Goal: Task Accomplishment & Management: Manage account settings

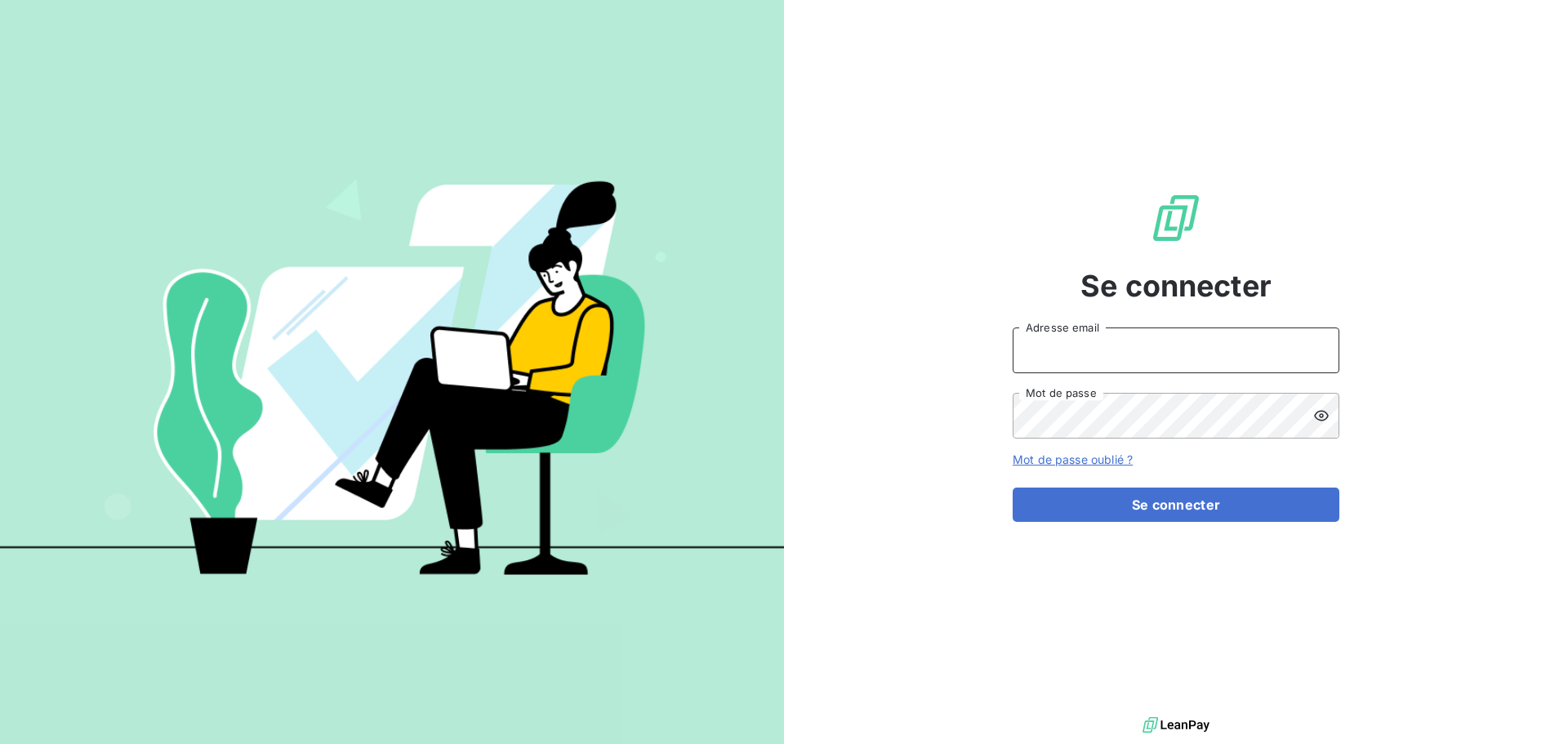
click at [1083, 346] on input "Adresse email" at bounding box center [1176, 350] width 326 height 45
type input "cdelaere@rcigroup.fr"
click at [1013, 488] on button "Se connecter" at bounding box center [1176, 505] width 326 height 34
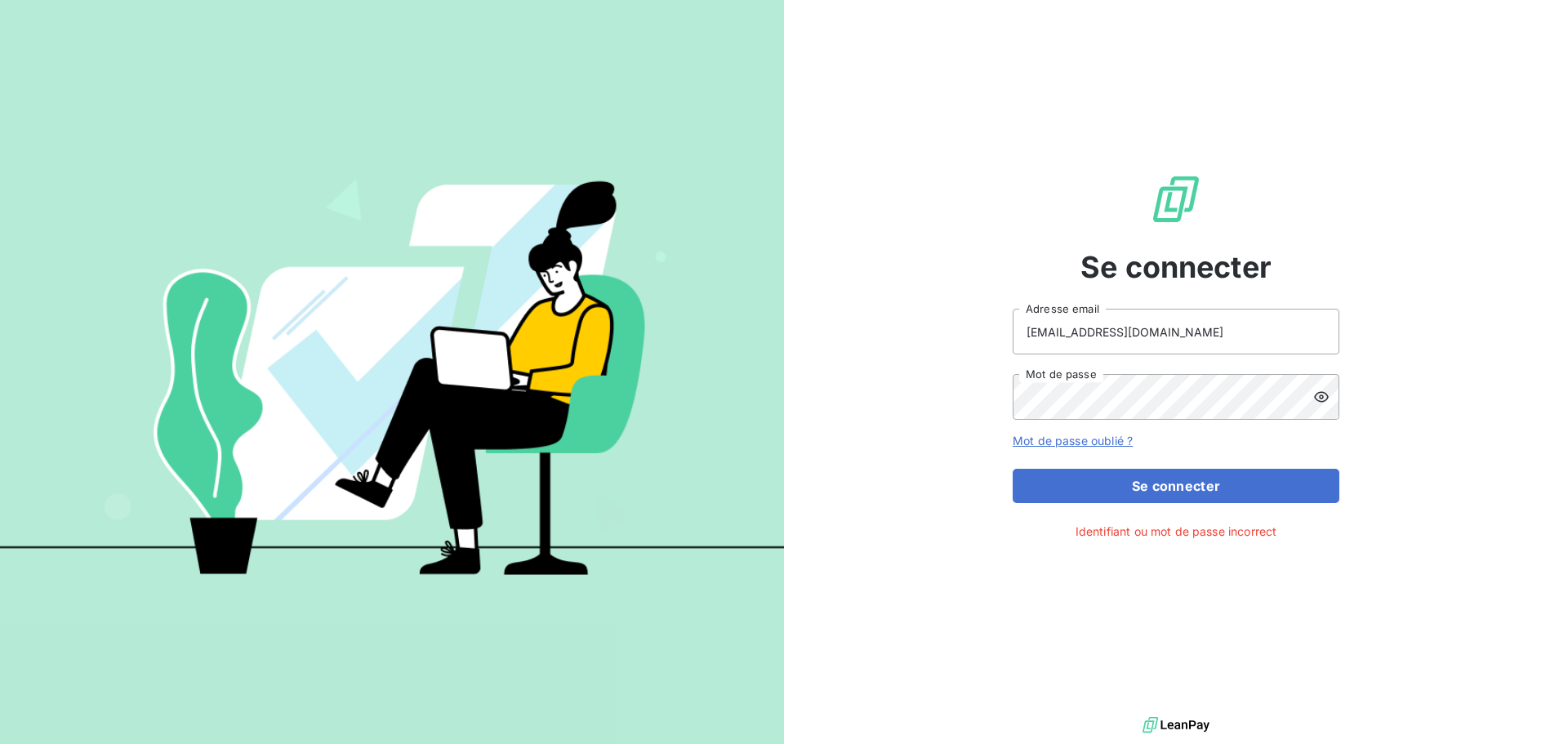
click at [1318, 395] on icon at bounding box center [1321, 397] width 16 height 16
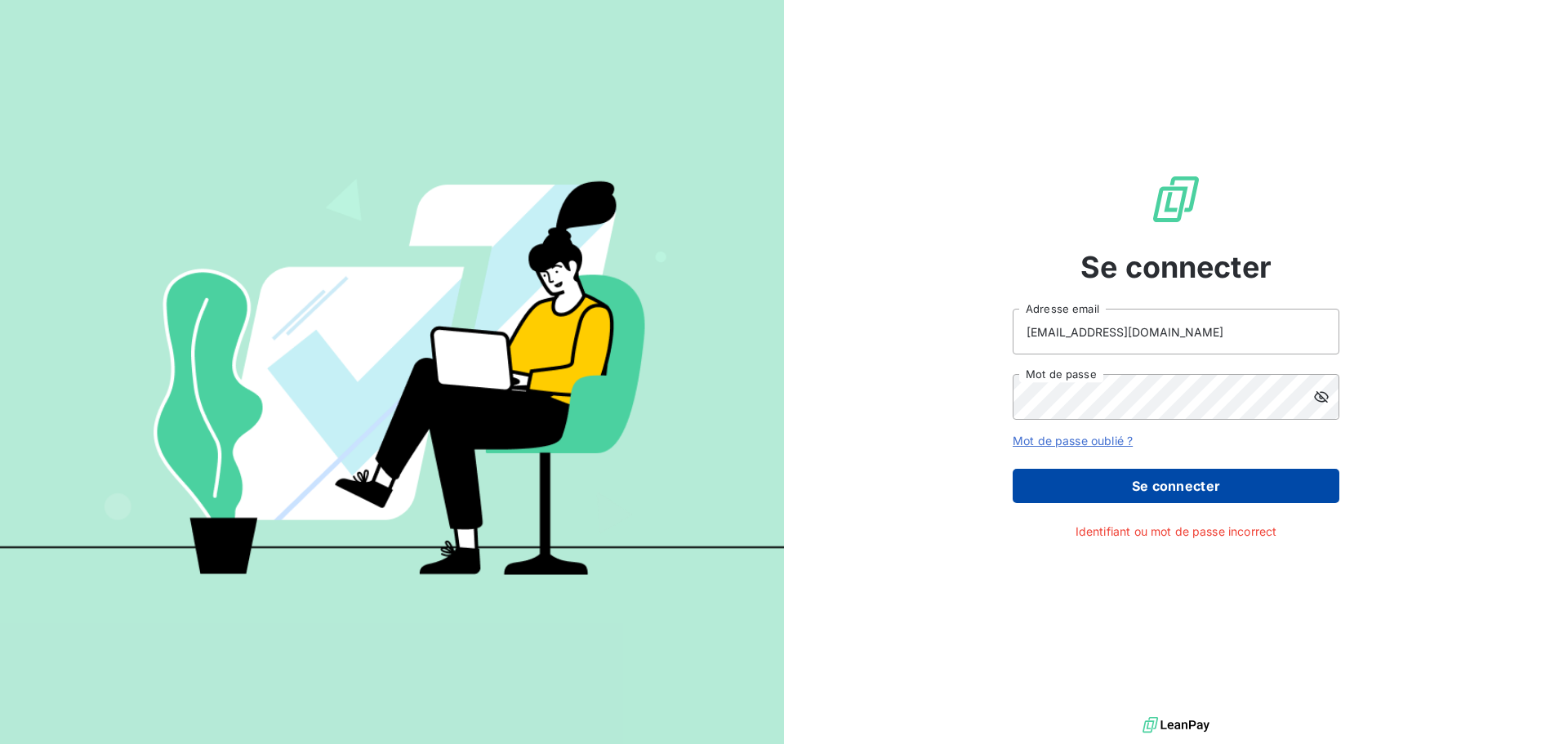
click at [1110, 495] on button "Se connecter" at bounding box center [1176, 486] width 326 height 34
click at [1117, 484] on button "Se connecter" at bounding box center [1176, 486] width 326 height 34
click at [1106, 492] on button "Se connecter" at bounding box center [1176, 486] width 326 height 34
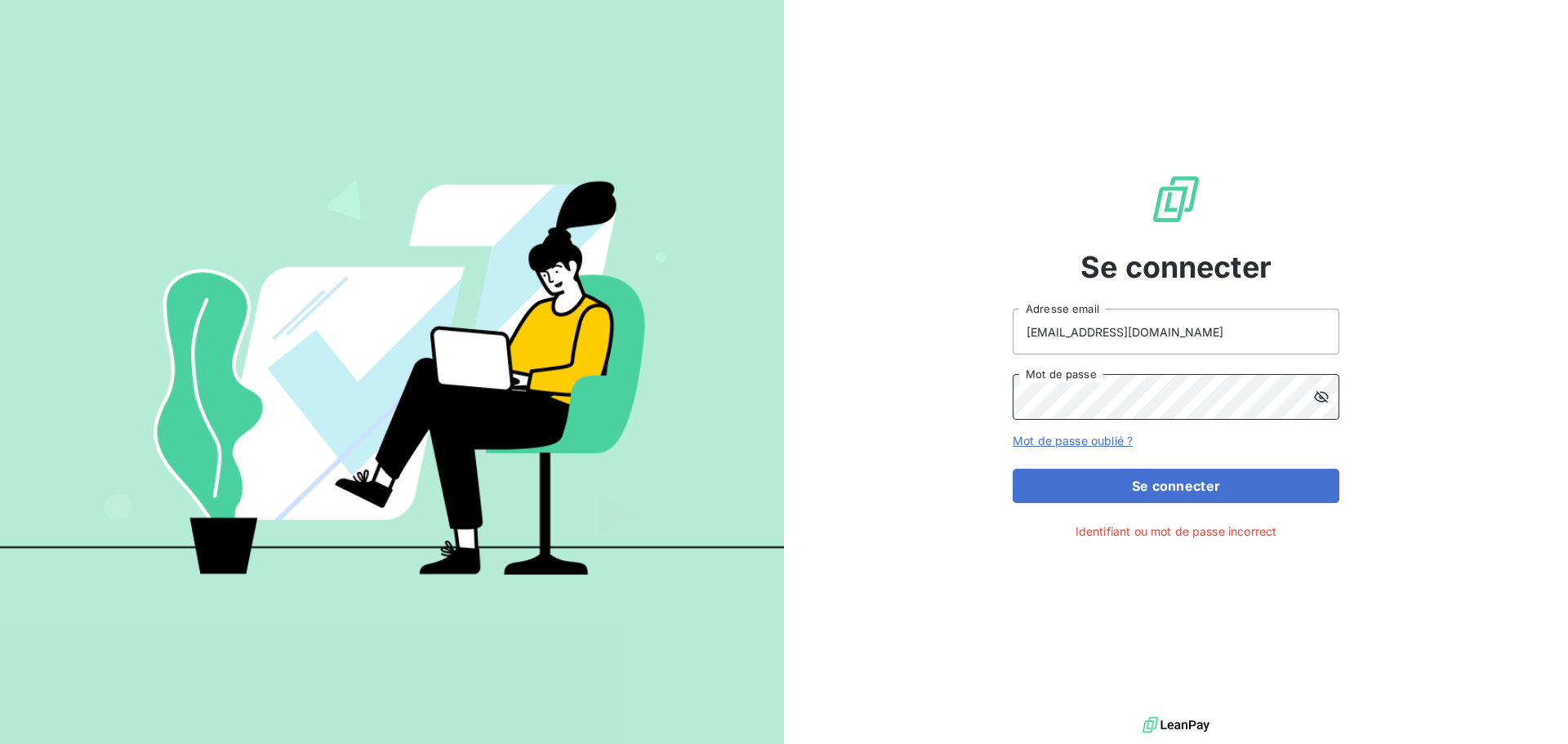
click at [982, 408] on div "Se connecter cdelaere@rcigroup.fr Adresse email Mot de passe Mot de passe oubli…" at bounding box center [1176, 357] width 784 height 713
click at [994, 399] on div "Se connecter cdelaere@rcigroup.fr Adresse email Mot de passe Mot de passe oubli…" at bounding box center [1176, 357] width 784 height 713
click at [1013, 469] on button "Se connecter" at bounding box center [1176, 486] width 326 height 34
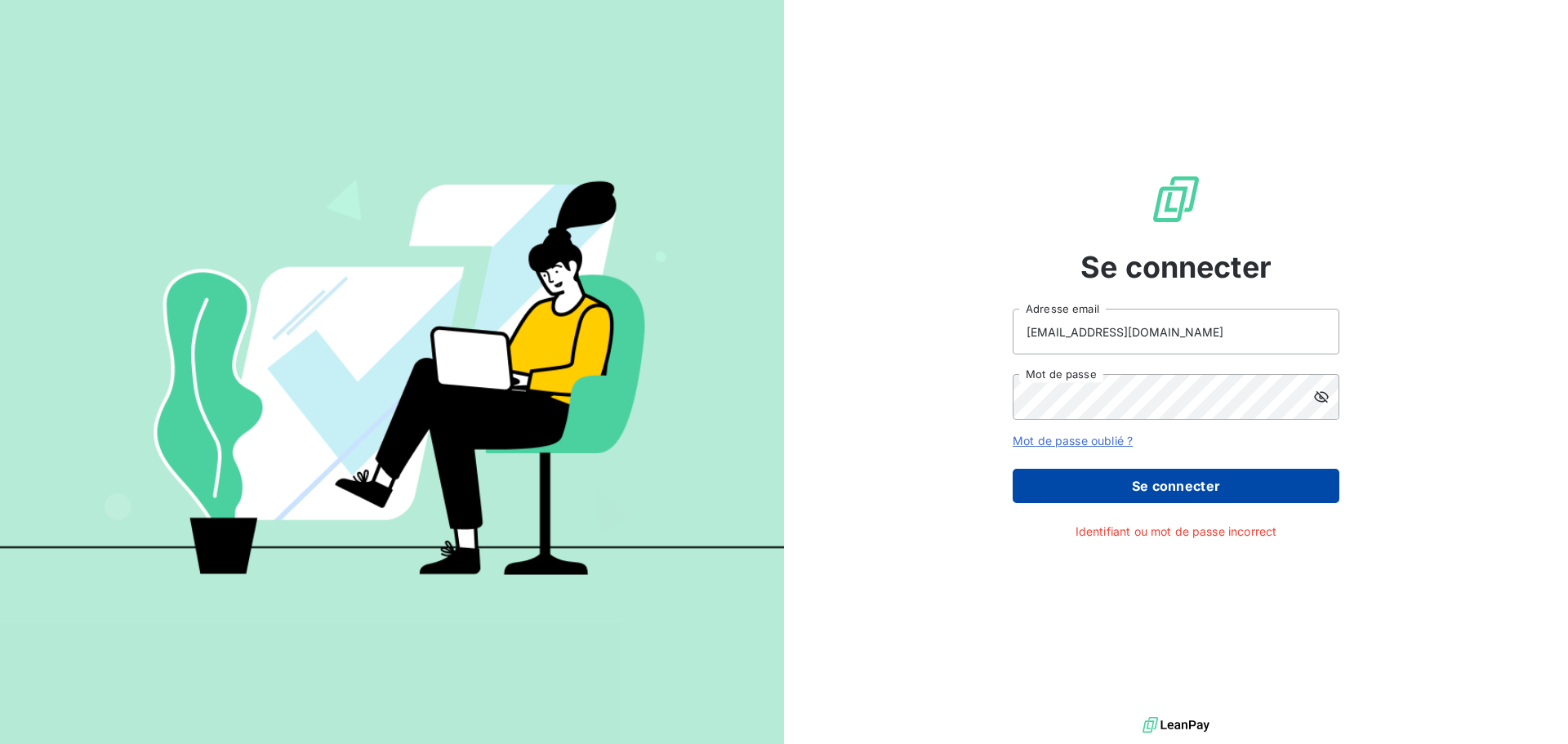
click at [1131, 479] on button "Se connecter" at bounding box center [1176, 486] width 326 height 34
click at [1144, 489] on button "Se connecter" at bounding box center [1176, 486] width 326 height 34
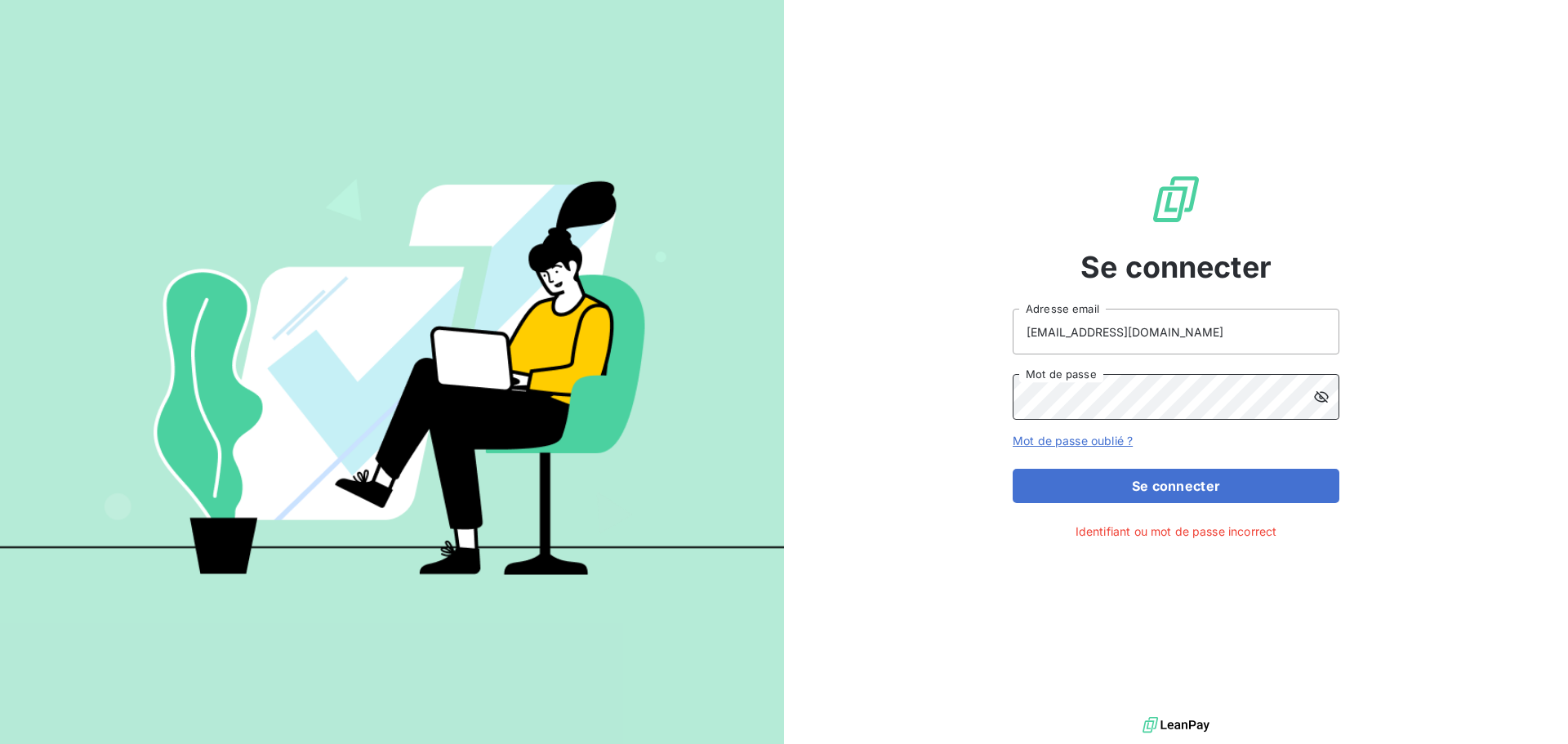
click at [1013, 469] on button "Se connecter" at bounding box center [1176, 486] width 326 height 34
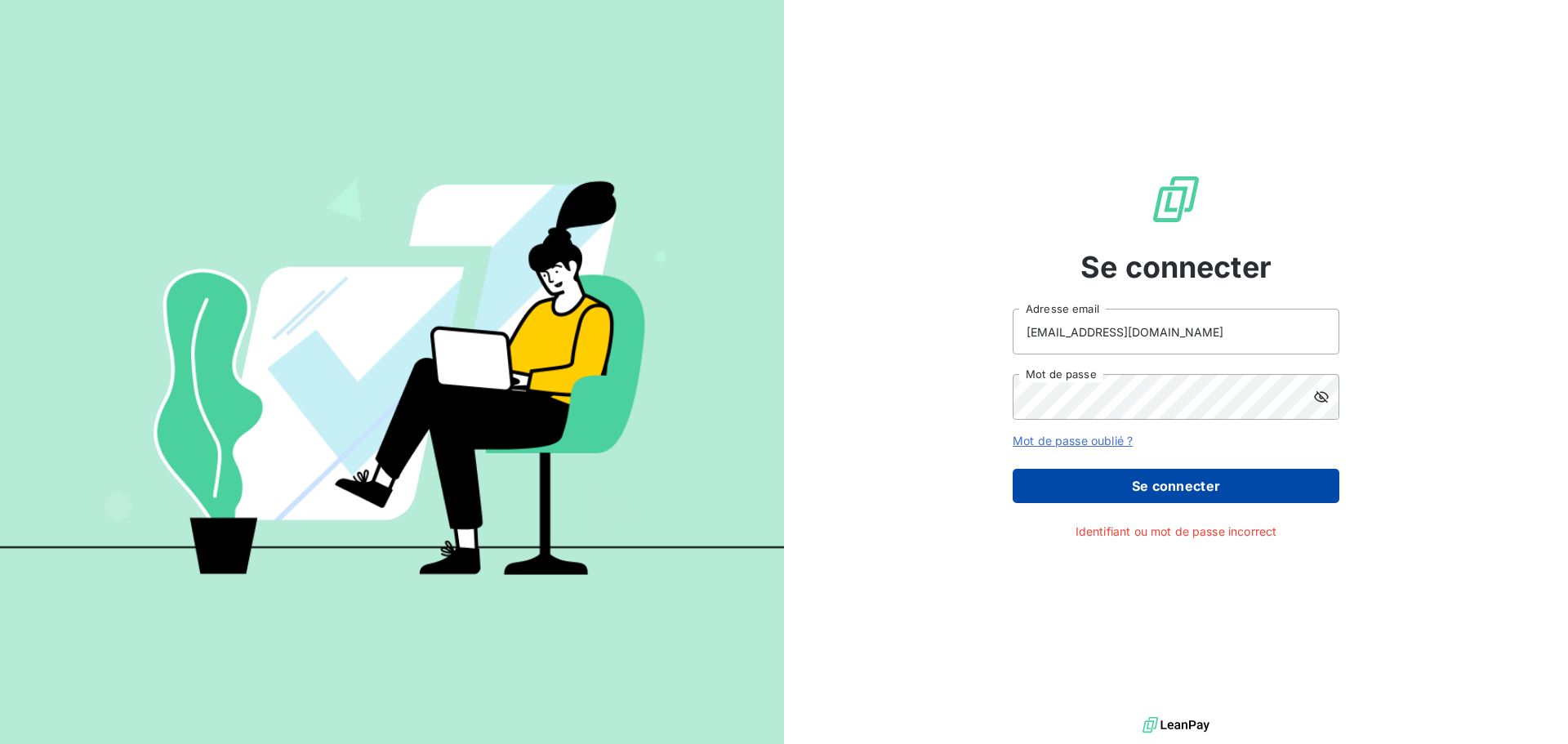
click at [1132, 489] on button "Se connecter" at bounding box center [1176, 486] width 326 height 34
click at [1216, 483] on button "Se connecter" at bounding box center [1176, 486] width 326 height 34
click at [1213, 481] on button "Se connecter" at bounding box center [1176, 486] width 326 height 34
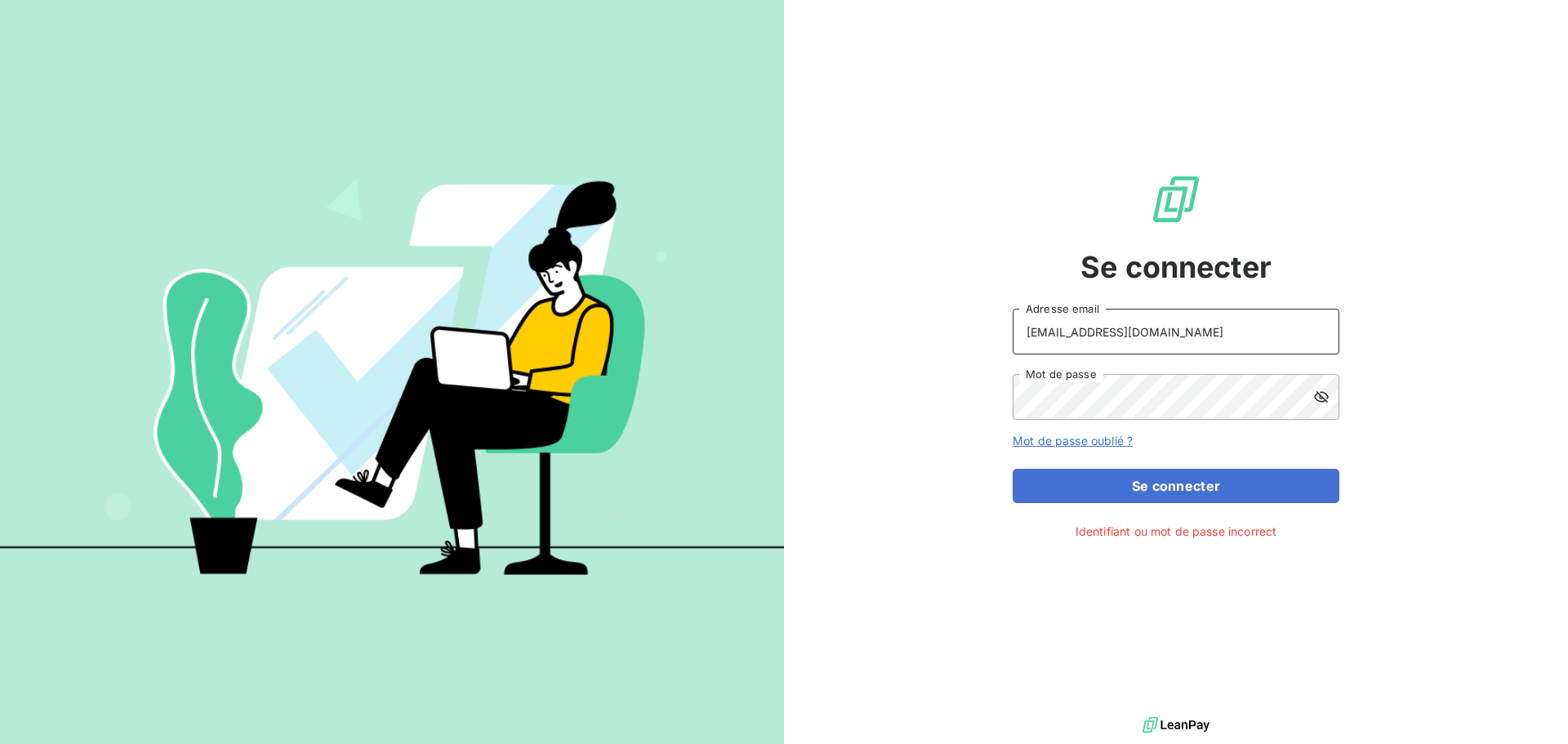
click at [1197, 339] on input "cdelaere@rcigroup.fr" at bounding box center [1176, 331] width 326 height 45
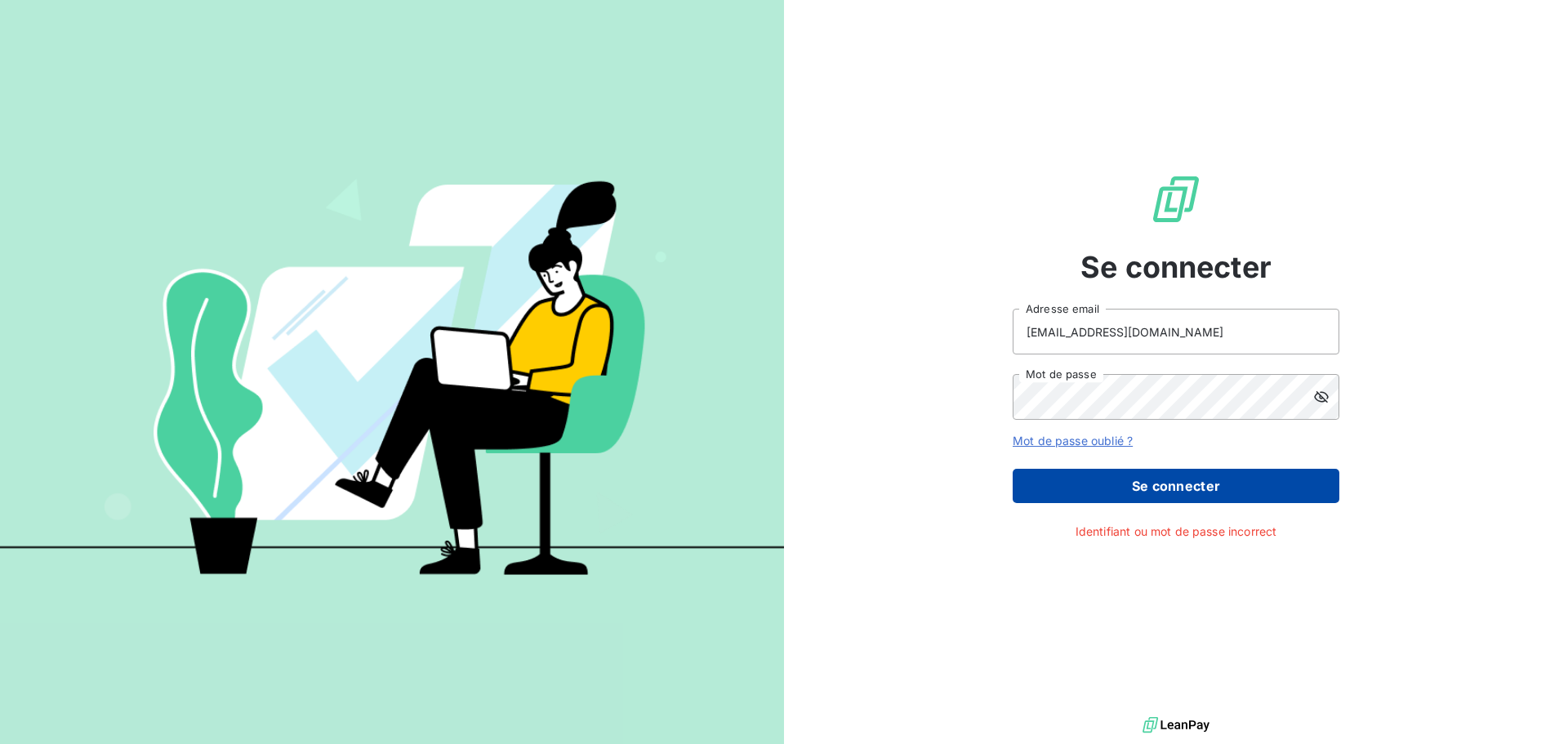
click at [1149, 487] on button "Se connecter" at bounding box center [1176, 486] width 326 height 34
click at [1157, 480] on button "Se connecter" at bounding box center [1176, 486] width 326 height 34
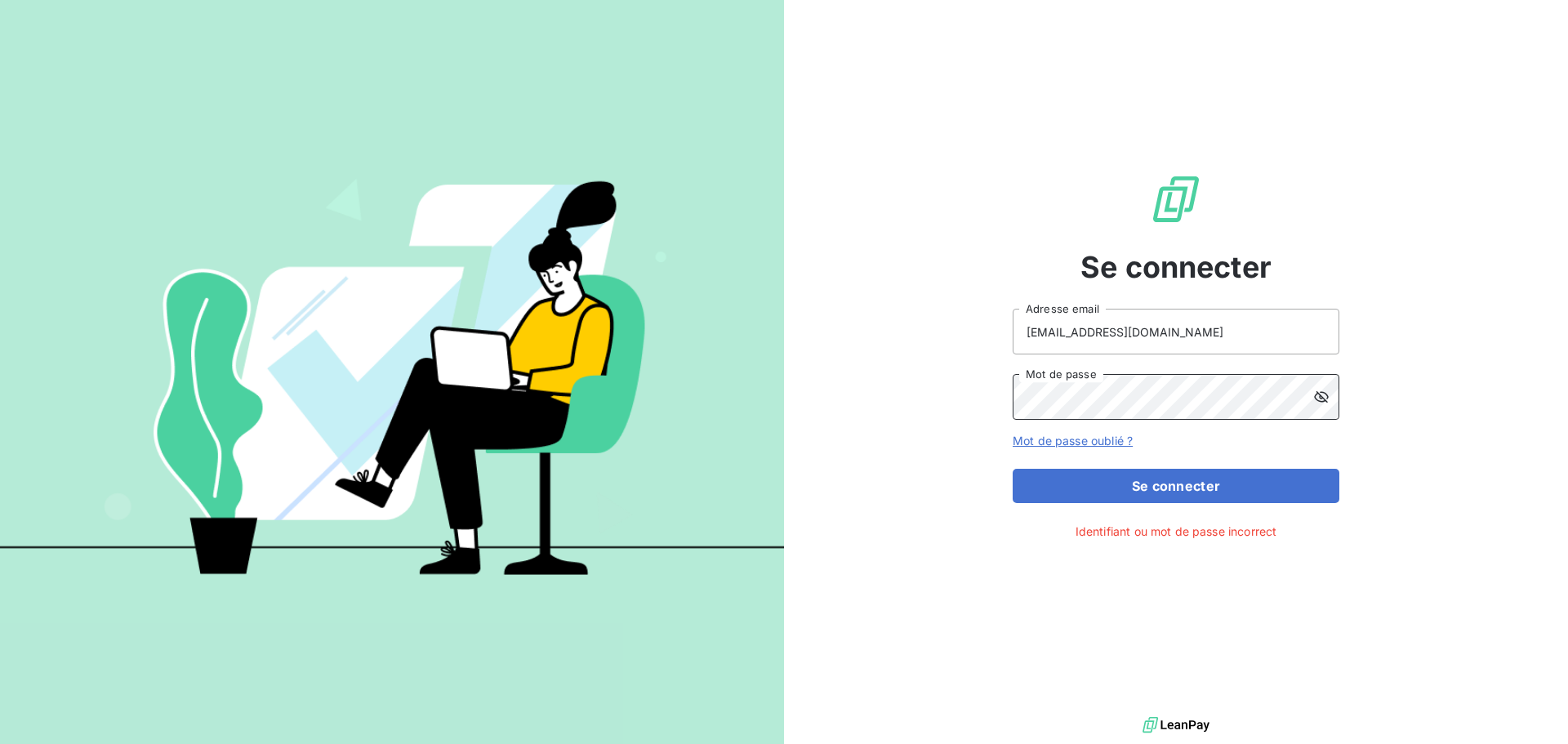
click at [928, 399] on div "Se connecter cdelaere@rcigroup.fr Adresse email Mot de passe Mot de passe oubli…" at bounding box center [1176, 357] width 784 height 713
click at [1013, 469] on button "Se connecter" at bounding box center [1176, 486] width 326 height 34
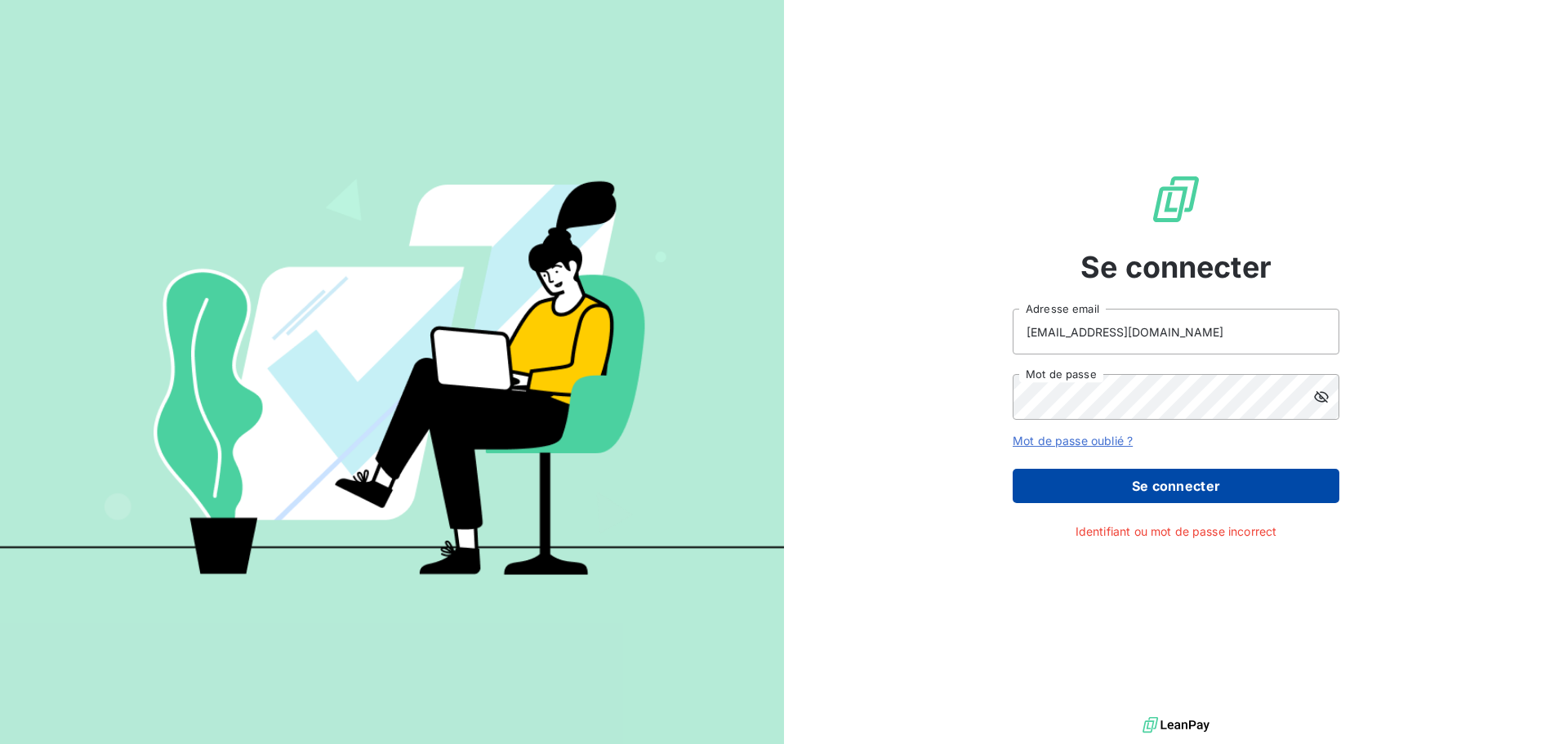
click at [1166, 498] on button "Se connecter" at bounding box center [1176, 486] width 326 height 34
click at [1166, 484] on button "Se connecter" at bounding box center [1176, 486] width 326 height 34
click at [1163, 484] on button "Se connecter" at bounding box center [1176, 486] width 326 height 34
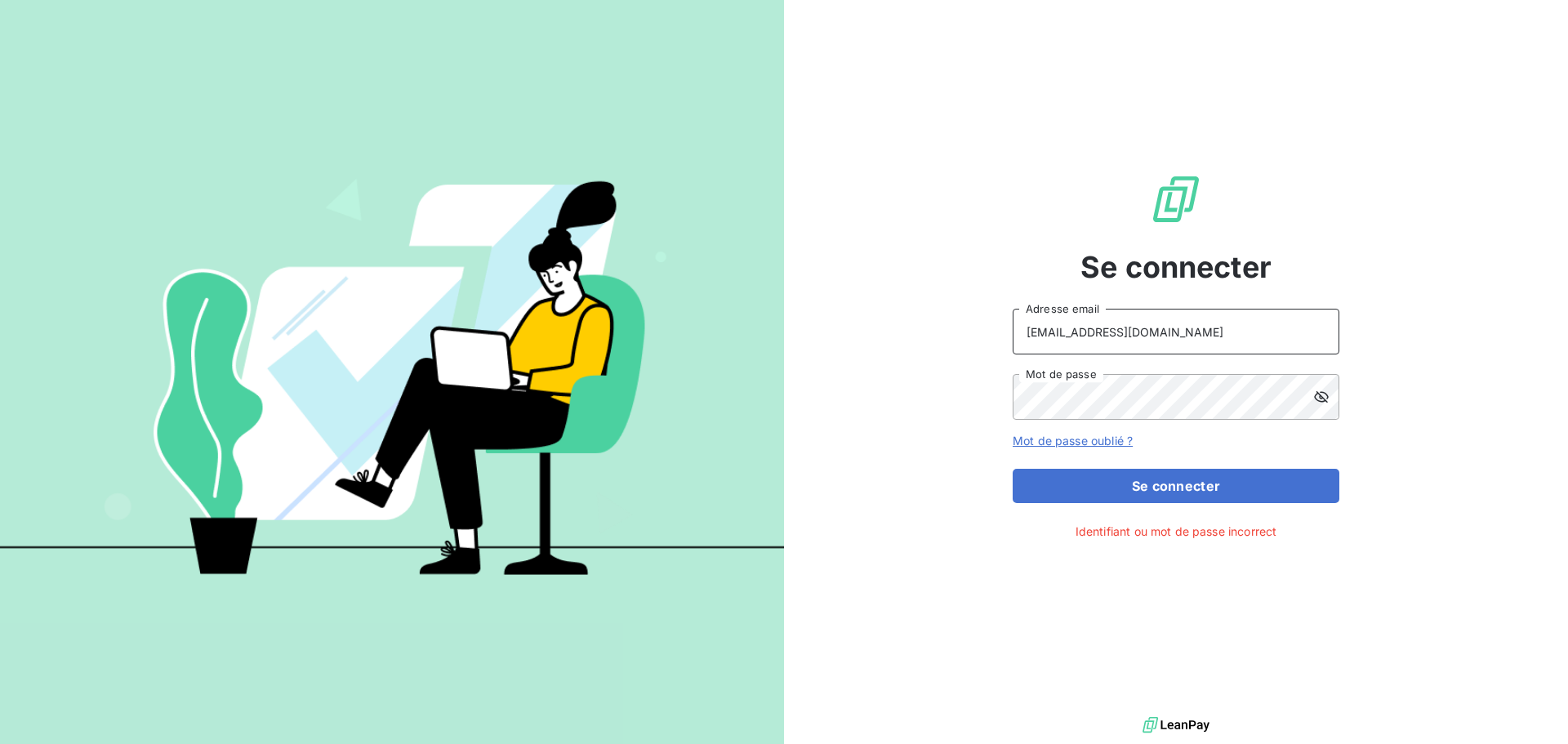
click at [1177, 318] on input "cdelaere@rcigroup.fr" at bounding box center [1176, 331] width 326 height 45
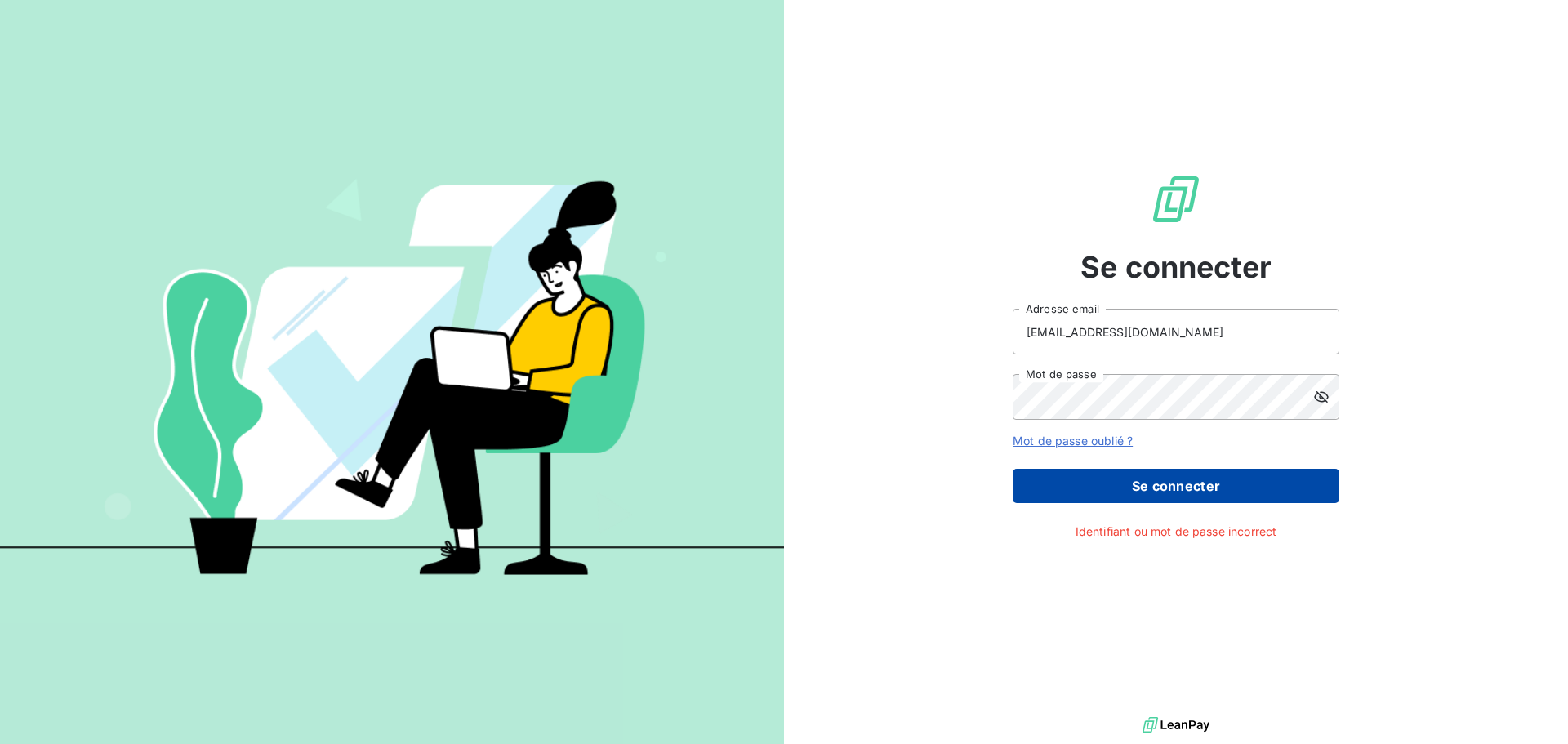
click at [1127, 488] on button "Se connecter" at bounding box center [1176, 486] width 326 height 34
click at [1189, 488] on button "Se connecter" at bounding box center [1176, 486] width 326 height 34
click at [1191, 488] on button "Se connecter" at bounding box center [1176, 486] width 326 height 34
click at [1192, 488] on button "Se connecter" at bounding box center [1176, 486] width 326 height 34
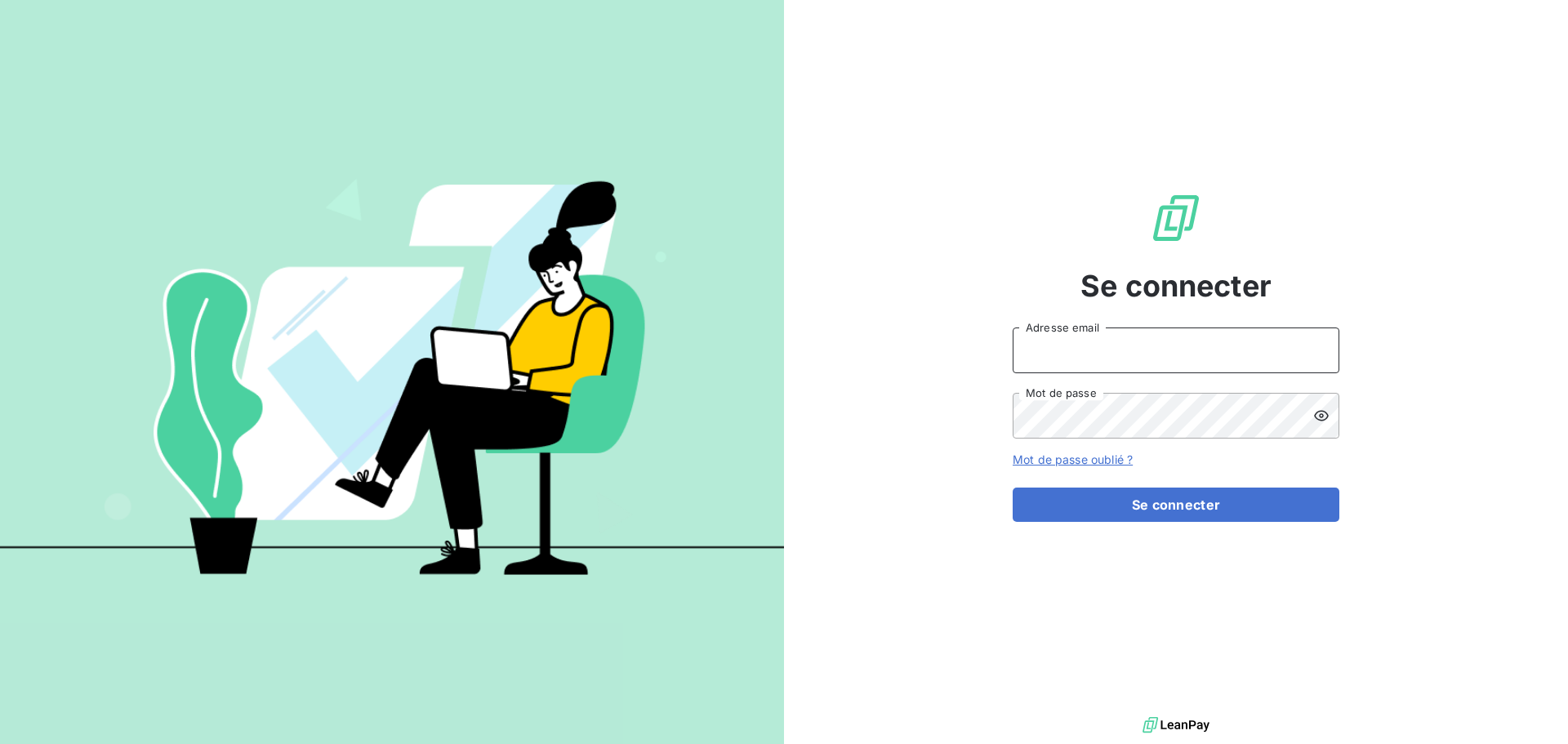
click at [1026, 346] on input "Adresse email" at bounding box center [1176, 350] width 326 height 45
type input "cdelaere@rcigroup.fr"
click at [1013, 488] on button "Se connecter" at bounding box center [1176, 505] width 326 height 34
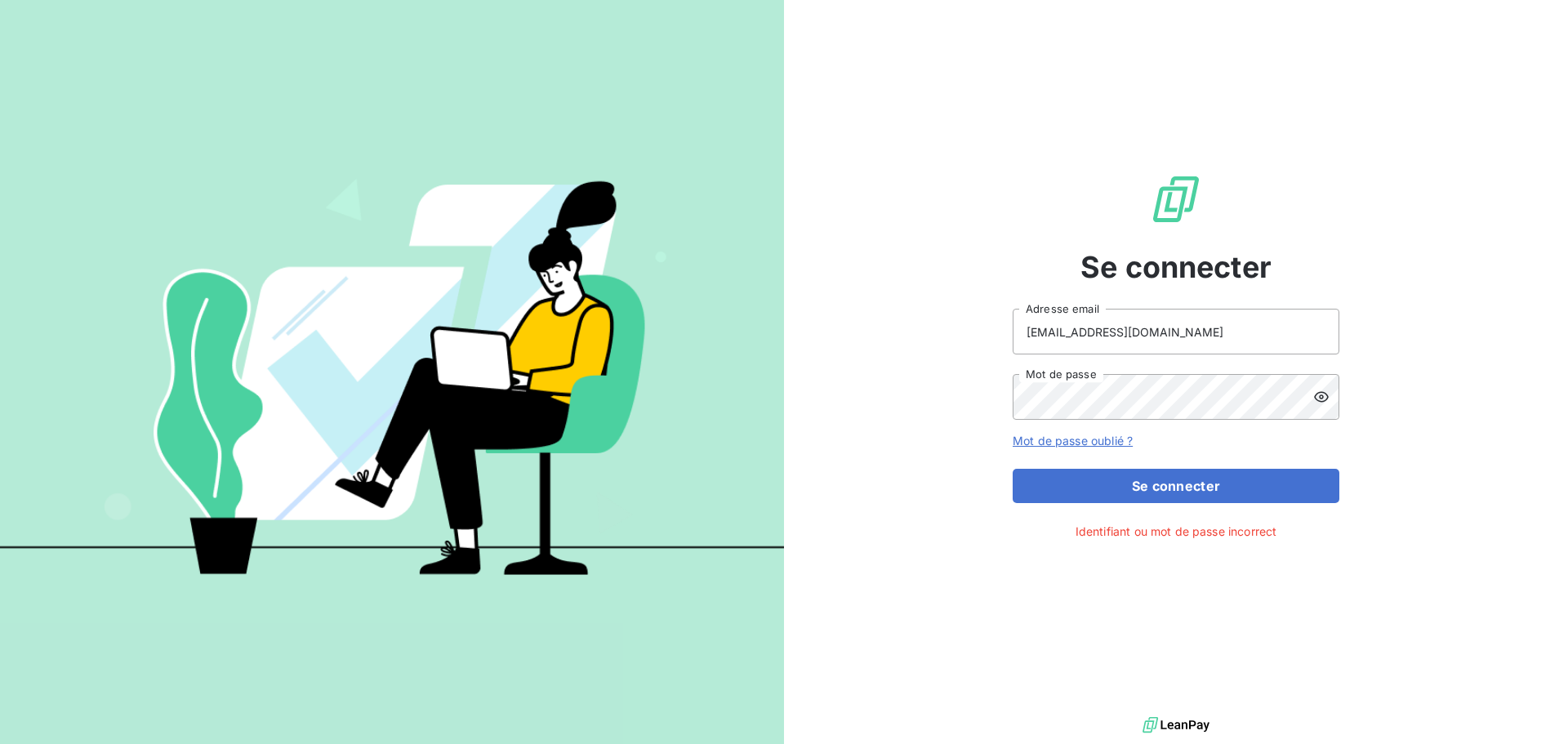
click at [1314, 399] on icon at bounding box center [1321, 397] width 16 height 16
click at [1109, 439] on link "Mot de passe oublié ?" at bounding box center [1073, 441] width 120 height 14
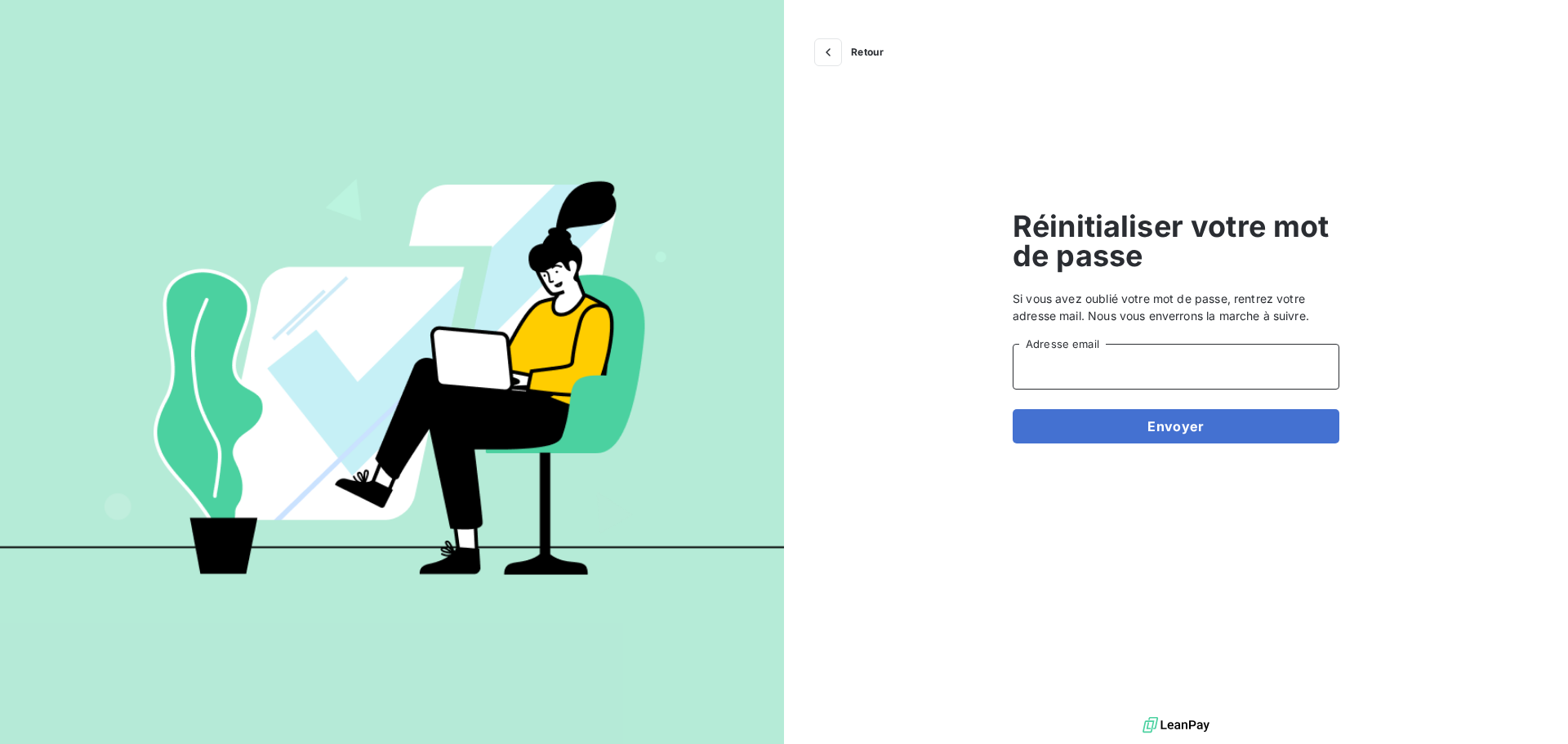
click at [1086, 374] on input "Adresse email" at bounding box center [1176, 366] width 326 height 45
type input "cdelaere@rcigroup.fr"
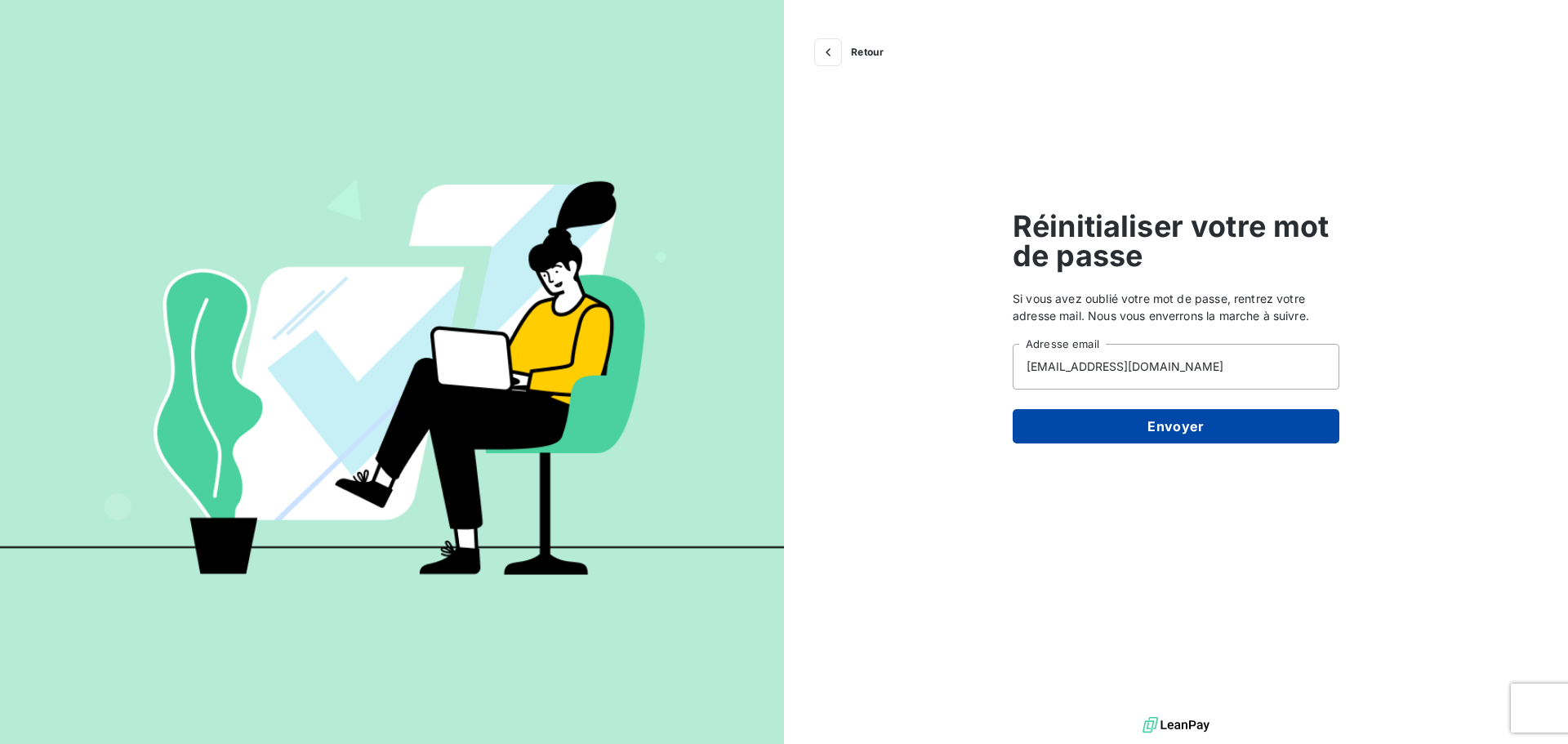
click at [1116, 433] on button "Envoyer" at bounding box center [1176, 427] width 326 height 34
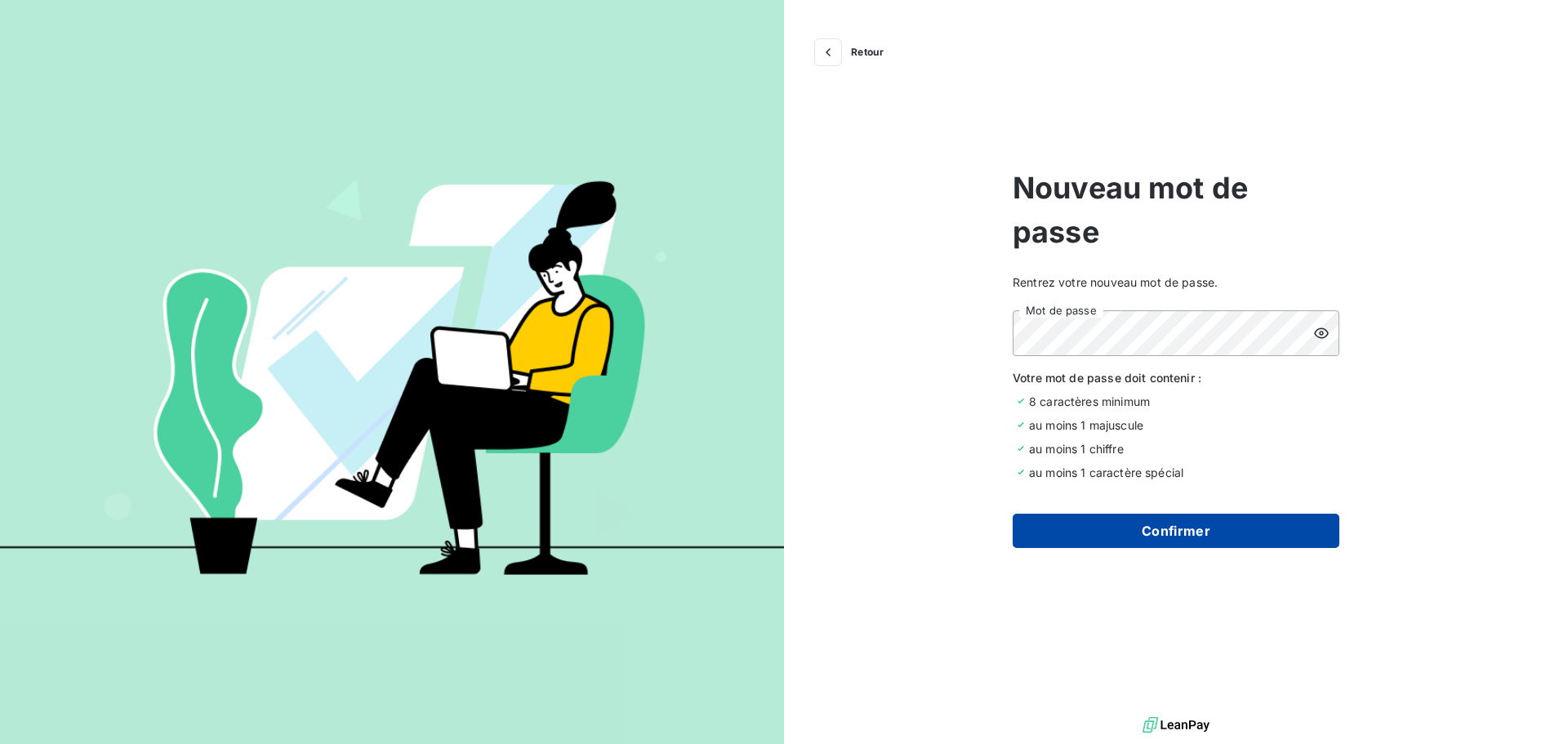
click at [1158, 538] on button "Confirmer" at bounding box center [1176, 531] width 326 height 34
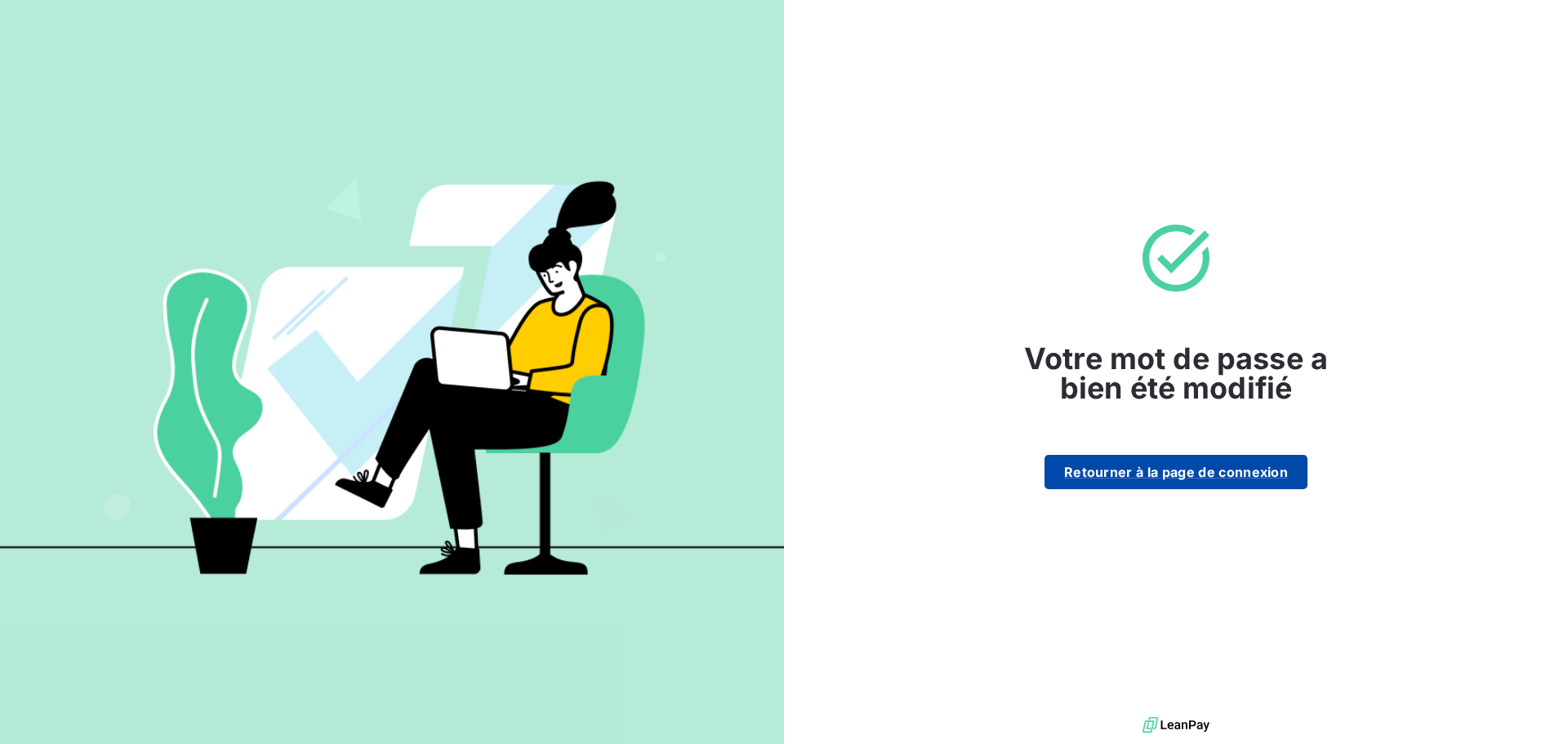
click at [1157, 482] on button "Retourner à la page de connexion" at bounding box center [1176, 472] width 263 height 34
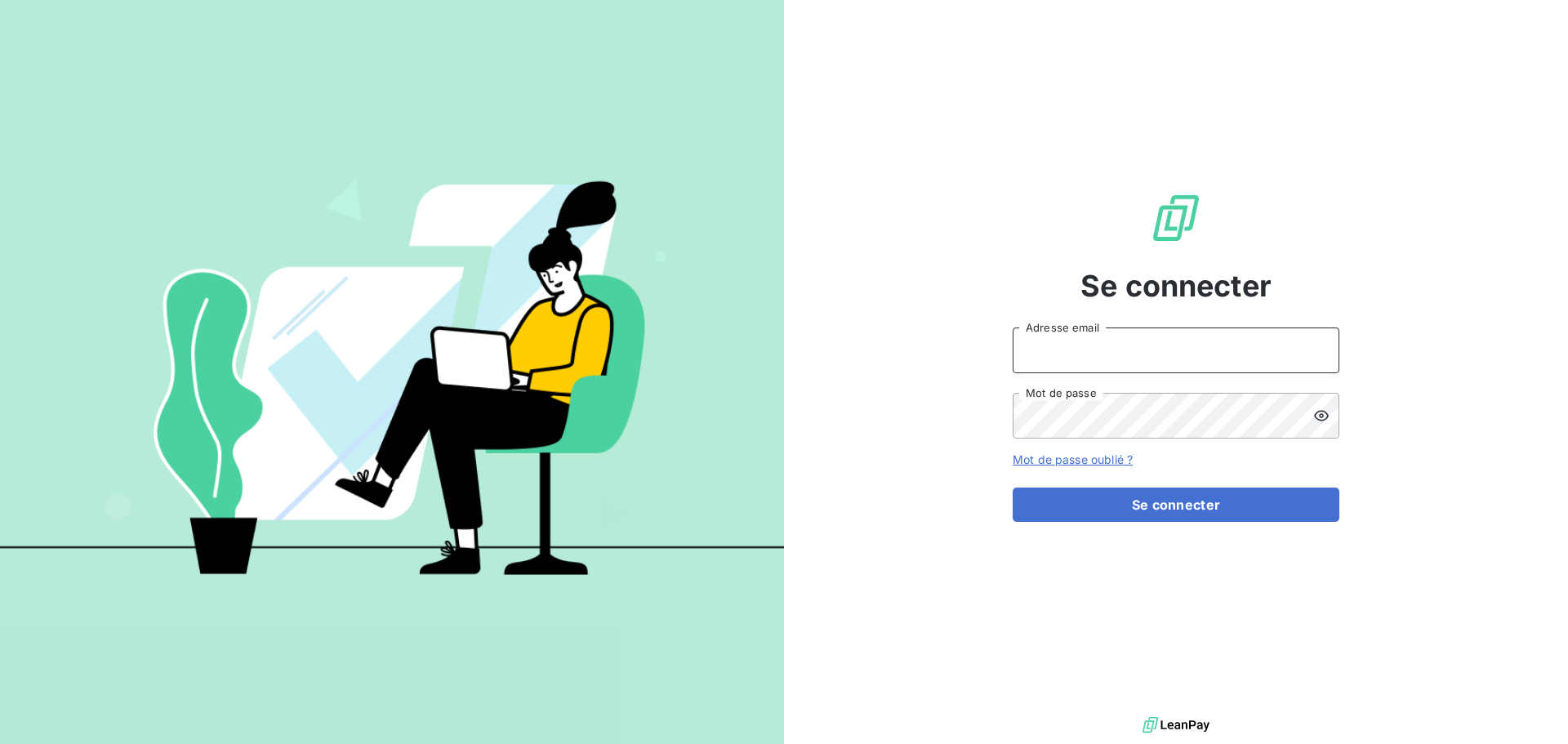
click at [1085, 342] on input "Adresse email" at bounding box center [1176, 350] width 326 height 45
type input "[EMAIL_ADDRESS][DOMAIN_NAME]"
click at [1013, 488] on button "Se connecter" at bounding box center [1176, 505] width 326 height 34
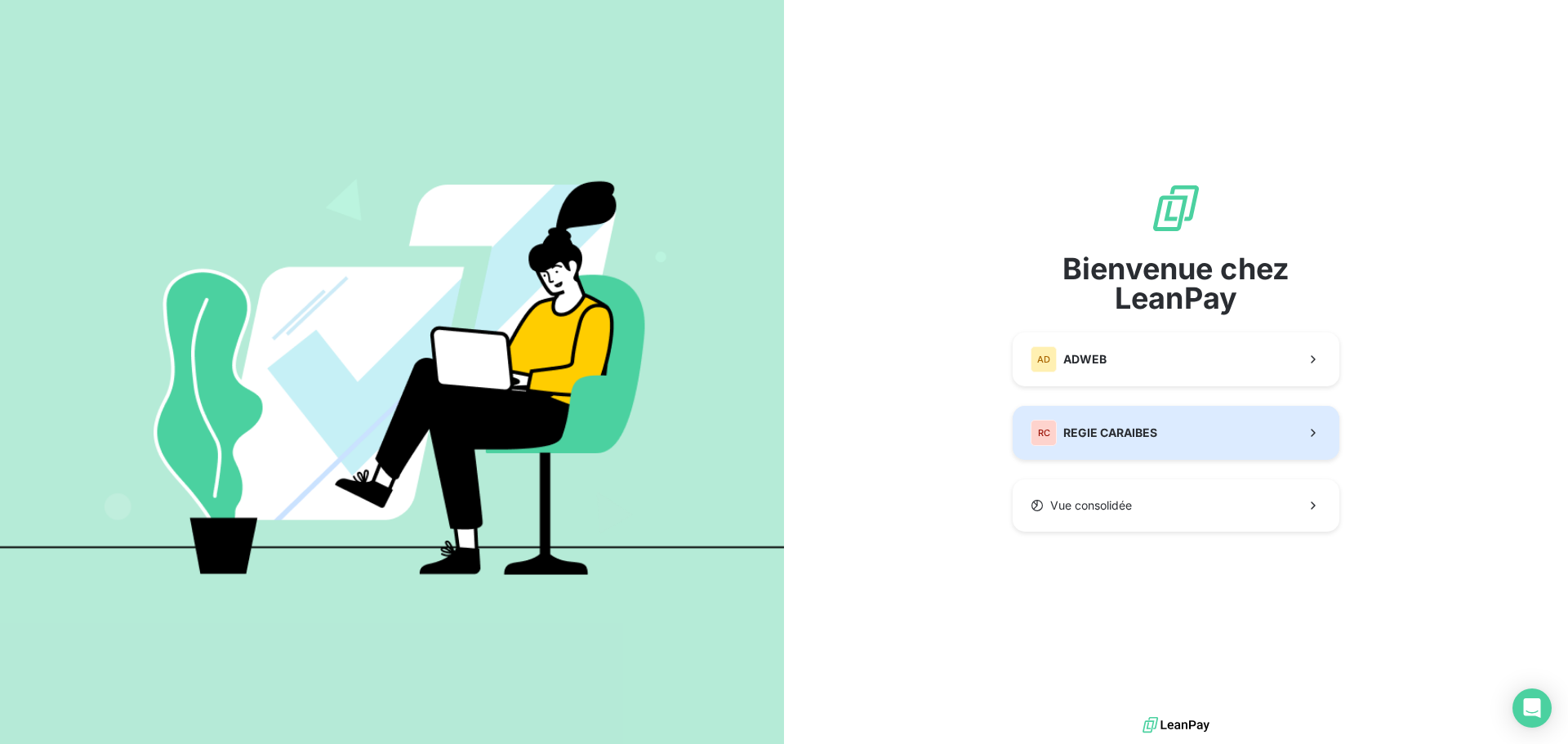
click at [1070, 439] on span "REGIE CARAIBES" at bounding box center [1110, 433] width 94 height 16
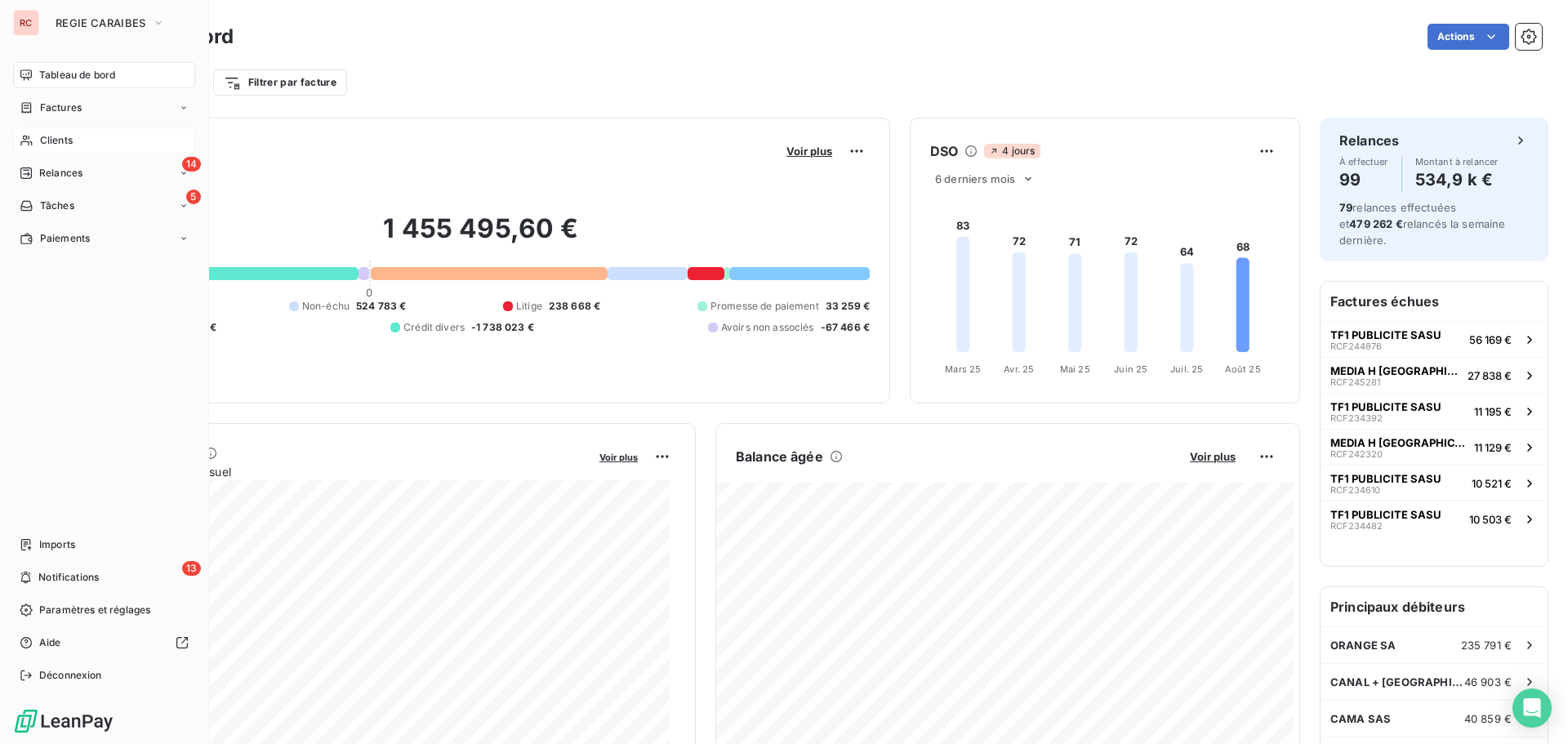
click at [56, 137] on span "Clients" at bounding box center [57, 140] width 33 height 15
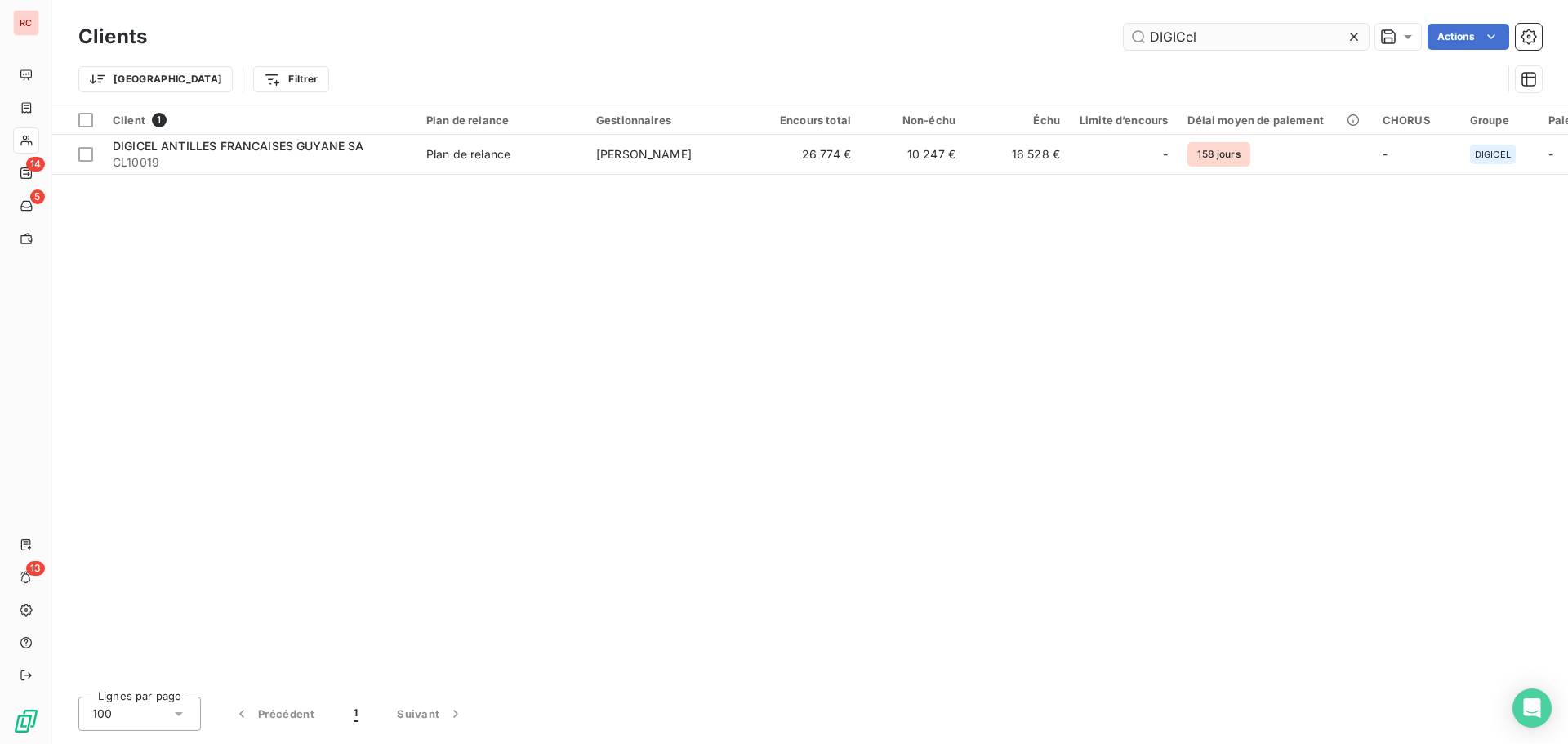
type input "DIGICel"
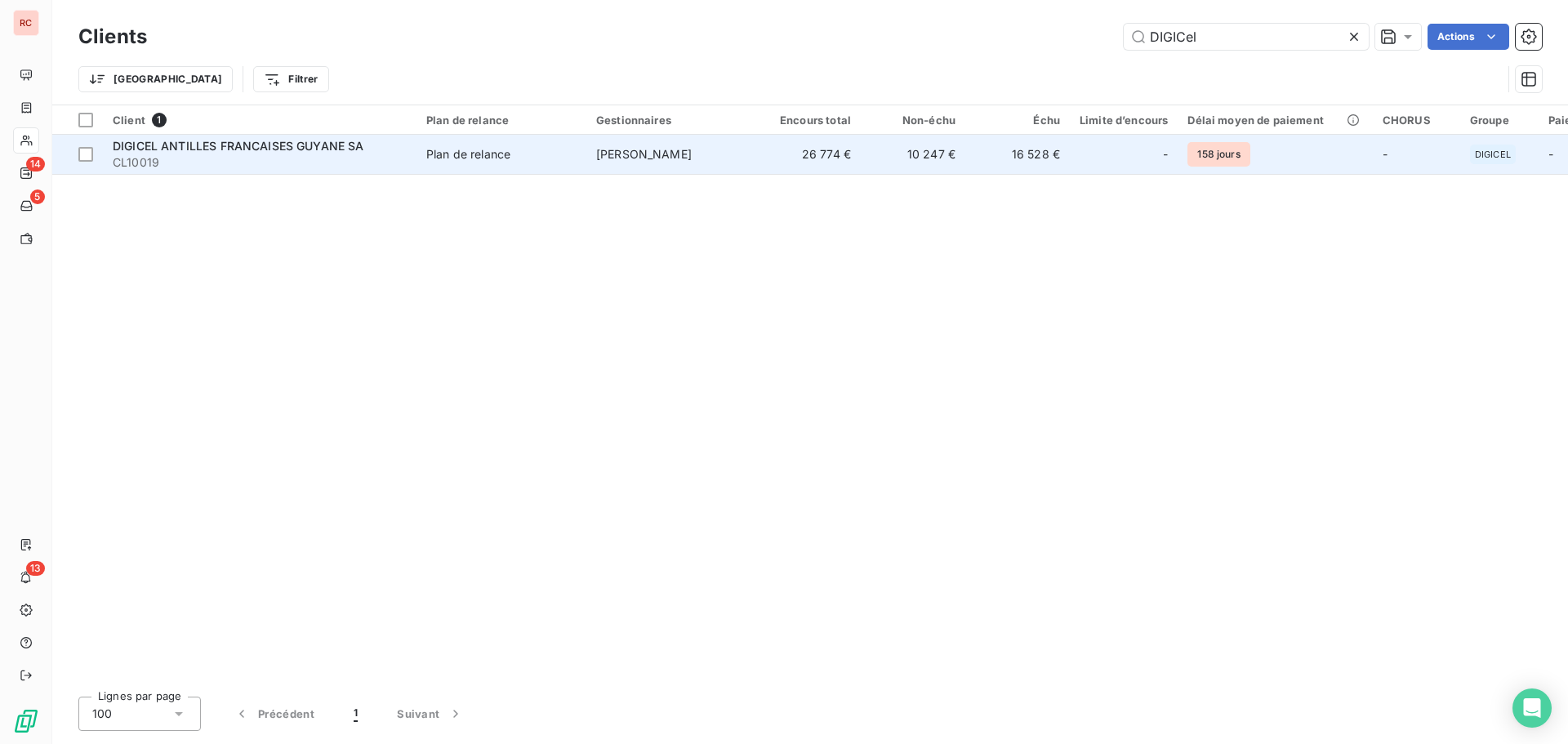
click at [239, 158] on span "CL10019" at bounding box center [260, 162] width 294 height 16
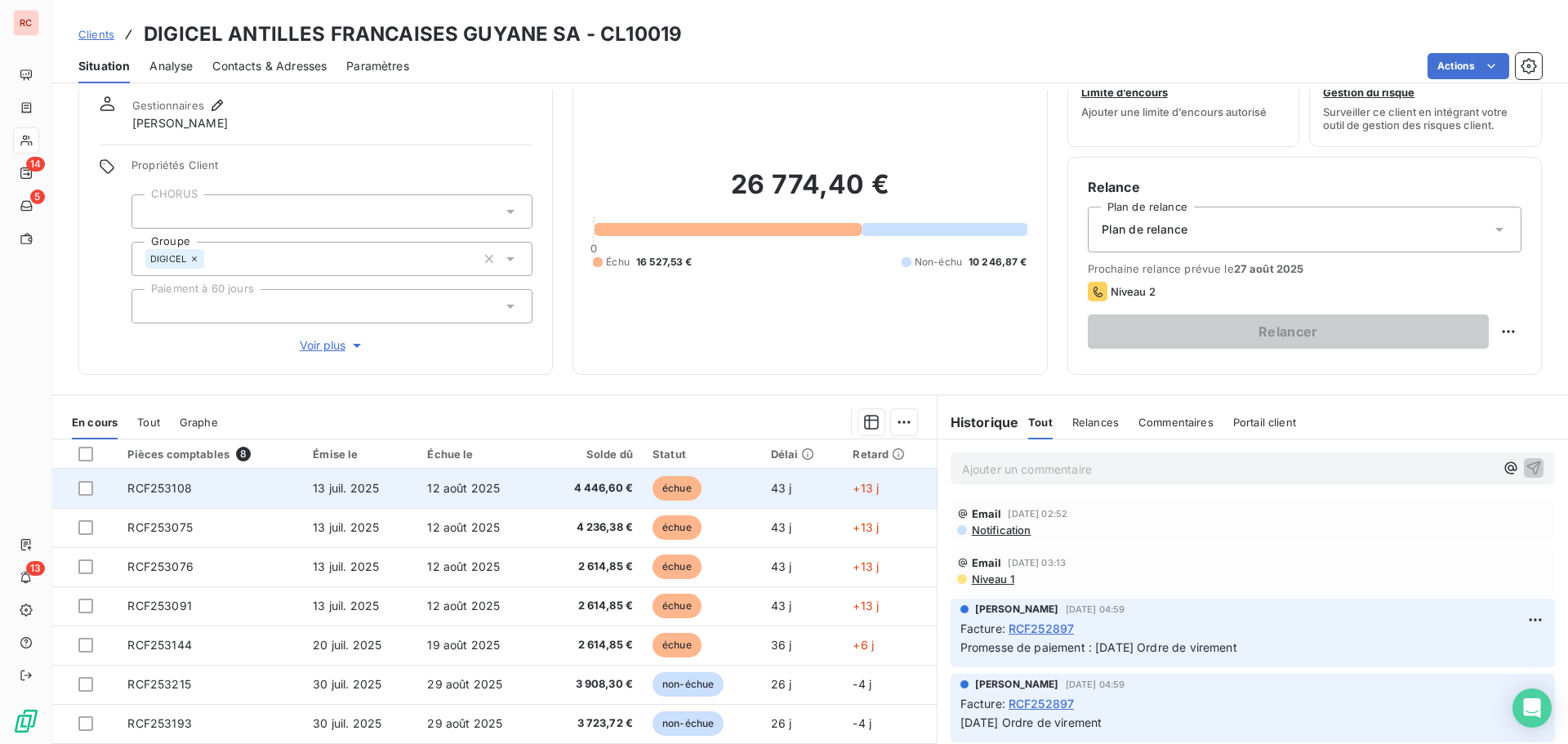
scroll to position [116, 0]
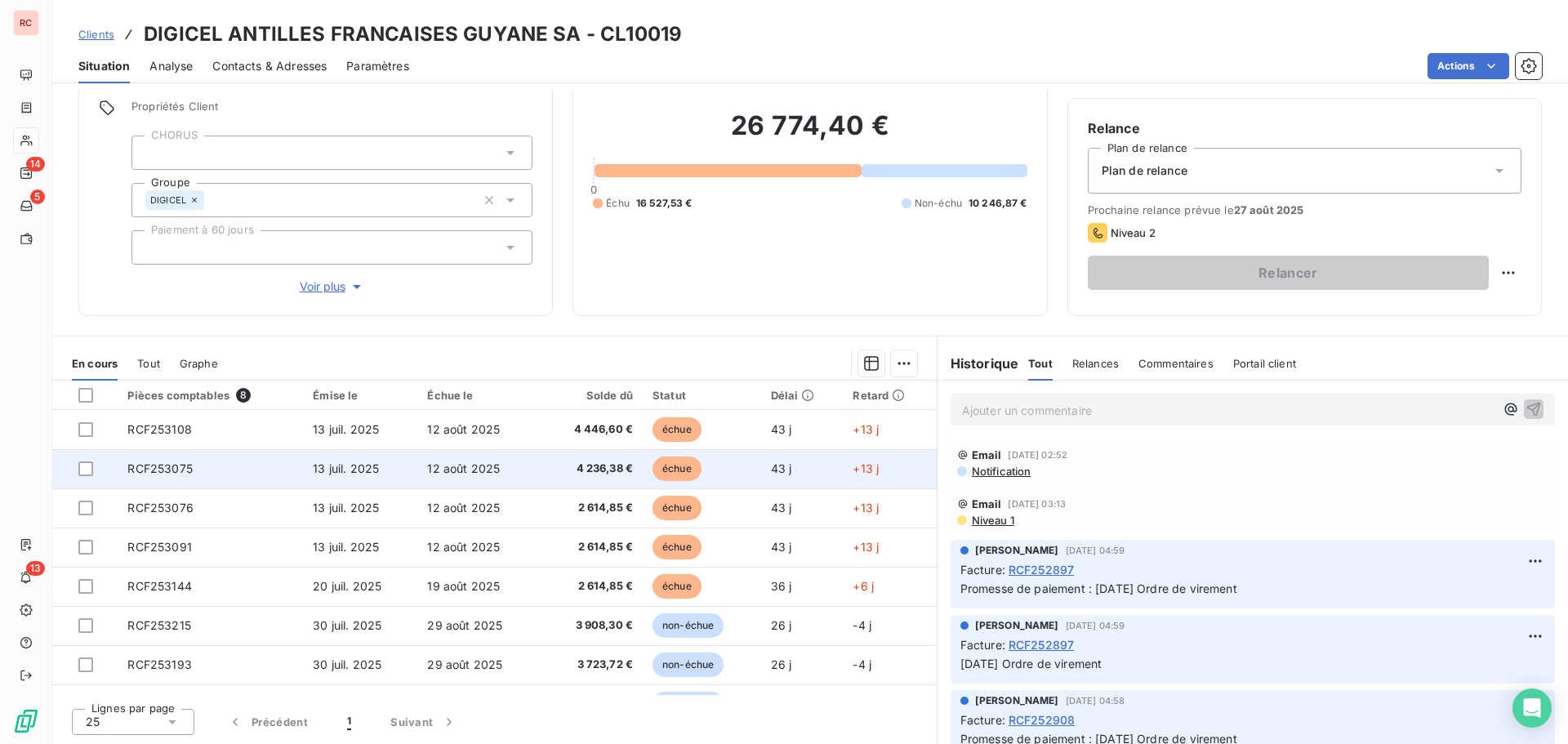
click at [184, 465] on span "RCF253075" at bounding box center [159, 469] width 64 height 14
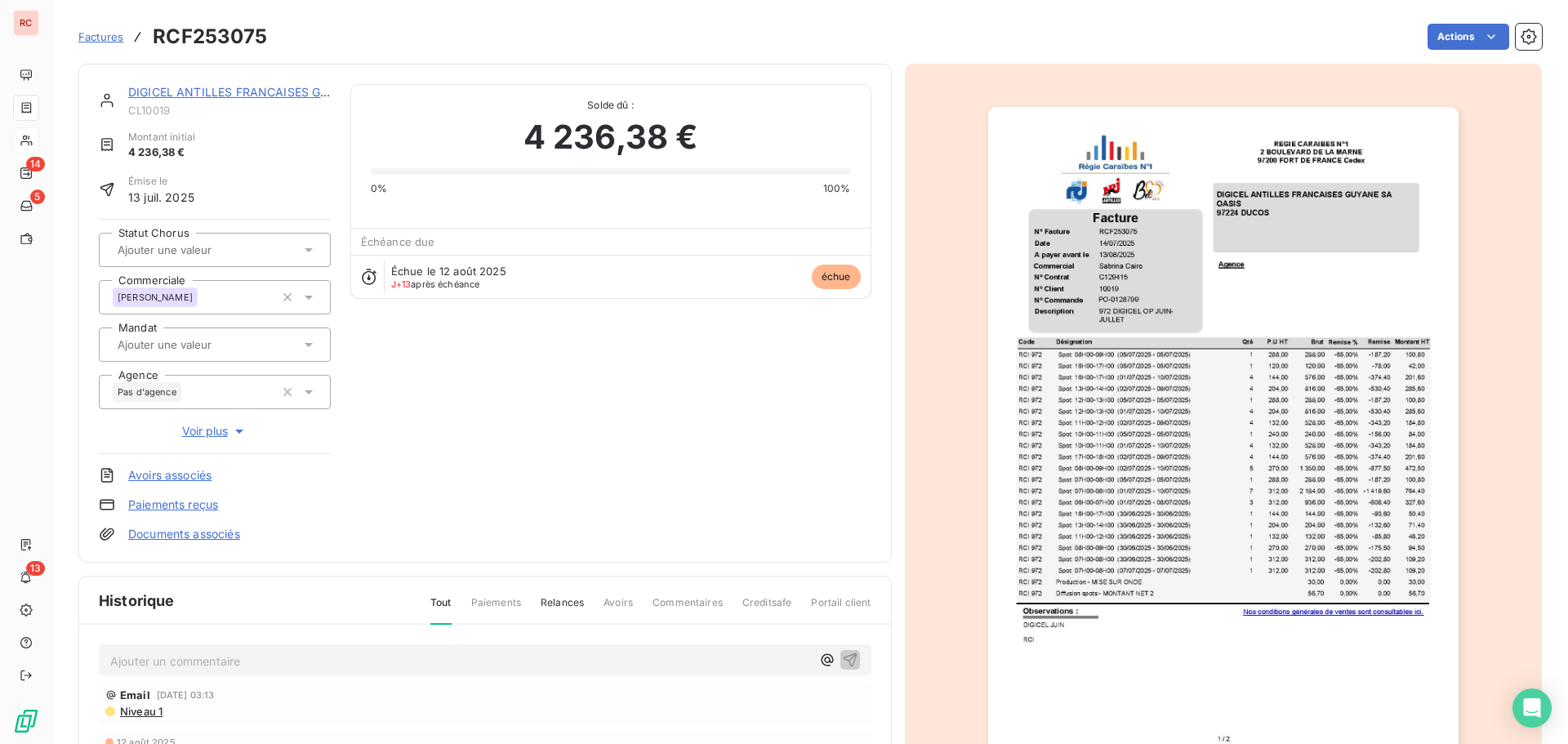
click at [139, 657] on p "Ajouter un commentaire ﻿" at bounding box center [461, 662] width 701 height 21
click at [153, 660] on span "22/087/2025 ordre de virement" at bounding box center [198, 660] width 175 height 14
click at [147, 661] on span "22/087/2025 ordre de virement" at bounding box center [198, 660] width 175 height 14
drag, startPoint x: 314, startPoint y: 664, endPoint x: 50, endPoint y: 666, distance: 264.0
click at [51, 666] on div "RC 14 5 13 Factures RCF253075 Actions DIGICEL ANTILLES FRANCAISES GUYANE SA CL1…" at bounding box center [784, 372] width 1568 height 744
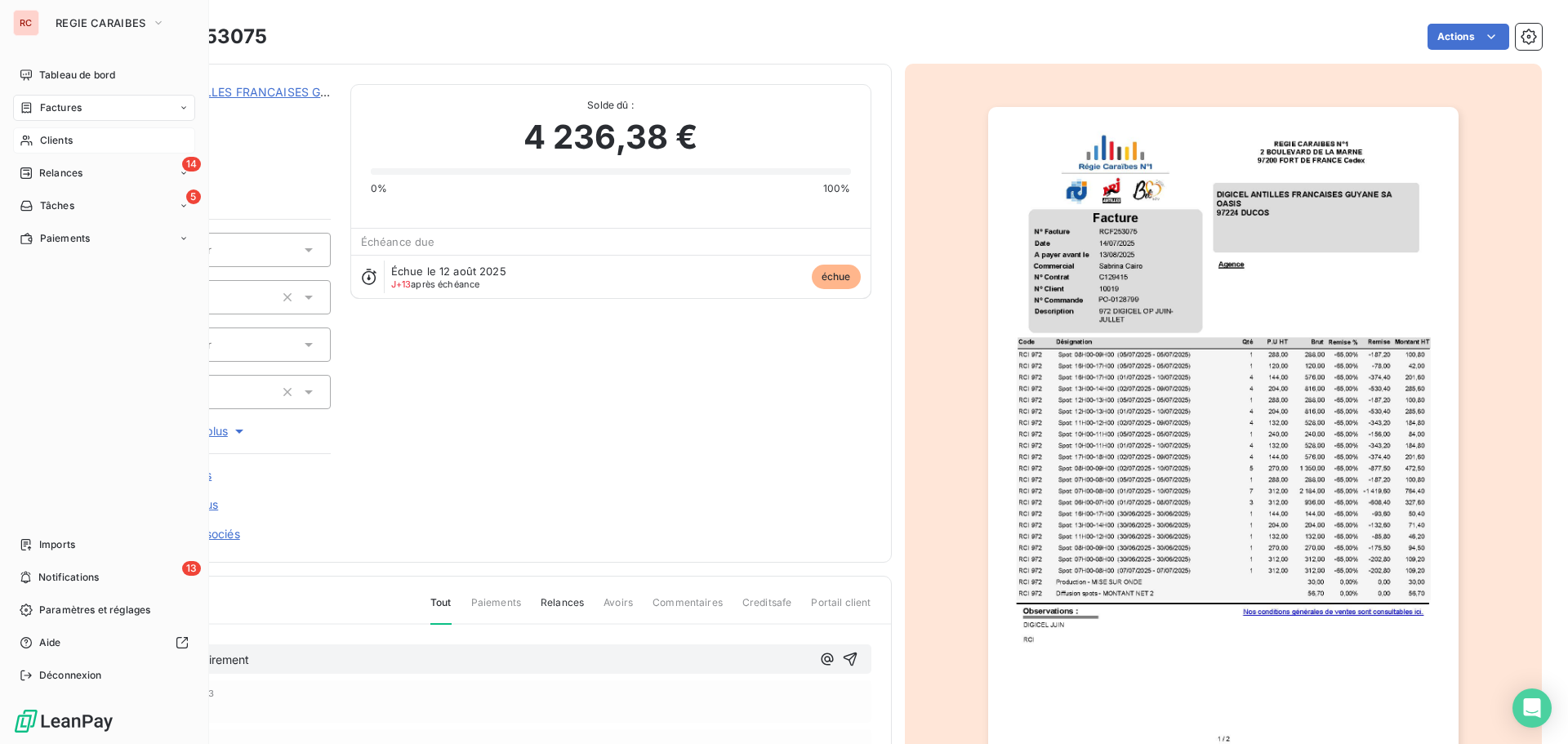
copy span "[DATE] ordre de virement"
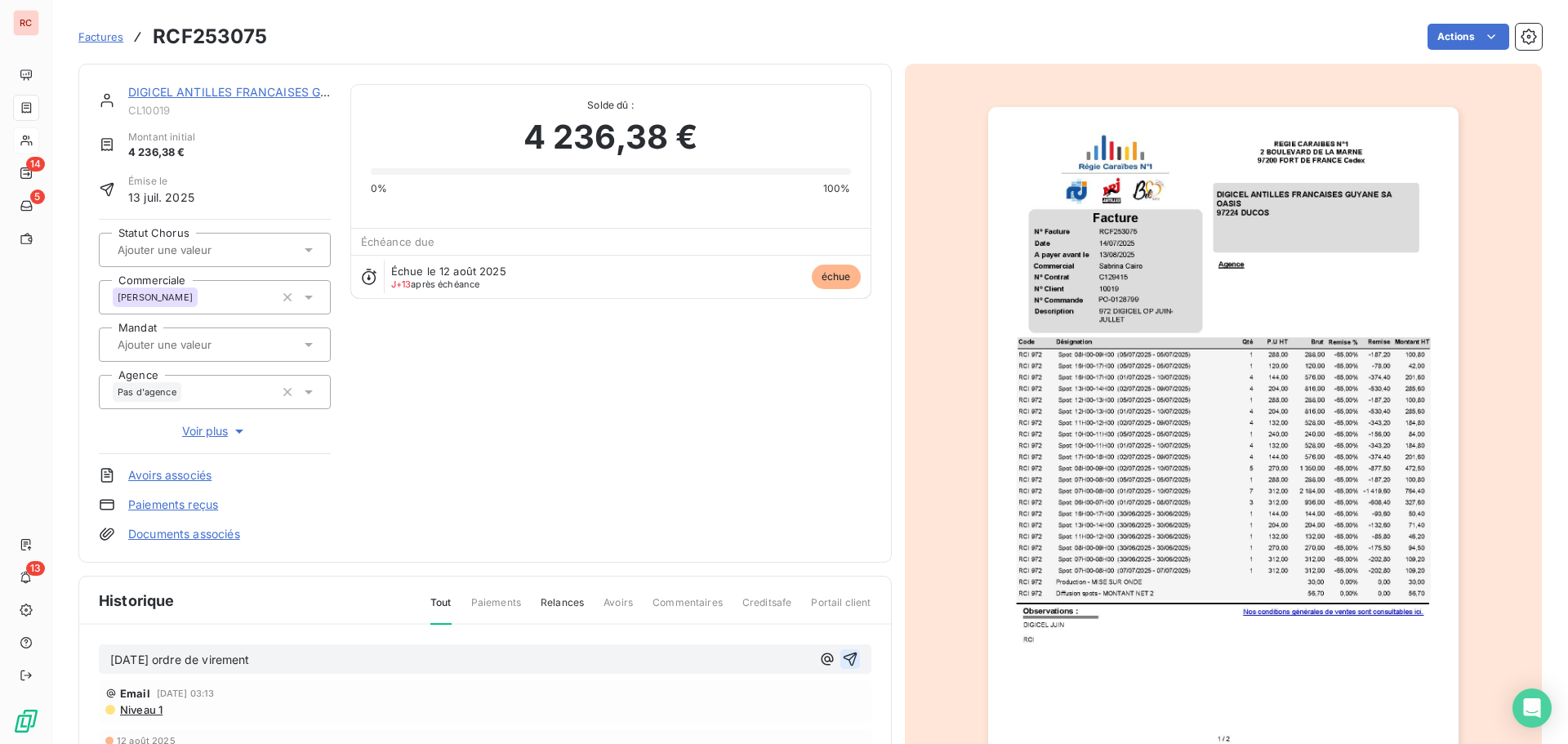
click at [847, 657] on icon "button" at bounding box center [850, 659] width 16 height 16
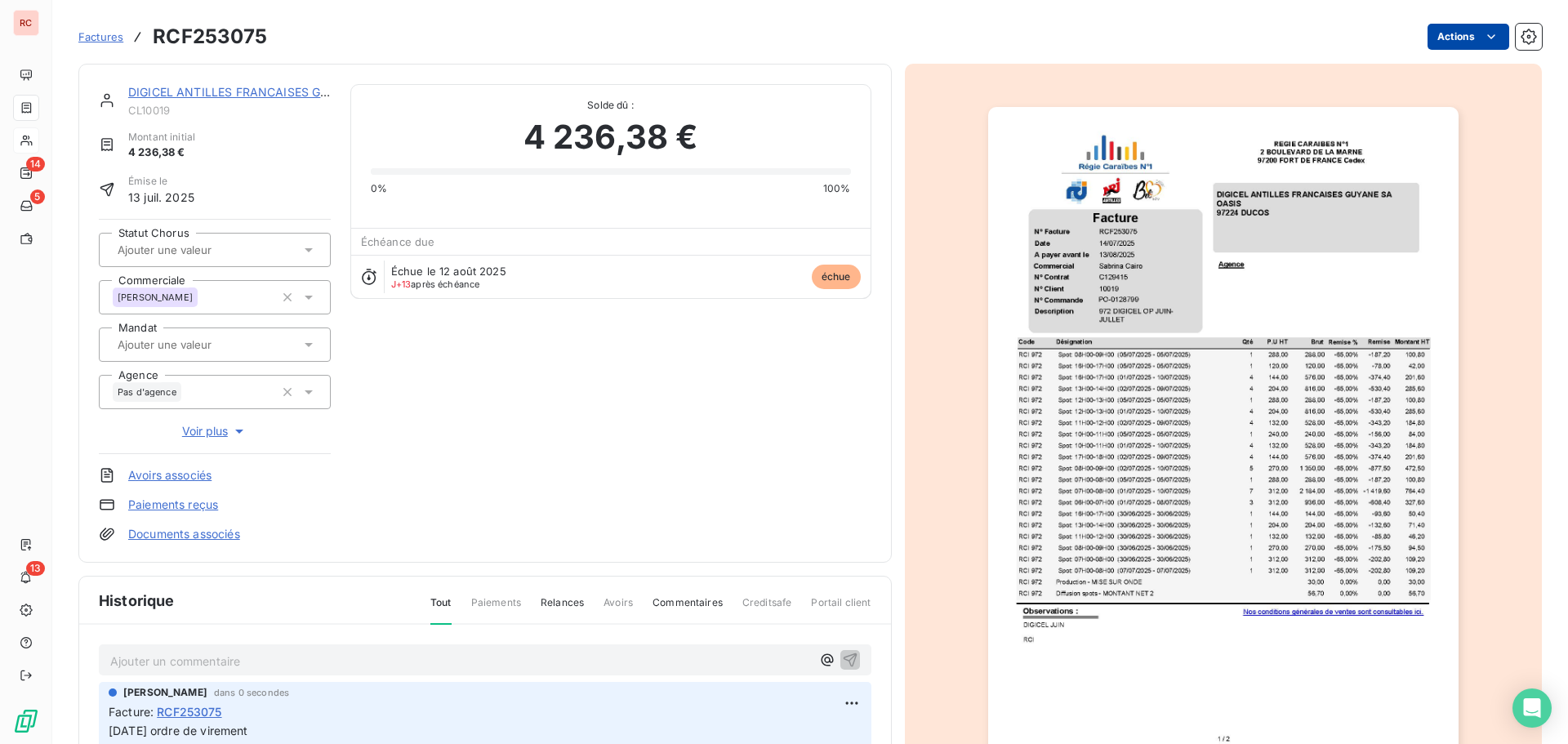
click at [1482, 27] on html "RC 14 5 13 Factures RCF253075 Actions DIGICEL ANTILLES FRANCAISES GUYANE SA CL1…" at bounding box center [784, 372] width 1568 height 744
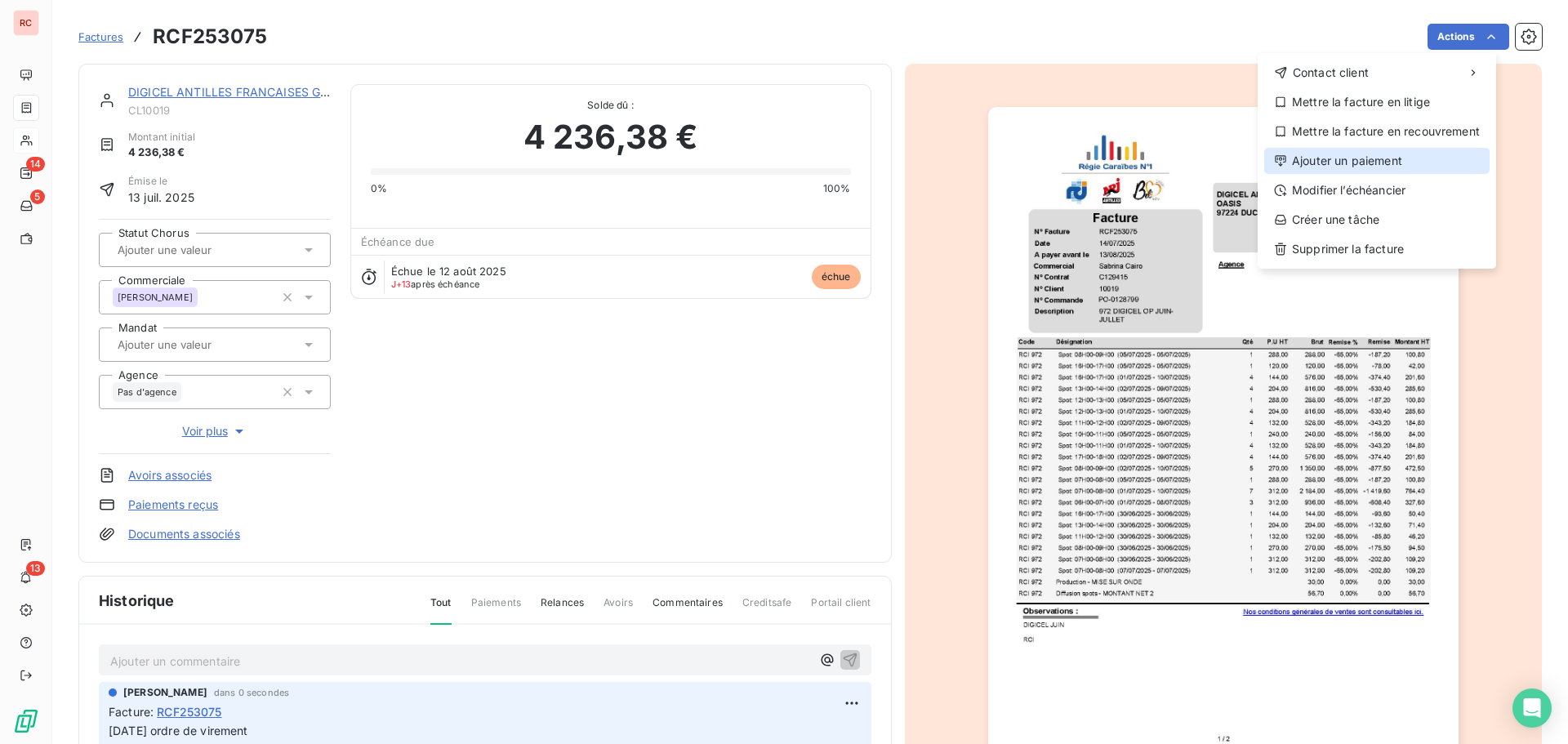
click at [1347, 163] on div "Ajouter un paiement" at bounding box center [1377, 161] width 225 height 27
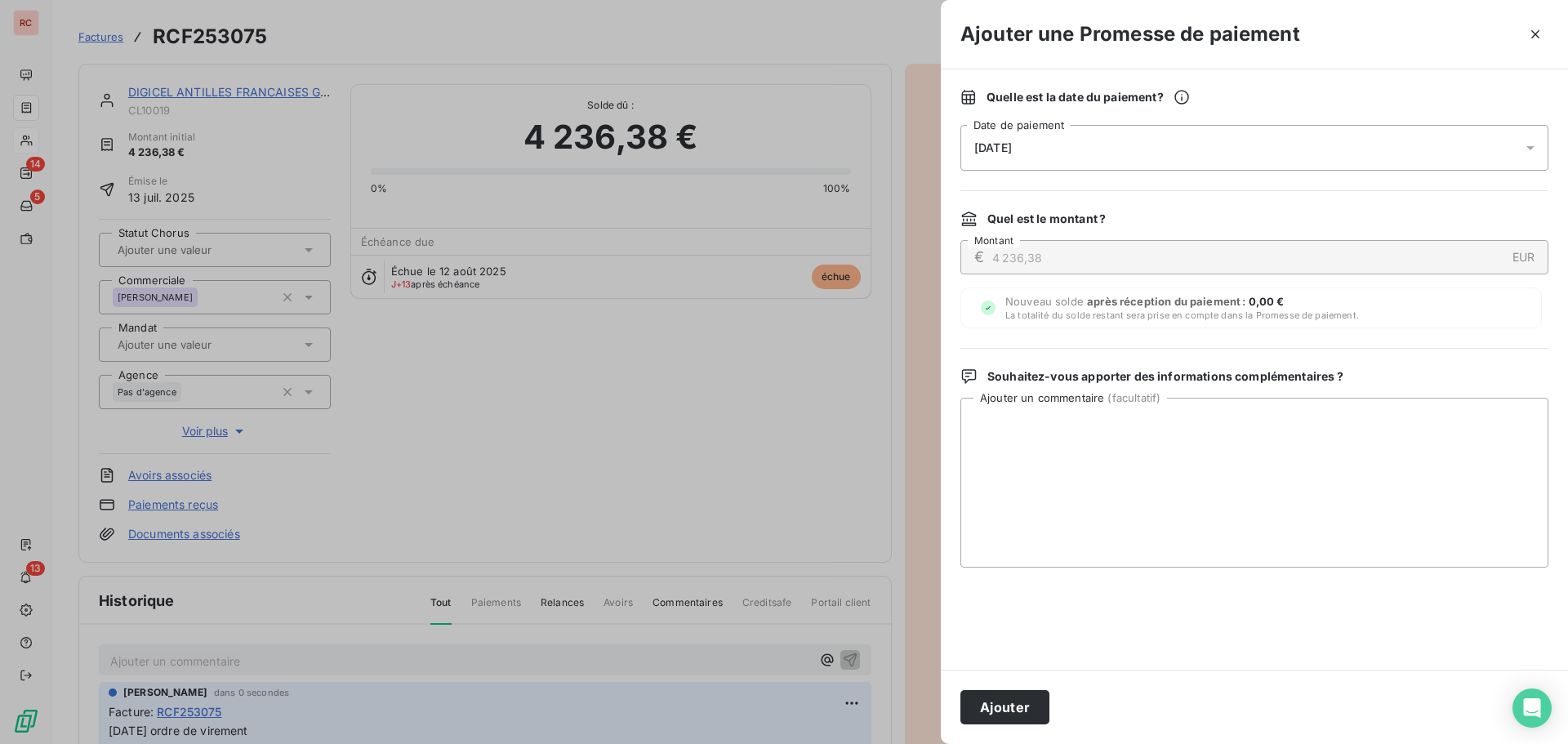
click at [1530, 146] on icon at bounding box center [1530, 147] width 16 height 16
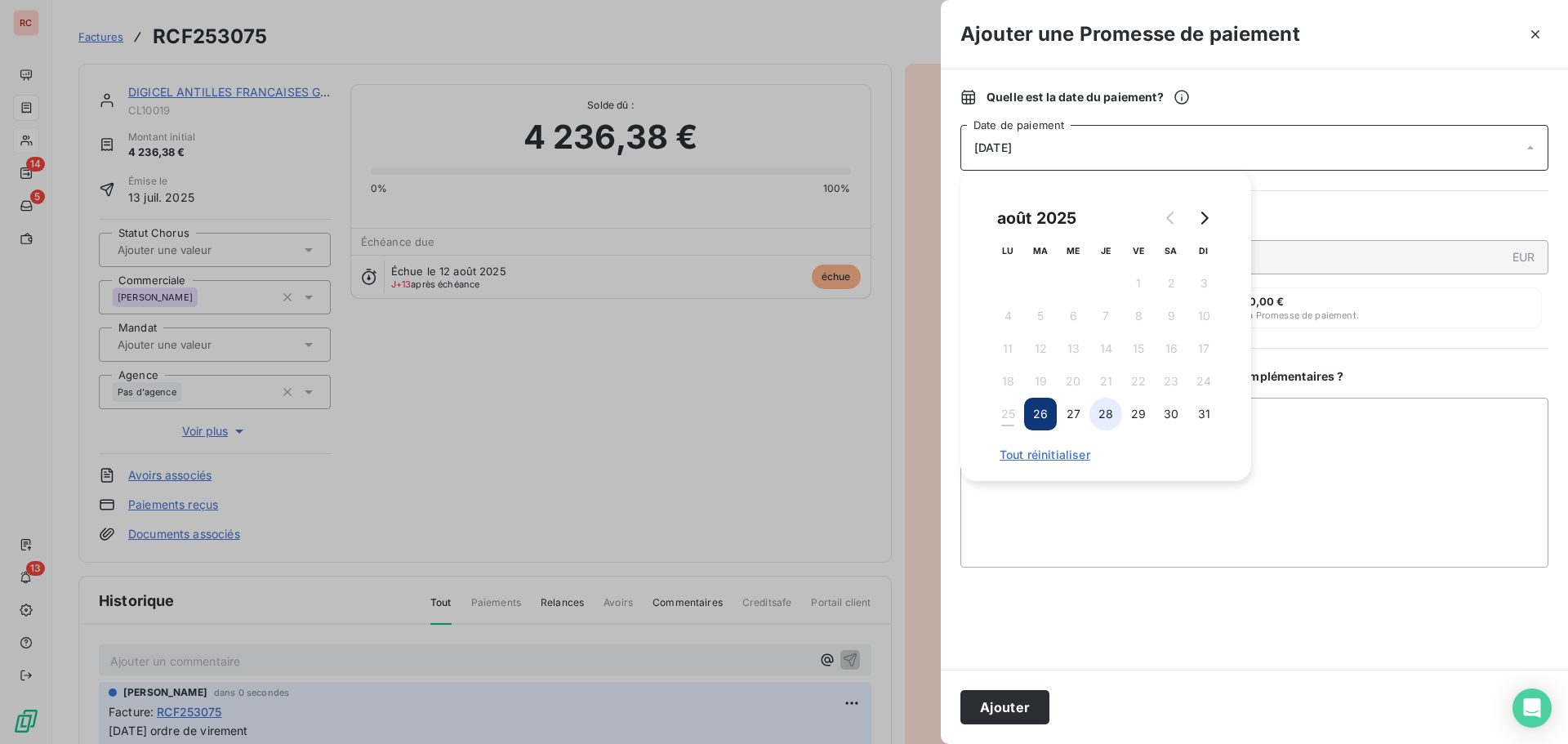
click at [1111, 412] on button "28" at bounding box center [1106, 414] width 33 height 33
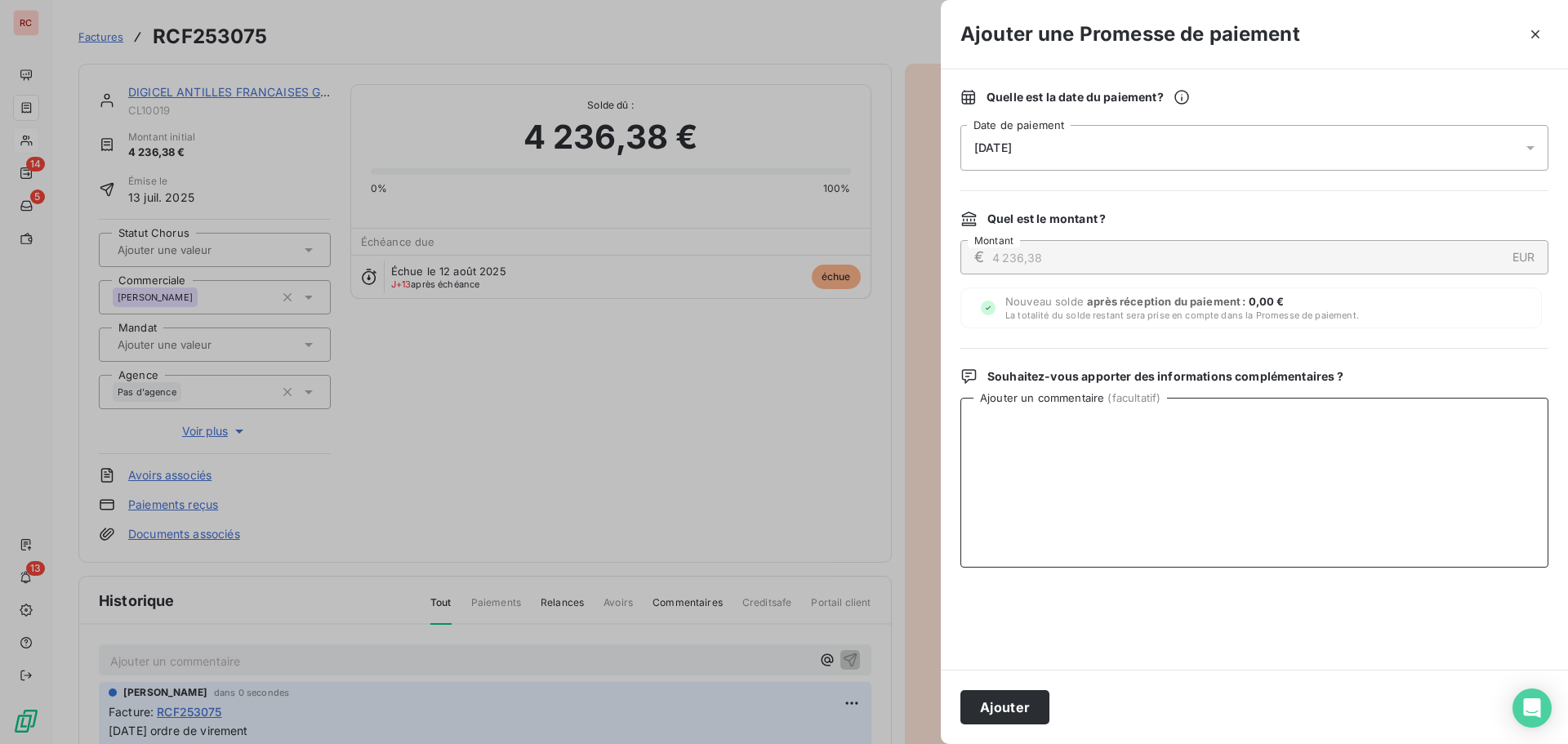
drag, startPoint x: 994, startPoint y: 489, endPoint x: 1014, endPoint y: 492, distance: 20.2
click at [996, 489] on textarea "Ajouter un commentaire ( facultatif )" at bounding box center [1254, 483] width 588 height 170
paste textarea "[DATE] ordre de virement"
type textarea "[DATE] ordre de virement"
click at [984, 701] on button "Ajouter" at bounding box center [1005, 707] width 89 height 34
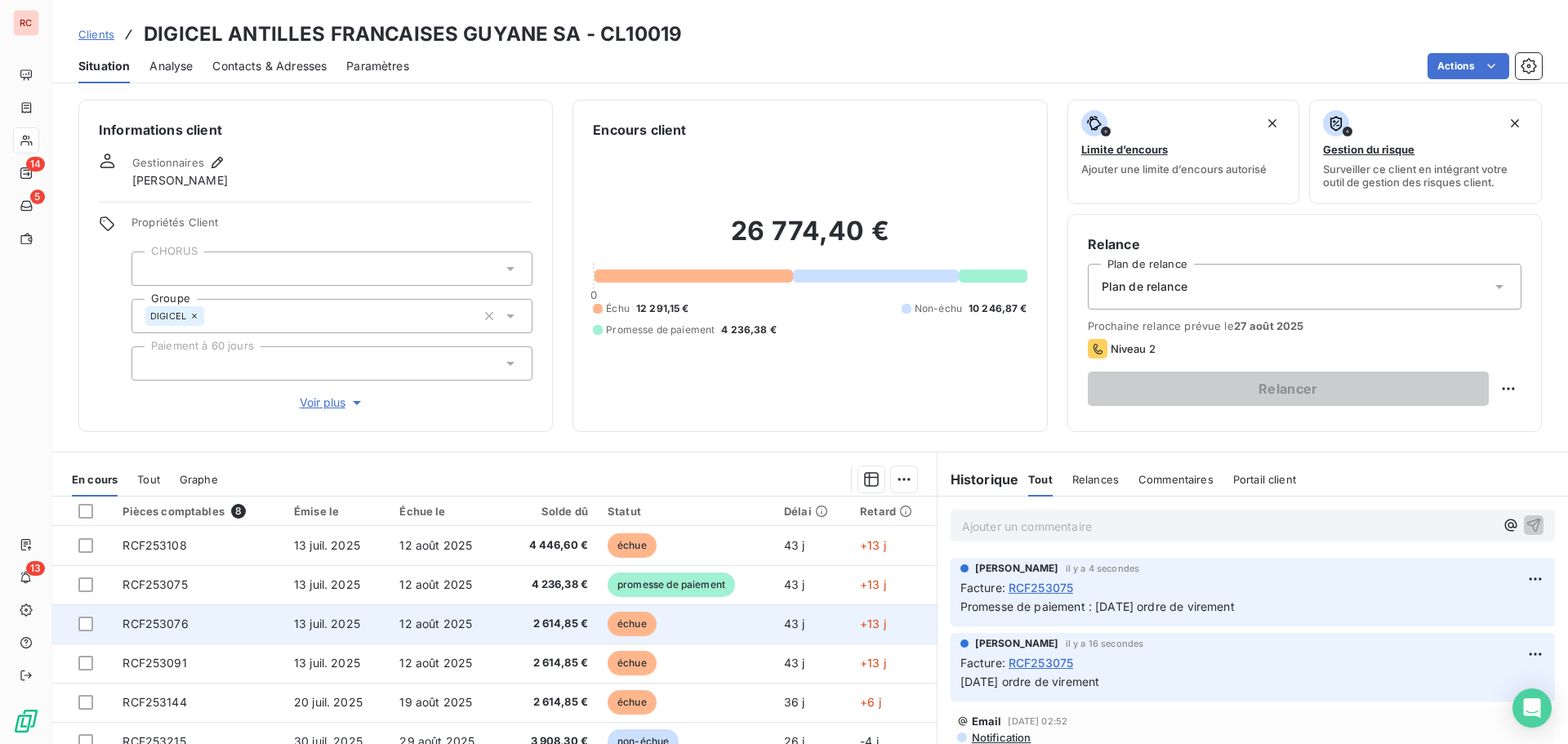
click at [284, 622] on td "13 juil. 2025" at bounding box center [337, 624] width 105 height 39
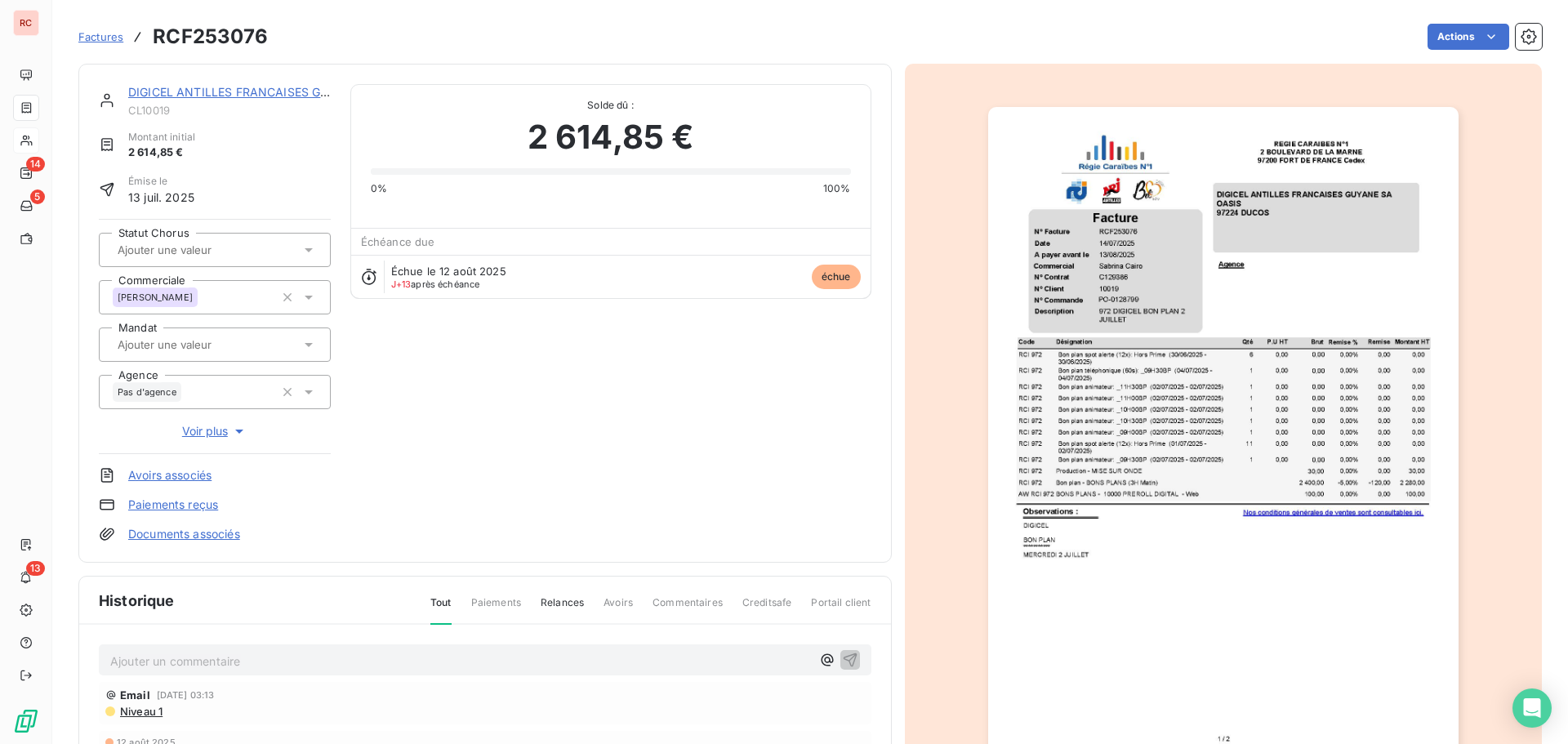
click at [278, 662] on p "Ajouter un commentaire ﻿" at bounding box center [461, 662] width 701 height 21
click at [847, 655] on icon "button" at bounding box center [850, 659] width 16 height 16
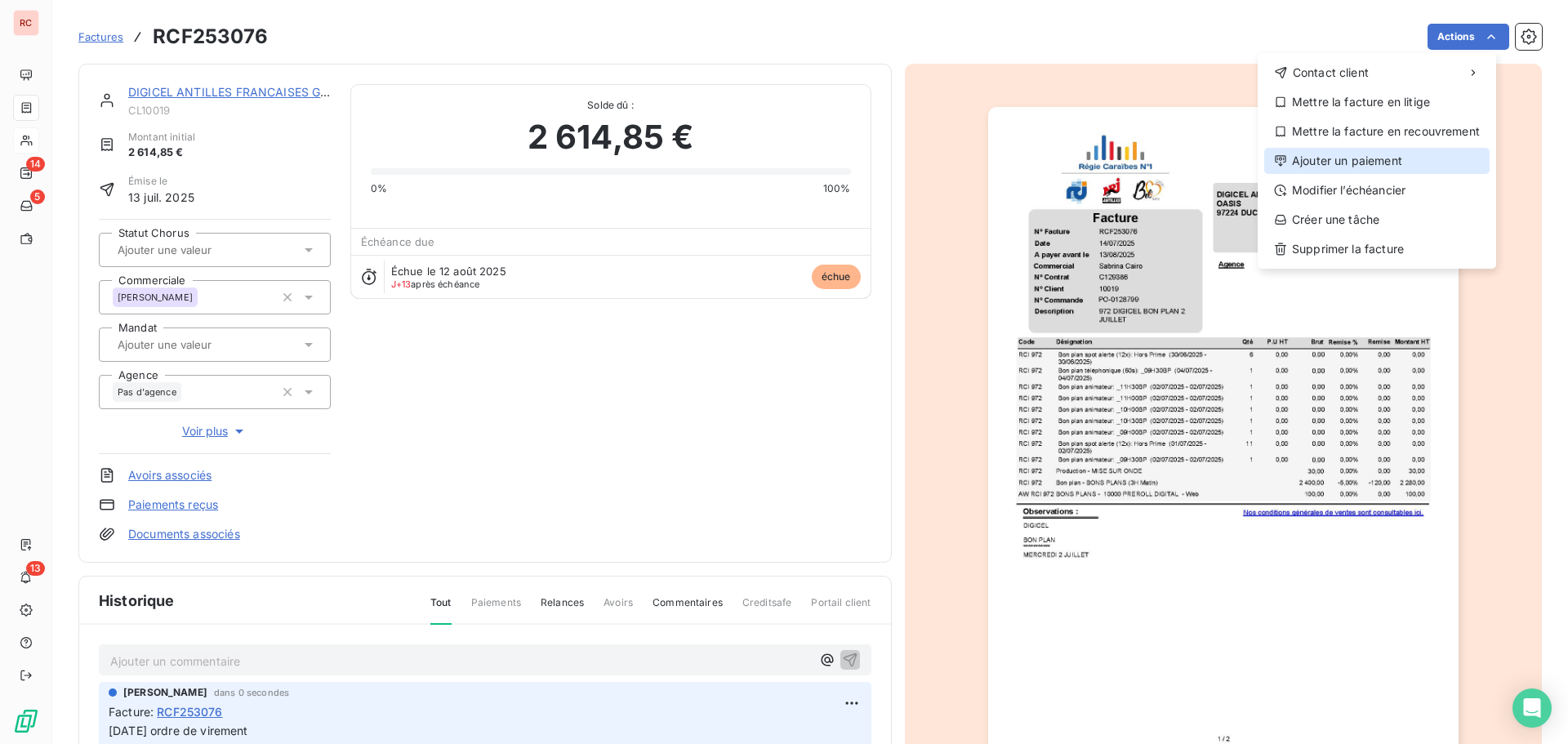
click at [1391, 155] on div "Ajouter un paiement" at bounding box center [1377, 161] width 225 height 27
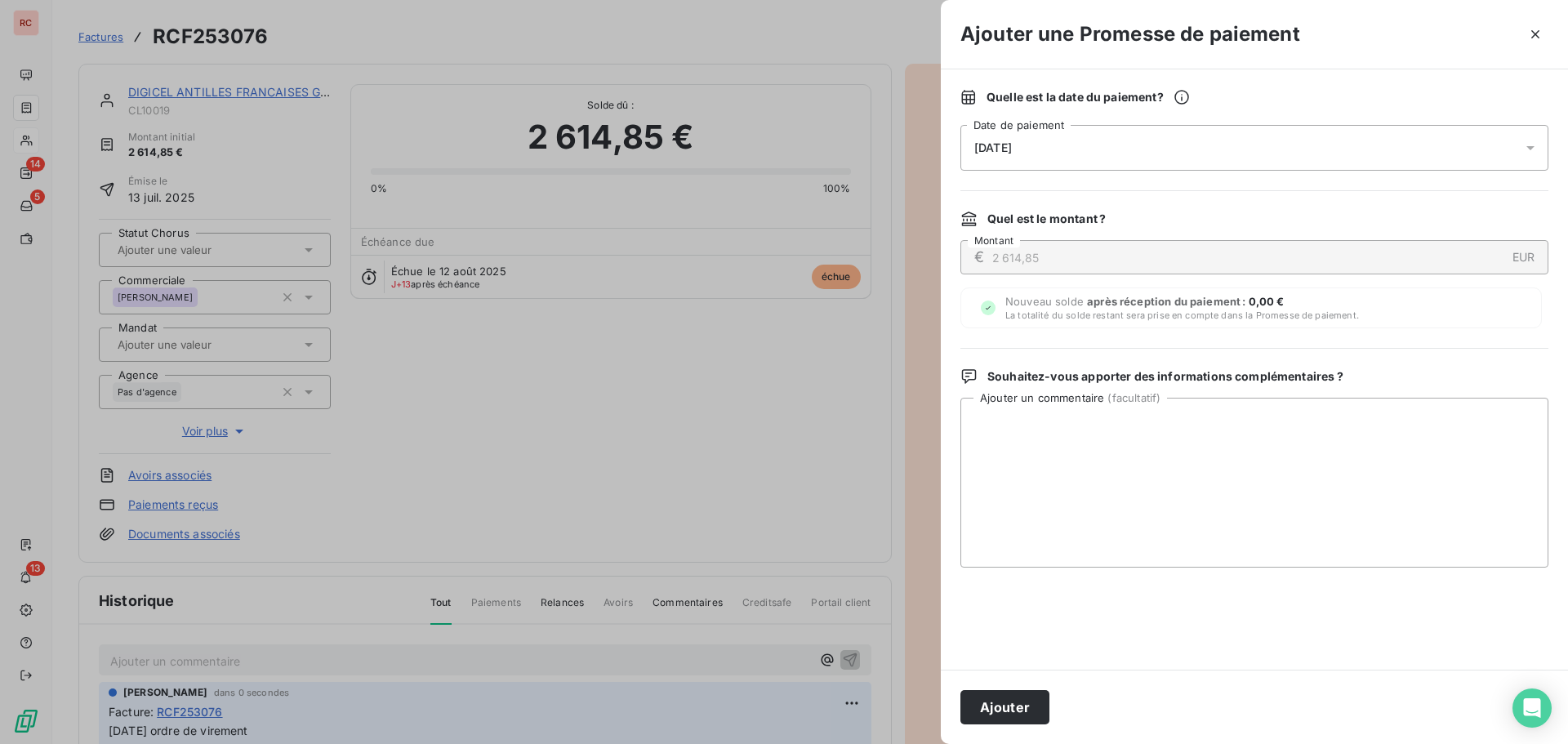
click at [1535, 150] on icon at bounding box center [1530, 147] width 16 height 16
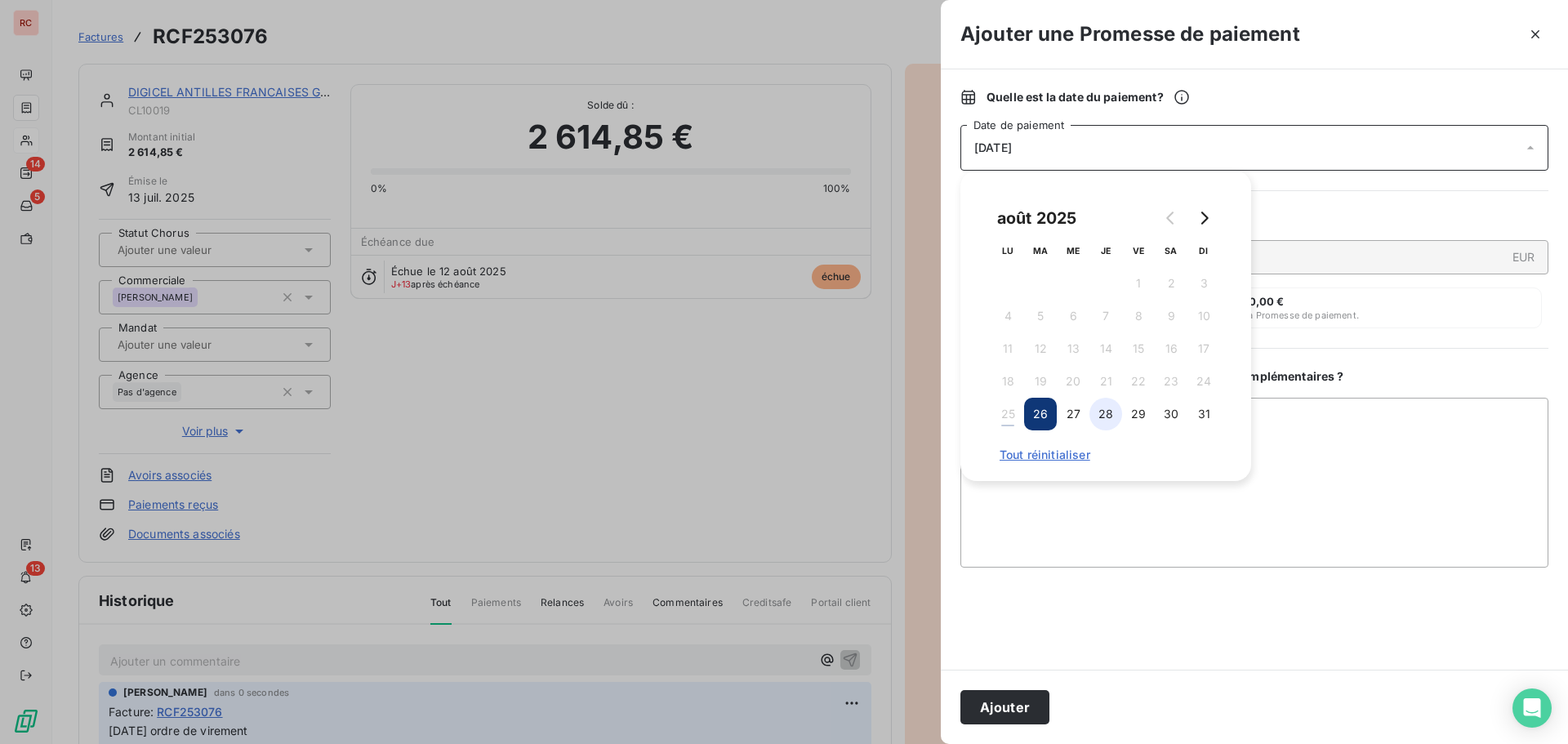
click at [1110, 411] on button "28" at bounding box center [1106, 414] width 33 height 33
click at [1114, 493] on textarea "Ajouter un commentaire ( facultatif )" at bounding box center [1254, 483] width 588 height 170
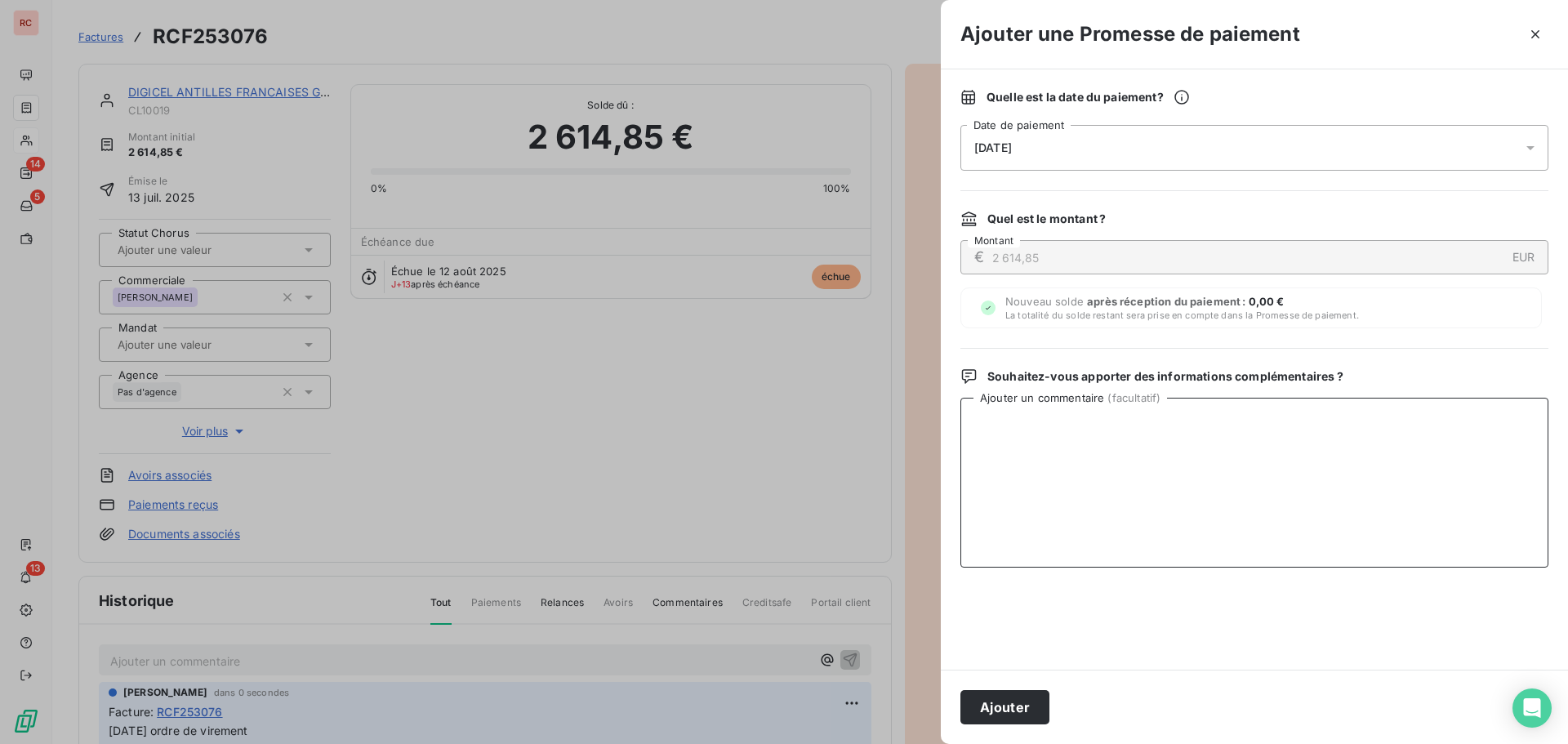
paste textarea "[DATE] ordre de virement"
type textarea "[DATE] ordre de virement"
click at [1014, 700] on button "Ajouter" at bounding box center [1005, 707] width 89 height 34
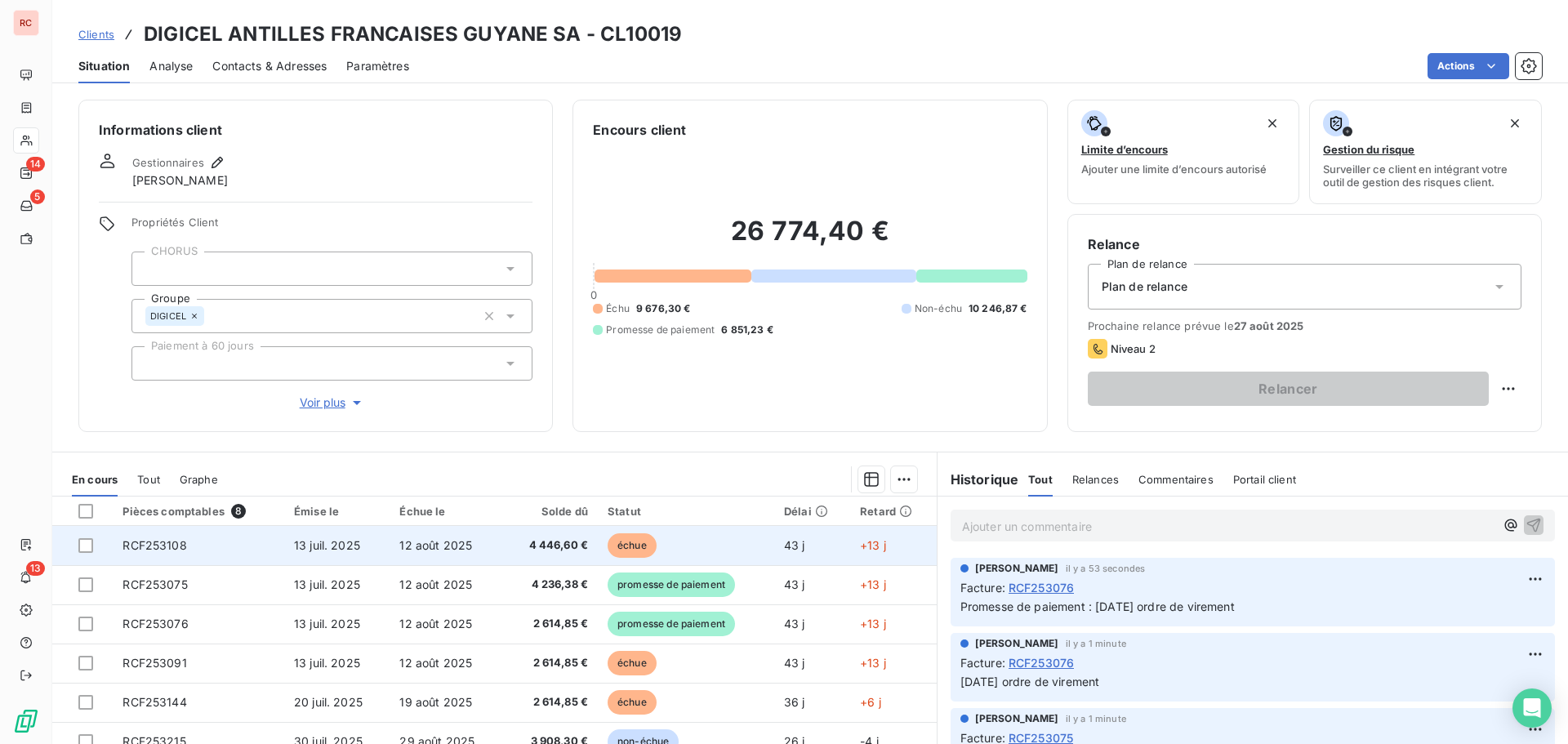
click at [263, 553] on td "RCF253108" at bounding box center [199, 546] width 171 height 39
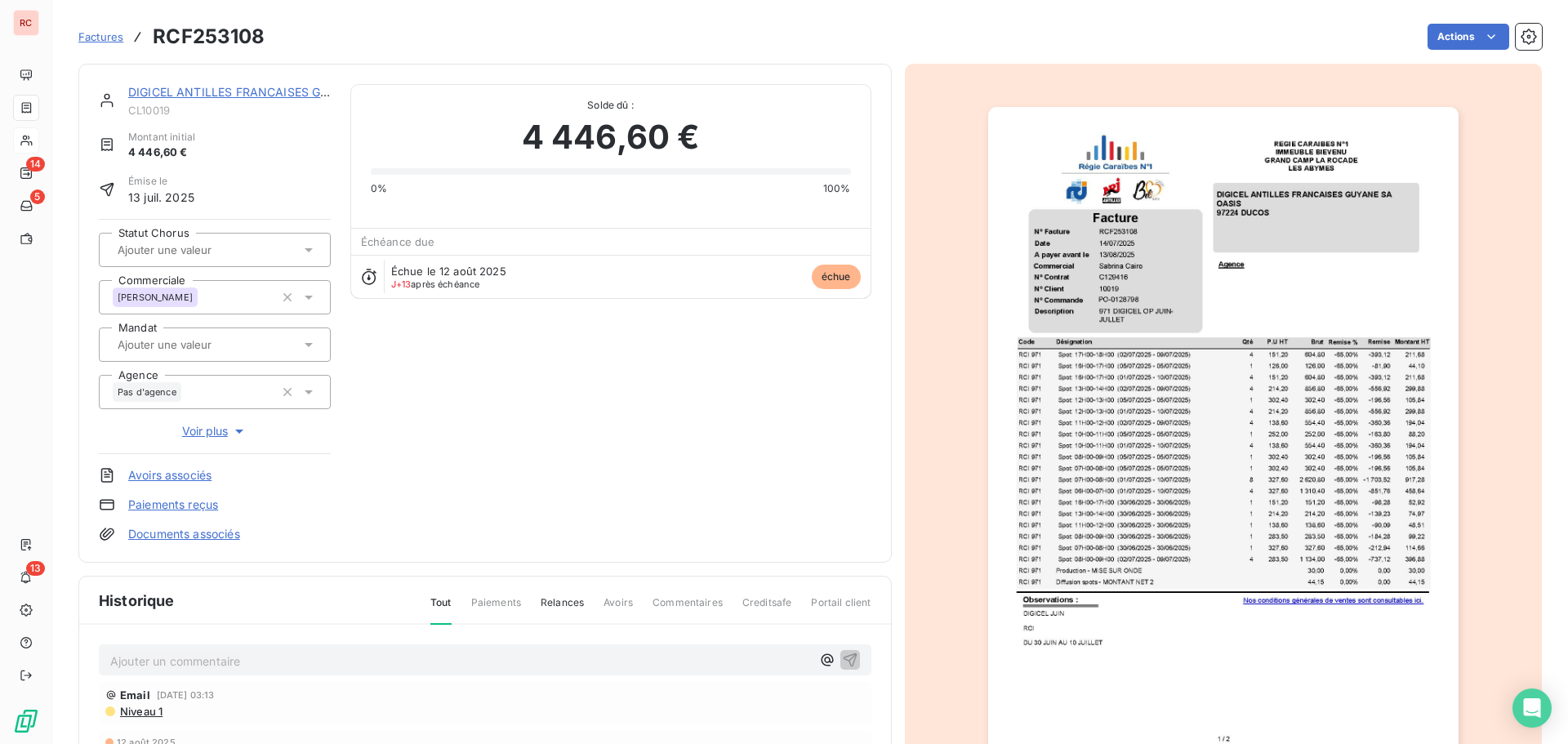
click at [188, 654] on p "Ajouter un commentaire ﻿" at bounding box center [461, 662] width 701 height 21
click at [842, 657] on icon "button" at bounding box center [850, 659] width 16 height 16
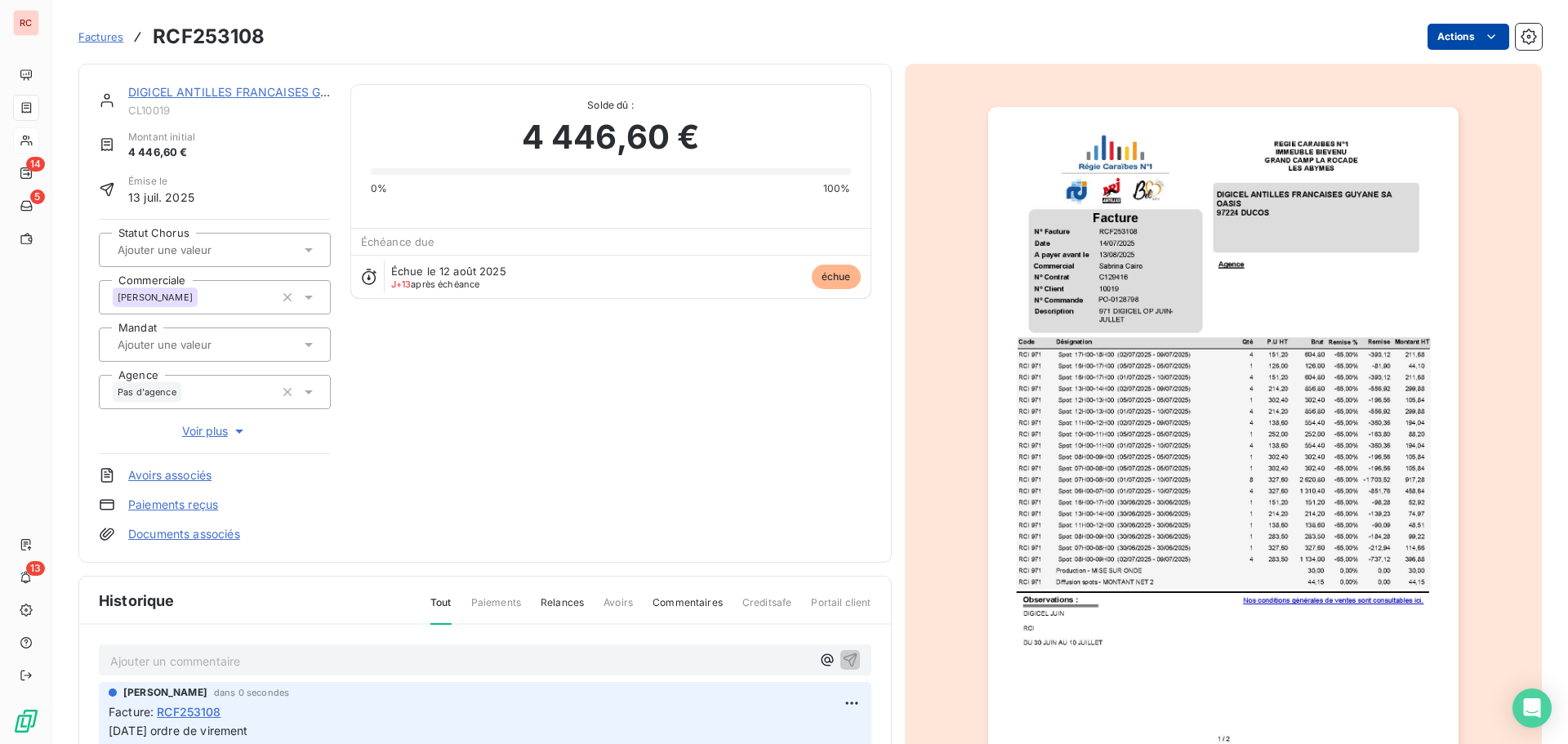
click at [1459, 33] on html "RC 14 5 13 Factures RCF253108 Actions DIGICEL ANTILLES FRANCAISES GUYANE SA CL1…" at bounding box center [784, 372] width 1568 height 744
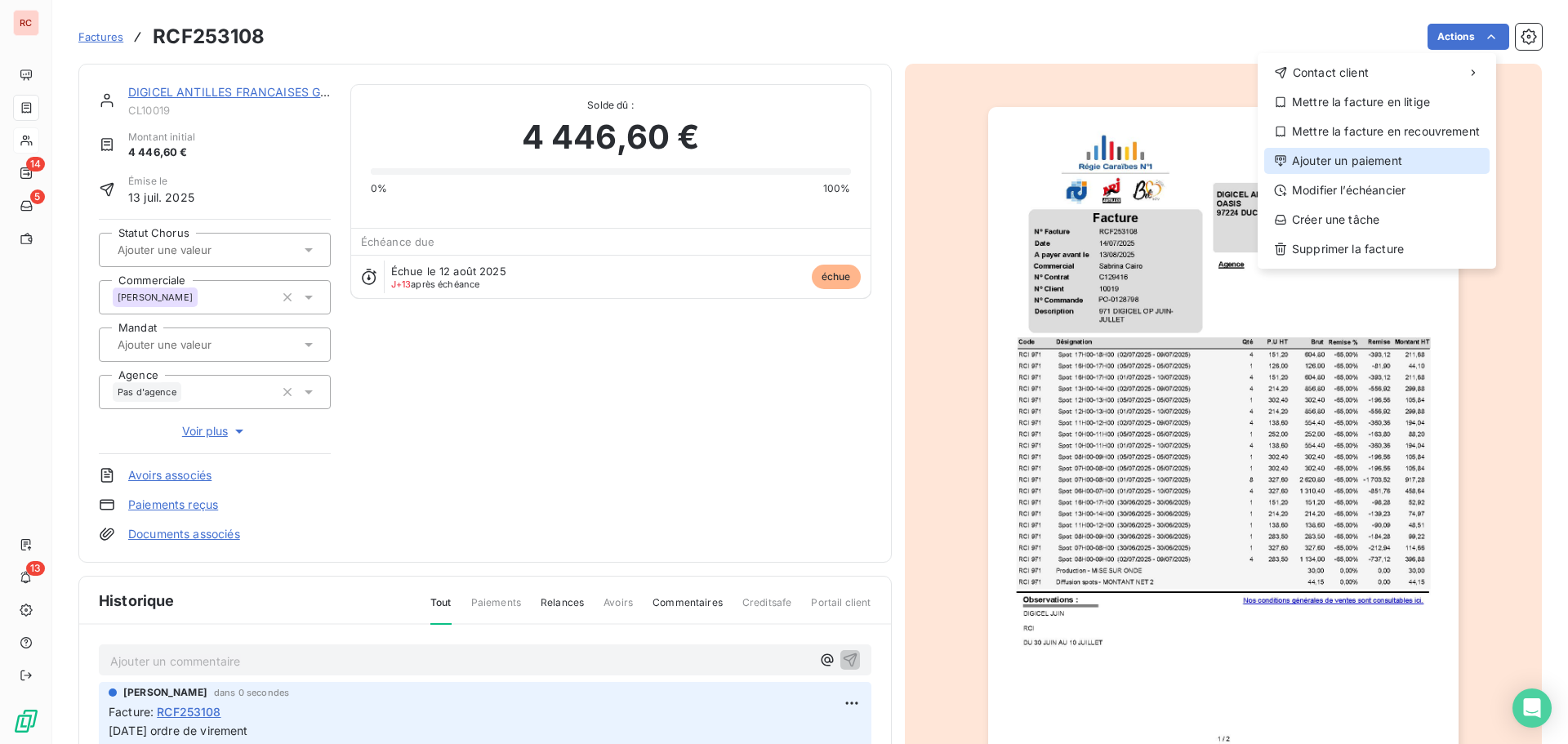
click at [1399, 161] on div "Ajouter un paiement" at bounding box center [1377, 161] width 225 height 27
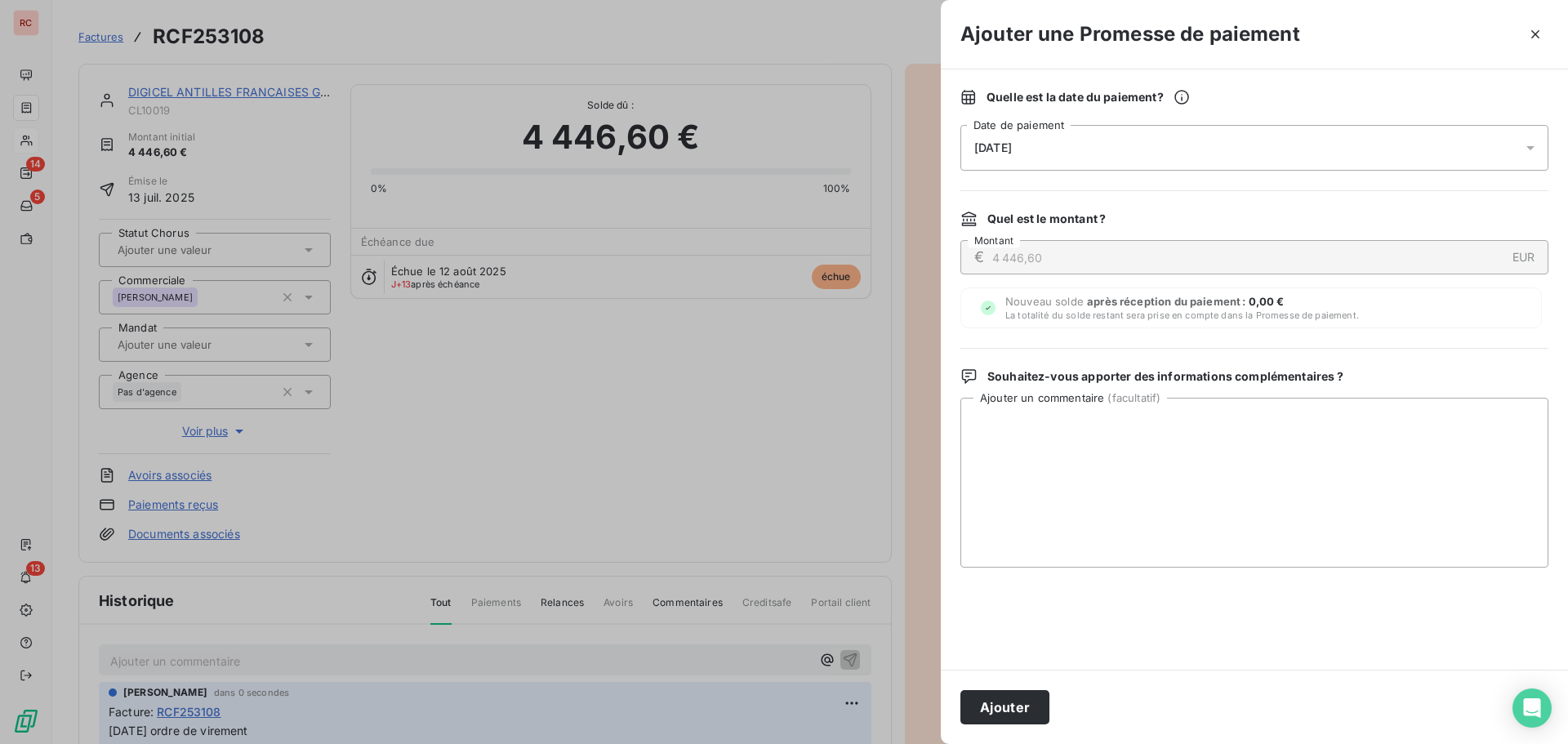
click at [1534, 142] on icon at bounding box center [1530, 147] width 16 height 16
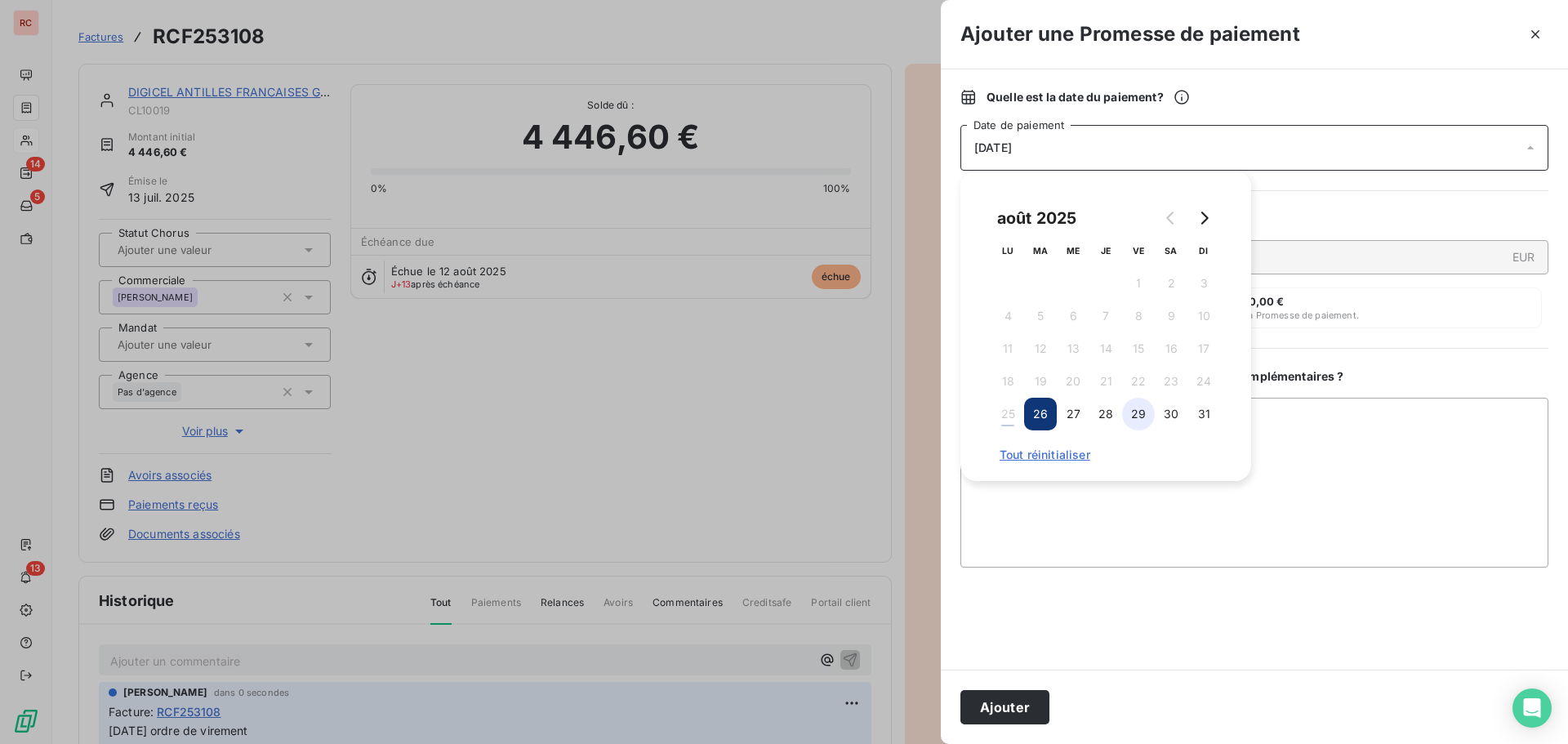
click at [1123, 417] on button "29" at bounding box center [1139, 414] width 33 height 33
click at [1038, 501] on textarea "Ajouter un commentaire ( facultatif )" at bounding box center [1254, 483] width 588 height 170
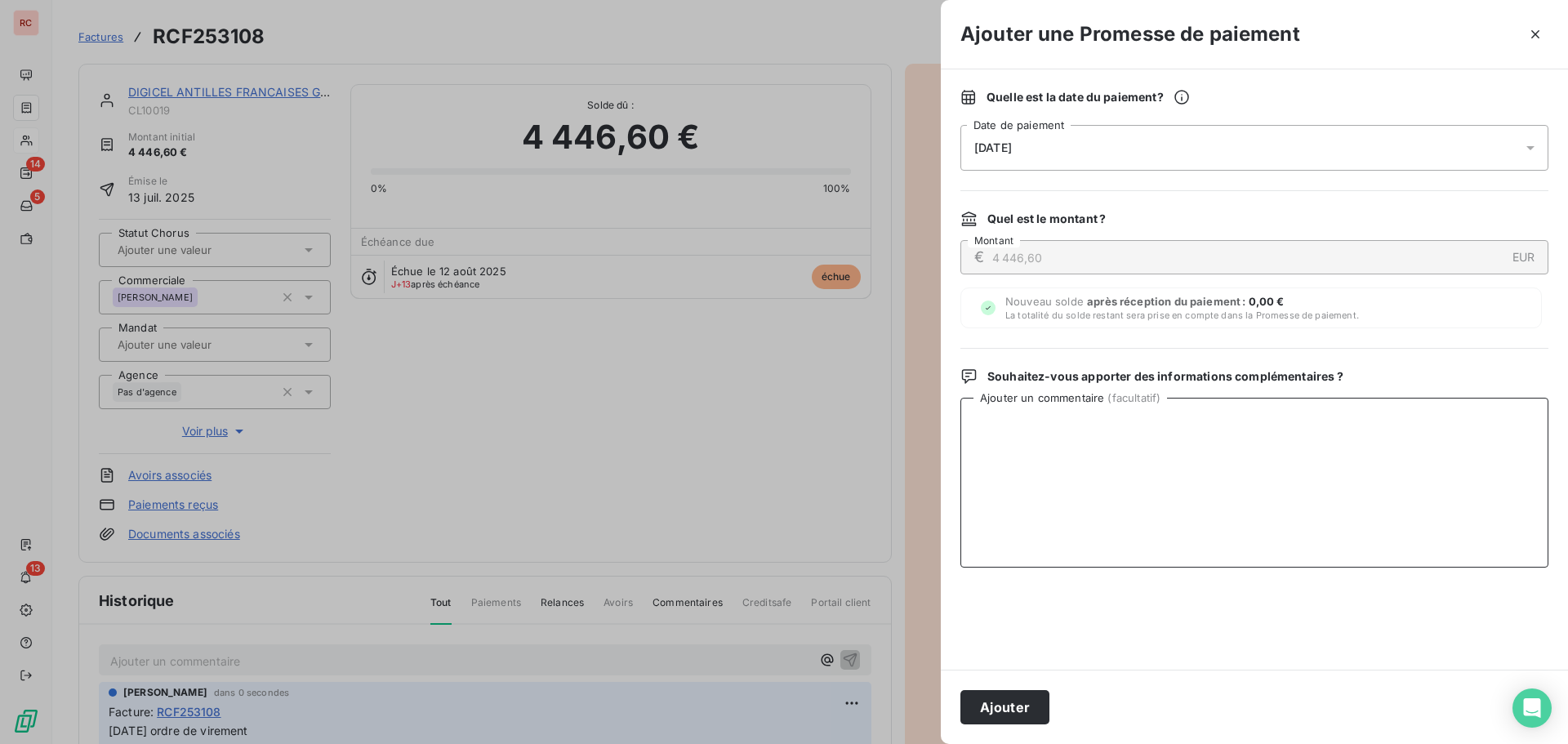
paste textarea "[DATE] ordre de virement"
type textarea "[DATE] ordre de virement"
click at [992, 709] on button "Ajouter" at bounding box center [1005, 707] width 89 height 34
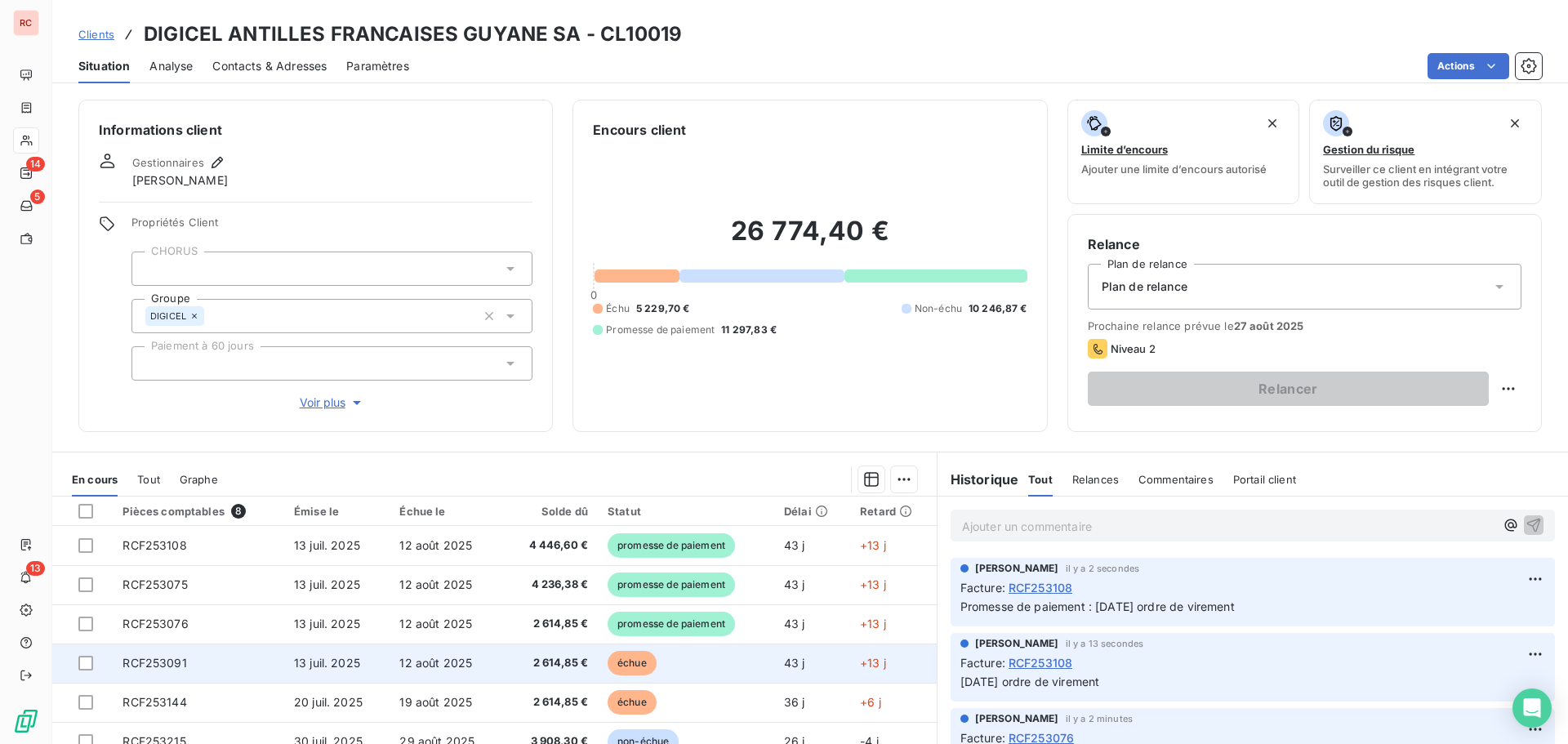
click at [503, 663] on td "2 614,85 €" at bounding box center [550, 663] width 95 height 39
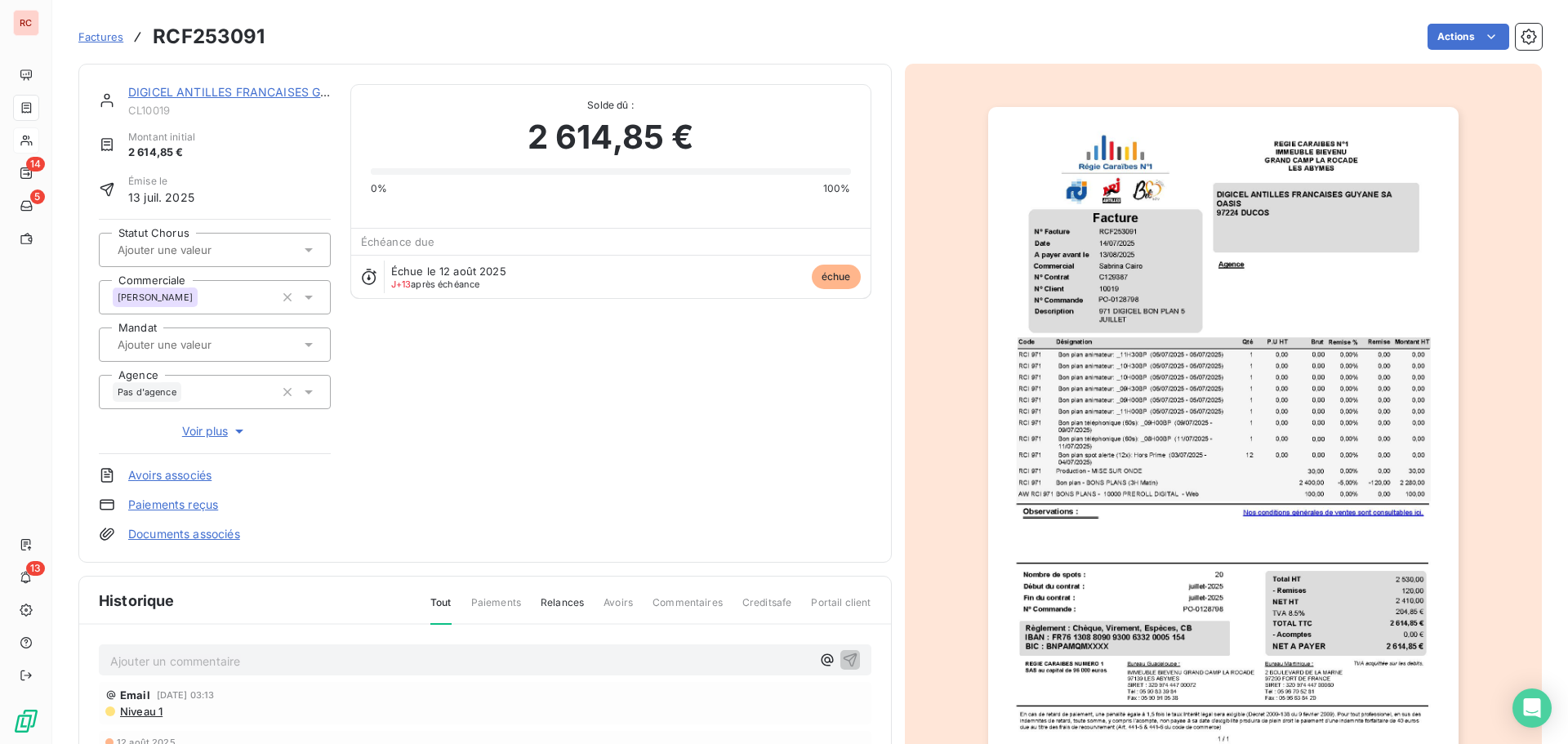
click at [130, 655] on p "Ajouter un commentaire ﻿" at bounding box center [461, 662] width 701 height 21
click at [842, 660] on icon "button" at bounding box center [850, 659] width 16 height 16
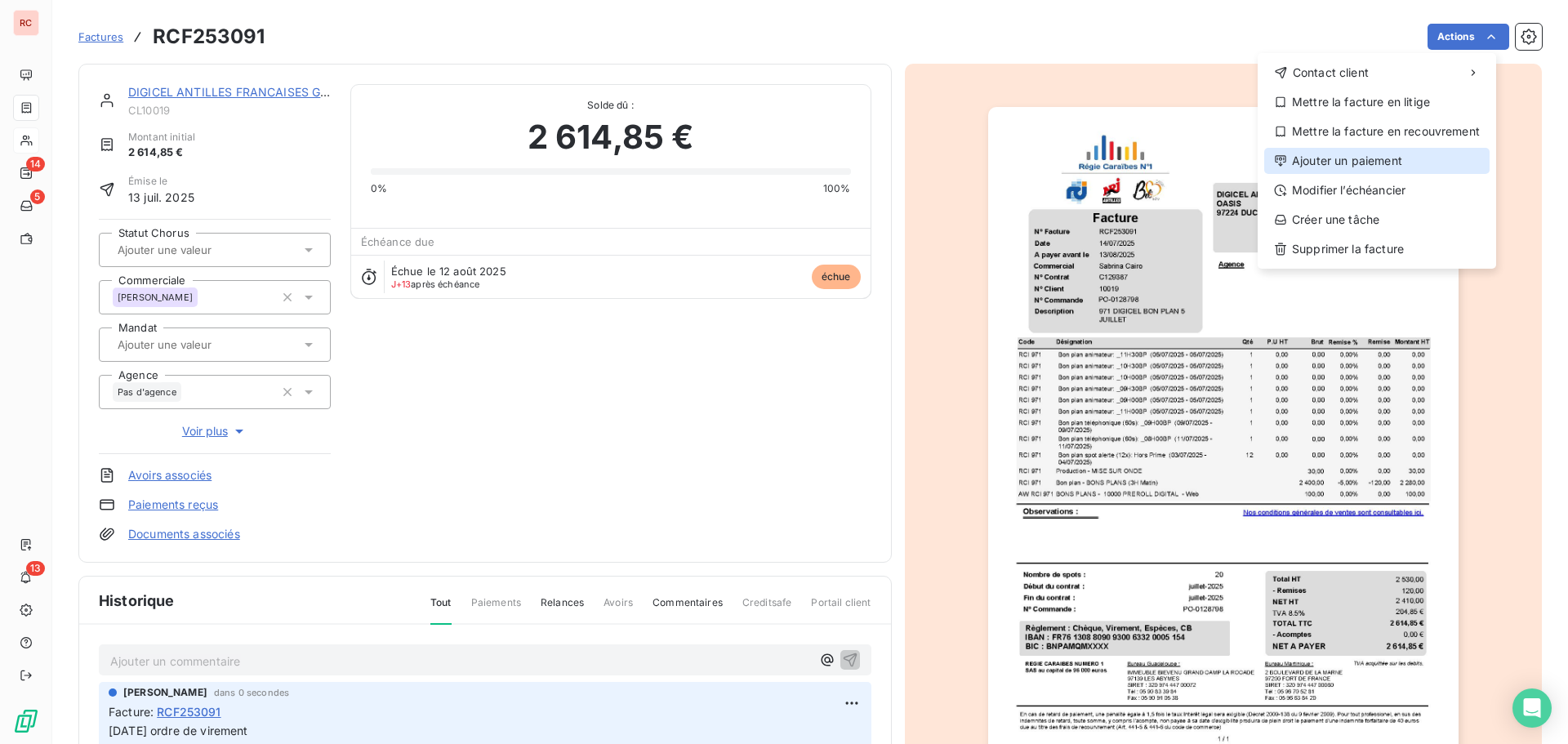
click at [1320, 154] on div "Ajouter un paiement" at bounding box center [1377, 161] width 225 height 27
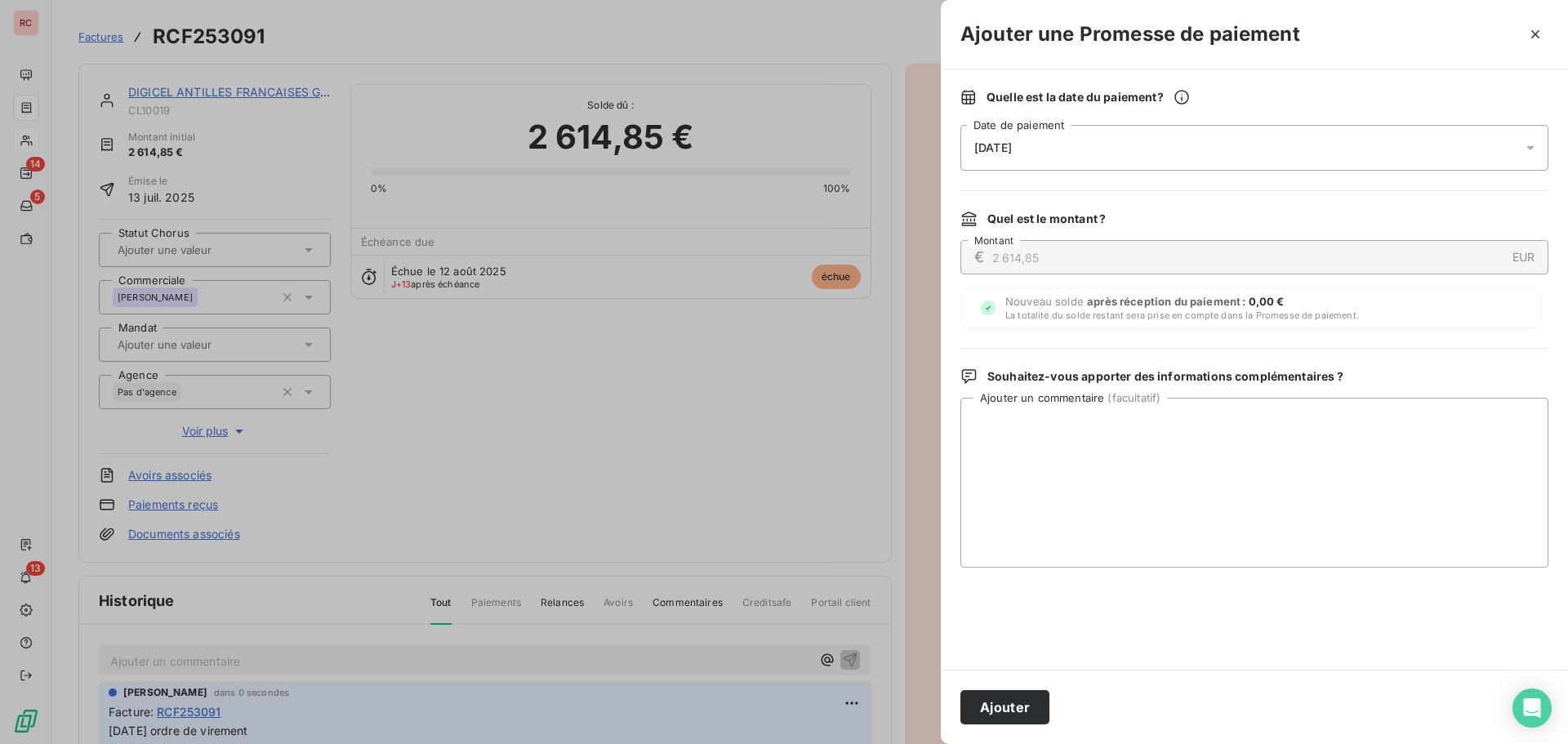
click at [1423, 157] on div "[DATE]" at bounding box center [1254, 147] width 588 height 45
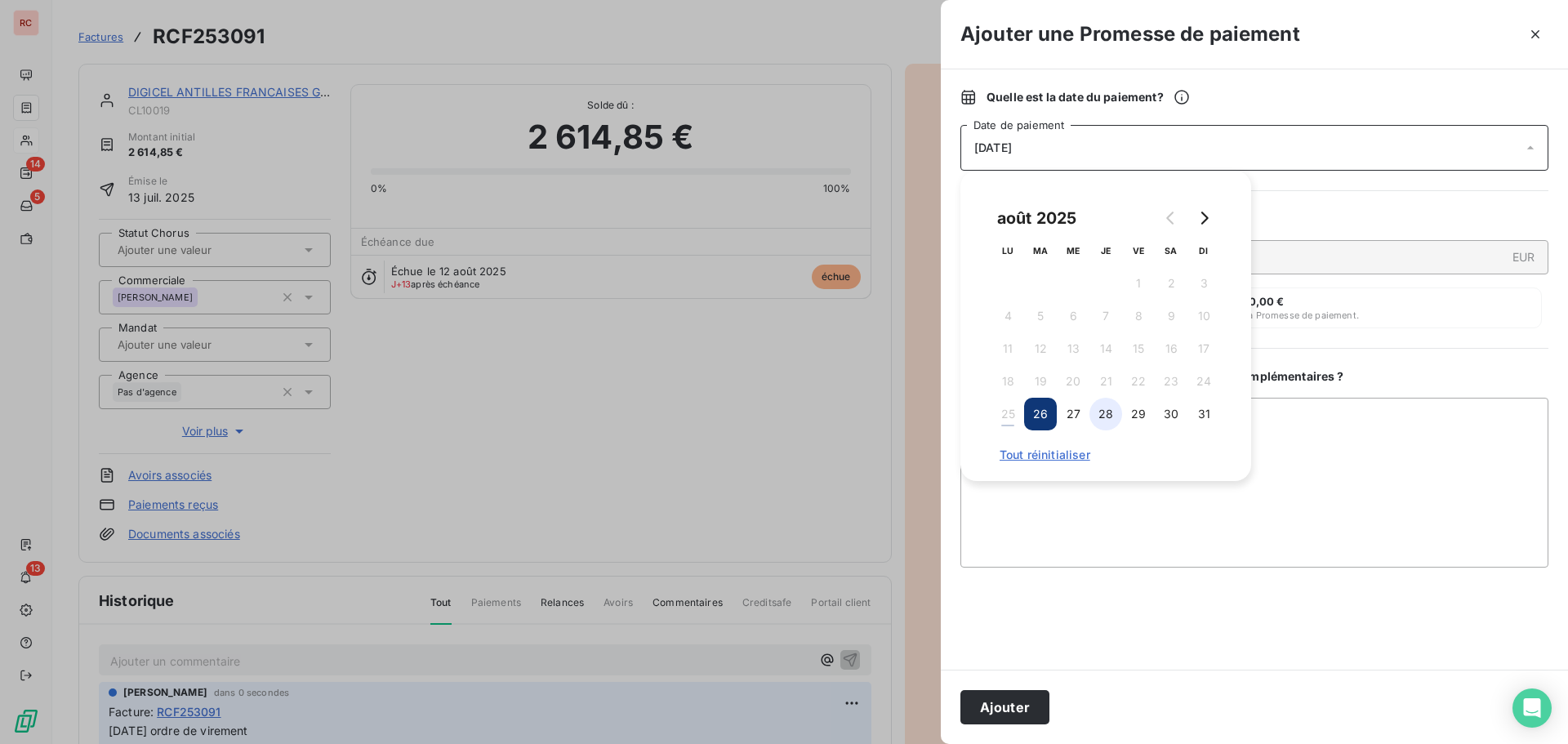
click at [1110, 417] on button "28" at bounding box center [1106, 414] width 33 height 33
click at [1129, 414] on button "29" at bounding box center [1139, 414] width 33 height 33
click at [1056, 498] on textarea "Ajouter un commentaire ( facultatif )" at bounding box center [1254, 483] width 588 height 170
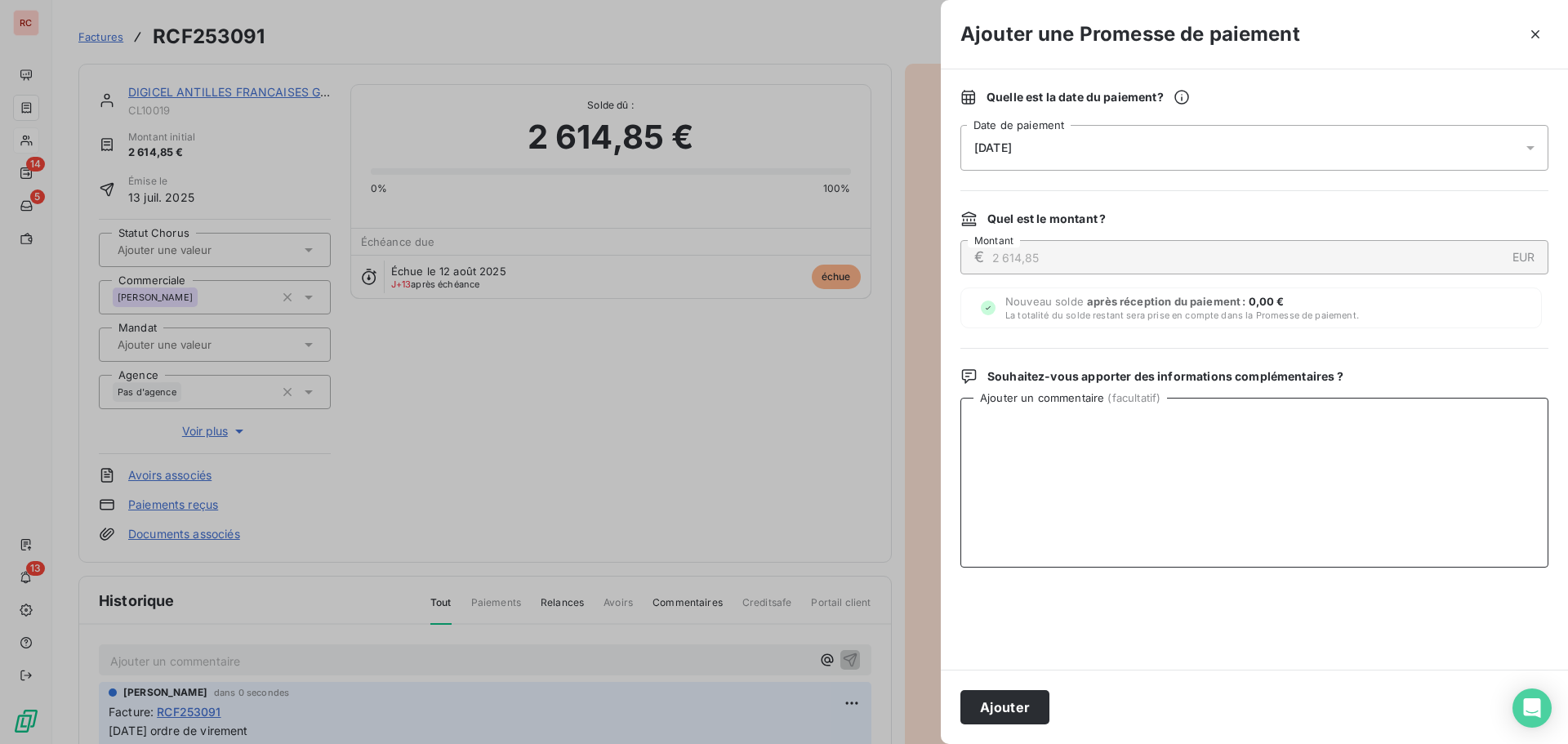
paste textarea "[DATE] ordre de virement"
type textarea "[DATE] ordre de virement"
click at [996, 702] on button "Ajouter" at bounding box center [1005, 707] width 89 height 34
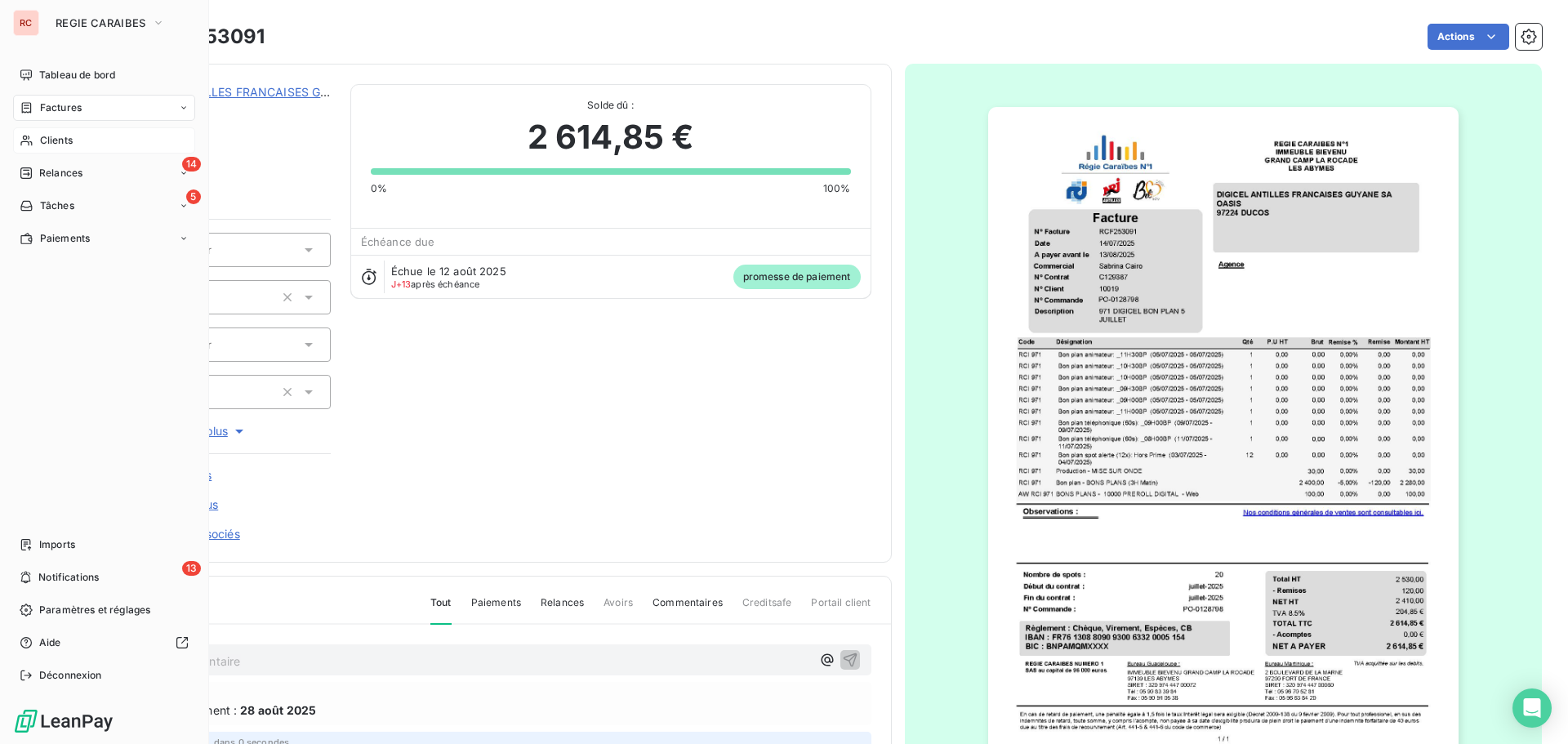
click at [53, 137] on span "Clients" at bounding box center [57, 140] width 33 height 15
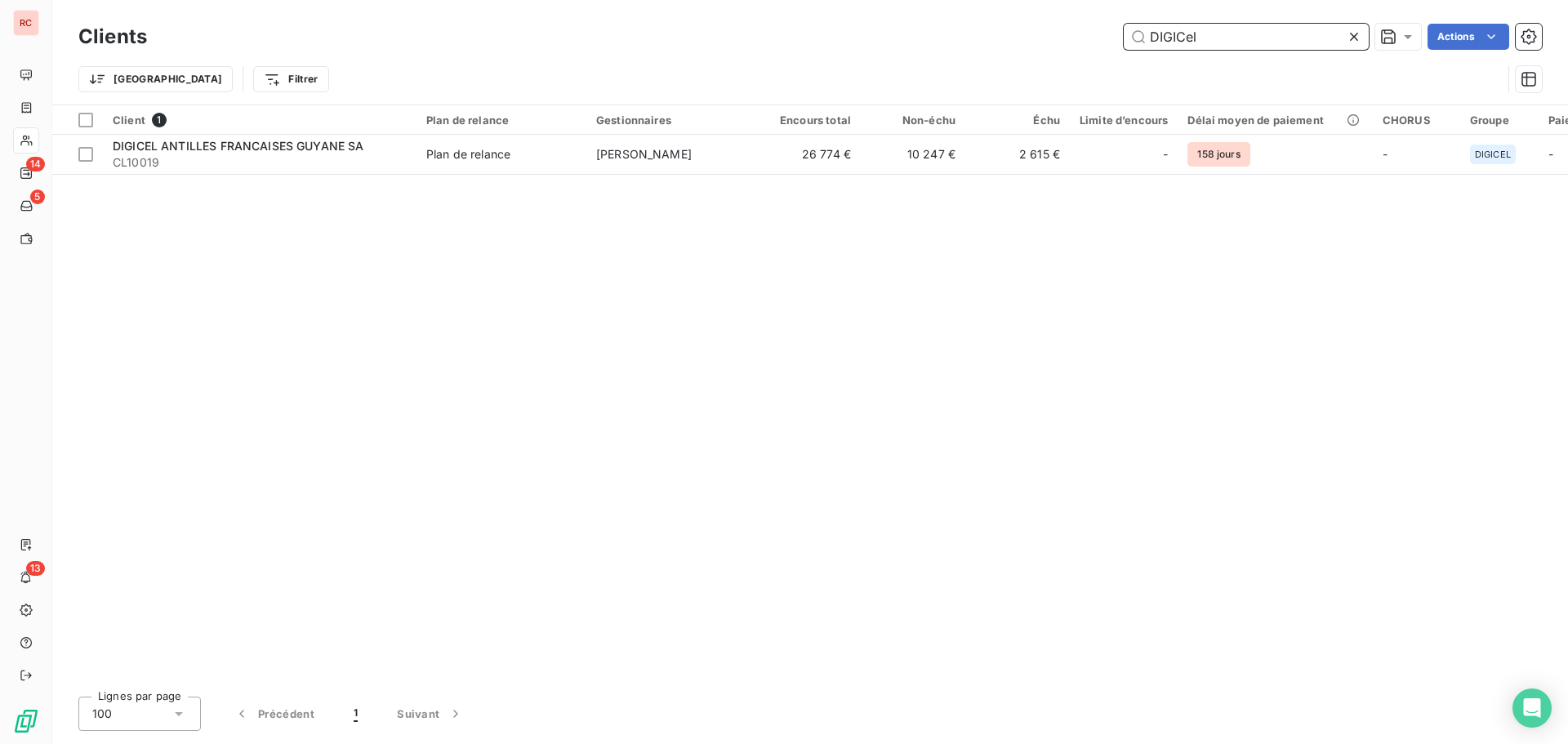
drag, startPoint x: 1209, startPoint y: 34, endPoint x: 1017, endPoint y: 44, distance: 192.3
click at [1014, 45] on div "DIGICel Actions" at bounding box center [853, 37] width 1375 height 27
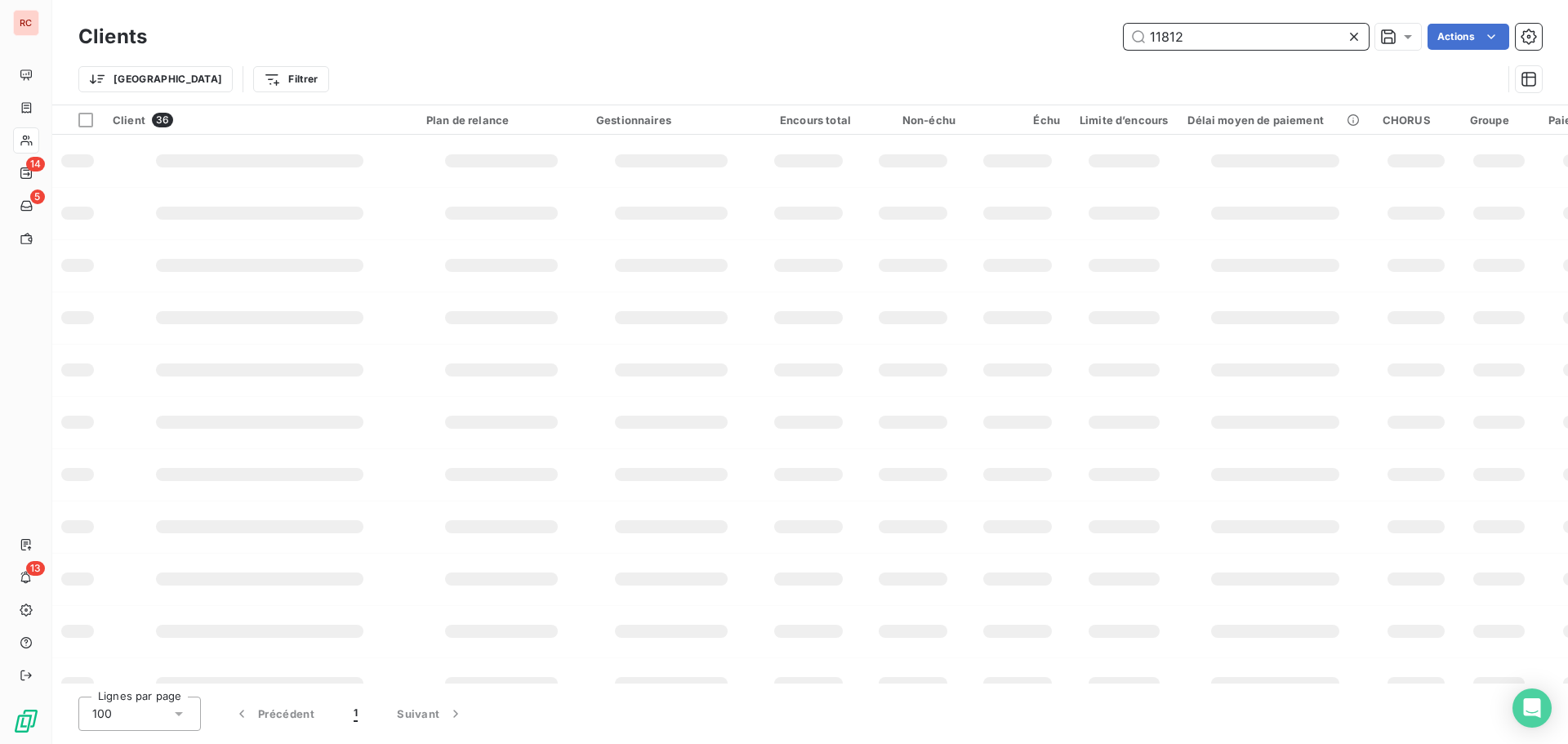
type input "11812"
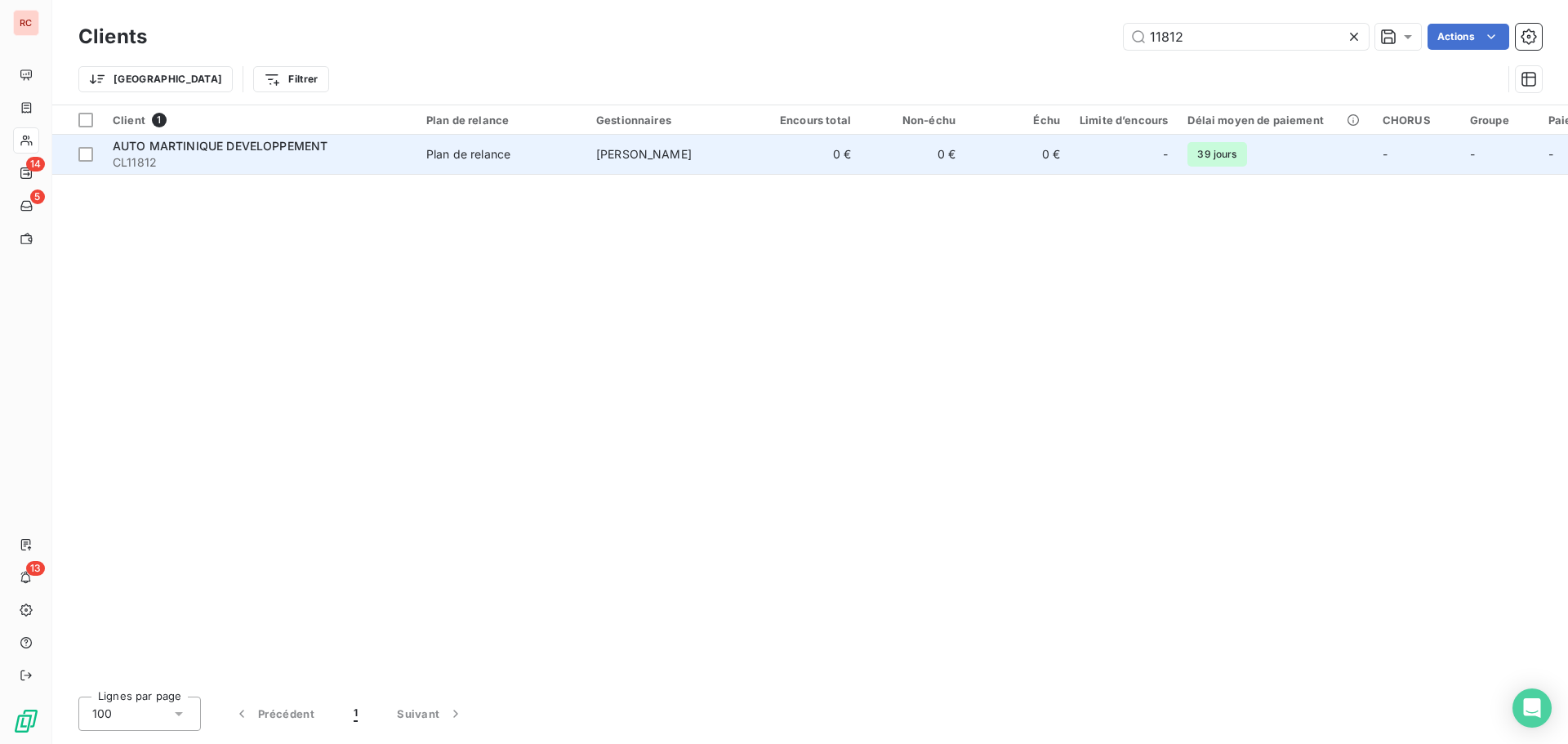
click at [266, 141] on span "AUTO MARTINIQUE DEVELOPPEMENT" at bounding box center [220, 146] width 215 height 14
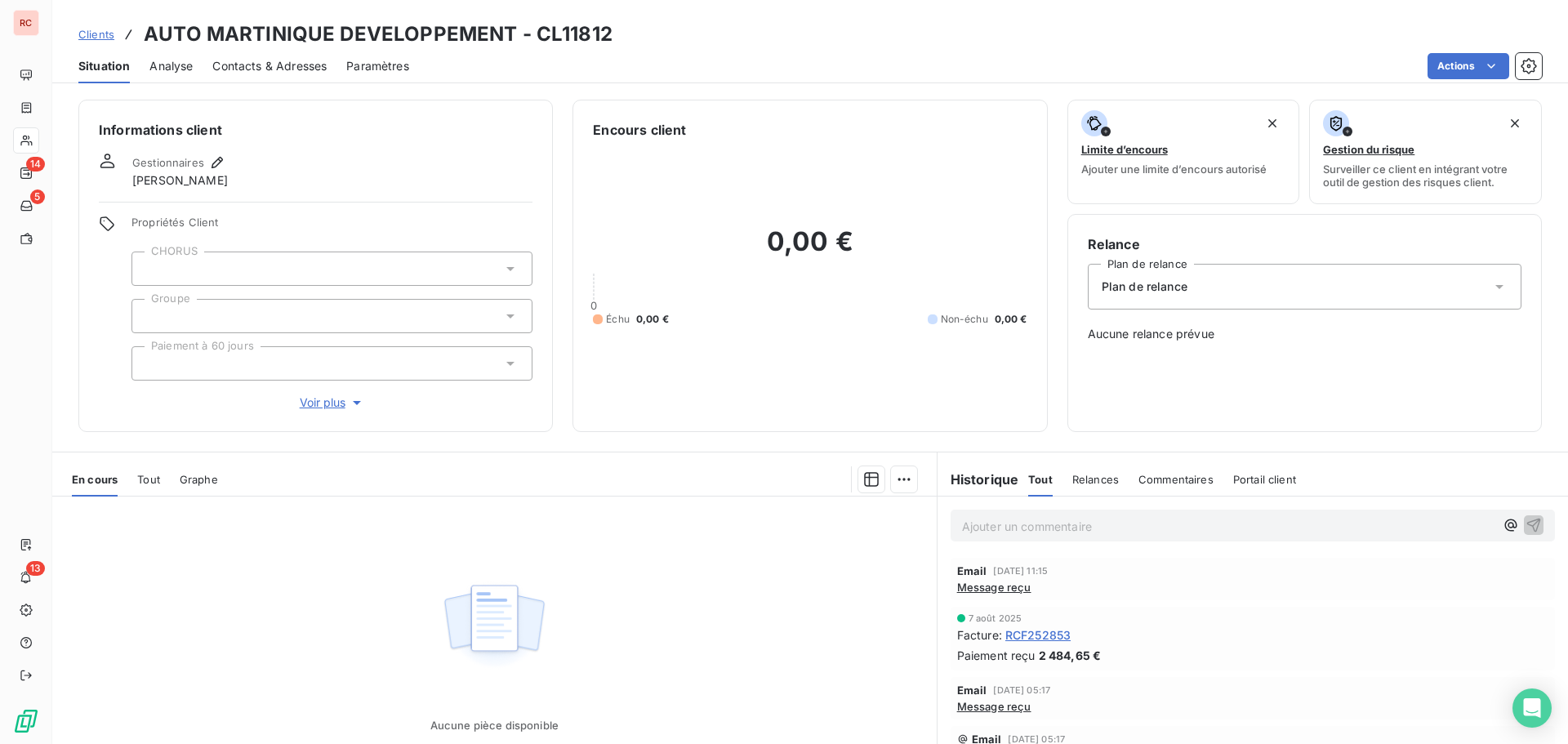
click at [96, 33] on span "Clients" at bounding box center [97, 33] width 36 height 13
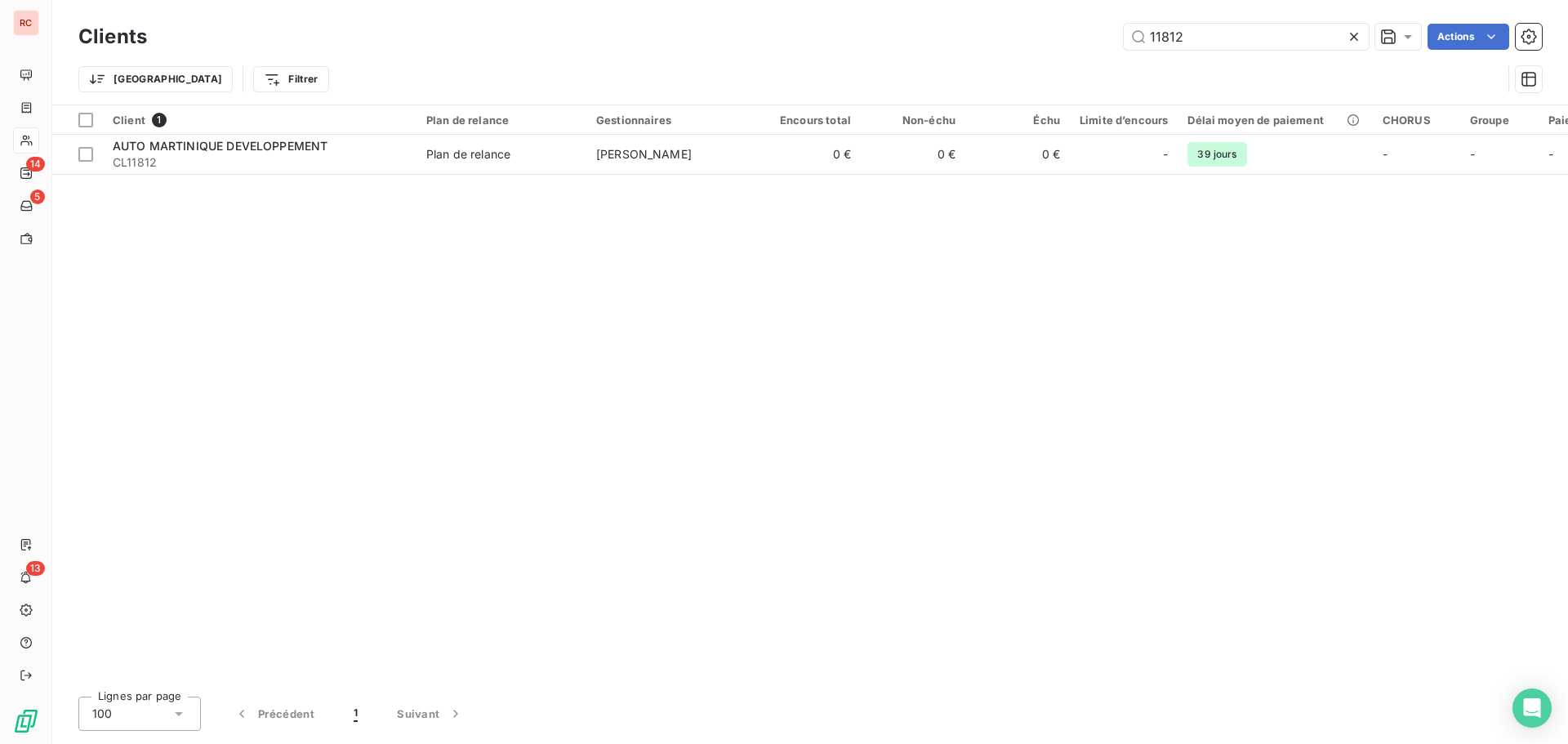
drag, startPoint x: 1207, startPoint y: 42, endPoint x: 1048, endPoint y: 42, distance: 159.0
click at [1048, 42] on div "11812 Actions" at bounding box center [853, 37] width 1375 height 27
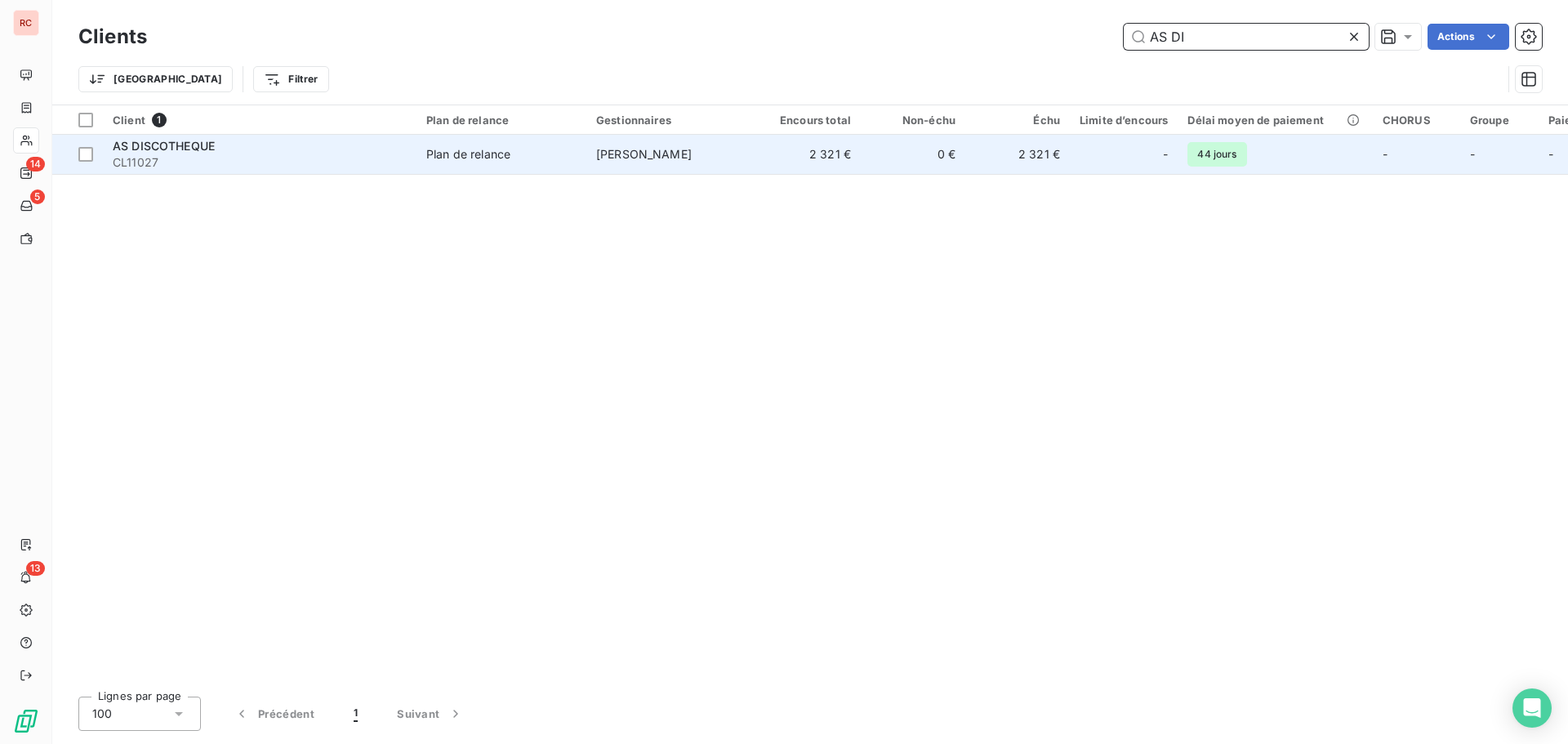
type input "AS DI"
click at [606, 161] on td "[PERSON_NAME]" at bounding box center [671, 154] width 170 height 39
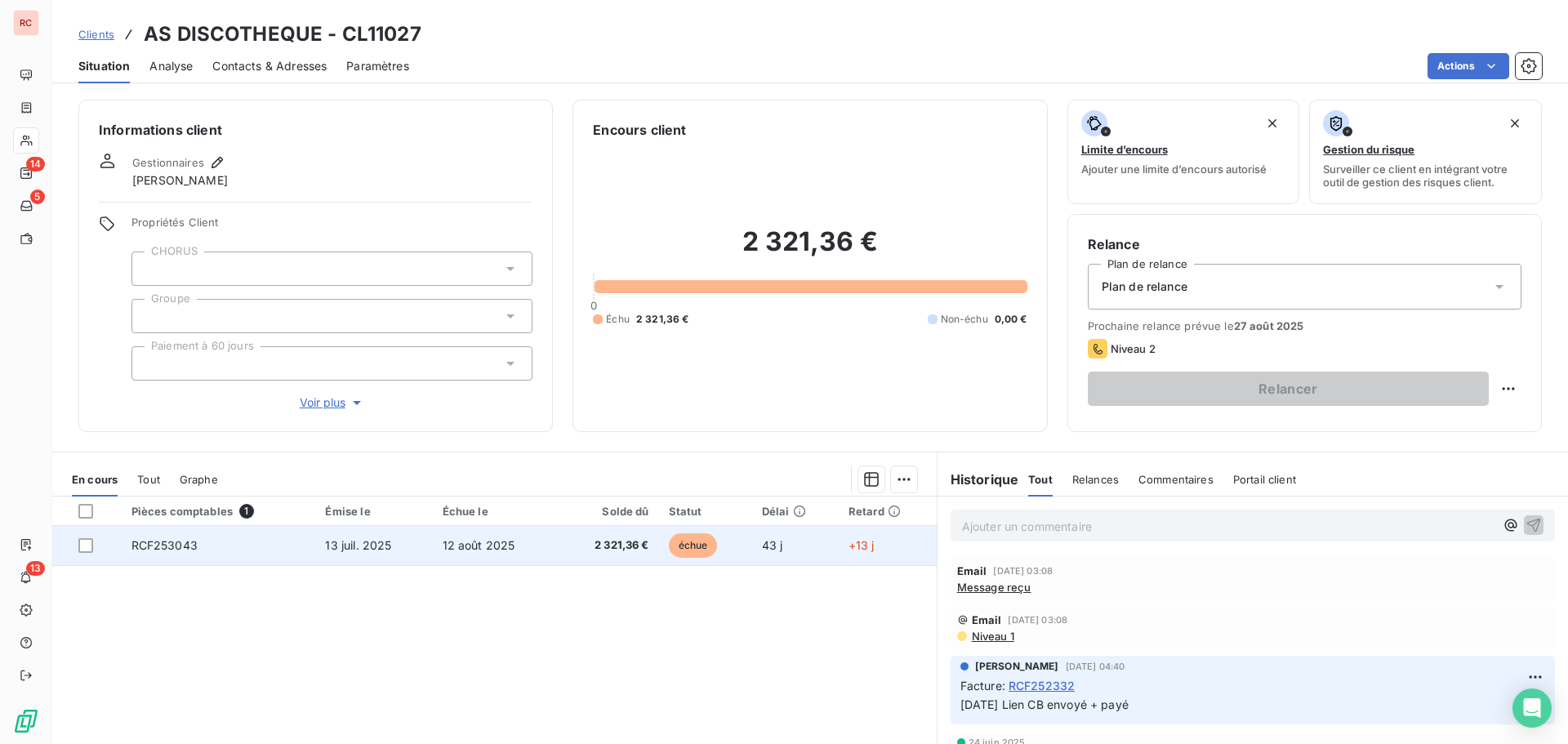
click at [443, 543] on span "12 août 2025" at bounding box center [479, 545] width 73 height 14
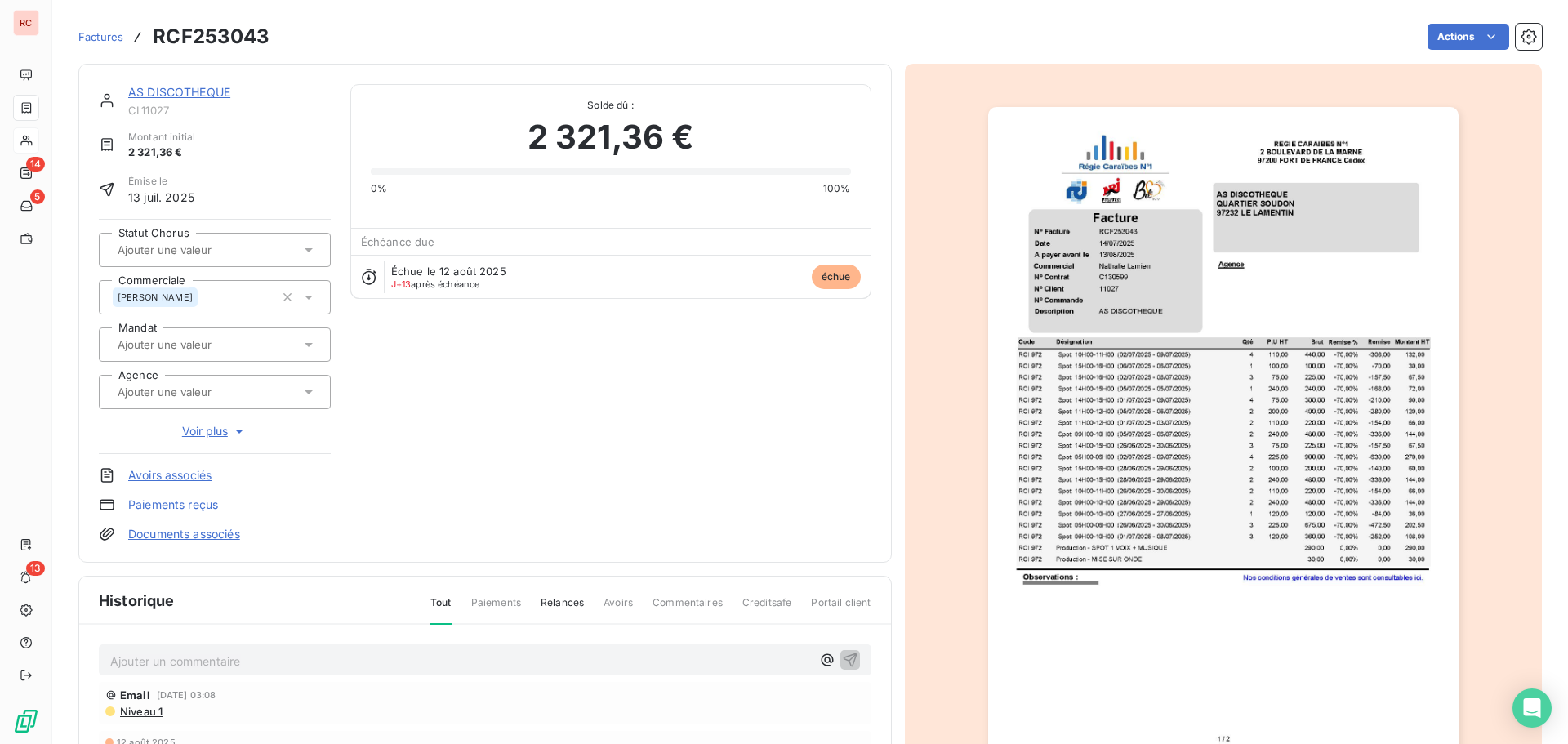
click at [123, 657] on p "Ajouter un commentaire ﻿" at bounding box center [461, 662] width 701 height 21
click at [843, 655] on icon "button" at bounding box center [850, 660] width 14 height 14
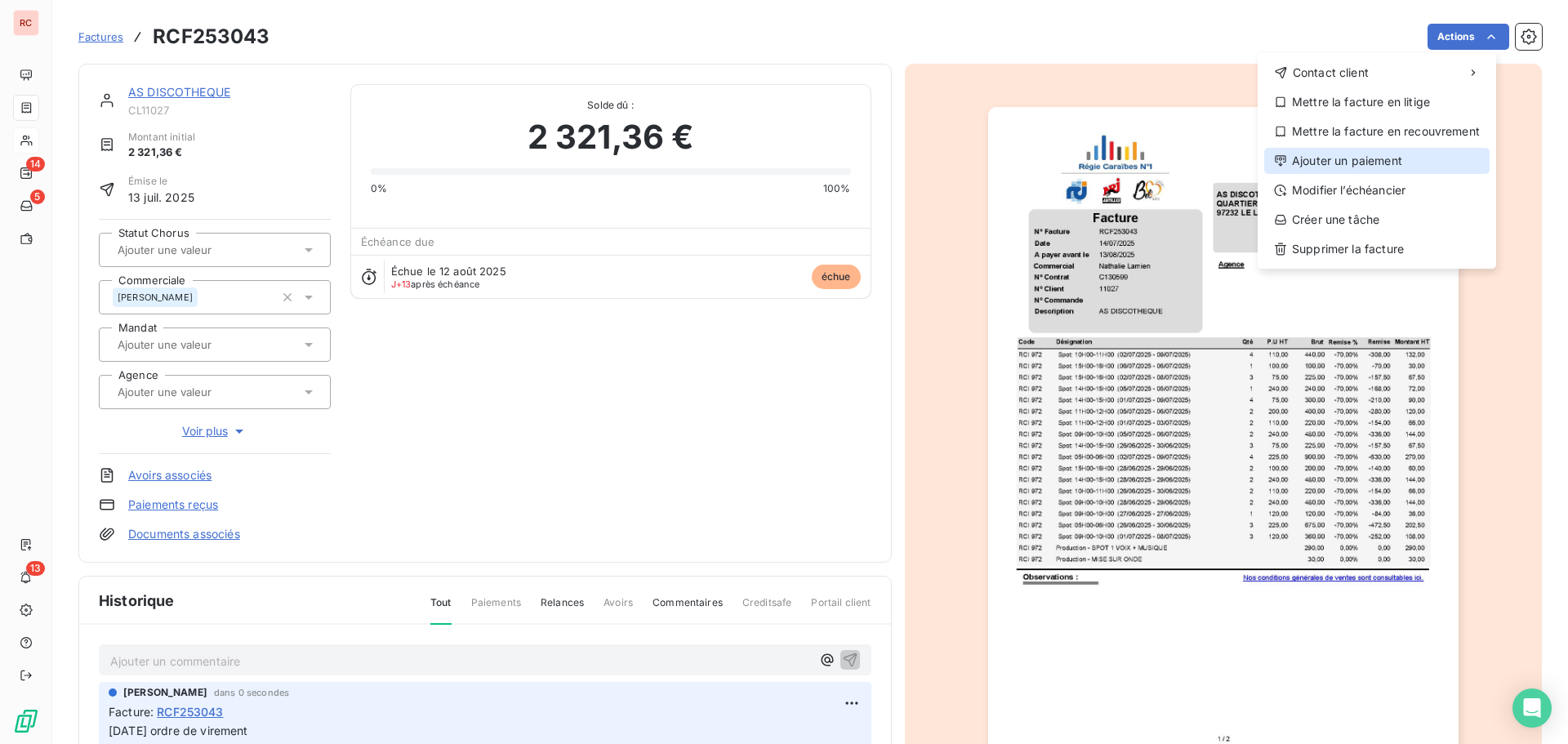
click at [1365, 164] on div "Ajouter un paiement" at bounding box center [1377, 161] width 225 height 27
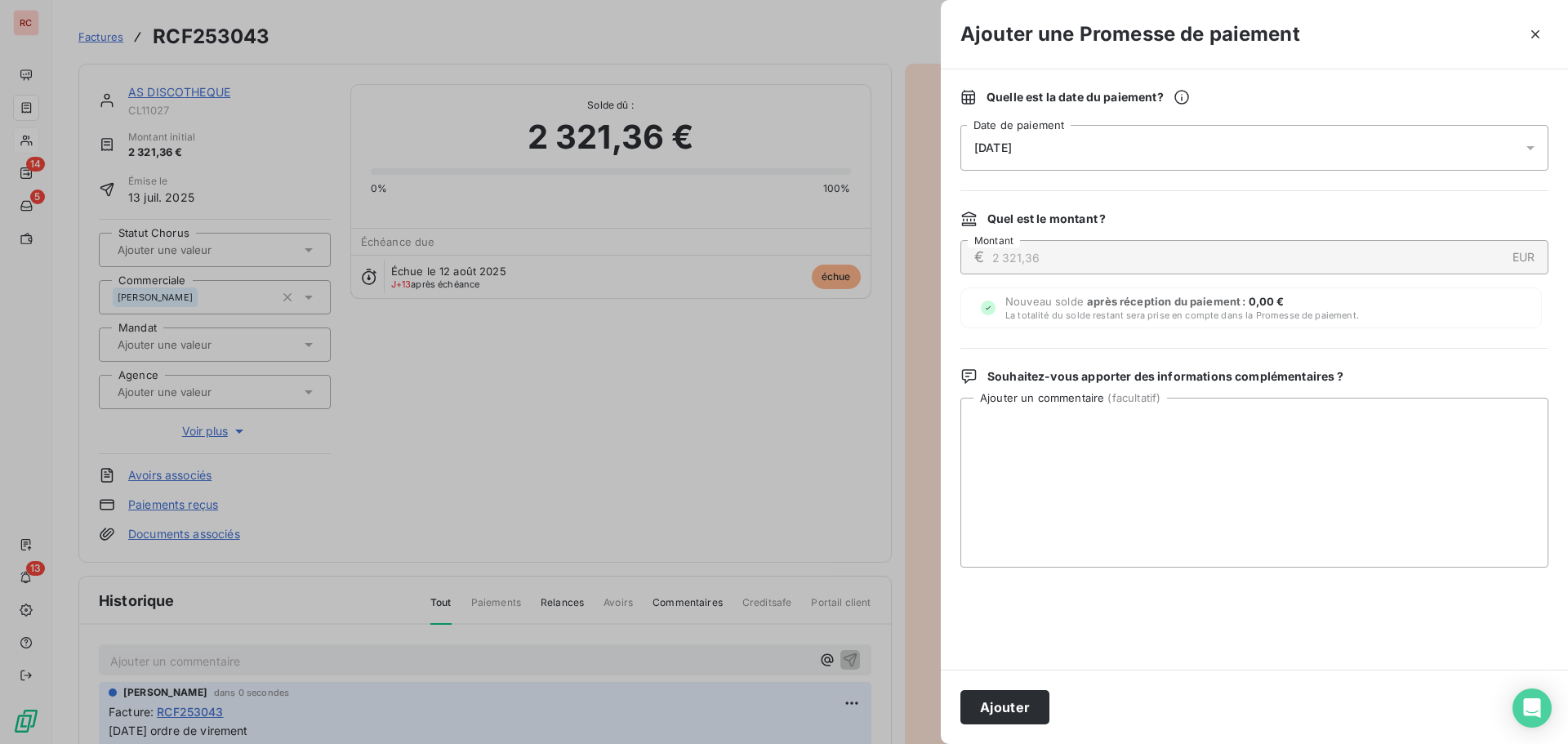
click at [1535, 152] on icon at bounding box center [1530, 147] width 16 height 16
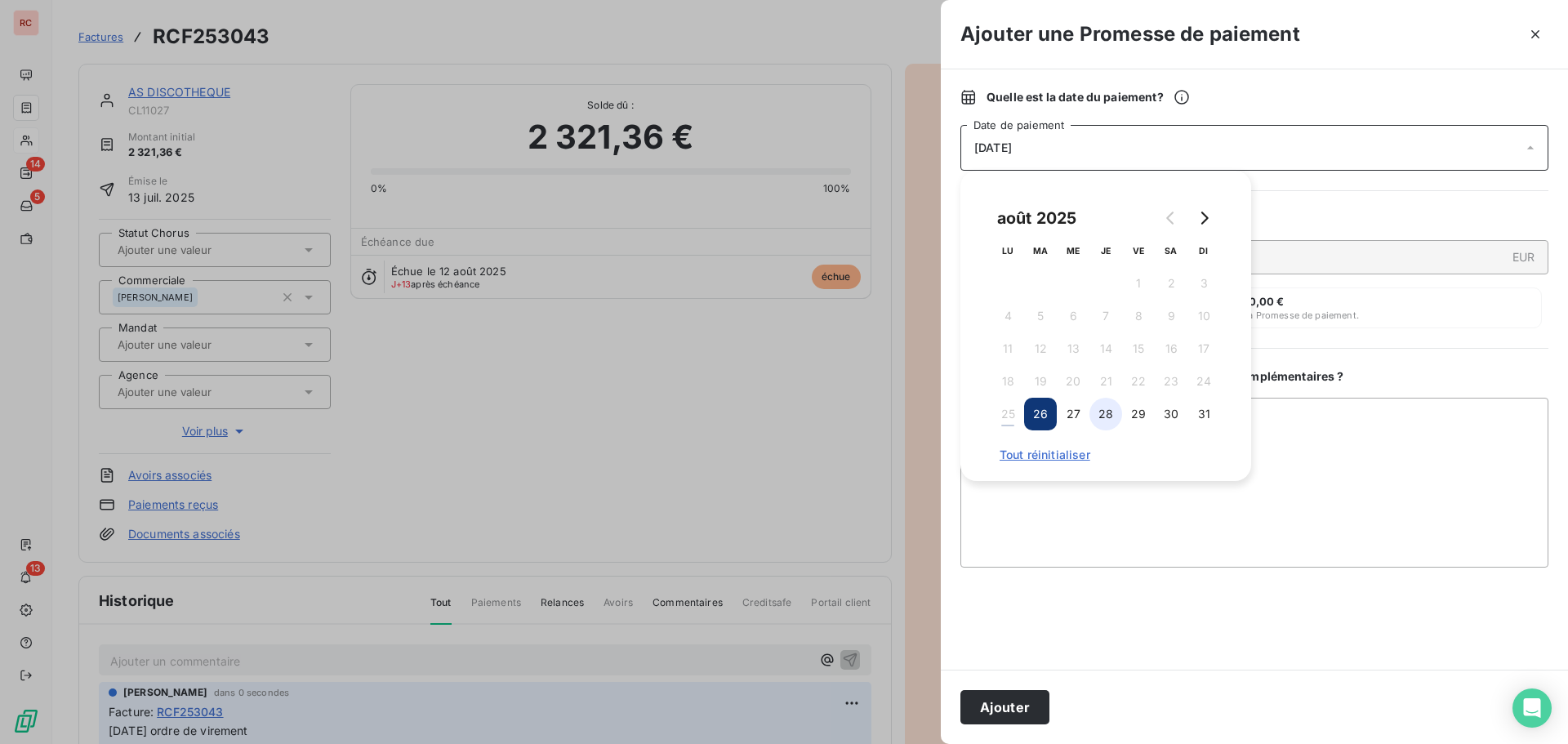
click at [1110, 411] on button "28" at bounding box center [1106, 414] width 33 height 33
click at [1006, 701] on button "Ajouter" at bounding box center [1005, 707] width 89 height 34
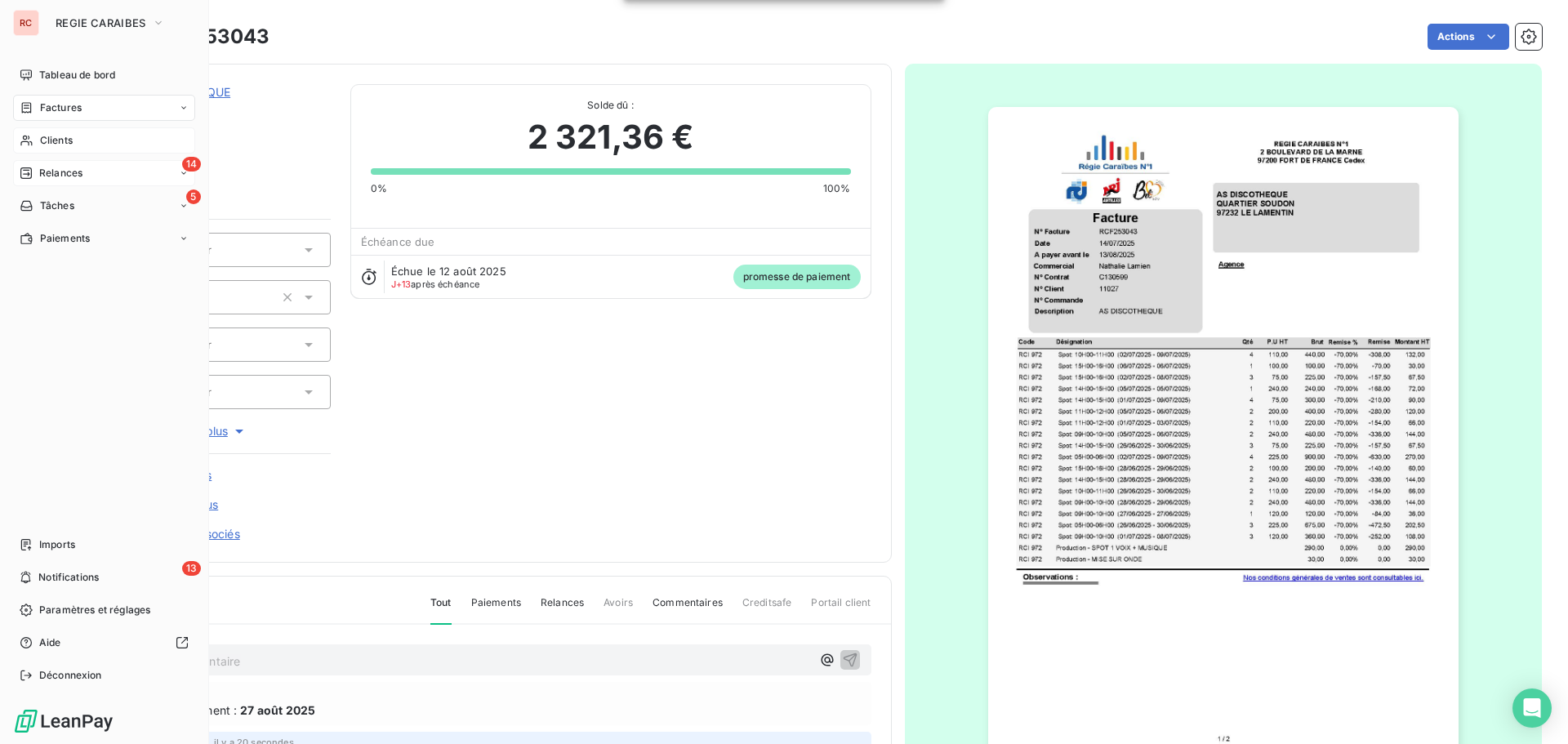
click at [44, 170] on span "Relances" at bounding box center [61, 173] width 44 height 15
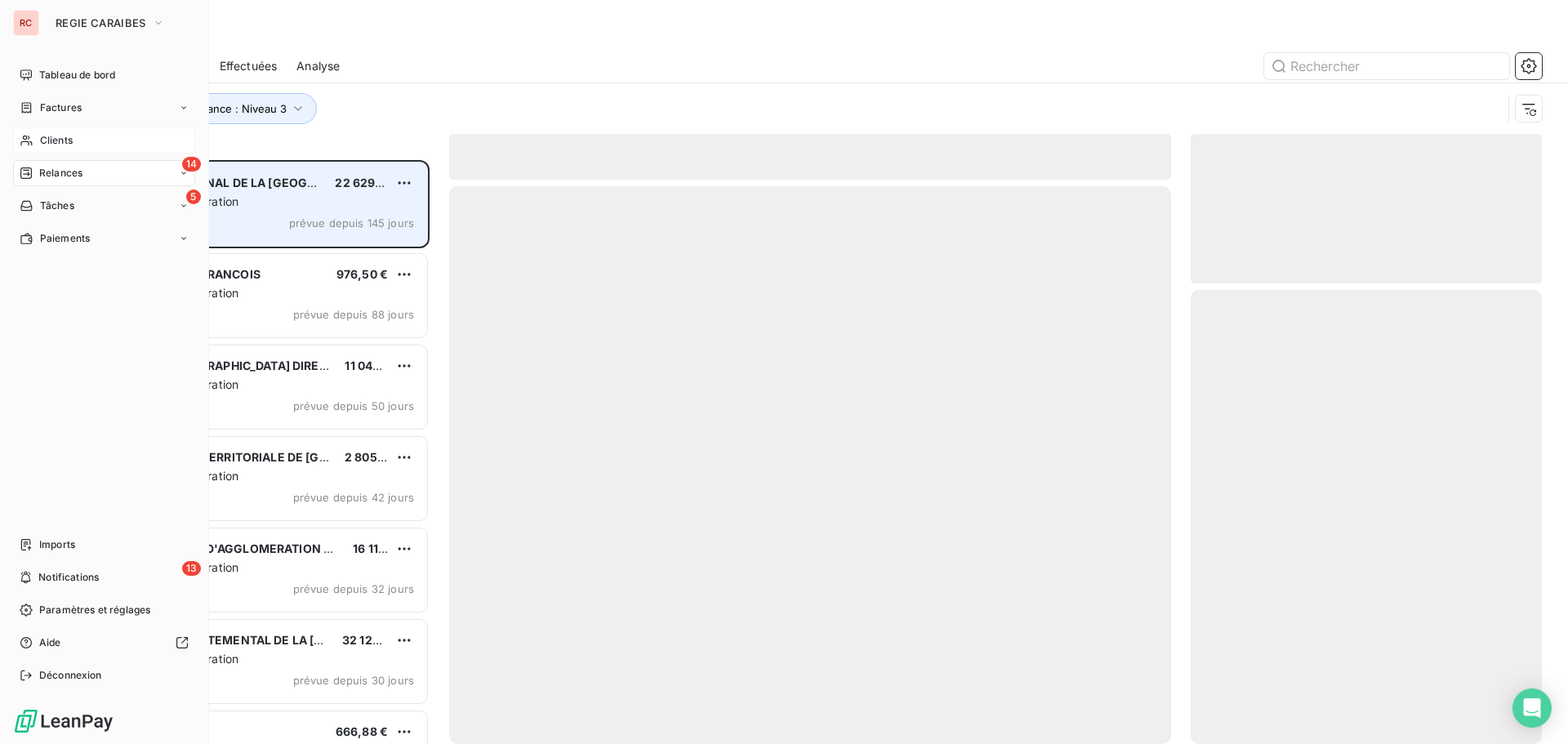
scroll to position [572, 339]
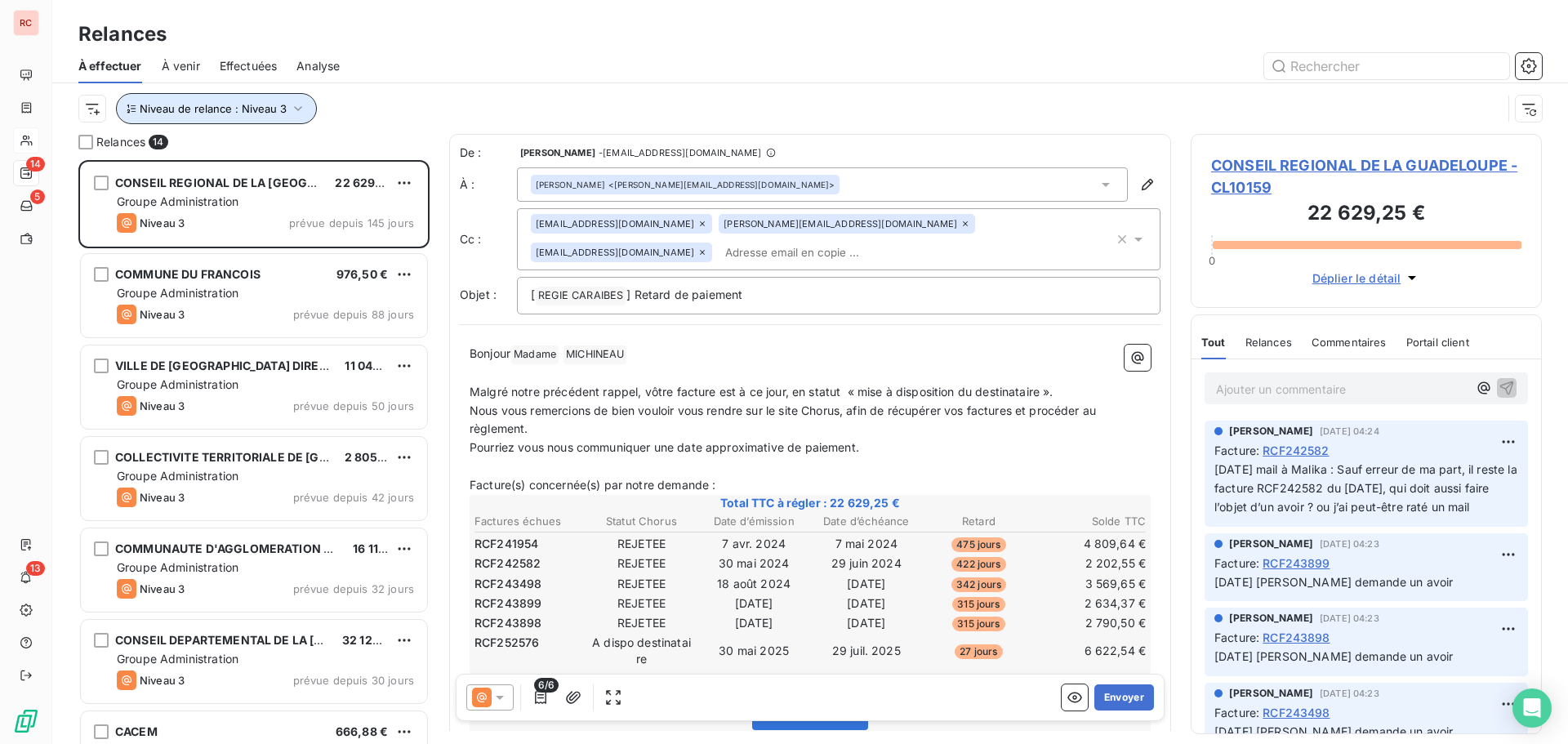
click at [296, 107] on icon "button" at bounding box center [297, 108] width 16 height 16
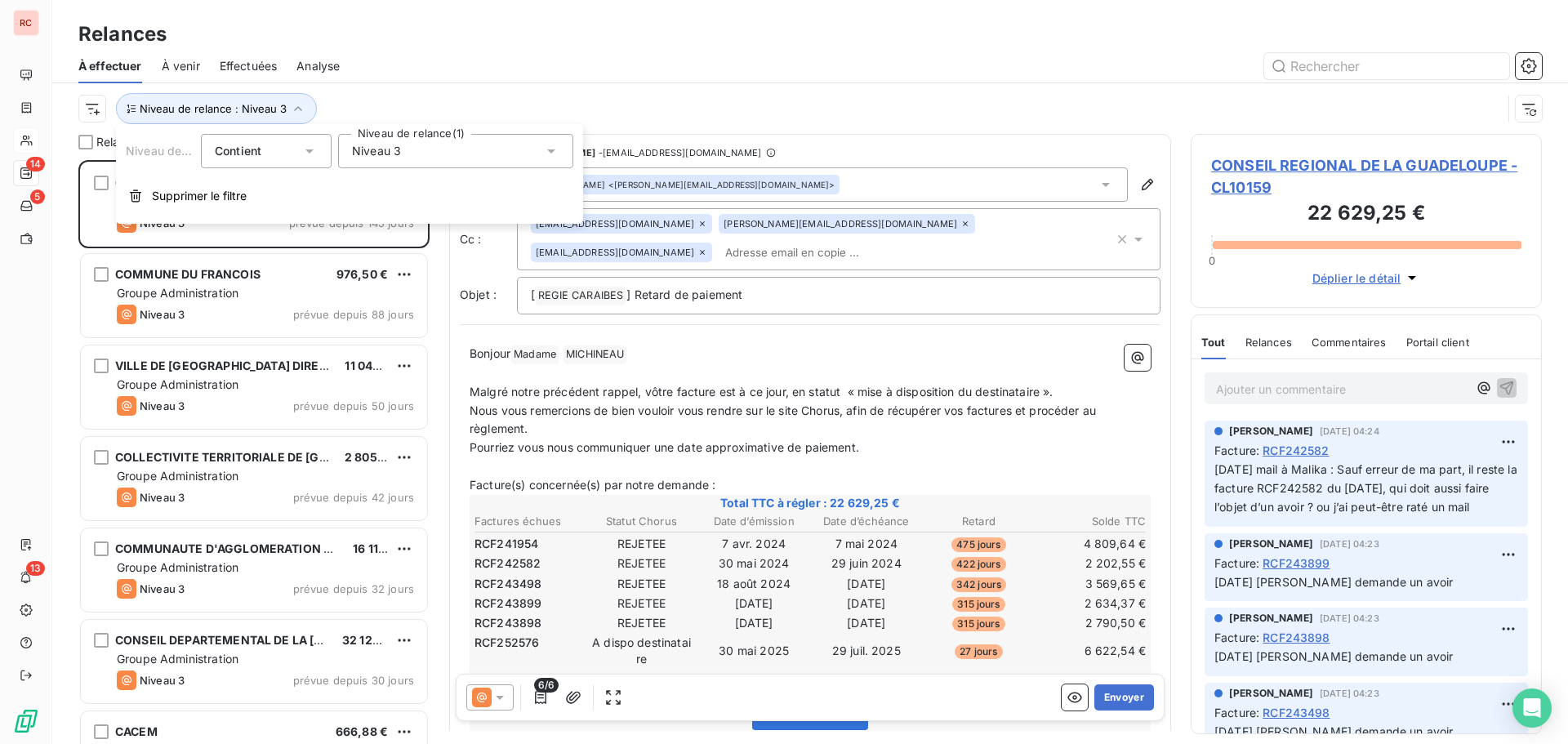
click at [556, 152] on icon at bounding box center [551, 151] width 16 height 16
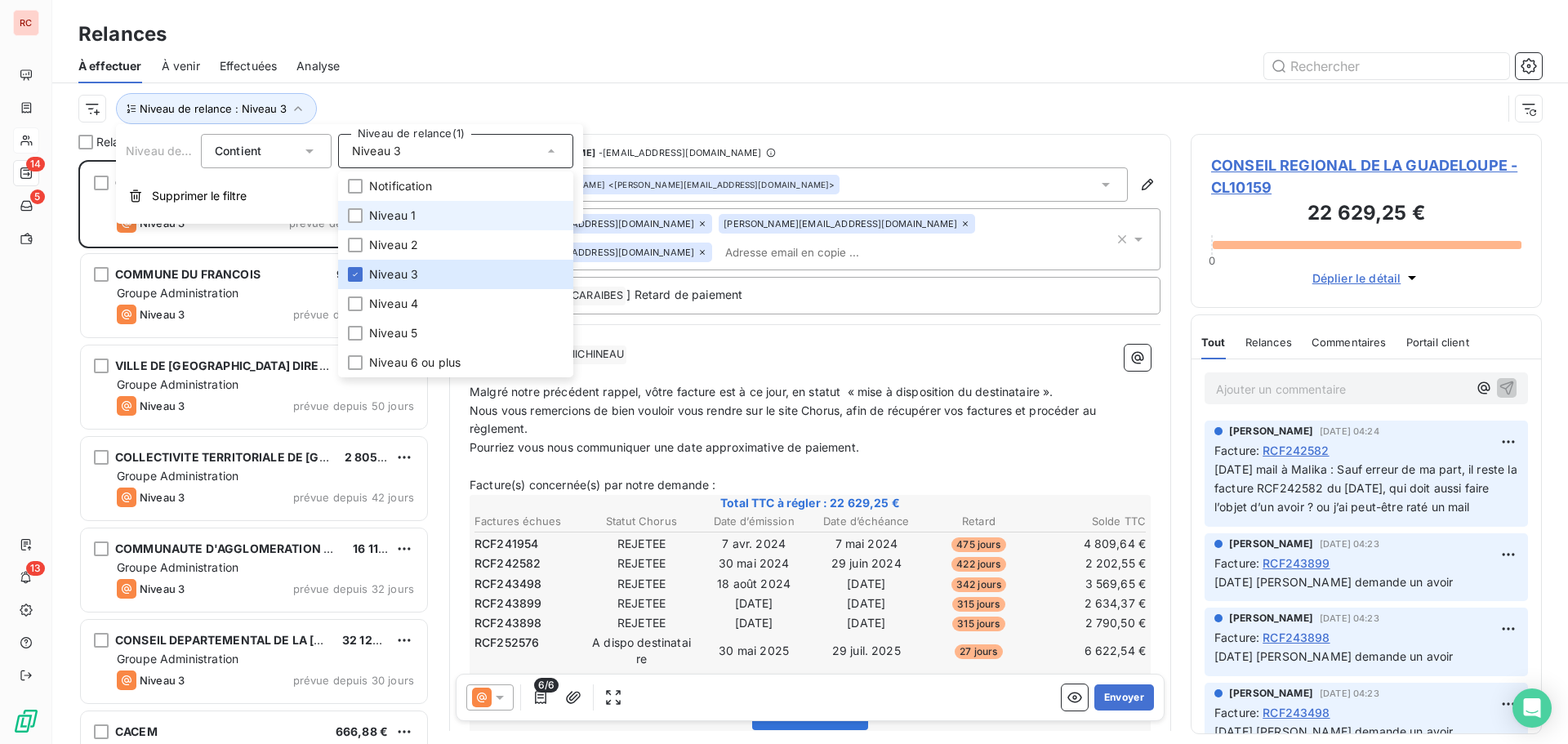
click at [392, 214] on span "Niveau 1" at bounding box center [392, 215] width 46 height 16
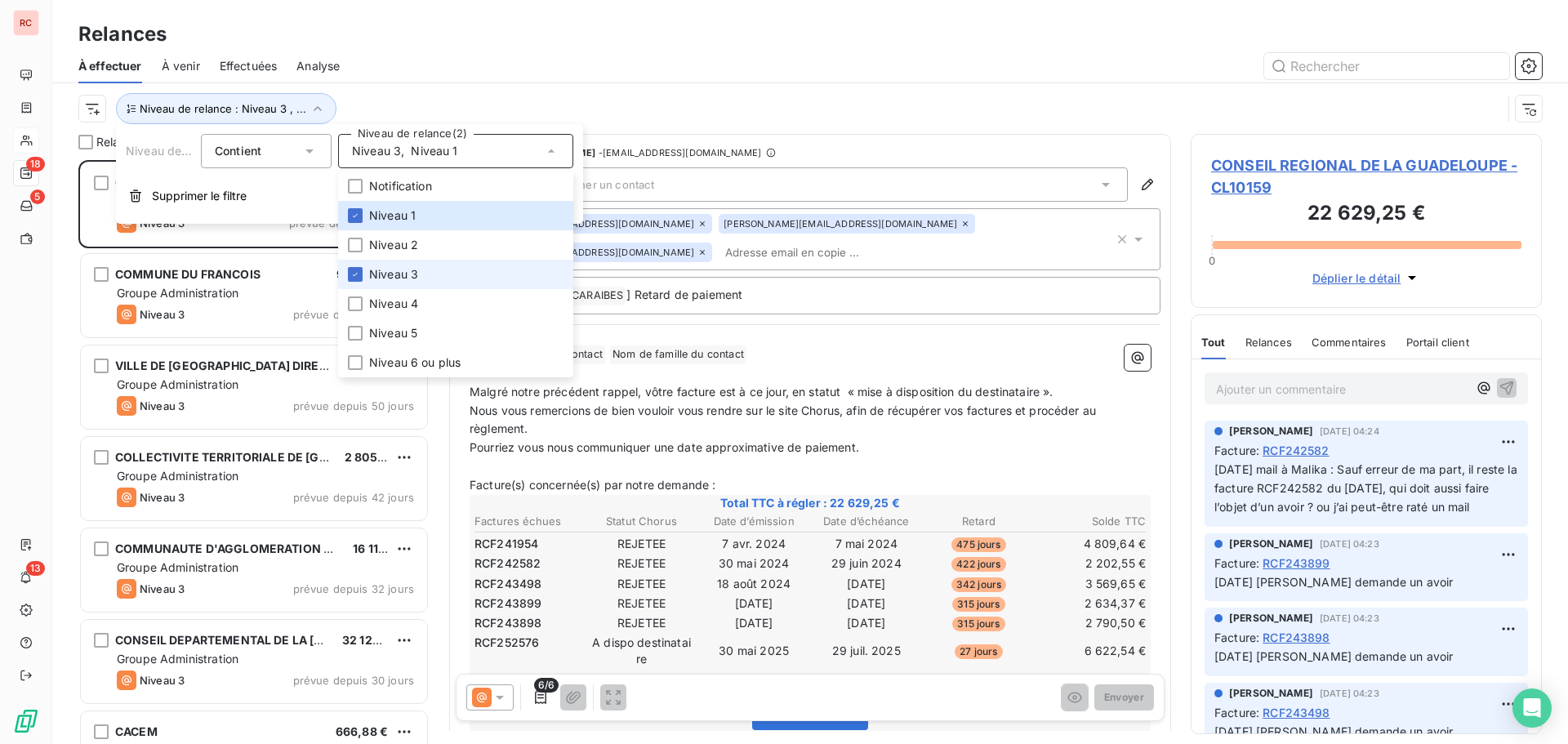
click at [384, 271] on span "Niveau 3" at bounding box center [393, 274] width 49 height 16
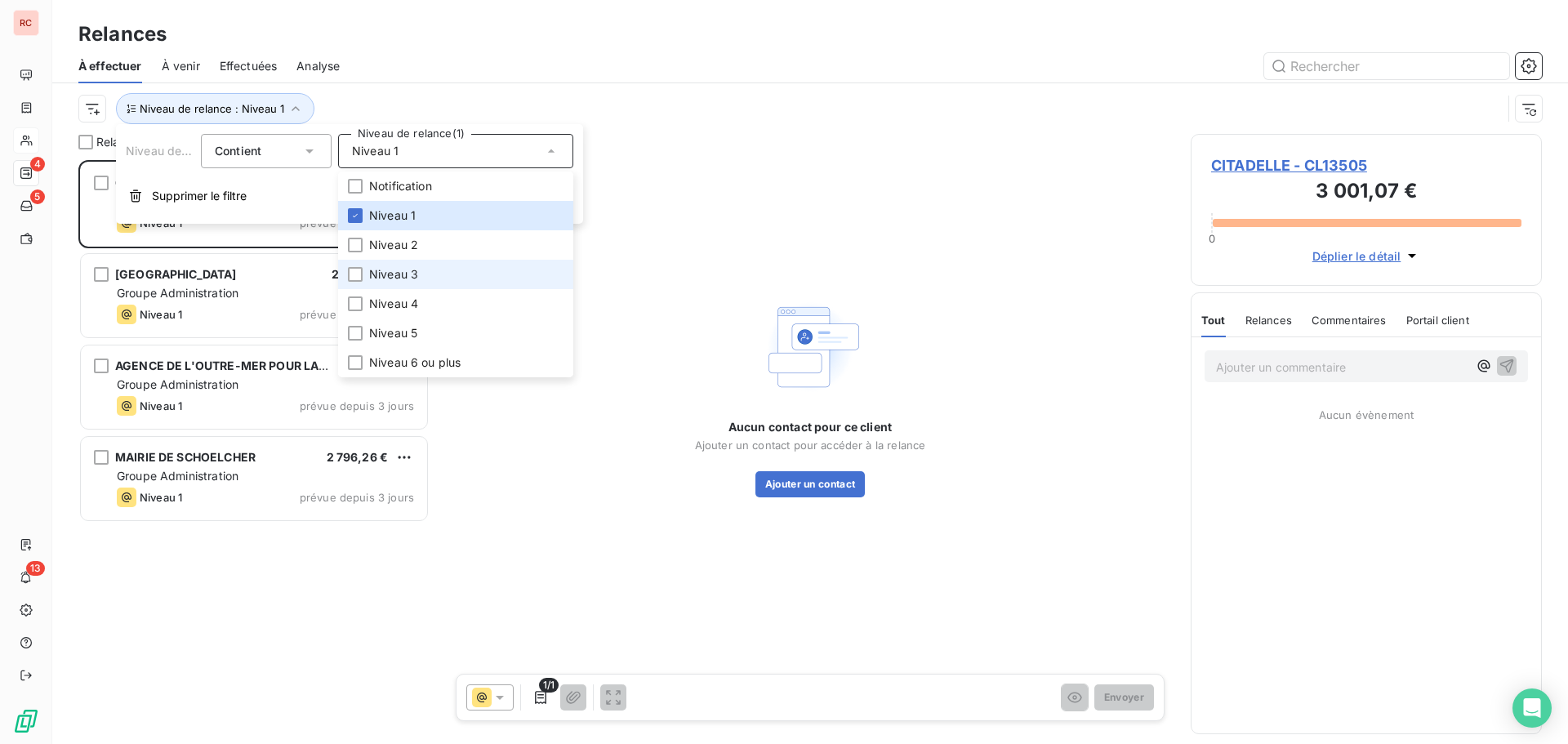
scroll to position [572, 339]
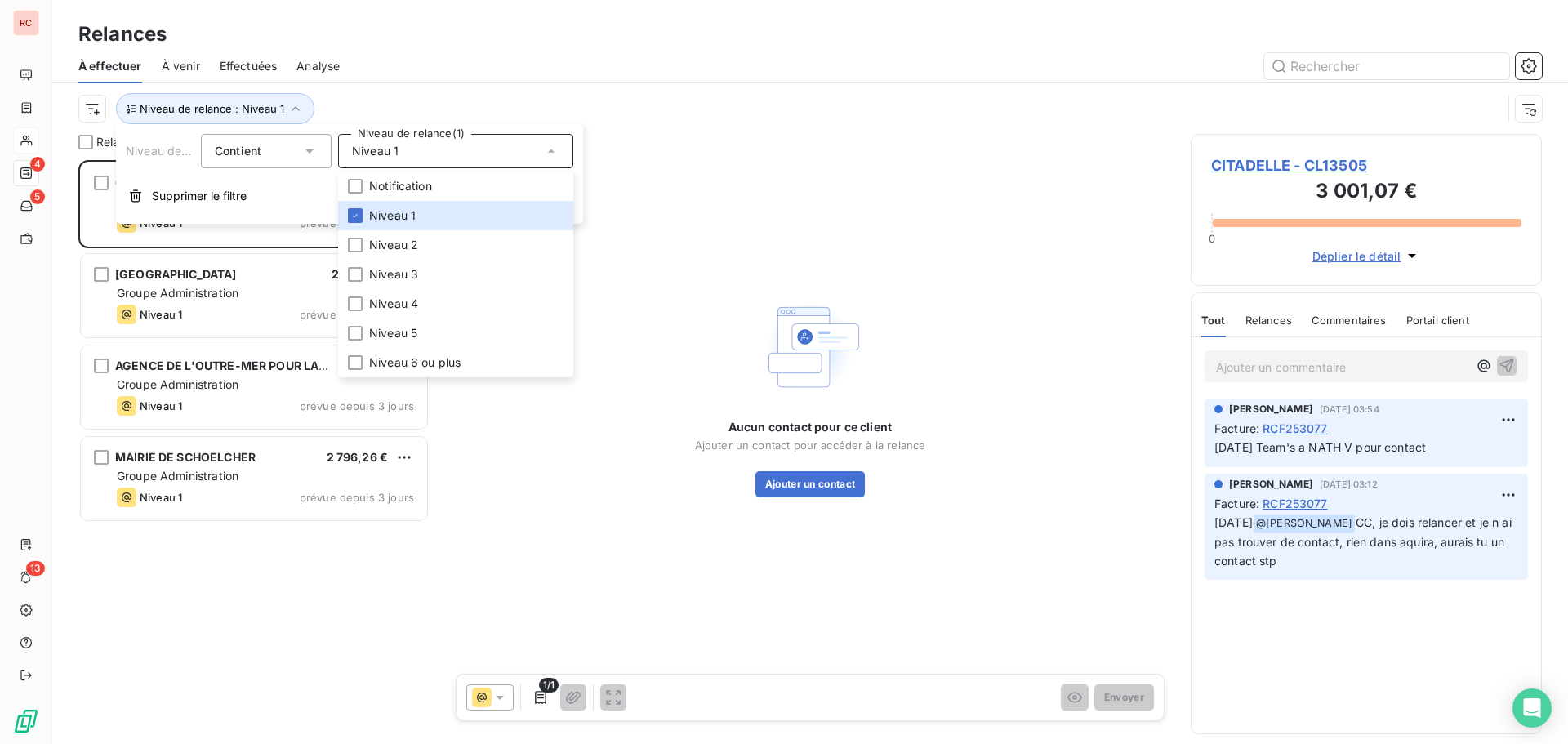
drag, startPoint x: 97, startPoint y: 630, endPoint x: 136, endPoint y: 607, distance: 45.3
click at [98, 629] on div "CITADELLE 3 001,07 € Plan de relance Niveau 1 prévue depuis 6 jours MAIRIE DU C…" at bounding box center [254, 453] width 351 height 585
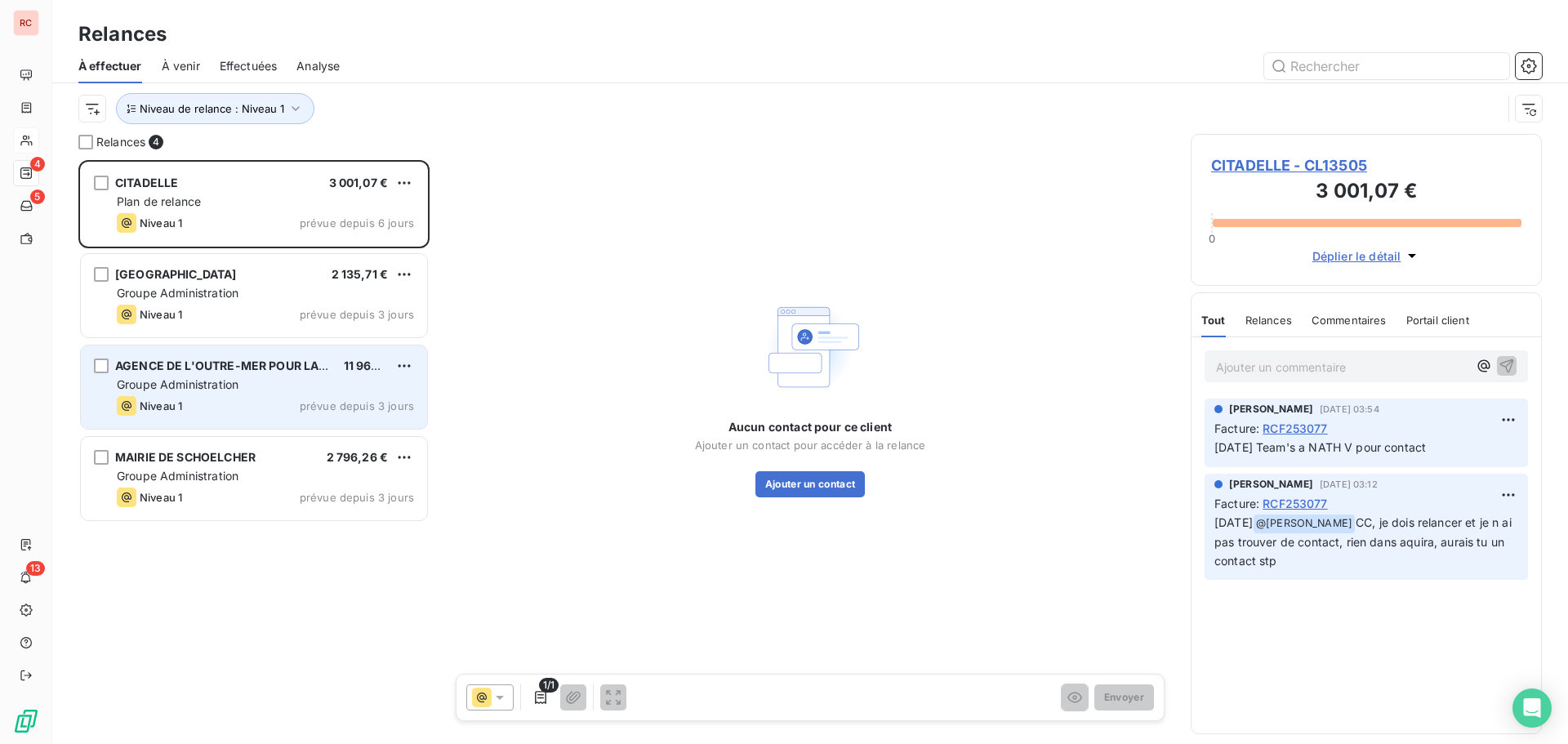
click at [230, 372] on span "AGENCE DE L'OUTRE-MER POUR LA MOBILITE (LADOM)" at bounding box center [272, 365] width 316 height 14
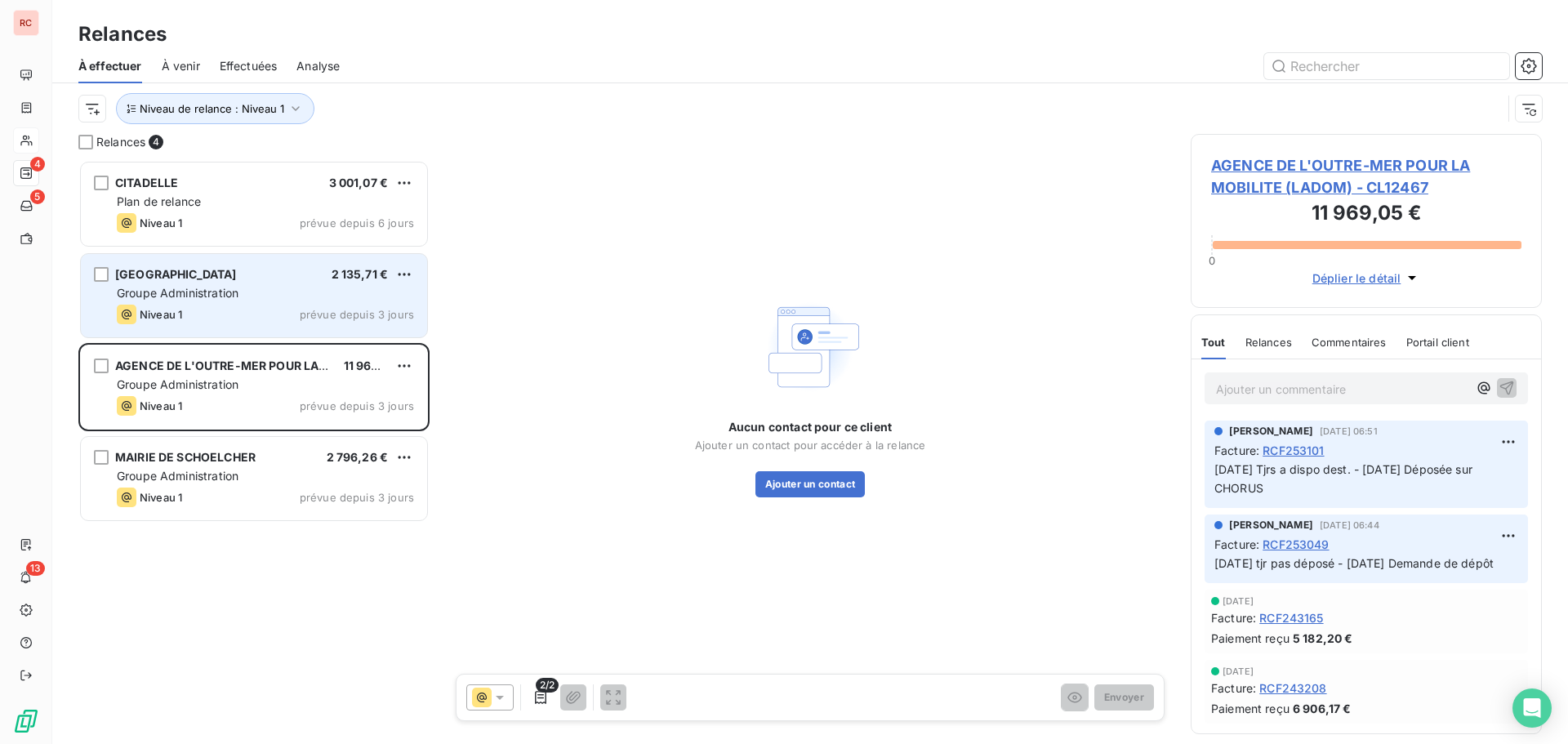
click at [236, 278] on div "MAIRIE DU CARBET 2 135,71 €" at bounding box center [265, 274] width 297 height 15
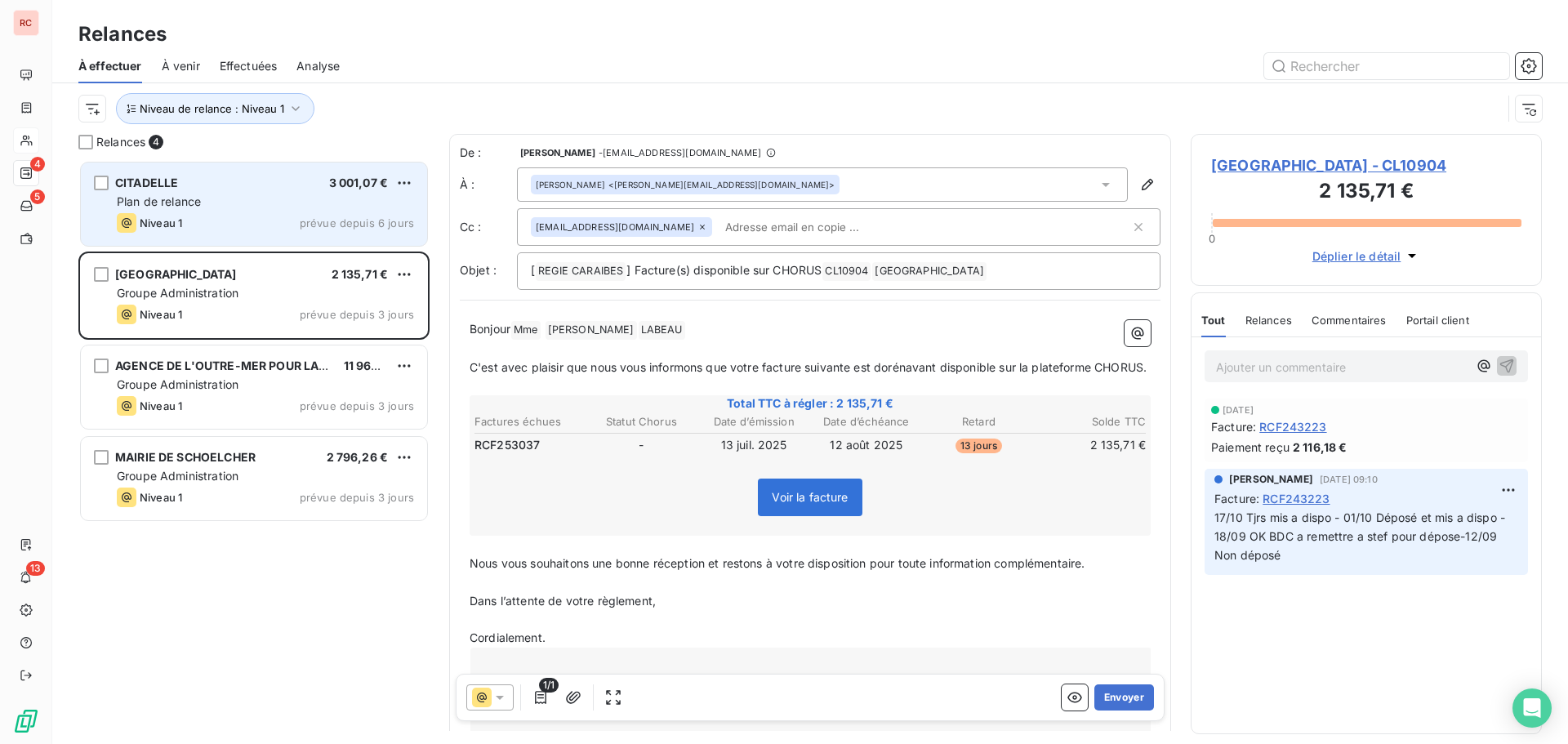
click at [244, 207] on div "Plan de relance" at bounding box center [265, 201] width 297 height 16
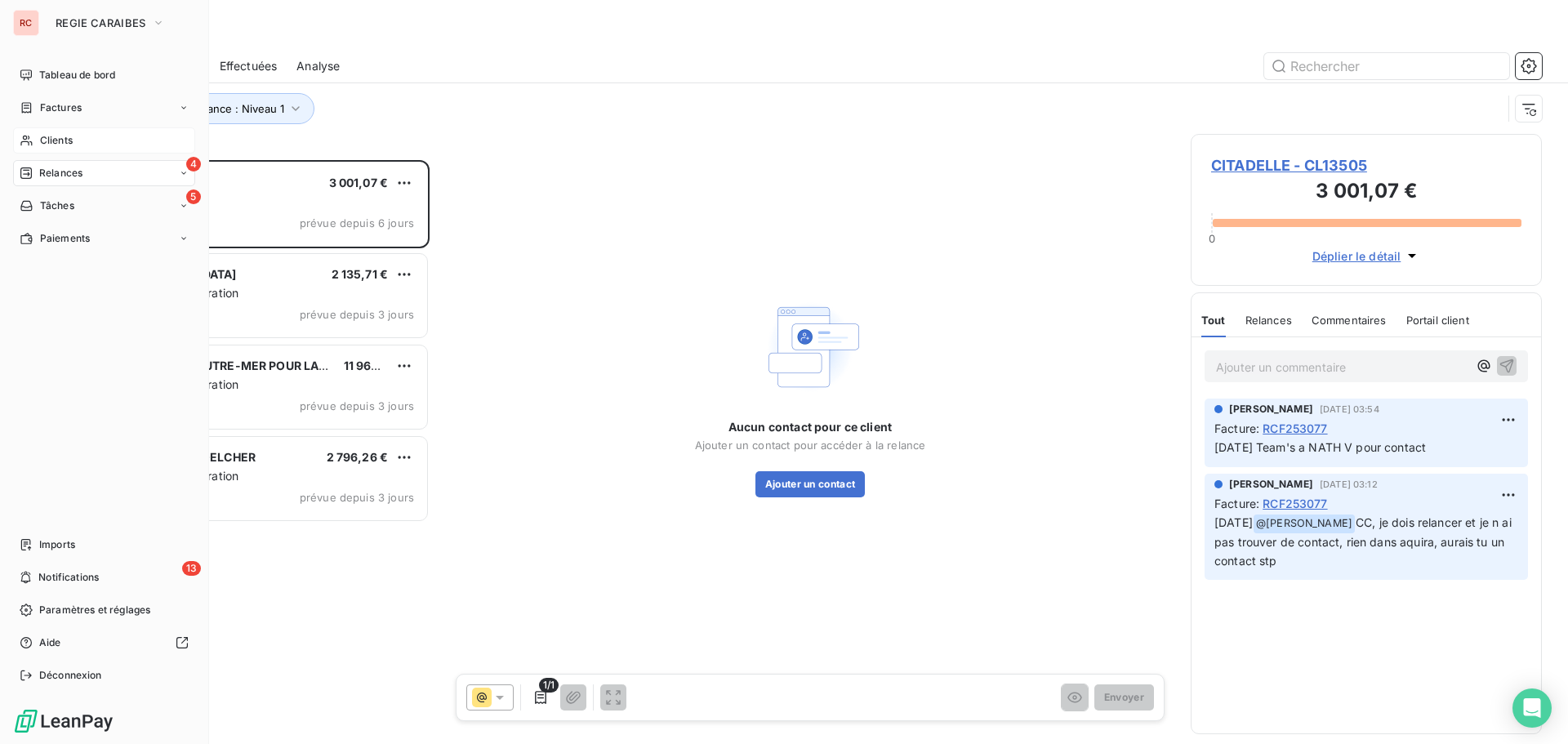
drag, startPoint x: 51, startPoint y: 135, endPoint x: 131, endPoint y: 135, distance: 80.0
click at [51, 135] on span "Clients" at bounding box center [57, 140] width 33 height 15
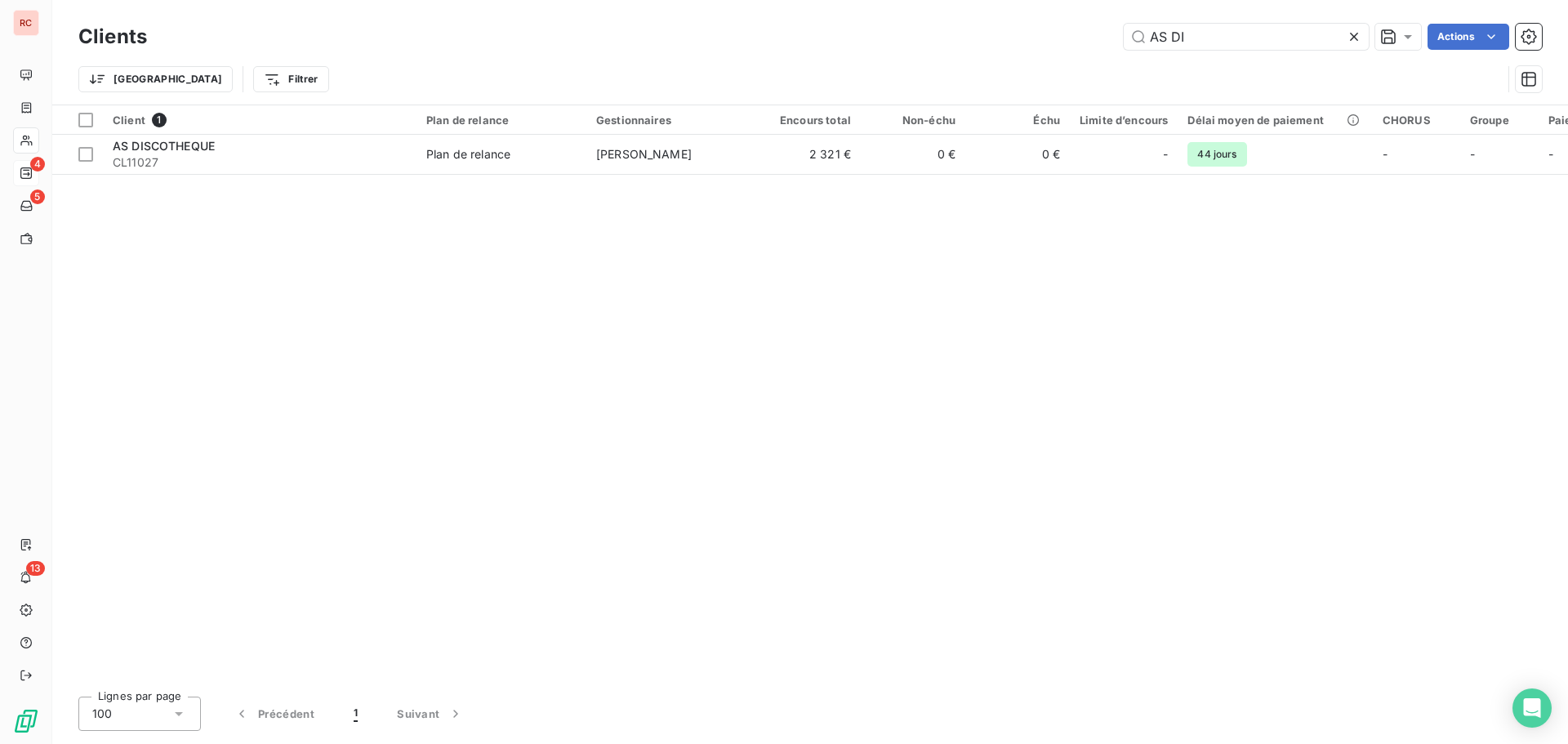
drag, startPoint x: 1237, startPoint y: 41, endPoint x: 1040, endPoint y: 39, distance: 197.0
click at [1040, 39] on div "AS DI Actions" at bounding box center [853, 37] width 1375 height 27
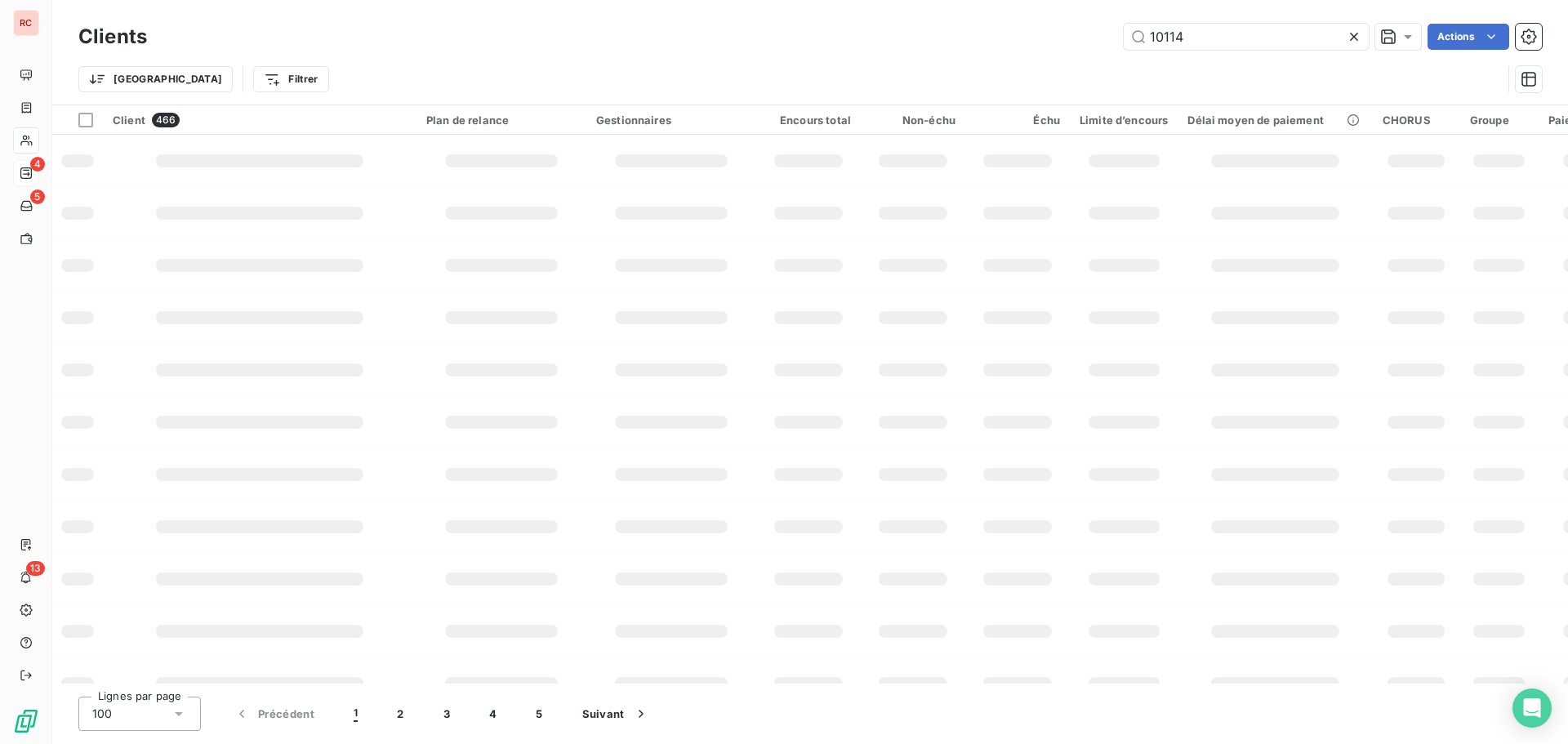
type input "10114"
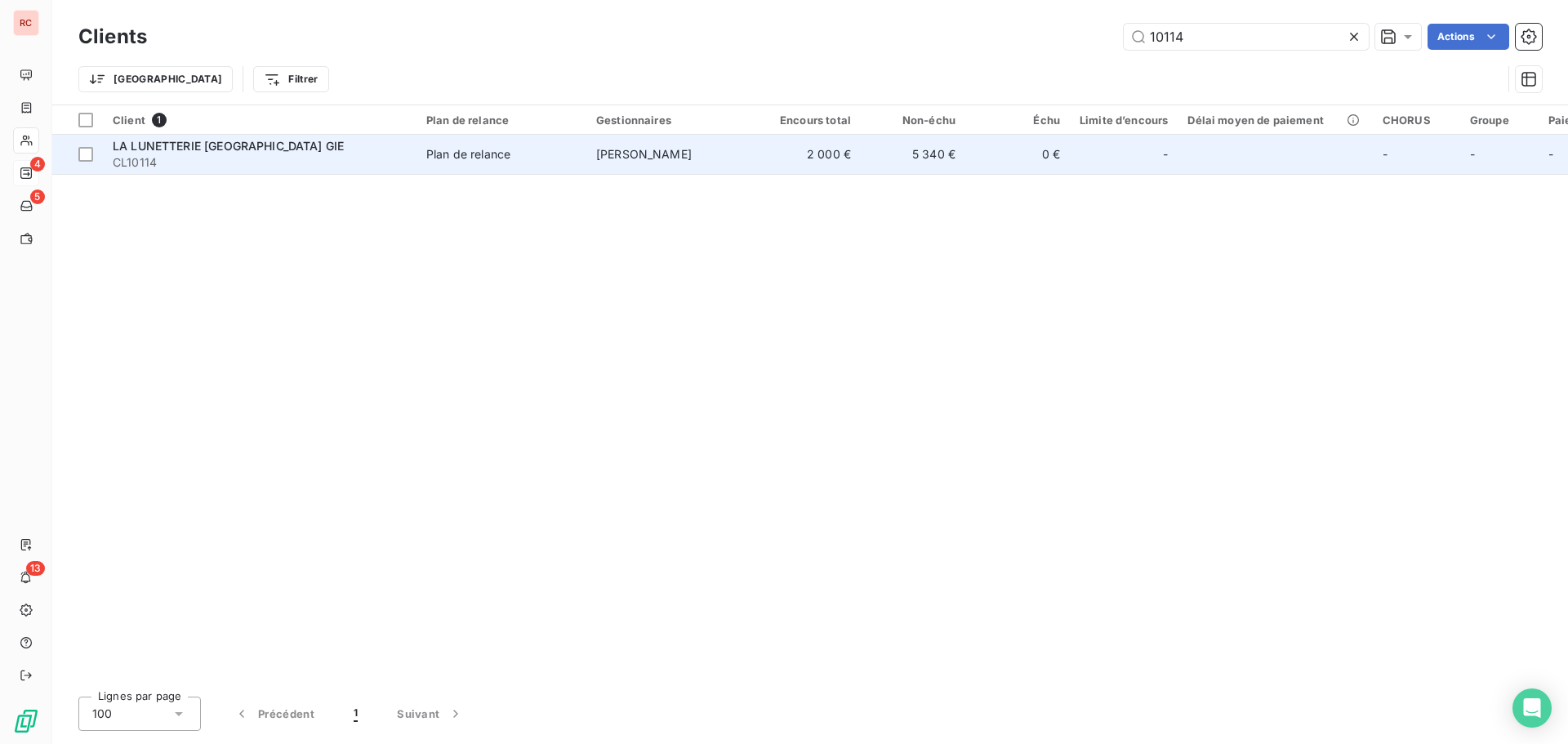
click at [708, 162] on td "[PERSON_NAME]" at bounding box center [671, 154] width 170 height 39
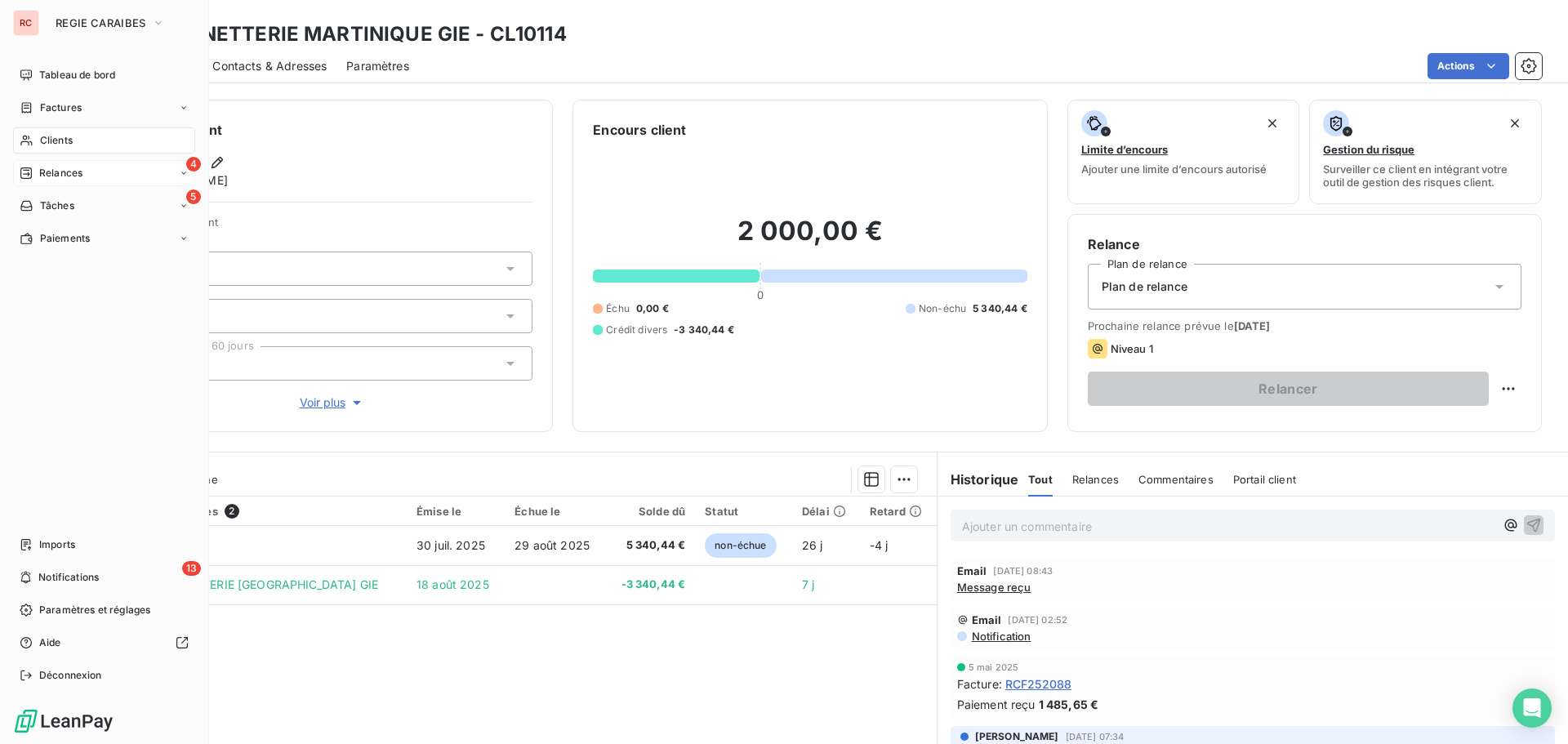
click at [75, 172] on span "Relances" at bounding box center [61, 173] width 44 height 15
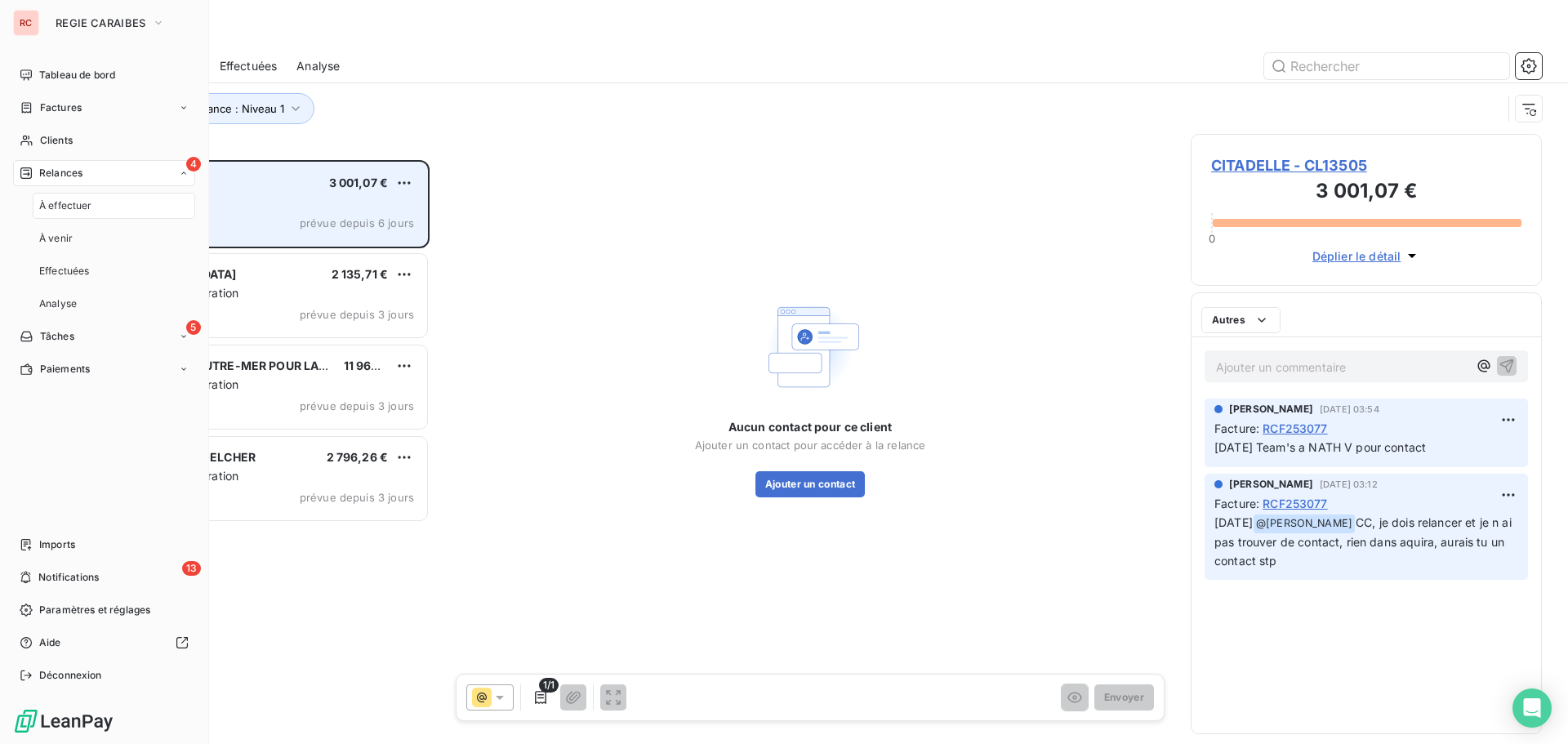
scroll to position [572, 339]
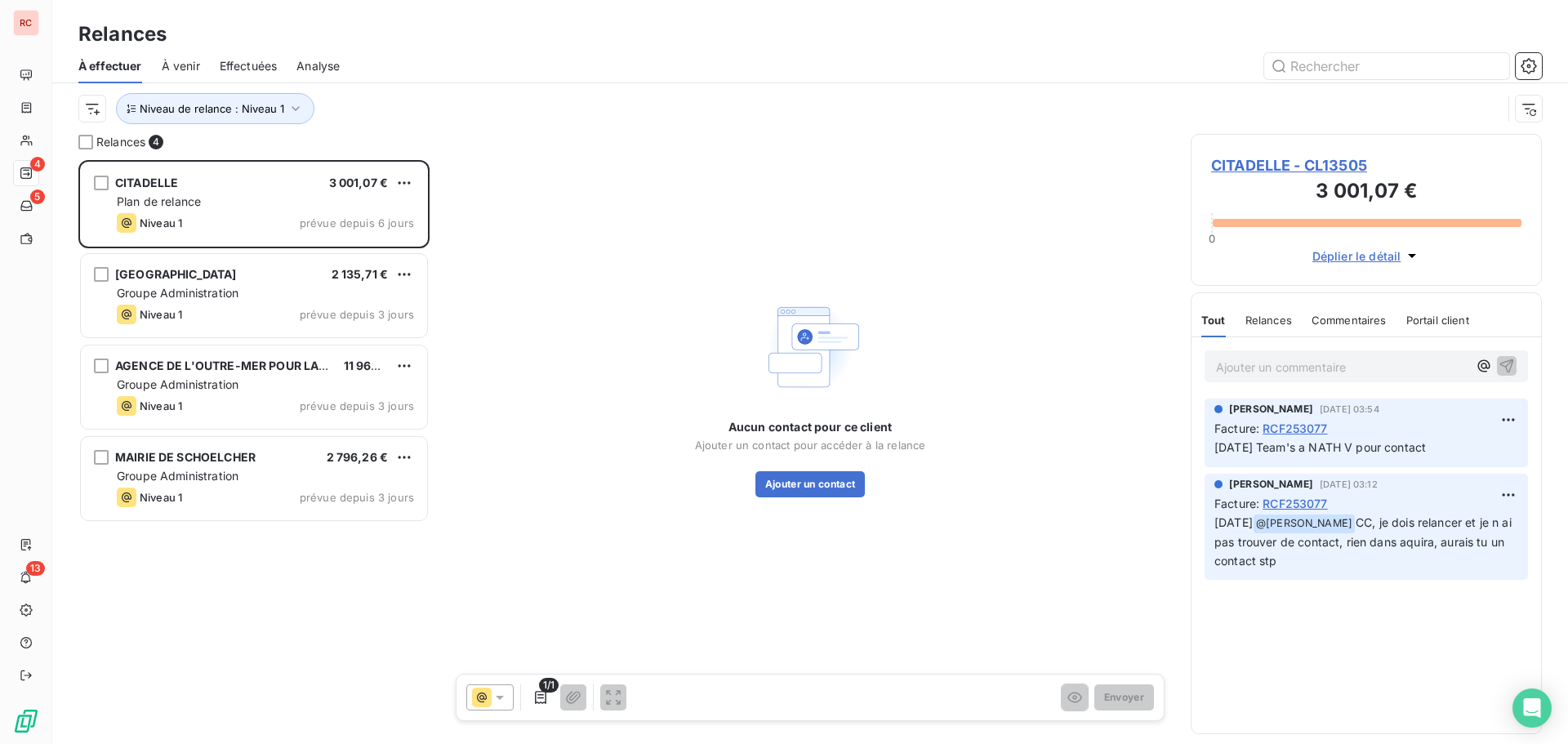
click at [314, 72] on span "Analyse" at bounding box center [318, 66] width 44 height 16
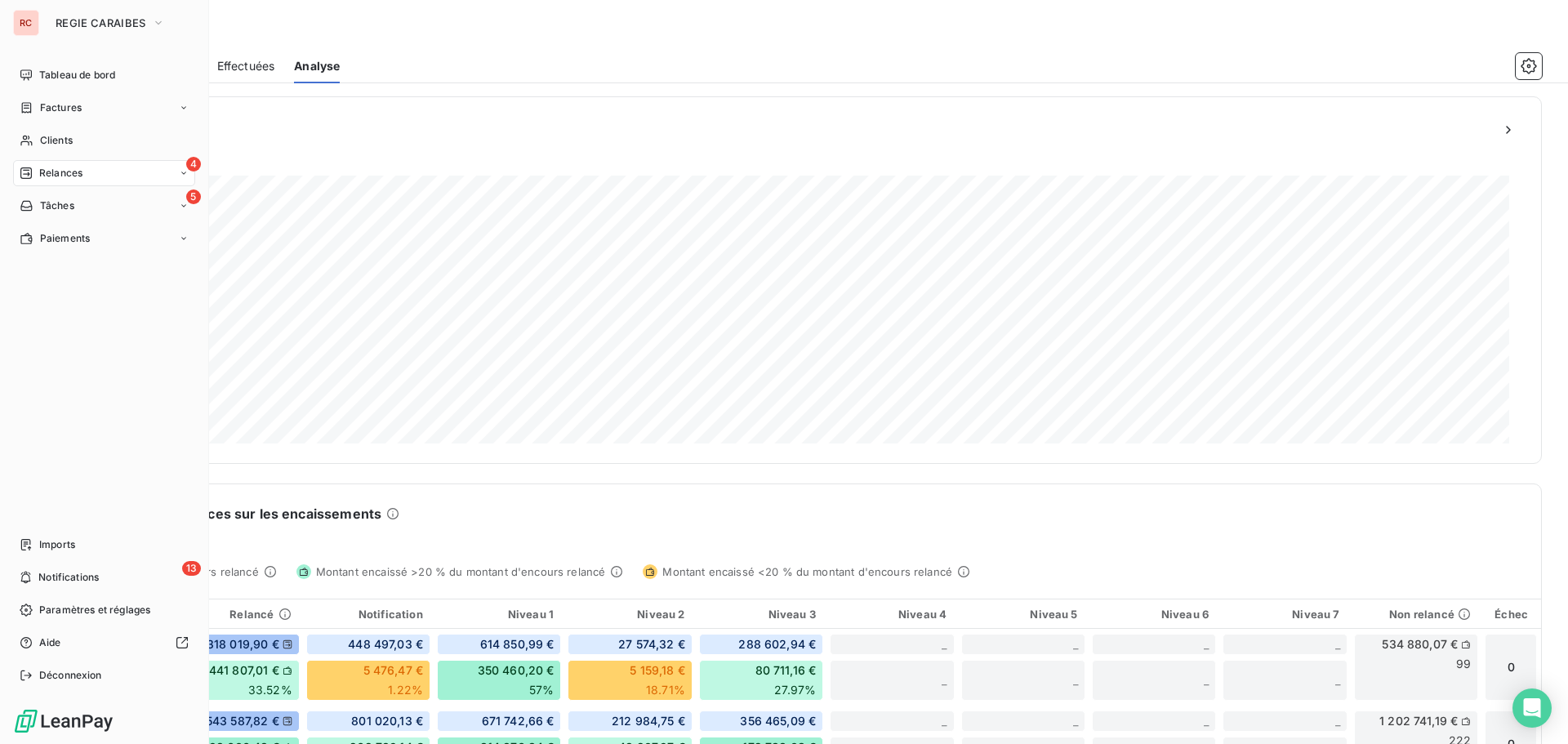
click at [51, 170] on span "Relances" at bounding box center [61, 173] width 44 height 15
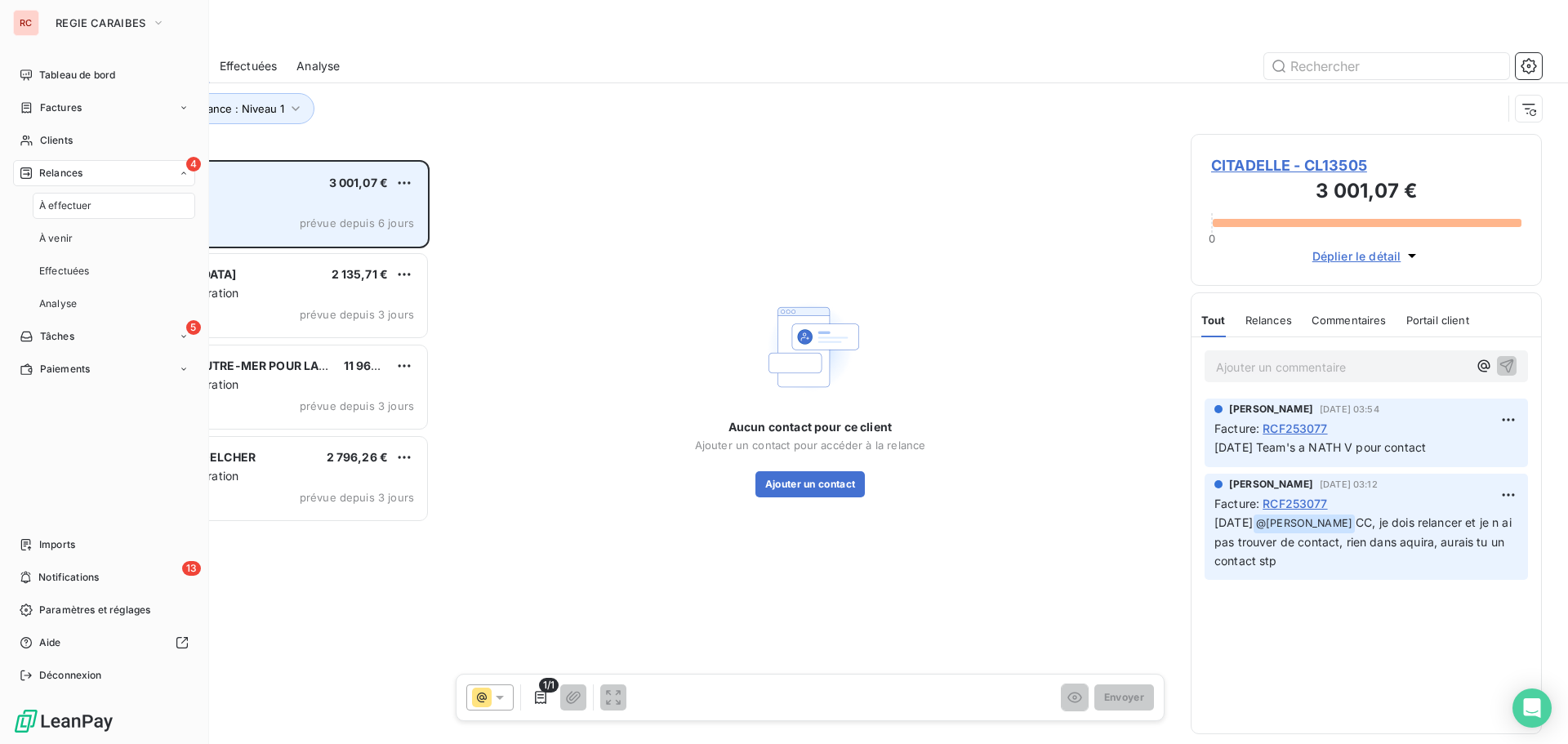
scroll to position [572, 339]
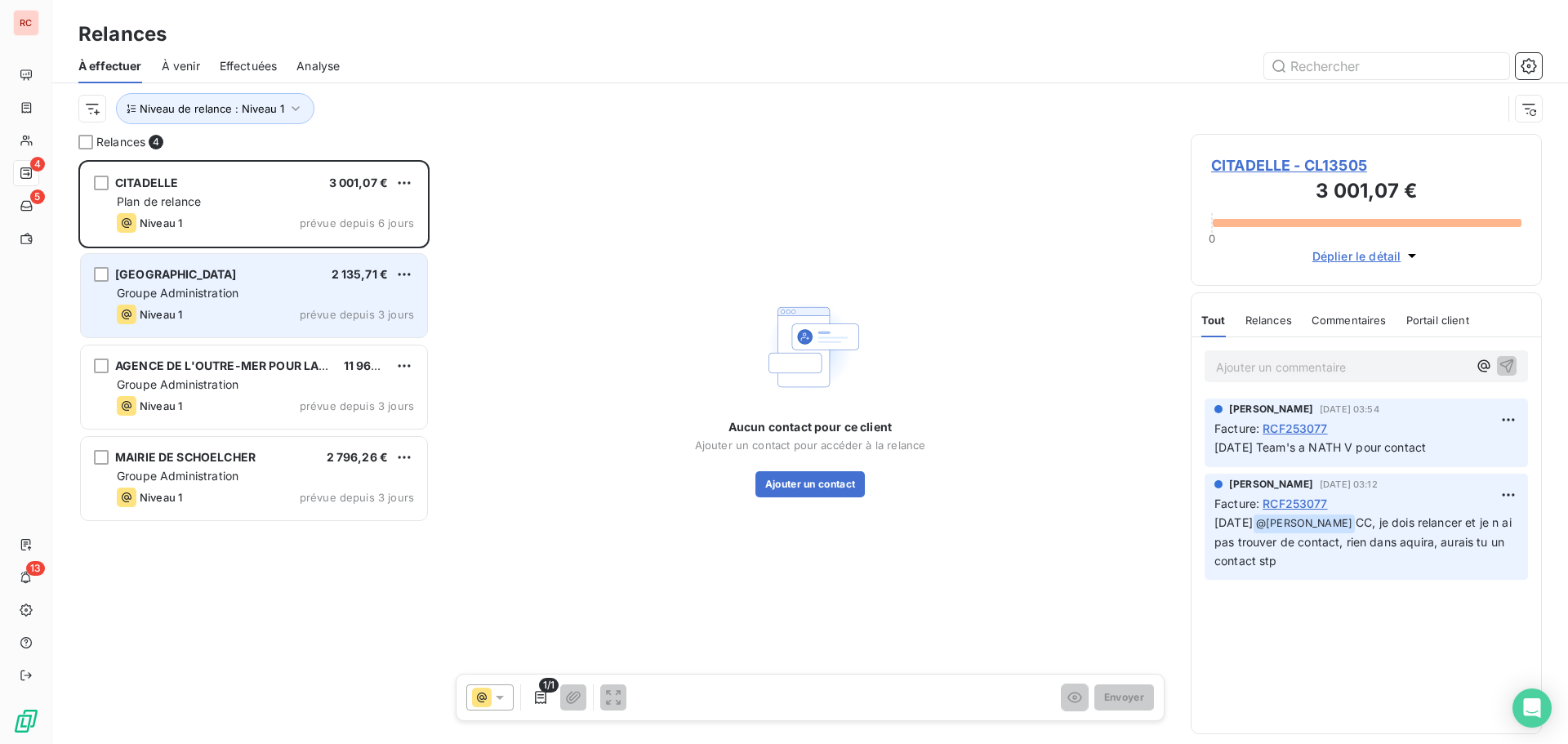
click at [242, 288] on div "Groupe Administration" at bounding box center [265, 293] width 297 height 16
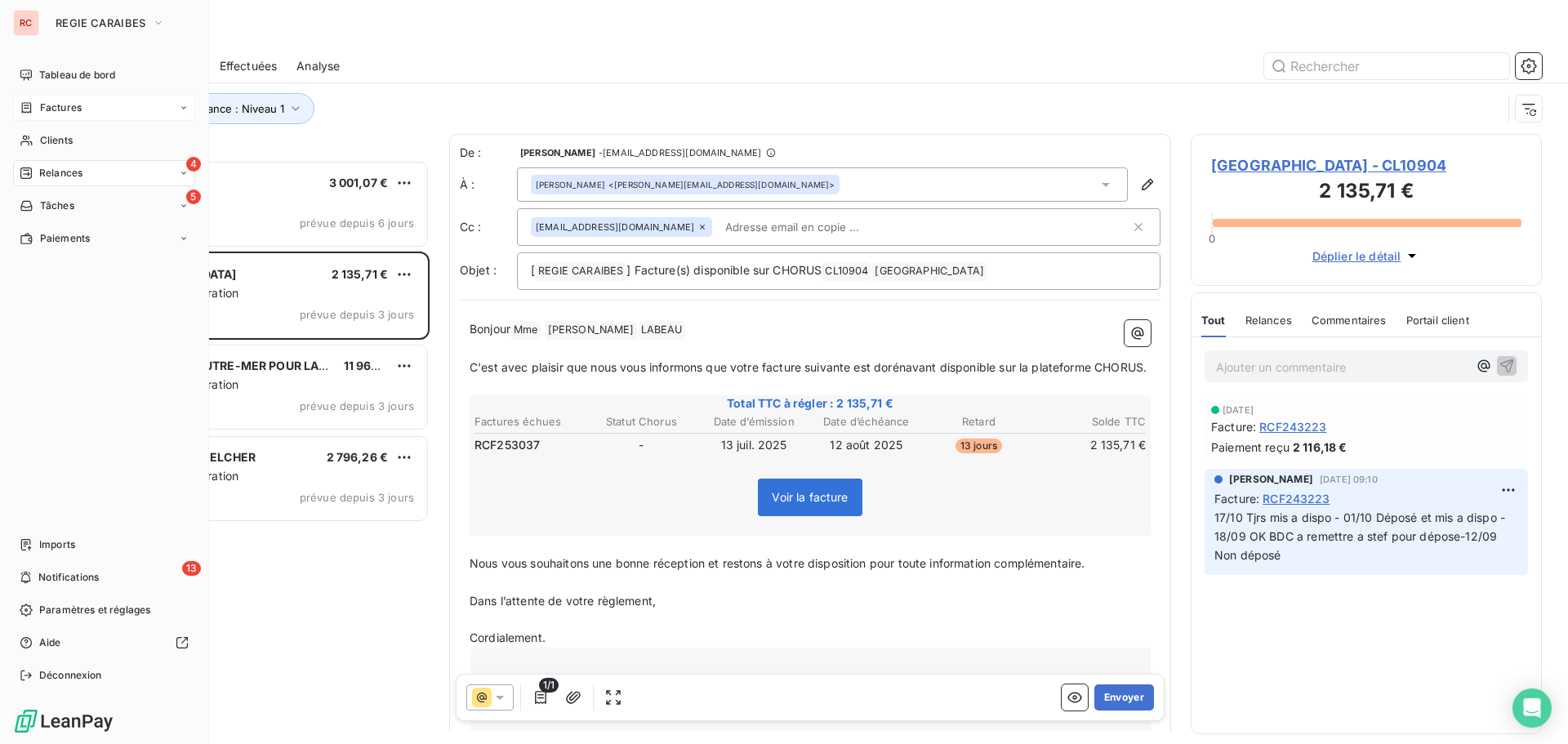
click at [36, 107] on div "Factures" at bounding box center [51, 107] width 62 height 15
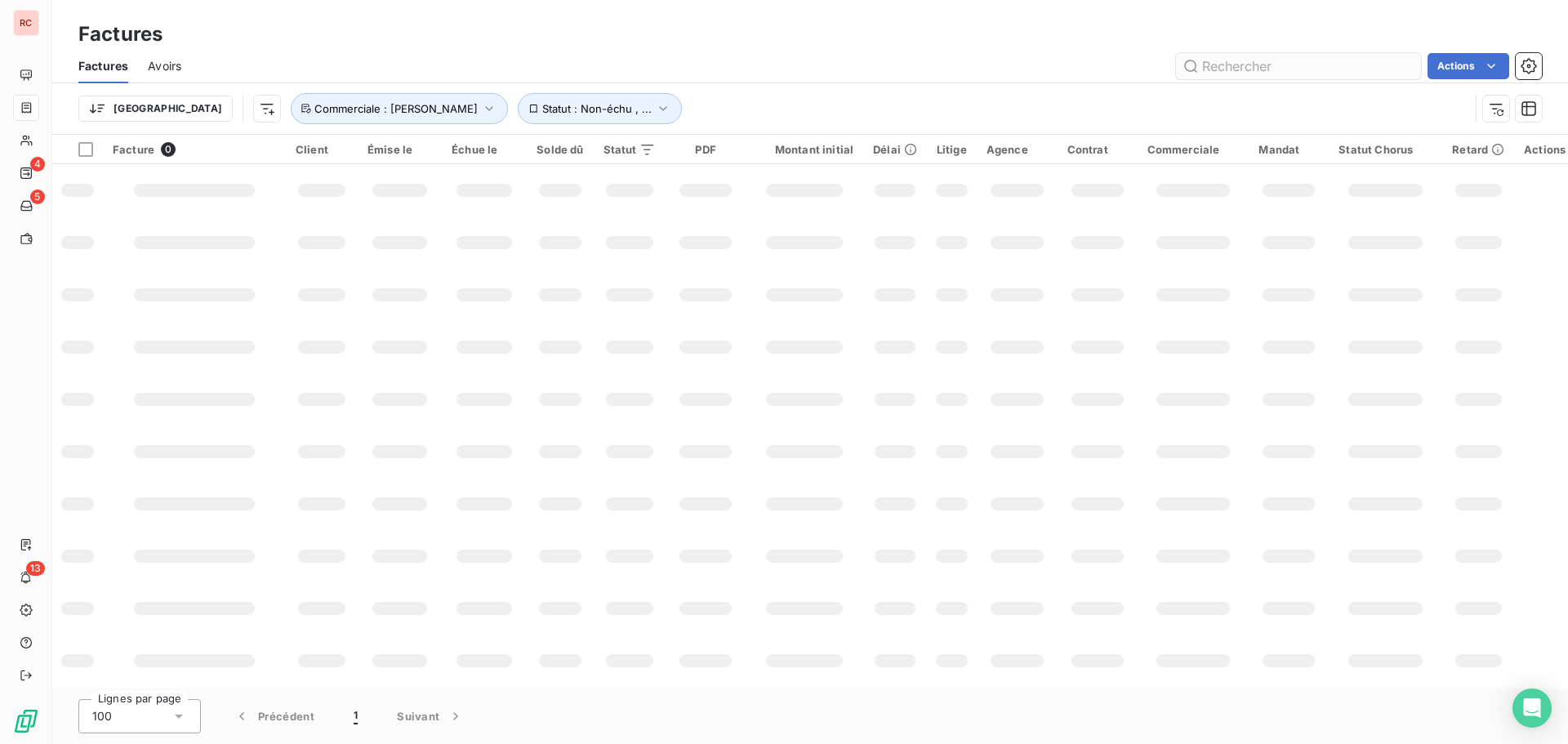
click at [1292, 63] on input "text" at bounding box center [1299, 66] width 245 height 27
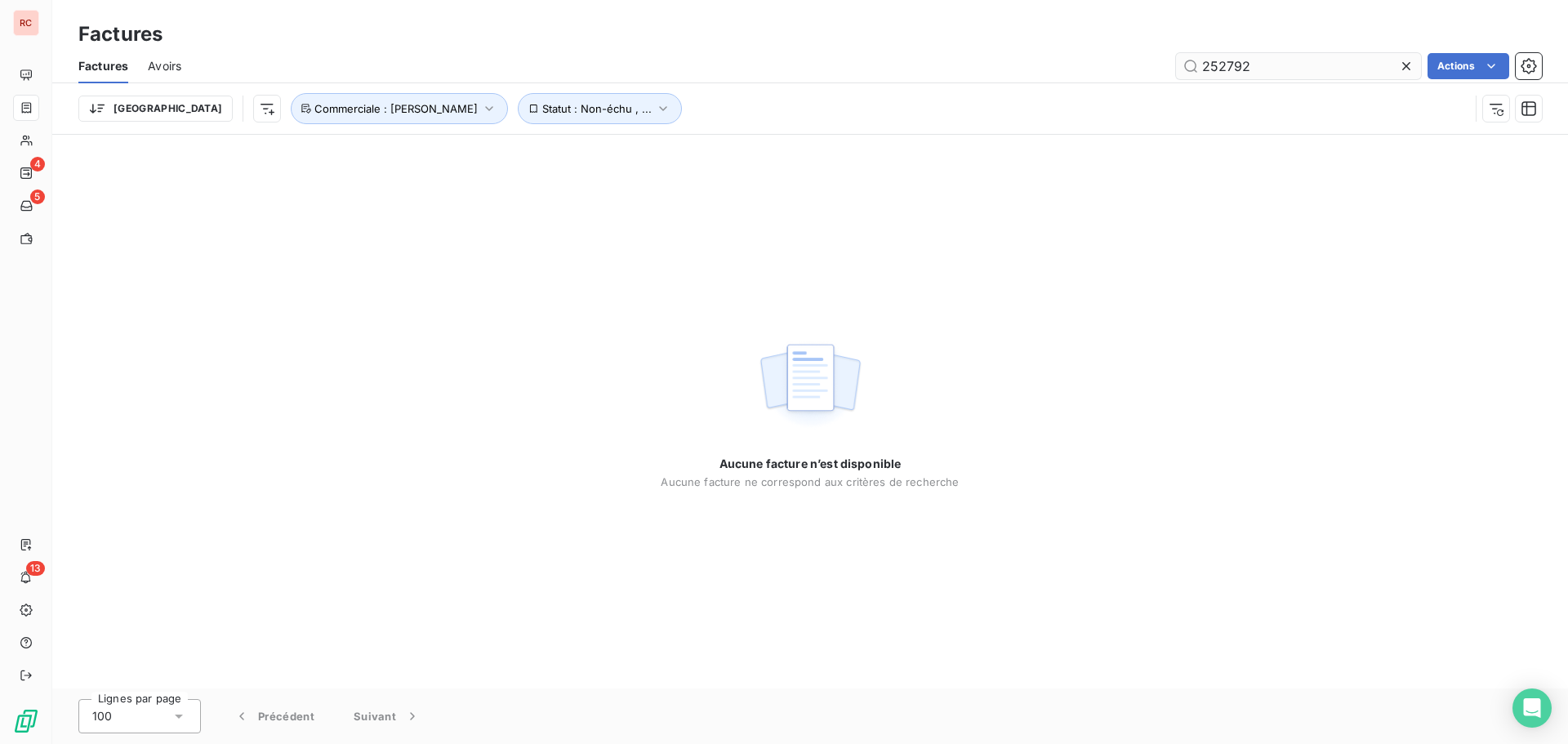
drag, startPoint x: 1256, startPoint y: 66, endPoint x: 1218, endPoint y: 67, distance: 38.0
click at [1218, 67] on input "252792" at bounding box center [1299, 66] width 245 height 27
type input "252404"
click at [481, 105] on icon "button" at bounding box center [488, 108] width 16 height 16
click at [621, 148] on icon "button" at bounding box center [620, 152] width 9 height 9
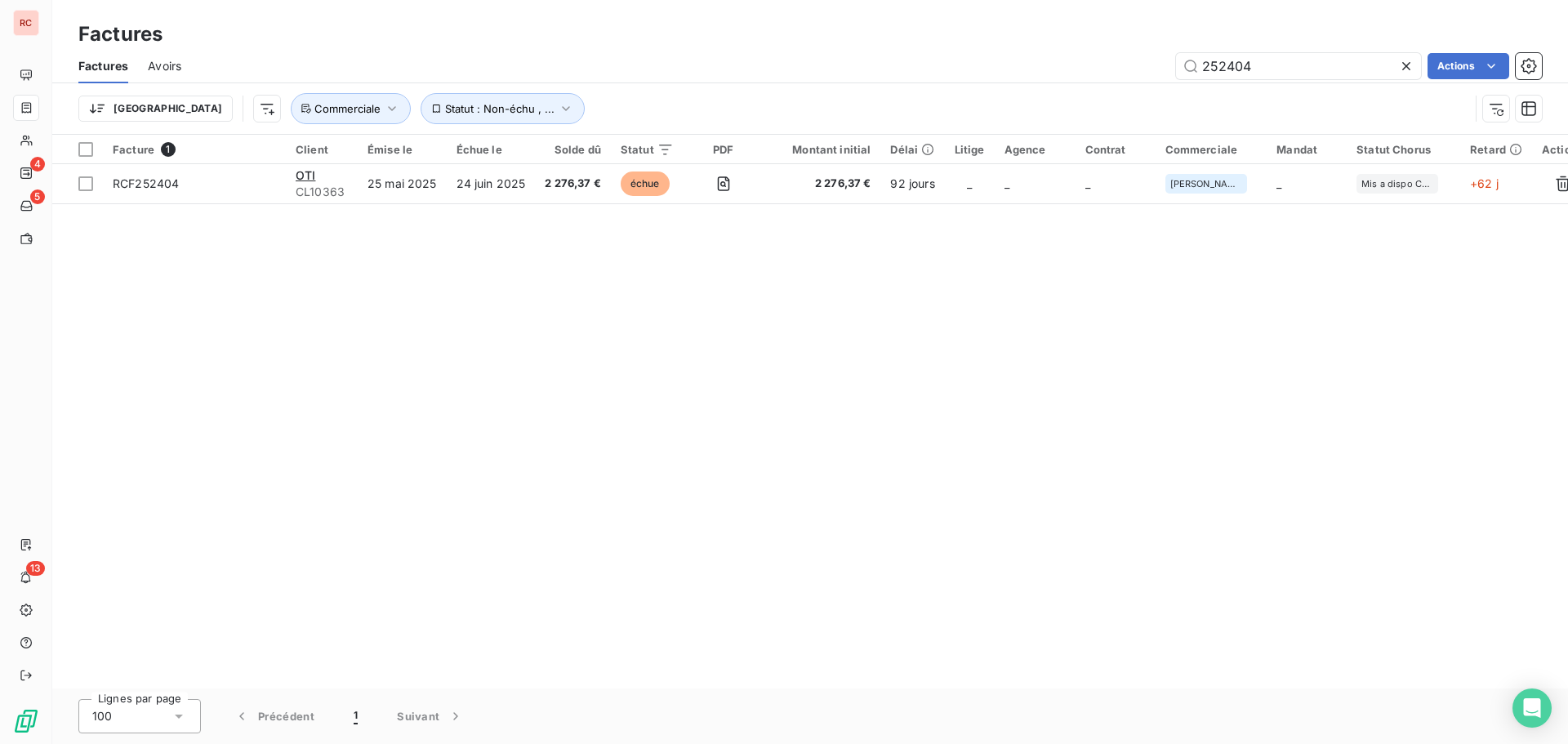
click at [1014, 67] on div "252404 Actions" at bounding box center [871, 66] width 1341 height 27
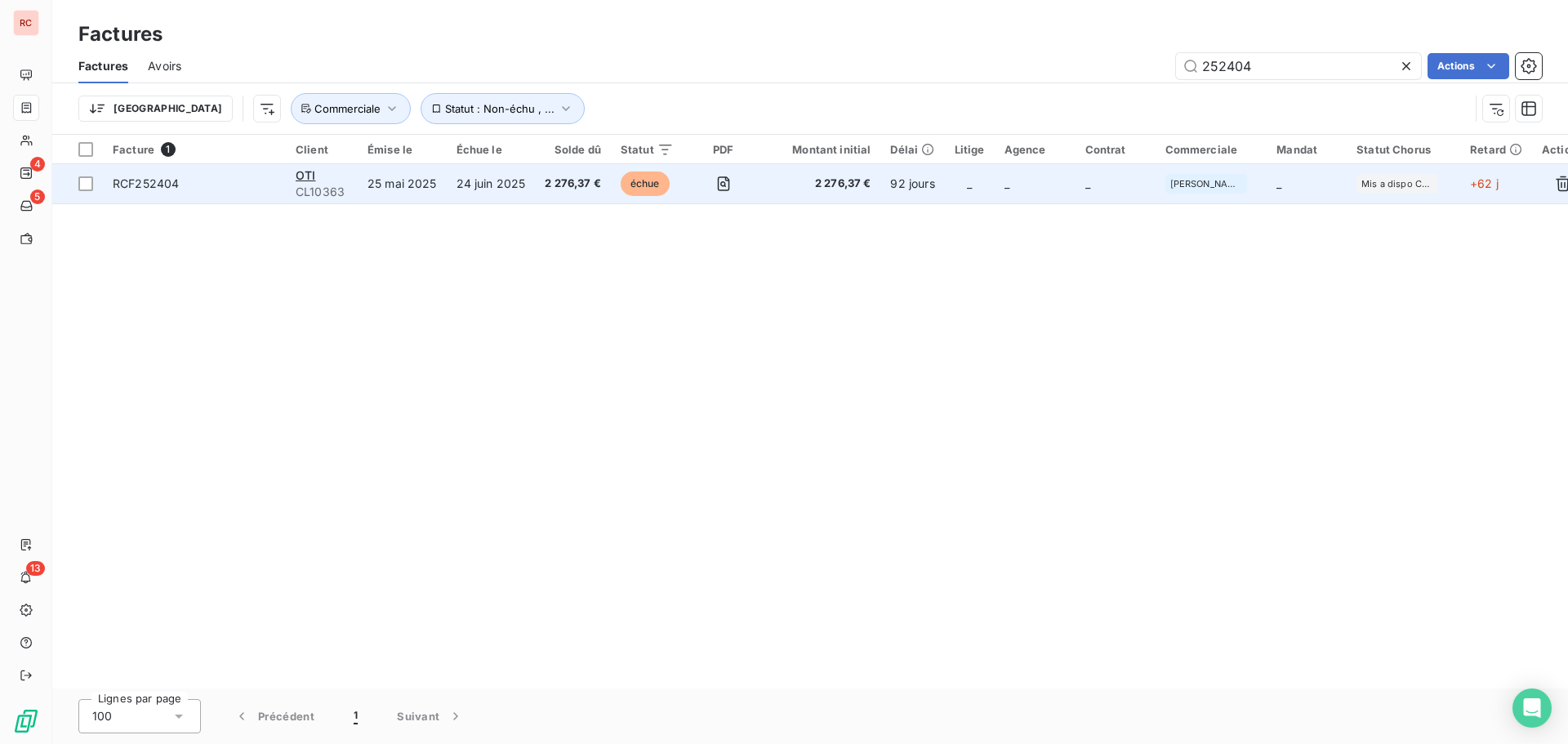
click at [297, 200] on span "CL10363" at bounding box center [321, 191] width 52 height 16
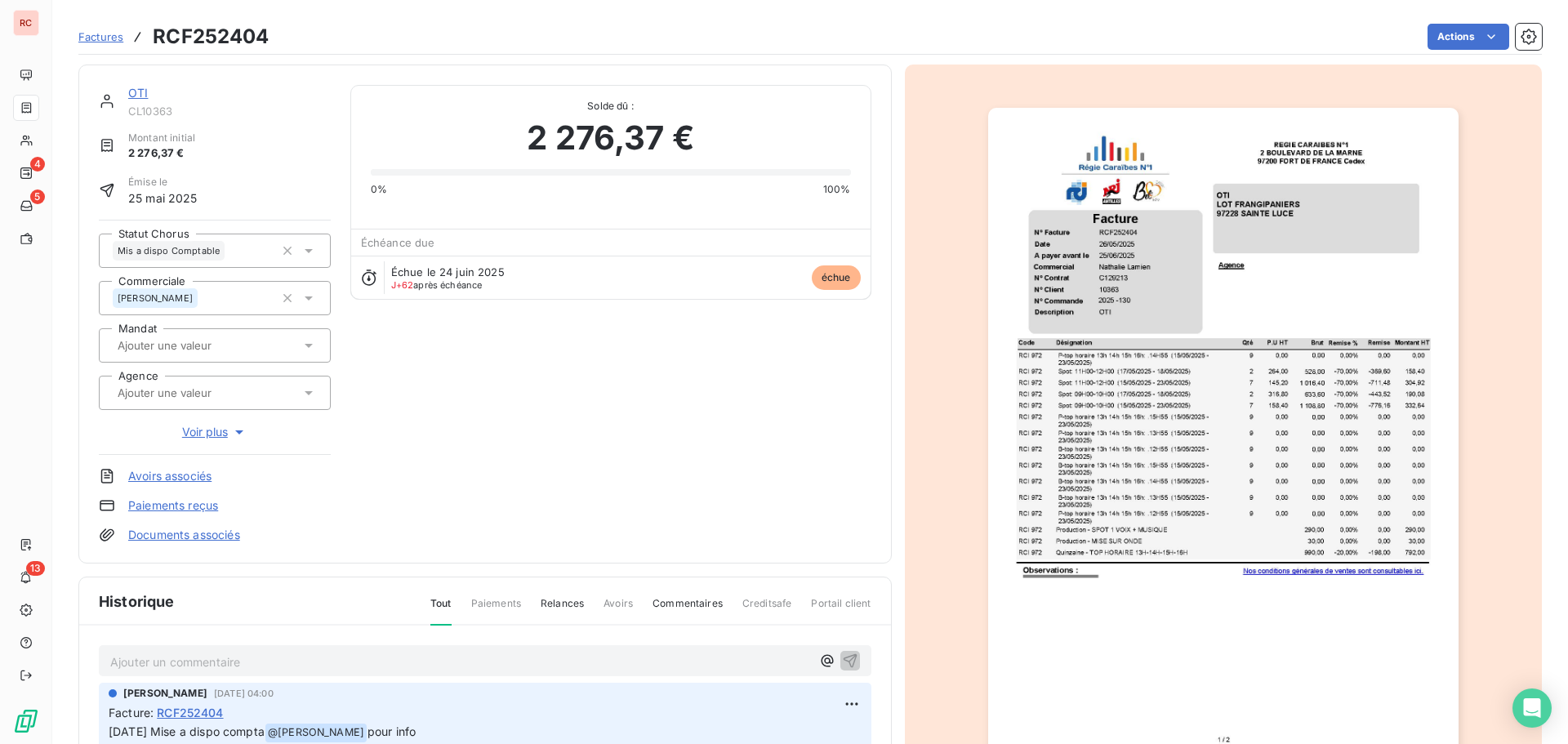
scroll to position [82, 0]
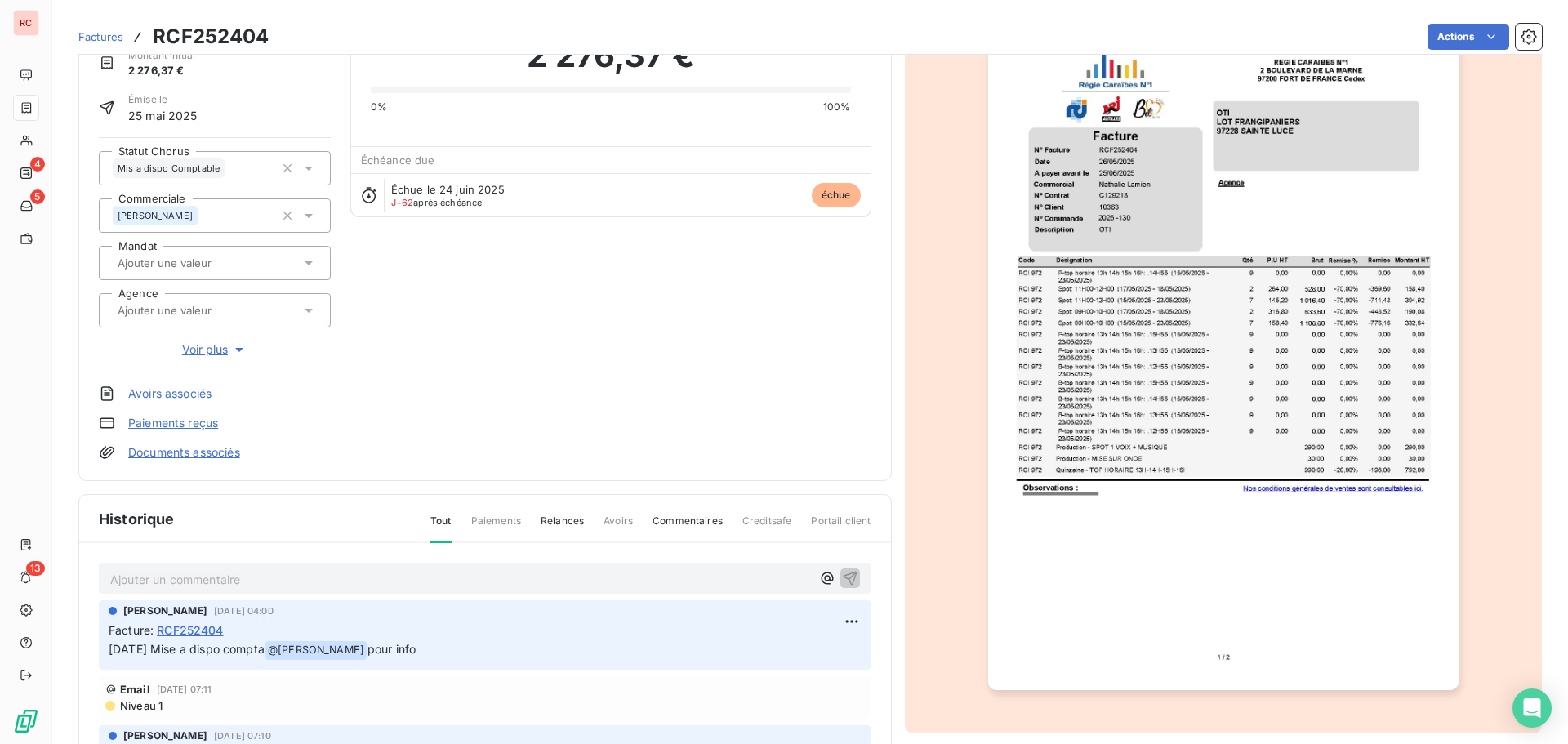
click at [150, 580] on p "Ajouter un commentaire ﻿" at bounding box center [461, 579] width 701 height 21
click at [306, 174] on icon at bounding box center [308, 168] width 16 height 16
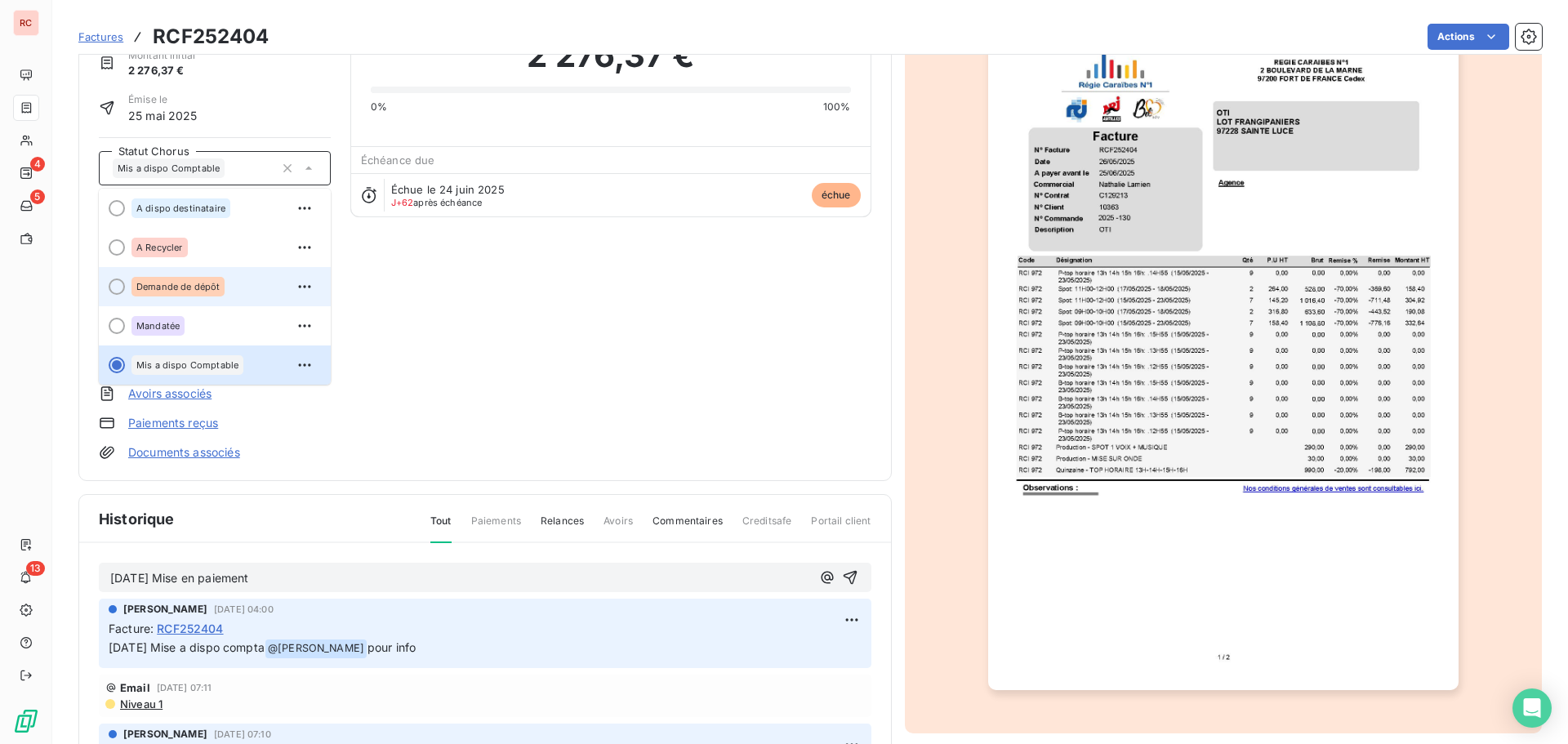
scroll to position [85, 0]
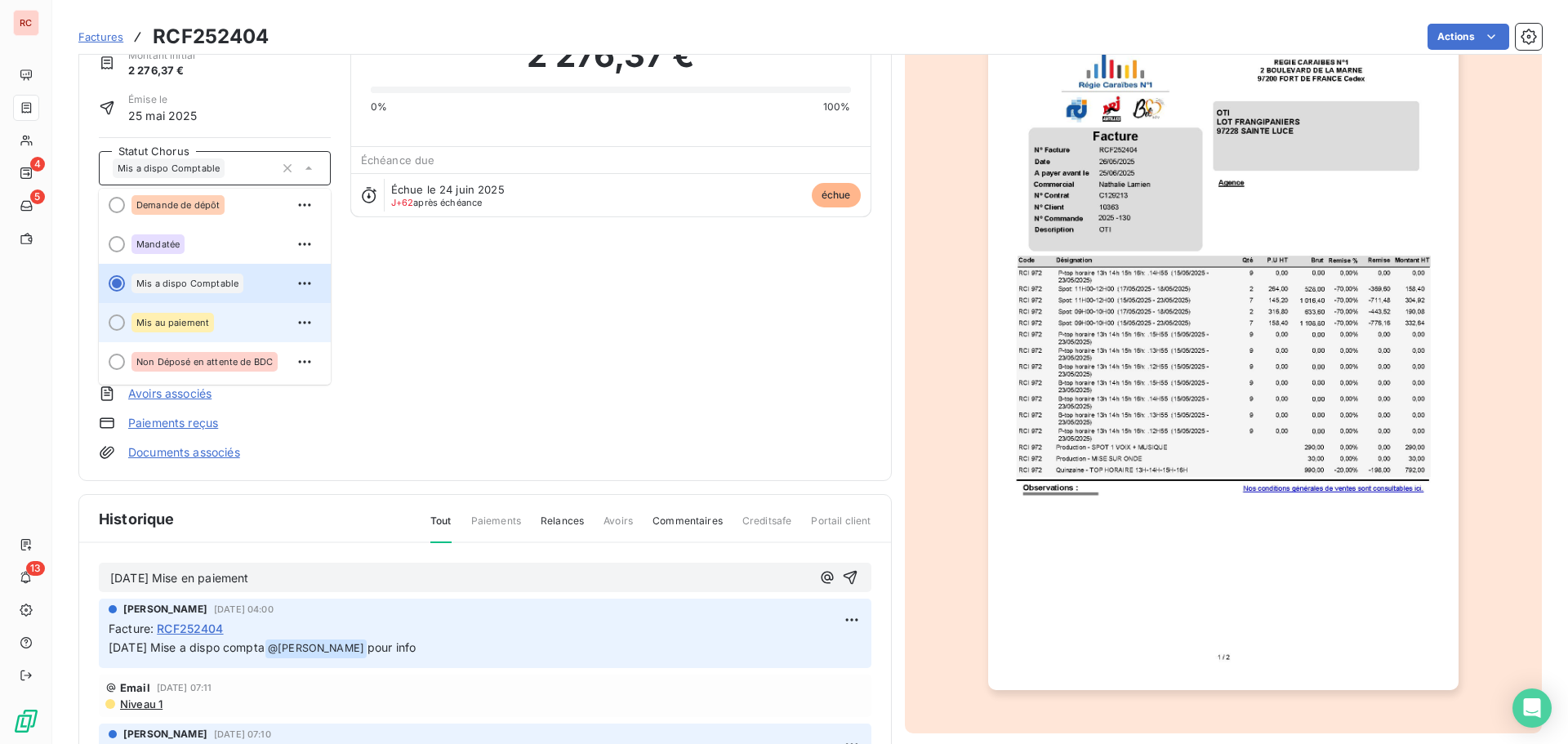
click at [194, 318] on span "Mis au paiement" at bounding box center [172, 322] width 73 height 9
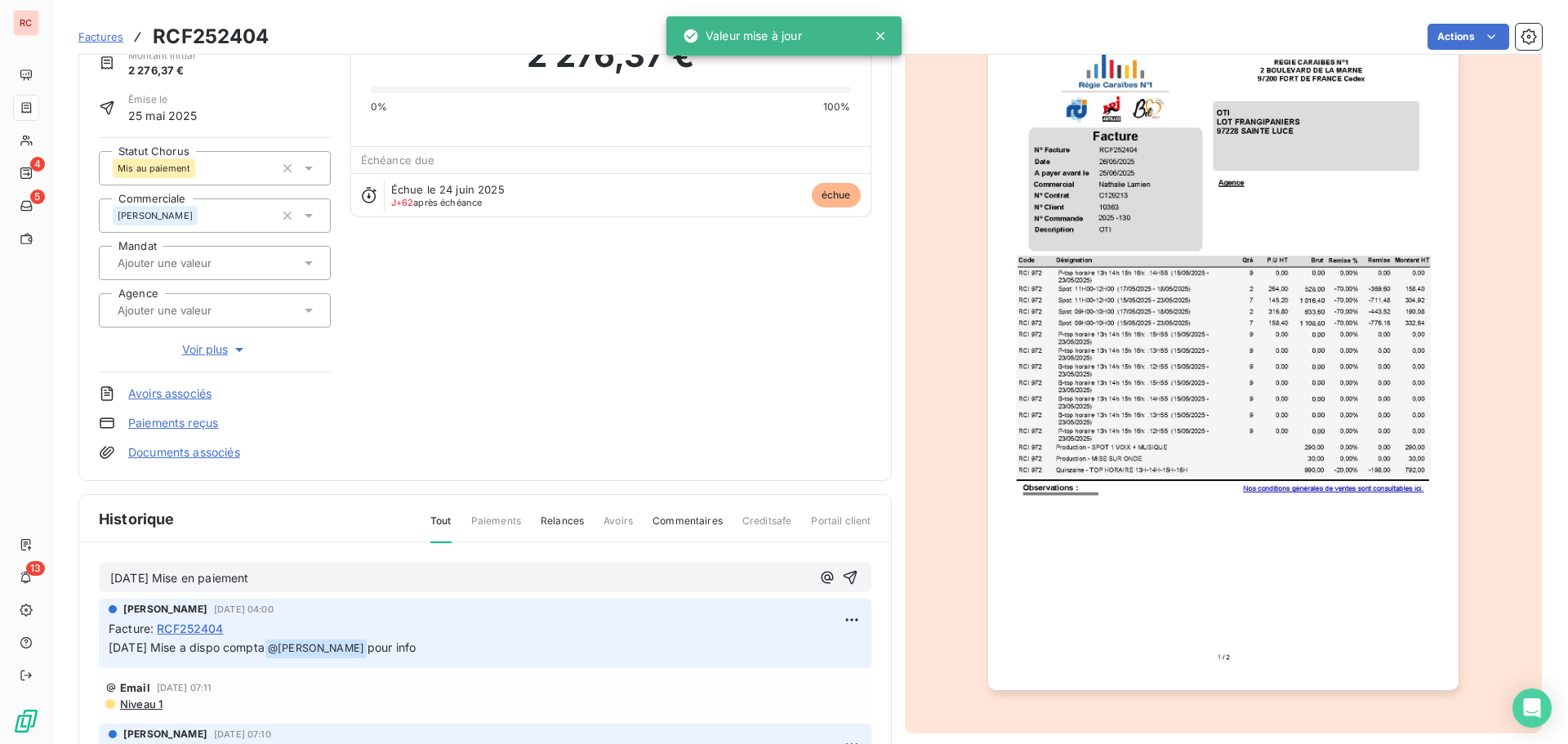
click at [302, 573] on p "[DATE] Mise en paiement" at bounding box center [461, 579] width 701 height 19
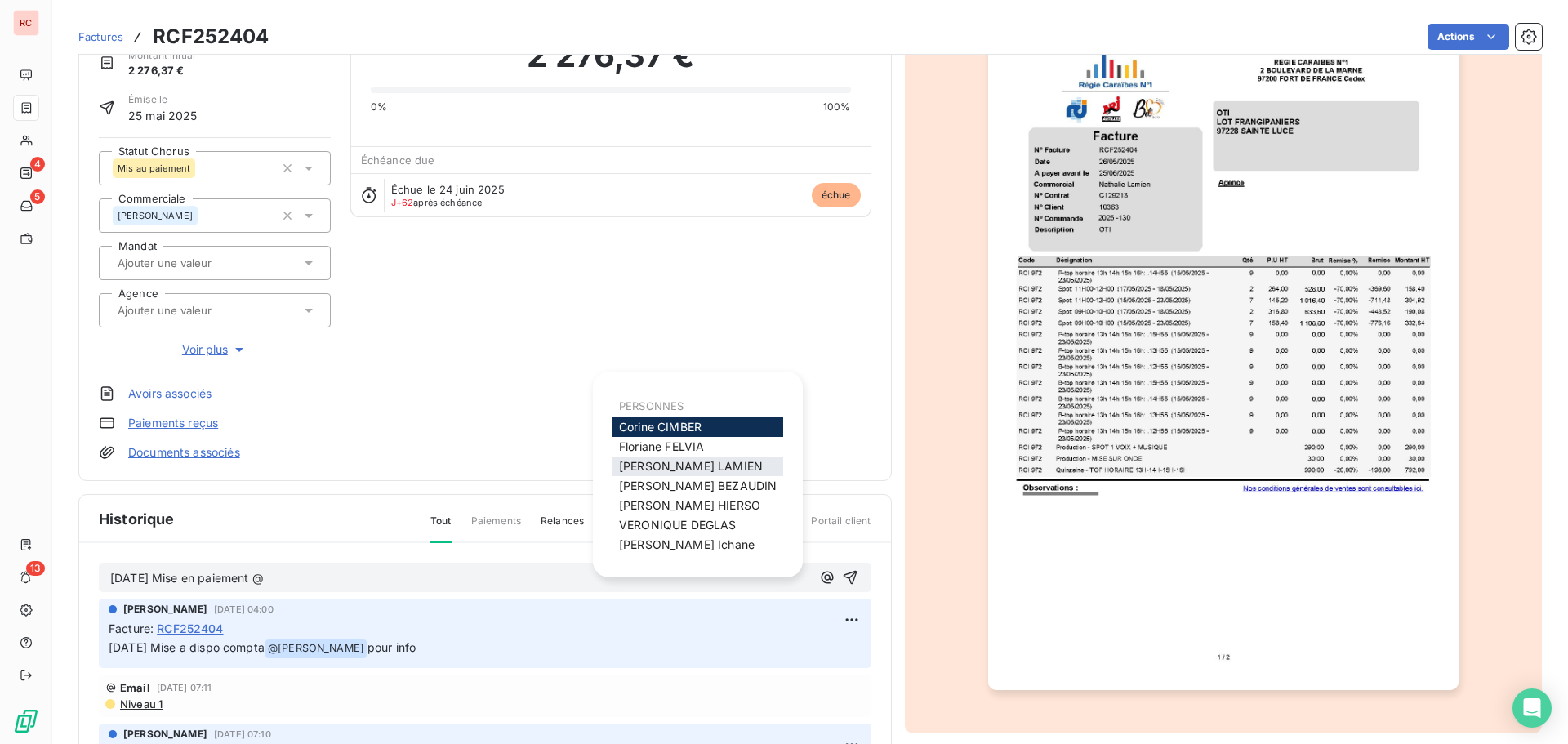
click at [652, 463] on span "[PERSON_NAME]" at bounding box center [691, 466] width 144 height 14
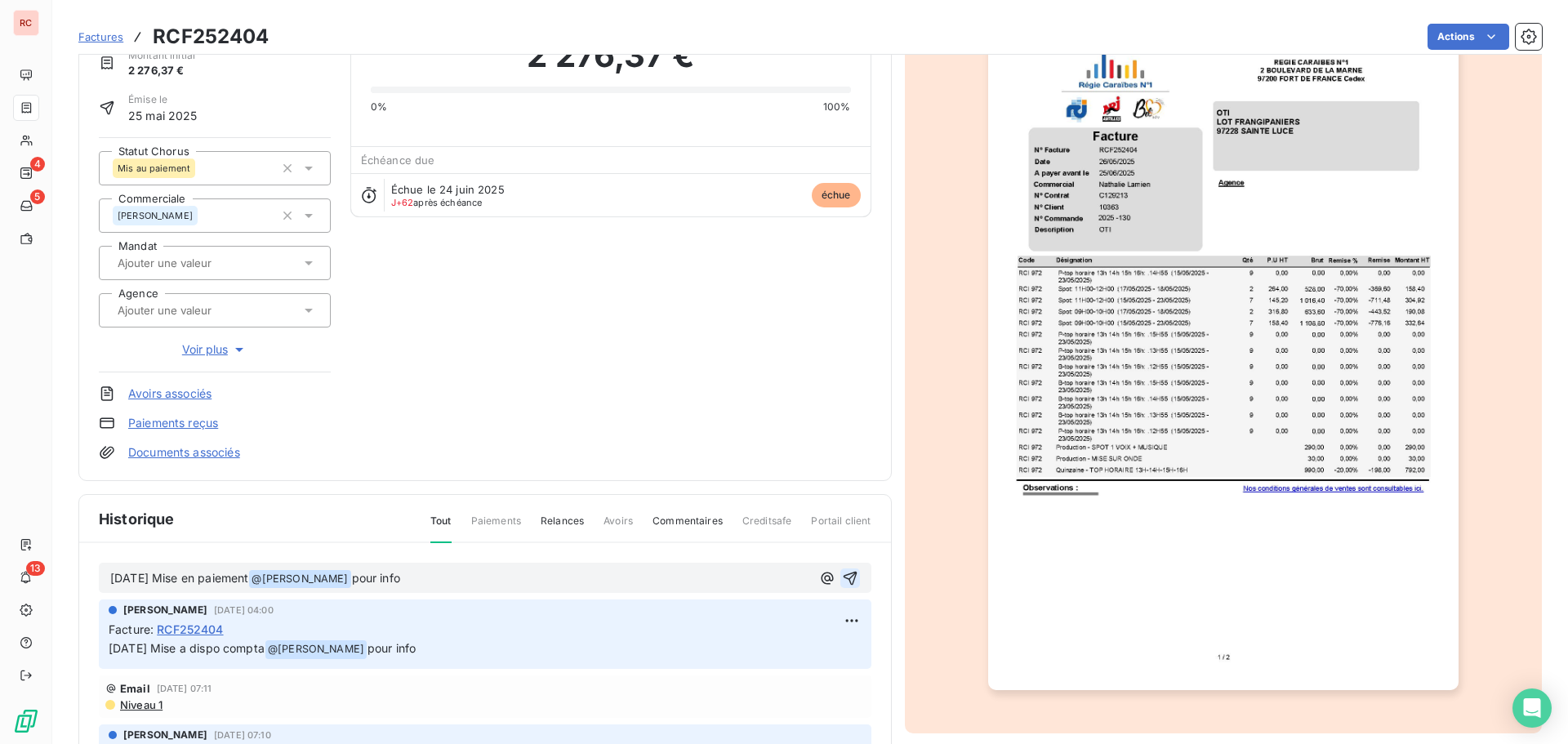
click at [843, 572] on icon "button" at bounding box center [850, 578] width 14 height 14
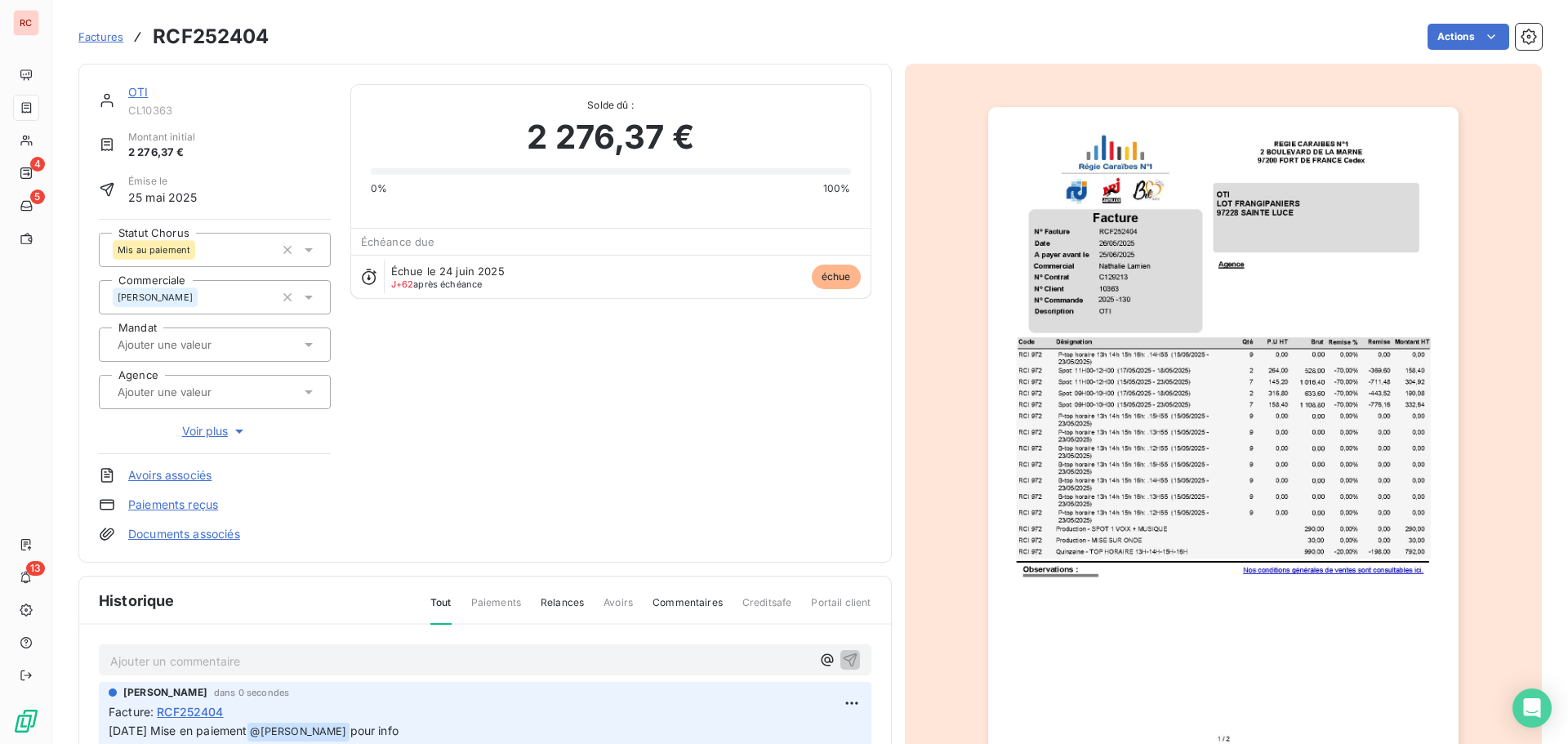
click at [138, 93] on link "OTI" at bounding box center [138, 92] width 20 height 14
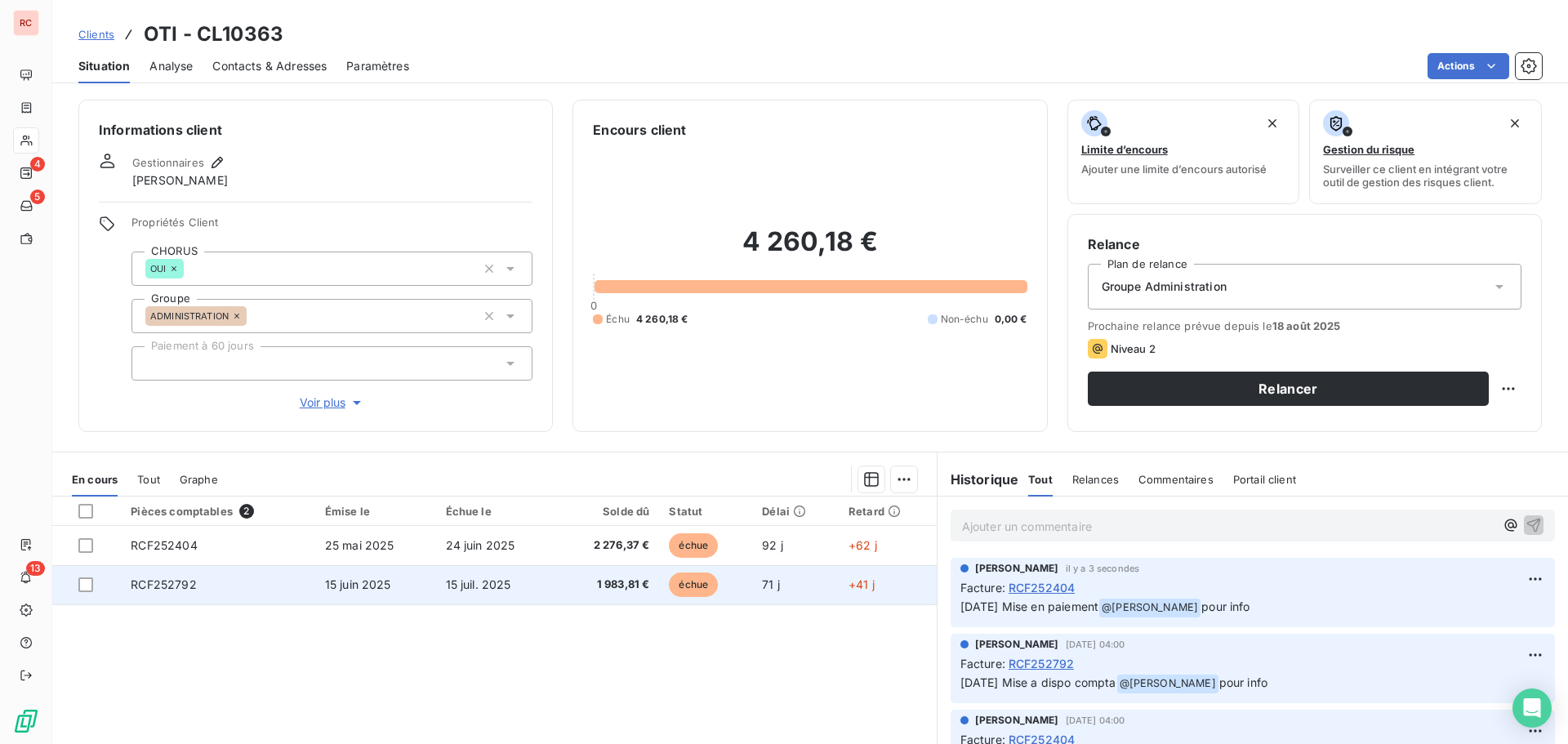
click at [252, 576] on td "RCF252792" at bounding box center [218, 585] width 194 height 39
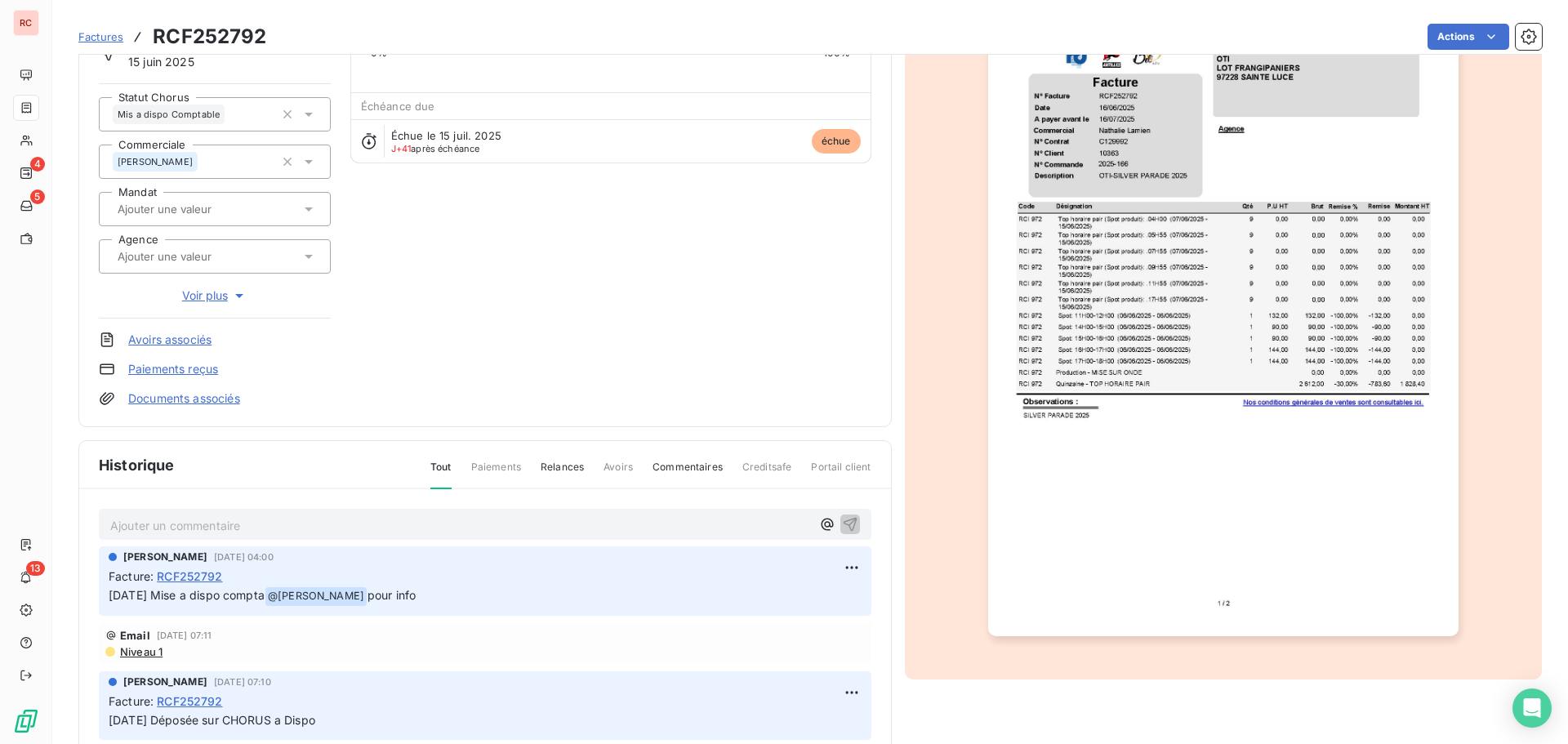
scroll to position [238, 0]
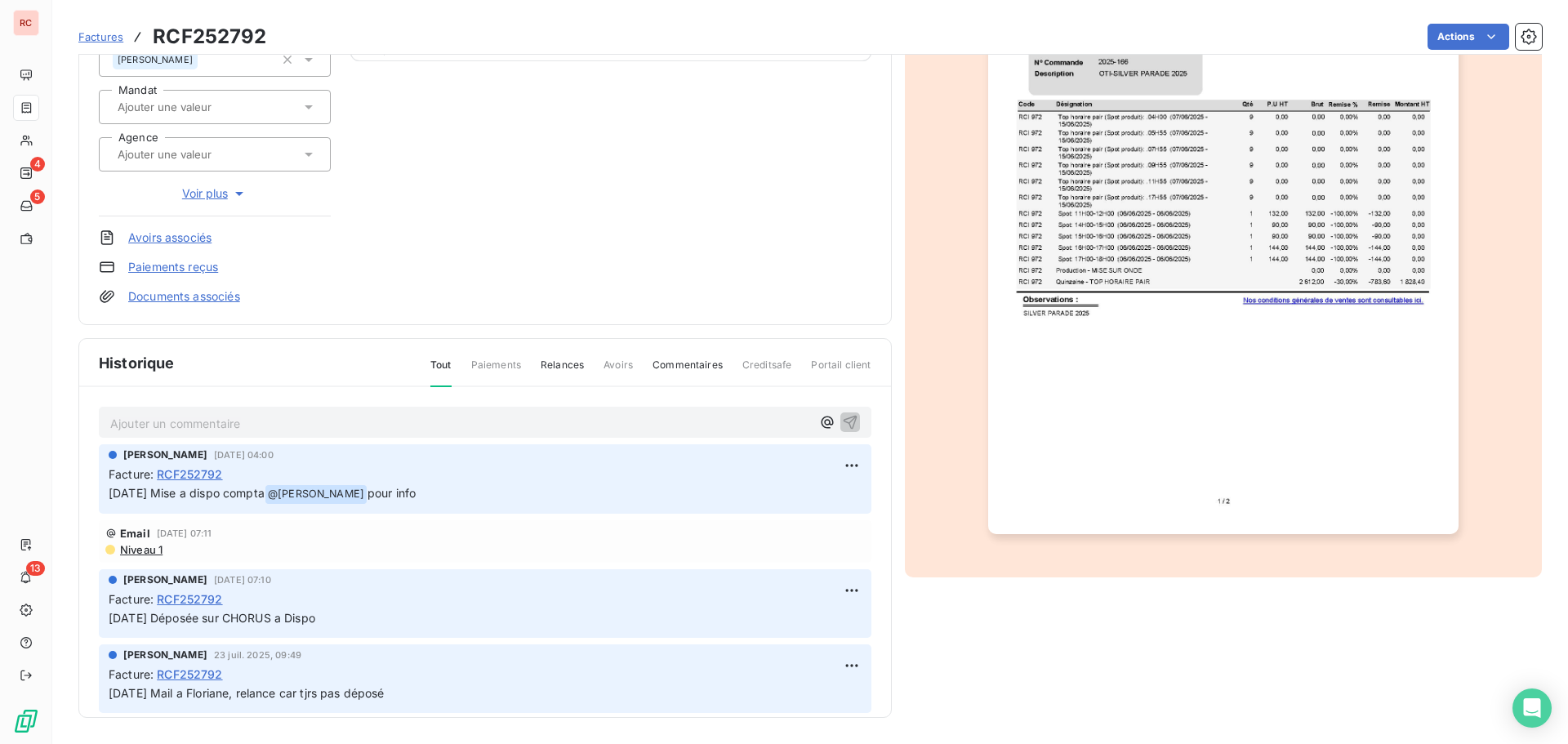
click at [177, 428] on p "Ajouter un commentaire ﻿" at bounding box center [461, 423] width 701 height 21
drag, startPoint x: 268, startPoint y: 419, endPoint x: 225, endPoint y: 421, distance: 43.0
click at [225, 421] on p "[DATE] Mise au apient" at bounding box center [461, 423] width 701 height 19
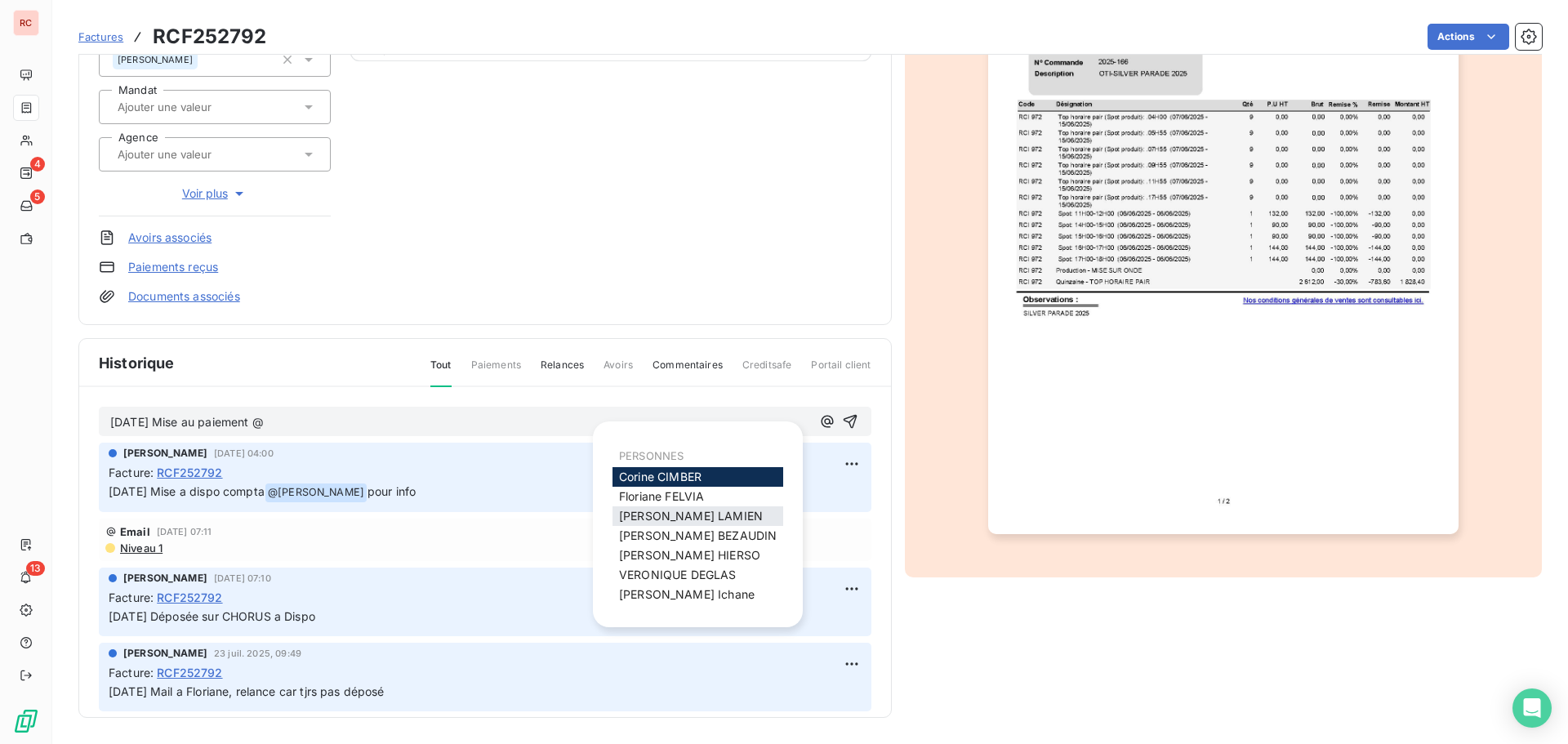
click at [657, 513] on span "[PERSON_NAME]" at bounding box center [691, 516] width 144 height 14
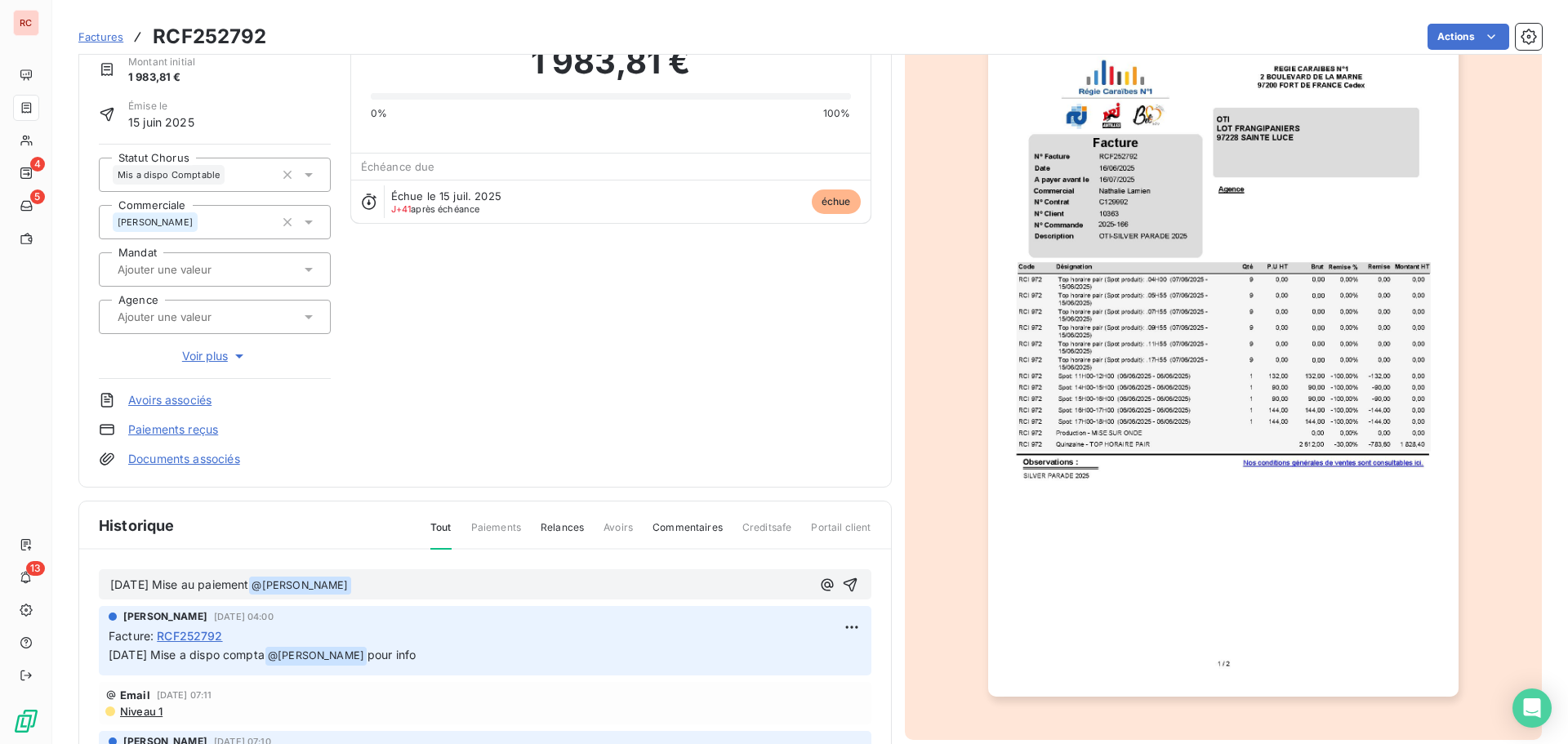
scroll to position [75, 0]
click at [307, 174] on icon at bounding box center [309, 176] width 9 height 4
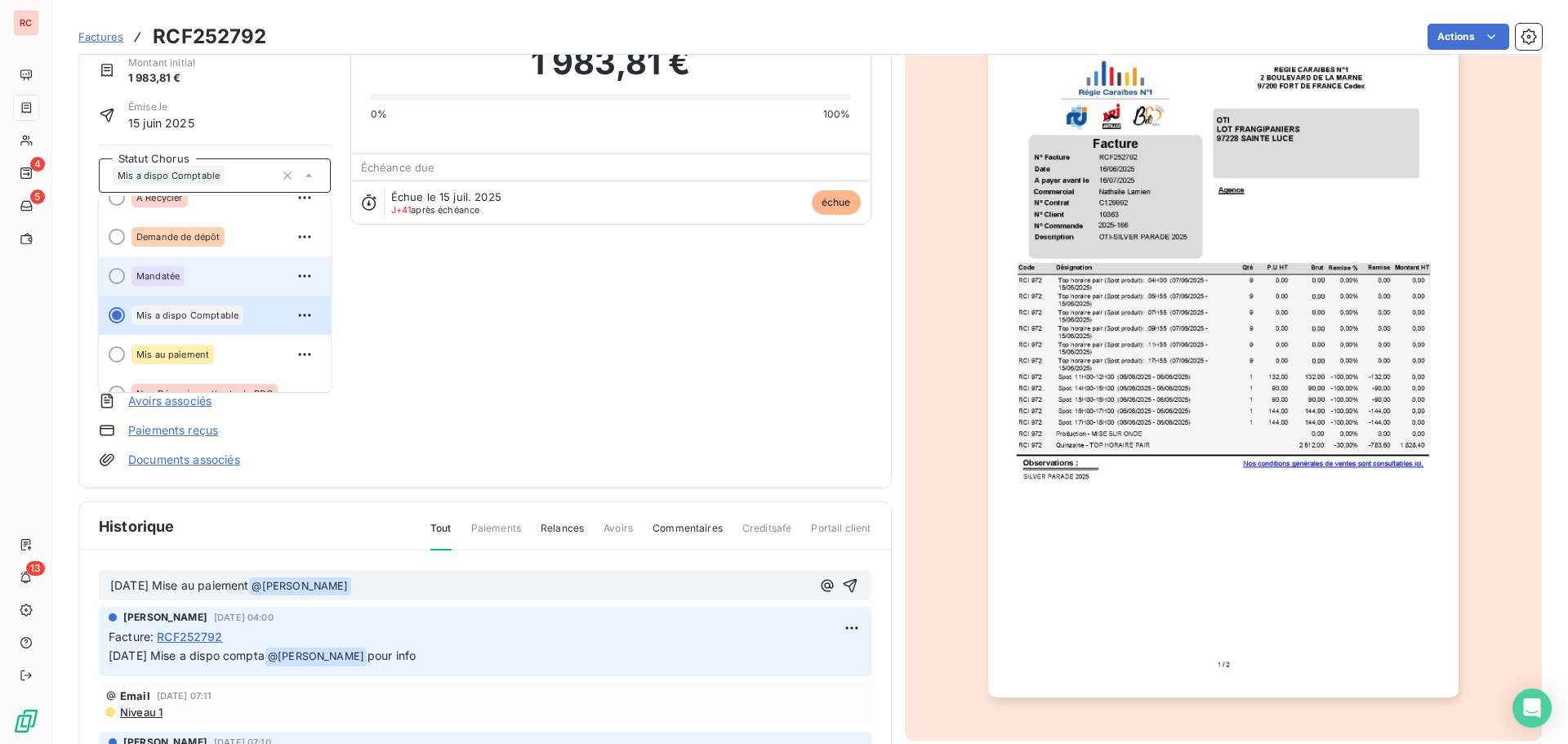
scroll to position [85, 0]
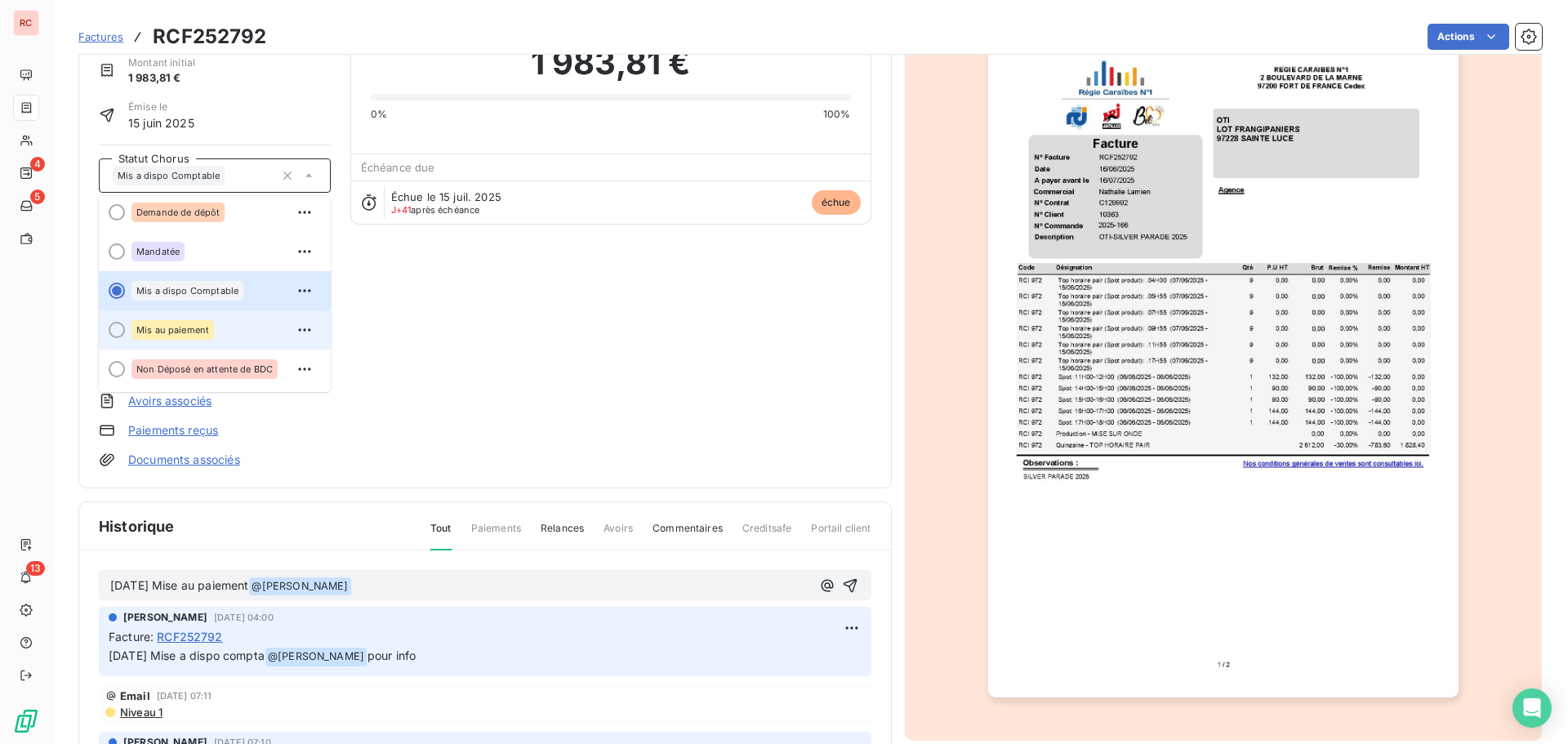
click at [193, 328] on span "Mis au paiement" at bounding box center [172, 329] width 73 height 9
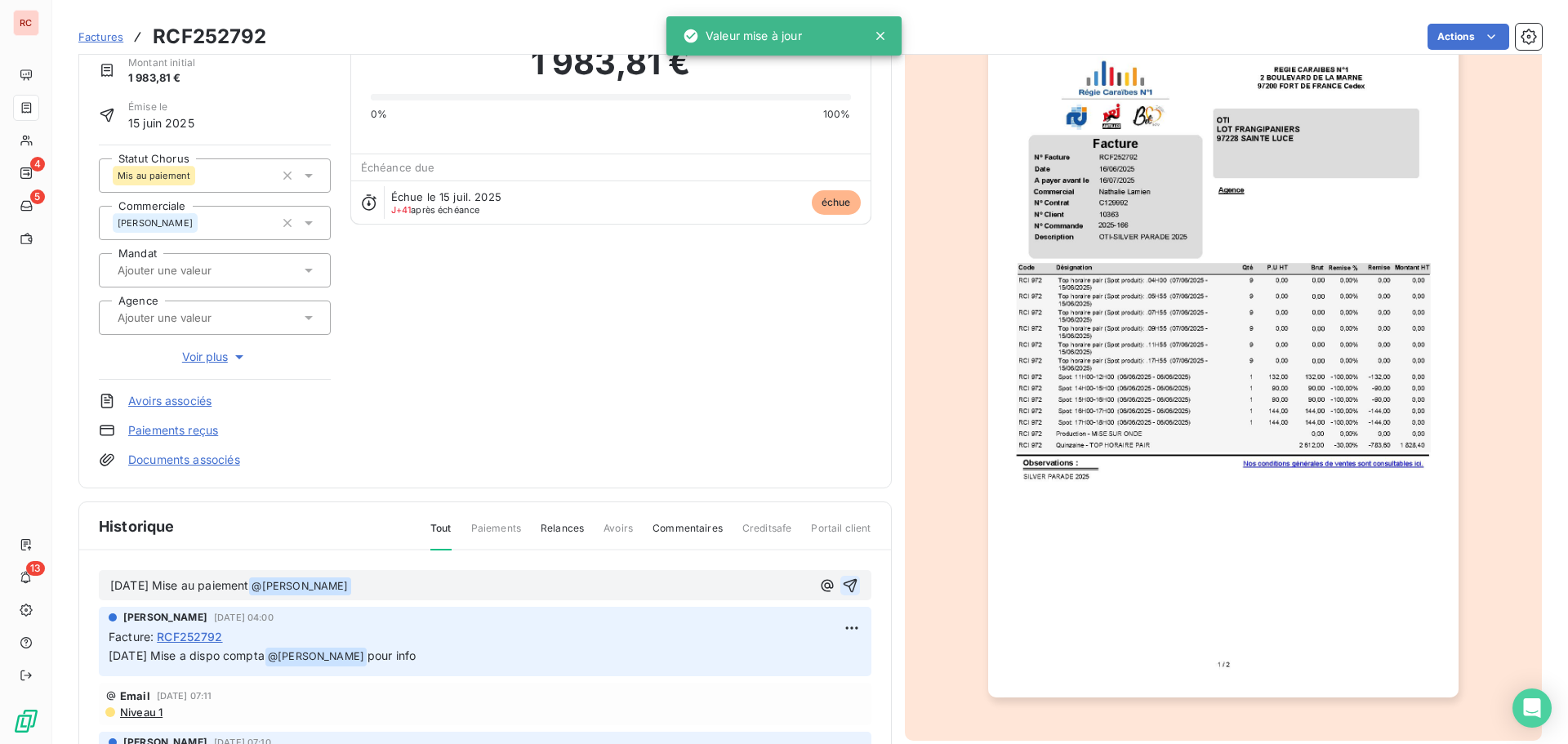
click at [842, 584] on icon "button" at bounding box center [850, 585] width 16 height 16
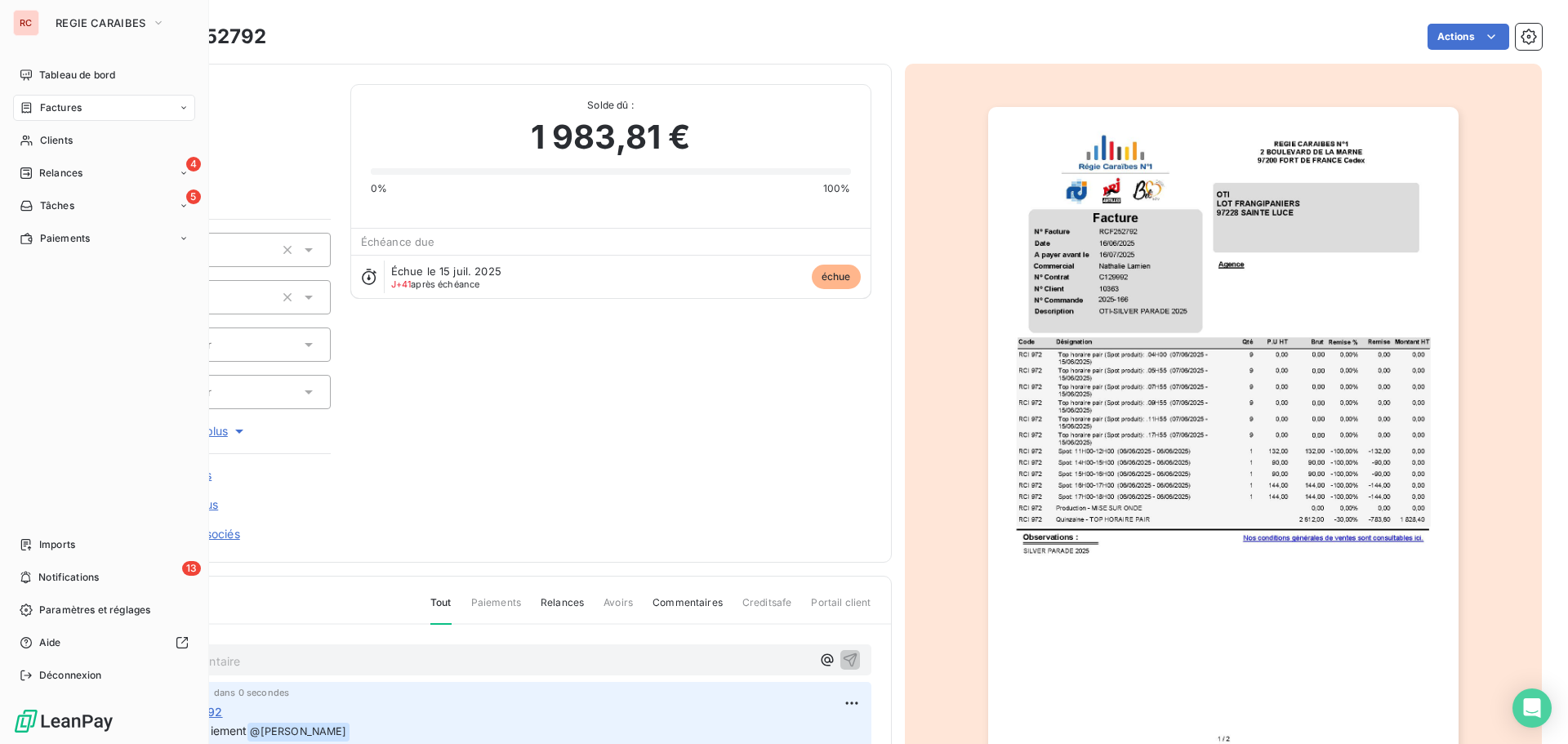
drag, startPoint x: 45, startPoint y: 111, endPoint x: 155, endPoint y: 115, distance: 110.1
click at [45, 111] on span "Factures" at bounding box center [61, 107] width 42 height 15
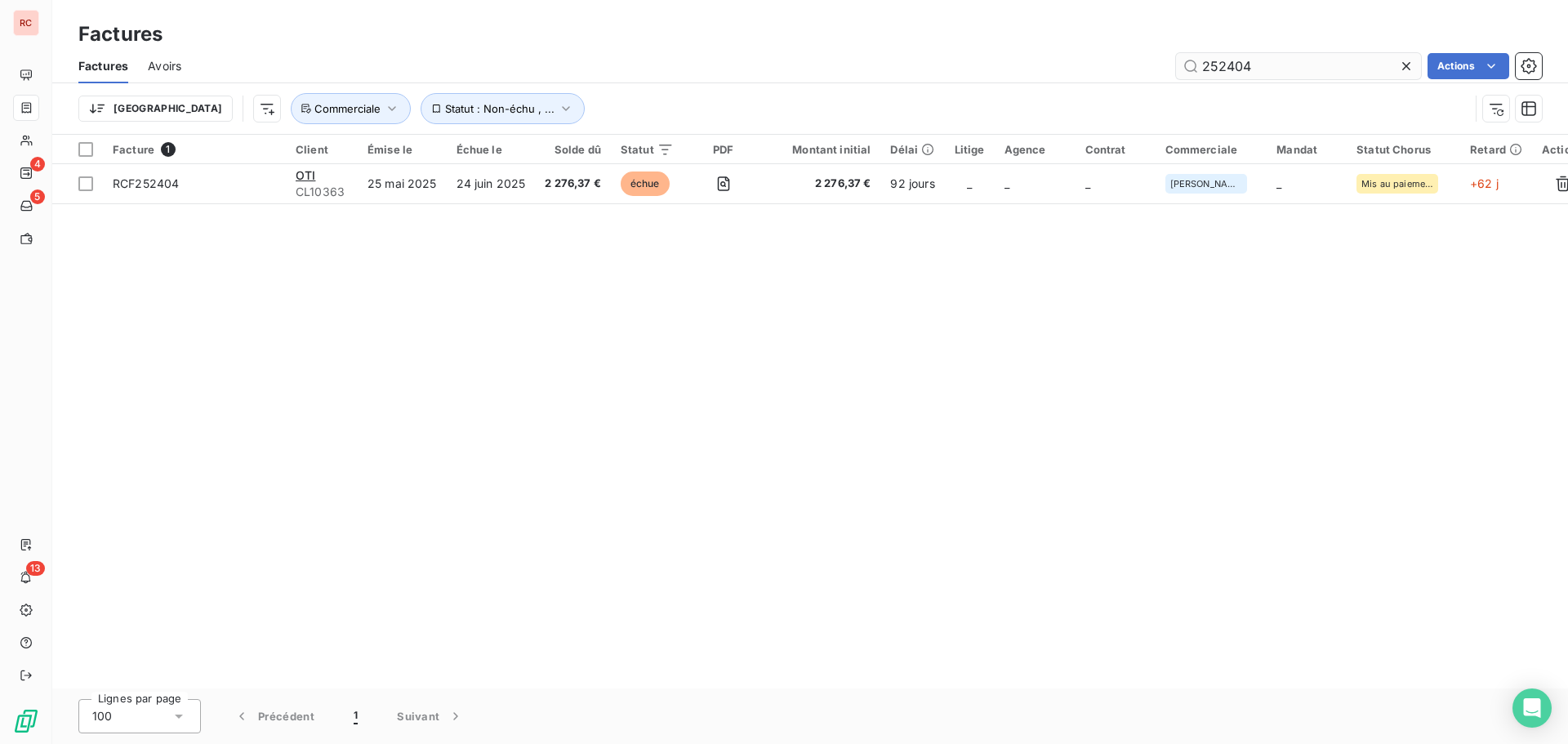
drag, startPoint x: 1262, startPoint y: 64, endPoint x: 1224, endPoint y: 65, distance: 38.0
click at [1224, 65] on input "252404" at bounding box center [1299, 66] width 245 height 27
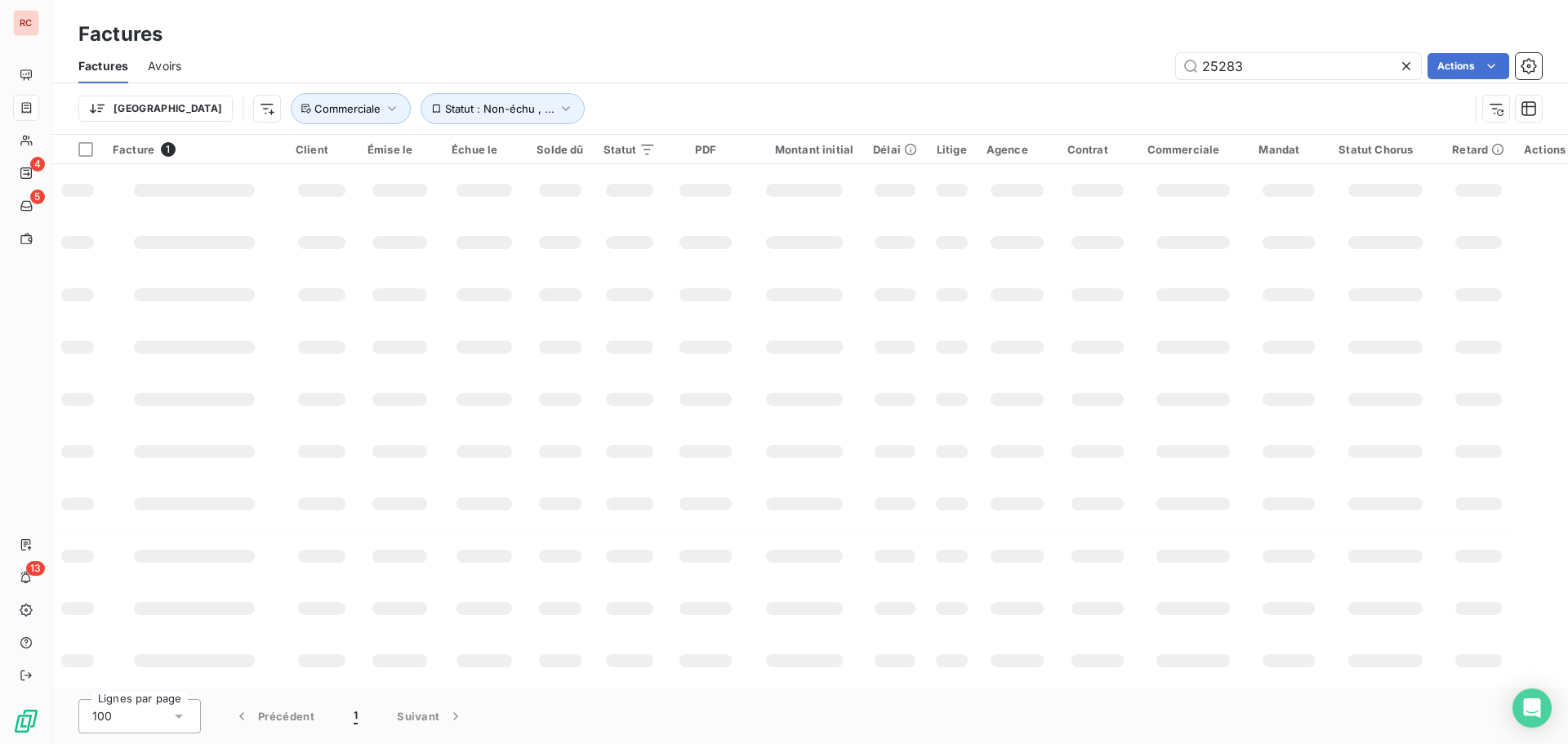
type input "252833"
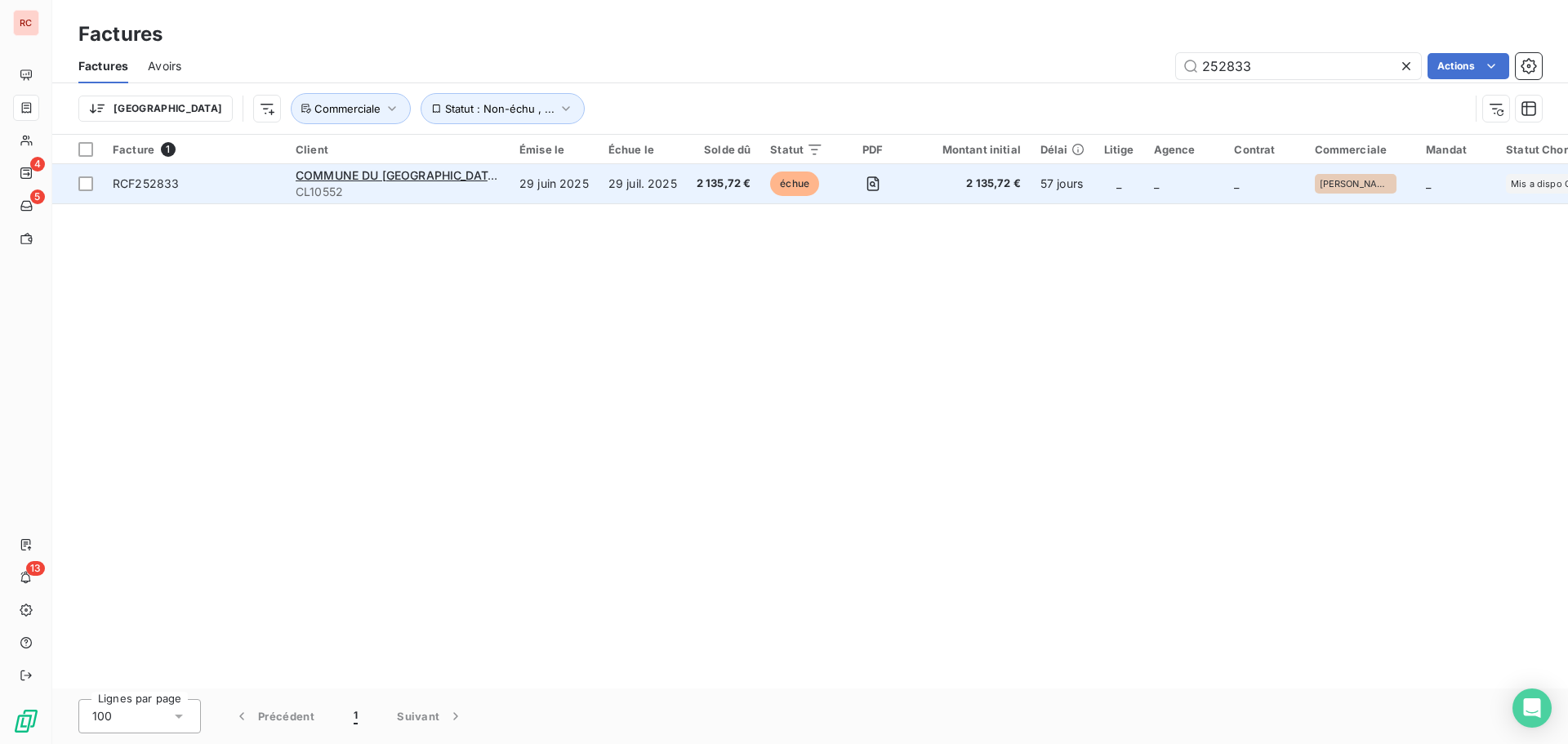
click at [344, 185] on span "CL10552" at bounding box center [398, 191] width 204 height 16
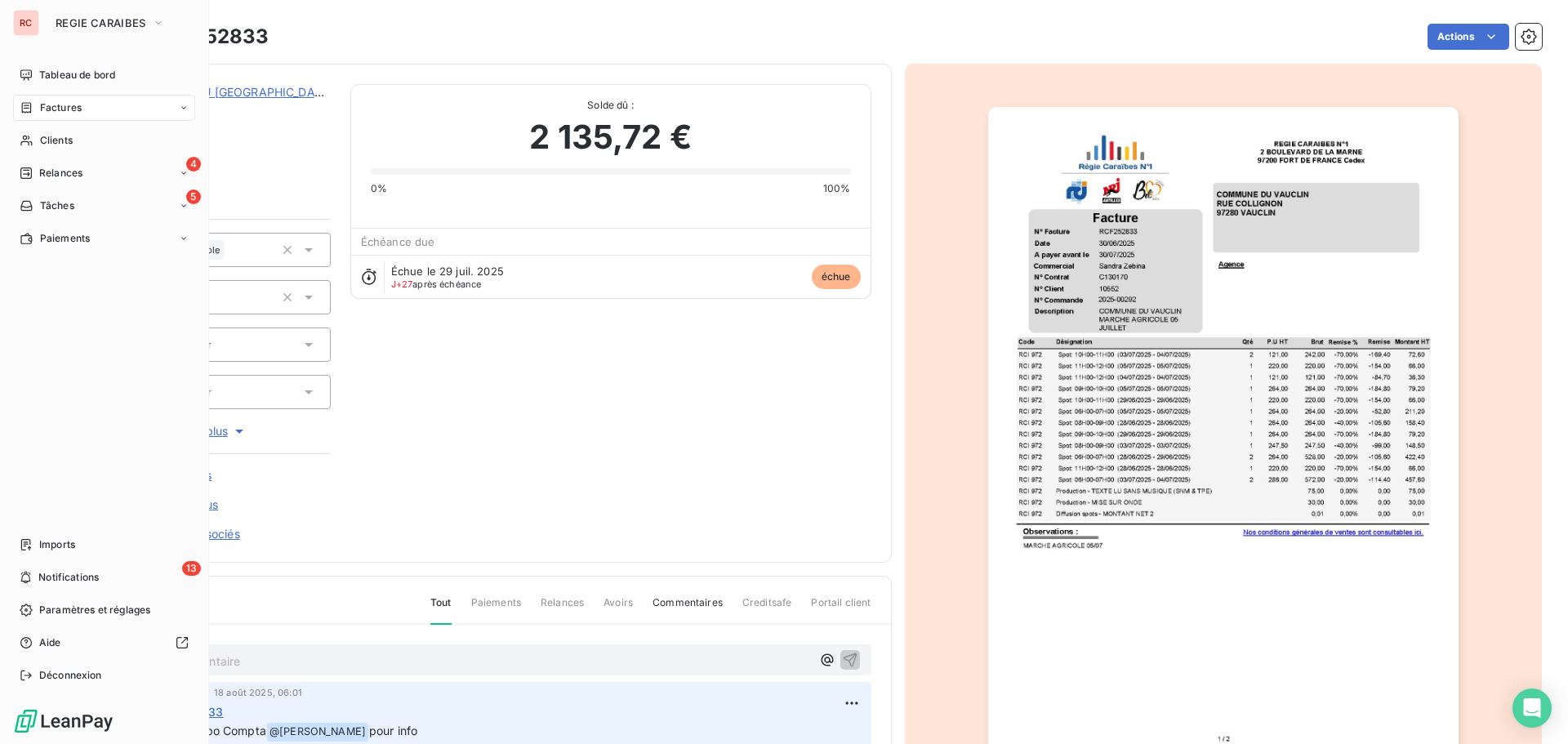
click at [53, 106] on span "Factures" at bounding box center [61, 107] width 42 height 15
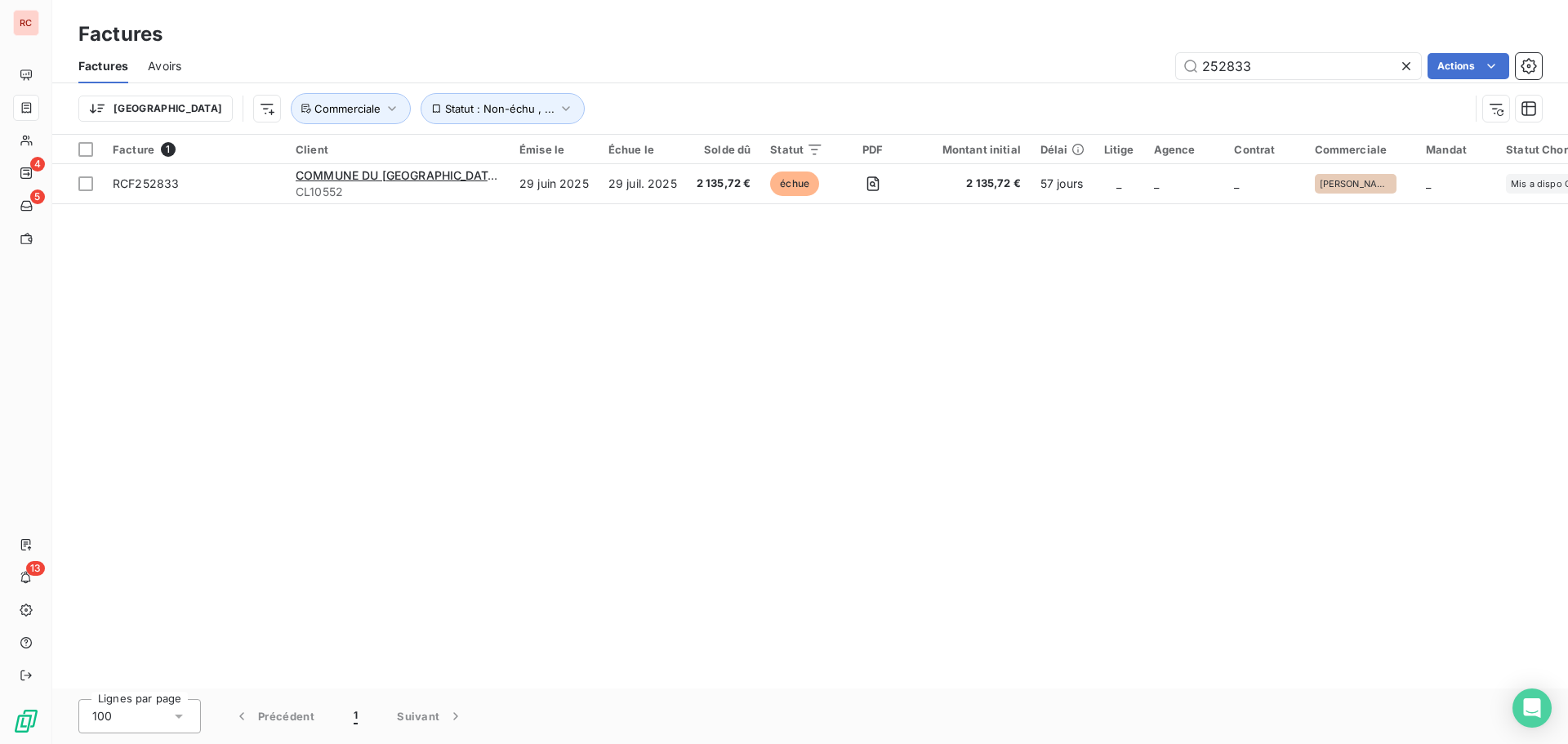
drag, startPoint x: 1271, startPoint y: 65, endPoint x: 1110, endPoint y: 71, distance: 161.1
click at [1099, 67] on div "252833 Actions" at bounding box center [871, 66] width 1341 height 27
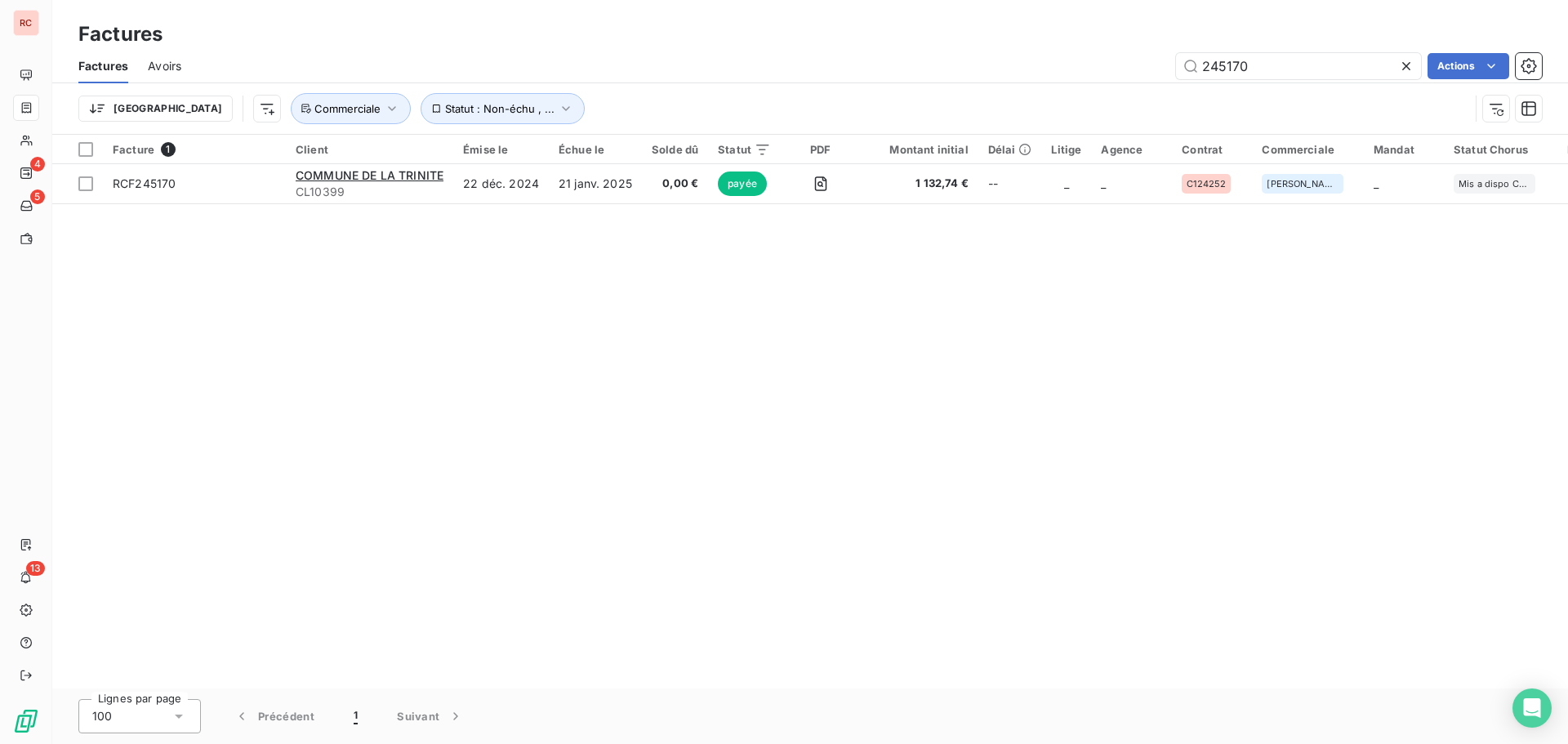
type input "245170"
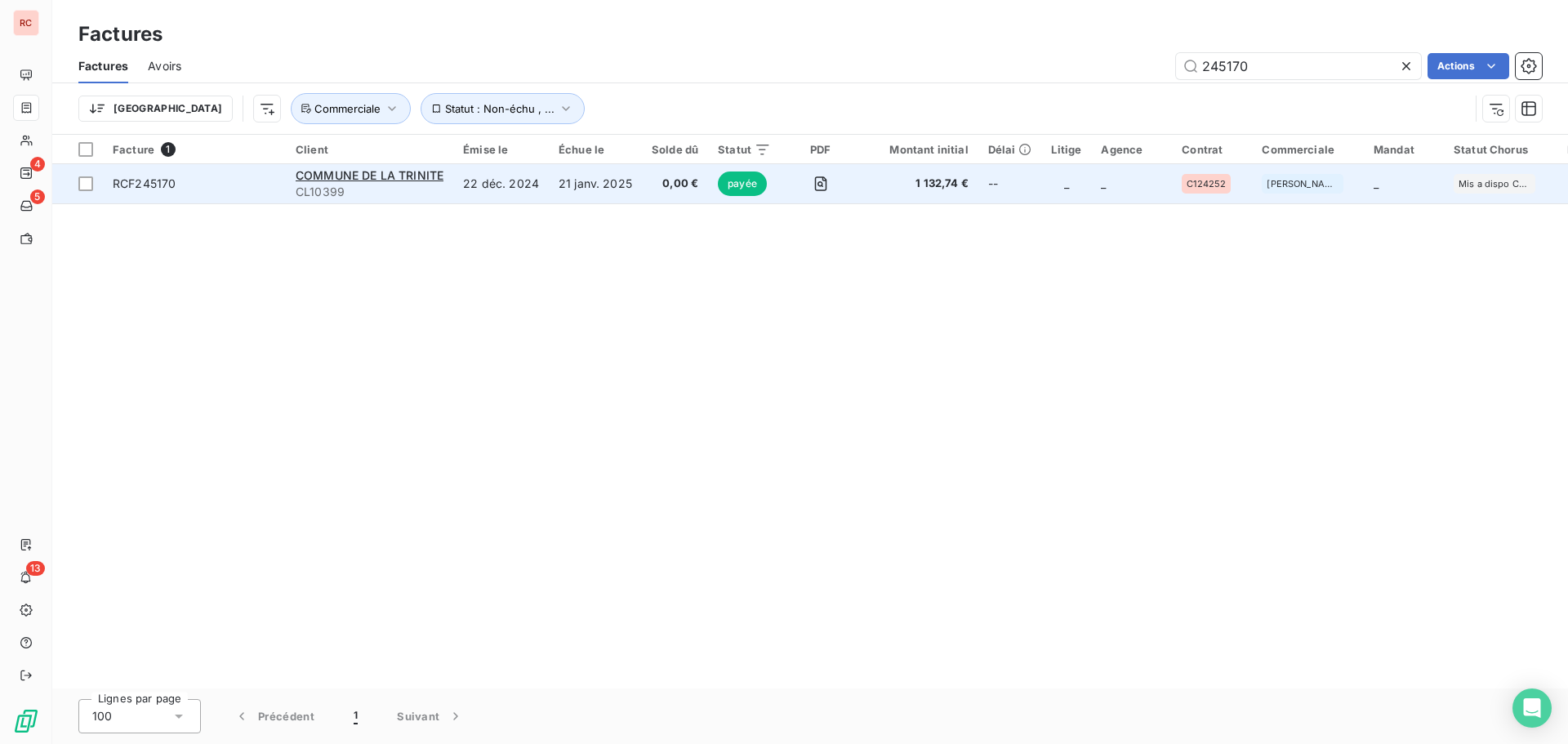
click at [427, 183] on div "COMMUNE DE LA TRINITE" at bounding box center [369, 175] width 148 height 16
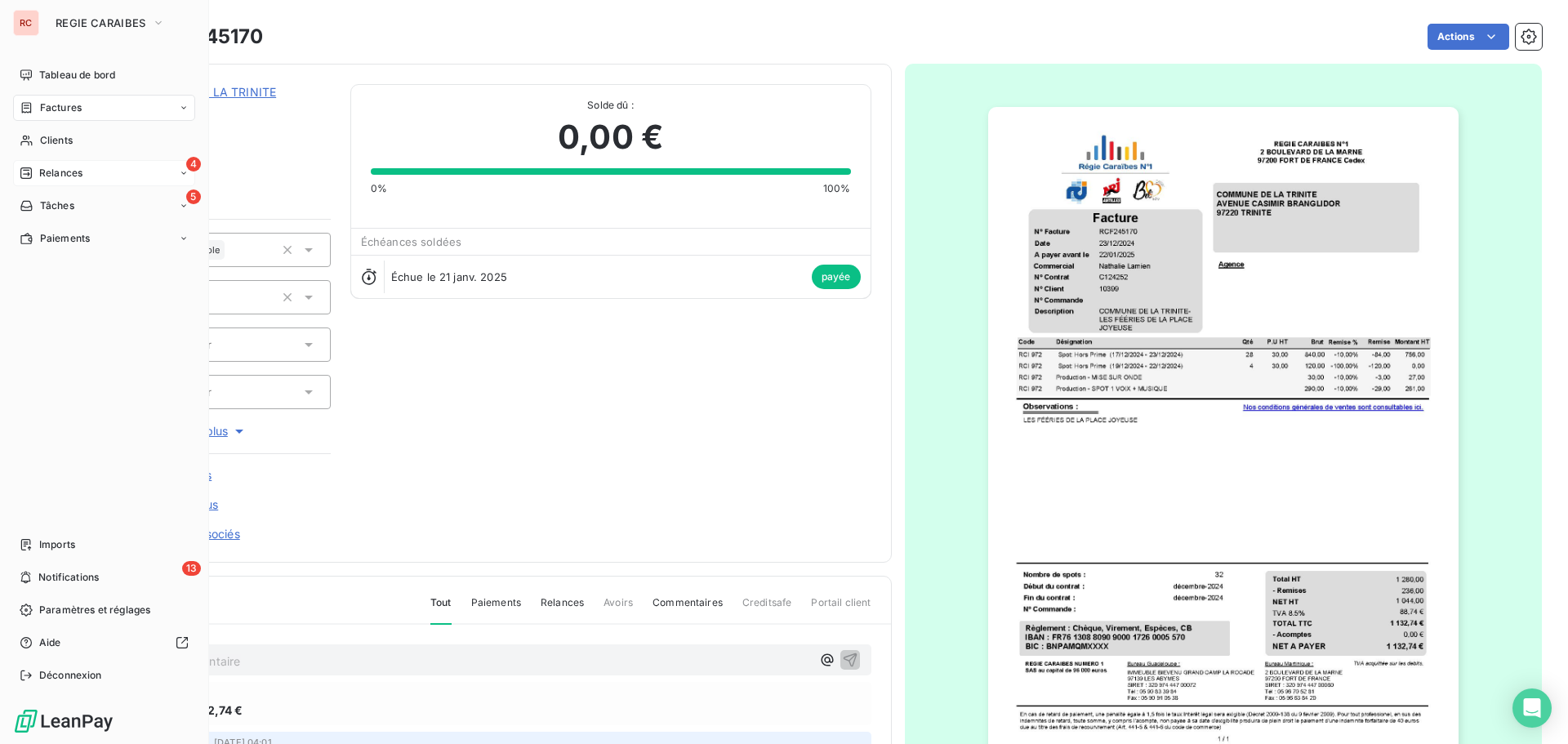
drag, startPoint x: 50, startPoint y: 165, endPoint x: 45, endPoint y: 174, distance: 10.3
click at [45, 174] on span "Relances" at bounding box center [61, 173] width 44 height 15
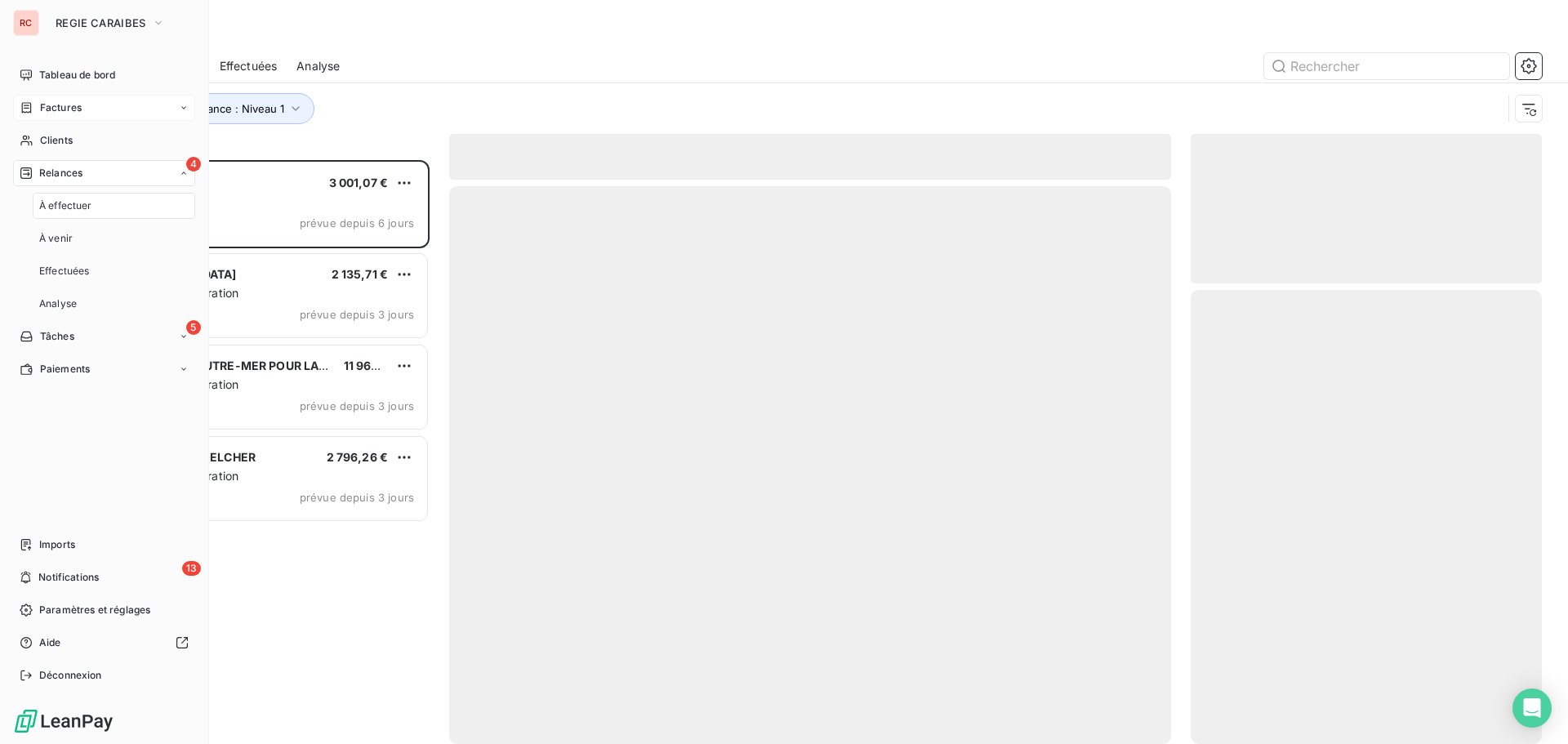
scroll to position [572, 339]
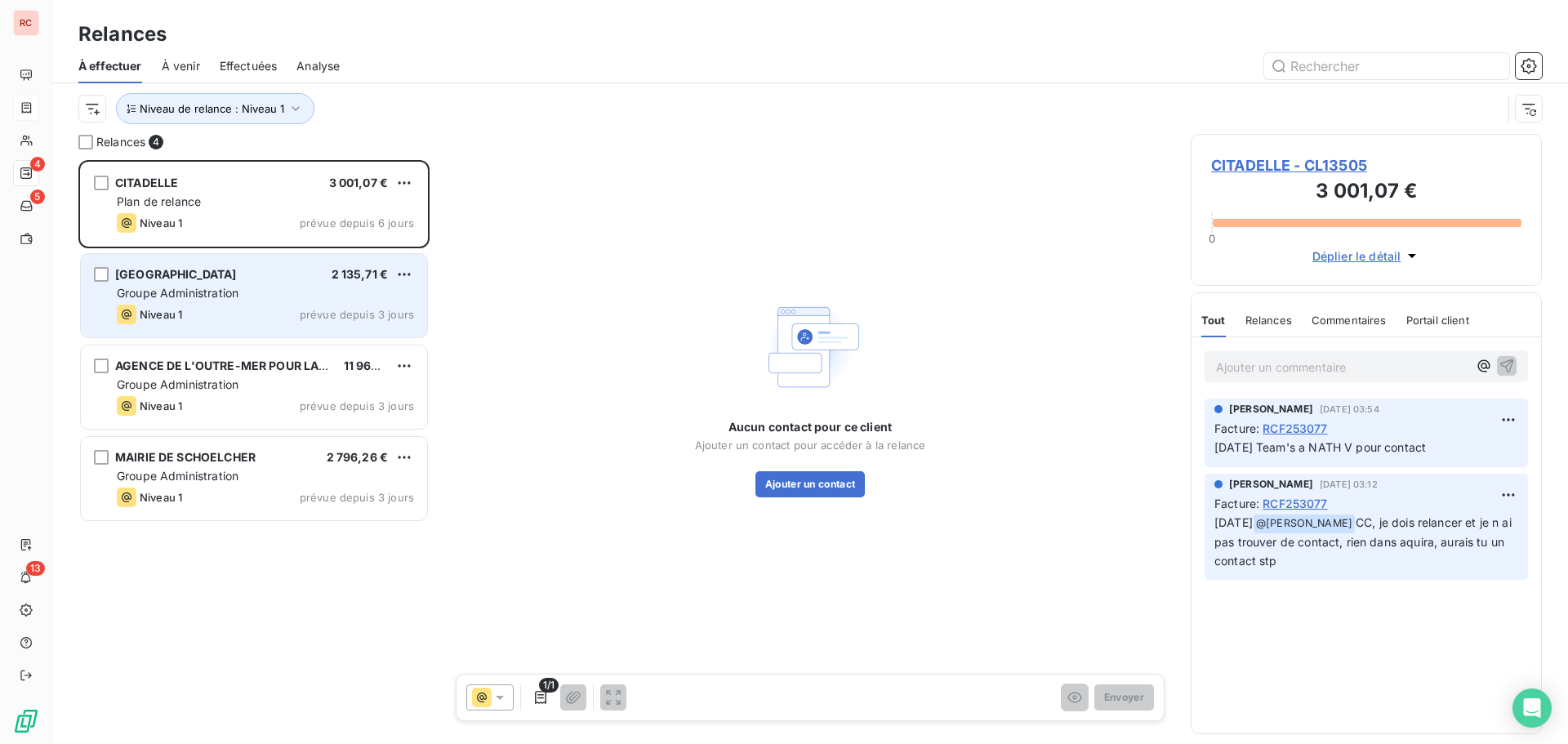
click at [251, 286] on div "Groupe Administration" at bounding box center [265, 293] width 297 height 16
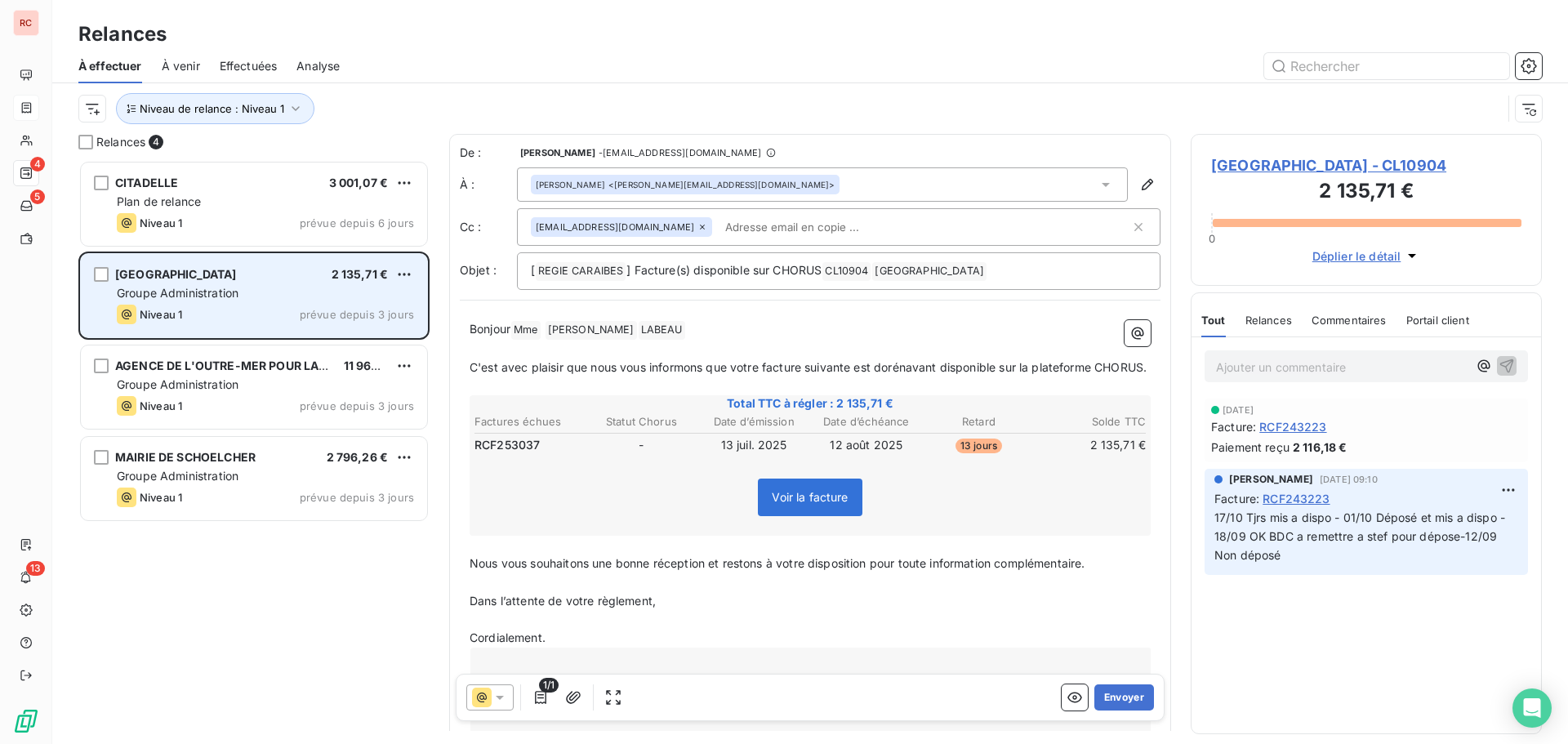
click at [350, 265] on div "MAIRIE DU CARBET 2 135,71 € Groupe Administration Niveau 1 prévue depuis 3 jours" at bounding box center [254, 295] width 346 height 83
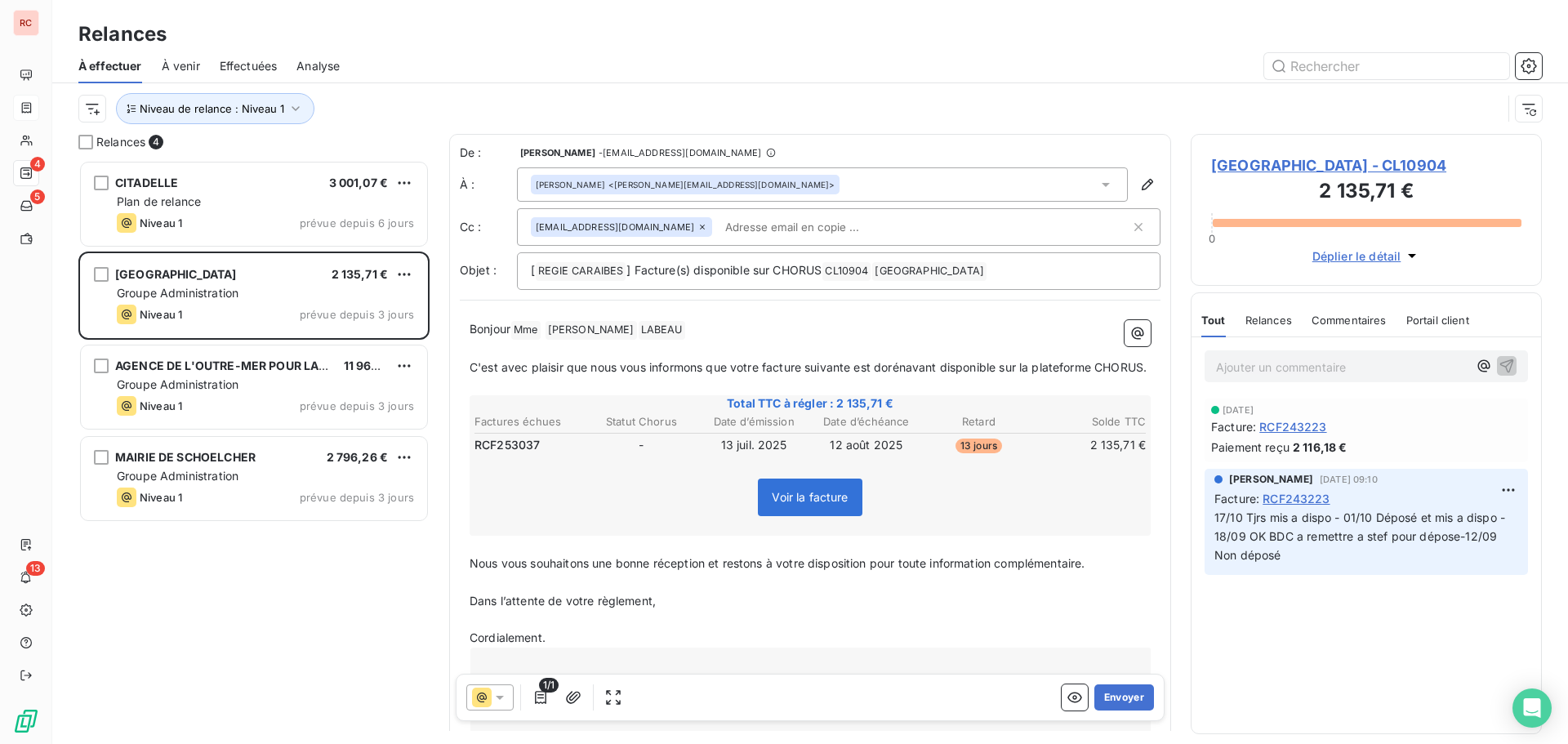
click at [1268, 166] on span "[GEOGRAPHIC_DATA] - CL10904" at bounding box center [1367, 165] width 310 height 22
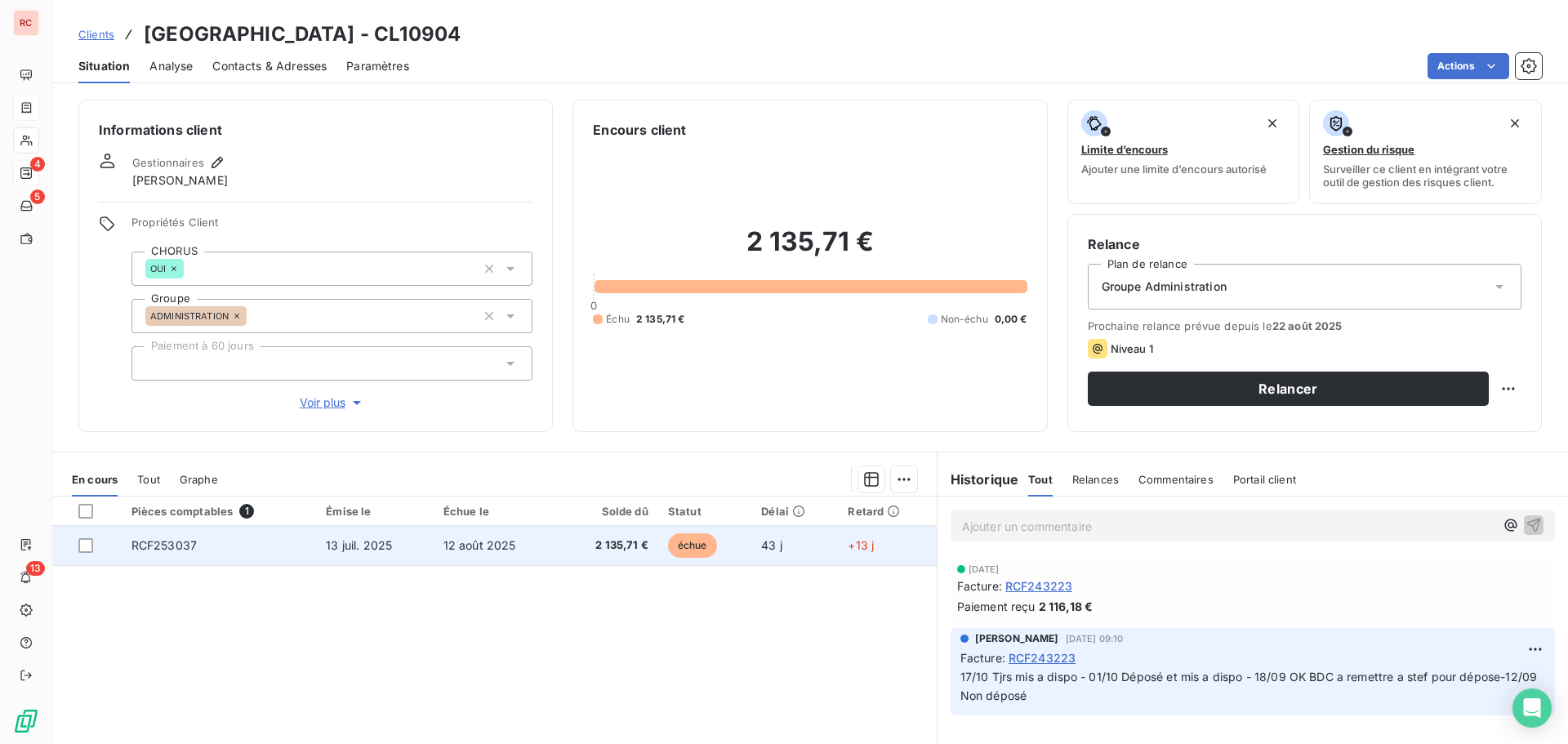
click at [340, 537] on td "13 juil. 2025" at bounding box center [374, 546] width 117 height 39
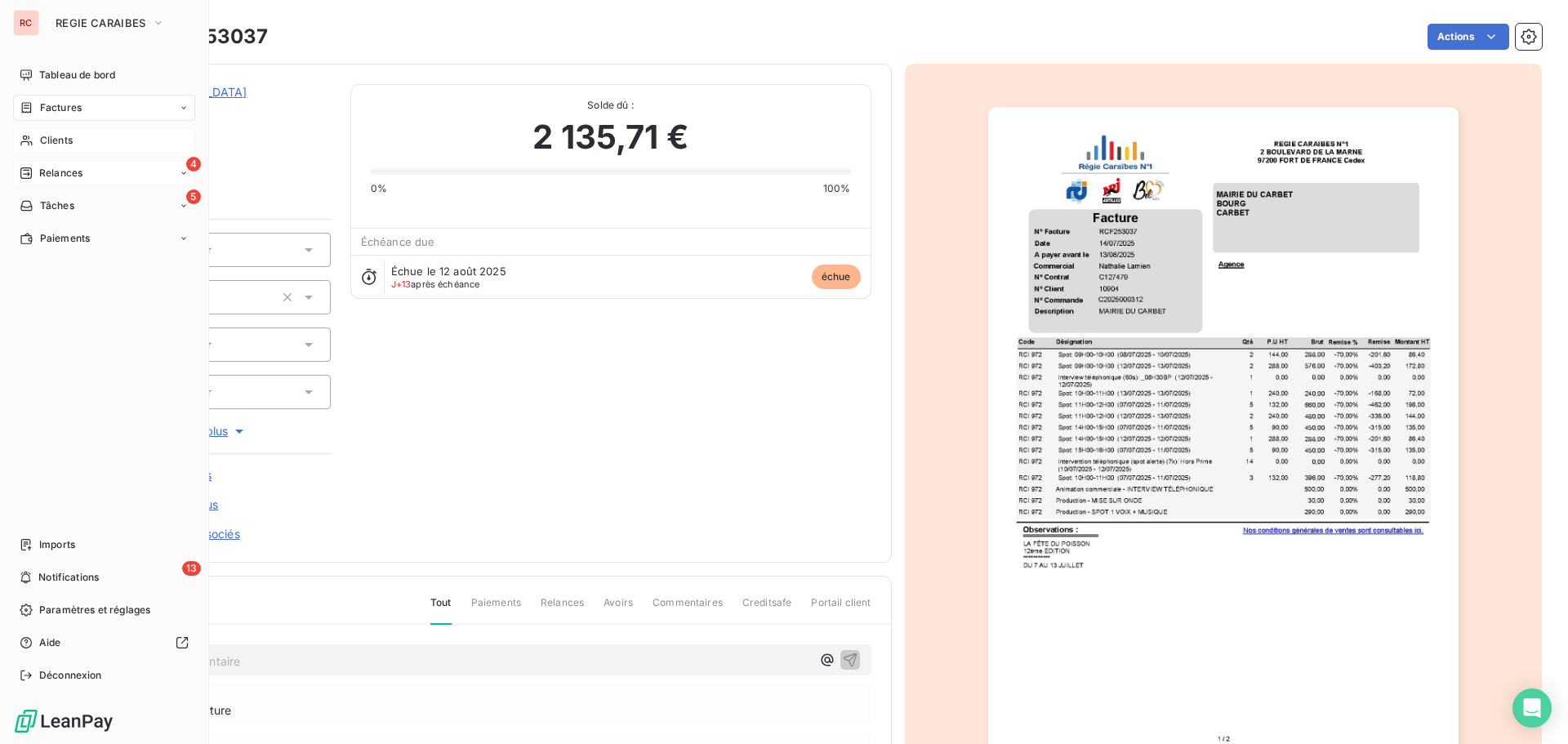
click at [66, 135] on span "Clients" at bounding box center [57, 140] width 33 height 15
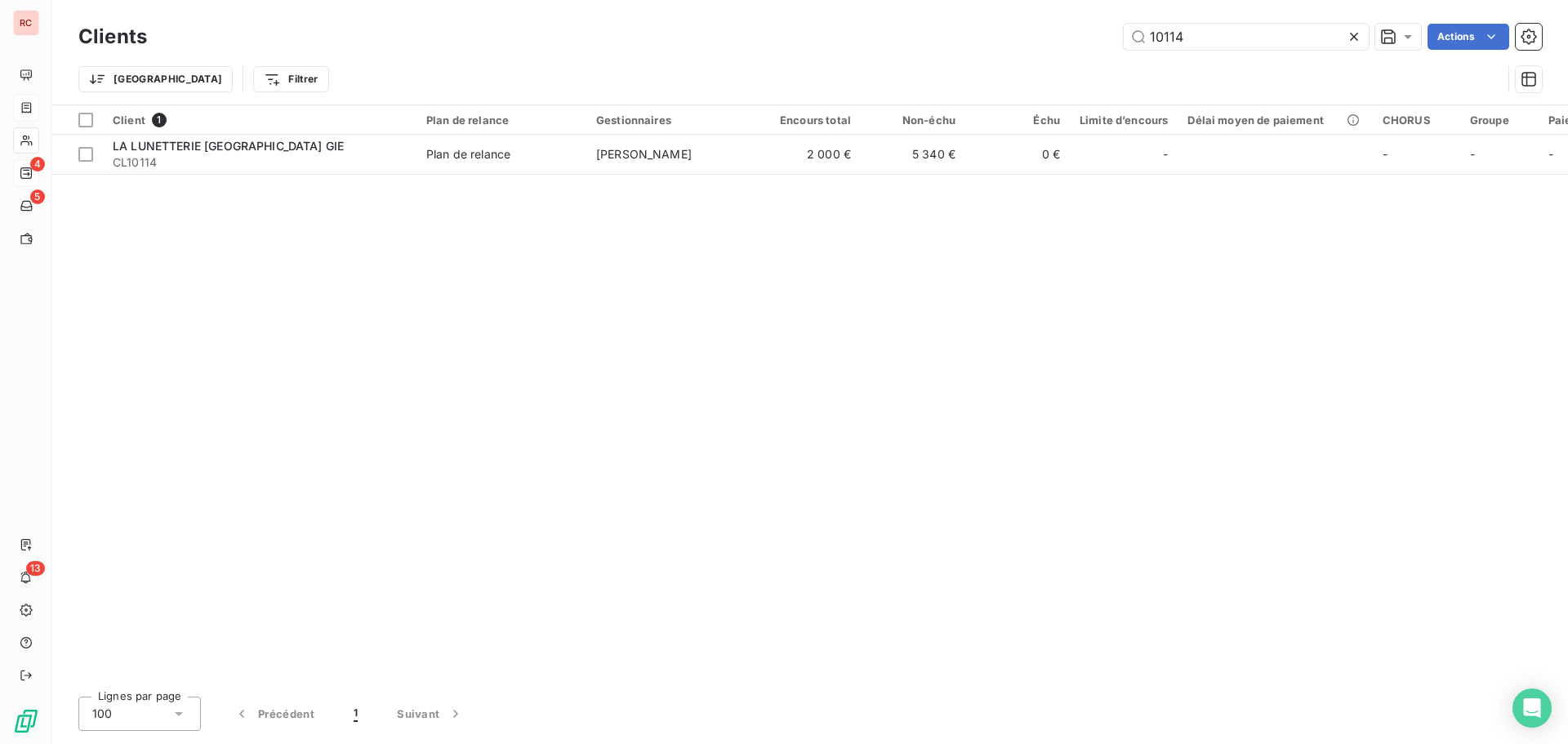
drag, startPoint x: 1198, startPoint y: 33, endPoint x: 1088, endPoint y: 42, distance: 110.4
click at [1088, 42] on div "10114 Actions" at bounding box center [853, 37] width 1375 height 27
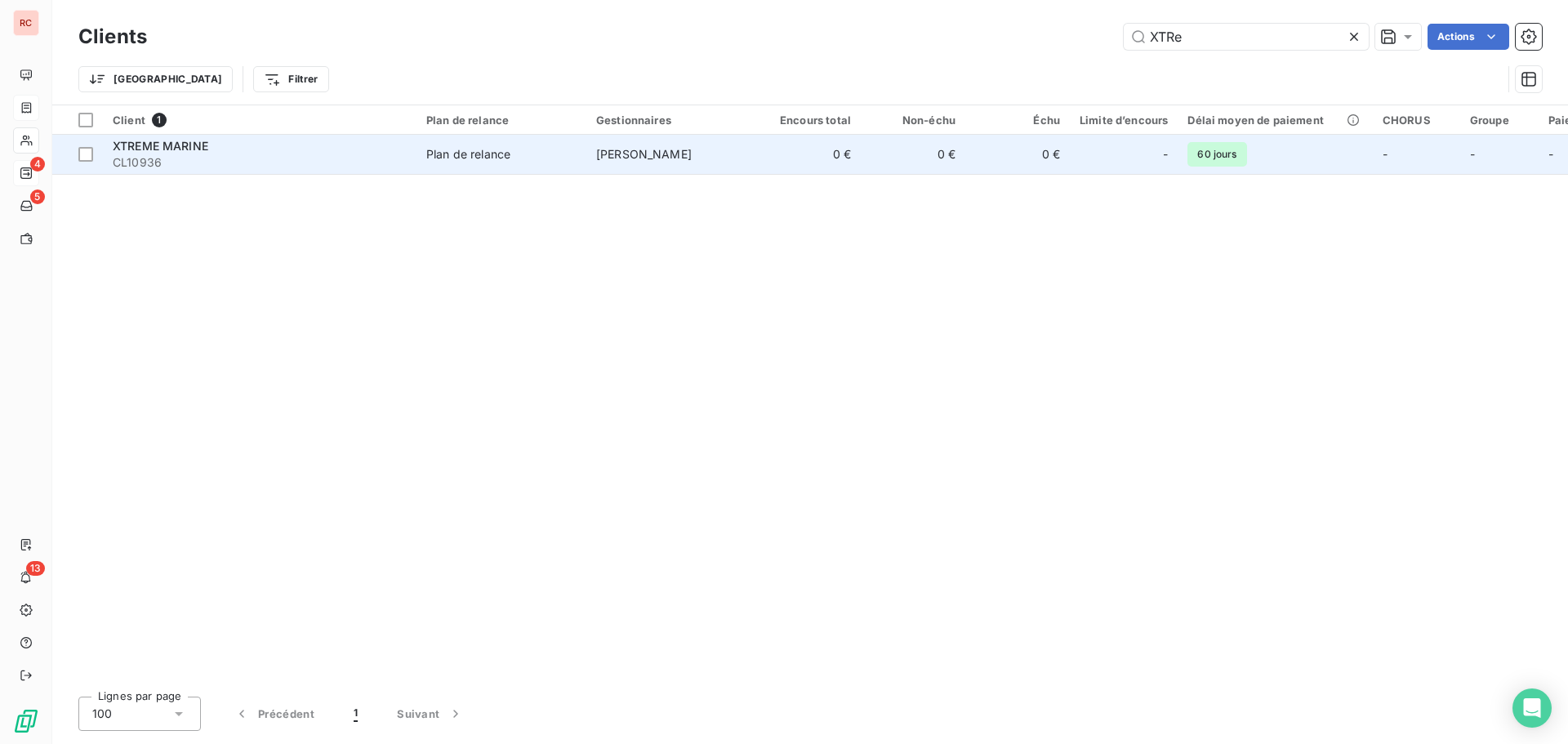
type input "XTRe"
click at [636, 140] on td "[PERSON_NAME]" at bounding box center [671, 154] width 170 height 39
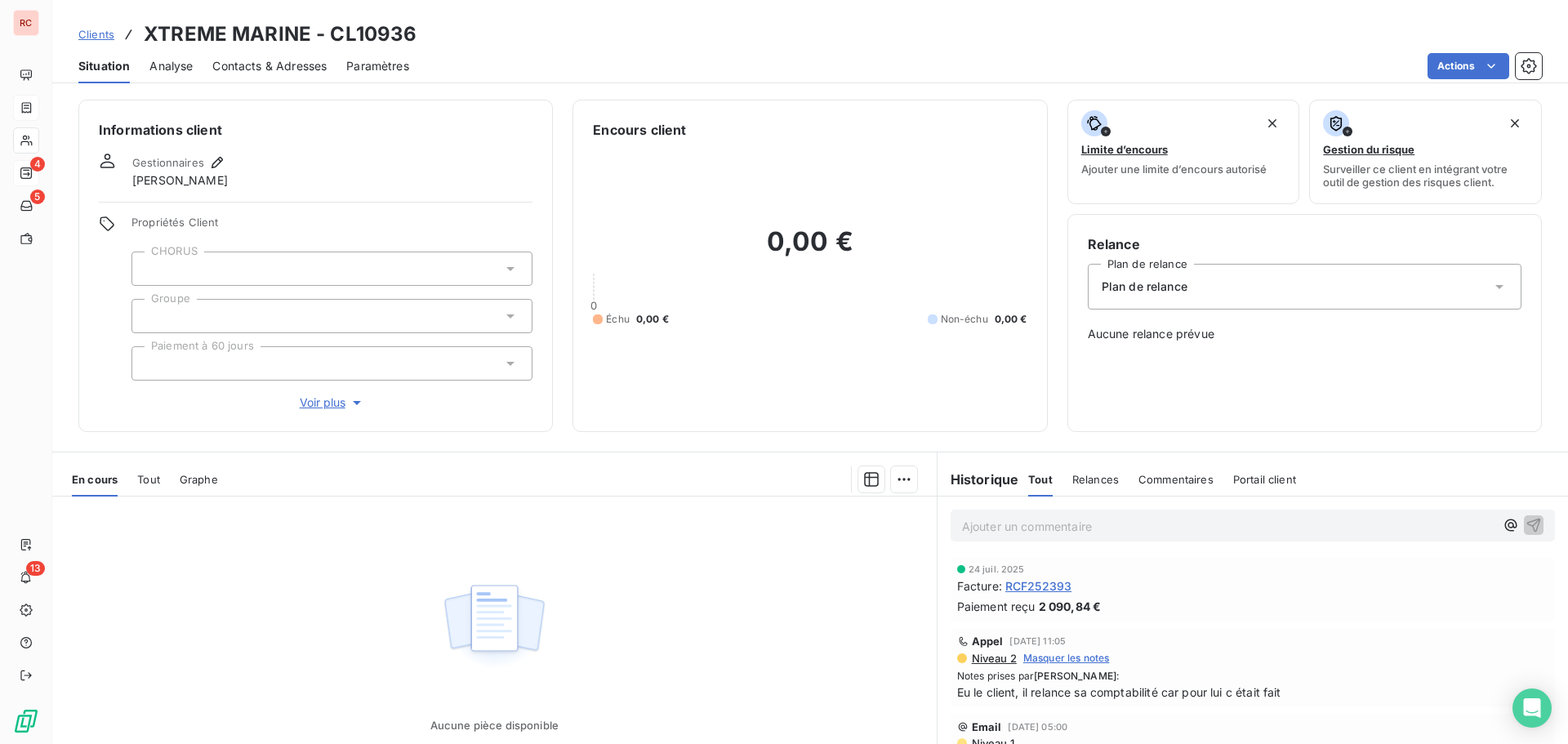
click at [280, 69] on span "Contacts & Adresses" at bounding box center [269, 66] width 114 height 16
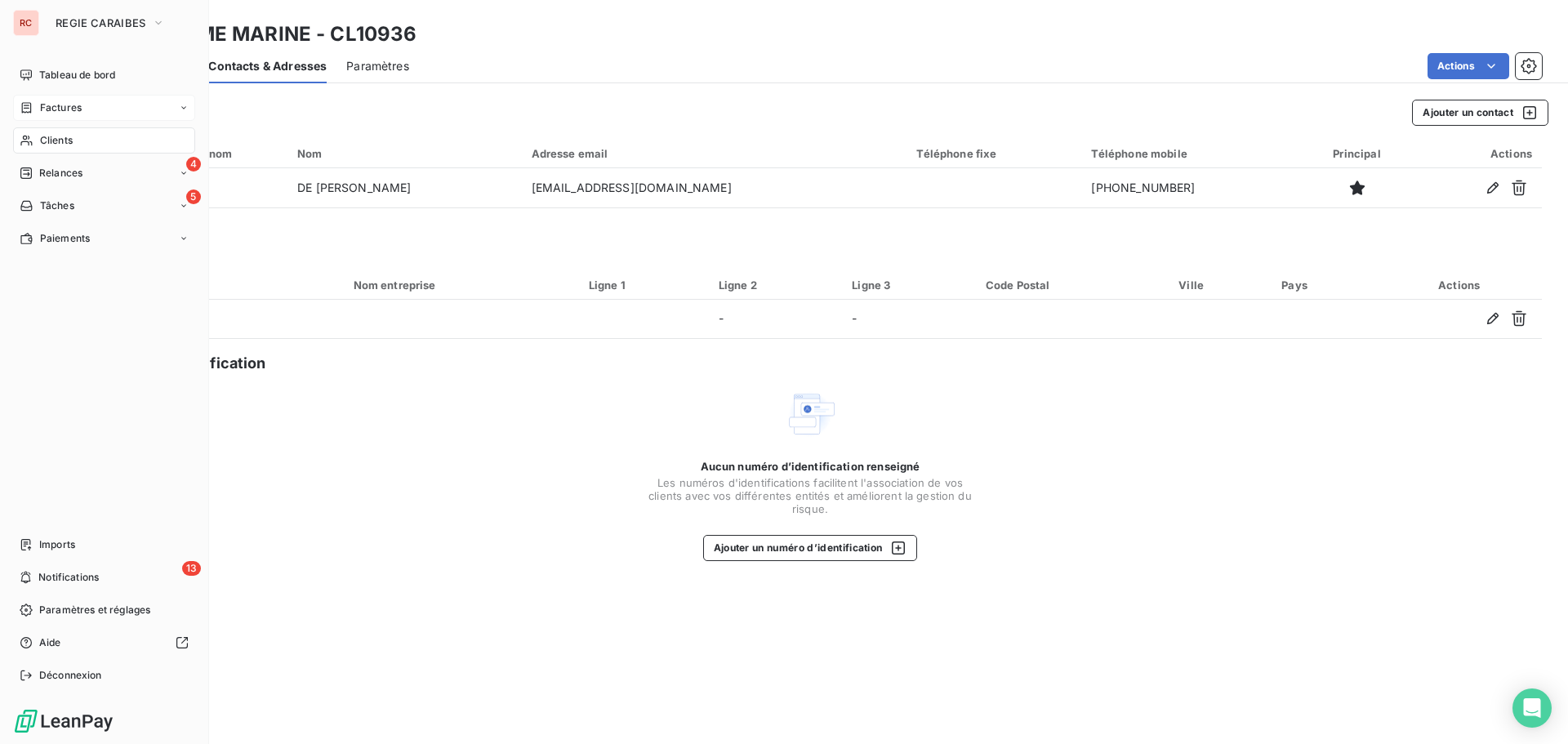
drag, startPoint x: 45, startPoint y: 172, endPoint x: 76, endPoint y: 186, distance: 34.0
click at [45, 172] on span "Relances" at bounding box center [61, 173] width 44 height 15
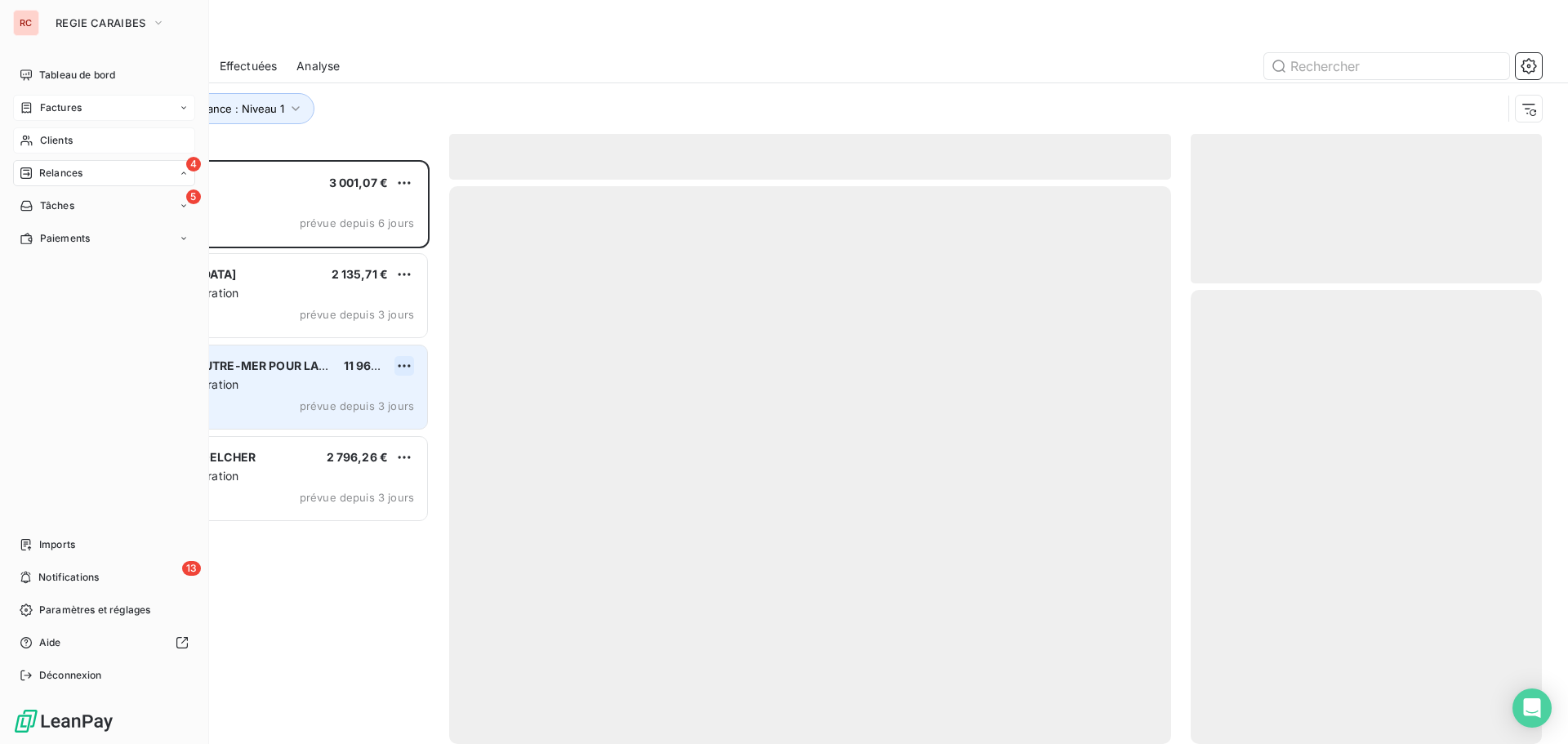
scroll to position [572, 339]
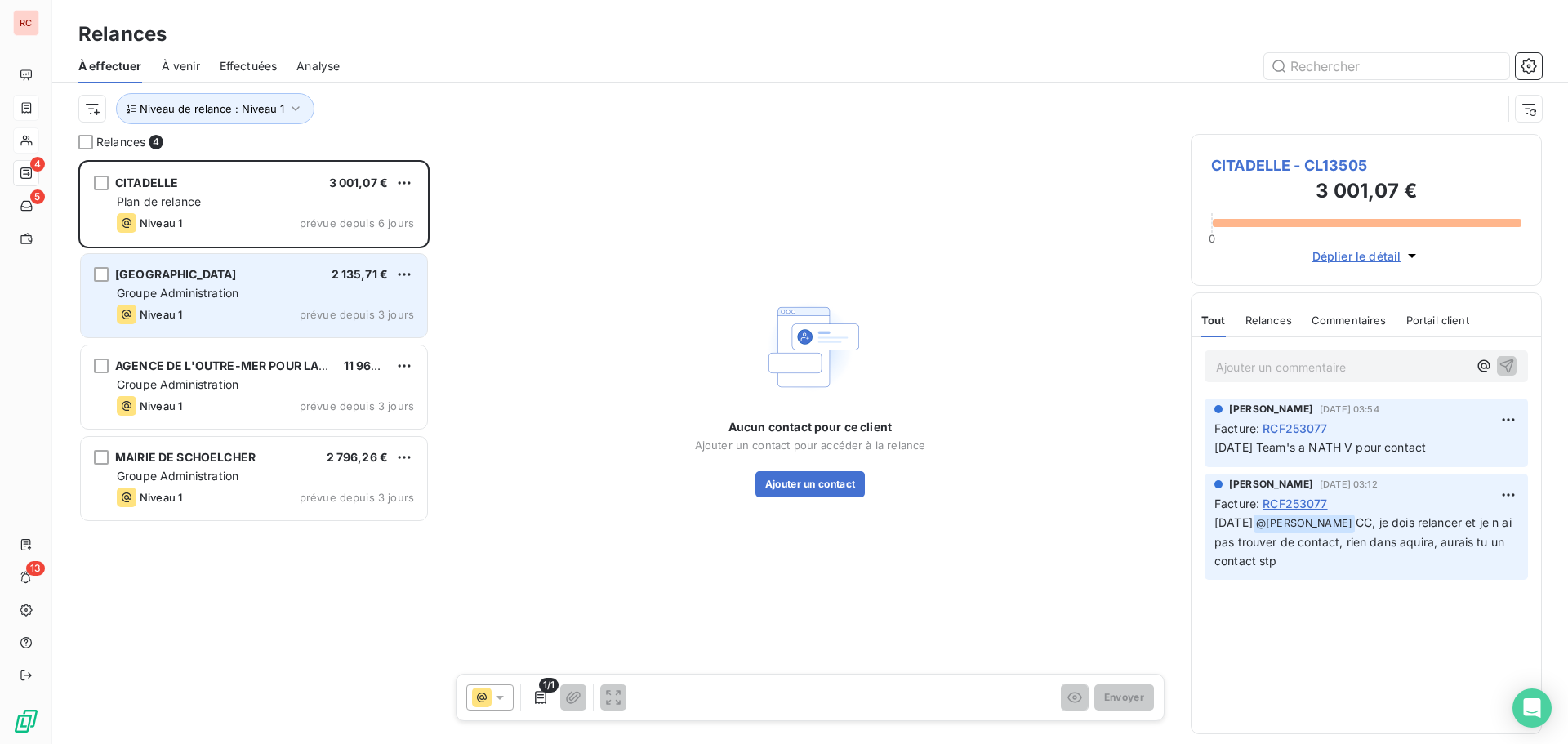
click at [230, 306] on div "Niveau 1 prévue depuis 3 jours" at bounding box center [265, 315] width 297 height 20
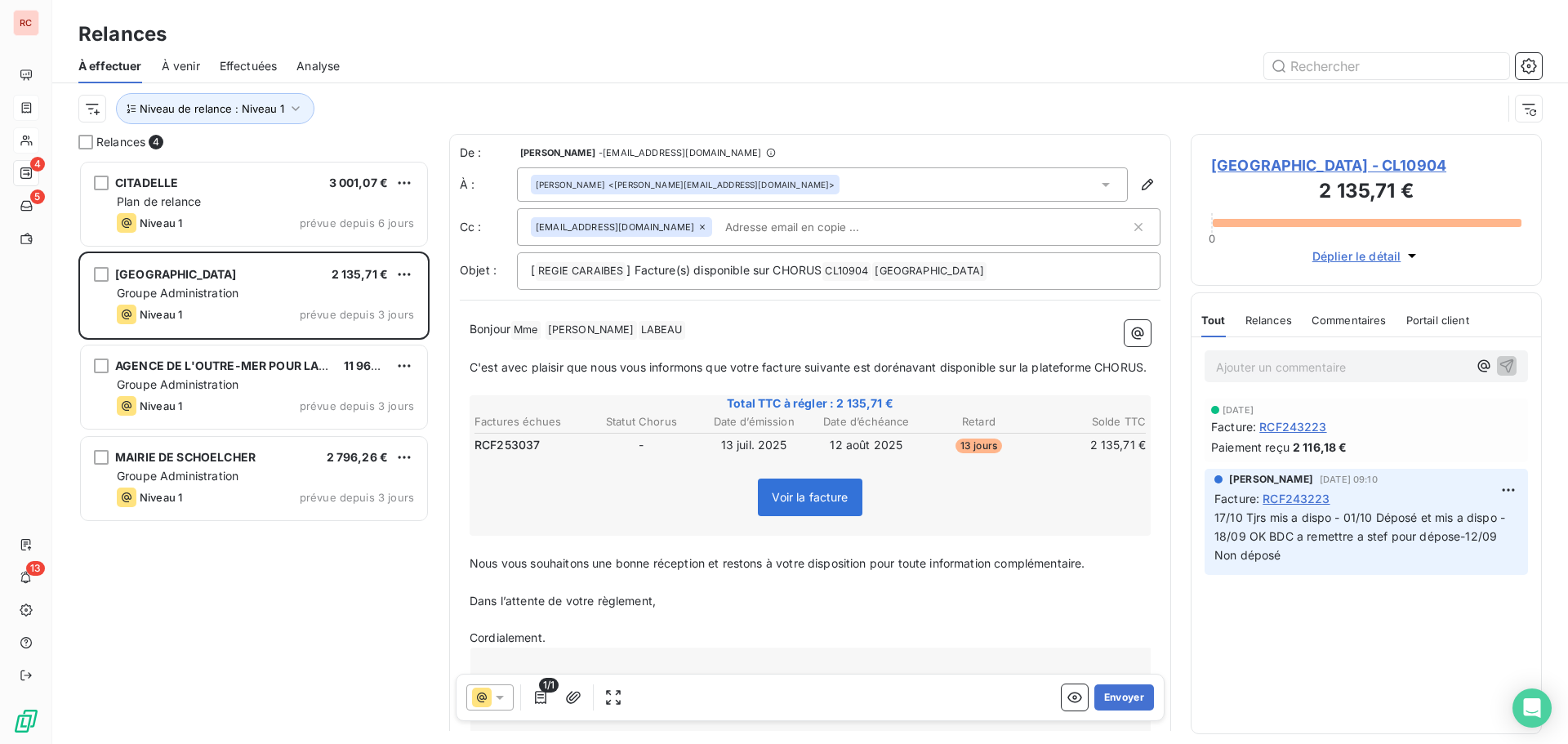
click at [1247, 163] on span "[GEOGRAPHIC_DATA] - CL10904" at bounding box center [1367, 165] width 310 height 22
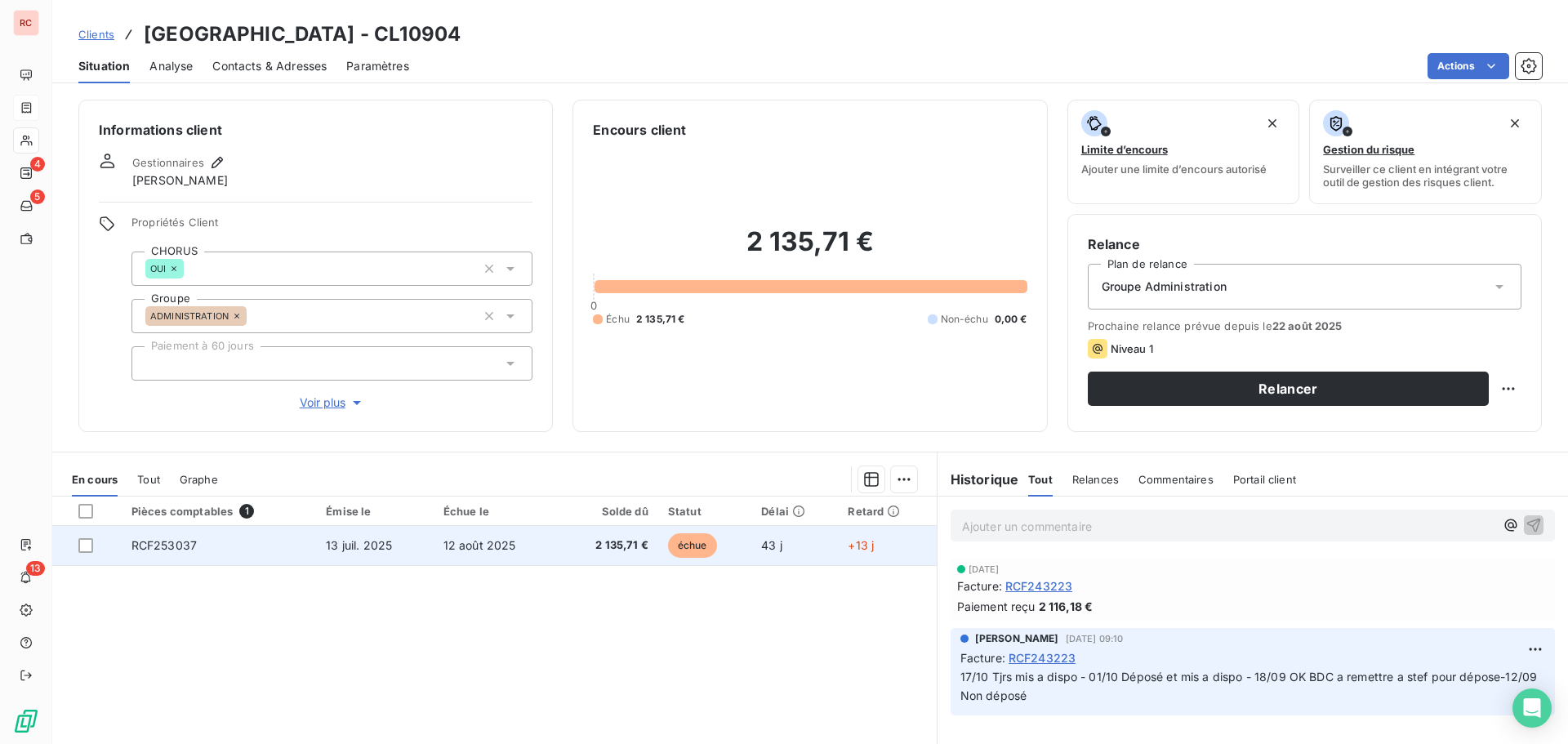
click at [287, 547] on td "RCF253037" at bounding box center [219, 546] width 195 height 39
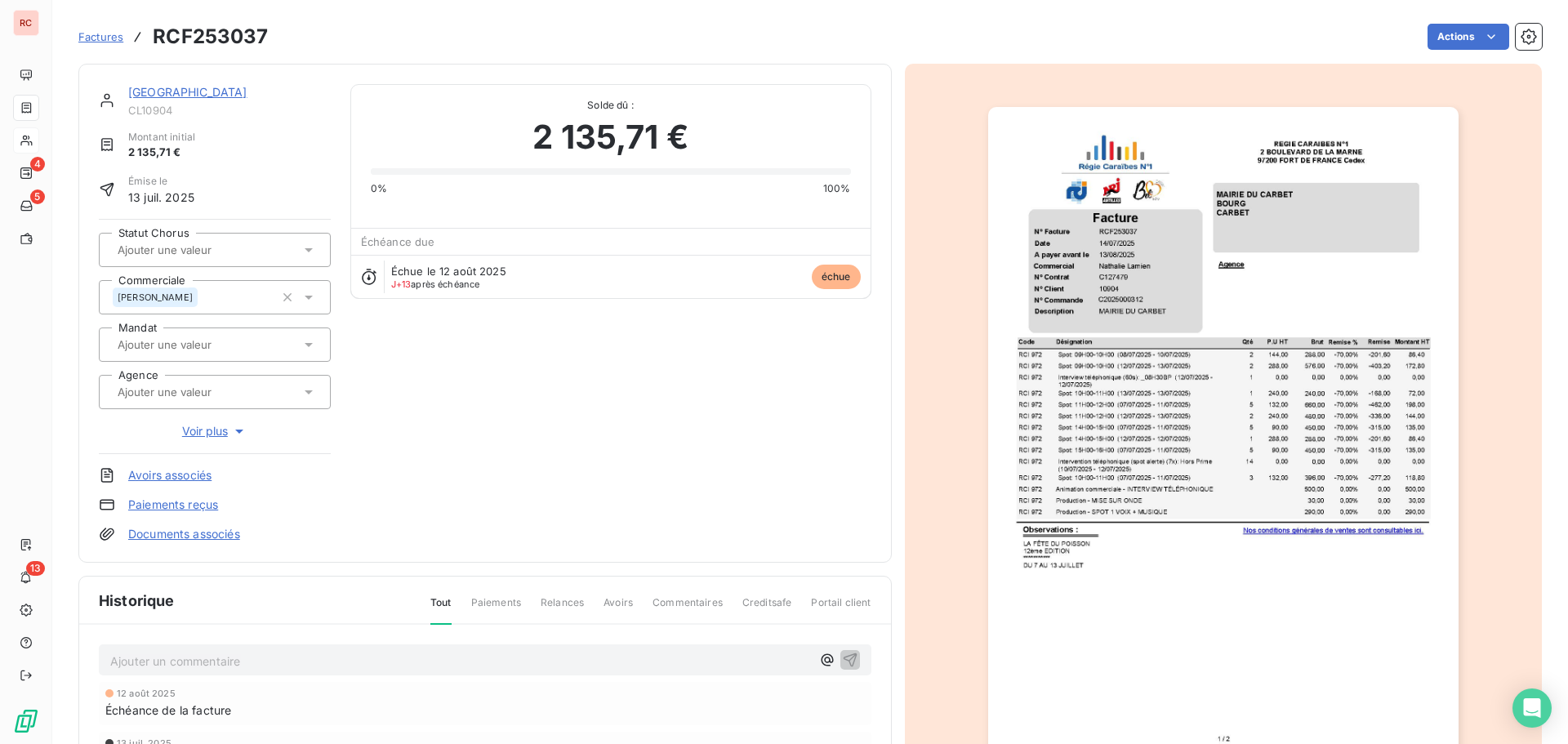
click at [310, 254] on icon at bounding box center [308, 249] width 16 height 16
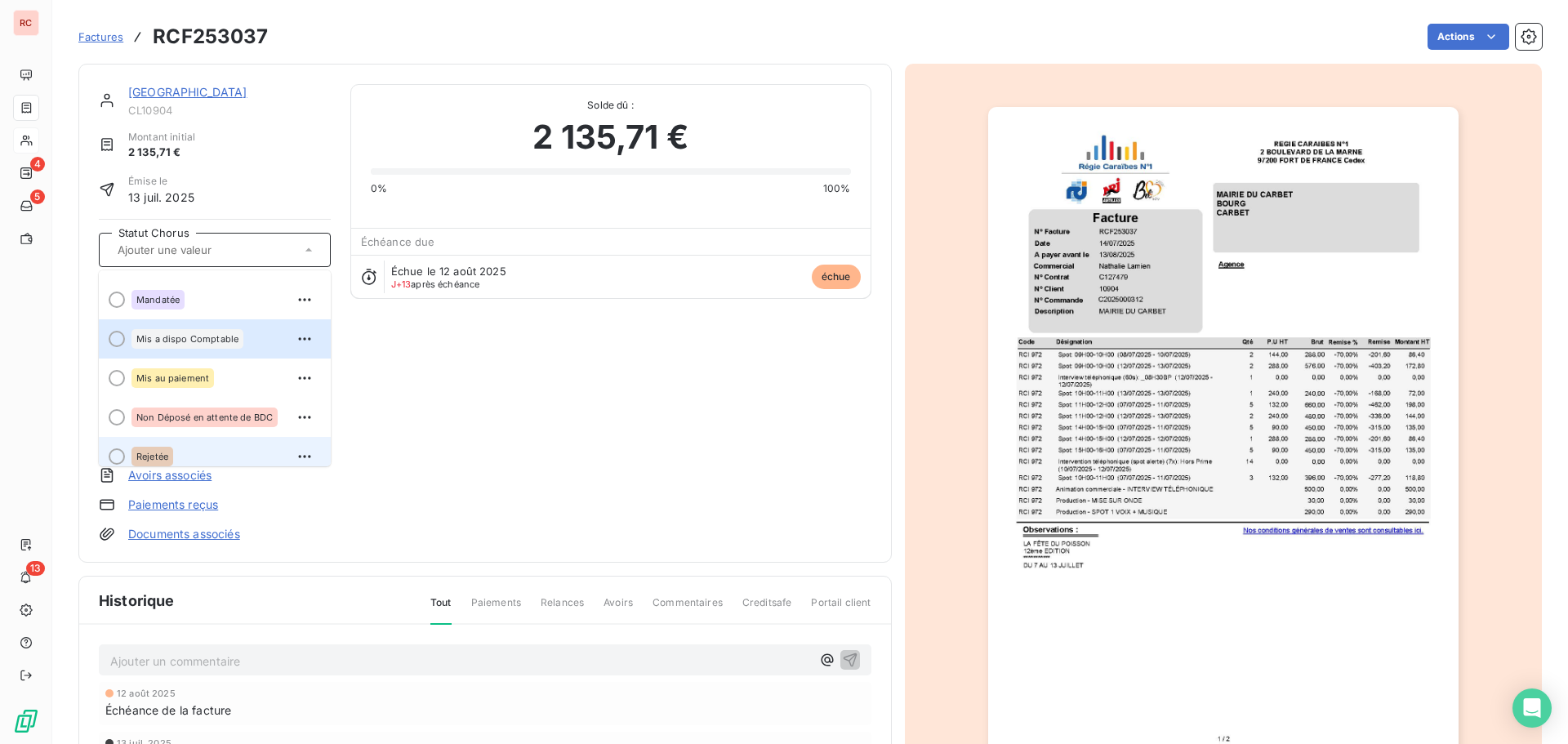
scroll to position [164, 0]
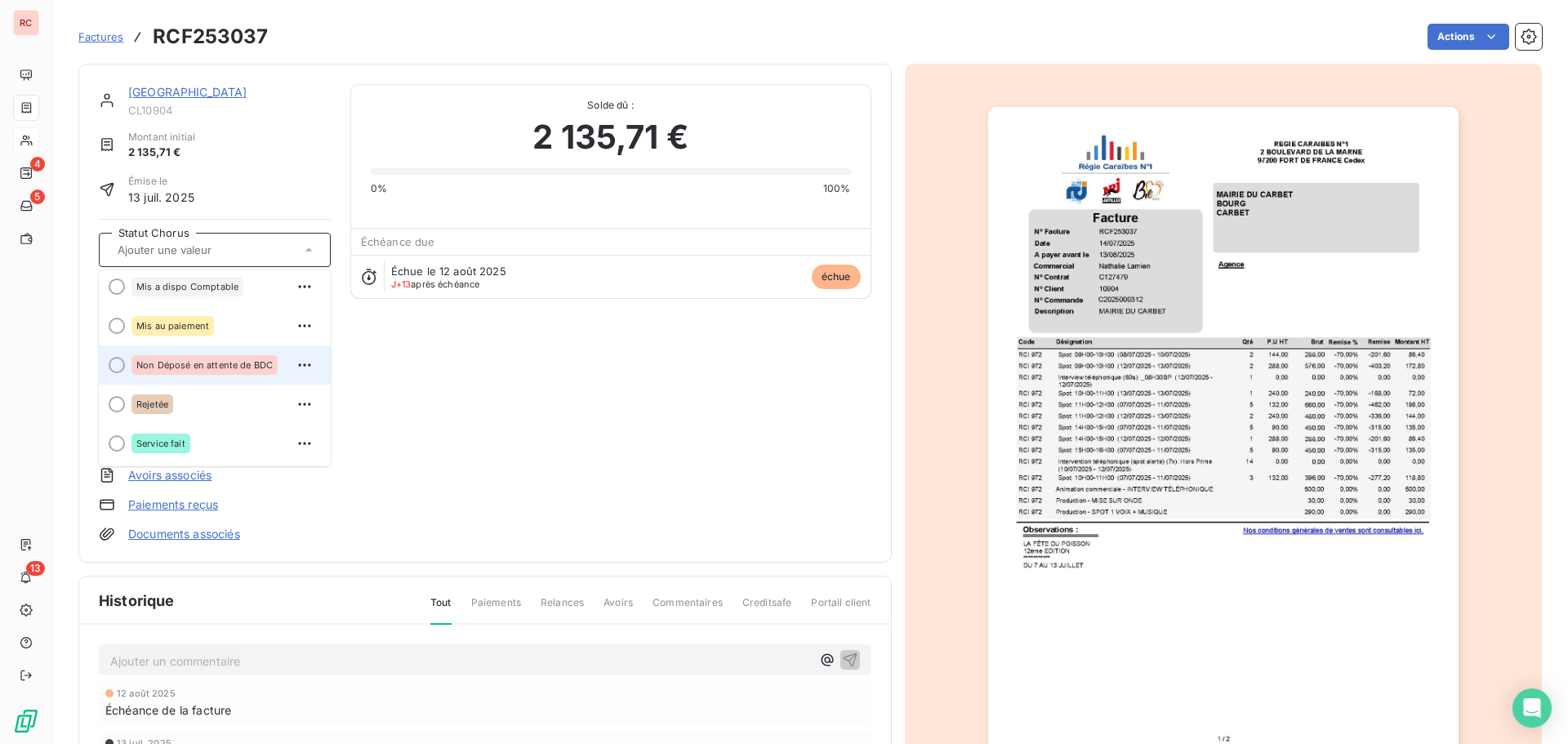
click at [230, 362] on span "Non Déposé en attente de BDC" at bounding box center [204, 364] width 136 height 9
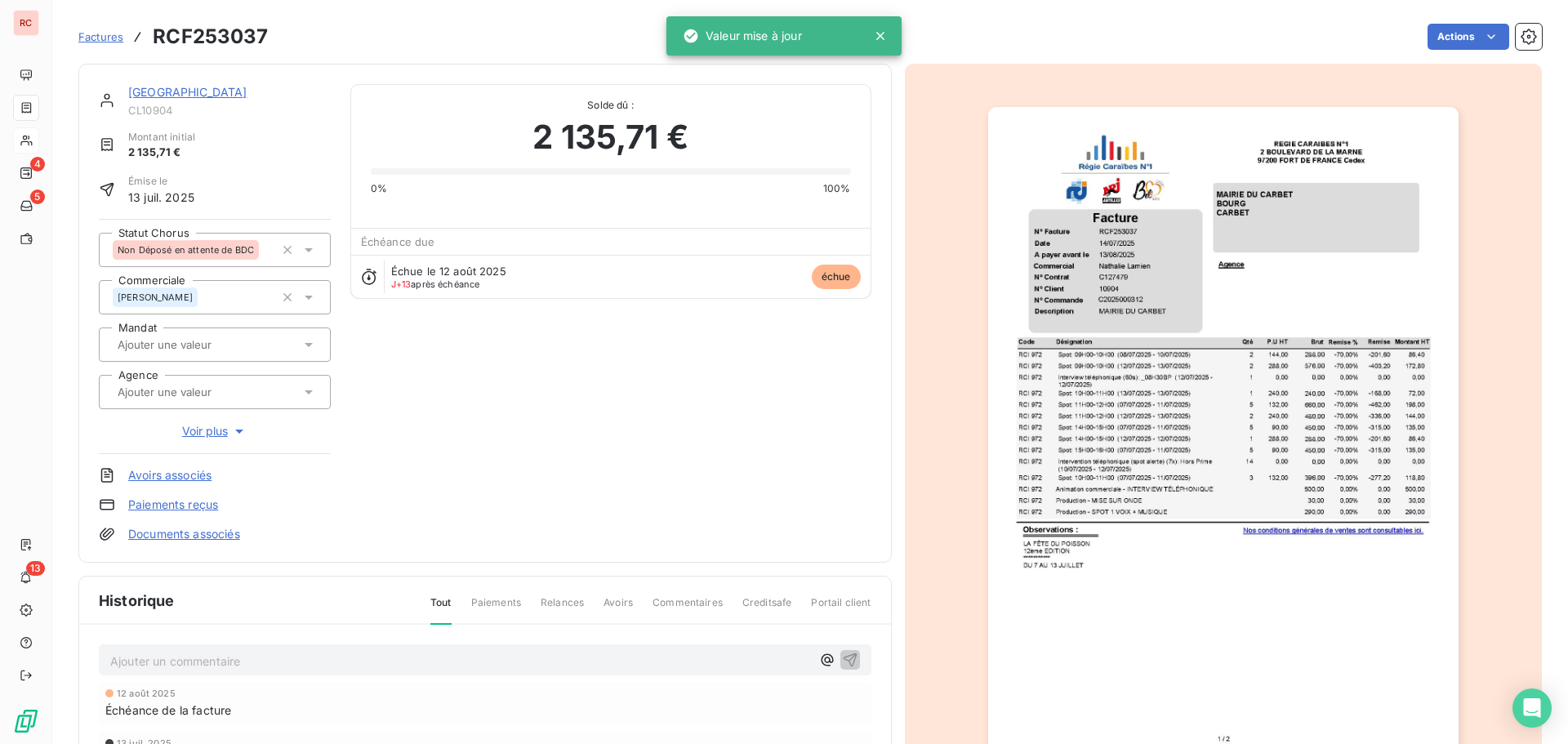
click at [242, 657] on p "Ajouter un commentaire ﻿" at bounding box center [461, 662] width 701 height 21
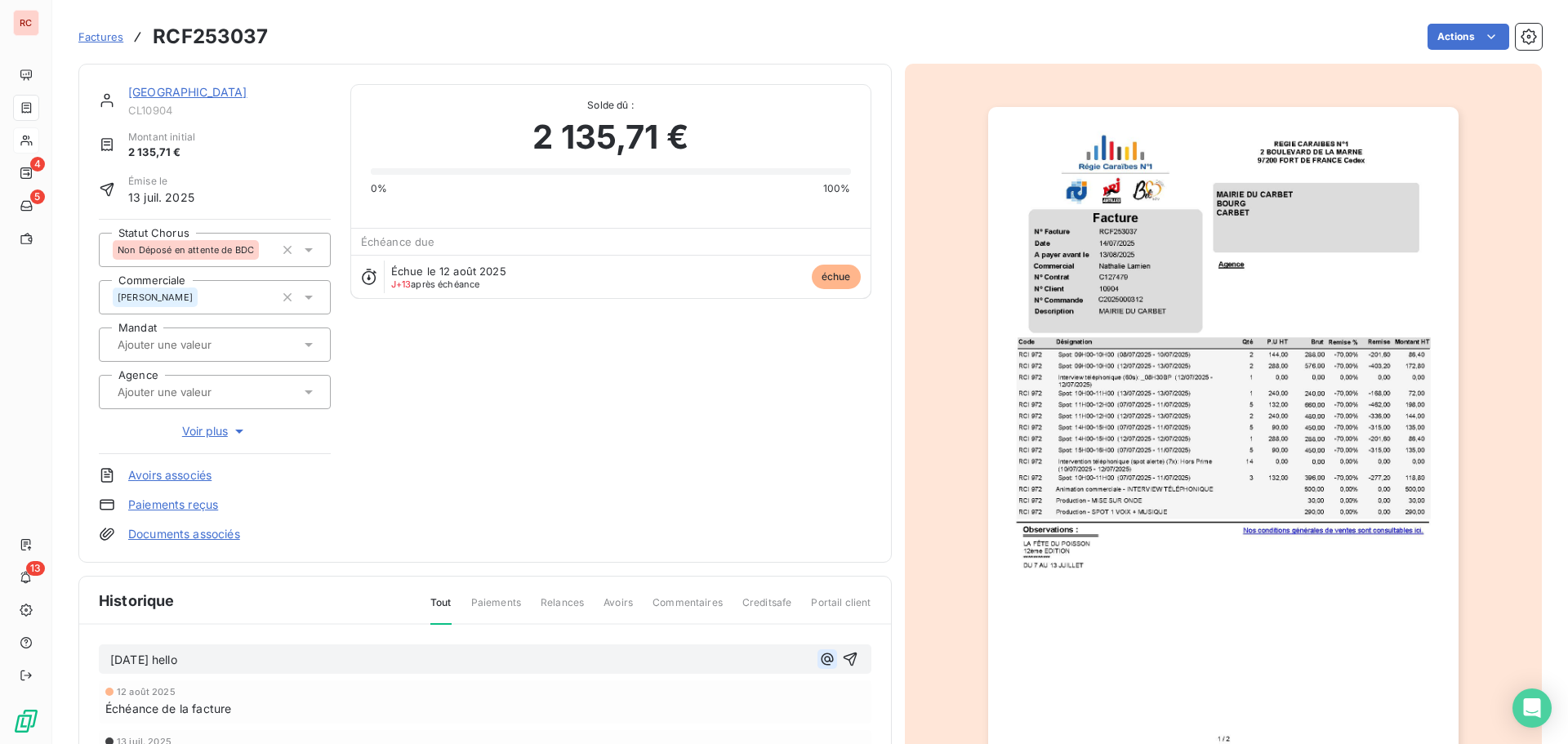
click at [819, 657] on icon "button" at bounding box center [827, 659] width 16 height 16
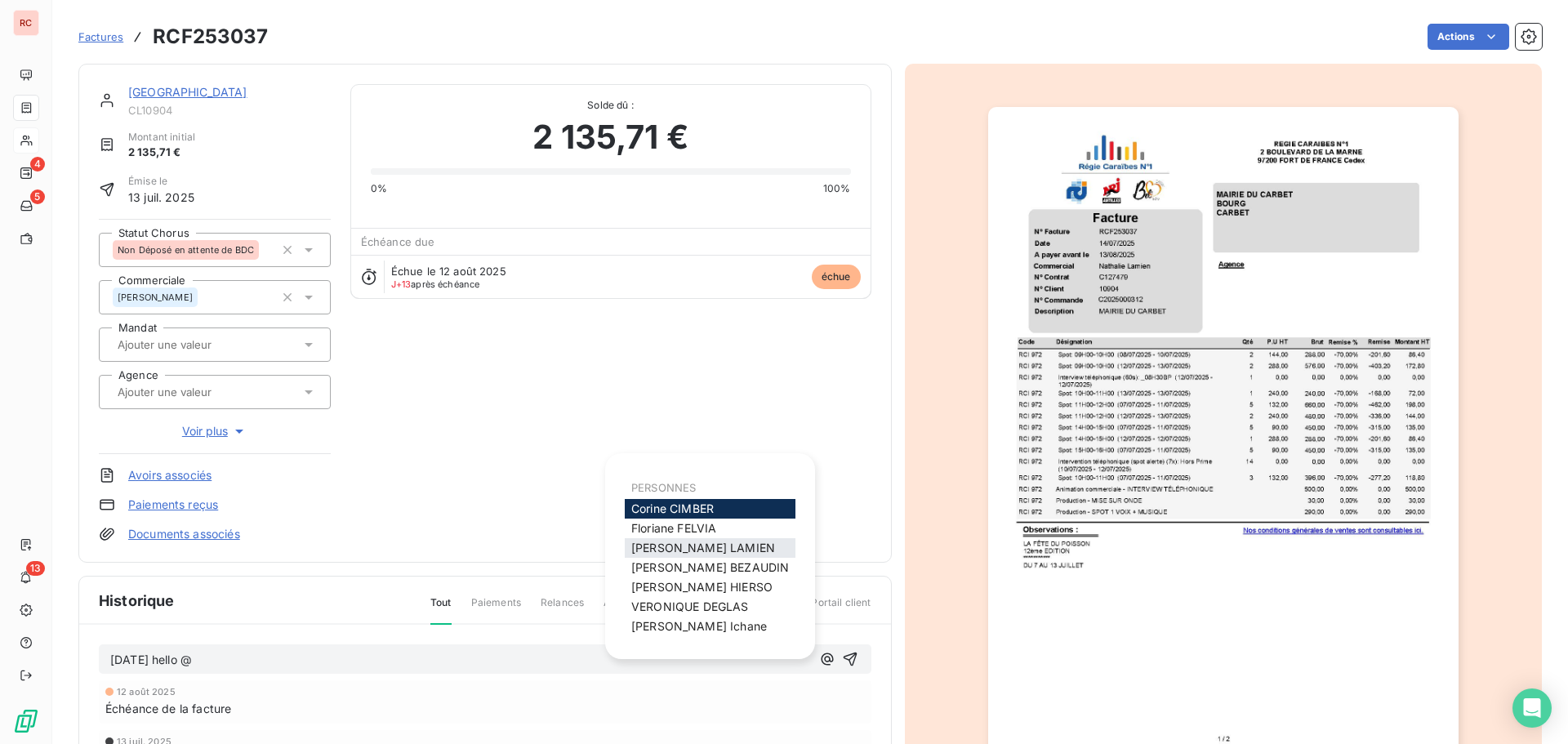
click at [697, 543] on span "[PERSON_NAME]" at bounding box center [703, 548] width 144 height 14
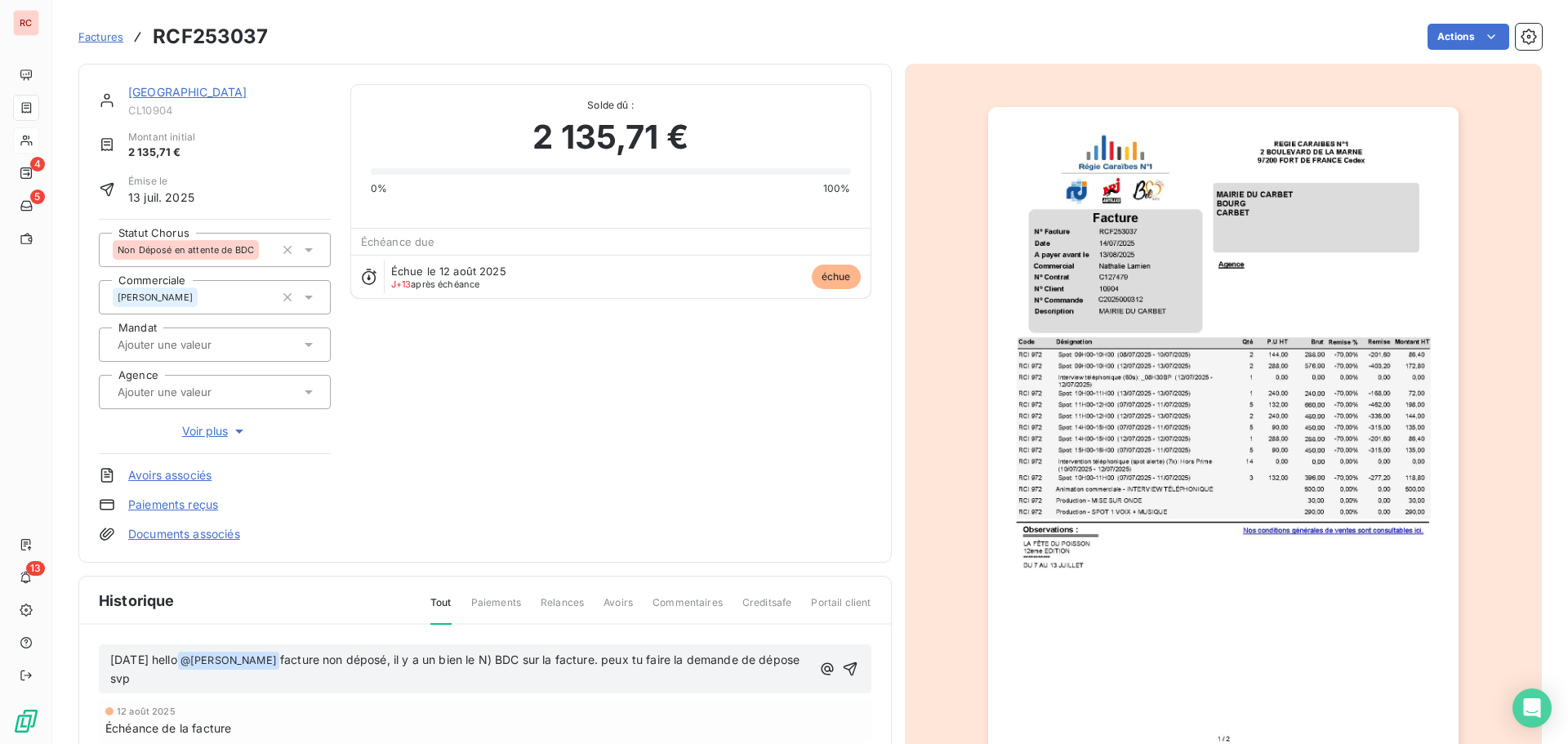
click at [531, 665] on span "facture non déposé, il y a un bien le N) BDC sur la facture. peux tu faire la d…" at bounding box center [457, 669] width 692 height 33
click at [842, 667] on icon "button" at bounding box center [850, 669] width 16 height 16
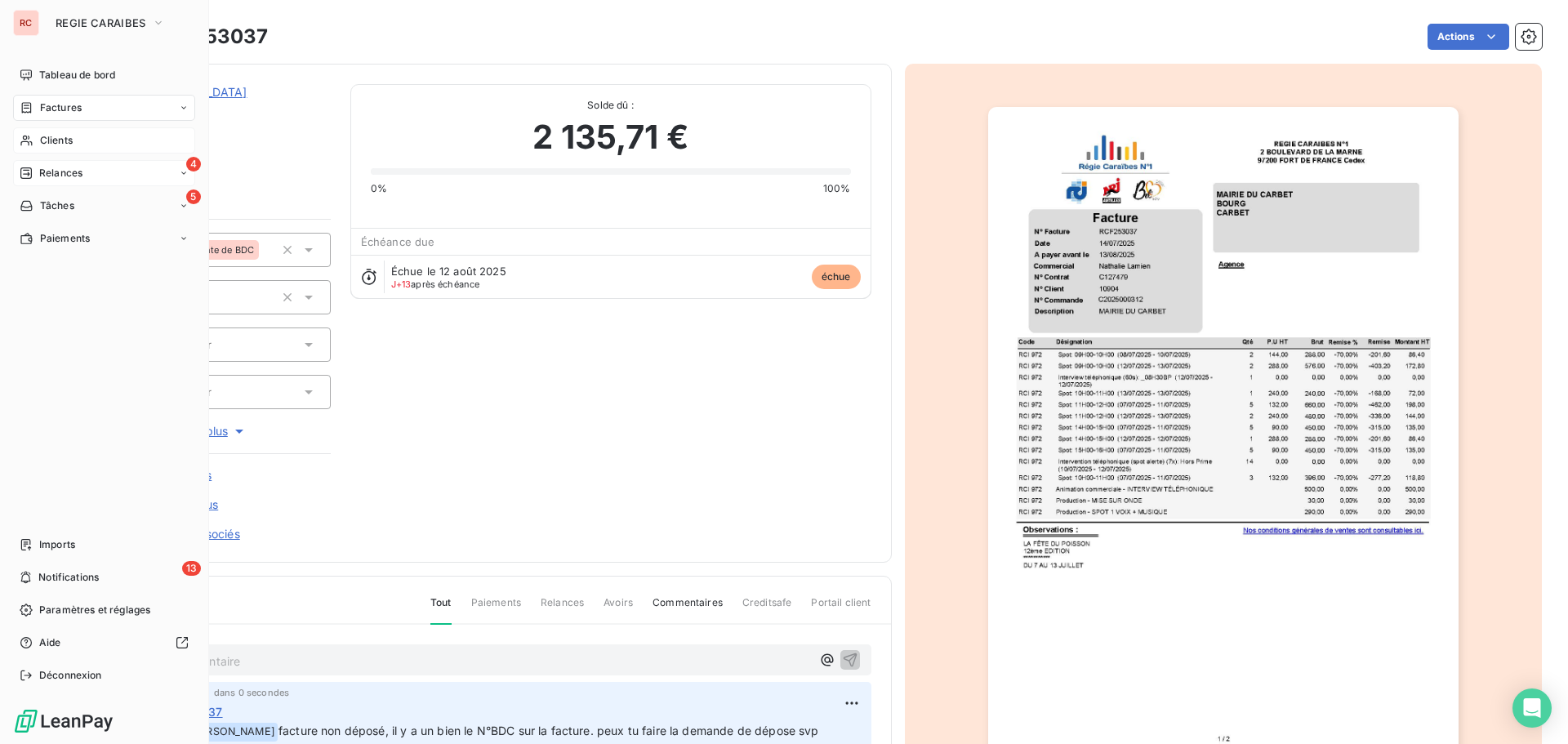
click at [49, 171] on span "Relances" at bounding box center [61, 173] width 44 height 15
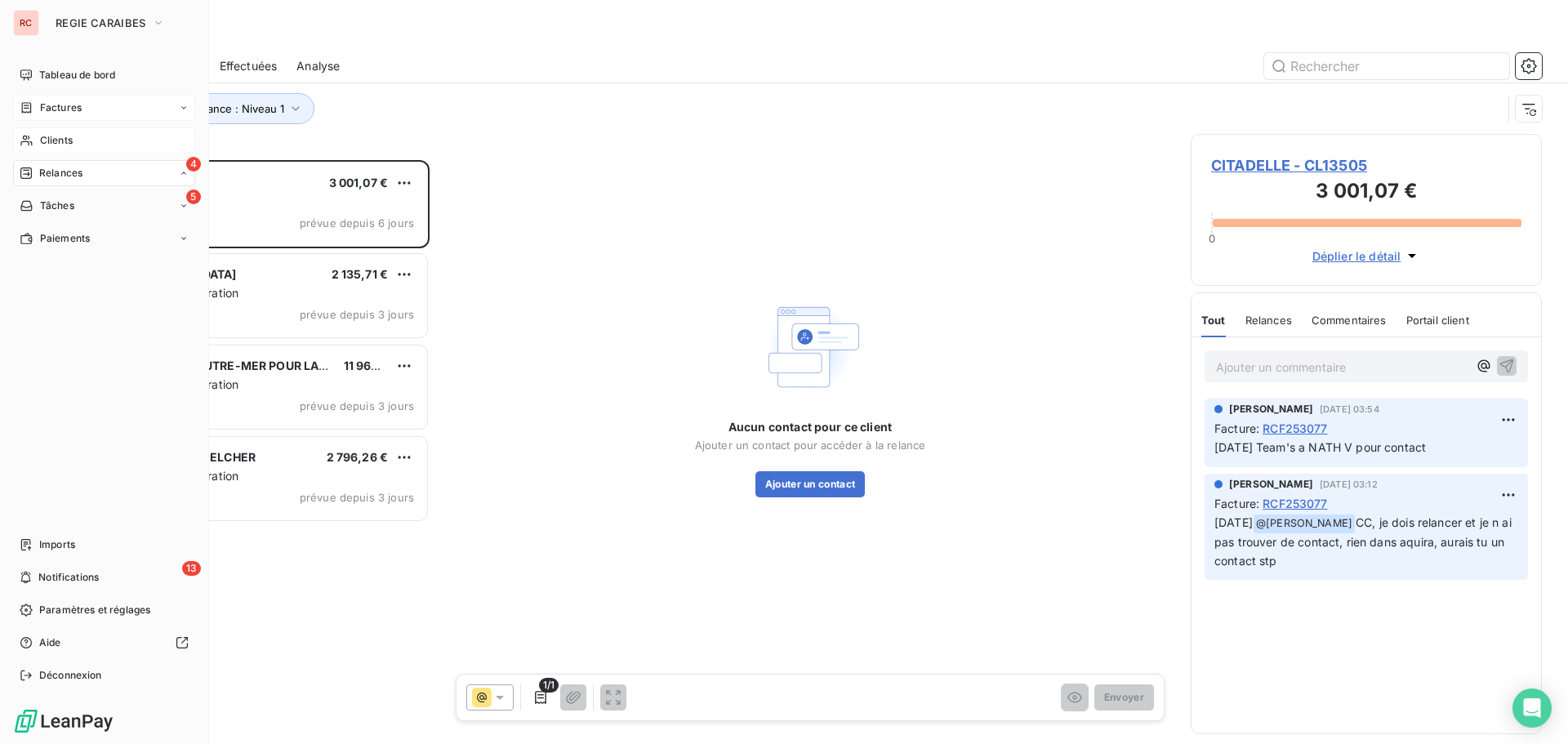
scroll to position [572, 339]
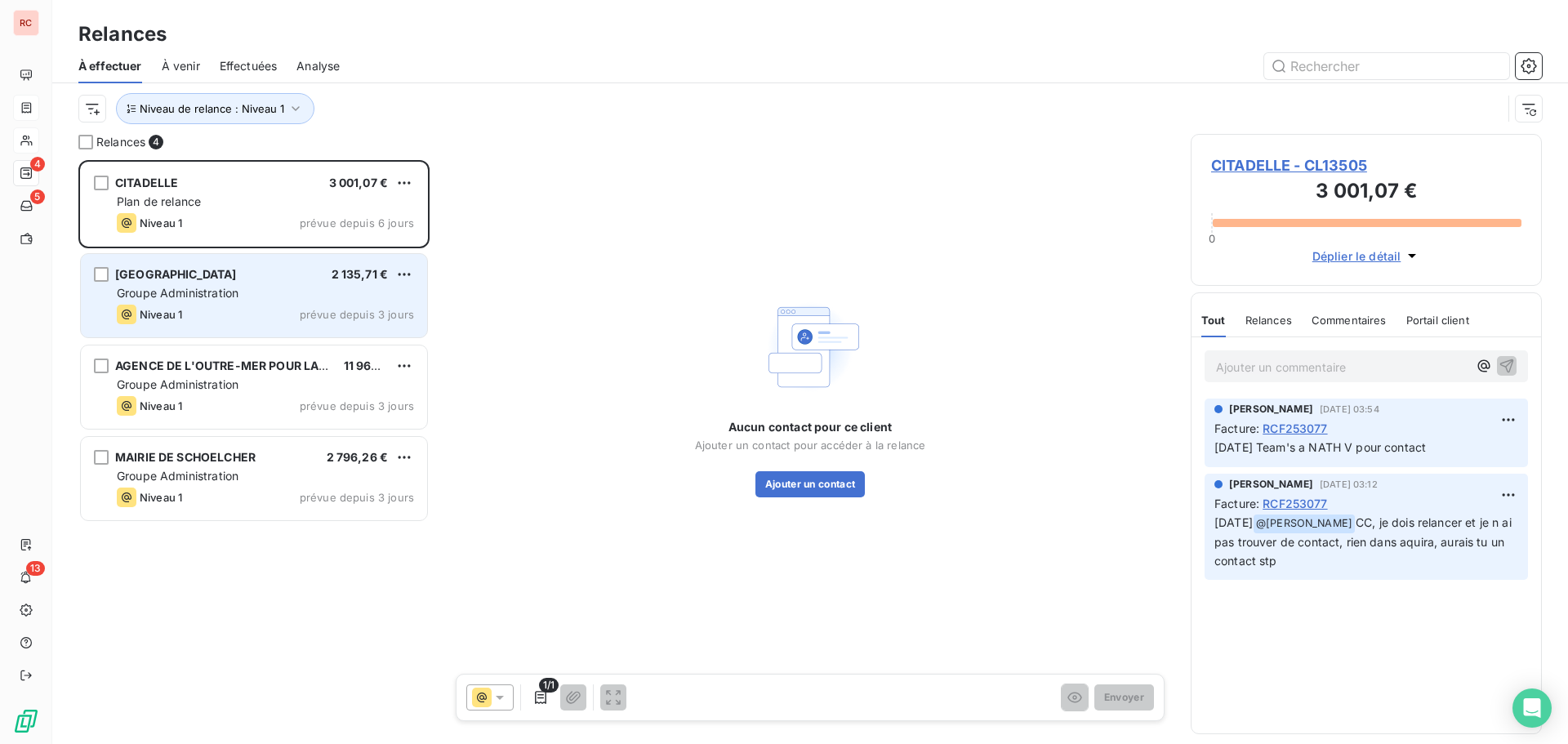
click at [246, 314] on div "Niveau 1 prévue depuis 3 jours" at bounding box center [265, 315] width 297 height 20
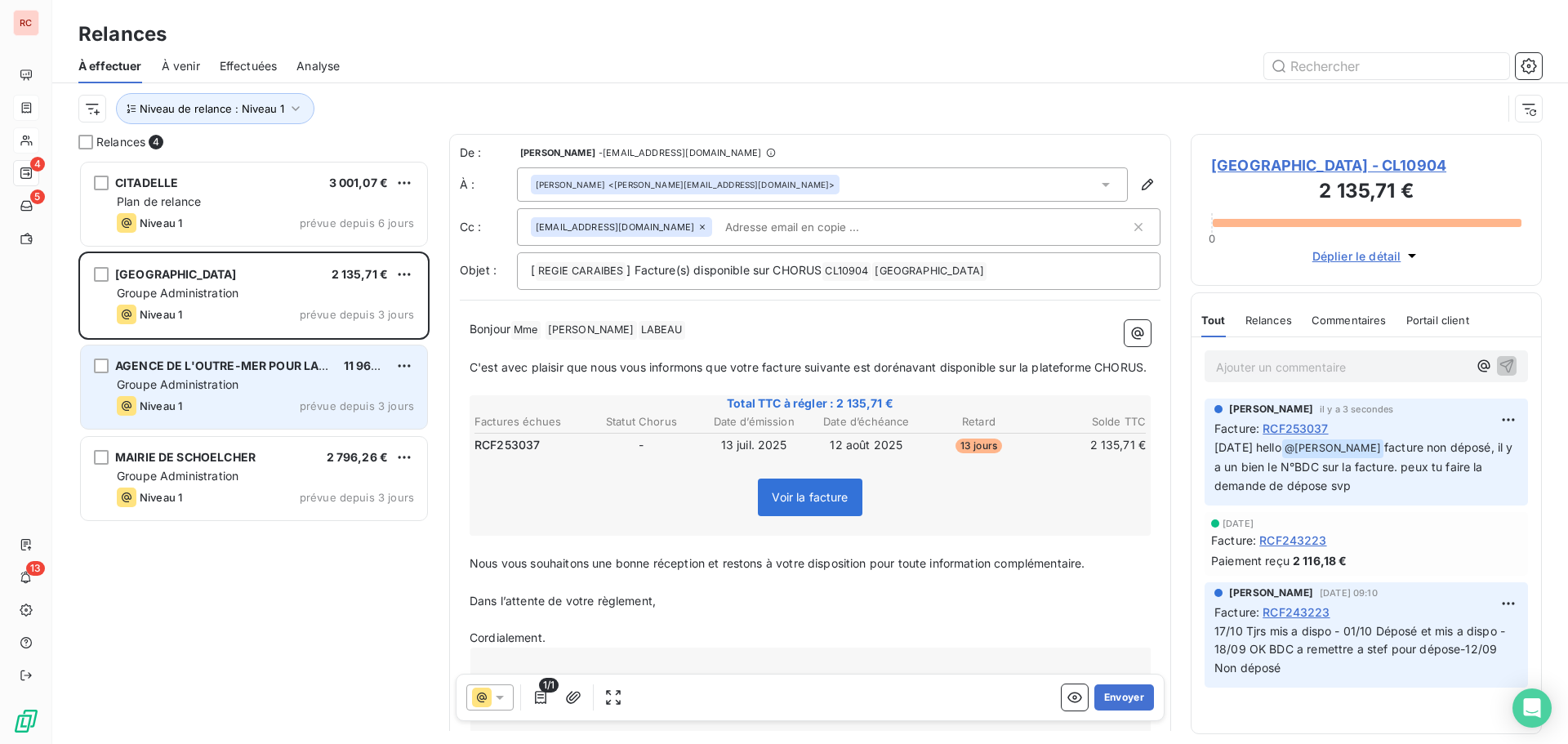
click at [260, 381] on div "Groupe Administration" at bounding box center [265, 384] width 297 height 16
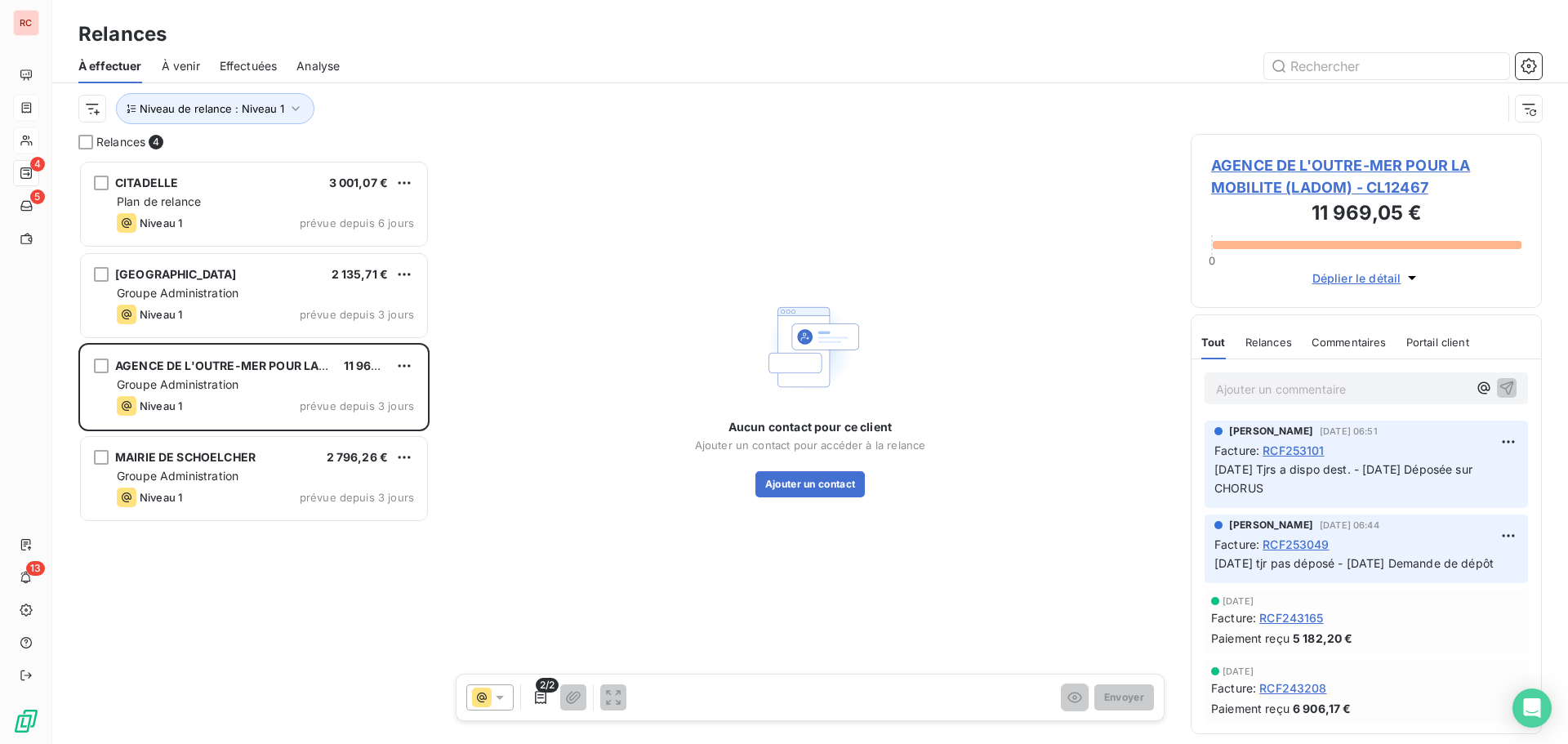
click at [1256, 178] on span "AGENCE DE L'OUTRE-MER POUR LA MOBILITE (LADOM) - CL12467" at bounding box center [1367, 176] width 310 height 44
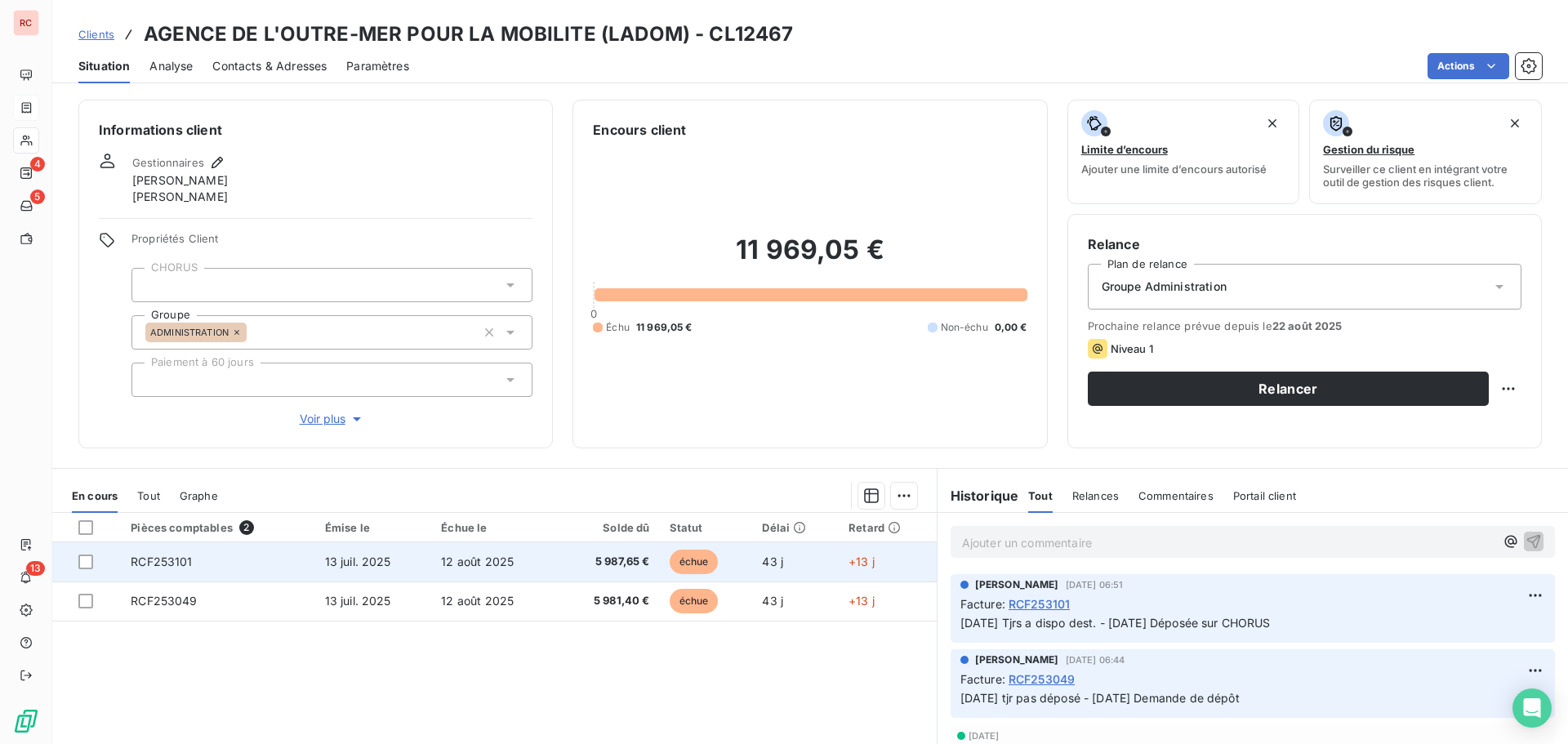
click at [436, 555] on td "12 août 2025" at bounding box center [494, 562] width 125 height 39
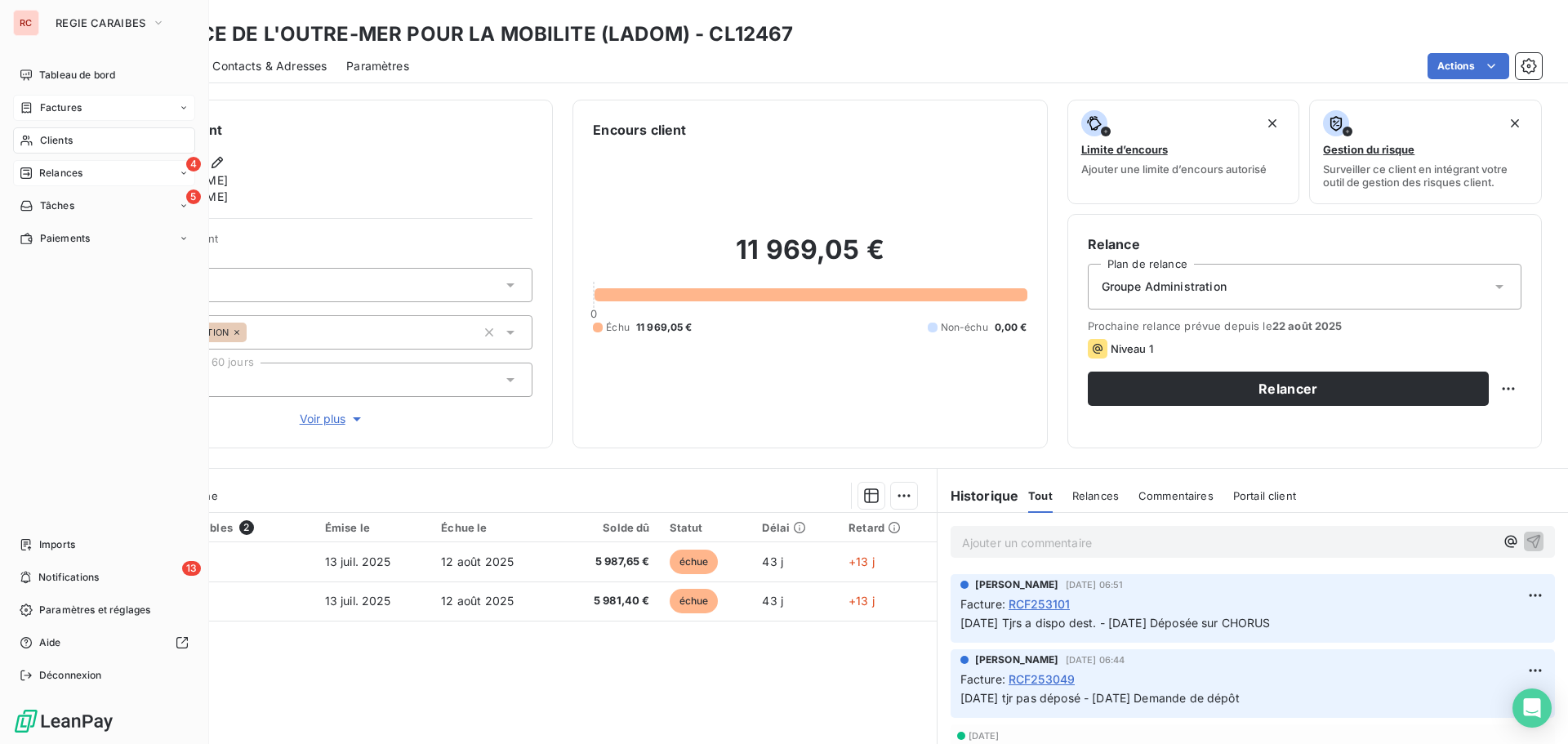
click at [48, 180] on span "Relances" at bounding box center [61, 173] width 44 height 15
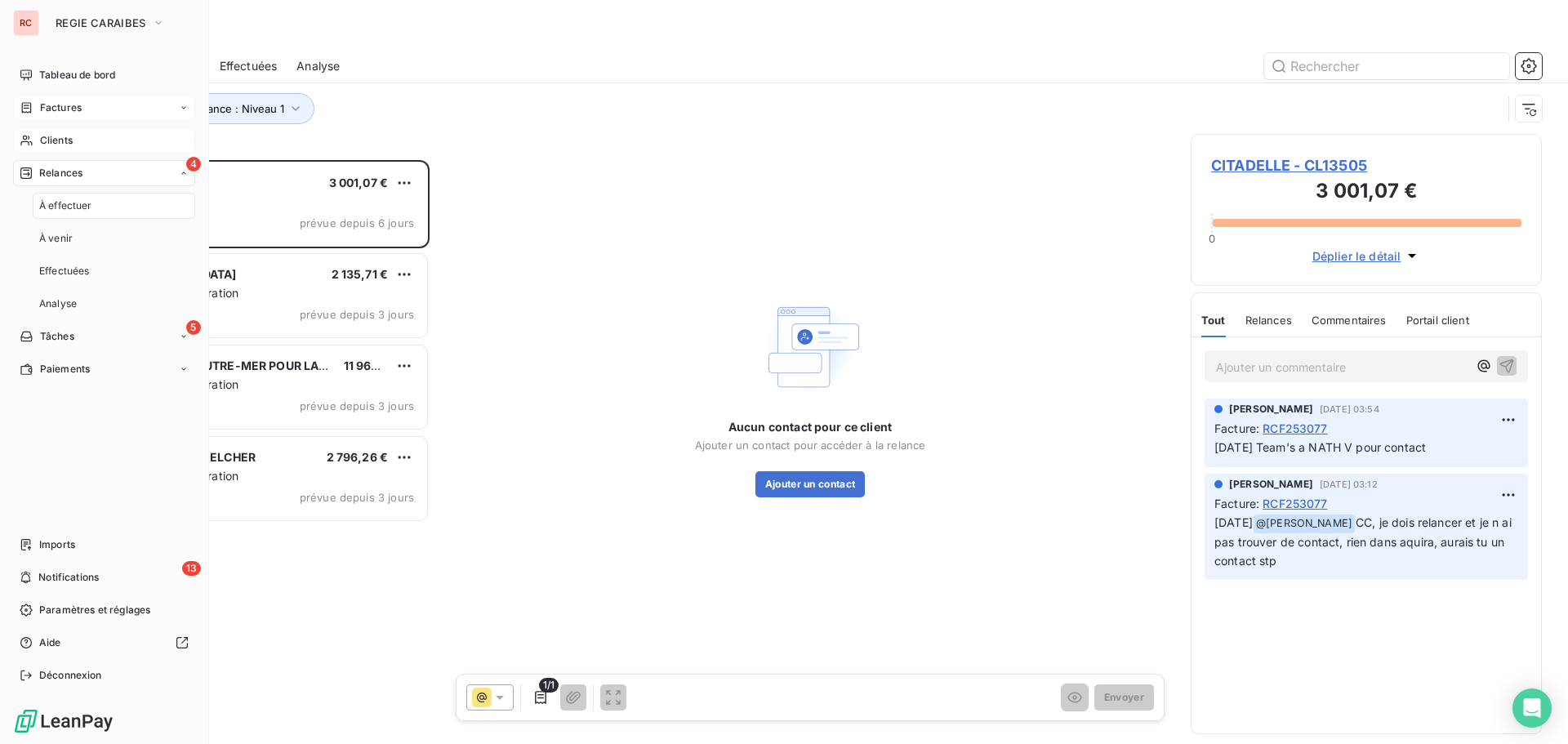
scroll to position [572, 339]
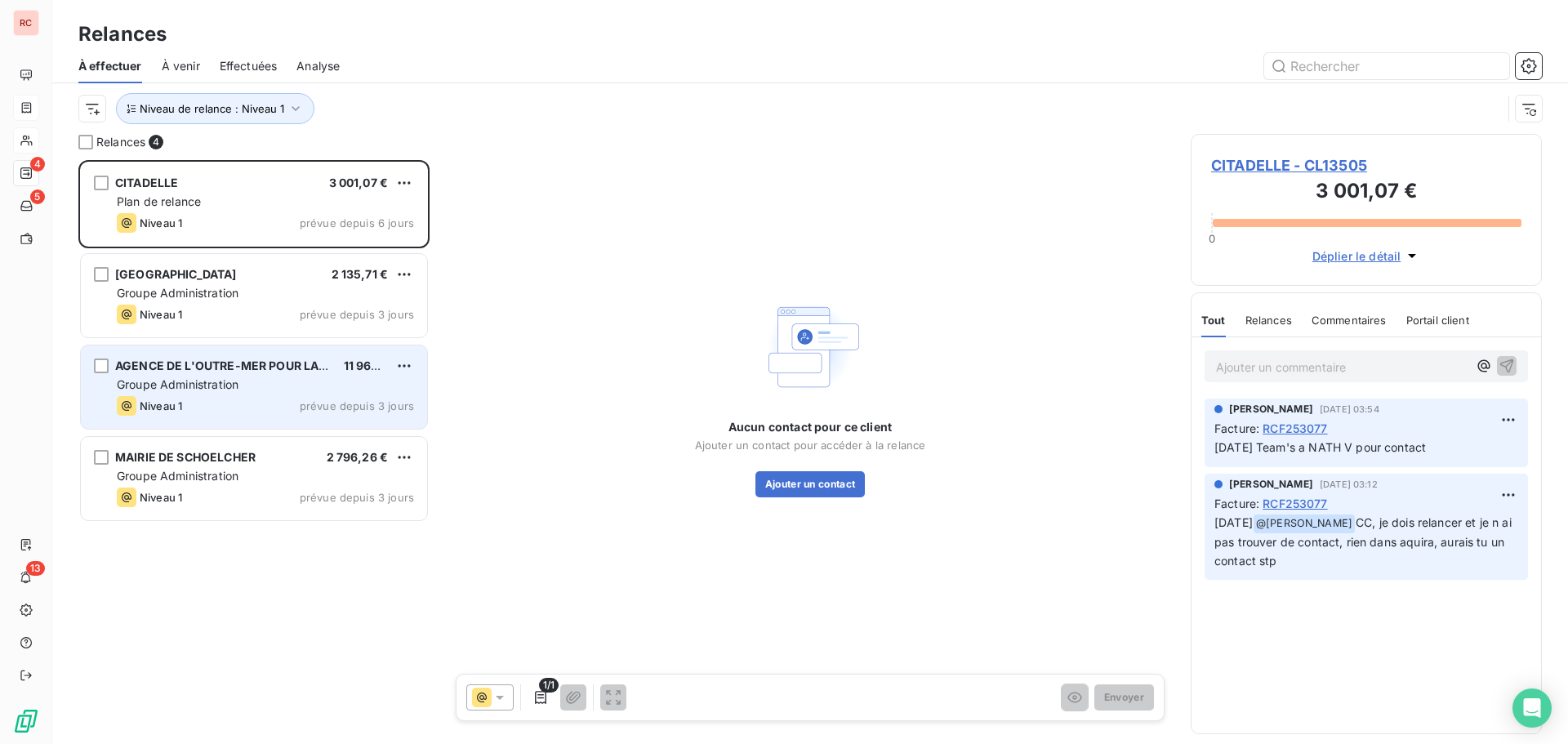
click at [272, 385] on div "Groupe Administration" at bounding box center [265, 384] width 297 height 16
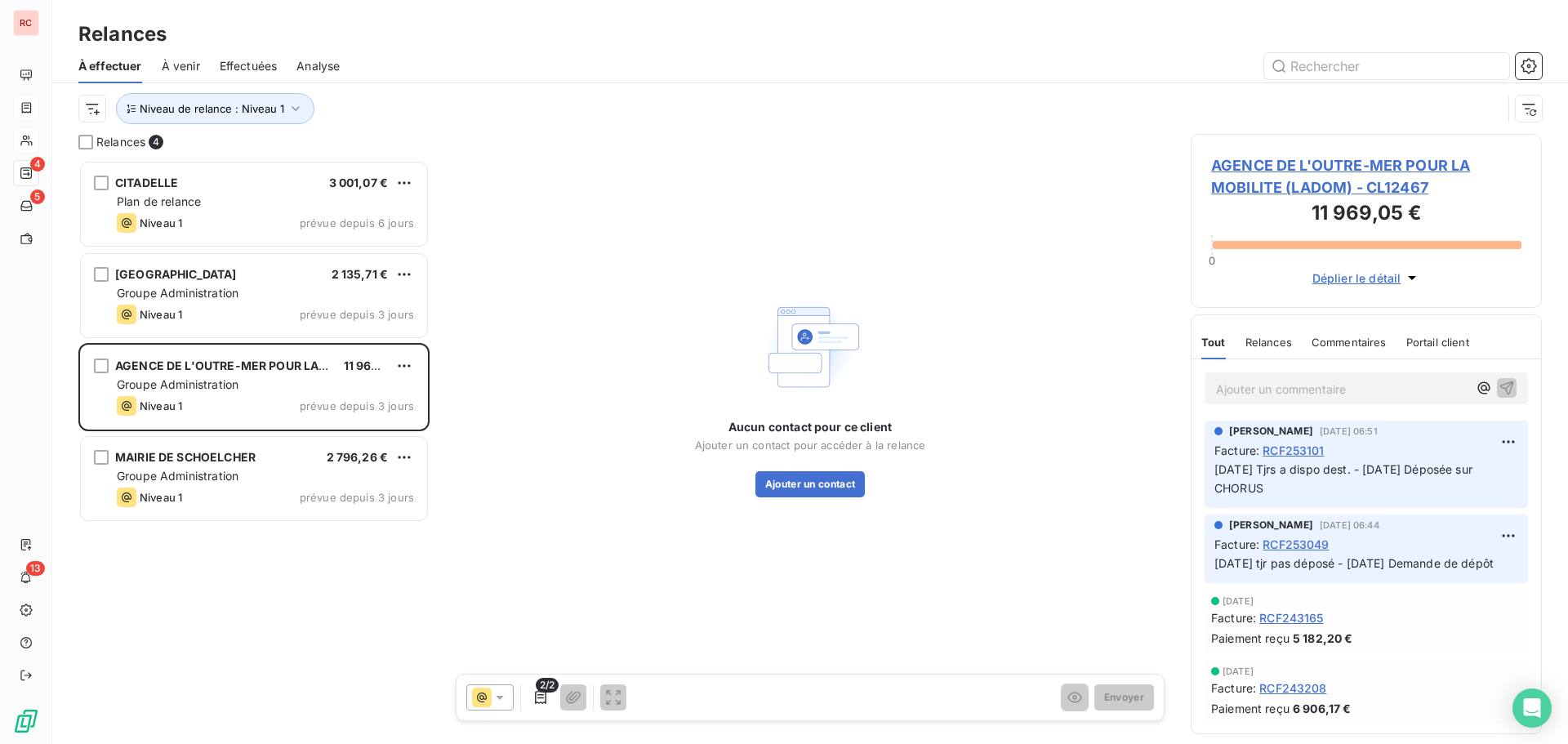
click at [1326, 168] on span "AGENCE DE L'OUTRE-MER POUR LA MOBILITE (LADOM) - CL12467" at bounding box center [1367, 176] width 310 height 44
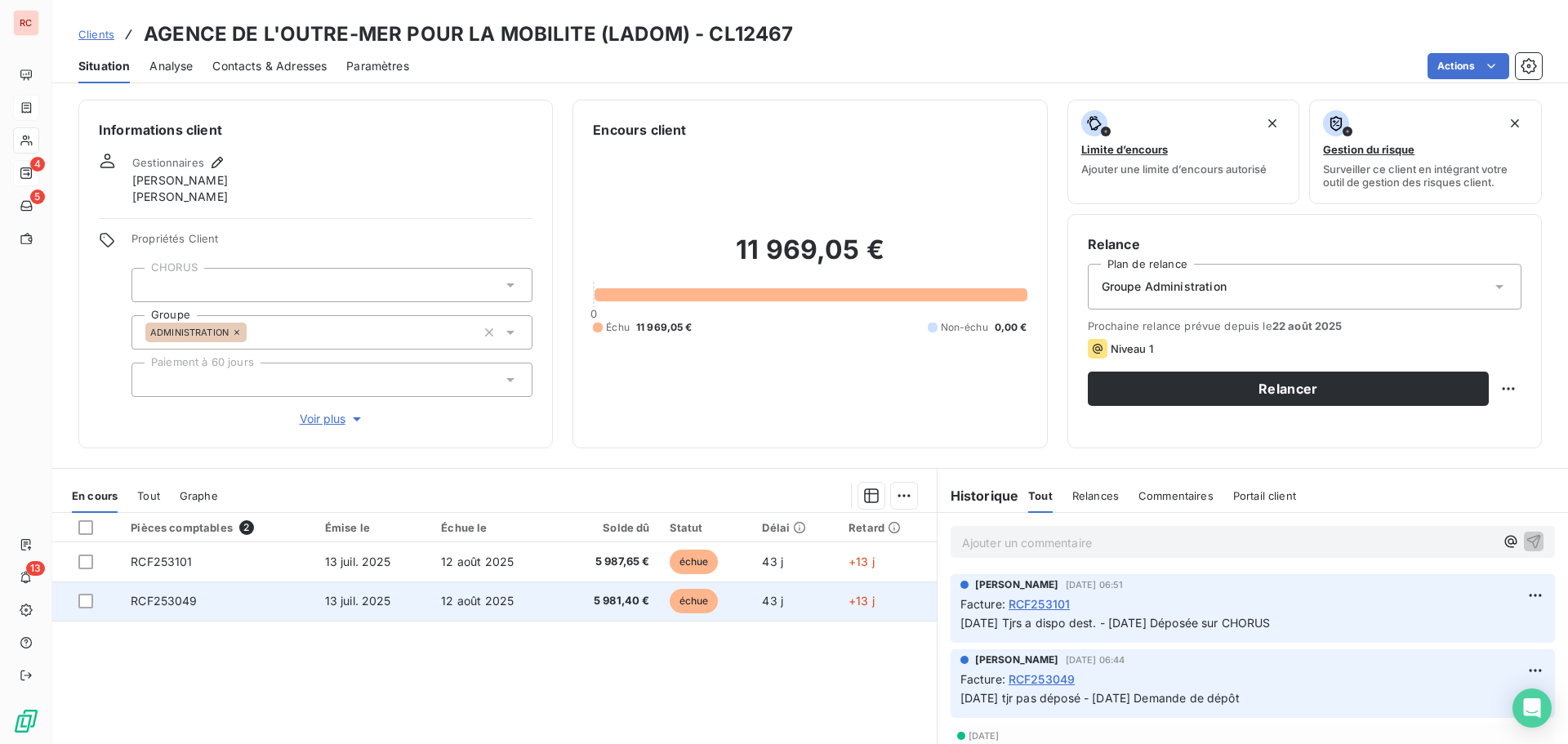
click at [496, 605] on span "12 août 2025" at bounding box center [477, 601] width 73 height 14
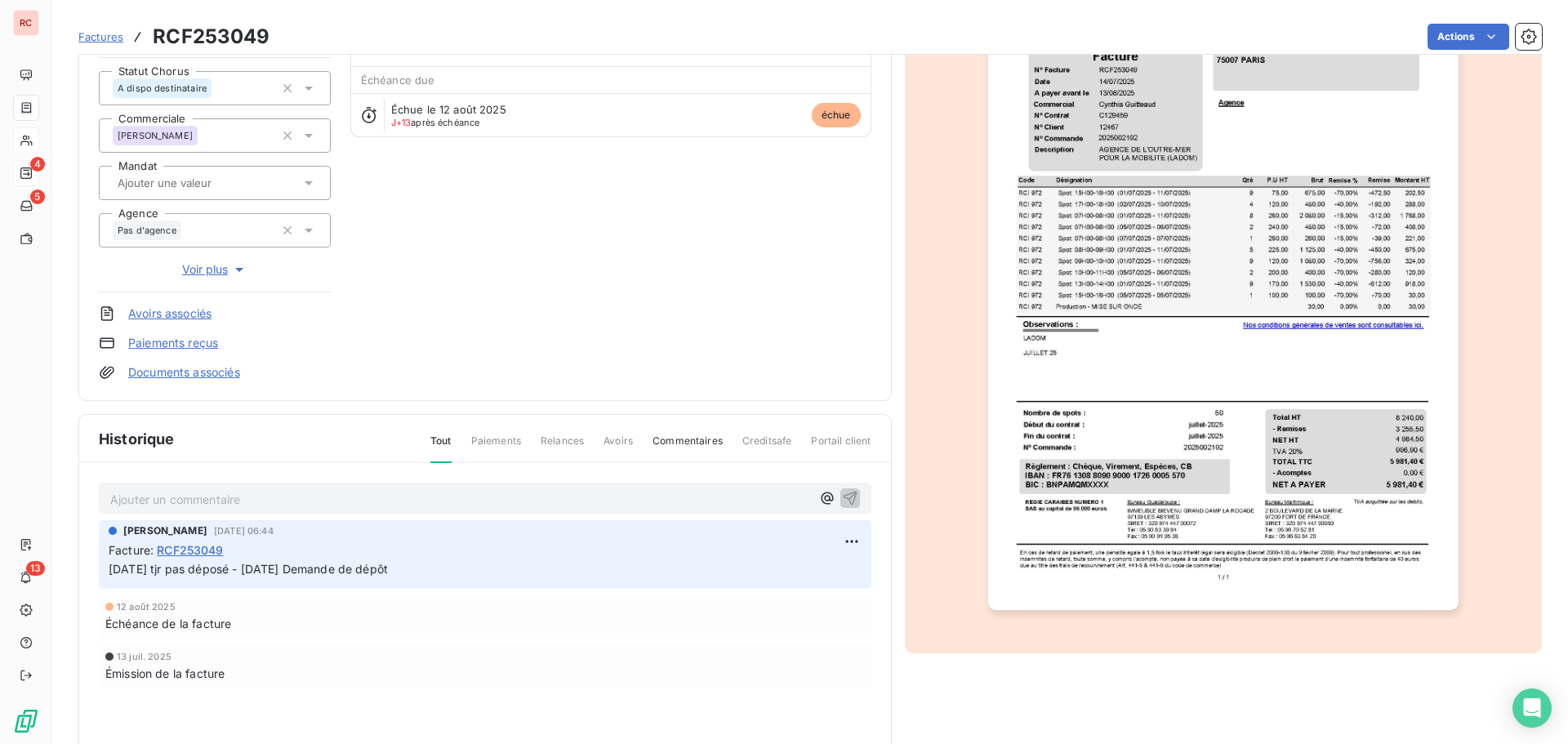
scroll to position [165, 0]
drag, startPoint x: 327, startPoint y: 565, endPoint x: 269, endPoint y: 568, distance: 58.1
click at [269, 568] on span "[DATE] tjr pas déposé - [DATE] Demande de dépôt" at bounding box center [248, 567] width 279 height 14
click at [236, 582] on div "[PERSON_NAME] [DATE] 06:44 Facture : RCF253049 [DATE] tjr pas déposé - [DATE] D…" at bounding box center [485, 553] width 773 height 69
click at [191, 490] on p "Ajouter un commentaire ﻿" at bounding box center [461, 498] width 701 height 21
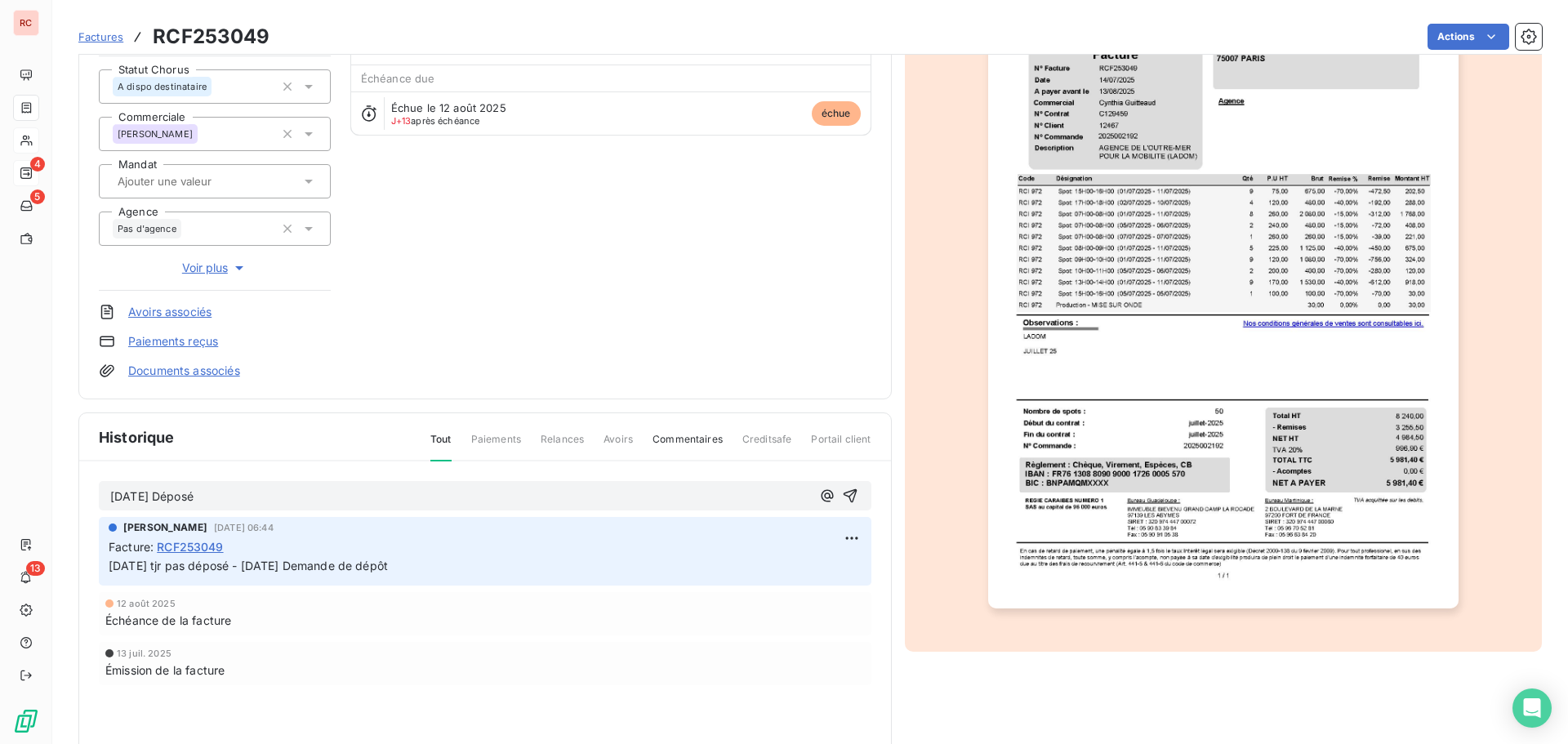
click at [111, 488] on p "[DATE] Déposé" at bounding box center [461, 497] width 701 height 19
click at [242, 489] on div "[DATE] Déposé" at bounding box center [461, 496] width 701 height 21
click at [242, 497] on p "[DATE] Déposé" at bounding box center [461, 497] width 701 height 19
click at [843, 494] on icon "button" at bounding box center [850, 496] width 14 height 14
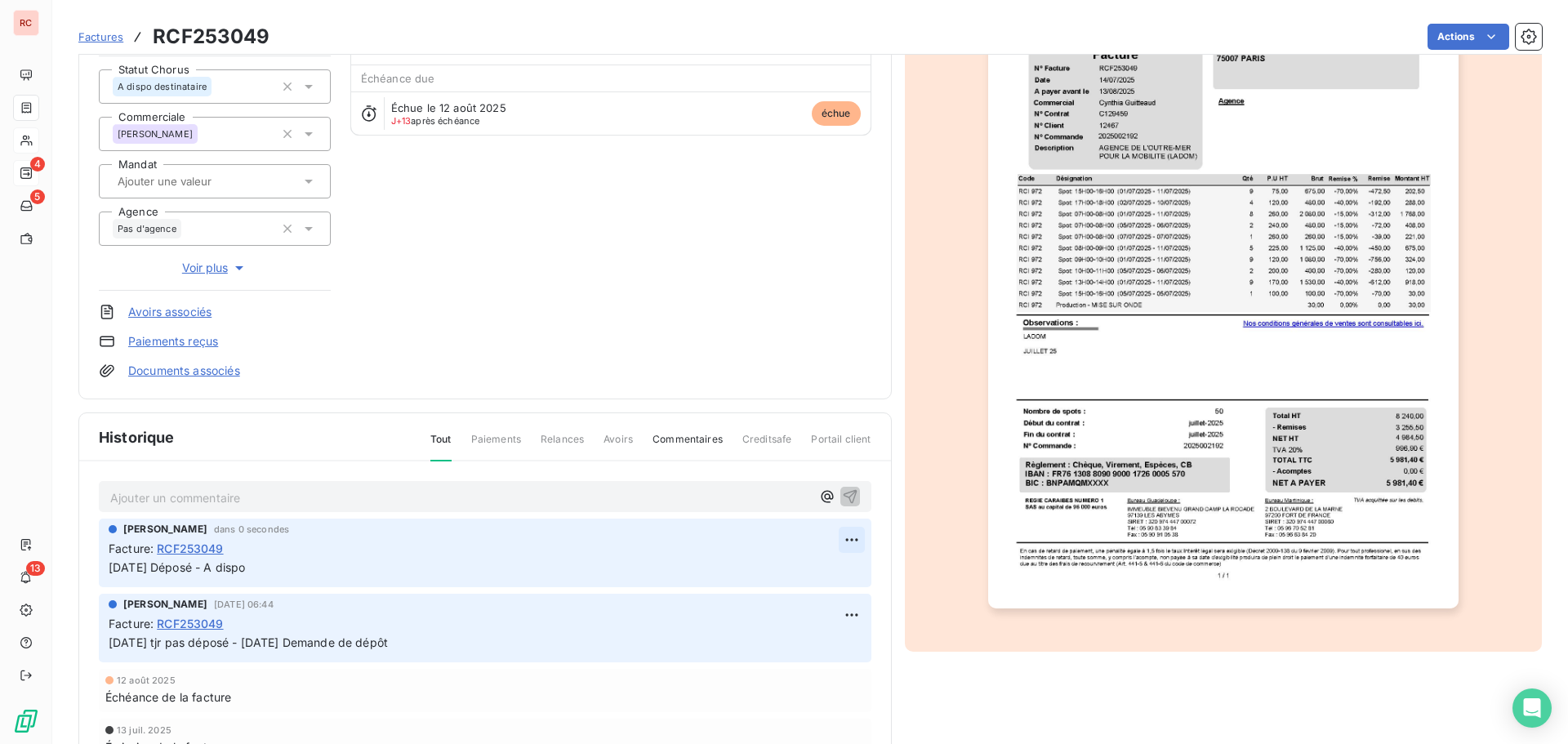
click at [844, 542] on html "RC 4 5 13 Factures RCF253049 Actions AGENCE DE L'OUTRE-MER POUR LA MOBILITE (LA…" at bounding box center [784, 372] width 1568 height 744
click at [815, 601] on div "Supprimer" at bounding box center [805, 605] width 92 height 27
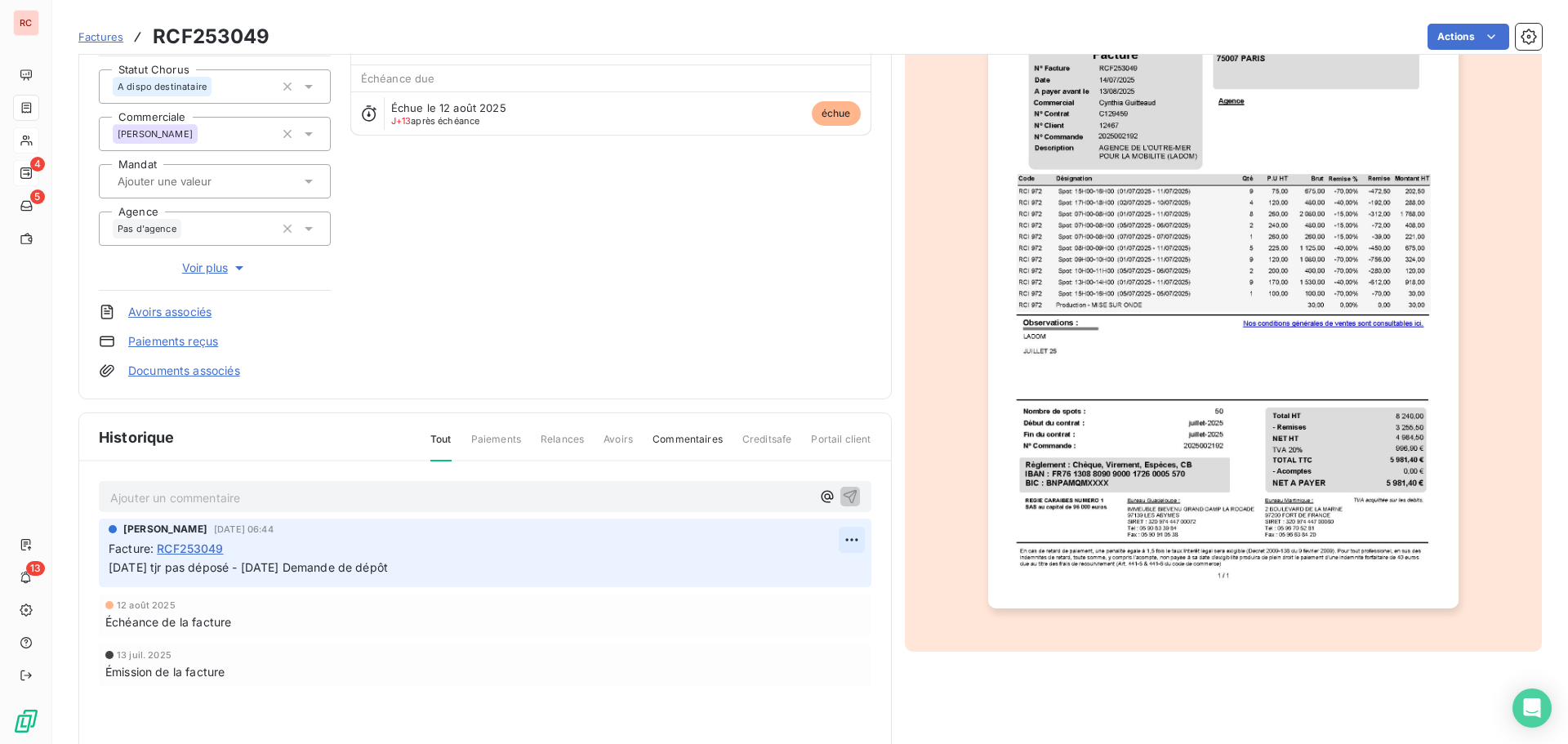
click at [843, 546] on html "RC 4 5 13 Factures RCF253049 Actions AGENCE DE L'OUTRE-MER POUR LA MOBILITE (LA…" at bounding box center [784, 372] width 1568 height 744
click at [773, 576] on div "Editer" at bounding box center [805, 576] width 92 height 27
click at [117, 568] on span "[DATE] tjr pas déposé - [DATE] Demande de dépôt" at bounding box center [248, 567] width 279 height 14
drag, startPoint x: 254, startPoint y: 569, endPoint x: 178, endPoint y: 569, distance: 76.0
click at [178, 569] on span "[DATE] tjr pas déposé - [DATE] Demande de dépôt" at bounding box center [248, 567] width 279 height 14
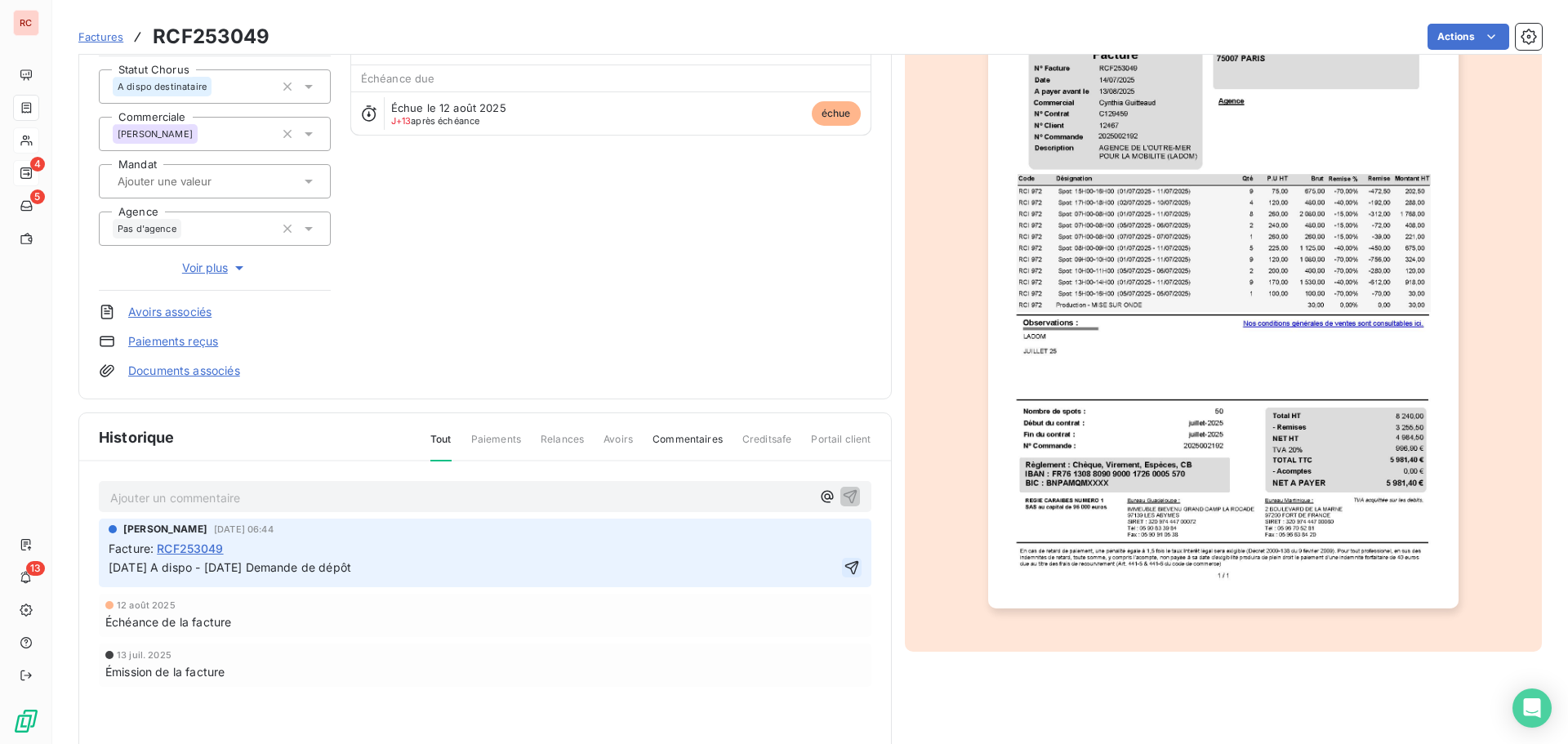
click at [842, 572] on button "button" at bounding box center [852, 567] width 20 height 20
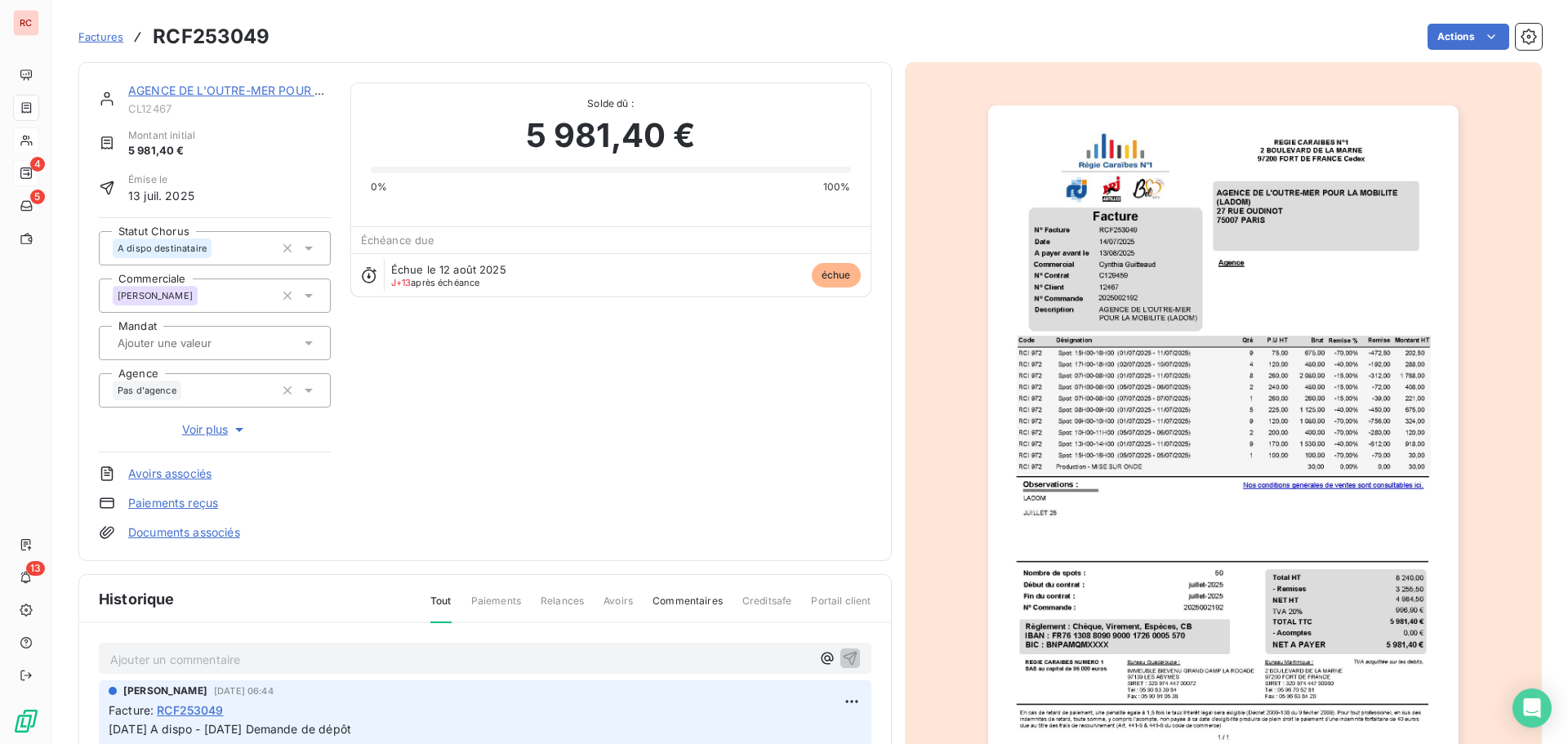
scroll to position [0, 0]
click at [173, 98] on link "AGENCE DE L'OUTRE-MER POUR LA MOBILITE (LADOM)" at bounding box center [285, 92] width 314 height 14
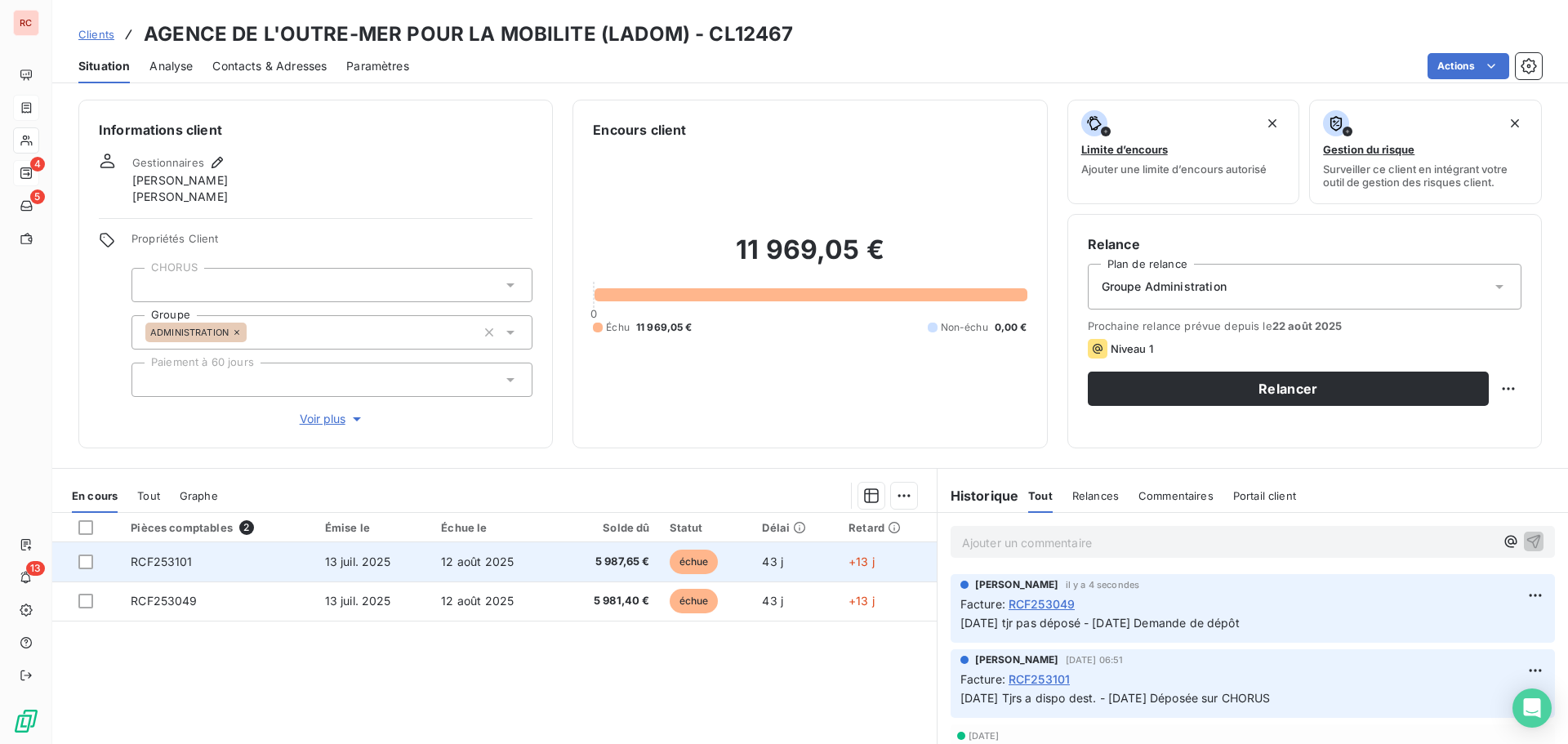
click at [218, 561] on td "RCF253101" at bounding box center [218, 562] width 194 height 39
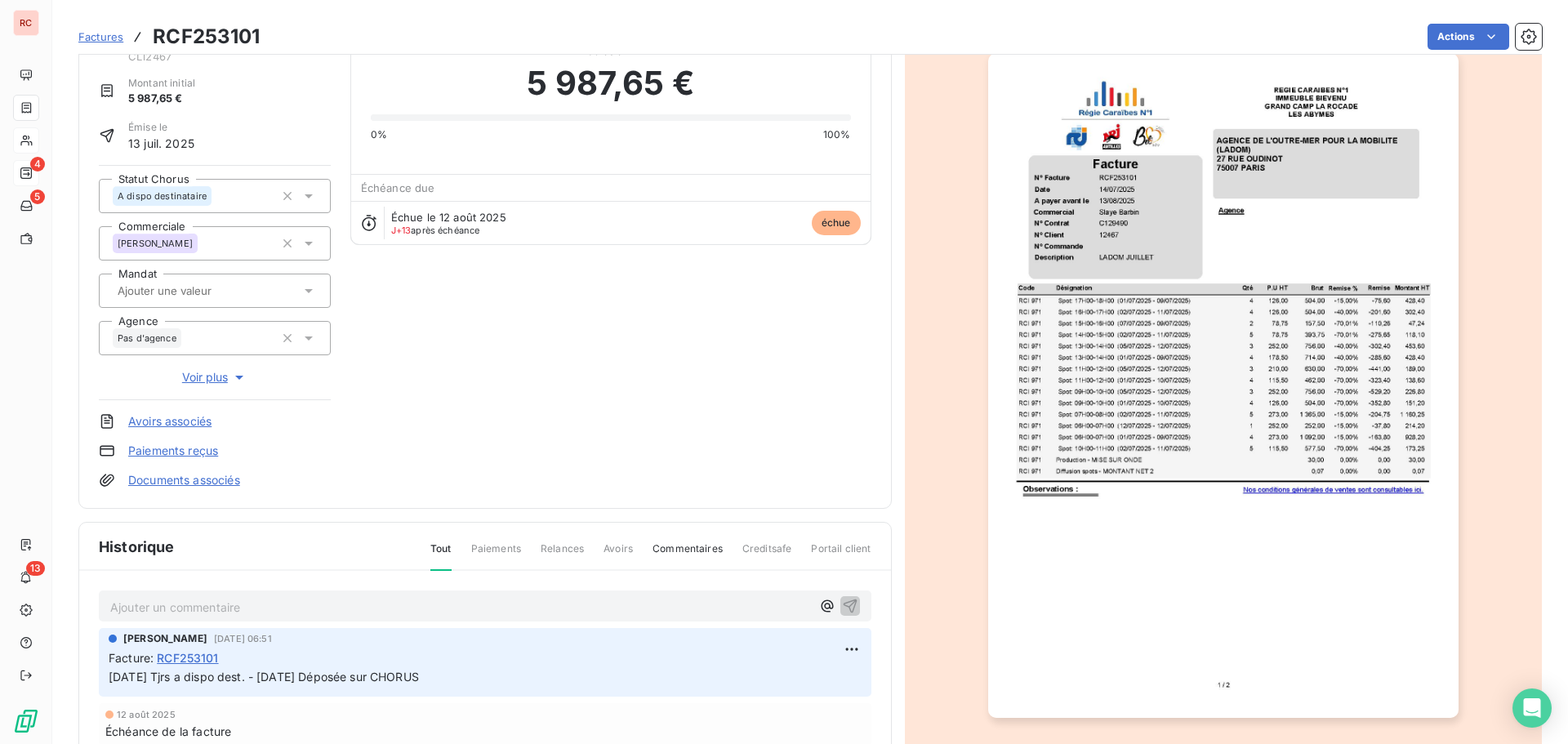
scroll to position [84, 0]
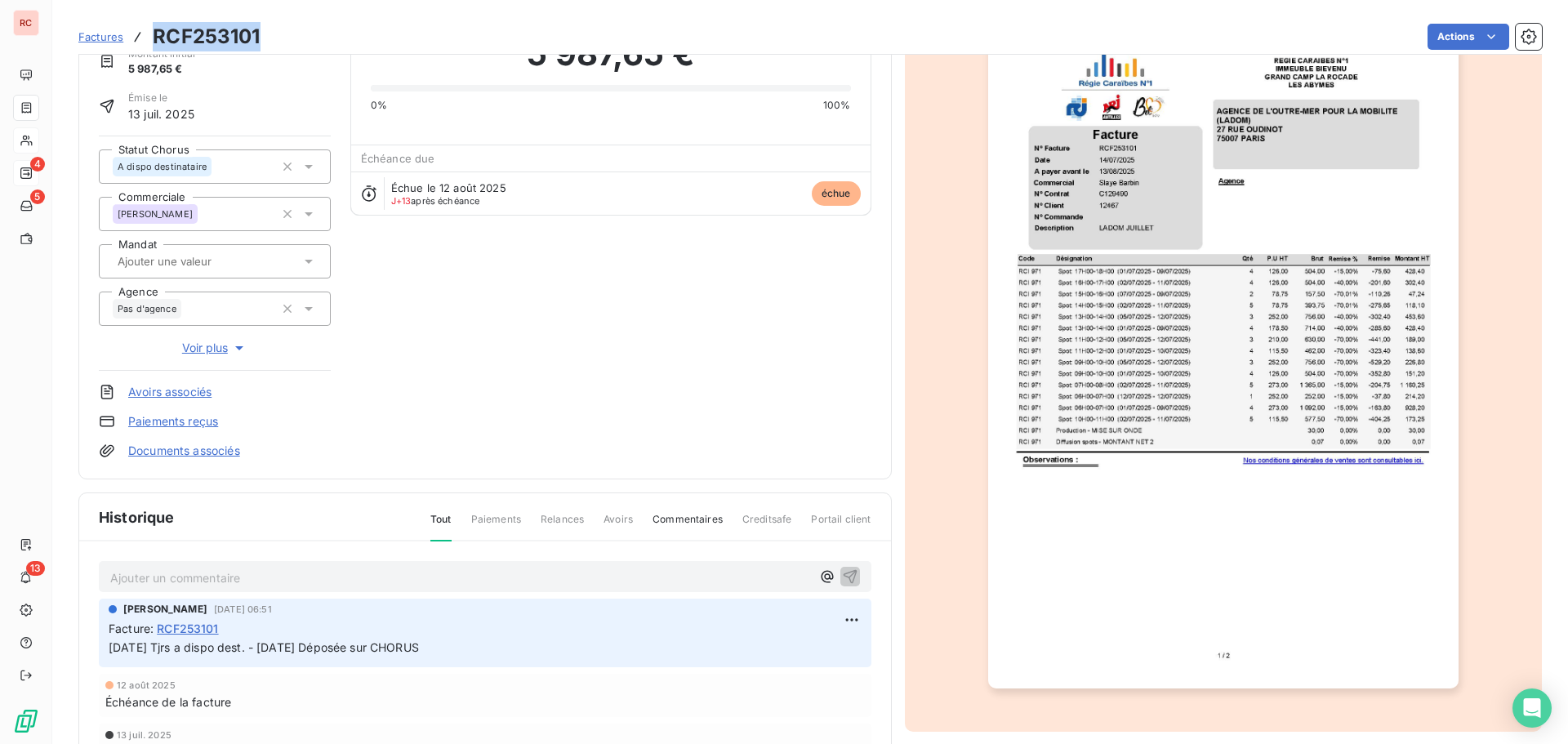
drag, startPoint x: 255, startPoint y: 34, endPoint x: 149, endPoint y: 33, distance: 106.0
click at [149, 33] on div "Factures RCF253101" at bounding box center [170, 37] width 183 height 29
copy h3 "RCF253101"
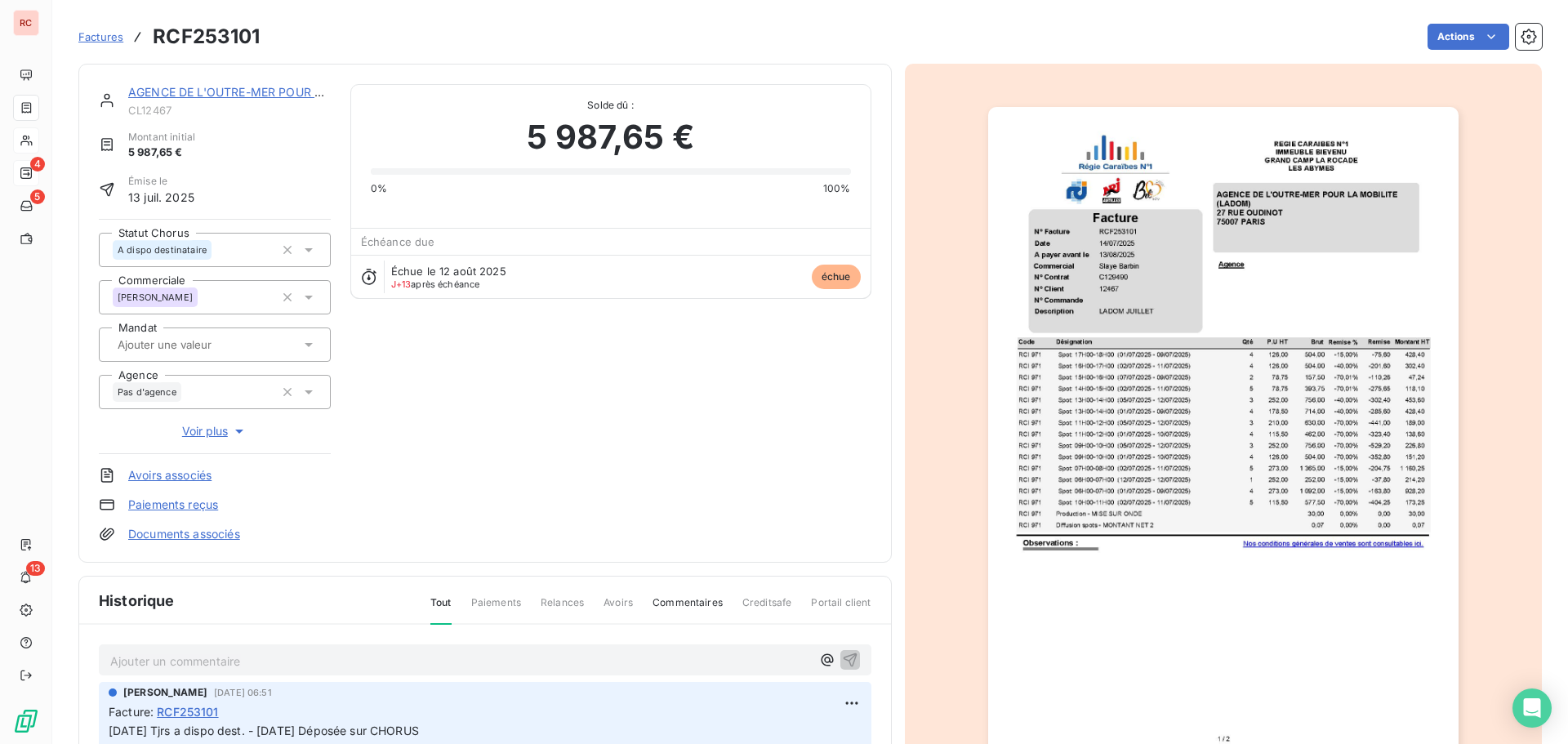
click at [514, 701] on div "[PERSON_NAME] [DATE] 06:51 Facture : RCF253101 [DATE] Tjrs a dispo dest. - [DAT…" at bounding box center [485, 713] width 753 height 56
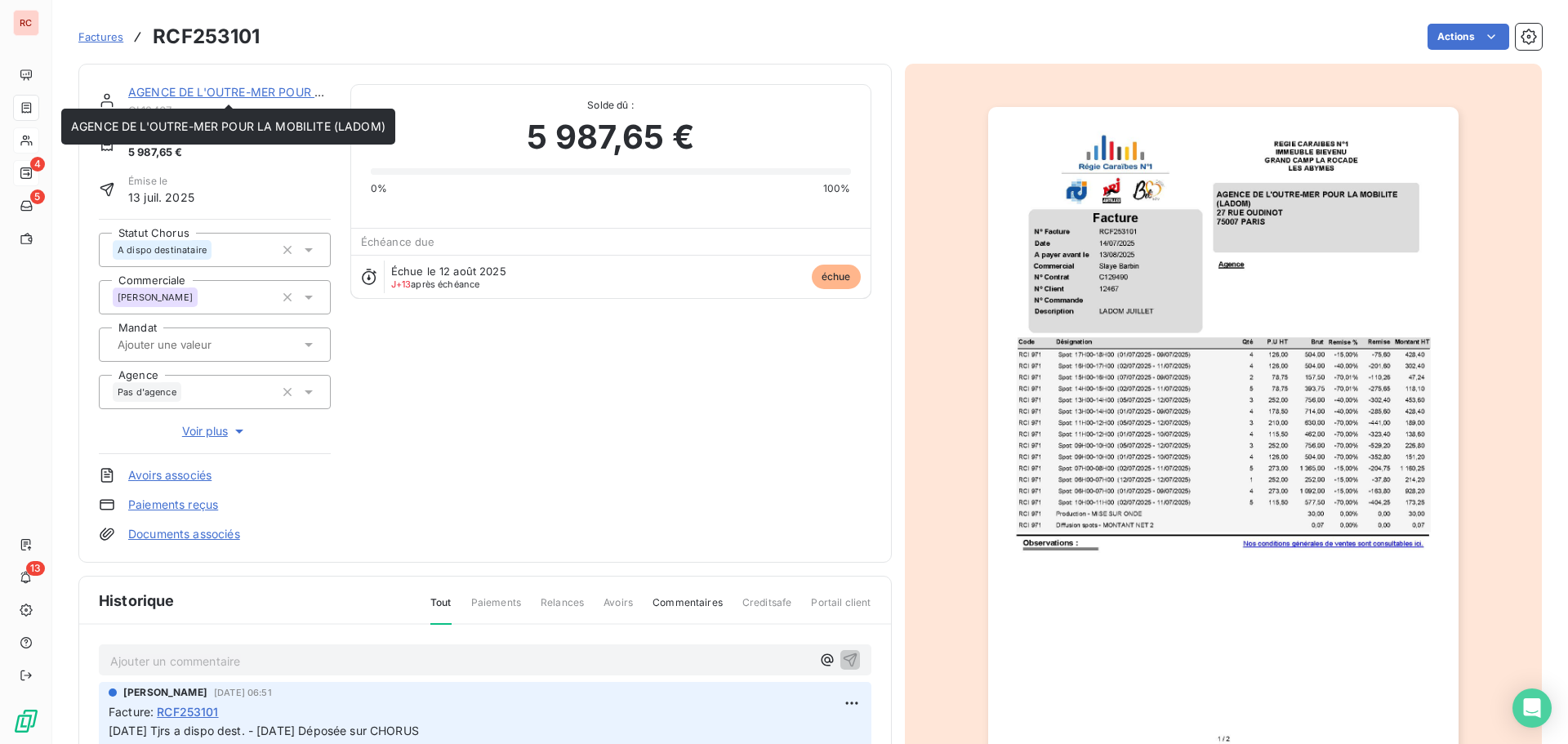
click at [238, 91] on link "AGENCE DE L'OUTRE-MER POUR LA MOBILITE (LADOM)" at bounding box center [285, 92] width 314 height 14
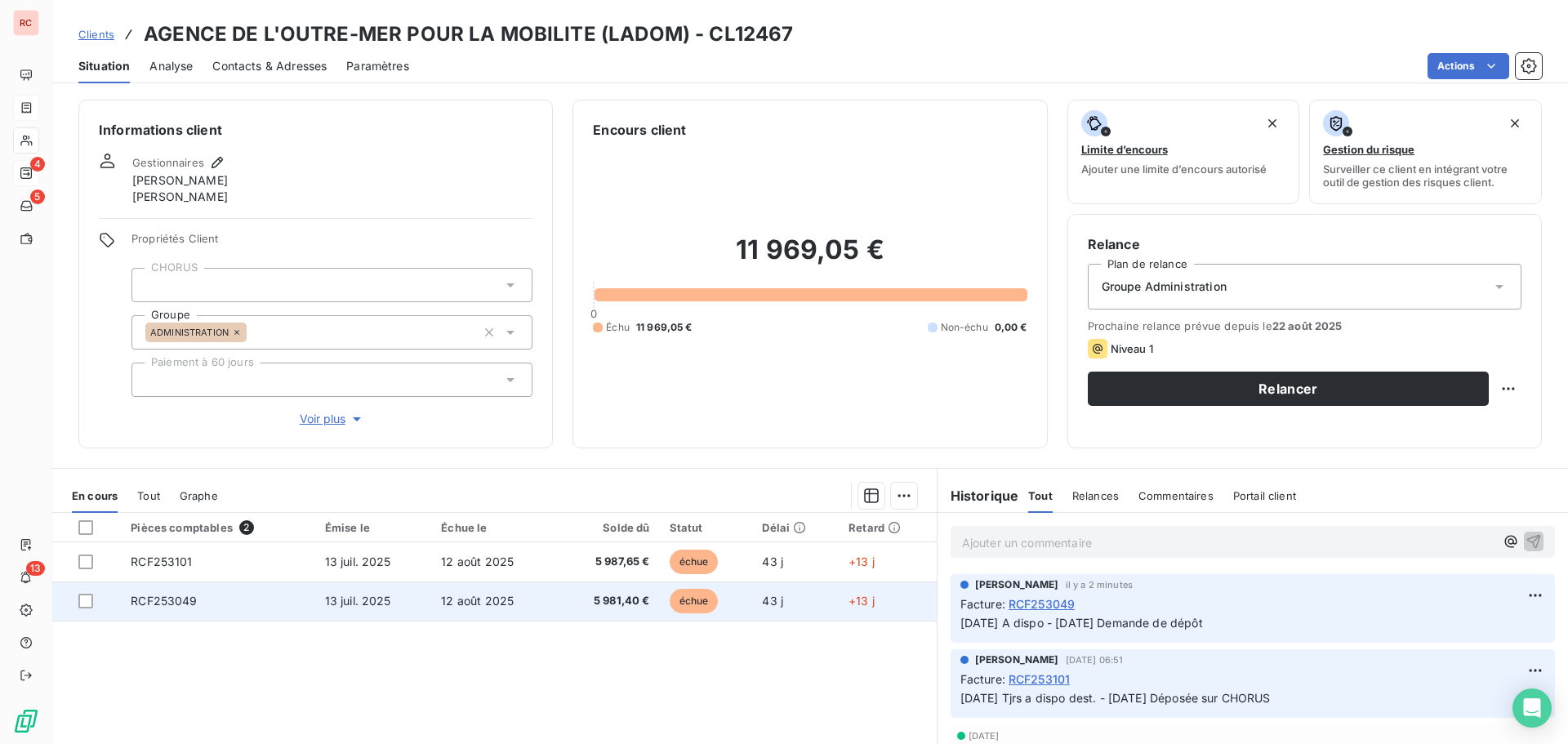
click at [410, 609] on td "13 juil. 2025" at bounding box center [374, 602] width 117 height 39
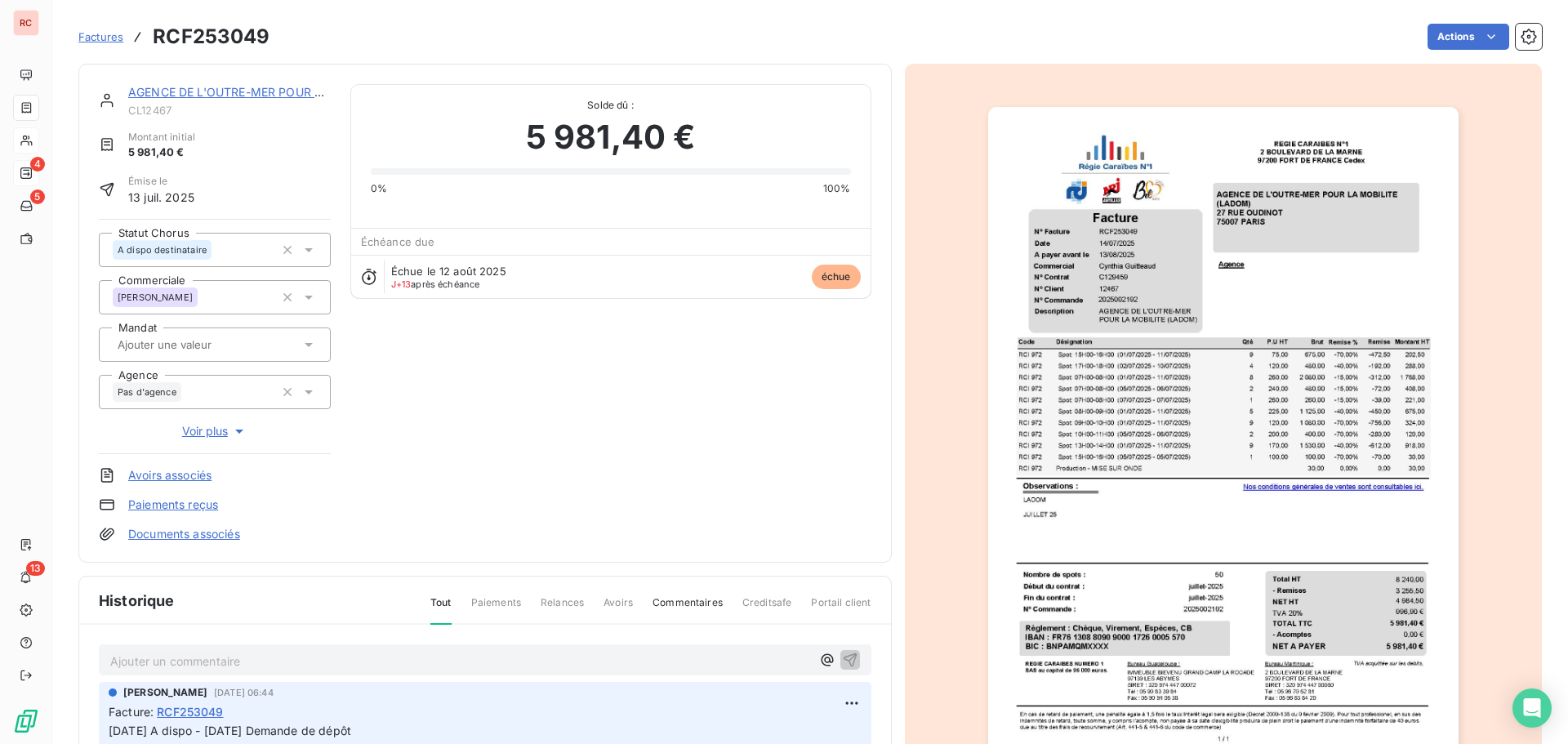
click at [271, 87] on link "AGENCE DE L'OUTRE-MER POUR LA MOBILITE (LADOM)" at bounding box center [285, 92] width 314 height 14
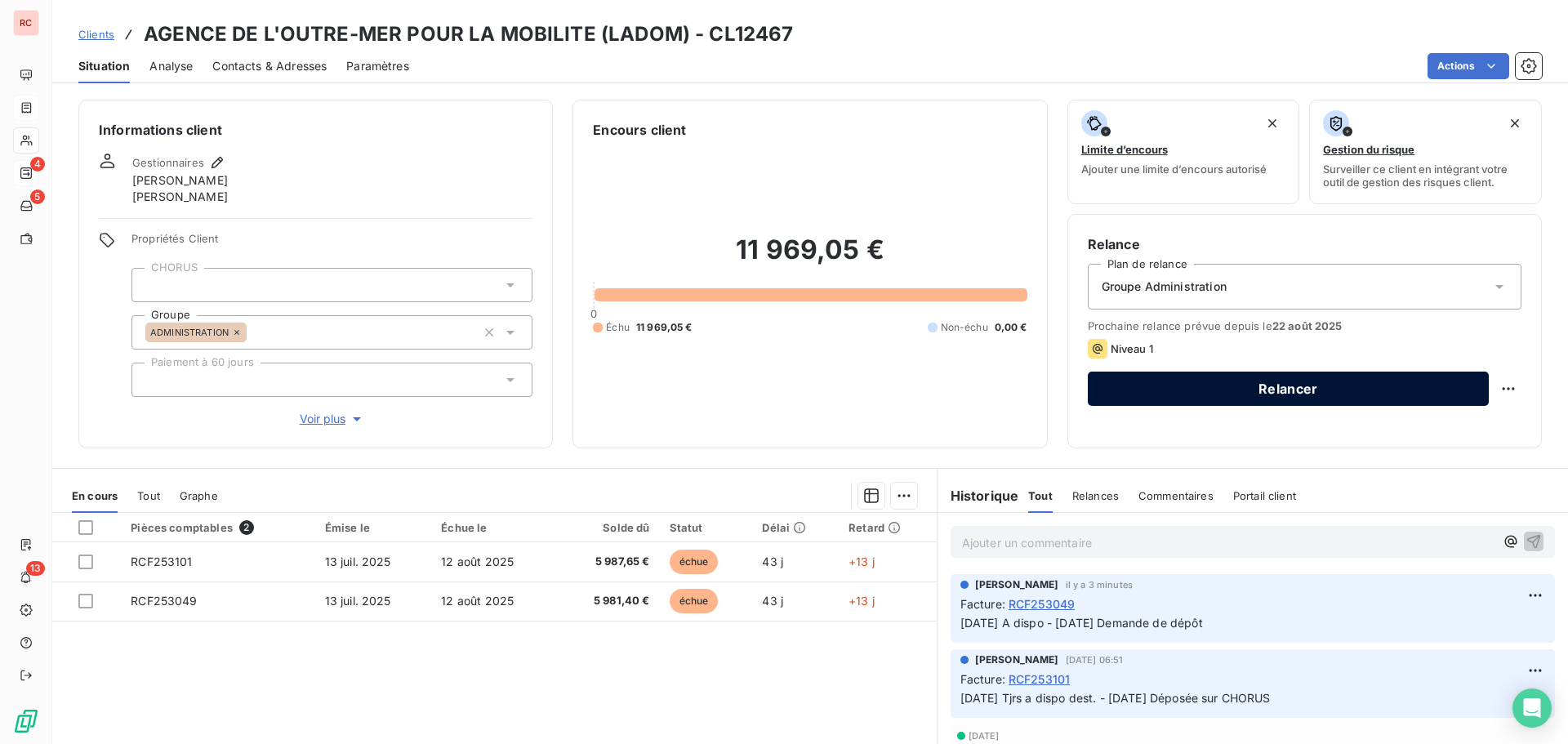
click at [1164, 393] on button "Relancer" at bounding box center [1289, 389] width 401 height 34
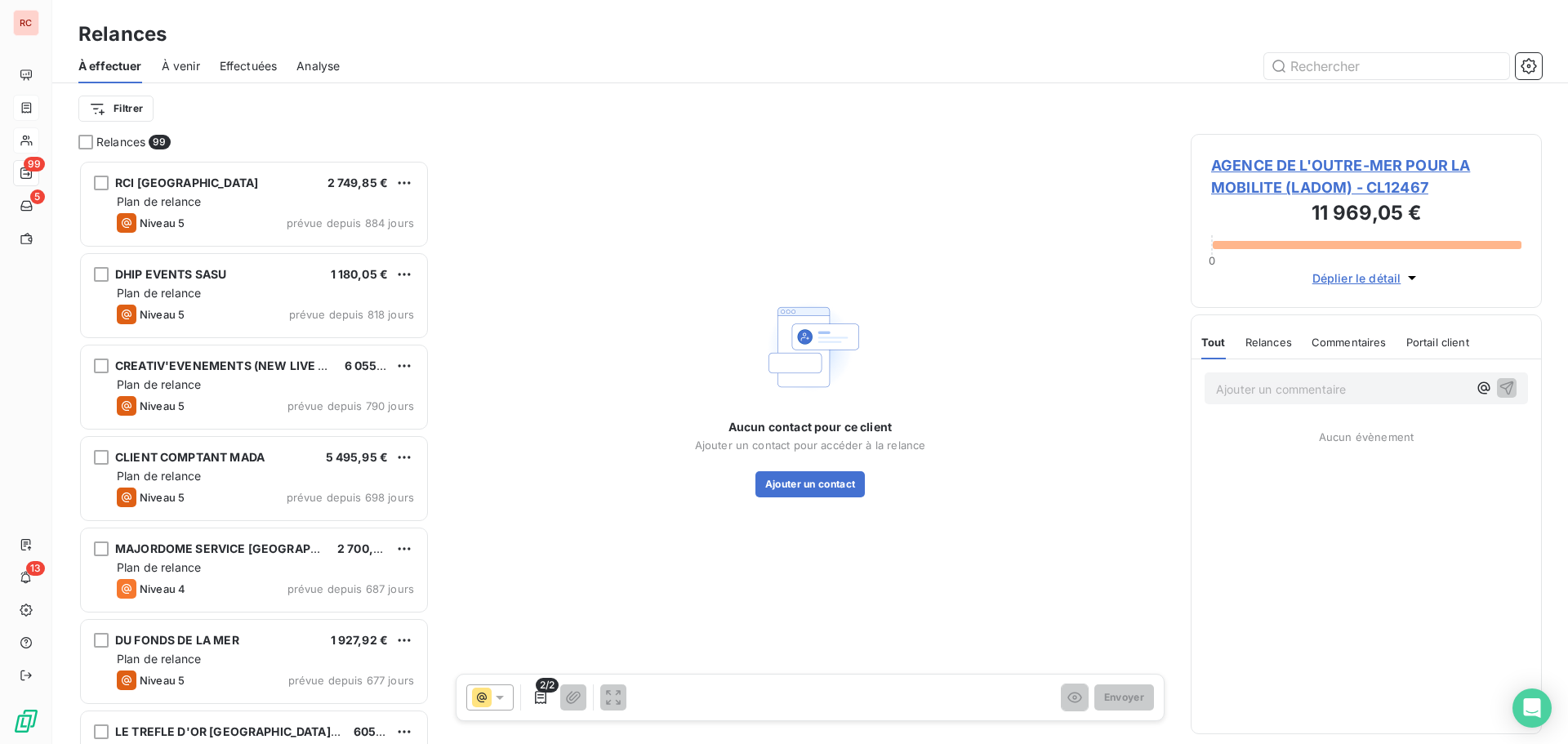
scroll to position [572, 339]
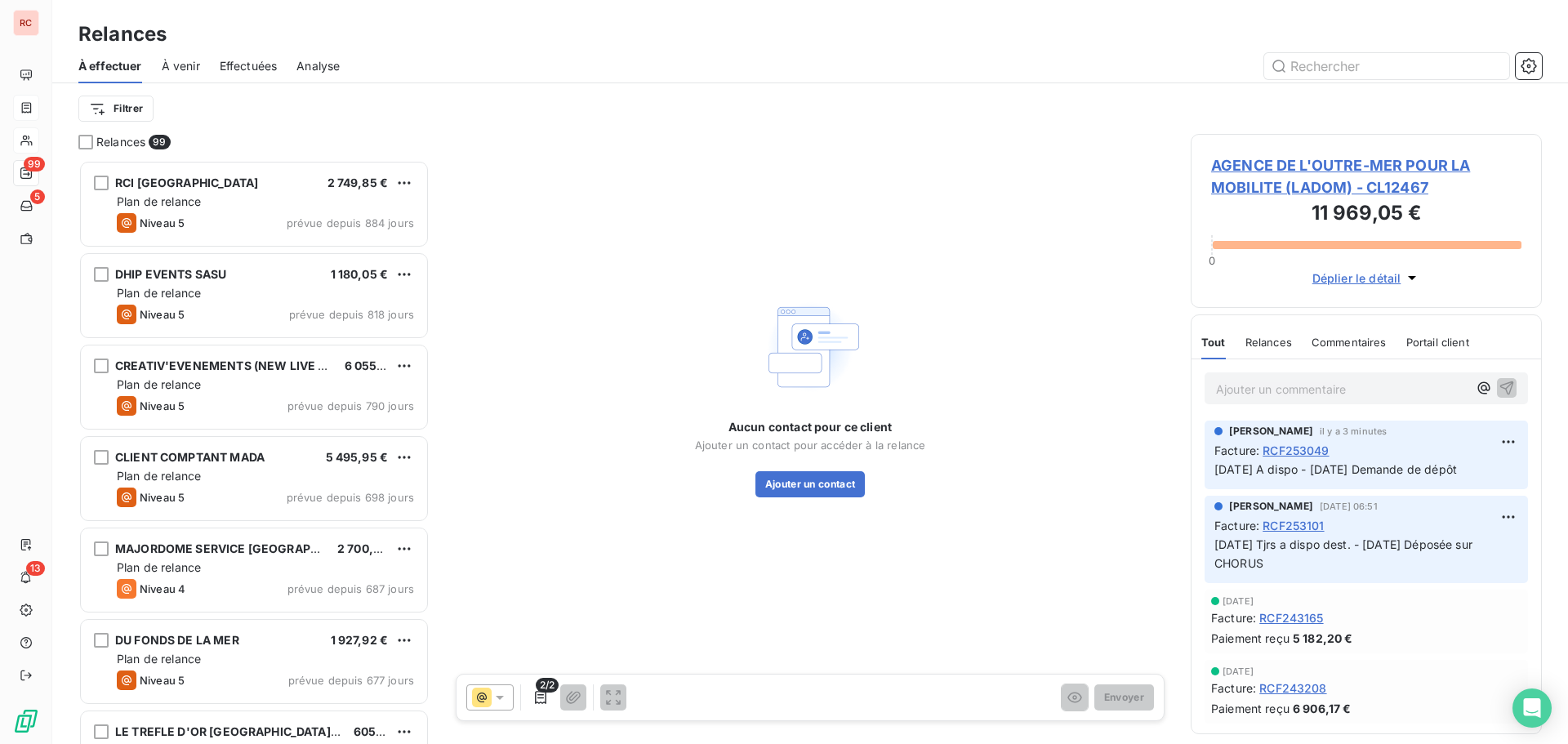
click at [1286, 177] on span "AGENCE DE L'OUTRE-MER POUR LA MOBILITE (LADOM) - CL12467" at bounding box center [1367, 176] width 310 height 44
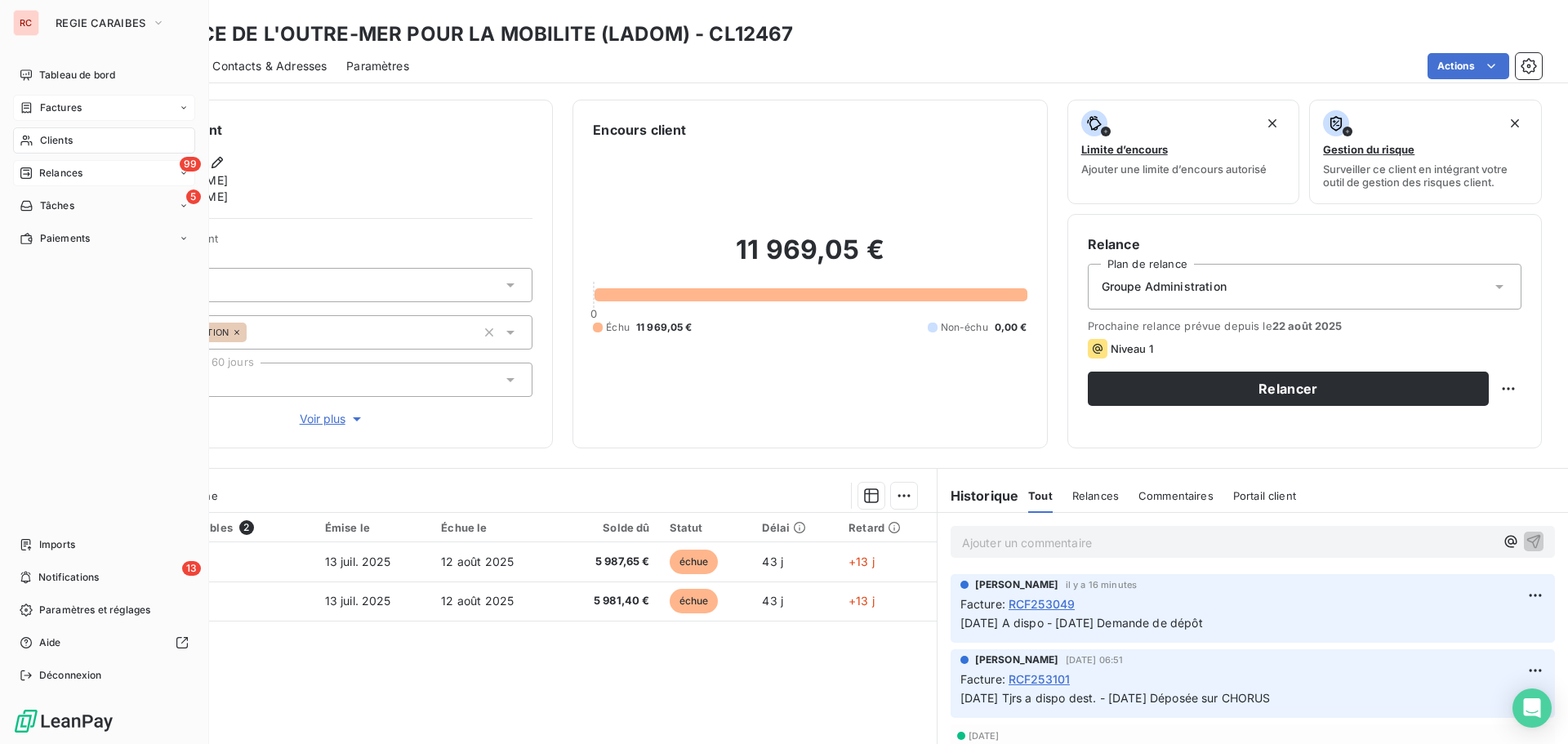
drag, startPoint x: 61, startPoint y: 170, endPoint x: 160, endPoint y: 176, distance: 99.2
click at [61, 171] on span "Relances" at bounding box center [61, 173] width 44 height 15
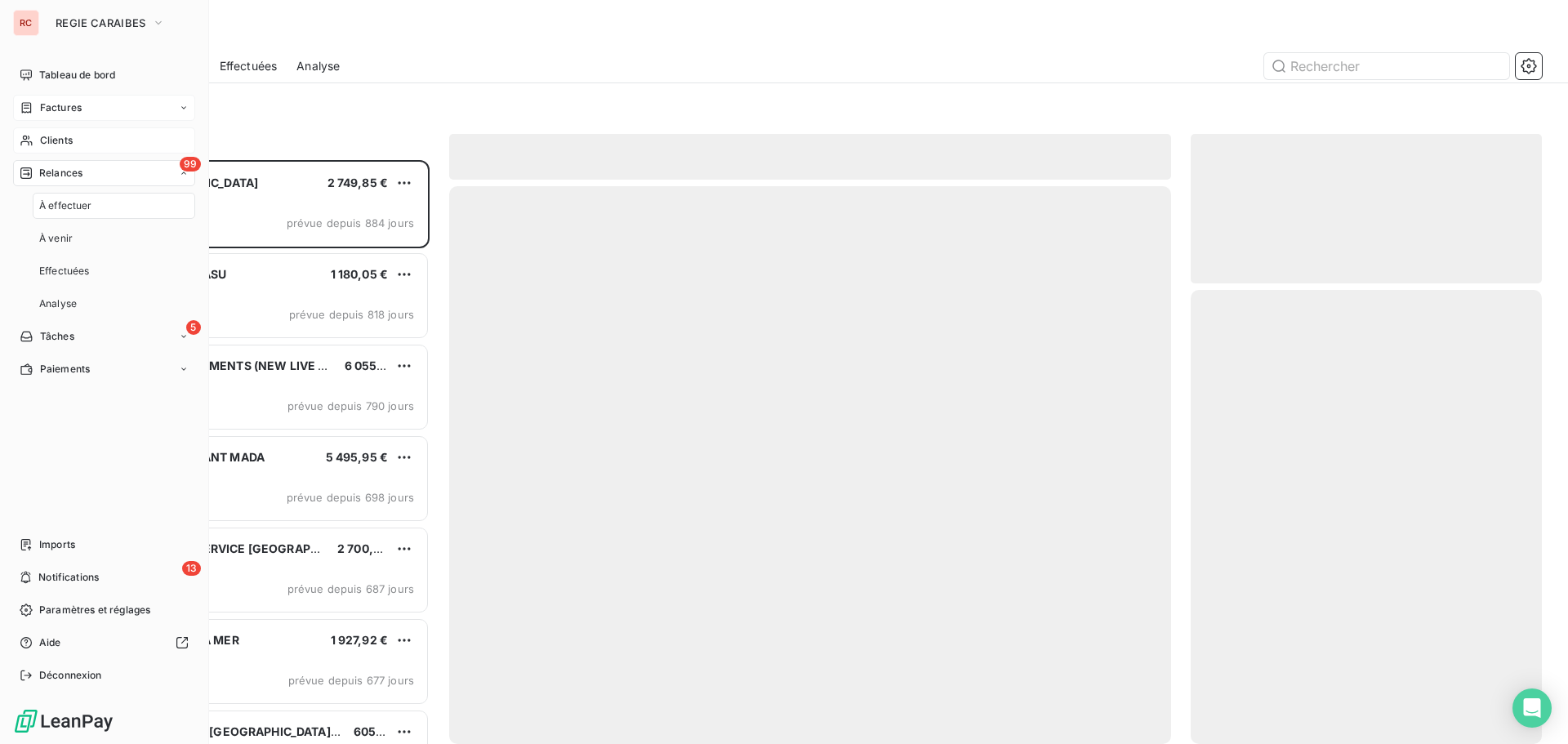
scroll to position [572, 339]
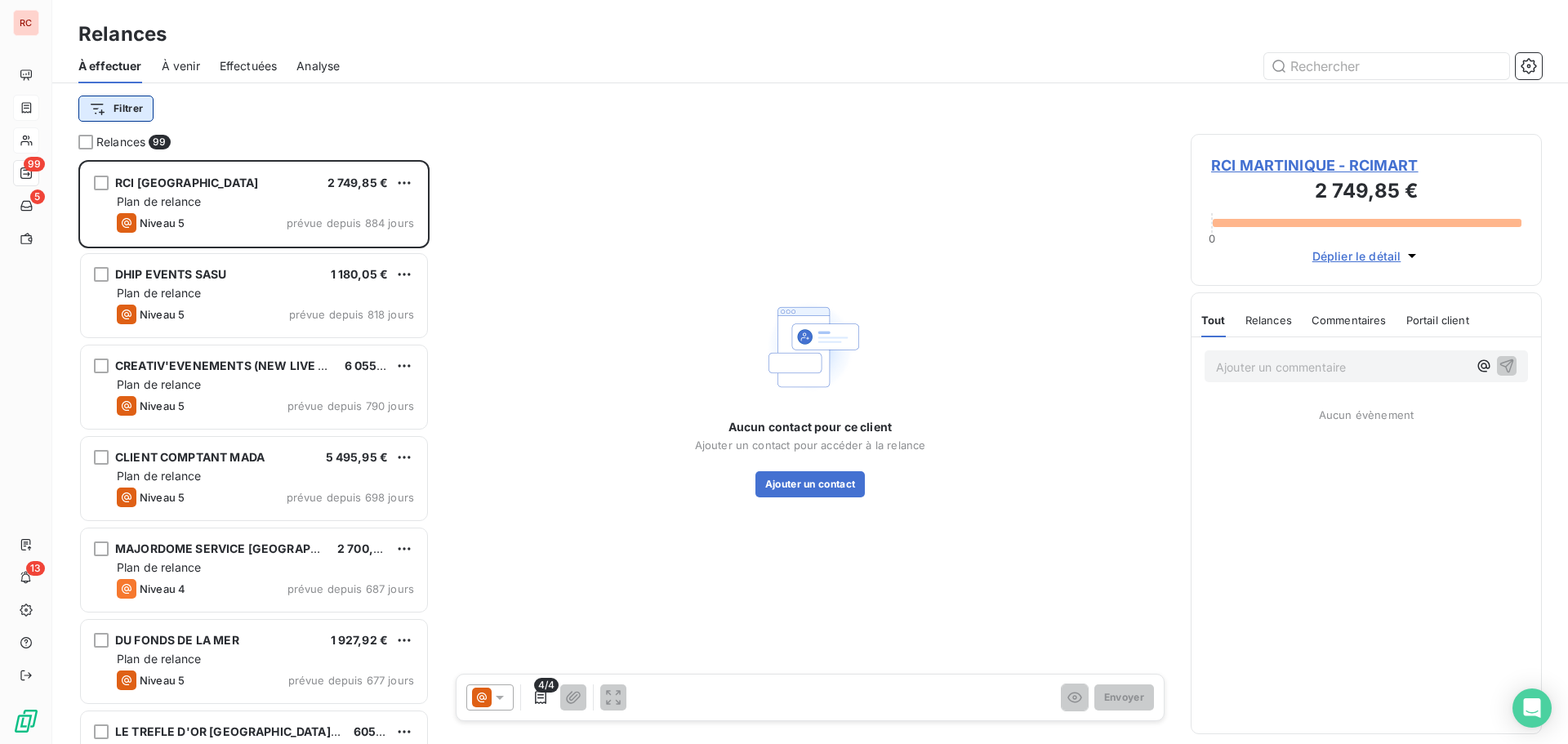
click at [134, 114] on html "RC 99 5 13 Relances À effectuer À venir Effectuées Analyse Filtrer Relances 99 …" at bounding box center [784, 372] width 1568 height 744
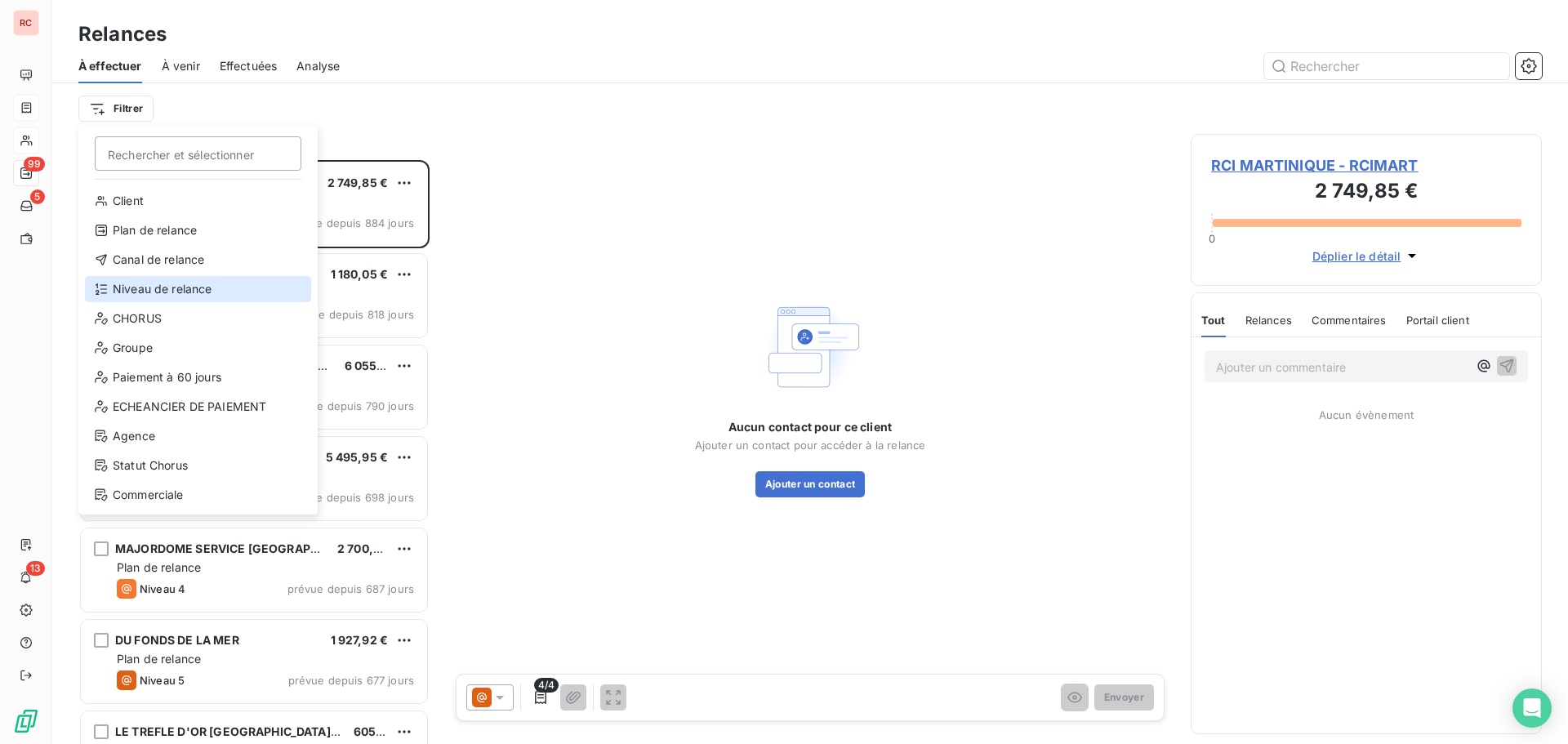
click at [131, 289] on div "Niveau de relance" at bounding box center [198, 289] width 226 height 27
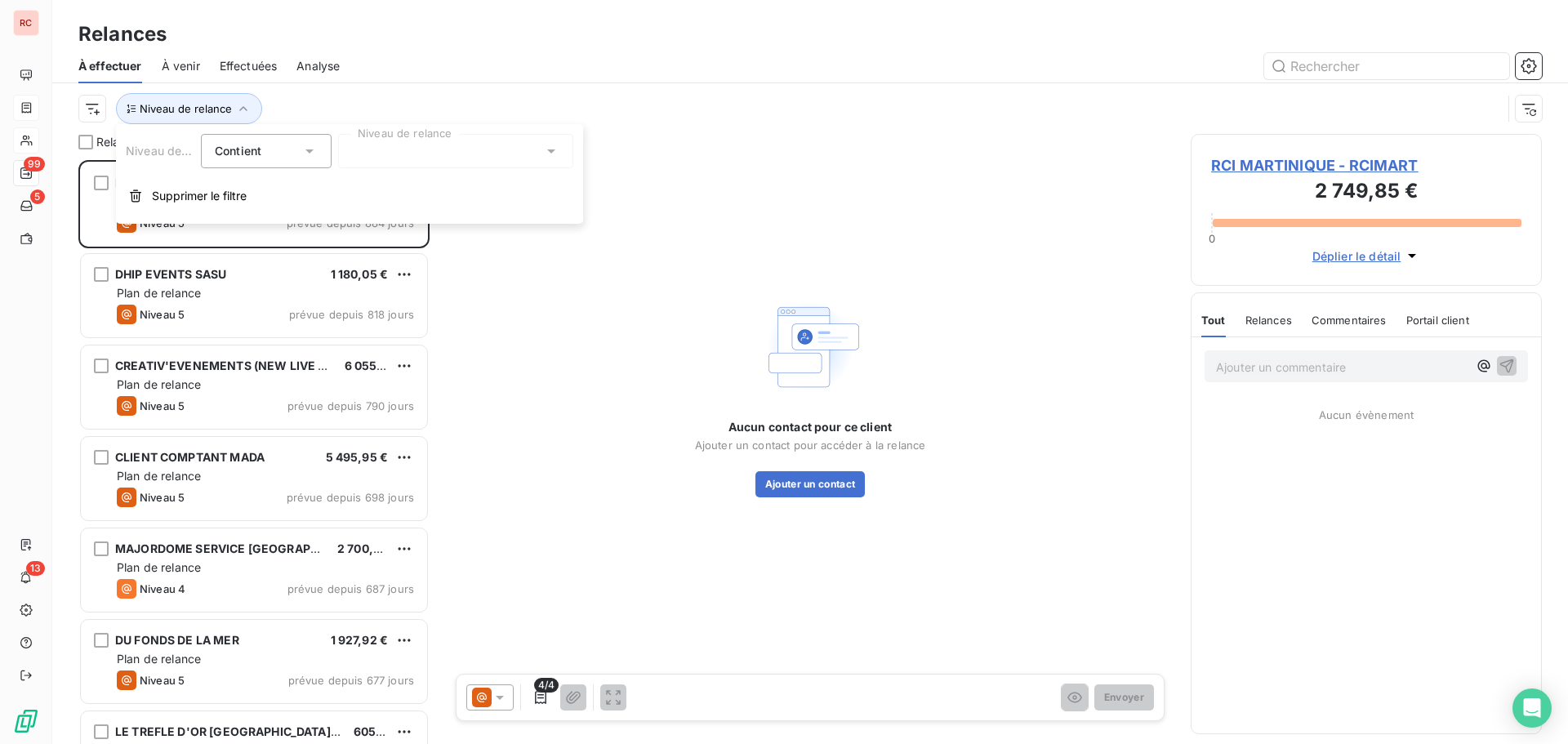
click at [410, 148] on div at bounding box center [456, 151] width 236 height 34
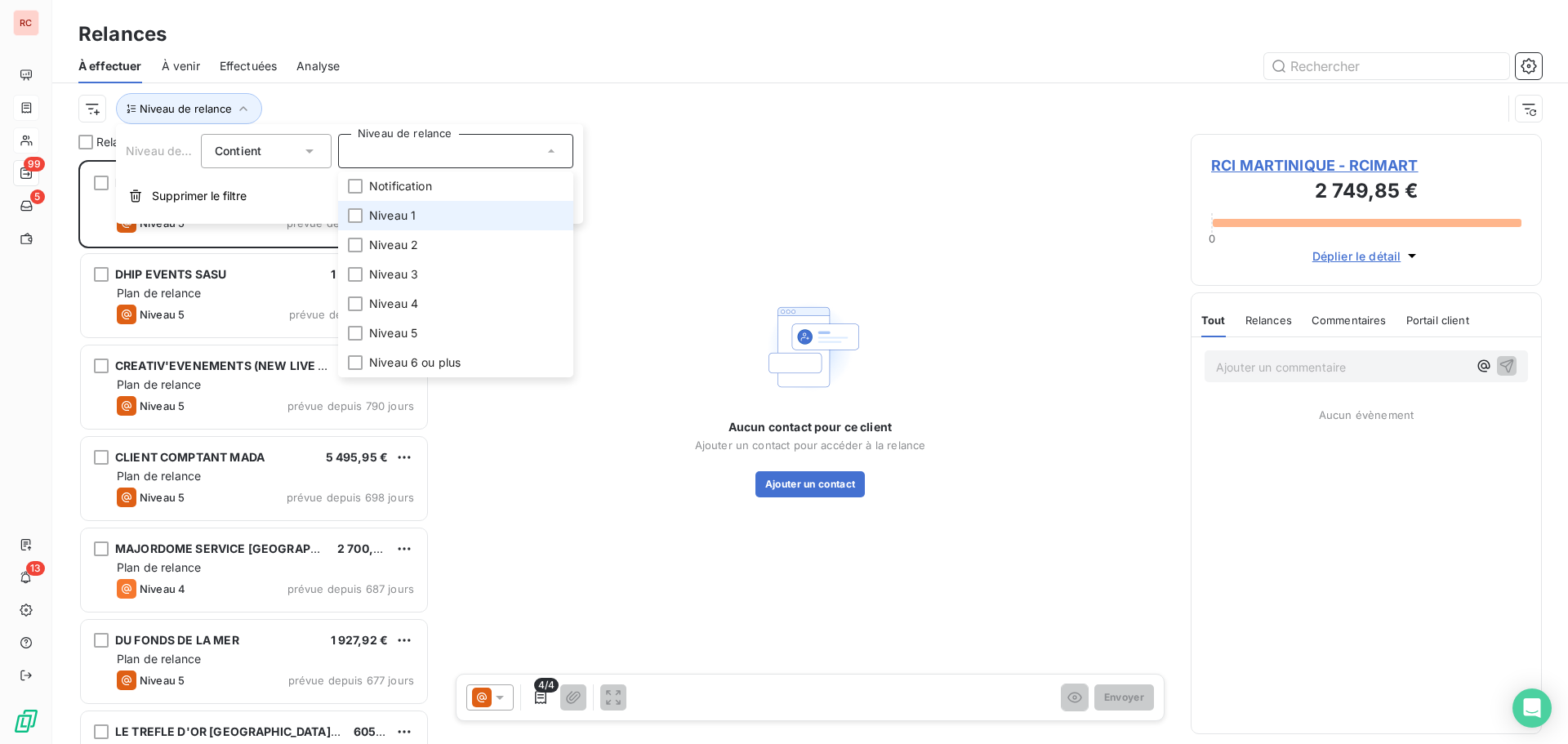
click at [410, 212] on span "Niveau 1" at bounding box center [392, 215] width 46 height 16
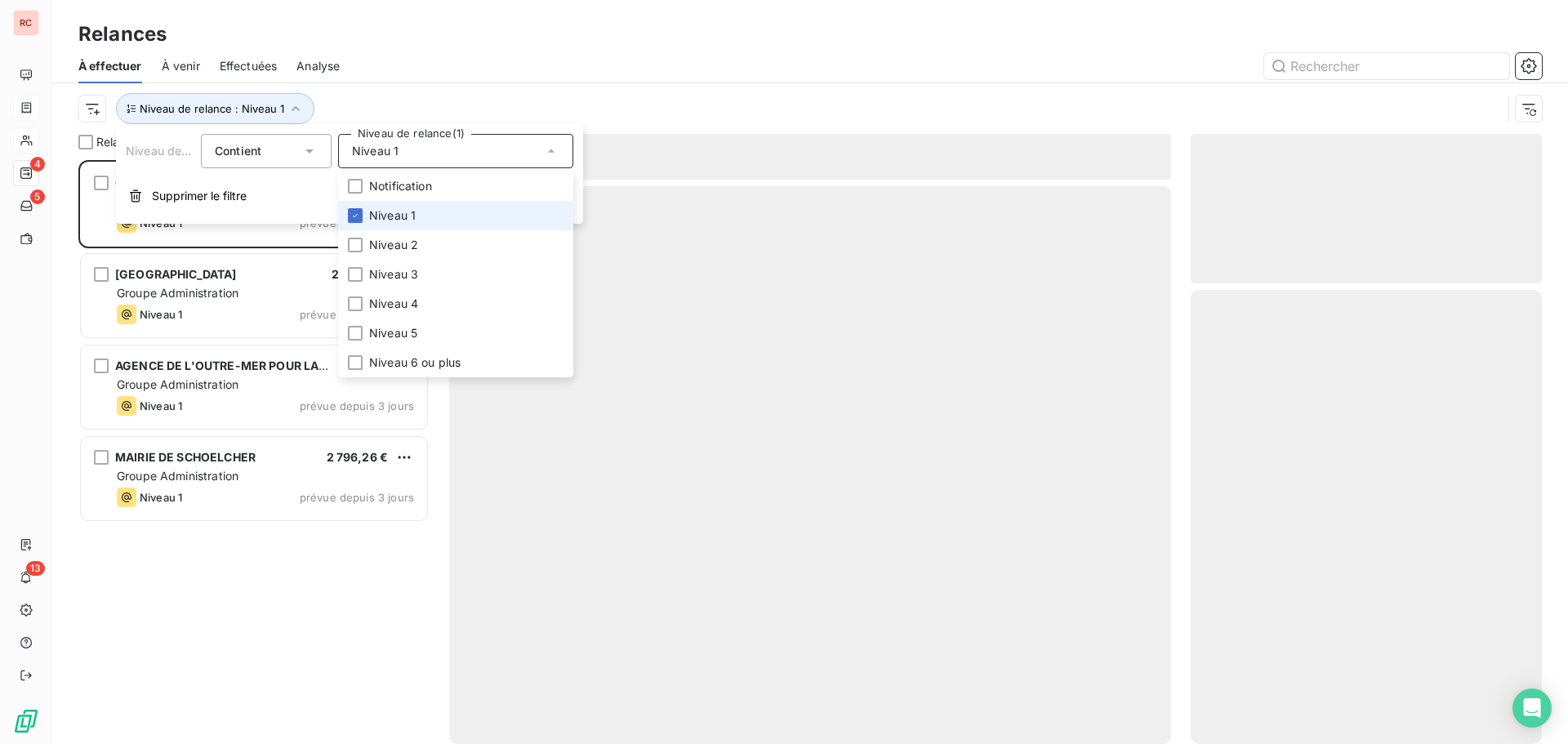
scroll to position [572, 339]
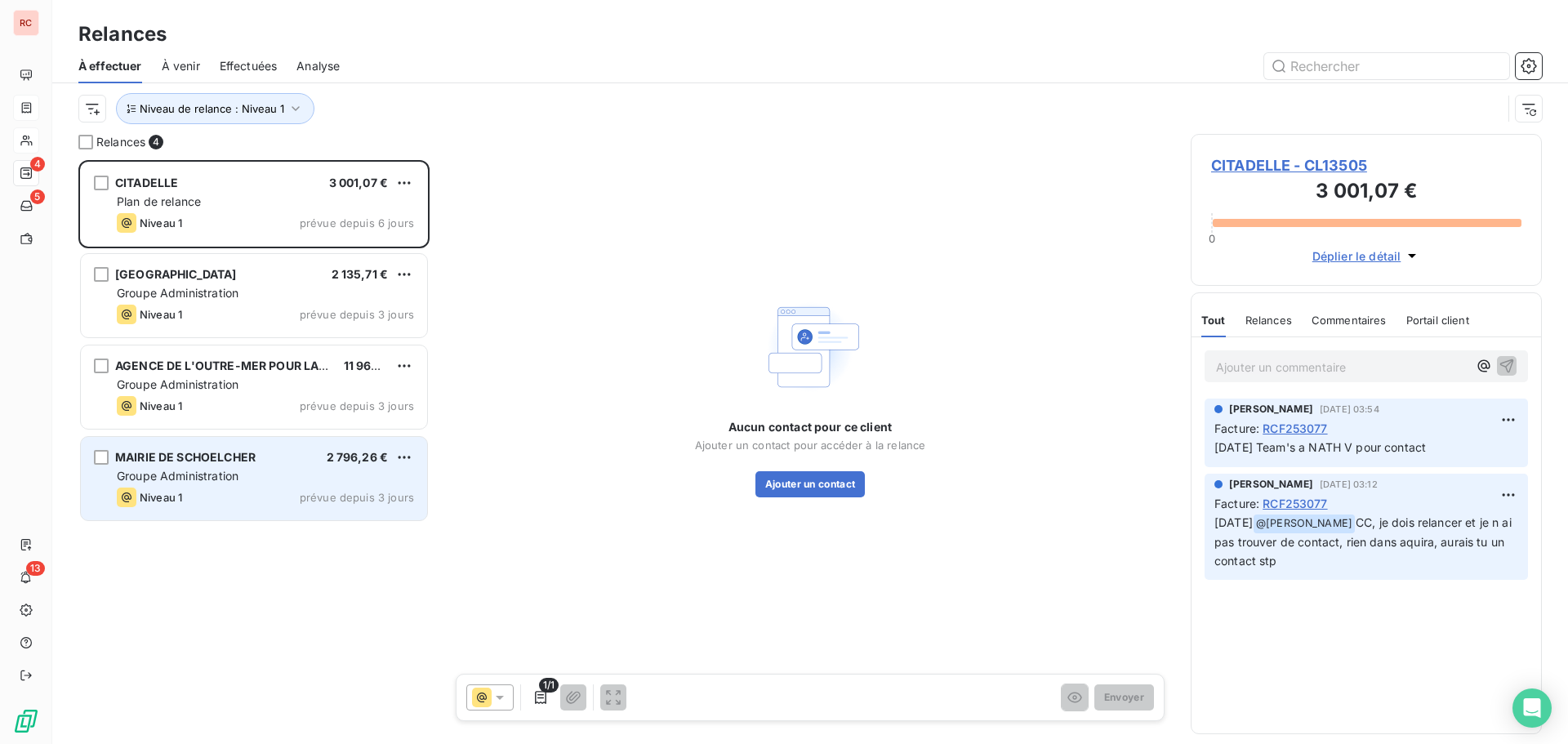
click at [148, 477] on span "Groupe Administration" at bounding box center [177, 476] width 122 height 14
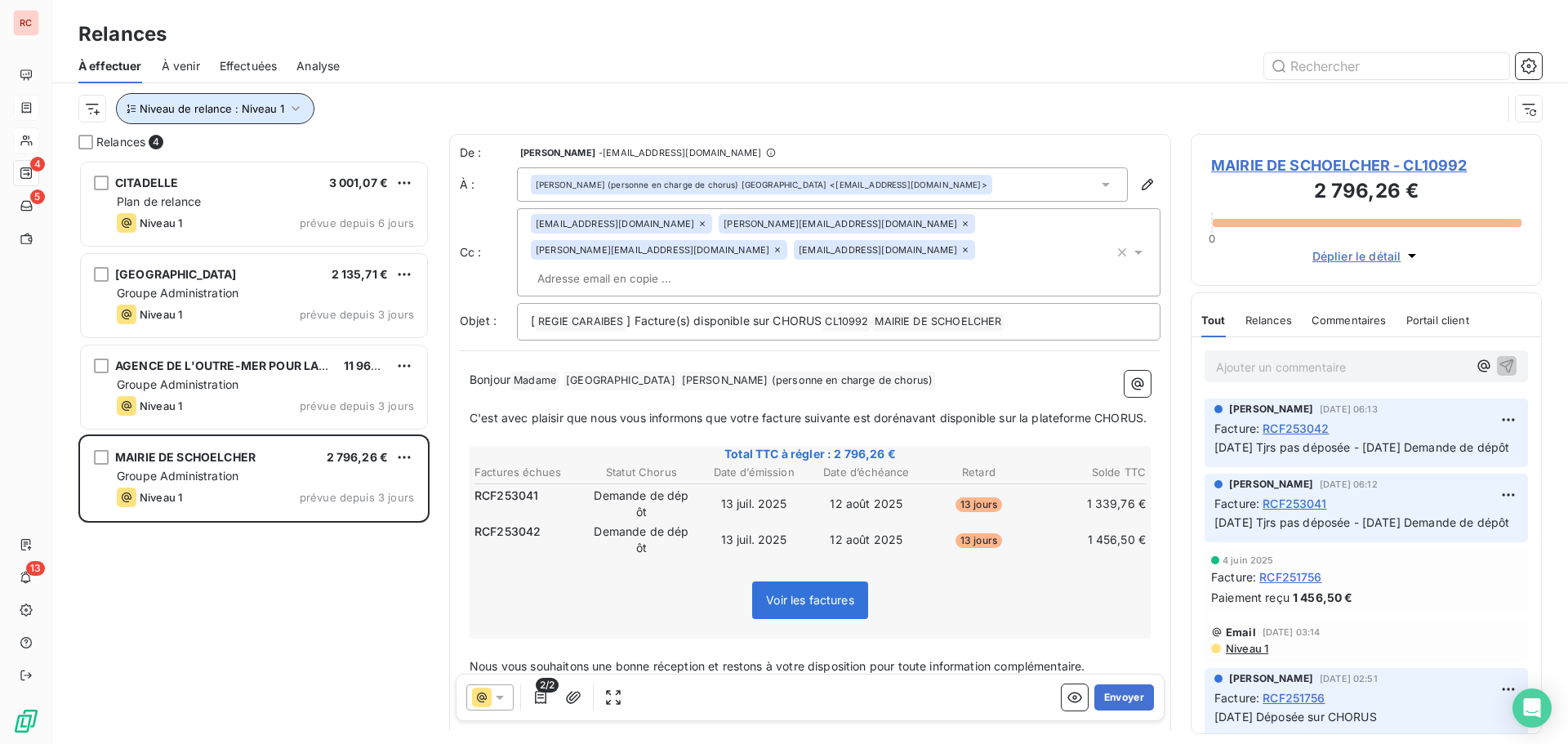
click at [297, 106] on icon "button" at bounding box center [296, 108] width 16 height 16
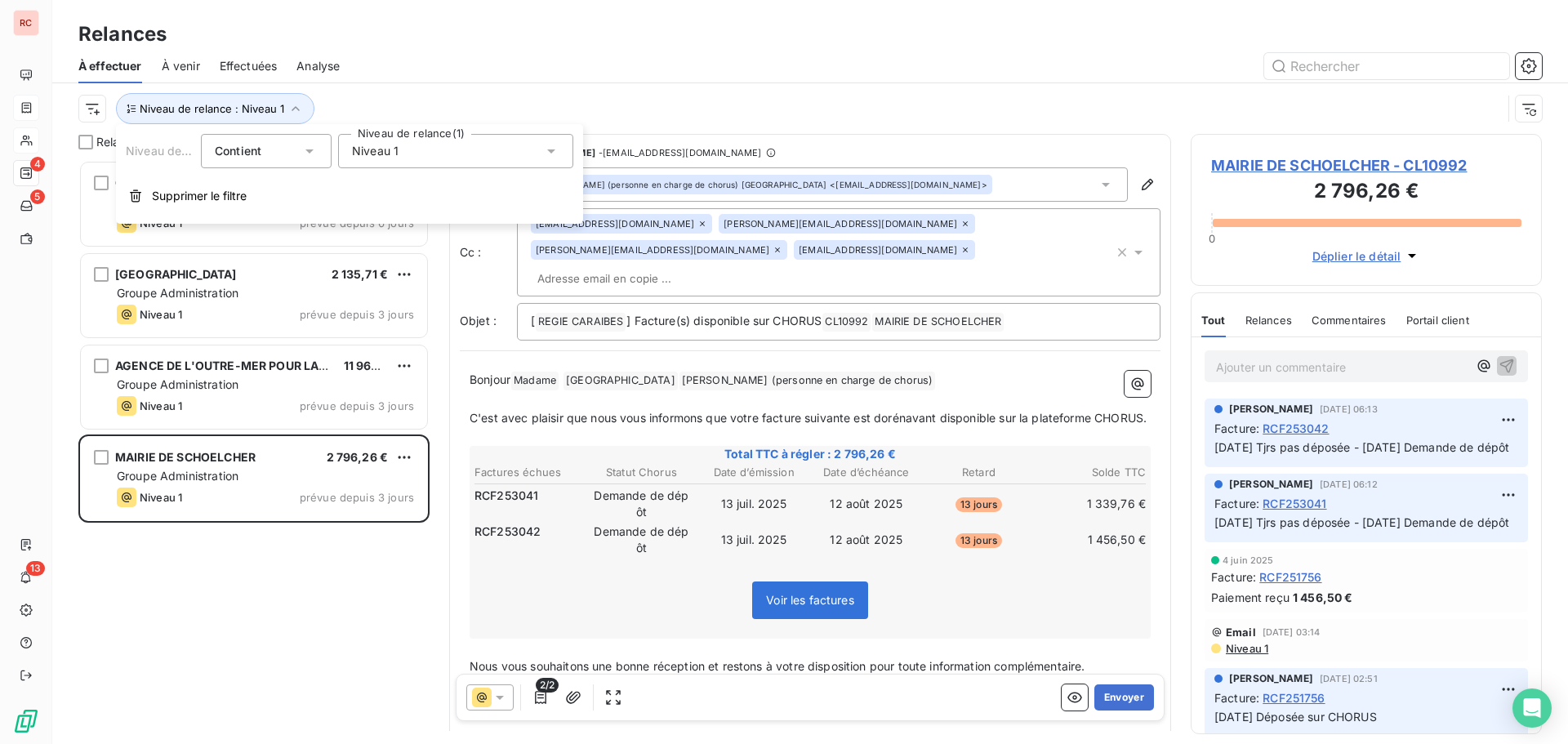
click at [557, 148] on icon at bounding box center [551, 151] width 16 height 16
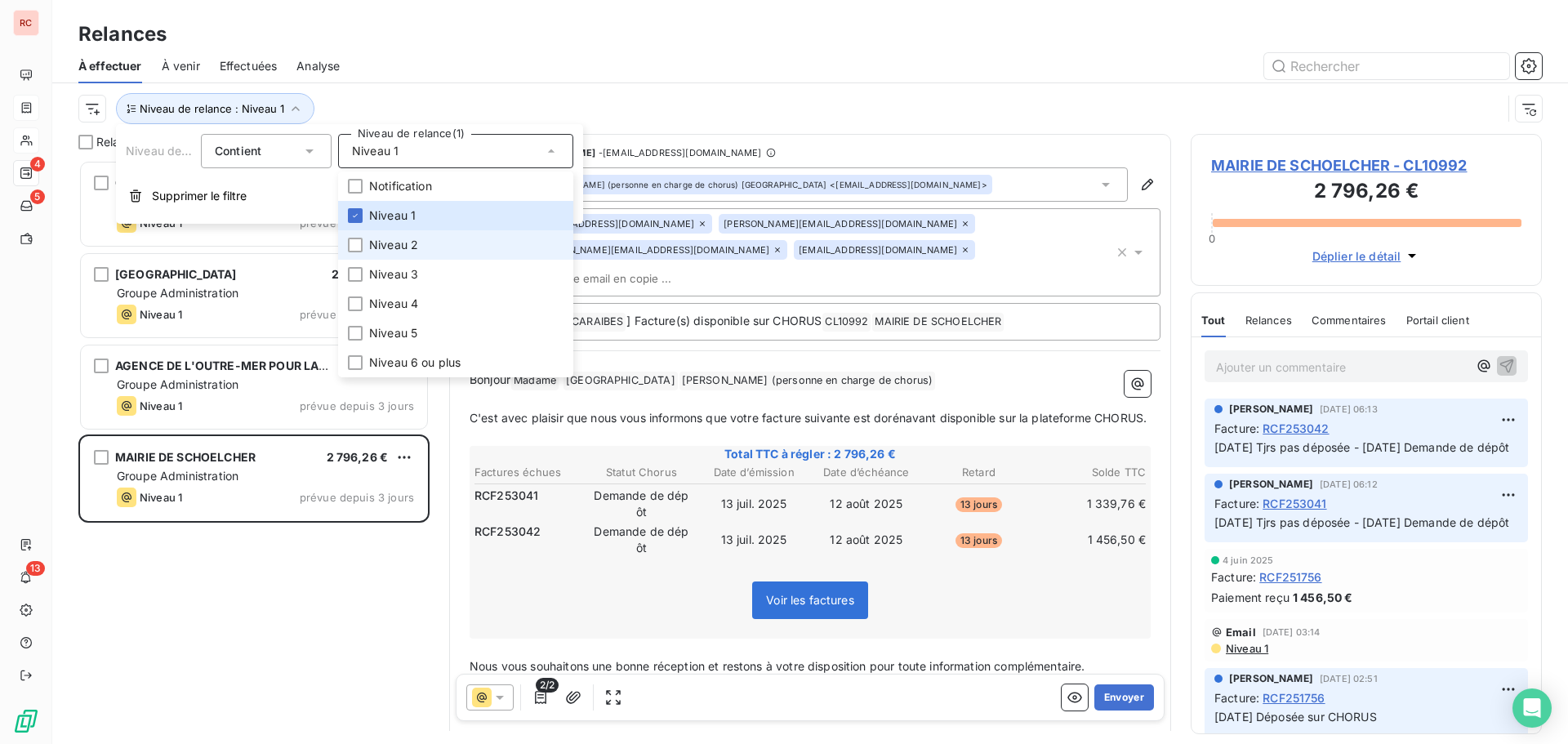
click at [402, 248] on span "Niveau 2" at bounding box center [393, 244] width 49 height 16
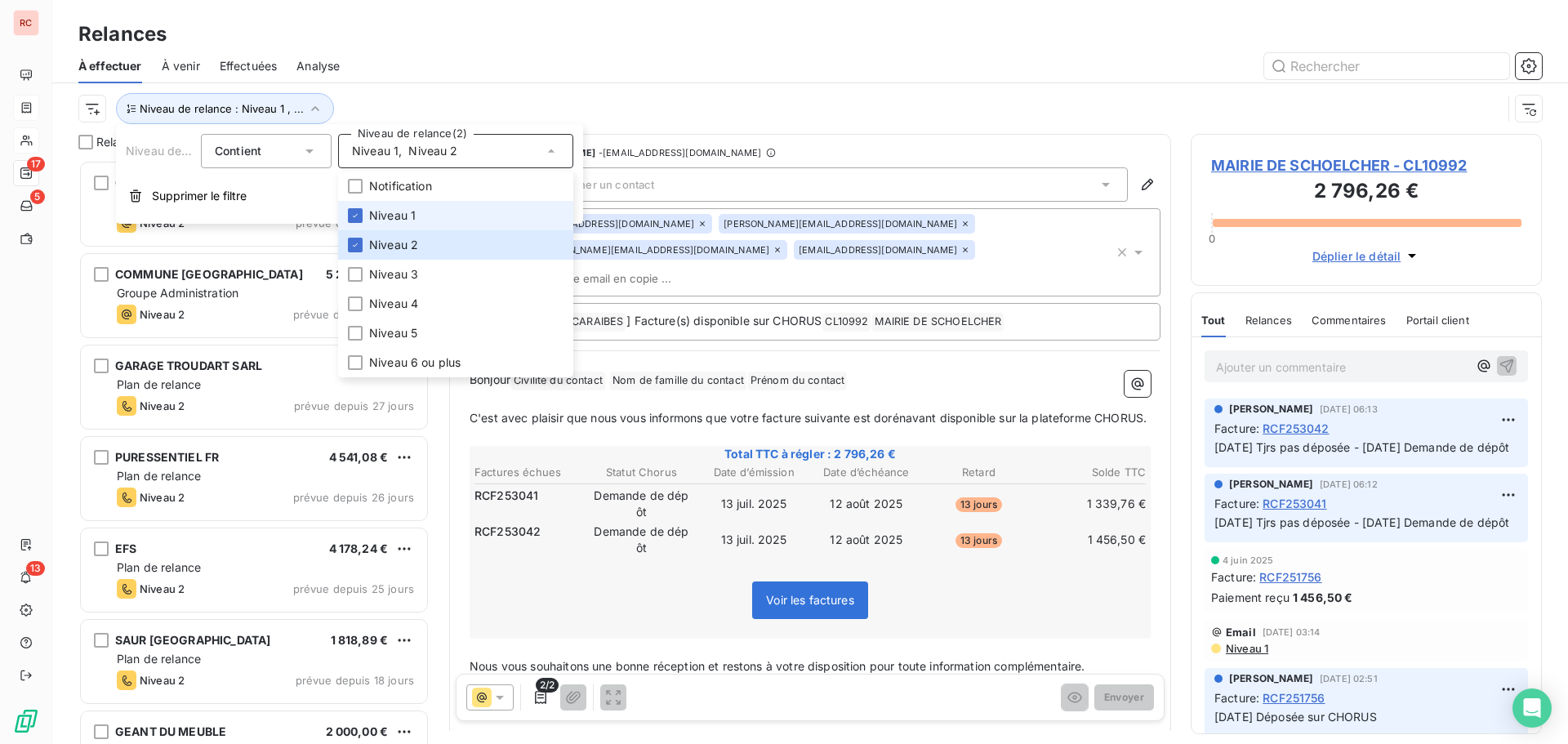
scroll to position [572, 339]
click at [402, 213] on span "Niveau 1" at bounding box center [392, 215] width 46 height 16
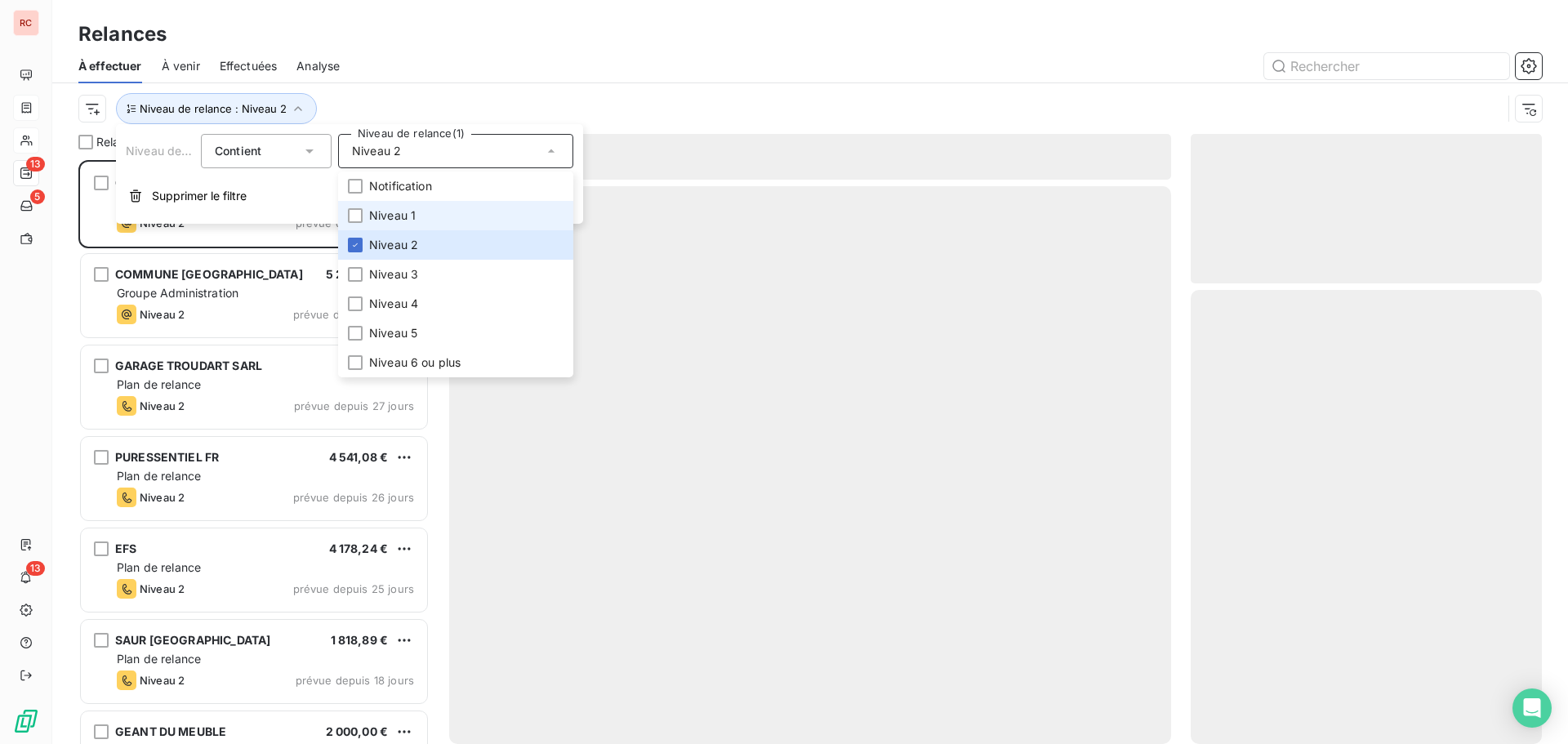
scroll to position [572, 339]
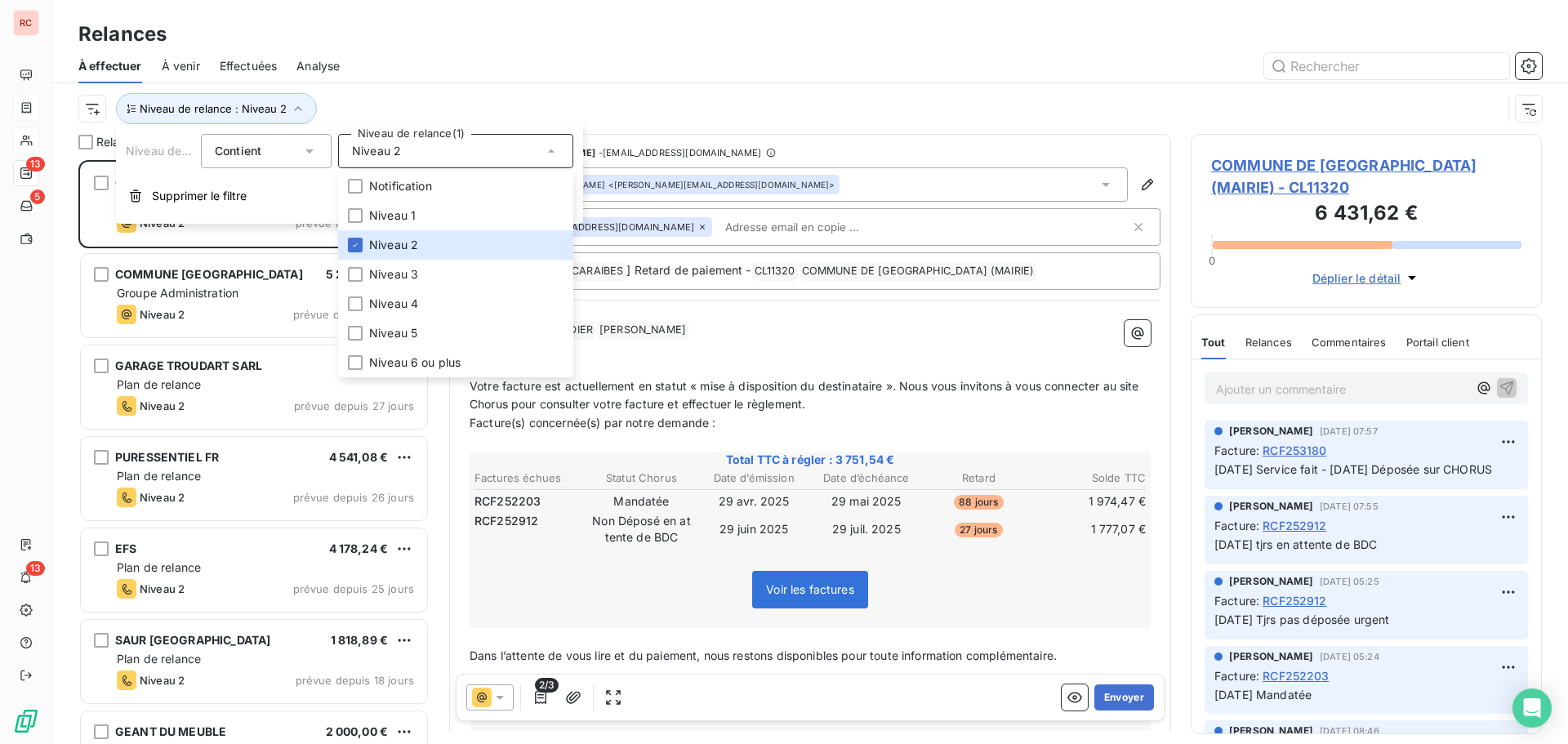
click at [930, 33] on div "Relances" at bounding box center [810, 34] width 1516 height 29
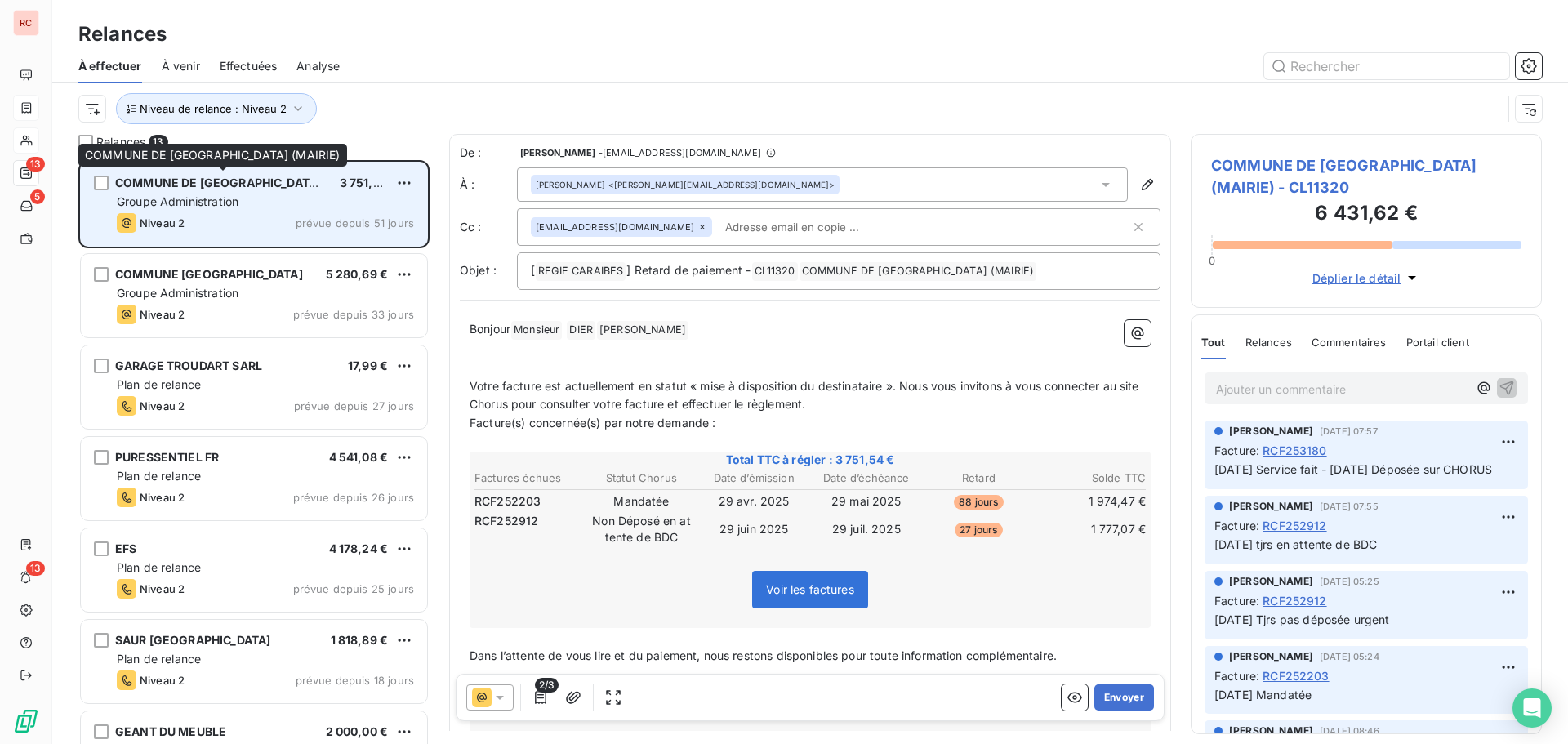
click at [254, 189] on div "COMMUNE DE [GEOGRAPHIC_DATA] (MAIRIE)" at bounding box center [220, 183] width 212 height 16
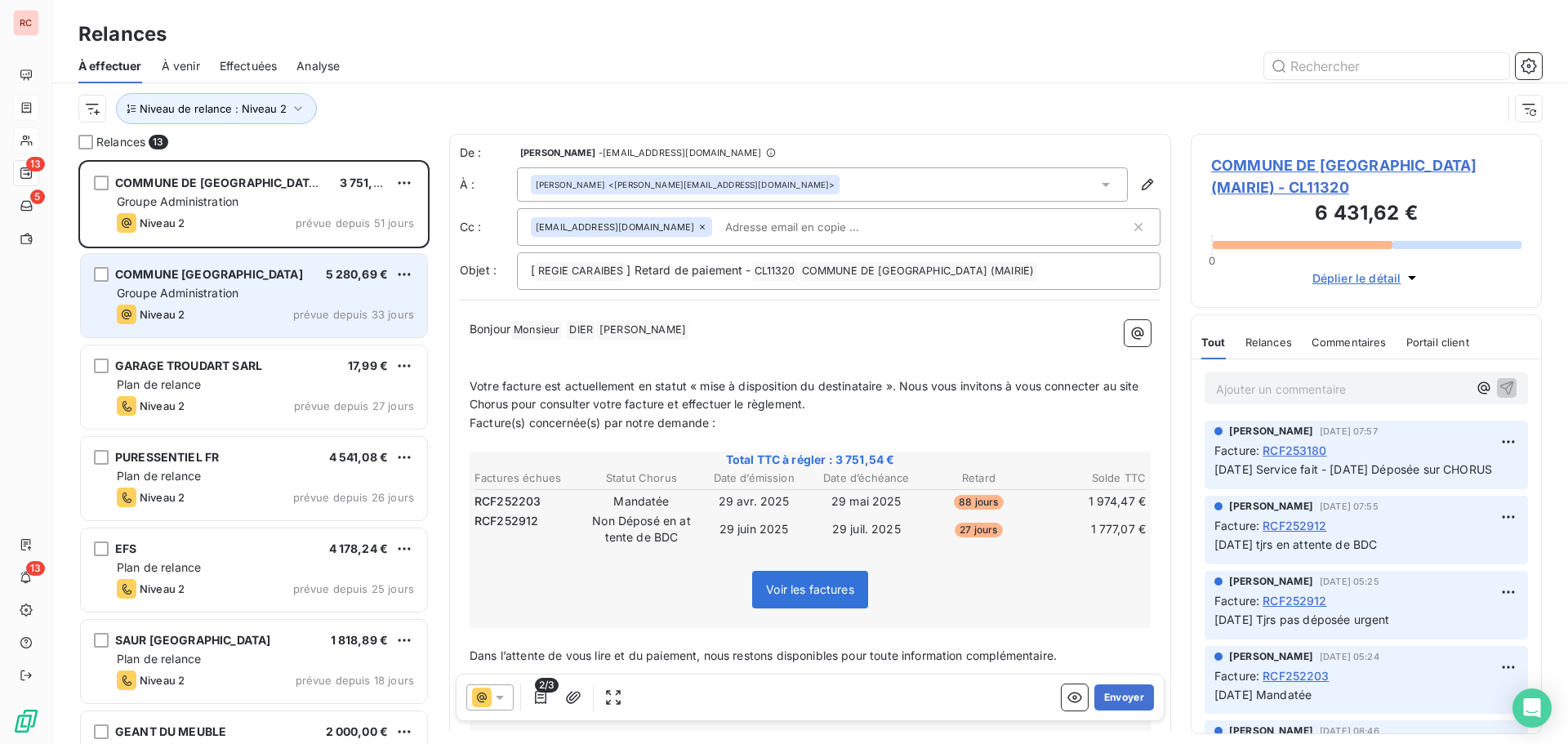
click at [255, 315] on div "Niveau 2 prévue depuis 33 jours" at bounding box center [265, 315] width 297 height 20
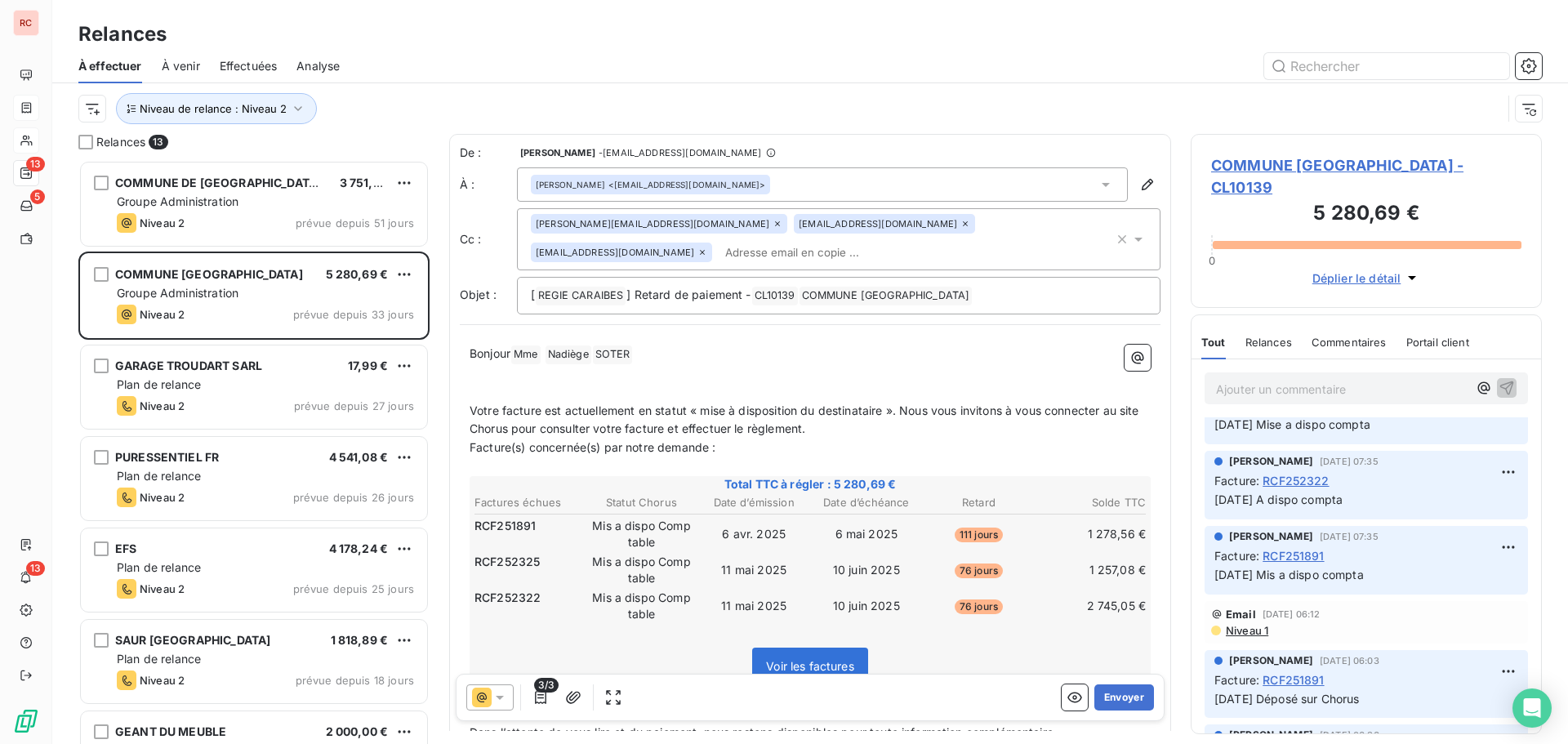
scroll to position [81, 0]
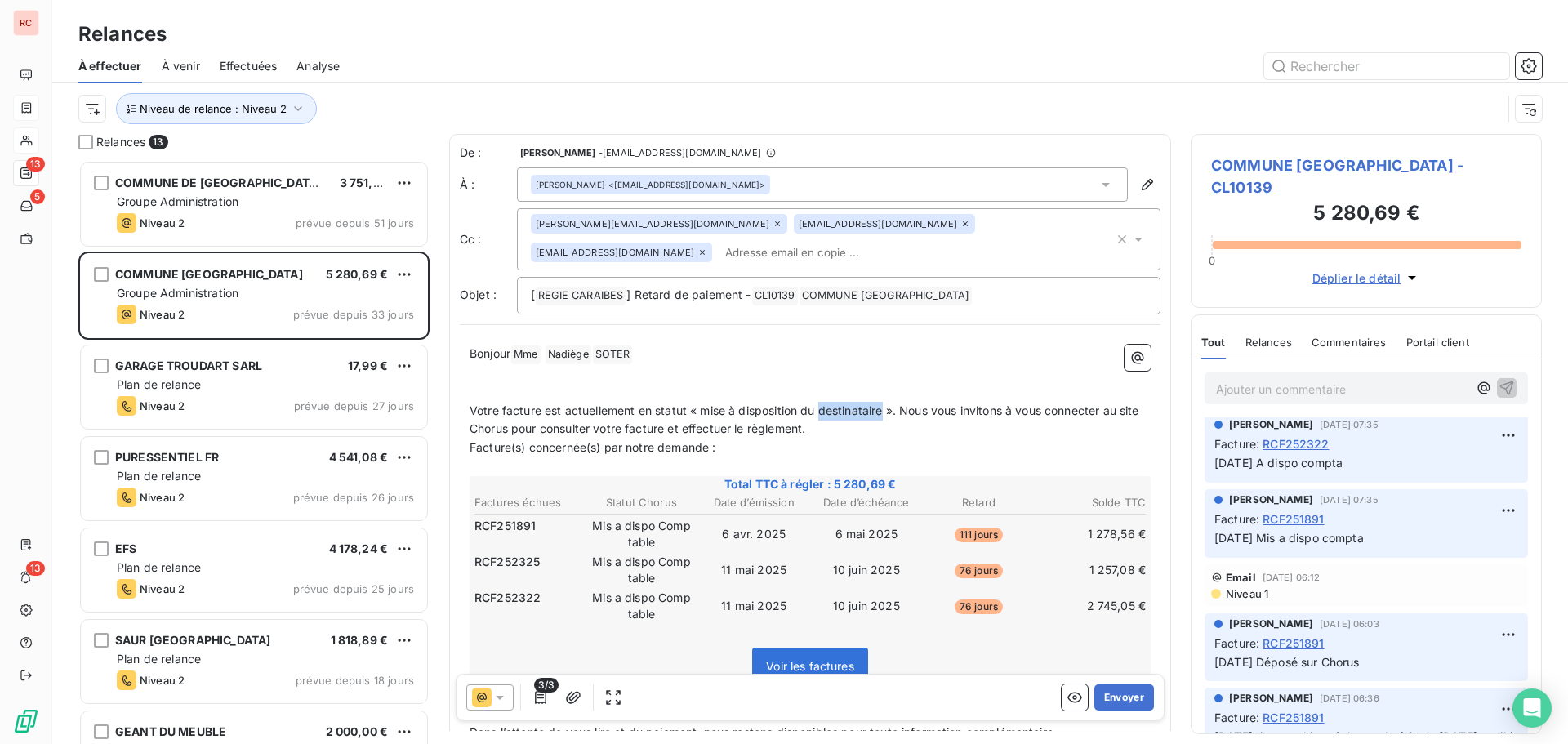
drag, startPoint x: 887, startPoint y: 409, endPoint x: 819, endPoint y: 407, distance: 68.0
click at [819, 407] on span "Votre facture est actuellement en statut « mise à disposition du destinataire »…" at bounding box center [805, 420] width 673 height 33
click at [851, 369] on p "﻿" at bounding box center [810, 374] width 681 height 19
click at [514, 391] on p "﻿" at bounding box center [810, 393] width 681 height 19
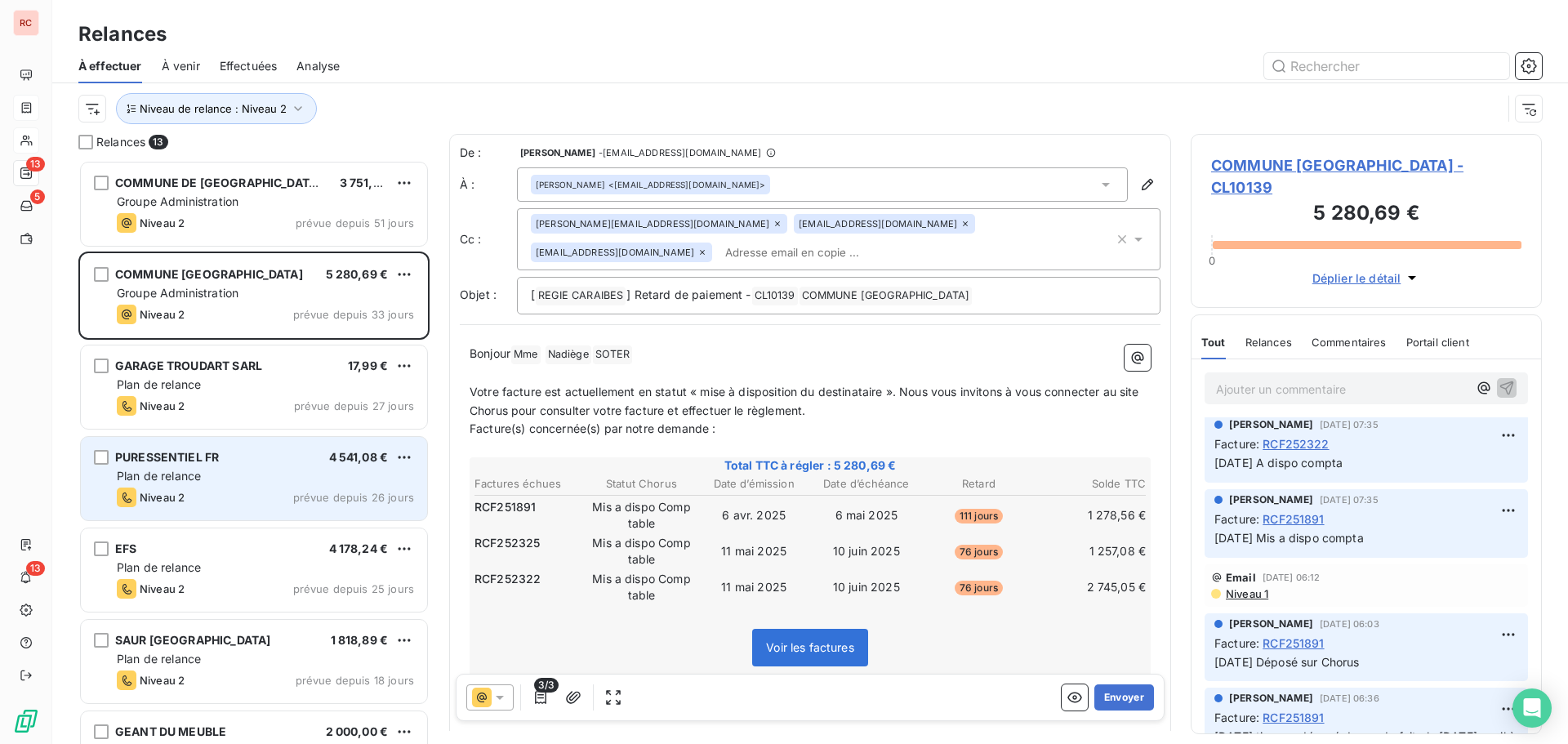
click at [267, 486] on div "PURESSENTIEL FR 4 541,08 € Plan de relance Niveau 2 prévue depuis 26 jours" at bounding box center [254, 478] width 346 height 83
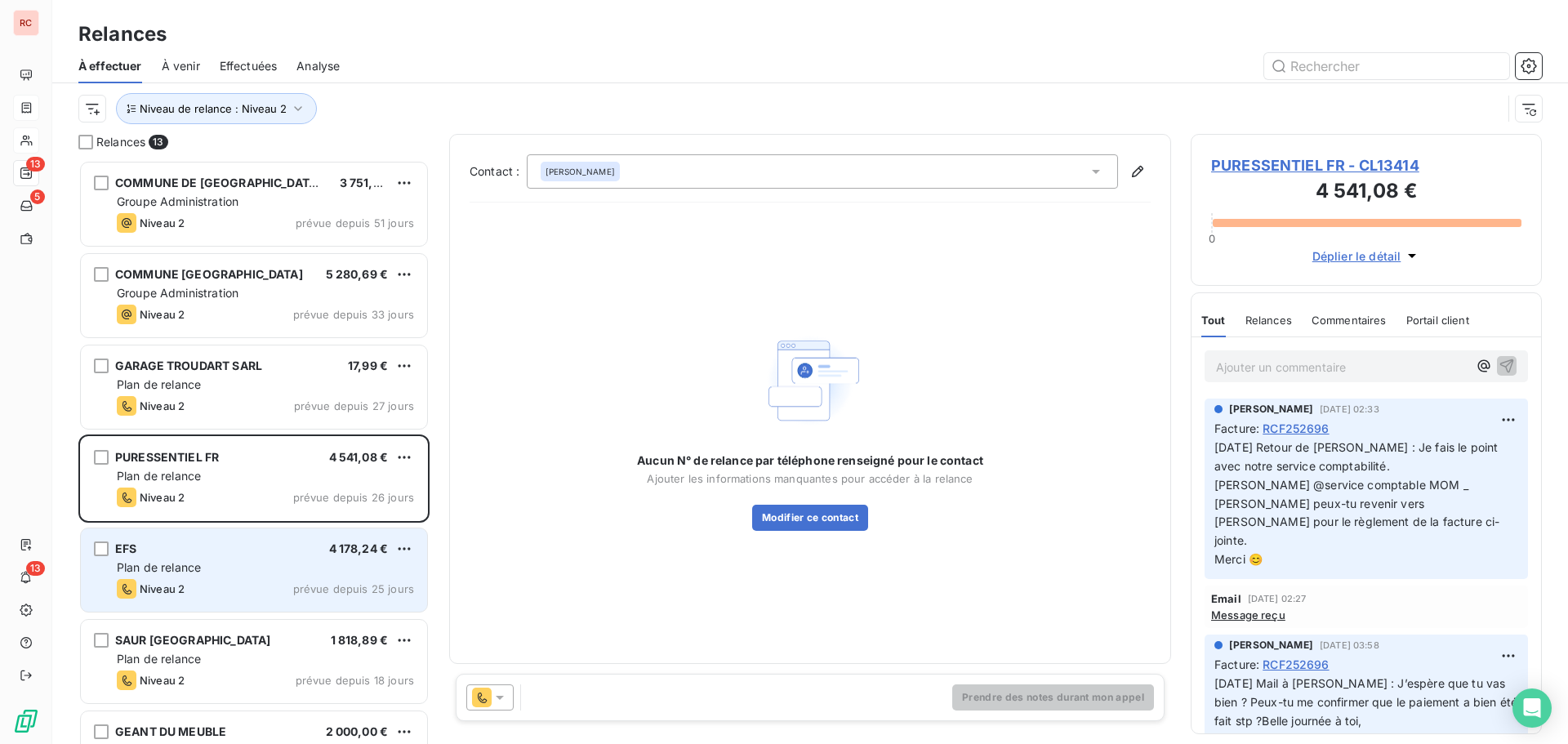
click at [245, 585] on div "Niveau 2 prévue depuis 25 jours" at bounding box center [265, 589] width 297 height 20
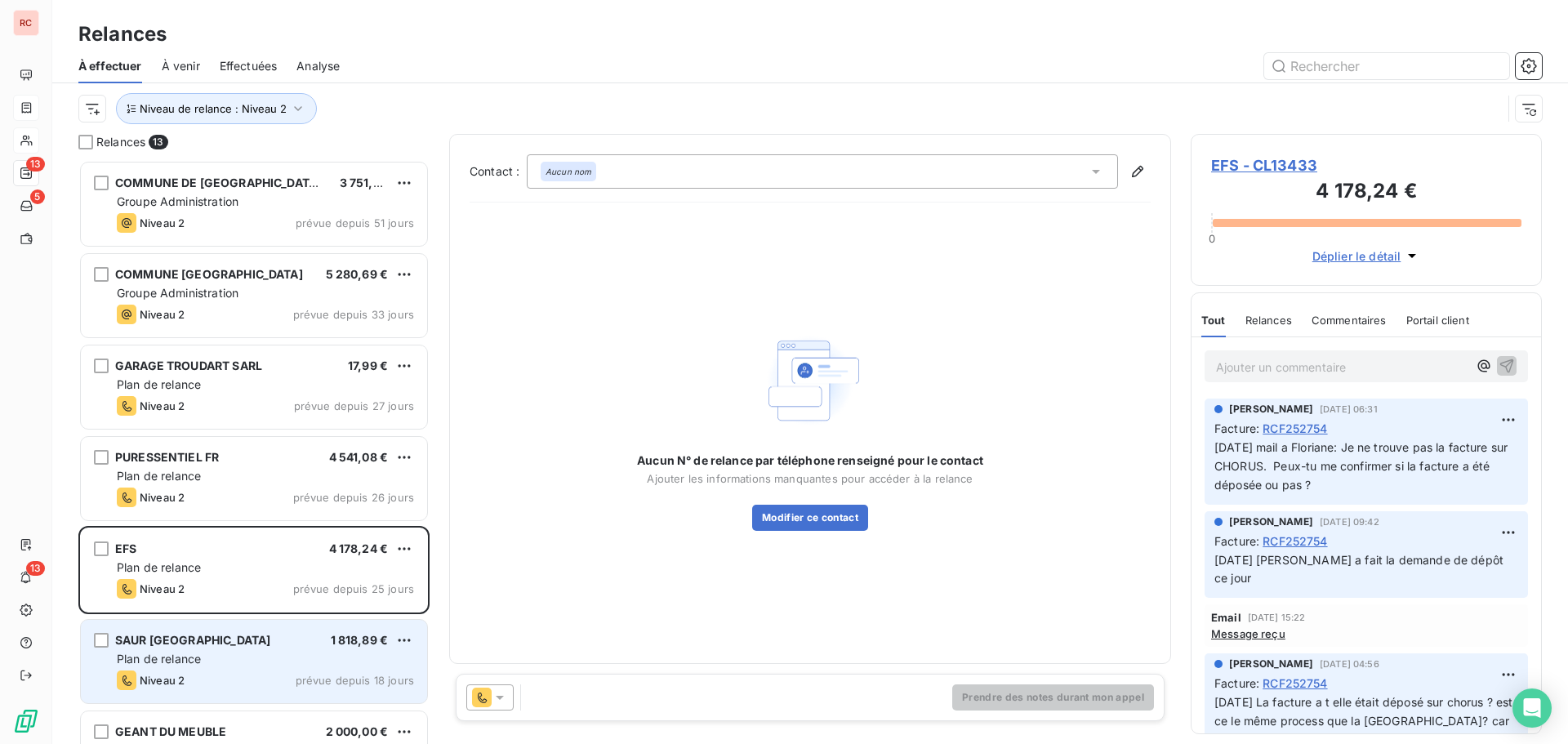
click at [238, 661] on div "Plan de relance" at bounding box center [265, 659] width 297 height 16
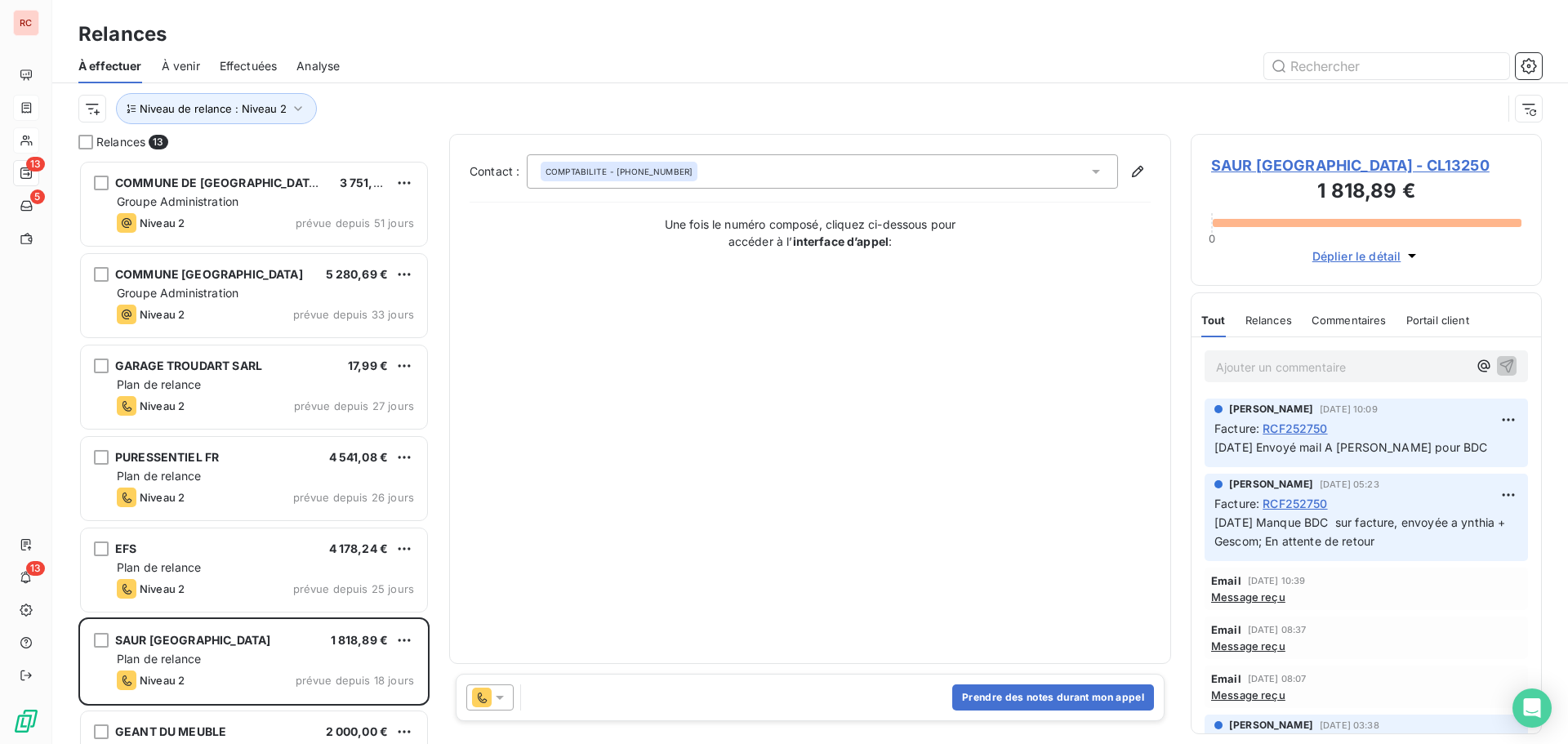
click at [1291, 167] on span "SAUR [GEOGRAPHIC_DATA] - CL13250" at bounding box center [1367, 165] width 310 height 22
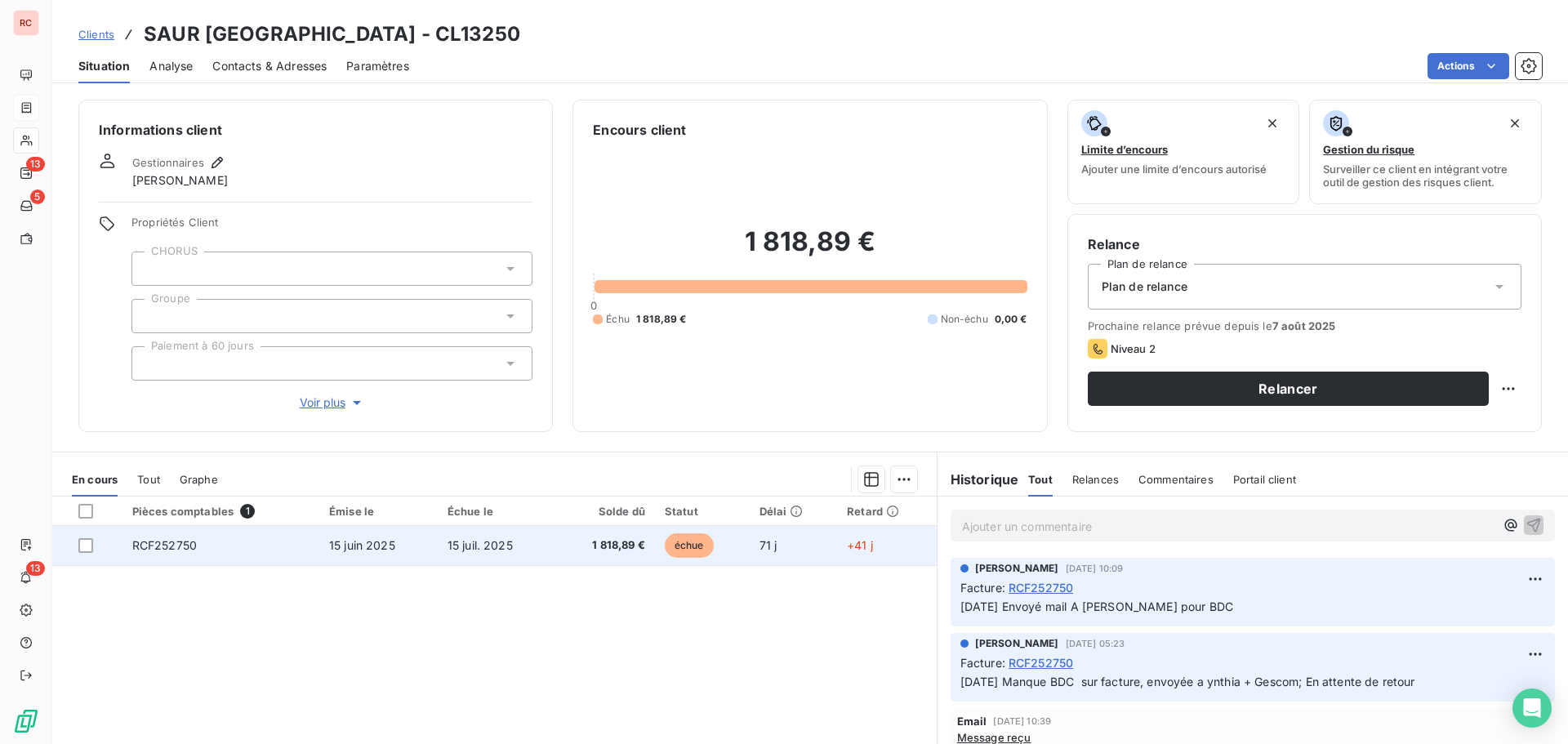
click at [369, 551] on span "15 juin 2025" at bounding box center [362, 545] width 66 height 14
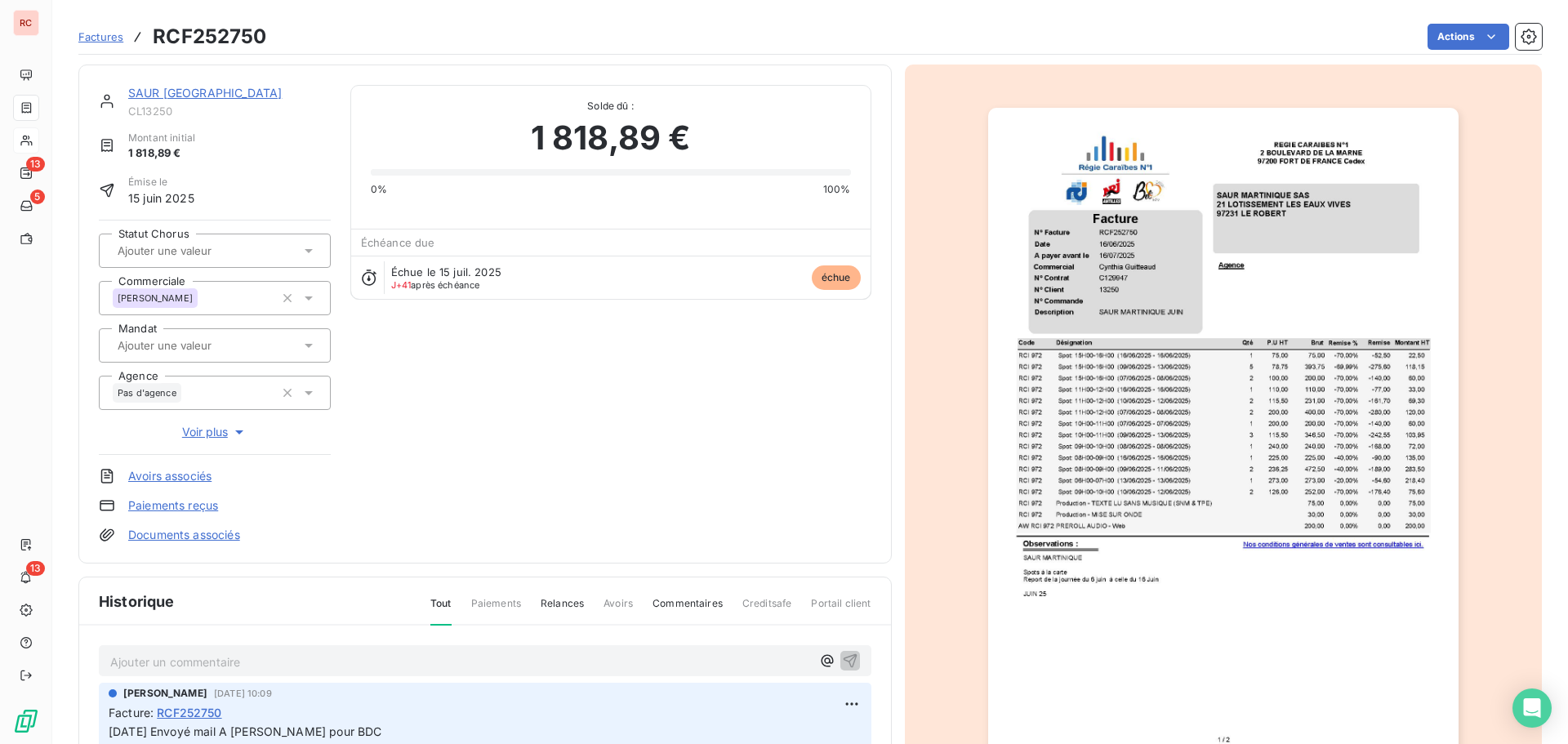
scroll to position [165, 0]
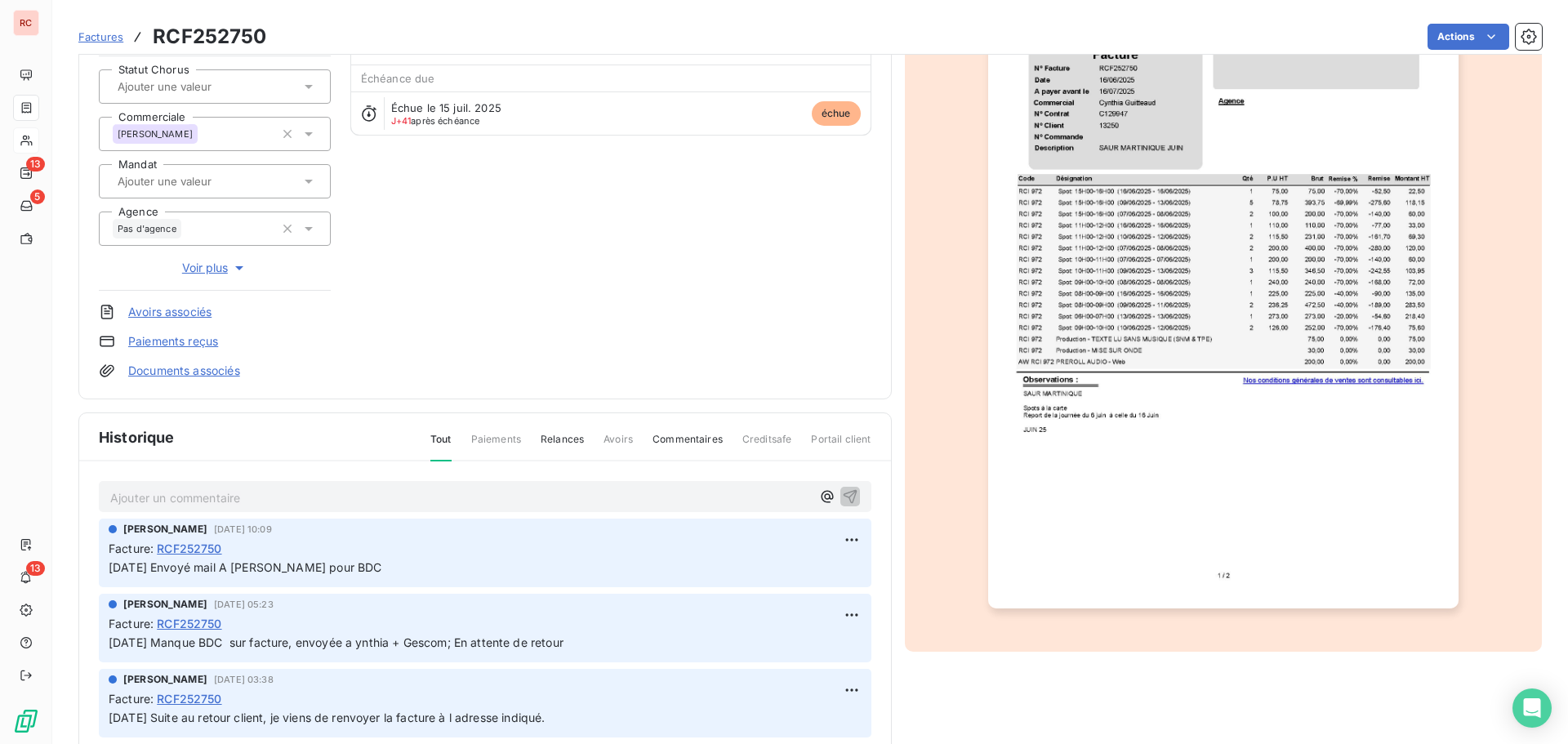
click at [135, 501] on p "Ajouter un commentaire ﻿" at bounding box center [461, 498] width 701 height 21
click at [201, 501] on span "[DATE] Relacé ce jour sur BDC" at bounding box center [194, 496] width 166 height 14
drag, startPoint x: 319, startPoint y: 495, endPoint x: 107, endPoint y: 491, distance: 212.0
click at [107, 491] on div "[DATE] Relancé ce jour sur BDC" at bounding box center [485, 495] width 773 height 30
copy span "[DATE] Relancé ce jour sur BDC"
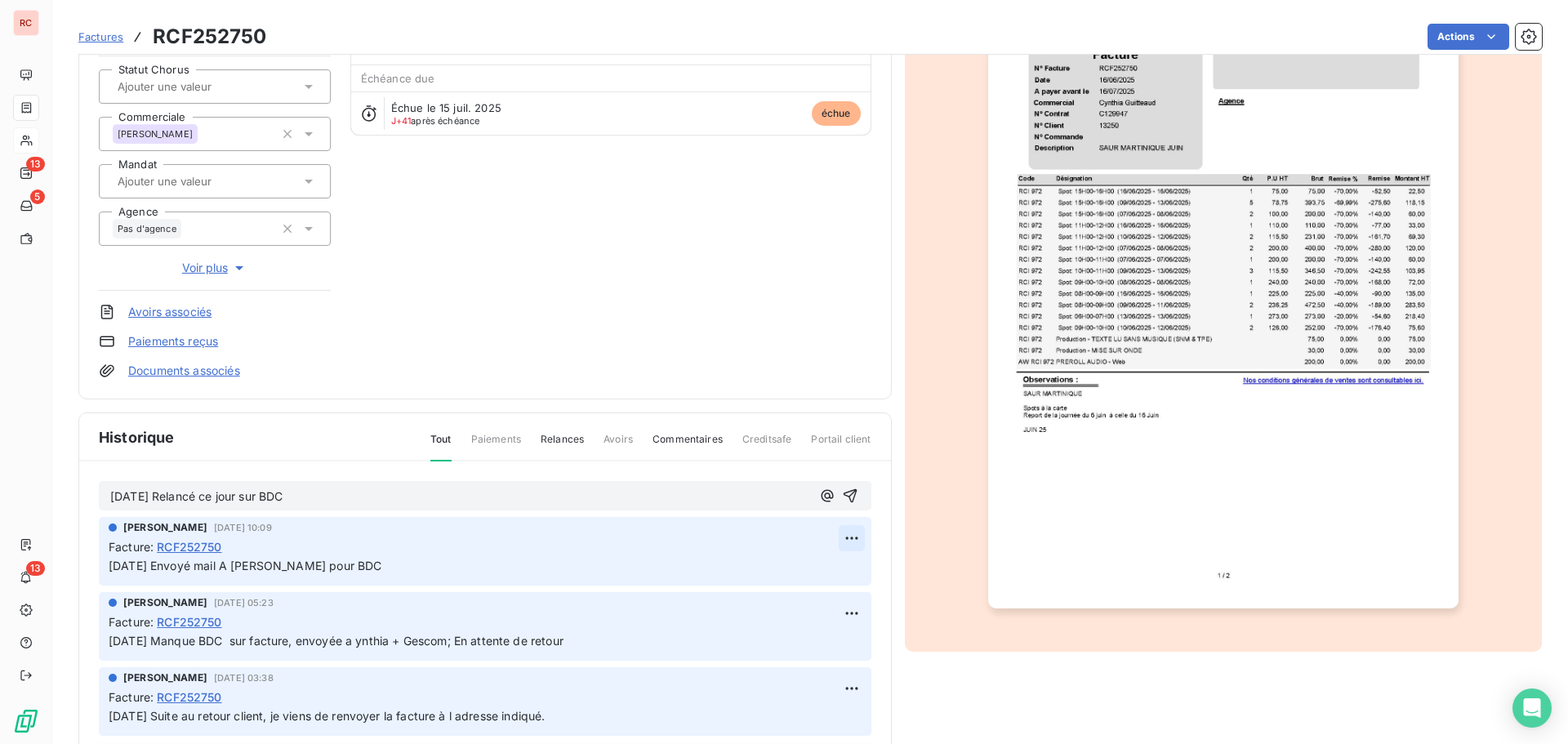
click at [829, 539] on html "RC 13 5 13 Factures RCF252750 Actions SAUR MARTINIQUE CL13250 Montant initial 1…" at bounding box center [784, 372] width 1568 height 744
click at [788, 585] on div "Editer" at bounding box center [793, 574] width 92 height 27
click at [111, 563] on span "[DATE] Envoyé mail A [PERSON_NAME] pour BDC" at bounding box center [245, 566] width 272 height 14
click at [844, 568] on icon "button" at bounding box center [852, 566] width 16 height 16
click at [843, 491] on icon "button" at bounding box center [850, 496] width 14 height 14
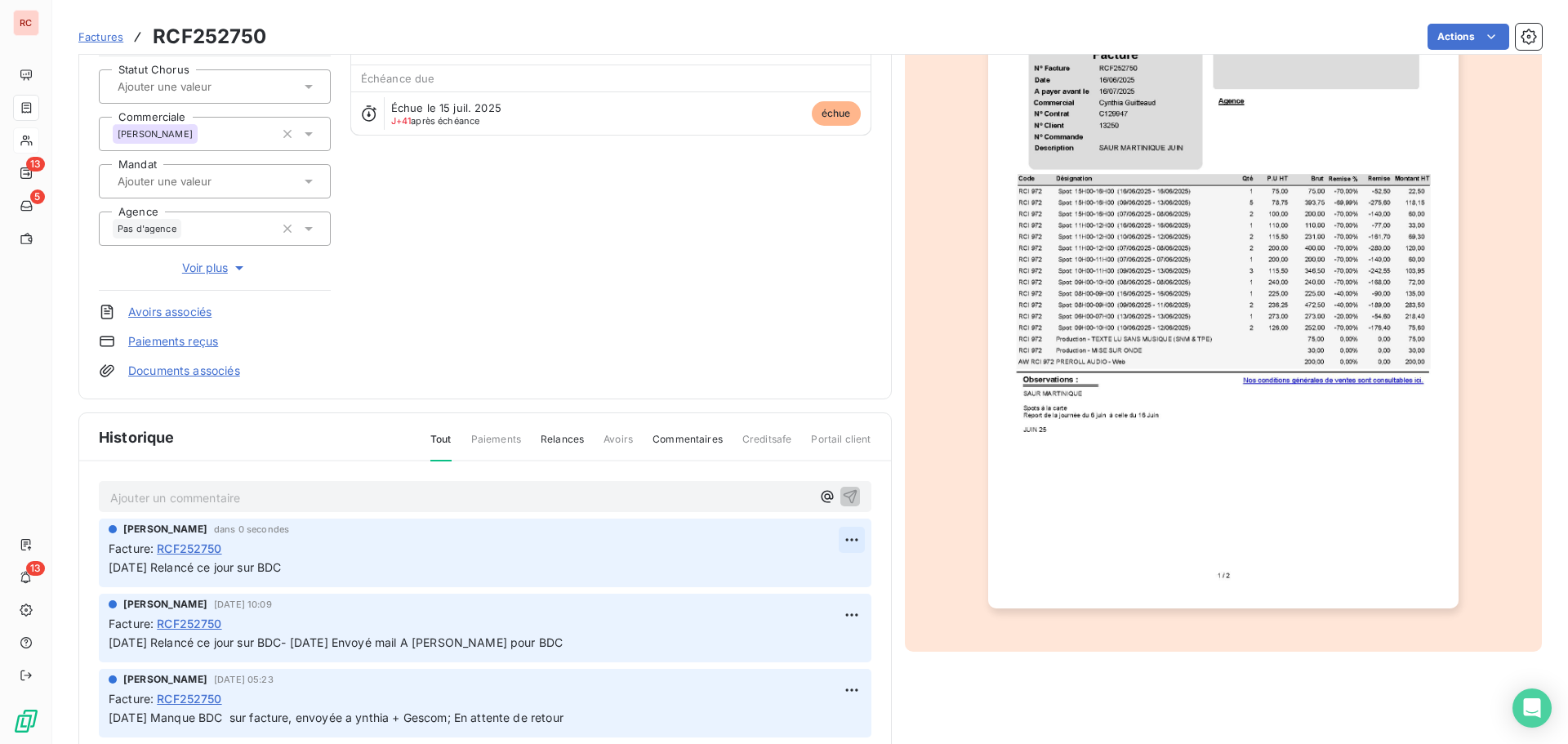
click at [829, 543] on html "RC 13 5 13 Factures RCF252750 Actions SAUR MARTINIQUE CL13250 Montant initial 1…" at bounding box center [784, 372] width 1568 height 744
click at [781, 609] on div "Supprimer" at bounding box center [793, 605] width 92 height 27
click at [244, 386] on div "SAUR MARTINIQUE CL13250 Montant initial 1 818,89 € Émise le [DATE] Statut Choru…" at bounding box center [485, 150] width 813 height 499
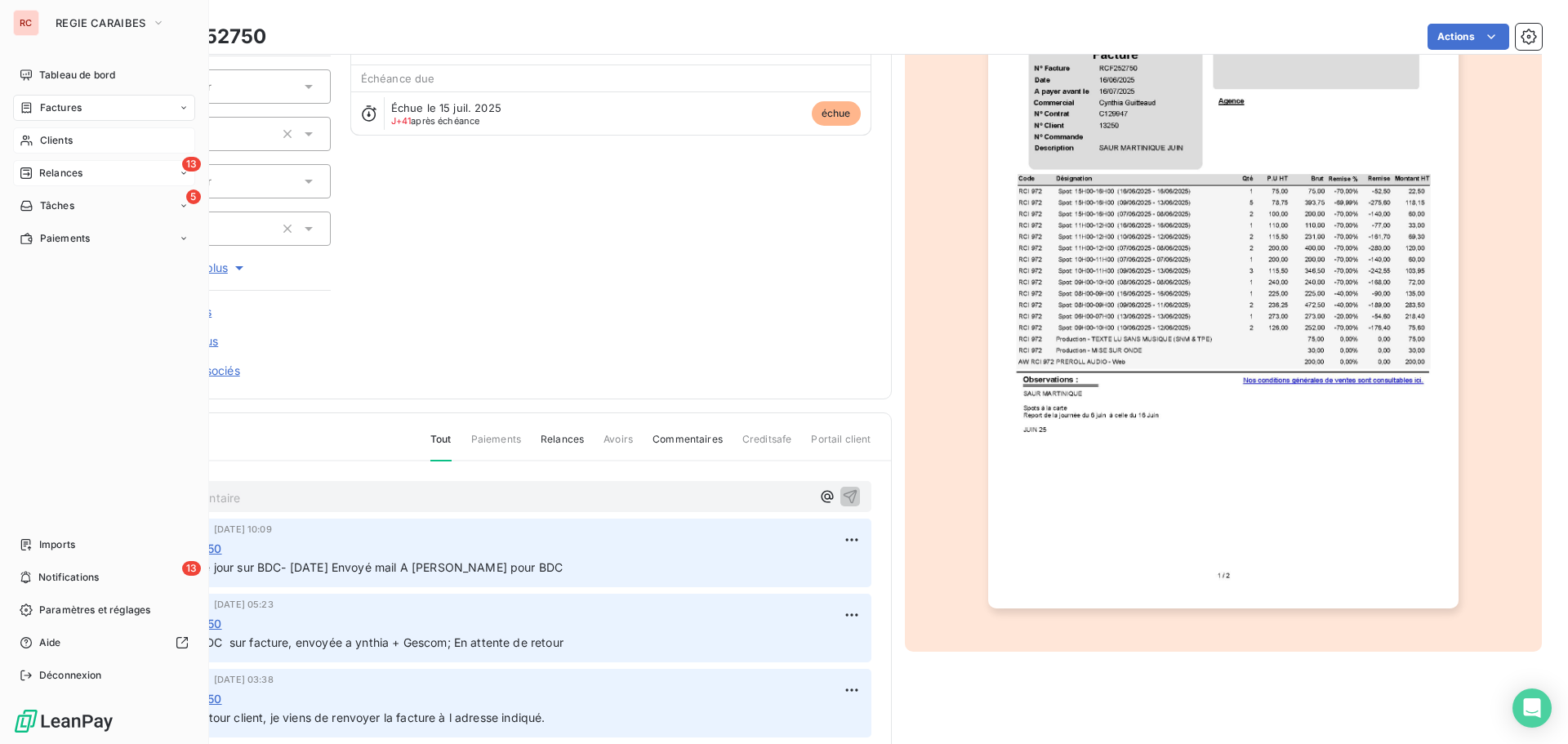
click at [27, 178] on icon at bounding box center [26, 172] width 11 height 11
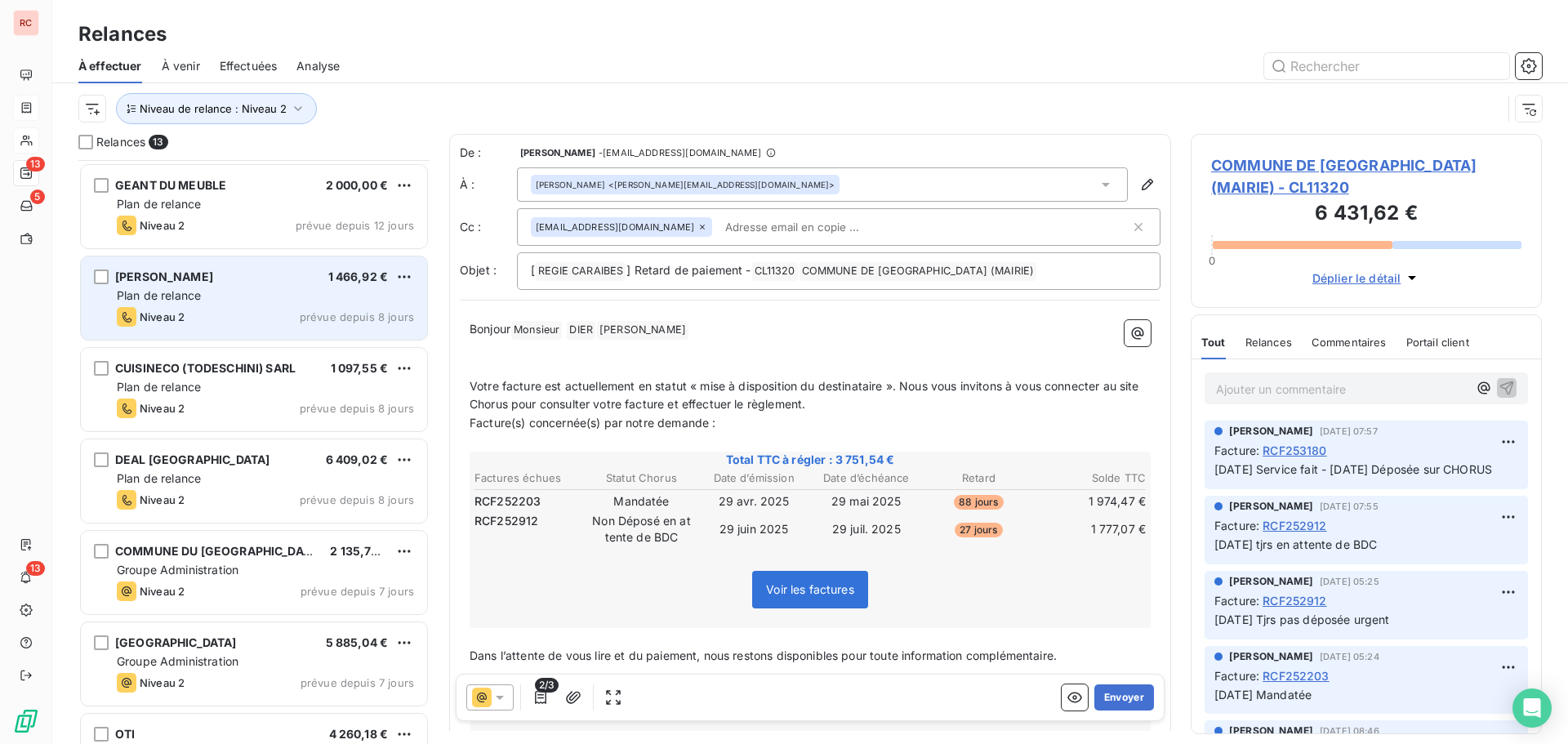
scroll to position [573, 0]
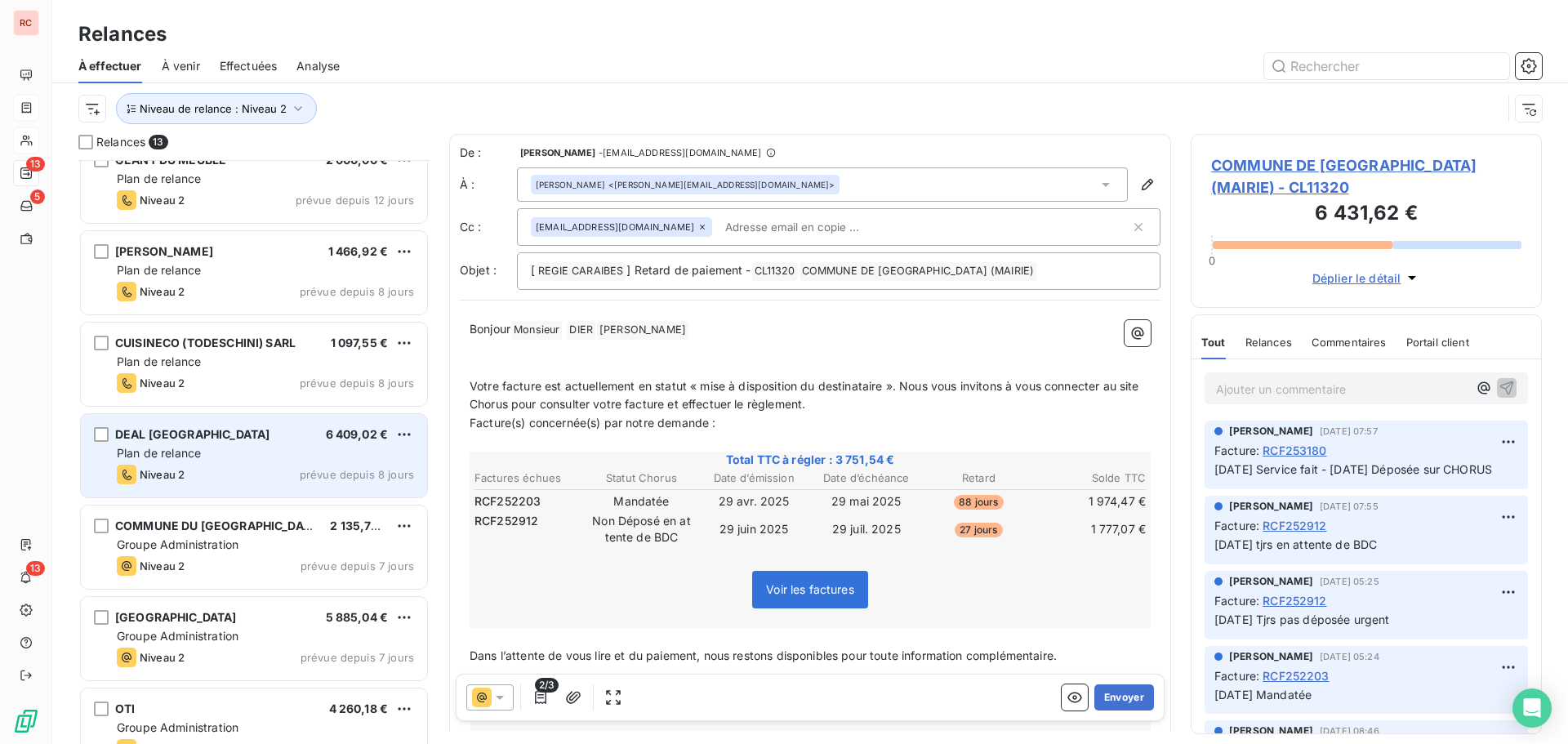
click at [262, 451] on div "Plan de relance" at bounding box center [265, 453] width 297 height 16
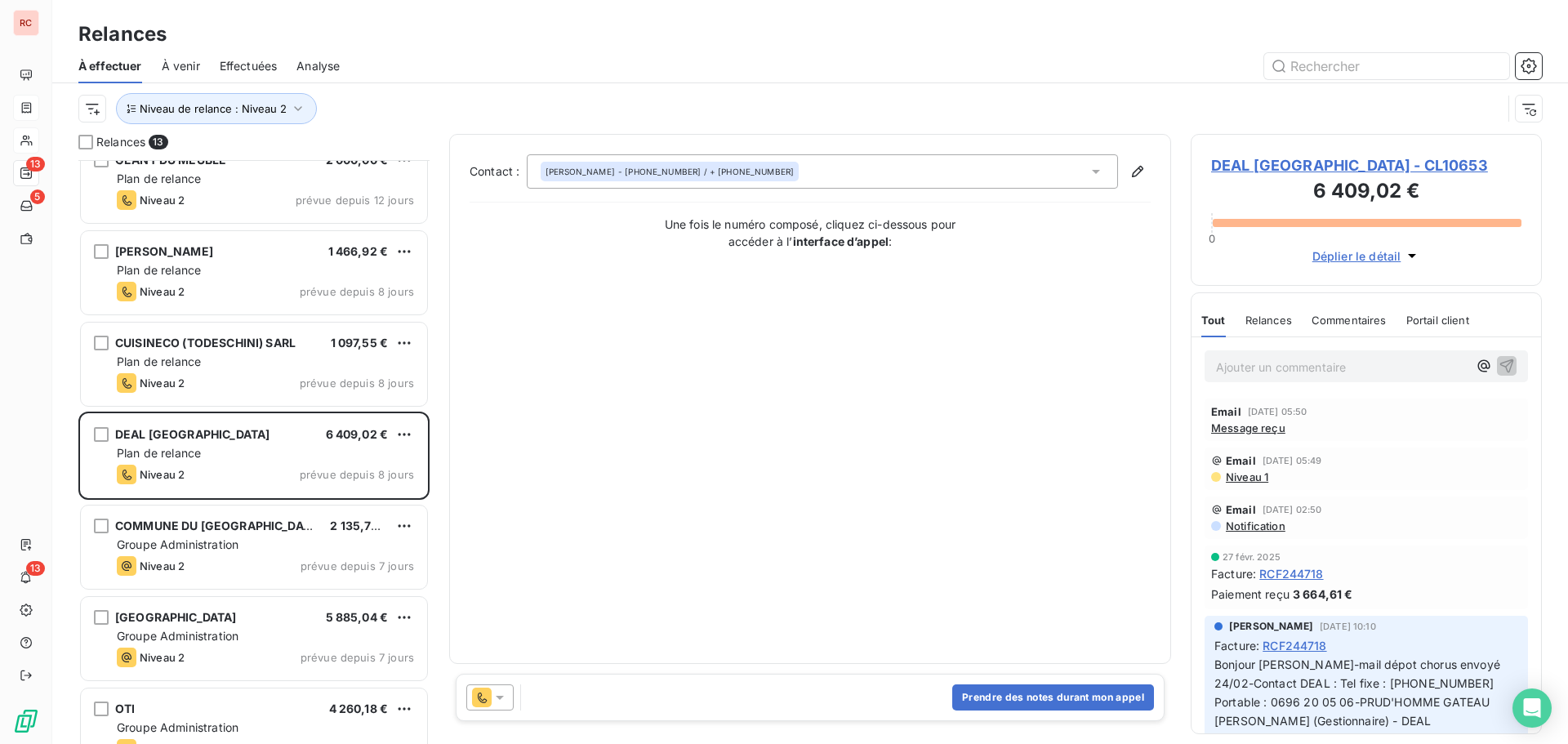
click at [1242, 166] on span "DEAL [GEOGRAPHIC_DATA] - CL10653" at bounding box center [1367, 165] width 310 height 22
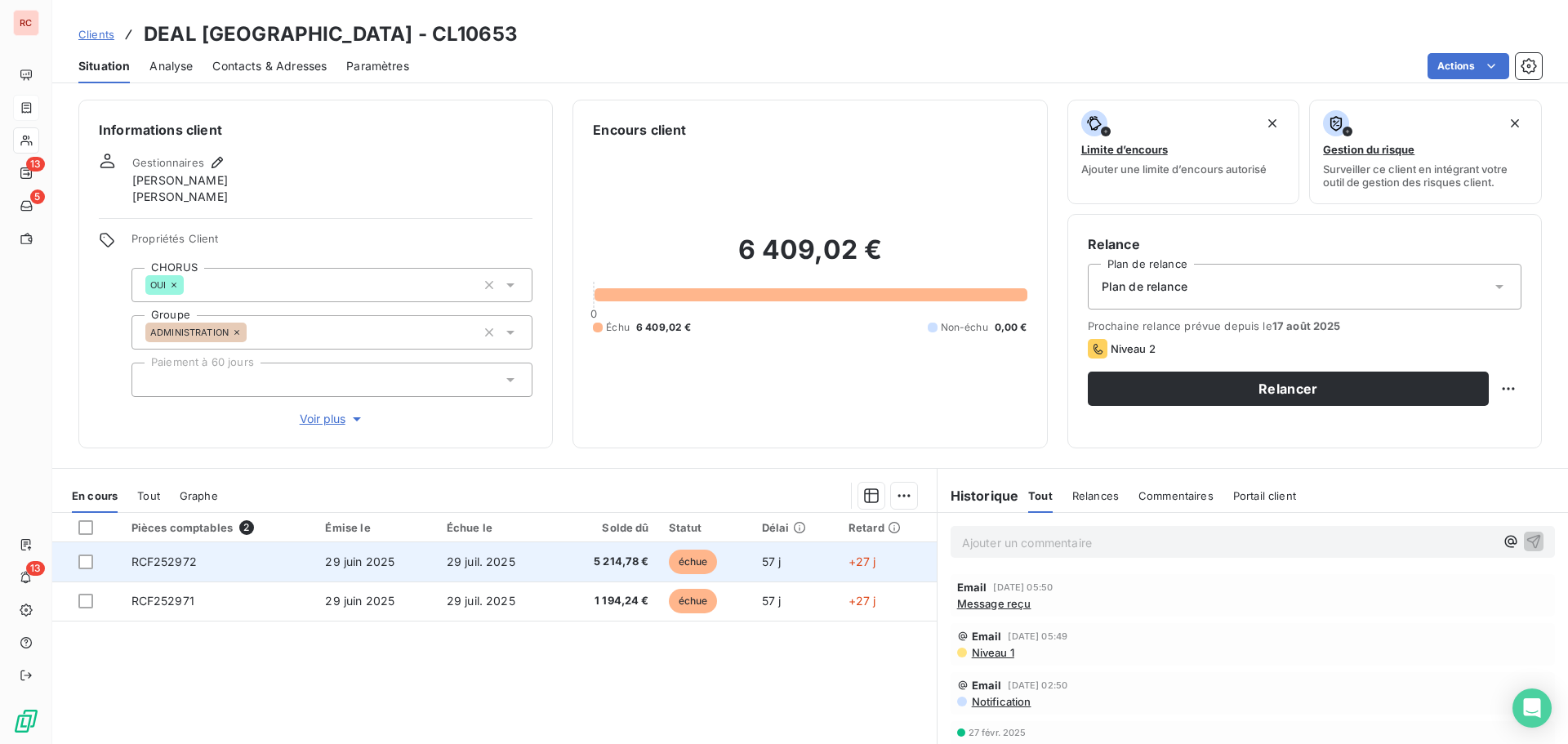
click at [567, 569] on span "5 214,78 €" at bounding box center [608, 561] width 82 height 16
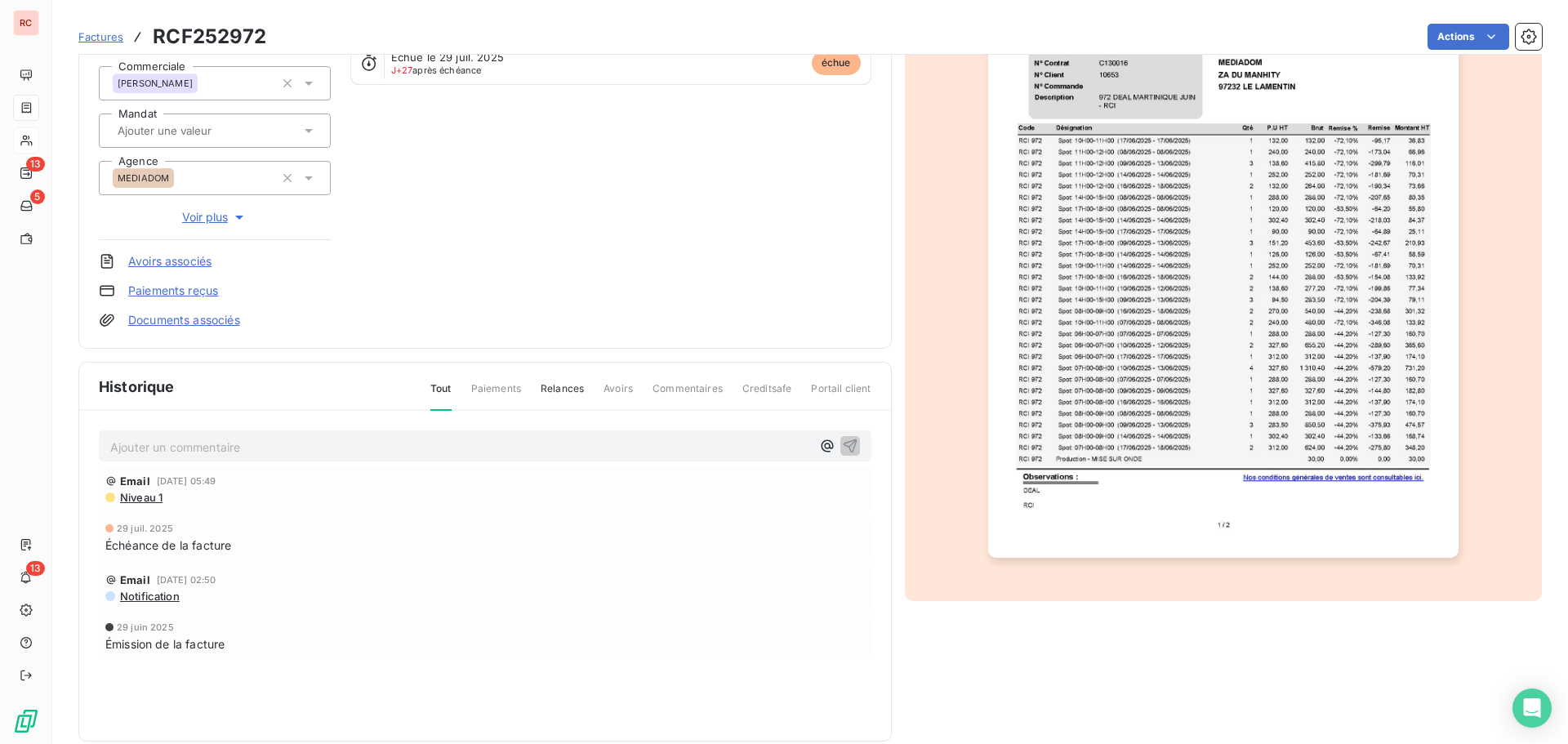
scroll to position [238, 0]
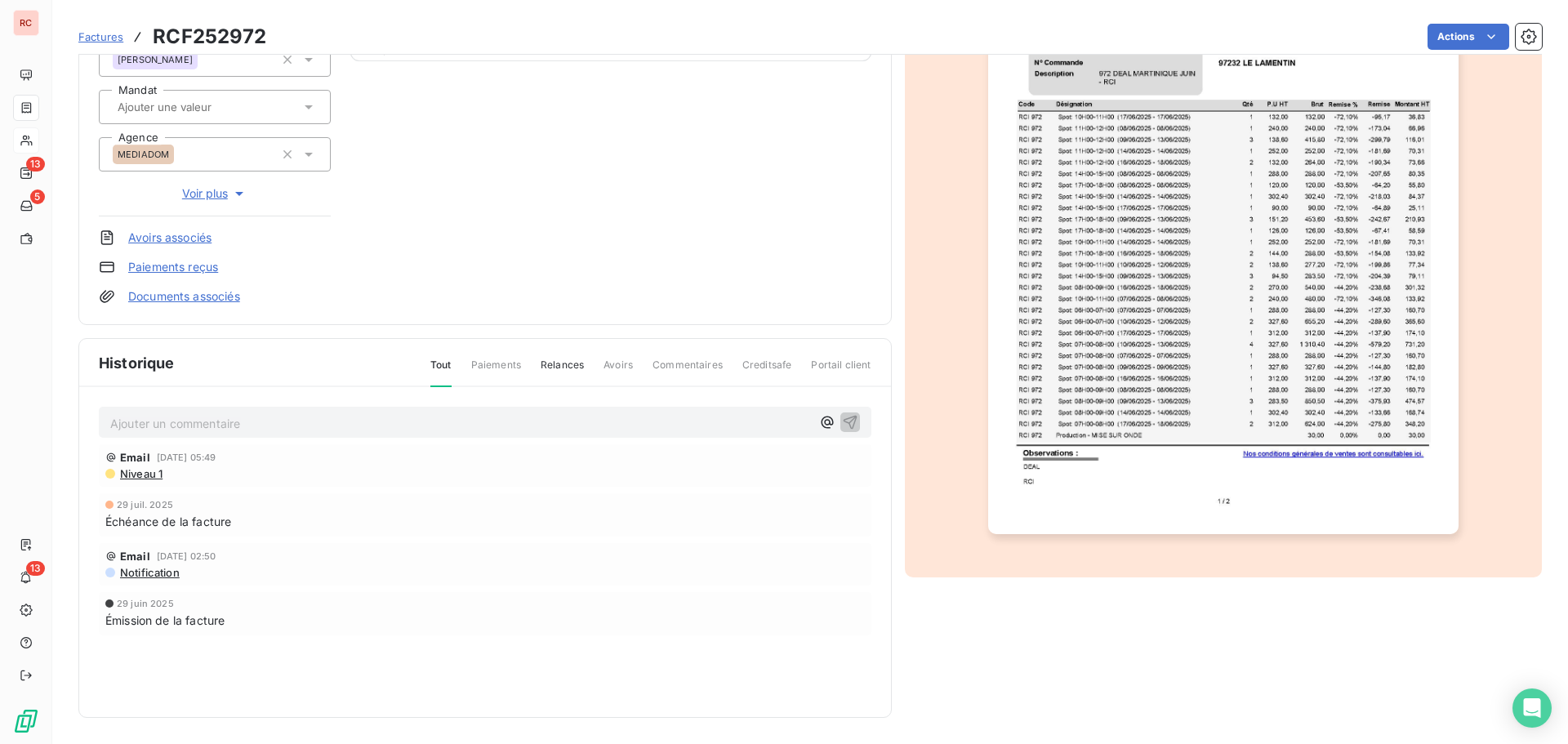
click at [148, 477] on span "Niveau 1" at bounding box center [140, 473] width 44 height 13
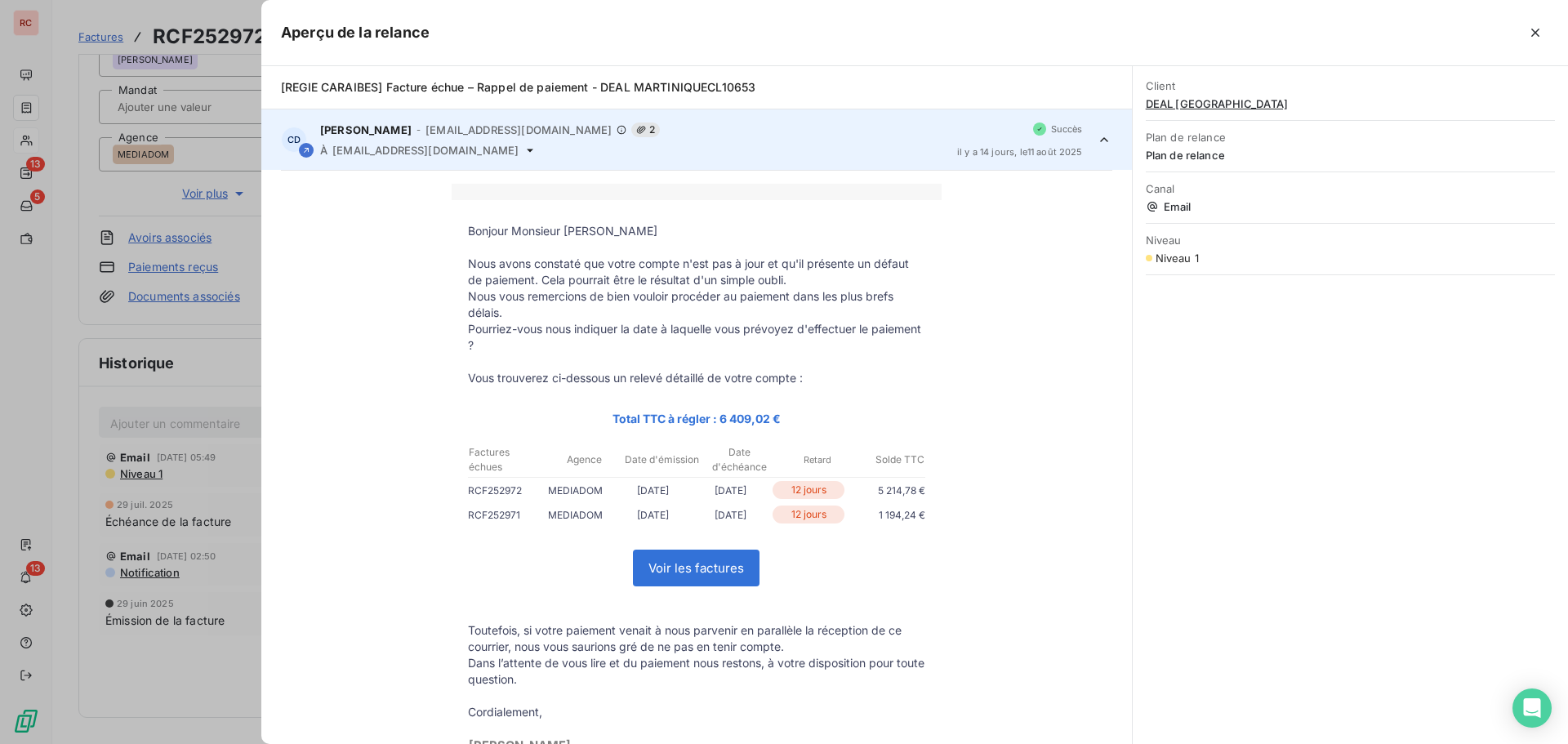
click at [219, 483] on div at bounding box center [784, 372] width 1568 height 744
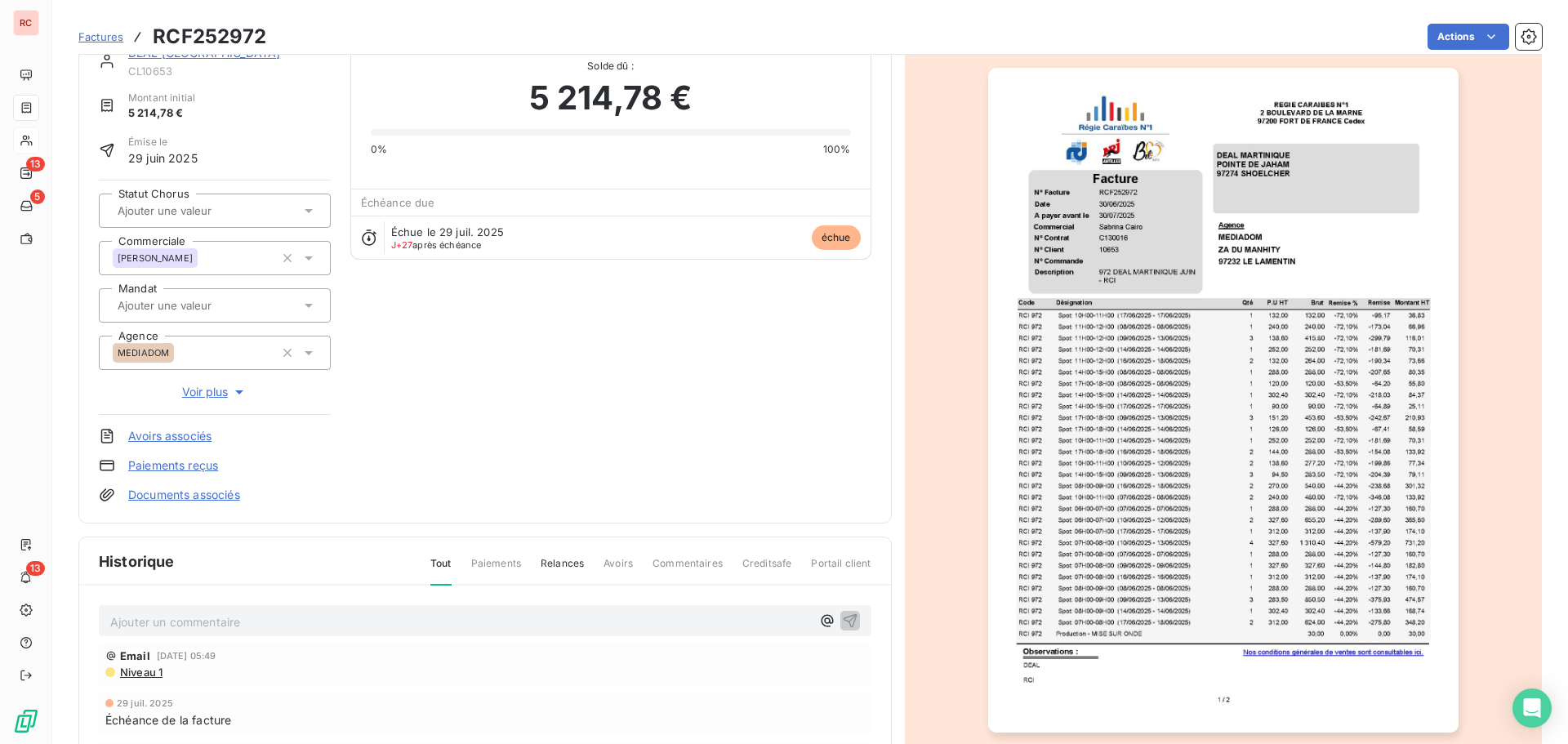
scroll to position [0, 0]
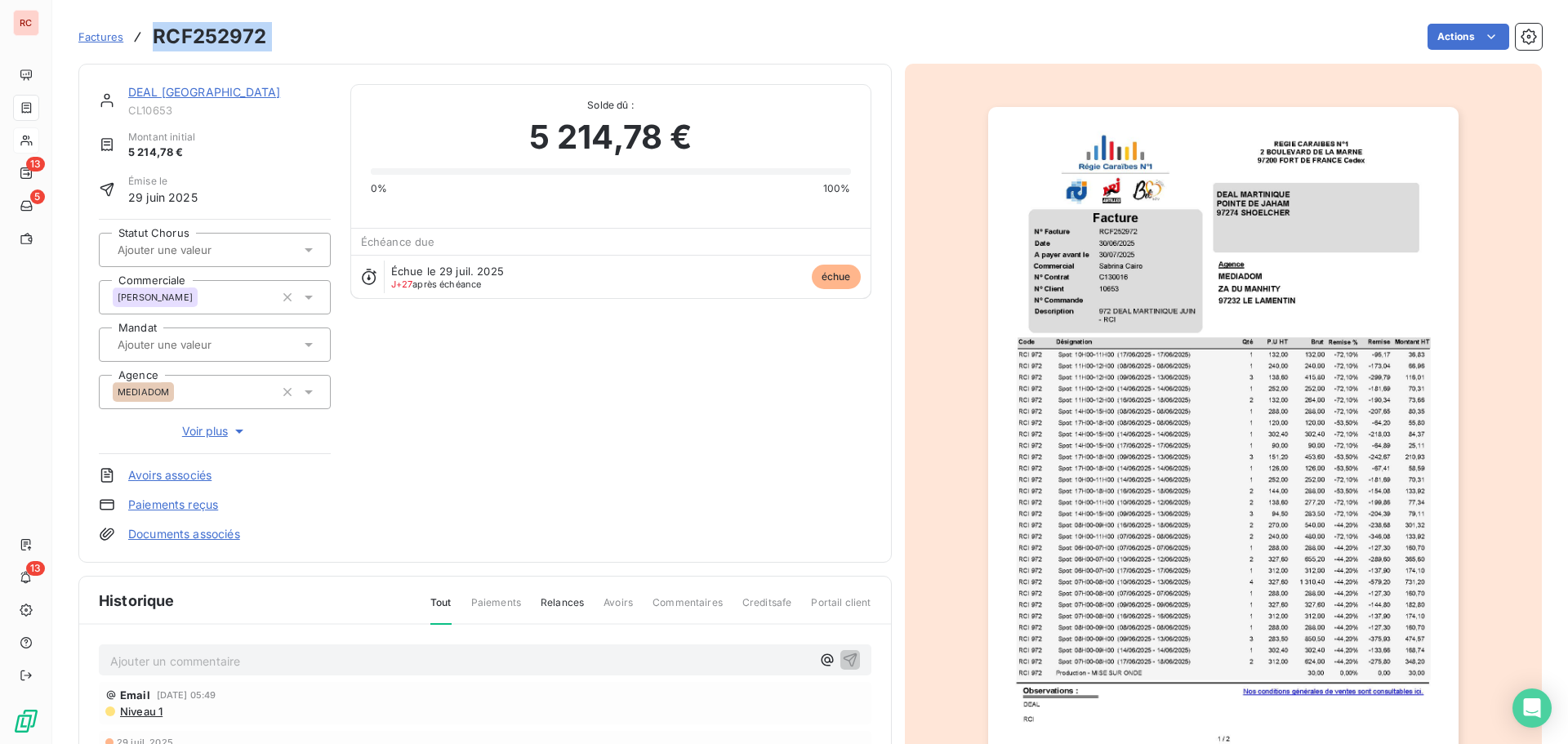
drag, startPoint x: 283, startPoint y: 46, endPoint x: 154, endPoint y: 43, distance: 129.0
click at [154, 43] on div "Factures RCF252972 Actions" at bounding box center [811, 37] width 1463 height 34
copy section "RCF252972 Actions"
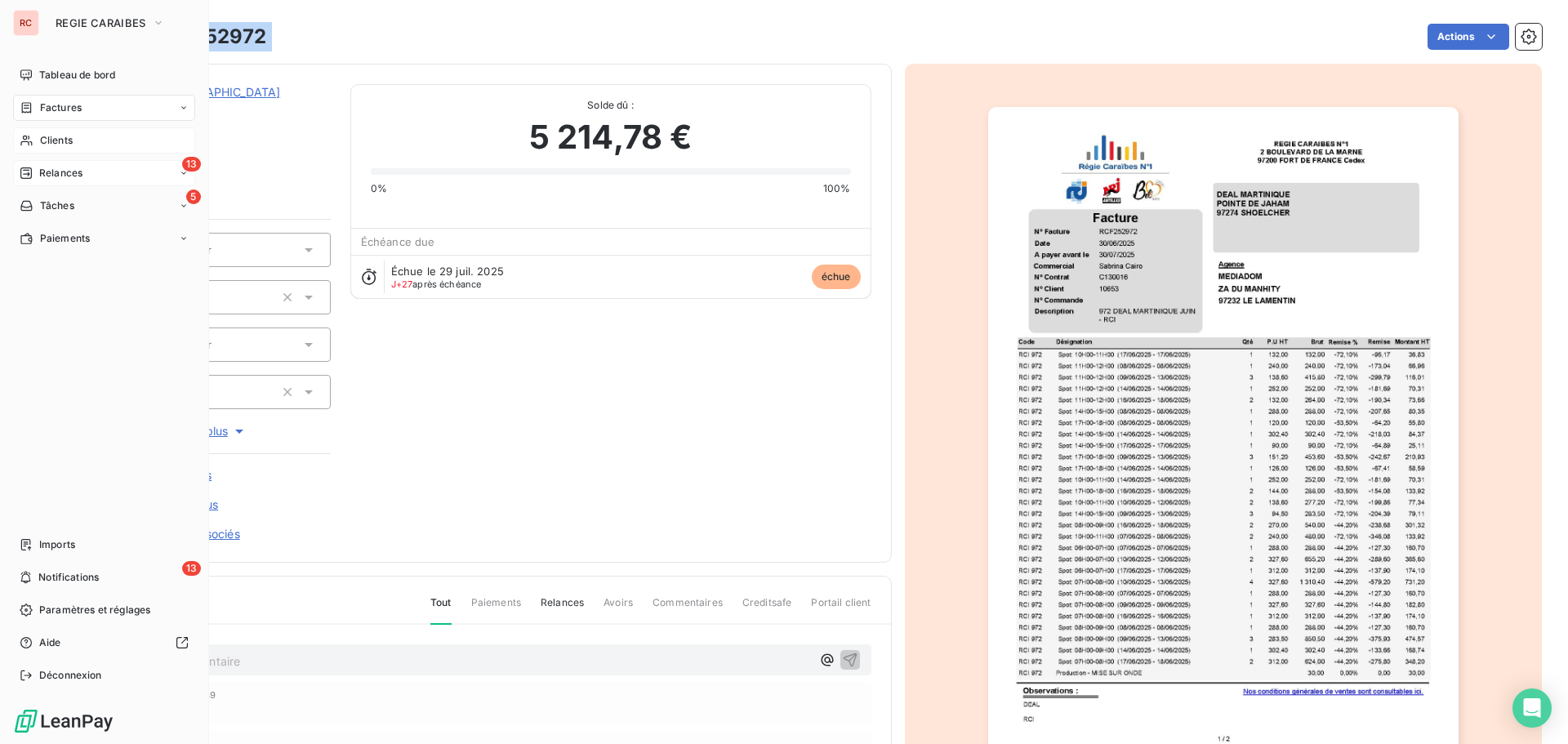
click at [49, 168] on span "Relances" at bounding box center [61, 173] width 44 height 15
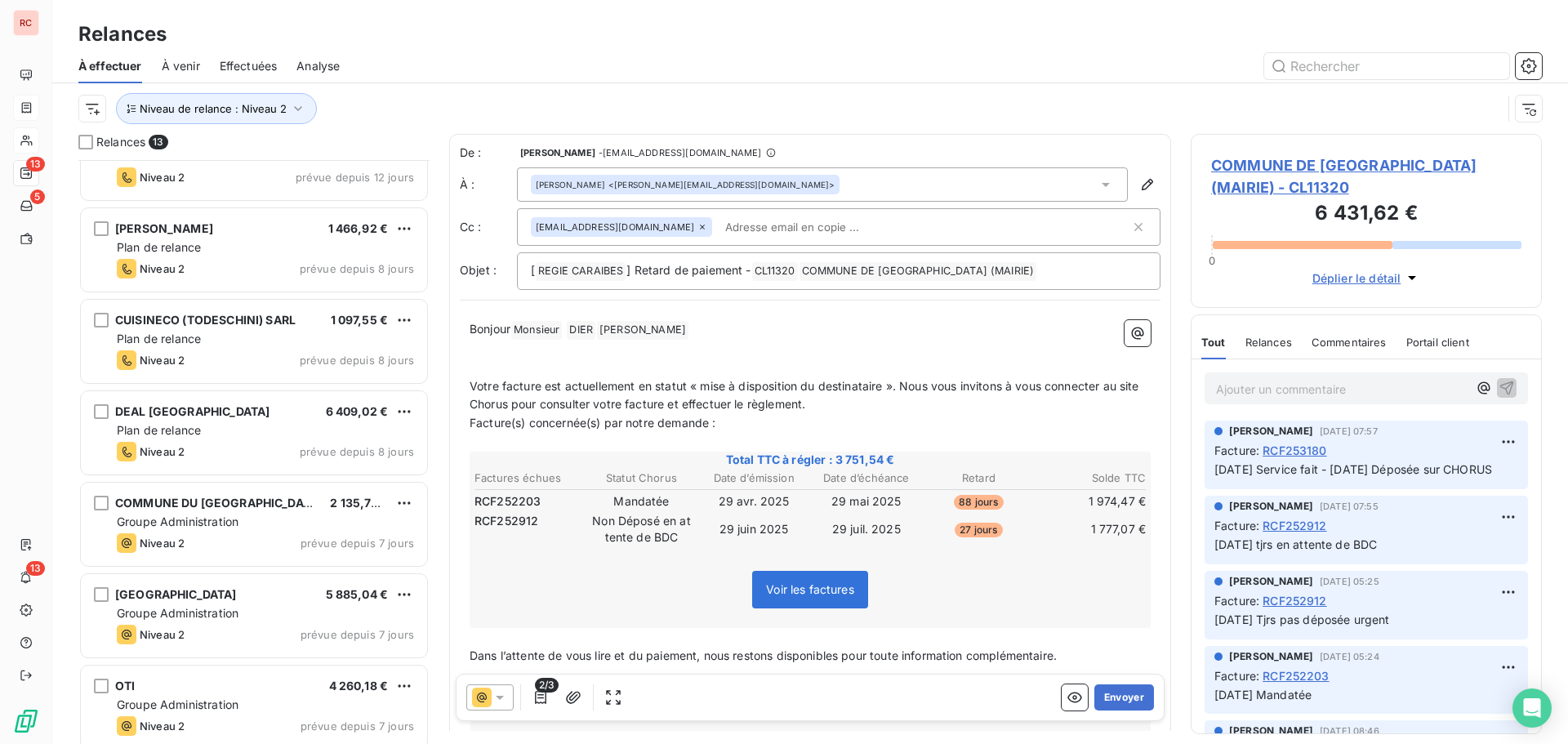
scroll to position [606, 0]
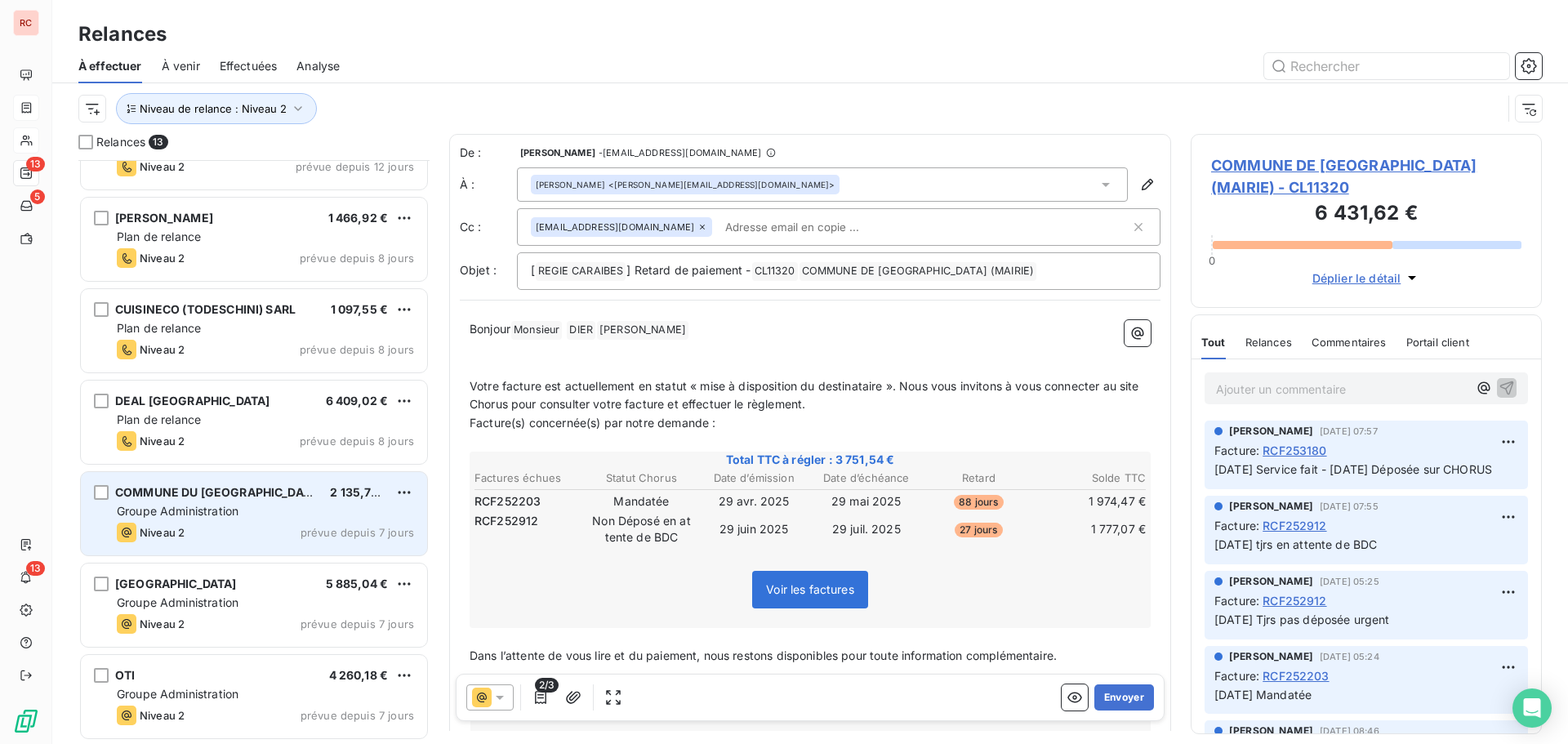
click at [263, 515] on div "Groupe Administration" at bounding box center [265, 511] width 297 height 16
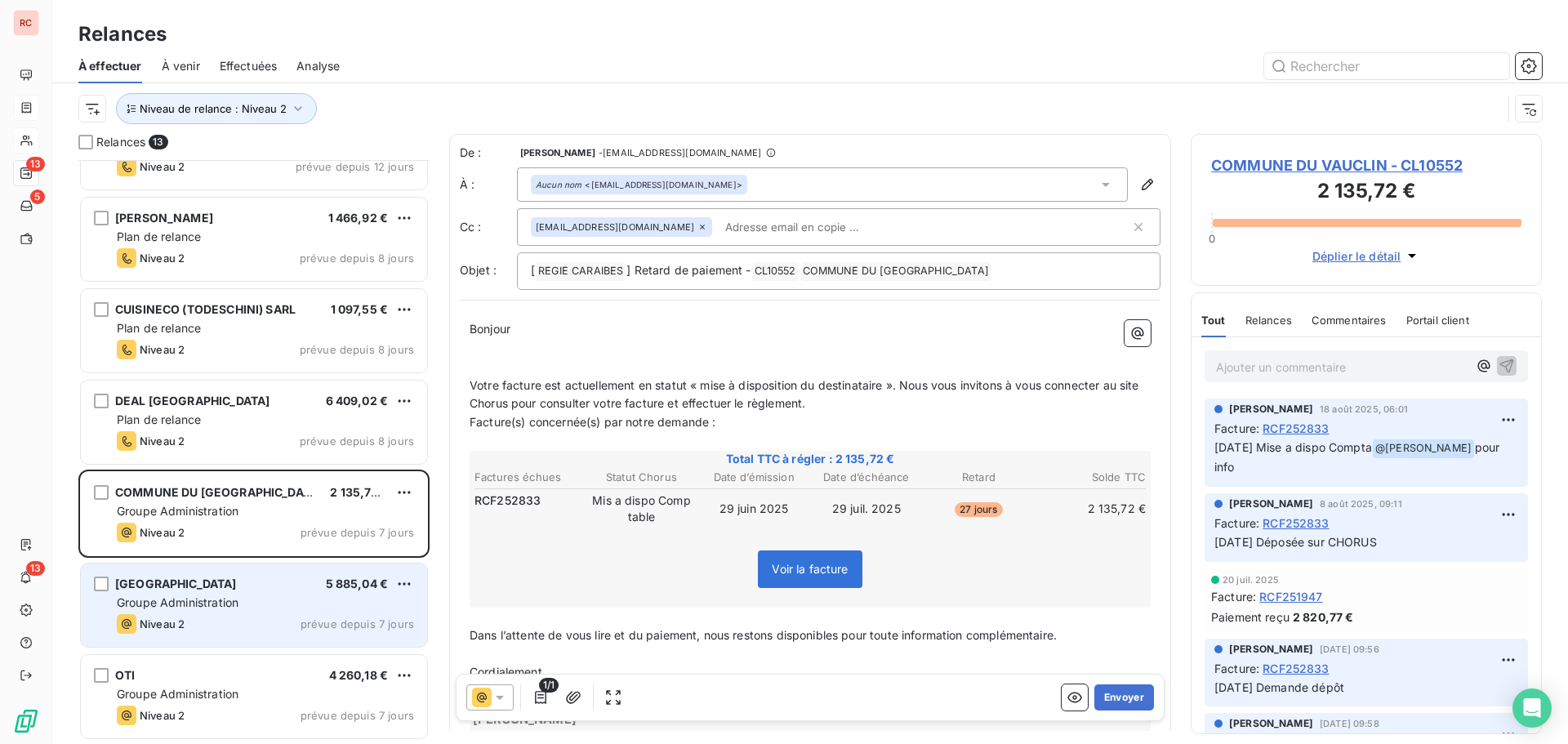
click at [236, 579] on span "[GEOGRAPHIC_DATA]" at bounding box center [176, 584] width 122 height 14
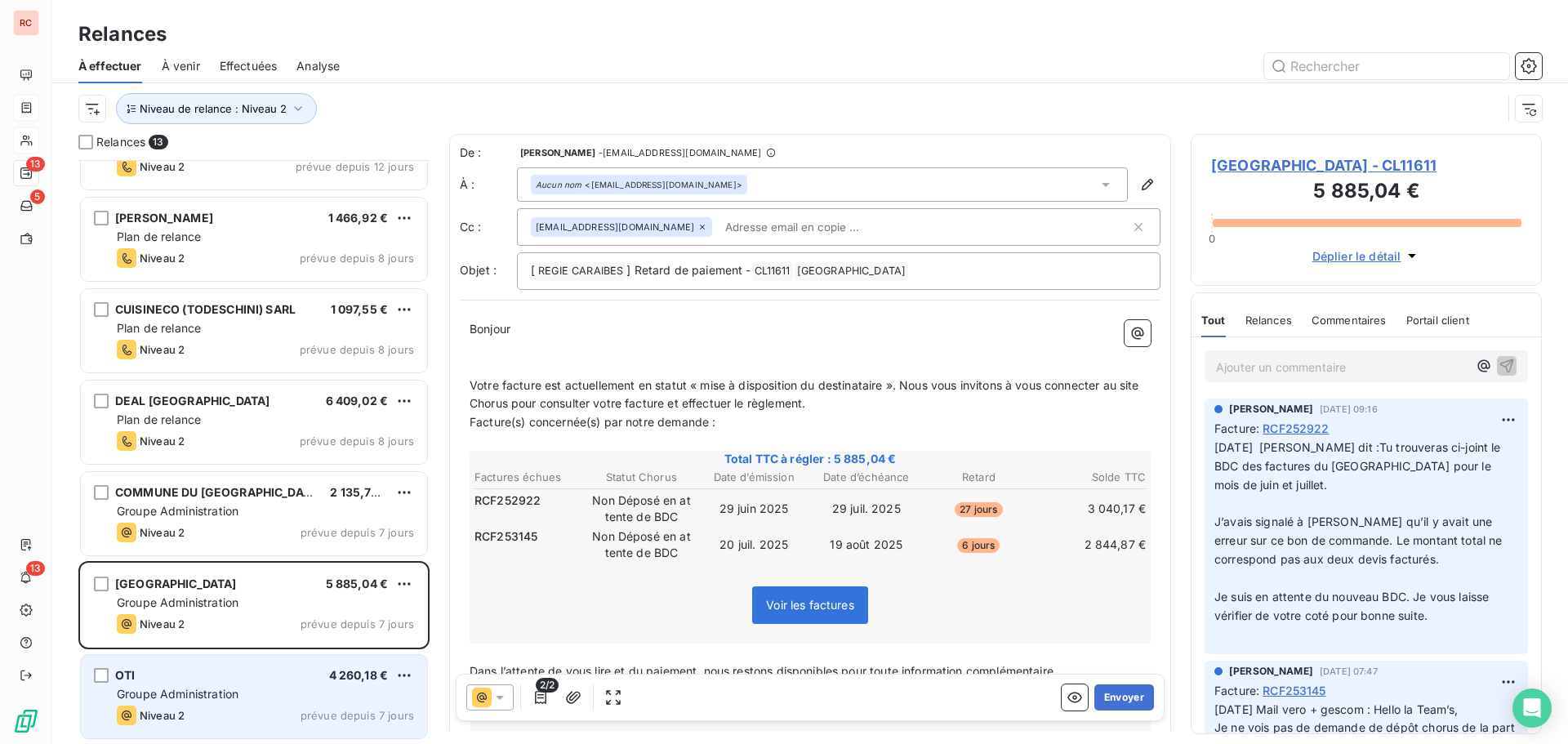
click at [180, 699] on span "Groupe Administration" at bounding box center [177, 694] width 122 height 14
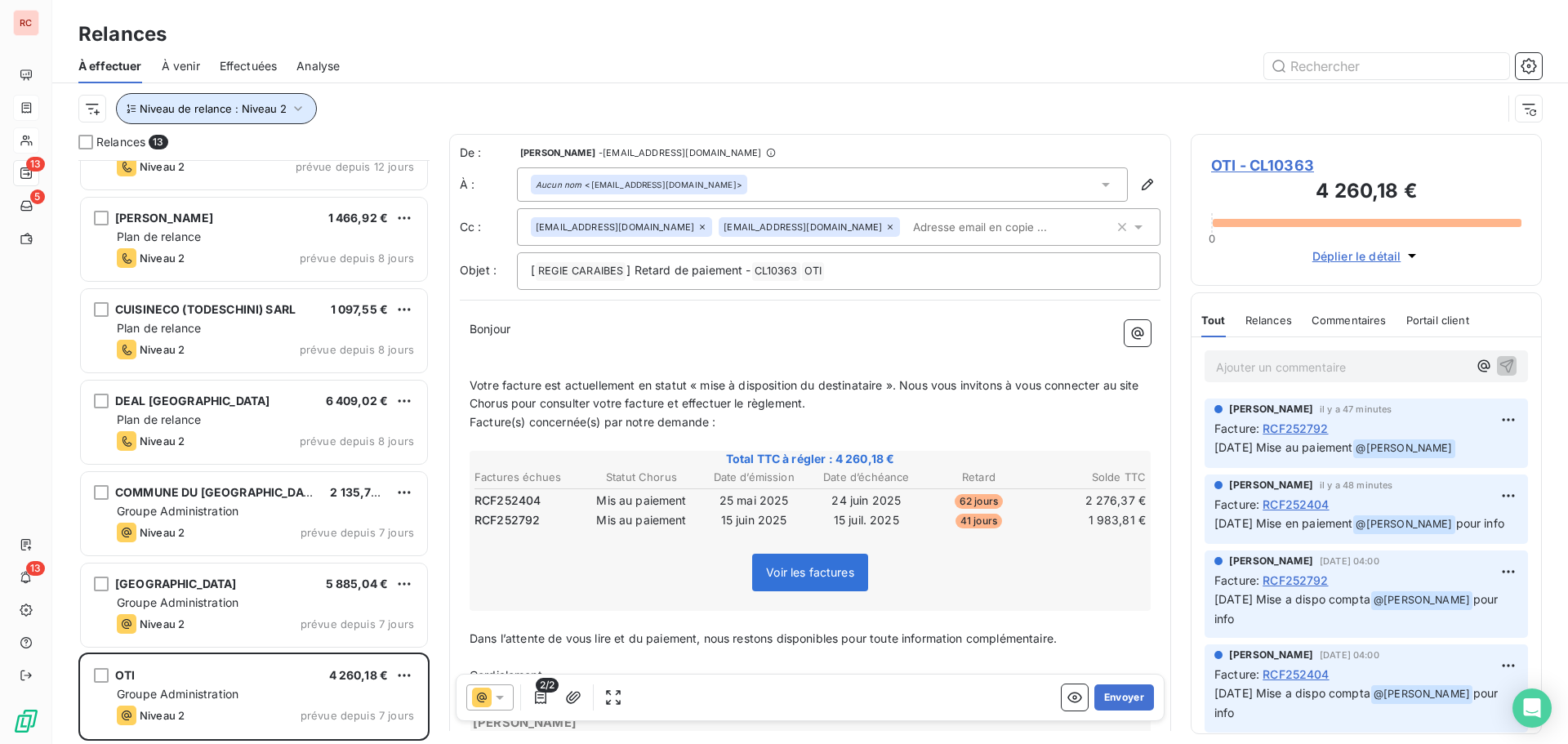
drag, startPoint x: 293, startPoint y: 114, endPoint x: 297, endPoint y: 121, distance: 8.1
click at [295, 112] on icon "button" at bounding box center [297, 108] width 16 height 16
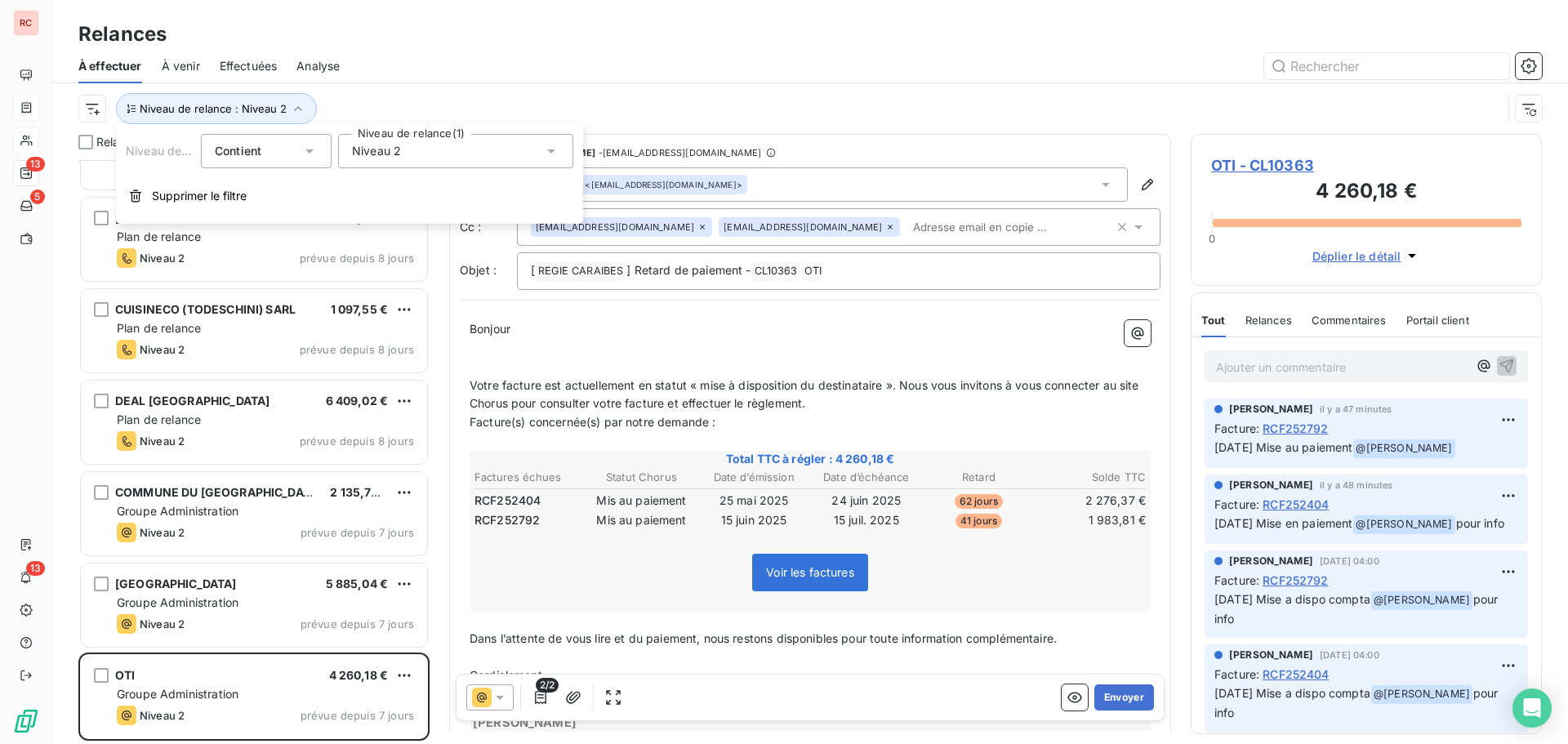
click at [551, 148] on icon at bounding box center [551, 151] width 16 height 16
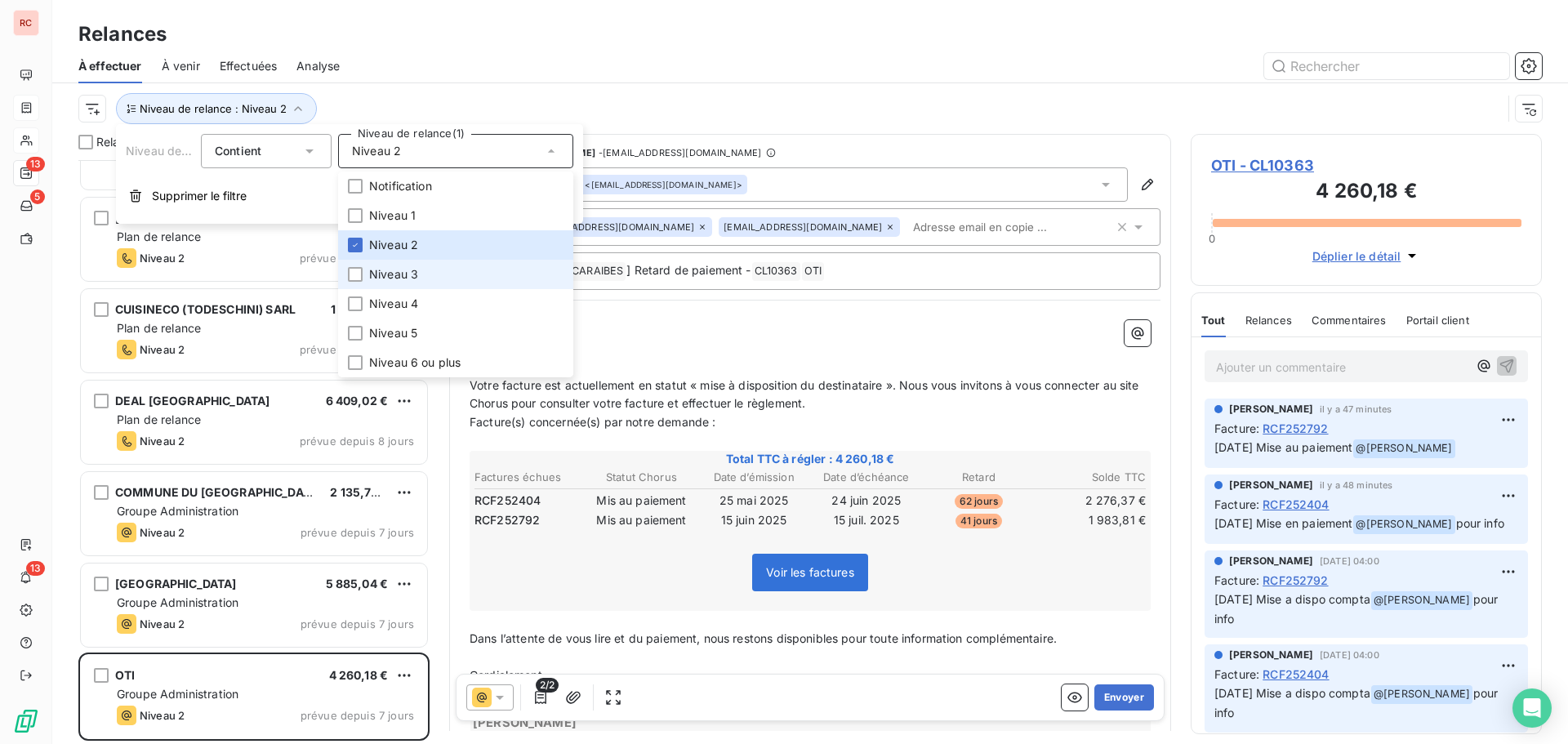
click at [376, 268] on span "Niveau 3" at bounding box center [393, 274] width 49 height 16
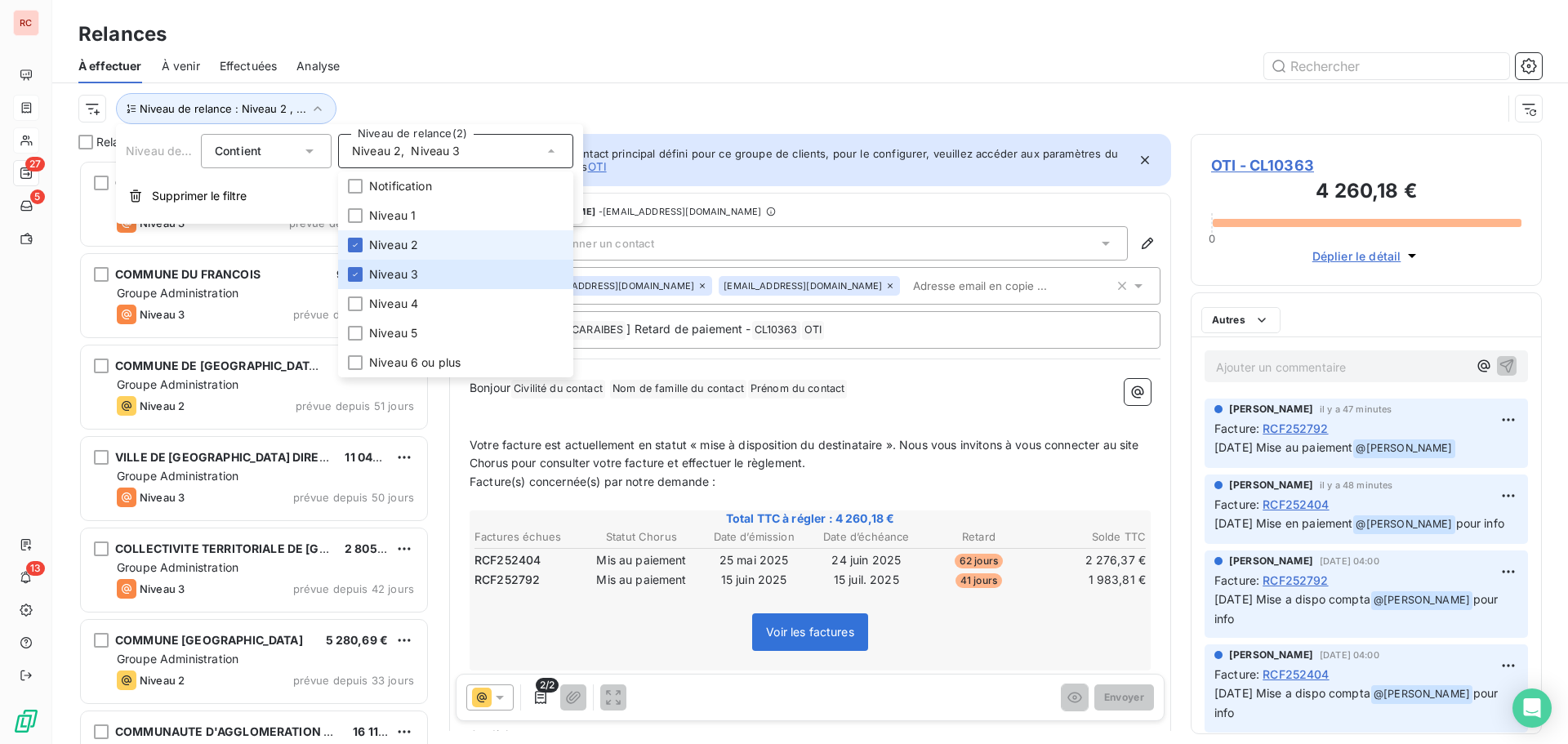
scroll to position [572, 339]
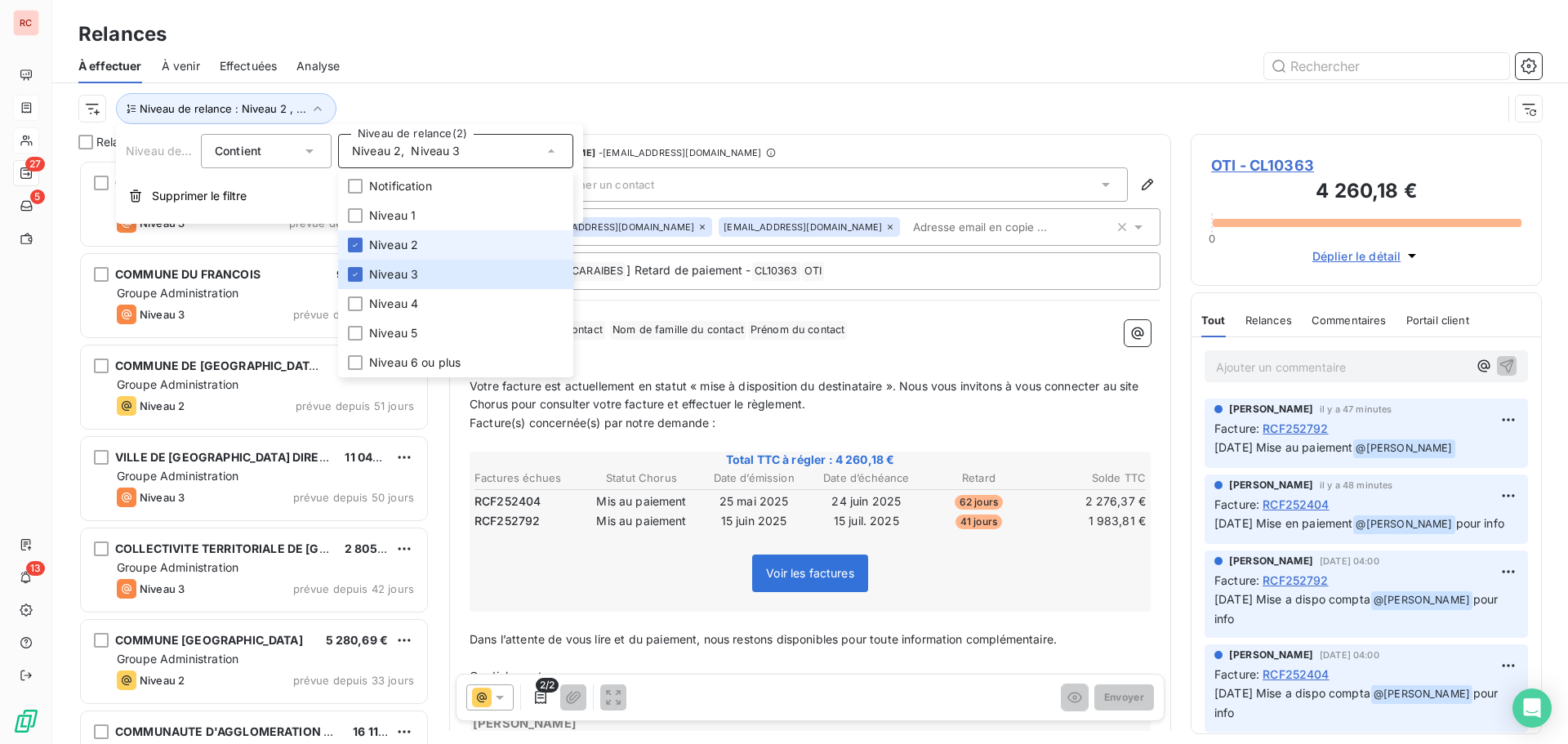
click at [382, 239] on span "Niveau 2" at bounding box center [393, 244] width 49 height 16
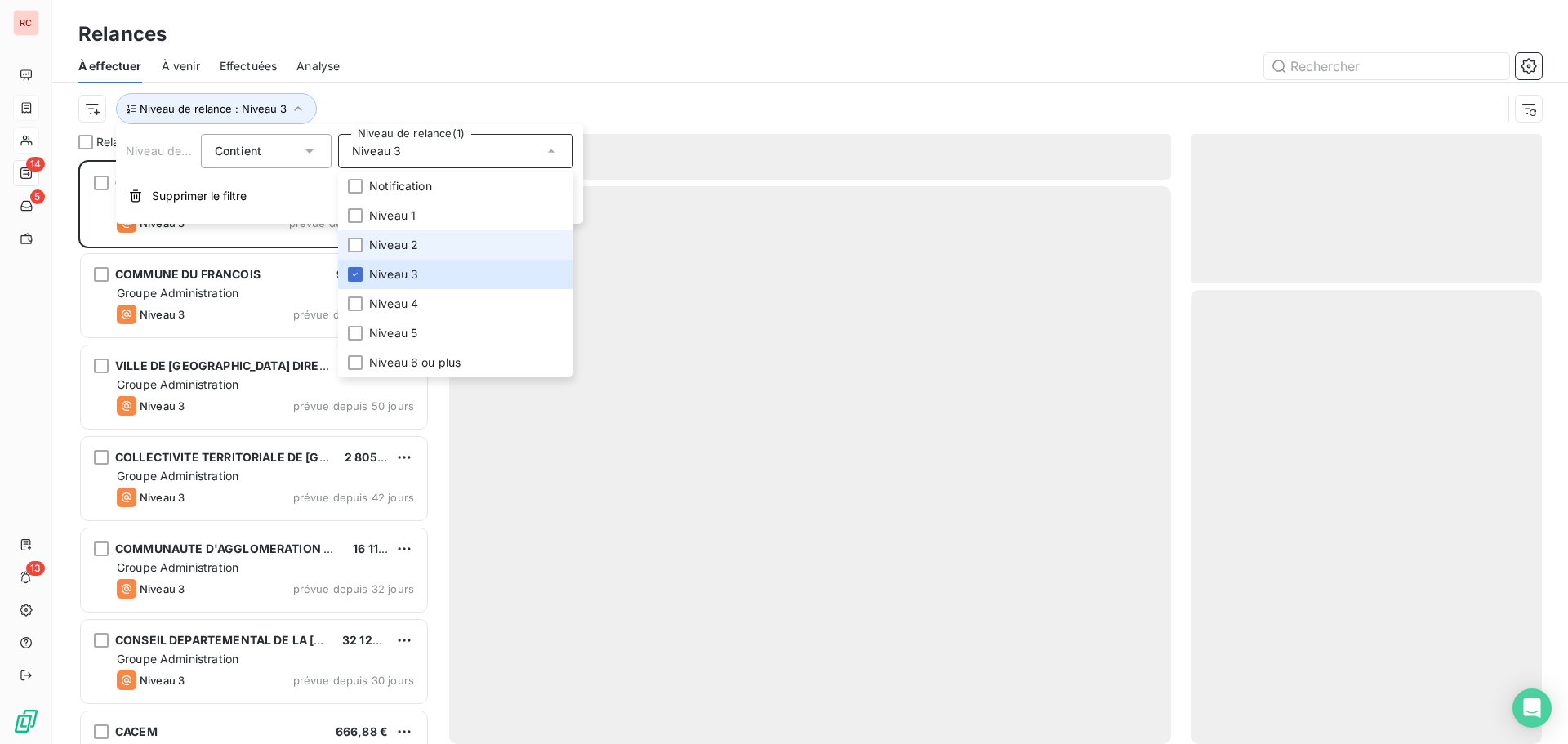
scroll to position [572, 339]
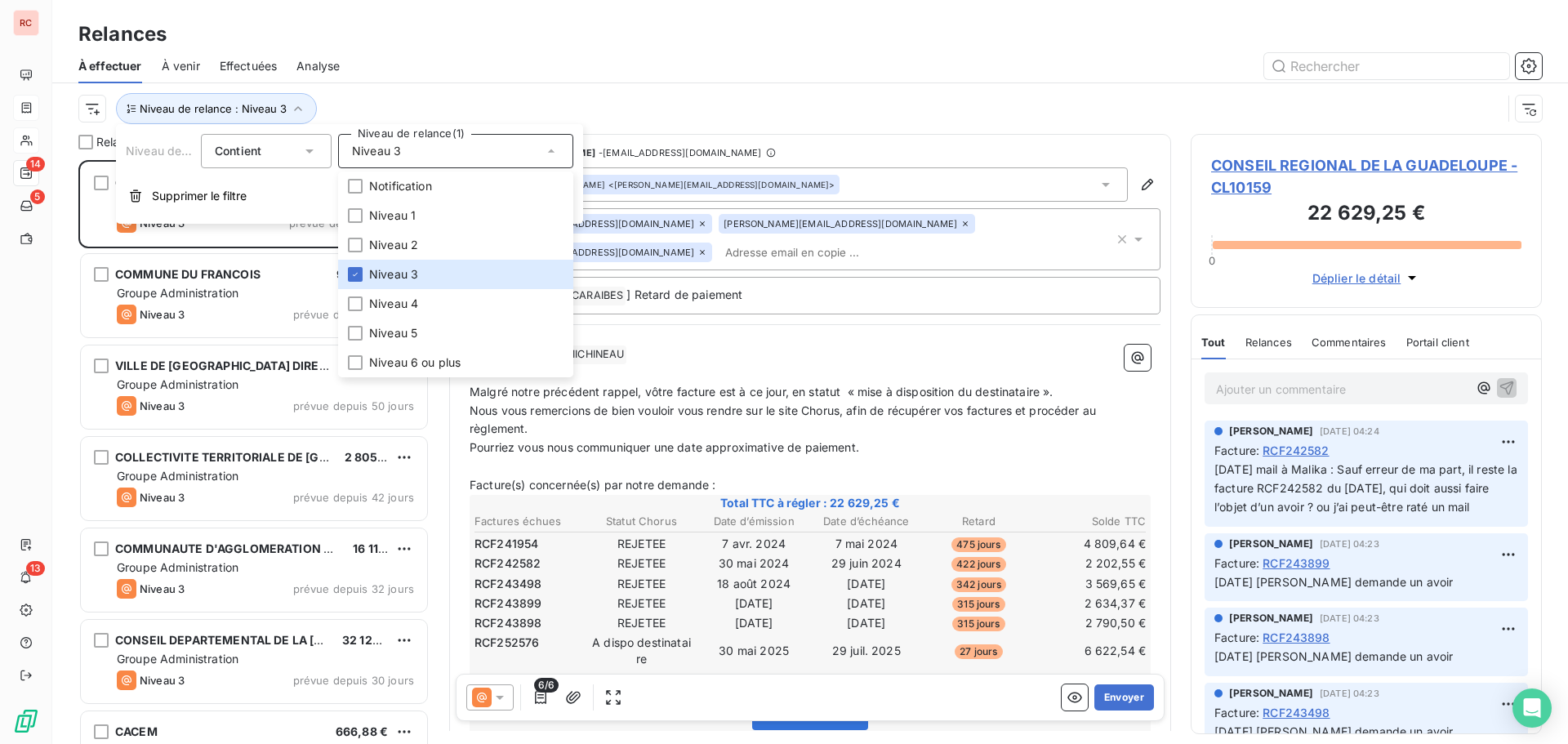
click at [474, 54] on div at bounding box center [950, 66] width 1182 height 27
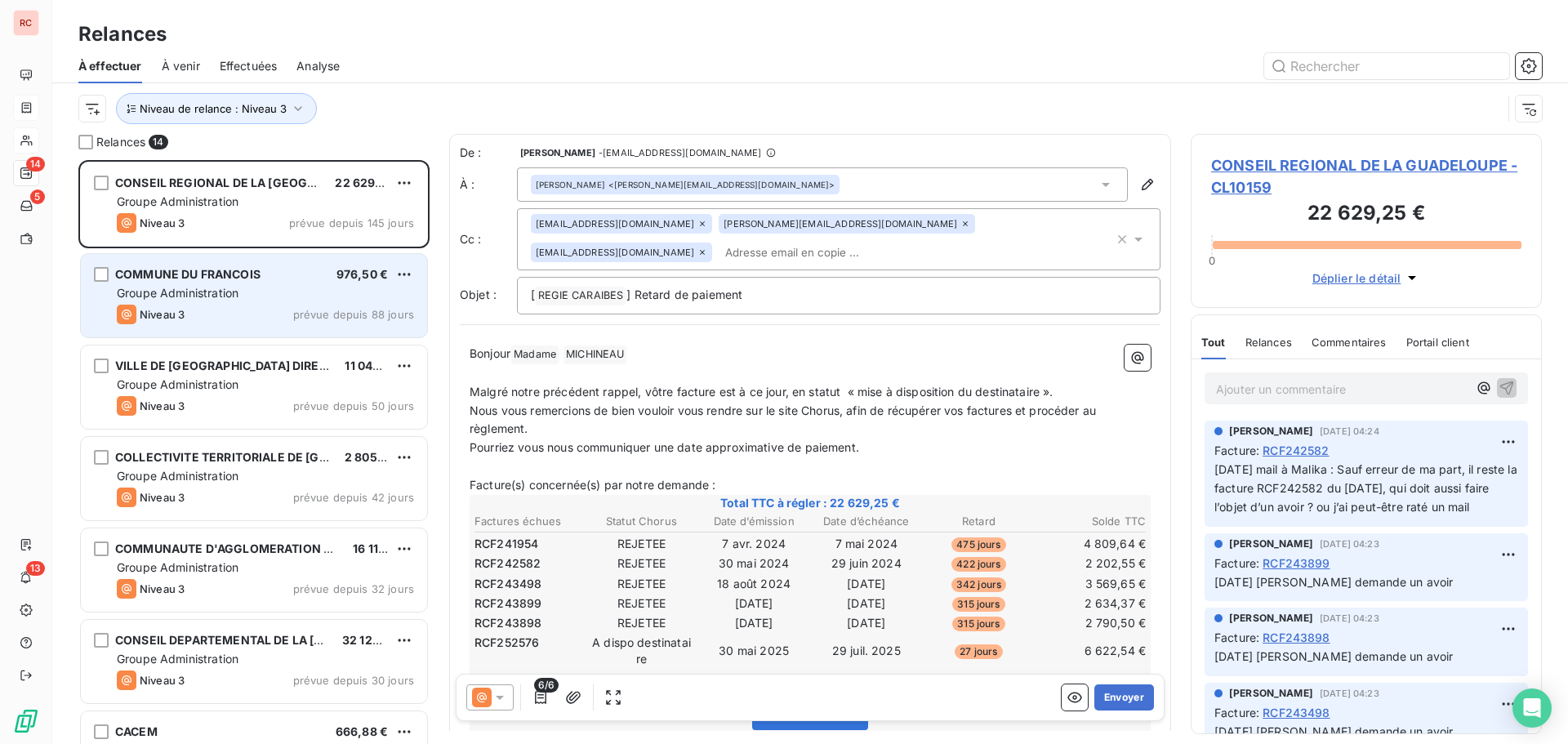
click at [254, 289] on div "Groupe Administration" at bounding box center [265, 293] width 297 height 16
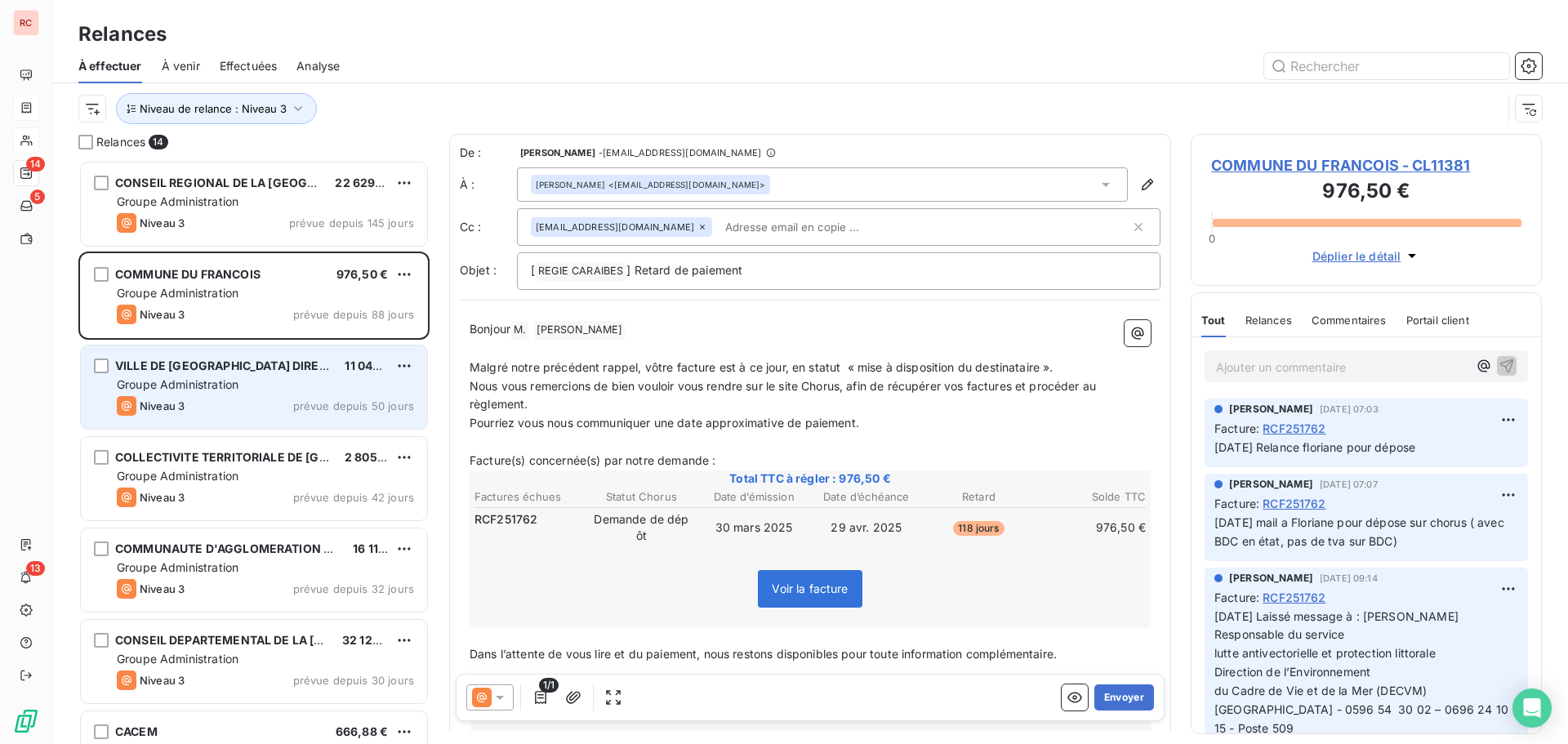
click at [306, 406] on span "prévue depuis 50 jours" at bounding box center [353, 405] width 121 height 13
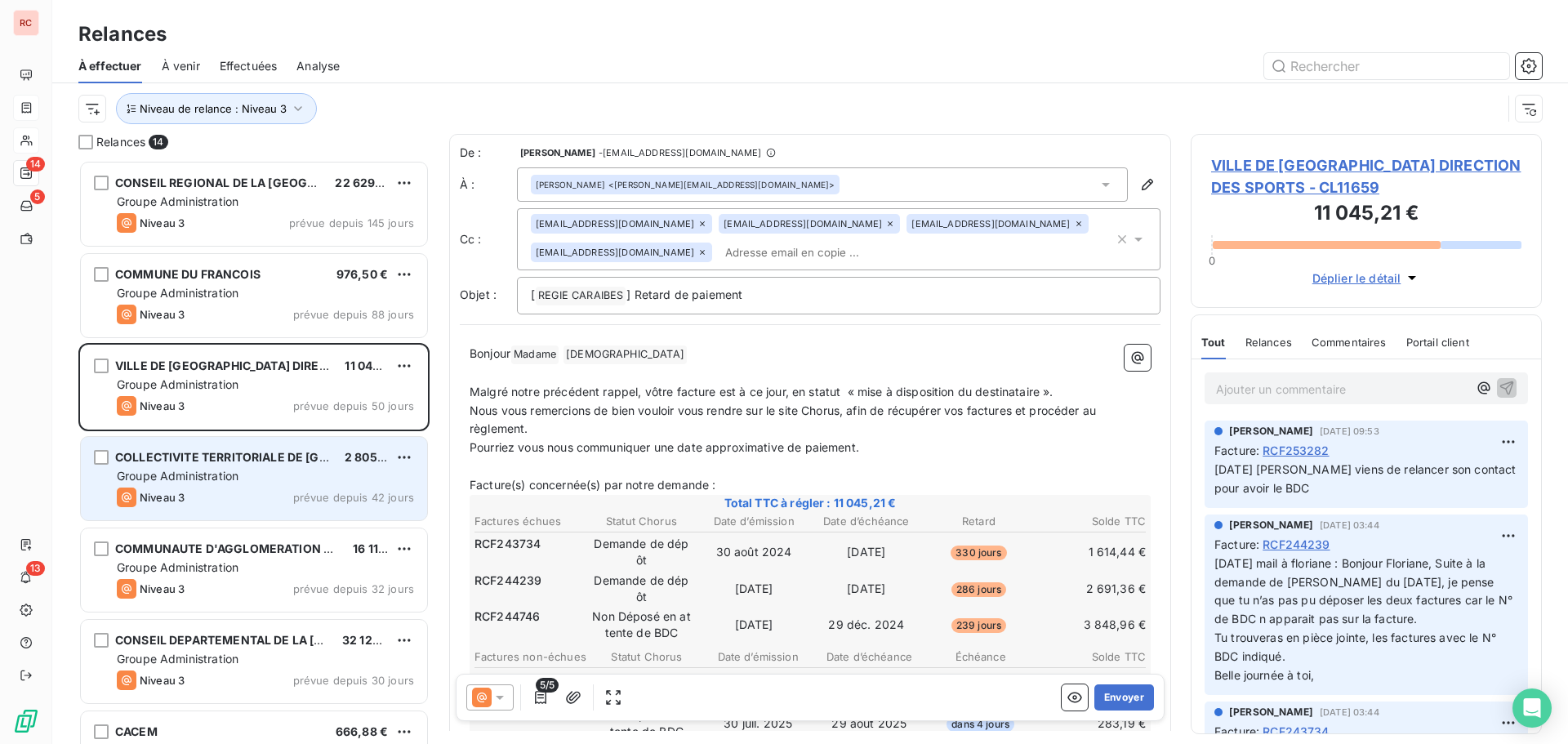
click at [242, 498] on div "Niveau 3 prévue depuis 42 jours" at bounding box center [265, 497] width 297 height 20
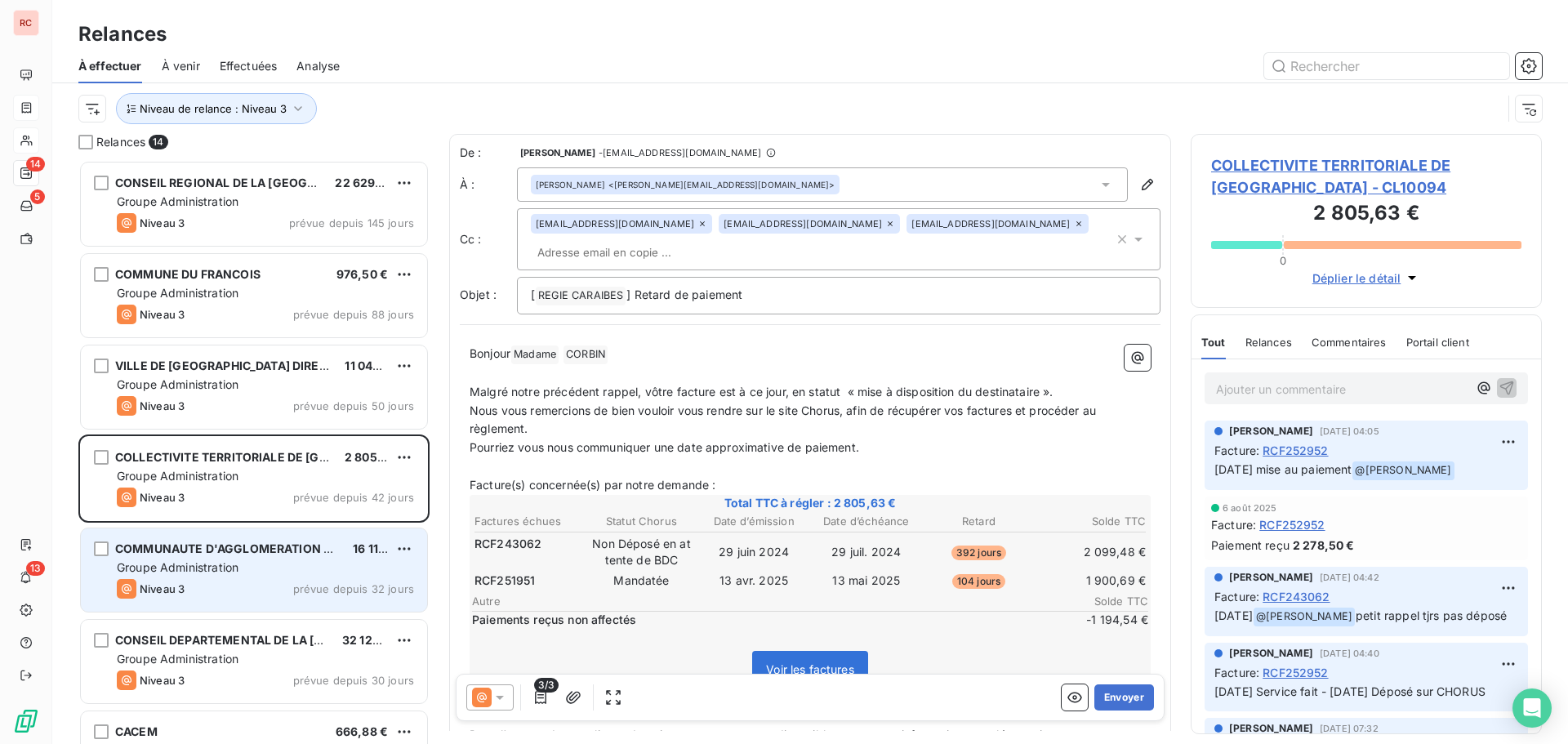
click at [326, 565] on div "Groupe Administration" at bounding box center [265, 567] width 297 height 16
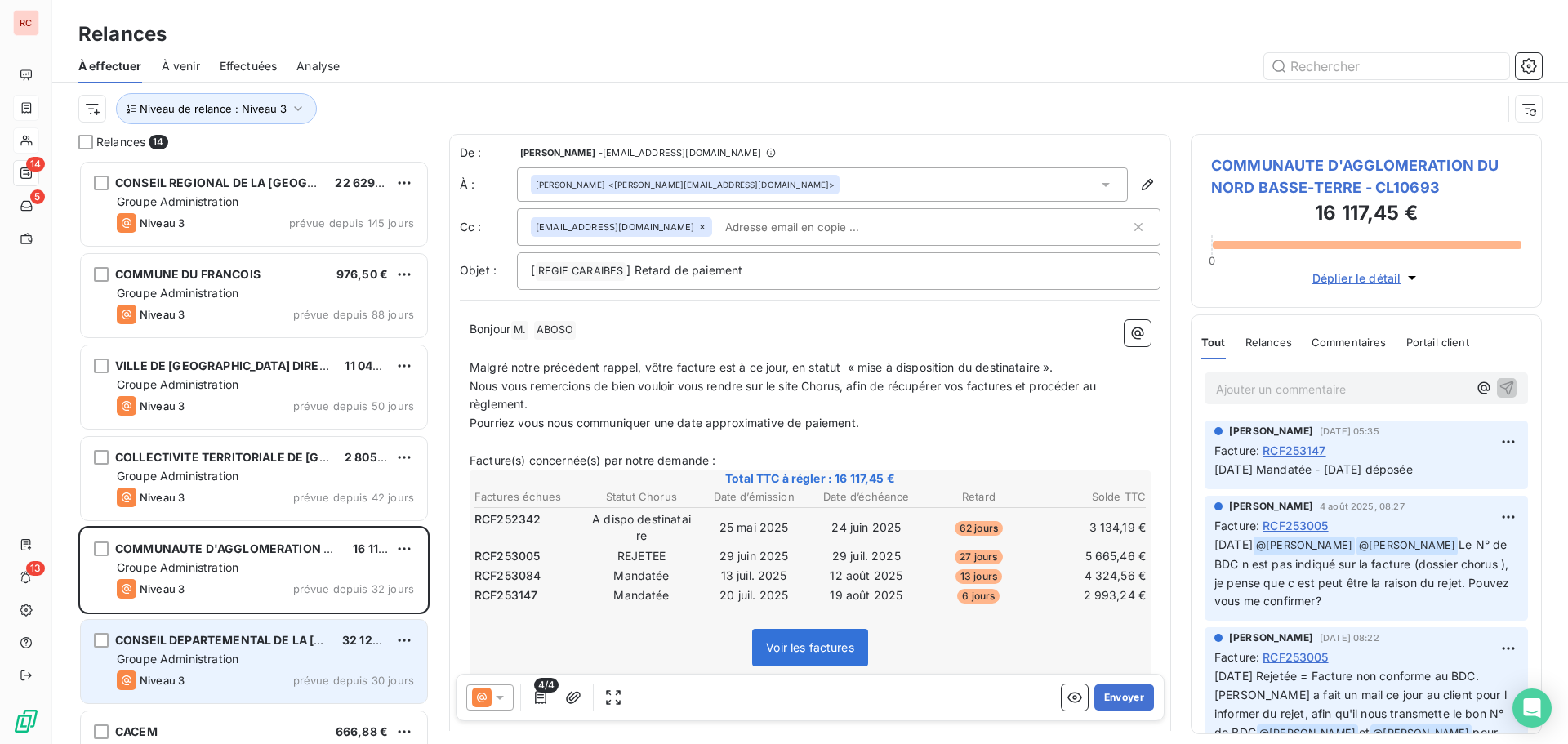
click at [318, 650] on div "CONSEIL DEPARTEMENTAL DE LA GUADELOUPE 32 122,63 € Groupe Administration Niveau…" at bounding box center [254, 662] width 346 height 83
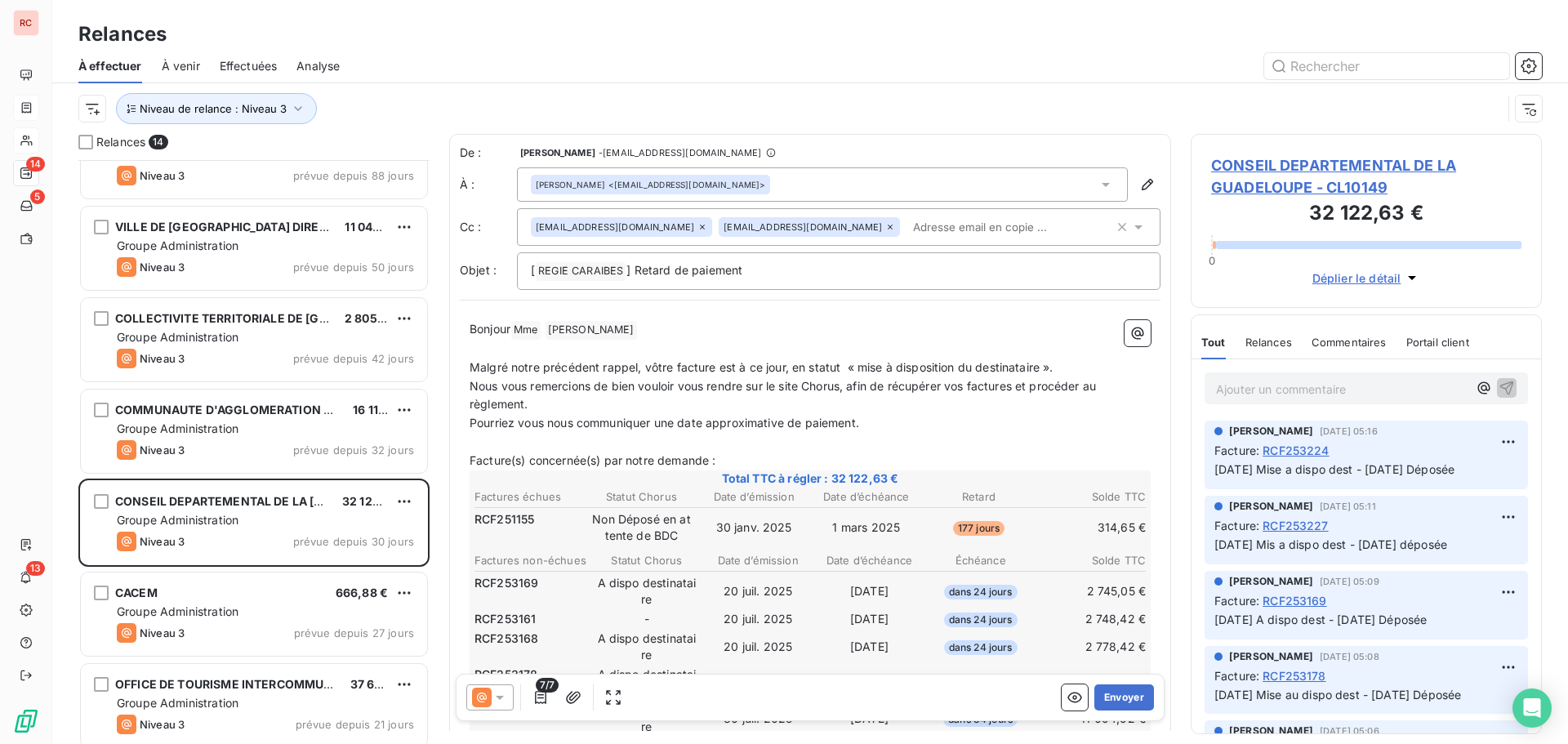
scroll to position [165, 0]
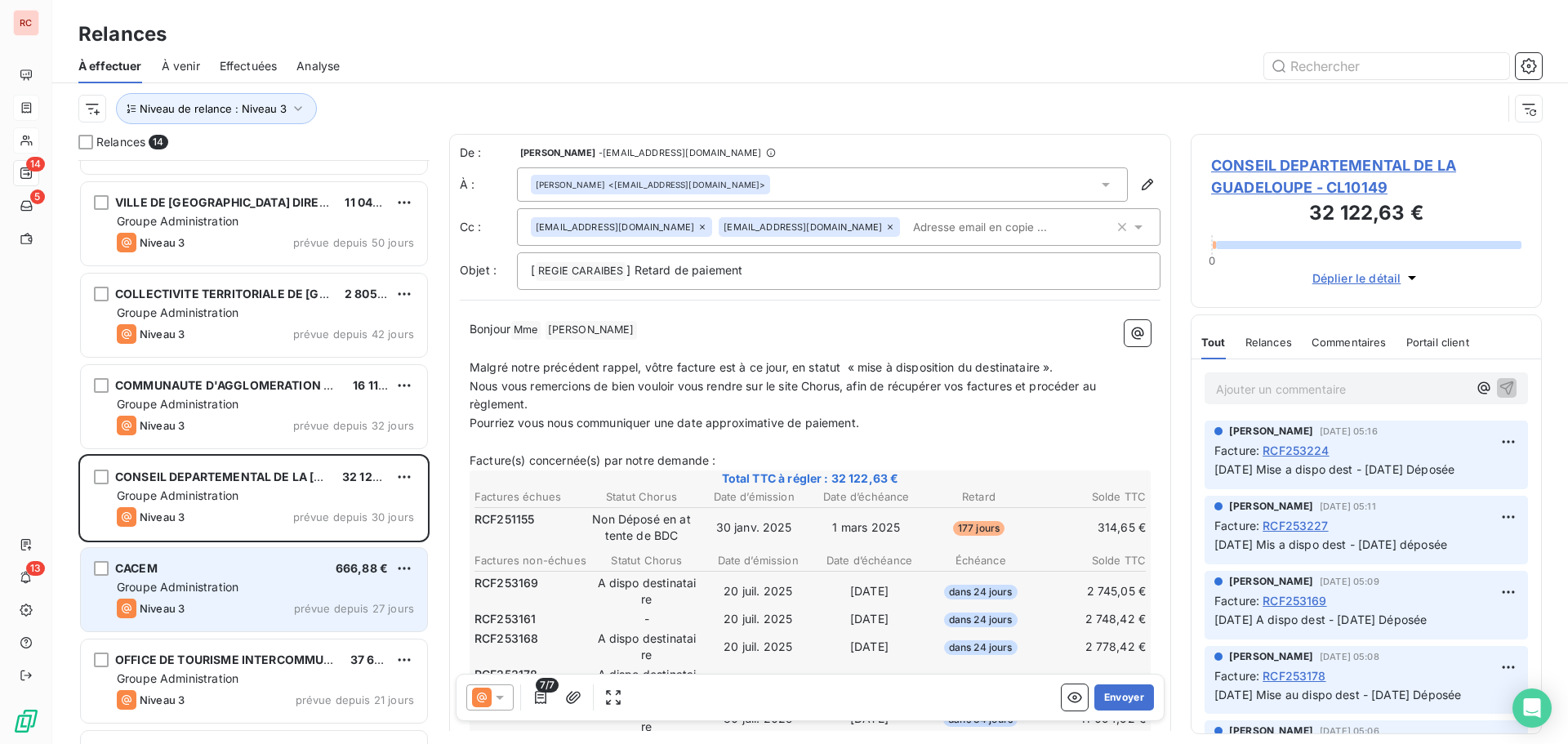
click at [288, 595] on div "Groupe Administration" at bounding box center [265, 587] width 297 height 16
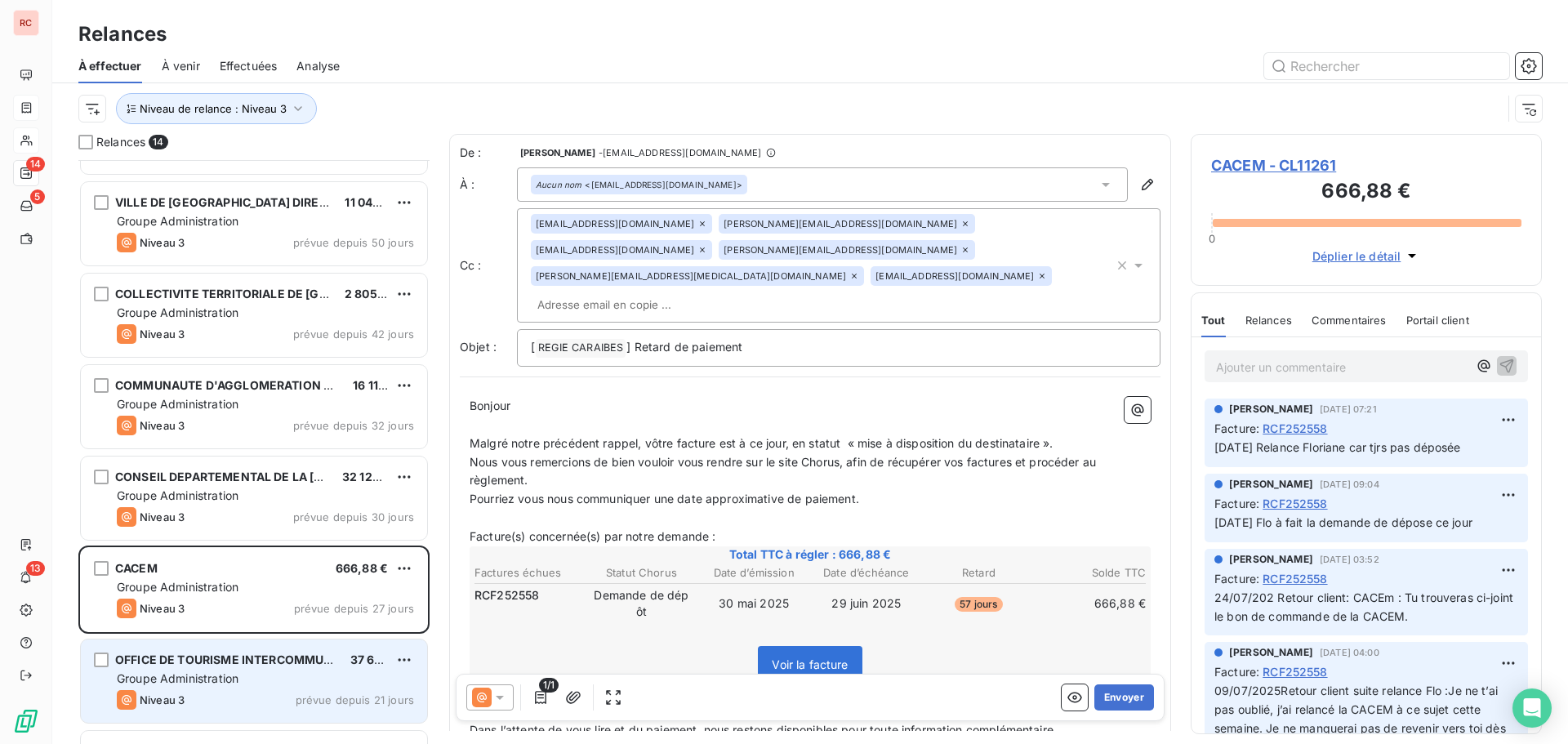
click at [168, 675] on span "Groupe Administration" at bounding box center [177, 679] width 122 height 14
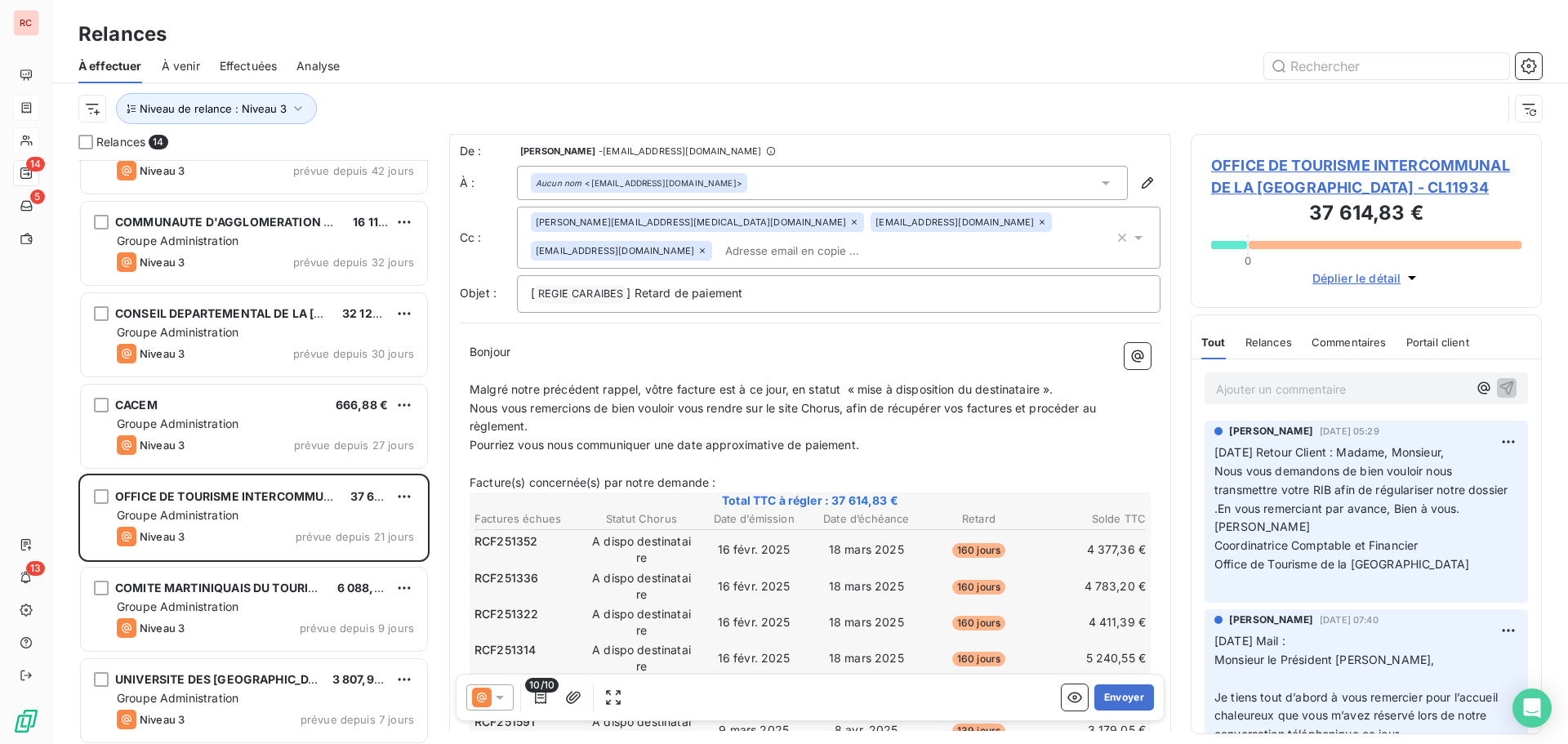
scroll to position [1, 0]
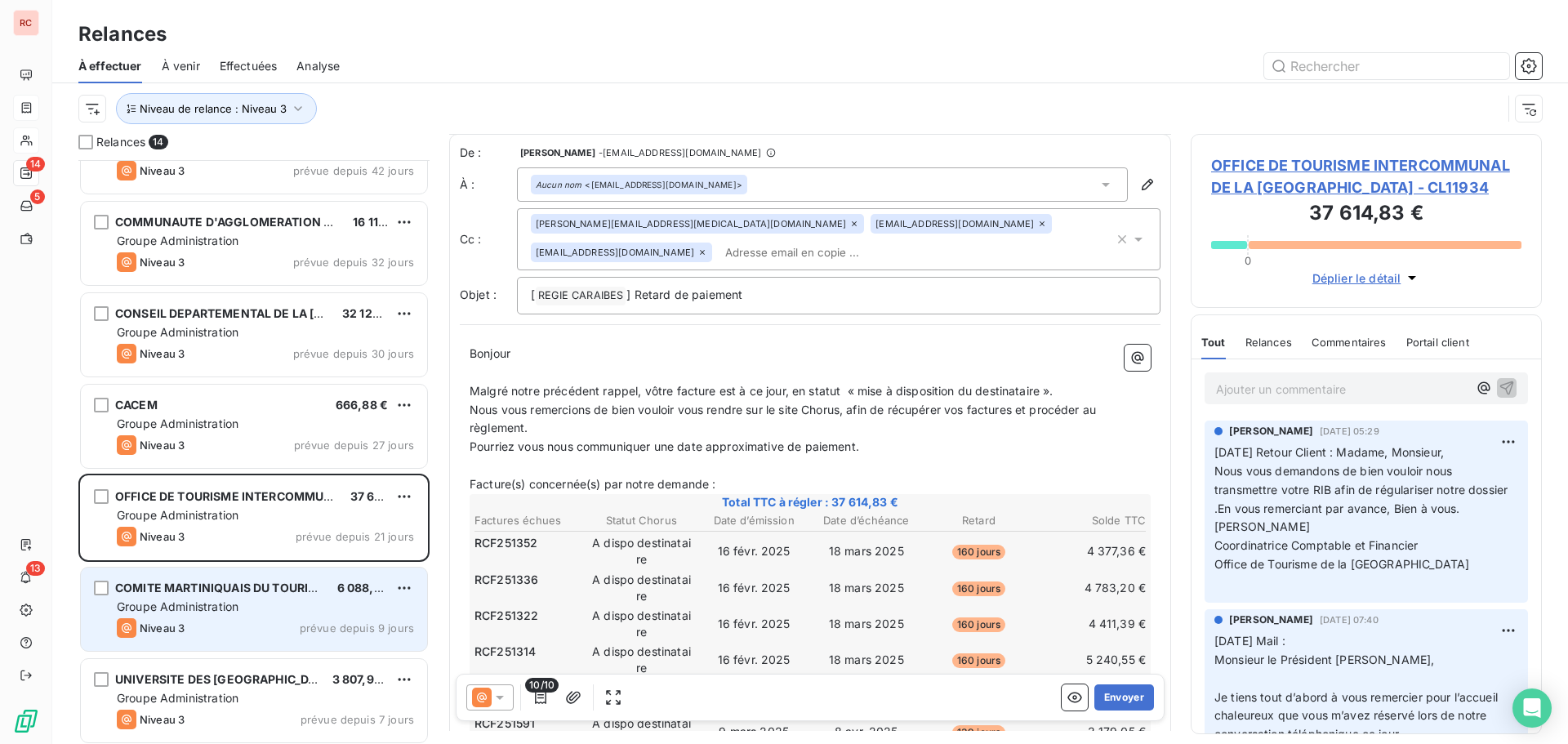
click at [191, 618] on div "COMITE MARTINIQUAIS DU TOURISME (CMT) 6 088,48 € Groupe Administration Niveau 3…" at bounding box center [254, 609] width 346 height 83
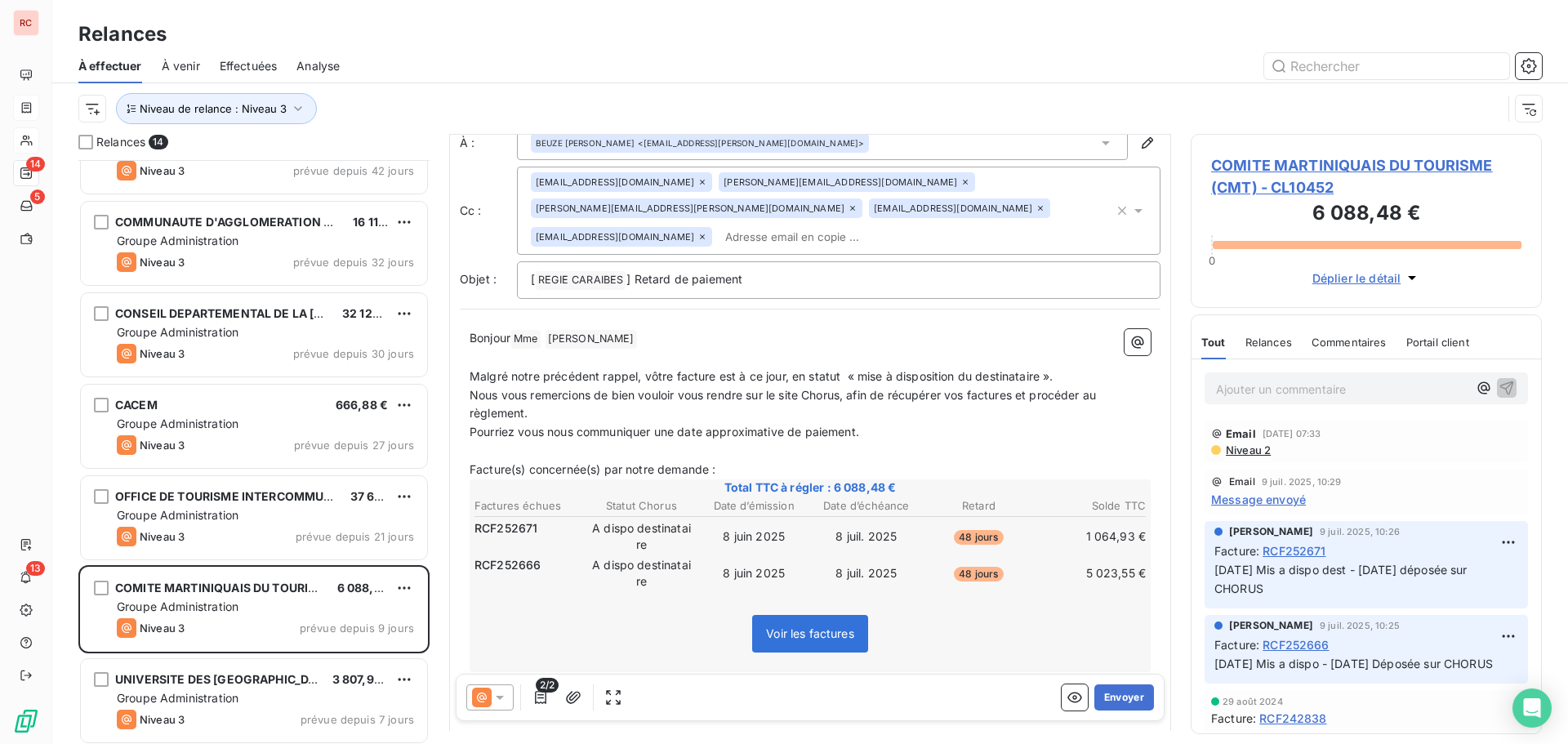
scroll to position [82, 0]
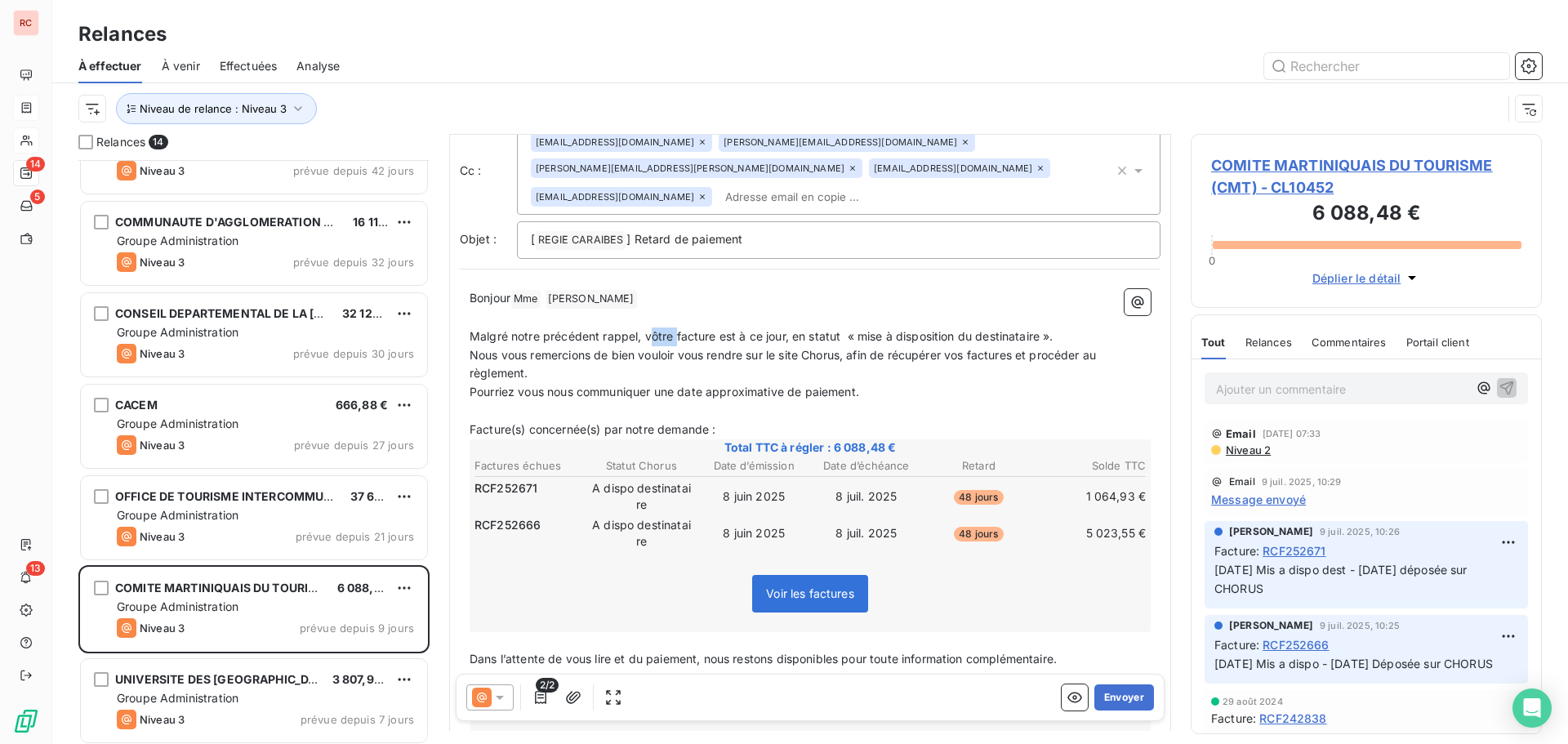
drag, startPoint x: 674, startPoint y: 336, endPoint x: 651, endPoint y: 339, distance: 23.2
click at [651, 339] on span "Malgré notre précédent rappel, vôtre facture est à ce jour, en statut « mise à …" at bounding box center [762, 336] width 584 height 14
click at [704, 335] on span "Malgré notre précédent rappel, vos facture est à ce jour, en statut « mise à di…" at bounding box center [757, 336] width 574 height 14
drag, startPoint x: 786, startPoint y: 336, endPoint x: 717, endPoint y: 341, distance: 69.2
click at [717, 341] on span "Malgré notre précédent rappel, vos factures est à ce jour, en statut « mise à d…" at bounding box center [759, 336] width 580 height 14
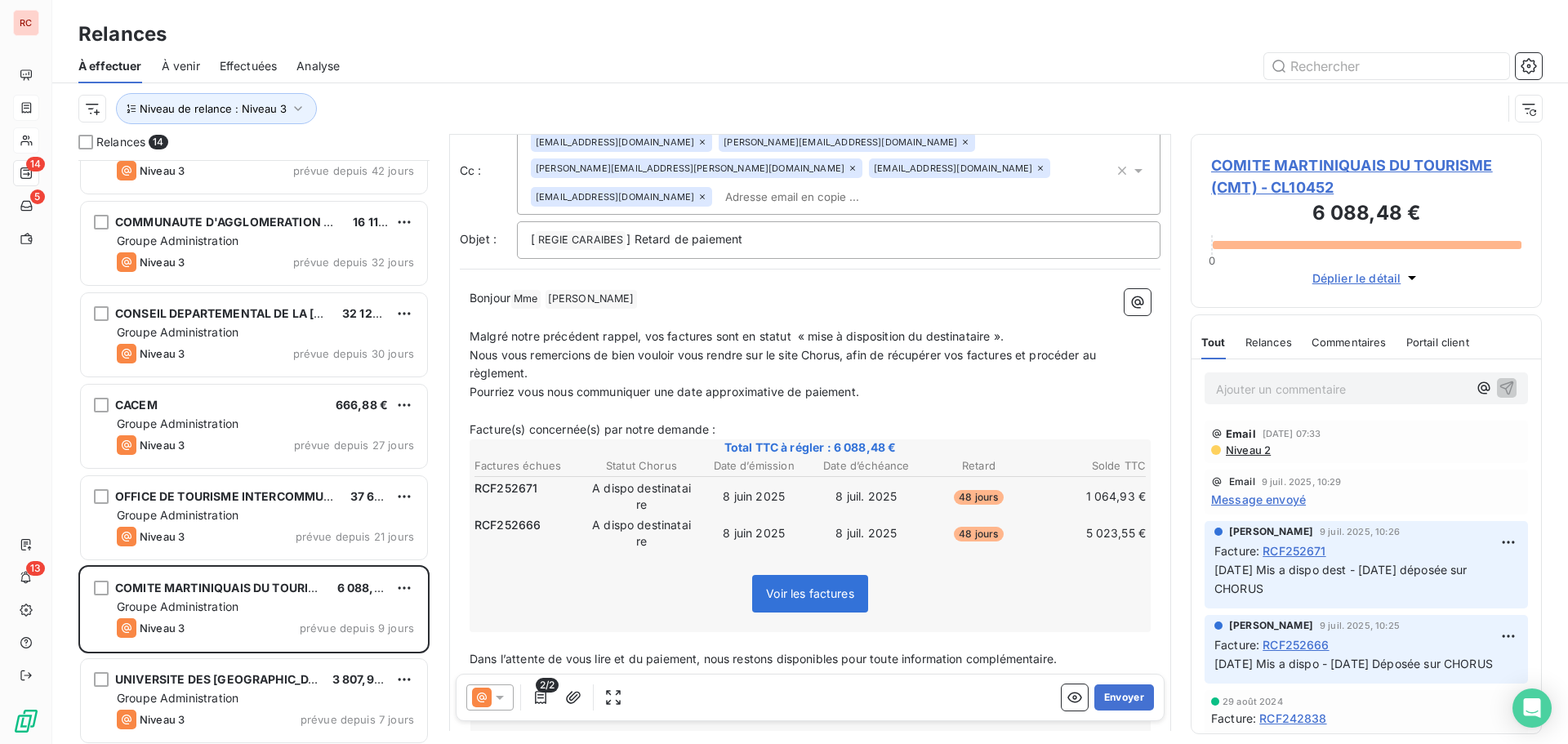
click at [1004, 336] on span "Malgré notre précédent rappel, vos factures sont en statut « mise à disposition…" at bounding box center [736, 336] width 534 height 14
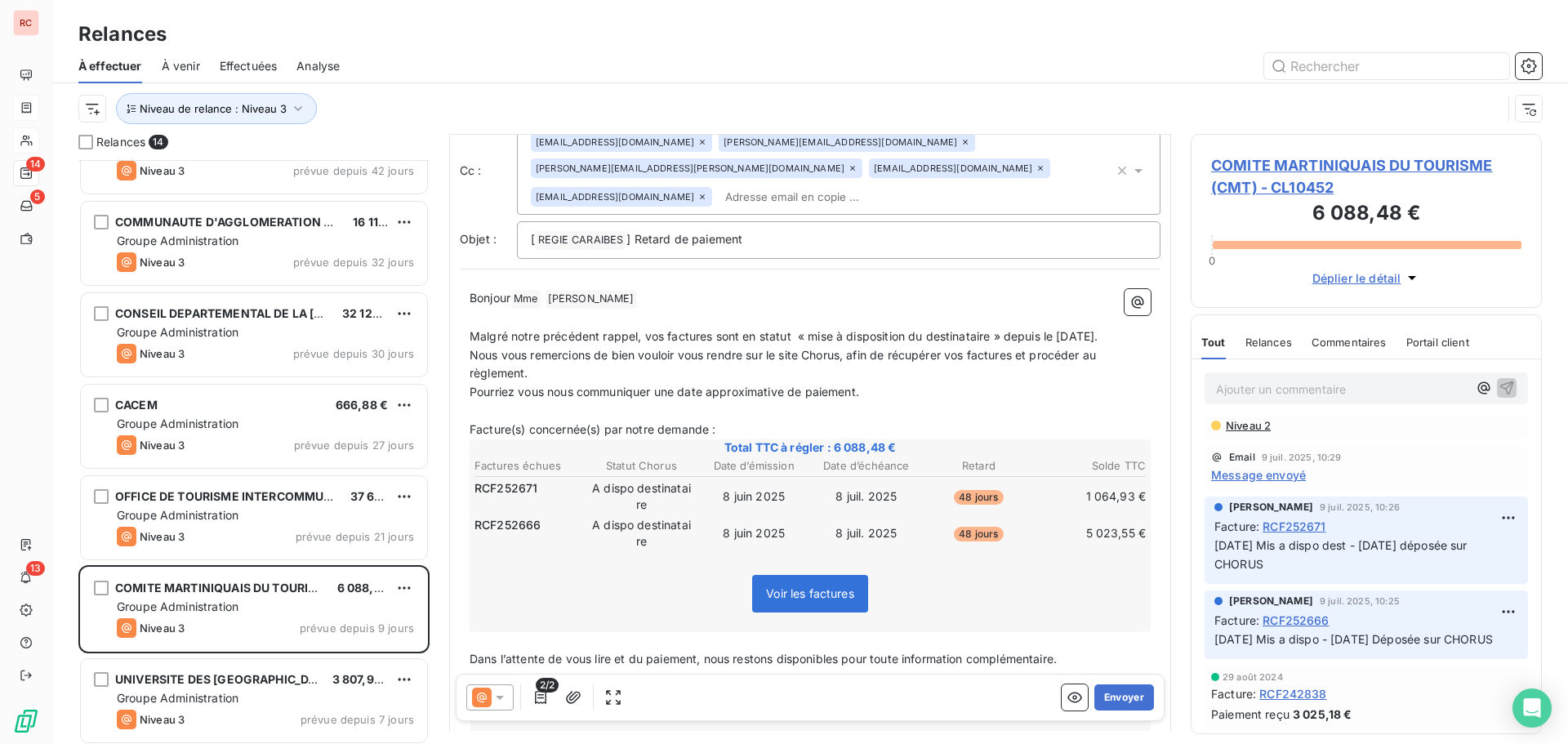
scroll to position [0, 0]
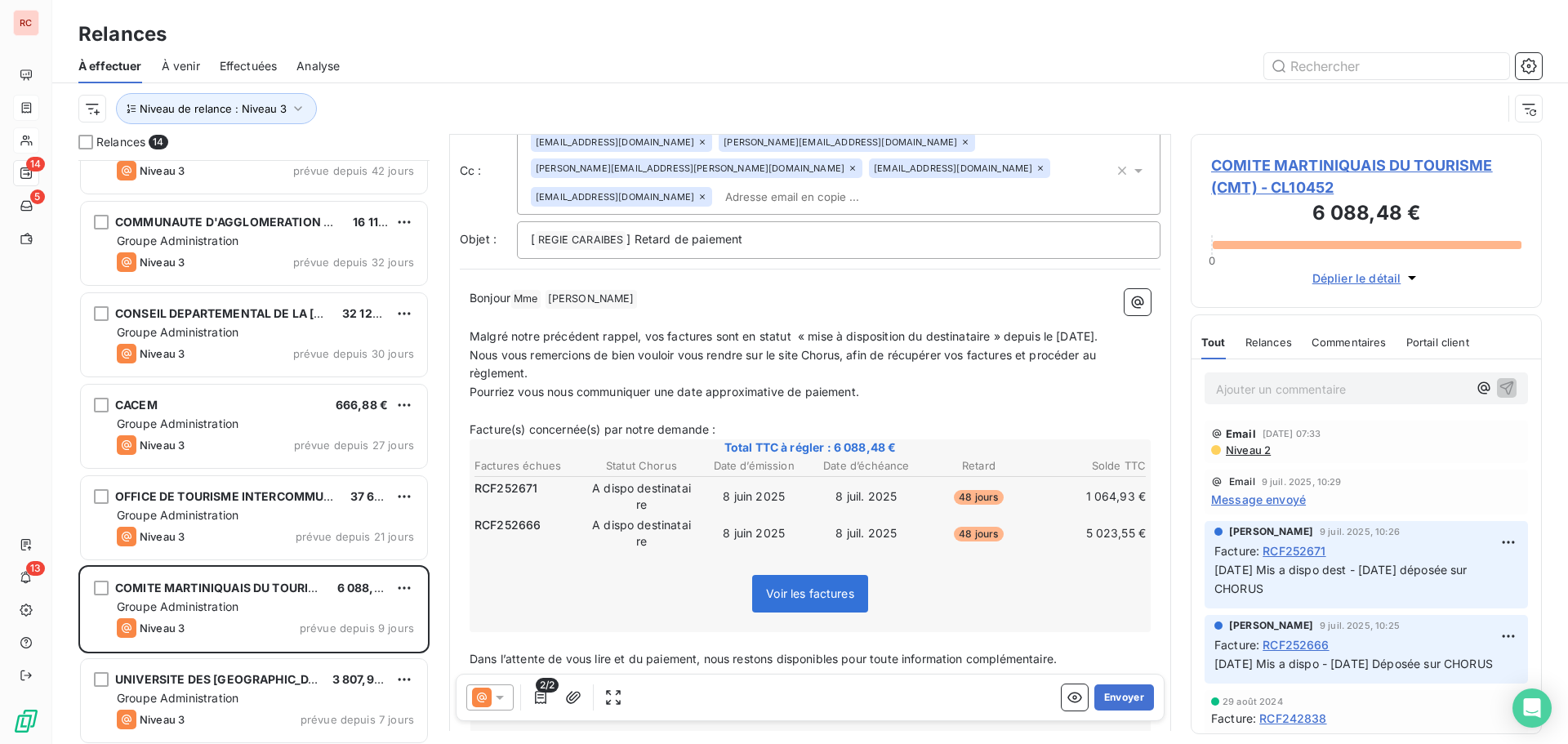
click at [1264, 498] on span "Message envoyé" at bounding box center [1259, 500] width 95 height 17
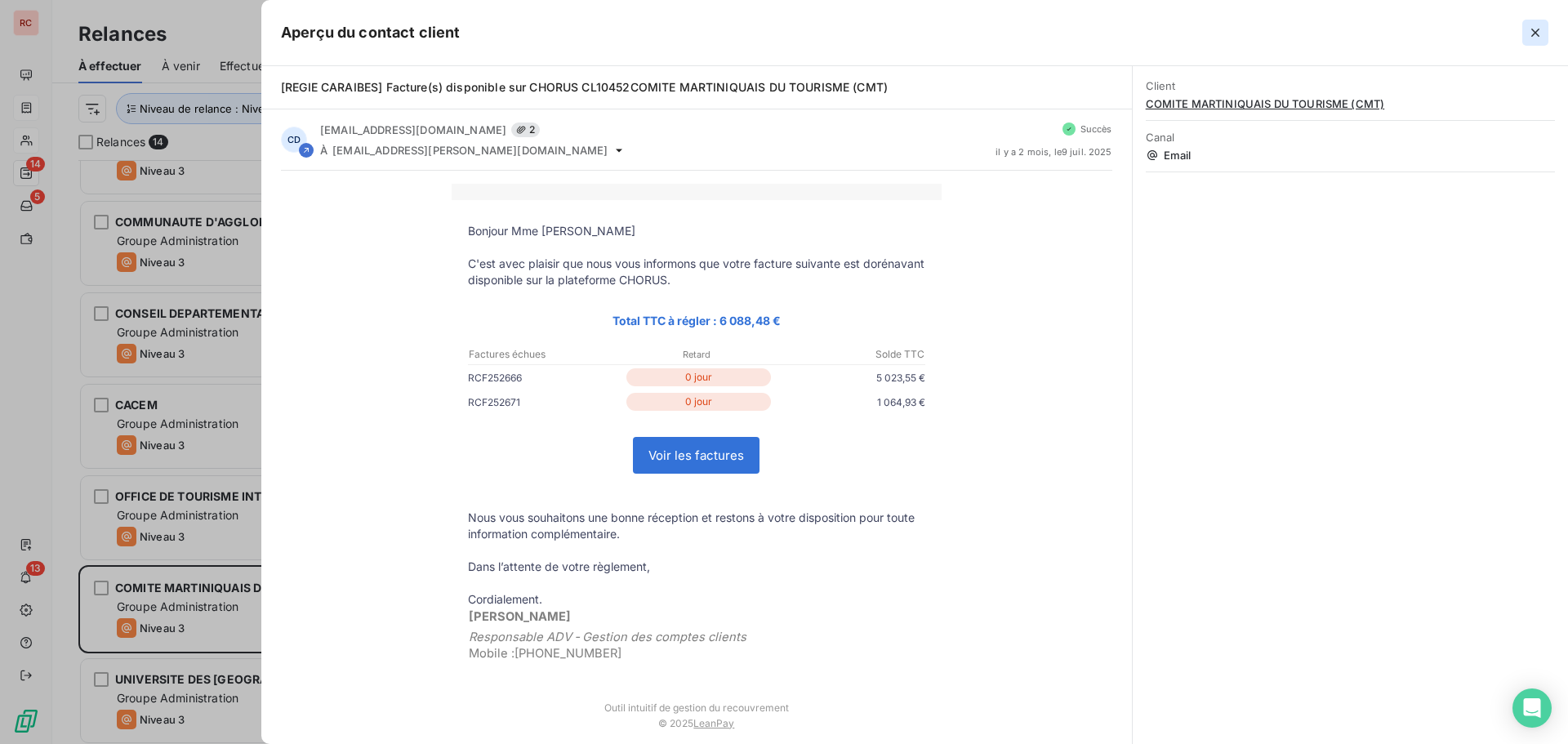
click at [1538, 32] on icon "button" at bounding box center [1535, 33] width 16 height 16
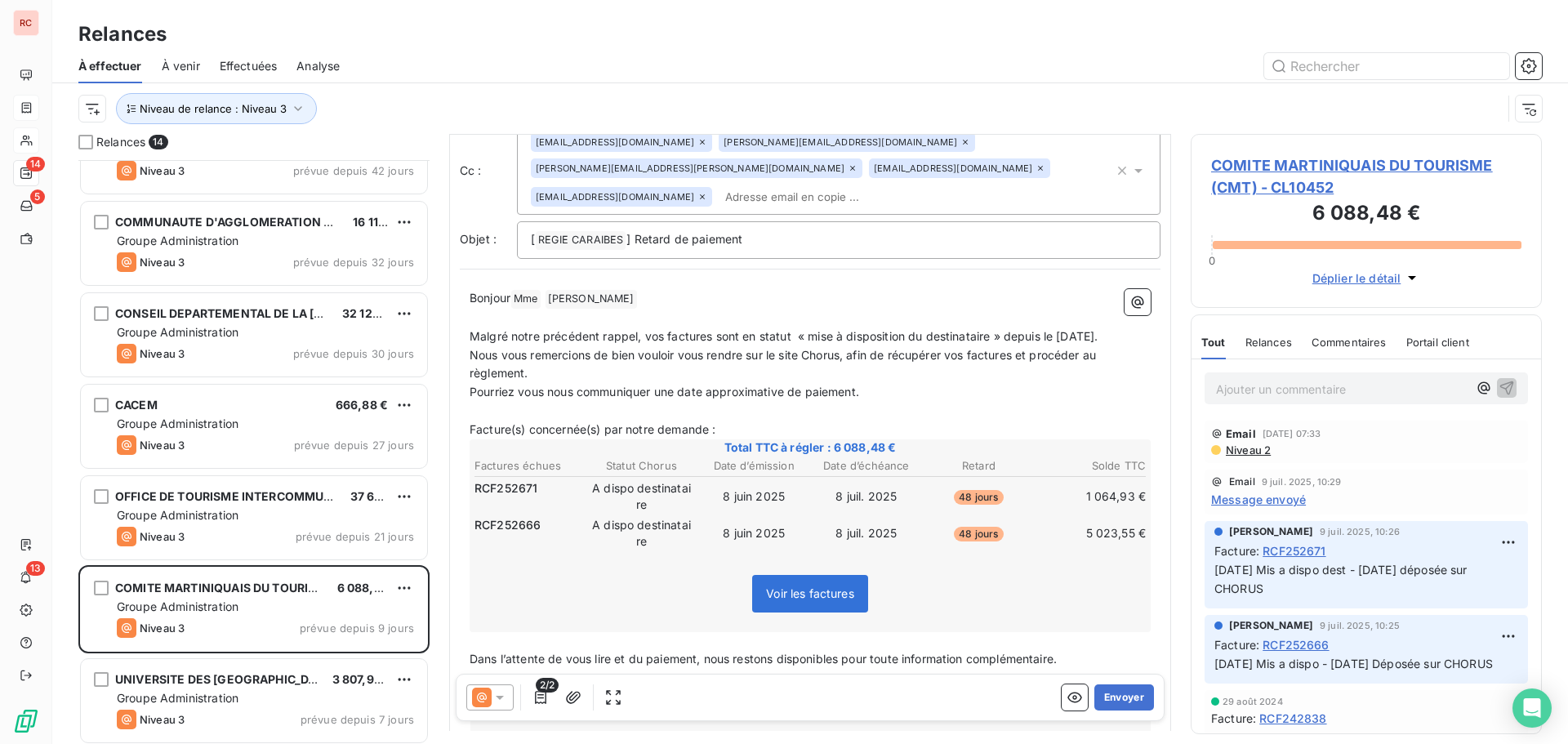
click at [1250, 447] on span "Niveau 2" at bounding box center [1248, 450] width 46 height 13
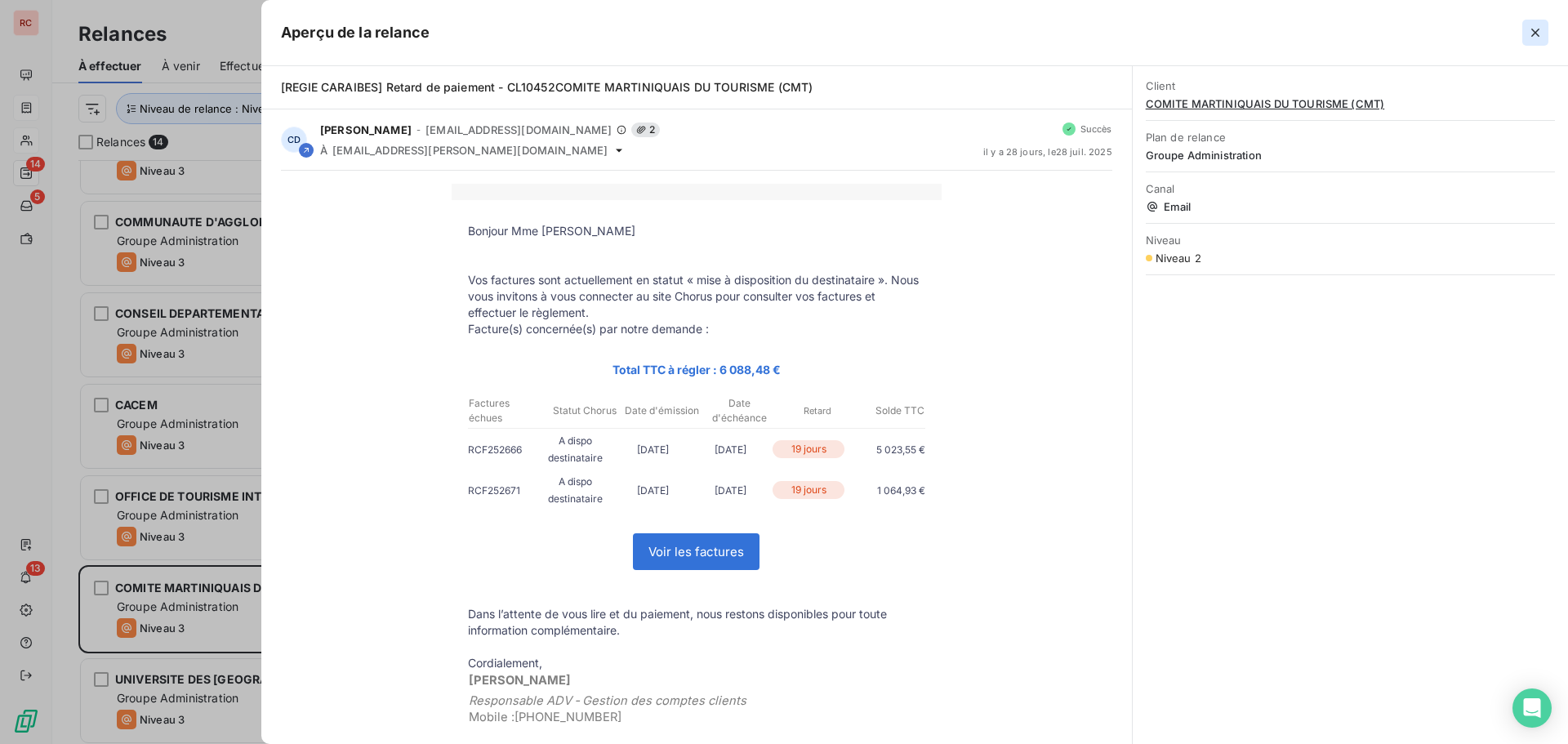
click at [1529, 28] on icon "button" at bounding box center [1535, 33] width 16 height 16
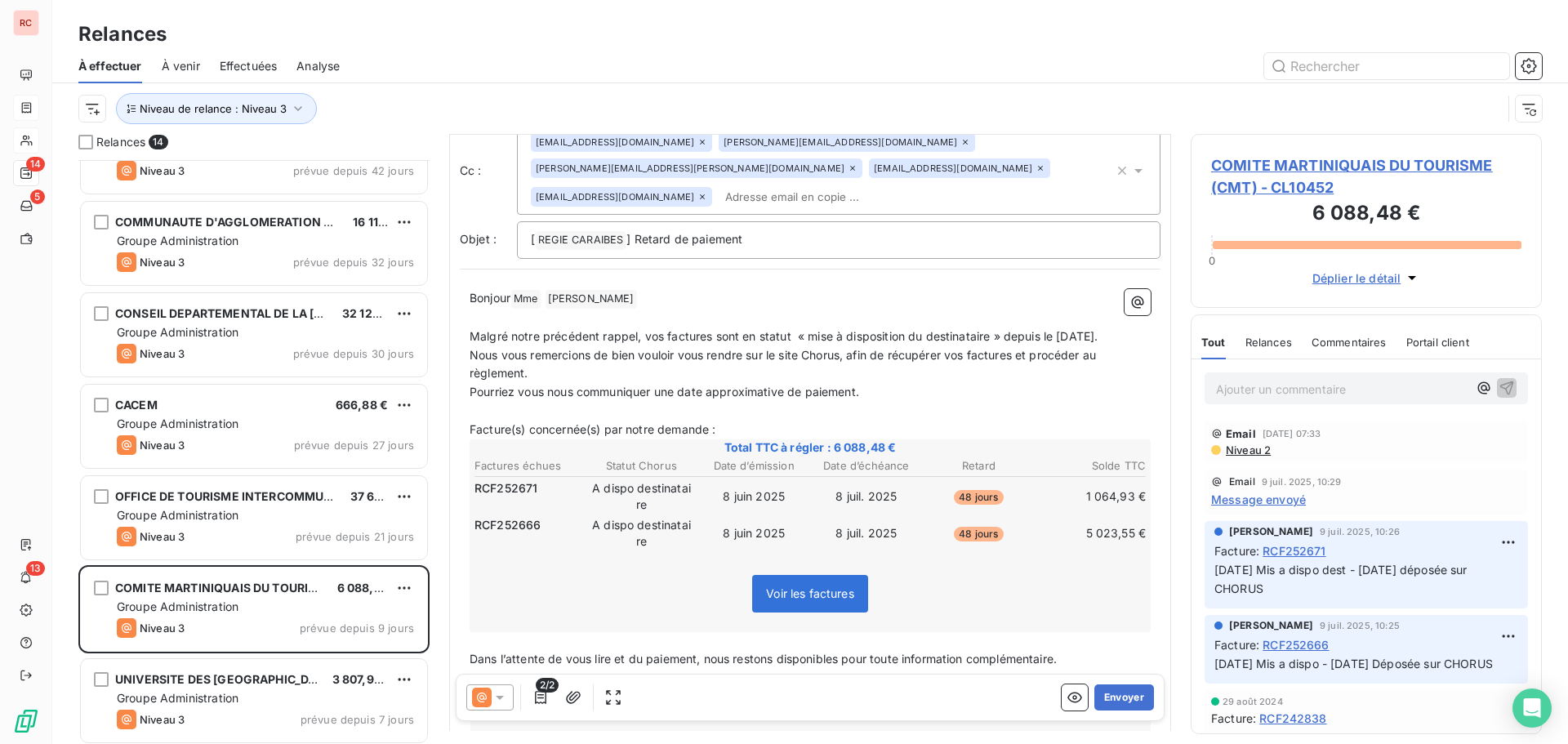
scroll to position [165, 0]
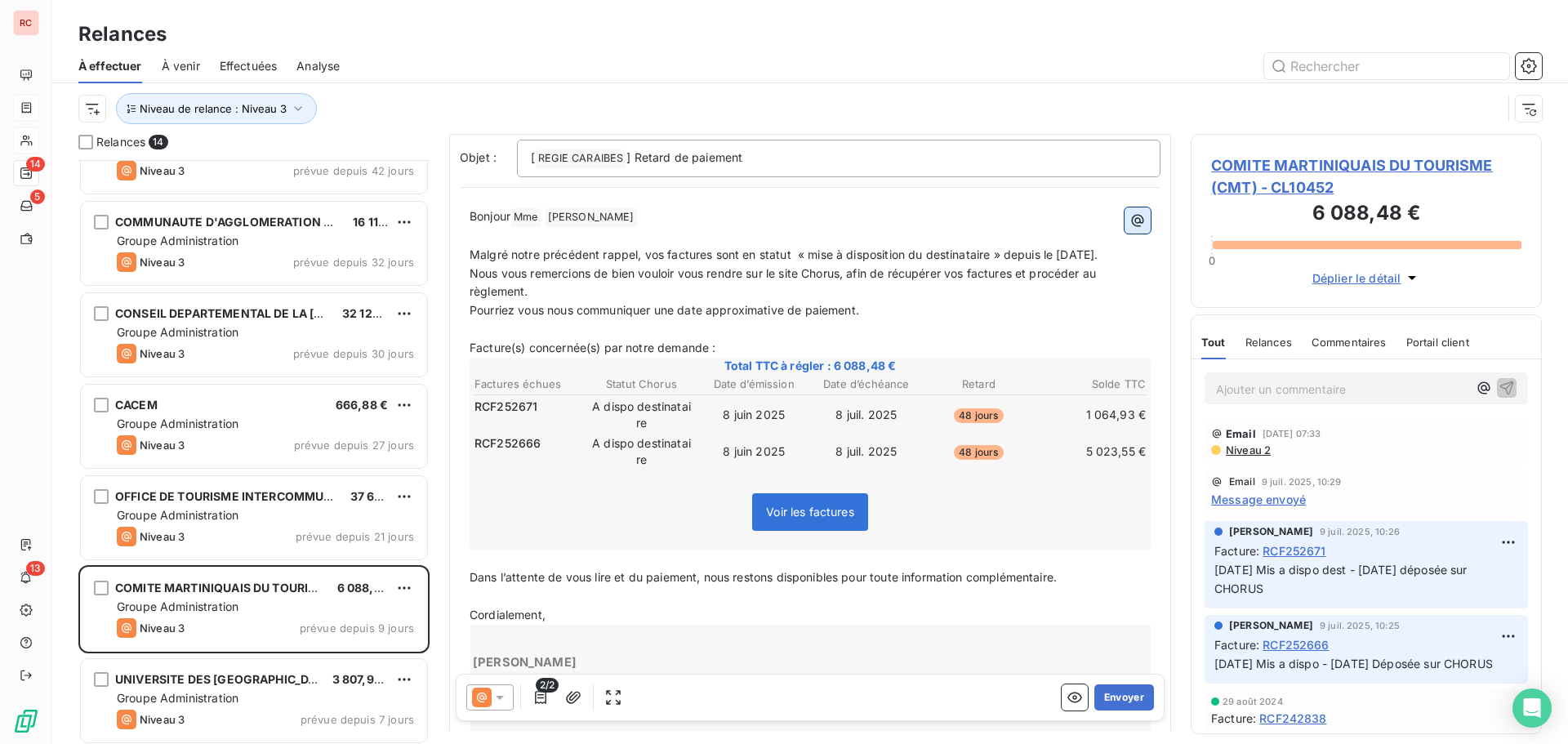
click at [1129, 213] on icon "button" at bounding box center [1137, 220] width 16 height 16
click at [668, 213] on p "Bonjour Mme ﻿ [PERSON_NAME] ﻿ ﻿" at bounding box center [810, 217] width 681 height 20
click at [1129, 216] on icon "button" at bounding box center [1137, 220] width 16 height 16
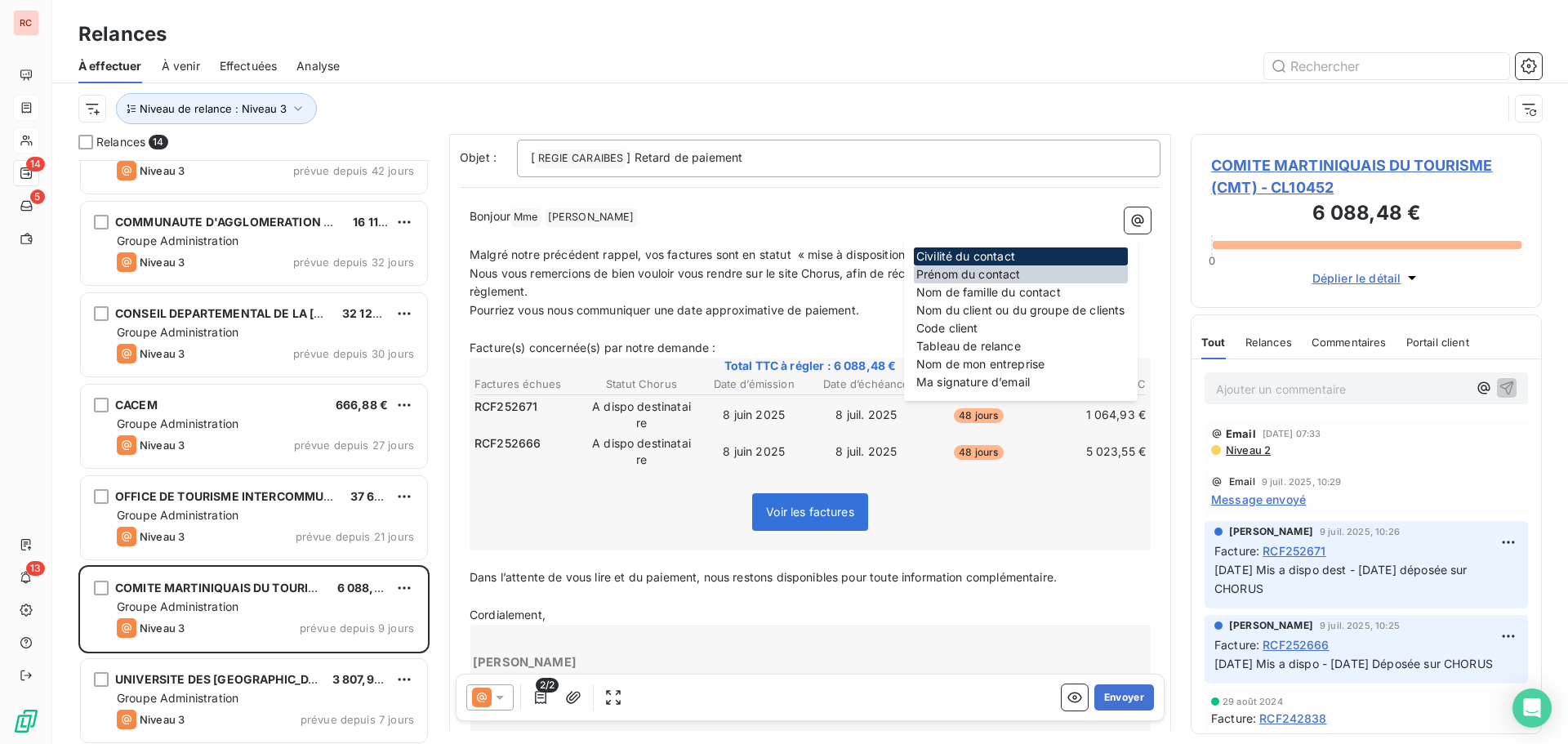
click at [984, 276] on div "Prénom du contact" at bounding box center [1021, 274] width 214 height 18
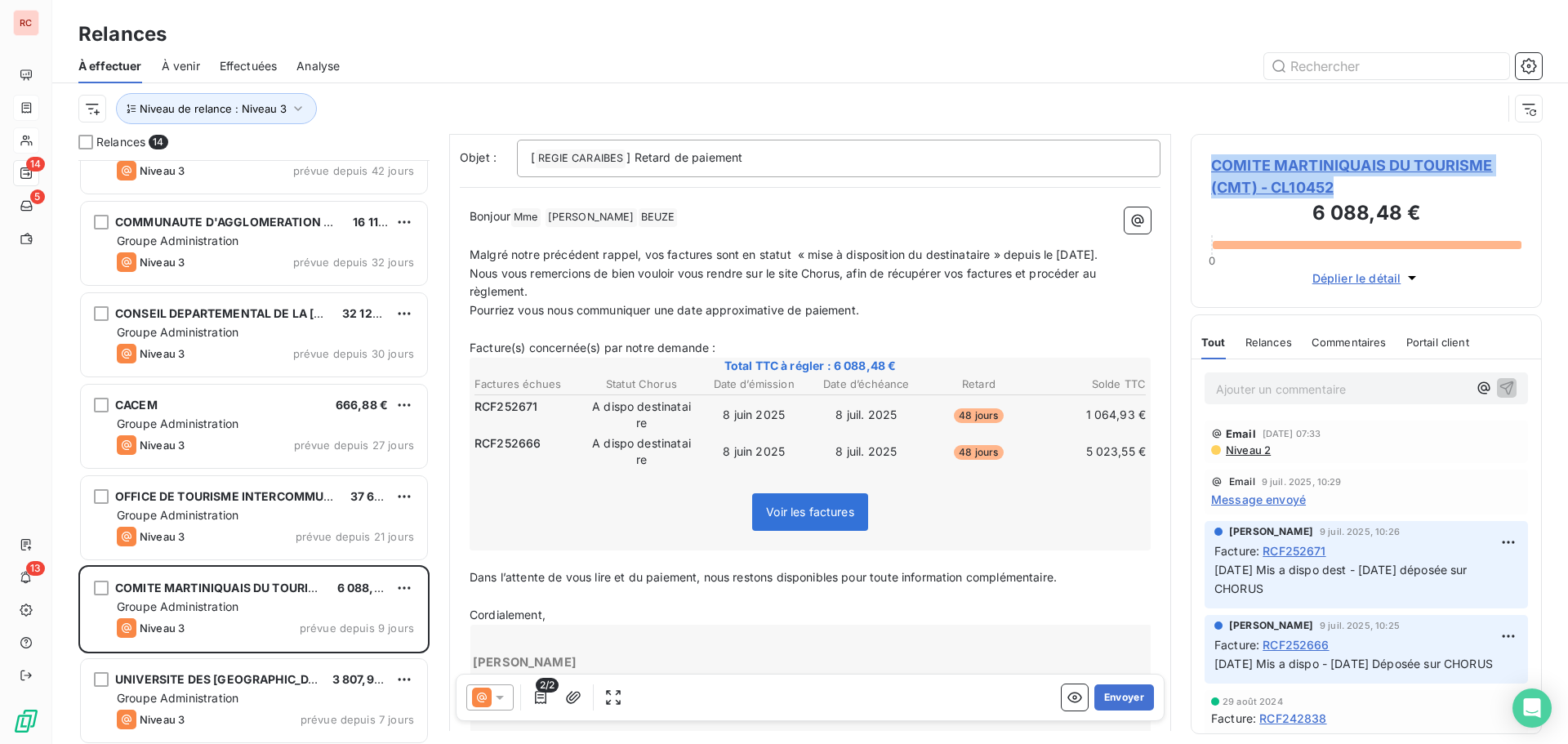
drag, startPoint x: 1356, startPoint y: 181, endPoint x: 1203, endPoint y: 153, distance: 155.5
click at [1203, 153] on div "COMITE MARTINIQUAIS DU TOURISME (CMT) - CL10452 6 088,48 € 0 Déplier le détail" at bounding box center [1367, 220] width 351 height 174
copy span "COMITE MARTINIQUAIS DU TOURISME (CMT) - CL10452"
click at [823, 147] on div "[ REGIE CARAIBES ﻿ ] Retard de paiement" at bounding box center [838, 159] width 643 height 38
click at [790, 156] on p "[ REGIE CARAIBES ﻿ ] Retard de paiement" at bounding box center [839, 158] width 616 height 20
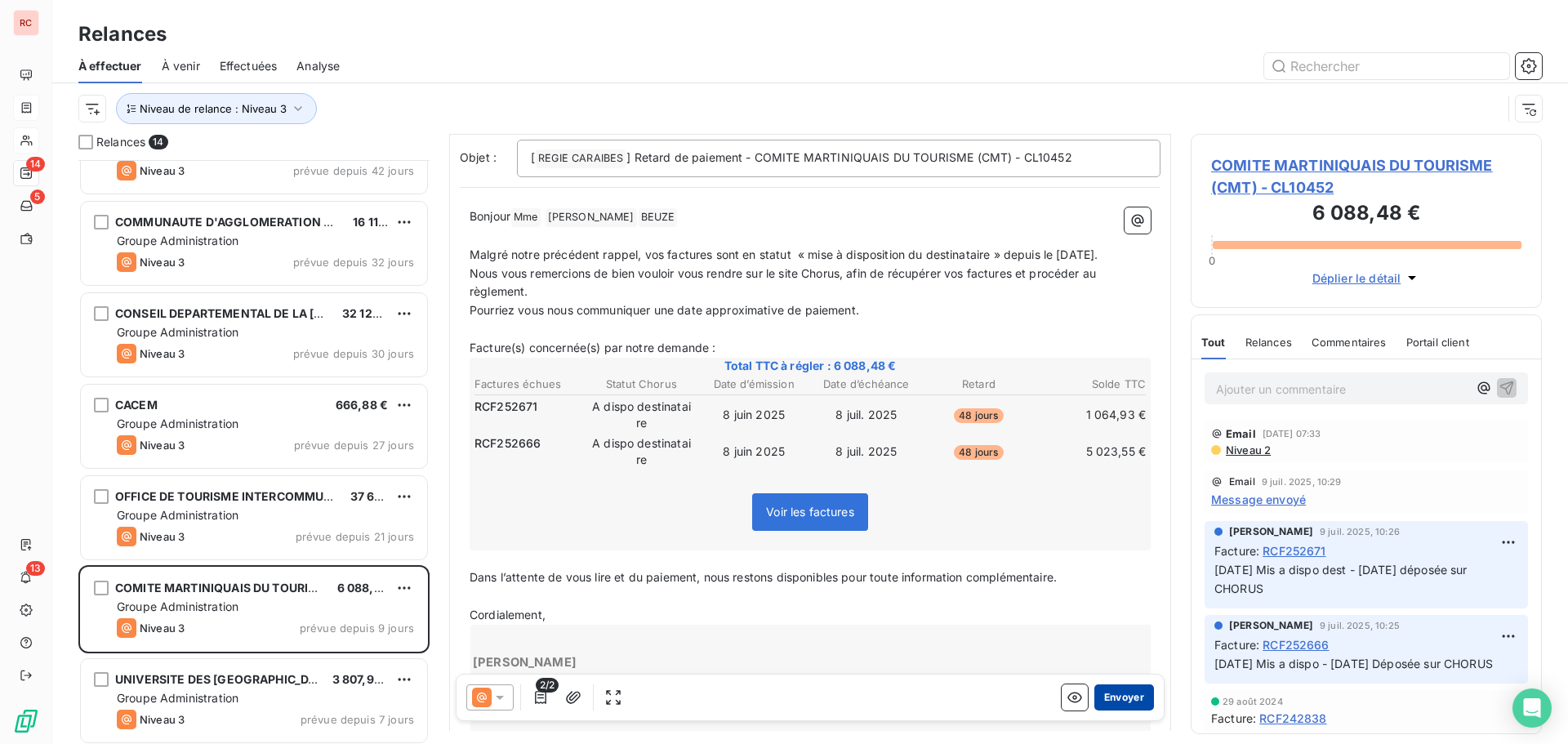
click at [1094, 693] on button "Envoyer" at bounding box center [1124, 698] width 60 height 27
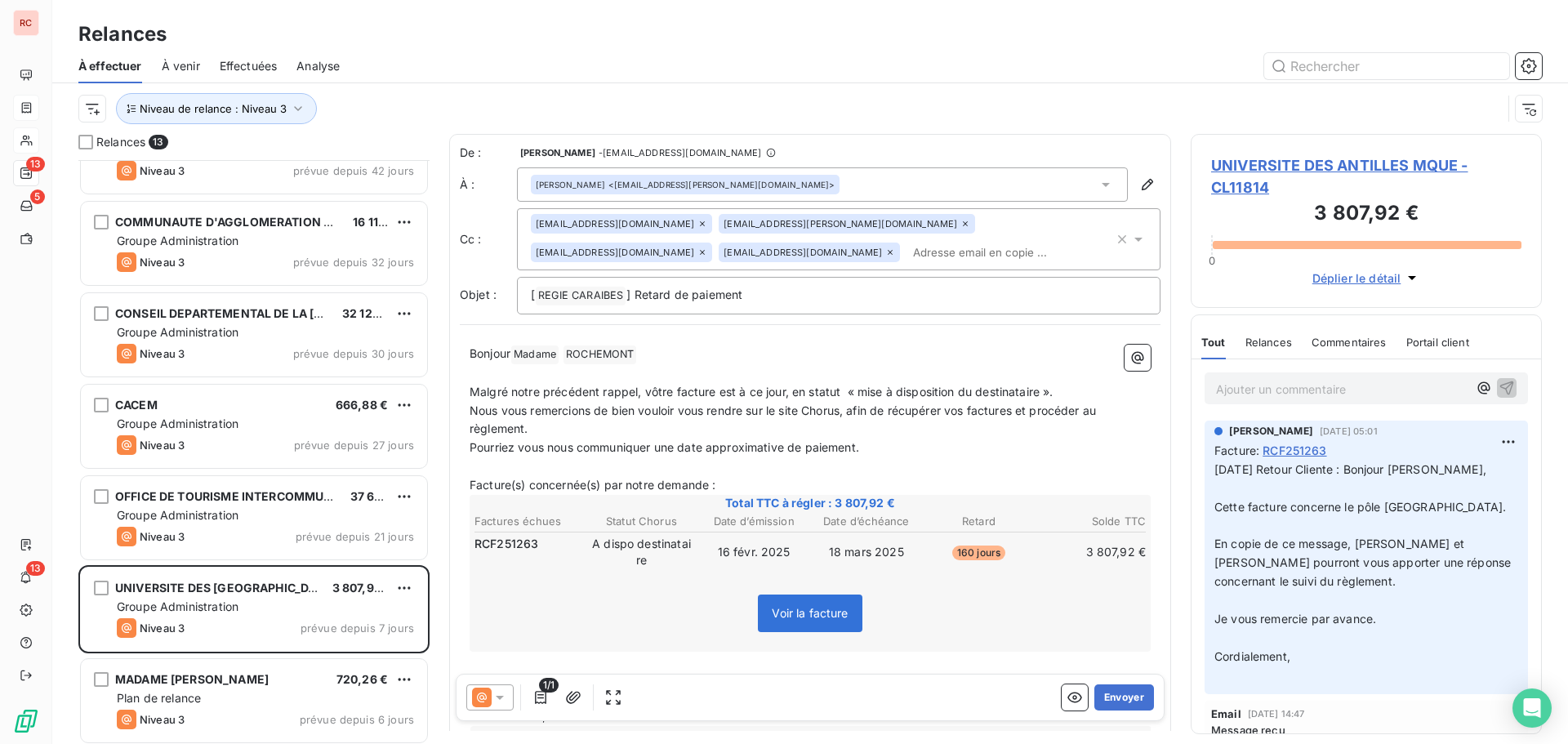
click at [1102, 183] on icon at bounding box center [1106, 185] width 9 height 4
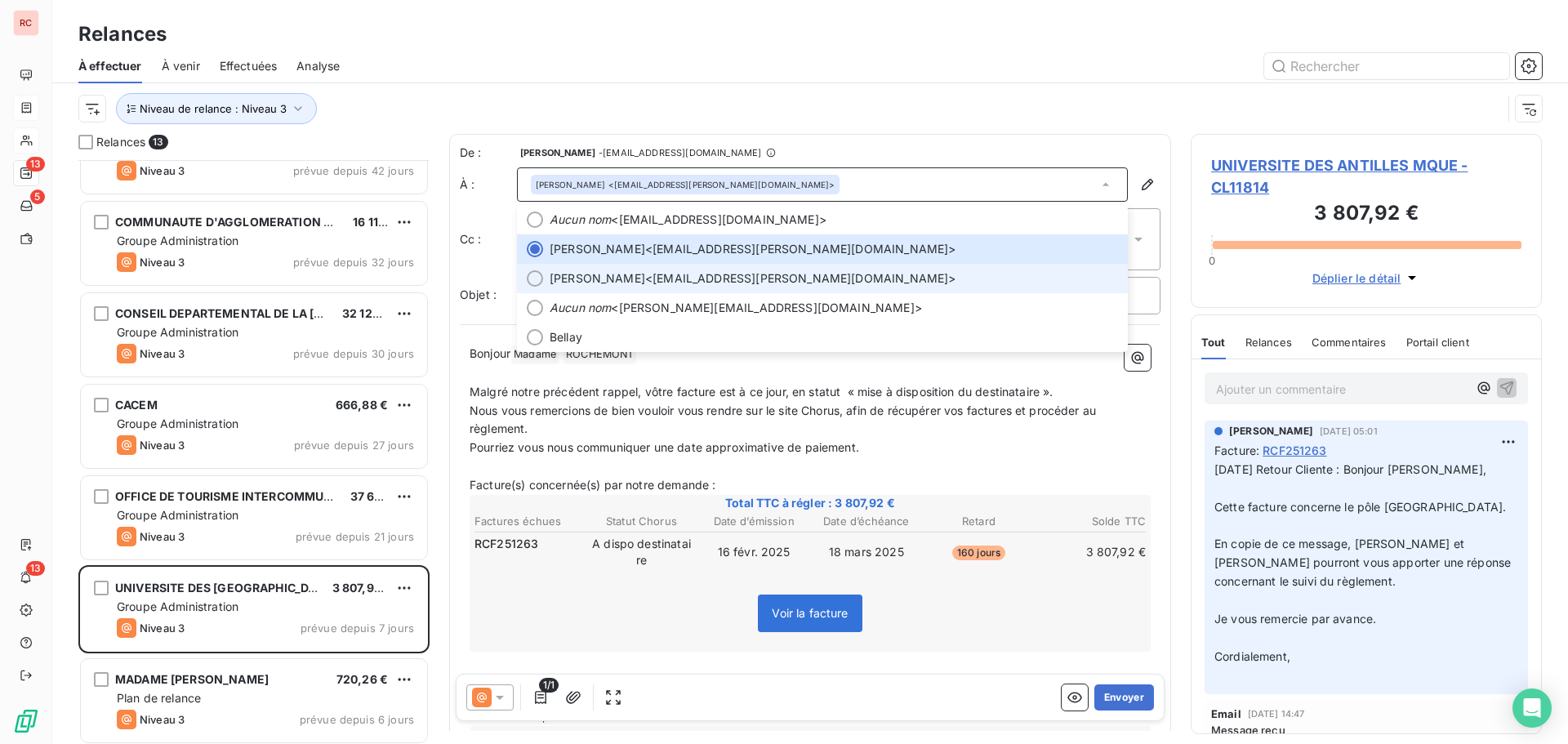
click at [645, 273] on span "[PERSON_NAME]" at bounding box center [598, 279] width 96 height 16
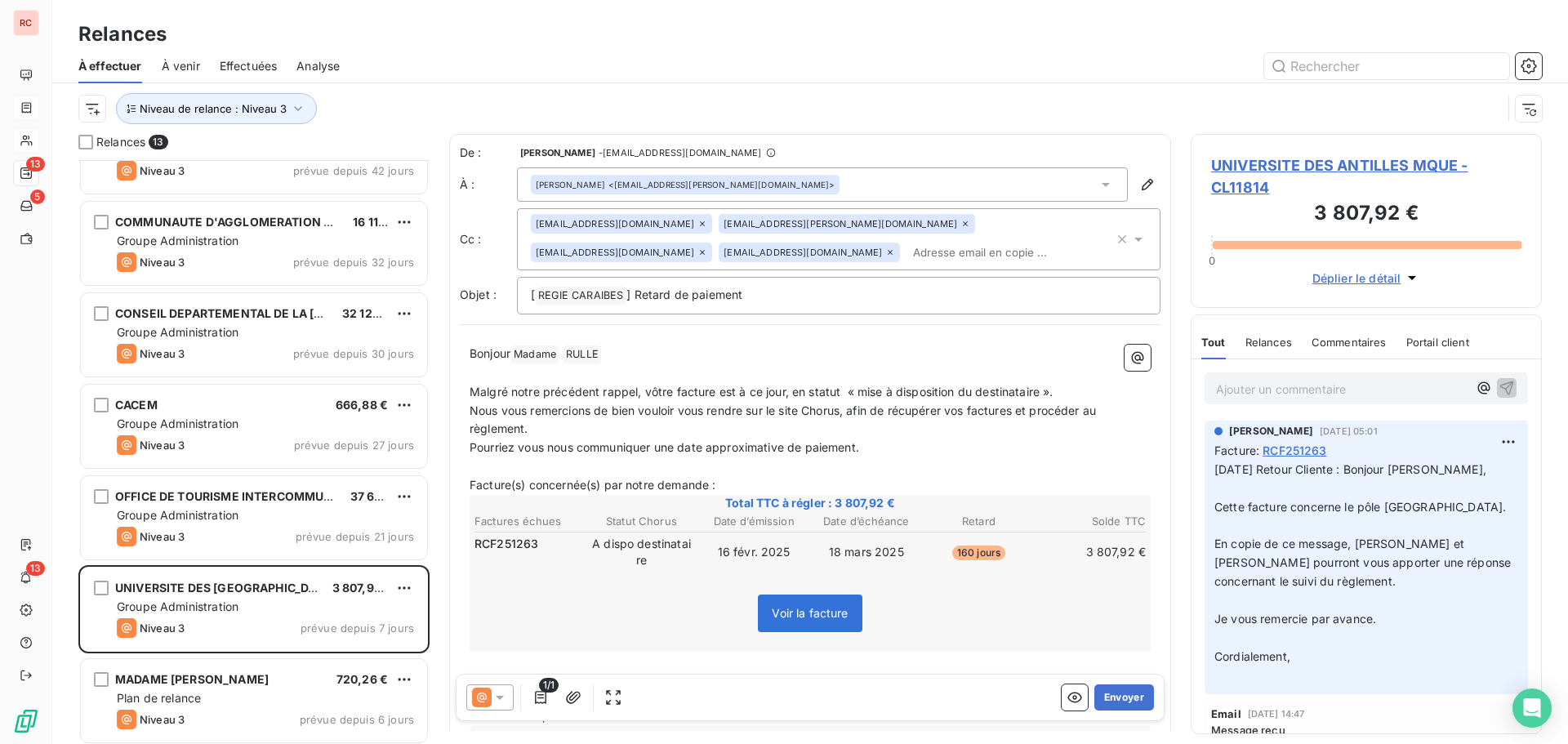
click at [961, 221] on icon at bounding box center [965, 223] width 9 height 9
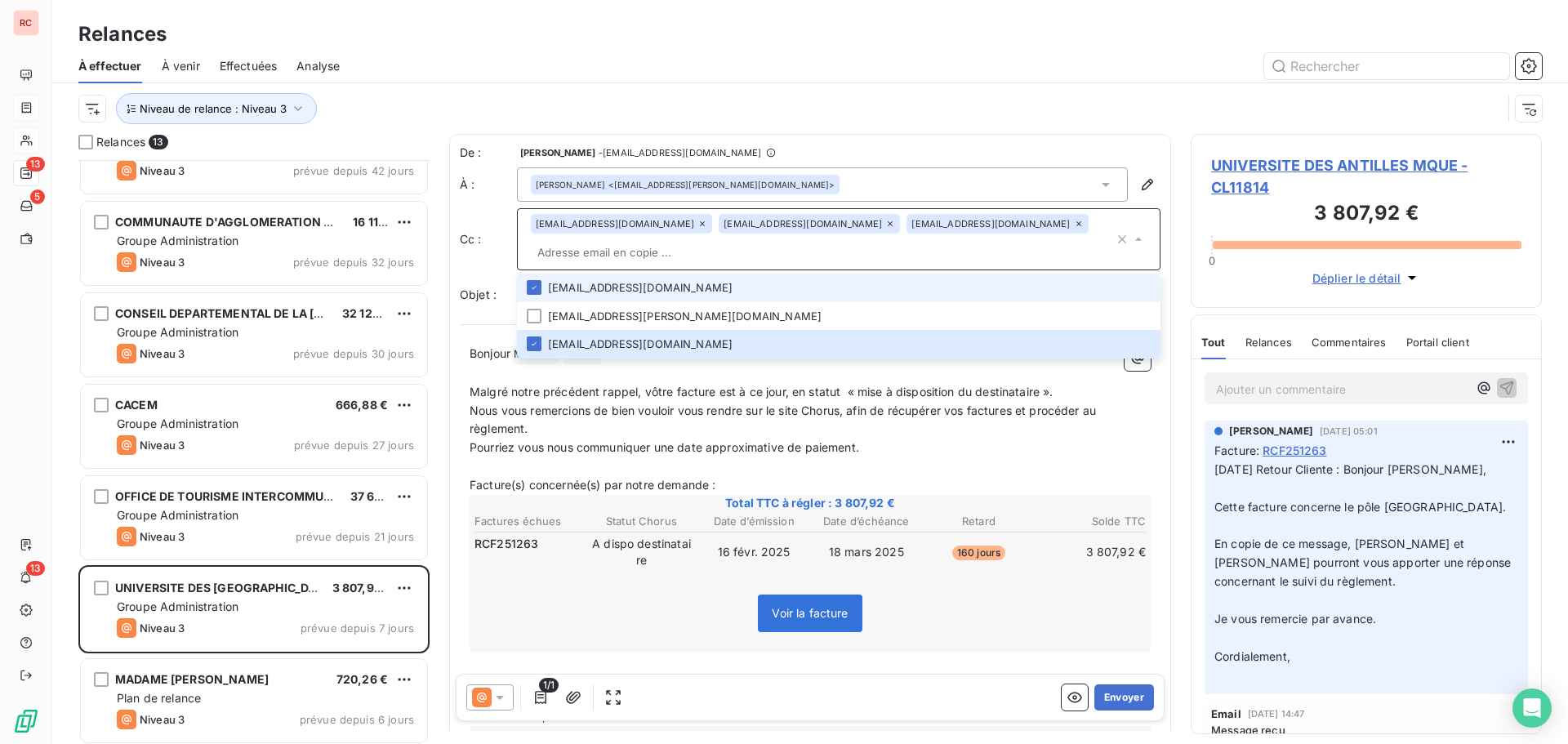
click at [1063, 236] on div "[EMAIL_ADDRESS][DOMAIN_NAME] [DOMAIN_NAME][EMAIL_ADDRESS][DOMAIN_NAME] [EMAIL_A…" at bounding box center [823, 239] width 584 height 51
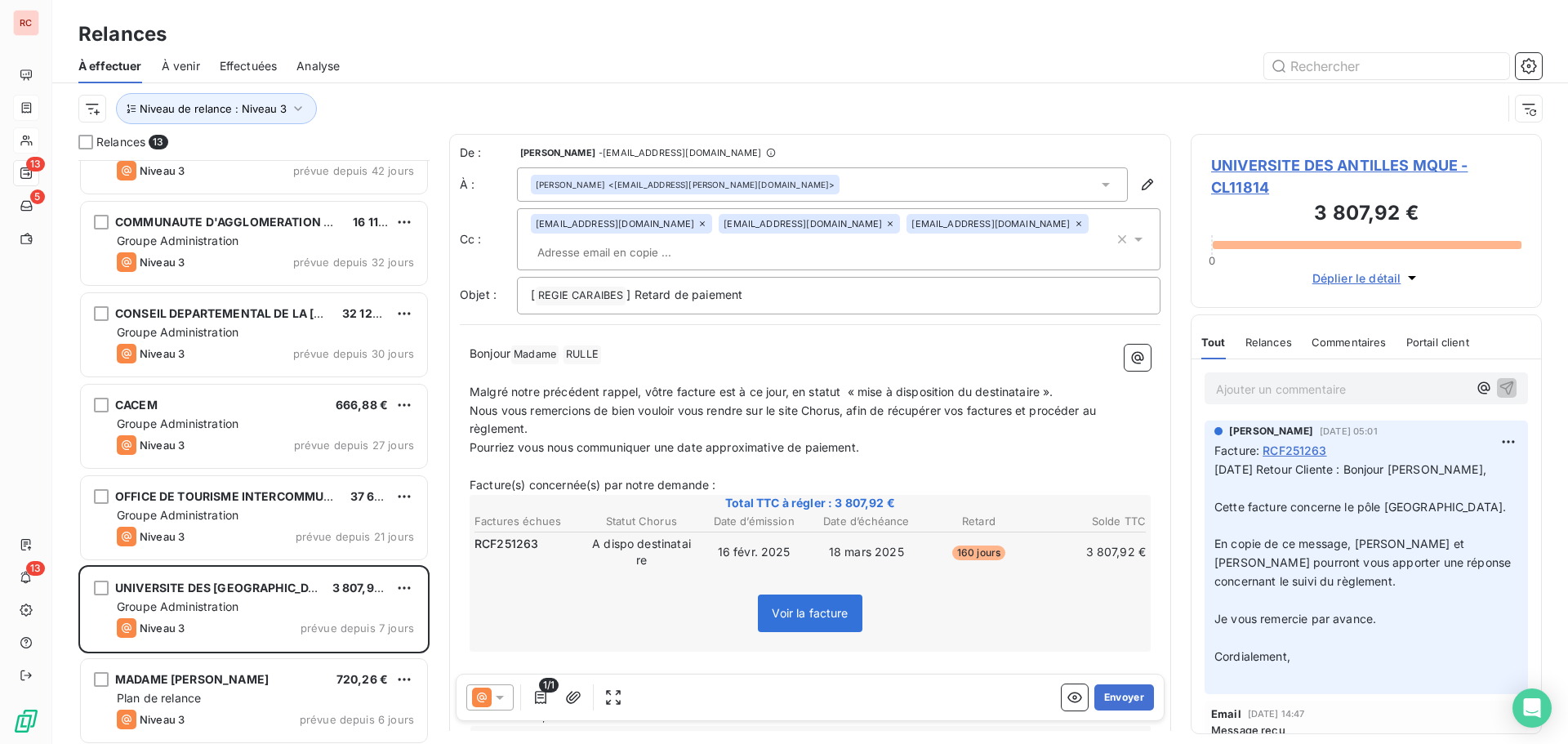
click at [1013, 219] on div "[EMAIL_ADDRESS][DOMAIN_NAME] [DOMAIN_NAME][EMAIL_ADDRESS][DOMAIN_NAME] [EMAIL_A…" at bounding box center [823, 239] width 584 height 51
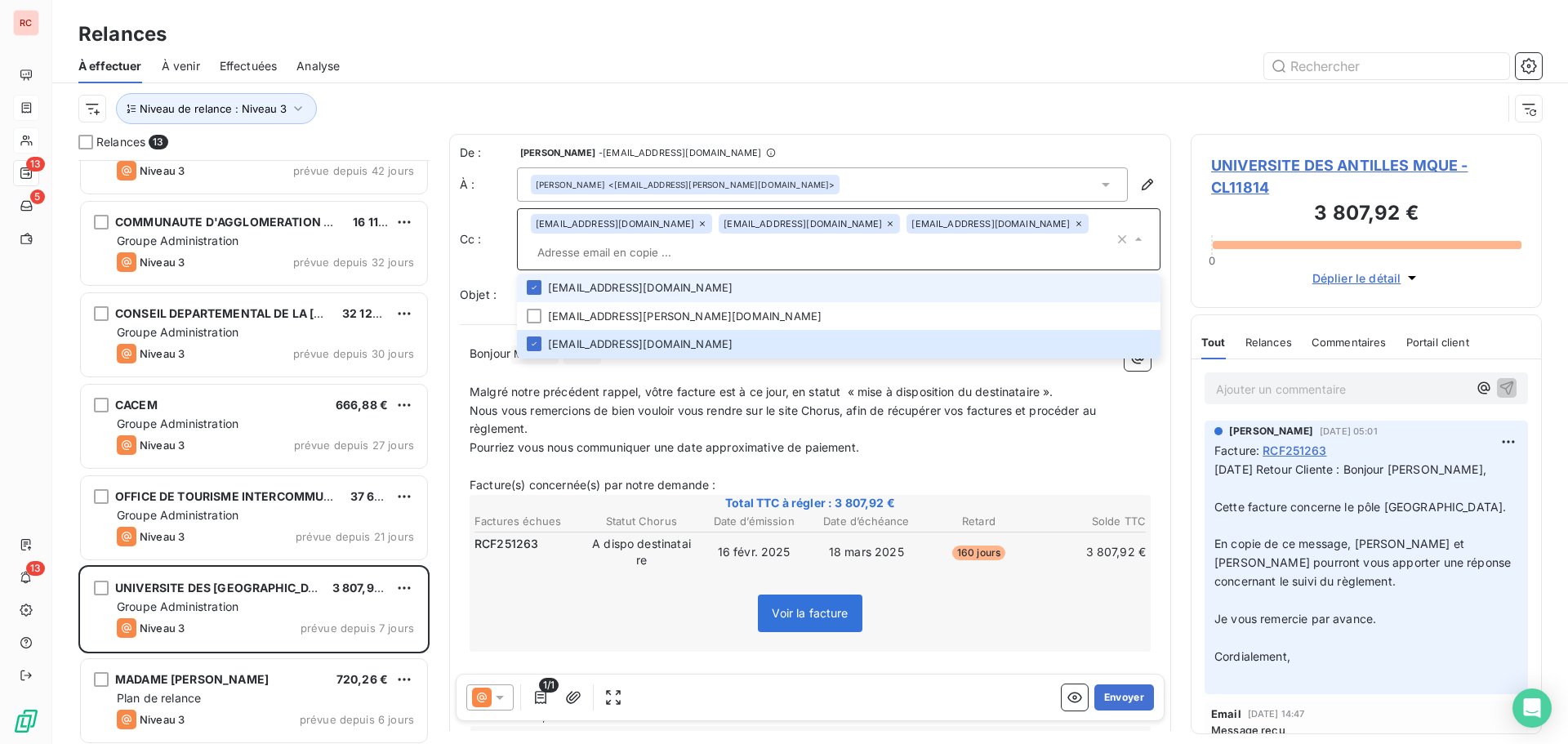
click at [584, 255] on input "text" at bounding box center [823, 252] width 584 height 25
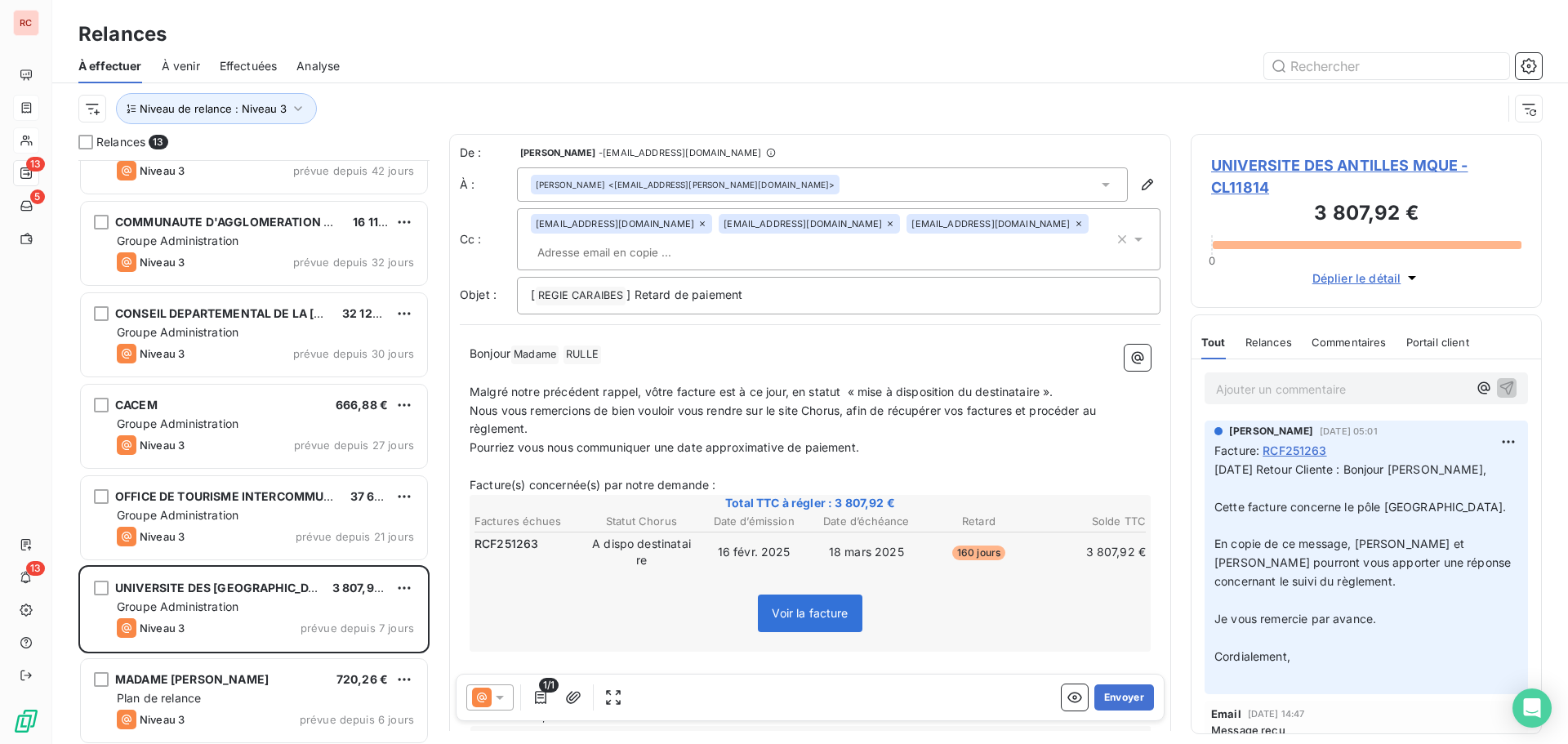
paste input "[EMAIL_ADDRESS][DOMAIN_NAME]"
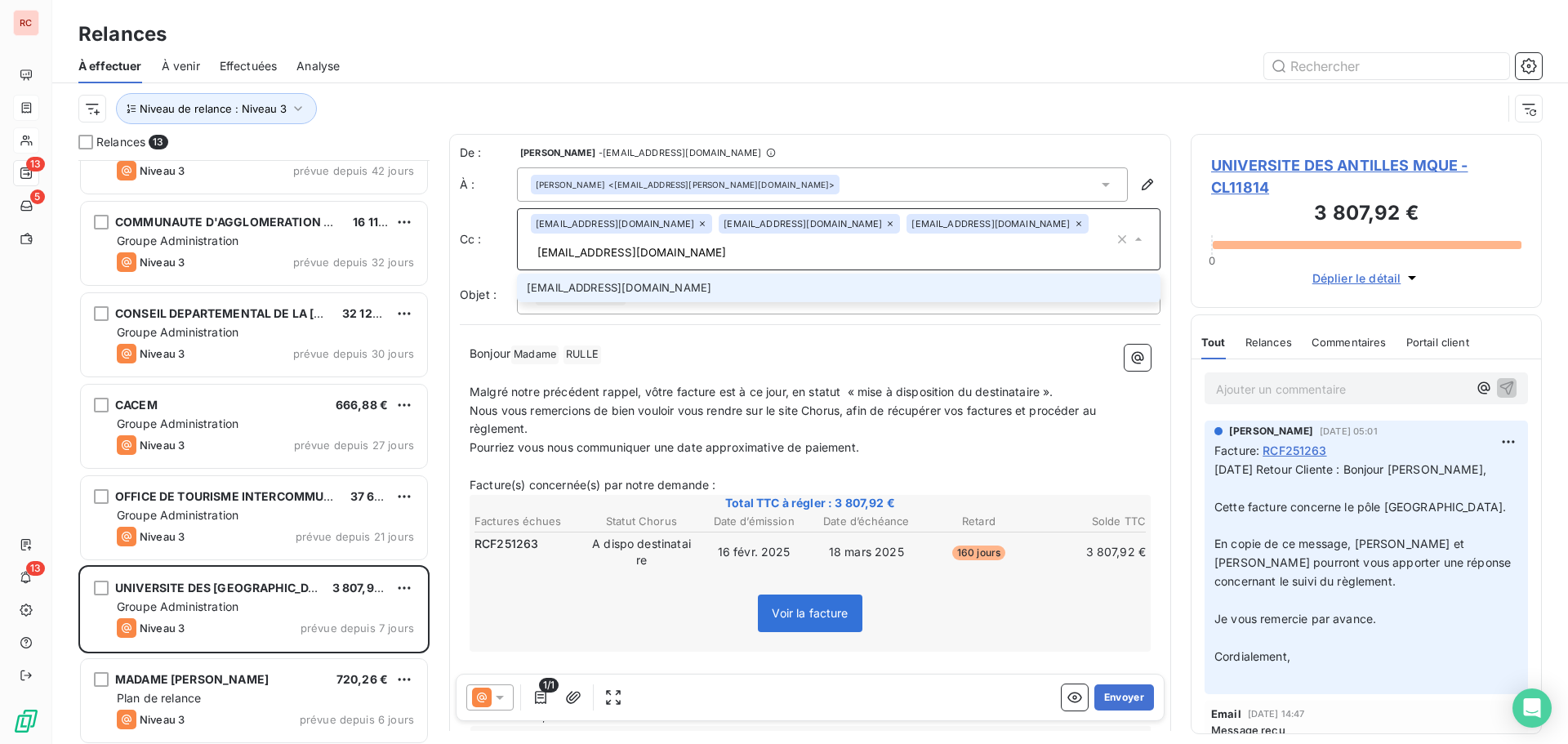
type input "[EMAIL_ADDRESS][DOMAIN_NAME]"
click at [595, 291] on li "[EMAIL_ADDRESS][DOMAIN_NAME]" at bounding box center [838, 287] width 643 height 28
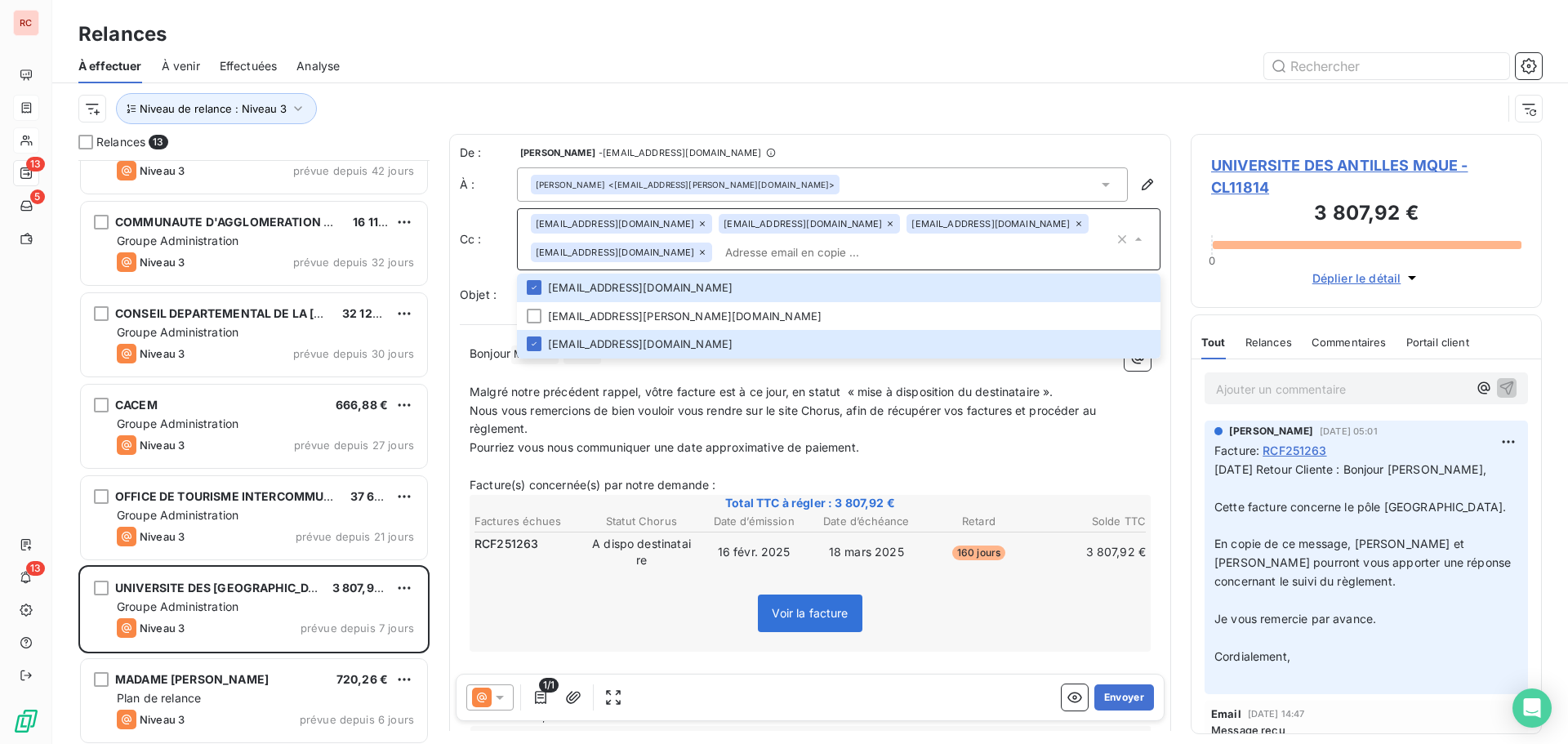
click at [1062, 244] on input "text" at bounding box center [916, 252] width 395 height 25
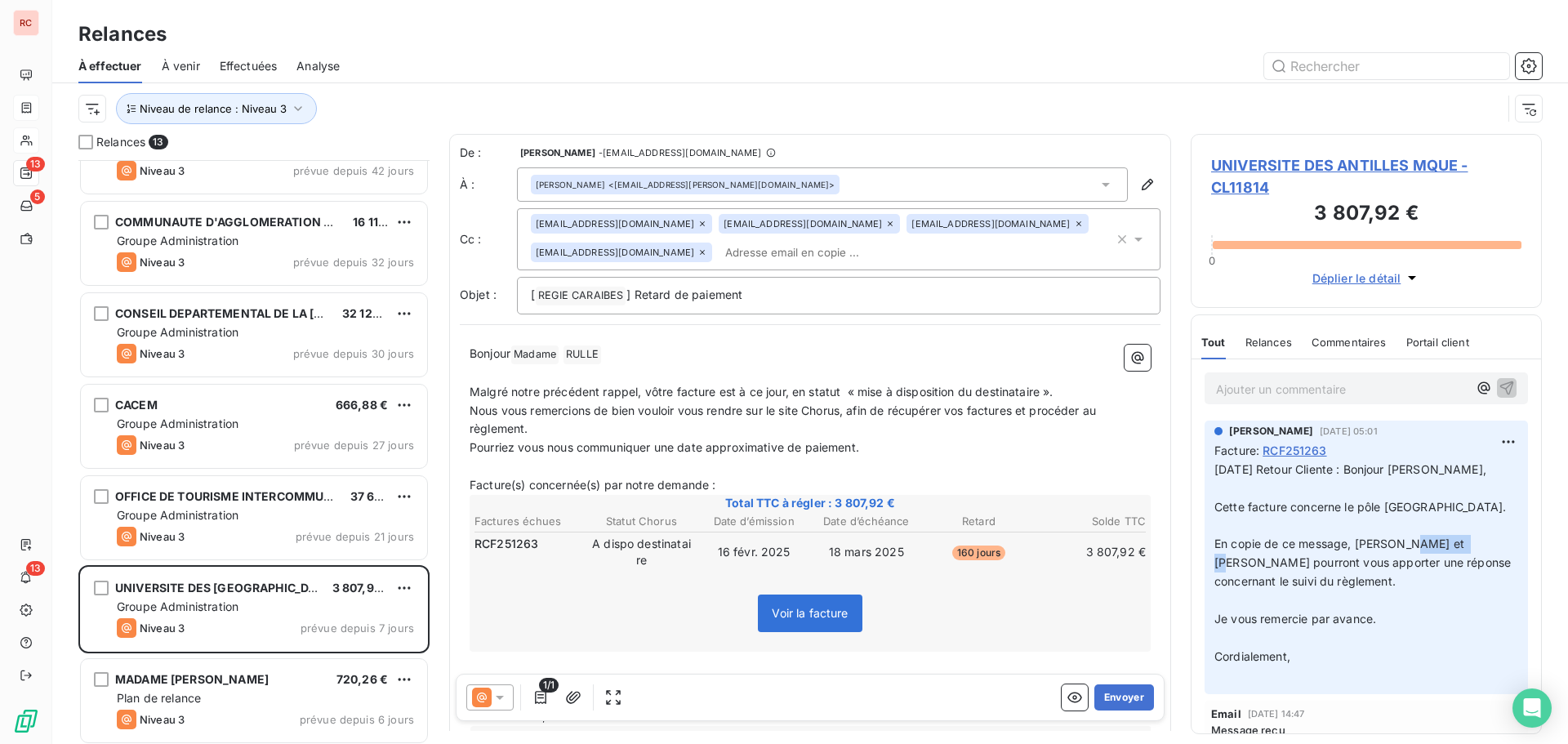
drag, startPoint x: 1485, startPoint y: 561, endPoint x: 1421, endPoint y: 566, distance: 64.2
click at [1421, 566] on span "En copie de ce message, [PERSON_NAME] et [PERSON_NAME] pourront vous apporter u…" at bounding box center [1364, 562] width 300 height 51
copy span "Rochemont"
click at [784, 183] on div "[PERSON_NAME] <[EMAIL_ADDRESS][PERSON_NAME][DOMAIN_NAME]>" at bounding box center [822, 184] width 611 height 34
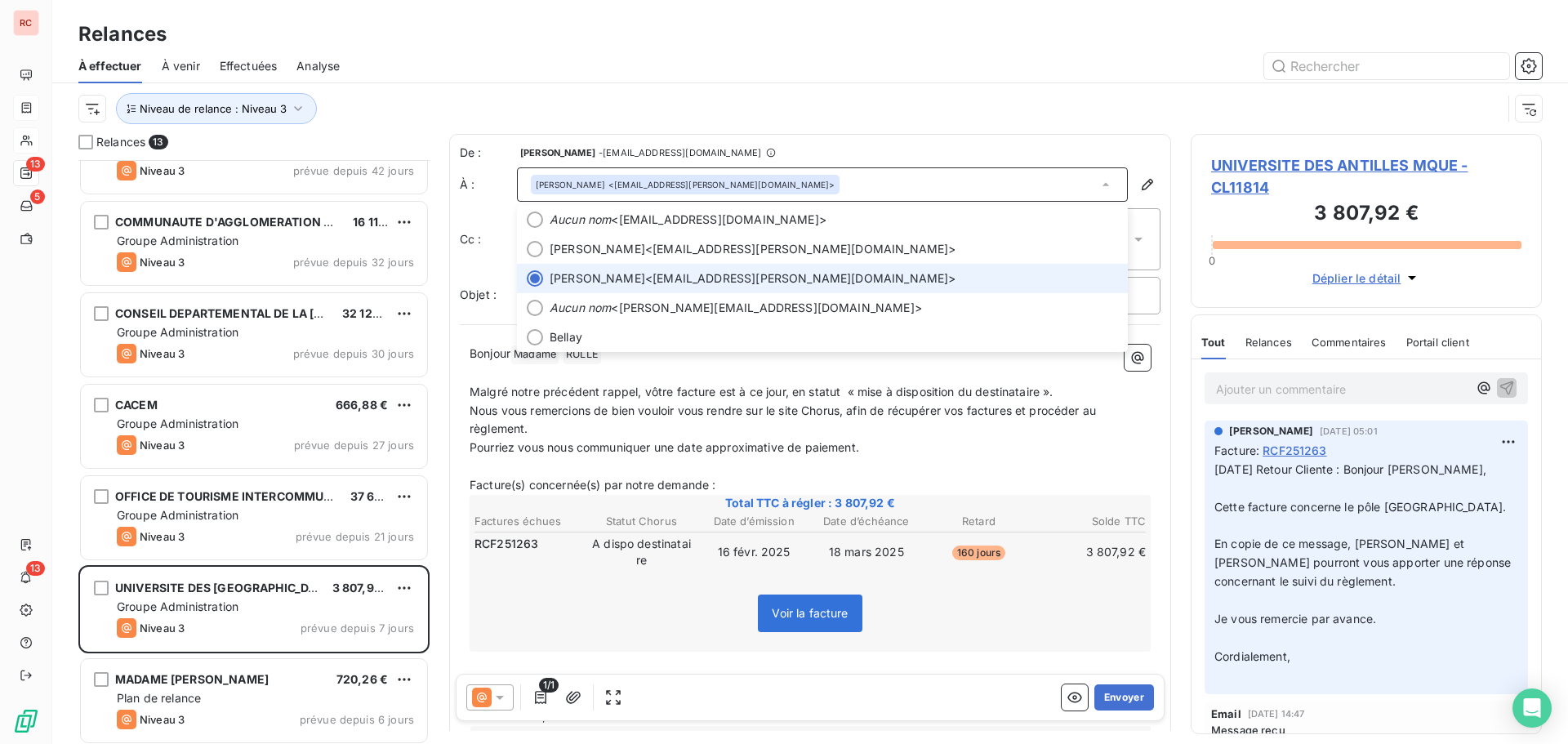
click at [808, 183] on div "[PERSON_NAME] <[EMAIL_ADDRESS][PERSON_NAME][DOMAIN_NAME]>" at bounding box center [822, 184] width 611 height 34
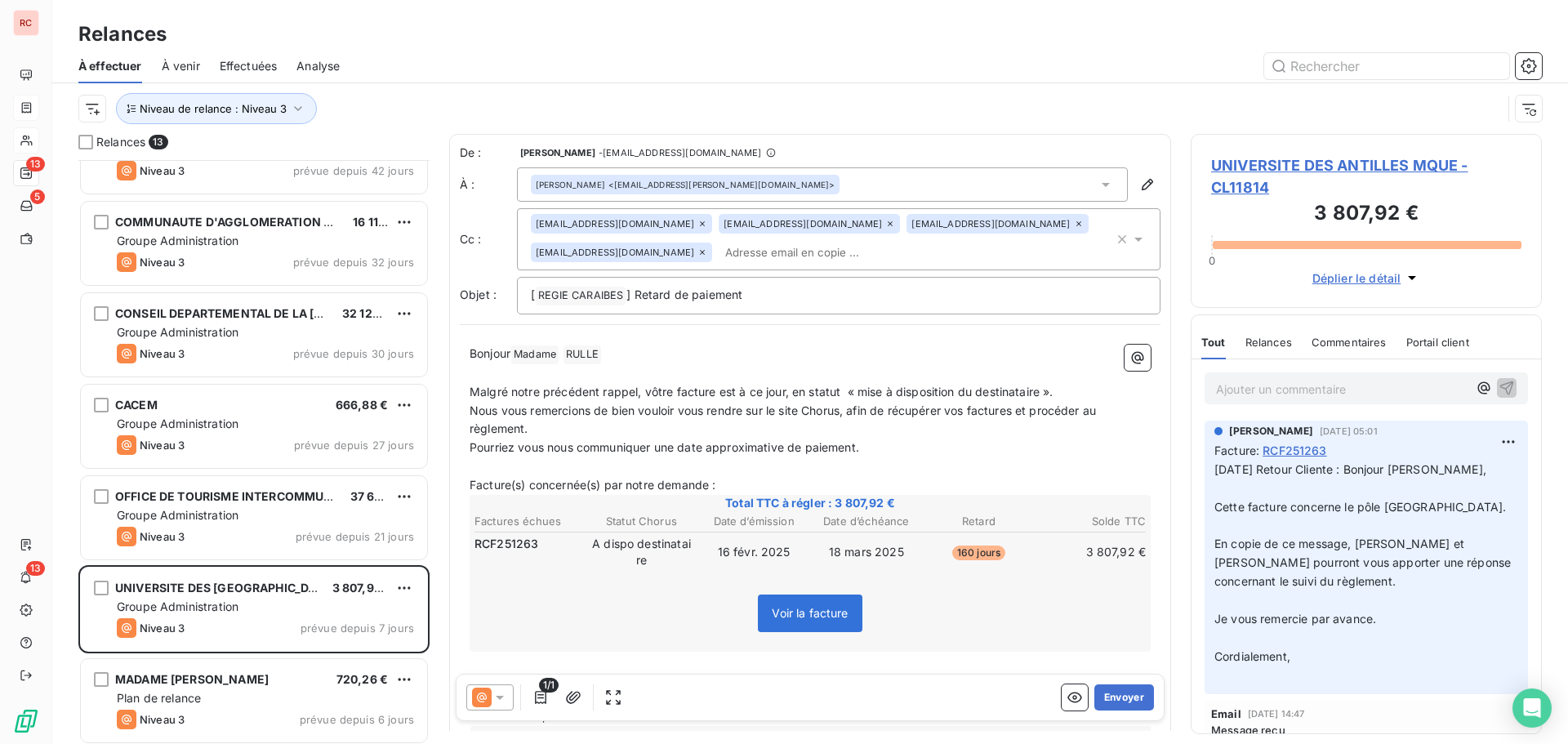
click at [794, 249] on input "text" at bounding box center [813, 252] width 189 height 25
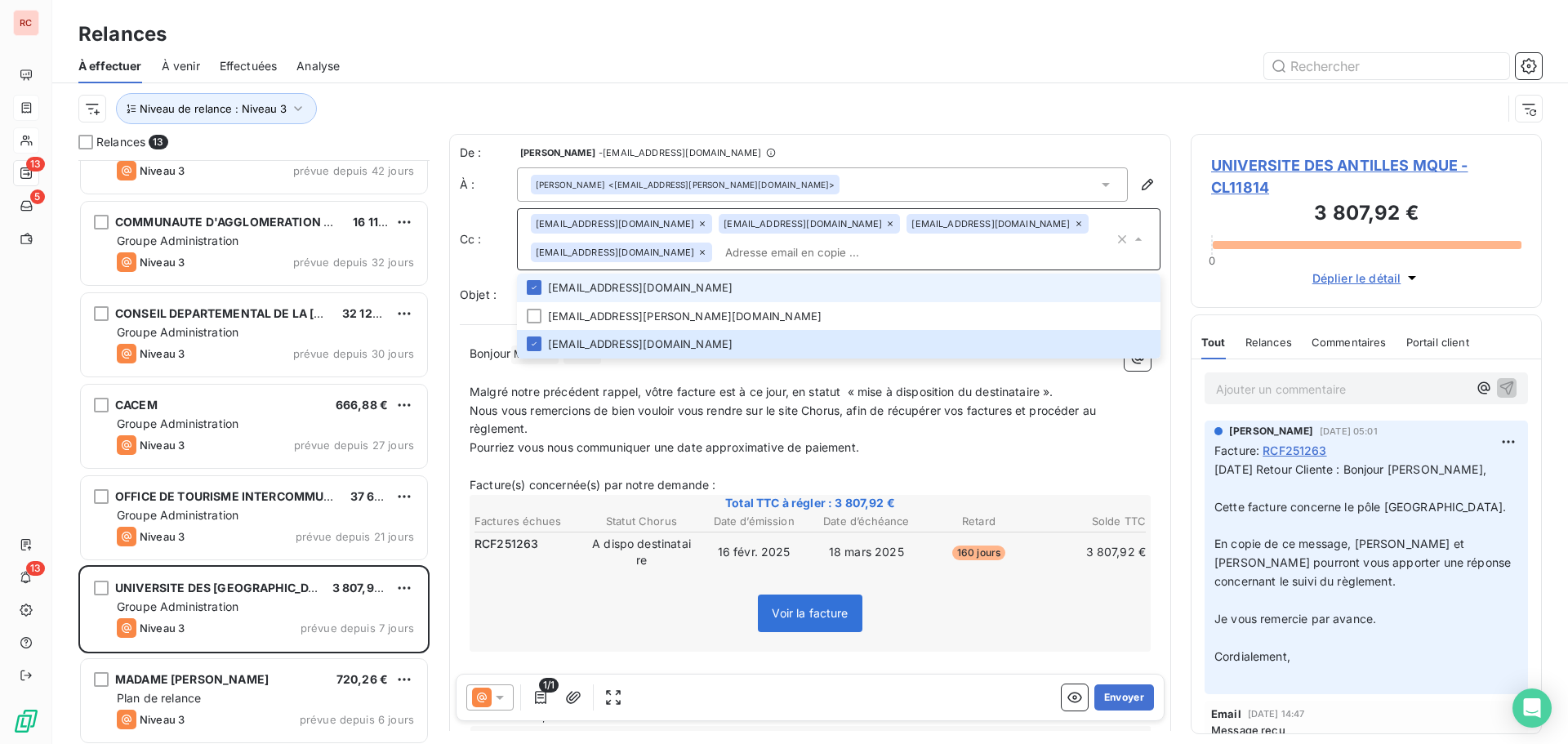
paste input "[EMAIL_ADDRESS][PERSON_NAME][DOMAIN_NAME]"
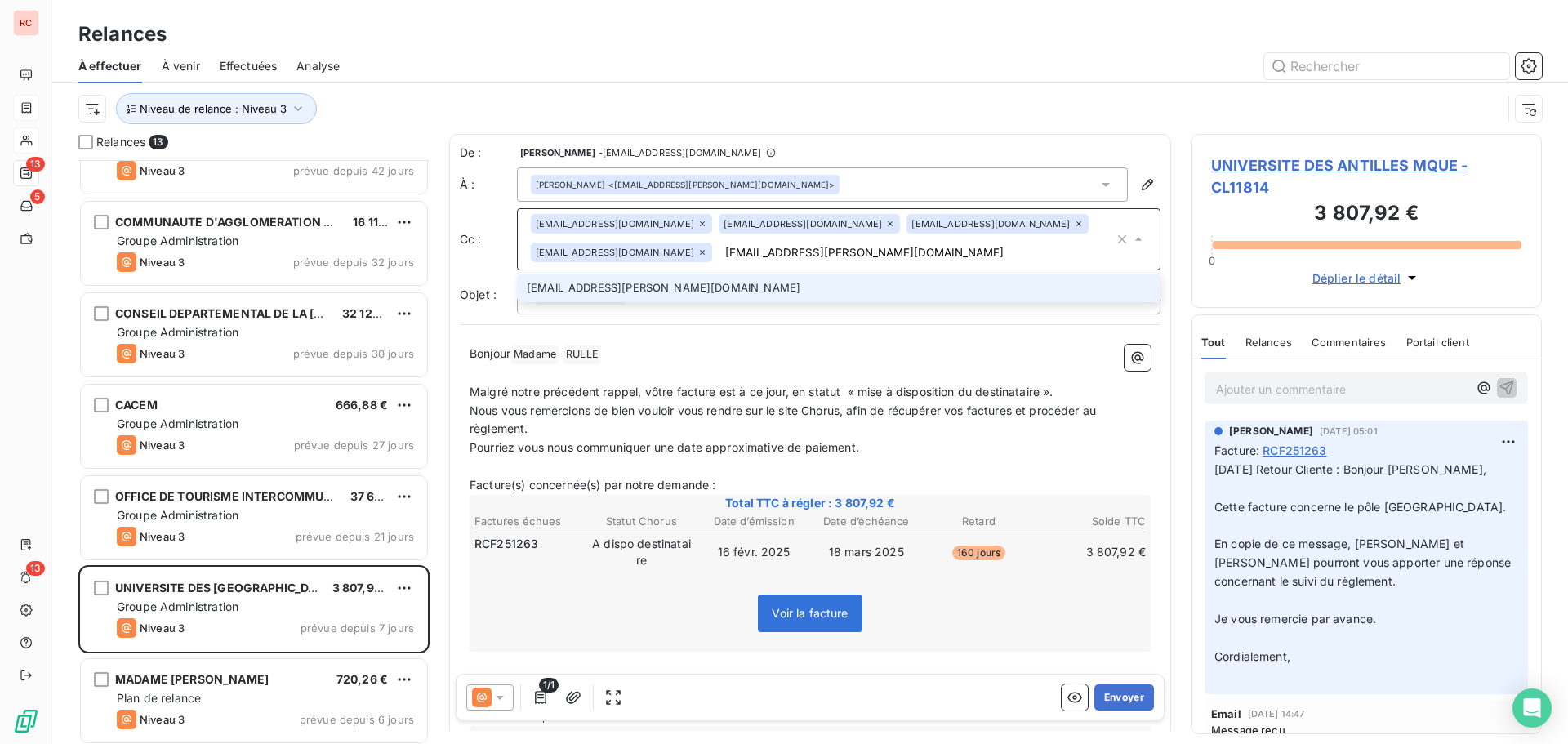
type input "[EMAIL_ADDRESS][PERSON_NAME][DOMAIN_NAME]"
click at [823, 285] on li "[EMAIL_ADDRESS][PERSON_NAME][DOMAIN_NAME]" at bounding box center [838, 287] width 643 height 28
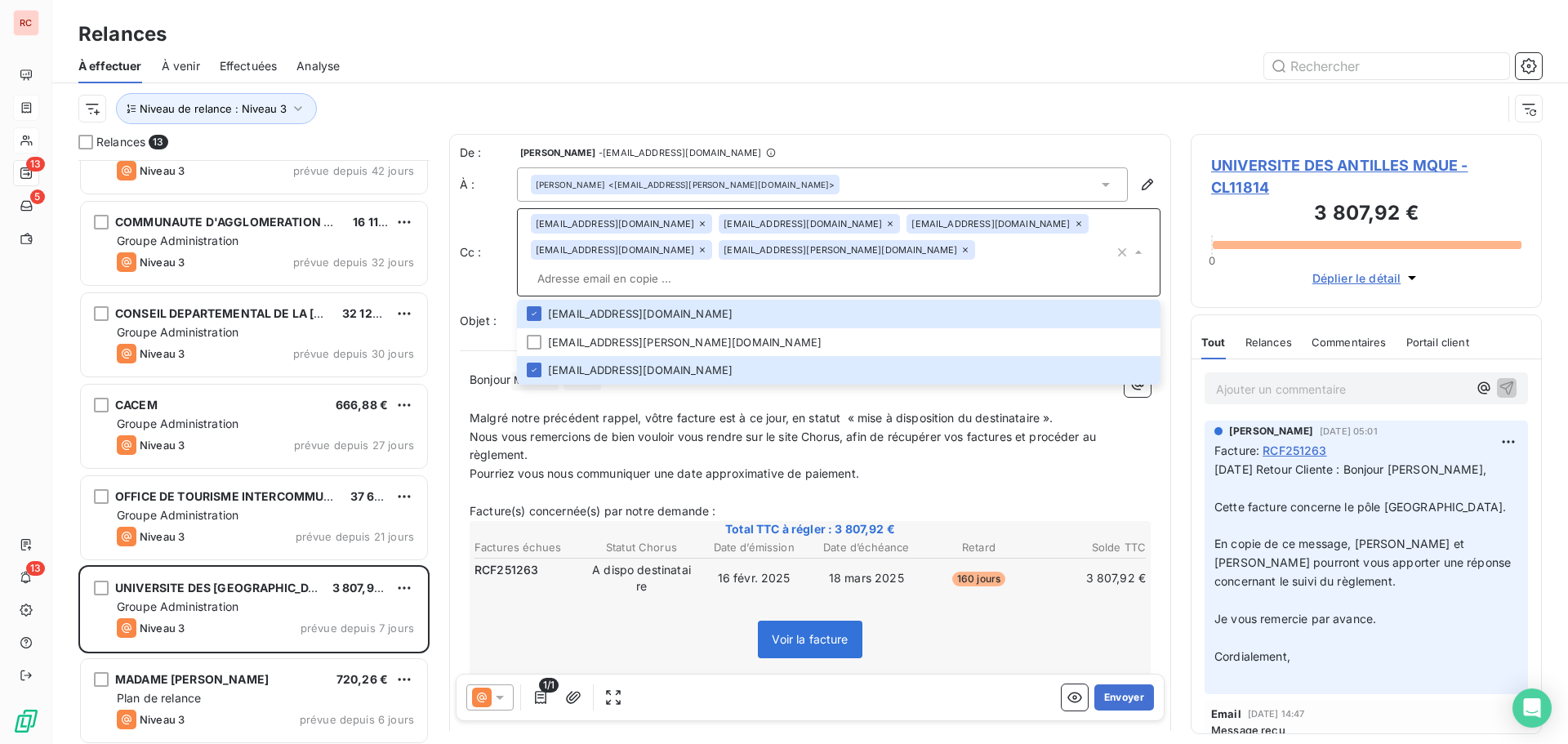
click at [885, 220] on icon at bounding box center [889, 223] width 9 height 9
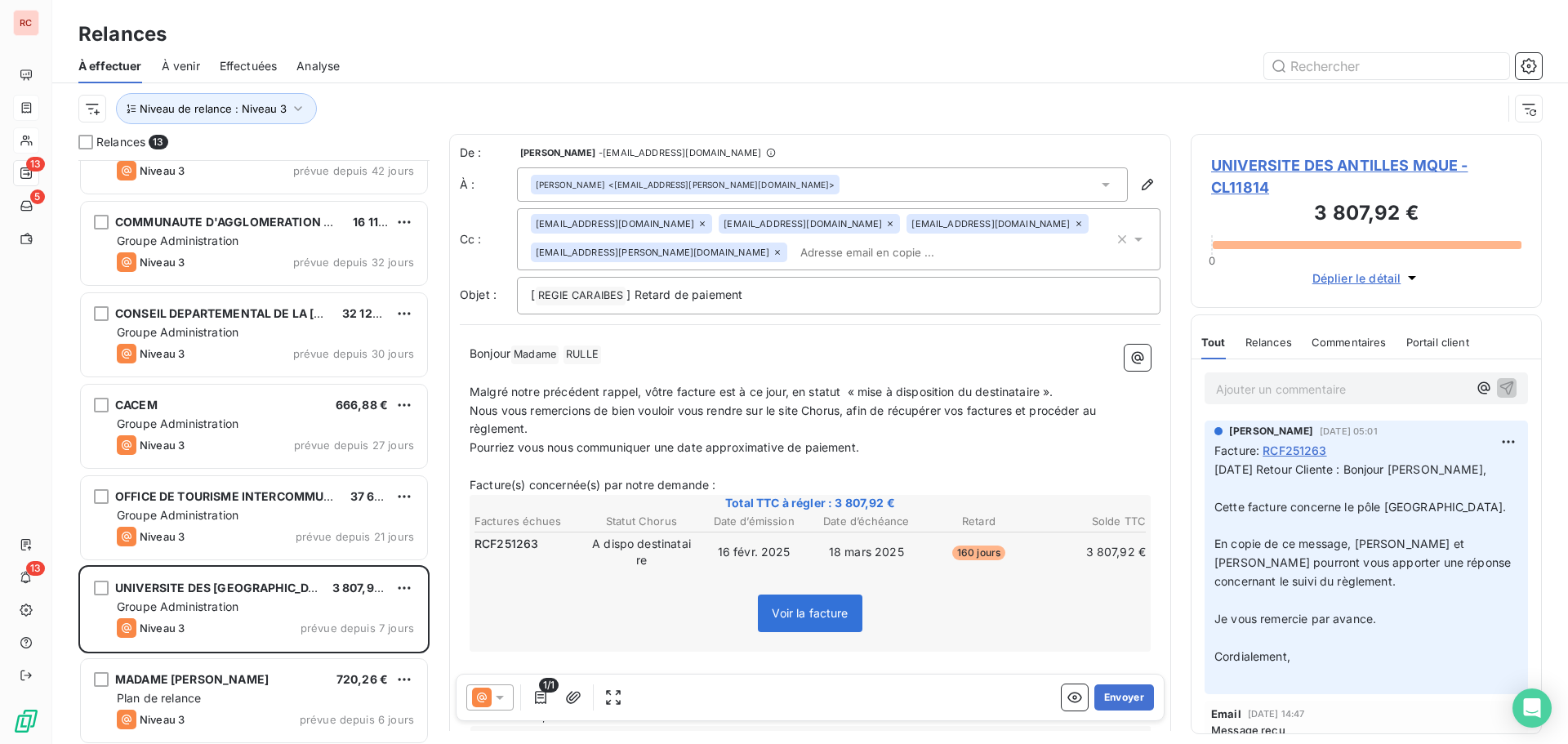
click at [637, 351] on p "Bonjour Madame ﻿ [PERSON_NAME] ﻿ ﻿" at bounding box center [810, 354] width 681 height 20
drag, startPoint x: 791, startPoint y: 393, endPoint x: 738, endPoint y: 393, distance: 53.0
click at [738, 393] on span "Malgré notre précédent rappel, vôtre facture est à ce jour, en statut « mise à …" at bounding box center [762, 392] width 584 height 14
click at [998, 393] on span "Malgré notre précédent rappel, vôtre facture est en statut « mise à disposition…" at bounding box center [735, 392] width 531 height 14
drag, startPoint x: 1265, startPoint y: 186, endPoint x: 1194, endPoint y: 148, distance: 80.5
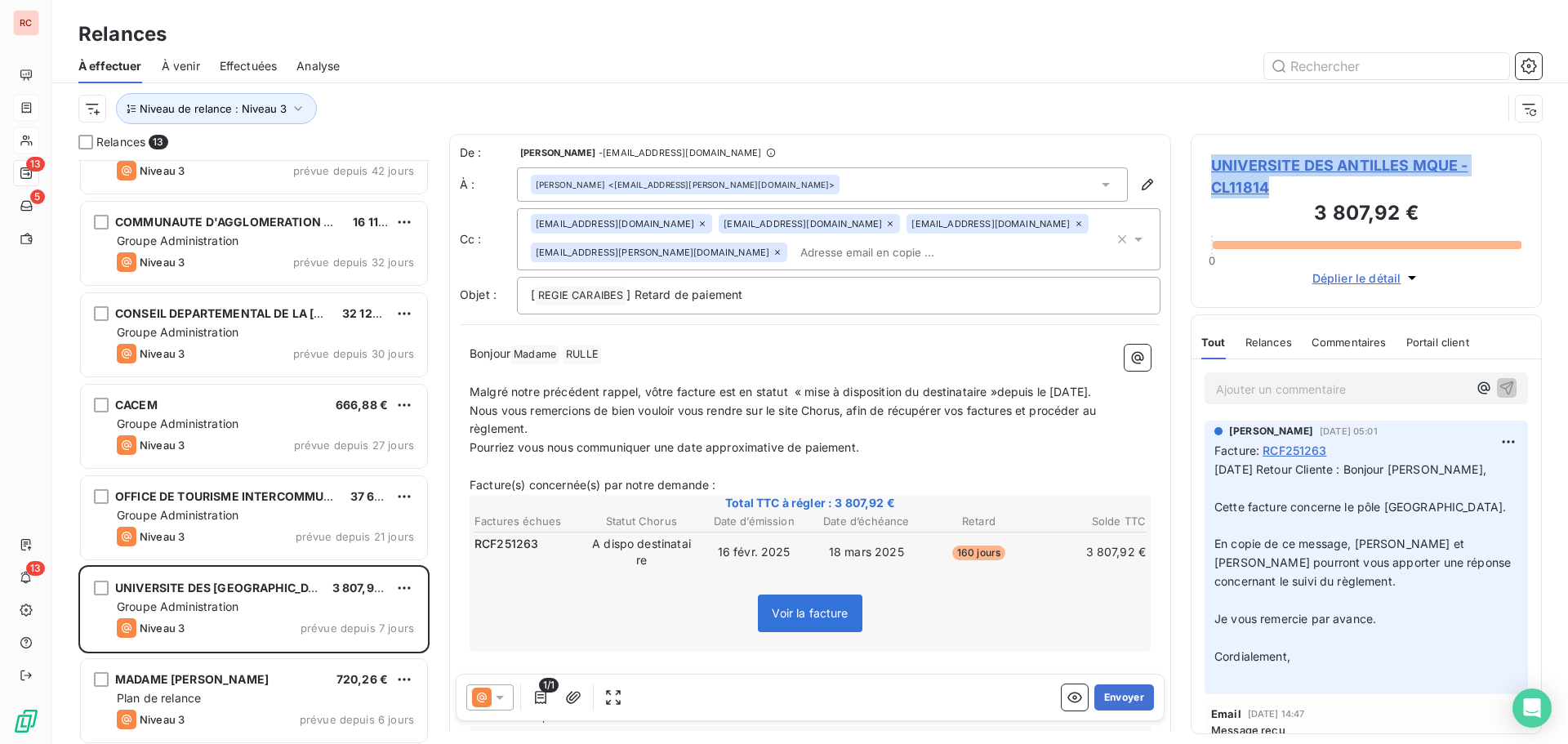
click at [1194, 148] on div "UNIVERSITE DES ANTILLES MQUE - CL11814 3 807,92 € 0 Déplier le détail" at bounding box center [1367, 220] width 351 height 174
copy span "UNIVERSITE DES ANTILLES MQUE - CL11814"
click at [841, 289] on p "[ REGIE CARAIBES ﻿ ] Retard de paiement" at bounding box center [839, 296] width 616 height 20
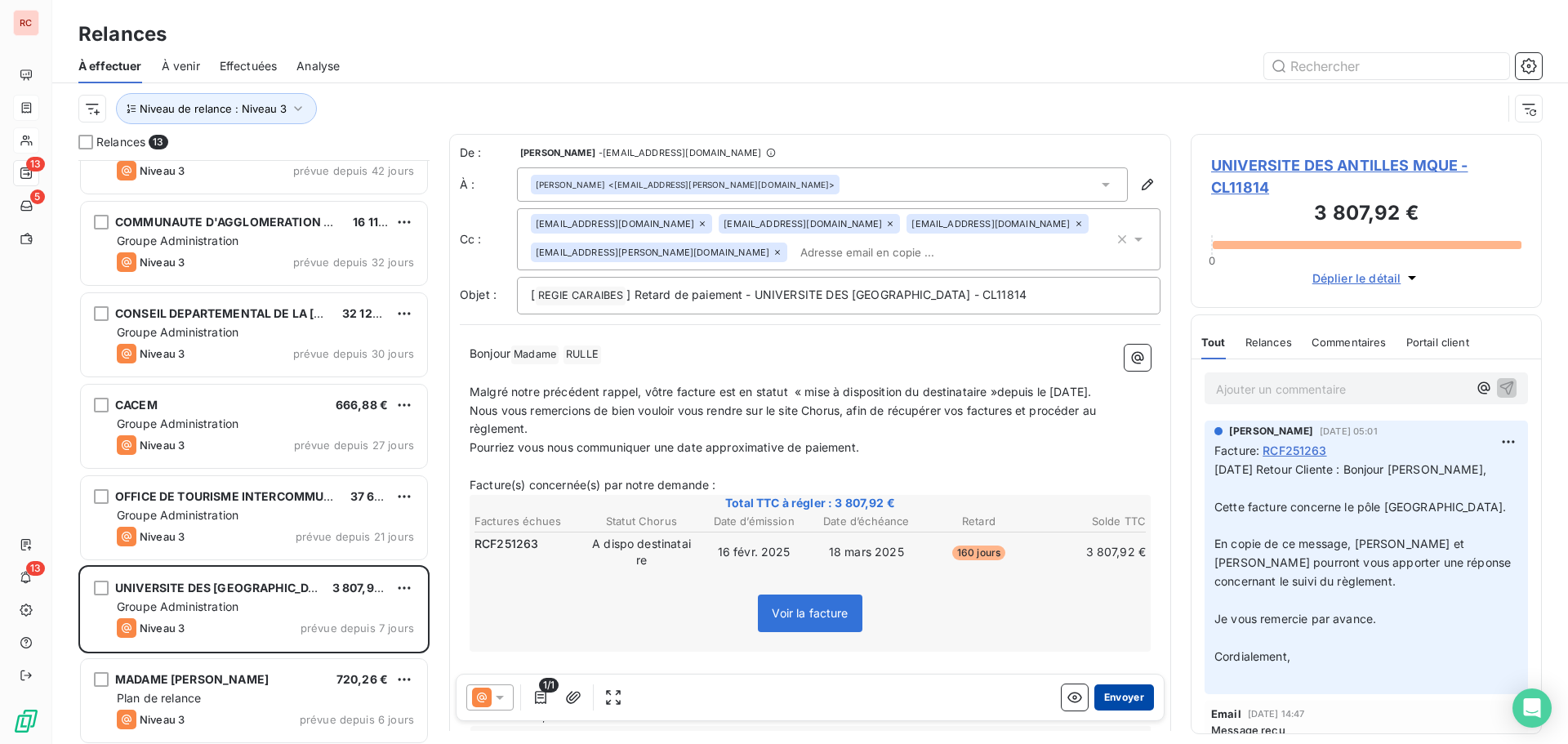
click at [1095, 692] on button "Envoyer" at bounding box center [1124, 698] width 60 height 27
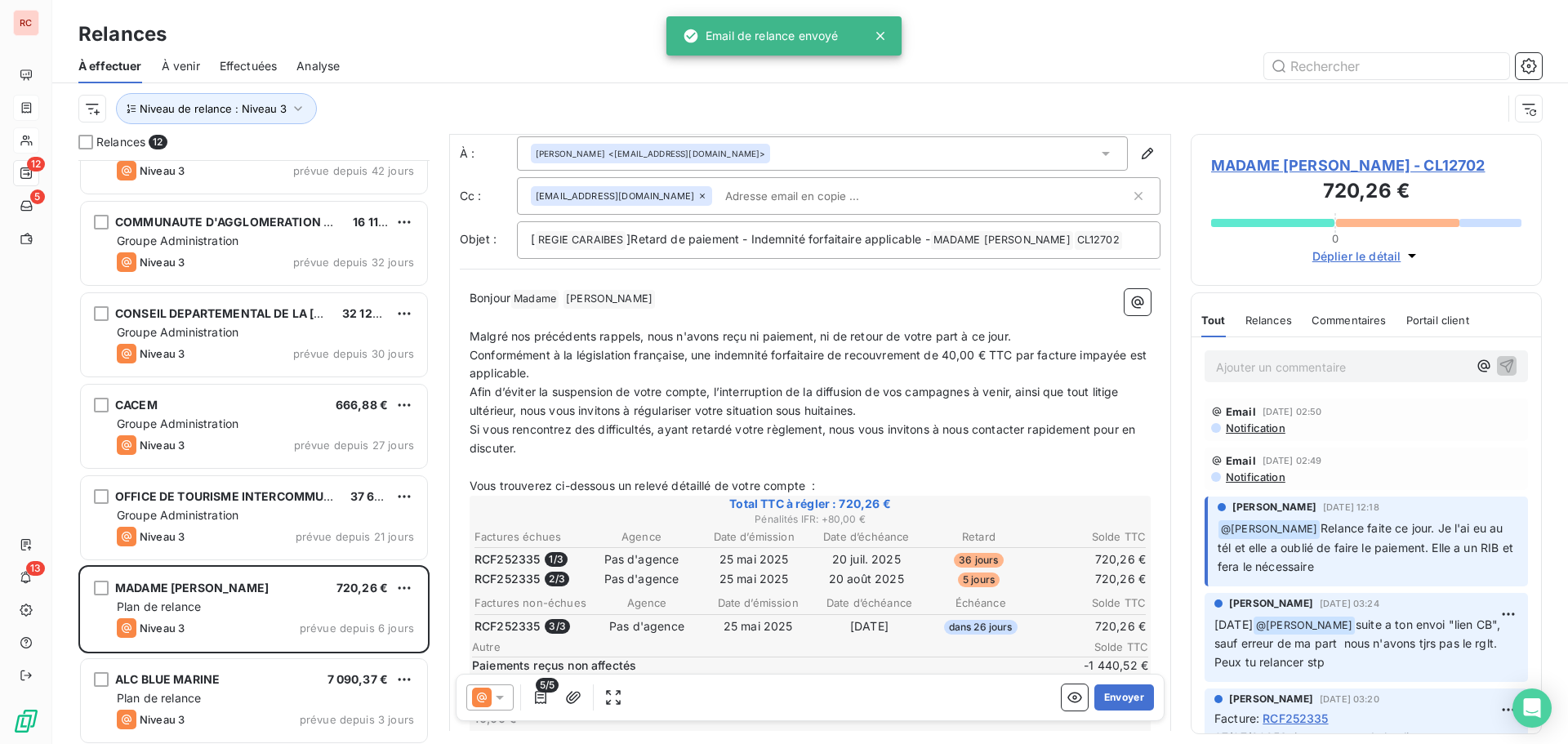
scroll to position [82, 0]
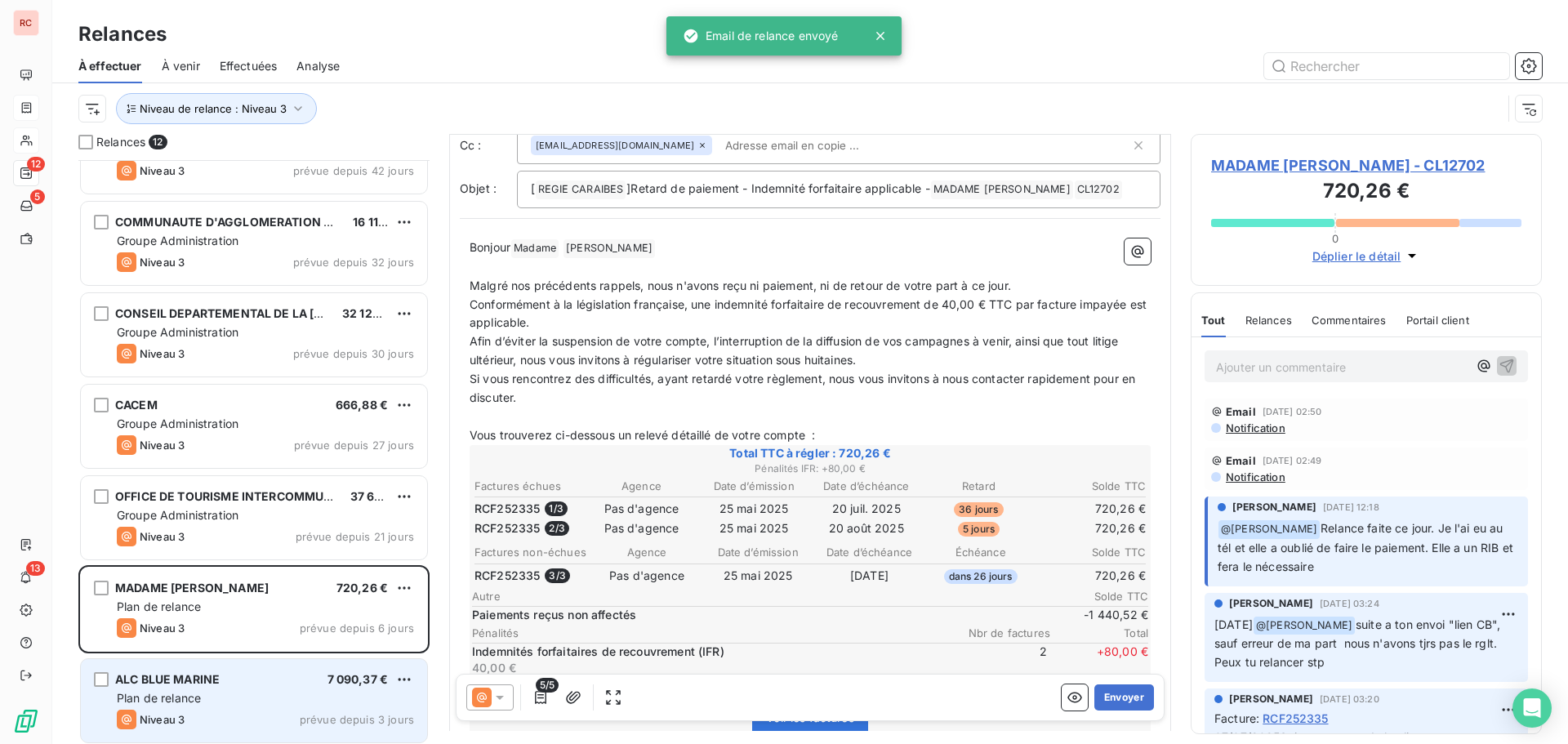
click at [289, 688] on div "ALC BLUE MARINE 7 090,37 € Plan de relance Niveau 3 prévue depuis 3 jours" at bounding box center [254, 700] width 346 height 83
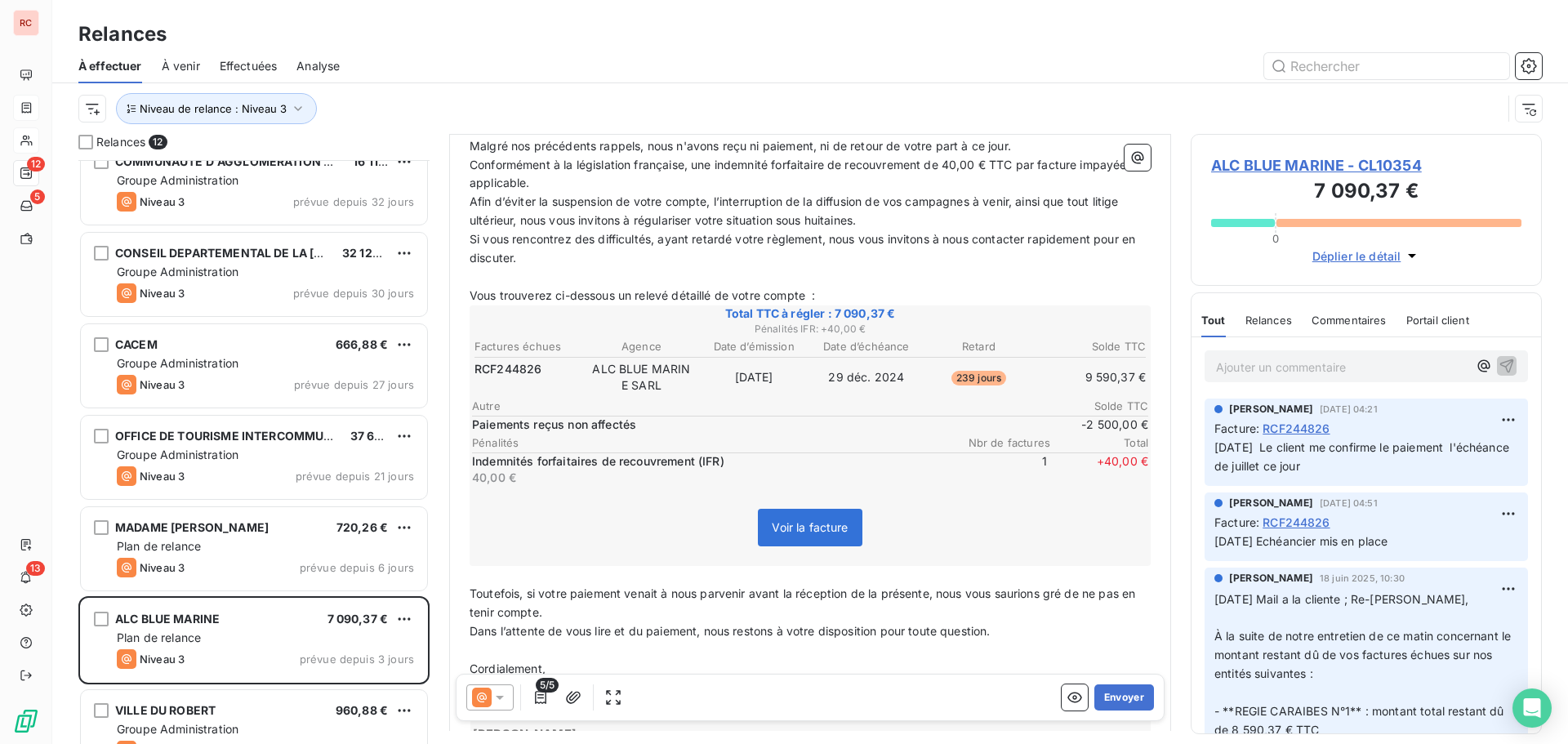
scroll to position [491, 0]
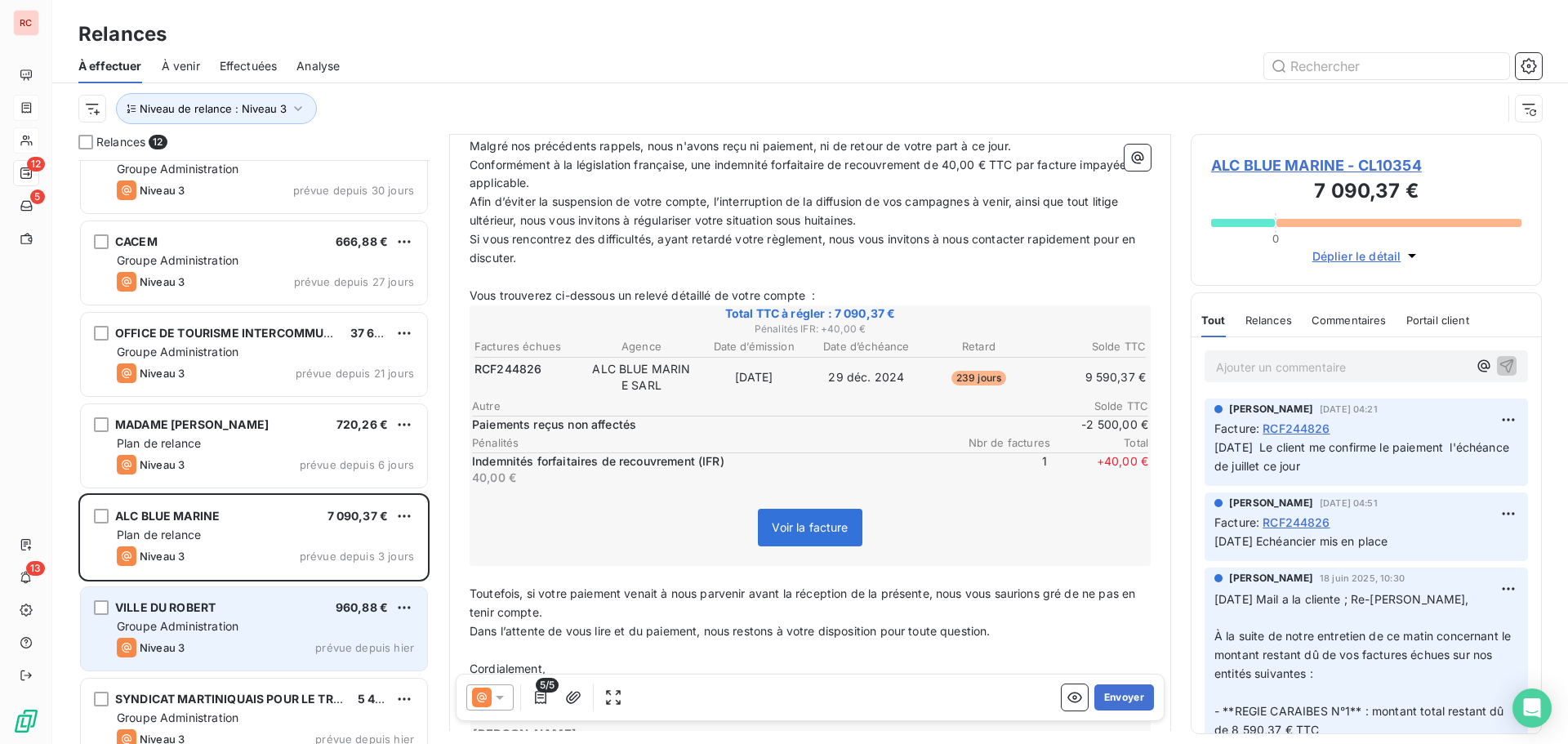
click at [198, 622] on span "Groupe Administration" at bounding box center [177, 627] width 122 height 14
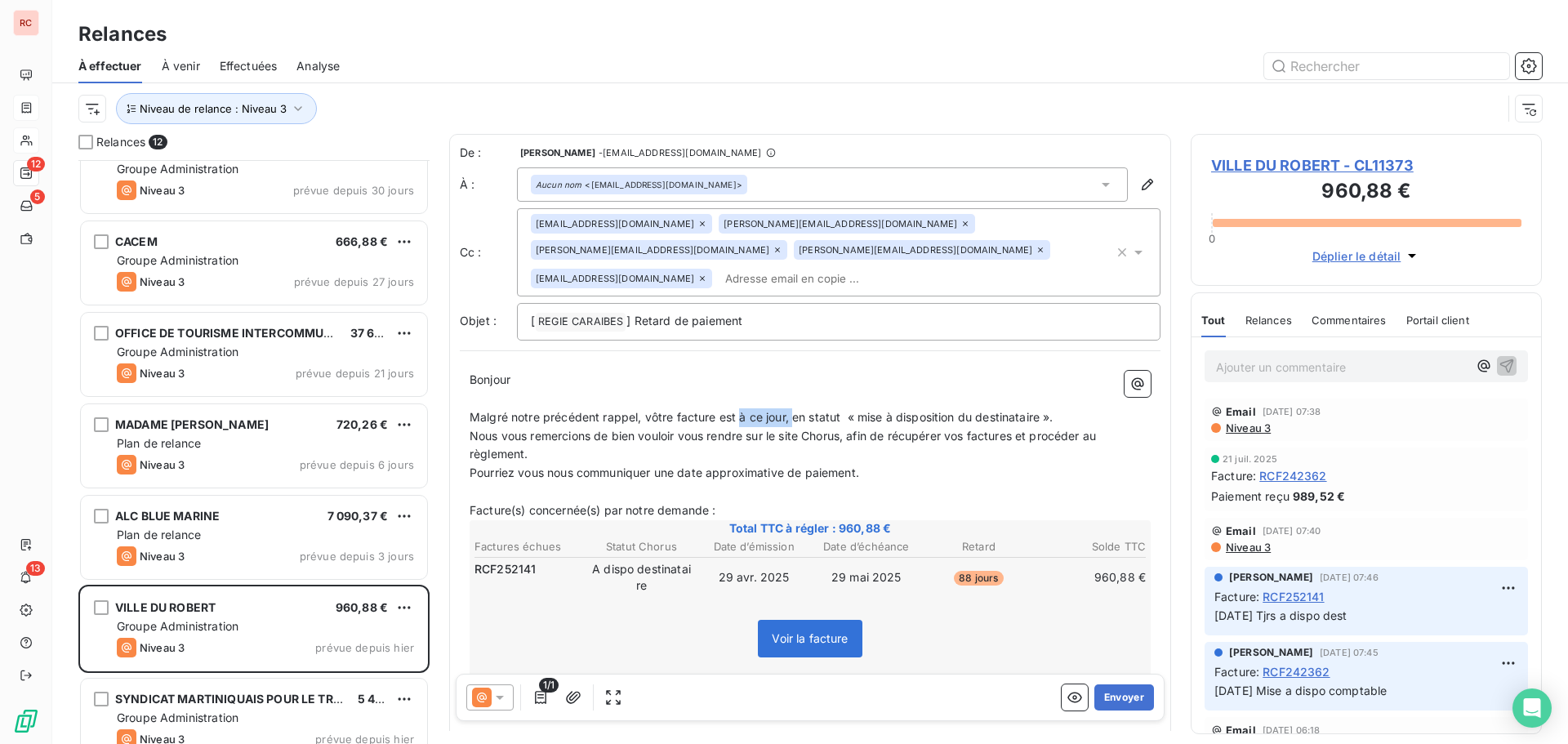
drag, startPoint x: 792, startPoint y: 393, endPoint x: 738, endPoint y: 393, distance: 54.0
click at [738, 411] on span "Malgré notre précédent rappel, vôtre facture est à ce jour, en statut « mise à …" at bounding box center [762, 417] width 584 height 14
click at [996, 411] on span "Malgré notre précédent rappel, vôtre facture est en statut « mise à disposition…" at bounding box center [735, 417] width 531 height 14
click at [1243, 431] on span "Niveau 3" at bounding box center [1248, 428] width 46 height 13
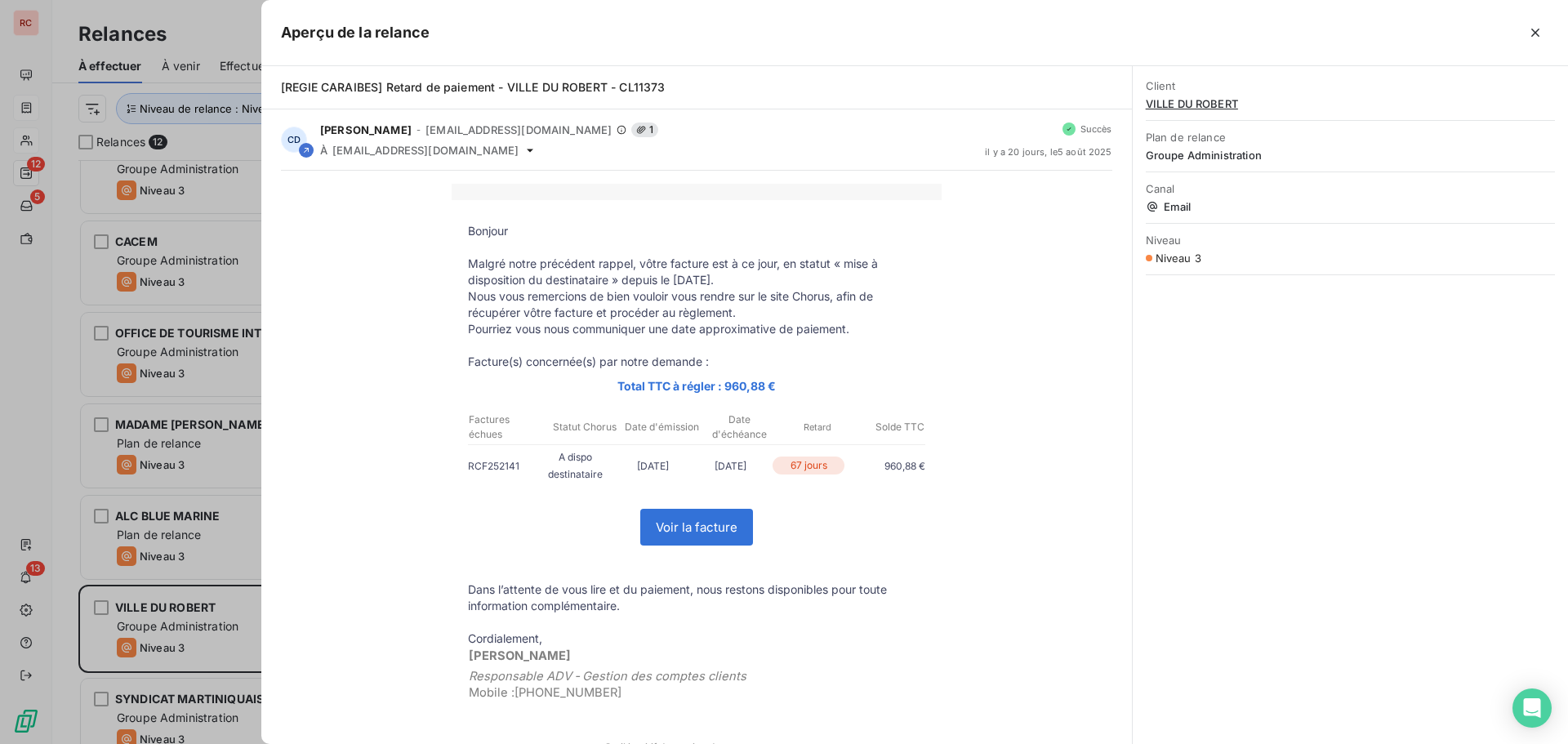
click at [1529, 28] on icon "button" at bounding box center [1535, 33] width 16 height 16
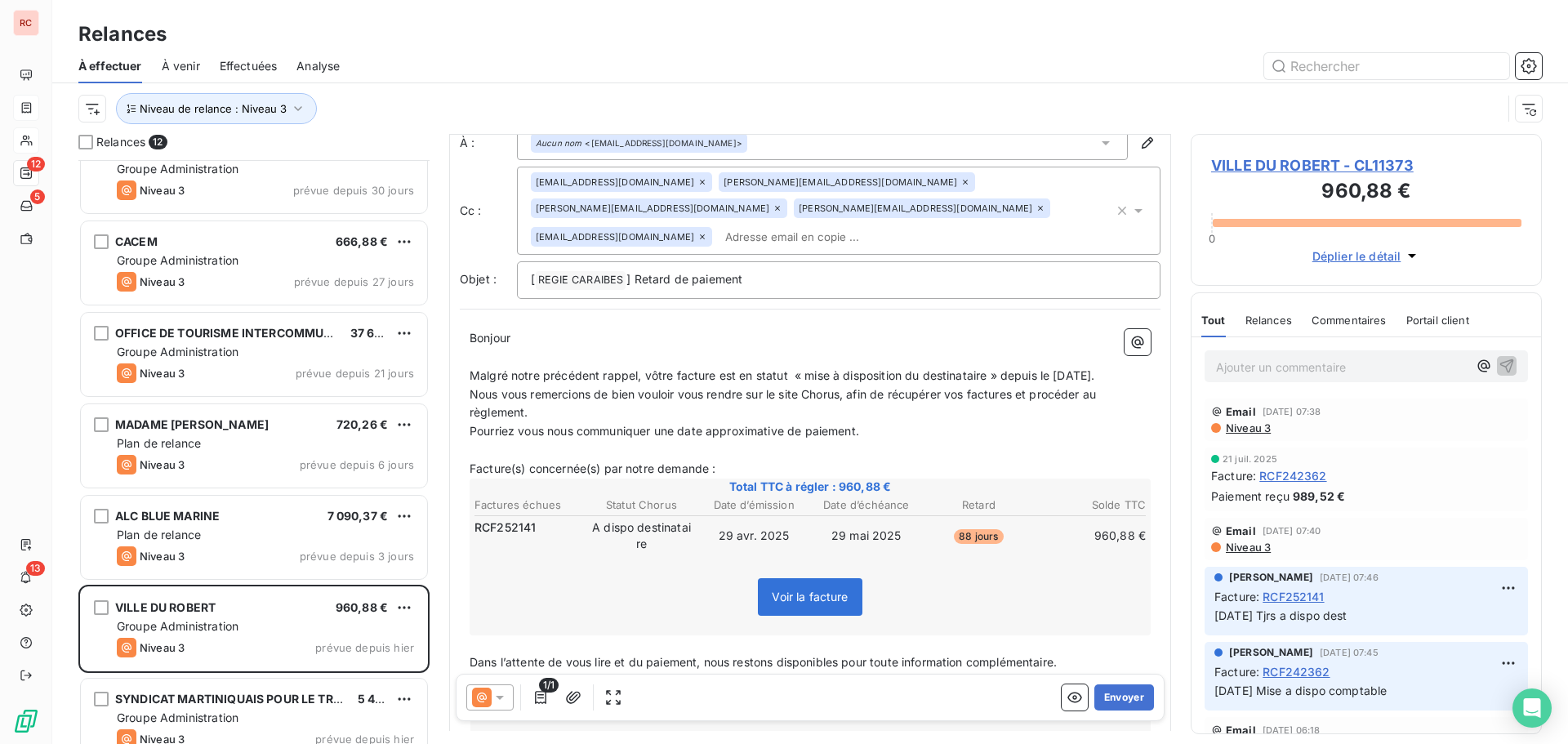
scroll to position [82, 0]
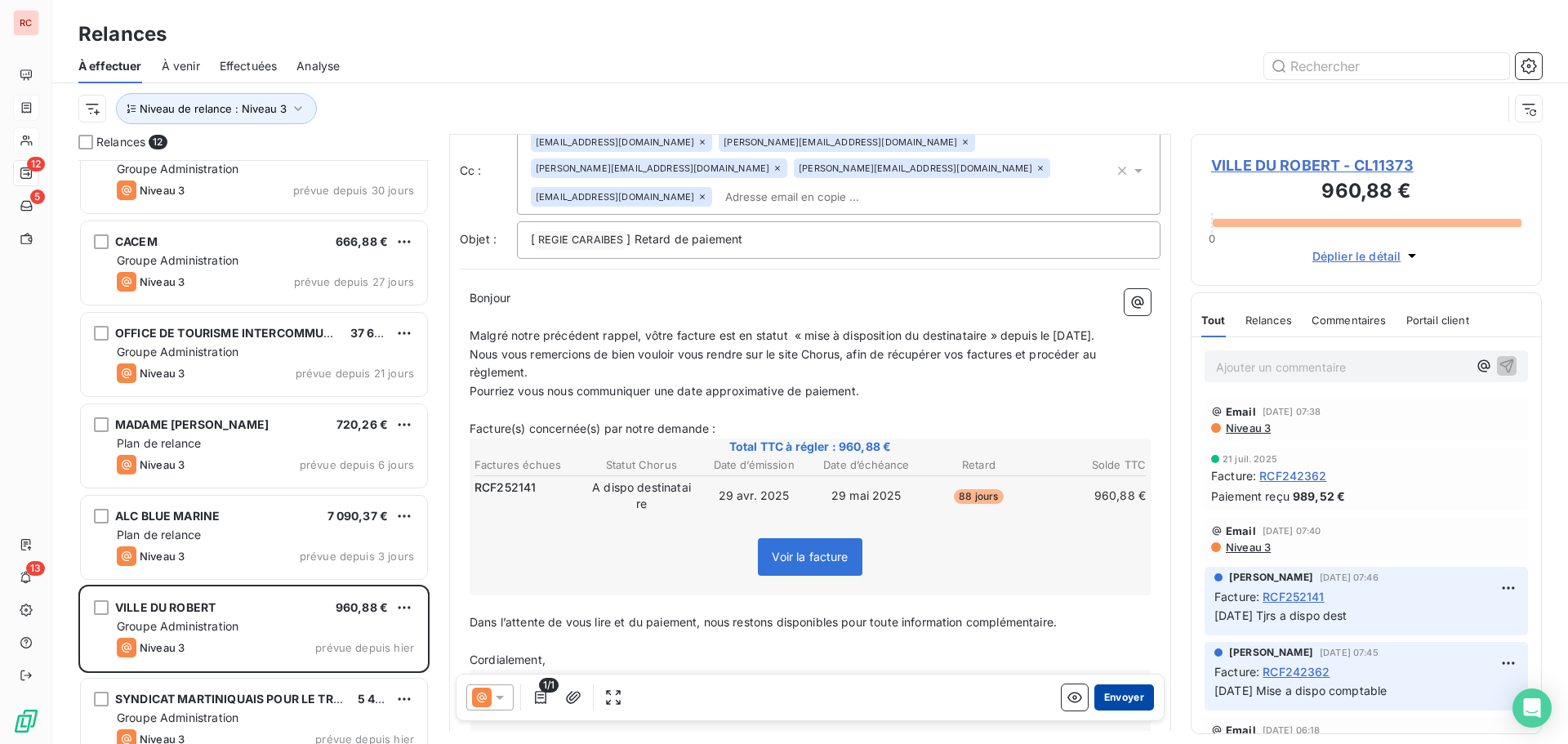
click at [1121, 691] on button "Envoyer" at bounding box center [1124, 698] width 60 height 27
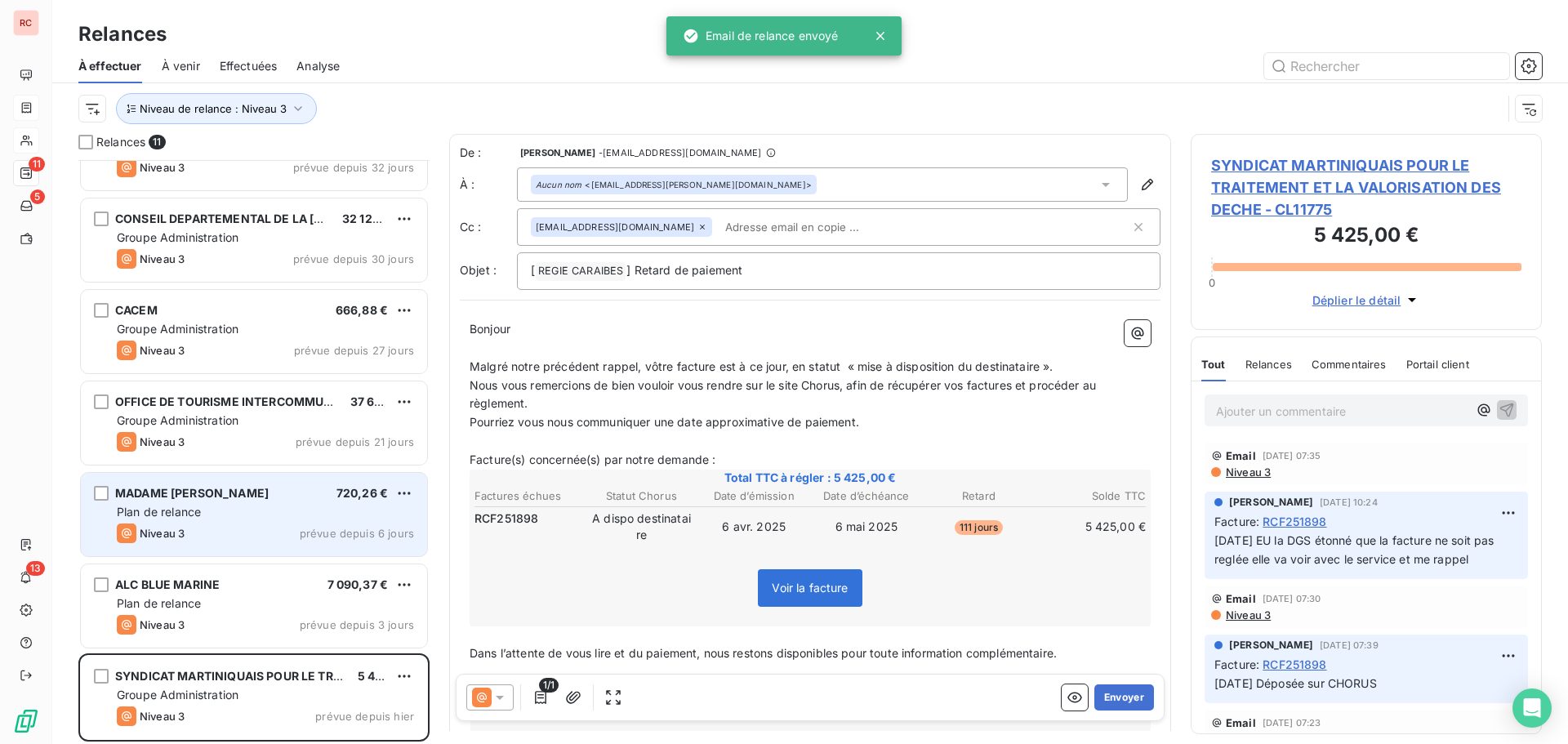
scroll to position [423, 0]
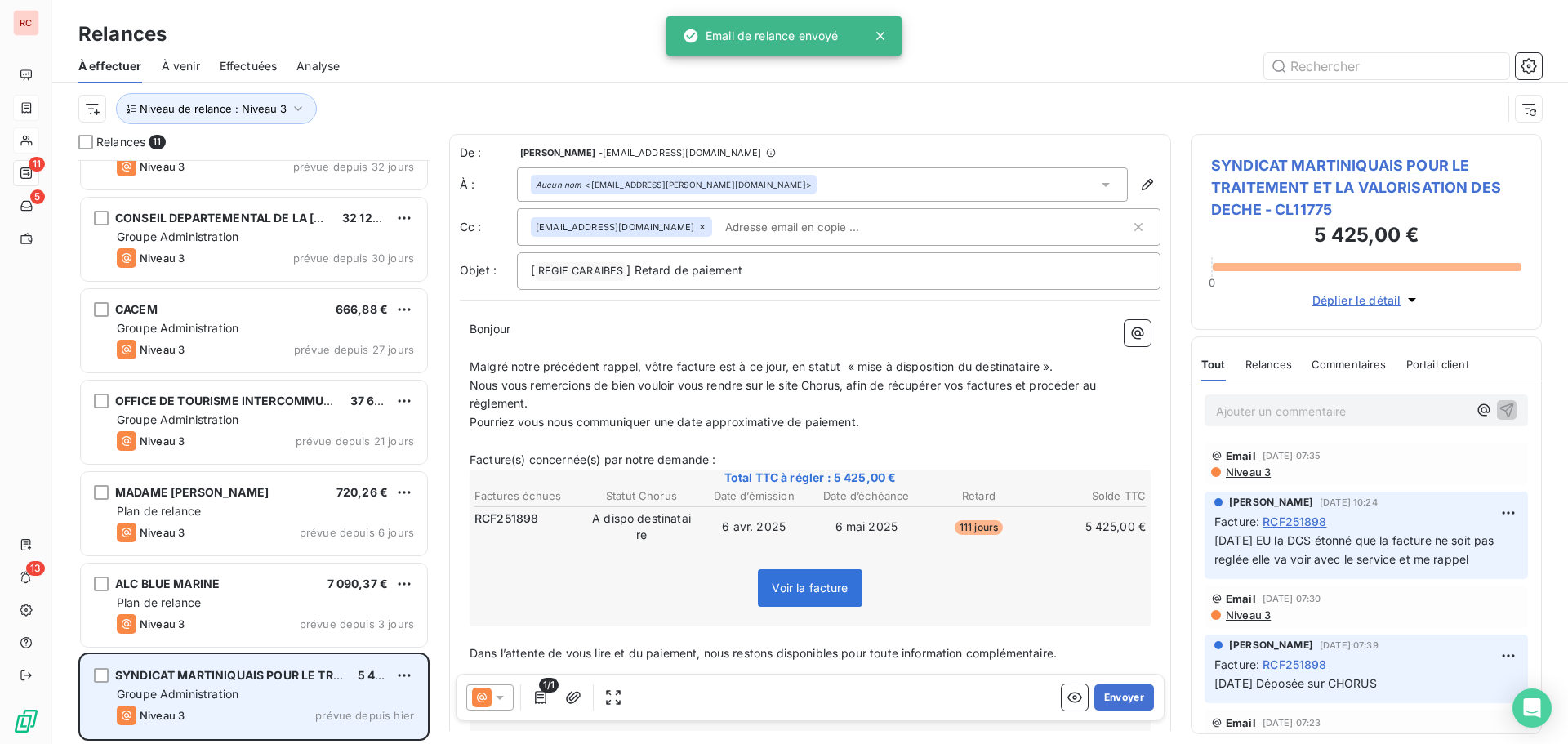
click at [290, 683] on div "SYNDICAT MARTINIQUAIS POUR LE TRAITEMENT ET LA VALORISATION DES DECHE" at bounding box center [230, 675] width 230 height 16
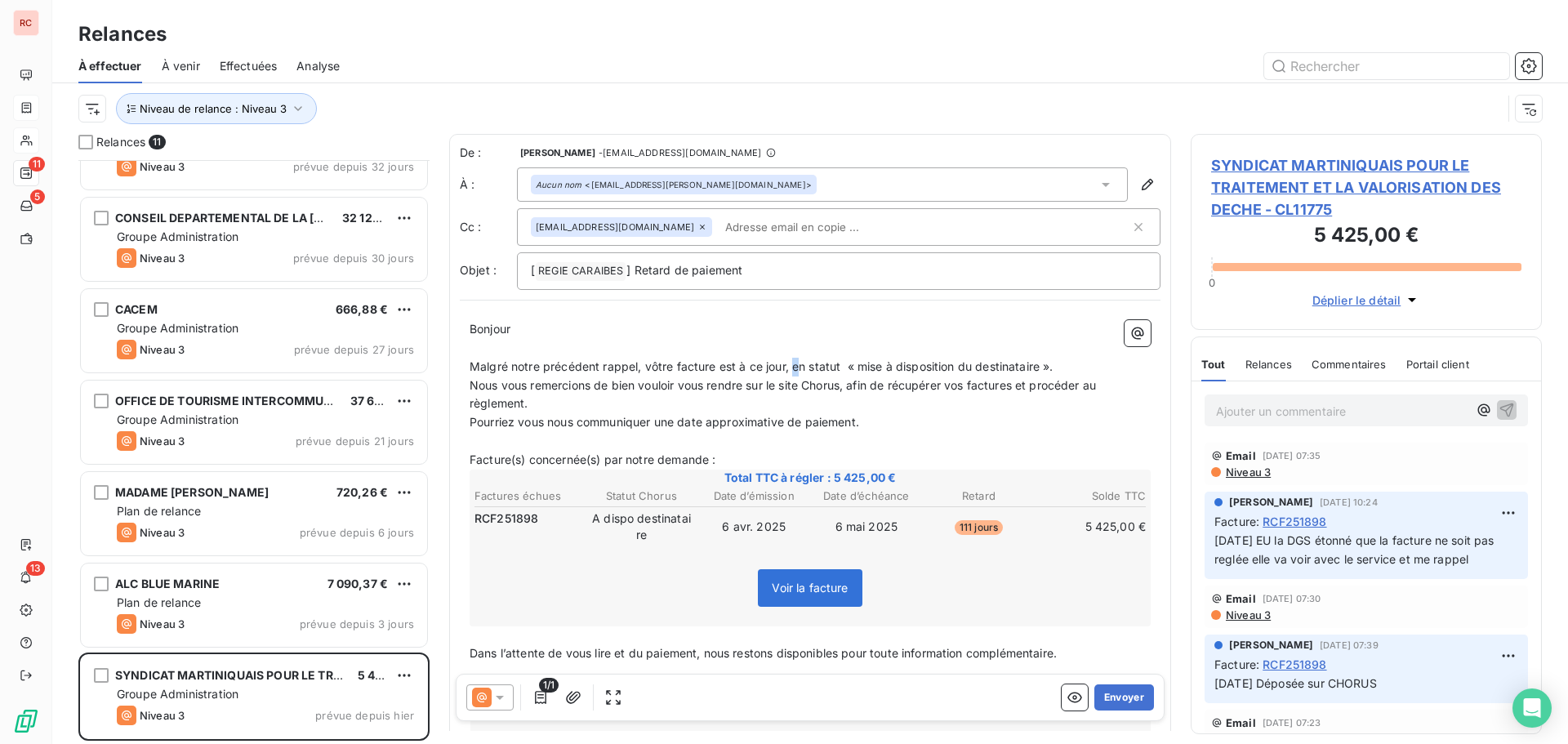
click at [795, 364] on span "Malgré notre précédent rappel, vôtre facture est à ce jour, en statut « mise à …" at bounding box center [762, 366] width 584 height 14
click at [785, 369] on span "Malgré notre précédent rappel, vôtre facture est à ce jour, en statut « mise à …" at bounding box center [762, 366] width 584 height 14
drag, startPoint x: 790, startPoint y: 364, endPoint x: 739, endPoint y: 360, distance: 51.2
click at [739, 360] on span "Malgré notre précédent rappel, vôtre facture est à ce jour, en statut « mise à …" at bounding box center [762, 366] width 584 height 14
click at [1007, 368] on p "Malgré notre précédent rappel, vôtre facture est en statut « mise à disposition…" at bounding box center [810, 368] width 681 height 19
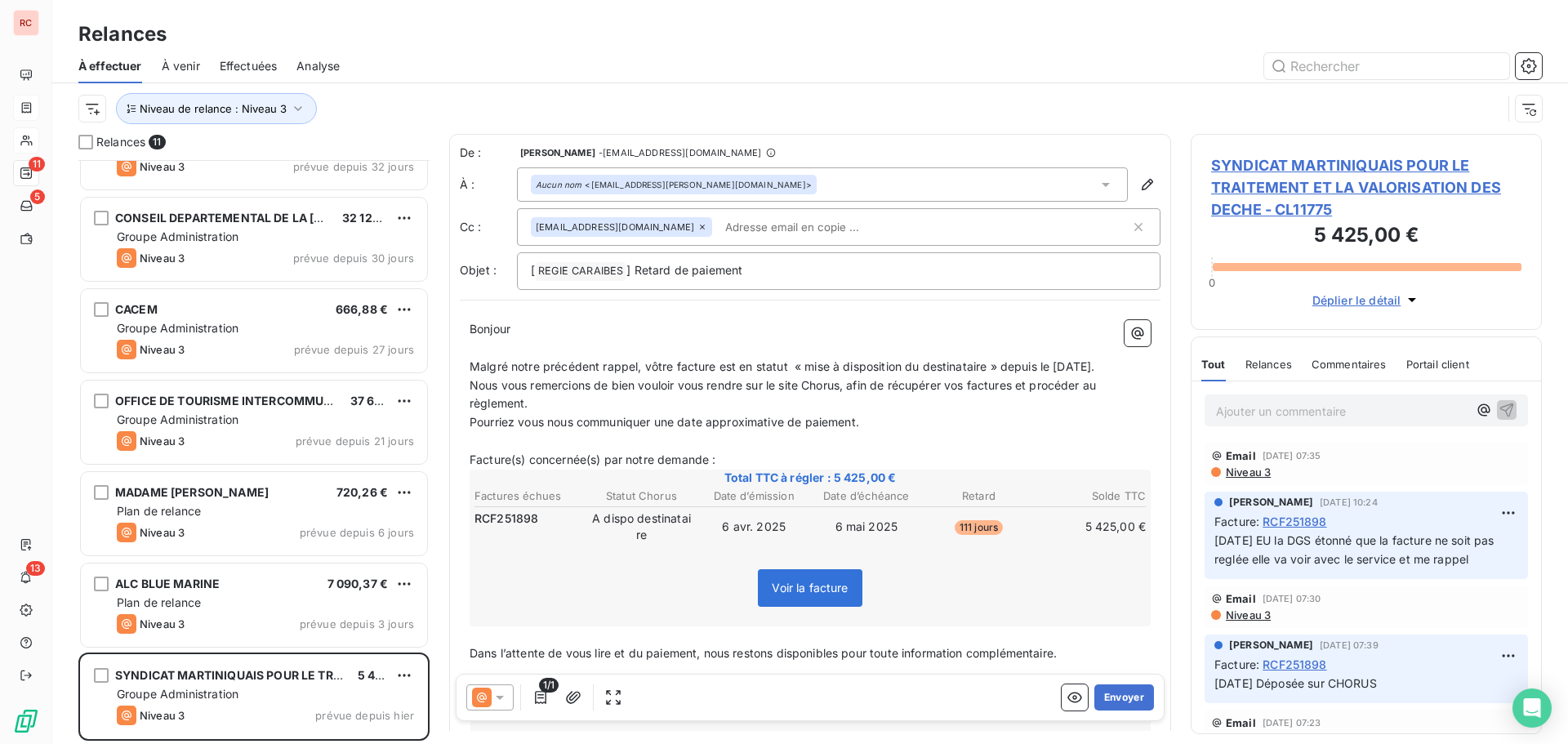
click at [969, 390] on span "Nous vous remercions de bien vouloir vous rendre sur le site Chorus, afin de ré…" at bounding box center [784, 394] width 630 height 33
click at [987, 387] on span "Nous vous remercions de bien vouloir vous rendre sur le site Chorus, afin de ré…" at bounding box center [792, 394] width 645 height 33
click at [1028, 385] on span "Nous vous remercions de bien vouloir vous rendre sur le site Chorus, afin de ré…" at bounding box center [789, 394] width 639 height 33
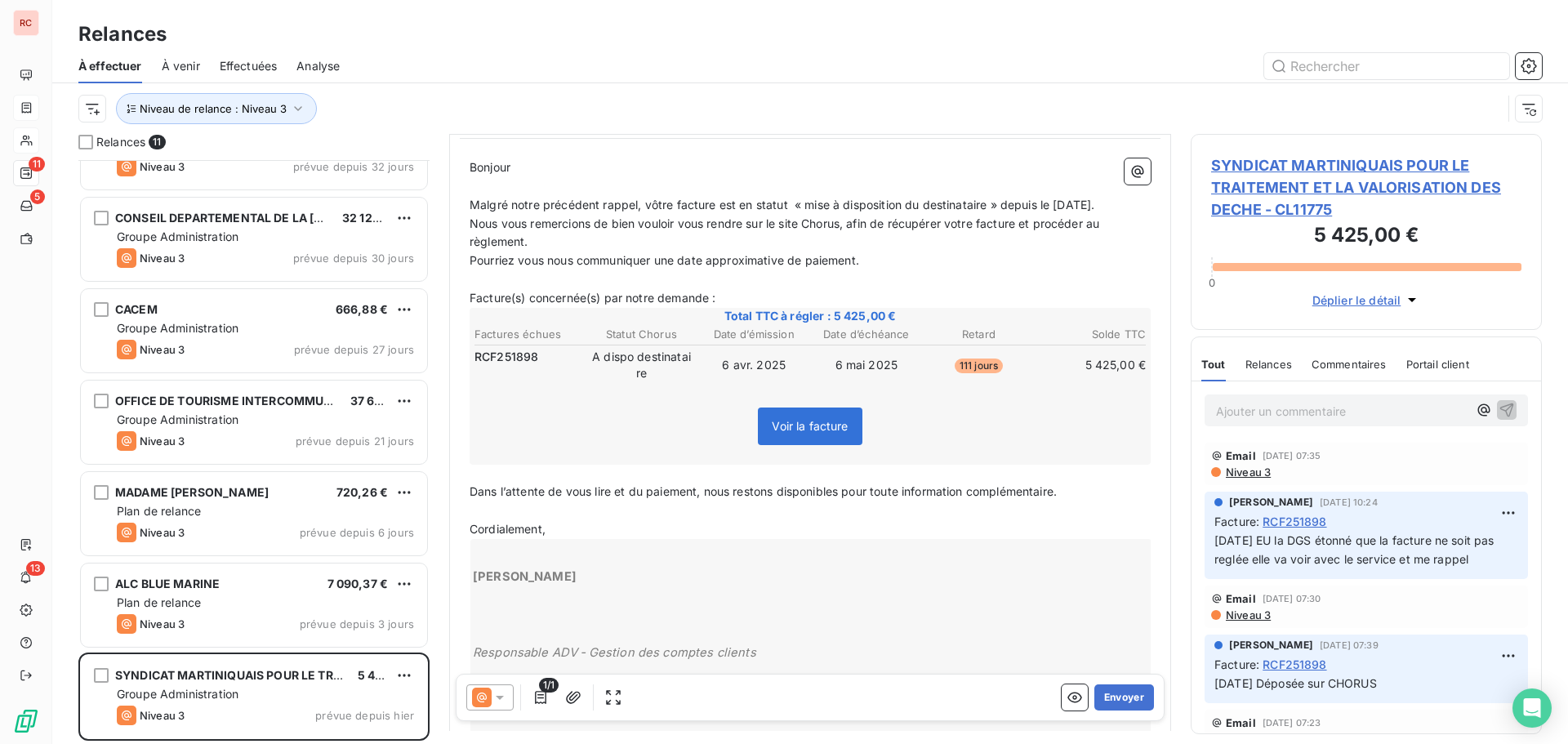
scroll to position [165, 0]
click at [1112, 695] on button "Envoyer" at bounding box center [1124, 698] width 60 height 27
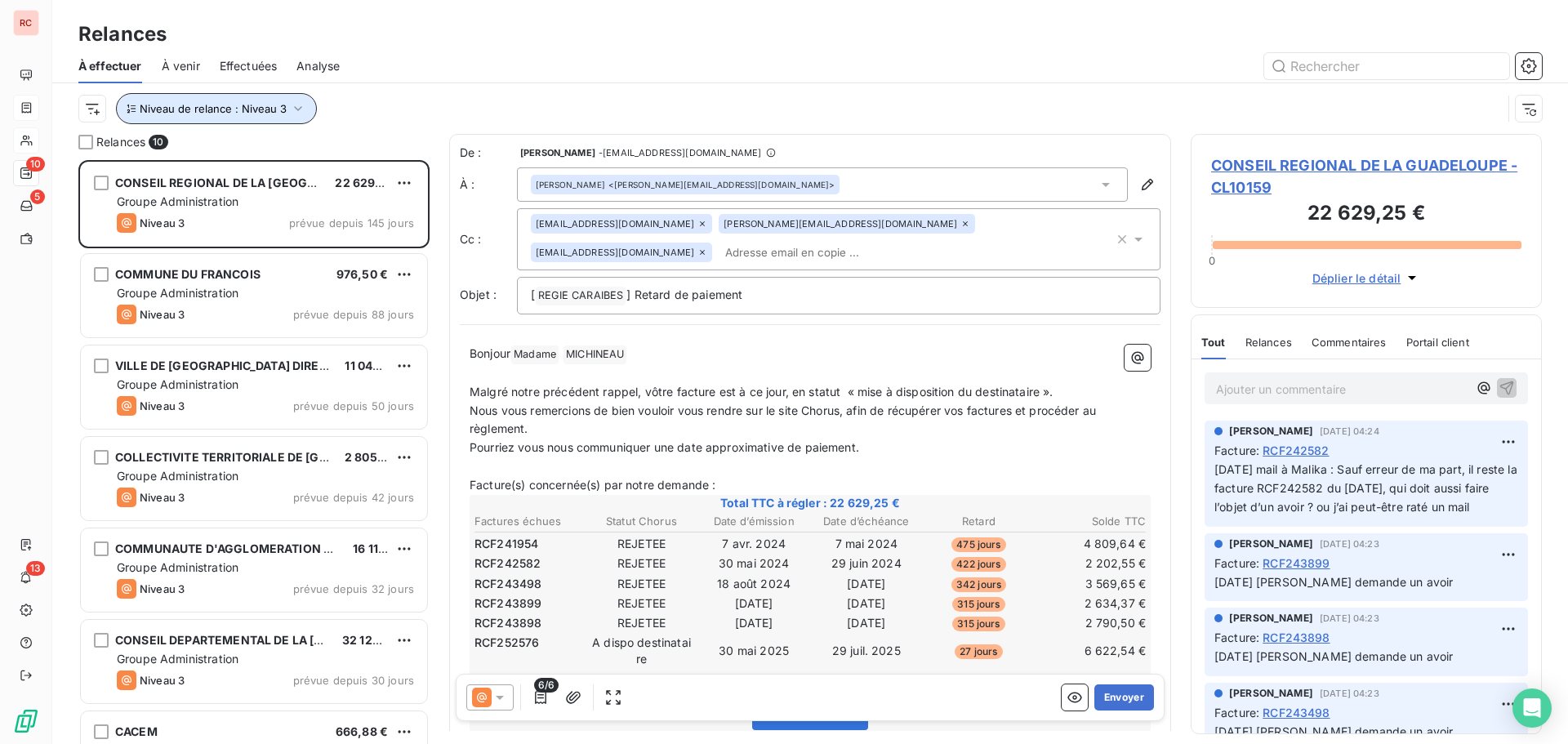
click at [302, 111] on icon "button" at bounding box center [297, 108] width 16 height 16
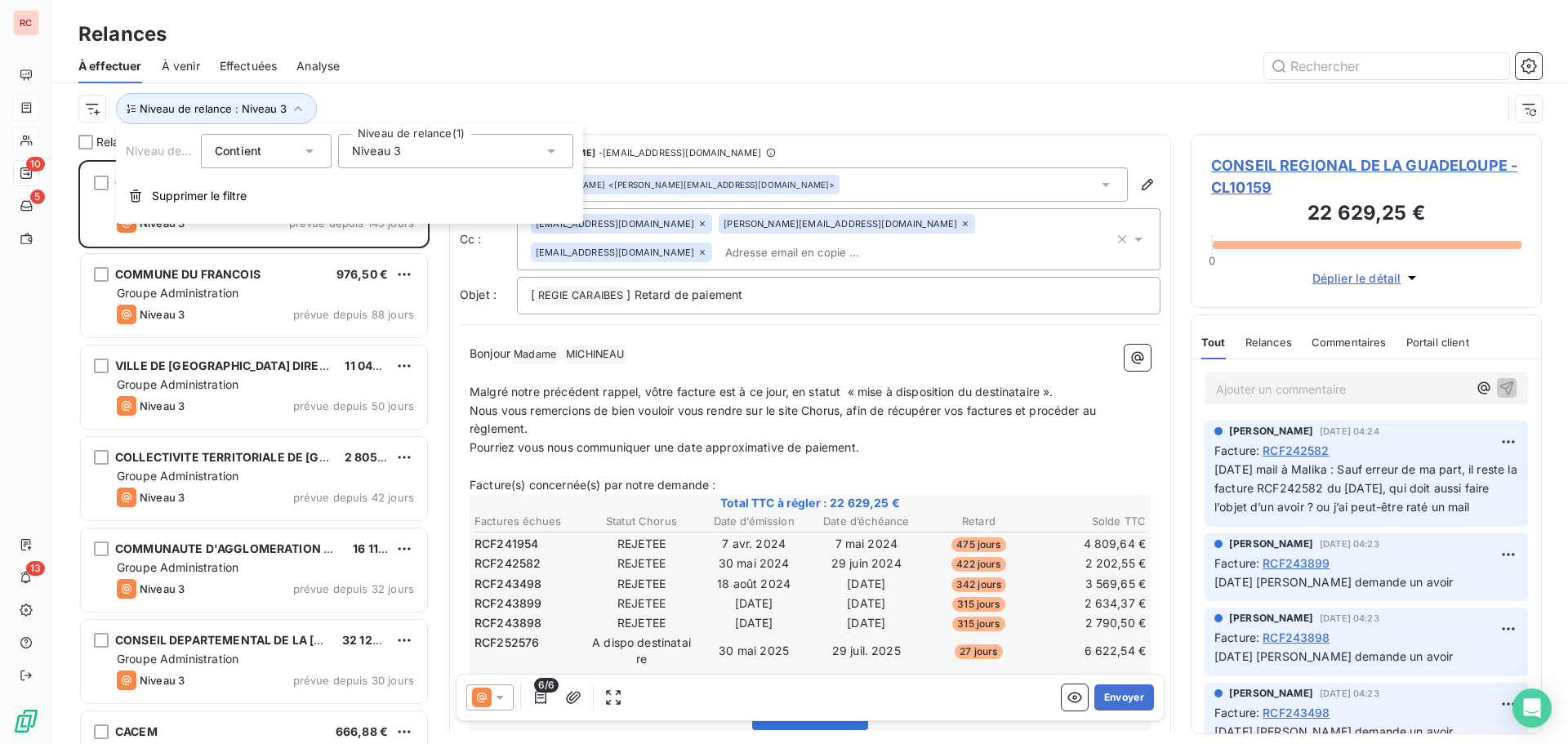
click at [560, 147] on div "Niveau 3" at bounding box center [456, 151] width 236 height 34
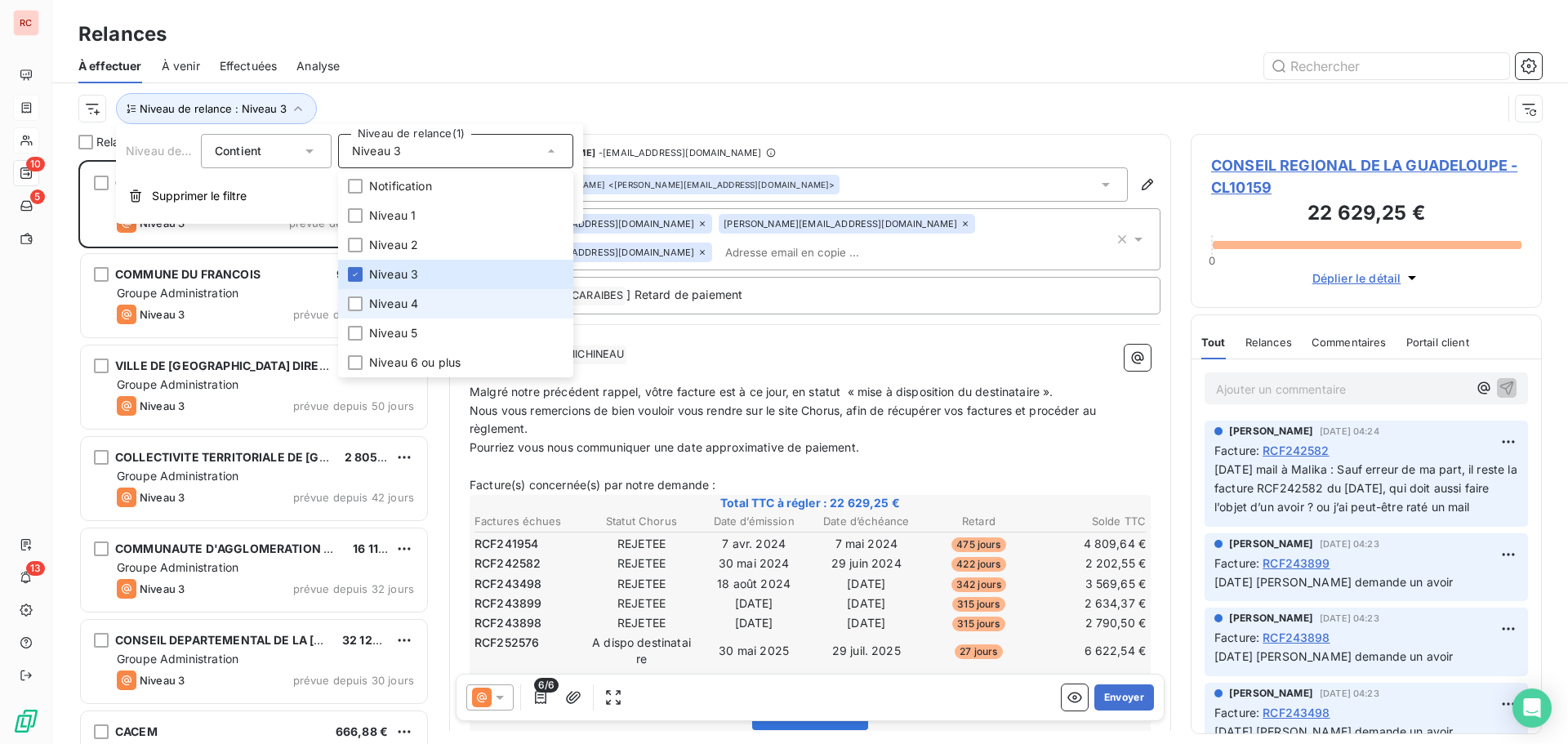
click at [367, 309] on li "Niveau 4" at bounding box center [456, 303] width 236 height 29
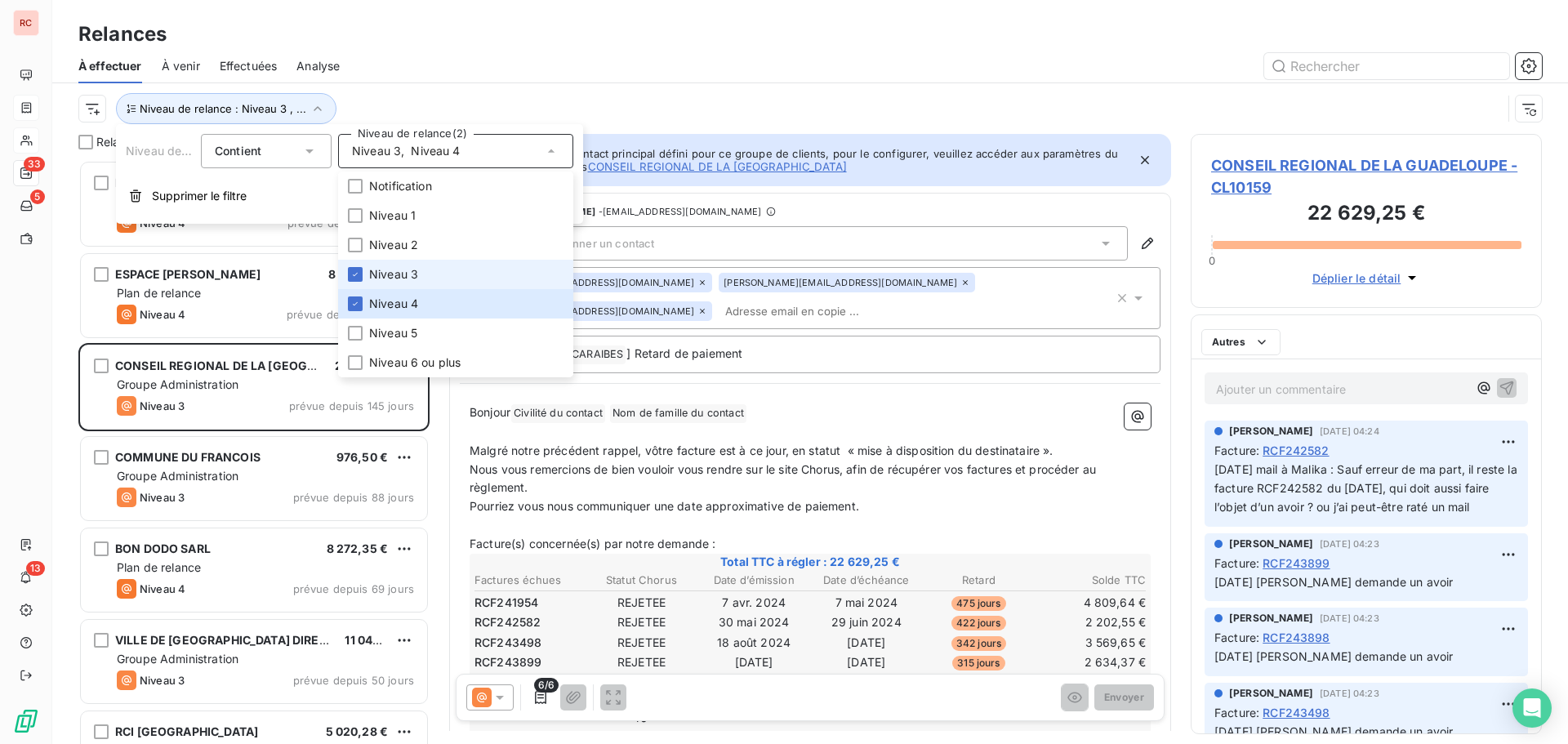
scroll to position [572, 339]
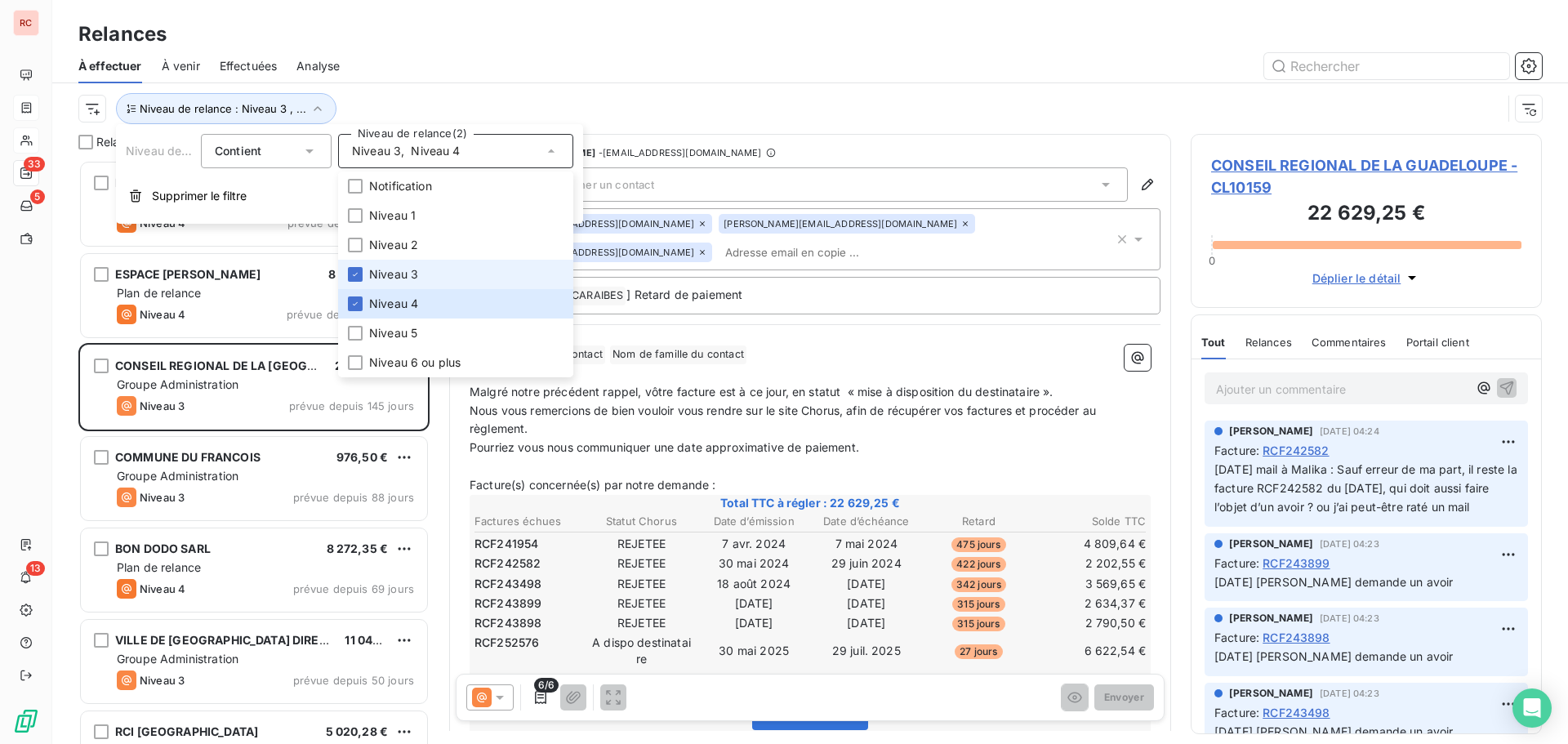
click at [396, 271] on span "Niveau 3" at bounding box center [393, 274] width 49 height 16
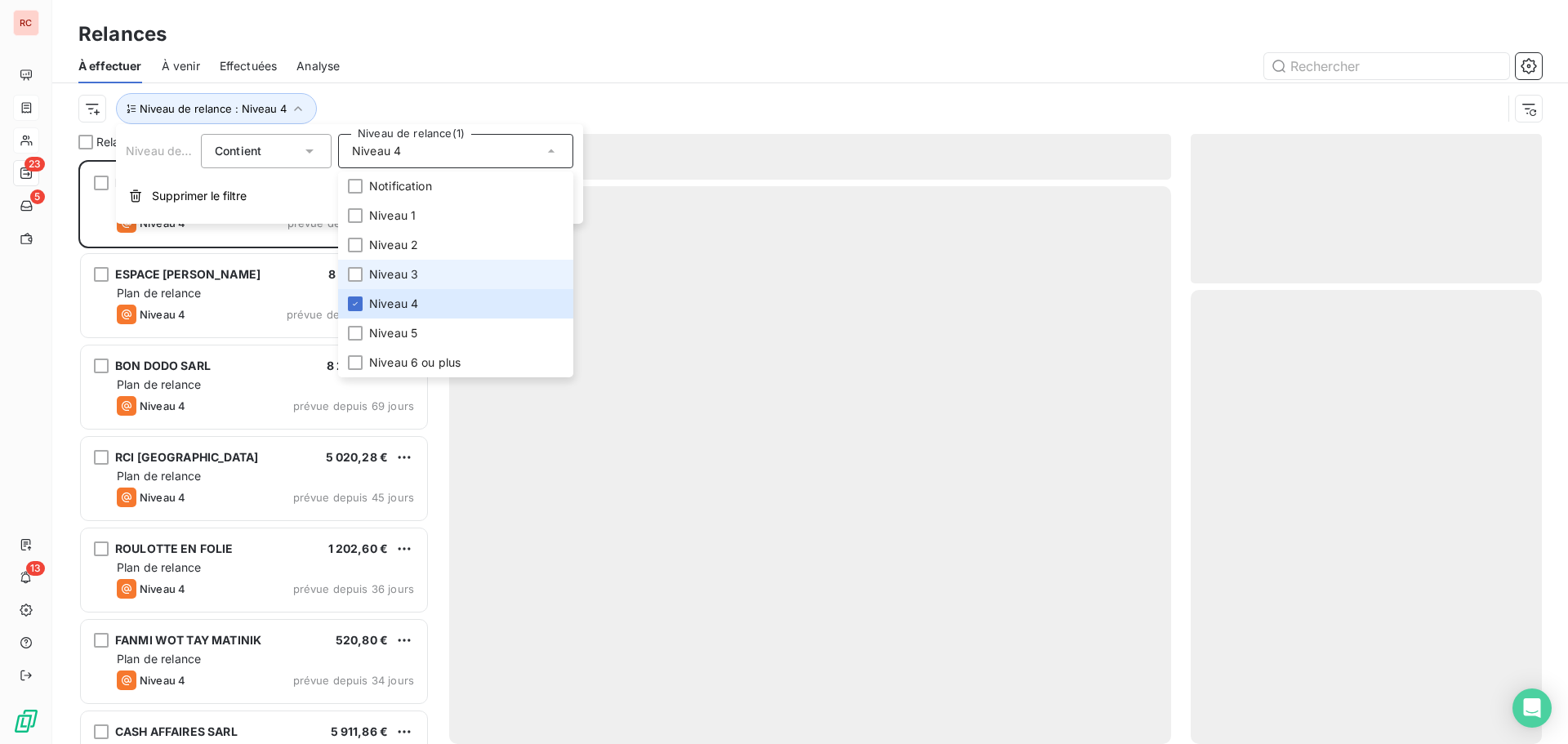
scroll to position [572, 339]
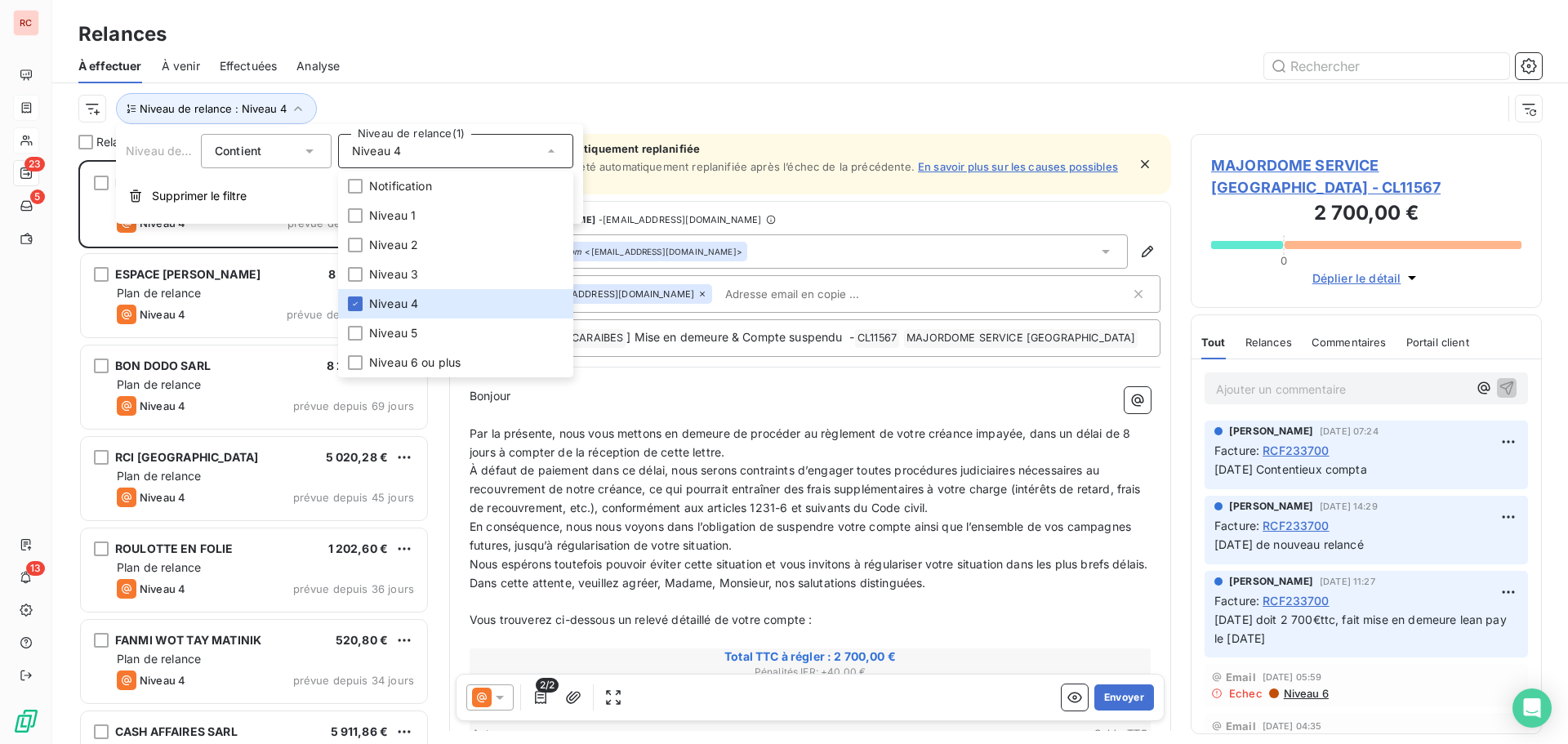
drag, startPoint x: 473, startPoint y: 46, endPoint x: 464, endPoint y: 51, distance: 10.3
click at [474, 47] on div "Relances" at bounding box center [810, 34] width 1516 height 29
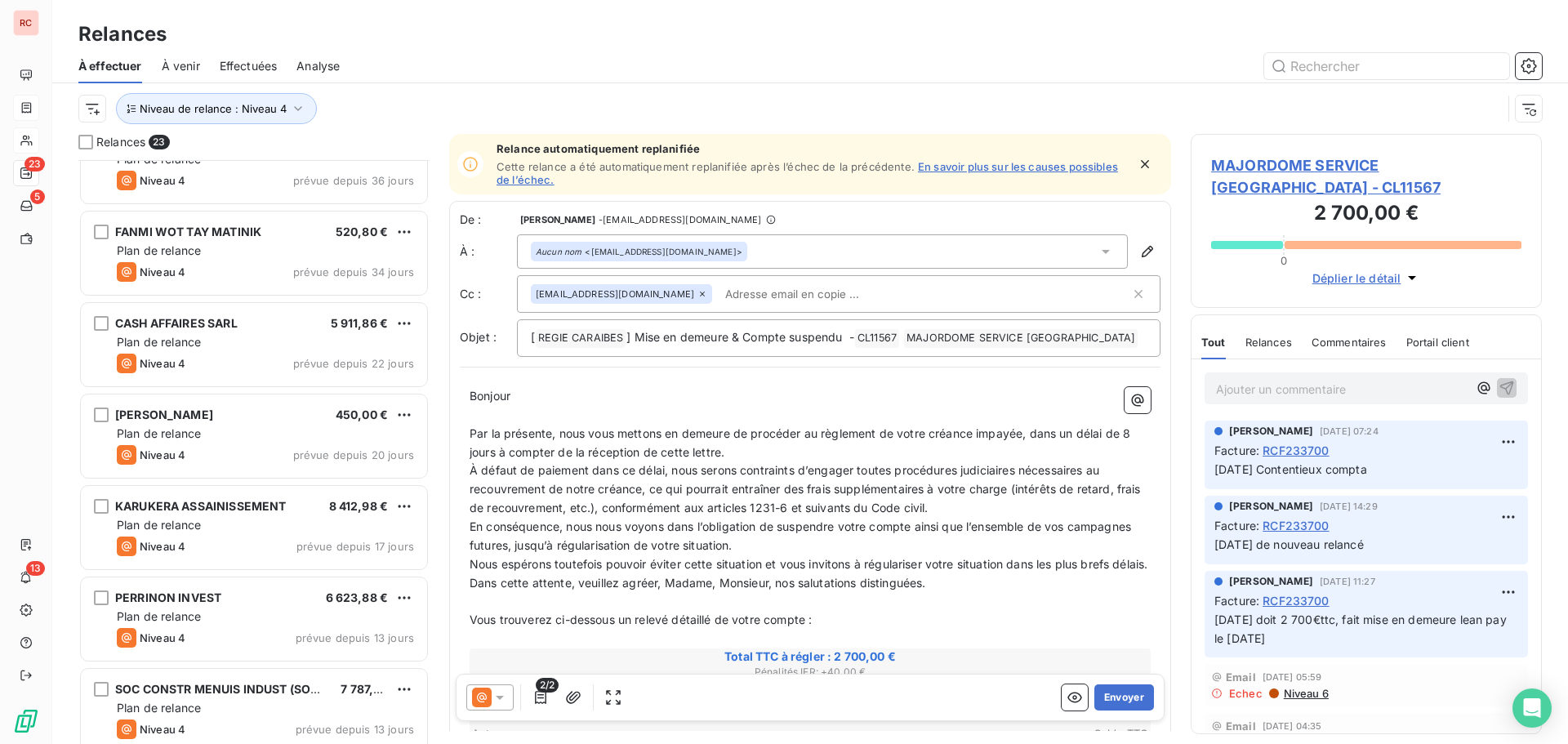
scroll to position [327, 0]
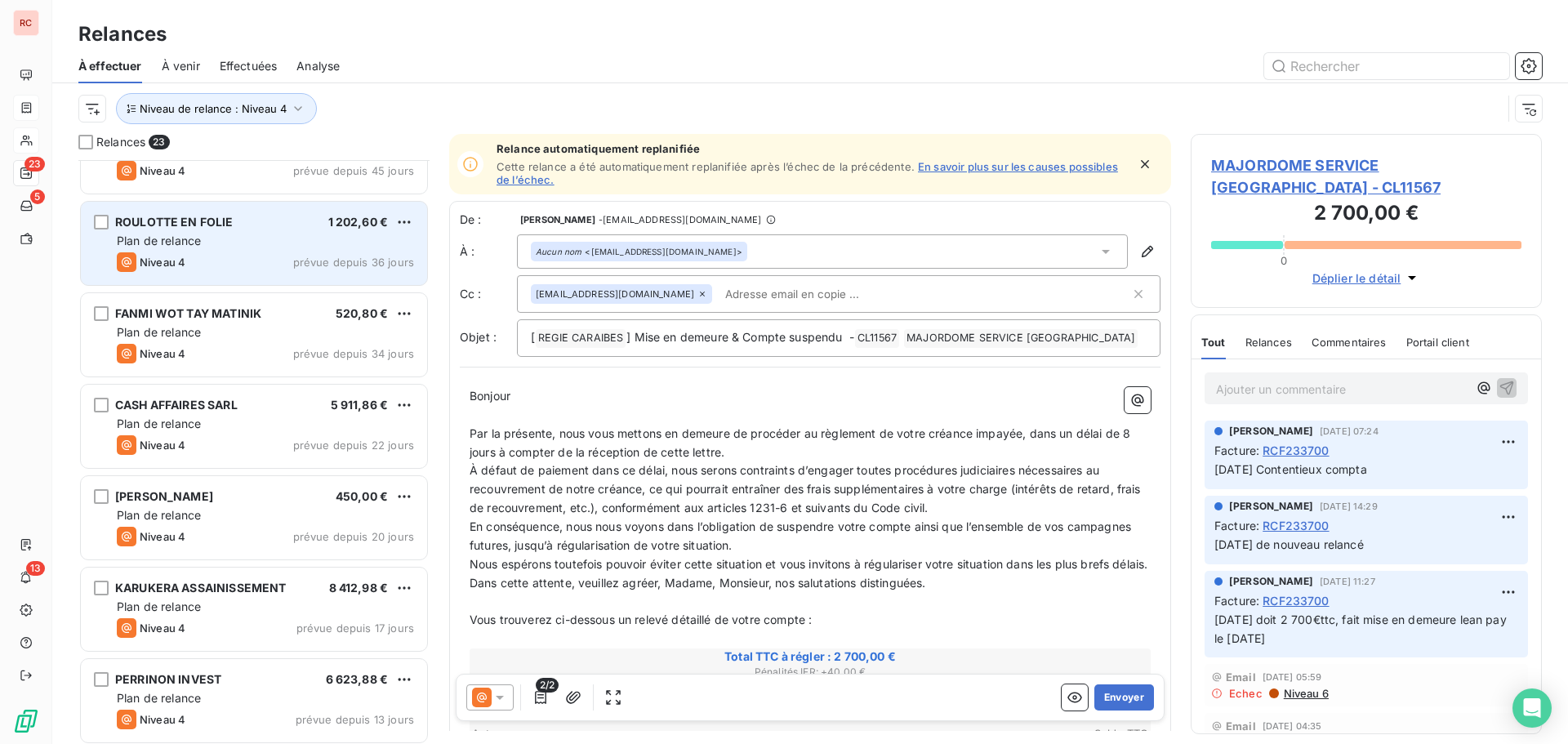
click at [220, 260] on div "Niveau 4 prévue depuis 36 jours" at bounding box center [265, 262] width 297 height 20
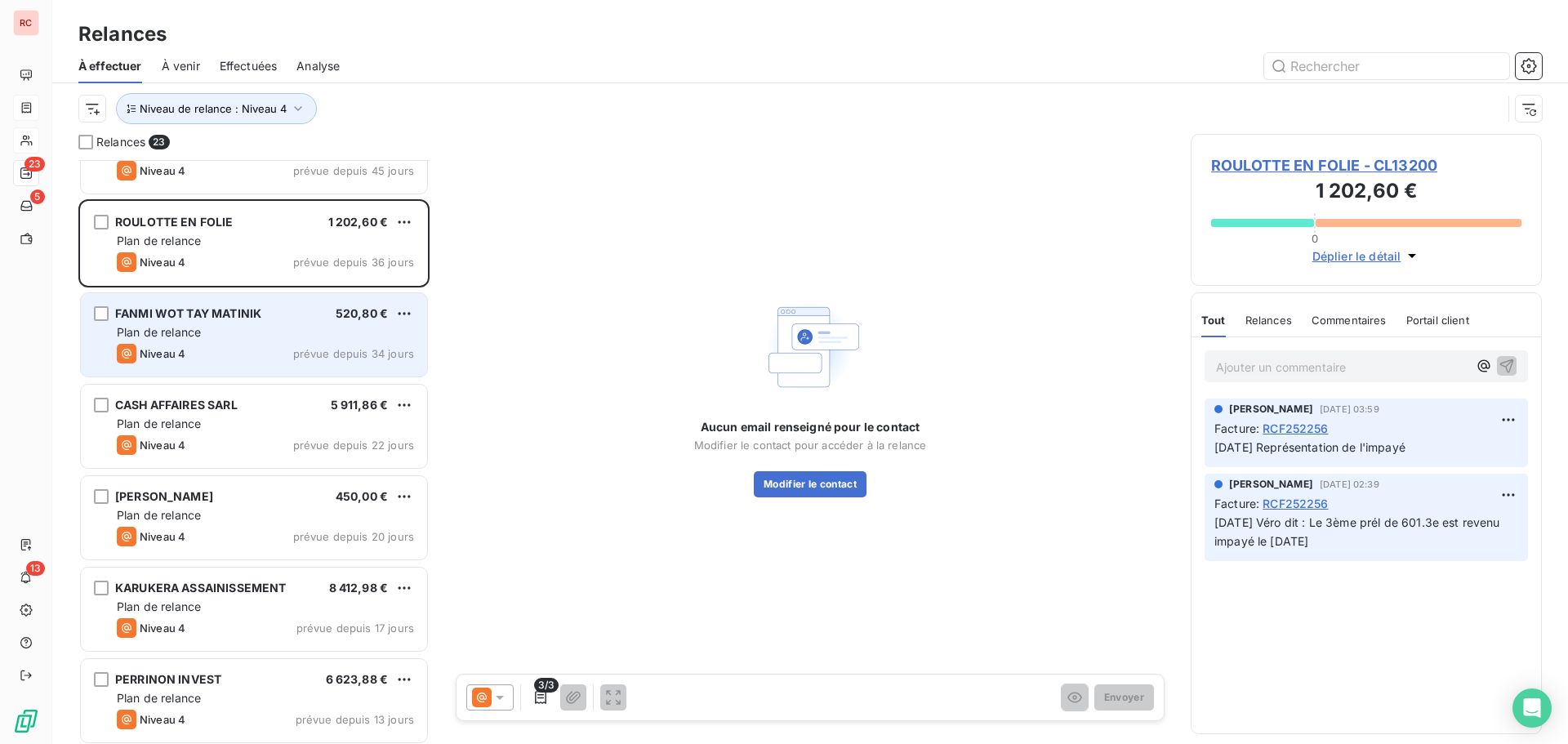
click at [306, 345] on div "Niveau 4 prévue depuis 34 jours" at bounding box center [265, 353] width 297 height 20
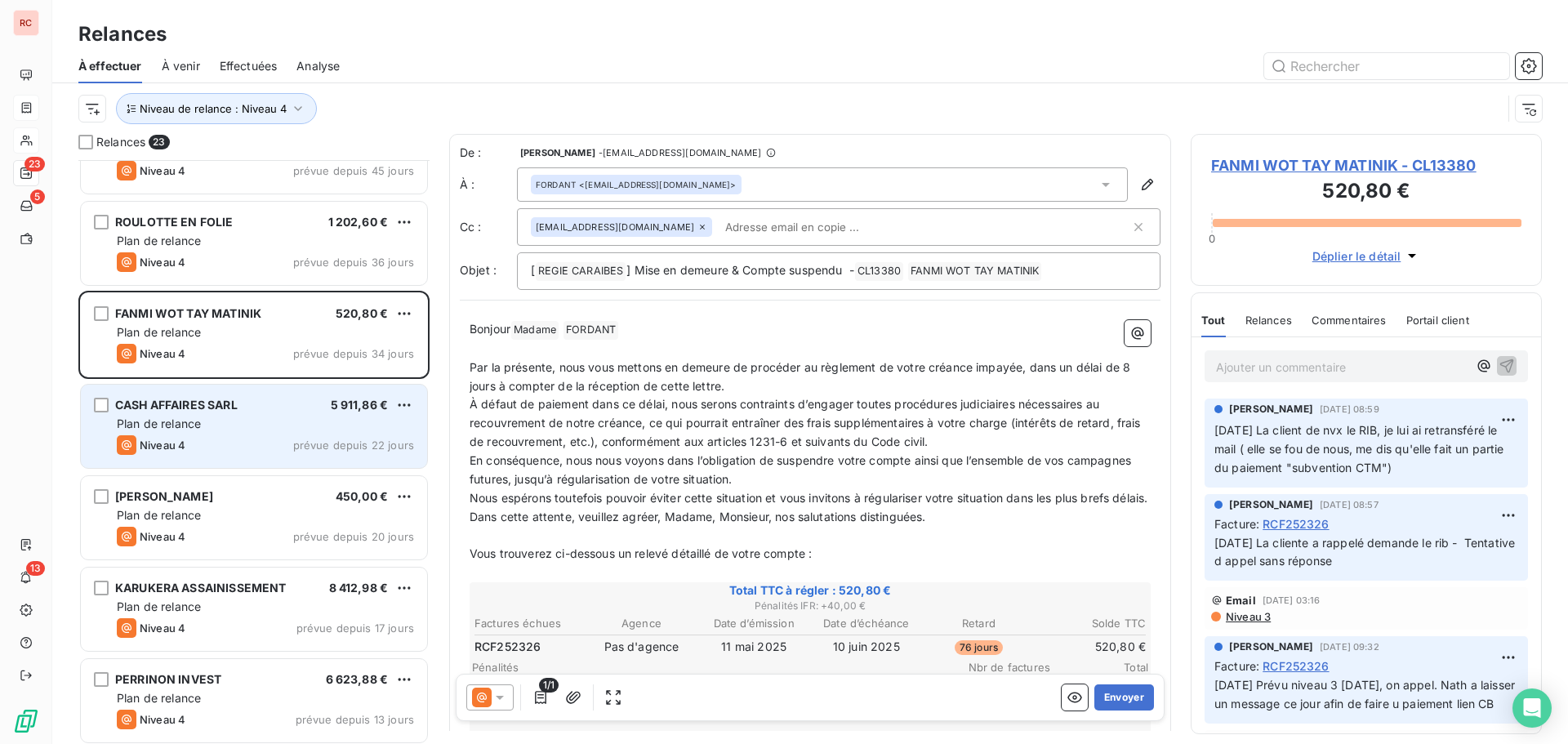
click at [315, 416] on div "Plan de relance" at bounding box center [265, 423] width 297 height 16
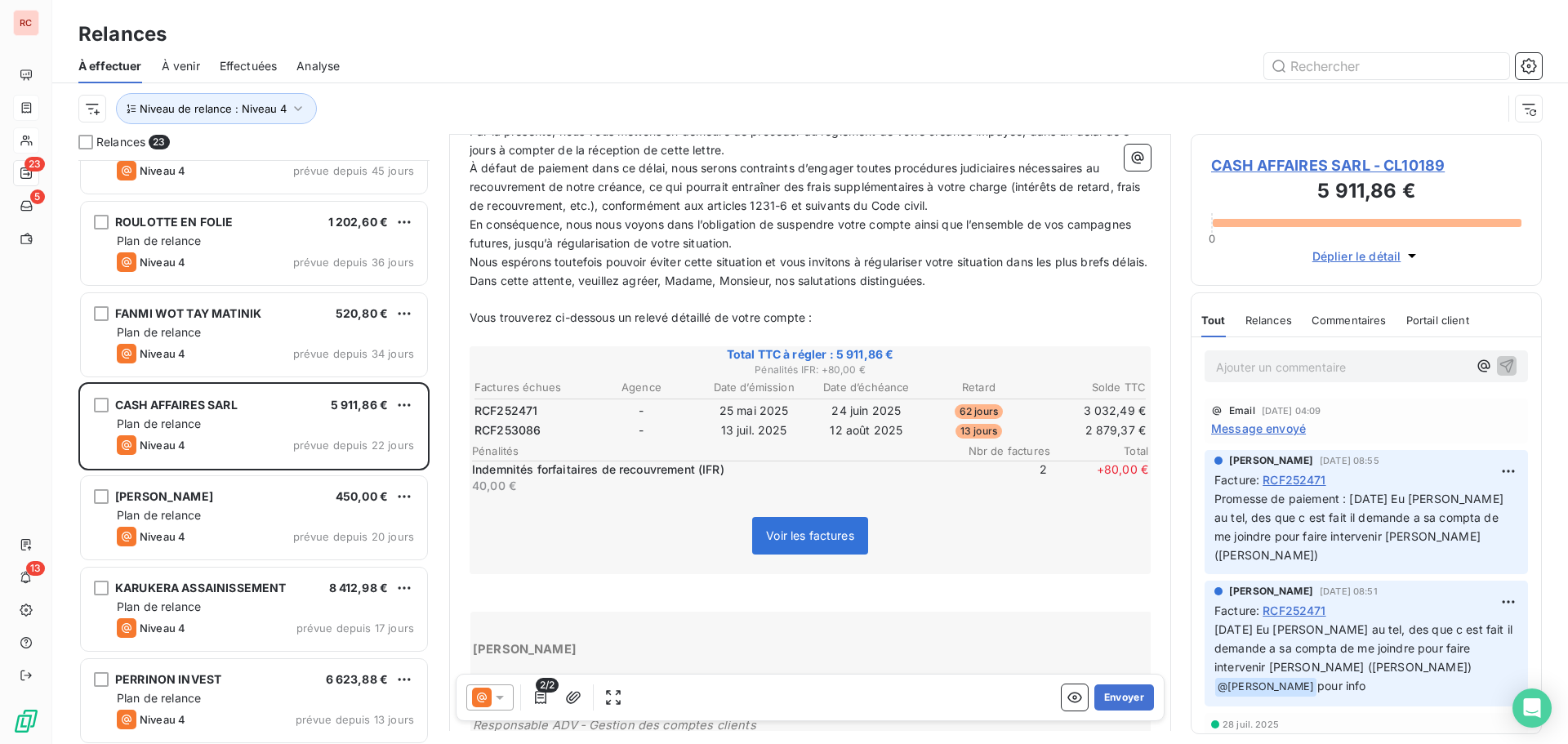
scroll to position [246, 0]
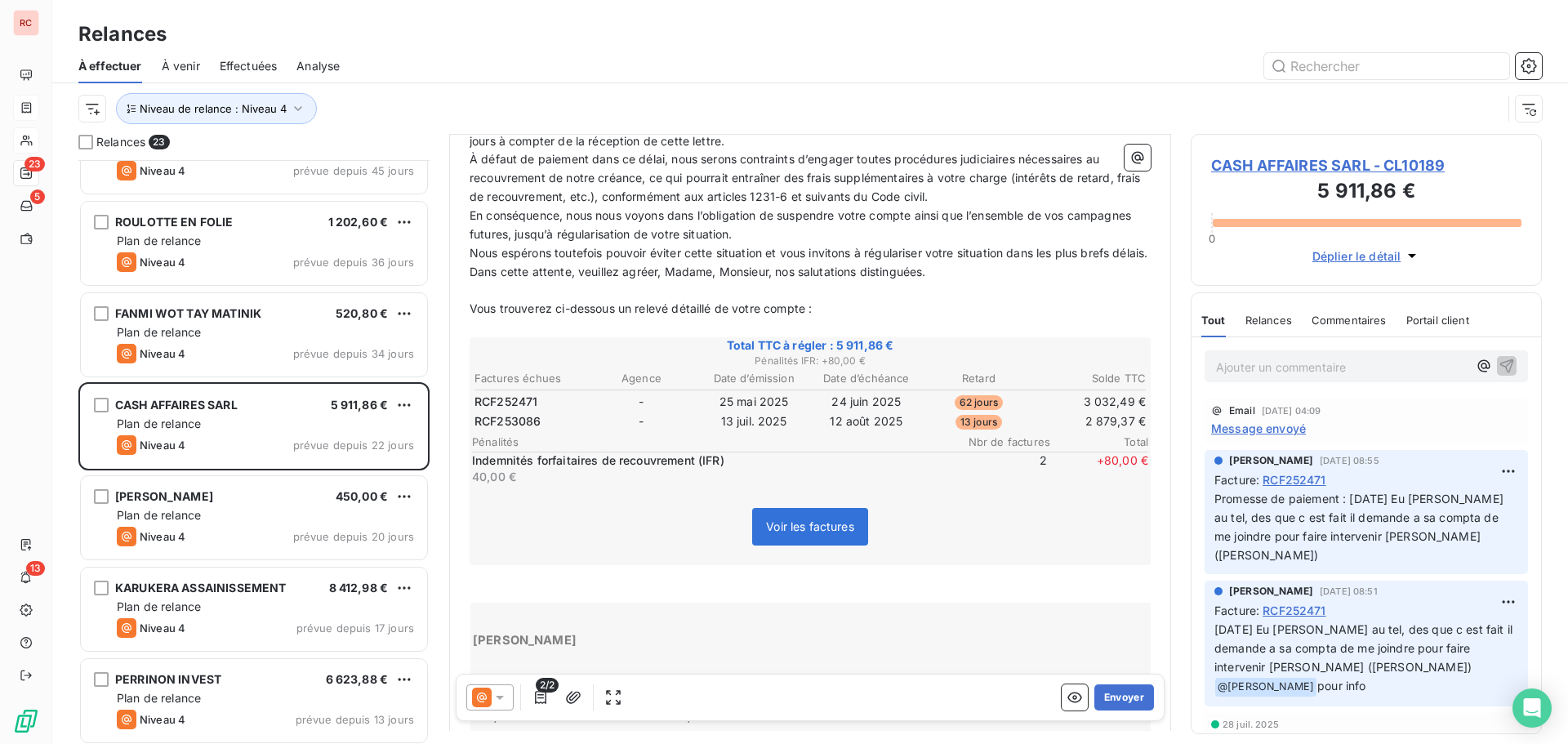
click at [1282, 431] on span "Message envoyé" at bounding box center [1259, 429] width 95 height 17
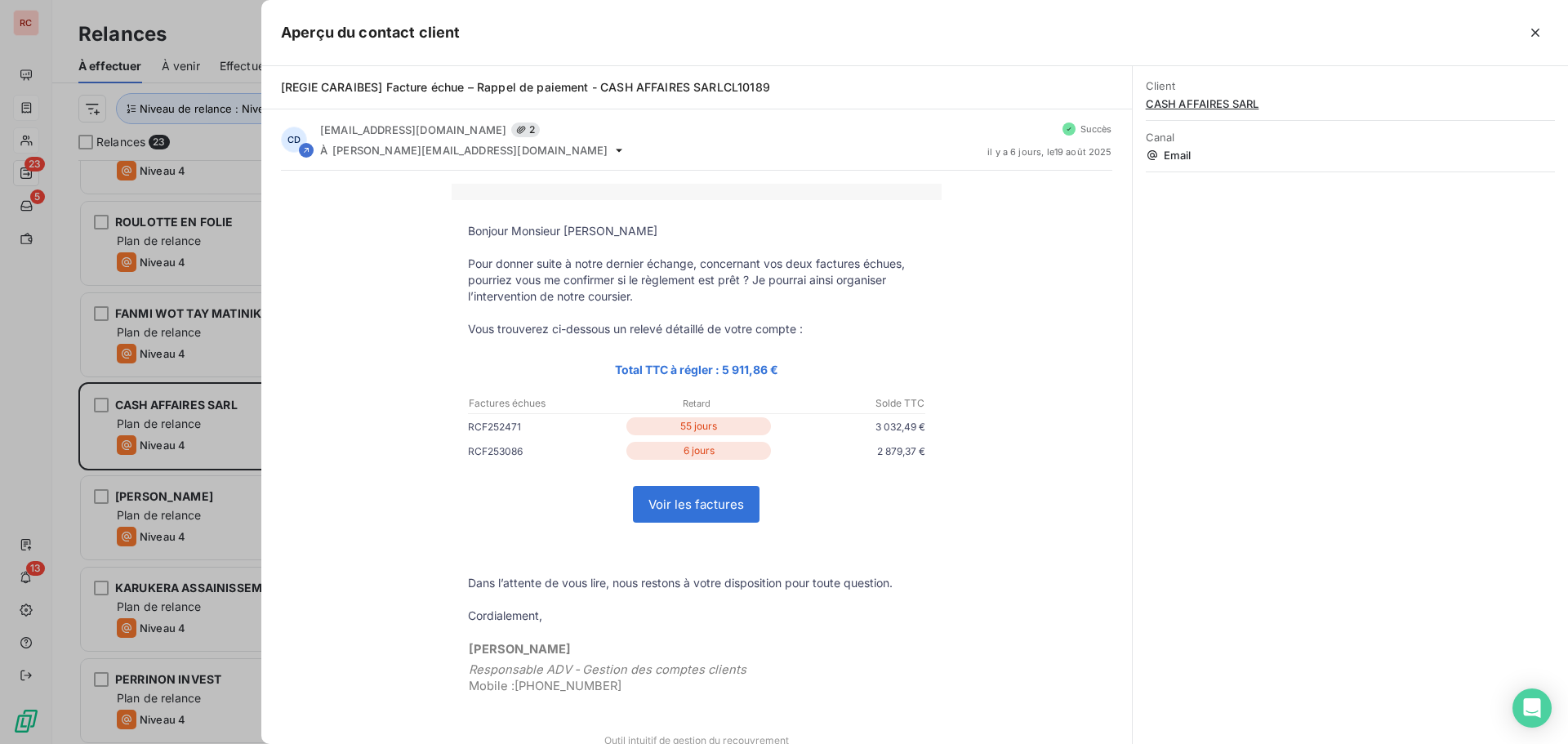
click at [221, 410] on div at bounding box center [784, 372] width 1568 height 744
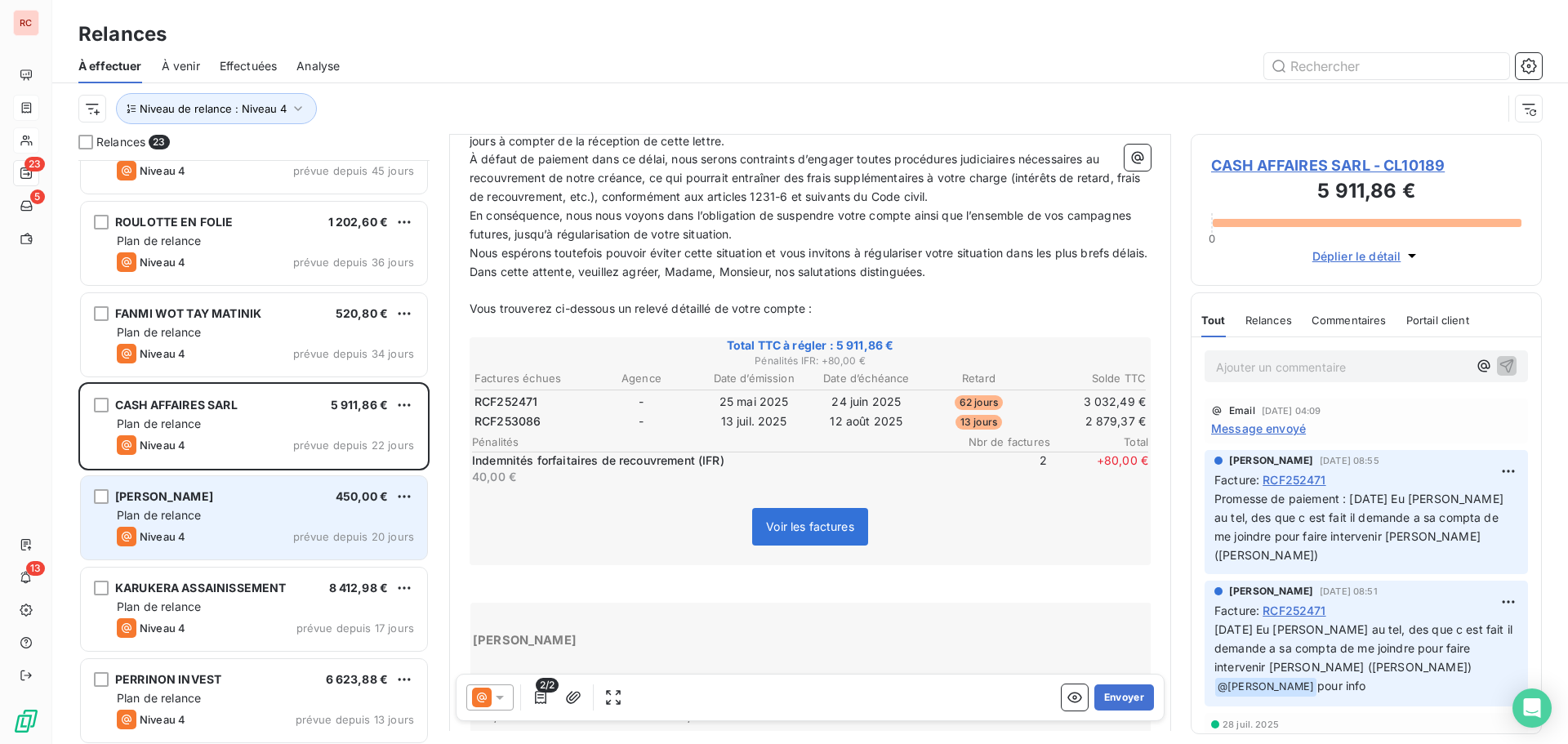
click at [310, 520] on div "Plan de relance" at bounding box center [265, 515] width 297 height 16
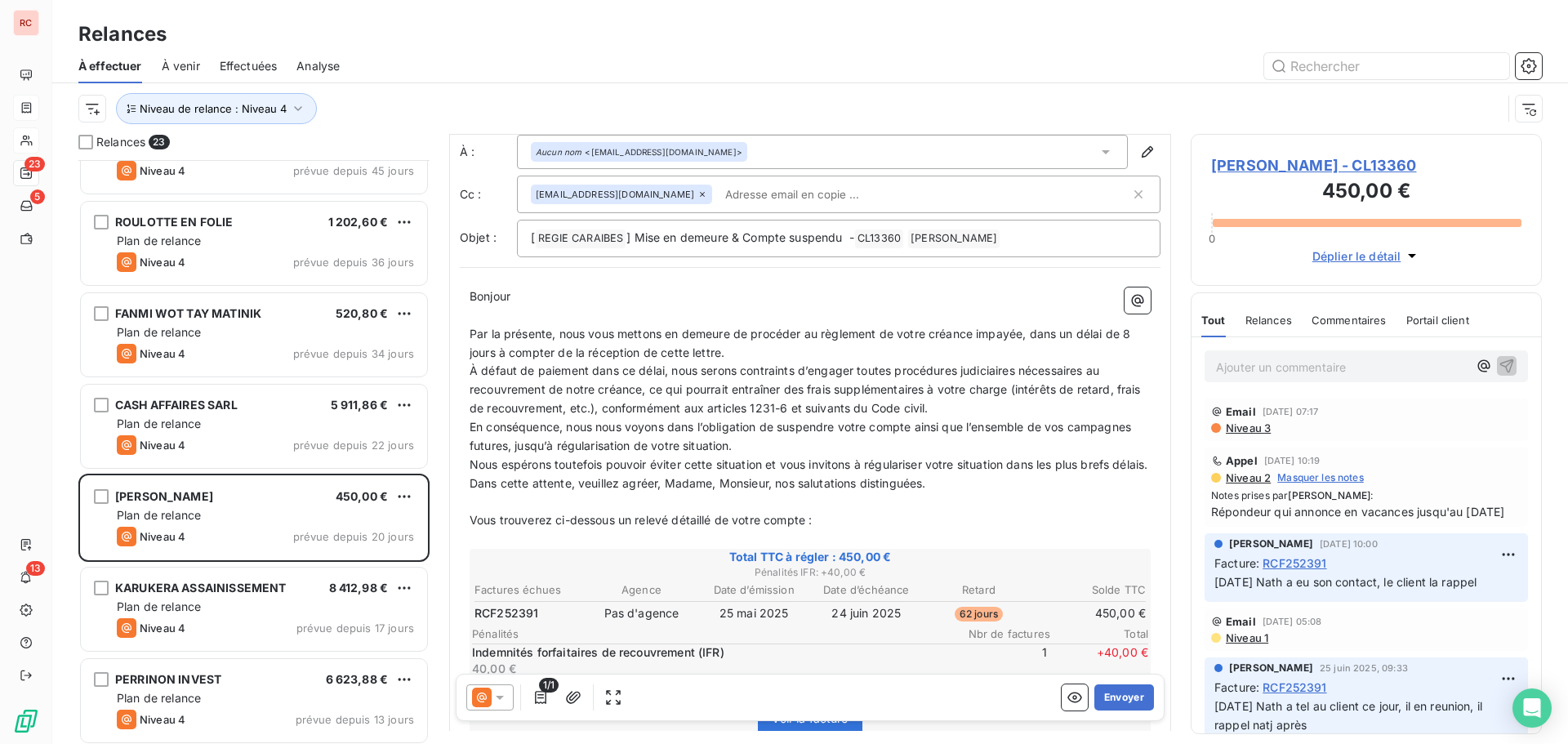
scroll to position [82, 0]
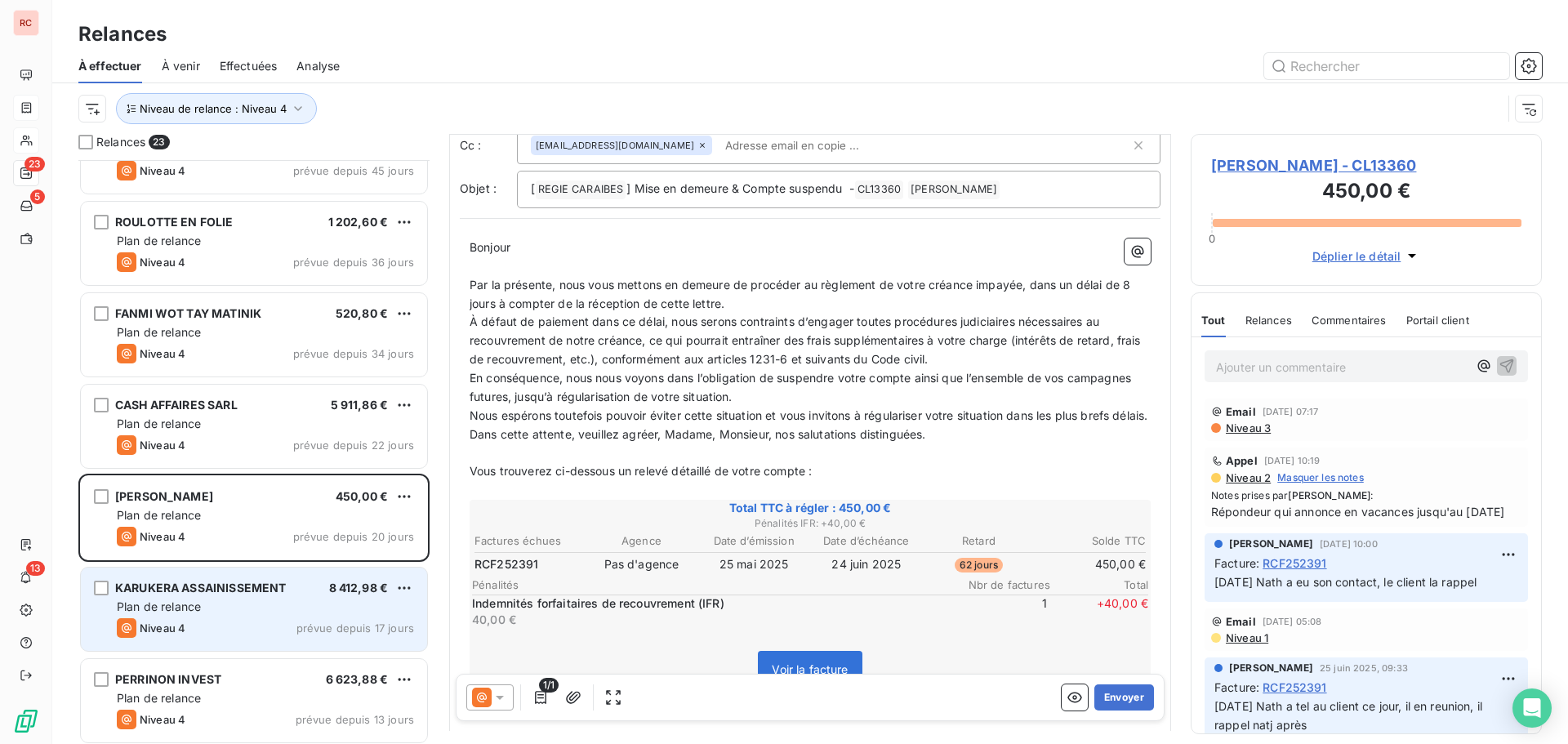
click at [253, 615] on div "KARUKERA ASSAINISSEMENT 8 412,98 € Plan de relance Niveau 4 prévue depuis 17 jo…" at bounding box center [254, 609] width 346 height 83
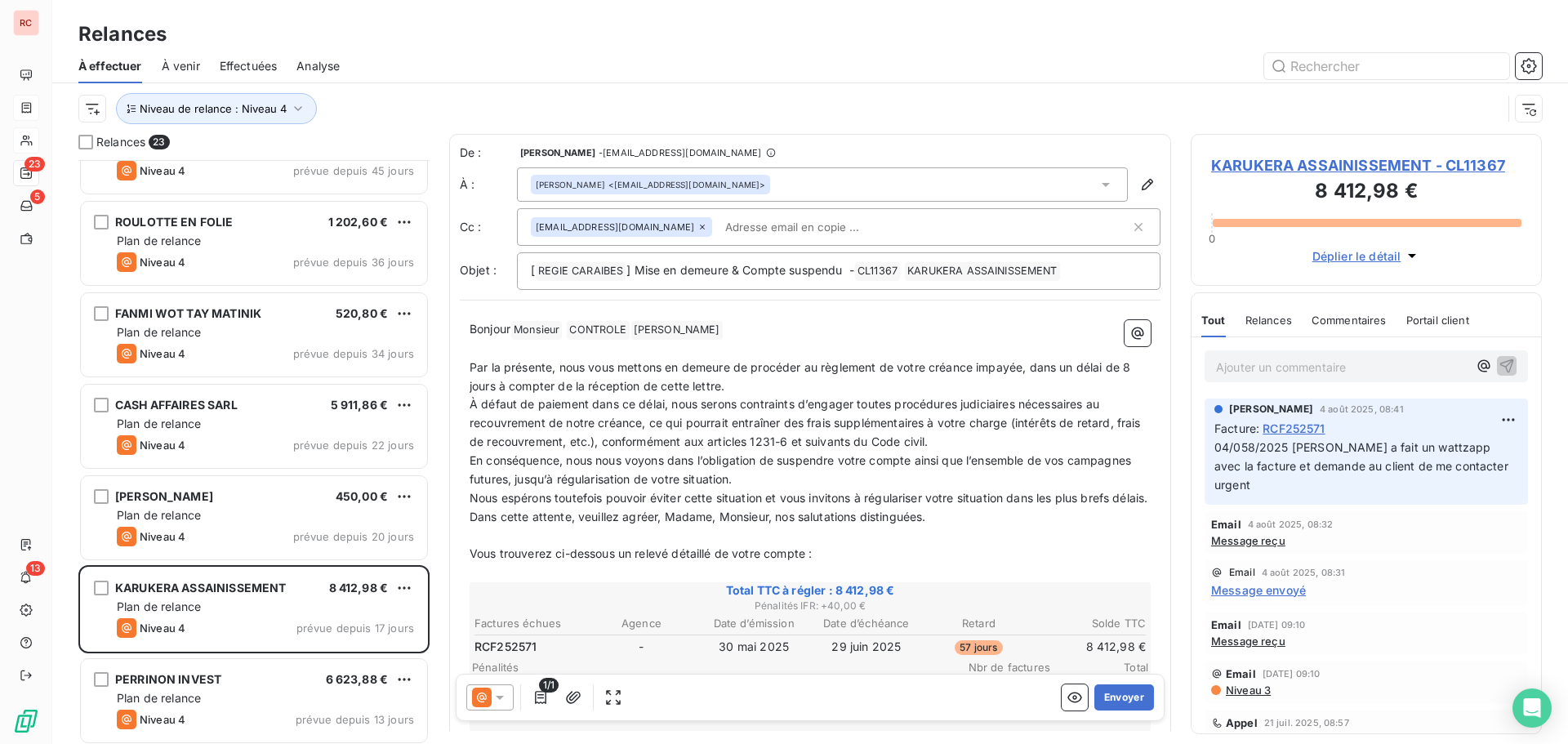
click at [1227, 534] on span "Message reçu" at bounding box center [1248, 540] width 75 height 13
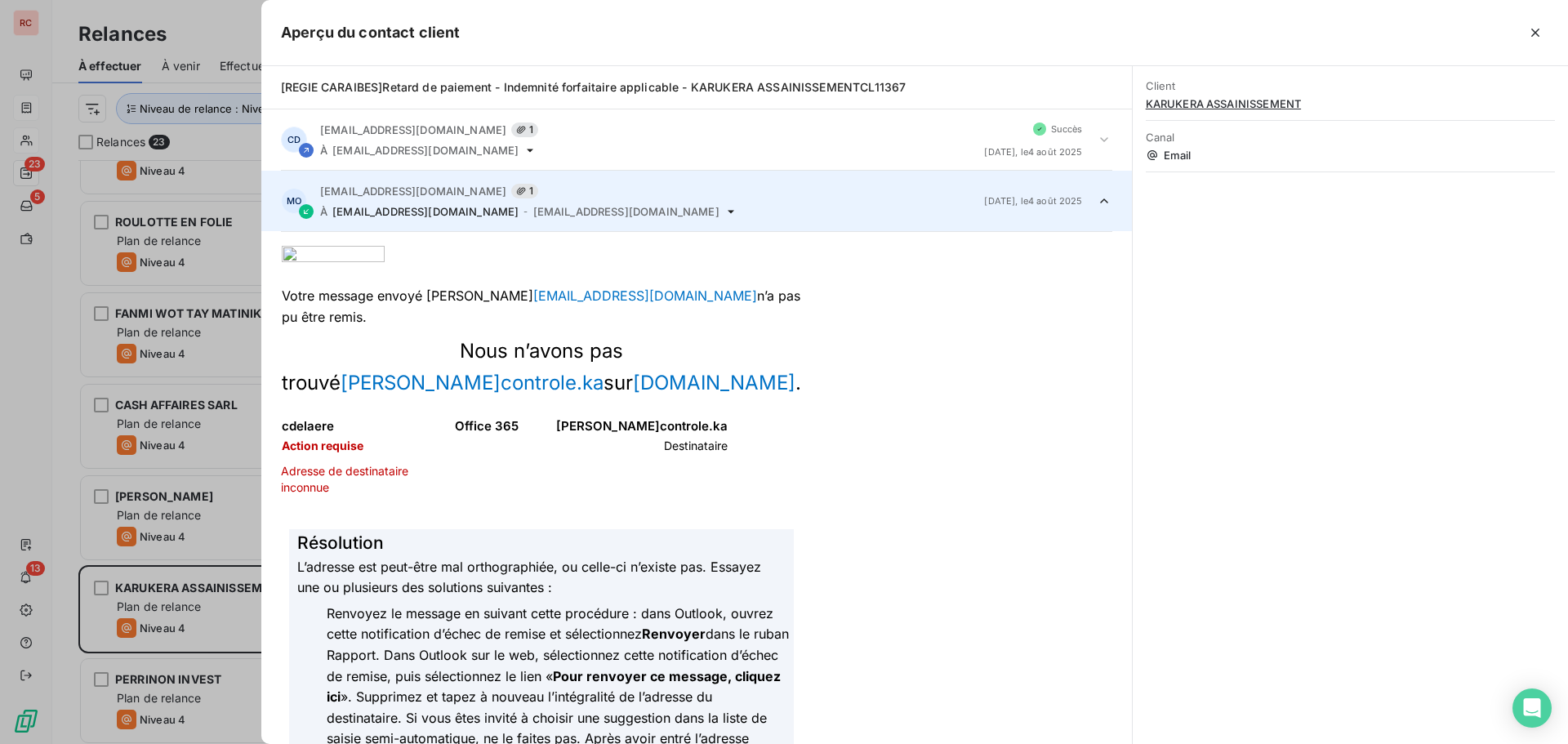
click at [163, 626] on div at bounding box center [784, 372] width 1568 height 744
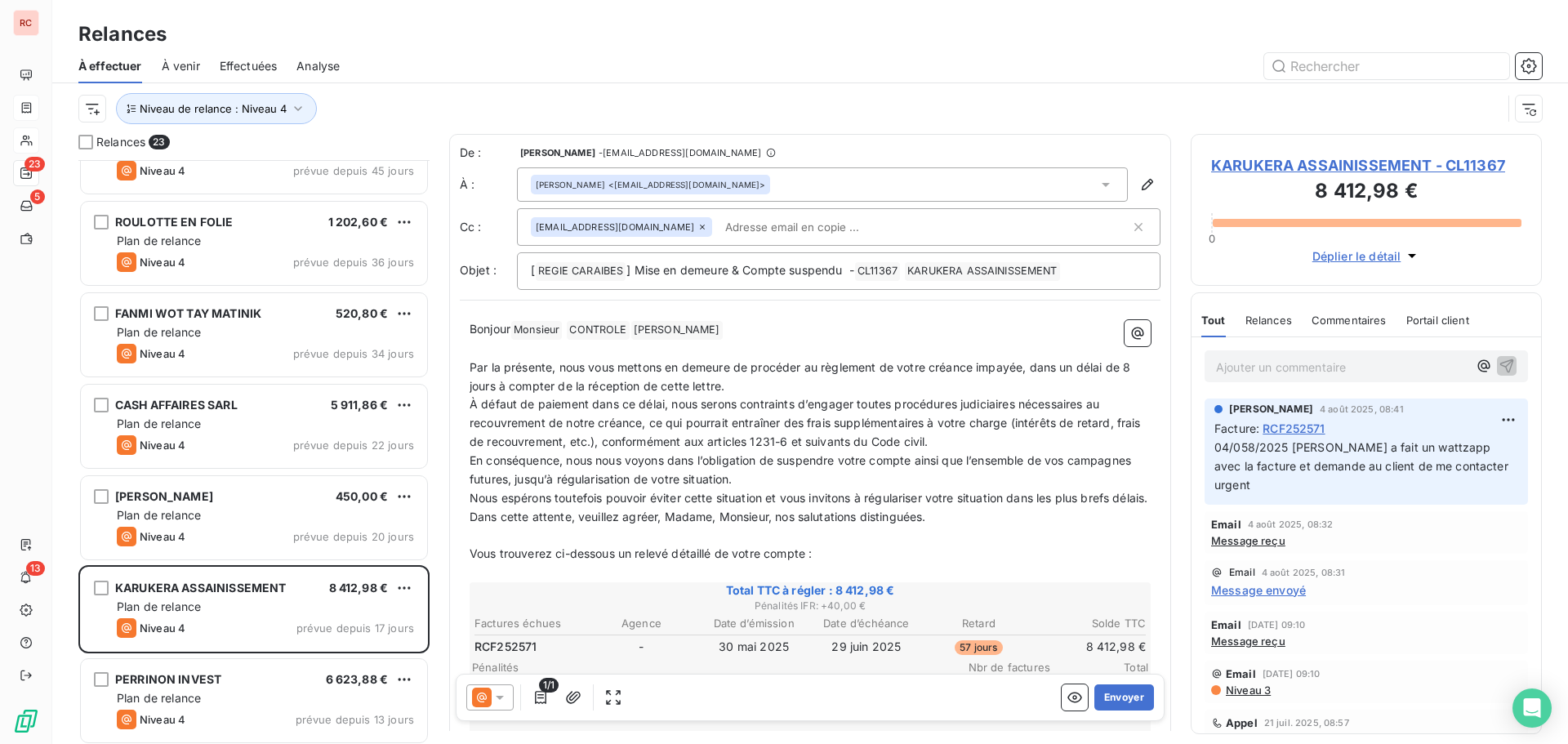
click at [496, 694] on icon at bounding box center [500, 698] width 16 height 16
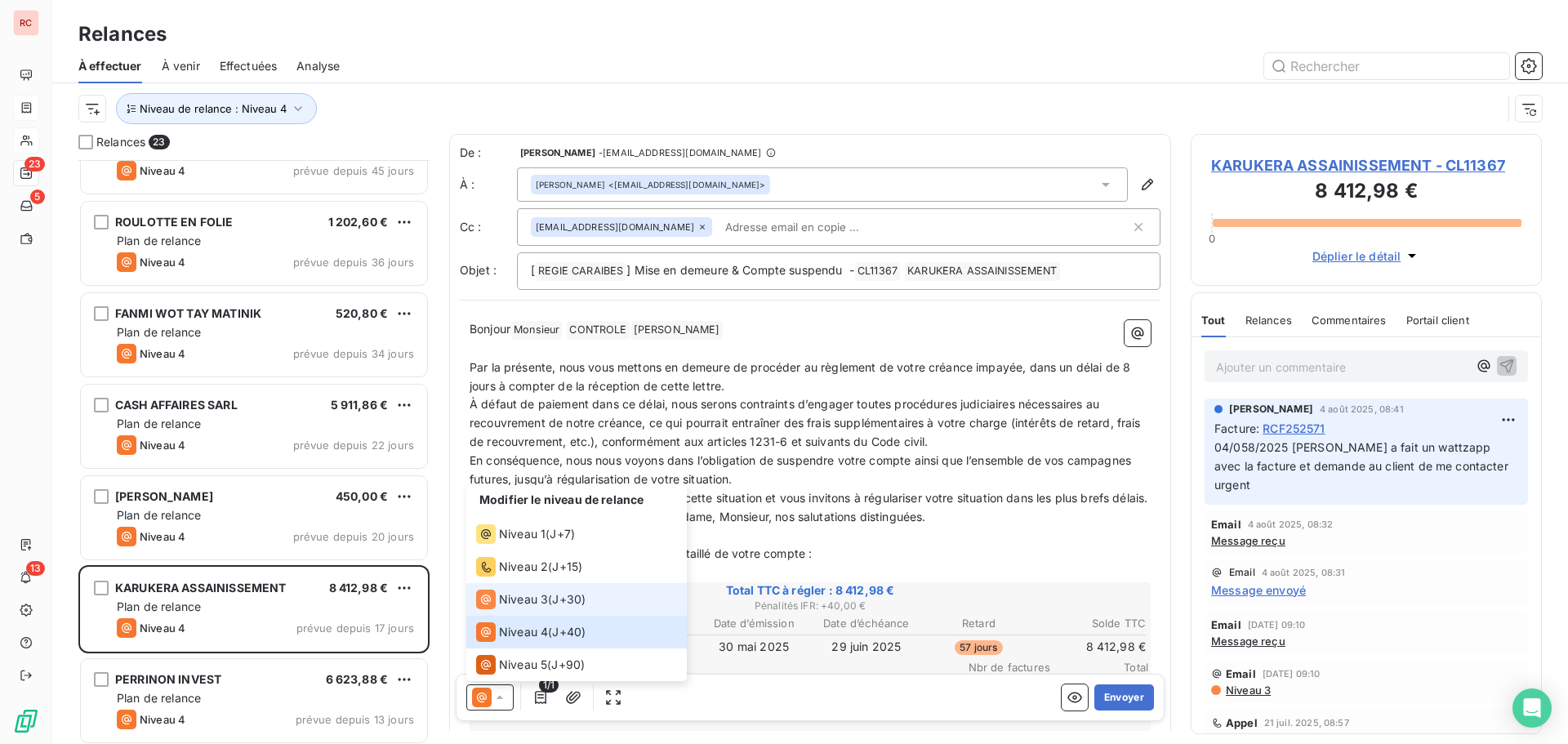
click at [517, 593] on span "Niveau 3" at bounding box center [523, 599] width 49 height 16
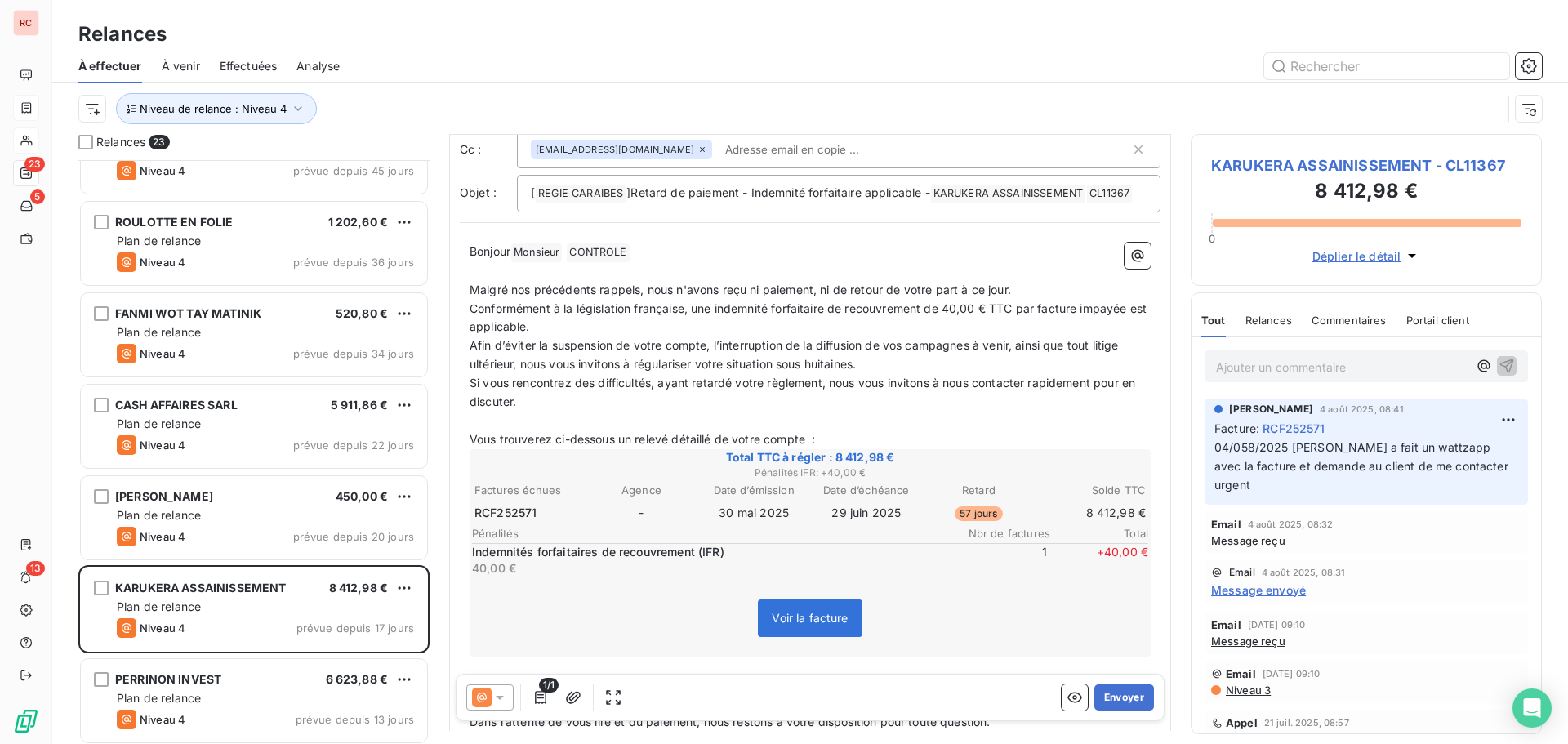
scroll to position [82, 0]
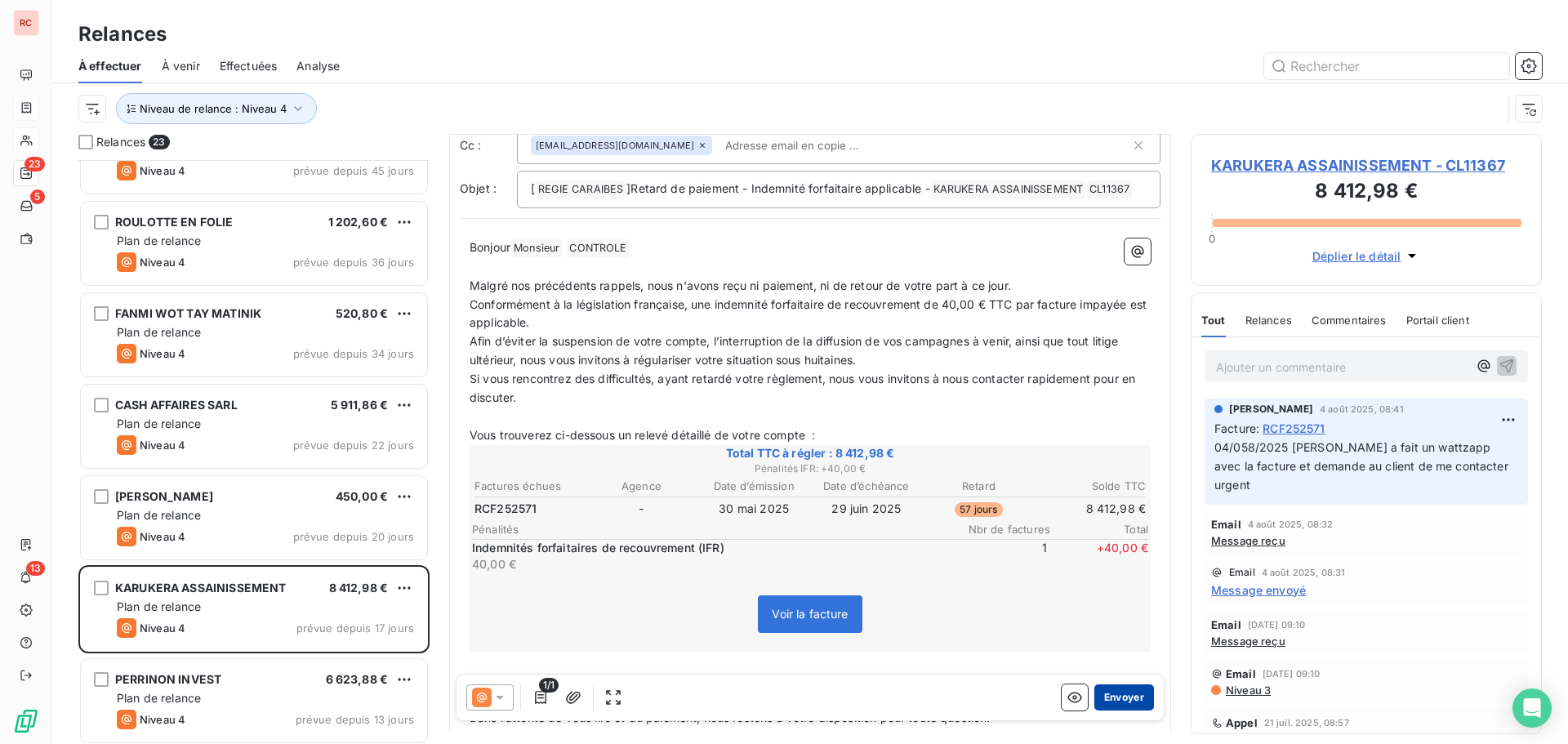
click at [1122, 695] on button "Envoyer" at bounding box center [1124, 698] width 60 height 27
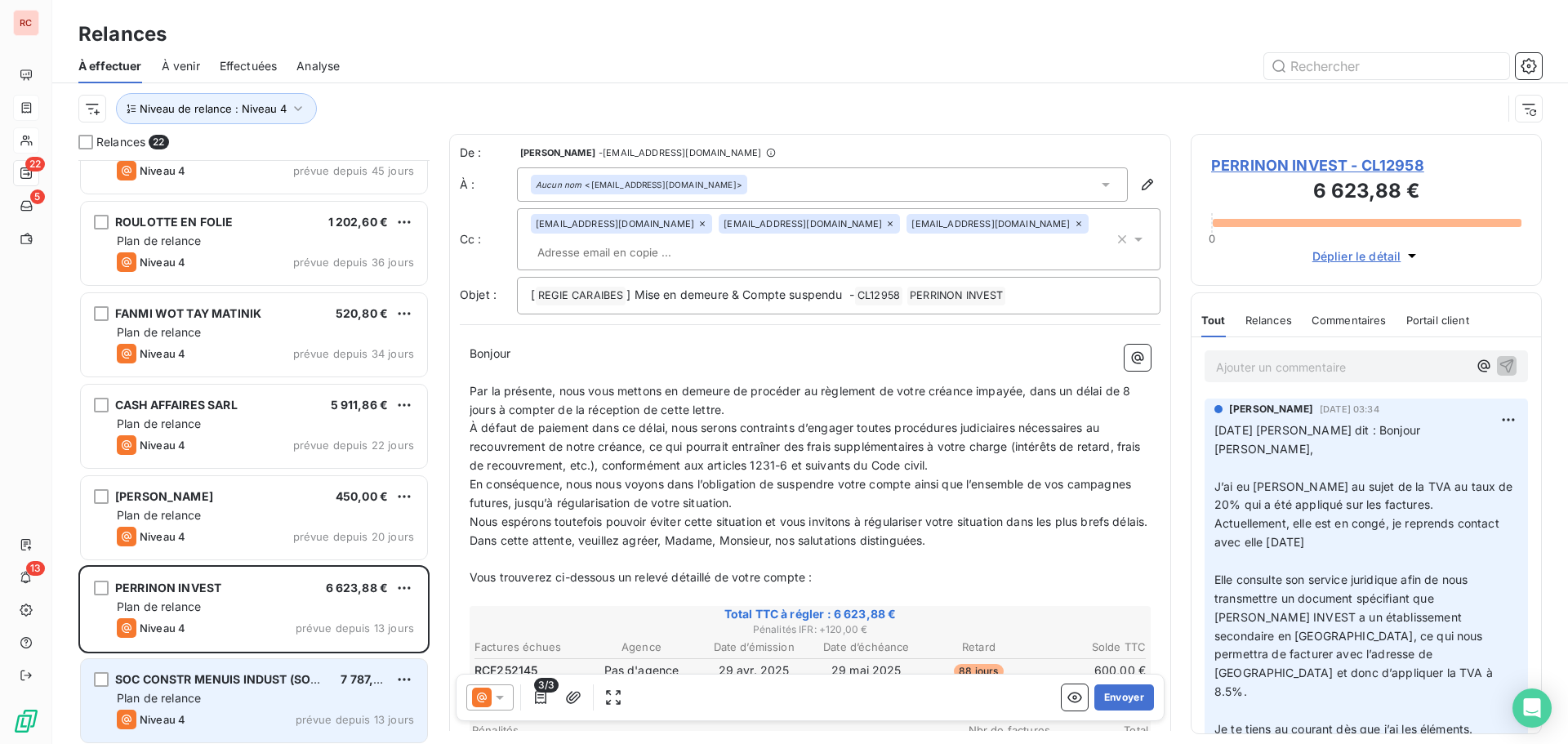
click at [358, 691] on div "Plan de relance" at bounding box center [265, 698] width 297 height 16
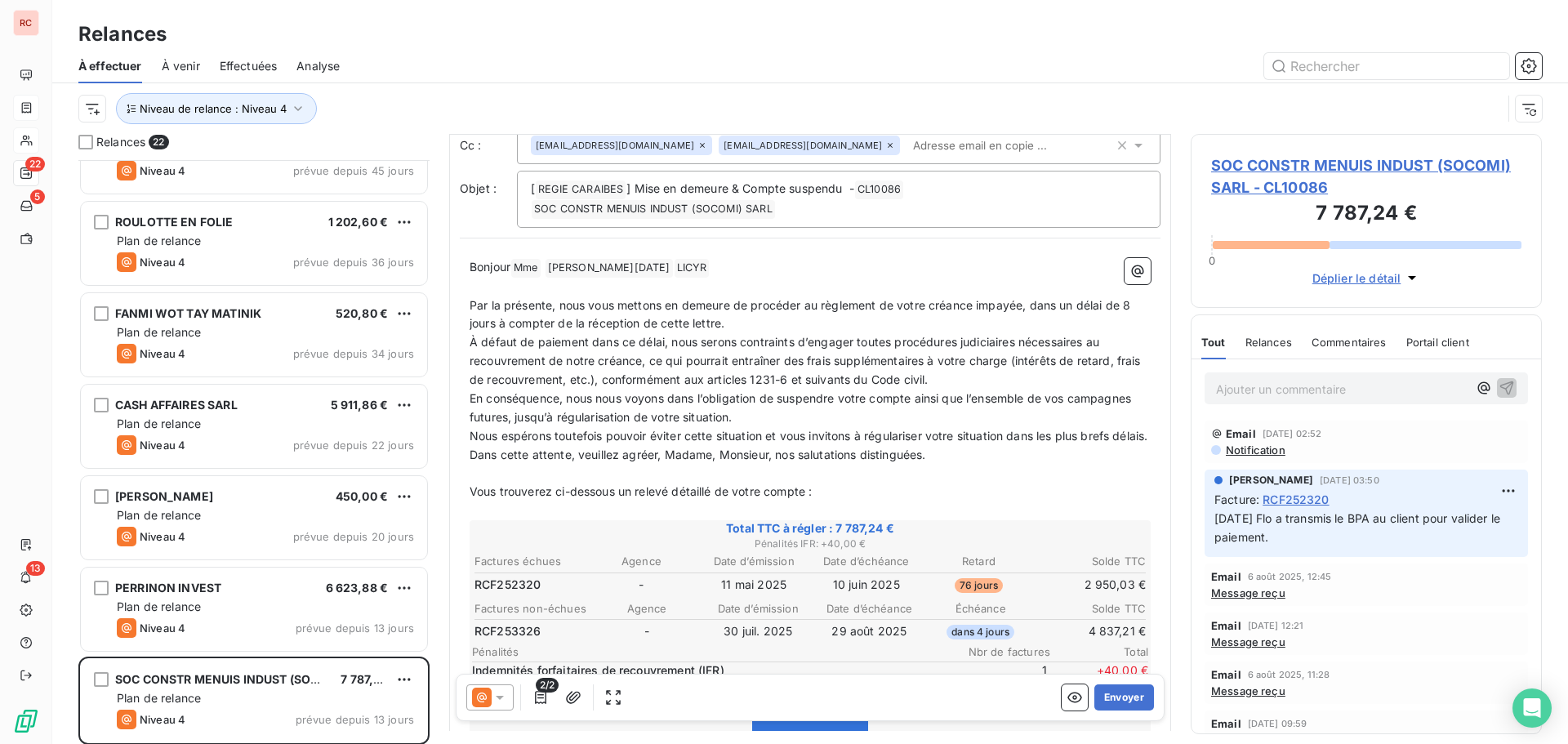
scroll to position [165, 0]
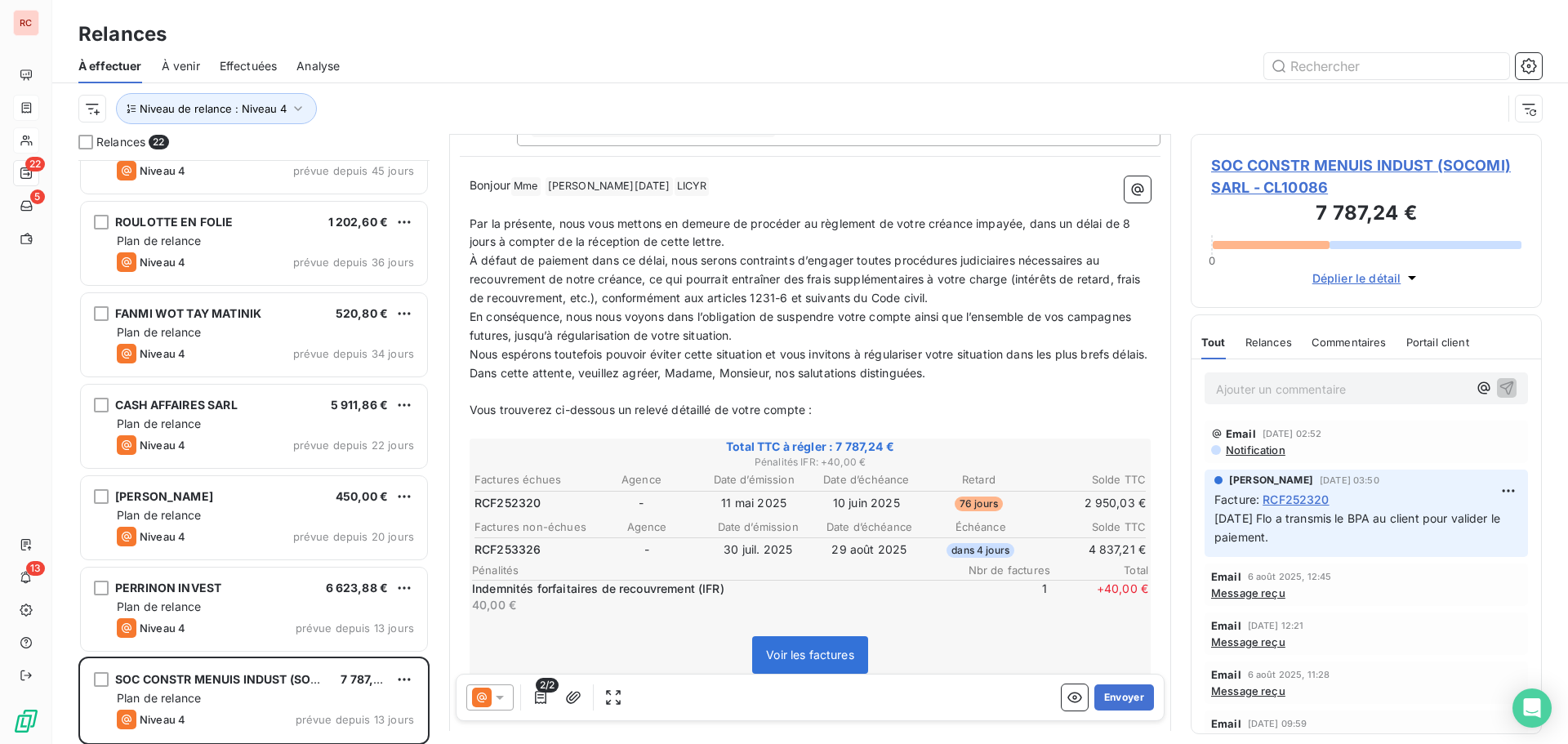
click at [504, 697] on icon at bounding box center [500, 698] width 16 height 16
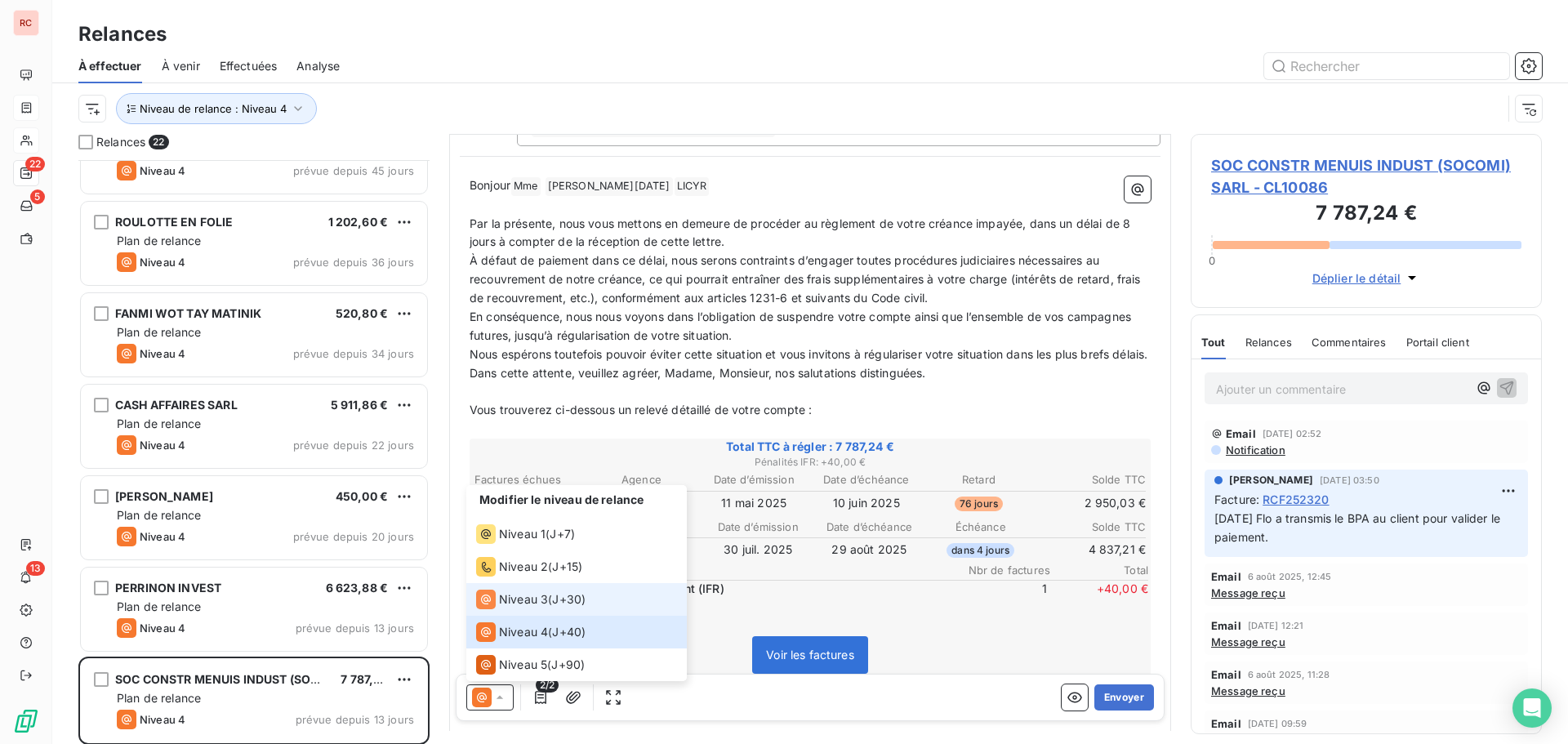
click at [518, 591] on div "Niveau 3" at bounding box center [512, 599] width 72 height 20
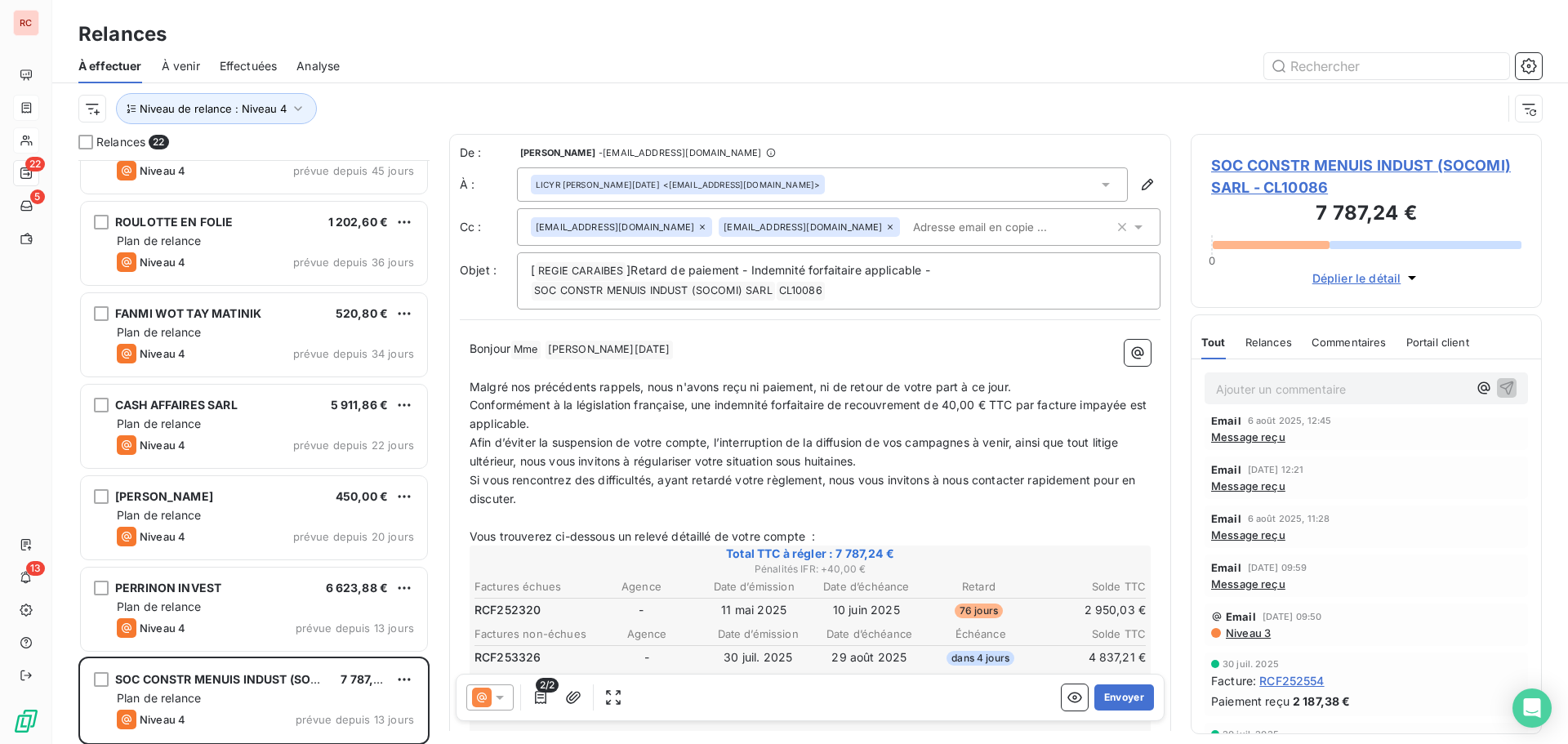
scroll to position [164, 0]
click at [500, 699] on icon at bounding box center [500, 698] width 9 height 4
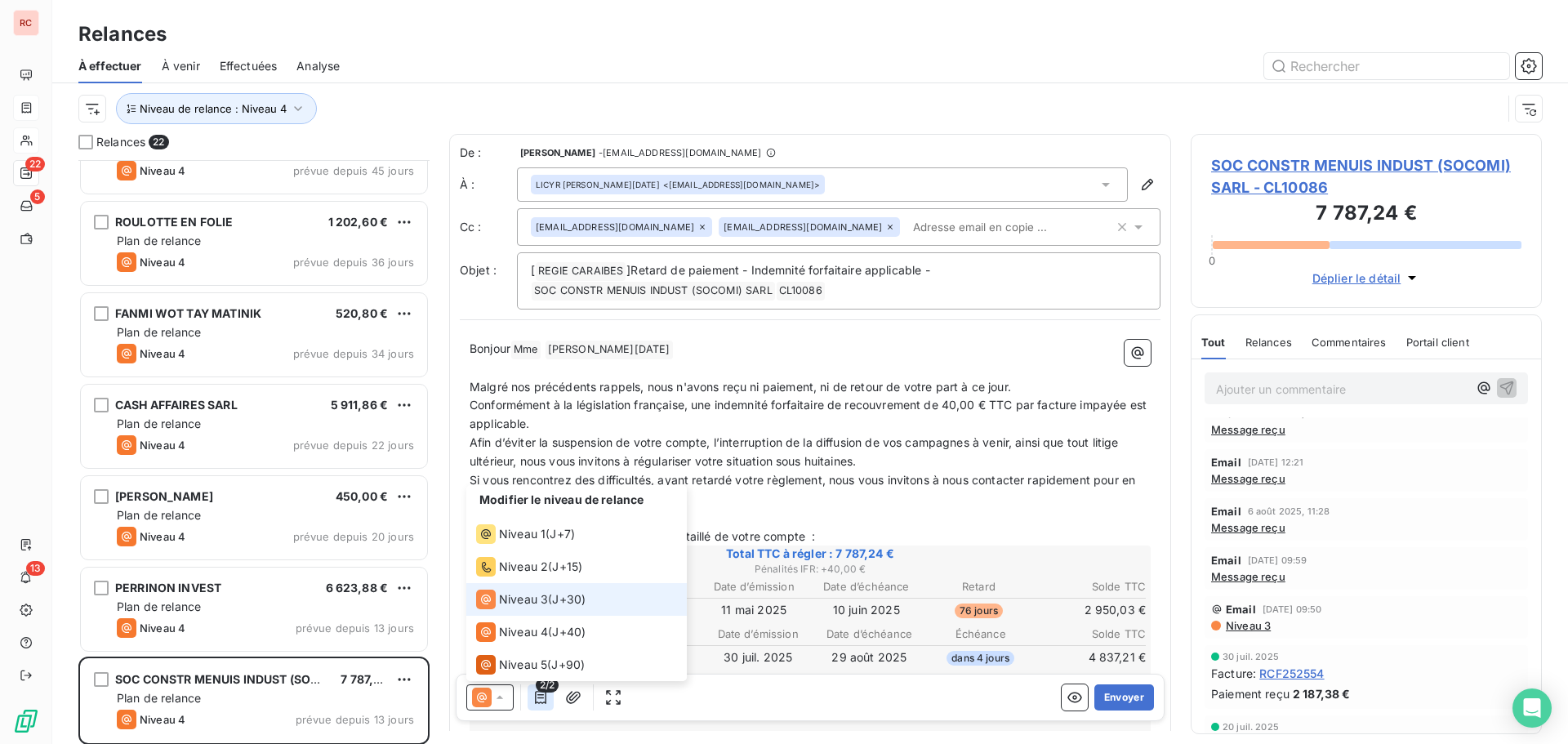
click at [539, 697] on icon "button" at bounding box center [541, 698] width 16 height 16
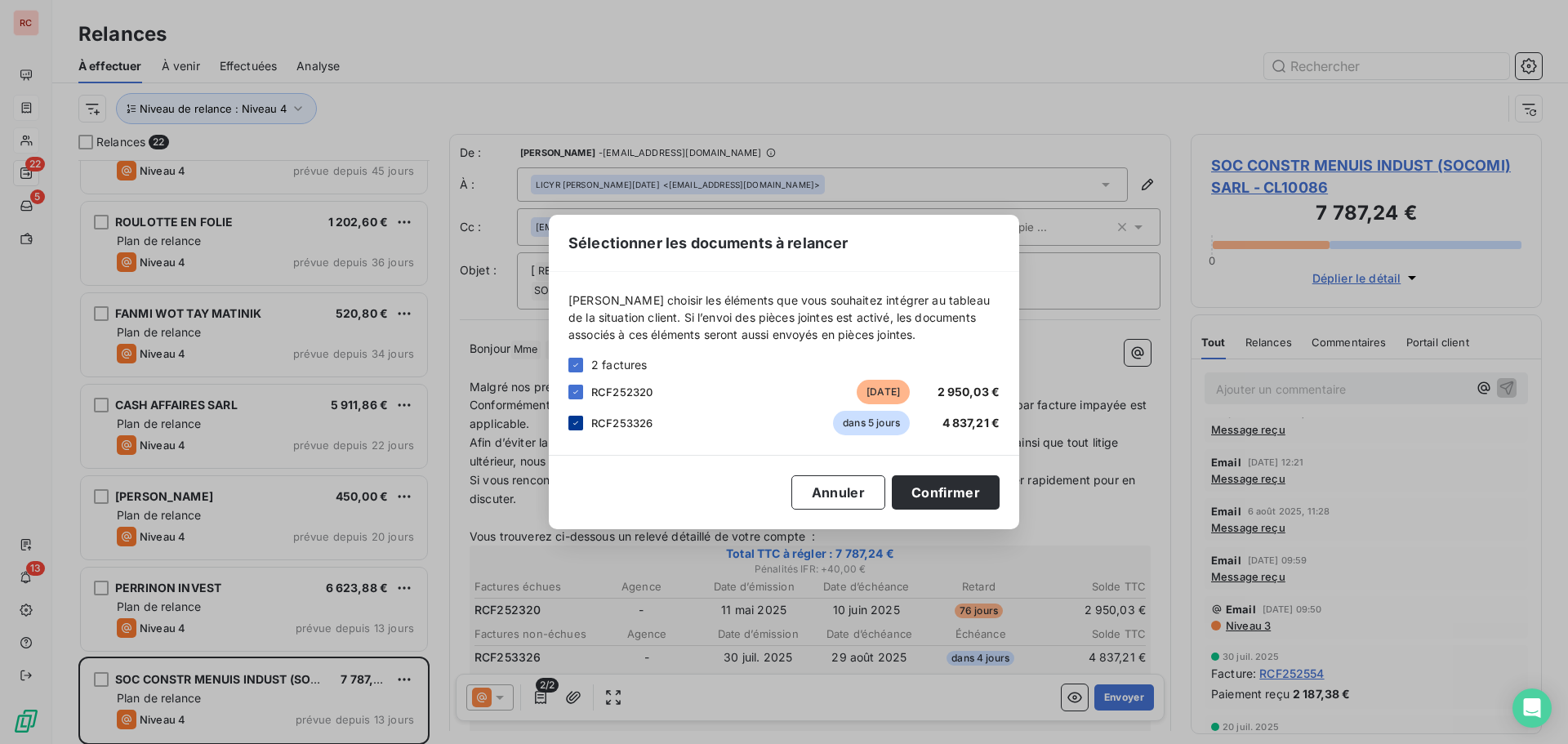
click at [580, 429] on div at bounding box center [575, 423] width 15 height 15
click at [915, 502] on button "Confirmer" at bounding box center [946, 493] width 108 height 34
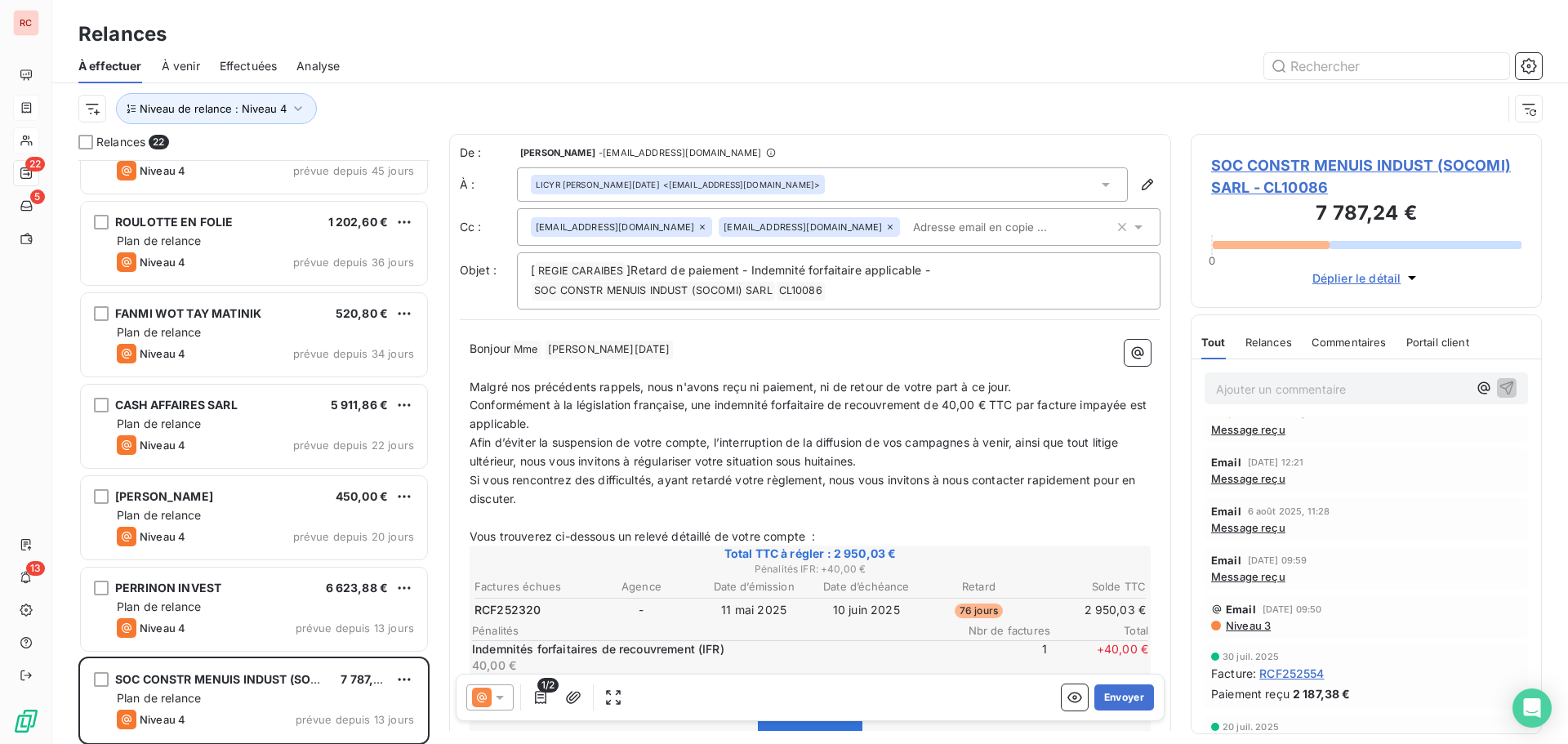
click at [1269, 481] on span "Message reçu" at bounding box center [1248, 478] width 75 height 13
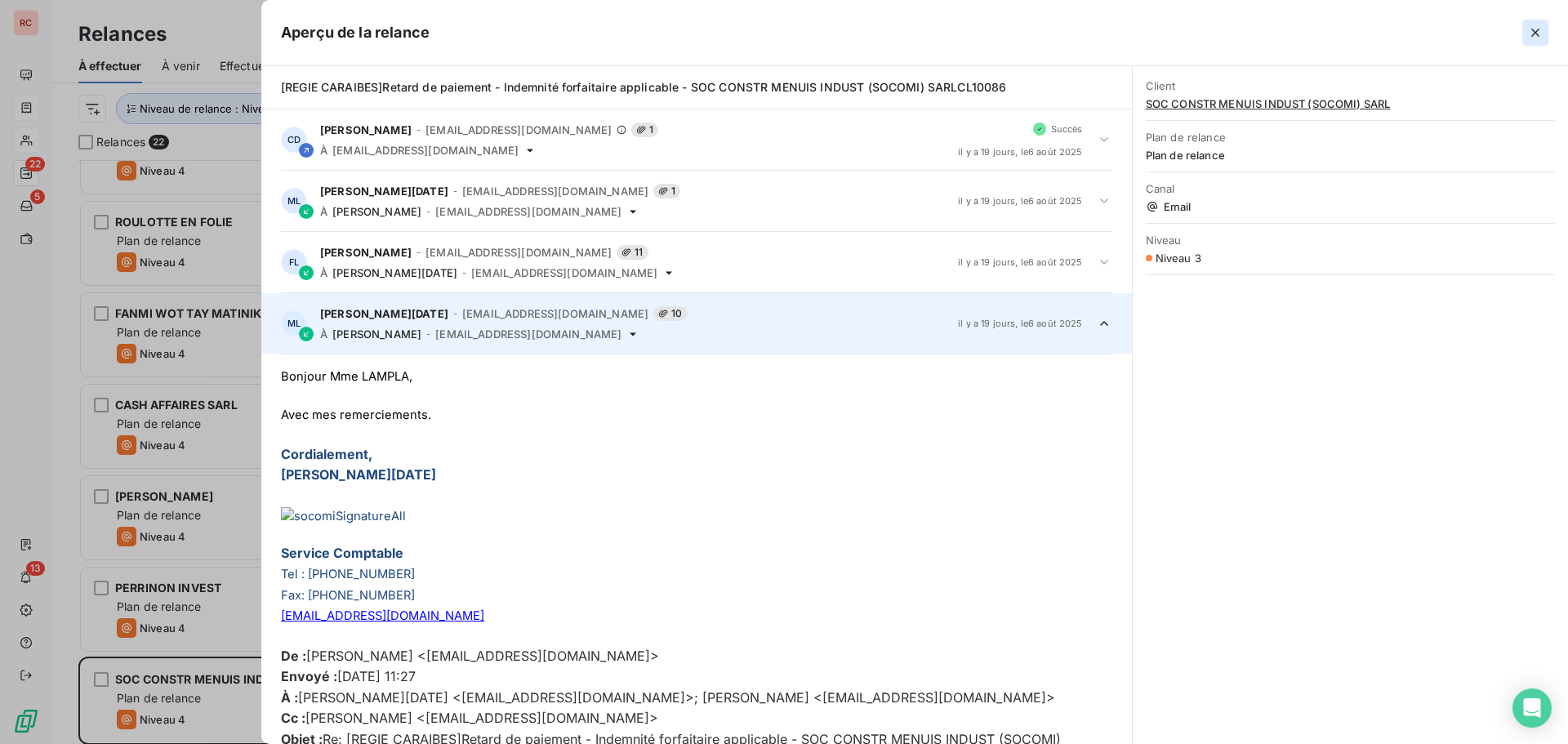
click at [1529, 37] on icon "button" at bounding box center [1535, 33] width 16 height 16
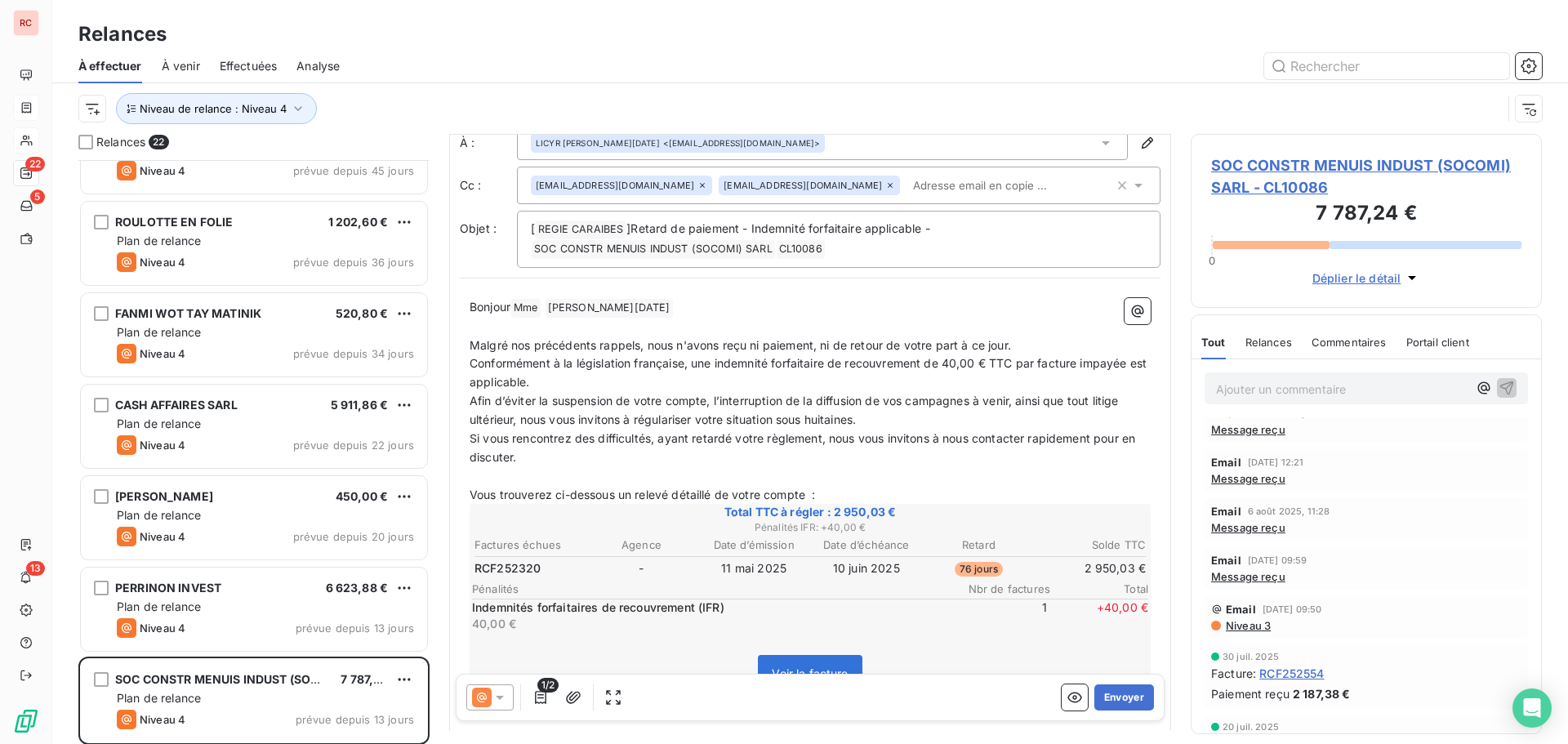
scroll to position [165, 0]
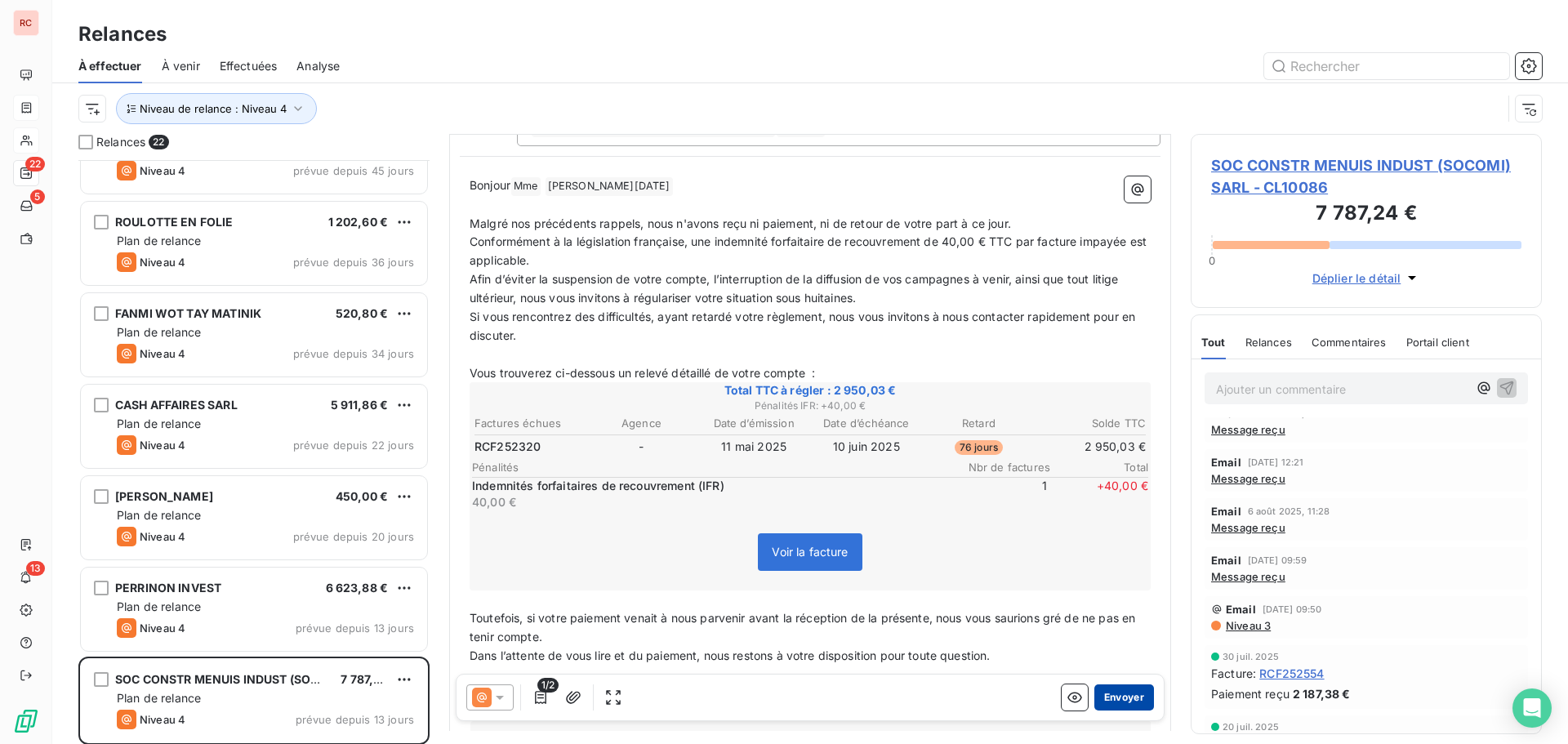
click at [1114, 696] on button "Envoyer" at bounding box center [1124, 698] width 60 height 27
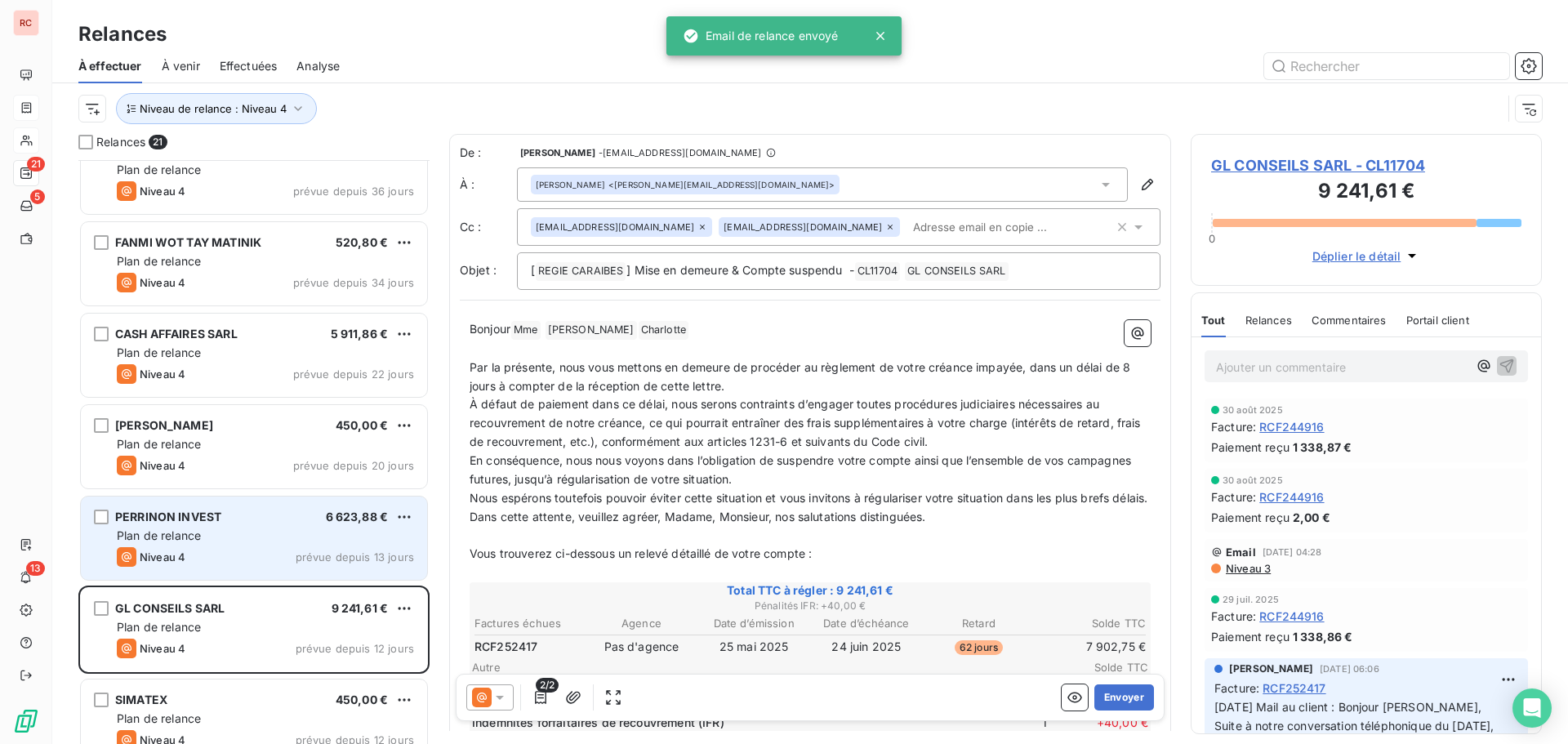
scroll to position [491, 0]
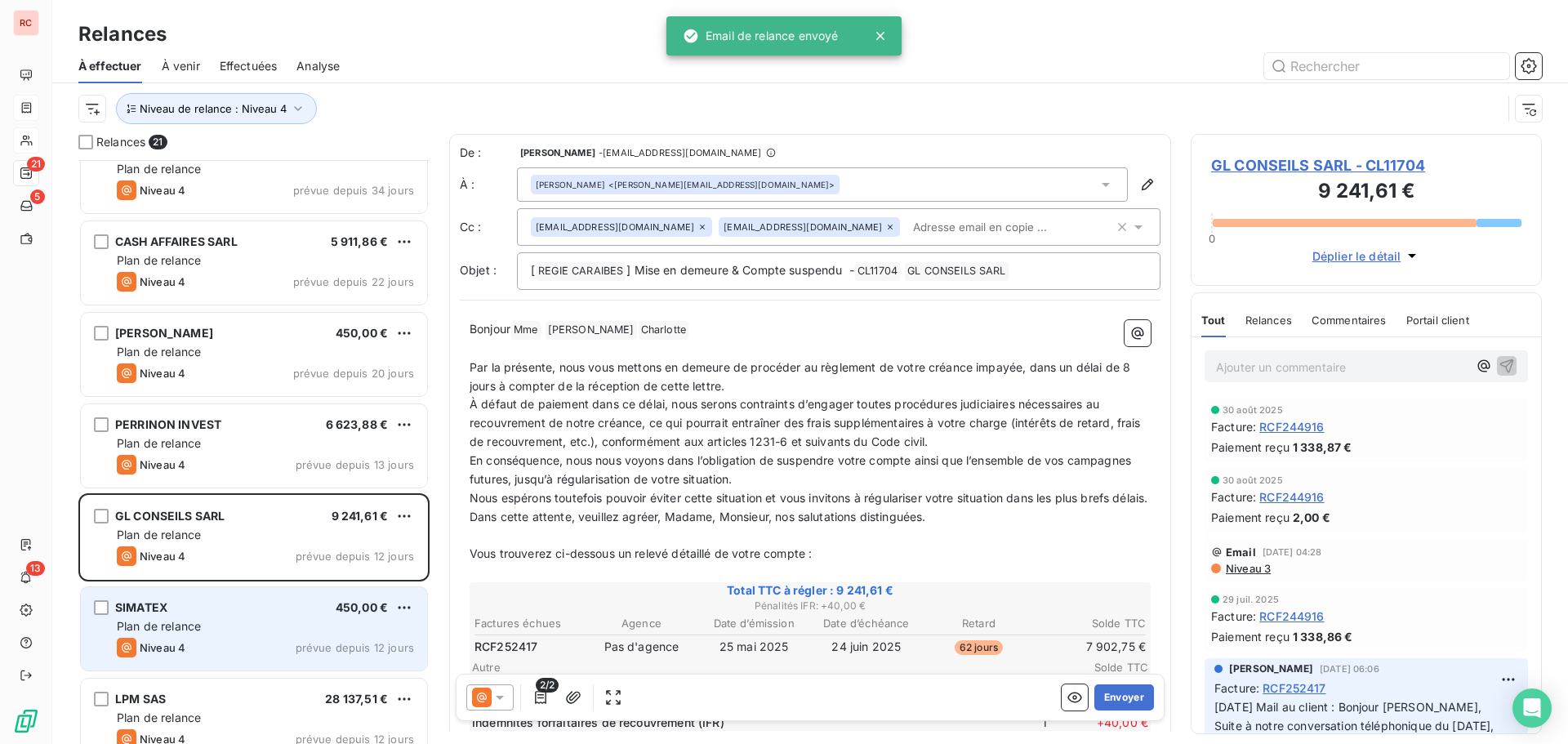
click at [275, 621] on div "Plan de relance" at bounding box center [265, 627] width 297 height 16
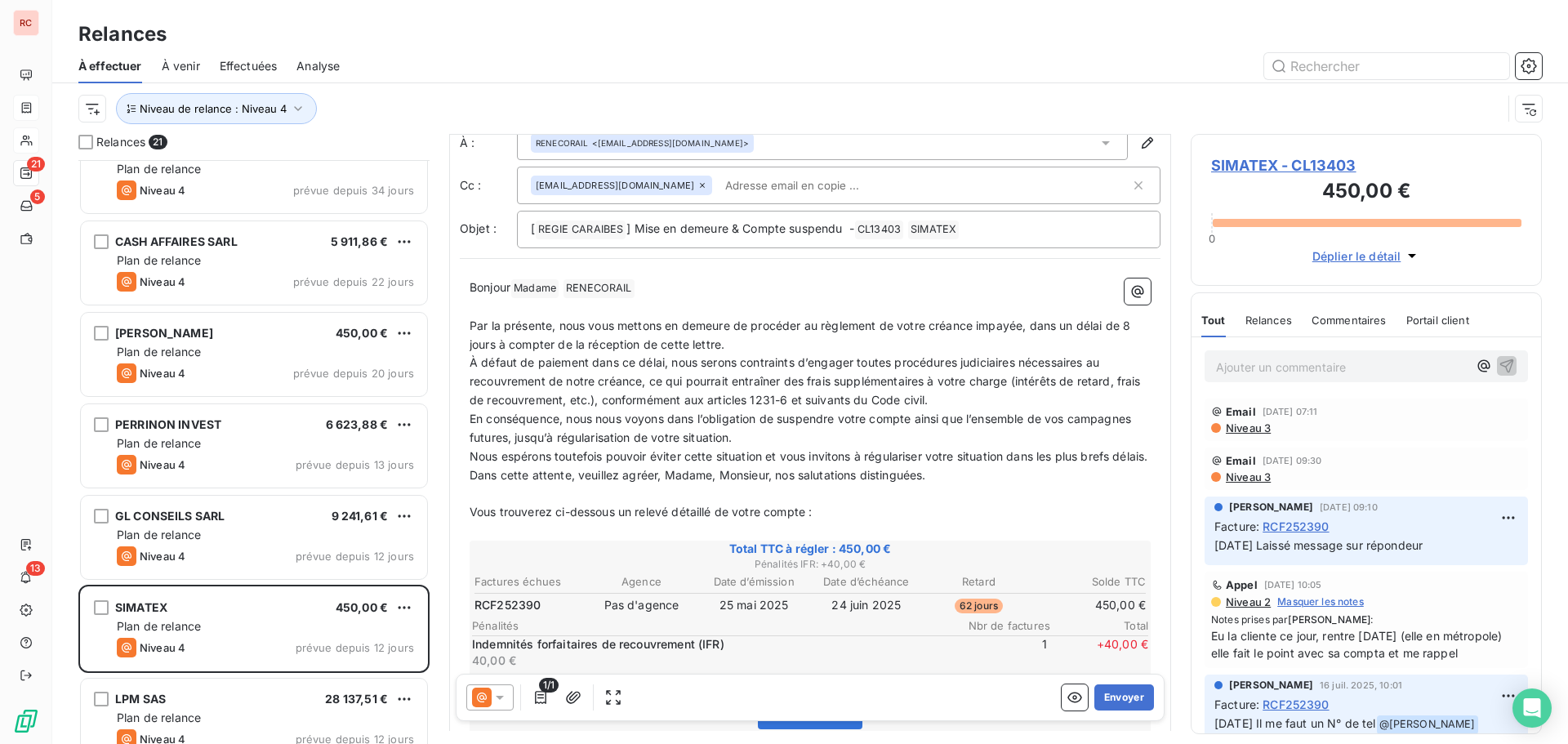
scroll to position [82, 0]
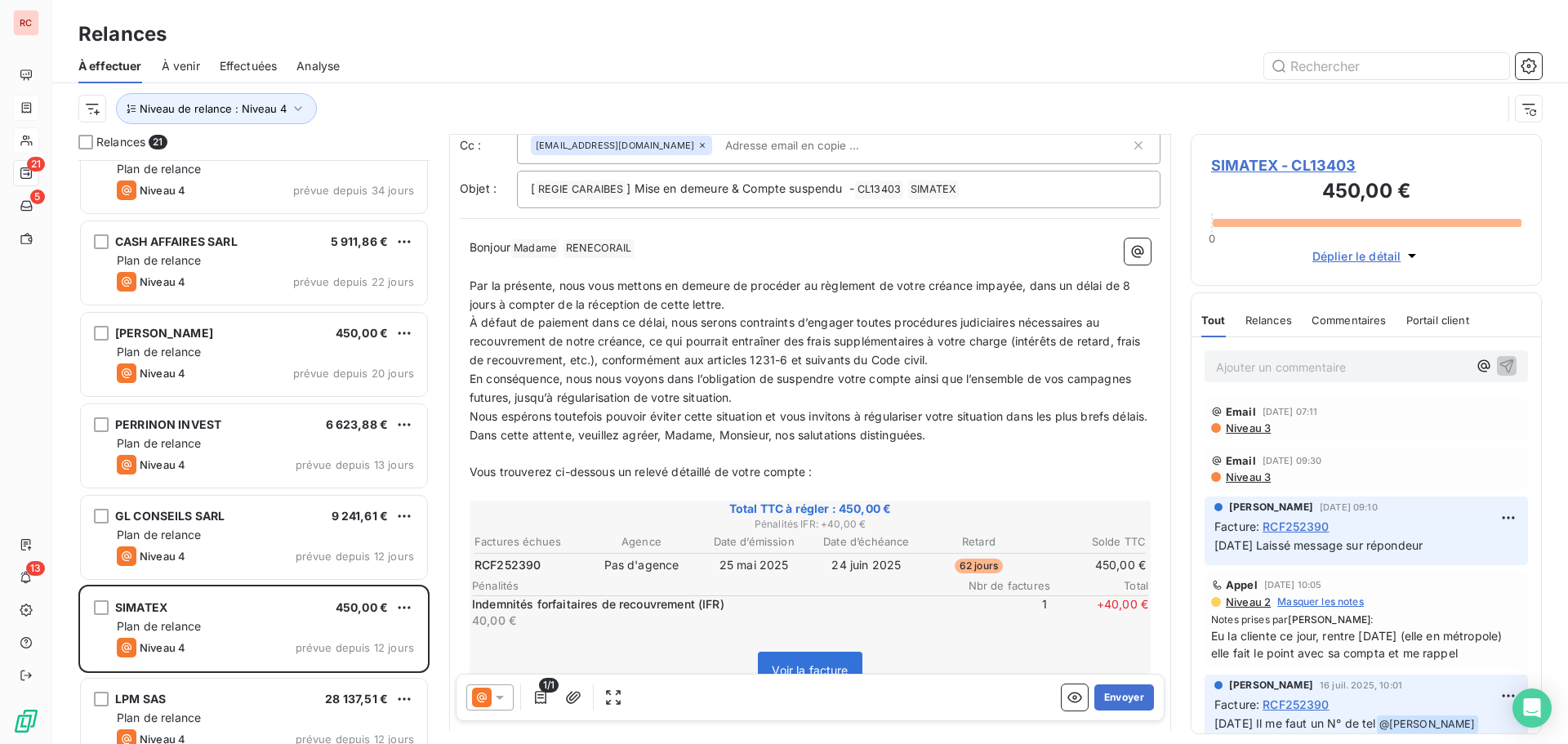
click at [506, 698] on icon at bounding box center [500, 698] width 16 height 16
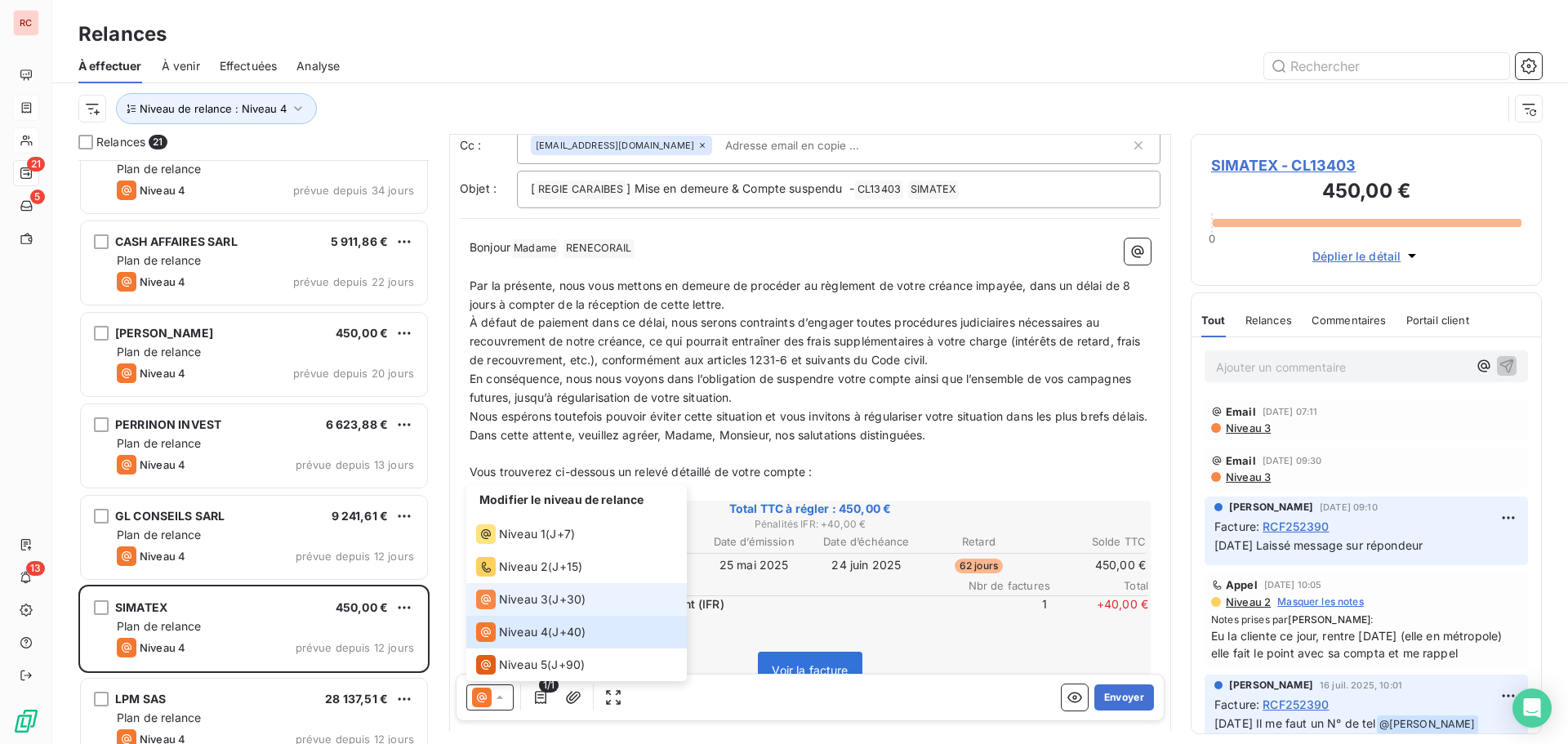
click at [540, 602] on span "Niveau 3" at bounding box center [523, 599] width 49 height 16
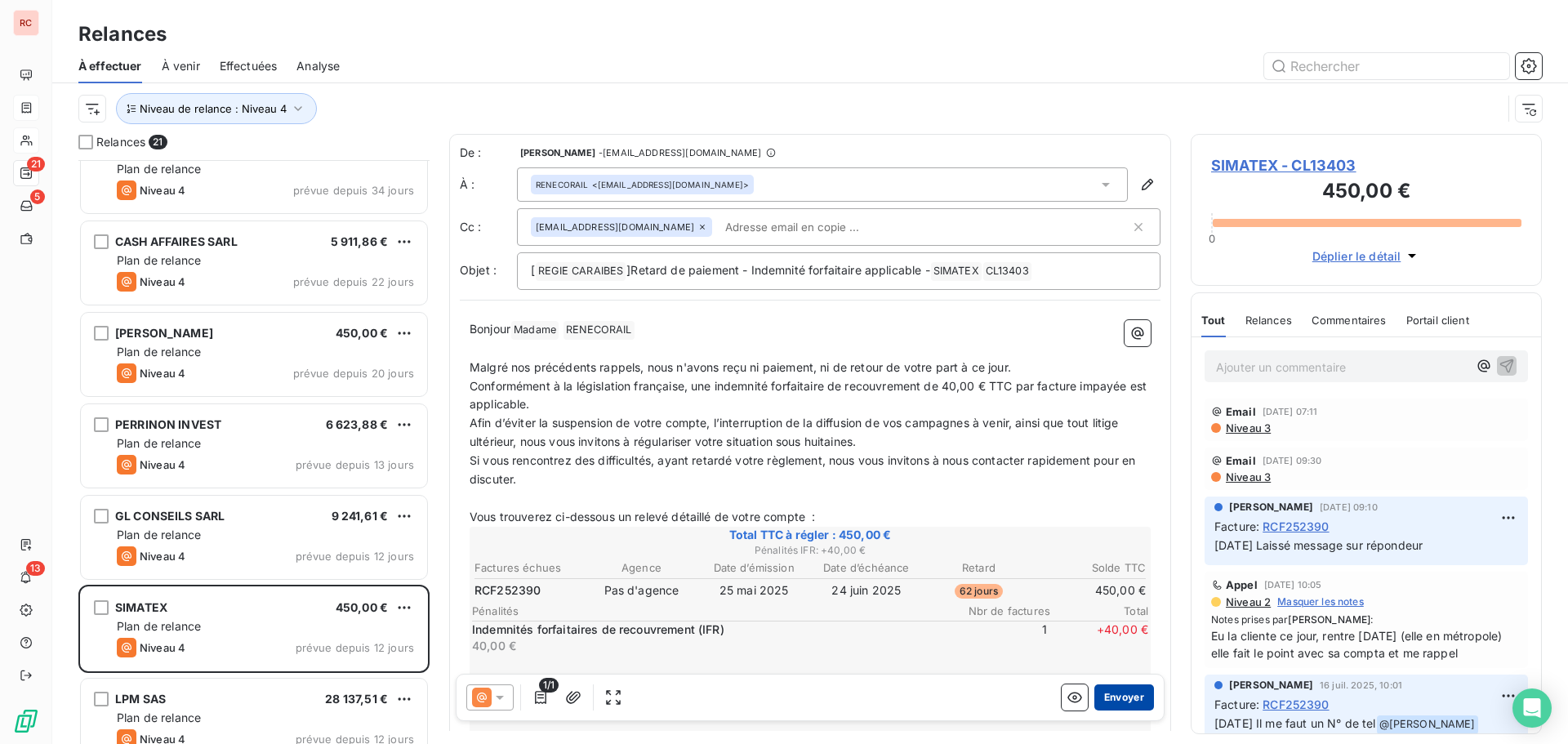
click at [1127, 691] on button "Envoyer" at bounding box center [1124, 698] width 60 height 27
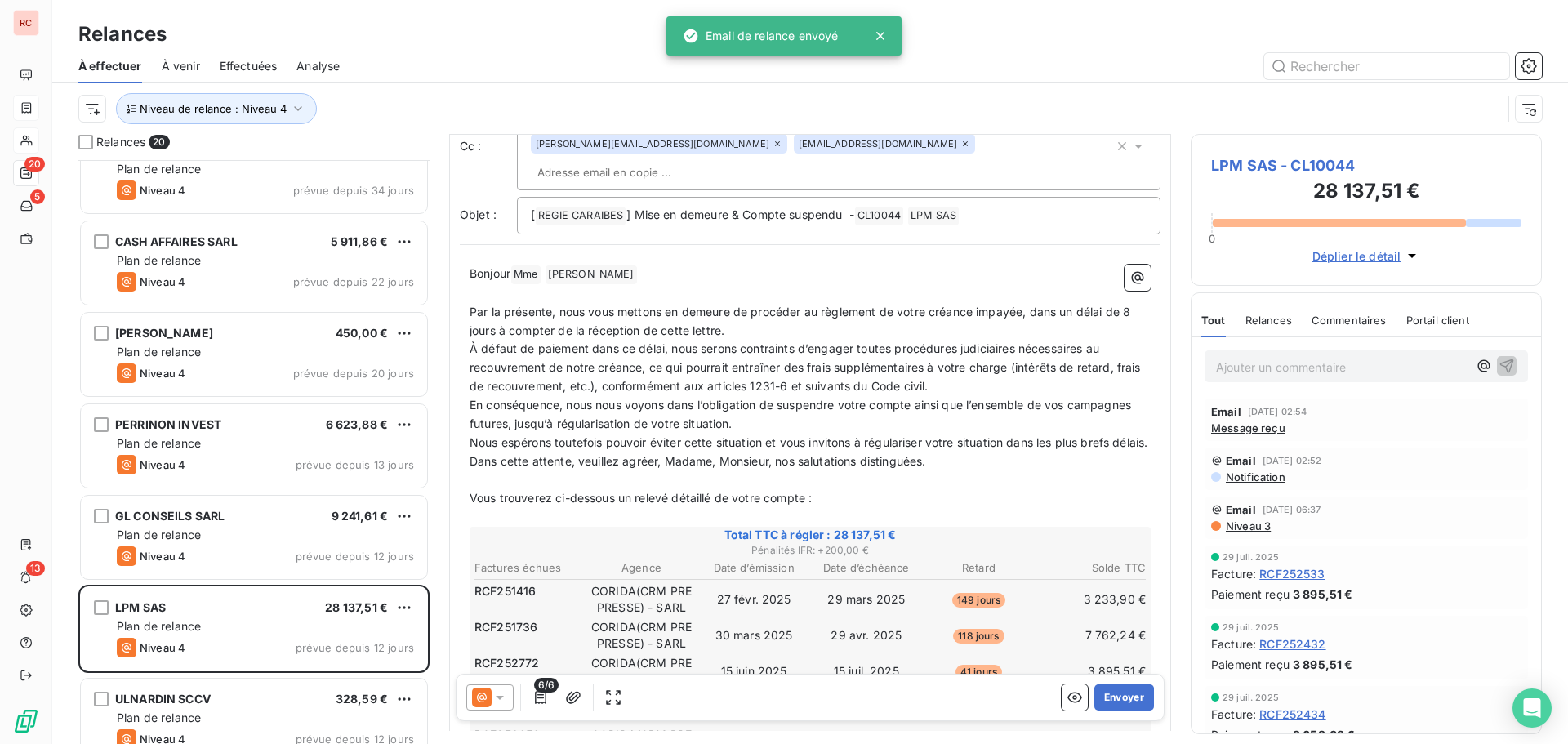
scroll to position [327, 0]
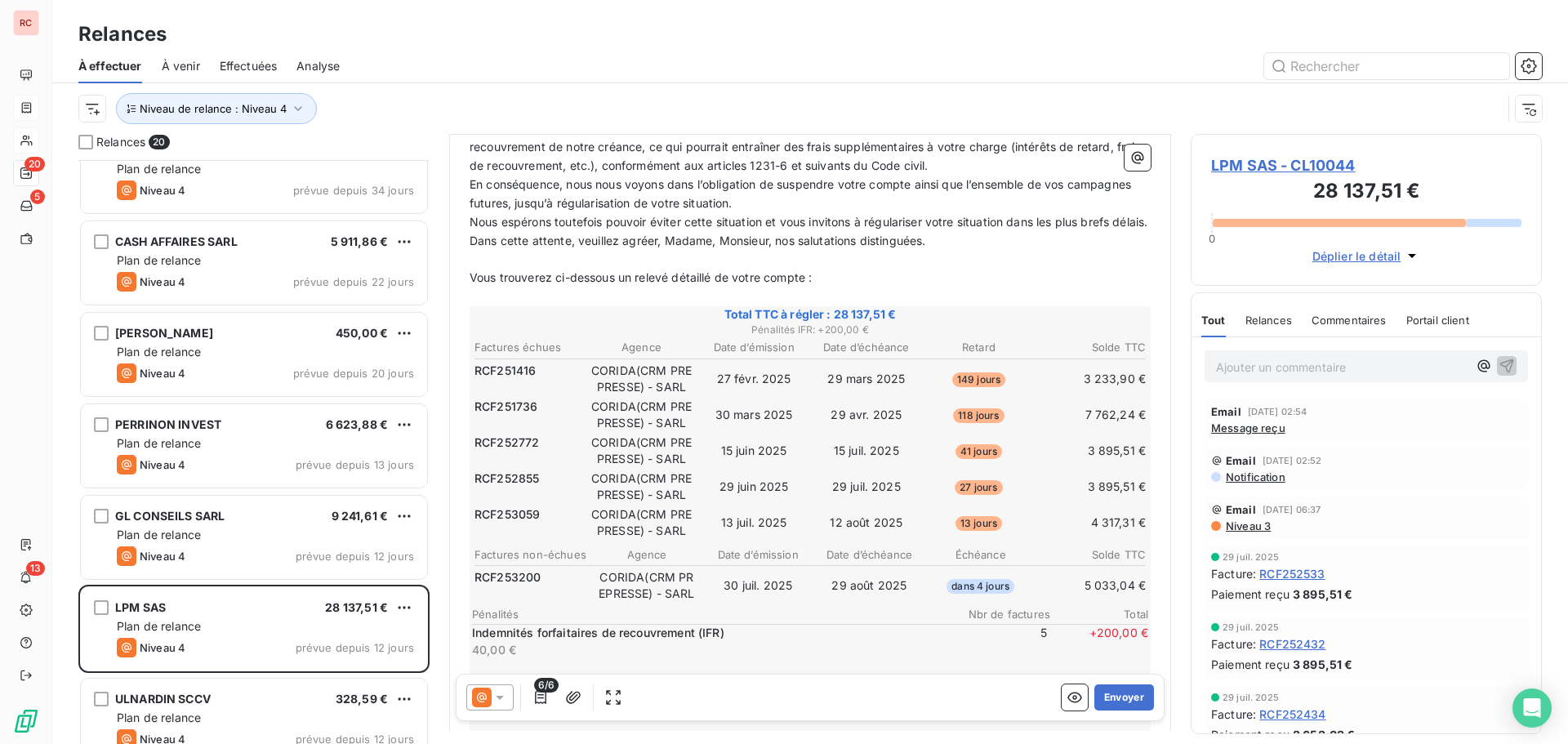
click at [1252, 427] on span "Message reçu" at bounding box center [1248, 428] width 75 height 13
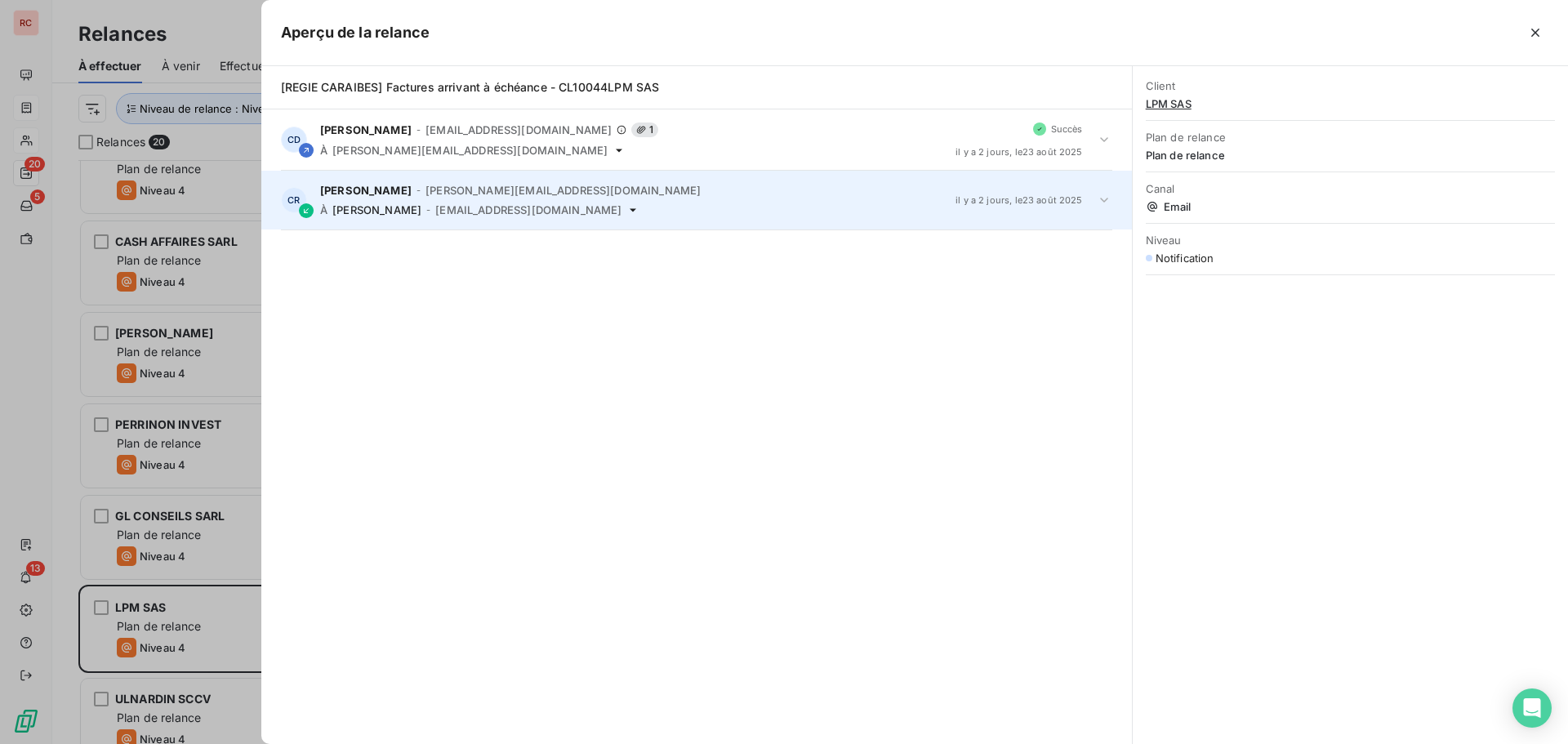
click at [1105, 203] on icon at bounding box center [1104, 200] width 16 height 16
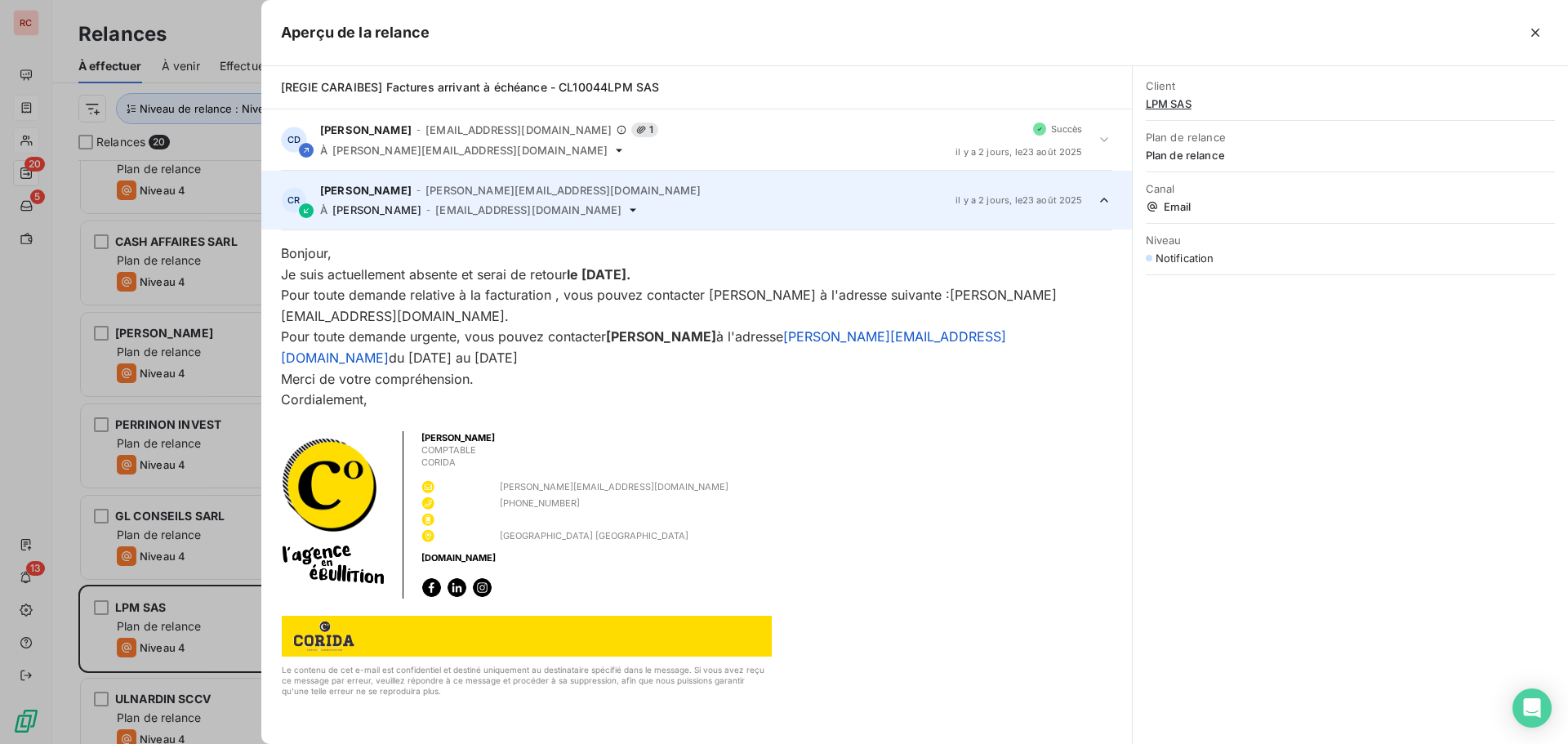
scroll to position [61, 0]
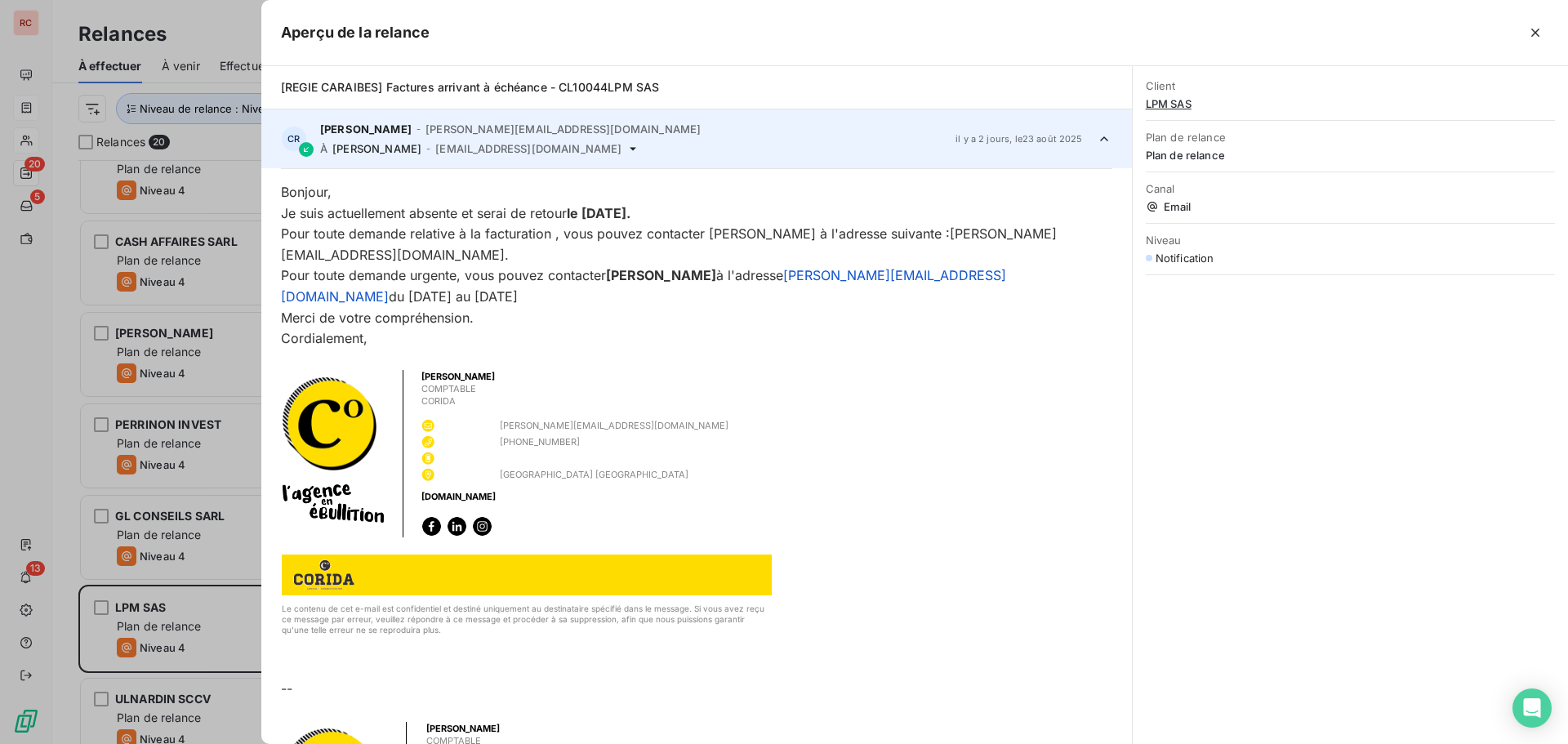
click at [120, 654] on div at bounding box center [784, 372] width 1568 height 744
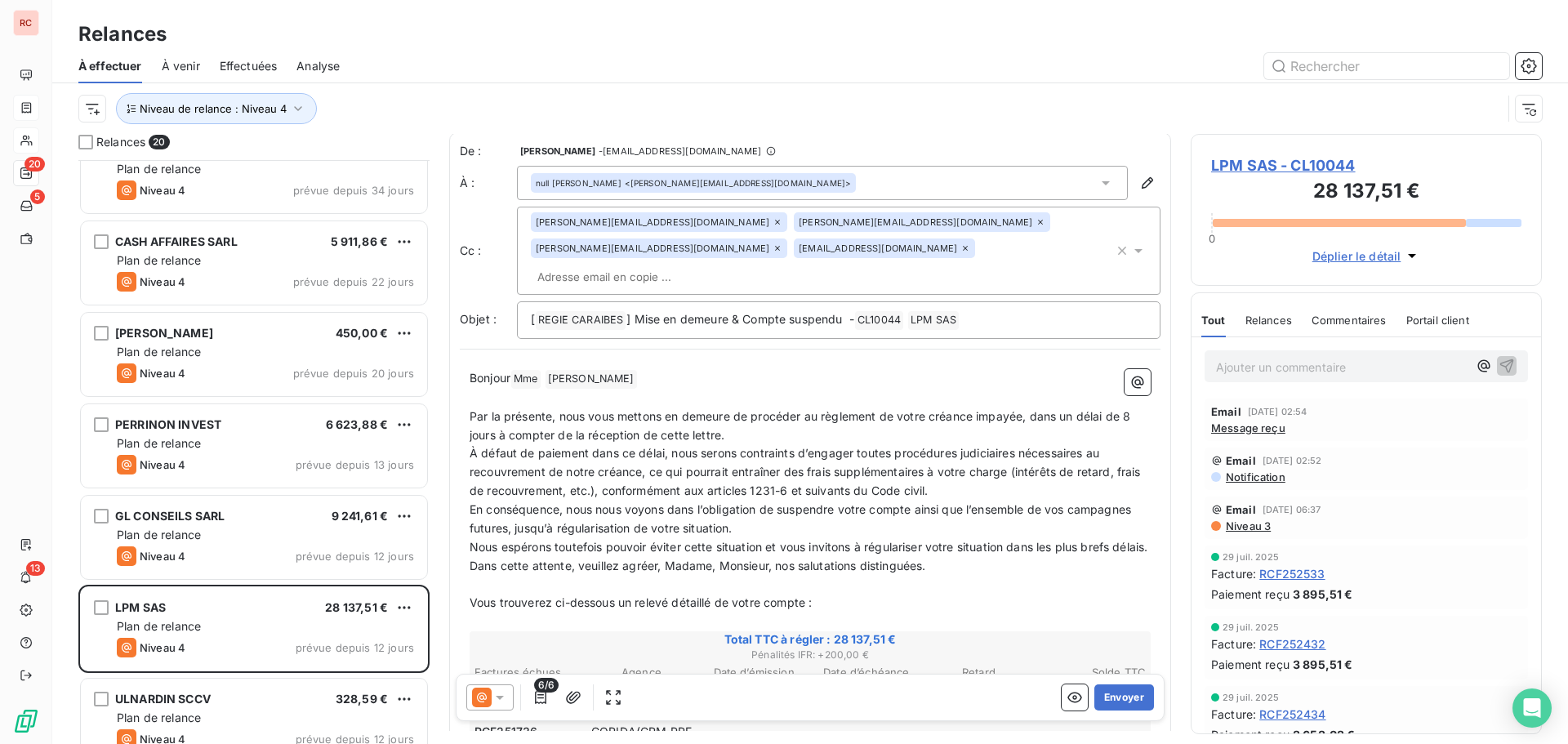
scroll to position [0, 0]
click at [1114, 690] on button "Envoyer" at bounding box center [1124, 698] width 60 height 27
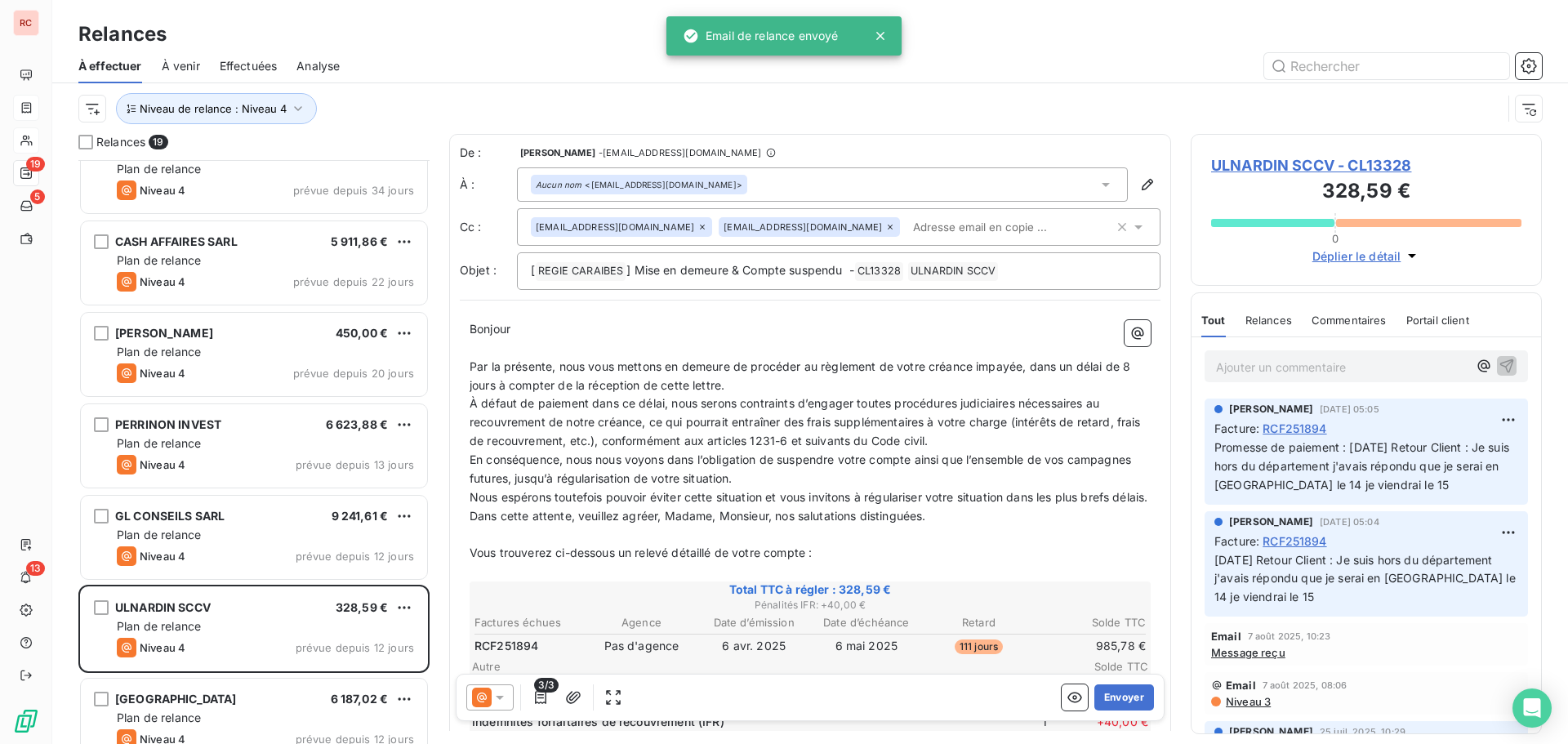
click at [244, 66] on span "Effectuées" at bounding box center [248, 66] width 58 height 16
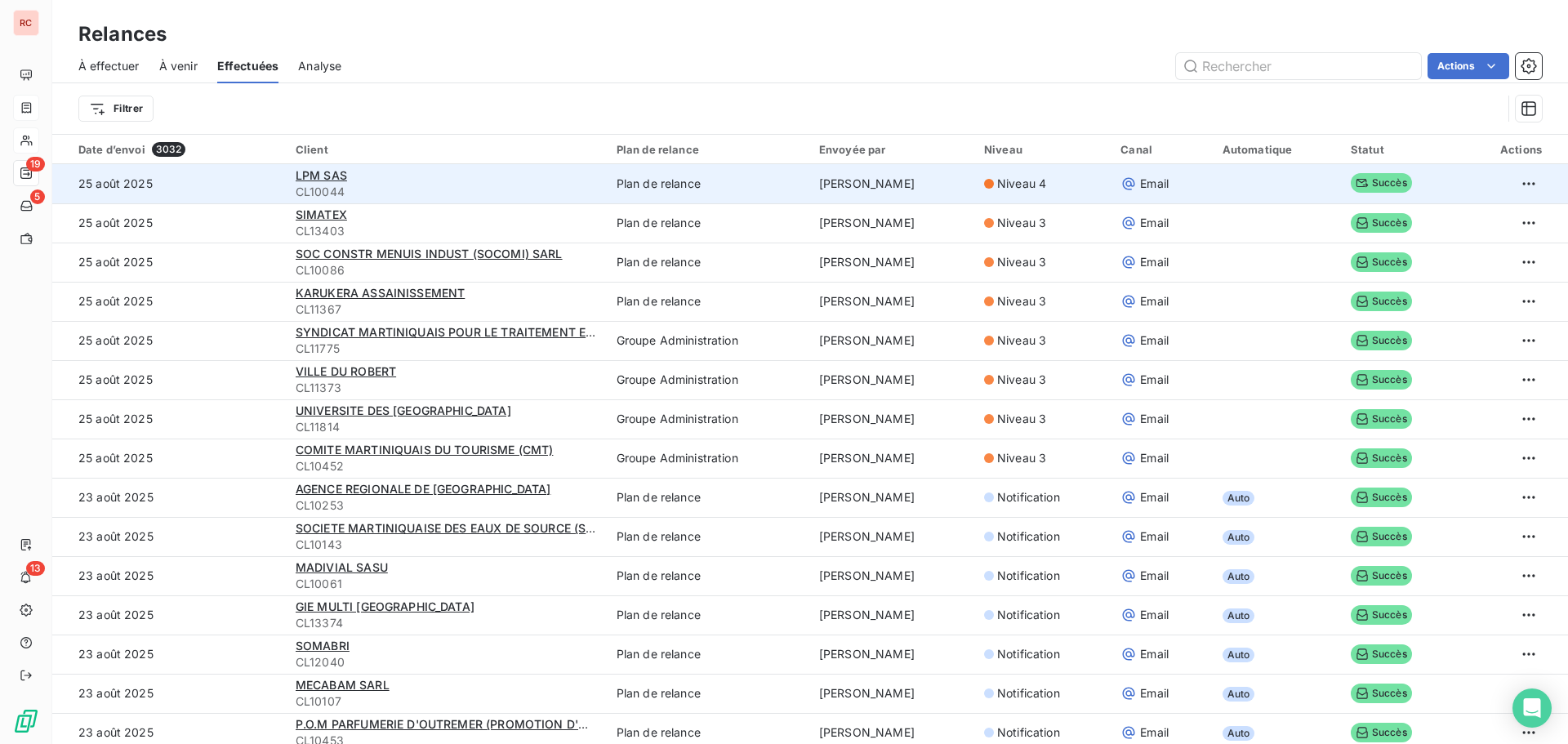
click at [365, 177] on div "LPM SAS" at bounding box center [446, 175] width 302 height 16
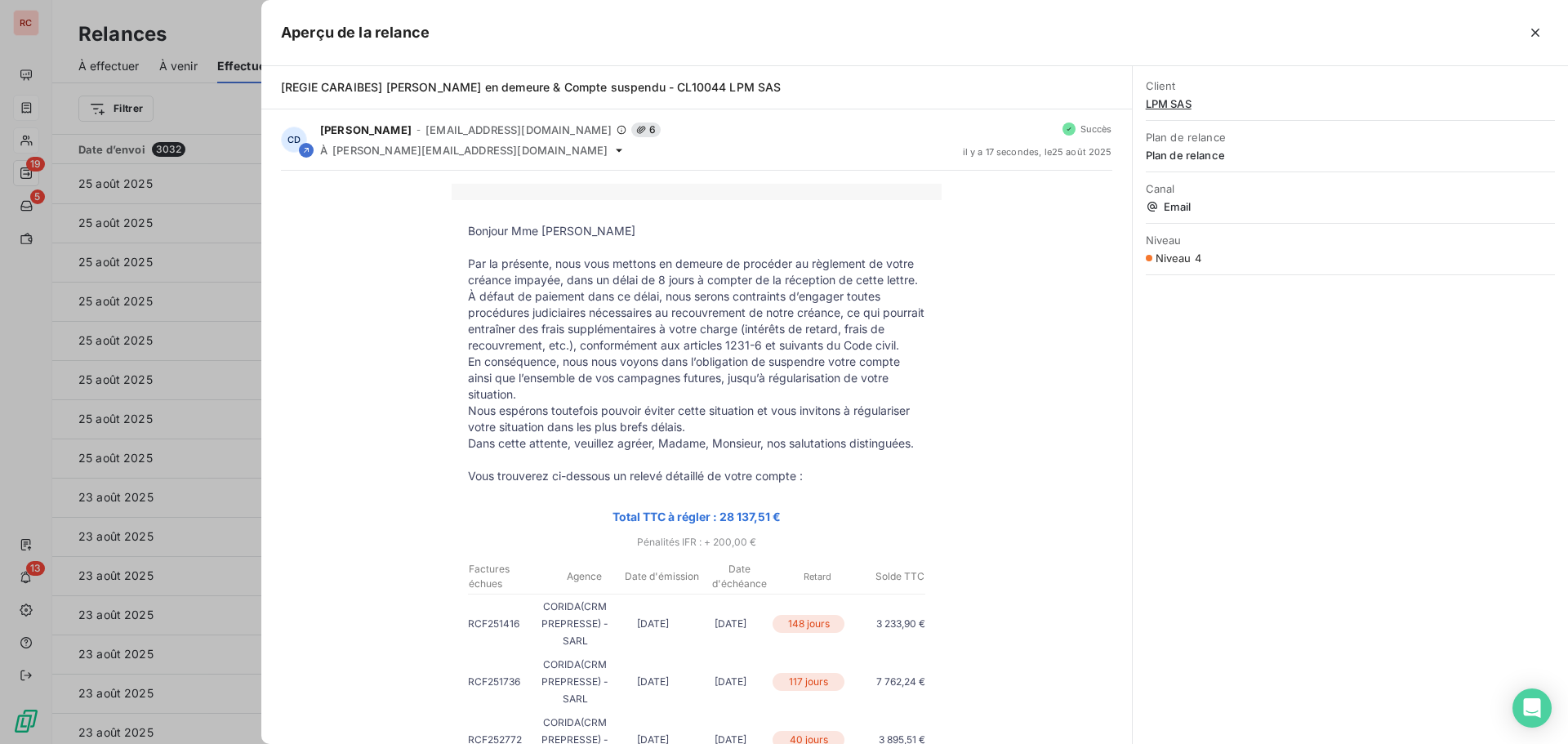
click at [254, 236] on div at bounding box center [784, 372] width 1568 height 744
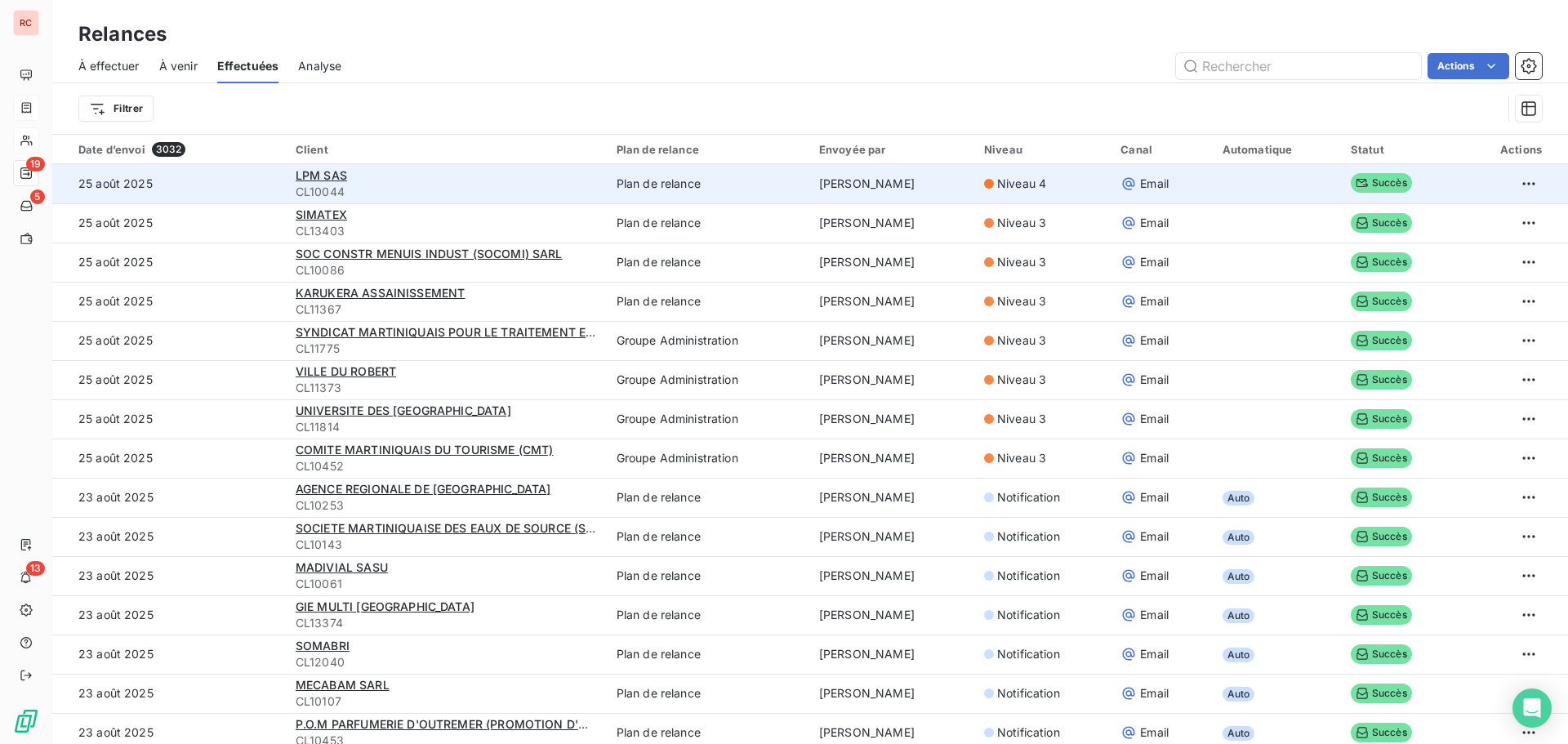
click at [350, 183] on div "LPM SAS" at bounding box center [446, 175] width 302 height 16
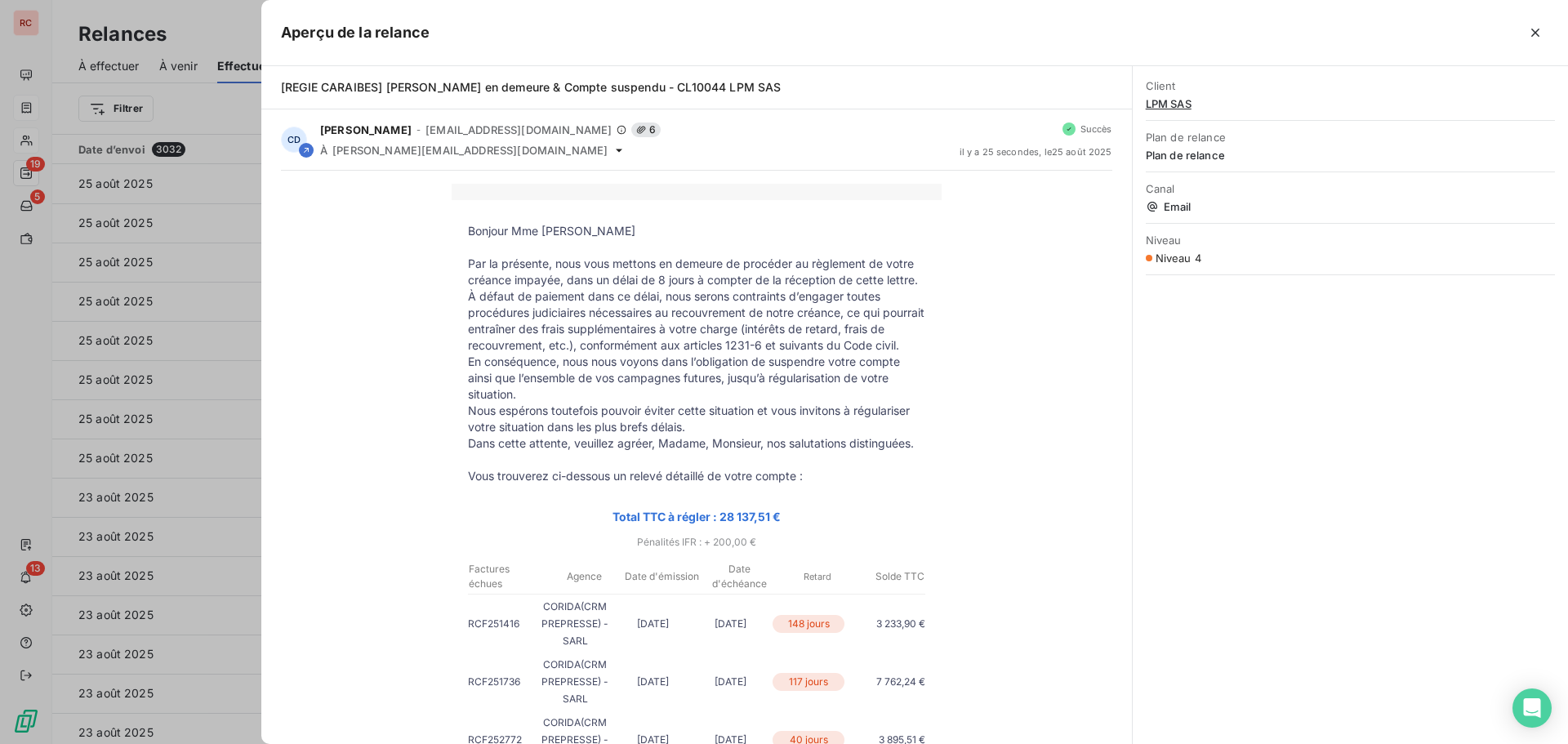
click at [218, 200] on div at bounding box center [784, 372] width 1568 height 744
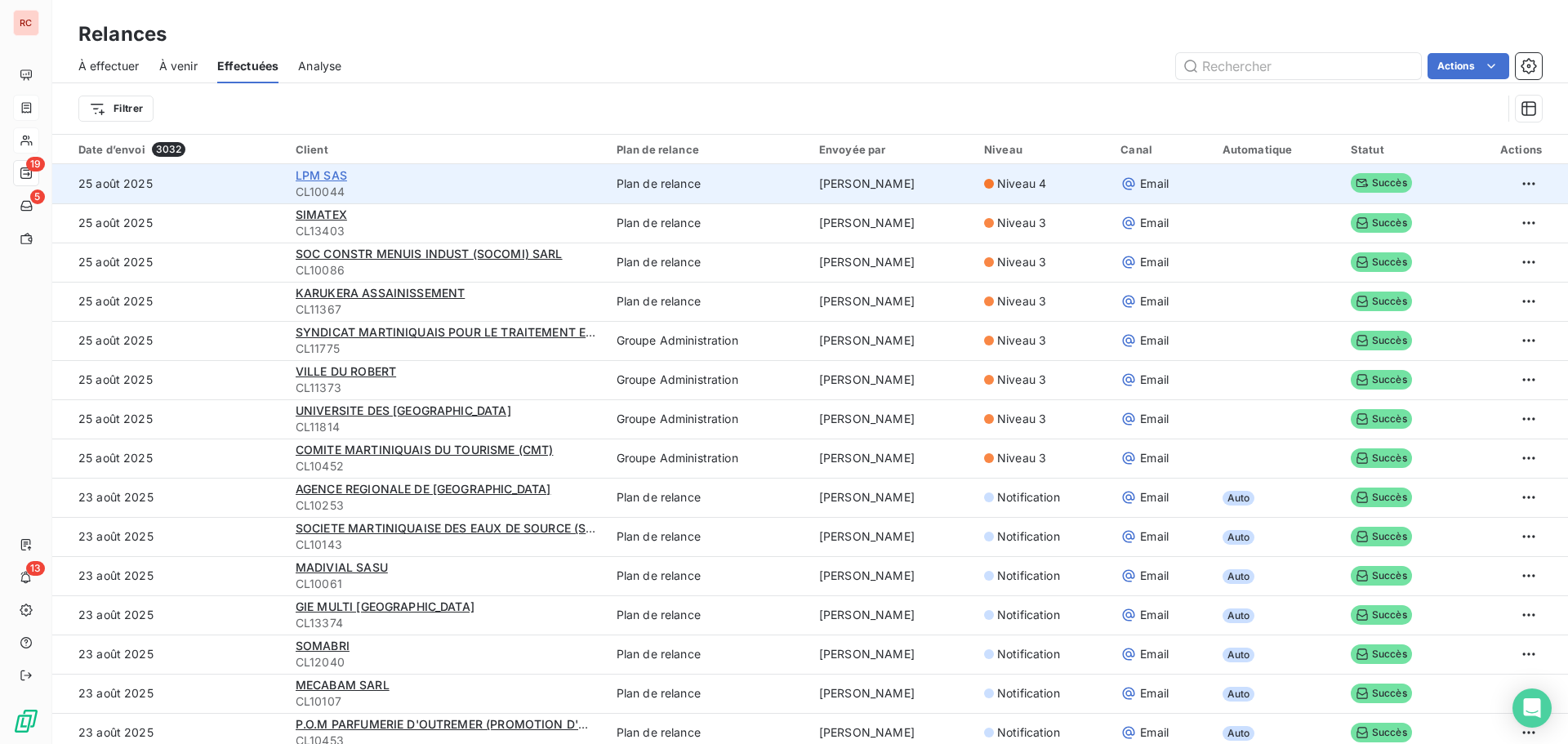
click at [314, 180] on span "LPM SAS" at bounding box center [321, 175] width 51 height 14
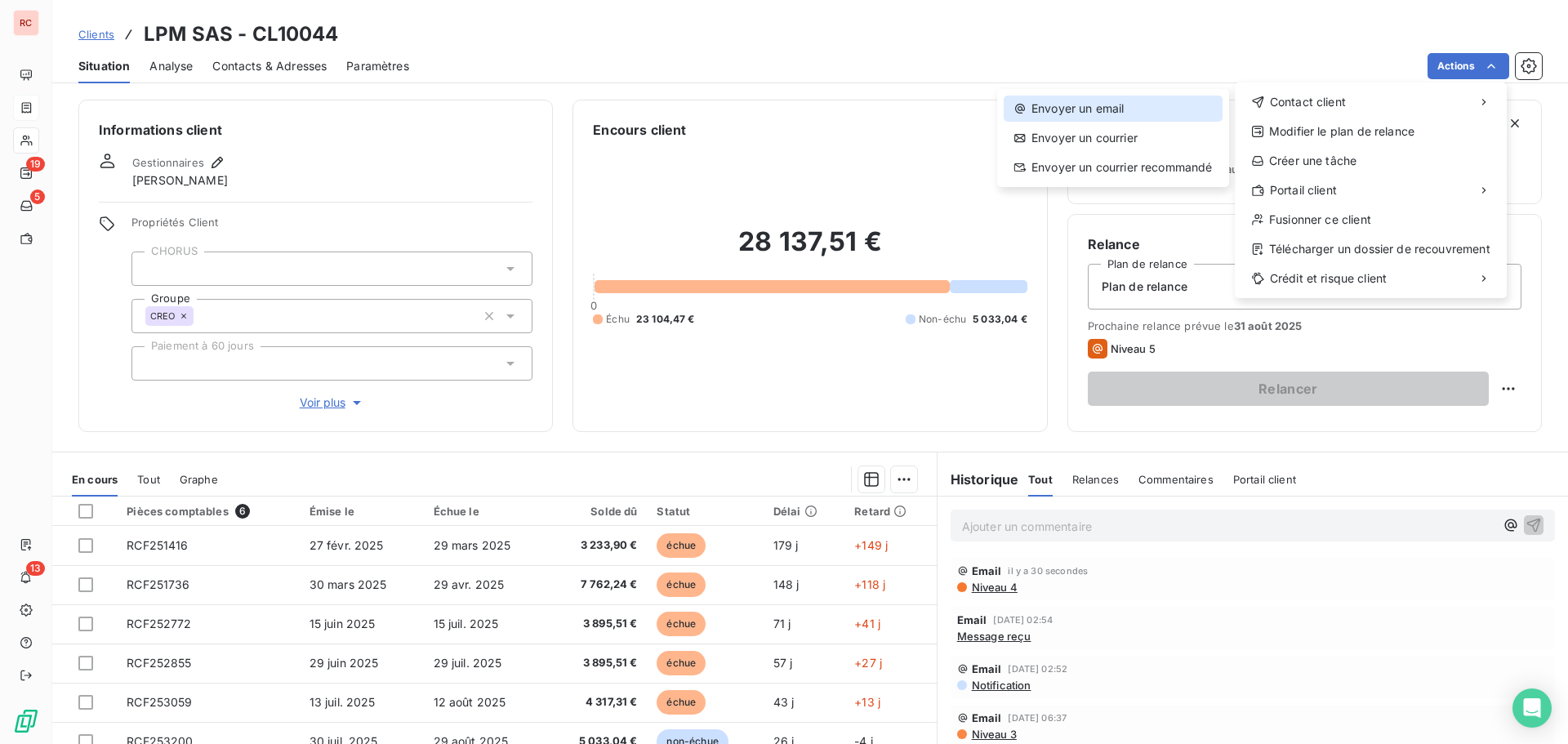
click at [1092, 104] on div "Envoyer un email" at bounding box center [1113, 109] width 218 height 27
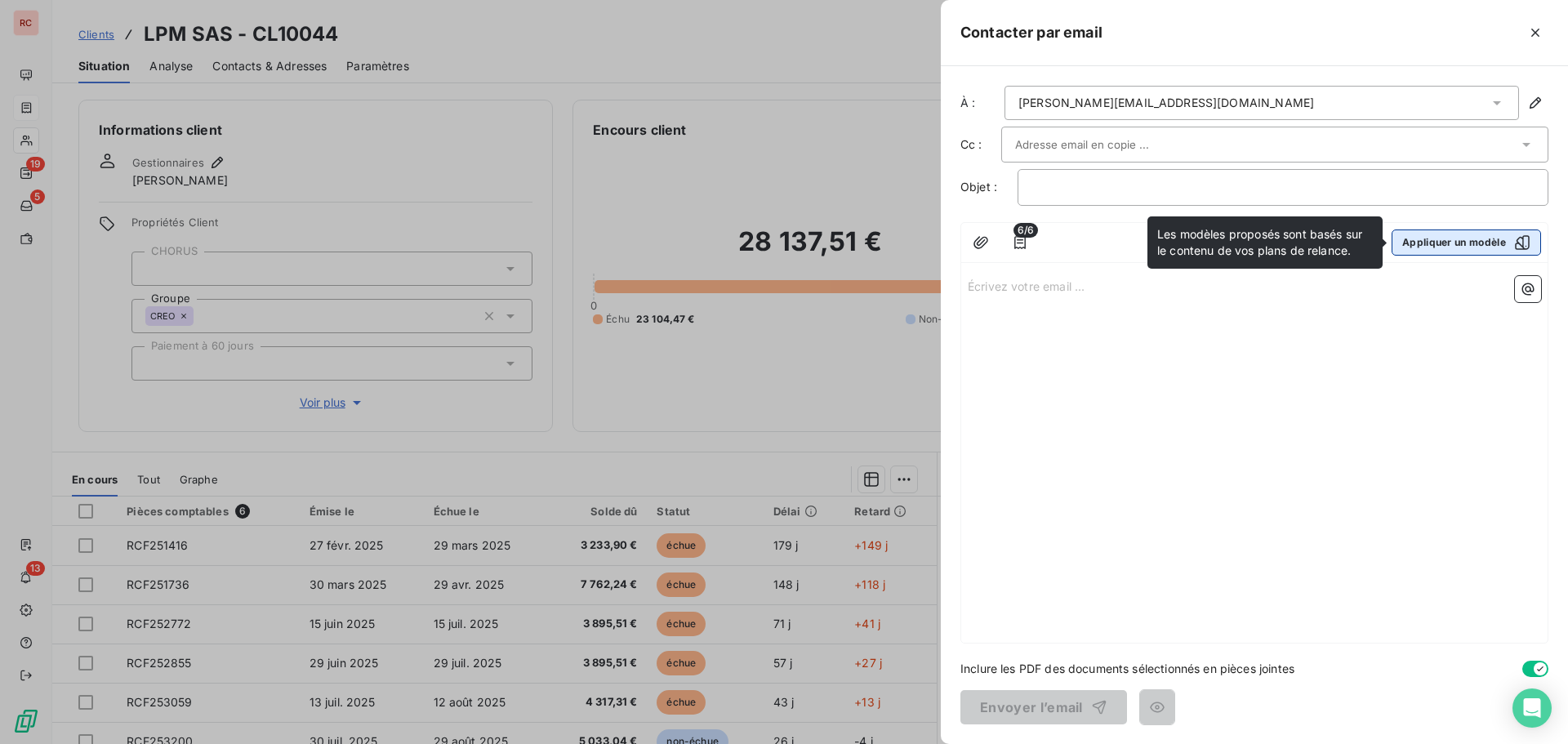
click at [1447, 243] on button "Appliquer un modèle" at bounding box center [1466, 243] width 149 height 27
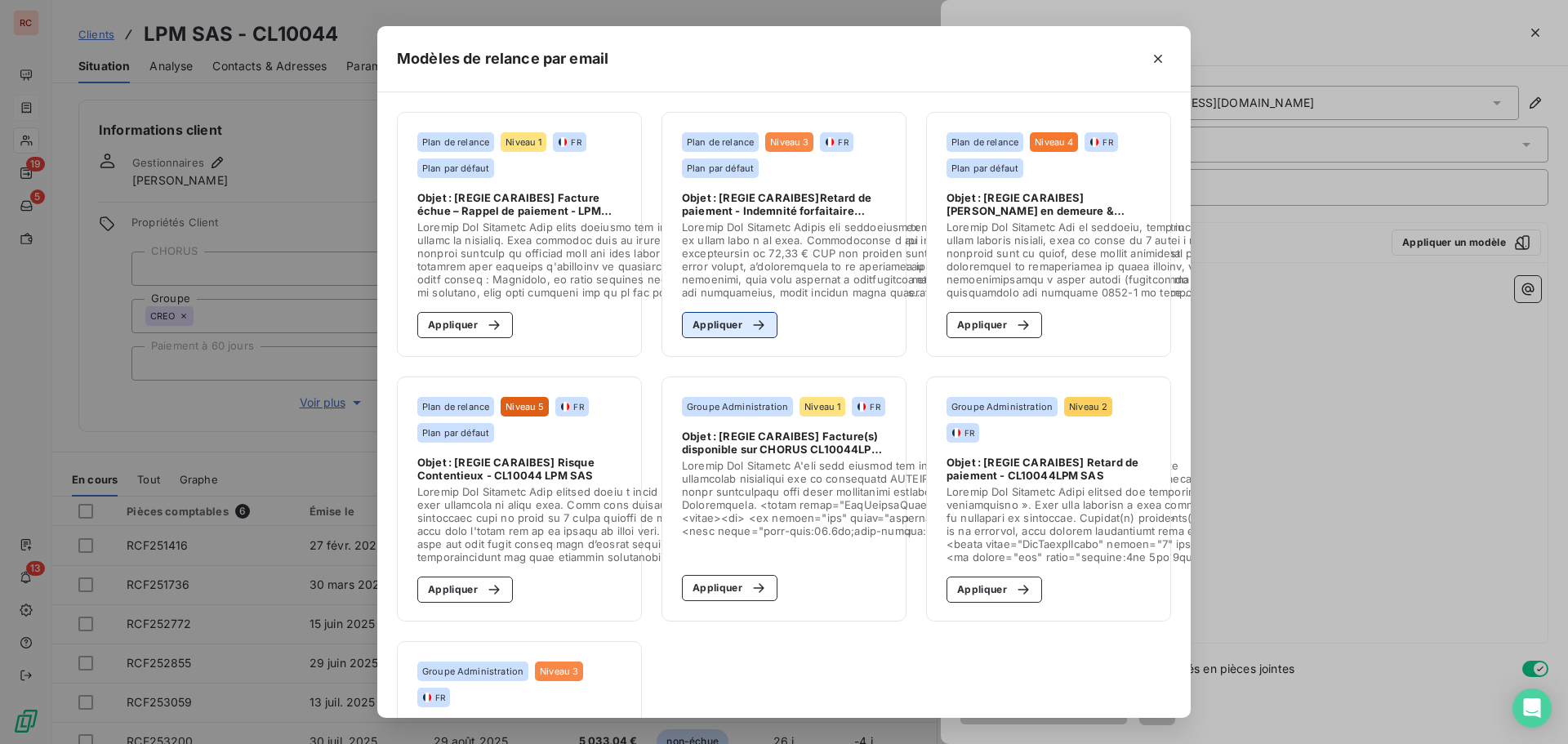
click at [728, 327] on button "Appliquer" at bounding box center [730, 325] width 96 height 27
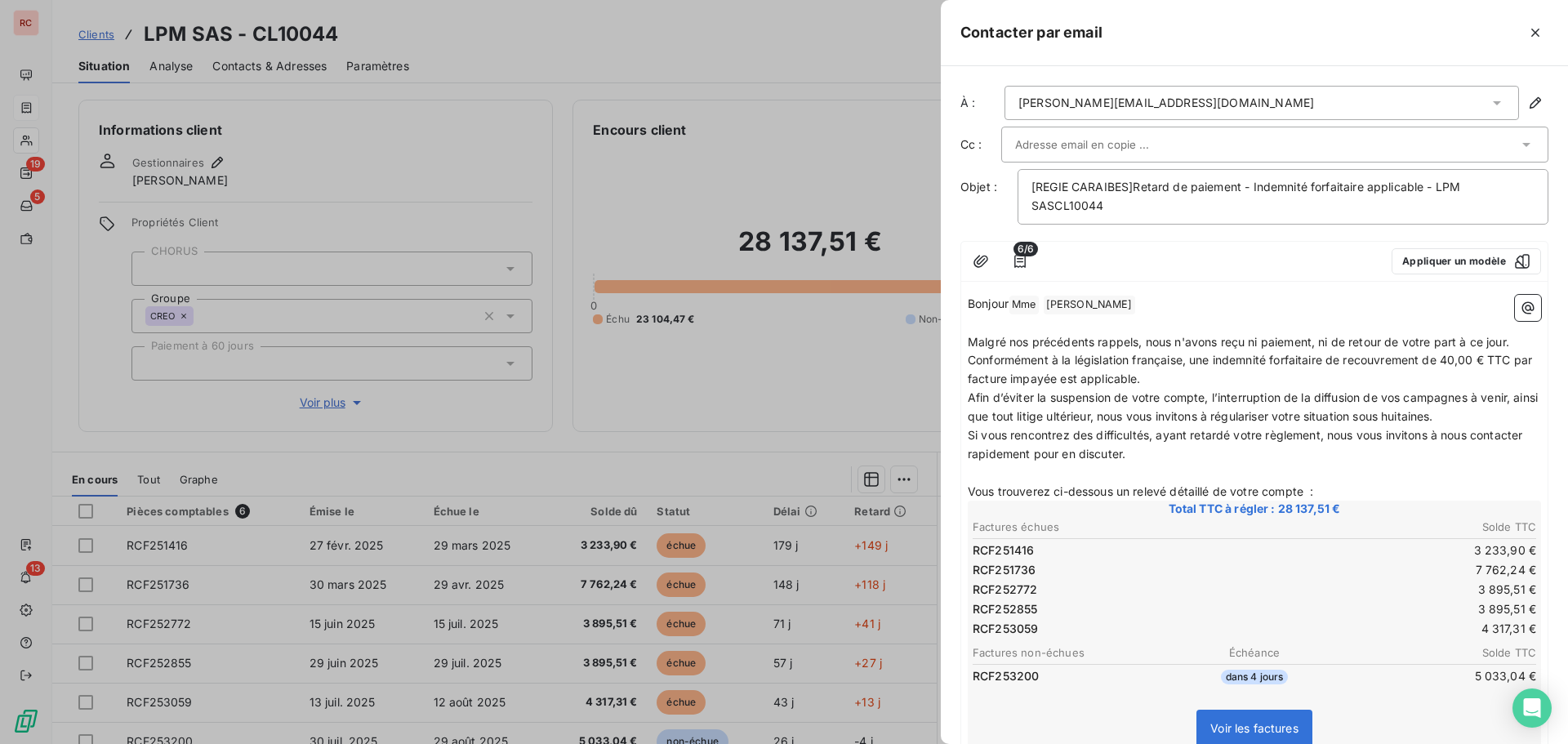
click at [1018, 327] on p "﻿" at bounding box center [1254, 324] width 573 height 19
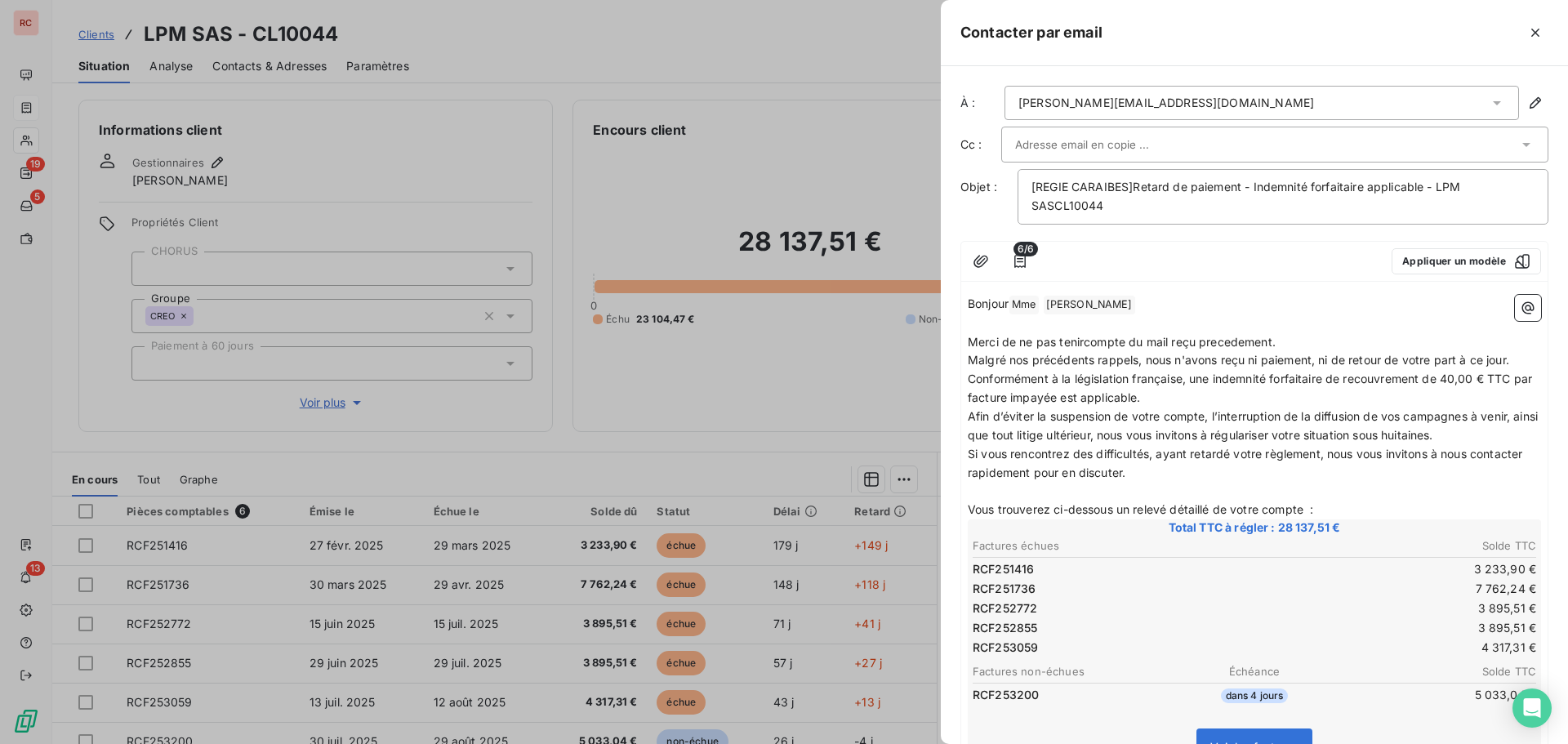
click at [1086, 344] on span "Merci de ne pas tenircompte du mail reçu precedement." at bounding box center [1122, 342] width 308 height 14
click at [1314, 341] on p "Merci de ne pas tenir compte du mail reçu precedement." at bounding box center [1254, 343] width 573 height 19
click at [1031, 189] on div "[REGIE CARAIBES]Retard de paiement - Indemnité forfaitaire applicable - LPM SAS…" at bounding box center [1284, 196] width 531 height 56
click at [1030, 187] on div "[REGIE CARAIBES]Retard de paiement - Indemnité forfaitaire applicable - LPM SAS…" at bounding box center [1284, 196] width 531 height 56
click at [1031, 185] on div "[REGIE CARAIBES]Retard de paiement - Indemnité forfaitaire applicable - LPM SAS…" at bounding box center [1284, 196] width 531 height 56
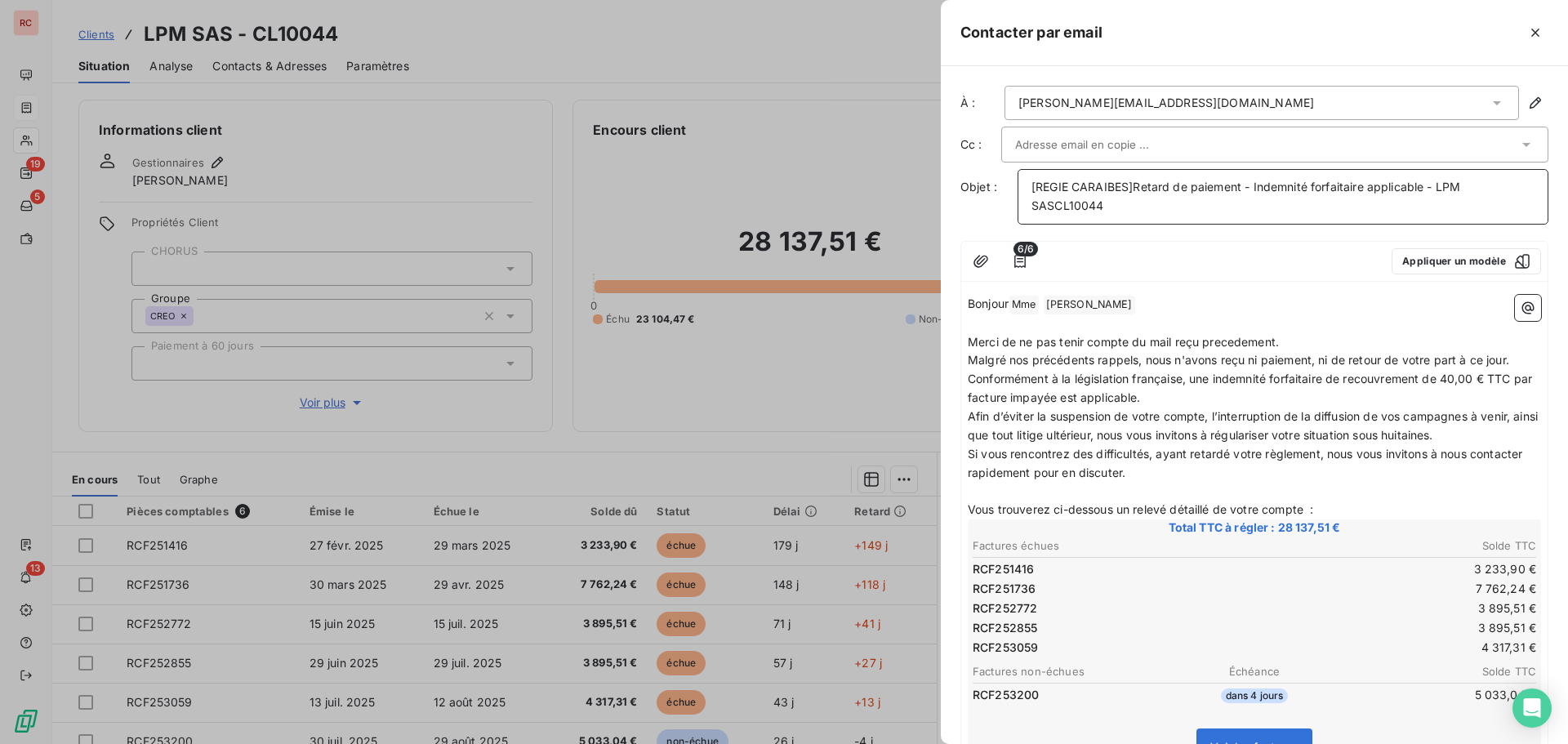
click at [1034, 186] on span "[REGIE CARAIBES]Retard de paiement - Indemnité forfaitaire applicable - LPM SAS…" at bounding box center [1248, 196] width 432 height 33
click at [1297, 340] on p "Merci de ne pas tenir compte du mail reçu precedement." at bounding box center [1254, 343] width 573 height 19
click at [1141, 145] on input "text" at bounding box center [1103, 144] width 176 height 25
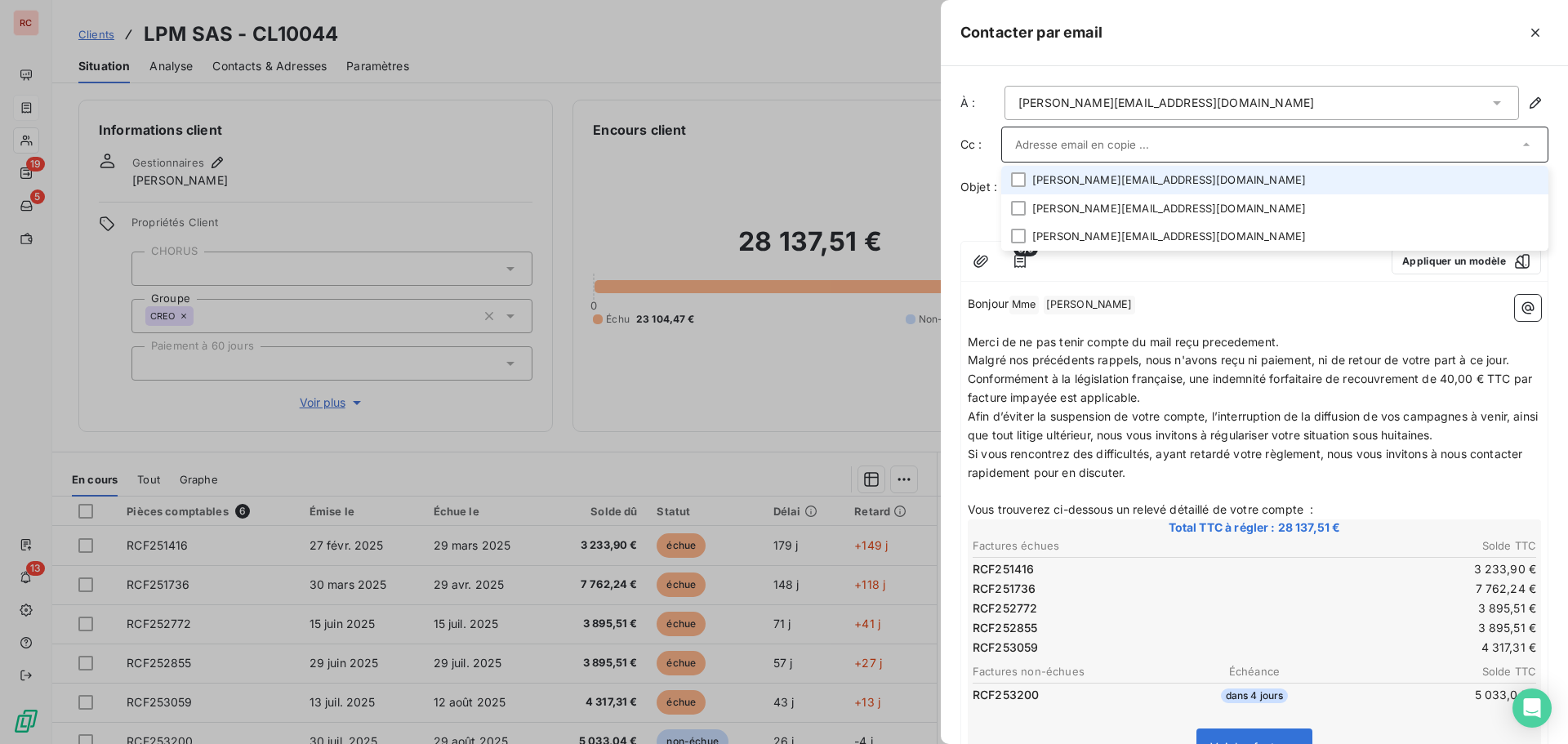
click at [1087, 181] on li "[PERSON_NAME][EMAIL_ADDRESS][DOMAIN_NAME]" at bounding box center [1275, 180] width 548 height 28
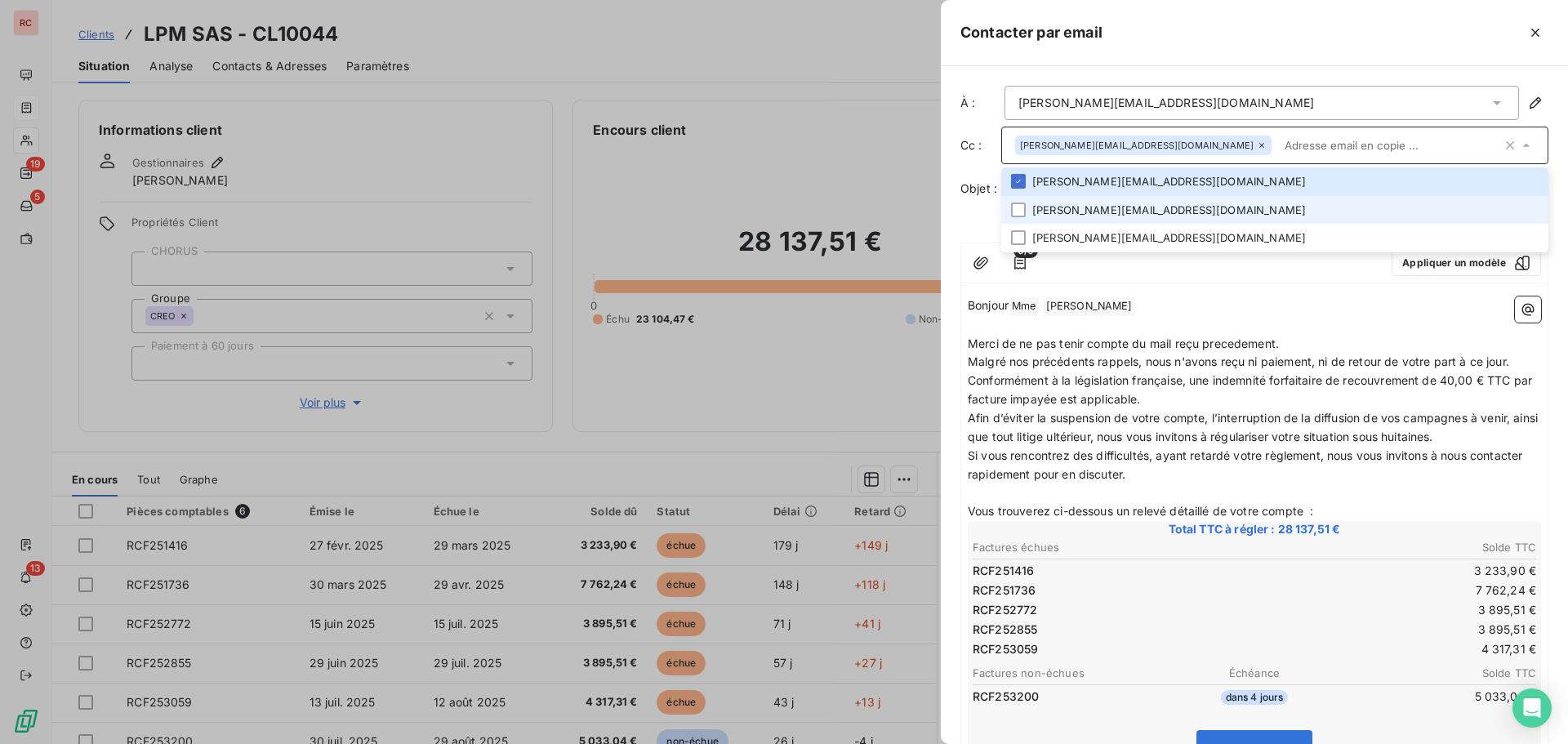
click at [1084, 207] on li "[PERSON_NAME][EMAIL_ADDRESS][DOMAIN_NAME]" at bounding box center [1275, 210] width 548 height 28
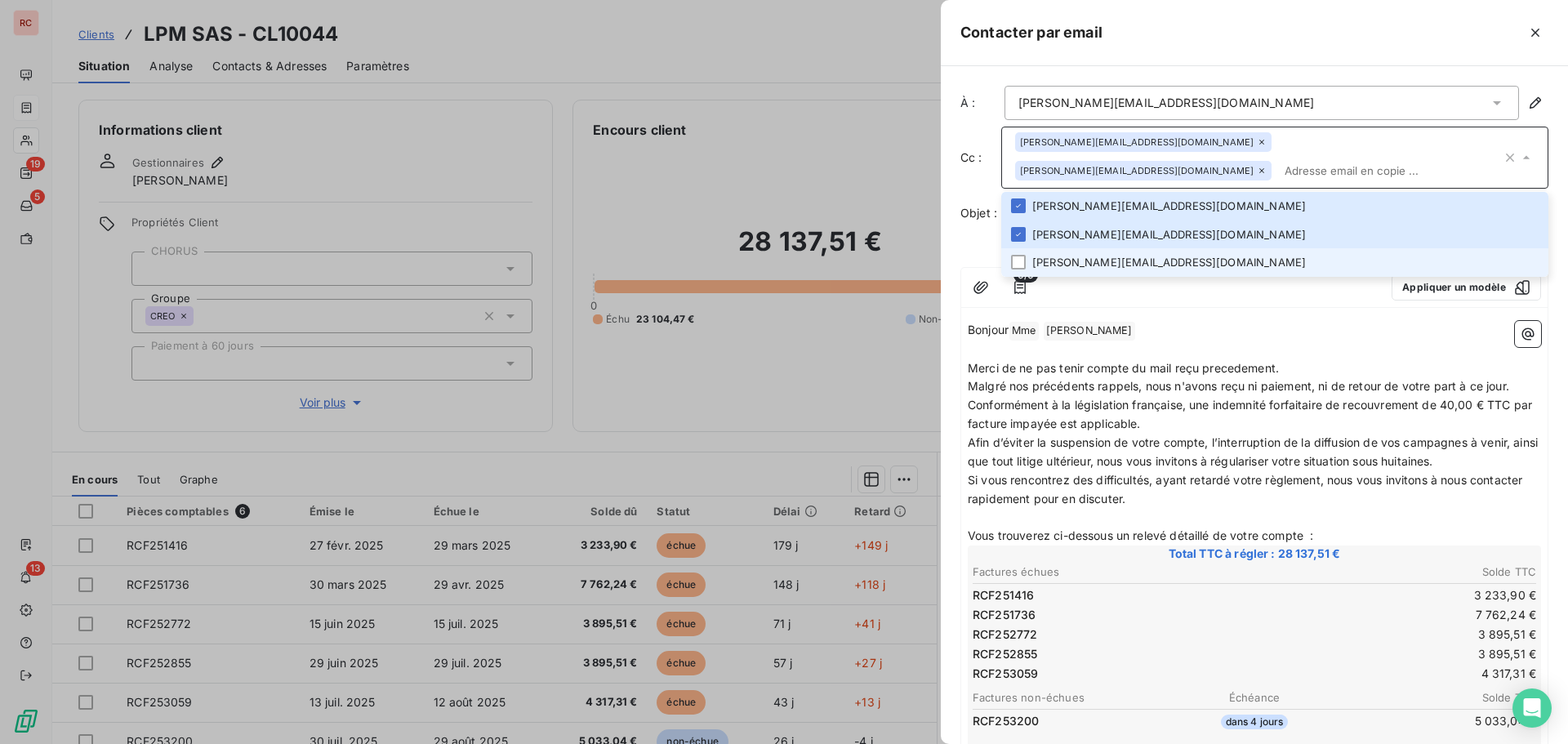
click at [1081, 249] on li "[PERSON_NAME][EMAIL_ADDRESS][DOMAIN_NAME]" at bounding box center [1275, 262] width 548 height 28
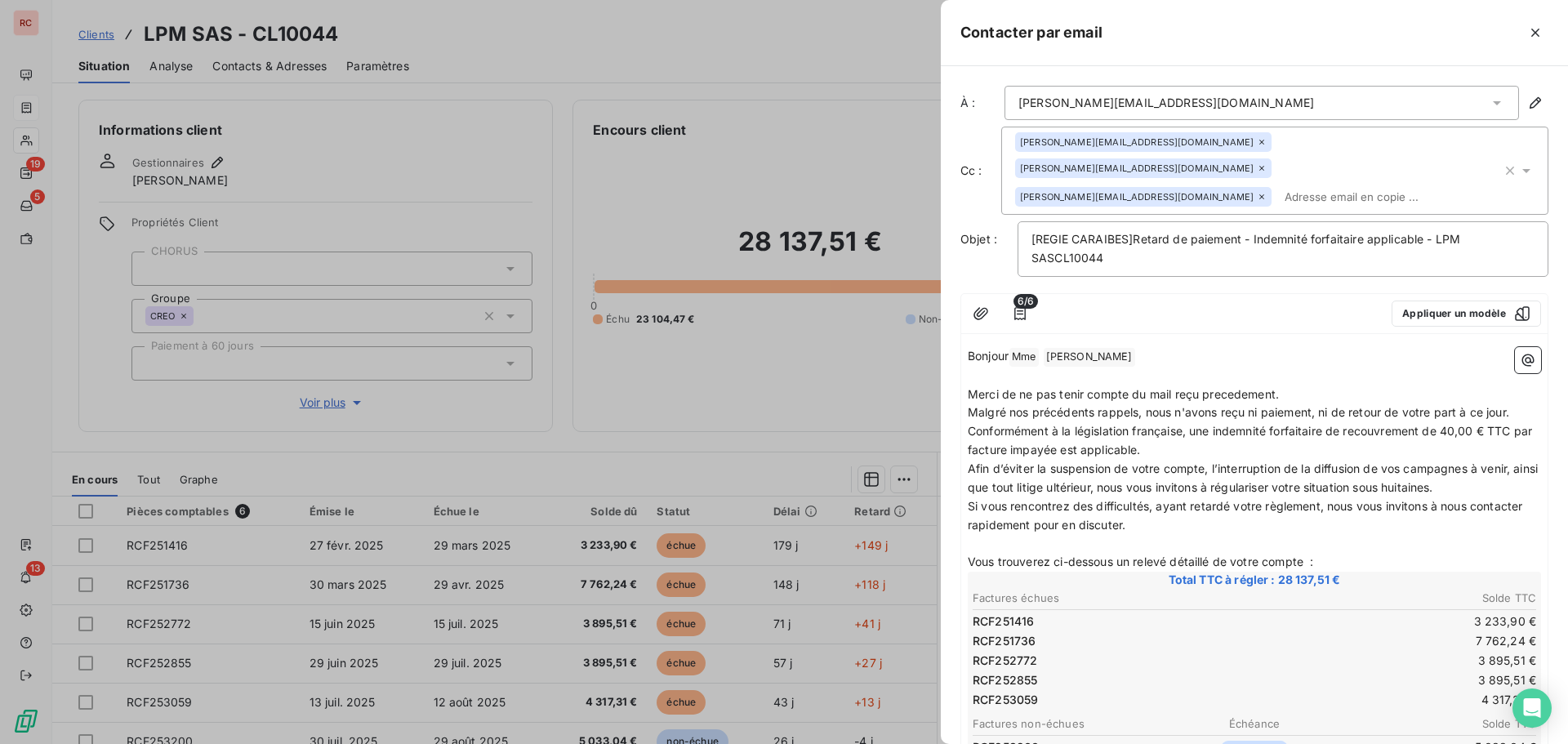
click at [1405, 652] on td "3 895,51 €" at bounding box center [1396, 661] width 282 height 18
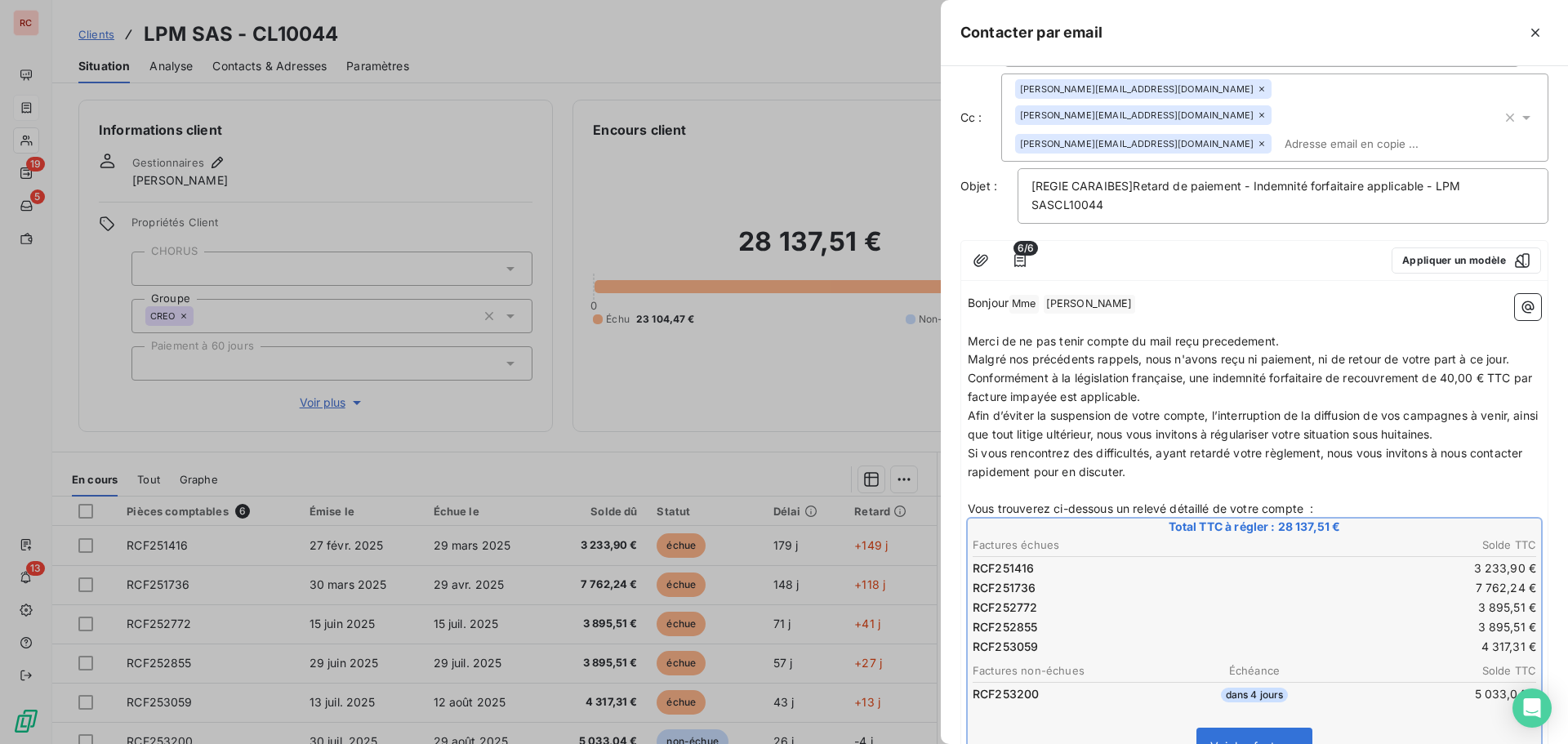
scroll to position [81, 0]
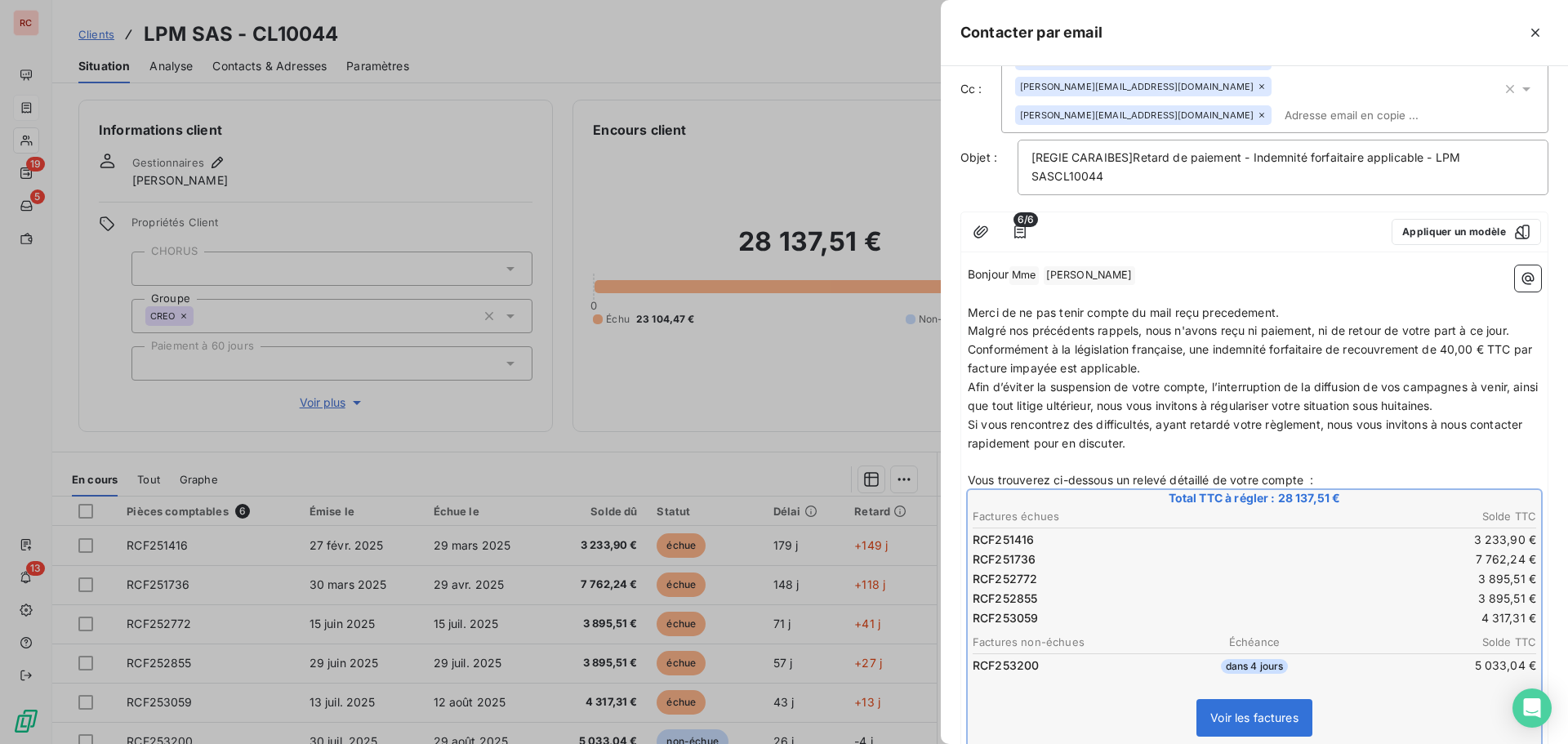
click at [1222, 306] on span "Merci de ne pas tenir compte du mail reçu precedement." at bounding box center [1123, 313] width 311 height 14
click at [1230, 306] on span "Merci de ne pas tenir compte du mail reçu précedement." at bounding box center [1123, 313] width 311 height 14
click at [1242, 306] on span "Merci de ne pas tenir compte du mail reçu précedement." at bounding box center [1123, 313] width 311 height 14
click at [1235, 306] on span "Merci de ne pas tenir compte du mail reçu précedement." at bounding box center [1123, 313] width 311 height 14
click at [1268, 416] on p "Si vous rencontrez des difficultés, ayant retardé votre règlement, nous vous in…" at bounding box center [1254, 435] width 573 height 38
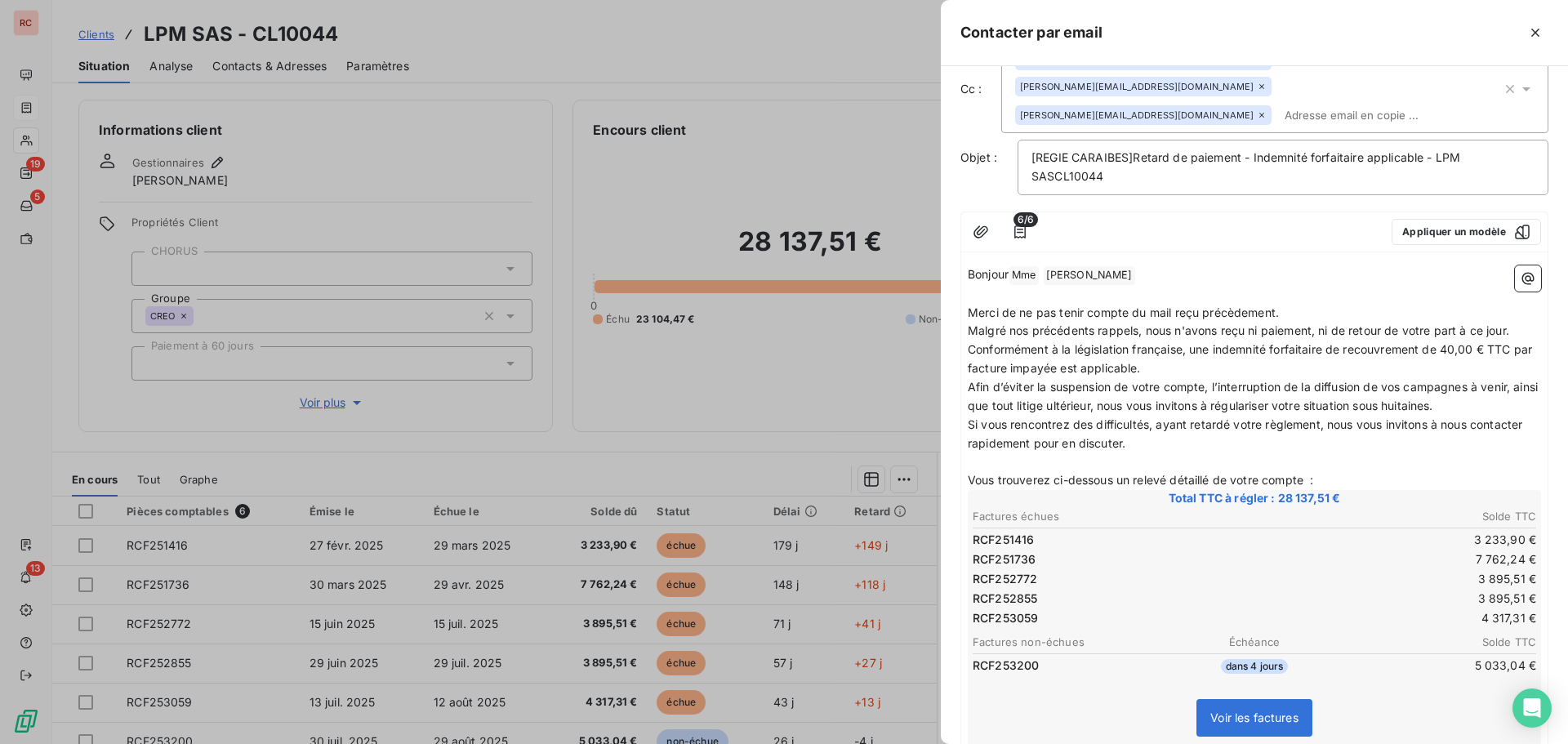
drag, startPoint x: 1285, startPoint y: 282, endPoint x: 1204, endPoint y: 288, distance: 81.2
click at [1204, 304] on p "Merci de ne pas tenir compte du mail reçu précèdement." at bounding box center [1254, 314] width 573 height 19
copy span "précèdement."
click at [1308, 304] on p "Merci de ne pas tenir compte du mail reçu précédemment." at bounding box center [1254, 314] width 573 height 19
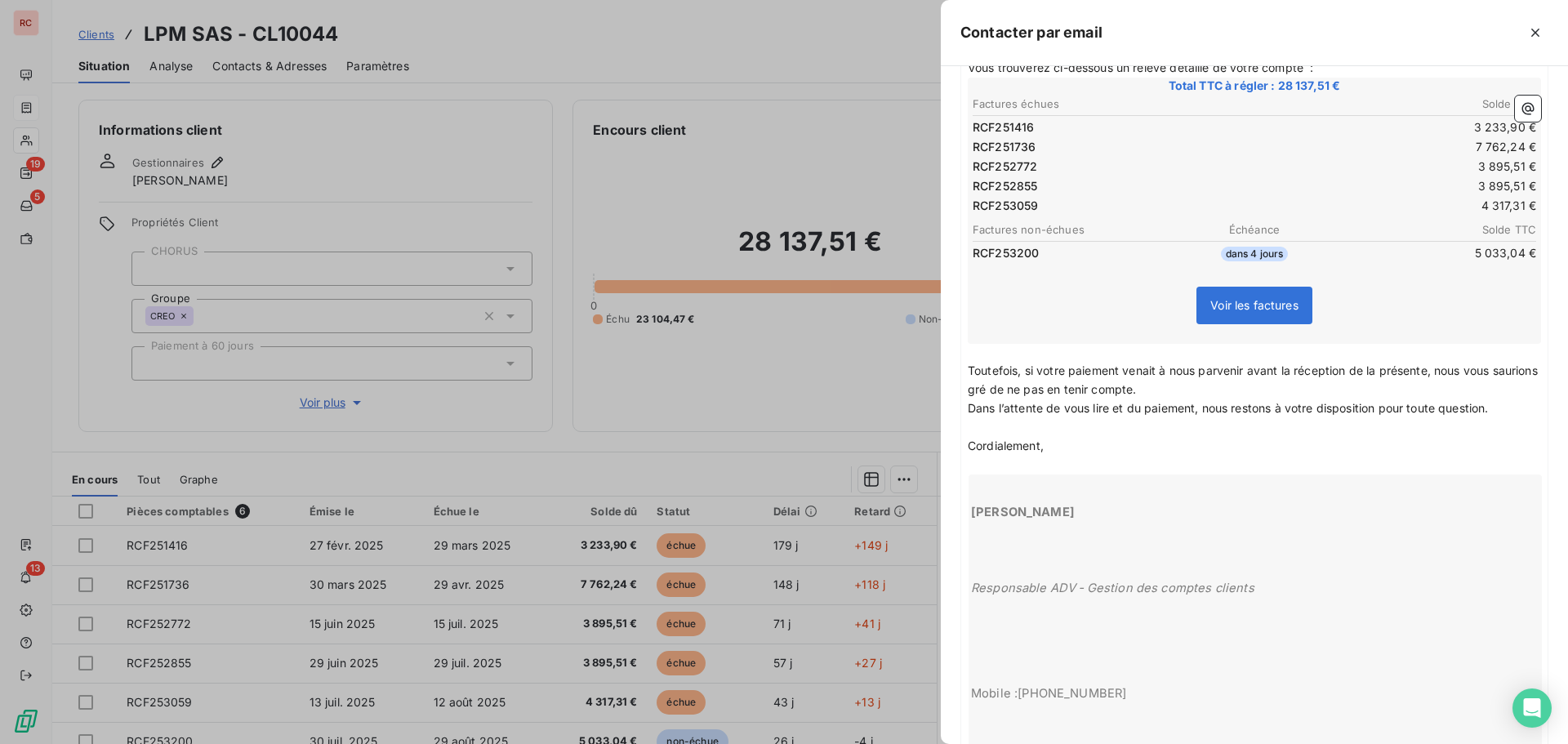
scroll to position [597, 0]
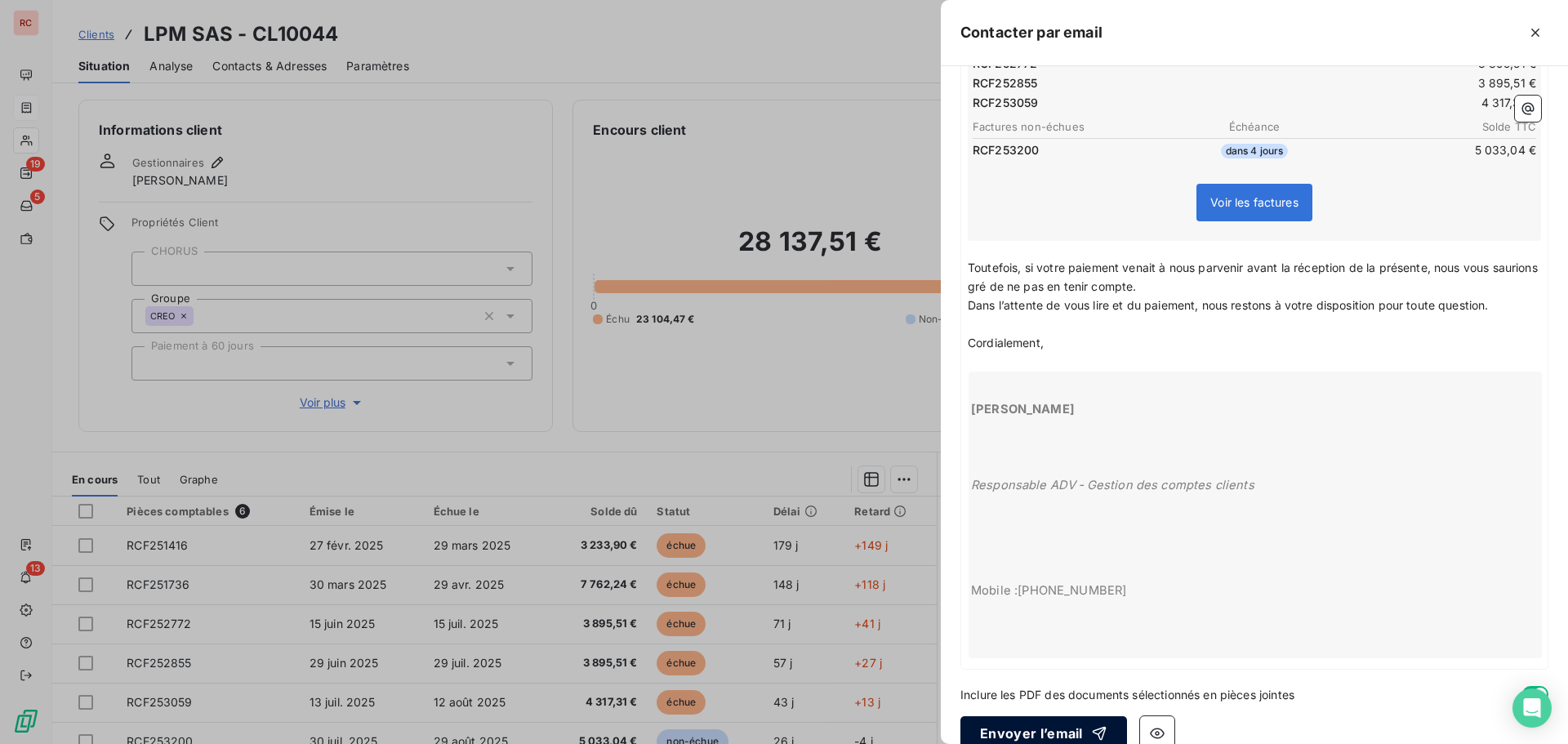
click at [1034, 717] on button "Envoyer l’email" at bounding box center [1044, 734] width 166 height 34
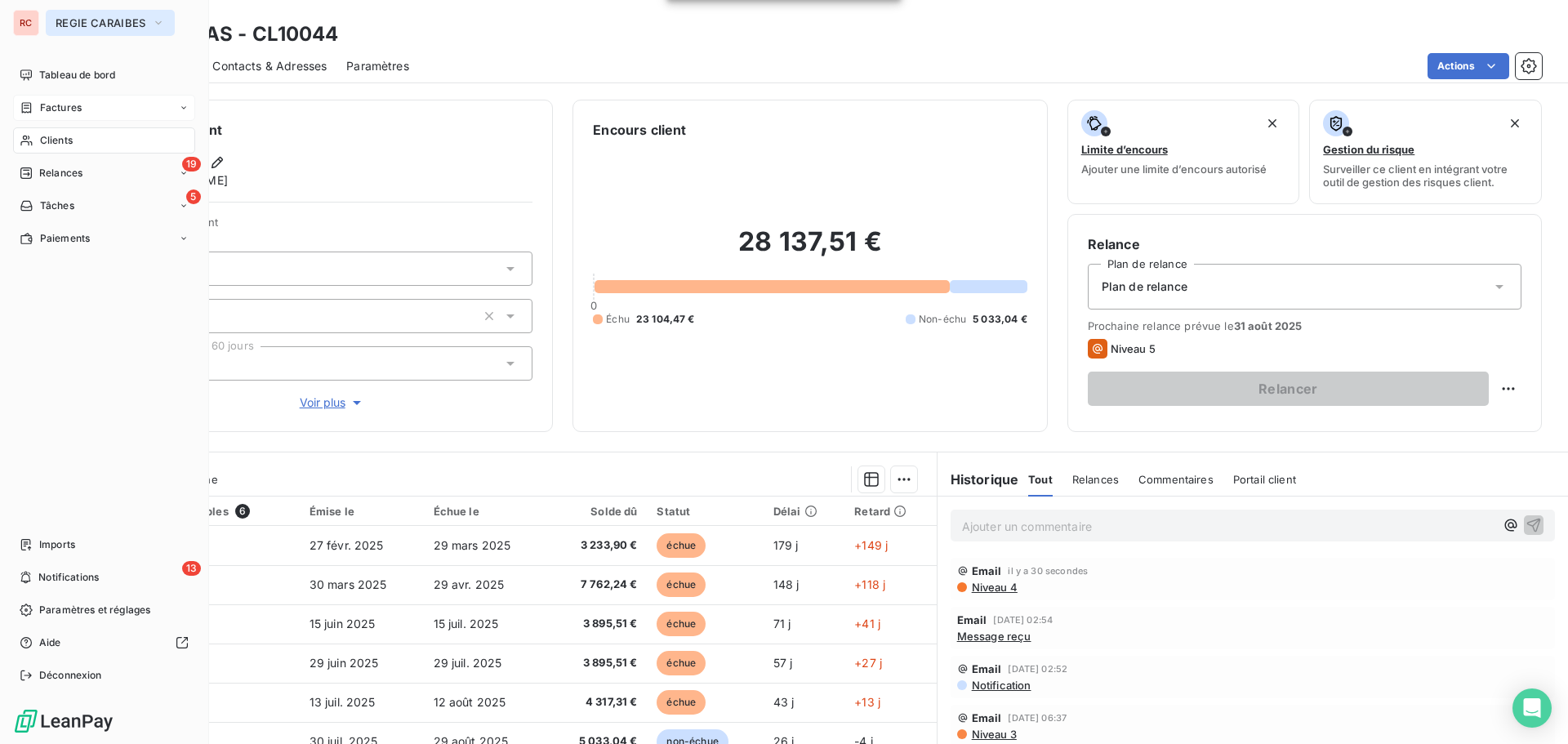
click at [93, 18] on span "REGIE CARAIBES" at bounding box center [100, 22] width 90 height 13
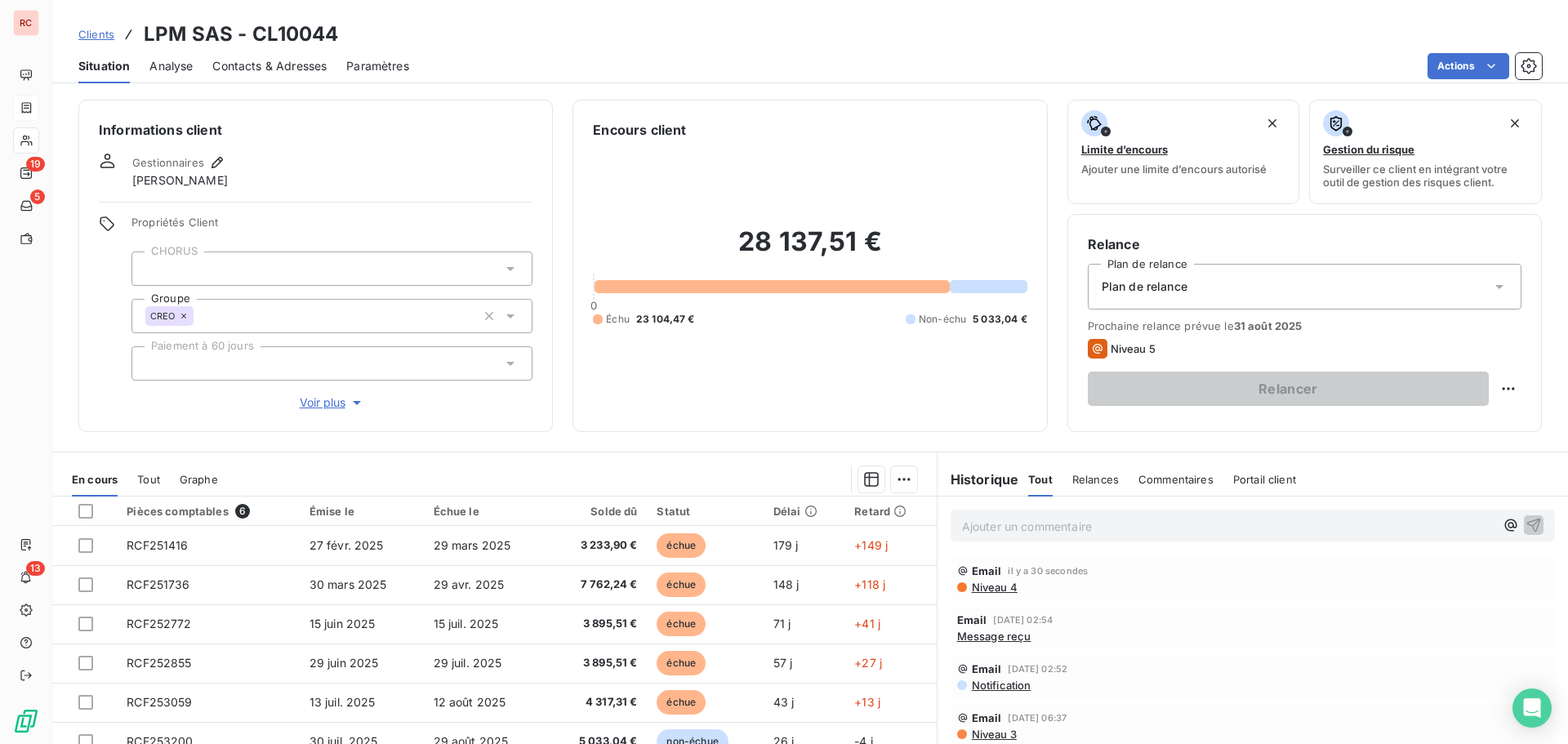
click at [364, 30] on div "Clients LPM SAS - CL10044" at bounding box center [810, 34] width 1516 height 29
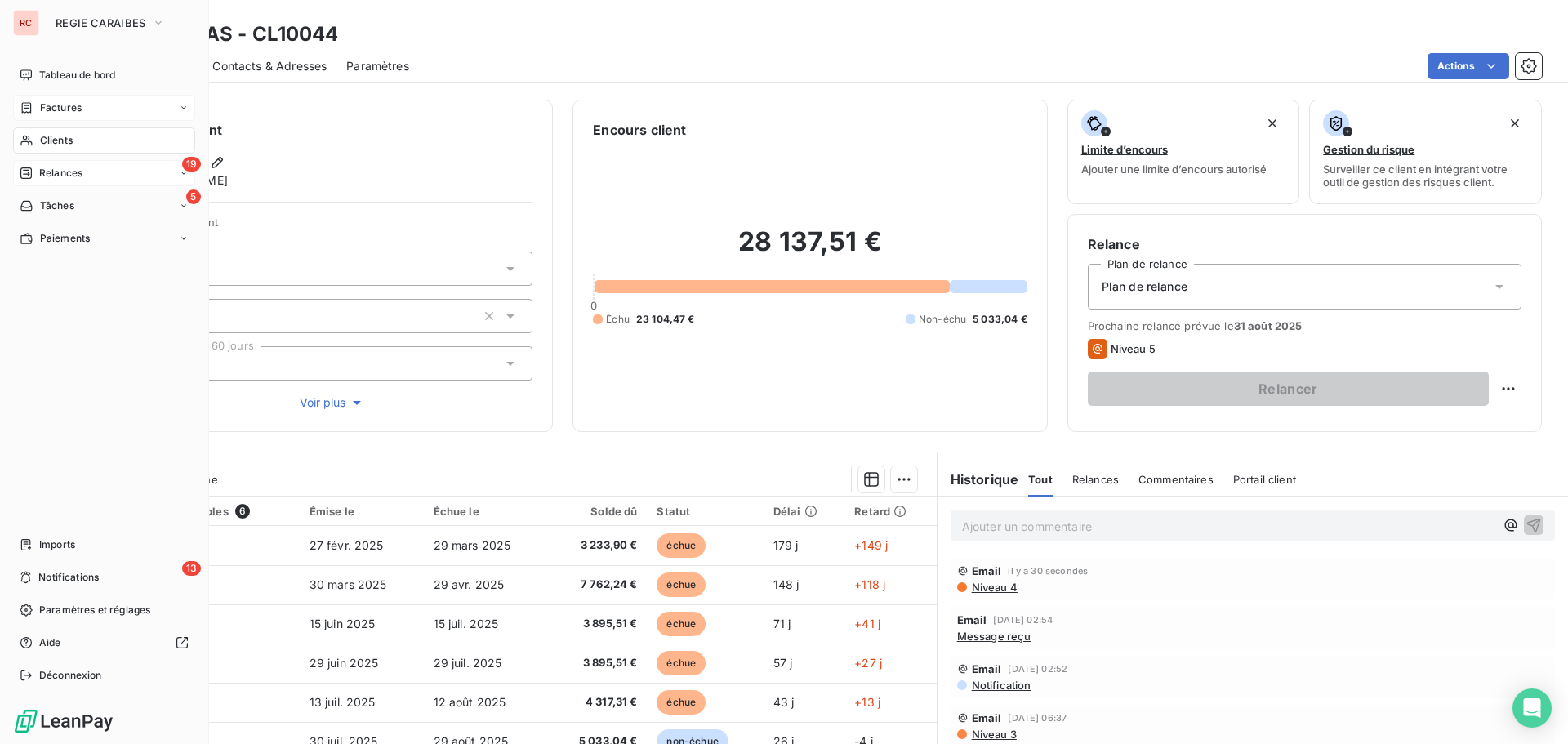
click at [73, 175] on span "Relances" at bounding box center [61, 173] width 44 height 15
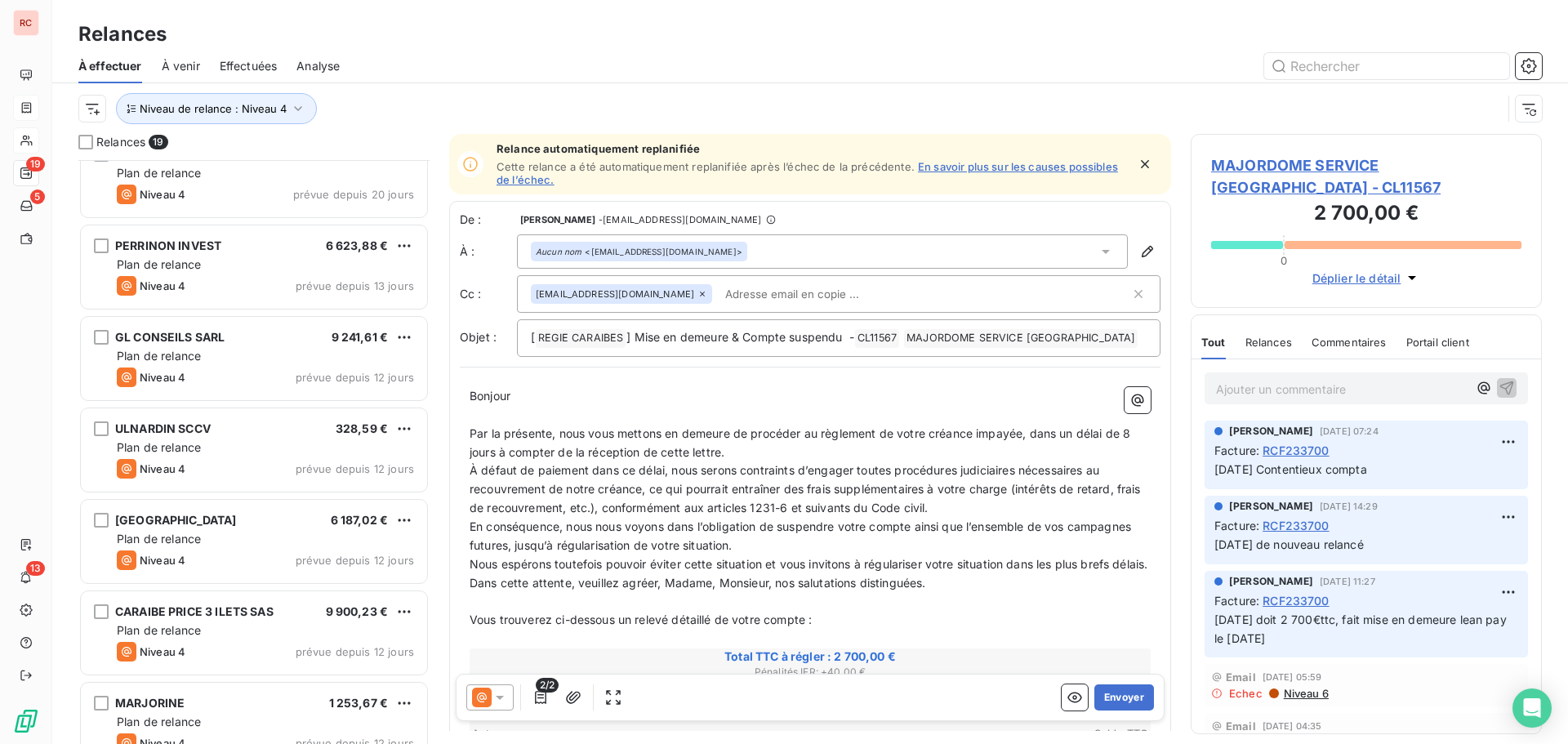
scroll to position [818, 0]
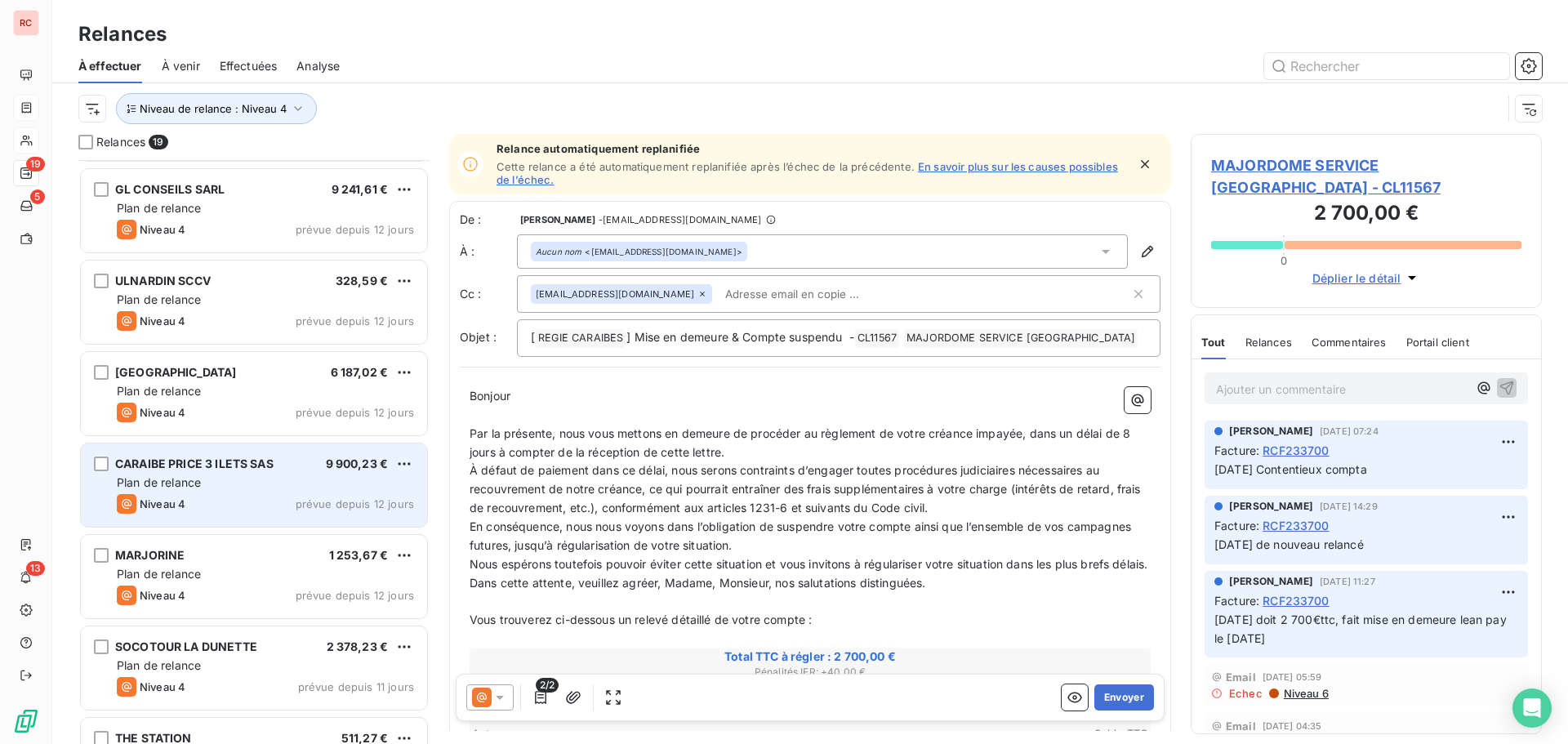
click at [232, 479] on div "Plan de relance" at bounding box center [265, 483] width 297 height 16
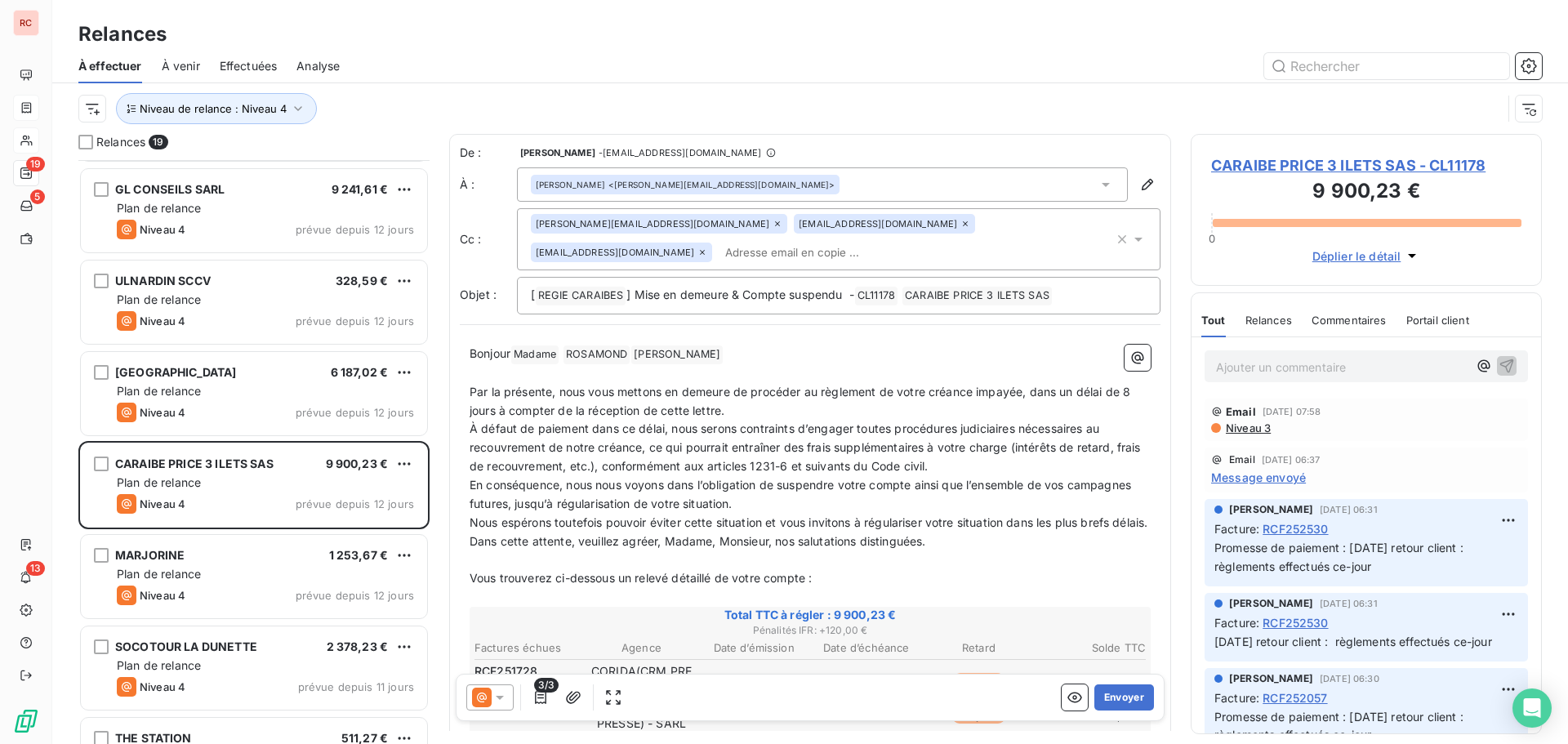
click at [506, 691] on icon at bounding box center [500, 698] width 16 height 16
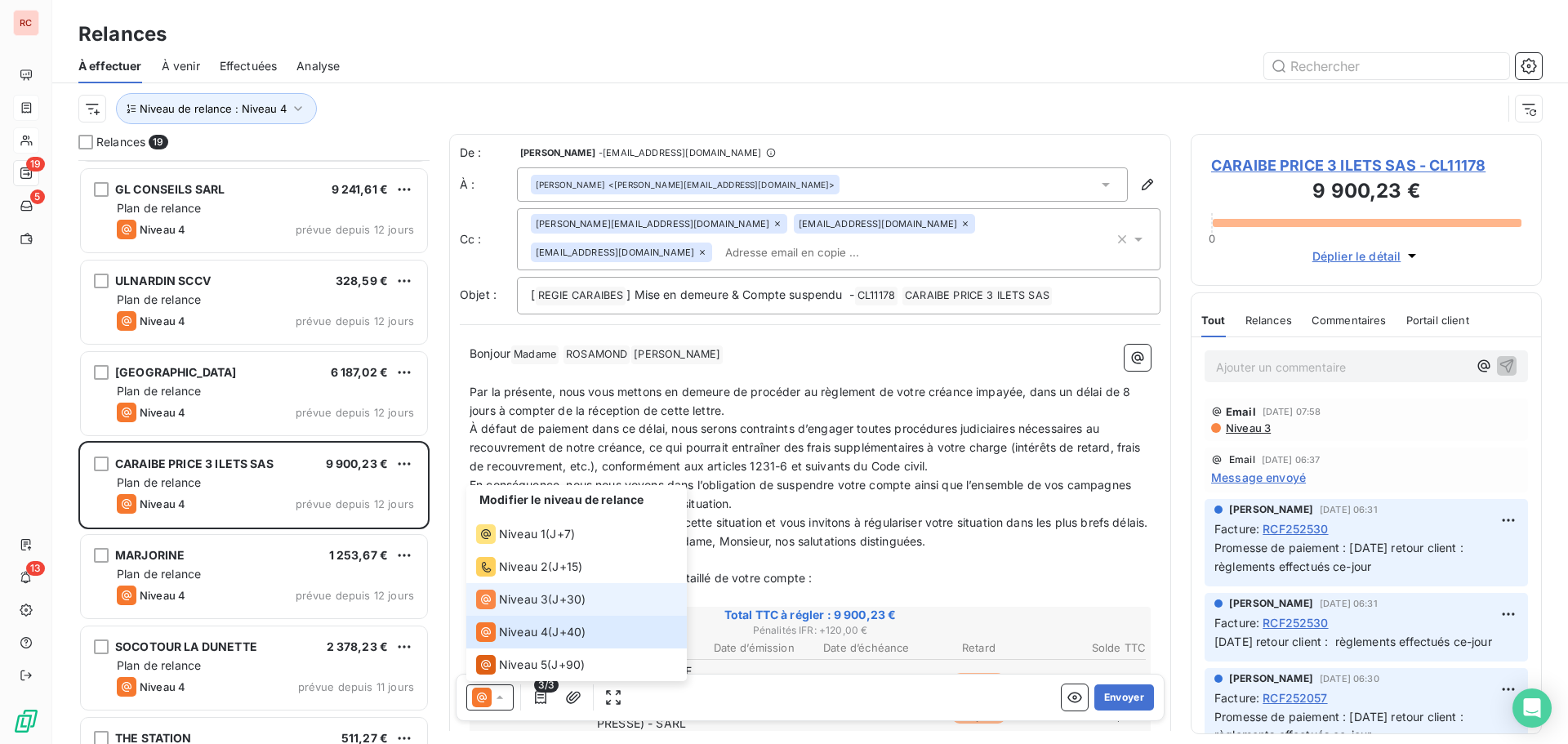
click at [546, 605] on span "Niveau 3" at bounding box center [523, 599] width 49 height 16
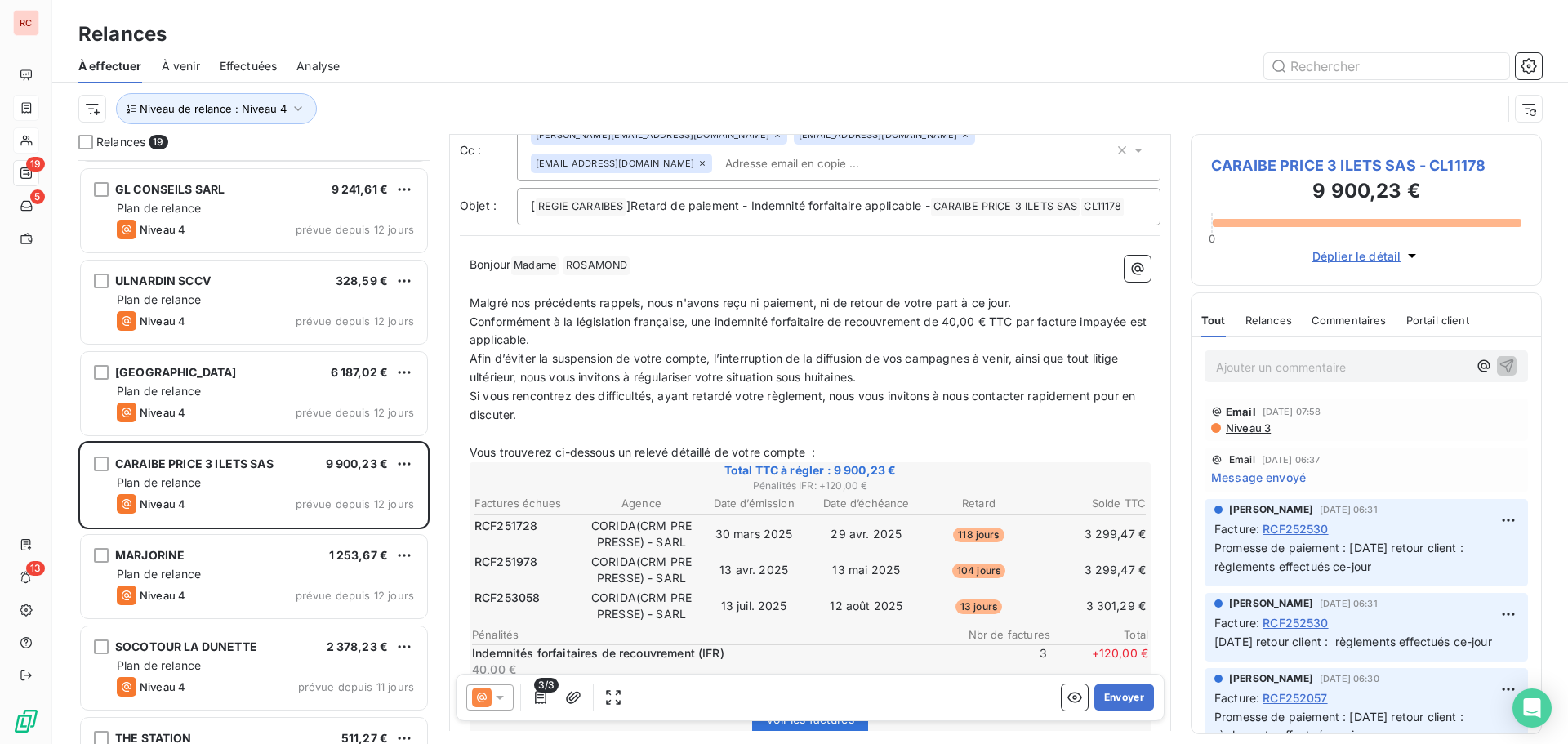
scroll to position [246, 0]
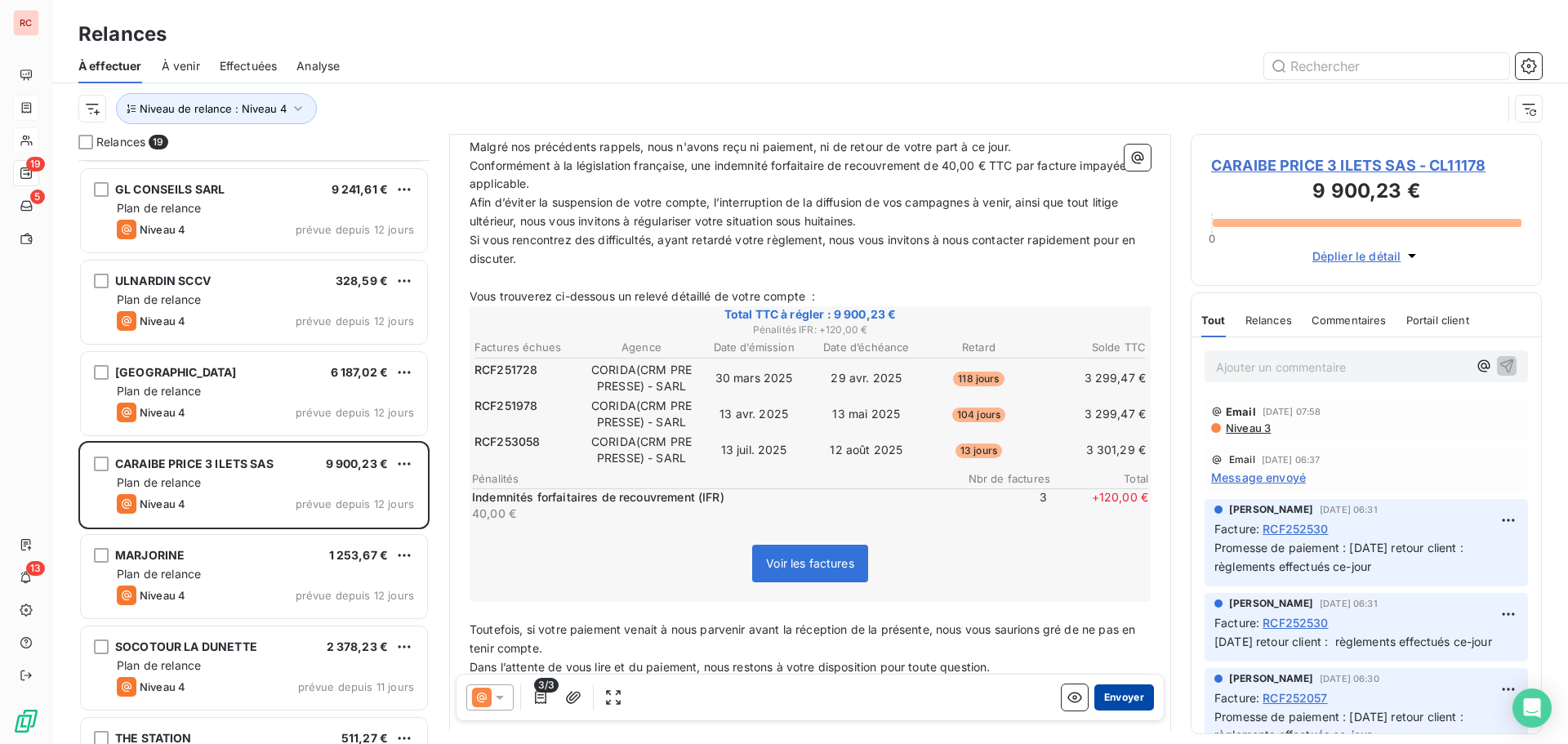
click at [1113, 699] on button "Envoyer" at bounding box center [1124, 698] width 60 height 27
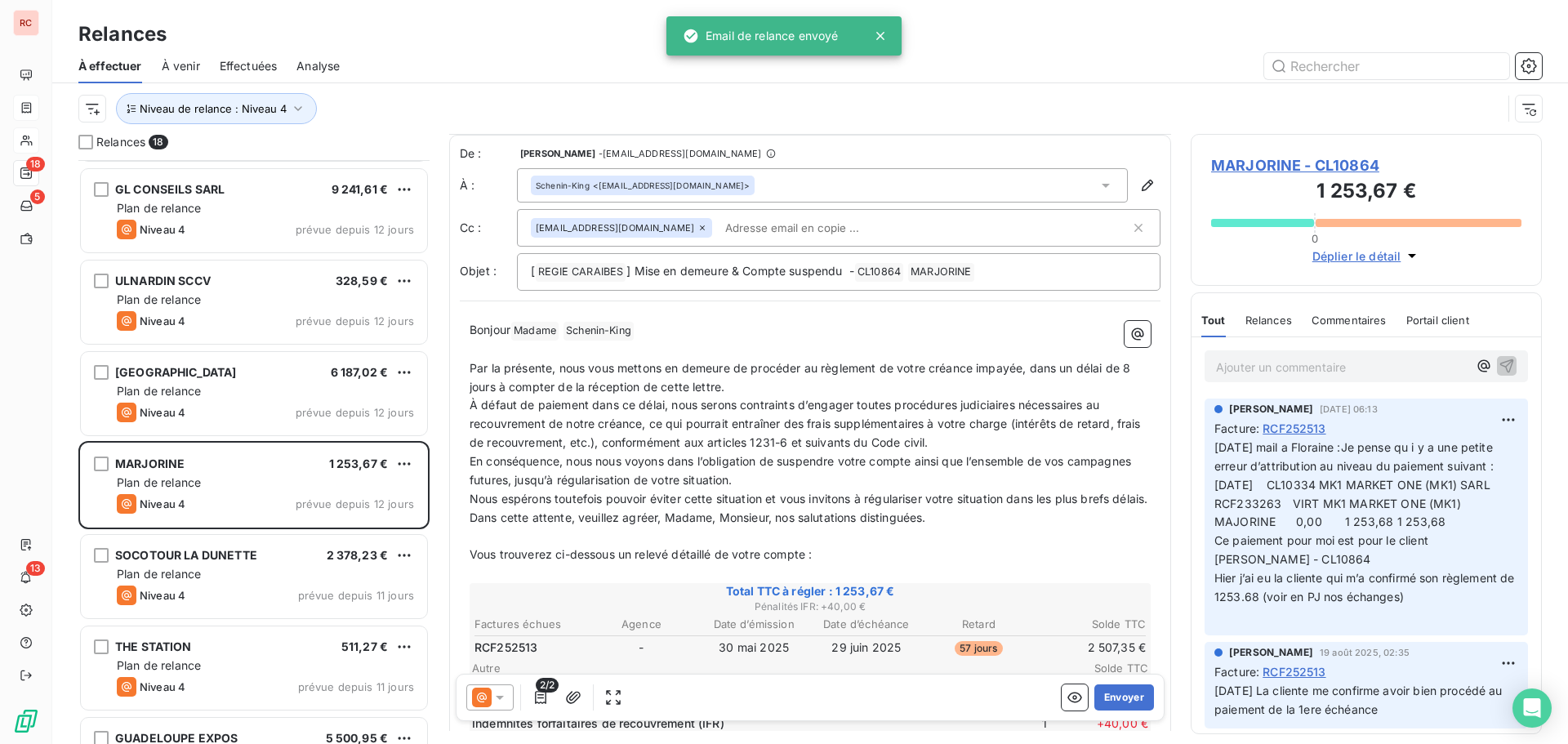
scroll to position [165, 0]
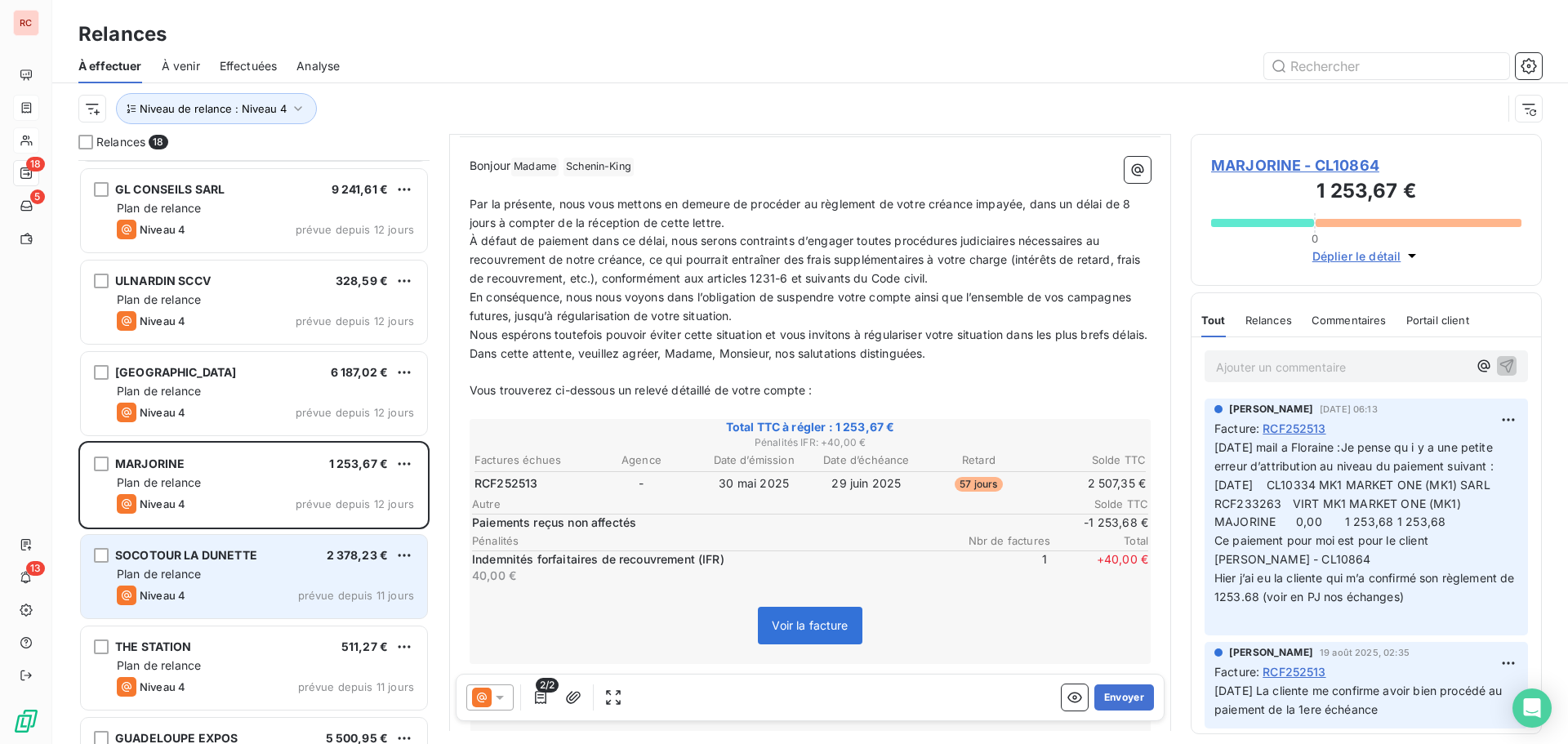
click at [233, 572] on div "Plan de relance" at bounding box center [265, 574] width 297 height 16
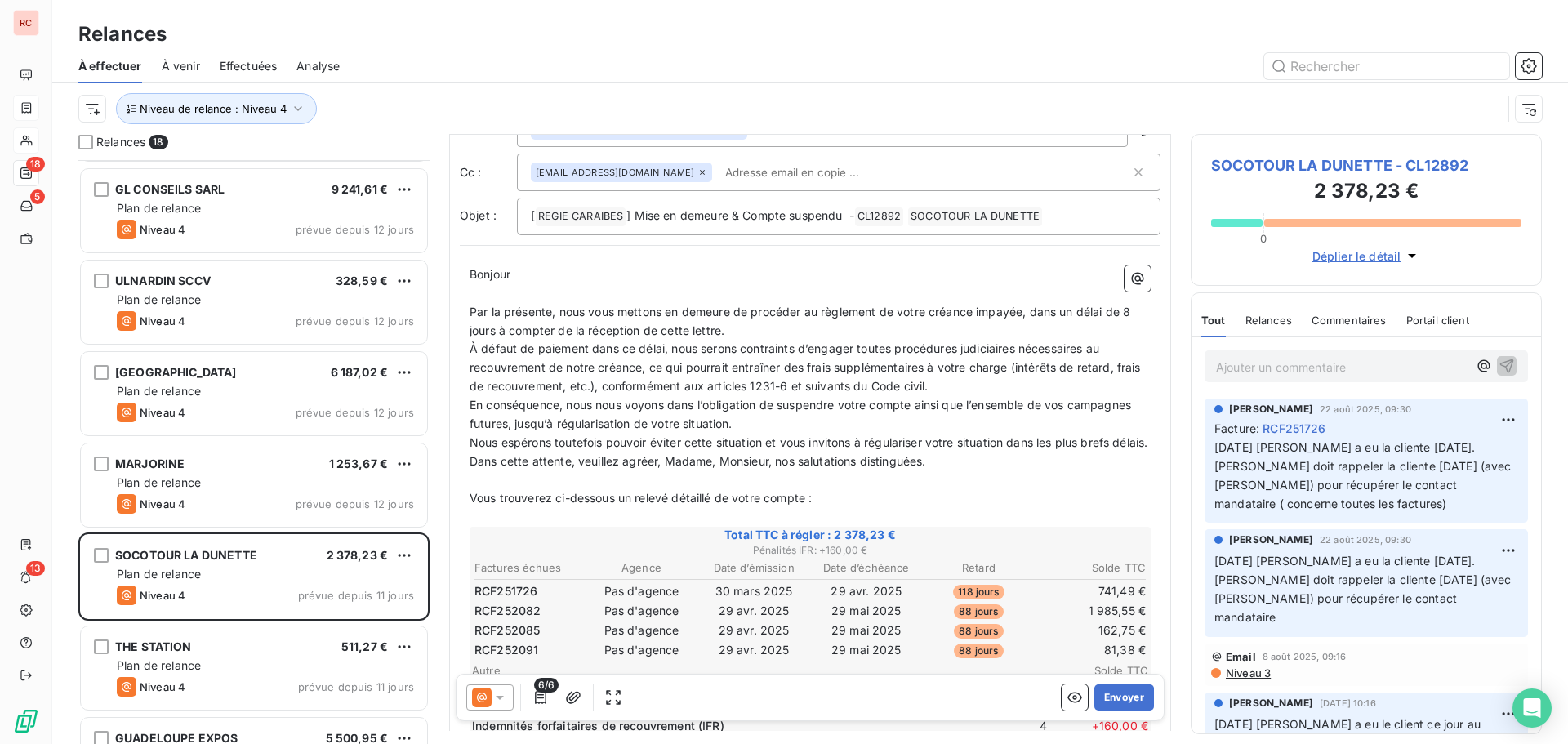
scroll to position [165, 0]
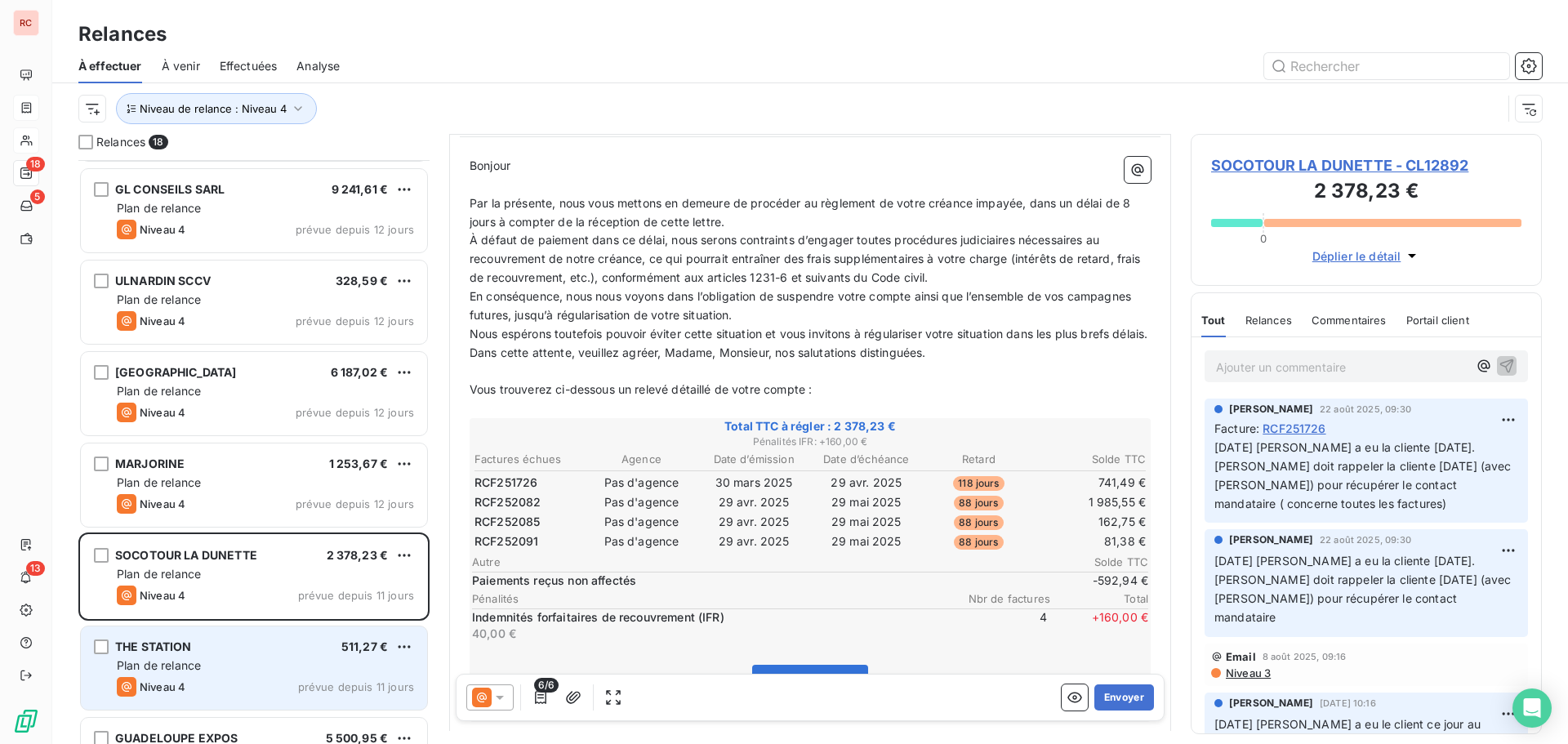
click at [135, 651] on span "THE STATION" at bounding box center [153, 646] width 77 height 14
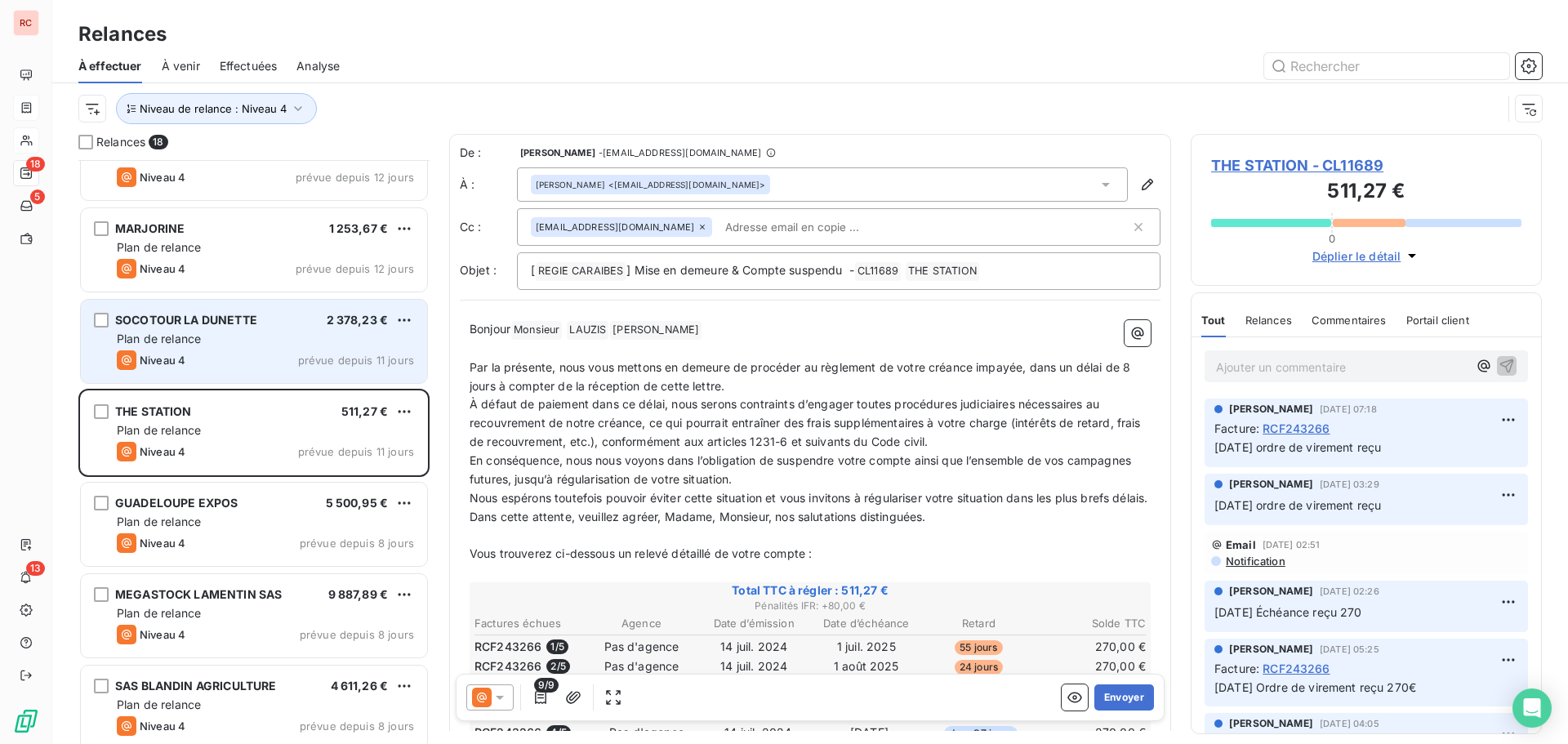
scroll to position [1063, 0]
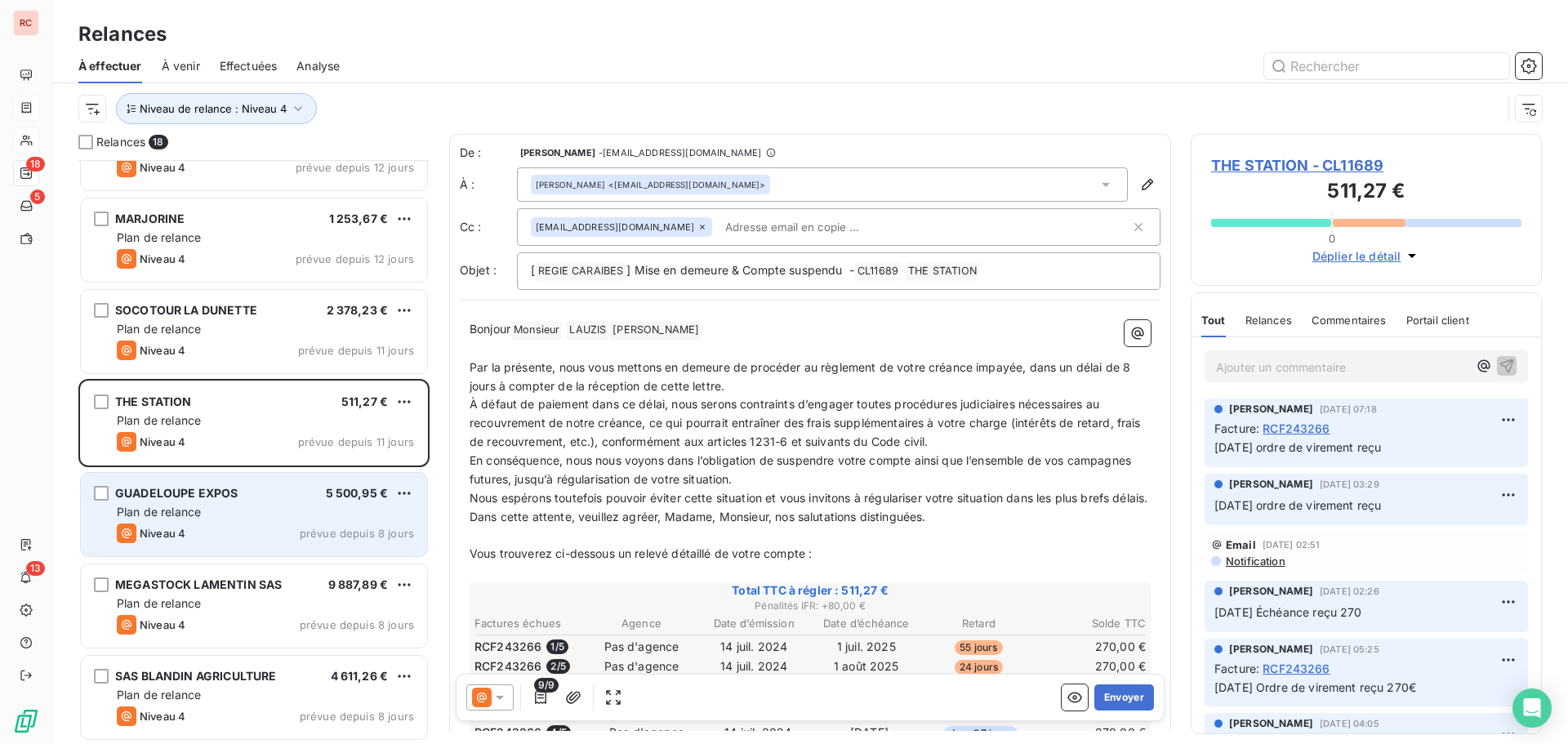
click at [152, 519] on div "Plan de relance" at bounding box center [265, 512] width 297 height 16
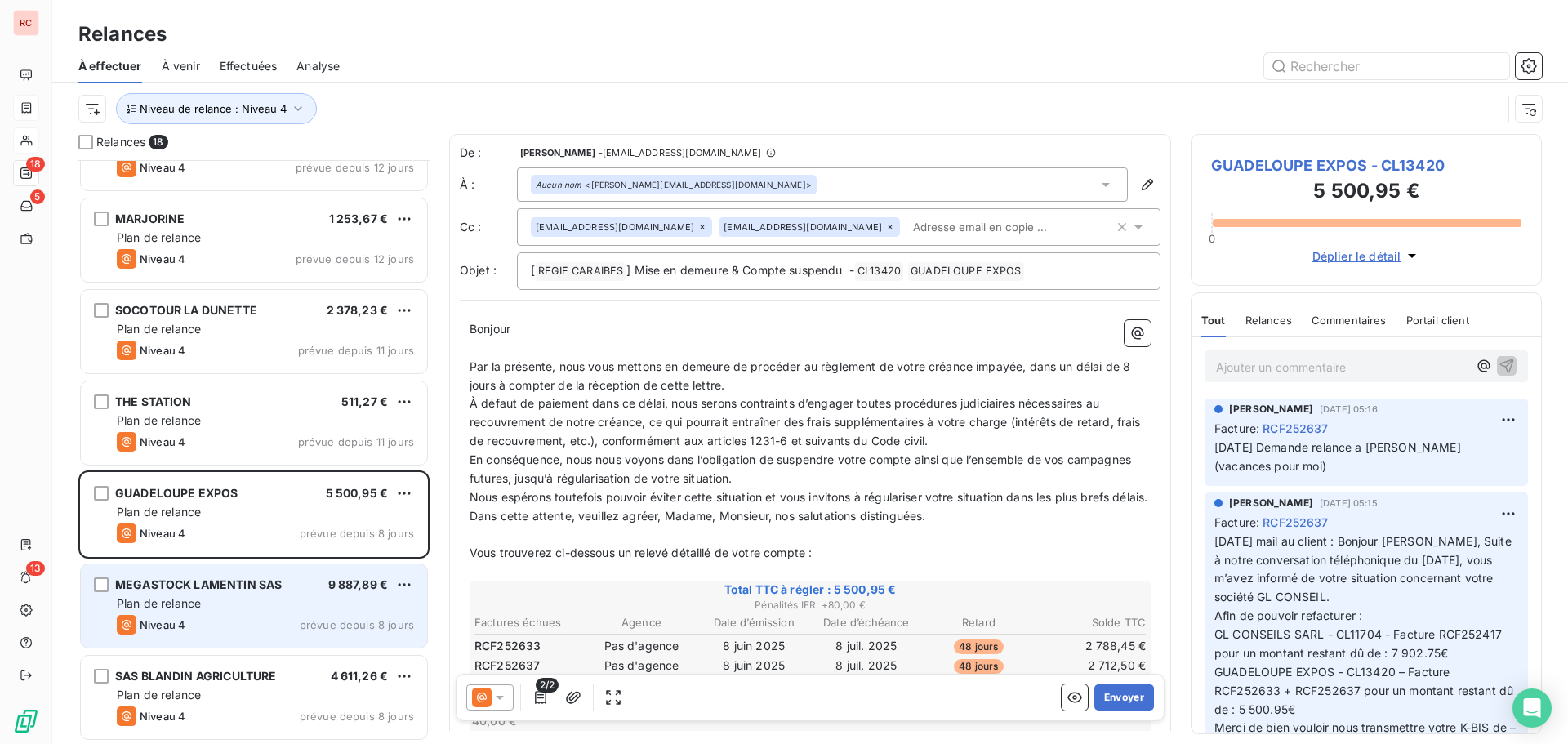
click at [181, 626] on span "Niveau 4" at bounding box center [162, 625] width 45 height 13
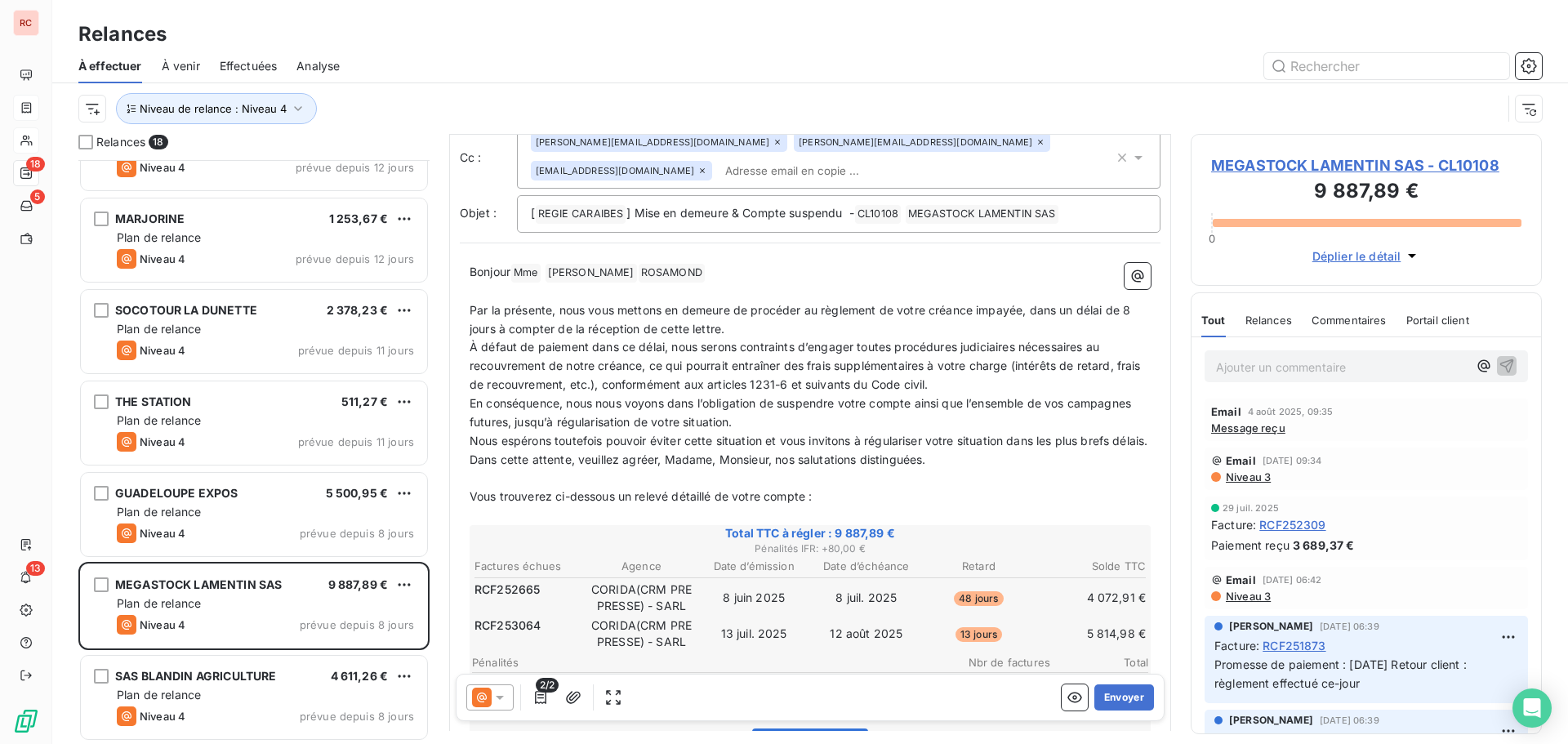
scroll to position [246, 0]
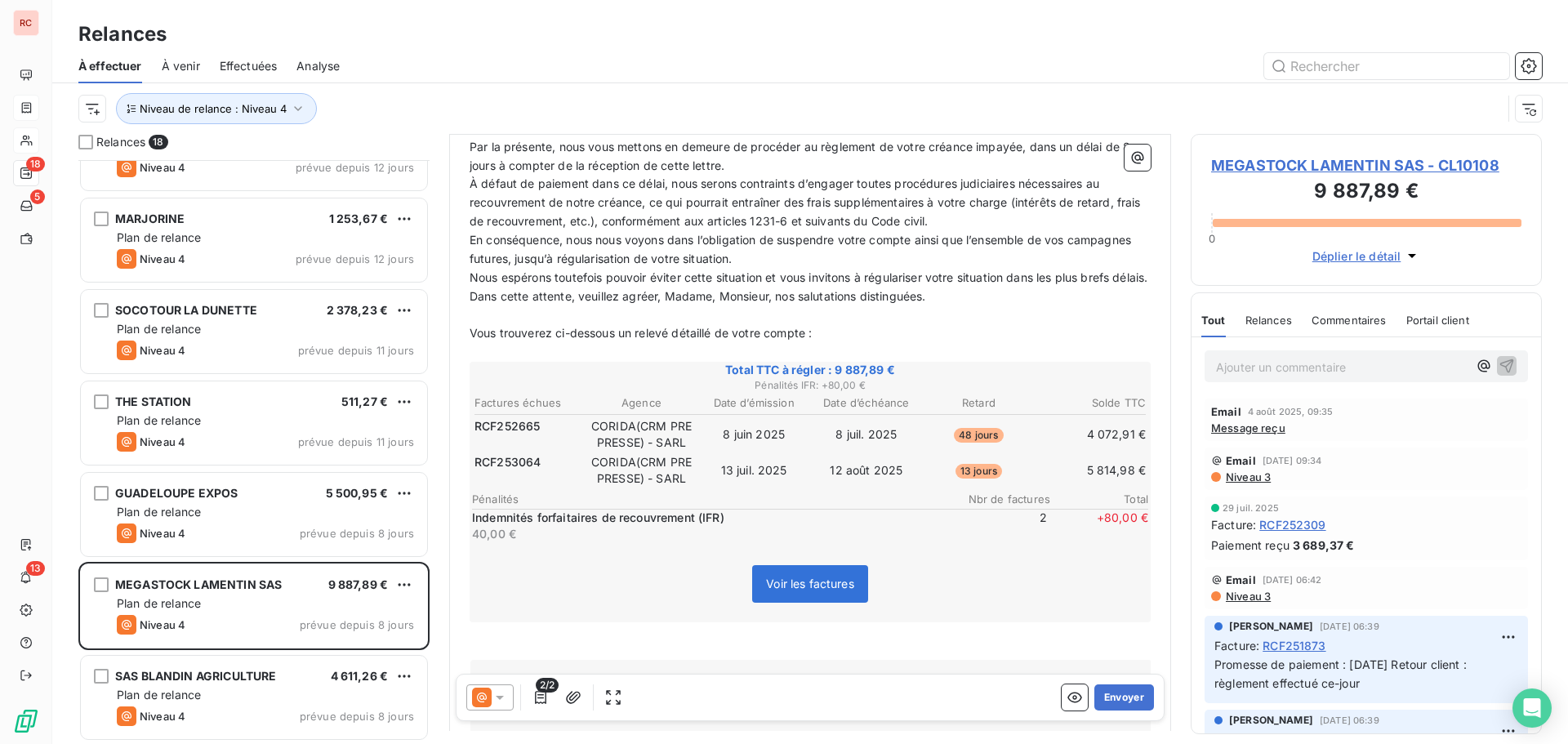
click at [504, 692] on icon at bounding box center [500, 698] width 16 height 16
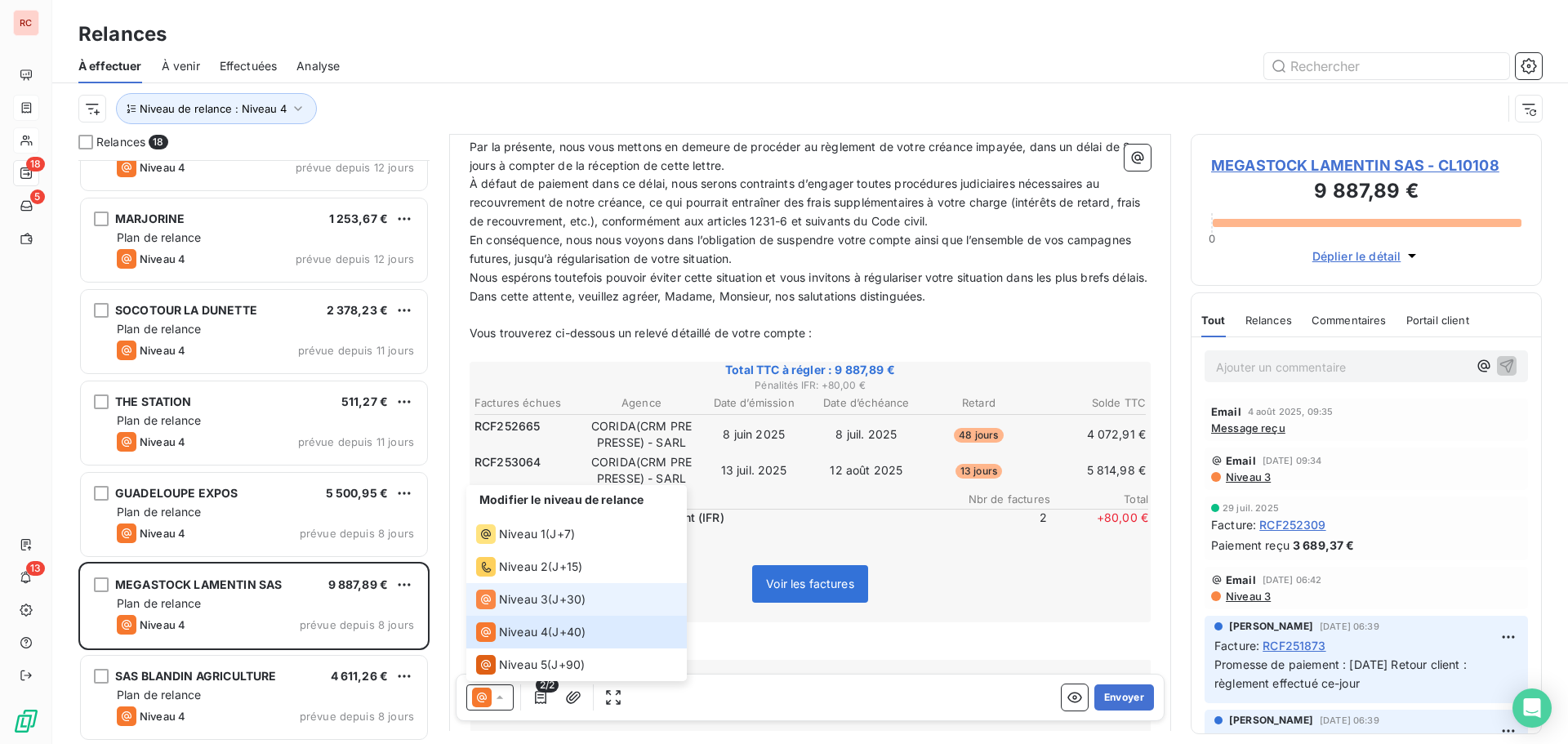
click at [519, 607] on span "Niveau 3" at bounding box center [523, 599] width 49 height 16
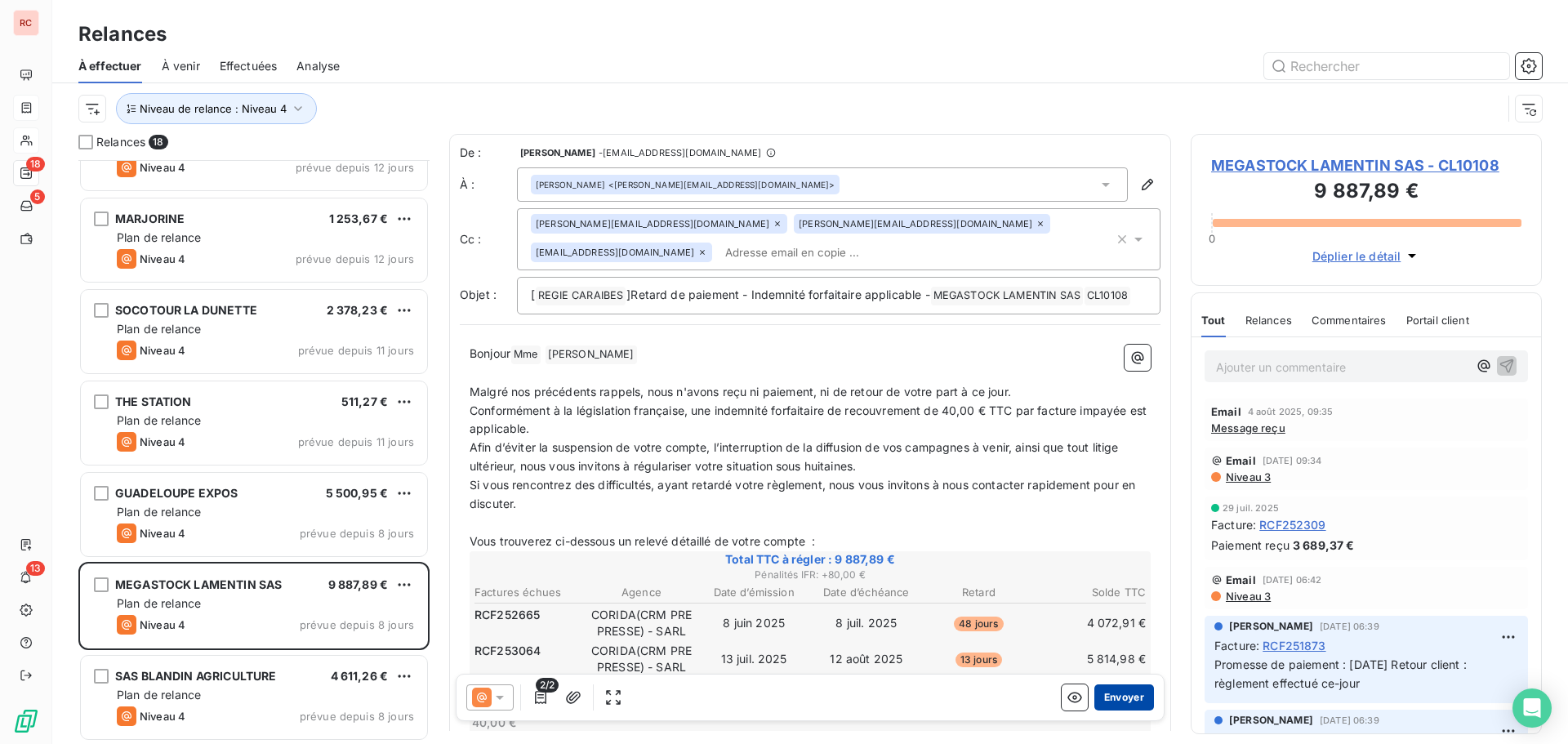
click at [1101, 699] on button "Envoyer" at bounding box center [1124, 698] width 60 height 27
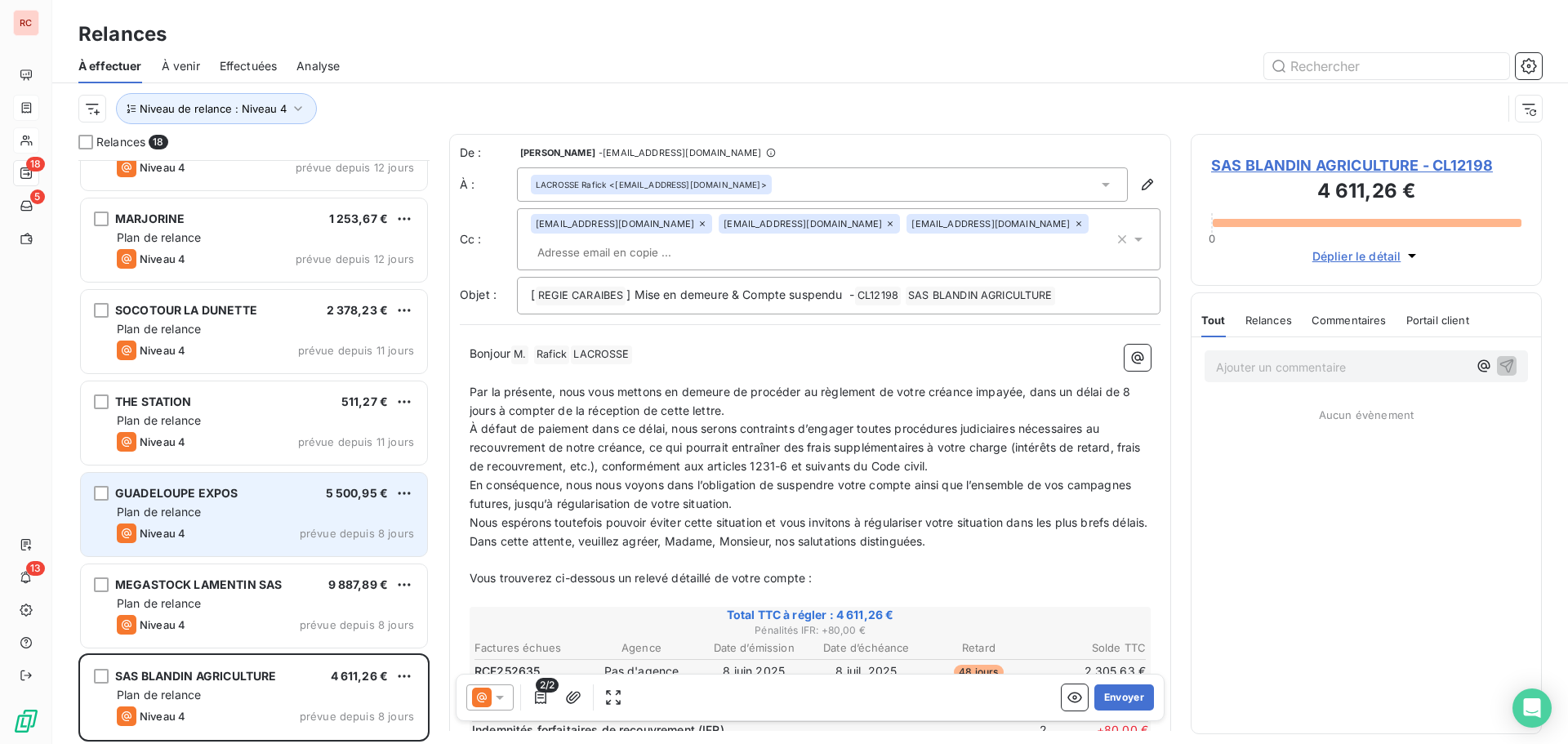
scroll to position [971, 0]
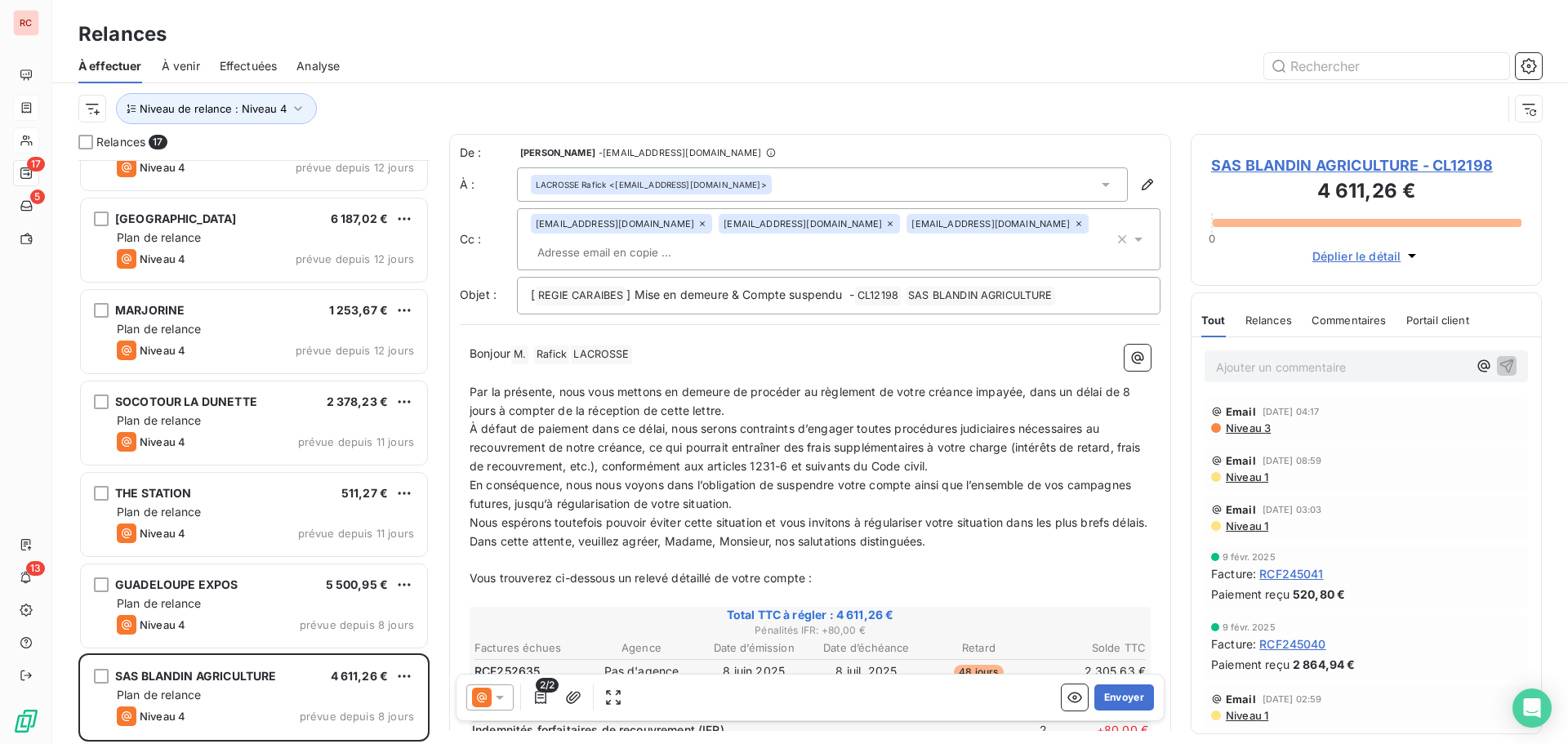
click at [504, 694] on icon at bounding box center [500, 698] width 16 height 16
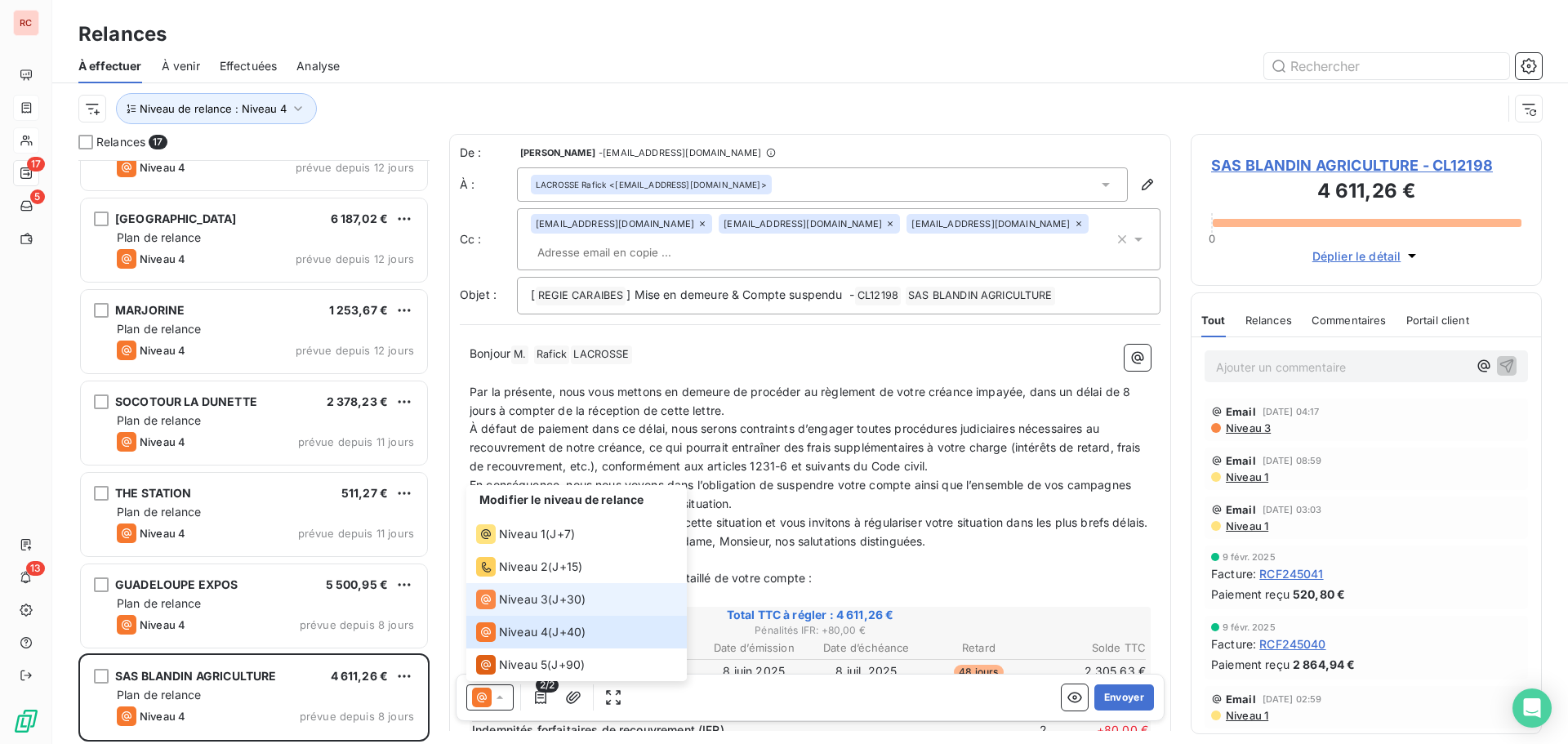
click at [534, 591] on div "Niveau 3" at bounding box center [512, 599] width 72 height 20
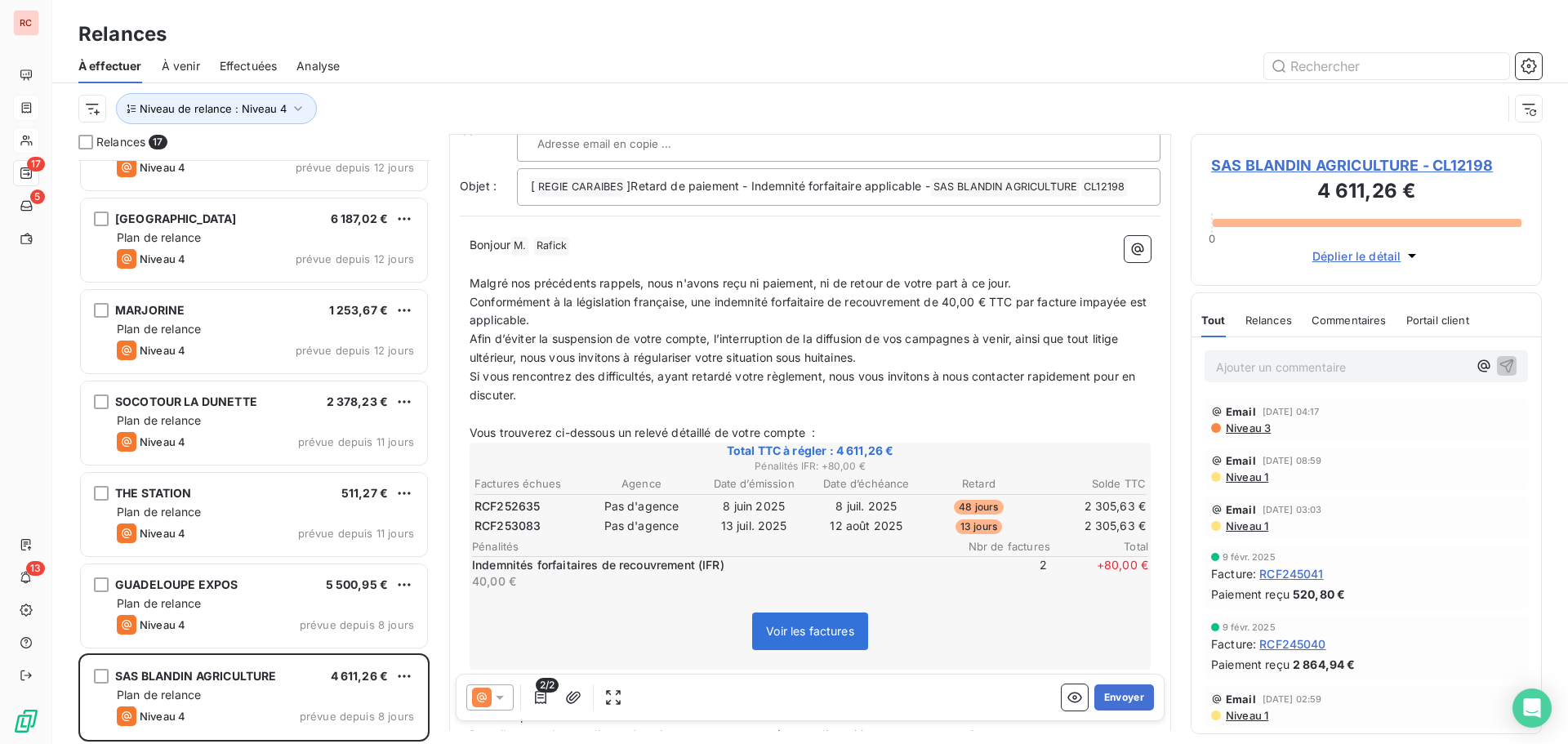
scroll to position [82, 0]
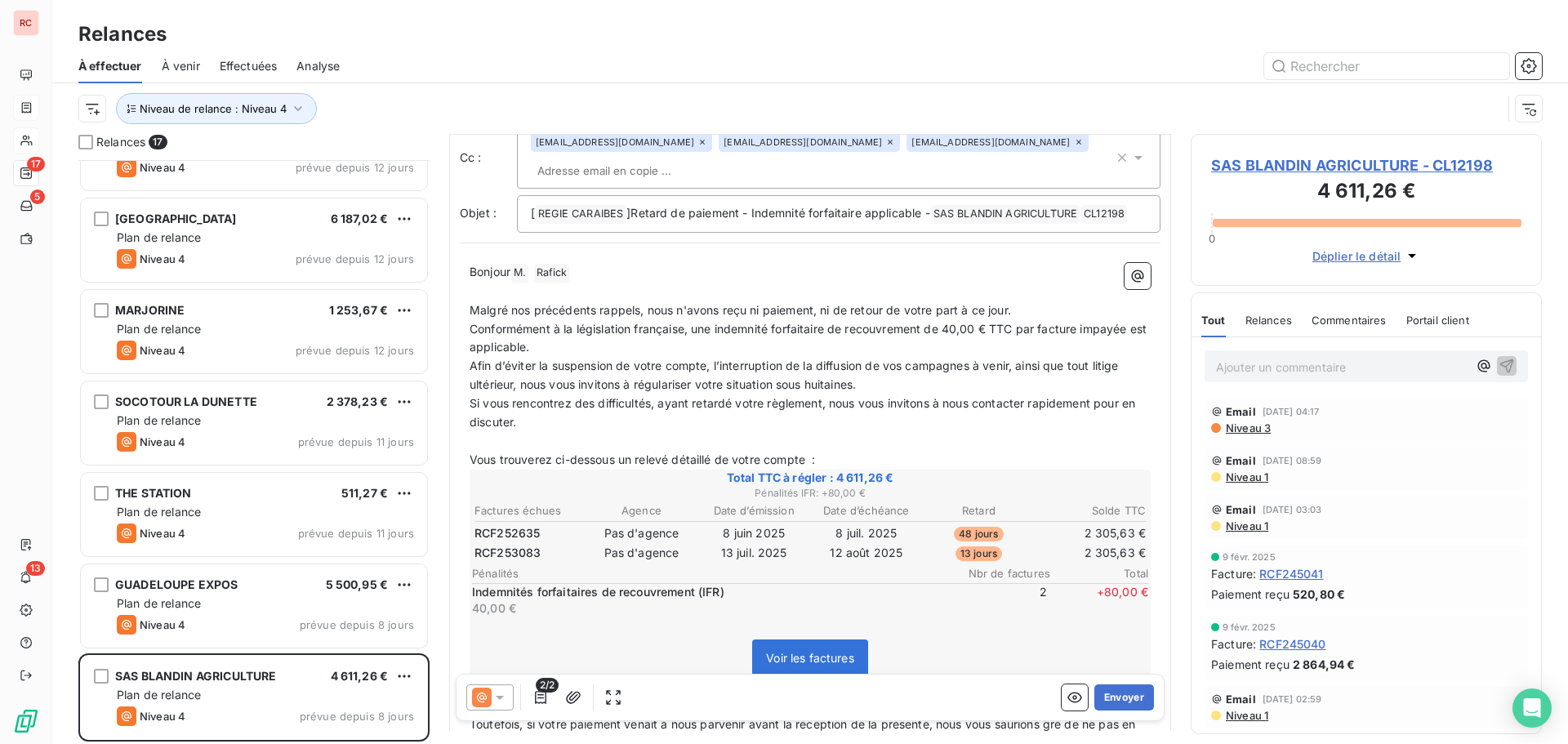
click at [1242, 428] on span "Niveau 3" at bounding box center [1248, 428] width 46 height 13
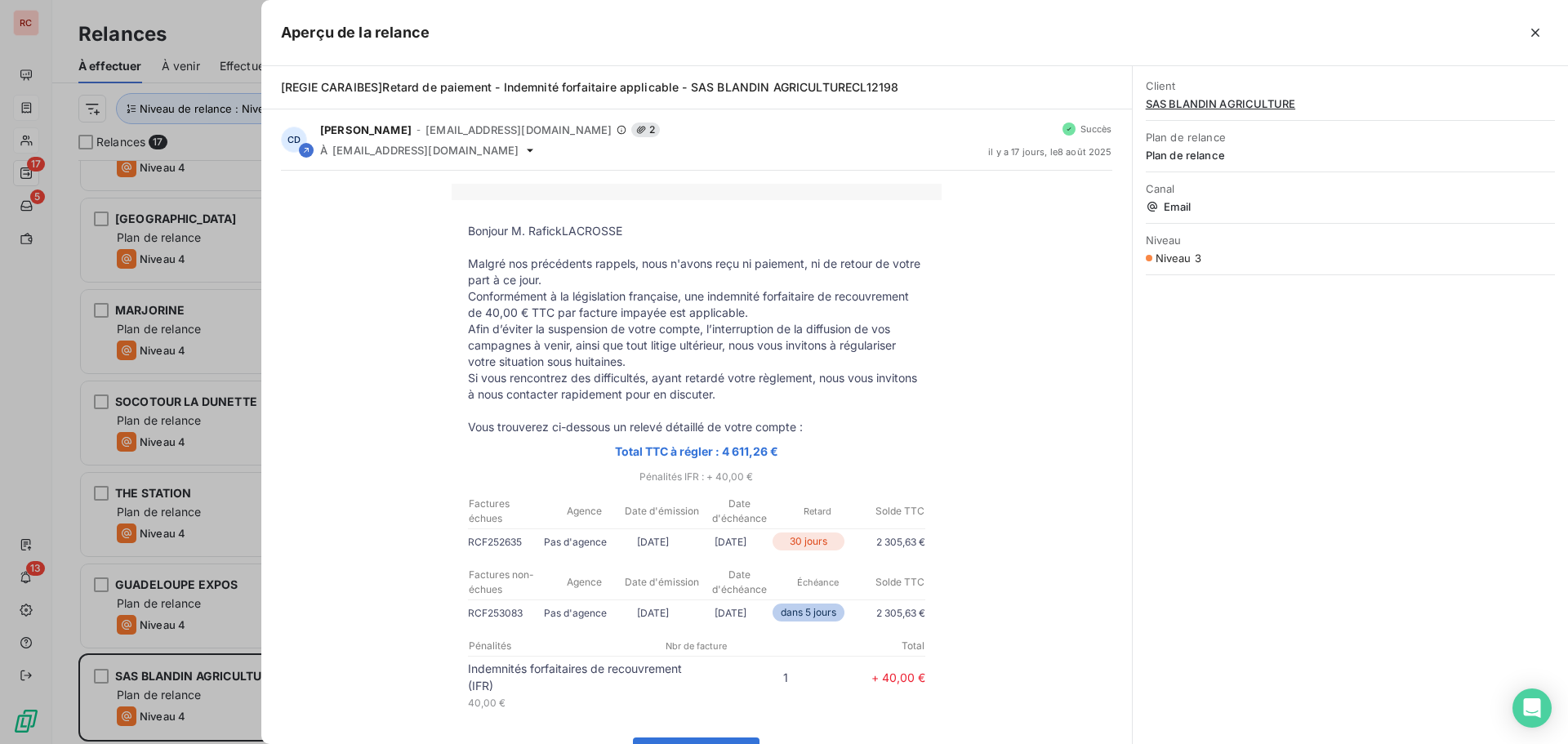
click at [226, 690] on div at bounding box center [784, 372] width 1568 height 744
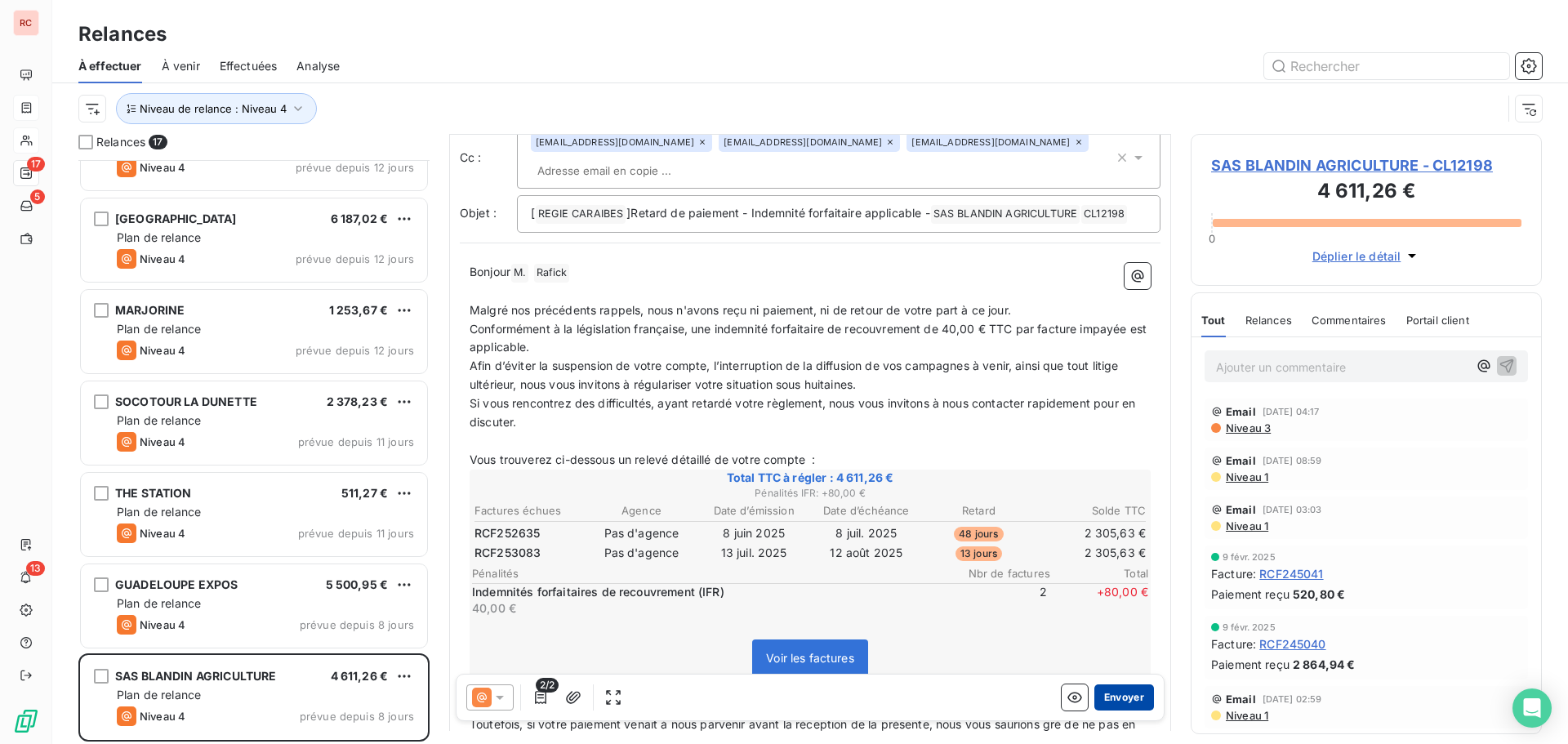
click at [1111, 690] on button "Envoyer" at bounding box center [1124, 698] width 60 height 27
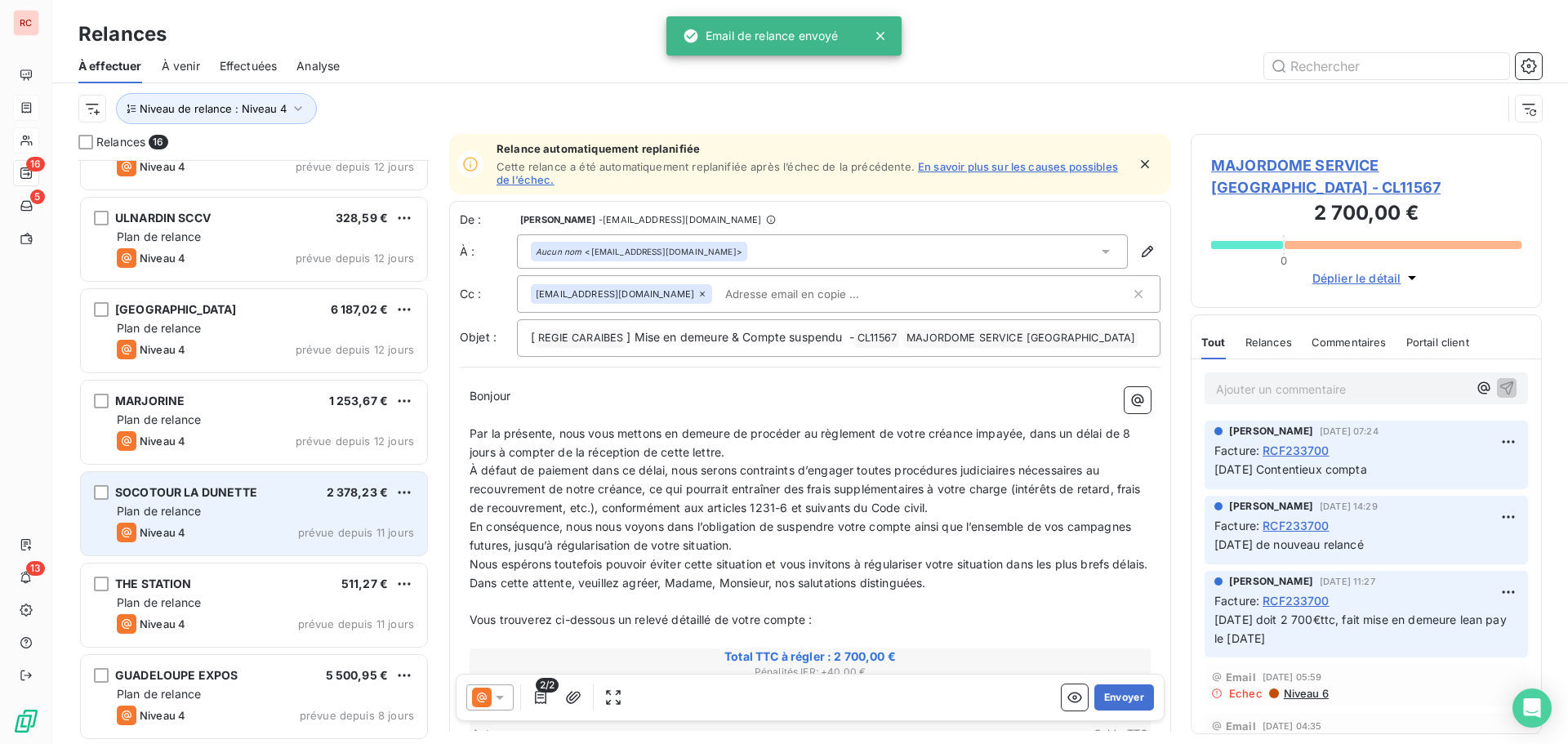
scroll to position [880, 0]
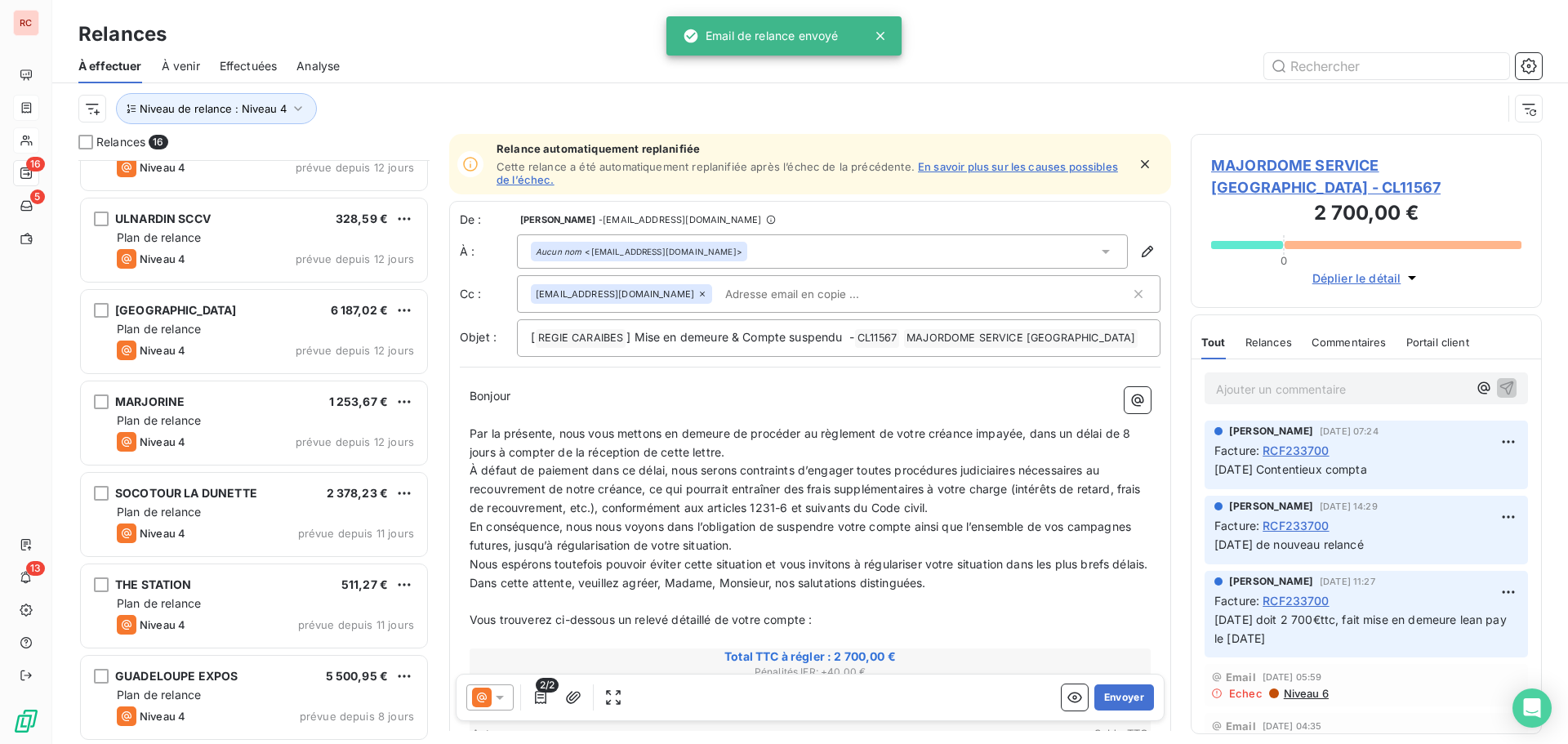
click at [247, 64] on span "Effectuées" at bounding box center [248, 66] width 58 height 16
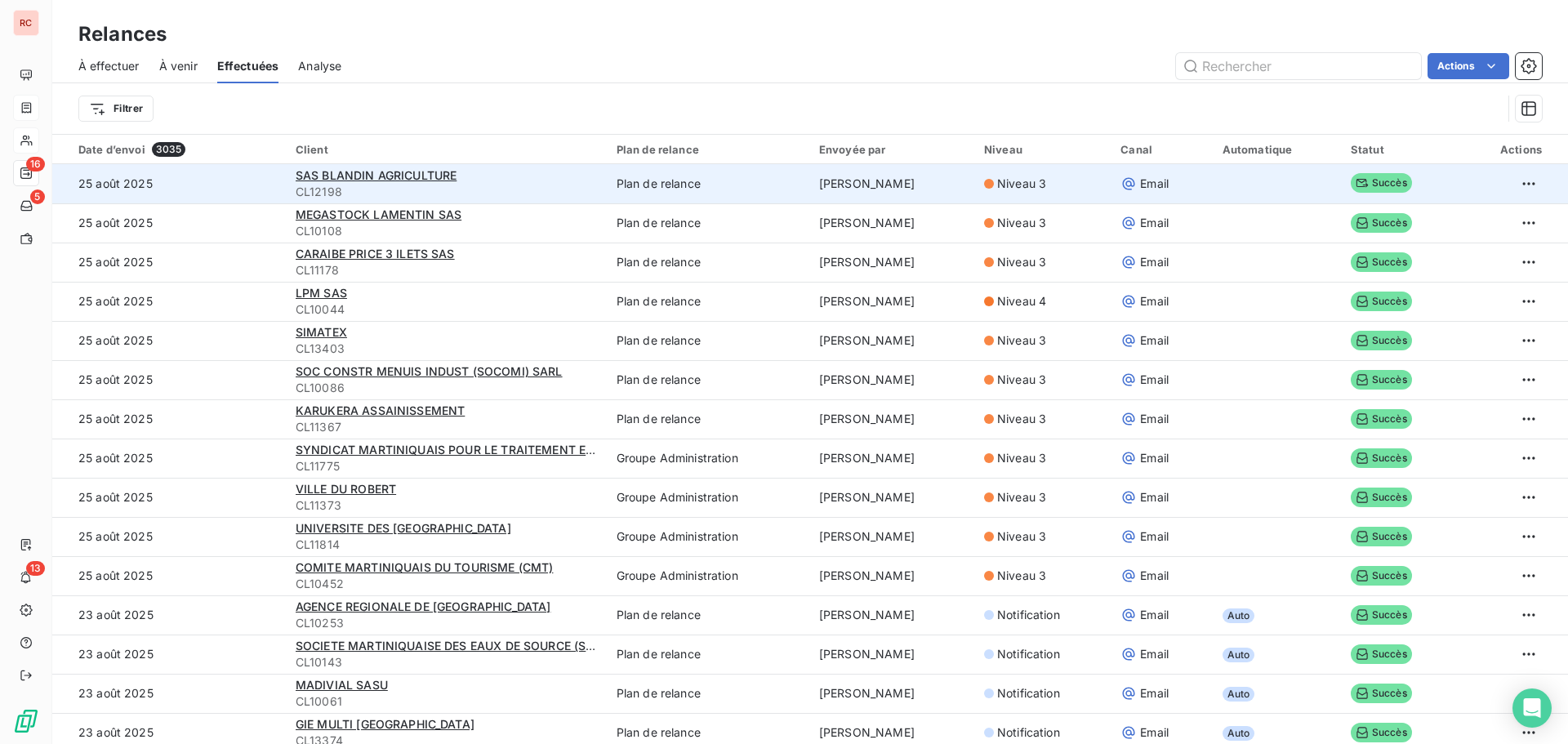
click at [331, 183] on span "CL12198" at bounding box center [446, 191] width 302 height 16
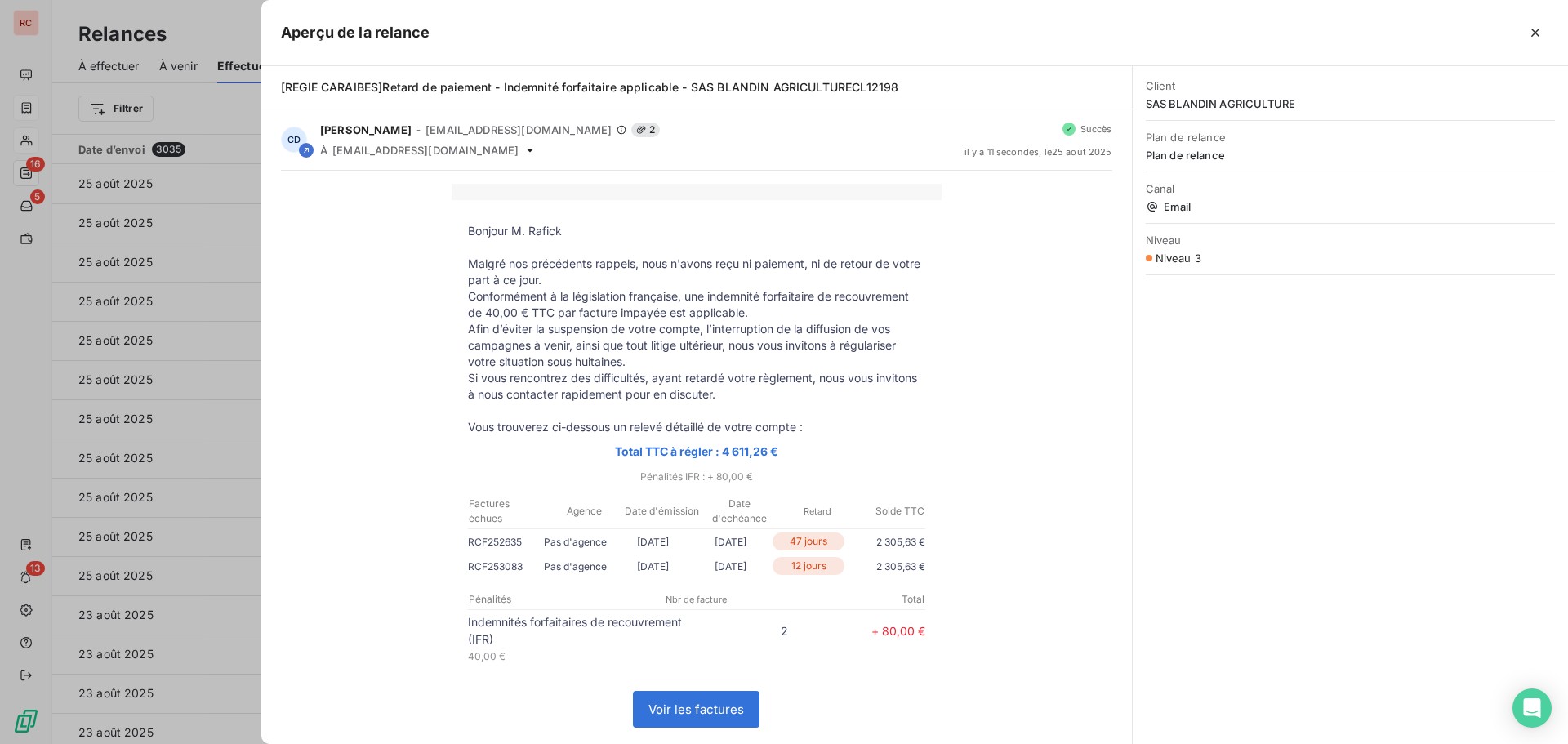
click at [235, 179] on div at bounding box center [784, 372] width 1568 height 744
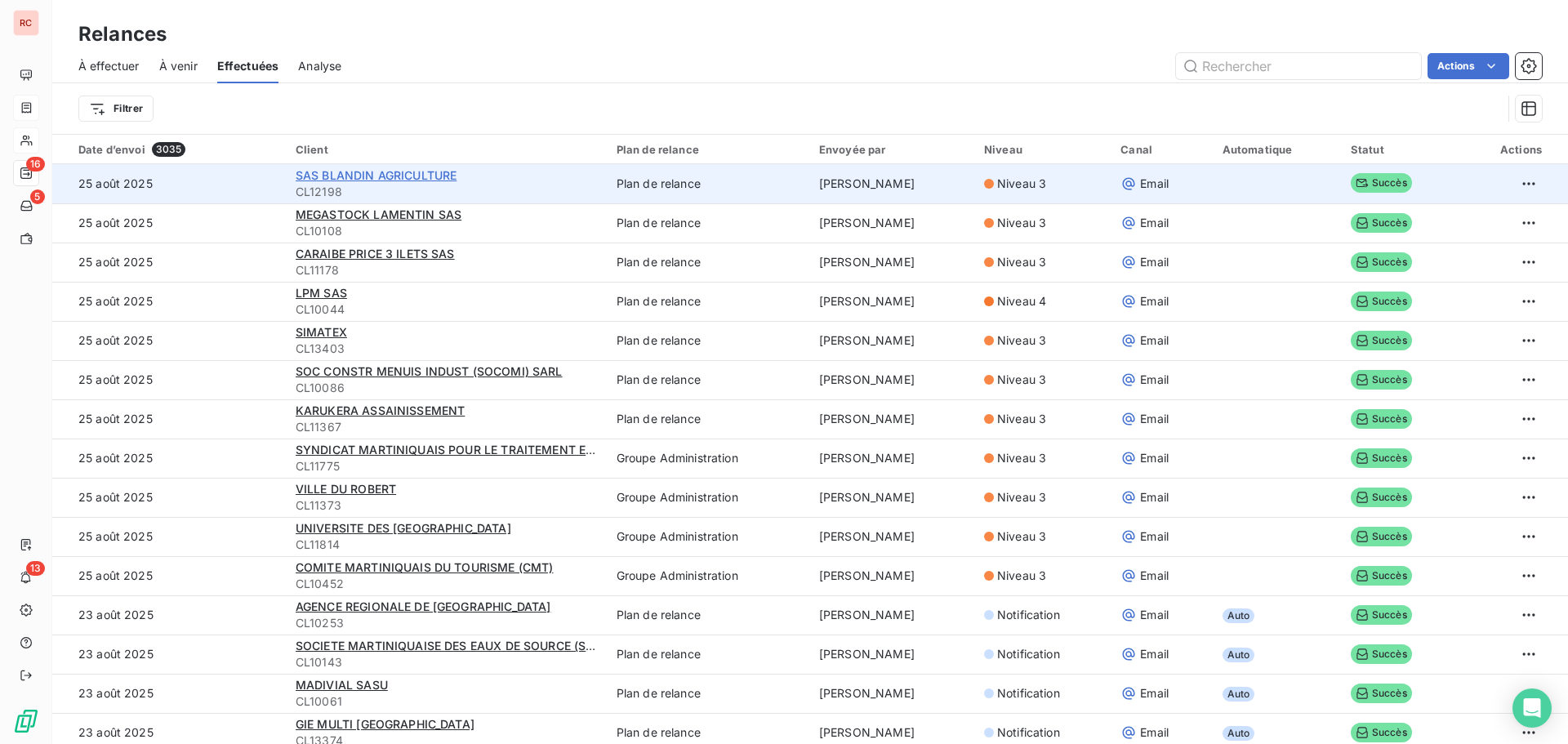
click at [342, 172] on span "SAS BLANDIN AGRICULTURE" at bounding box center [376, 175] width 161 height 14
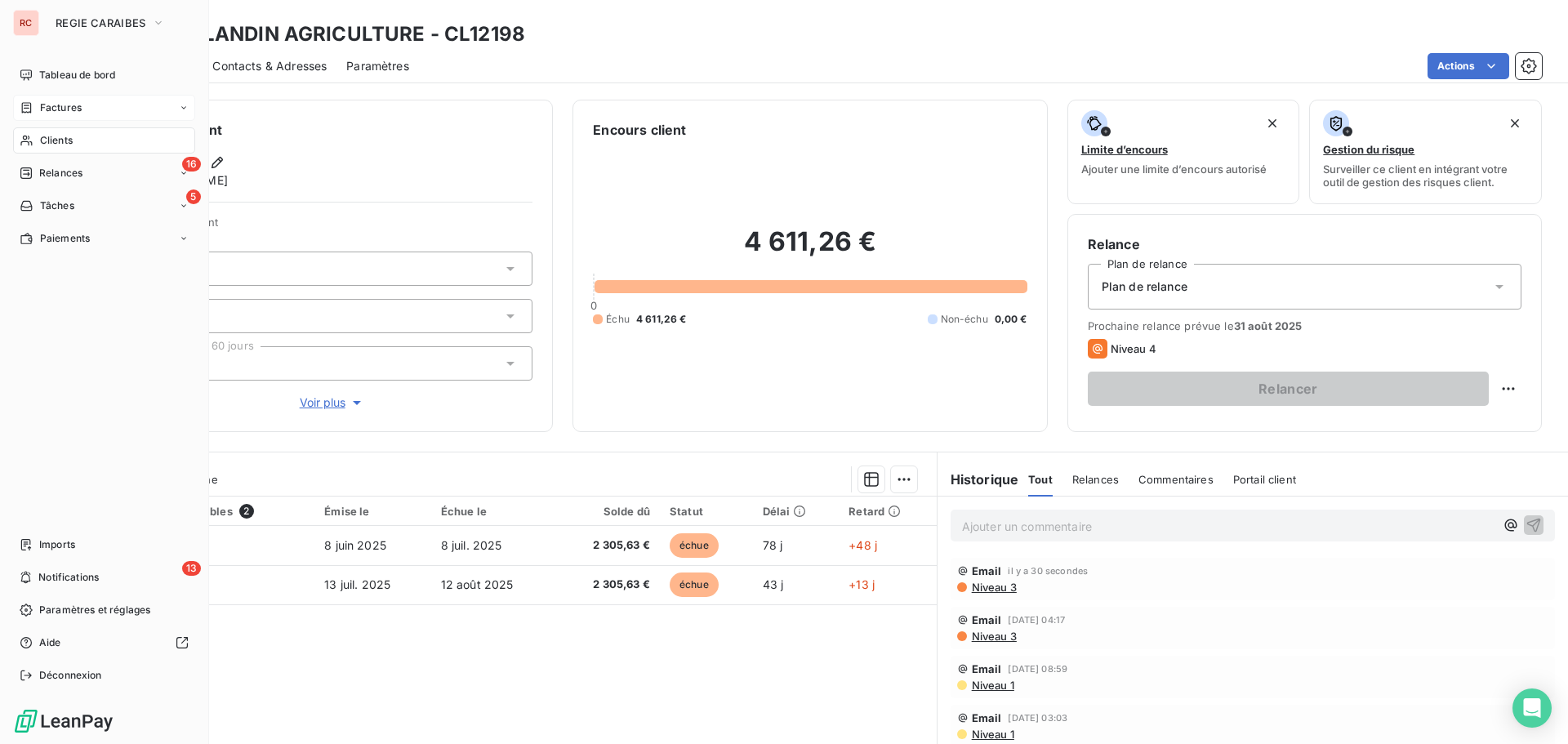
drag, startPoint x: 27, startPoint y: 173, endPoint x: 195, endPoint y: 241, distance: 181.2
click at [27, 173] on icon at bounding box center [26, 172] width 13 height 13
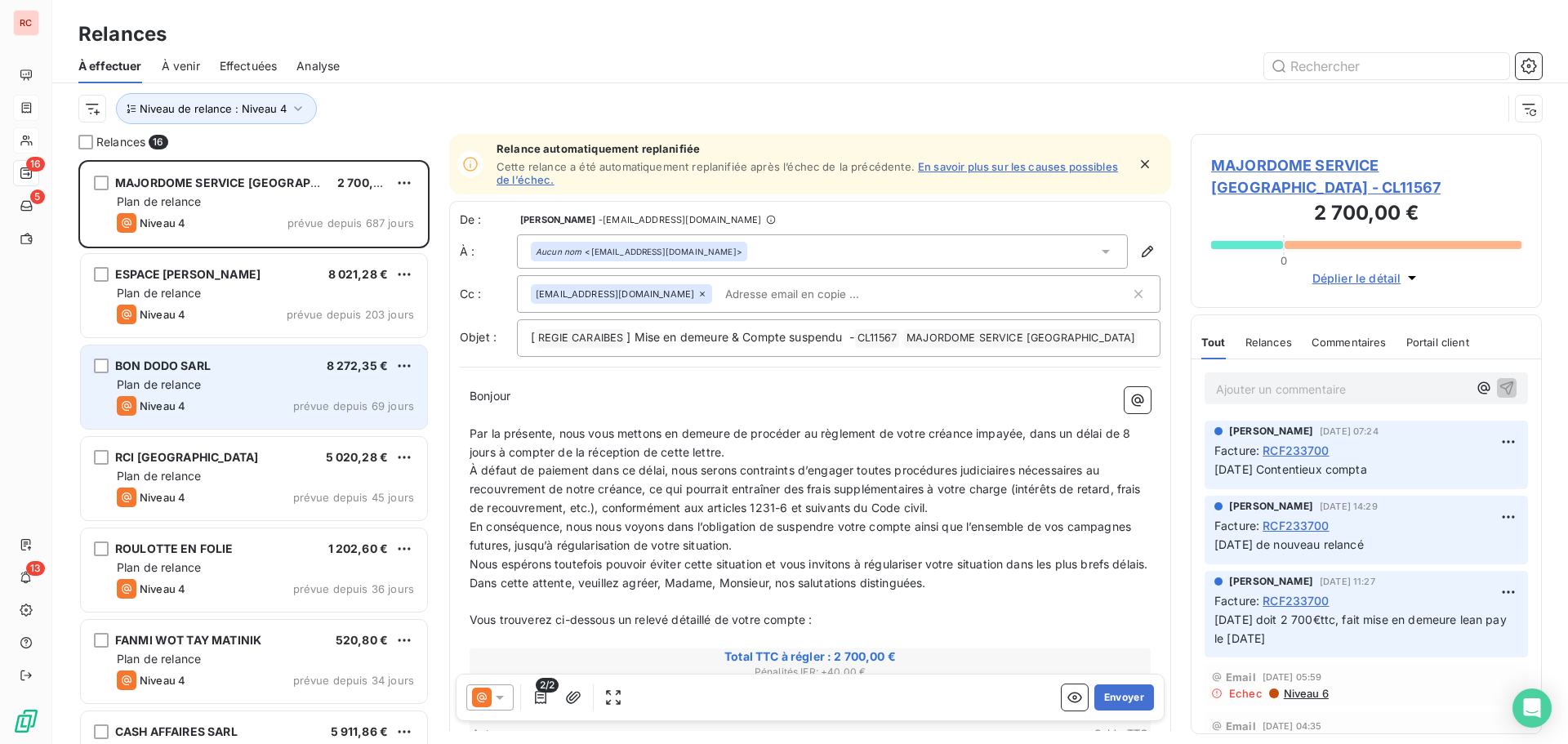
click at [189, 386] on span "Plan de relance" at bounding box center [159, 384] width 84 height 14
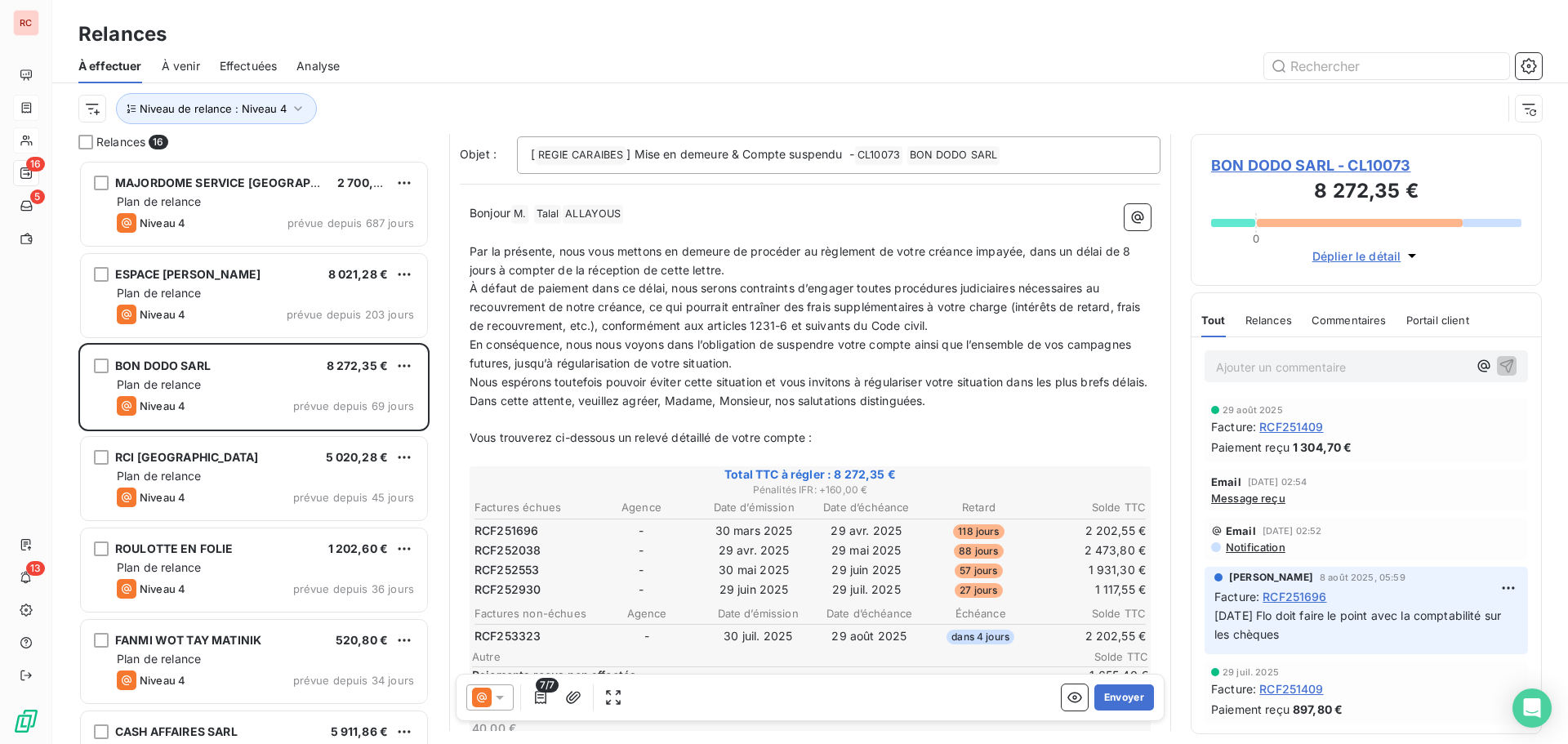
scroll to position [327, 0]
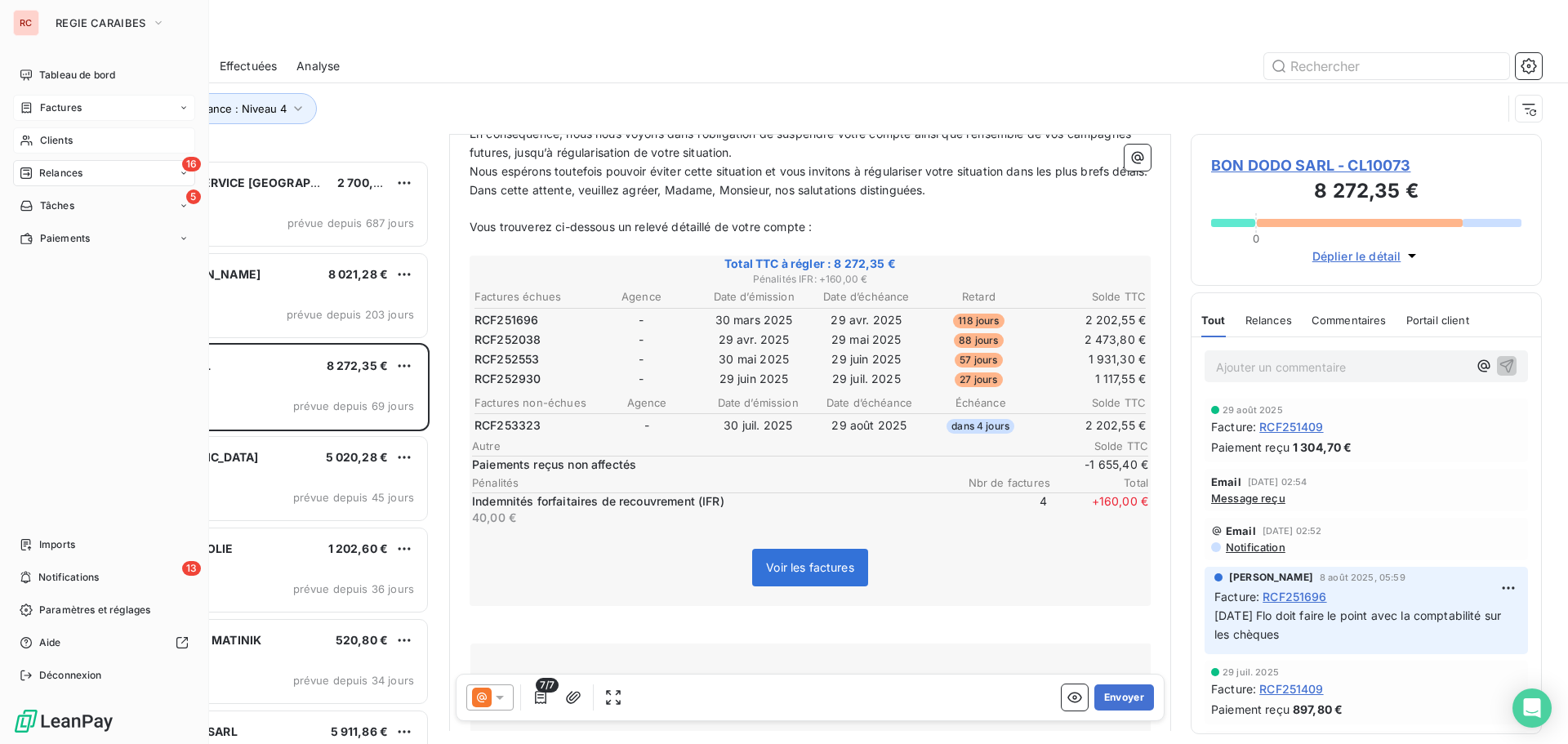
click at [60, 135] on span "Clients" at bounding box center [57, 140] width 33 height 15
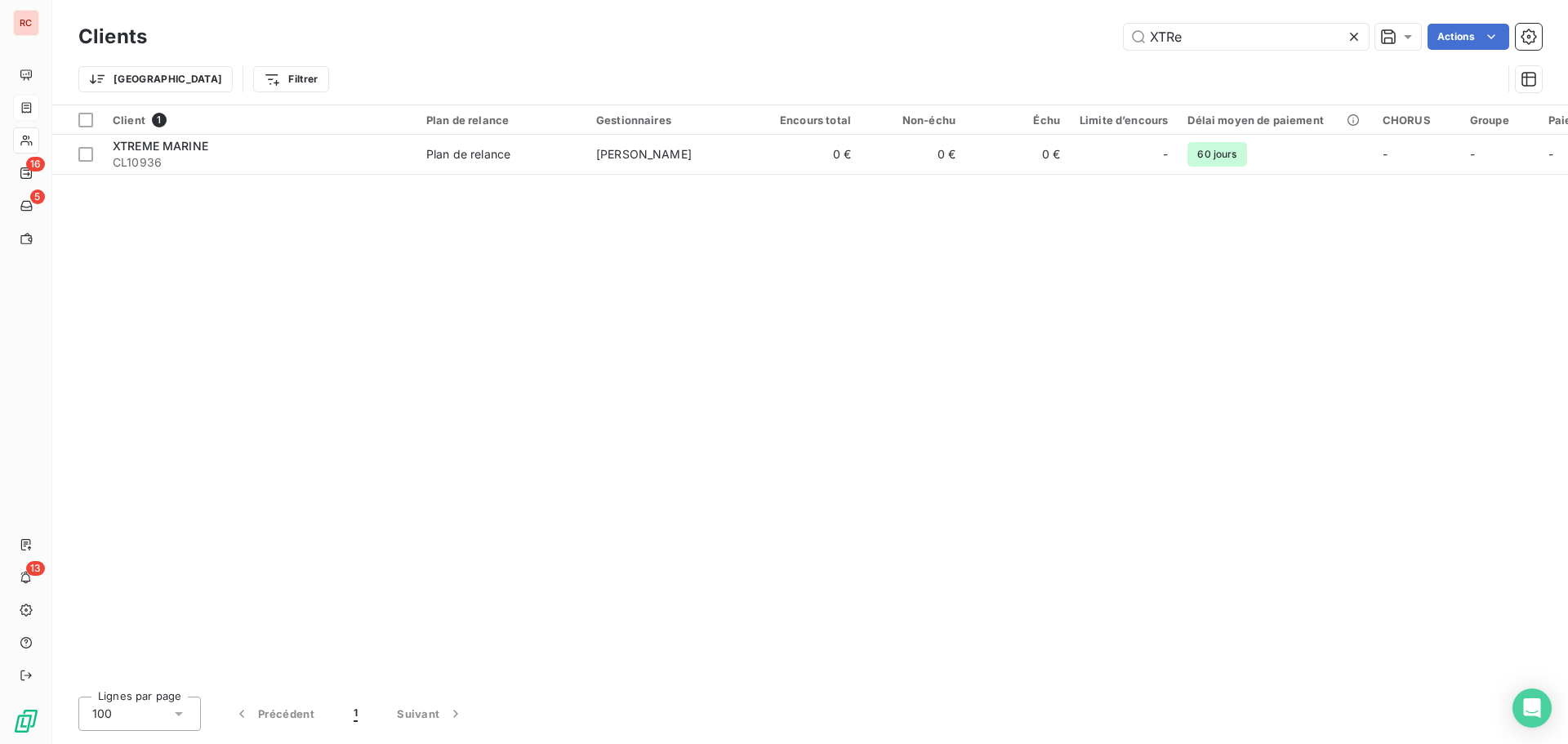
drag, startPoint x: 1191, startPoint y: 32, endPoint x: 1054, endPoint y: 43, distance: 137.4
click at [1054, 43] on div "XTRe Actions" at bounding box center [853, 37] width 1375 height 27
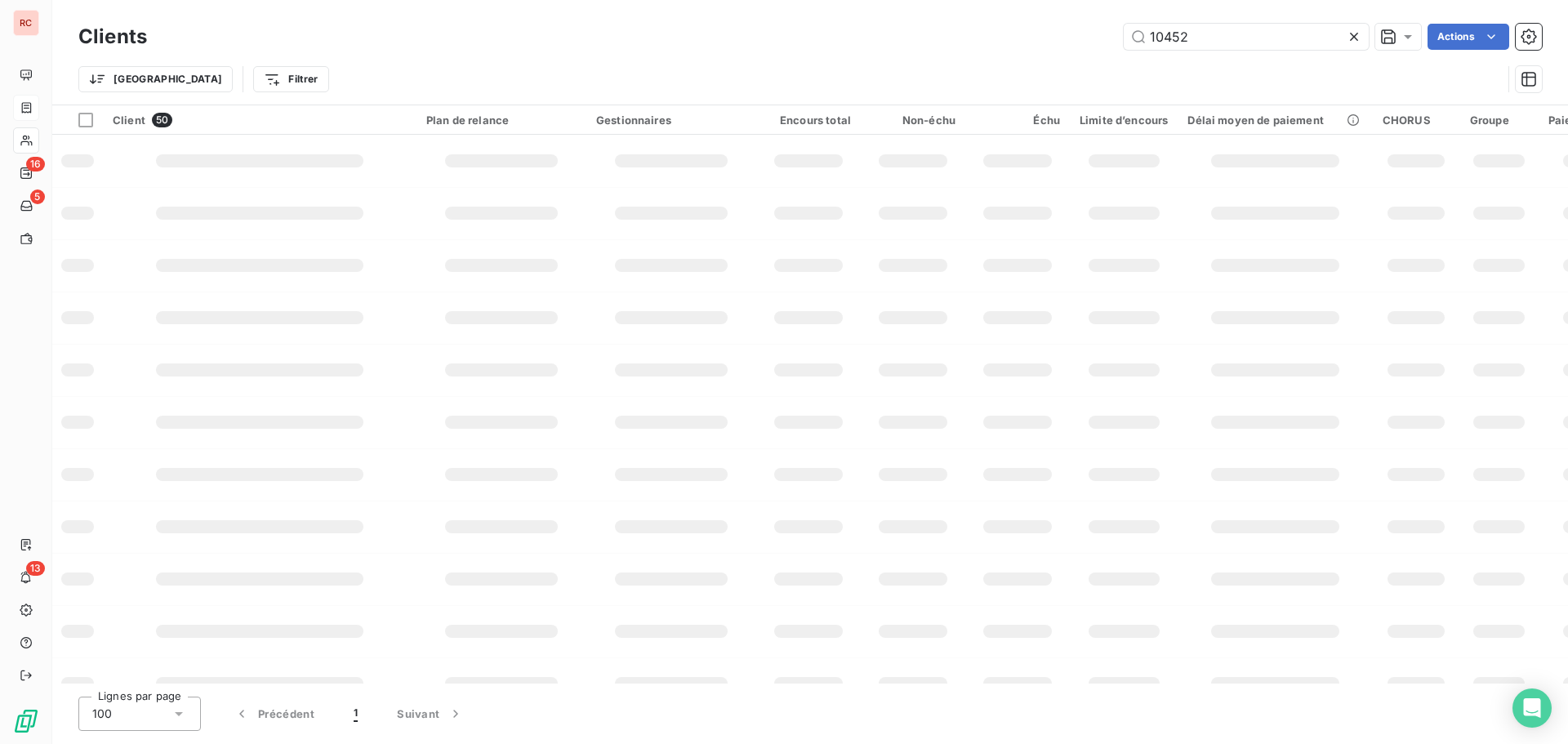
type input "10452"
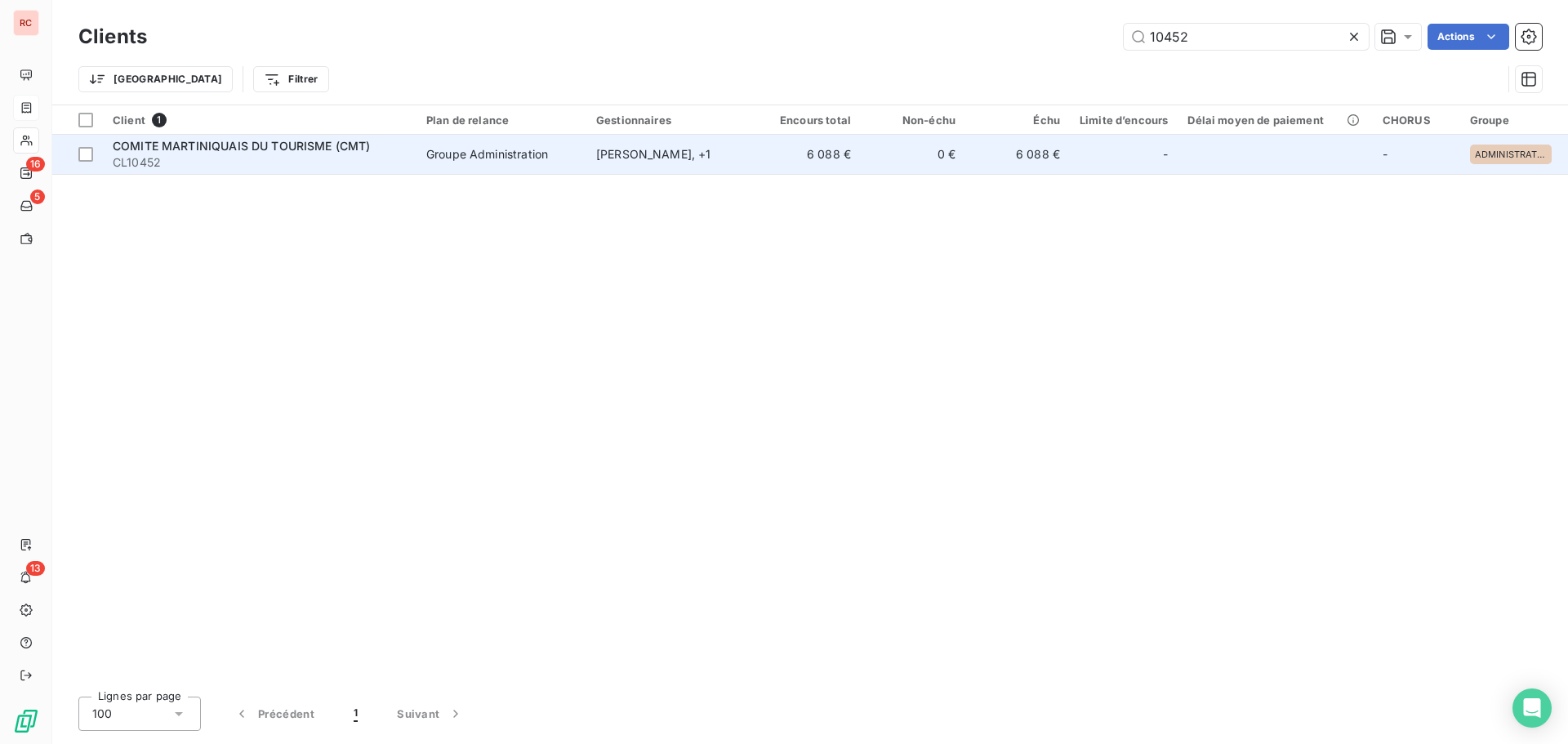
click at [637, 159] on td "[PERSON_NAME] , + 1" at bounding box center [671, 154] width 170 height 39
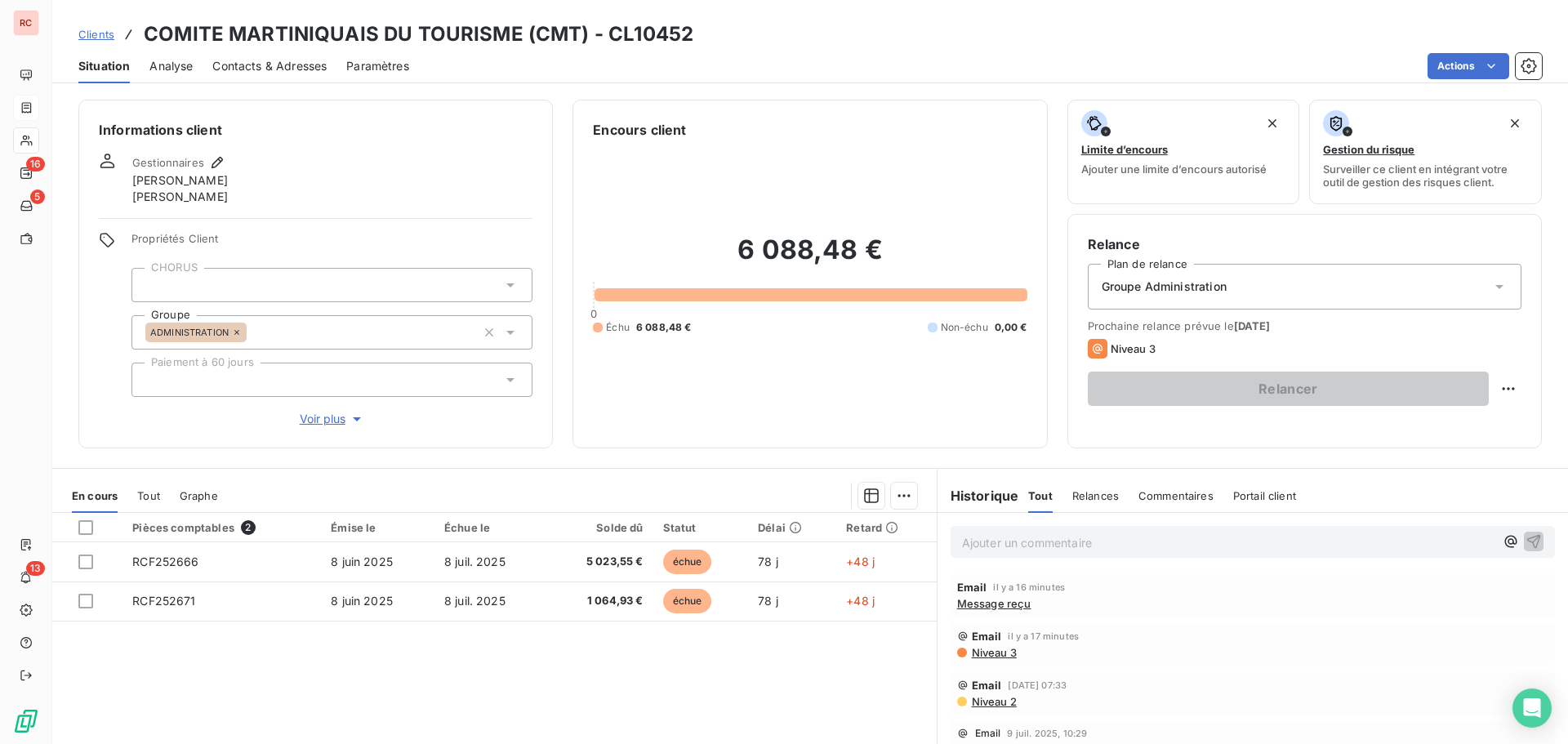
click at [266, 75] on div "Contacts & Adresses" at bounding box center [269, 66] width 114 height 34
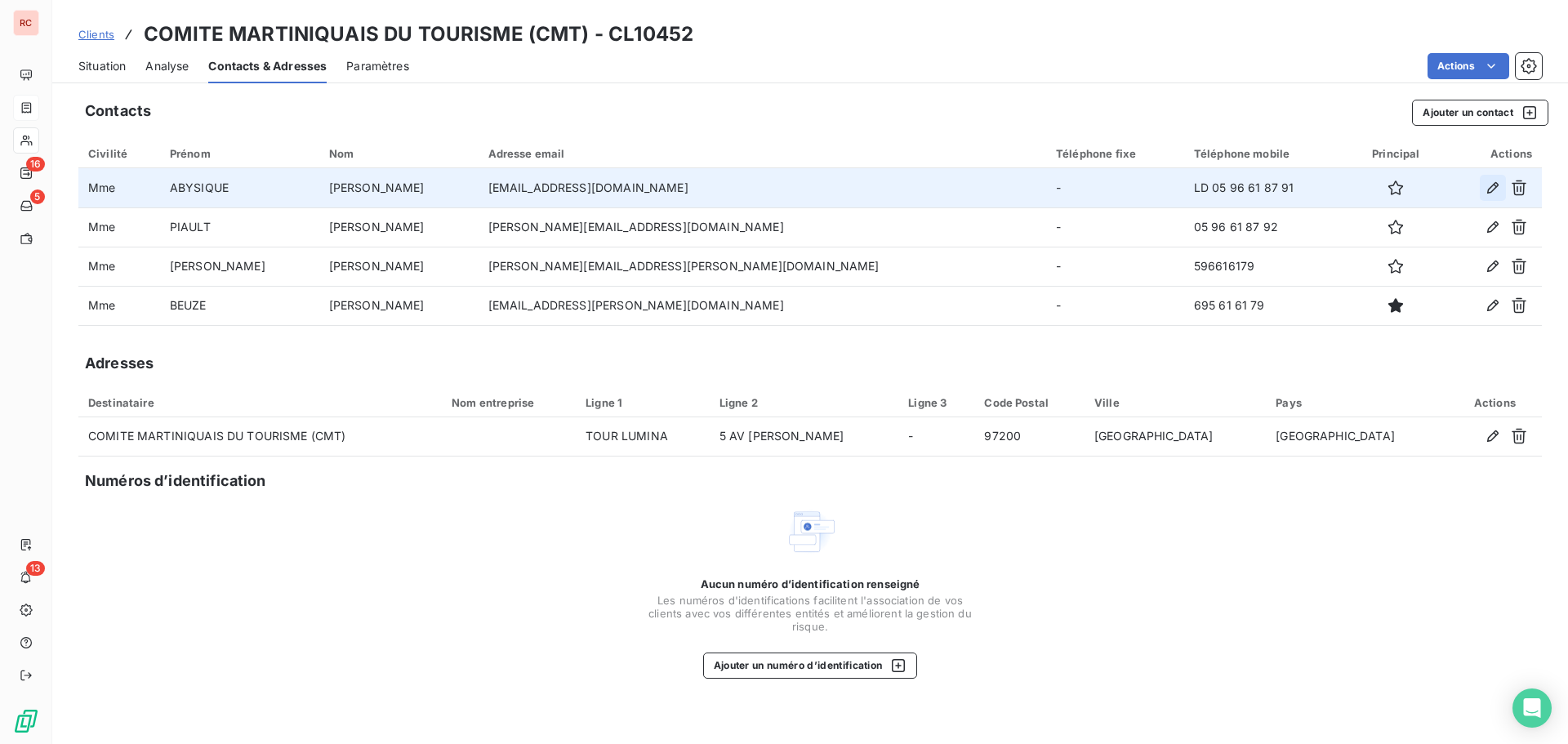
click at [1486, 187] on icon "button" at bounding box center [1493, 188] width 16 height 16
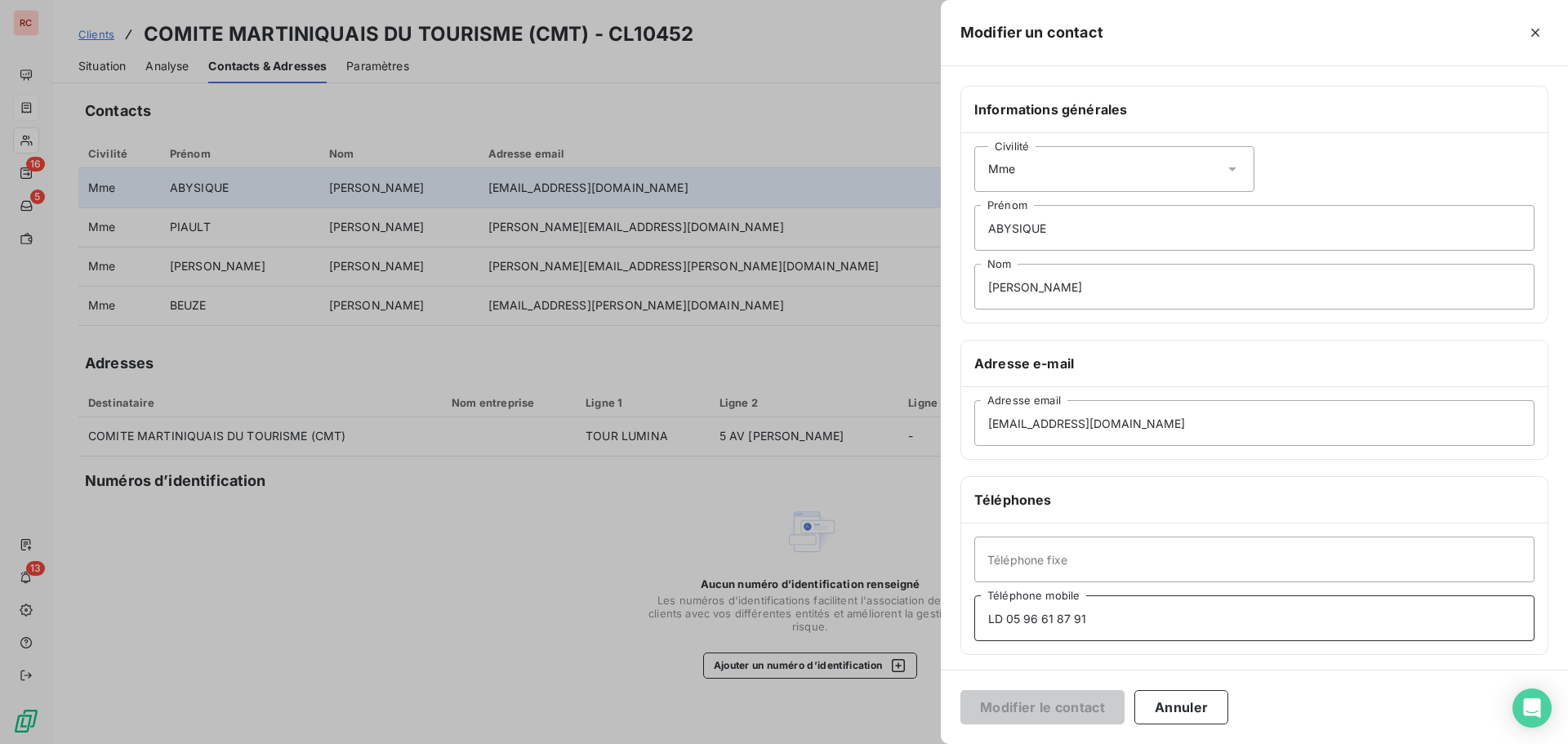
drag, startPoint x: 1101, startPoint y: 614, endPoint x: 959, endPoint y: 618, distance: 142.1
click at [959, 618] on div "Informations générales Civilité Mme ABYSIQUE Prénom [PERSON_NAME] Nom Adresse e…" at bounding box center [1254, 448] width 627 height 725
type input "LD 05 96 61 87 91"
click at [997, 621] on input "Téléphone mobile" at bounding box center [1254, 618] width 560 height 45
paste input "Chargée Edition & Publicité"
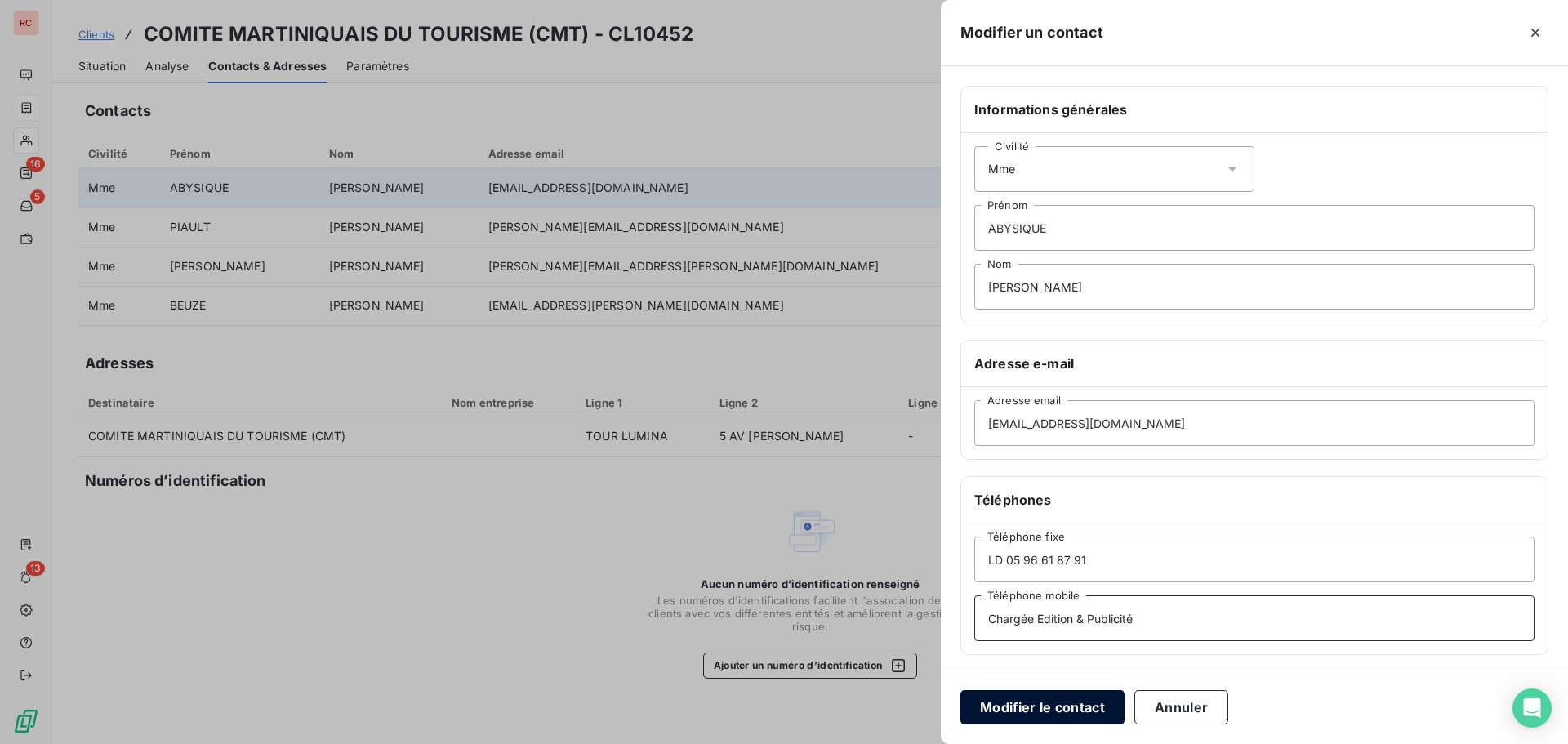
type input "Chargée Edition & Publicité"
click at [1076, 706] on button "Modifier le contact" at bounding box center [1043, 707] width 165 height 34
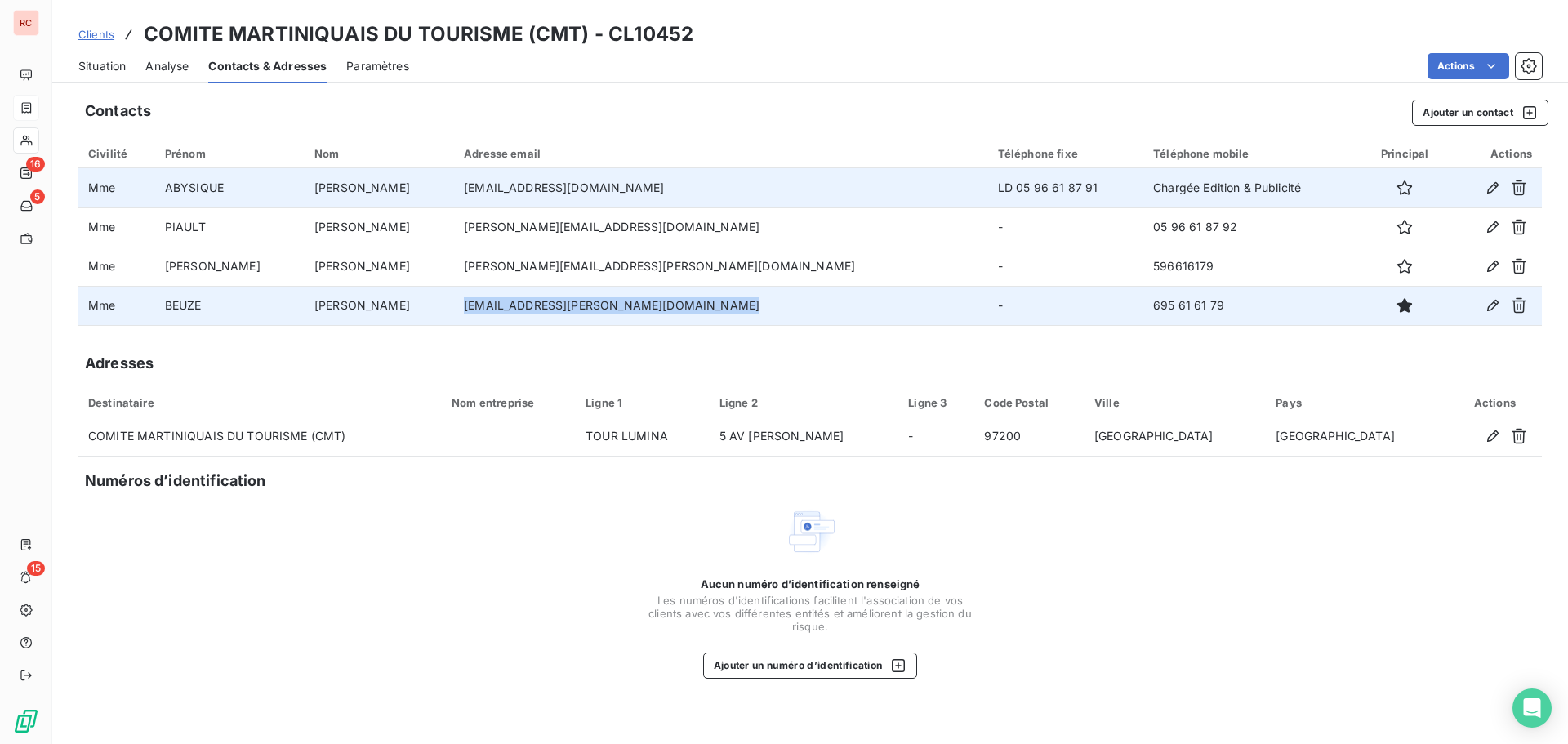
drag, startPoint x: 771, startPoint y: 307, endPoint x: 494, endPoint y: 318, distance: 277.2
click at [494, 318] on td "[EMAIL_ADDRESS][PERSON_NAME][DOMAIN_NAME]" at bounding box center [721, 306] width 534 height 39
copy td "[EMAIL_ADDRESS][PERSON_NAME][DOMAIN_NAME]"
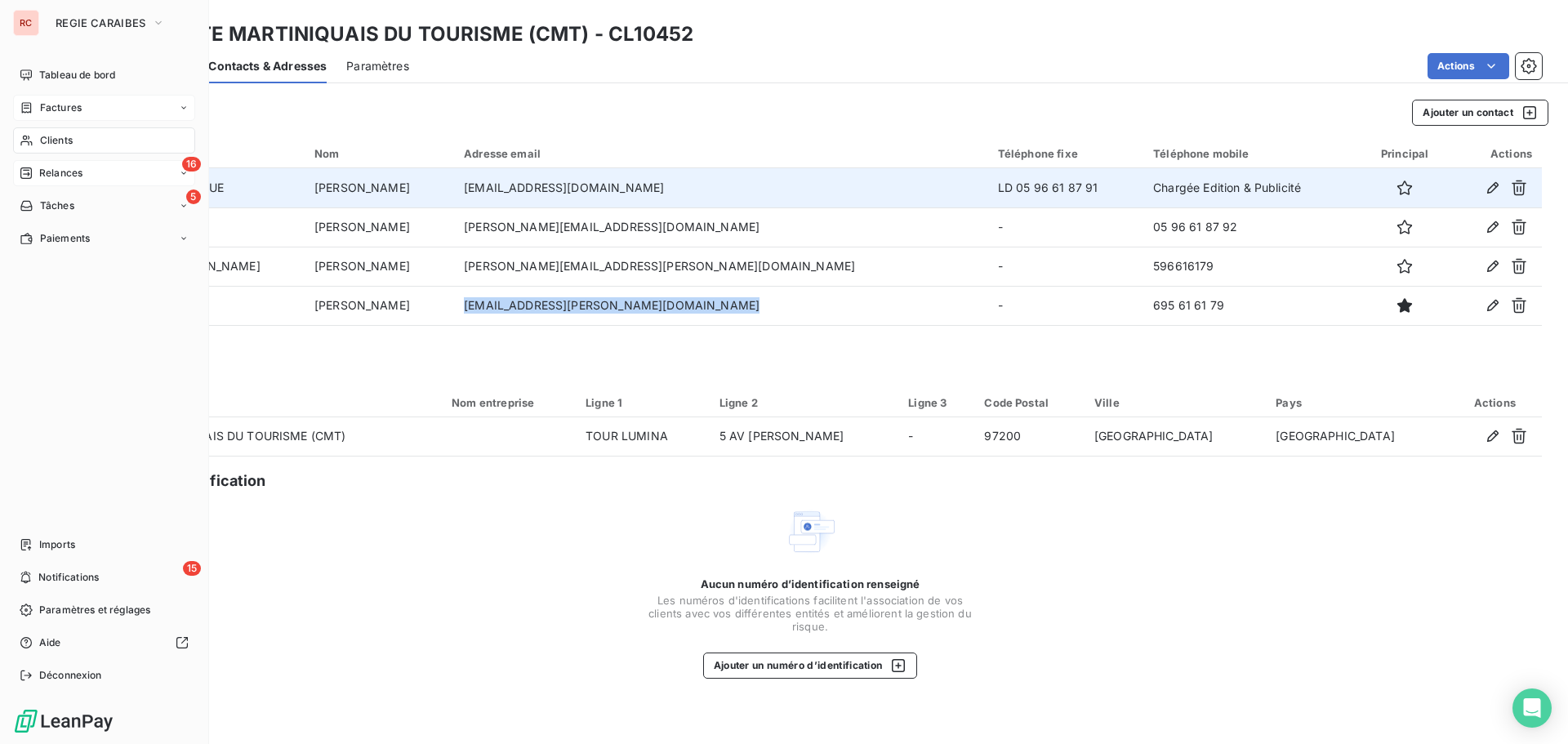
click at [65, 176] on span "Relances" at bounding box center [61, 173] width 44 height 15
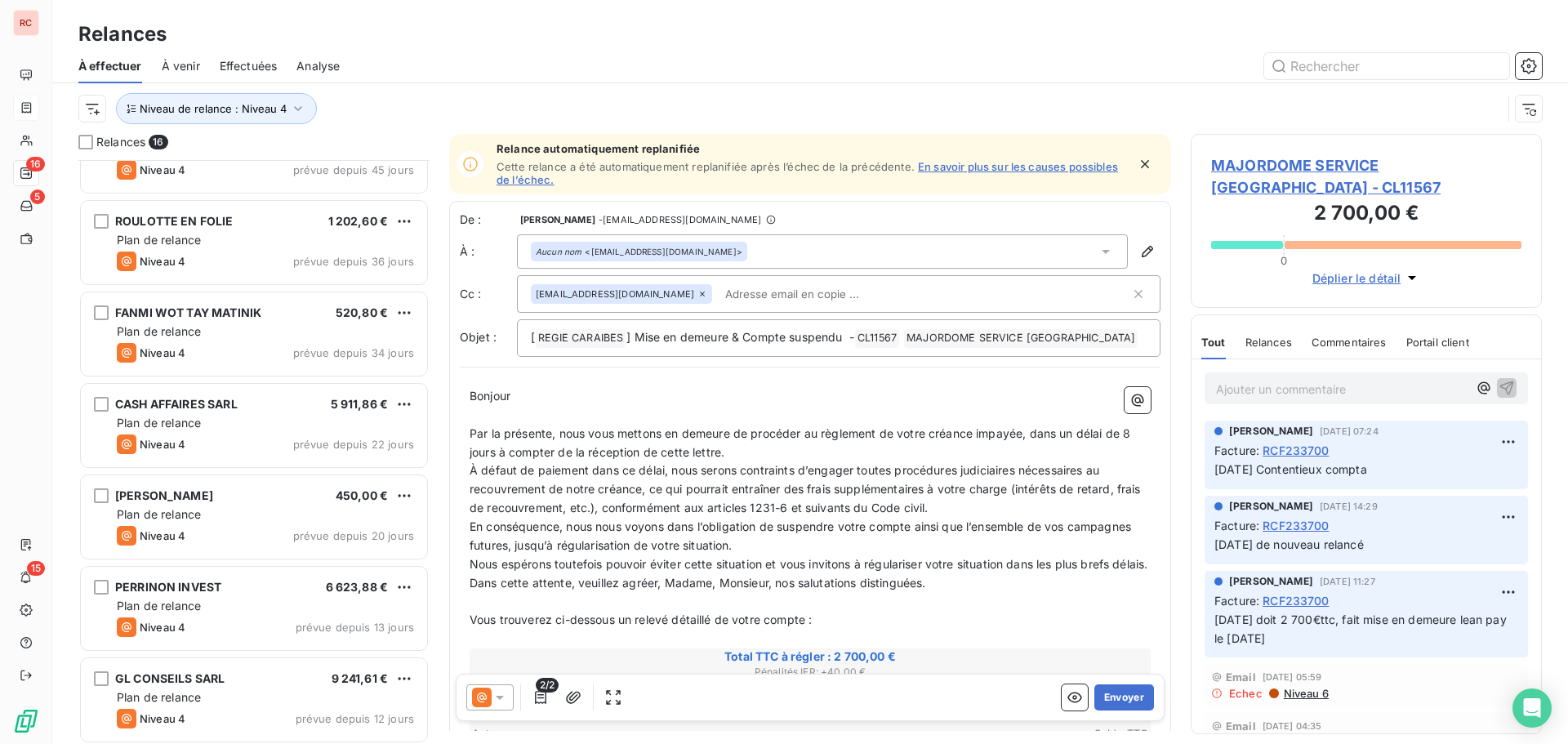
scroll to position [165, 0]
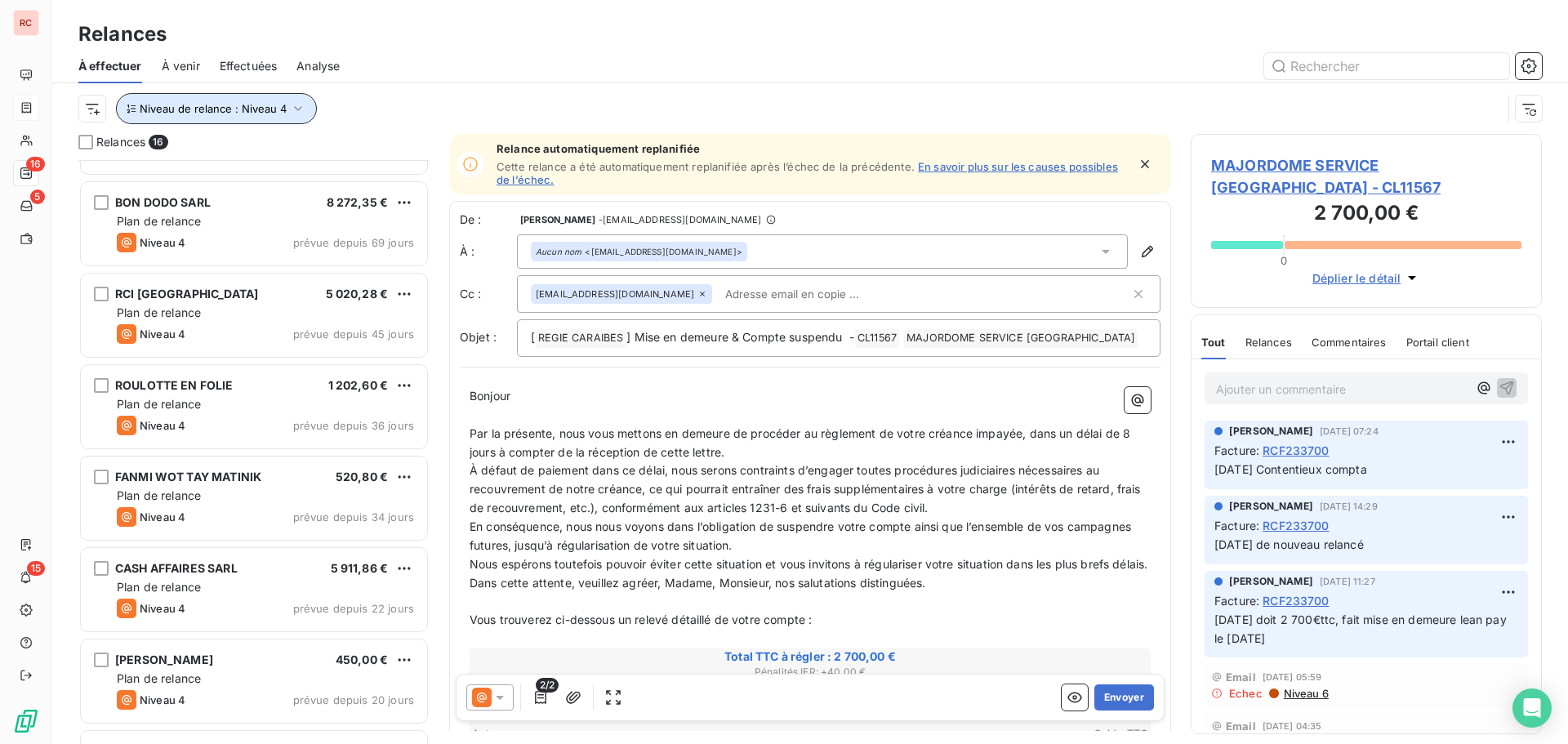
click at [297, 109] on icon "button" at bounding box center [298, 109] width 9 height 5
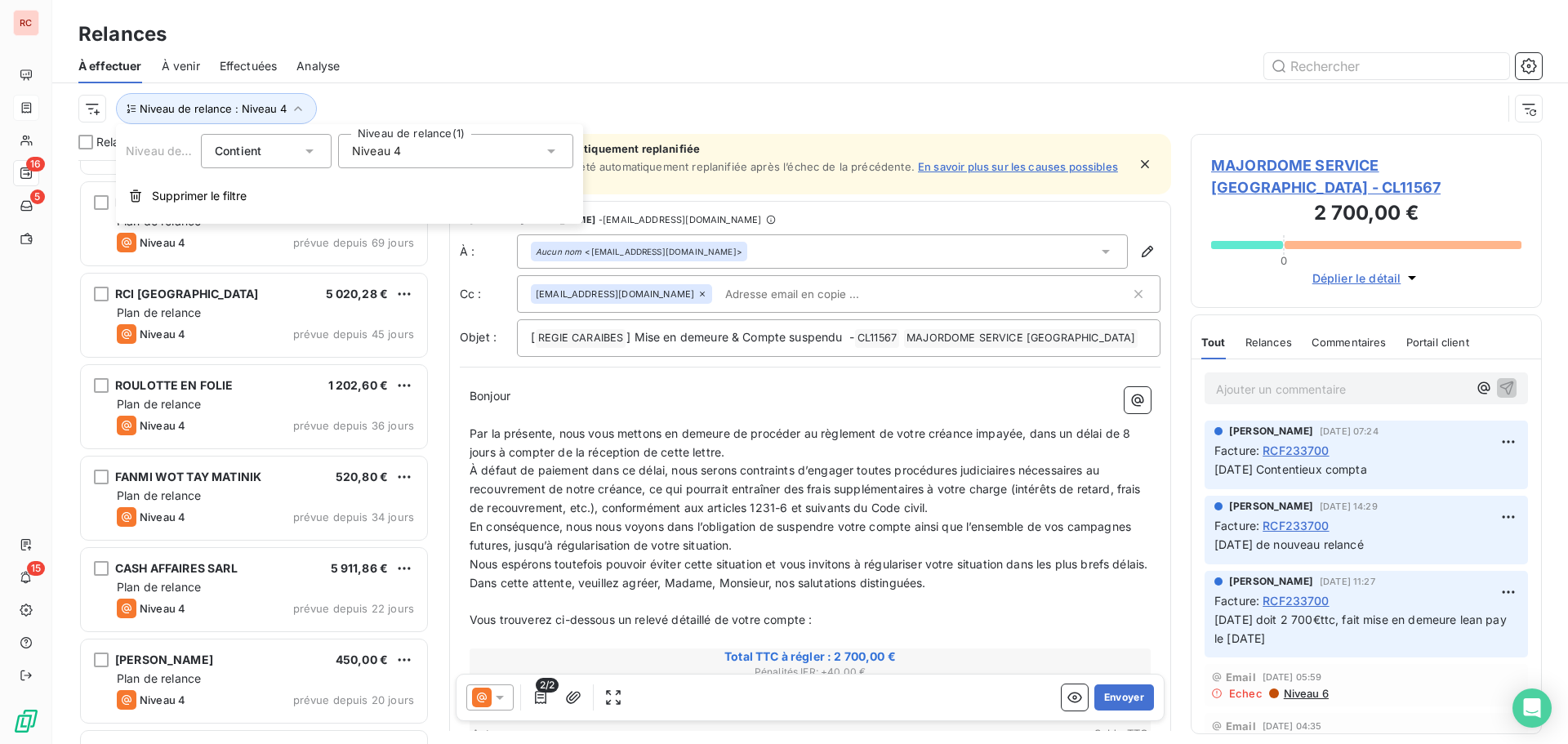
click at [549, 149] on icon at bounding box center [552, 151] width 9 height 4
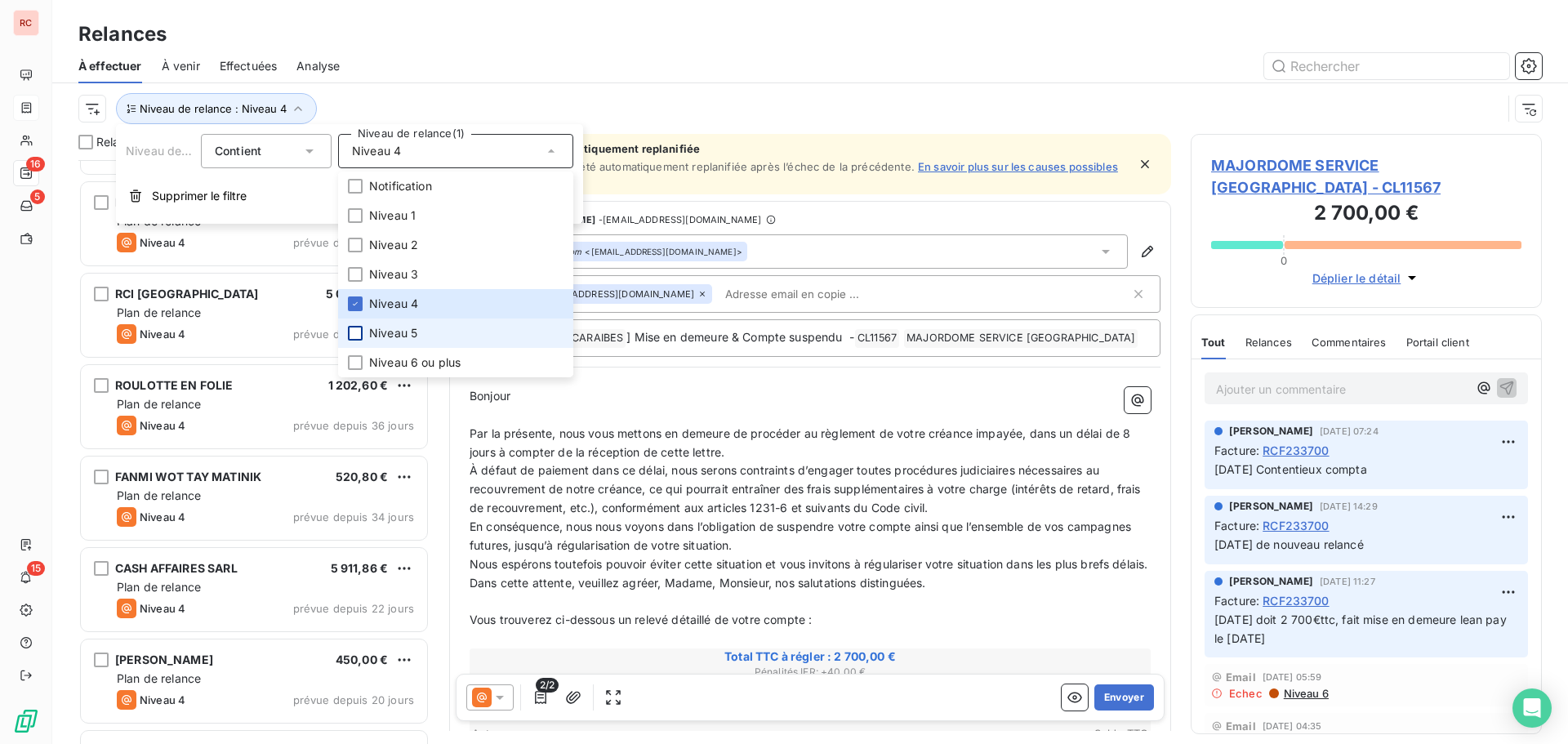
click at [356, 333] on div at bounding box center [355, 333] width 15 height 15
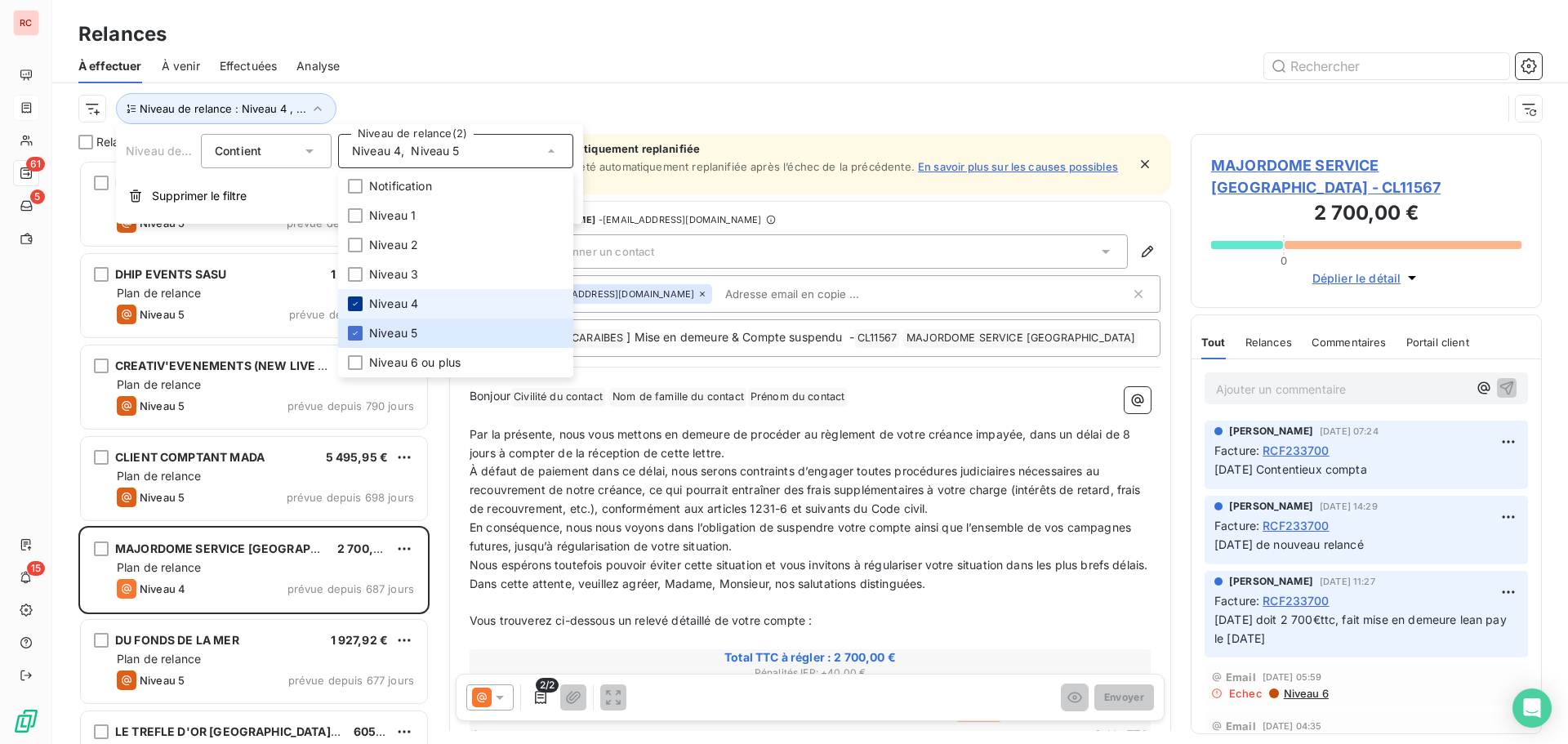
scroll to position [572, 339]
click at [354, 299] on icon at bounding box center [355, 303] width 9 height 9
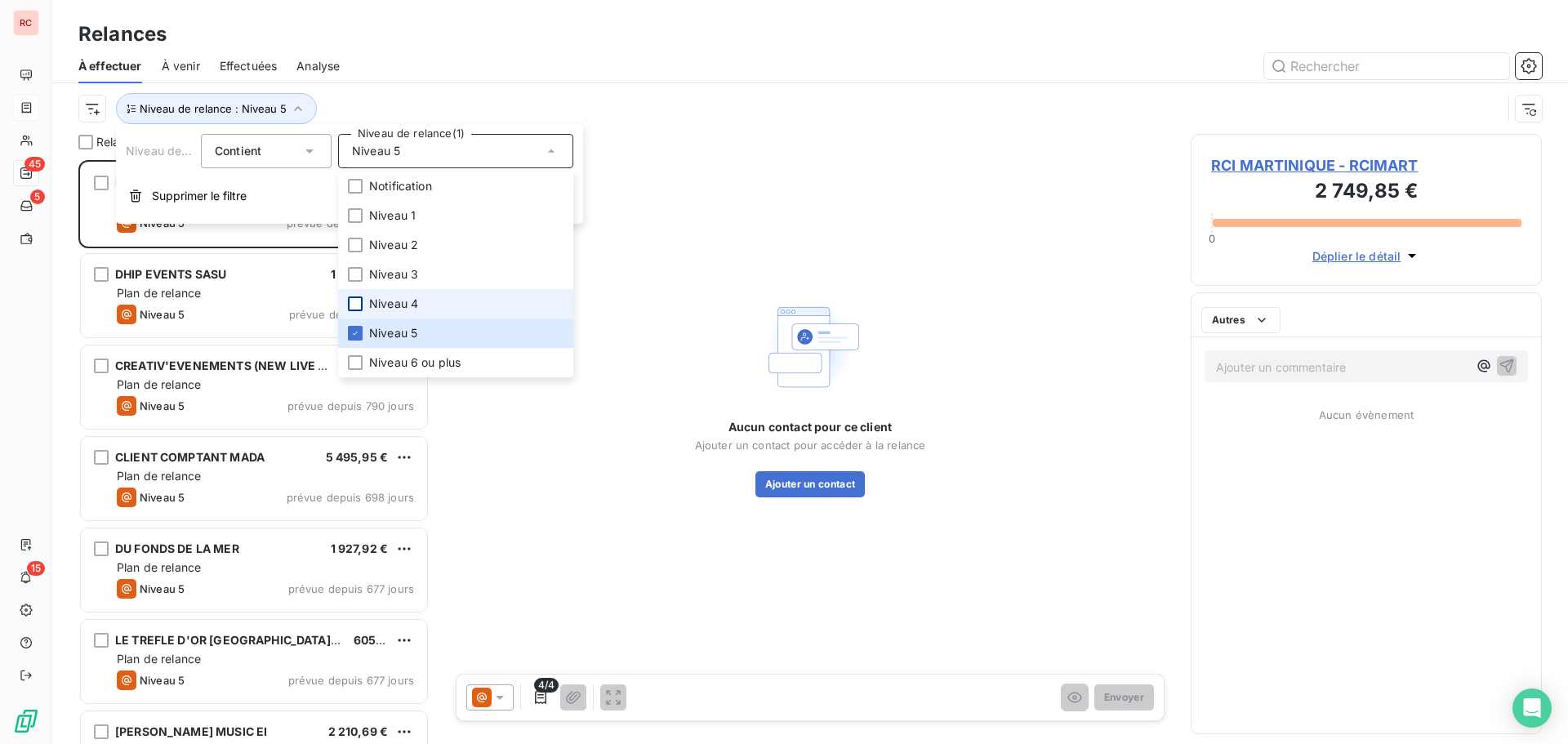
scroll to position [572, 339]
click at [594, 39] on div "Relances" at bounding box center [810, 34] width 1516 height 29
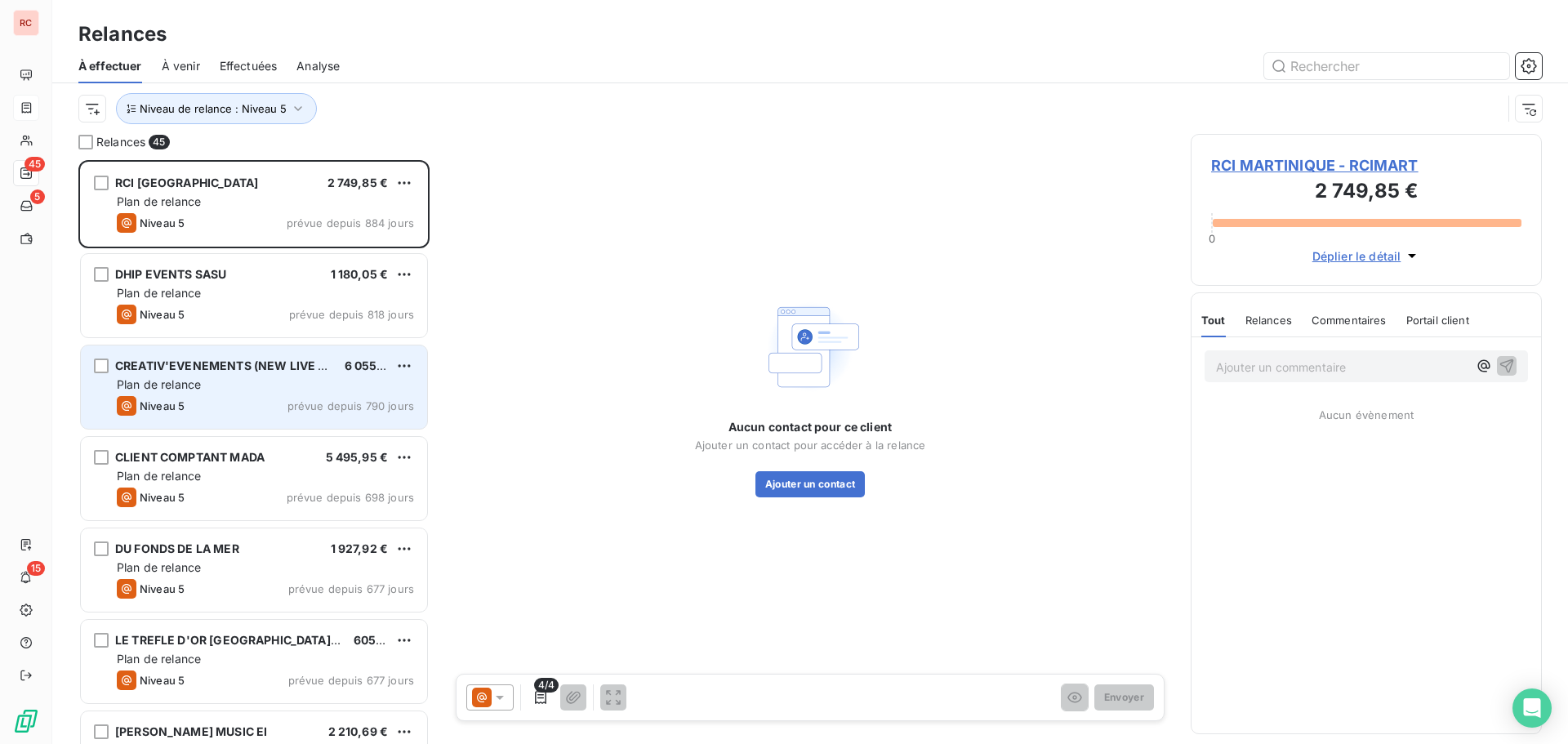
click at [229, 427] on div "CREATIV'EVENEMENTS (NEW LIVE DANCING) EURL 6 055,10 € Plan de relance Niveau 5 …" at bounding box center [254, 387] width 346 height 83
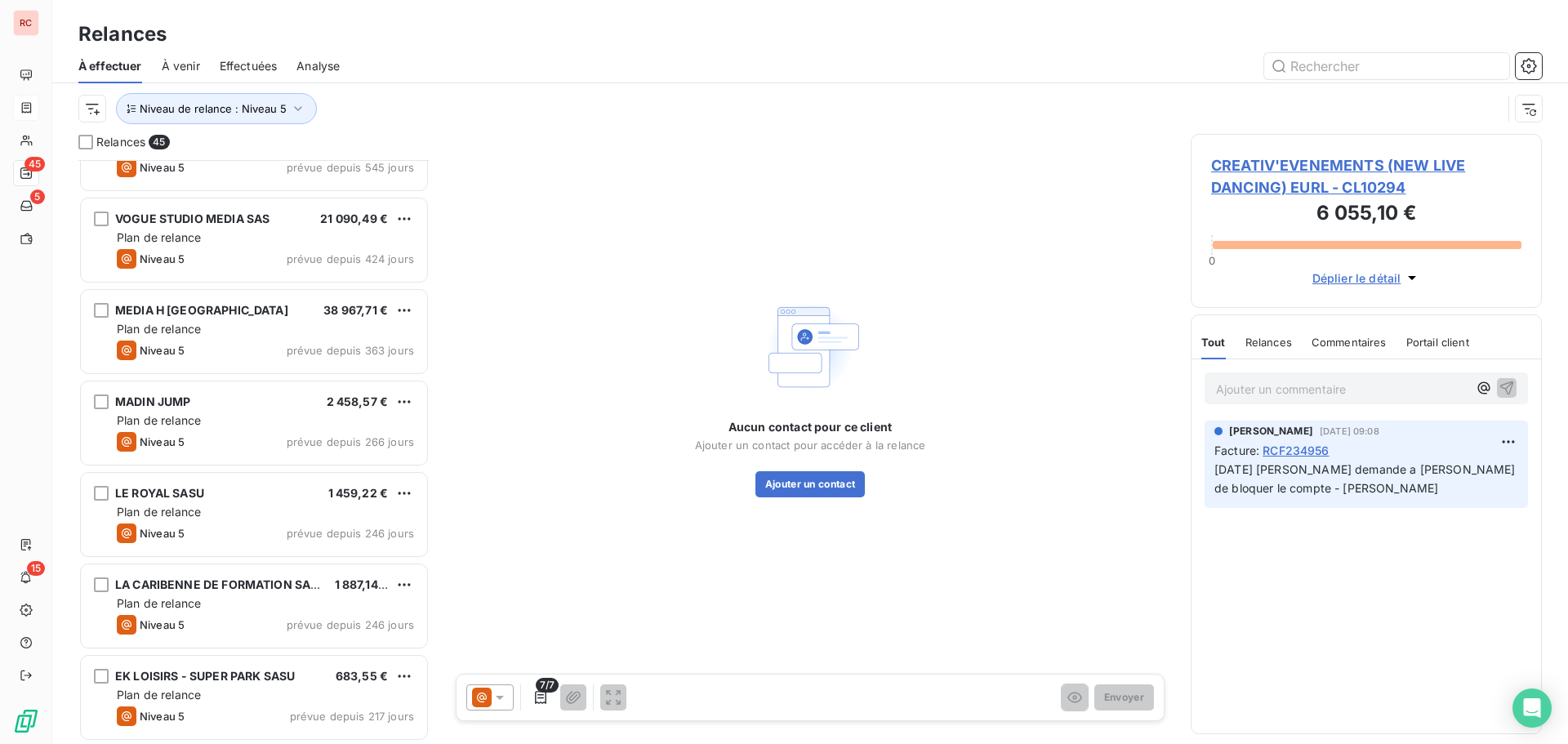
scroll to position [818, 0]
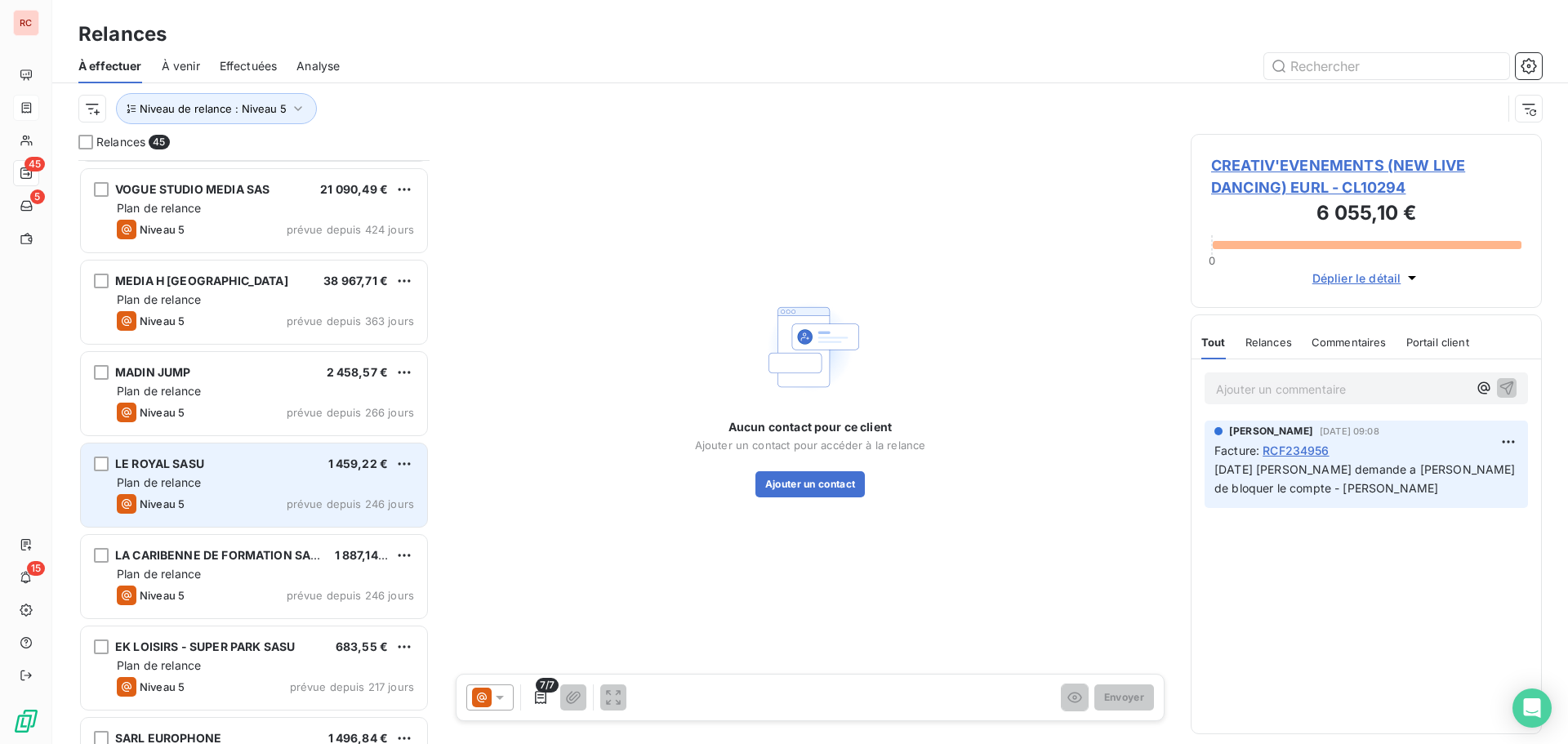
click at [215, 508] on div "Niveau 5 prévue depuis 246 jours" at bounding box center [265, 504] width 297 height 20
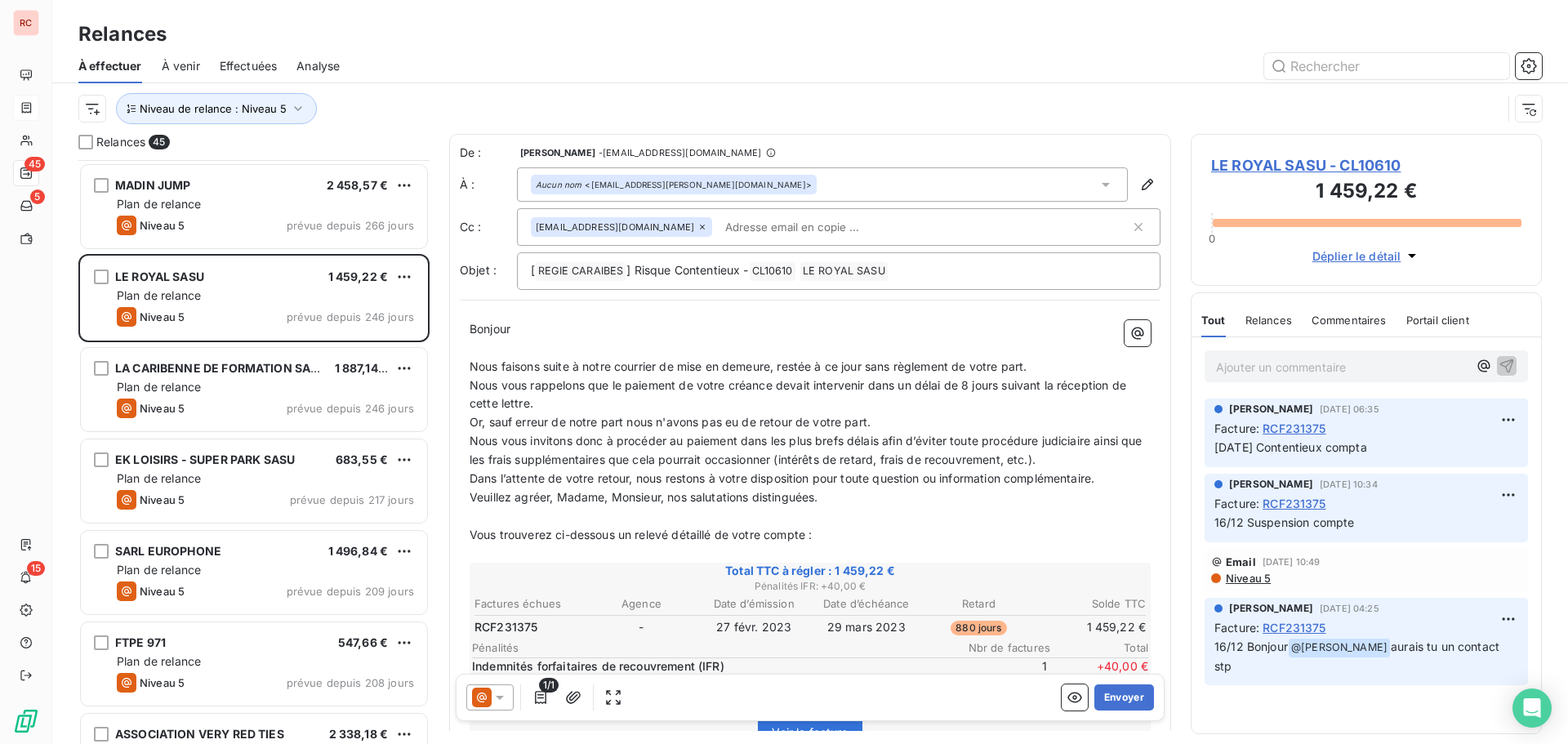
scroll to position [1063, 0]
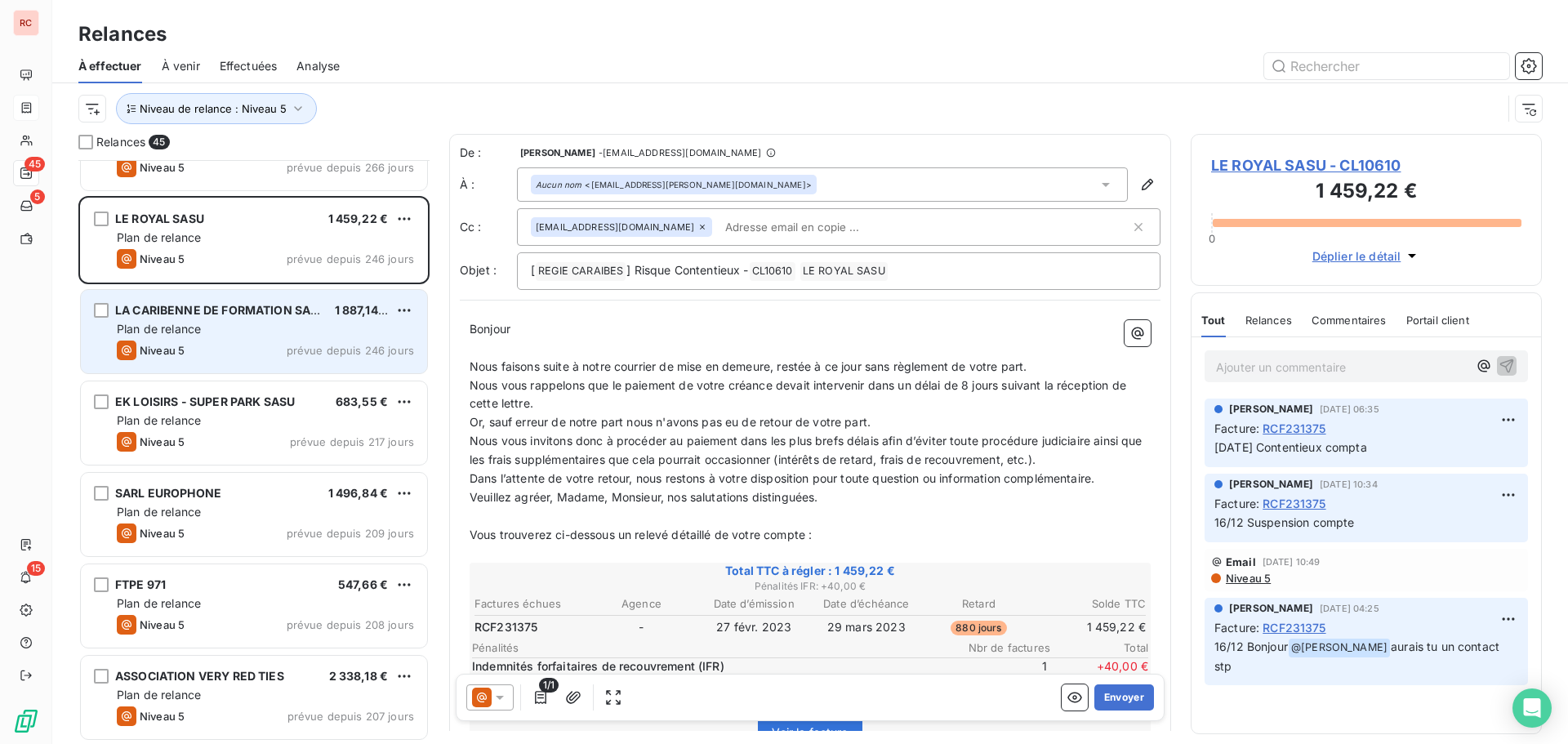
click at [199, 351] on div "Niveau 5 prévue depuis 246 jours" at bounding box center [265, 351] width 297 height 20
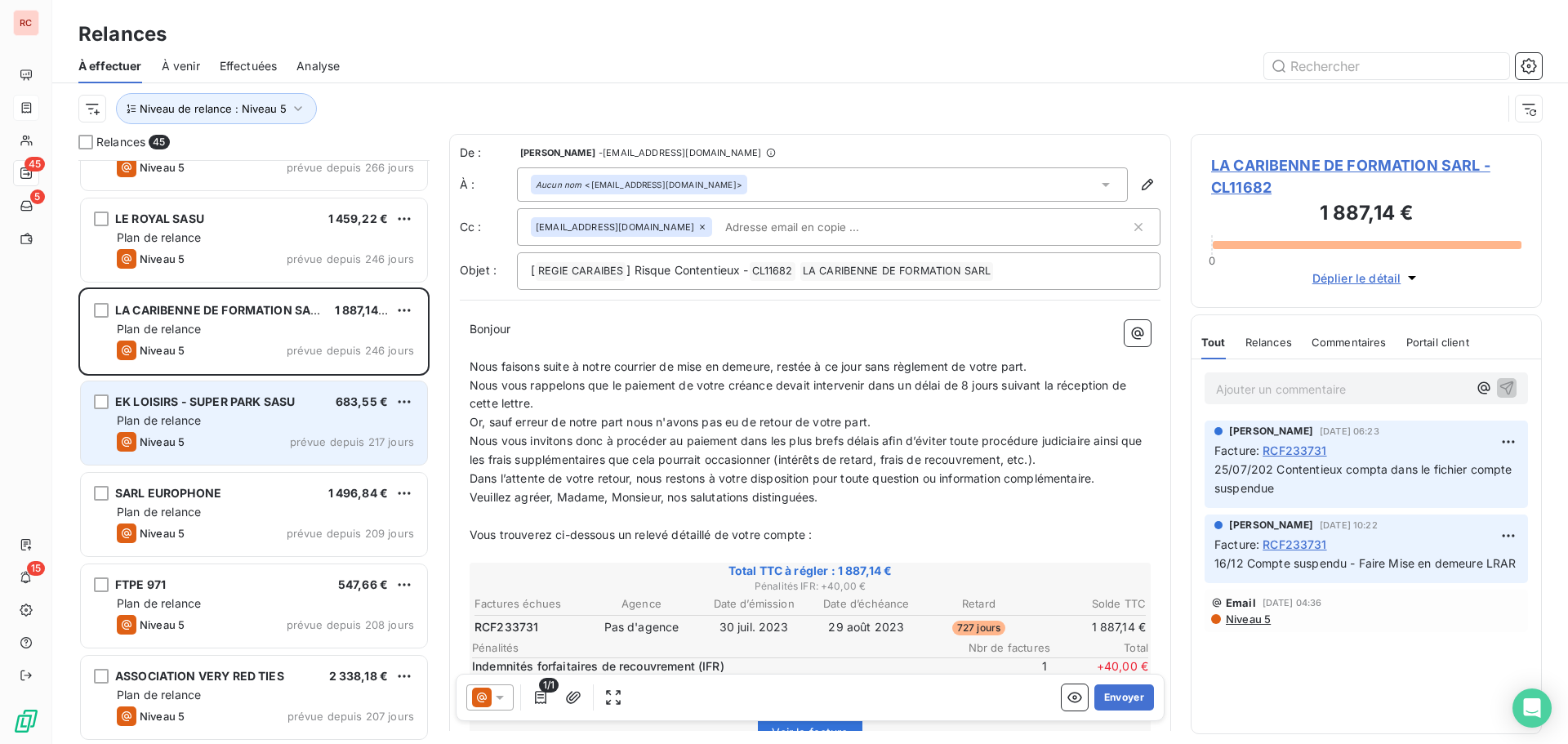
click at [178, 428] on div "Plan de relance" at bounding box center [265, 420] width 297 height 16
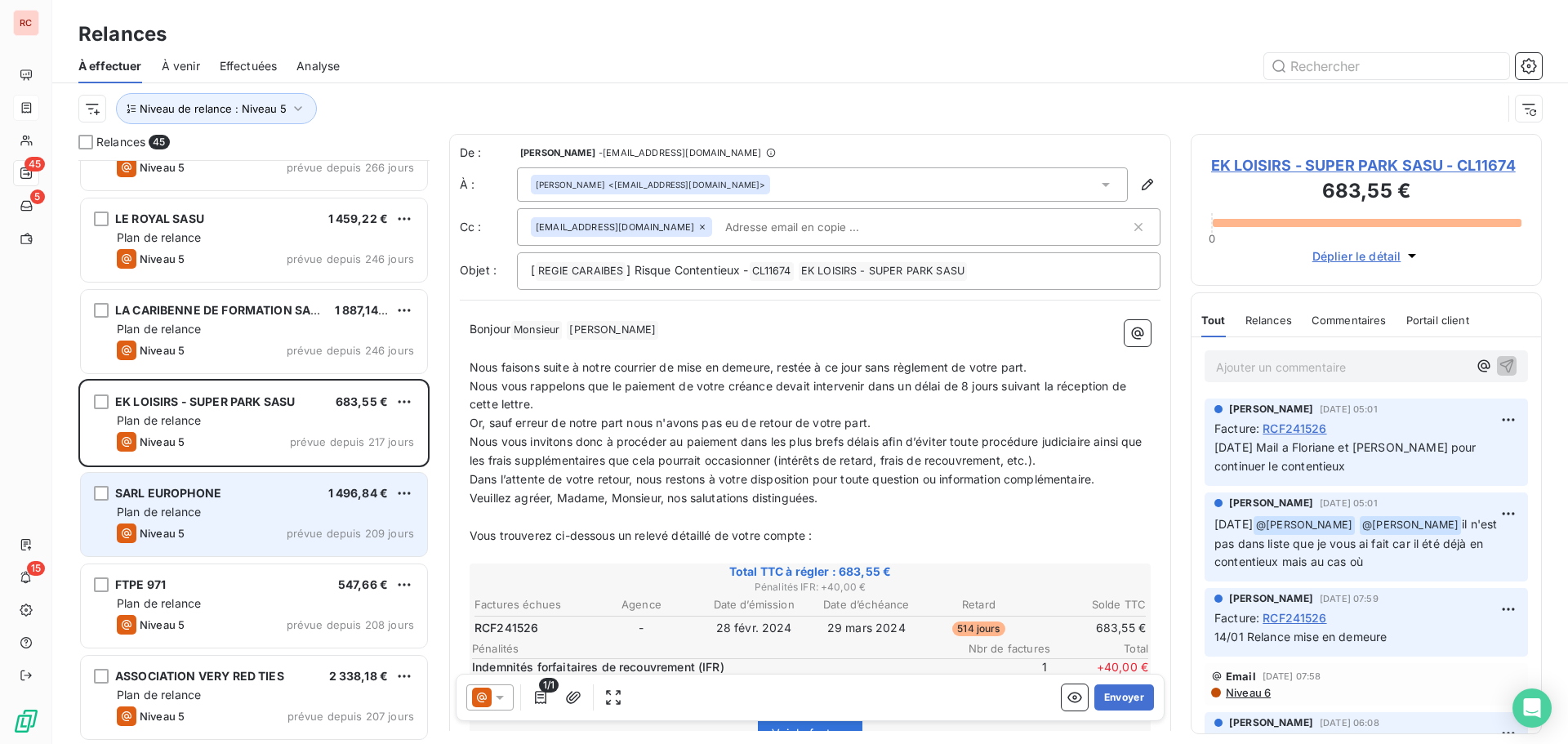
click at [183, 525] on div "Niveau 5" at bounding box center [150, 533] width 68 height 20
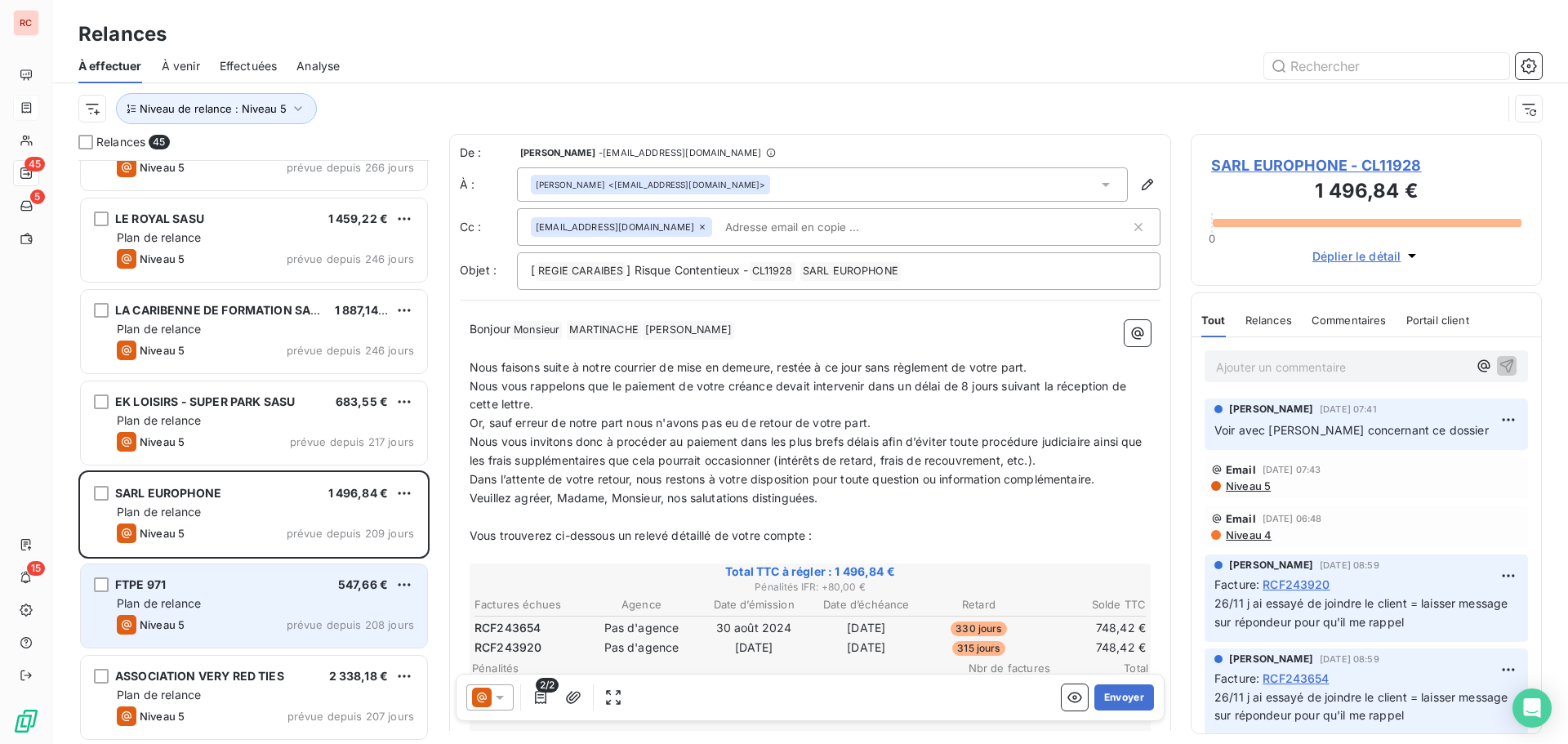
click at [180, 603] on span "Plan de relance" at bounding box center [159, 603] width 84 height 14
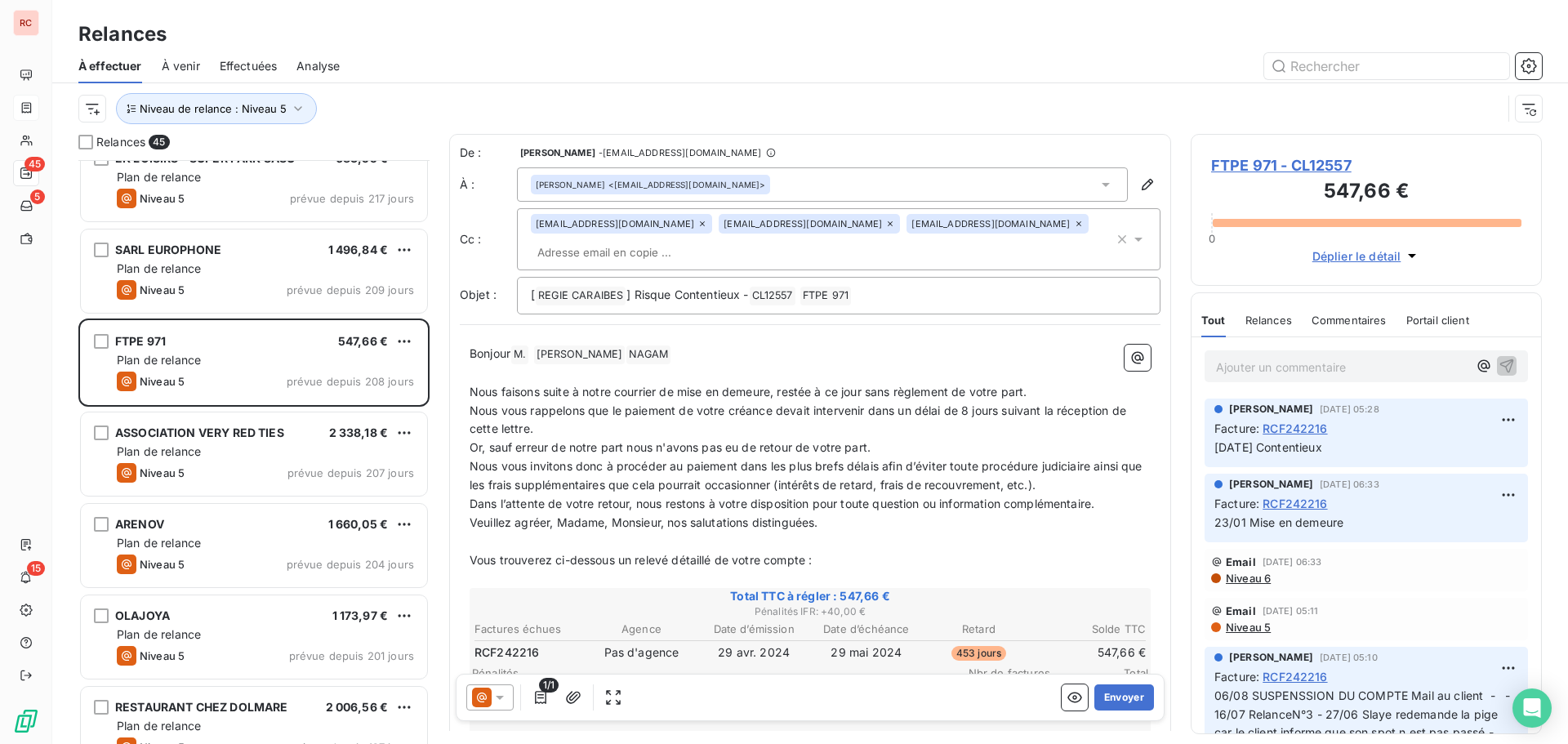
scroll to position [1308, 0]
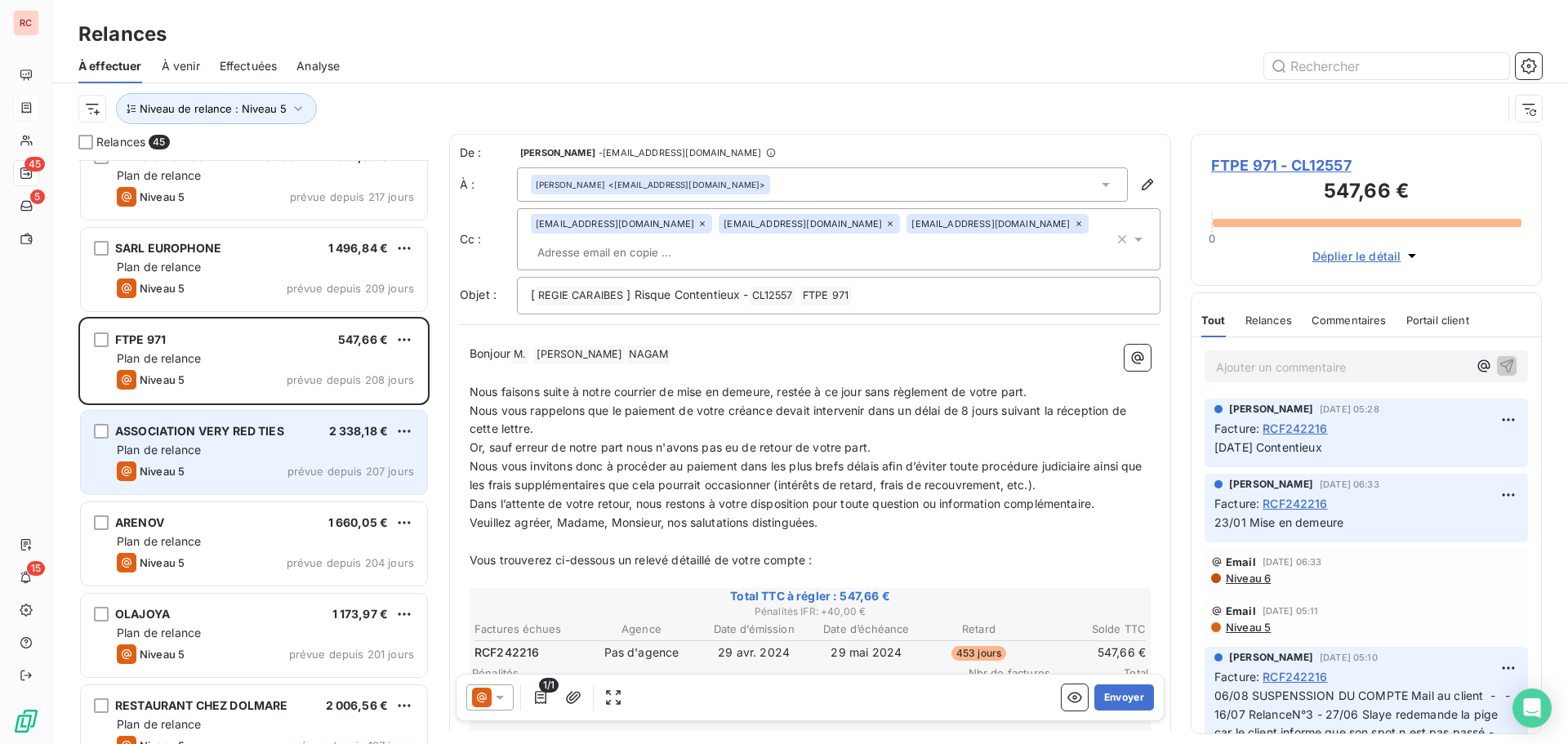
click at [204, 447] on div "Plan de relance" at bounding box center [265, 450] width 297 height 16
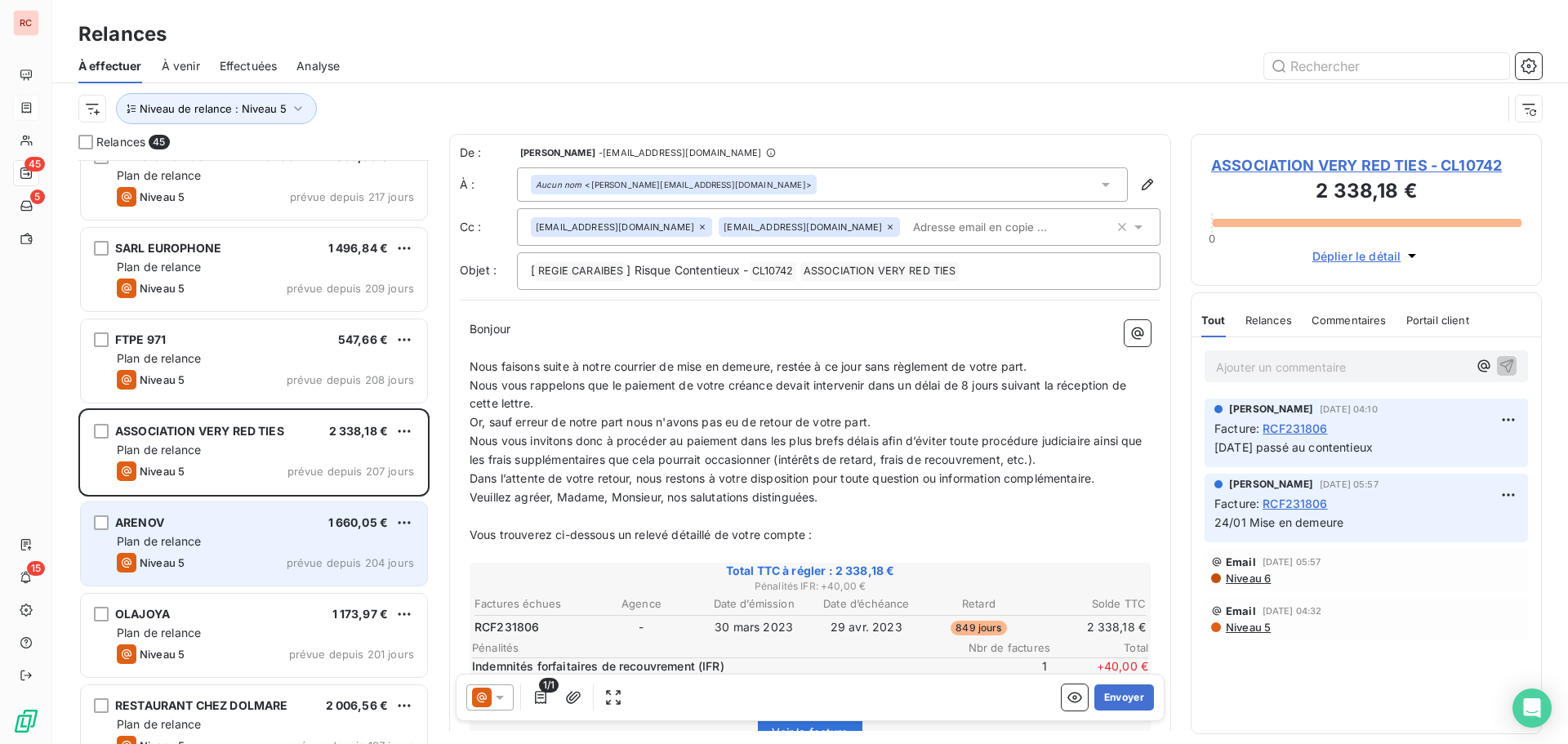
click at [202, 550] on div "ARENOV 1 660,05 € Plan de relance Niveau 5 prévue depuis 204 jours" at bounding box center [254, 543] width 346 height 83
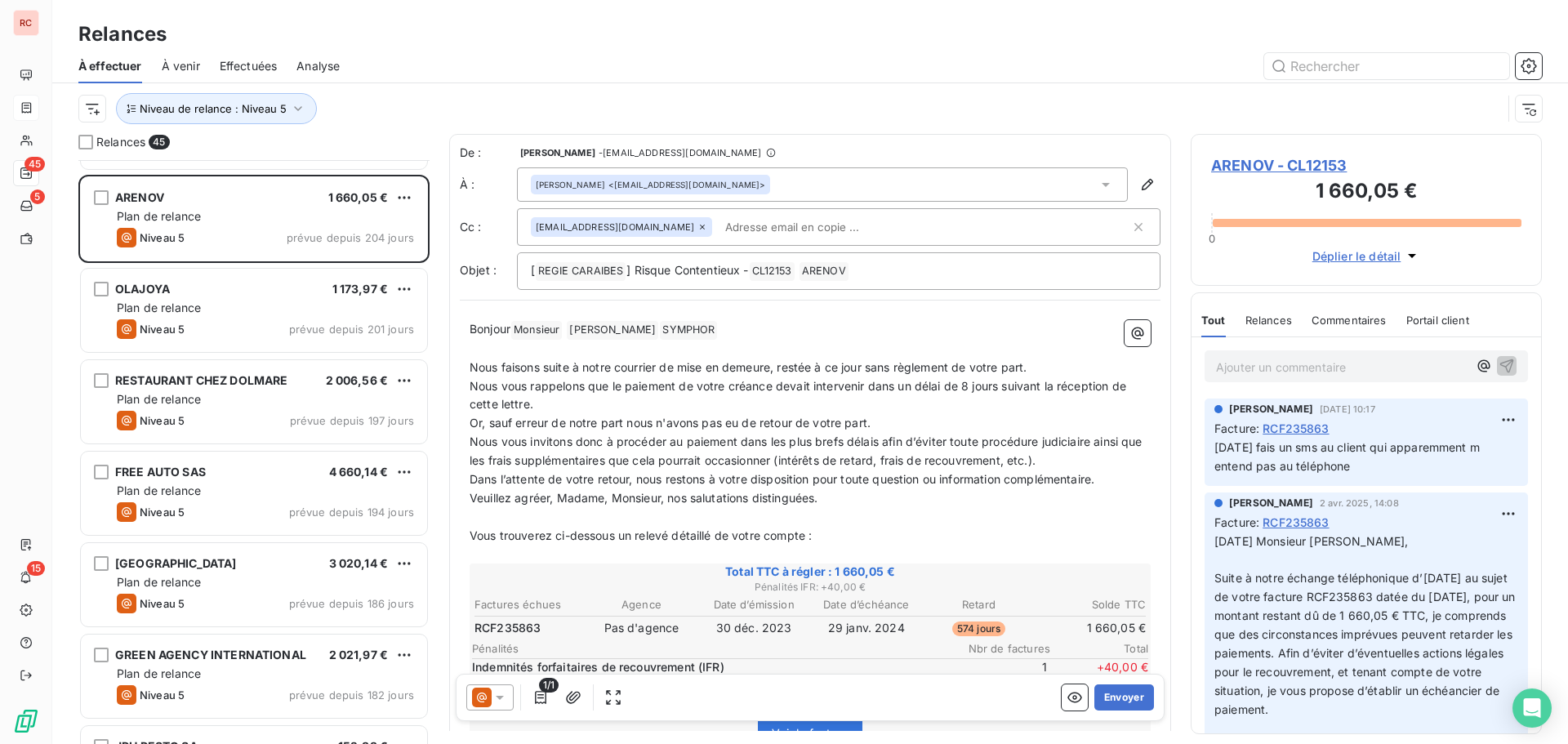
scroll to position [1635, 0]
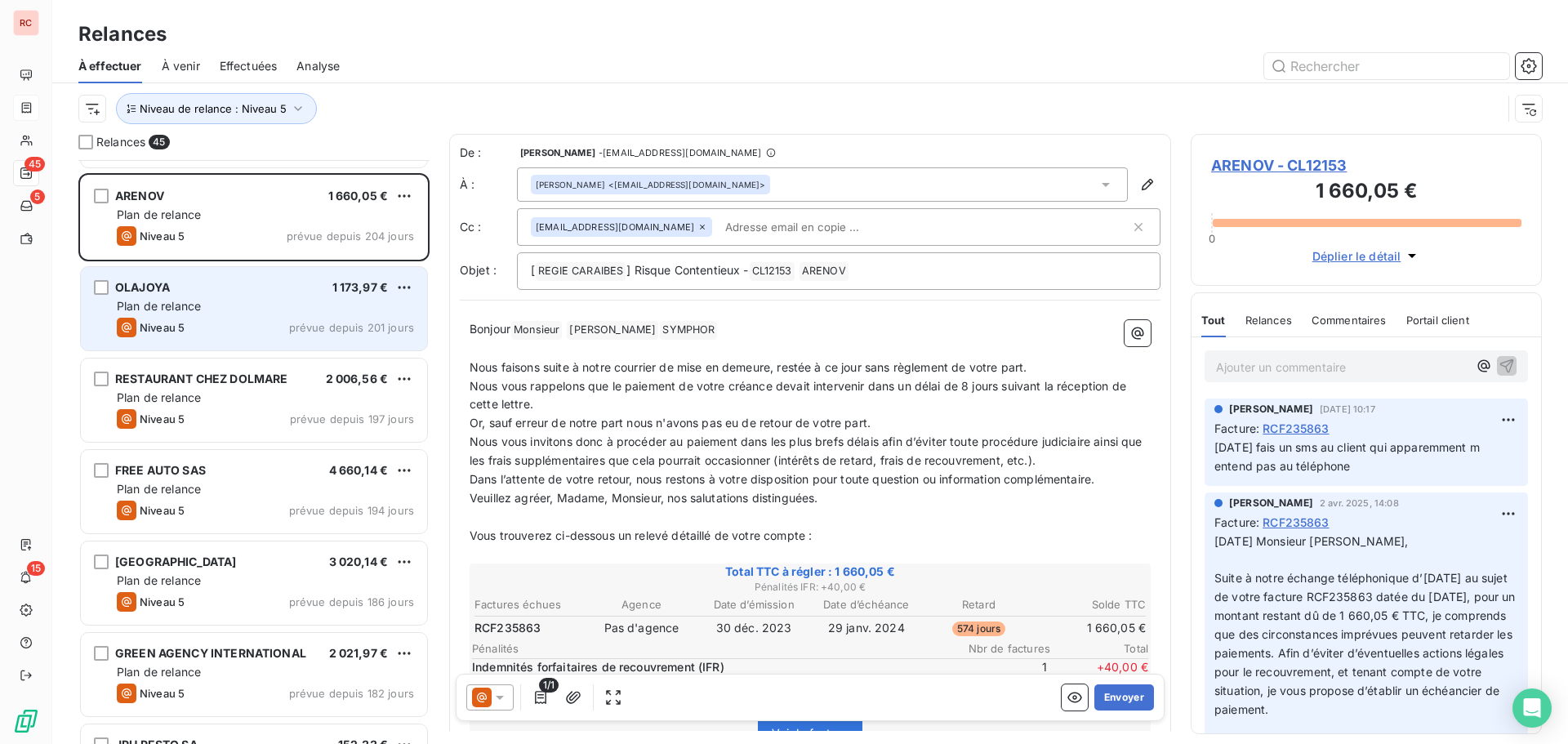
click at [200, 314] on div "Plan de relance" at bounding box center [265, 306] width 297 height 16
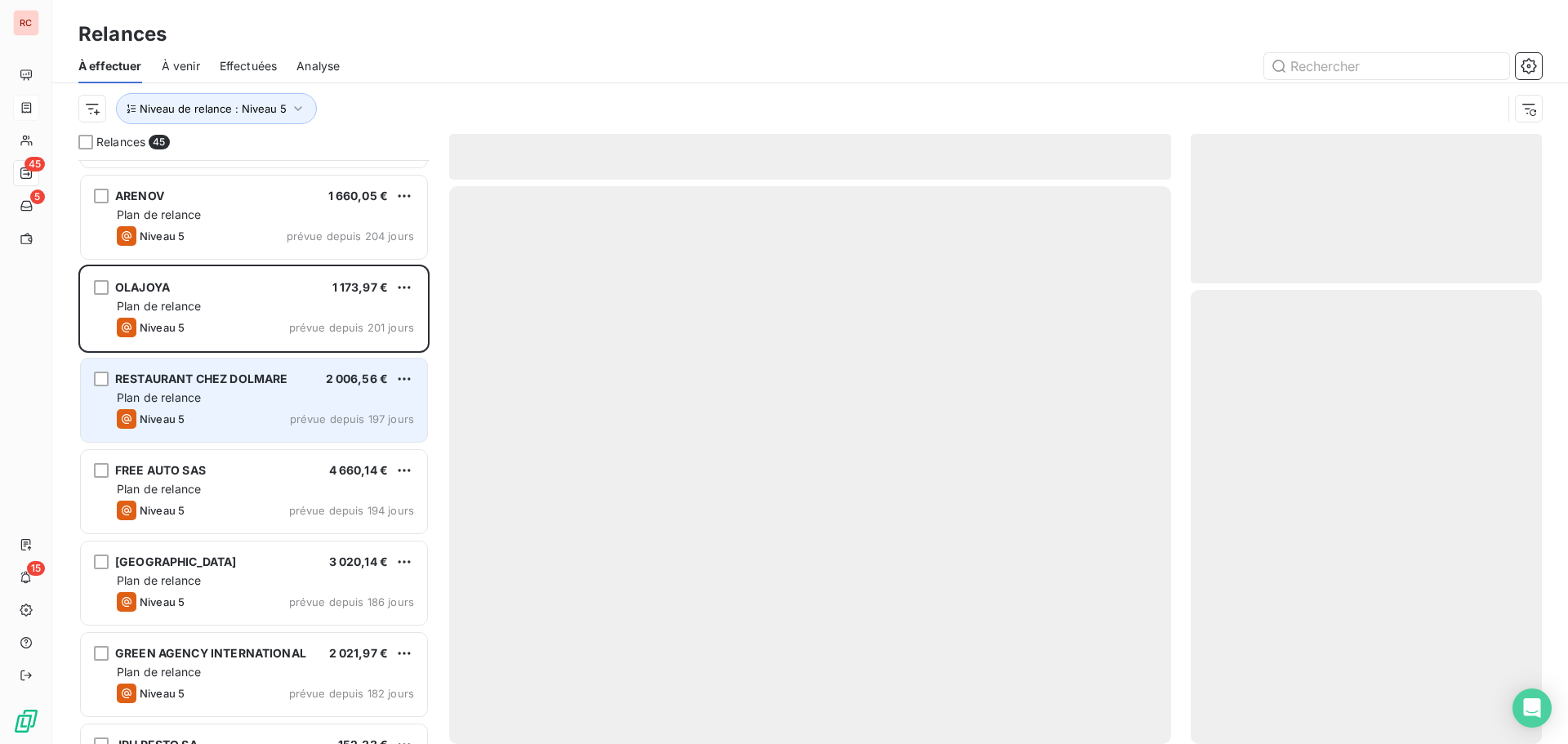
click at [200, 398] on span "Plan de relance" at bounding box center [159, 398] width 84 height 14
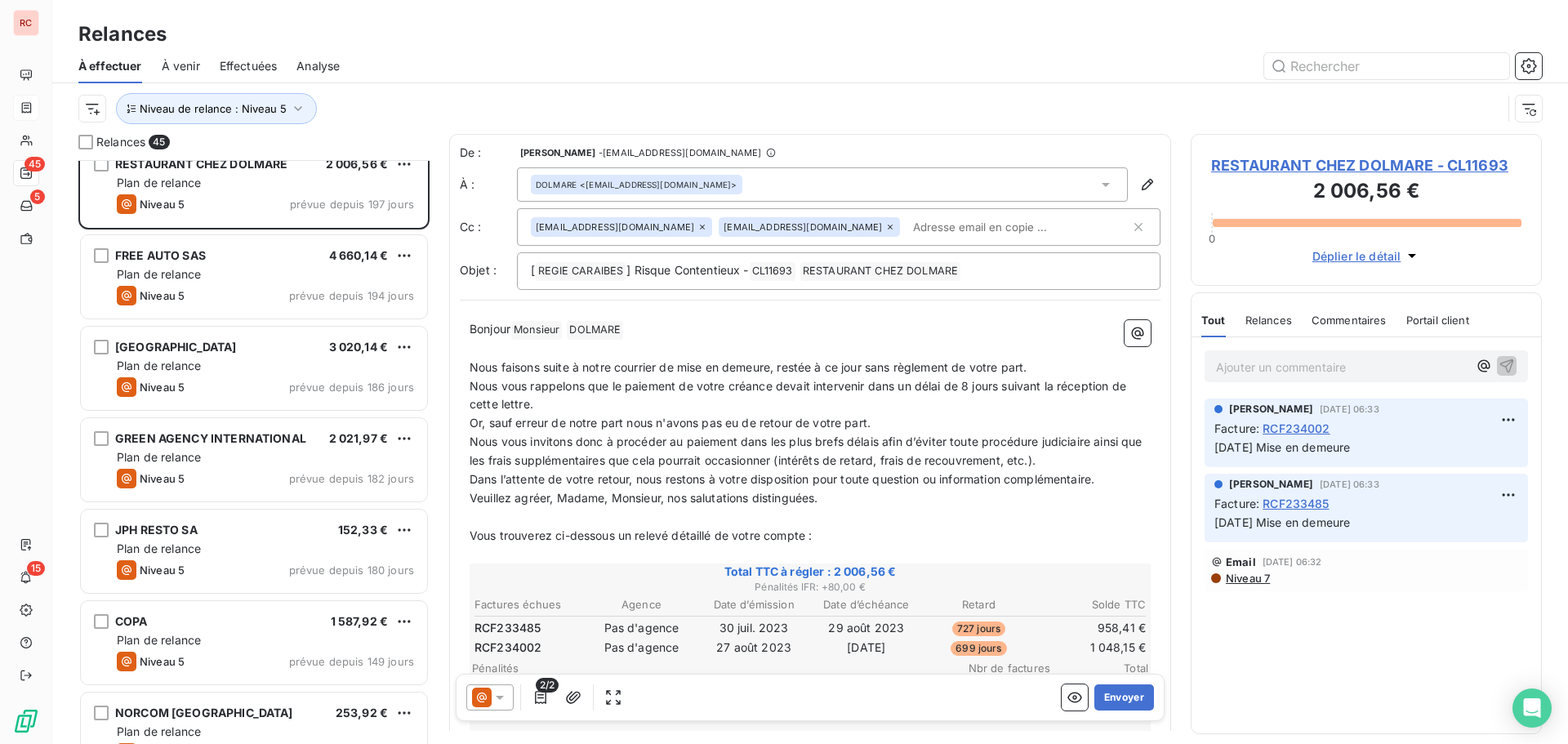
scroll to position [1880, 0]
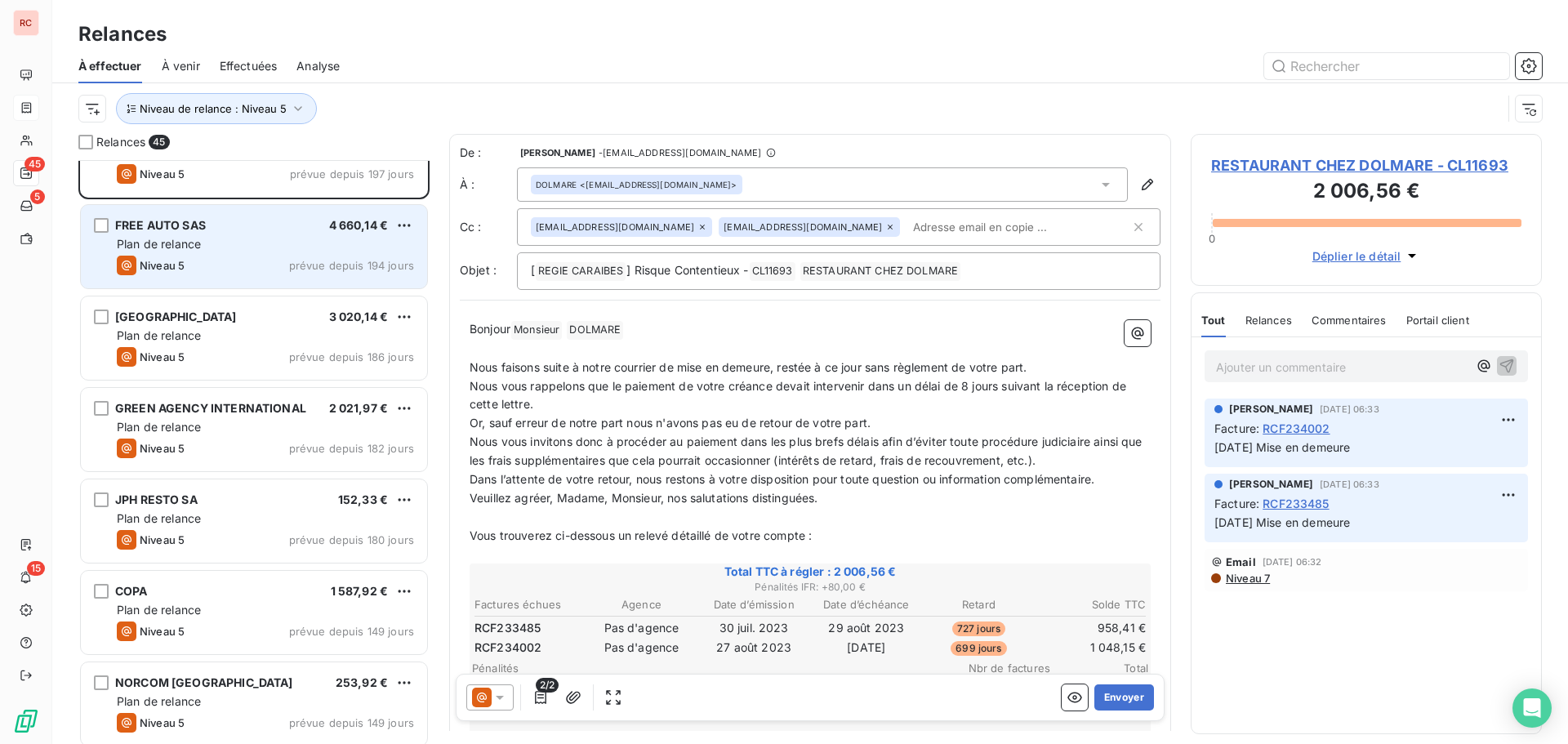
click at [199, 237] on span "Plan de relance" at bounding box center [159, 243] width 84 height 14
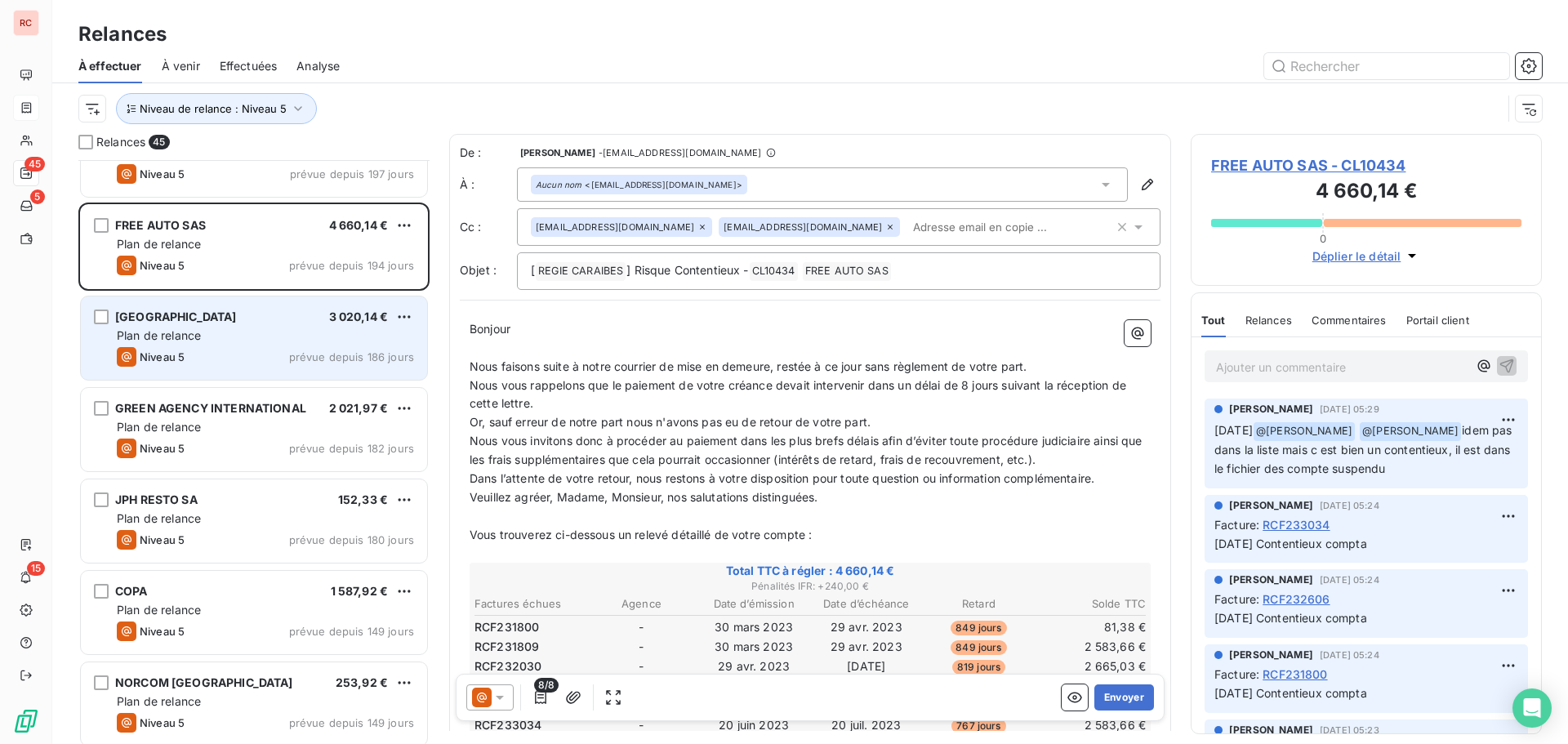
click at [223, 330] on div "Plan de relance" at bounding box center [265, 335] width 297 height 16
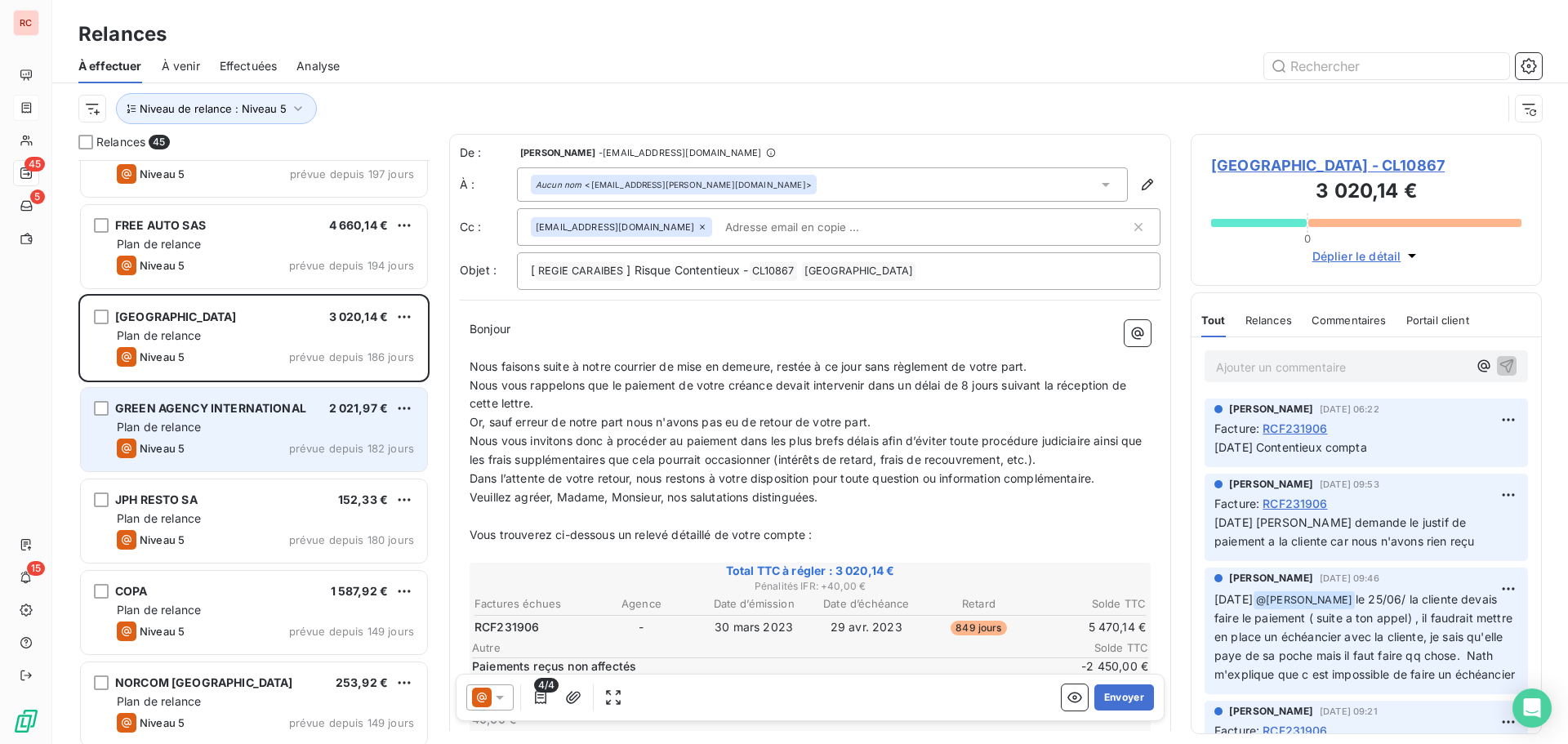
click at [153, 424] on span "Plan de relance" at bounding box center [159, 427] width 84 height 14
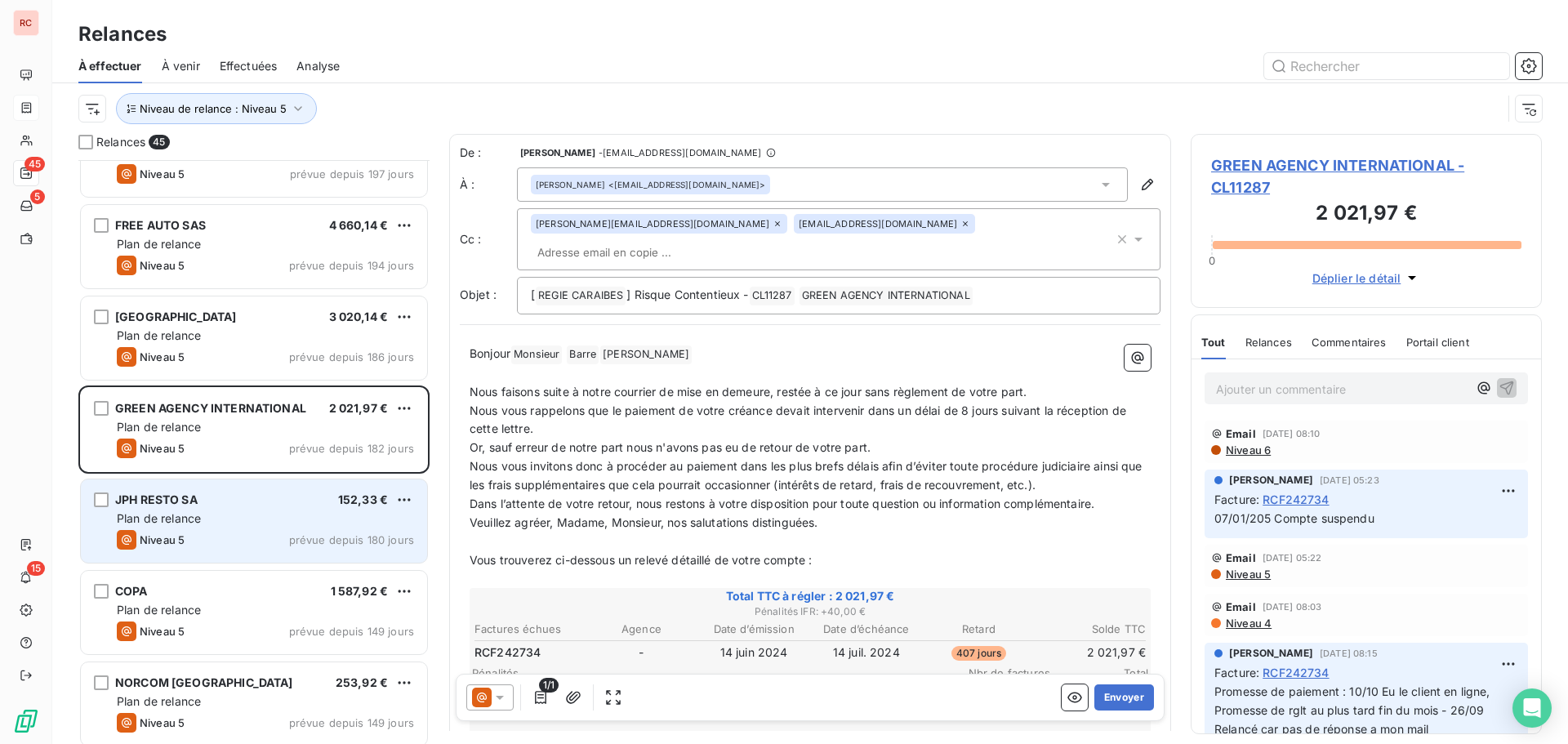
click at [271, 529] on div "JPH RESTO SA 152,33 € Plan de relance Niveau 5 prévue depuis 180 jours" at bounding box center [254, 521] width 346 height 83
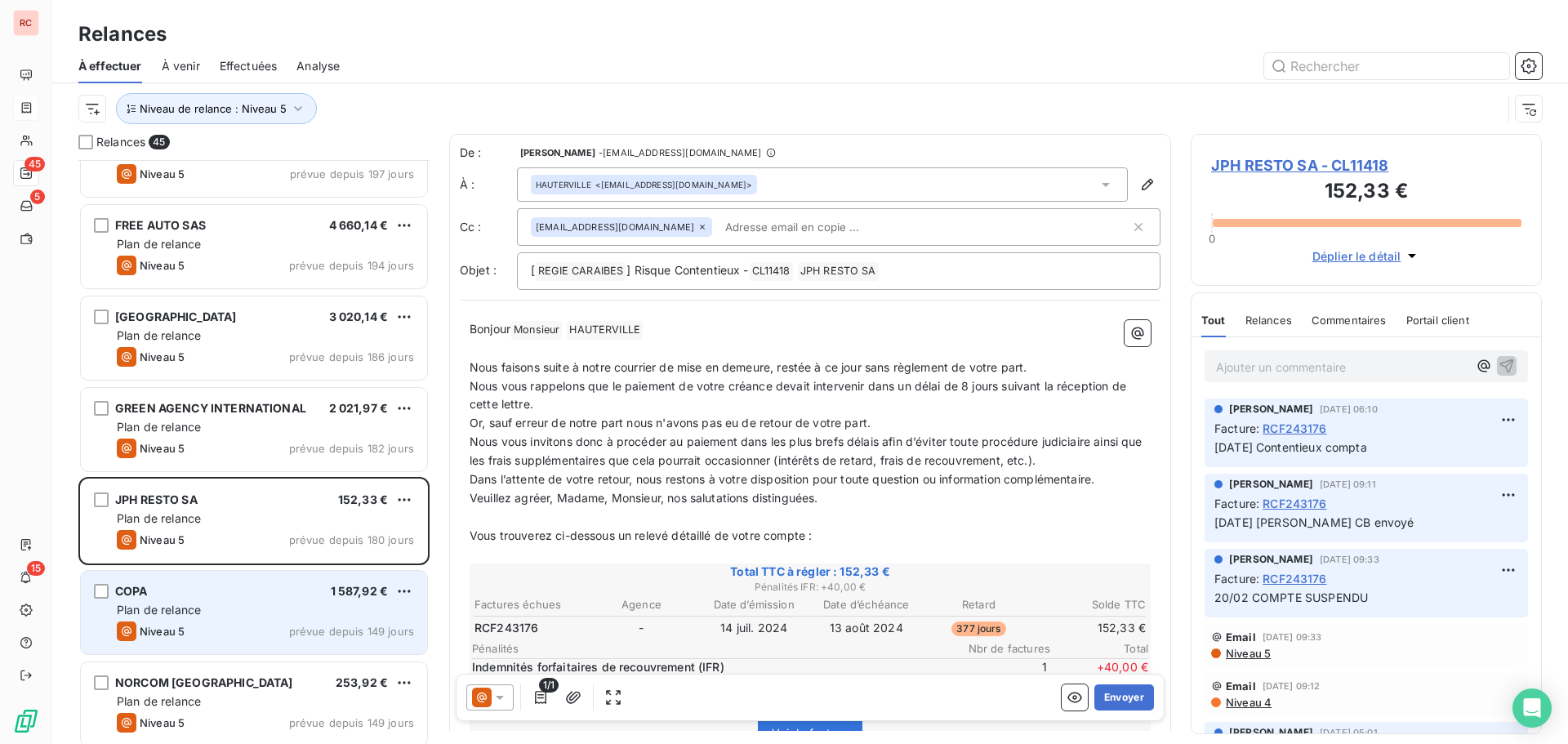
click at [216, 625] on div "Niveau 5 prévue depuis 149 jours" at bounding box center [265, 631] width 297 height 20
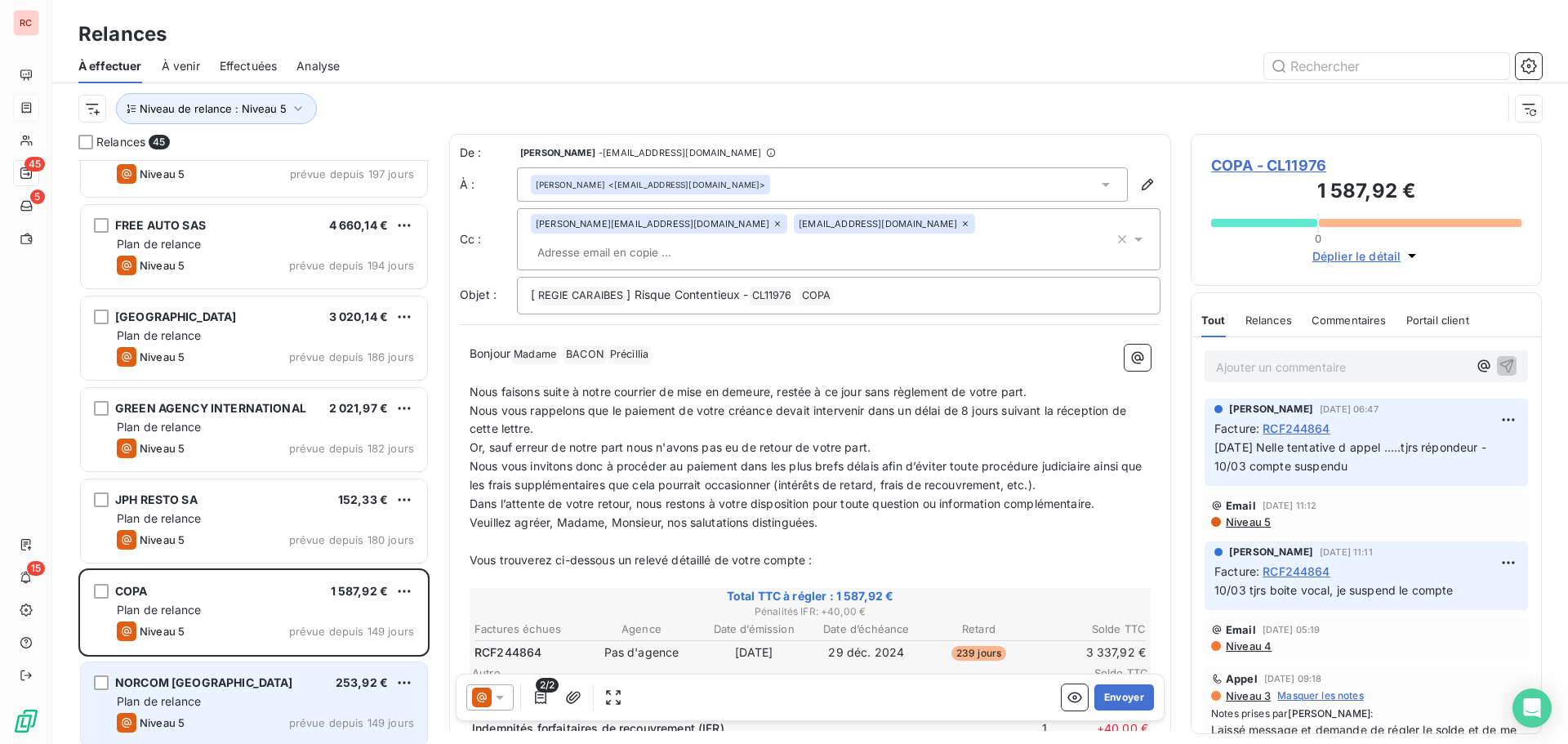
click at [217, 698] on div "Plan de relance" at bounding box center [265, 701] width 297 height 16
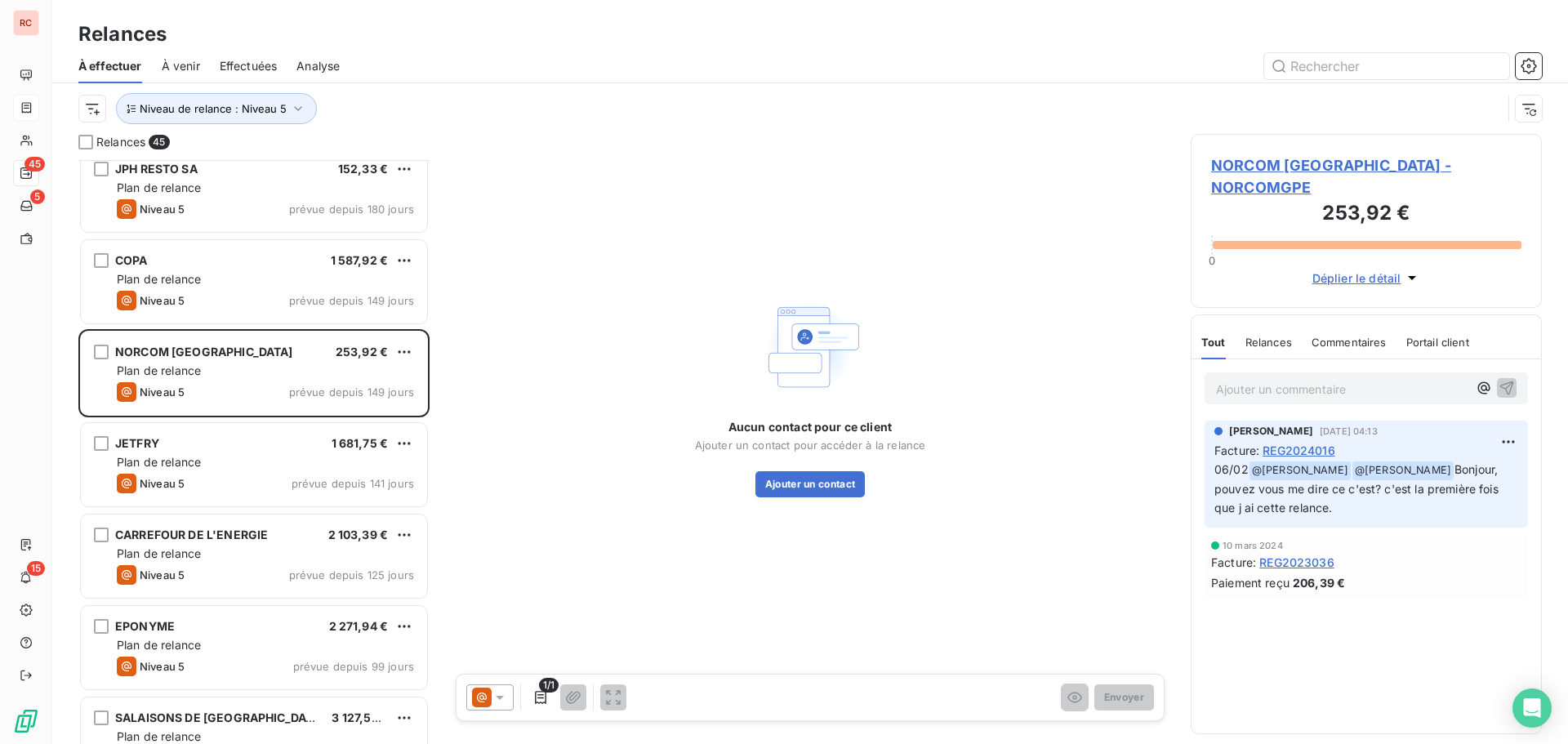
scroll to position [2370, 0]
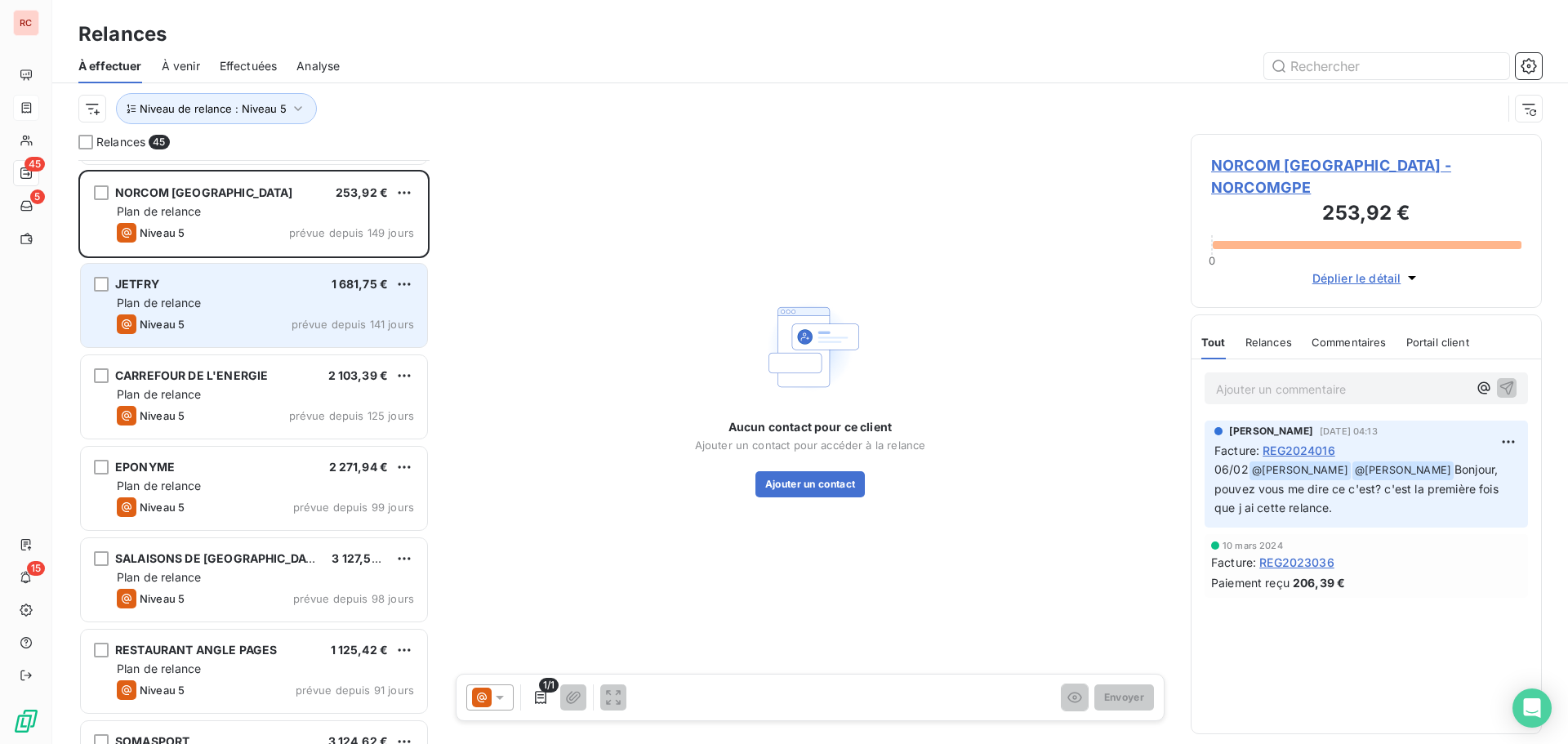
click at [264, 315] on div "JETFRY 1 681,75 € Plan de relance Niveau 5 prévue depuis 141 jours" at bounding box center [254, 305] width 346 height 83
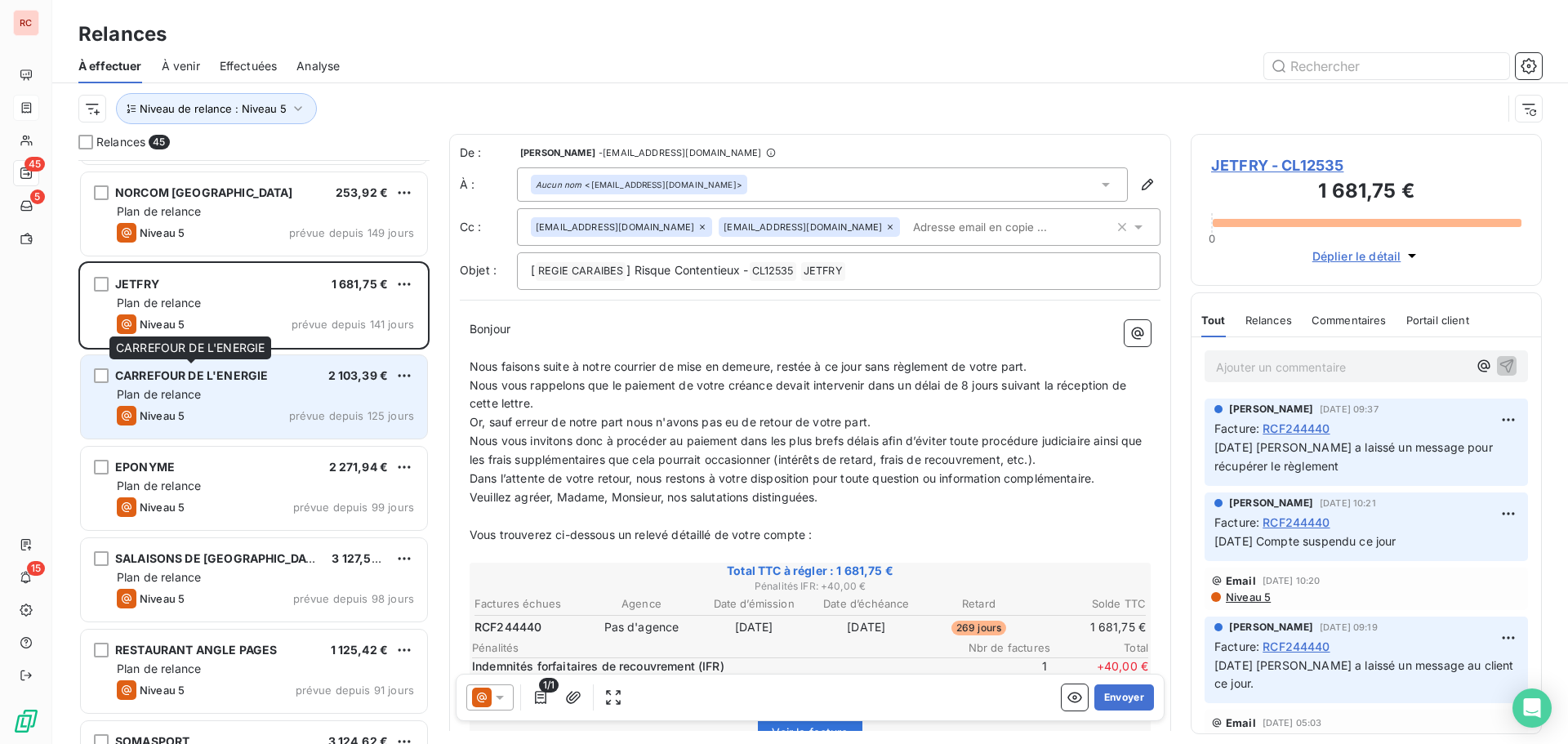
click at [262, 384] on div "CARREFOUR DE L'ENERGIE" at bounding box center [191, 375] width 153 height 16
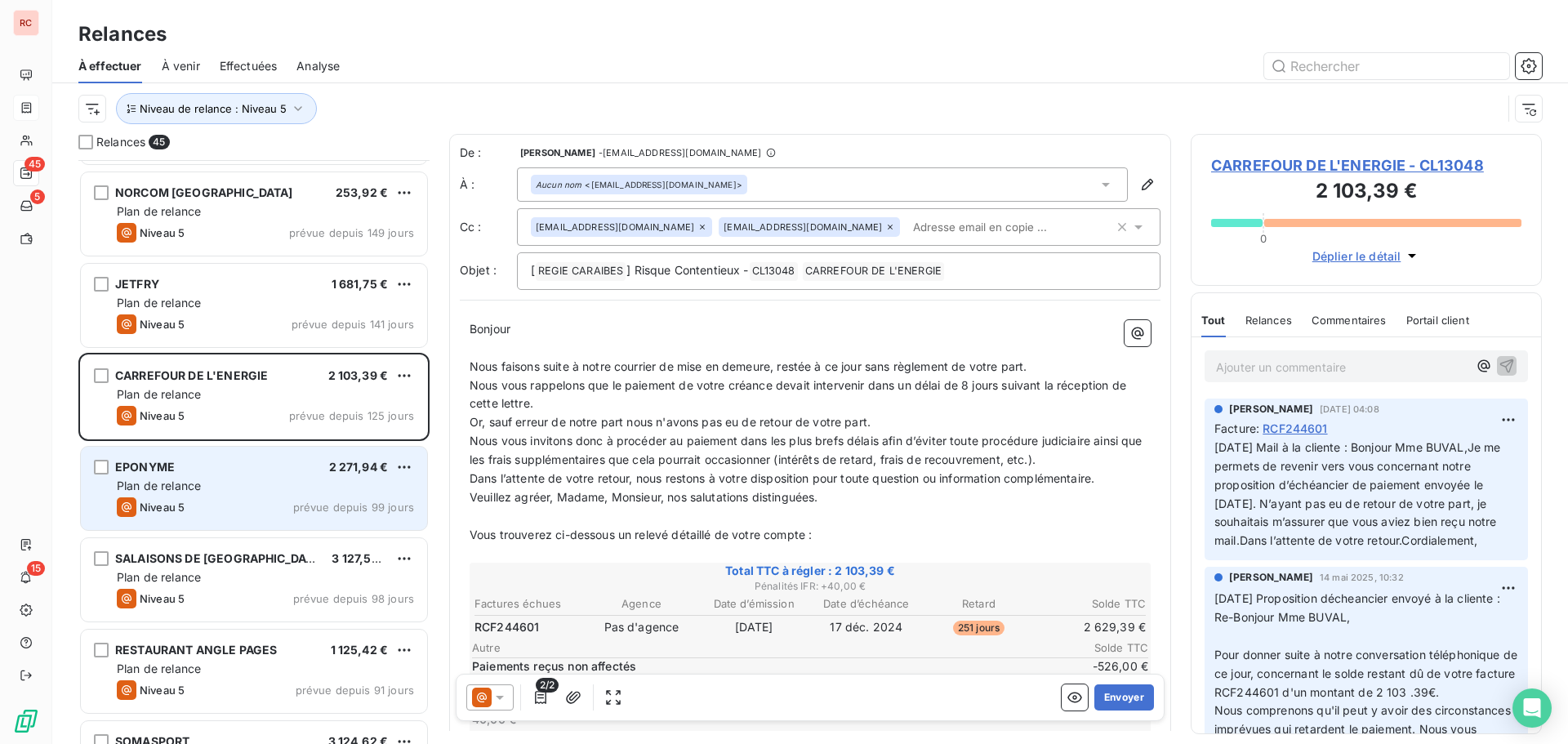
click at [262, 491] on div "Plan de relance" at bounding box center [265, 486] width 297 height 16
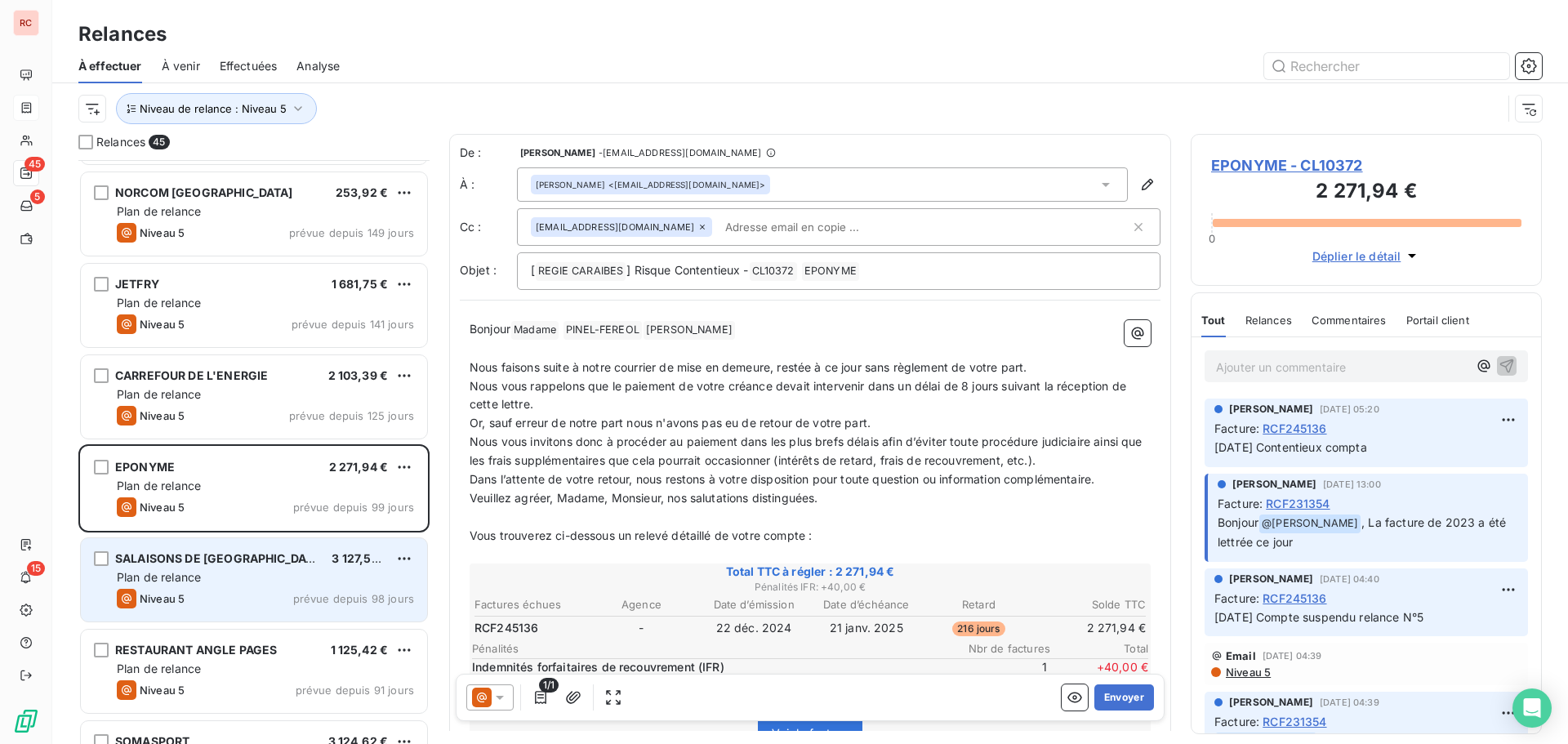
click at [254, 573] on div "Plan de relance" at bounding box center [265, 577] width 297 height 16
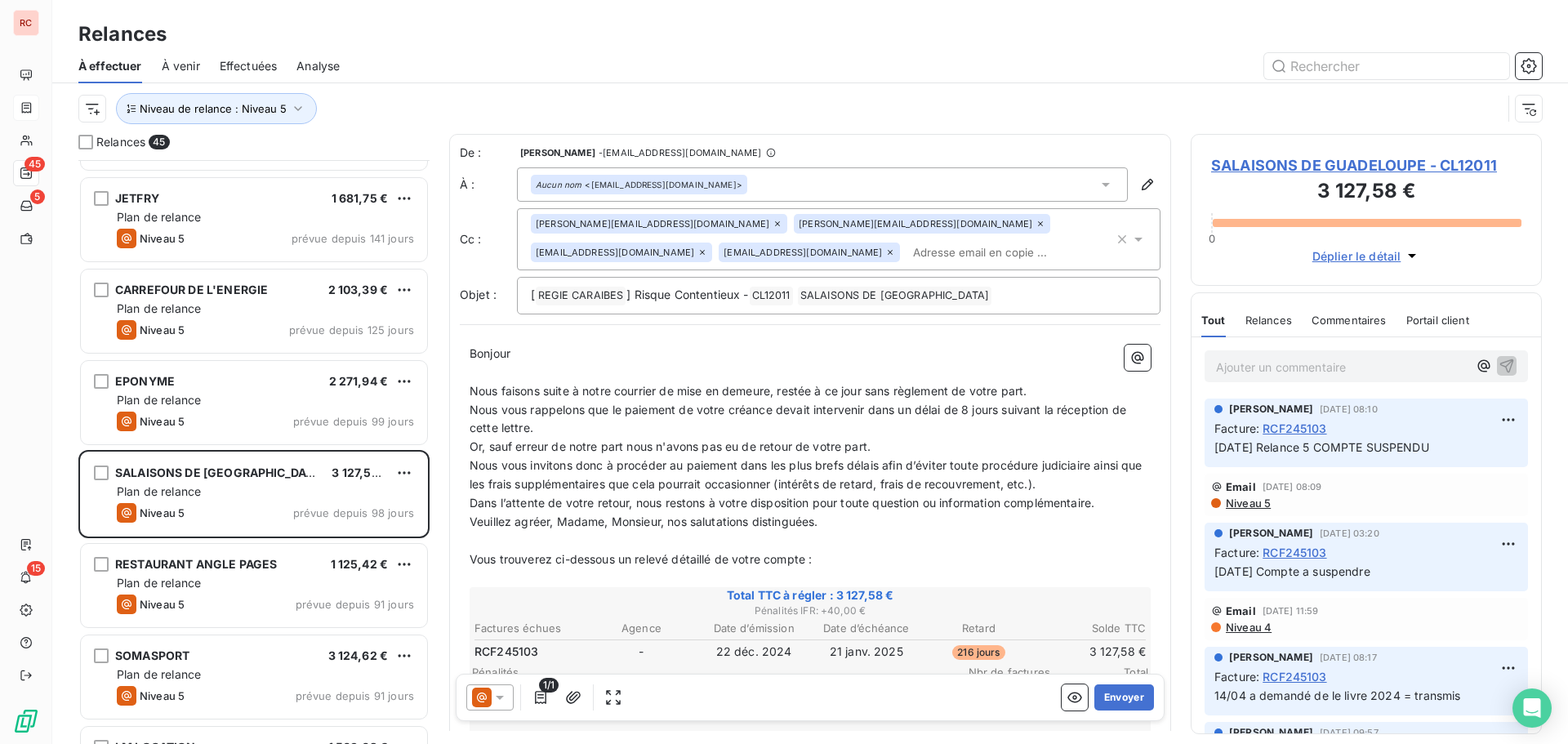
scroll to position [2534, 0]
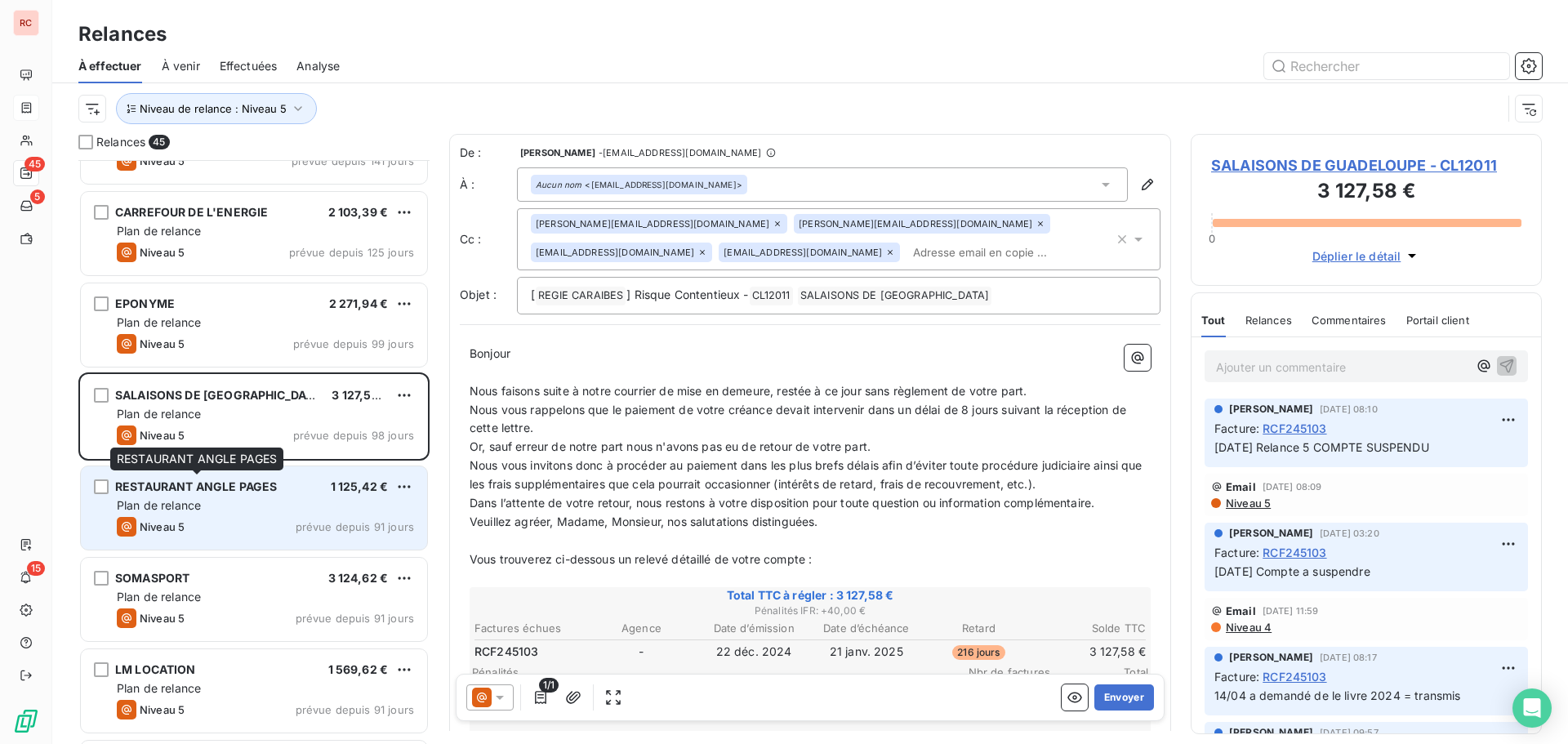
click at [271, 493] on span "RESTAURANT ANGLE PAGES" at bounding box center [195, 487] width 162 height 14
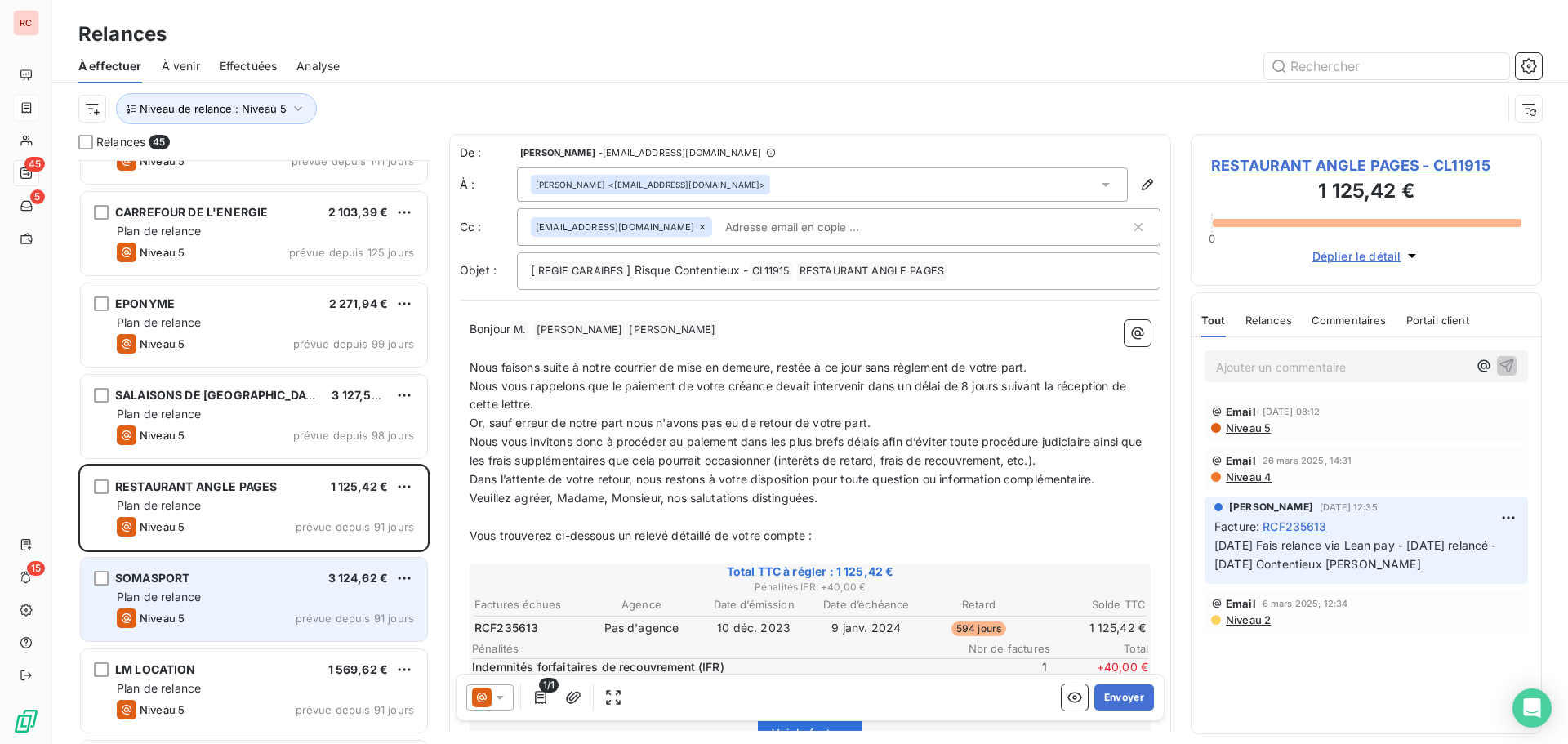
click at [247, 605] on div "SOMASPORT 3 124,62 € Plan de relance Niveau 5 prévue depuis 91 jours" at bounding box center [254, 599] width 346 height 83
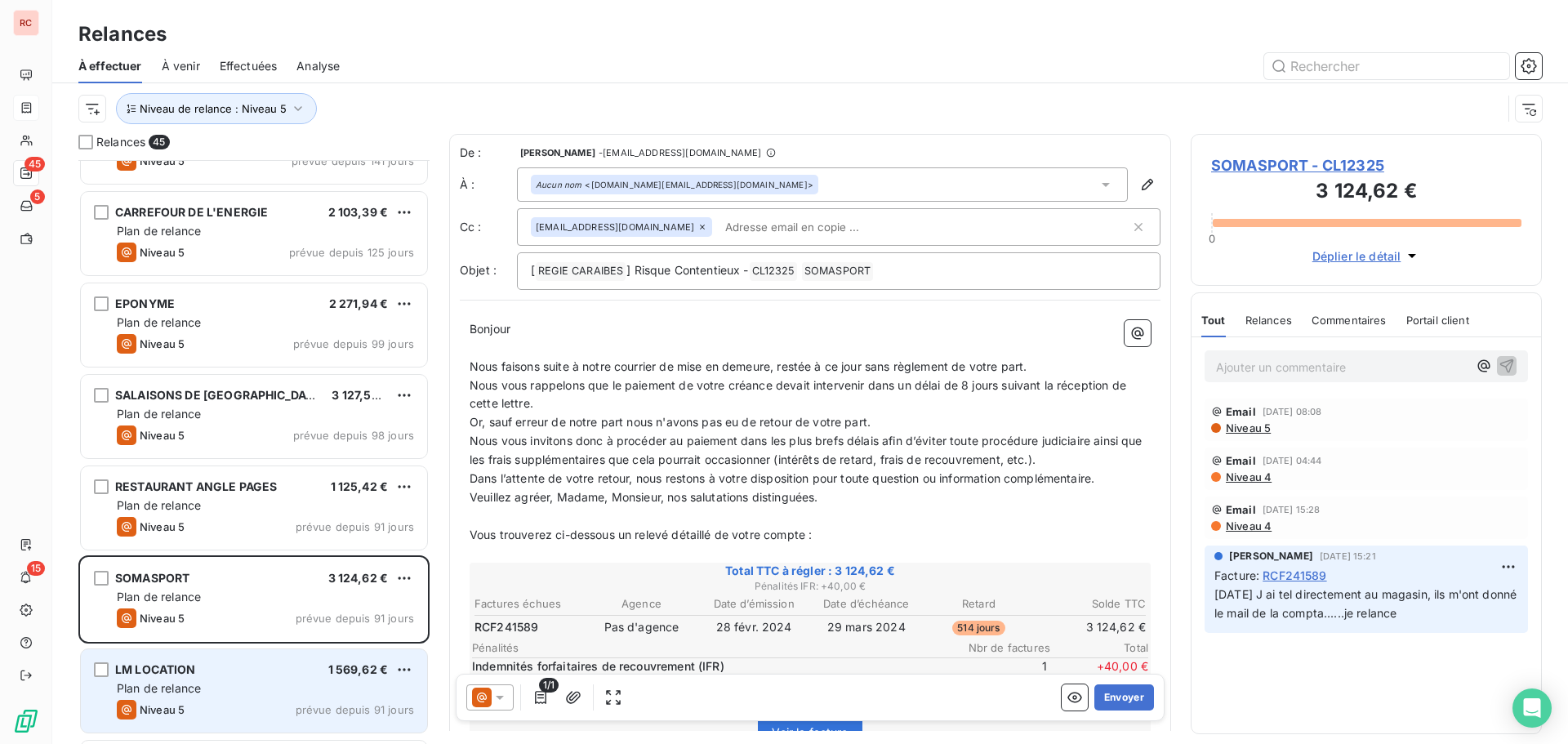
click at [252, 669] on div "LM LOCATION 1 569,62 €" at bounding box center [265, 669] width 297 height 15
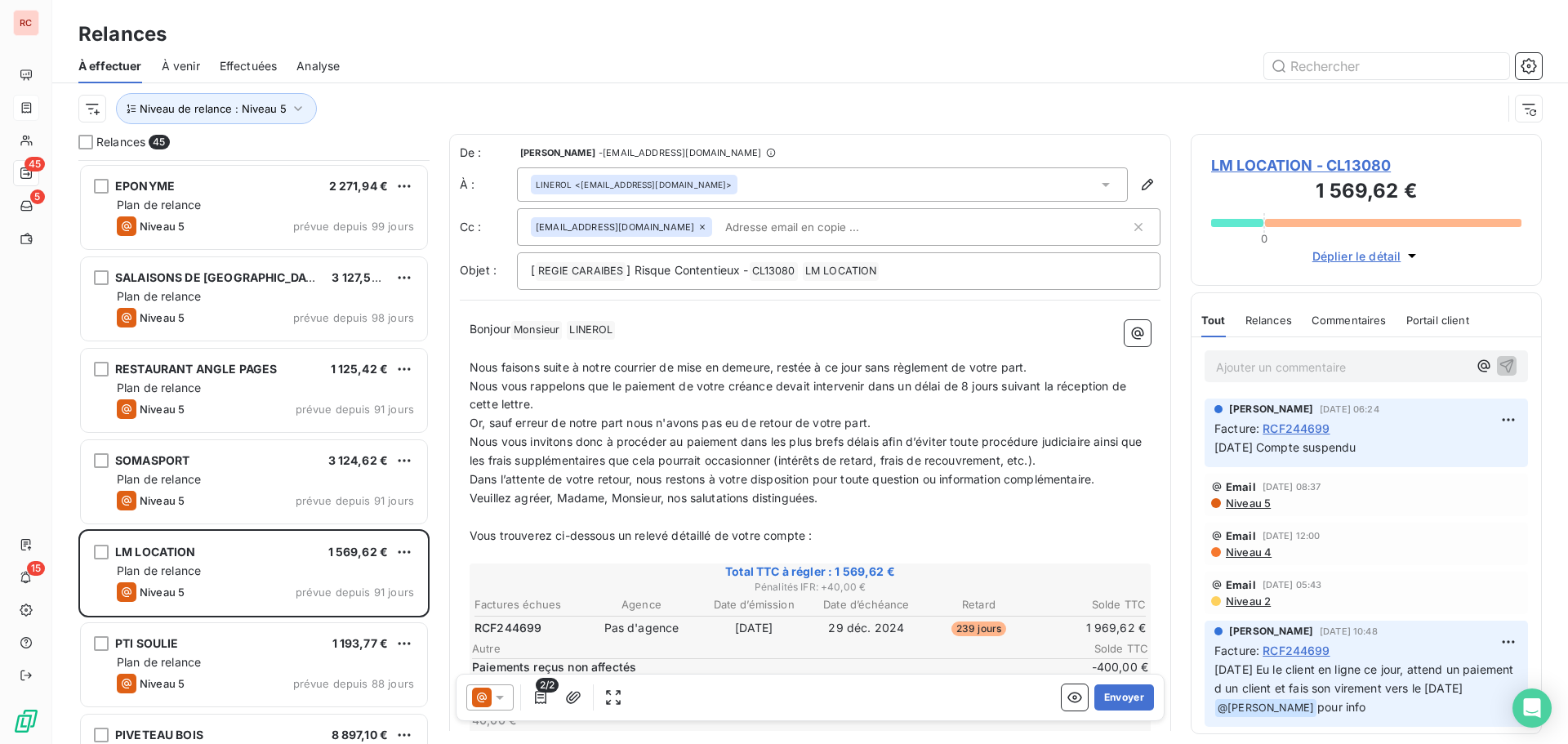
scroll to position [2860, 0]
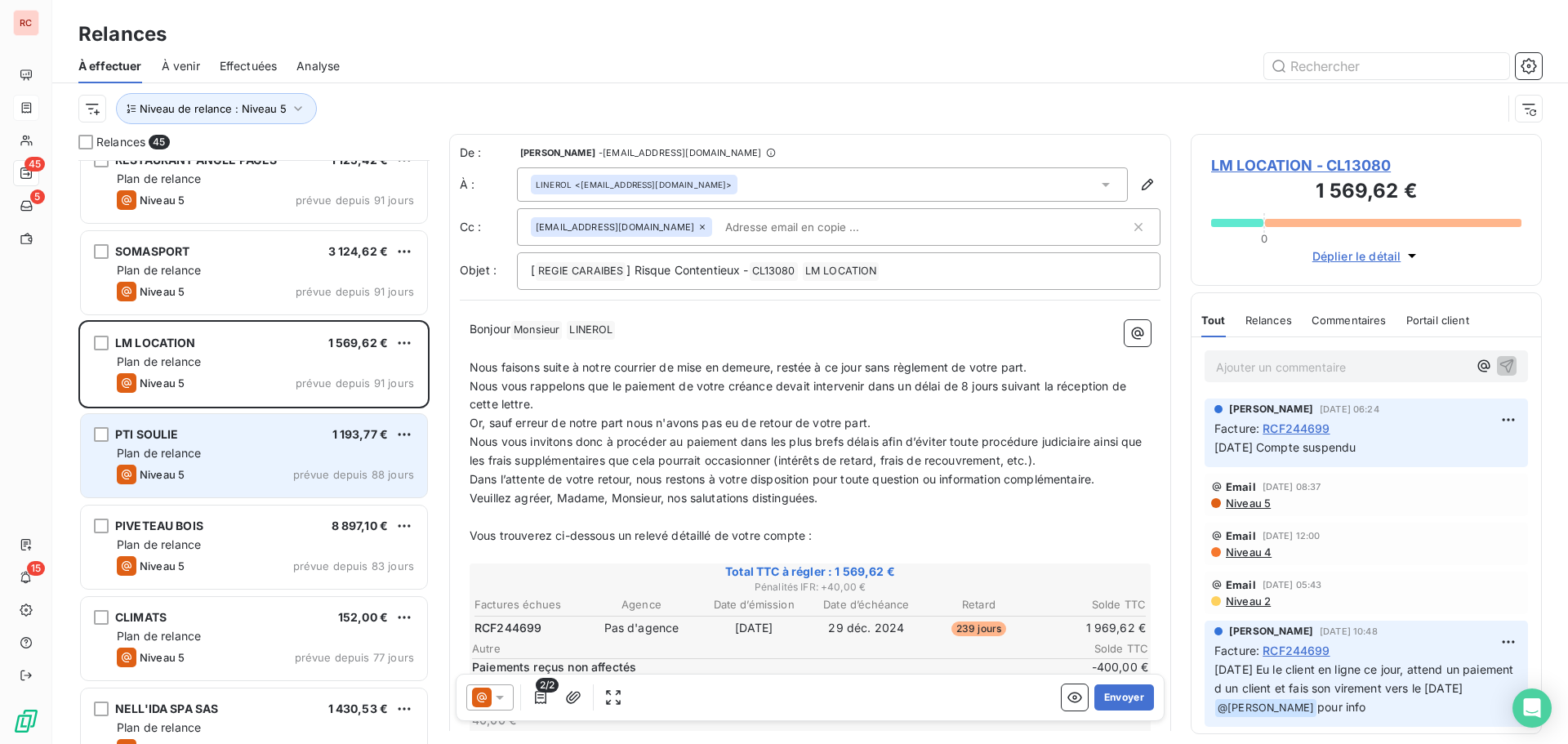
click at [212, 459] on div "Plan de relance" at bounding box center [265, 453] width 297 height 16
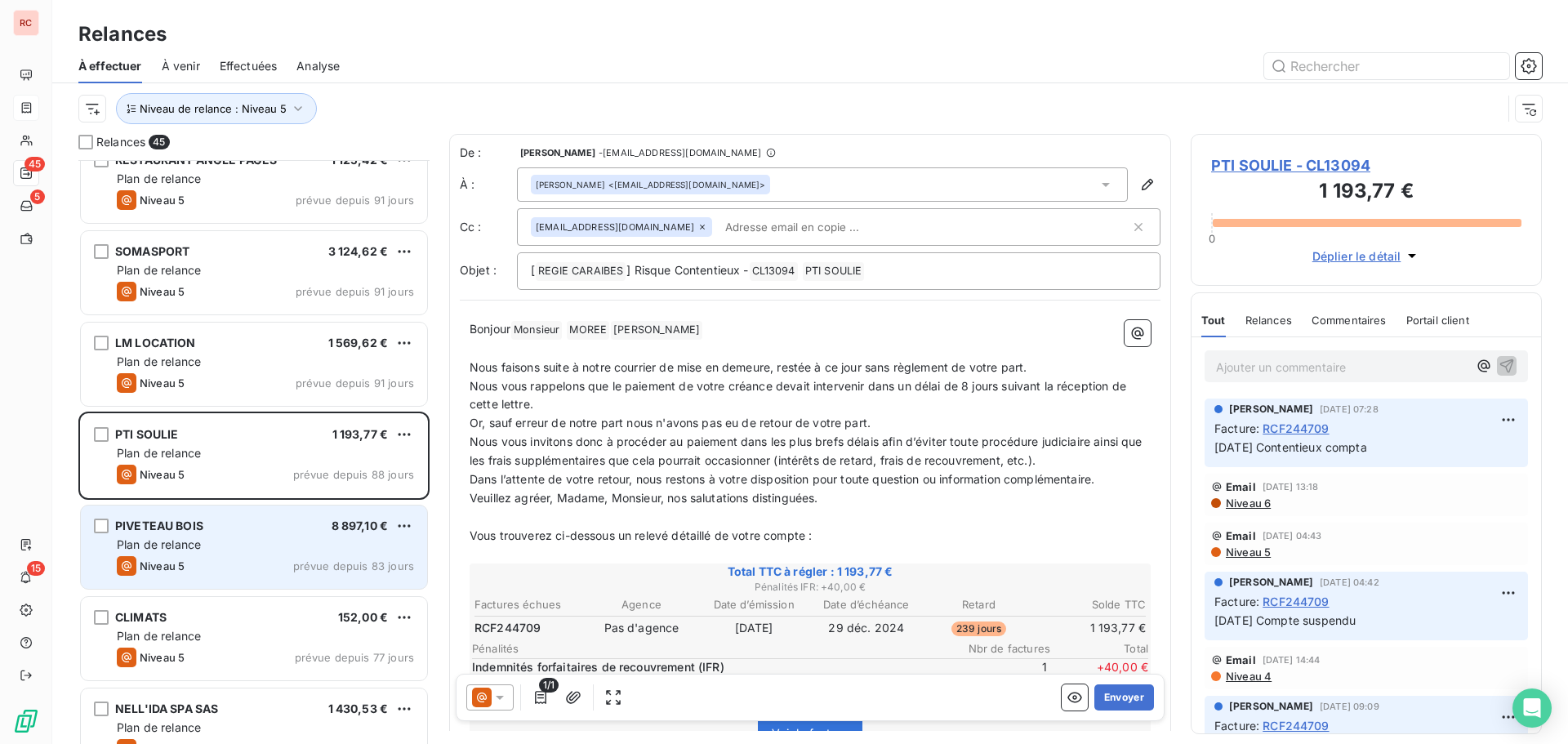
click at [203, 567] on div "Niveau 5 prévue depuis 83 jours" at bounding box center [265, 566] width 297 height 20
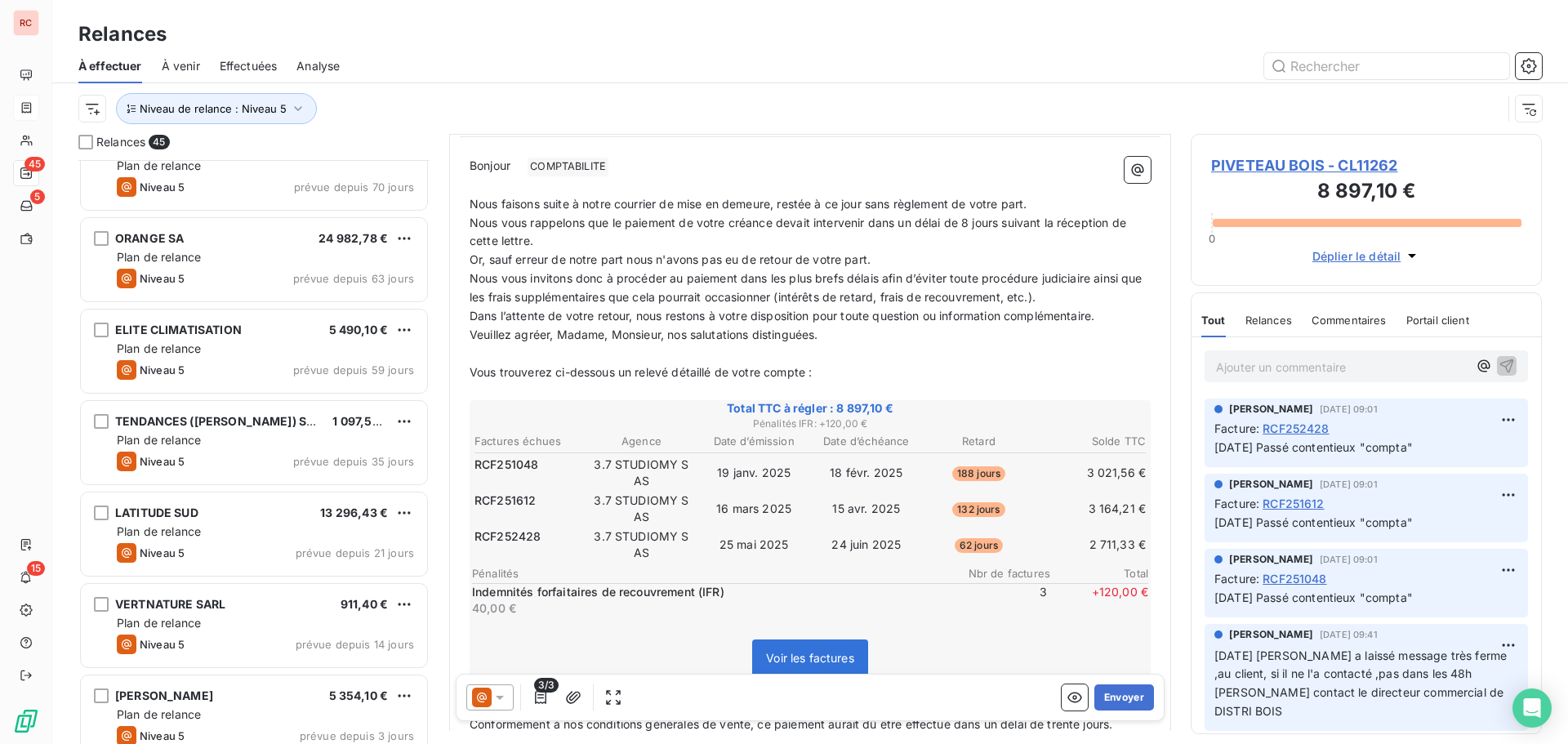
scroll to position [3535, 0]
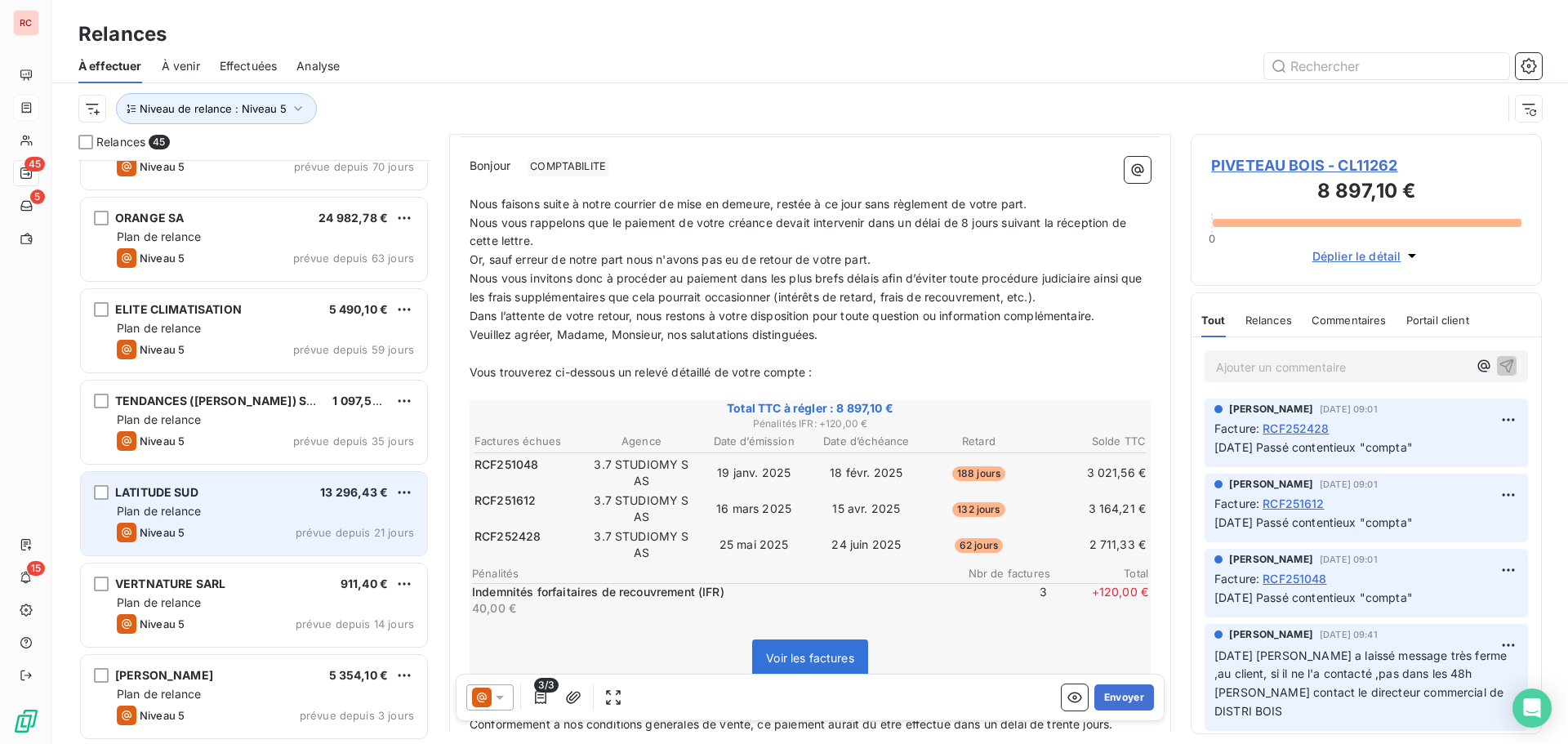
click at [232, 516] on div "Plan de relance" at bounding box center [265, 511] width 297 height 16
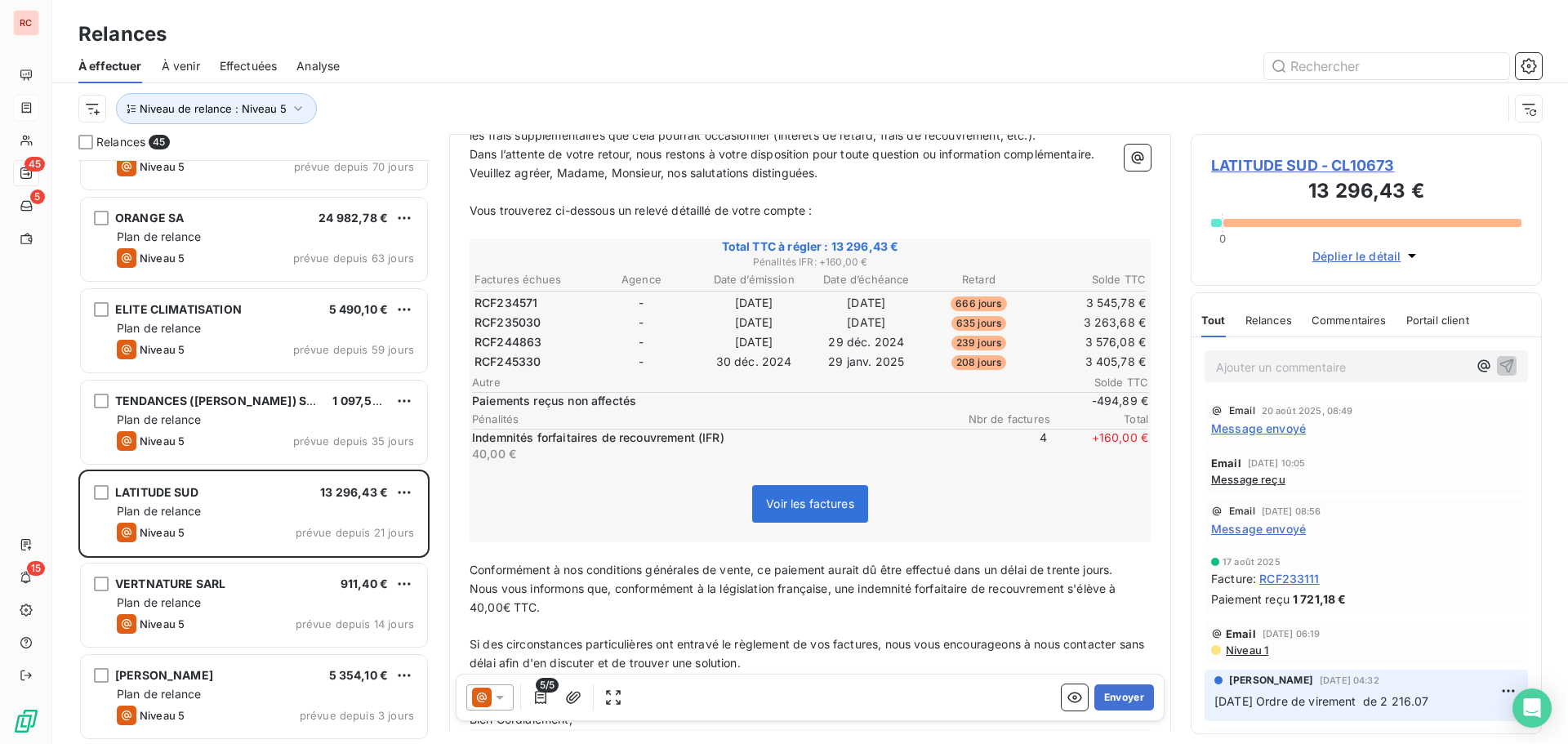
scroll to position [327, 0]
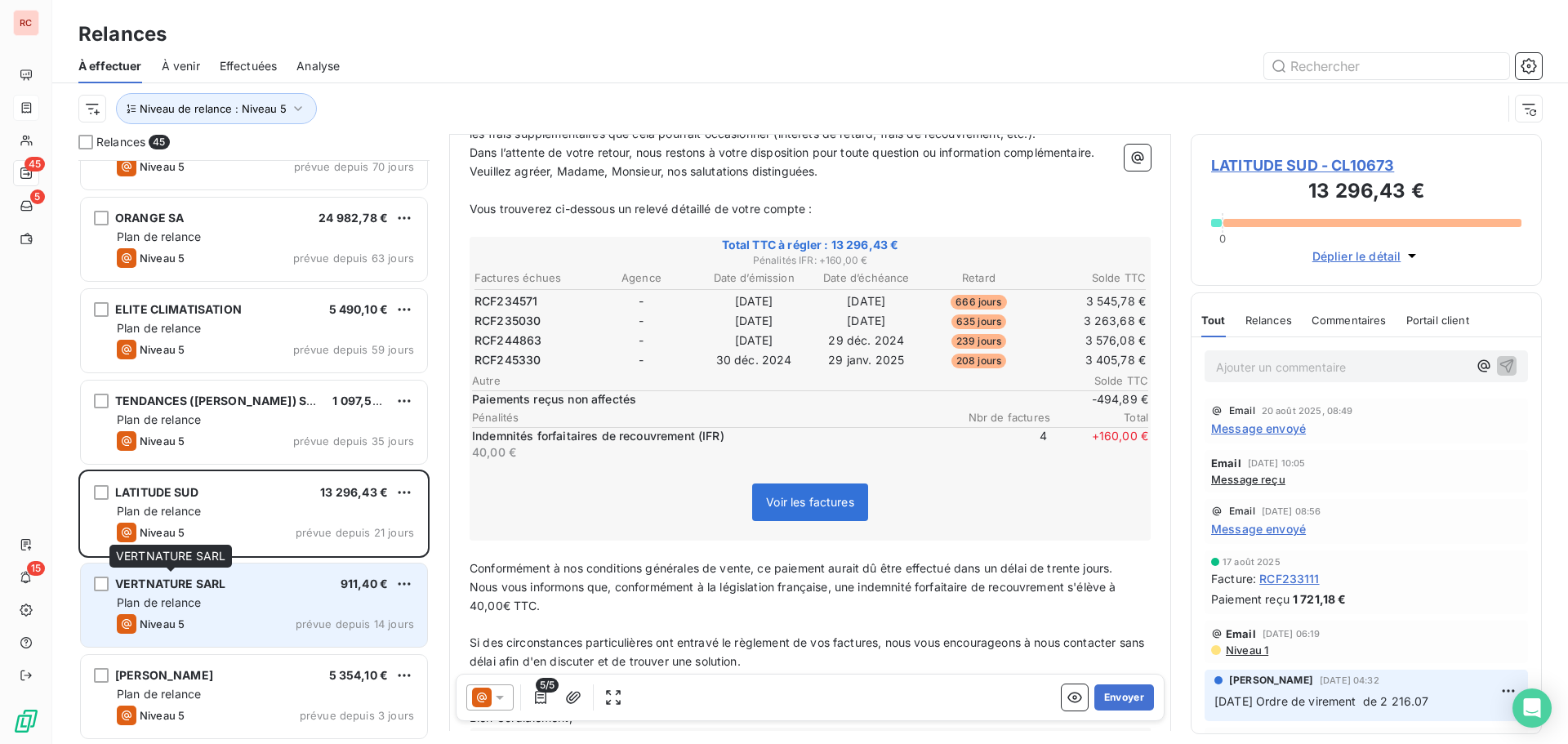
click at [185, 589] on span "VERTNATURE SARL" at bounding box center [170, 584] width 111 height 14
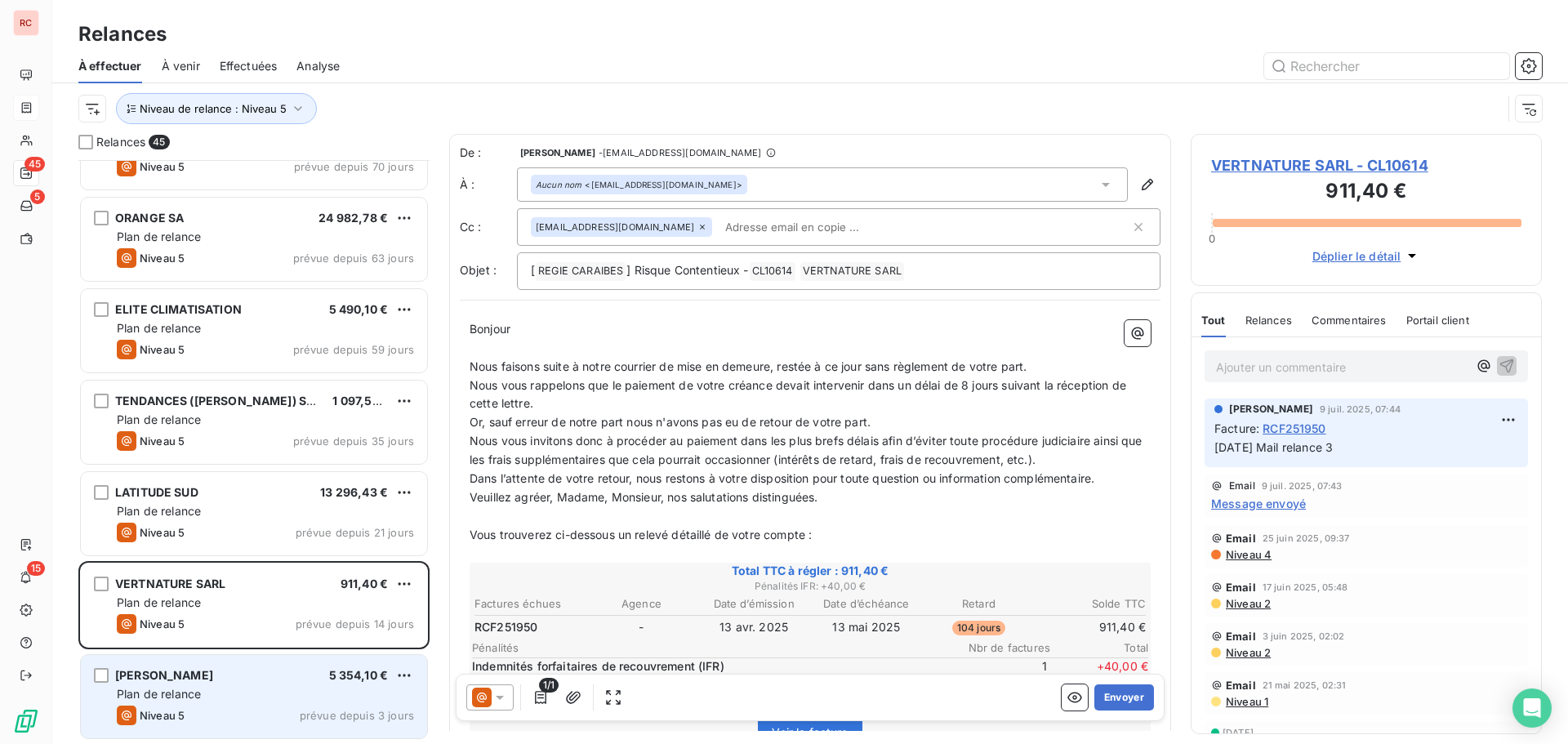
click at [366, 682] on div "5 354,10 €" at bounding box center [359, 675] width 60 height 16
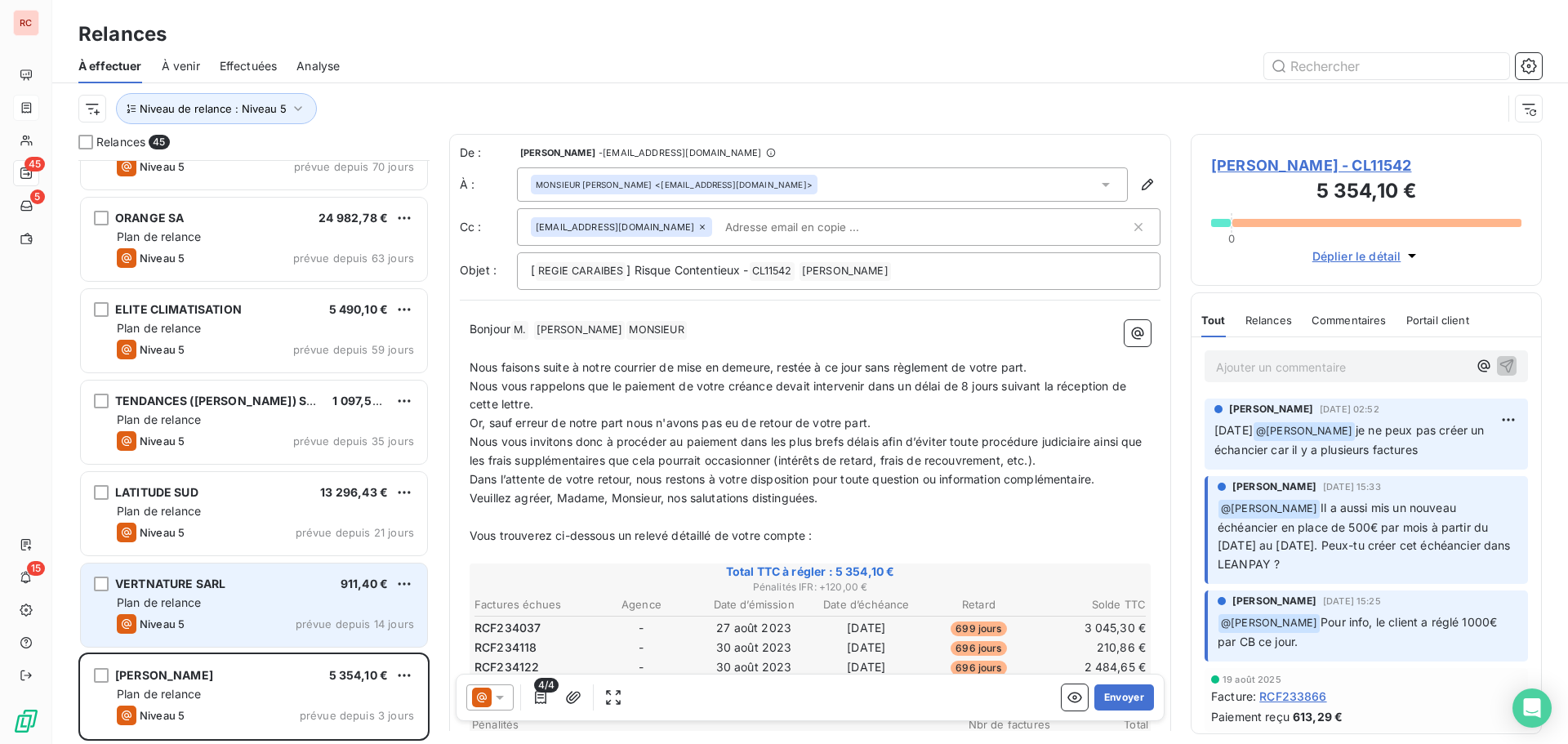
click at [377, 633] on div "Niveau 5 prévue depuis 14 jours" at bounding box center [265, 624] width 297 height 20
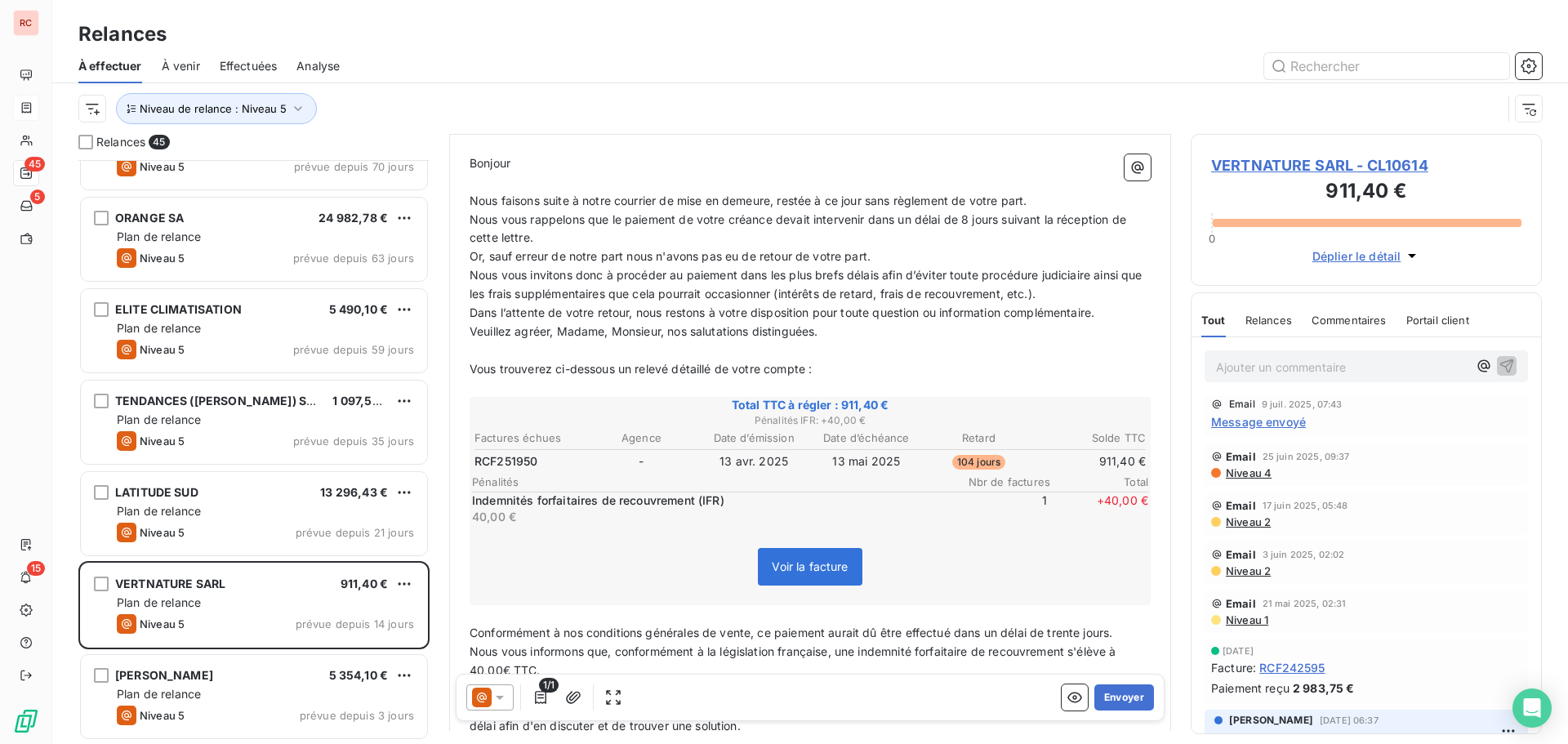
scroll to position [165, 0]
click at [857, 428] on div "Total TTC à régler : 911,40 € Pénalités IFR : + 40,00 € Factures échues Agence …" at bounding box center [810, 503] width 681 height 208
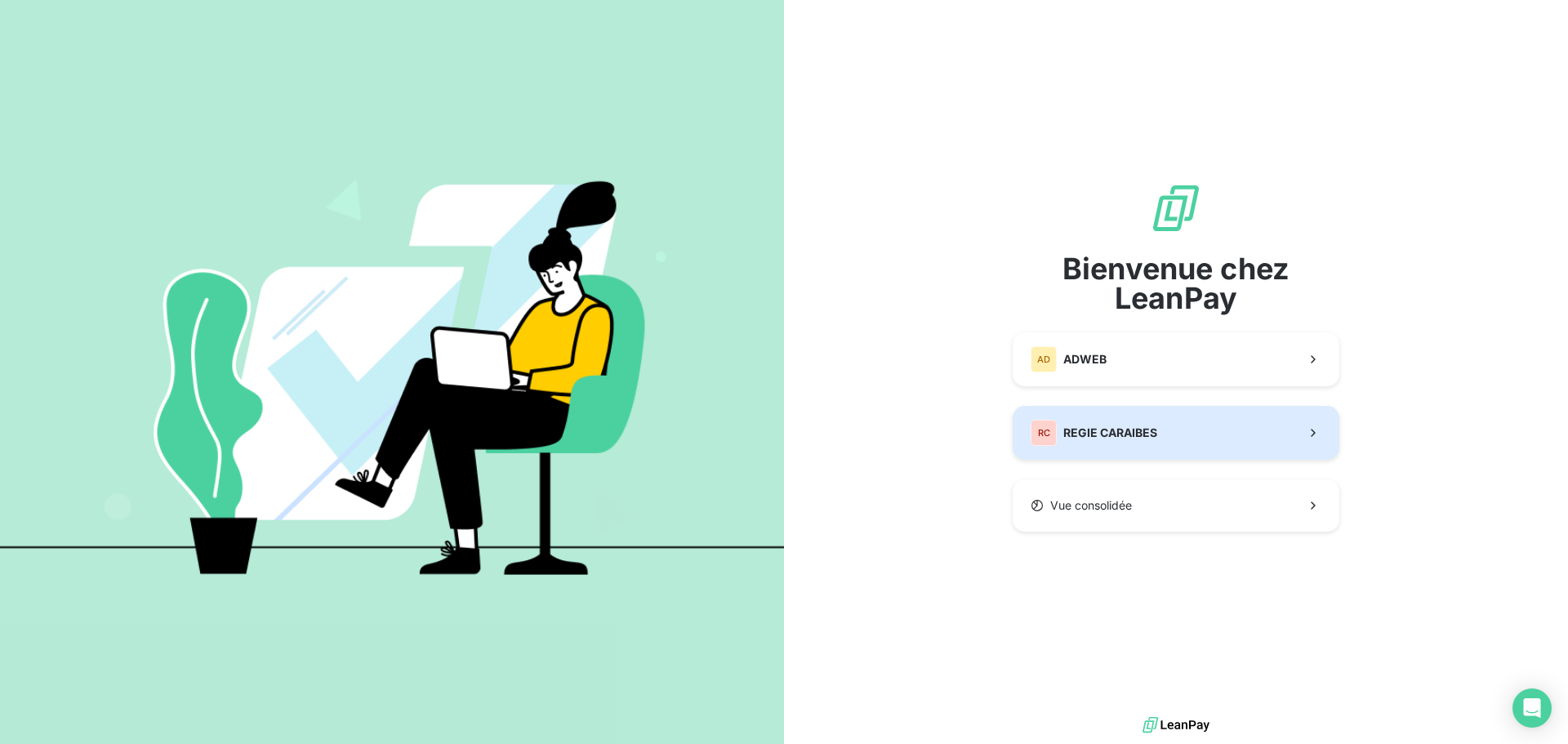
click at [1168, 432] on button "RC REGIE CARAIBES" at bounding box center [1176, 433] width 326 height 54
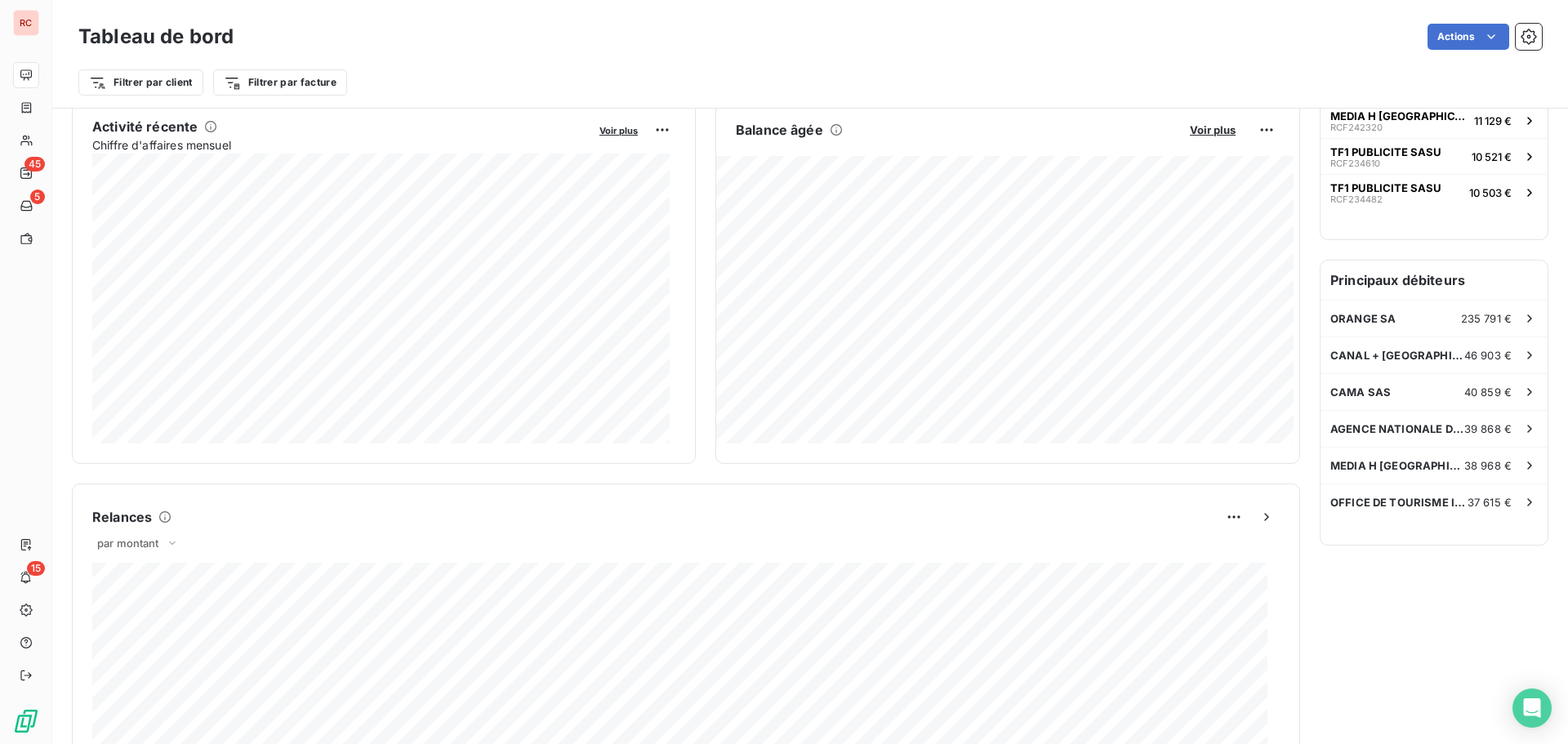
scroll to position [82, 0]
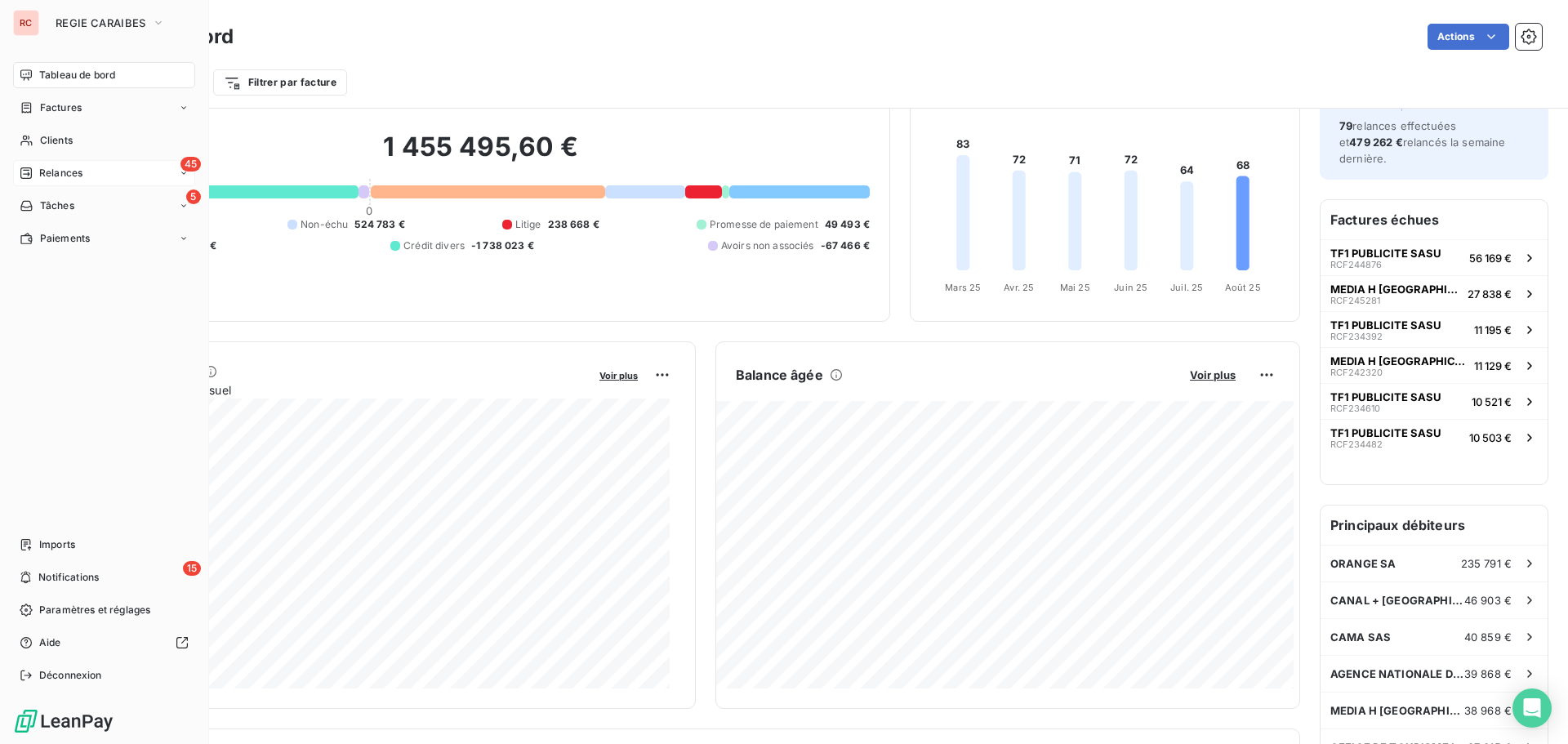
click at [79, 177] on span "Relances" at bounding box center [61, 173] width 44 height 15
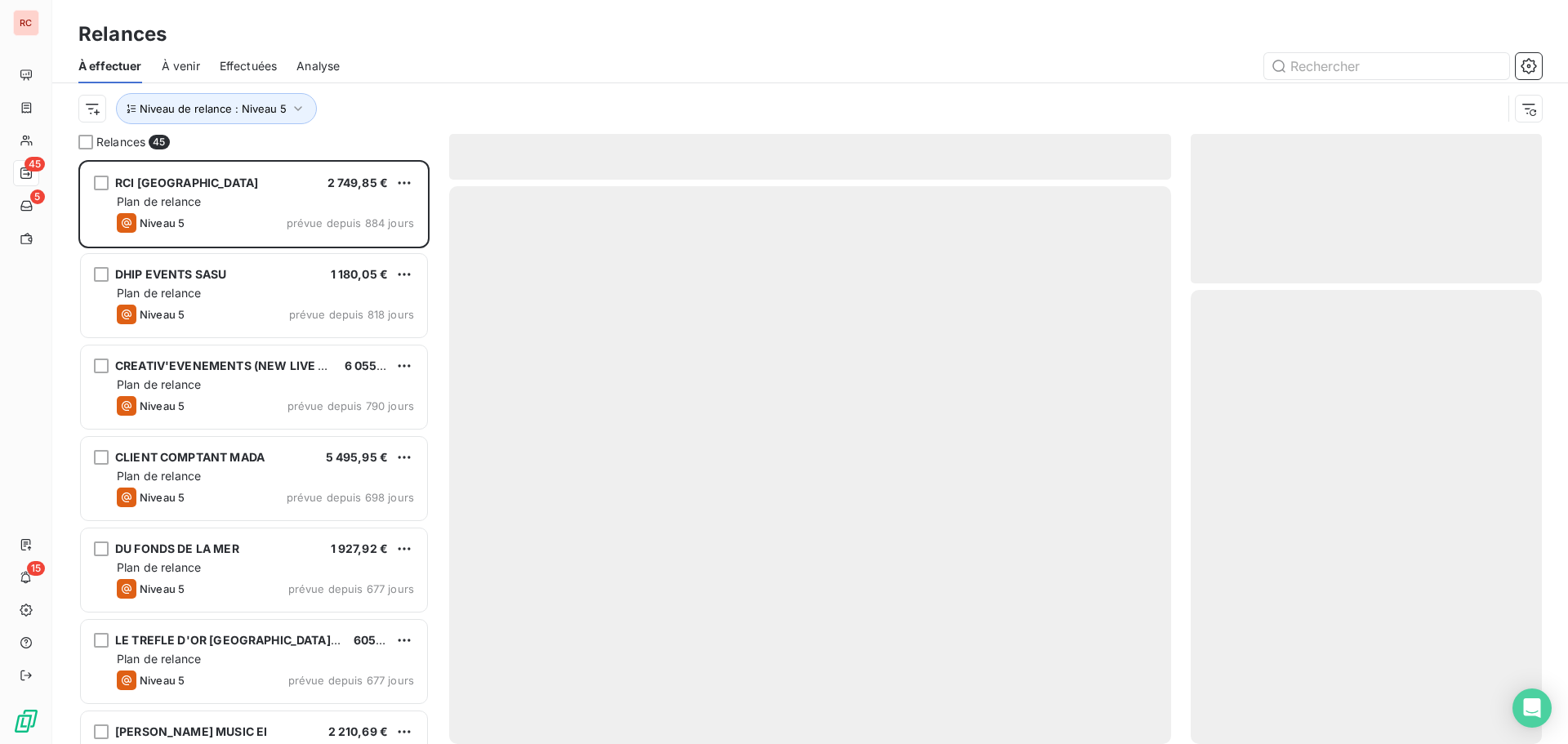
scroll to position [572, 339]
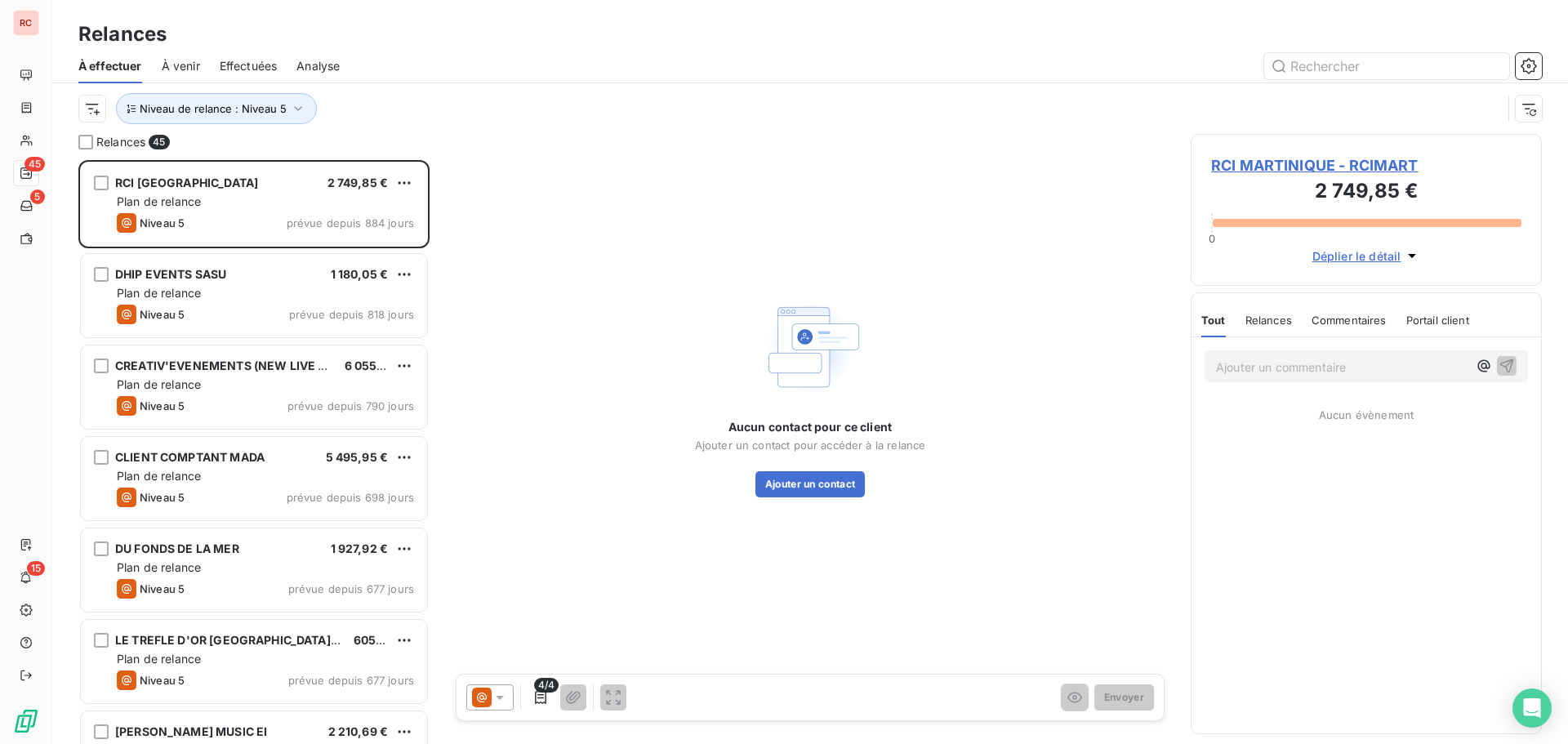
click at [308, 65] on span "Analyse" at bounding box center [318, 66] width 44 height 16
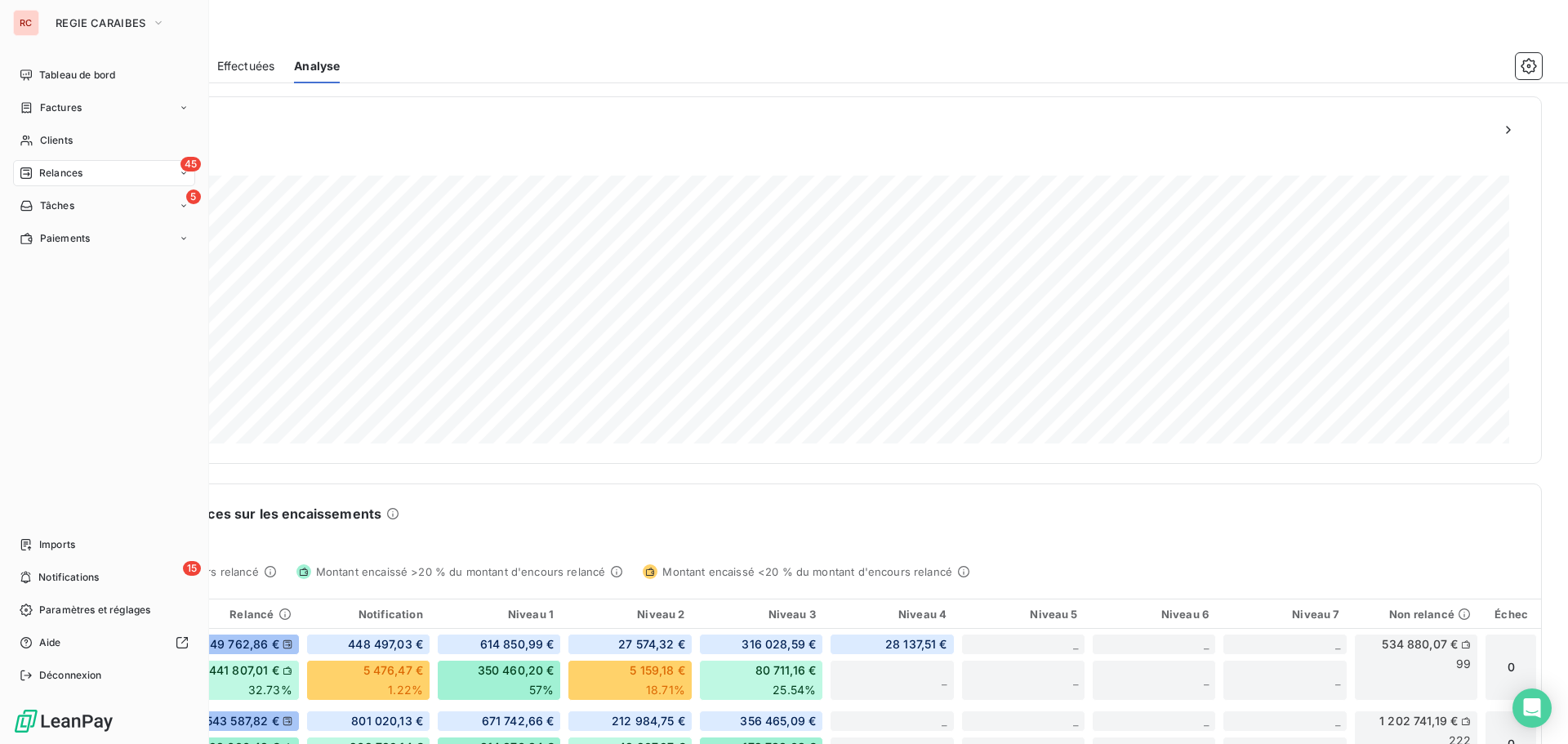
click at [69, 179] on span "Relances" at bounding box center [61, 173] width 44 height 15
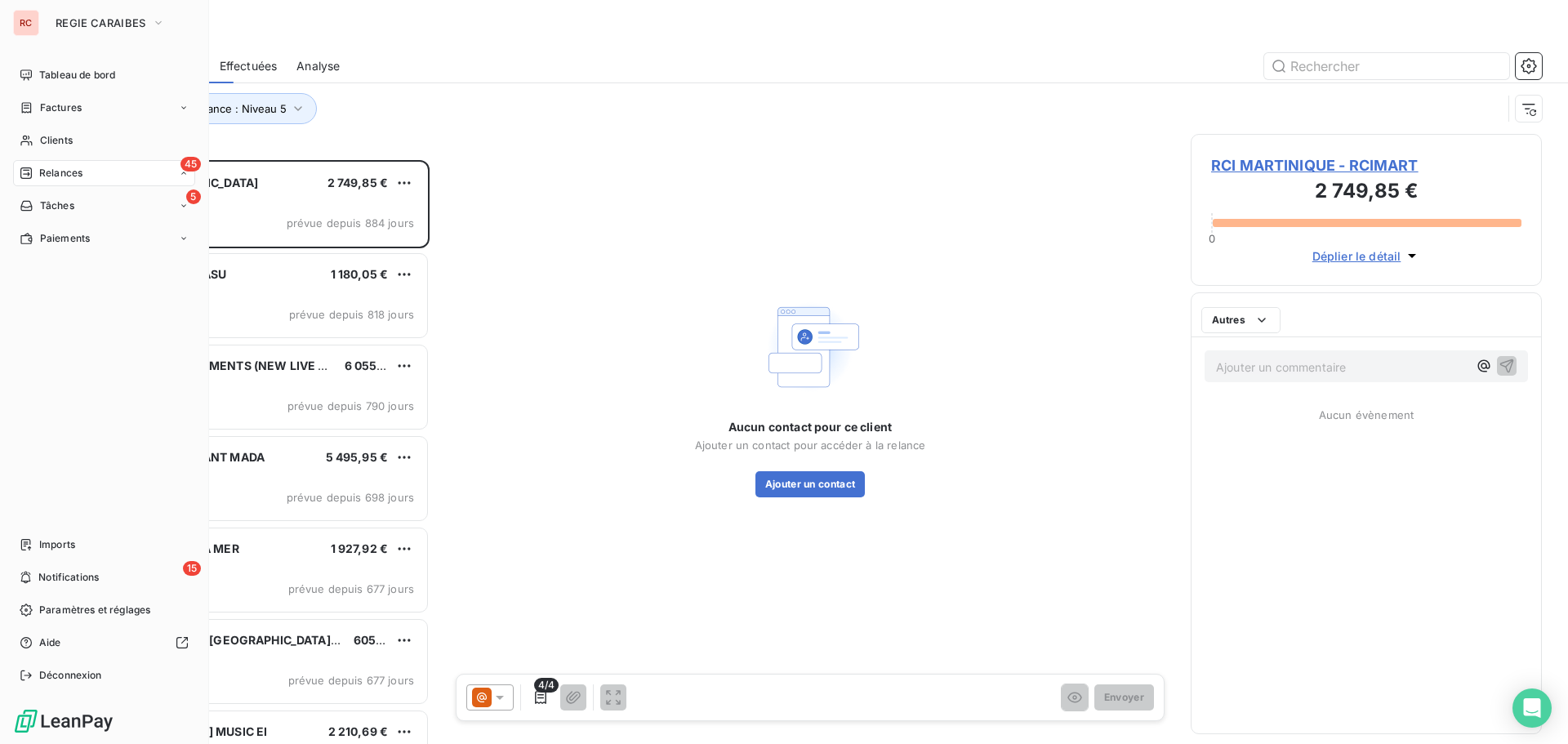
scroll to position [572, 339]
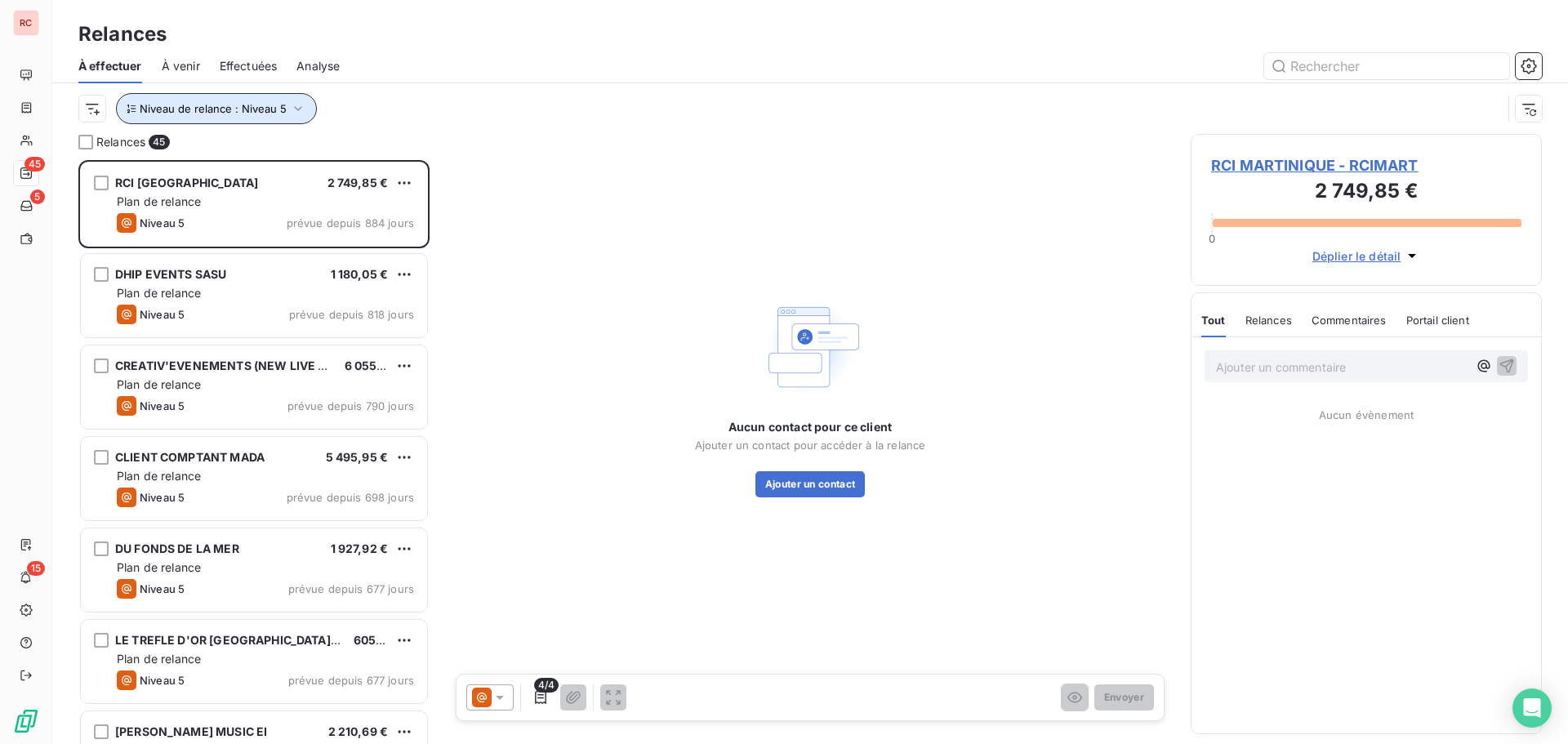
click at [179, 96] on button "Niveau de relance : Niveau 5" at bounding box center [216, 109] width 200 height 31
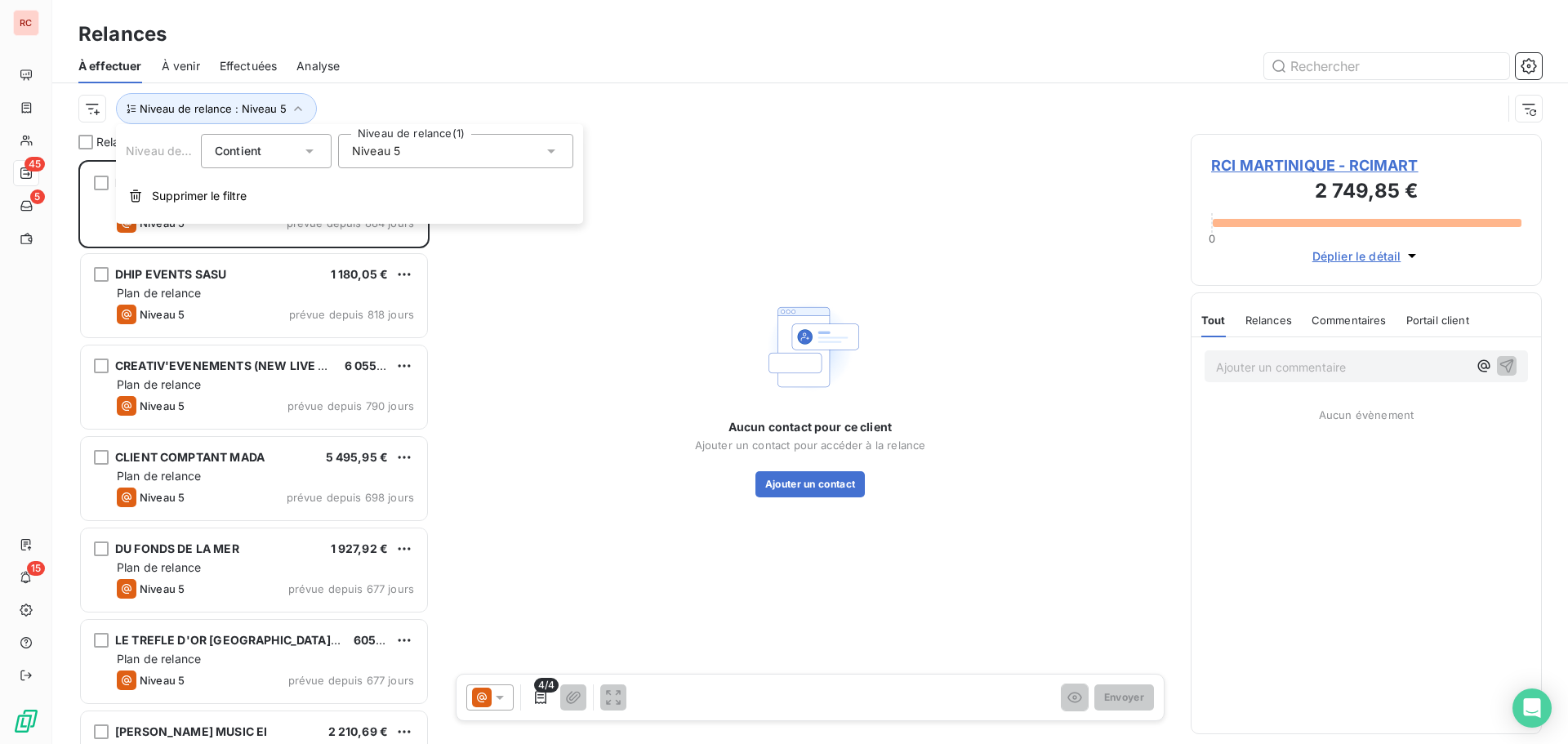
click at [314, 158] on icon at bounding box center [309, 151] width 16 height 16
click at [317, 153] on icon at bounding box center [309, 151] width 16 height 16
click at [563, 153] on div "Niveau 5" at bounding box center [456, 151] width 236 height 34
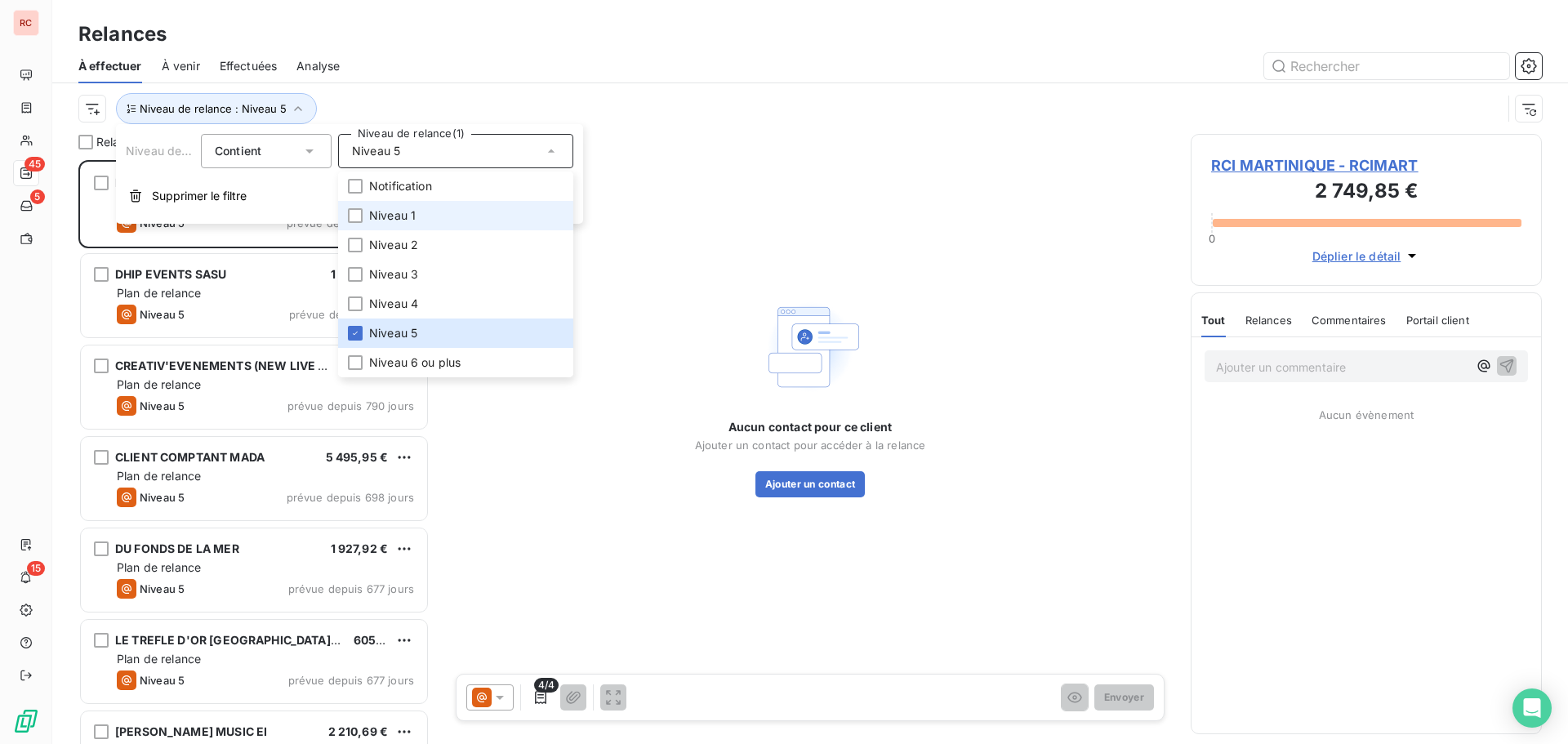
click at [404, 207] on li "Niveau 1" at bounding box center [456, 215] width 236 height 29
drag, startPoint x: 357, startPoint y: 326, endPoint x: 358, endPoint y: 337, distance: 11.0
click at [357, 327] on li "Niveau 5" at bounding box center [456, 333] width 236 height 29
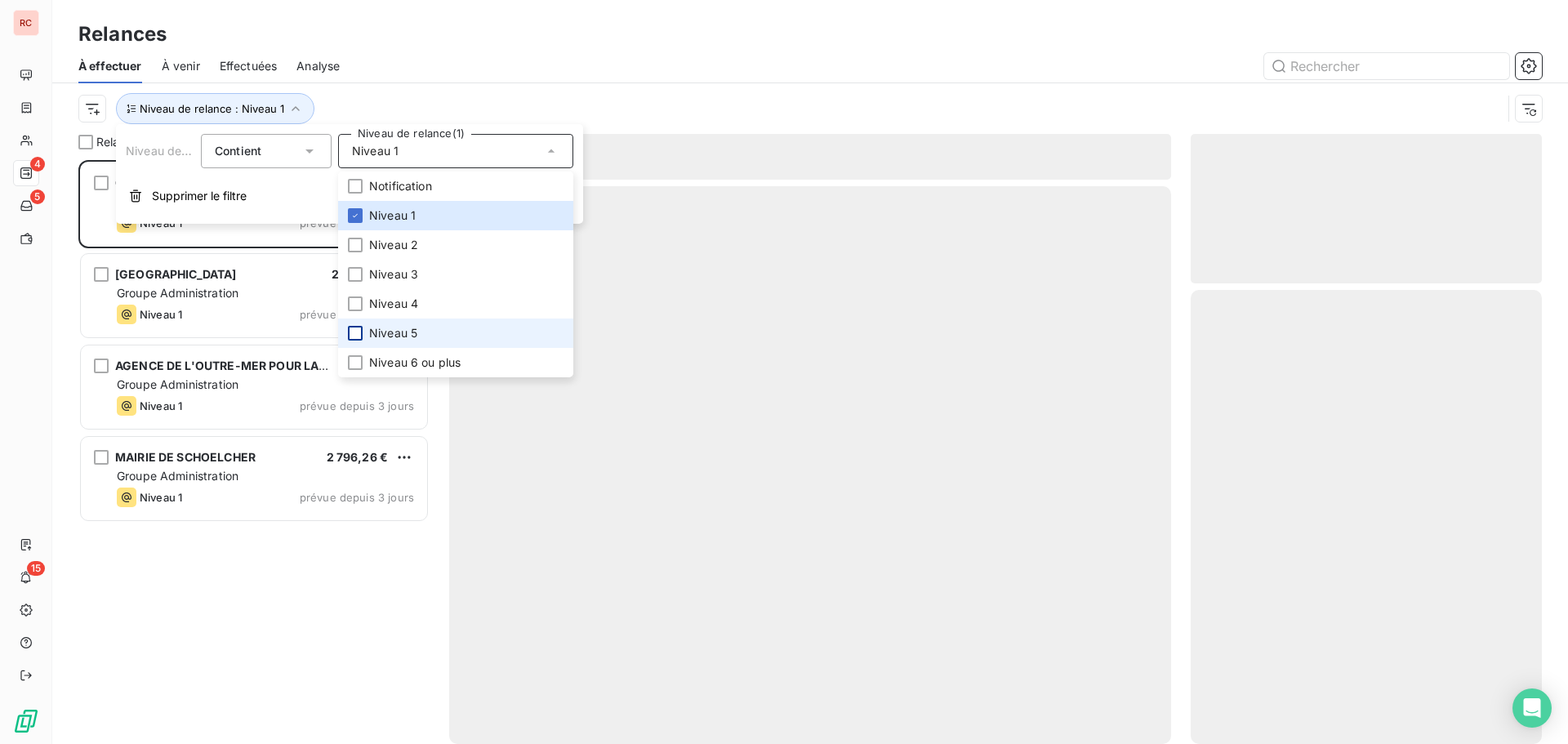
scroll to position [13, 13]
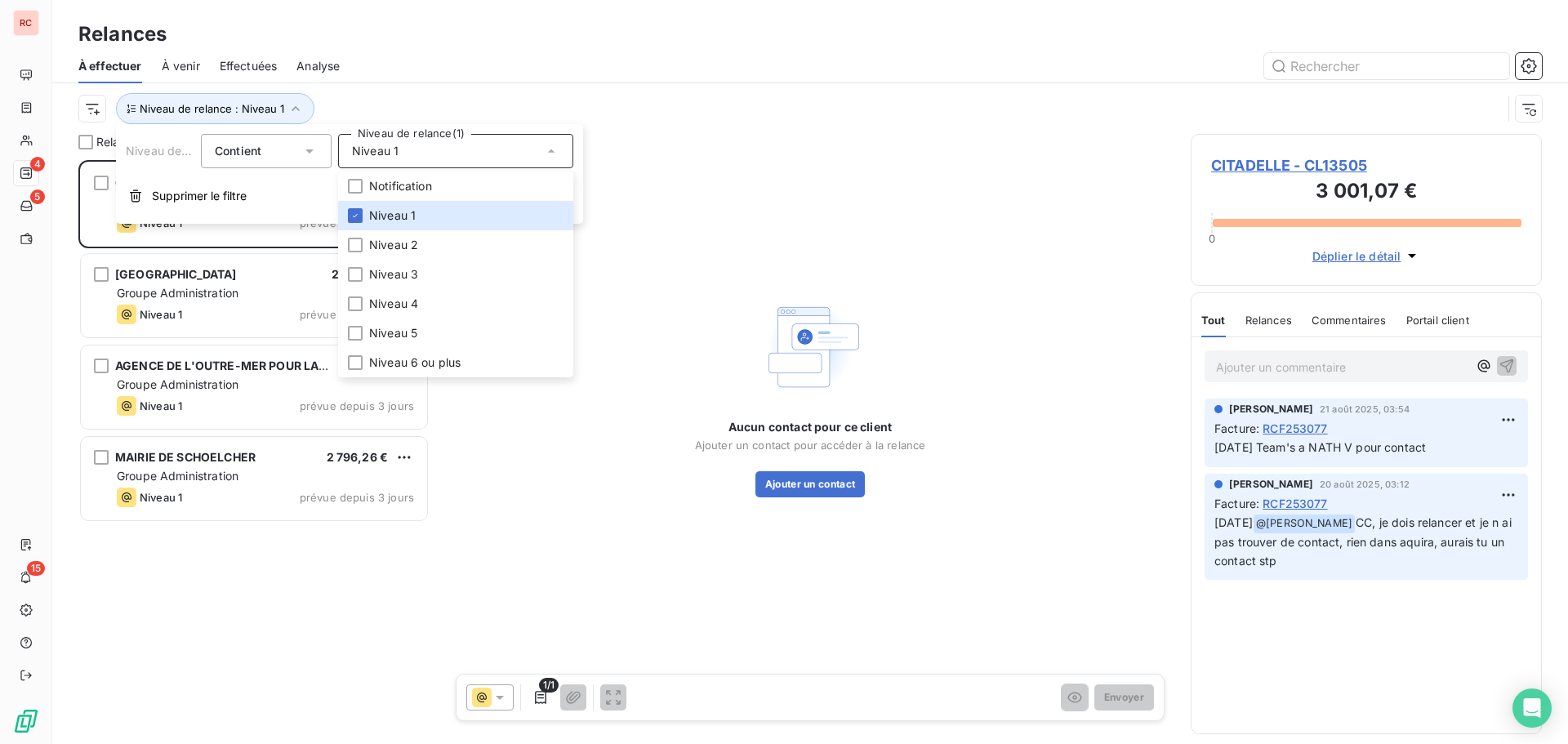
drag, startPoint x: 252, startPoint y: 638, endPoint x: 254, endPoint y: 628, distance: 10.2
click at [254, 636] on div "CITADELLE 3 001,07 € Plan de relance Niveau 1 prévue depuis 6 jours MAIRIE DU C…" at bounding box center [254, 453] width 351 height 585
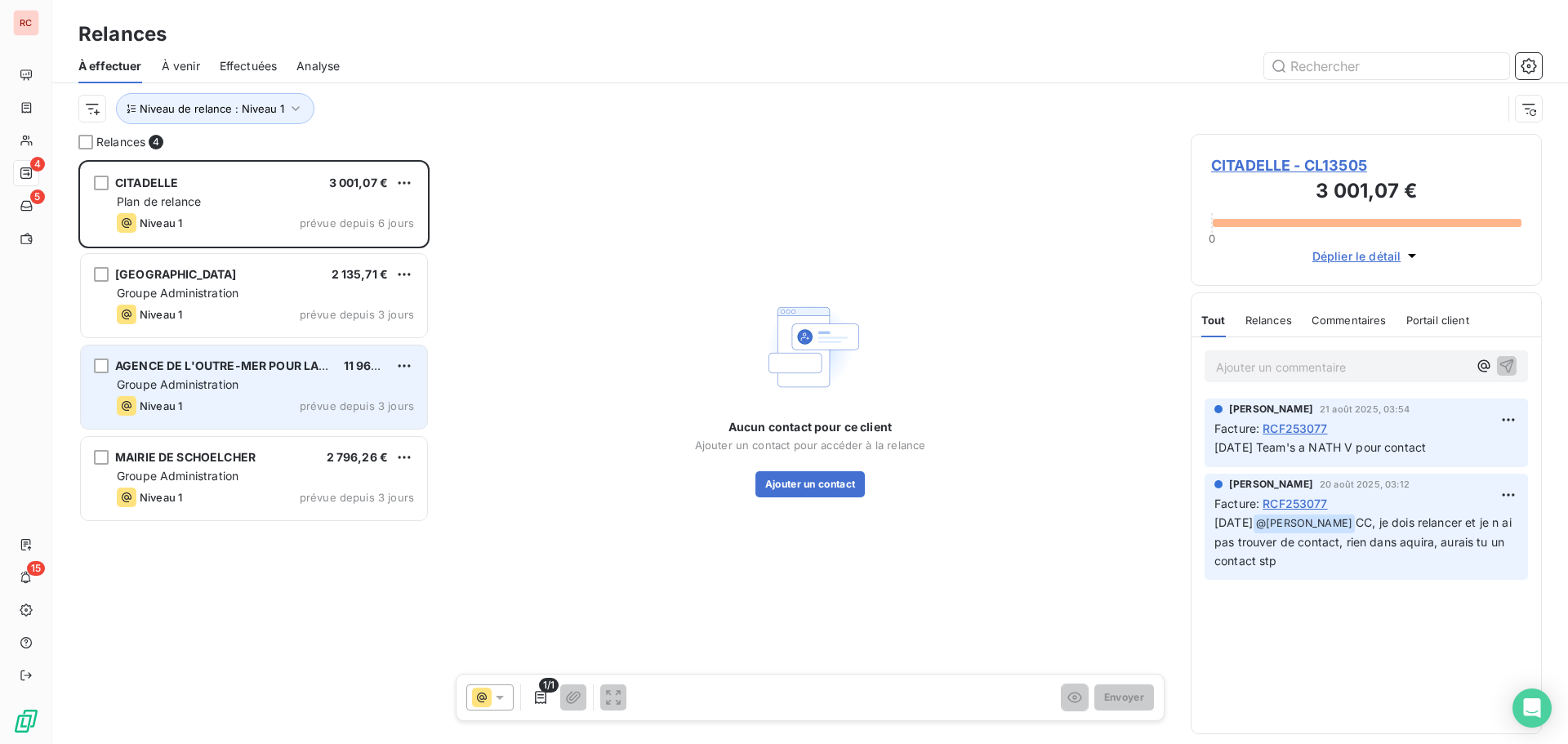
click at [205, 387] on div "Groupe Administration" at bounding box center [265, 384] width 297 height 16
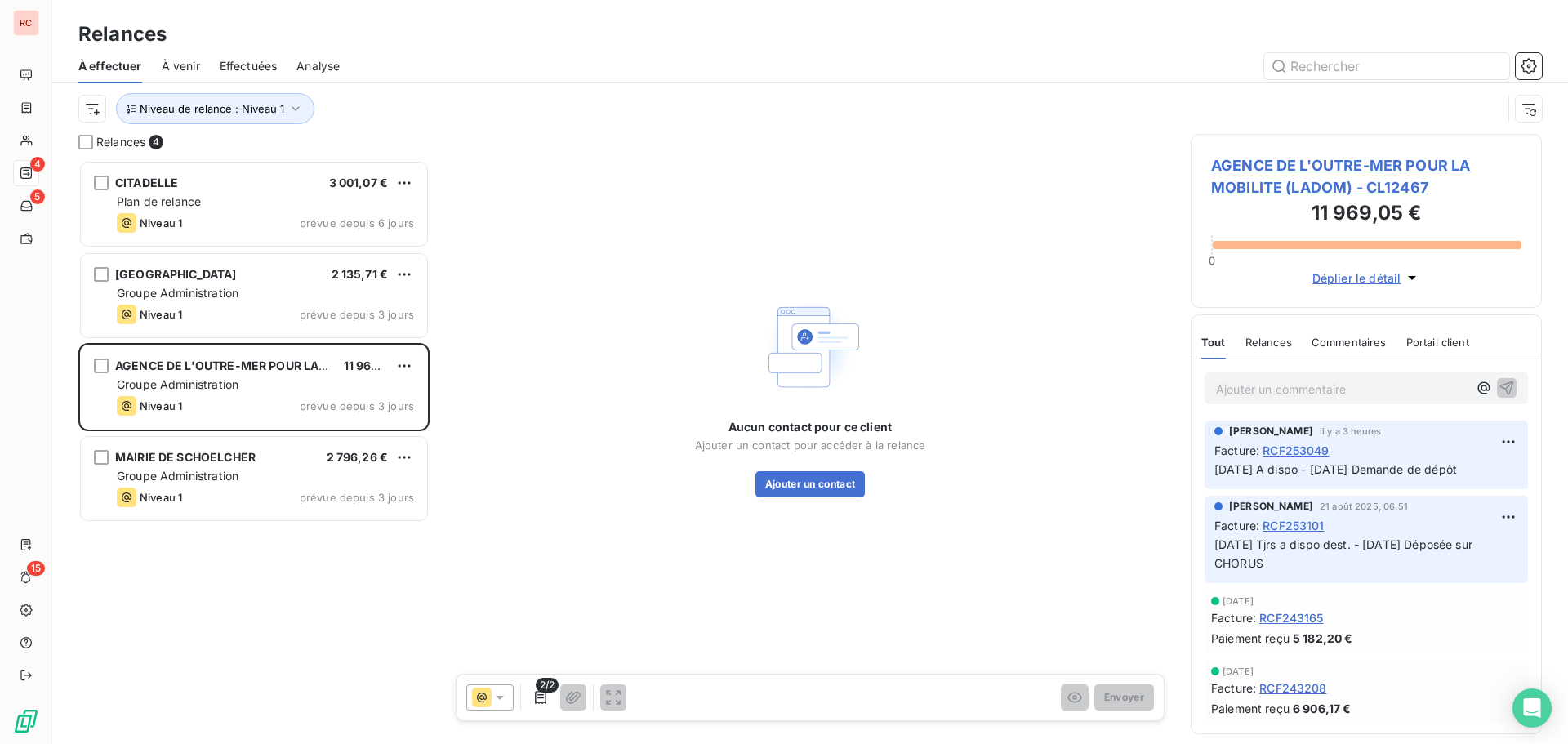
click at [1325, 179] on span "AGENCE DE L'OUTRE-MER POUR LA MOBILITE (LADOM) - CL12467" at bounding box center [1367, 176] width 310 height 44
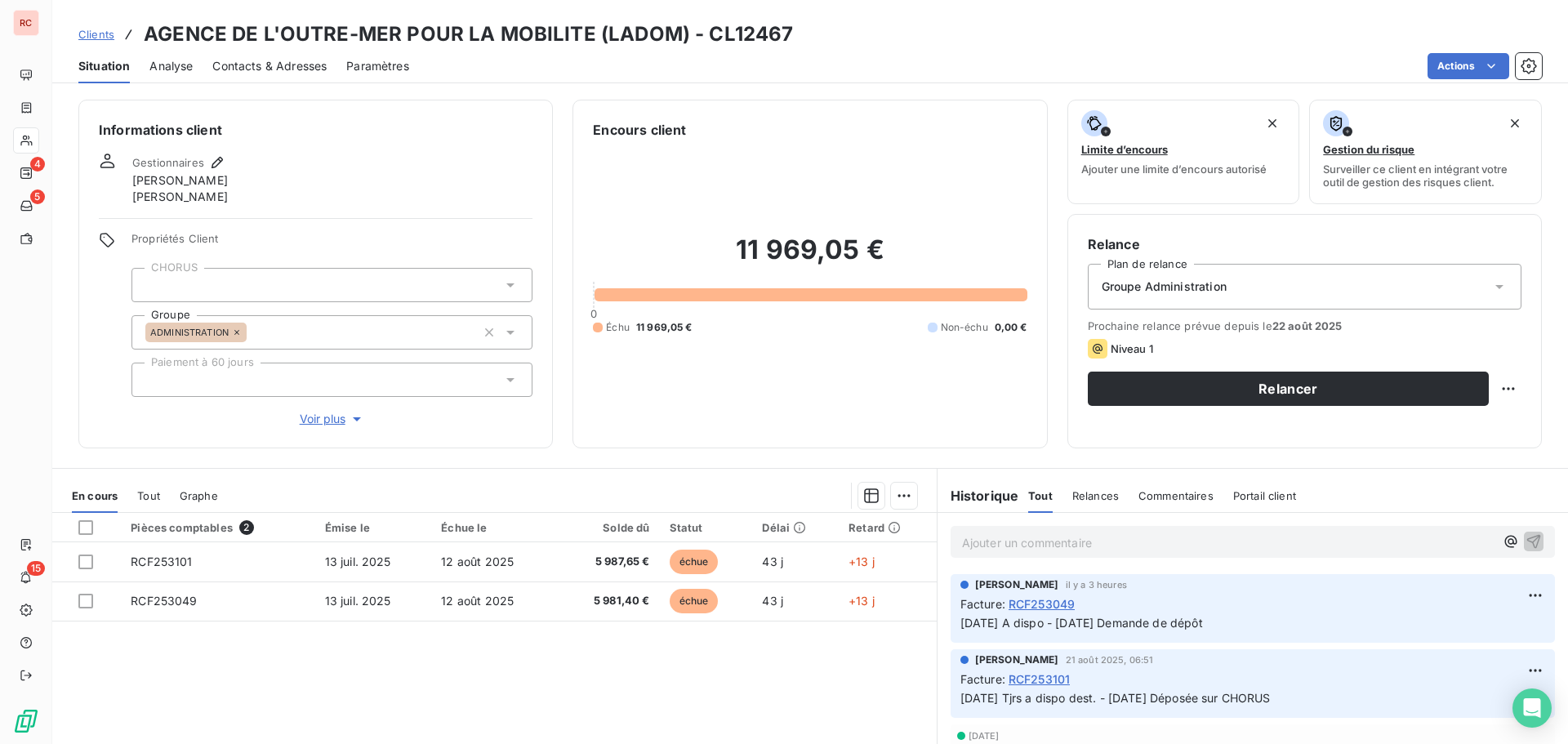
click at [99, 38] on span "Clients" at bounding box center [97, 33] width 36 height 13
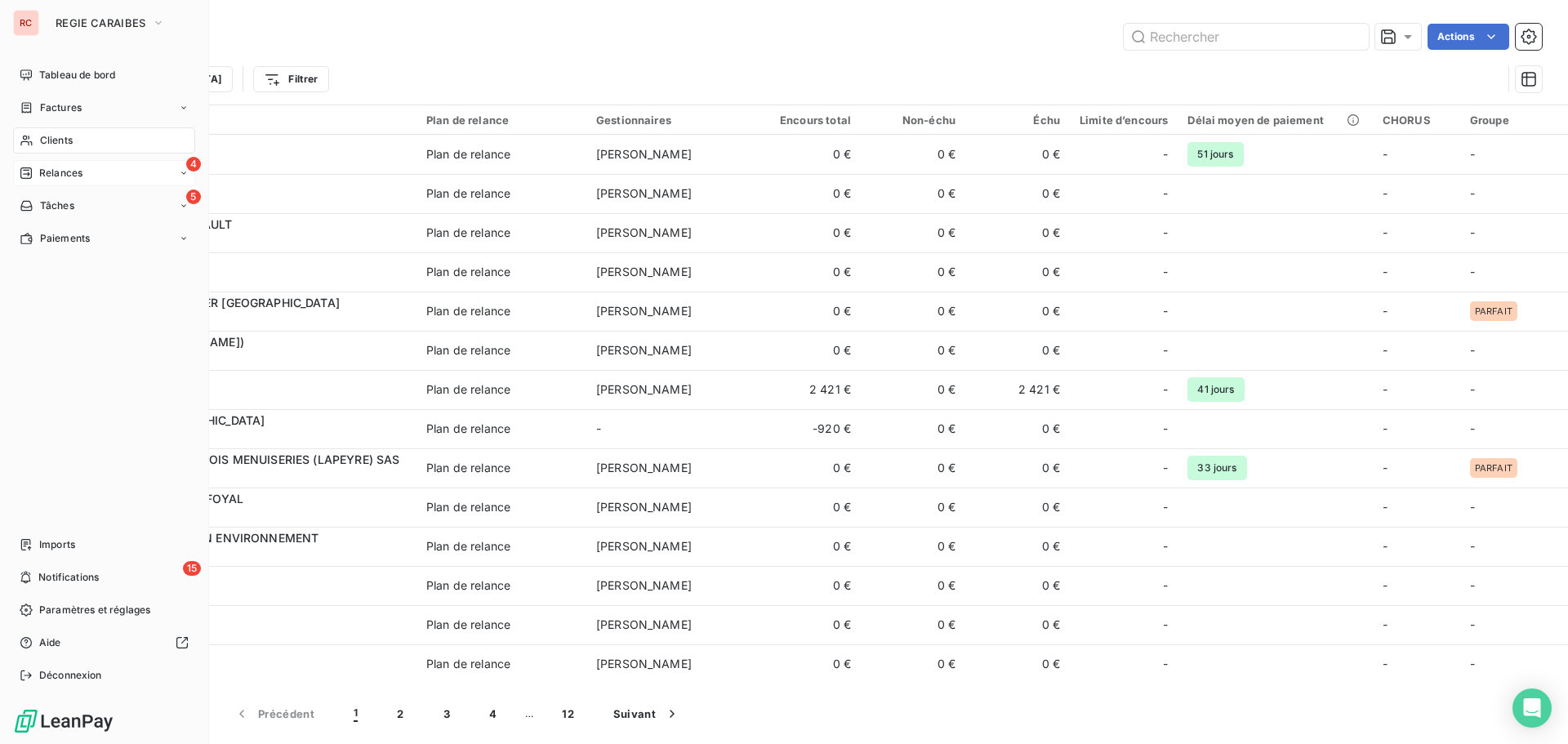
click at [79, 178] on span "Relances" at bounding box center [61, 173] width 44 height 15
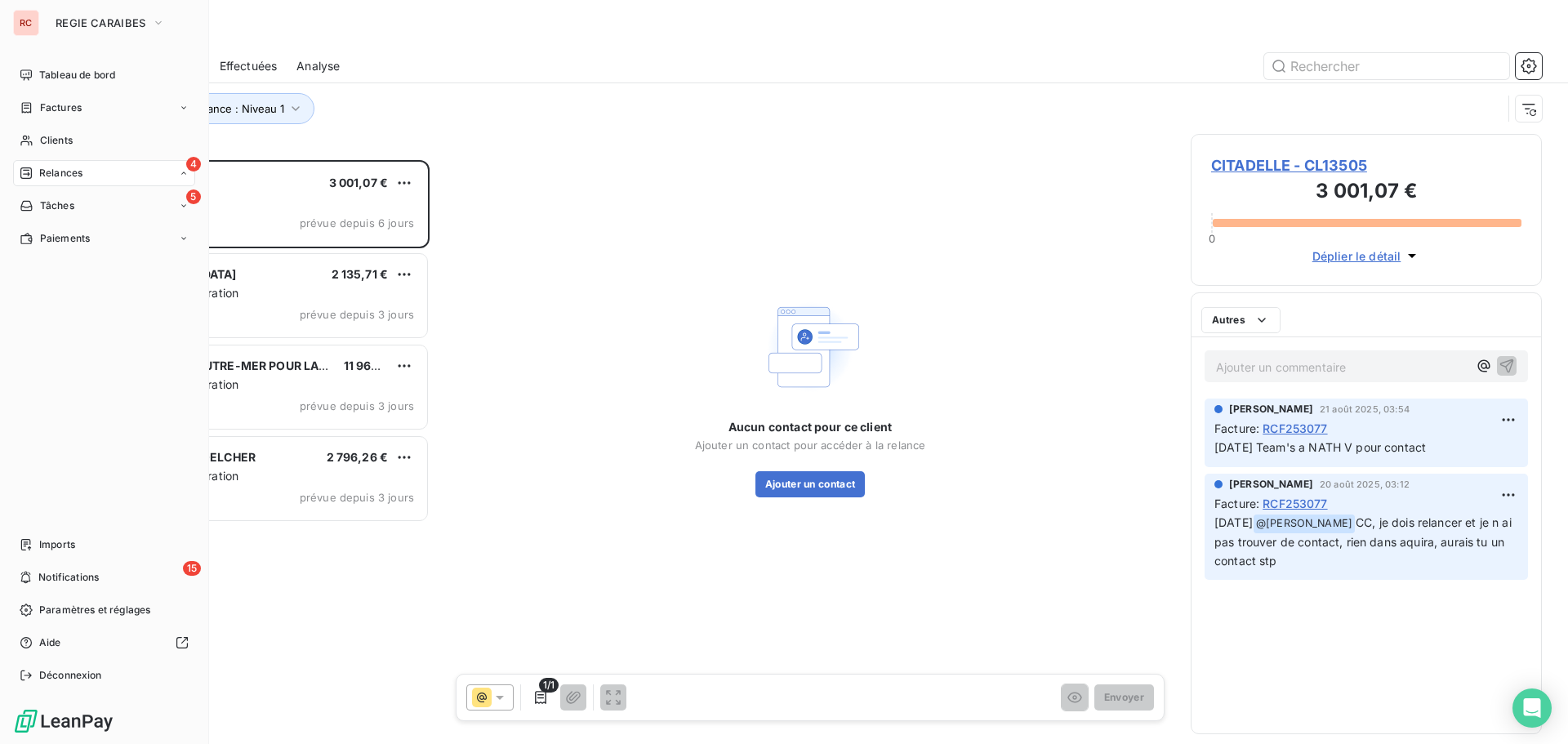
scroll to position [572, 339]
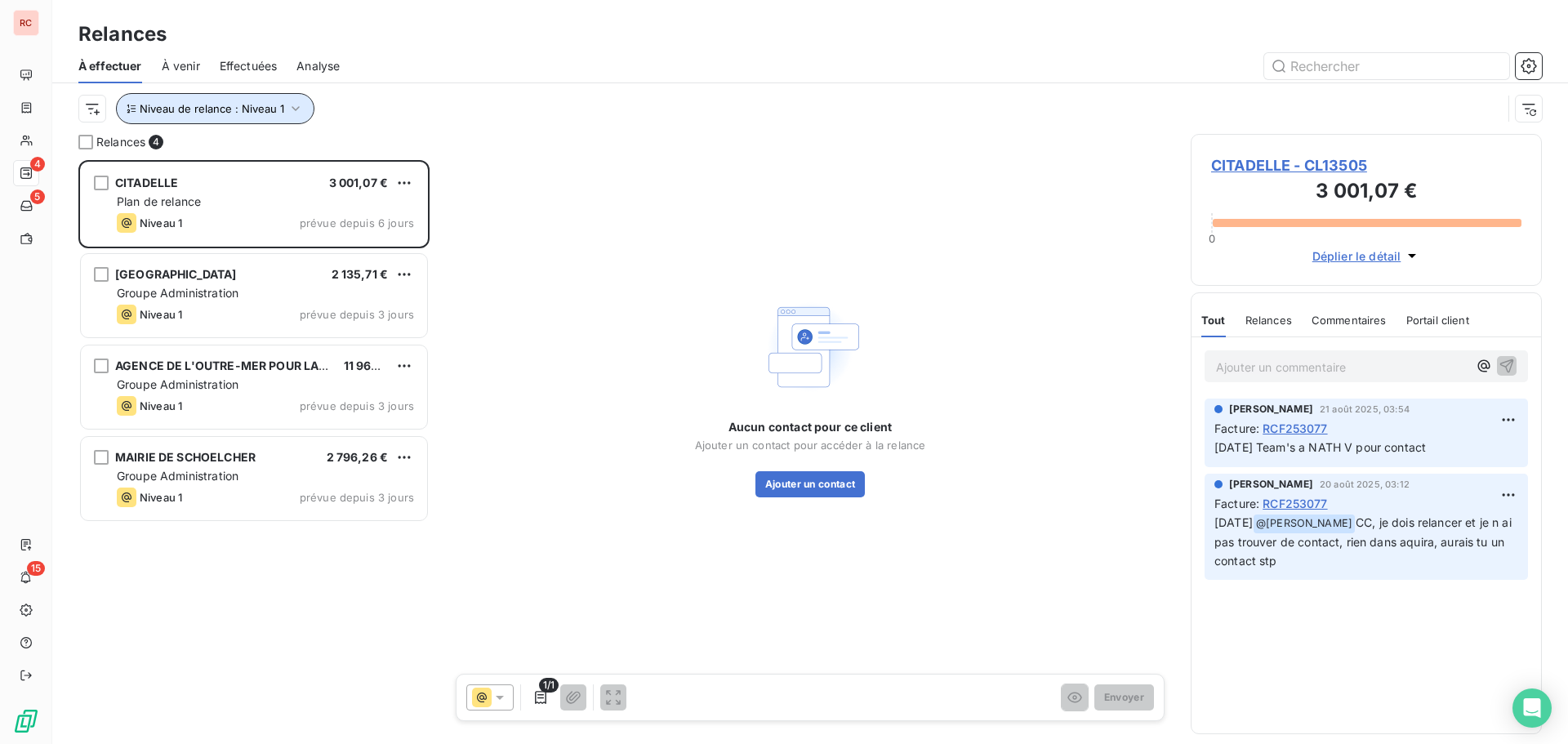
click at [293, 111] on icon "button" at bounding box center [296, 108] width 16 height 16
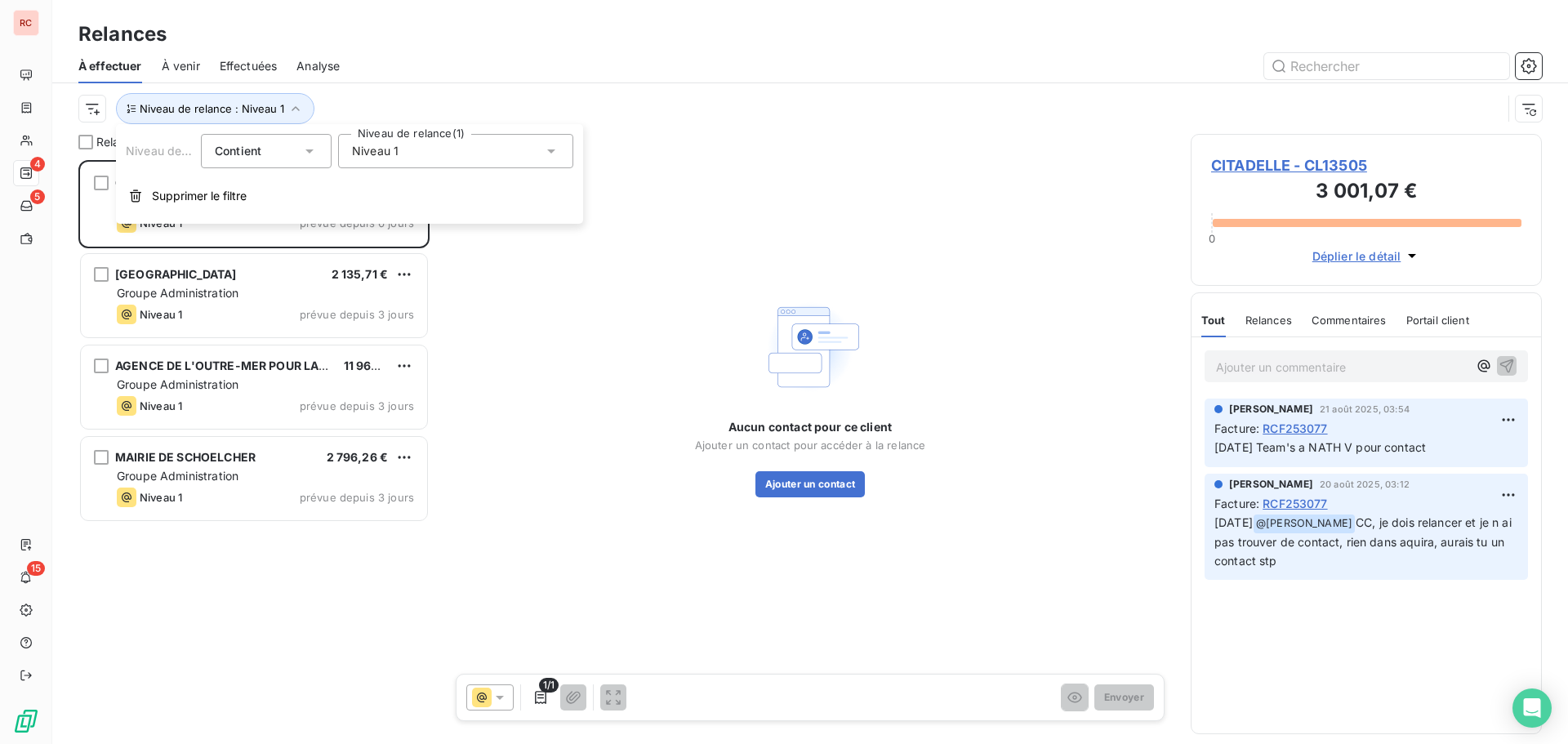
click at [528, 156] on div "Niveau 1" at bounding box center [456, 151] width 236 height 34
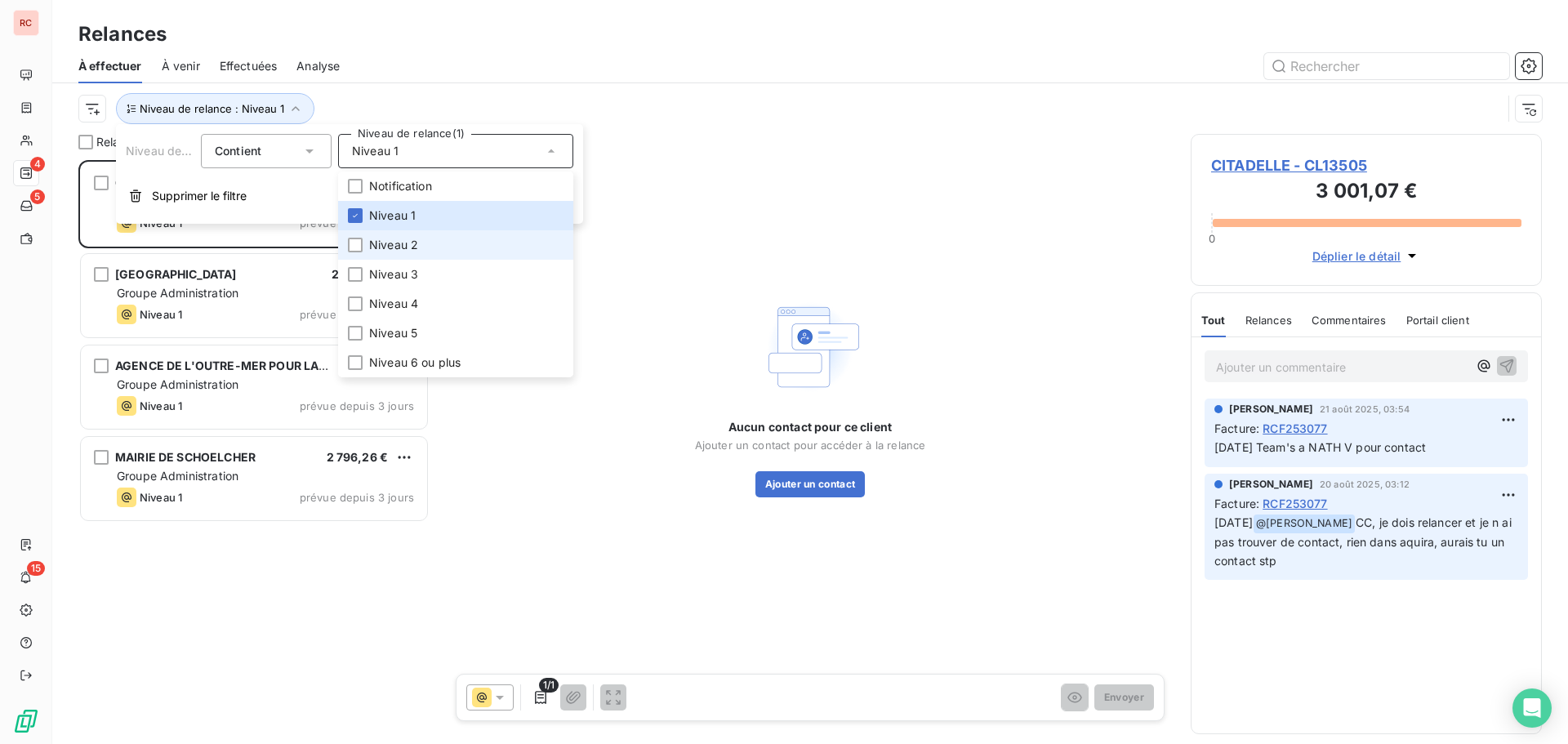
click at [397, 243] on span "Niveau 2" at bounding box center [393, 244] width 49 height 16
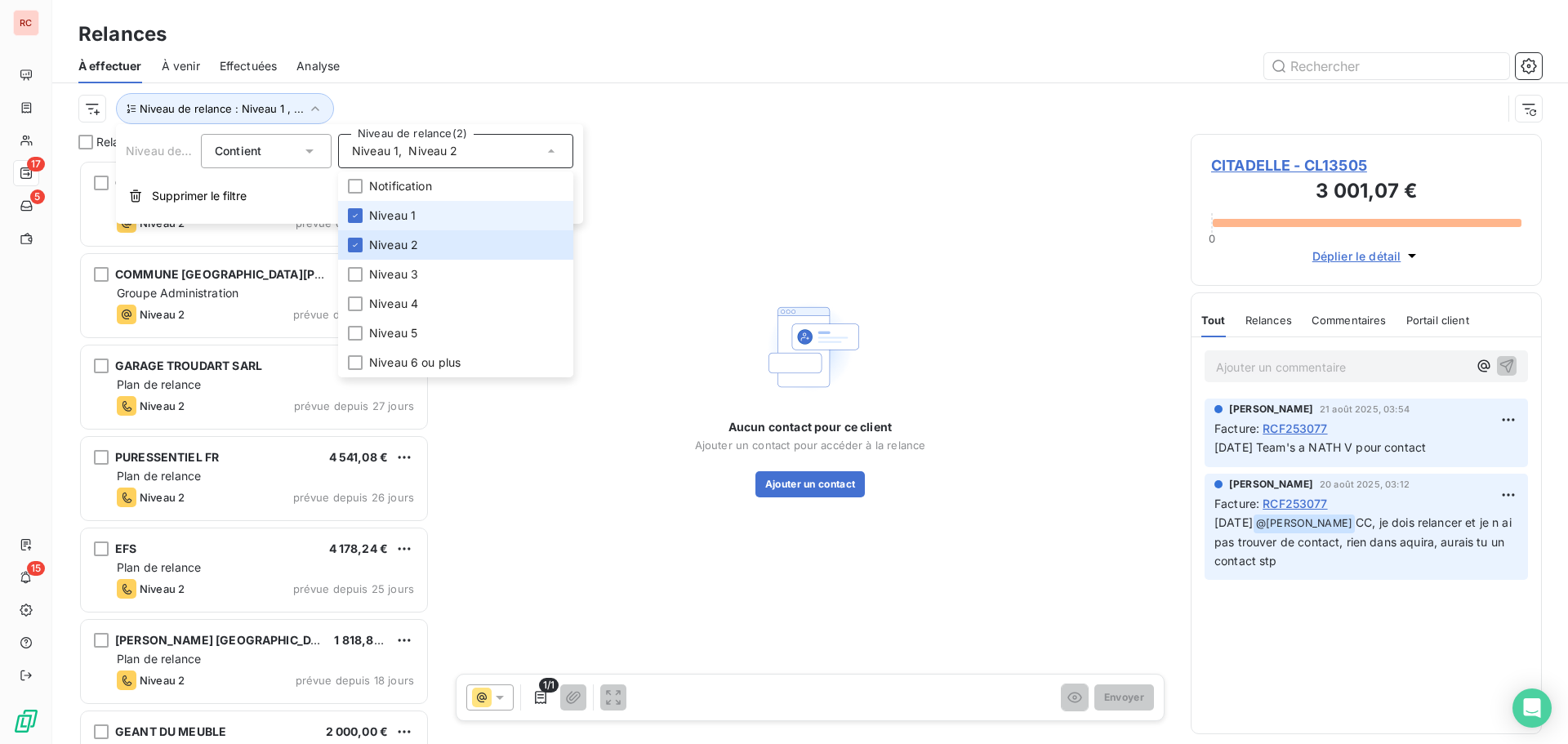
click at [356, 202] on li "Niveau 1" at bounding box center [456, 215] width 236 height 29
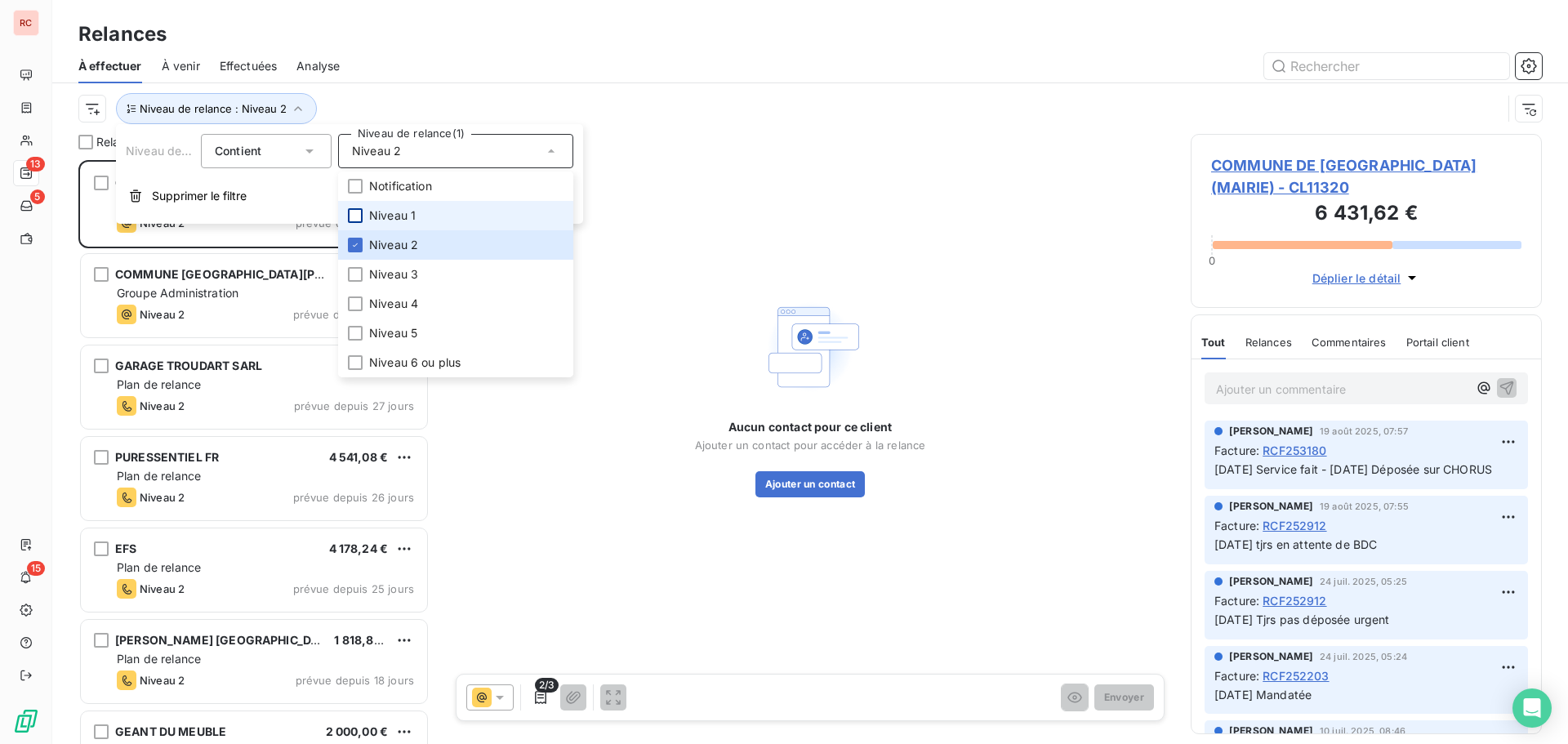
scroll to position [572, 339]
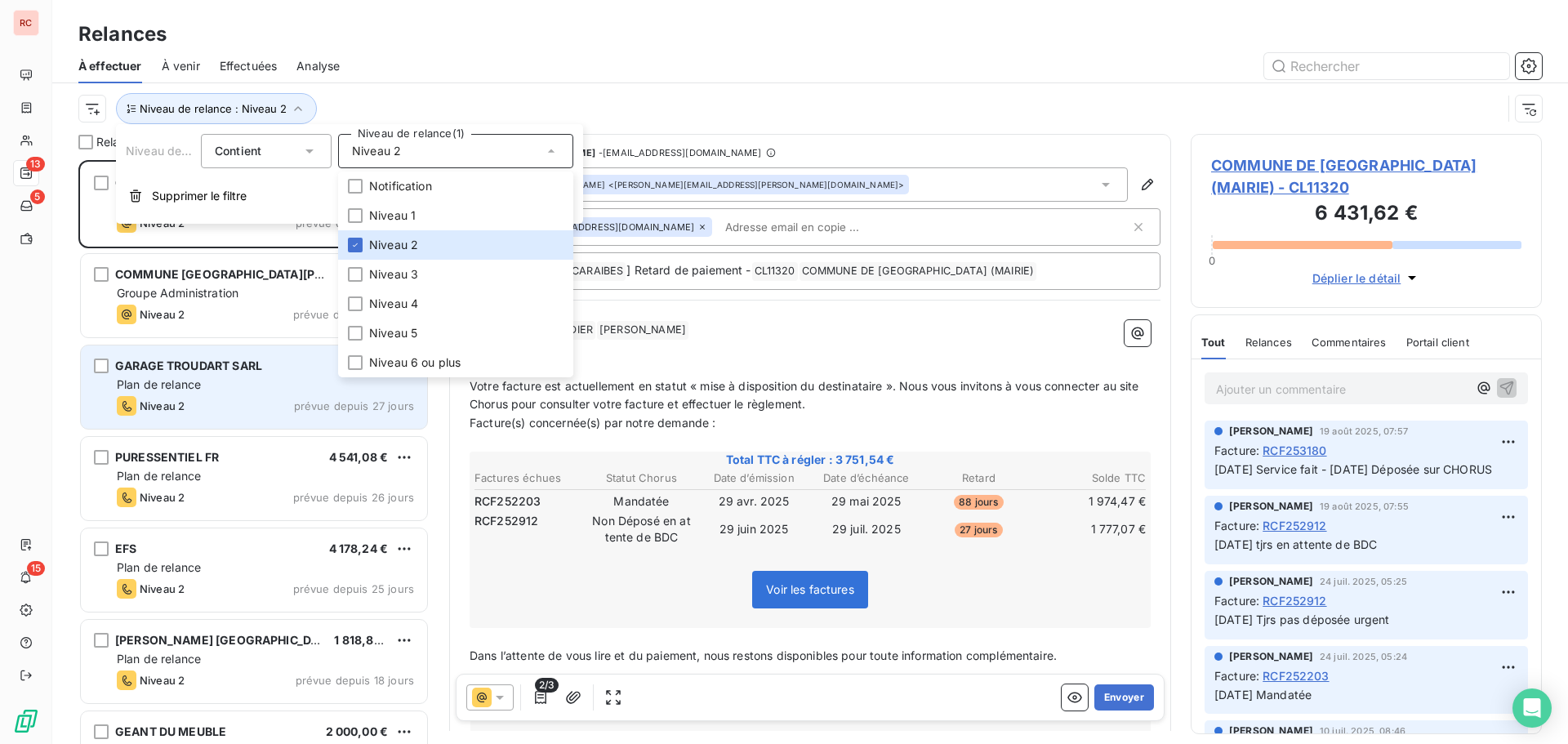
click at [254, 393] on div "GARAGE TROUDART SARL 17,99 € Plan de relance Niveau 2 prévue depuis 27 jours" at bounding box center [254, 387] width 346 height 83
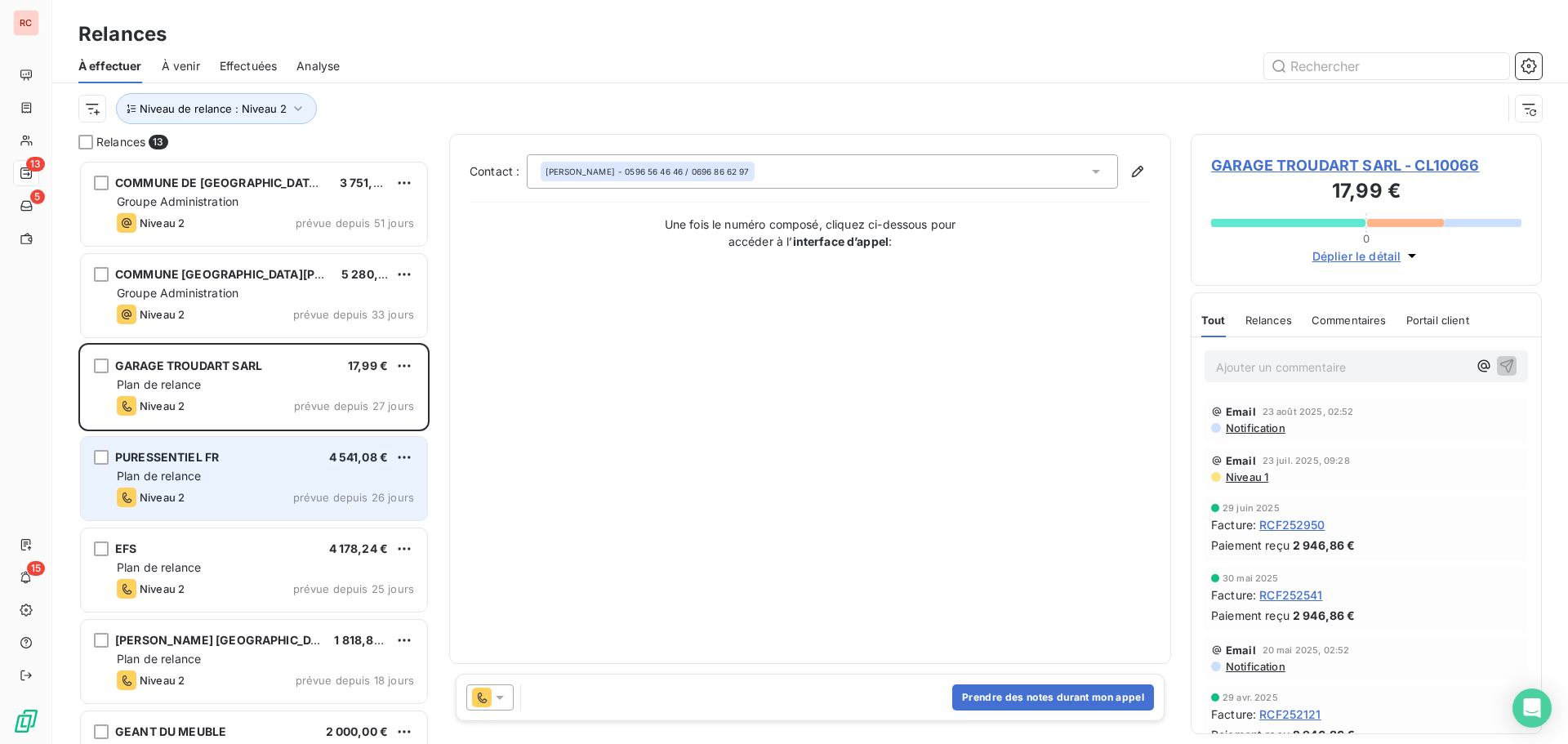
click at [284, 471] on div "Plan de relance" at bounding box center [265, 476] width 297 height 16
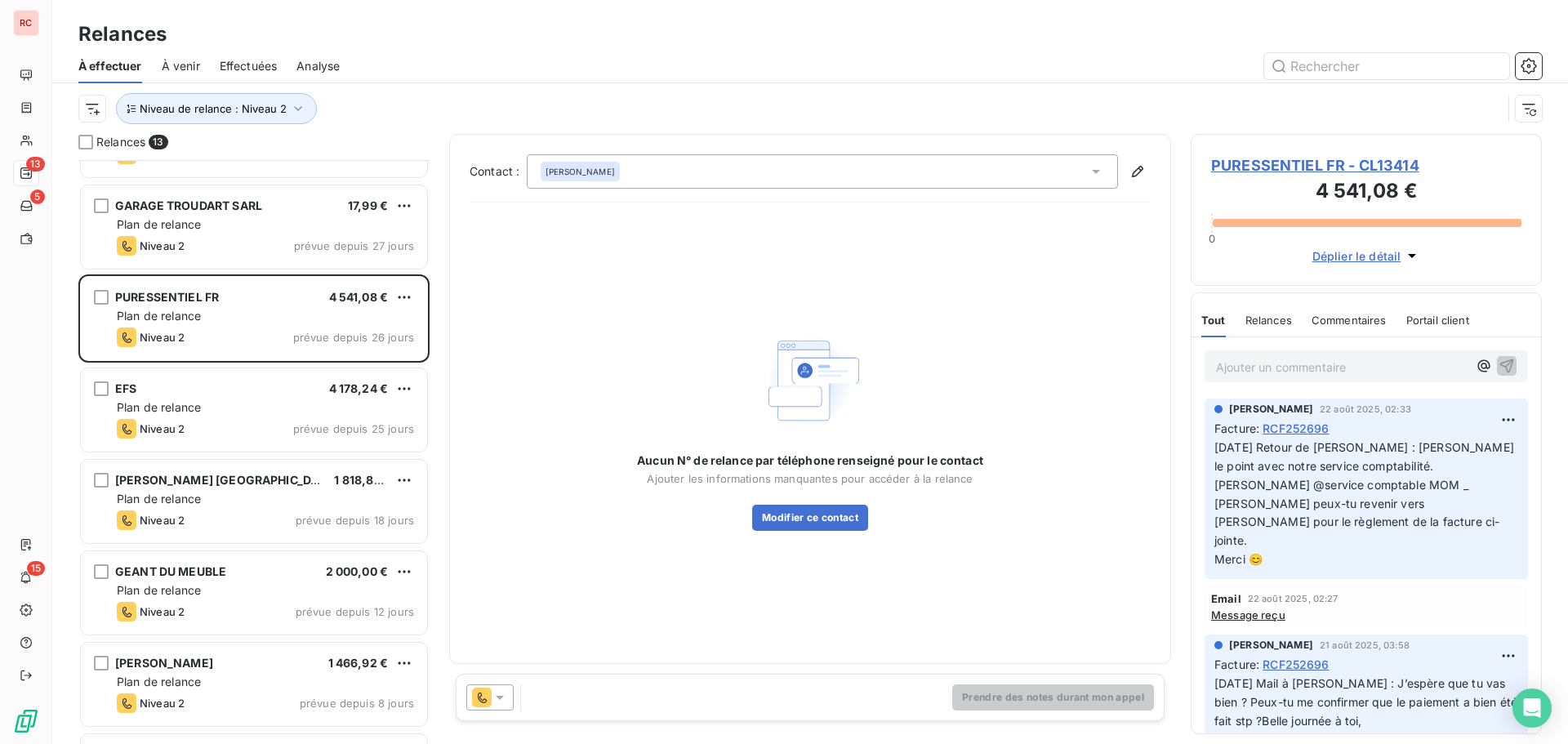
scroll to position [165, 0]
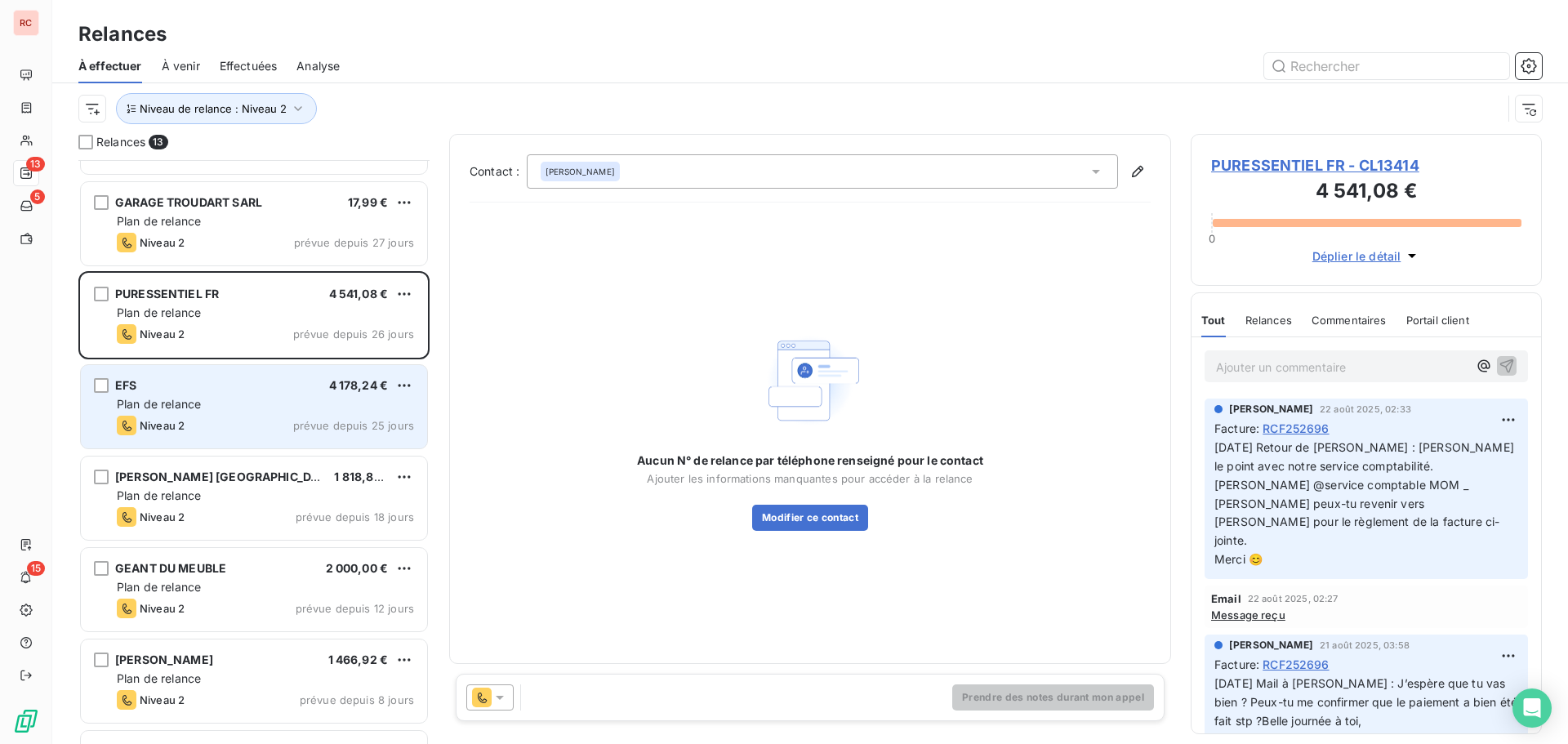
click at [283, 410] on div "Plan de relance" at bounding box center [265, 404] width 297 height 16
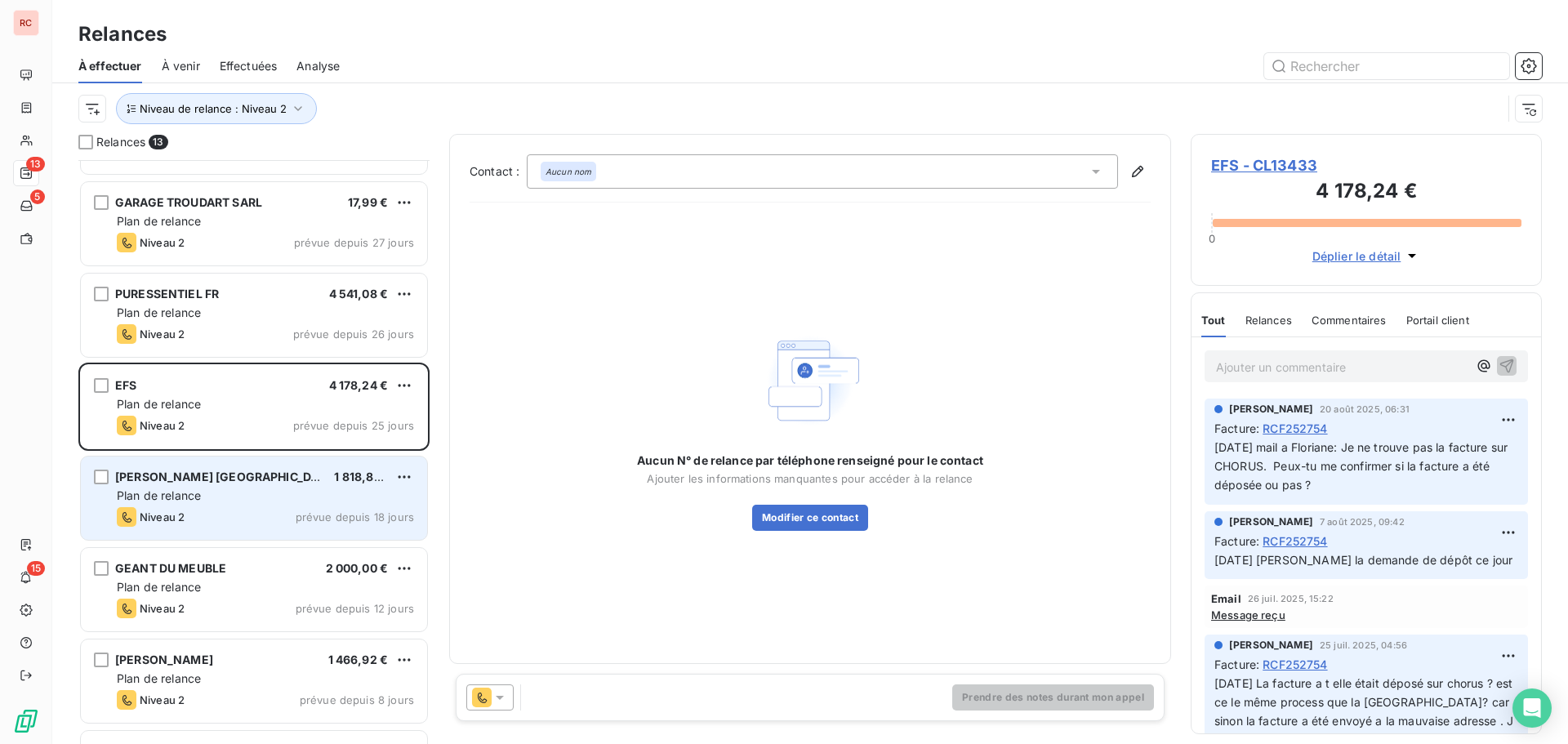
click at [283, 471] on div "SAUR MARTINIQUE 1 818,89 €" at bounding box center [265, 477] width 297 height 15
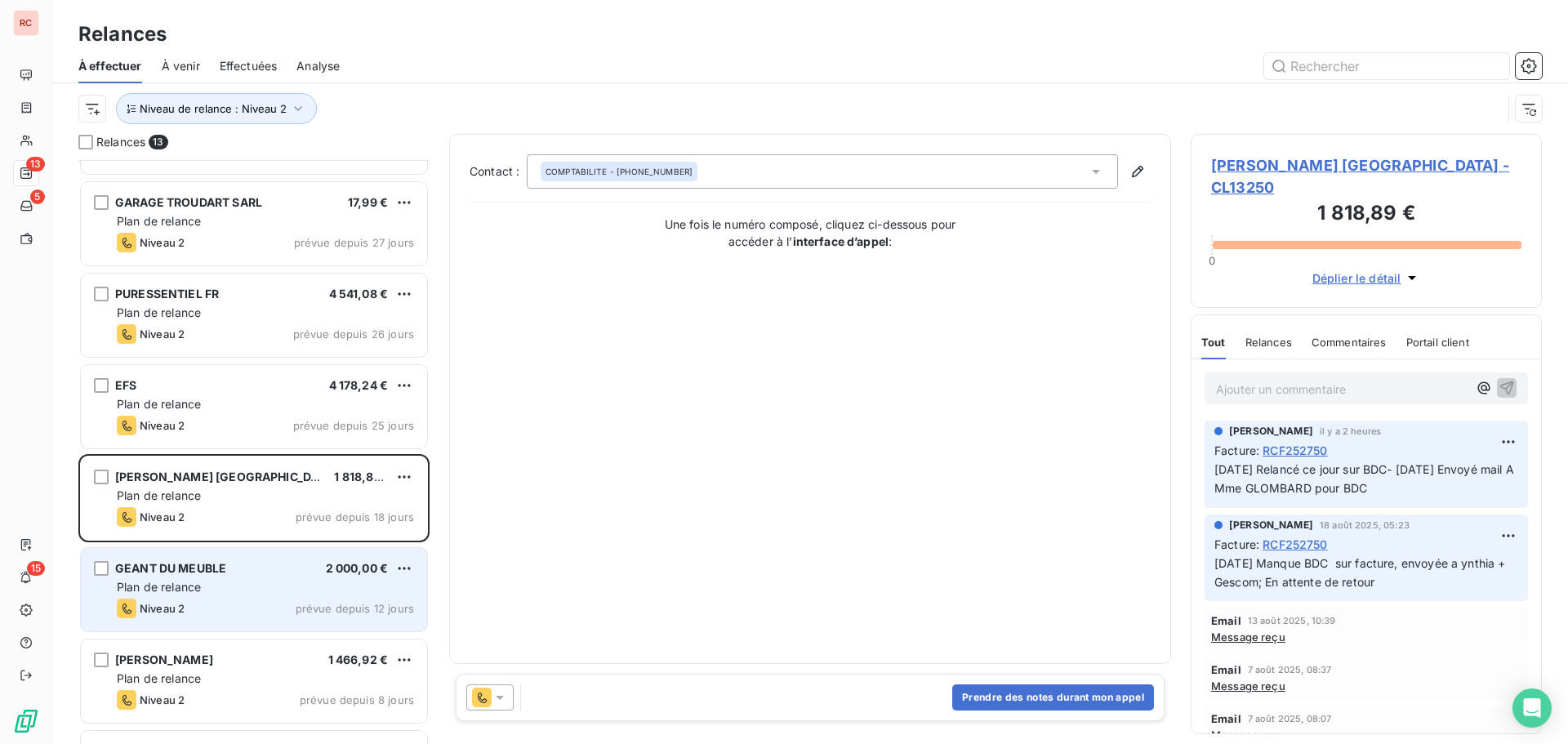
click at [271, 563] on div "GEANT DU MEUBLE 2 000,00 €" at bounding box center [265, 568] width 297 height 15
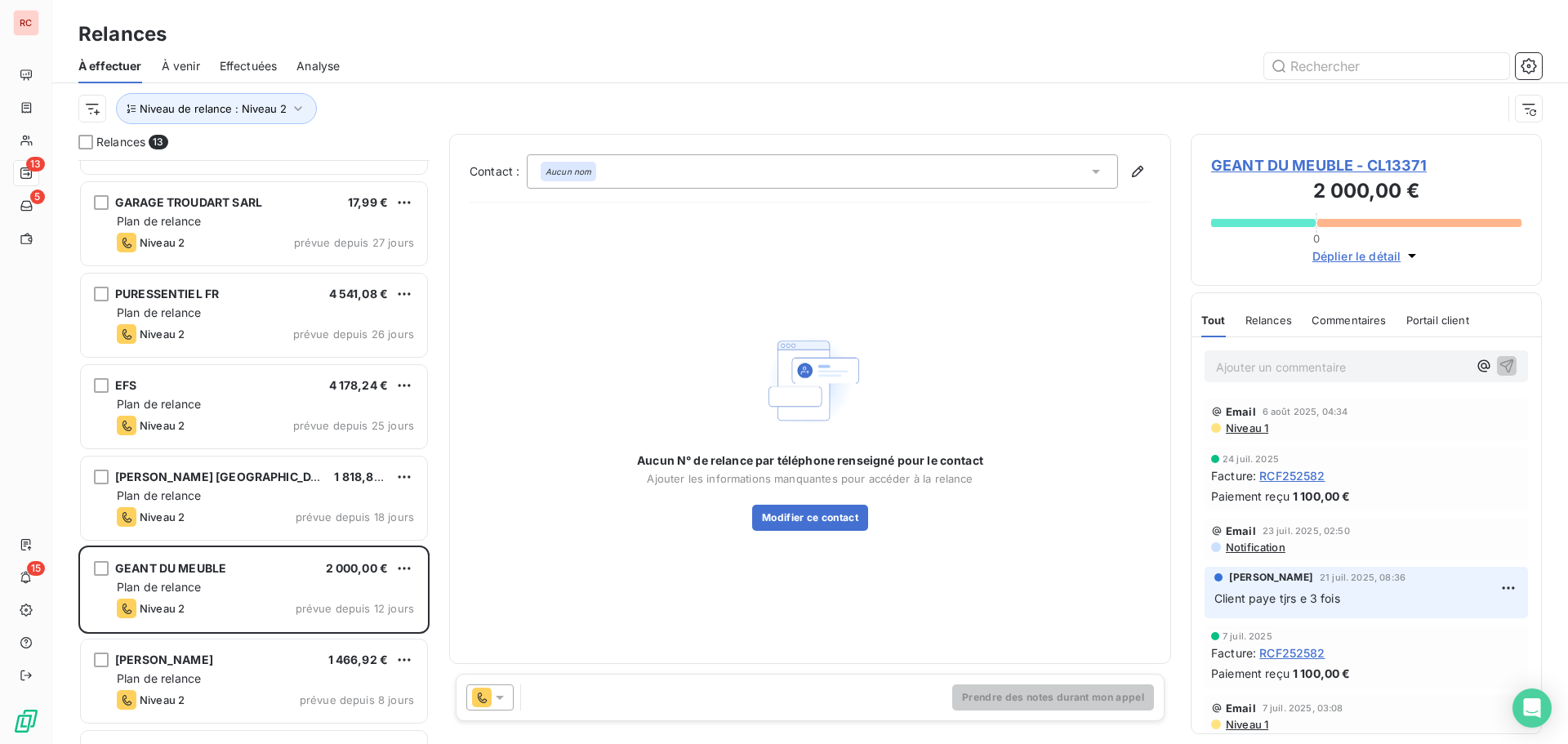
click at [1301, 171] on span "GEANT DU MEUBLE - CL13371" at bounding box center [1367, 165] width 310 height 22
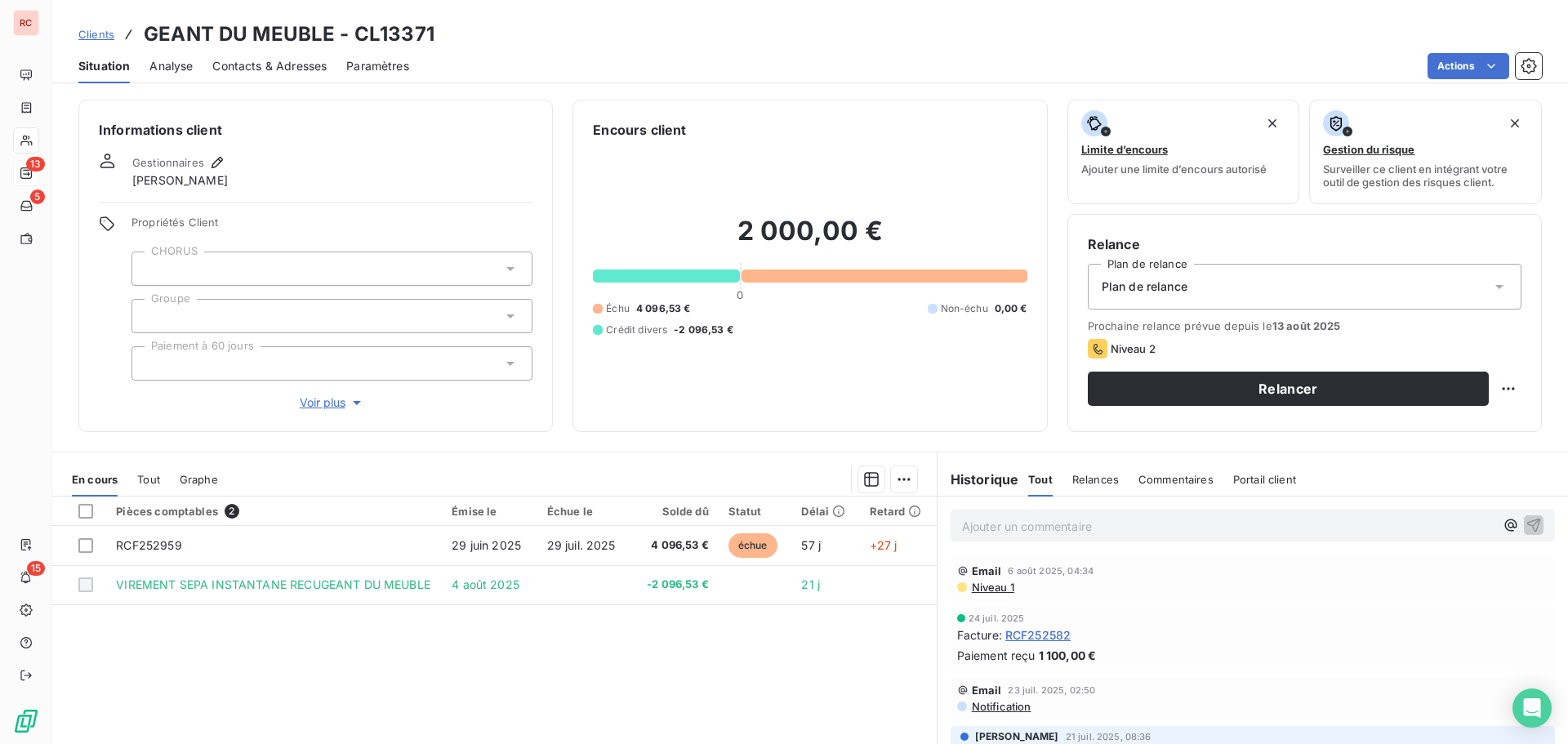
click at [974, 585] on span "Niveau 1" at bounding box center [991, 587] width 44 height 13
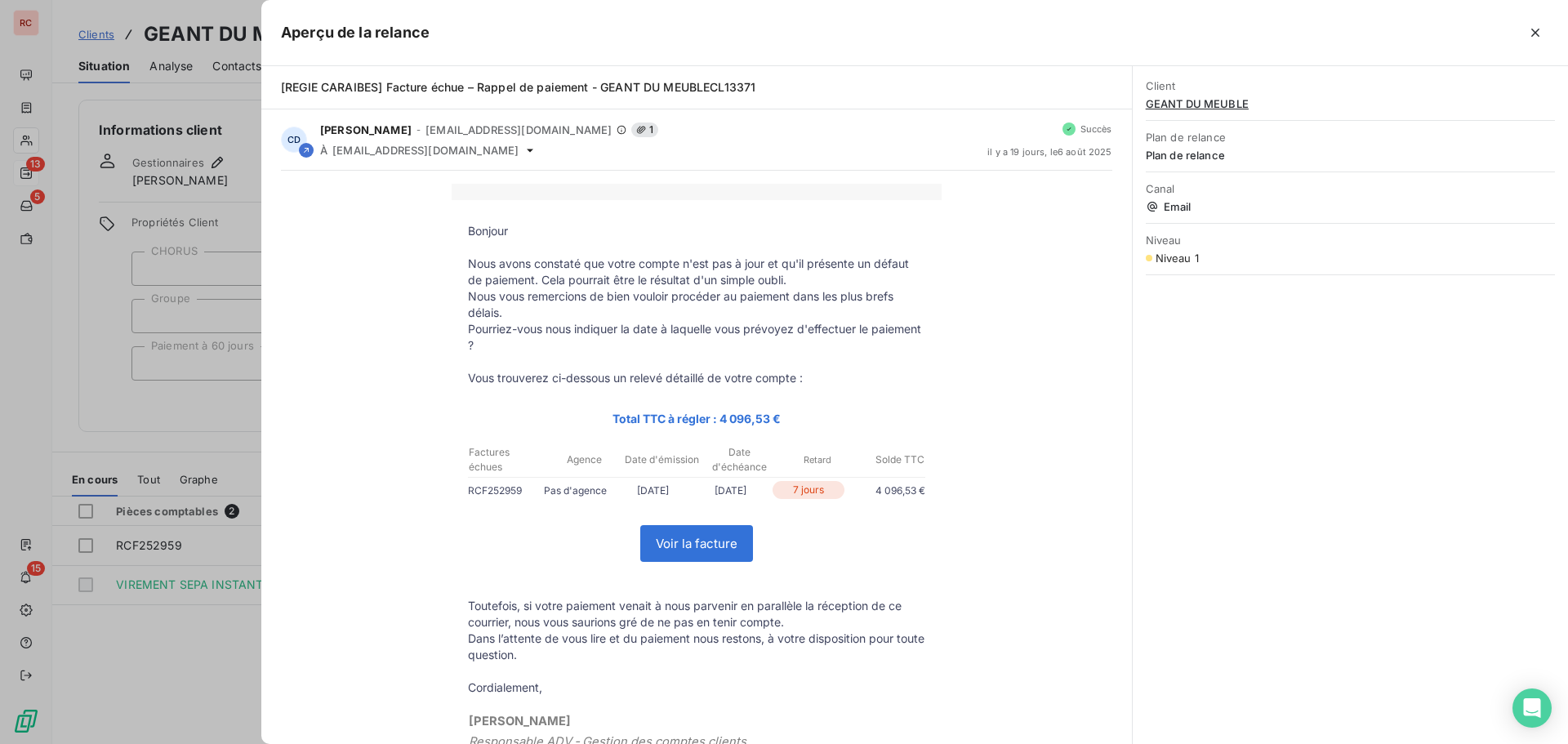
click at [208, 621] on div at bounding box center [784, 372] width 1568 height 744
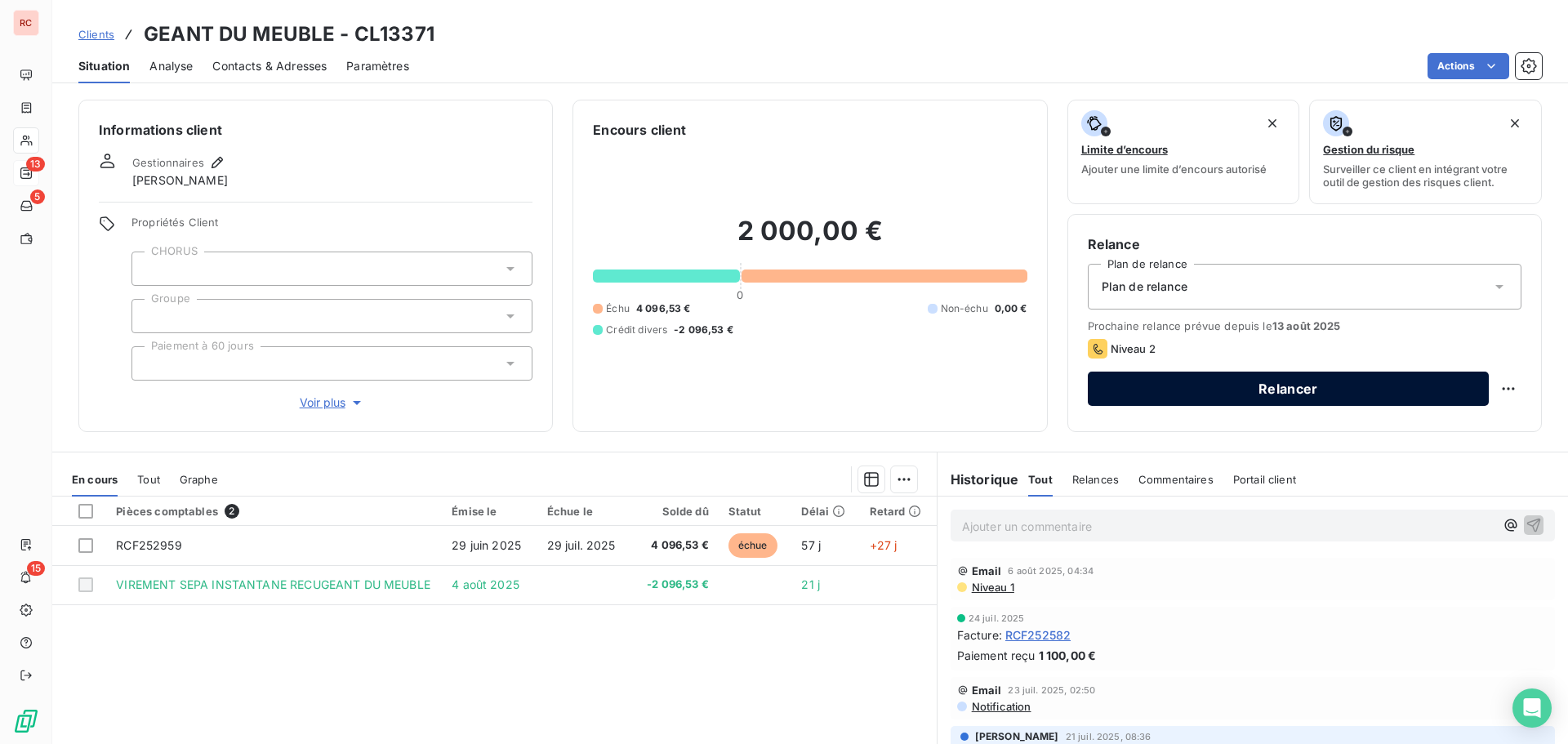
click at [1366, 399] on button "Relancer" at bounding box center [1289, 389] width 401 height 34
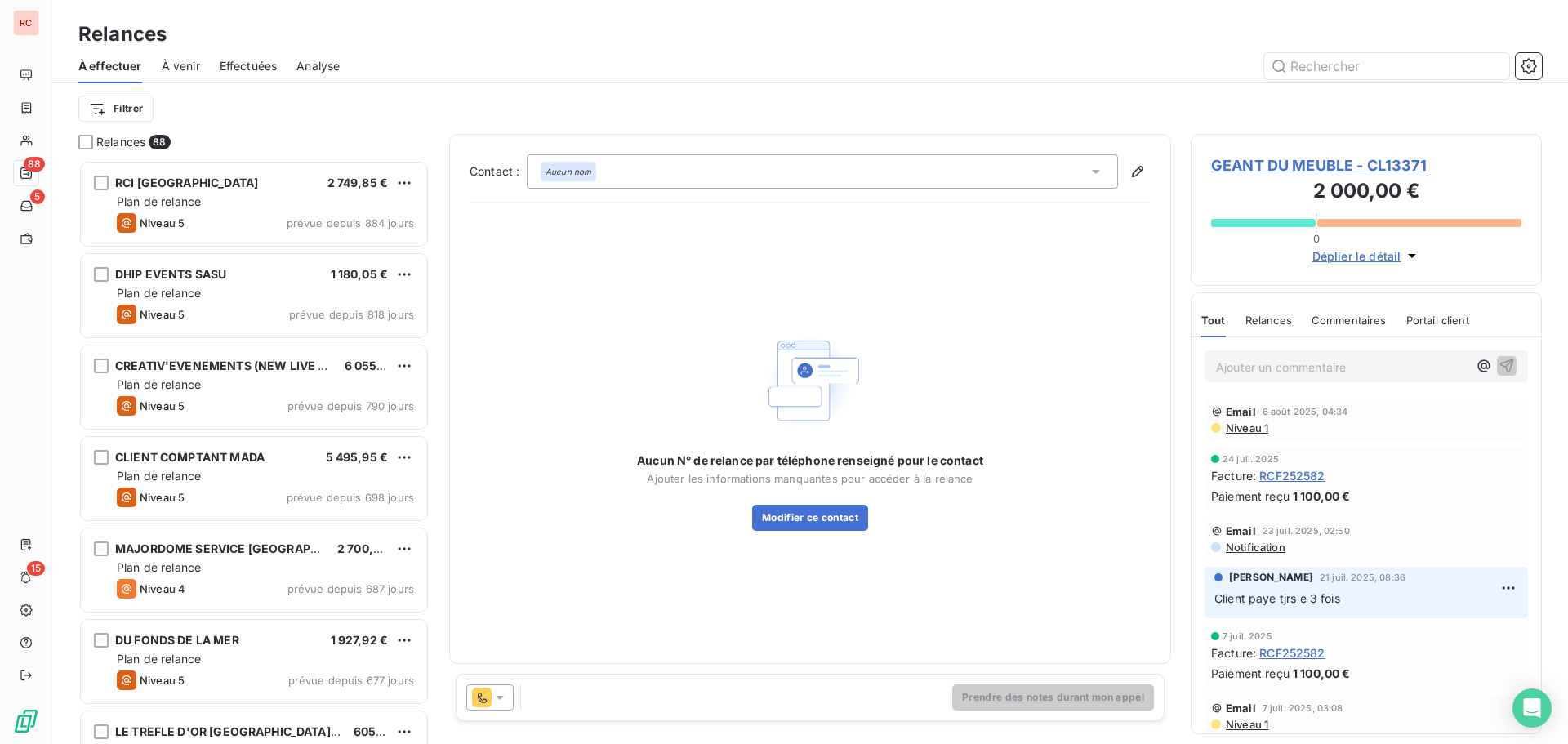
scroll to position [572, 339]
click at [494, 694] on icon at bounding box center [500, 698] width 16 height 16
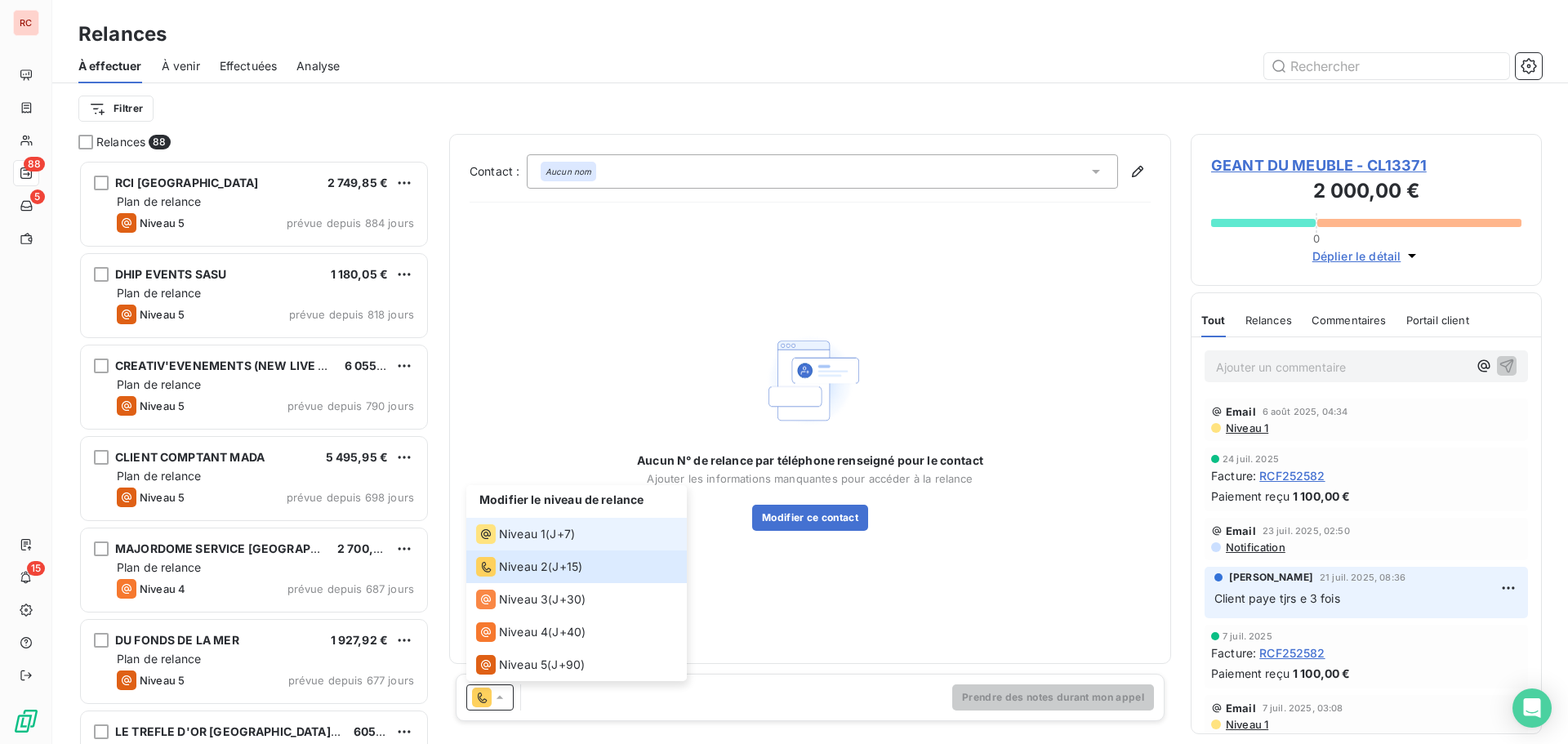
click at [543, 537] on span "Niveau 1" at bounding box center [522, 534] width 46 height 16
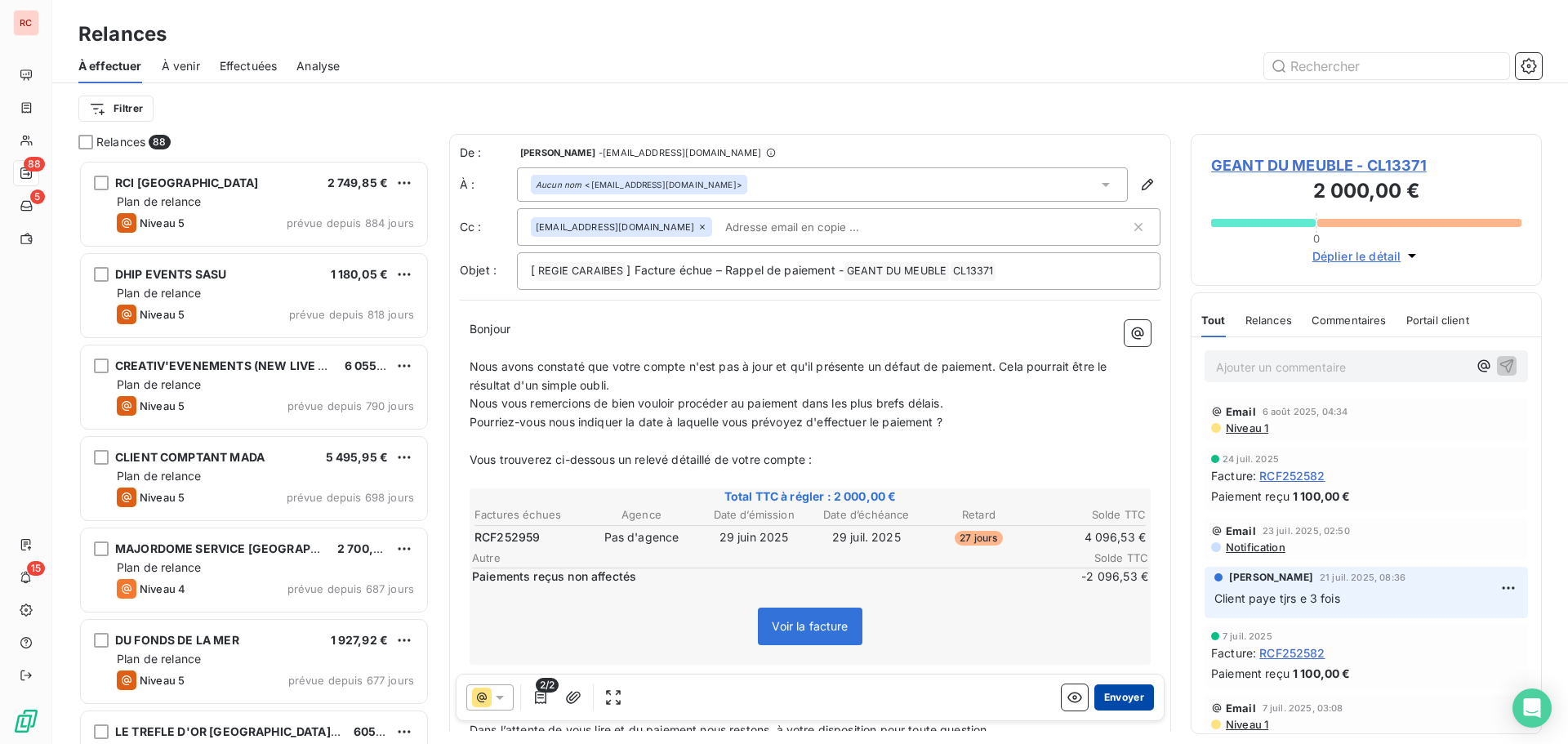
click at [1104, 693] on button "Envoyer" at bounding box center [1124, 698] width 60 height 27
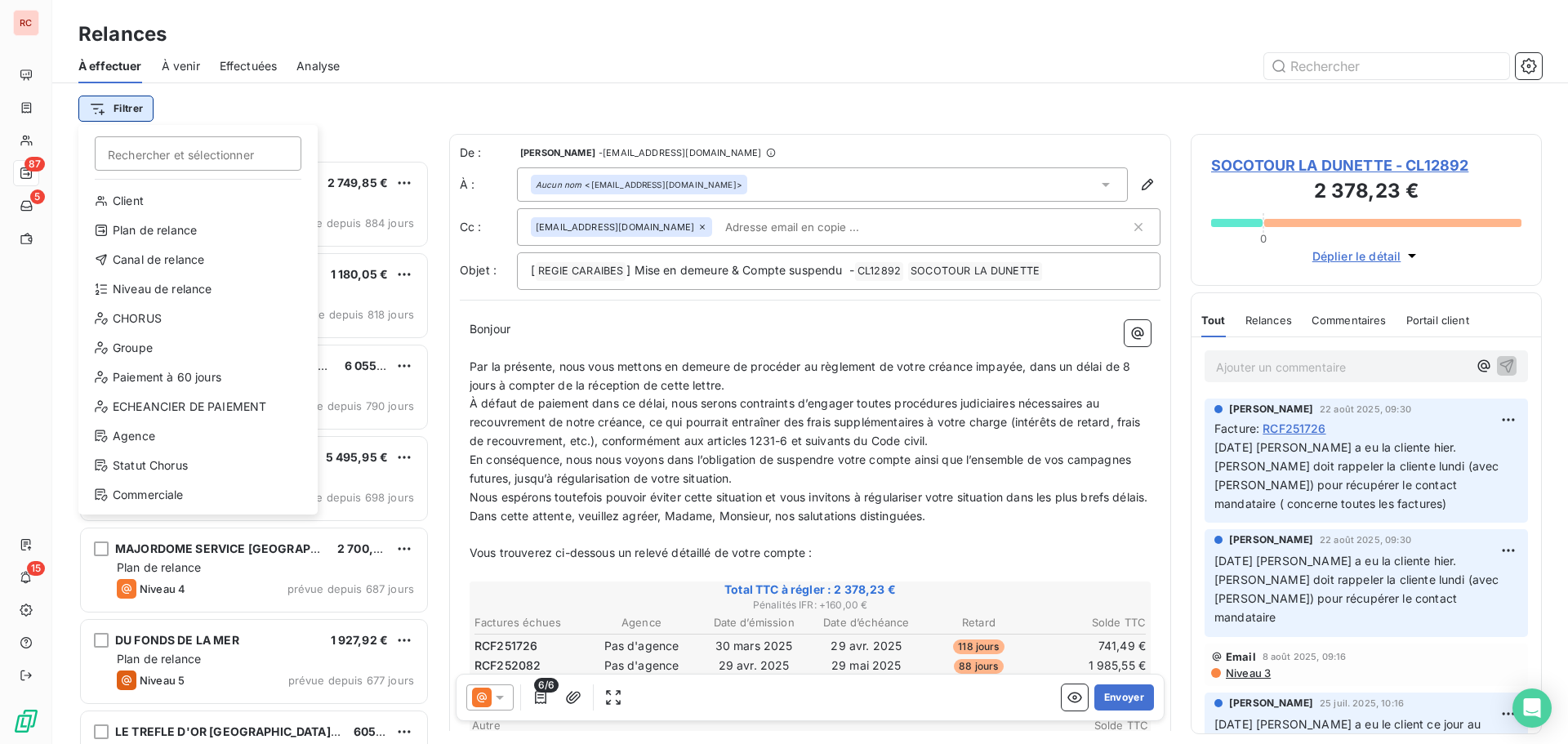
click at [135, 105] on html "RC 87 5 15 Relances À effectuer À venir Effectuées Analyse Filtrer Rechercher e…" at bounding box center [784, 372] width 1568 height 744
click at [139, 294] on div "Niveau de relance" at bounding box center [198, 289] width 226 height 27
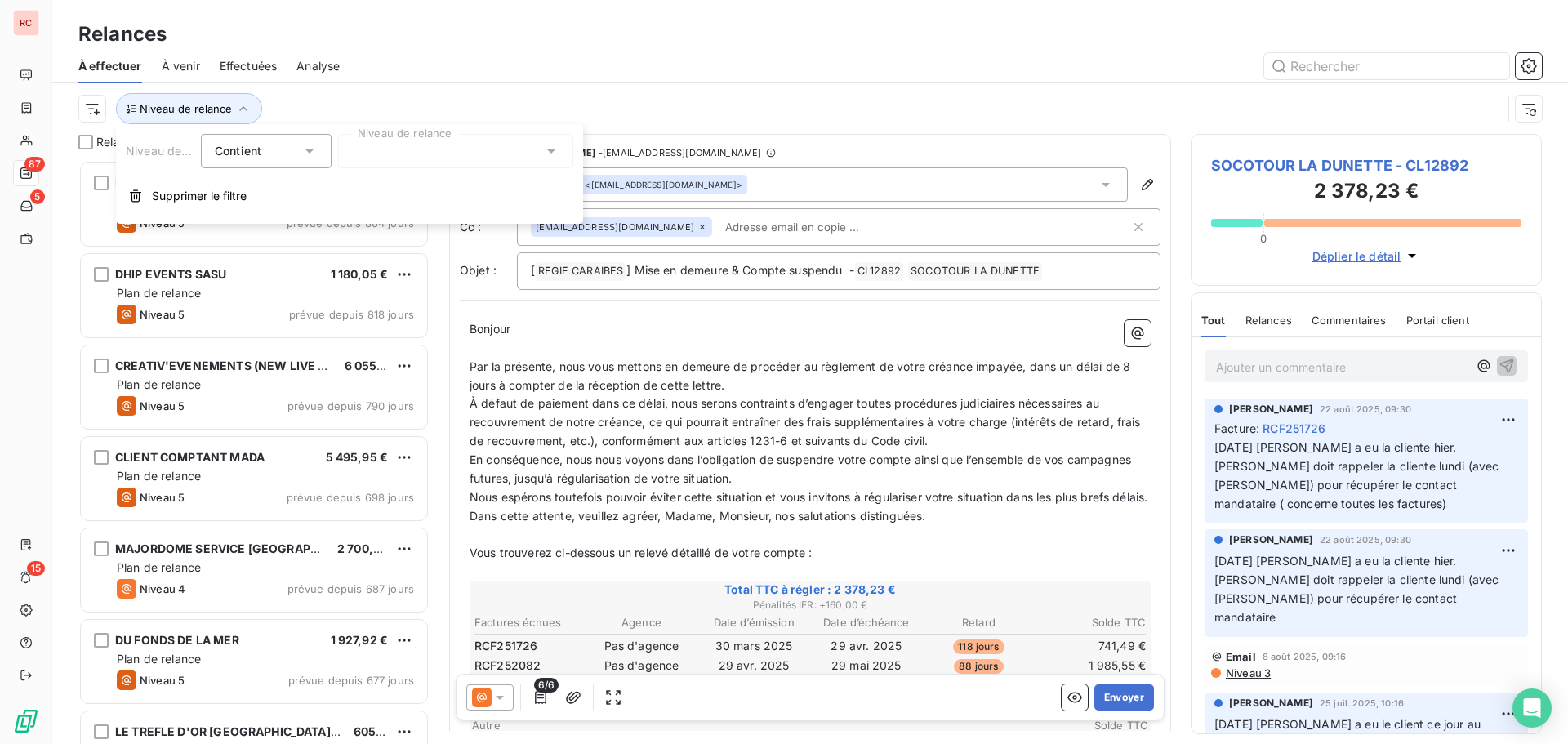
click at [550, 155] on icon at bounding box center [551, 151] width 16 height 16
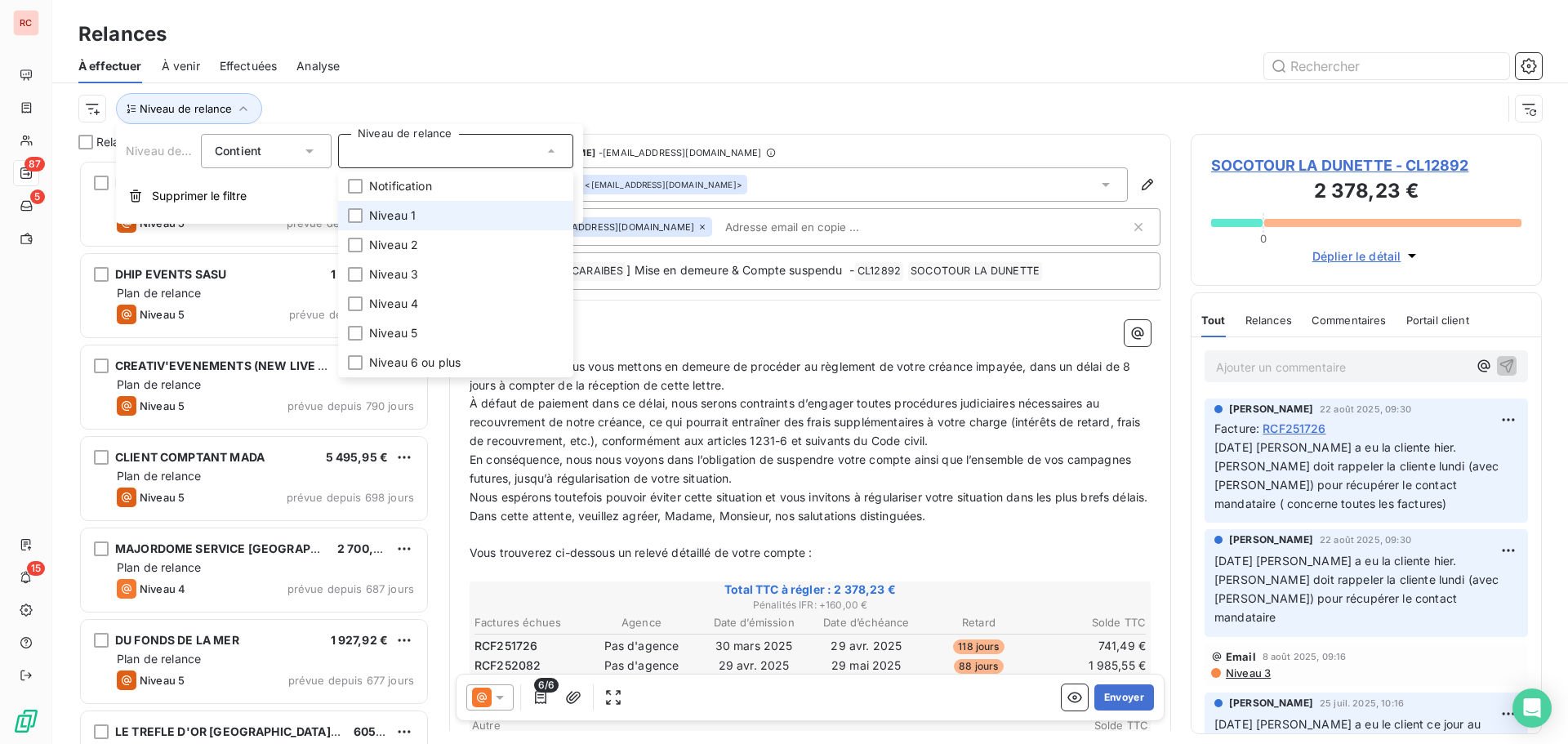
click at [376, 211] on span "Niveau 1" at bounding box center [392, 215] width 46 height 16
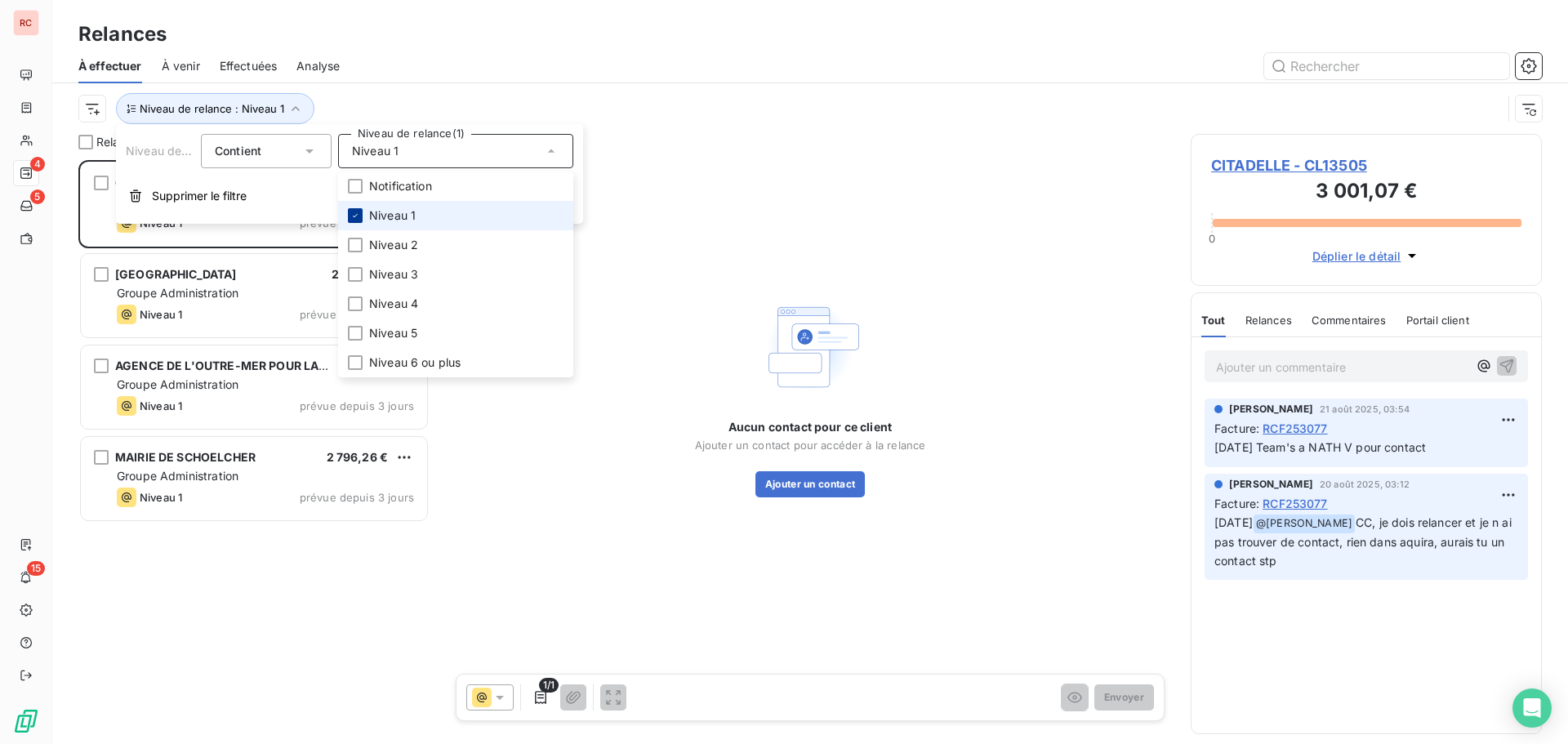
click at [354, 216] on icon at bounding box center [355, 215] width 9 height 9
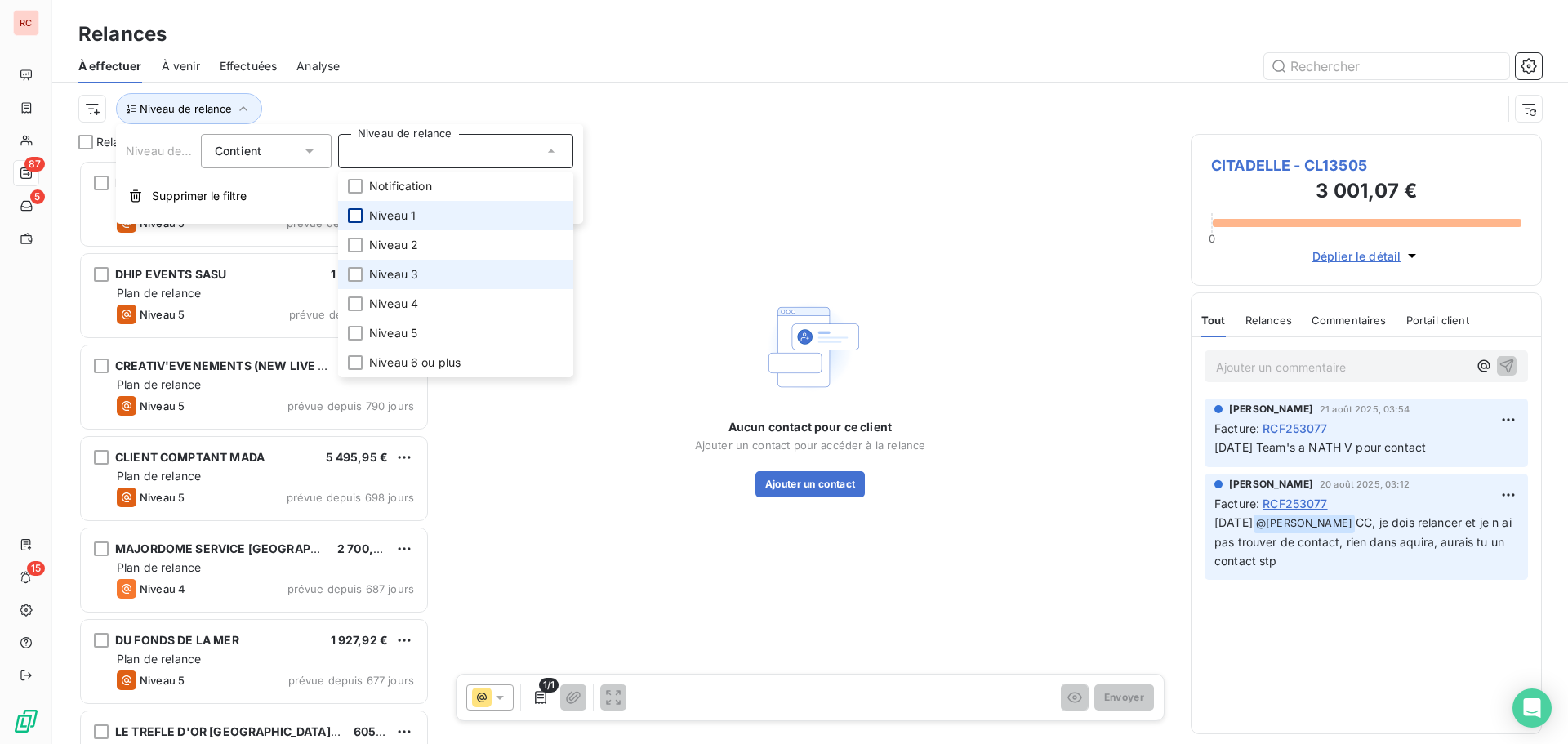
click at [354, 261] on li "Niveau 3" at bounding box center [456, 274] width 236 height 29
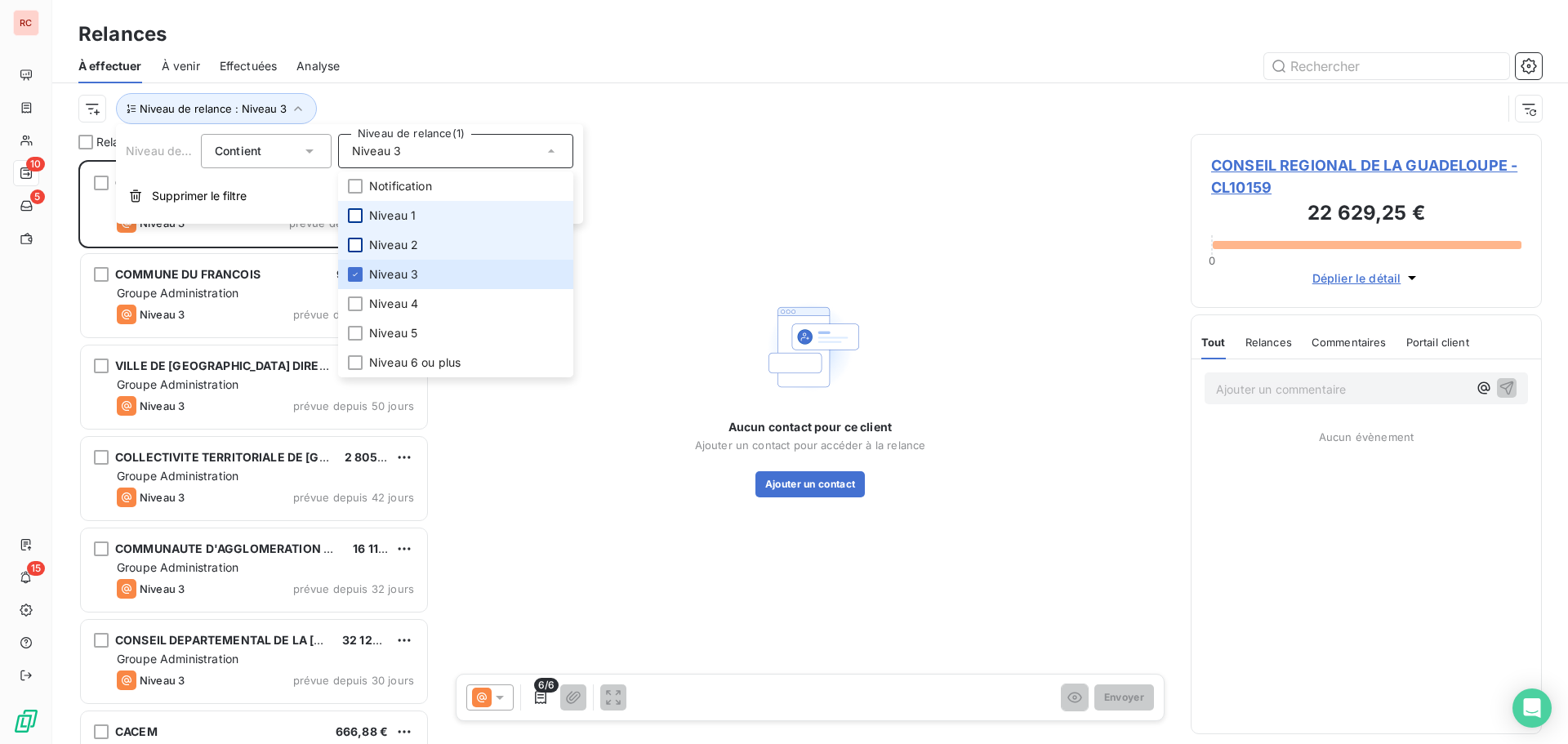
scroll to position [572, 339]
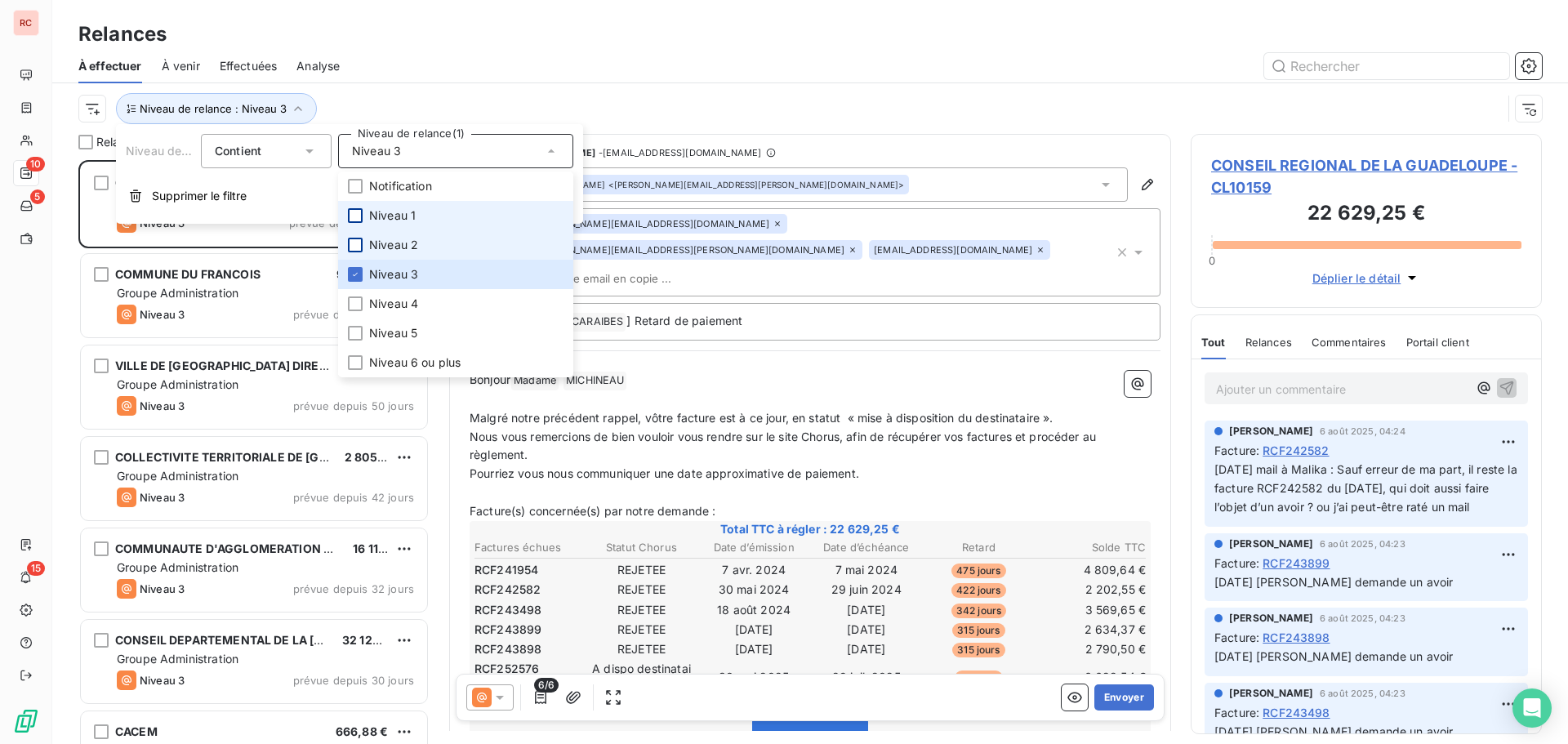
click at [358, 248] on div at bounding box center [355, 244] width 15 height 15
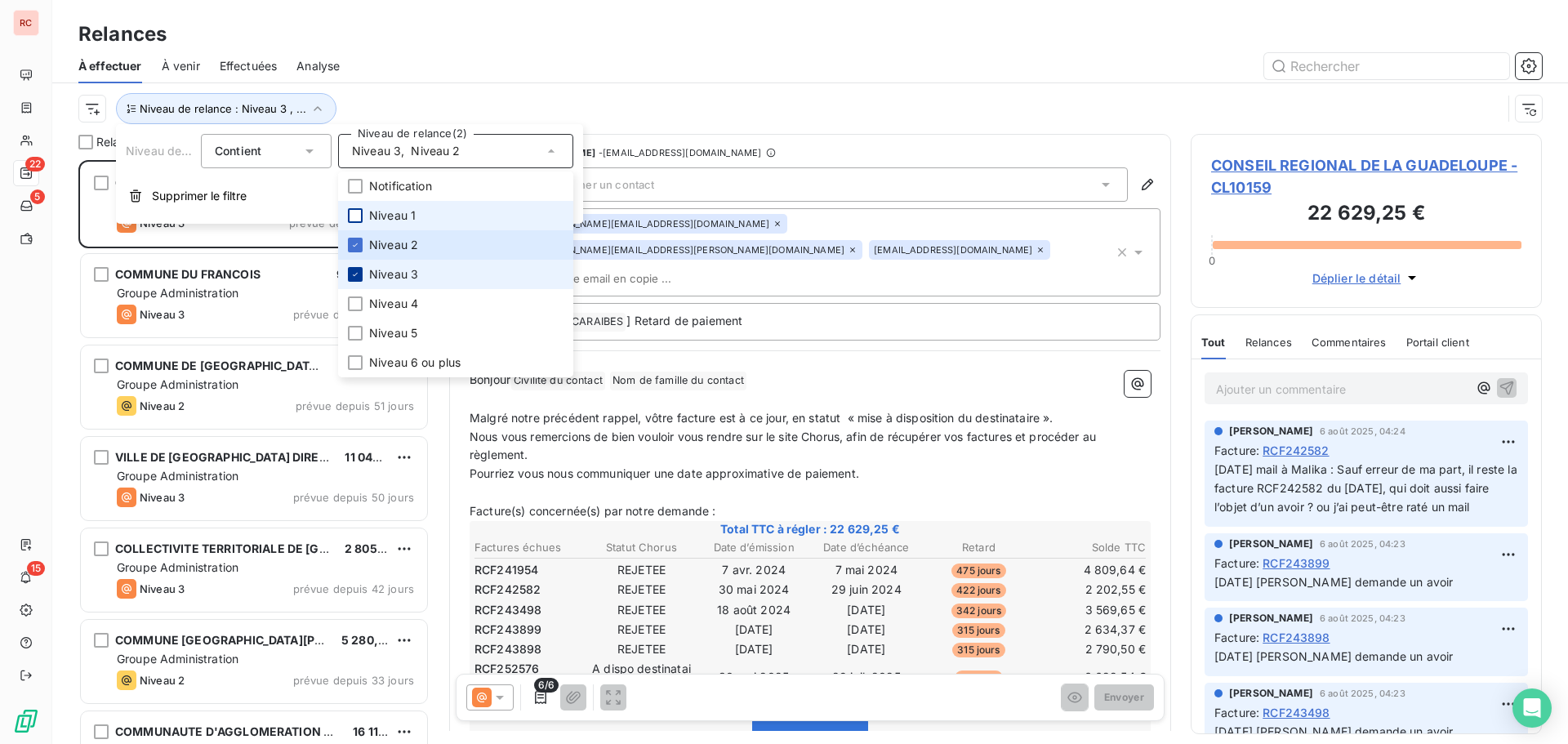
click at [358, 273] on icon at bounding box center [355, 274] width 9 height 9
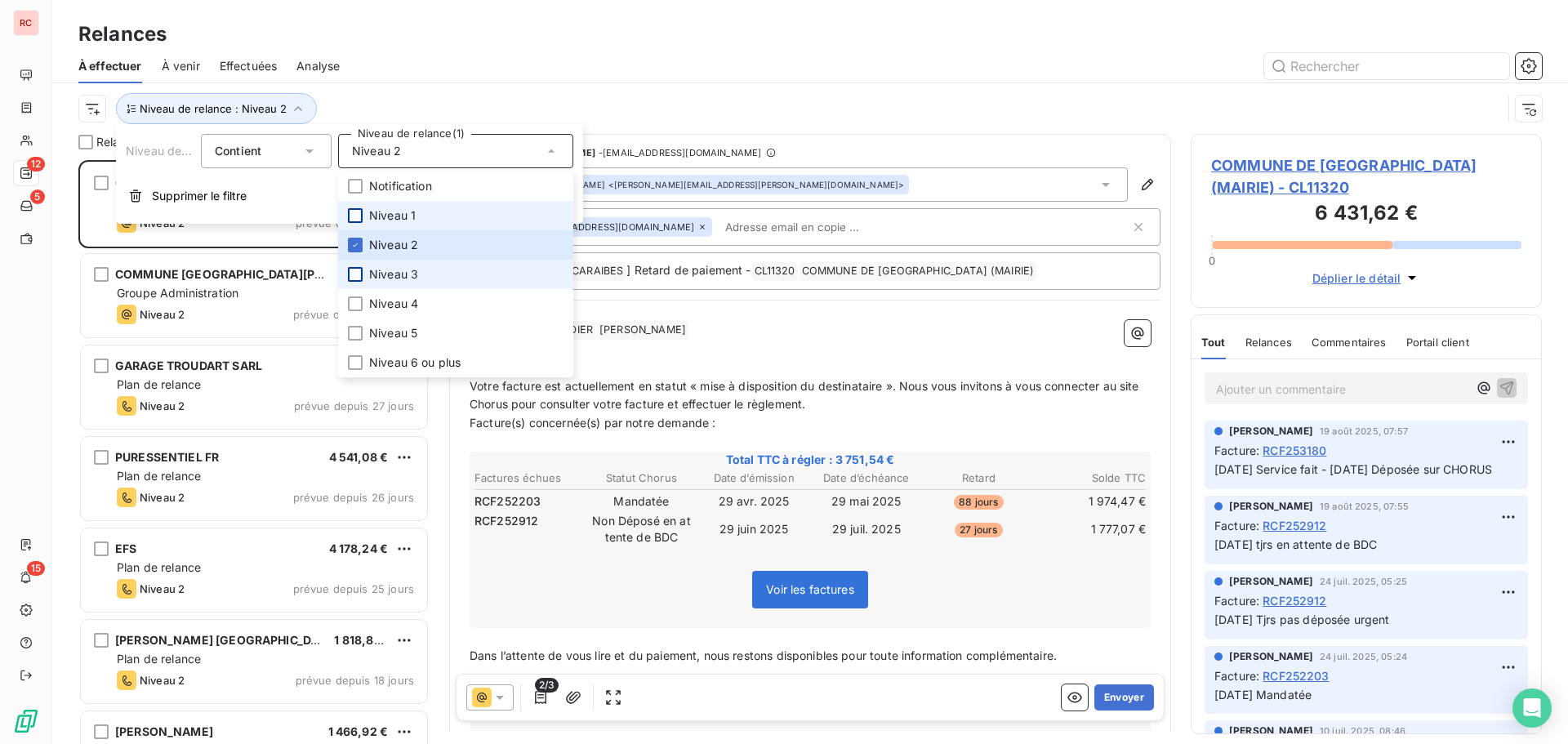
click at [612, 83] on div "Niveau de relance : Niveau 2" at bounding box center [811, 108] width 1463 height 51
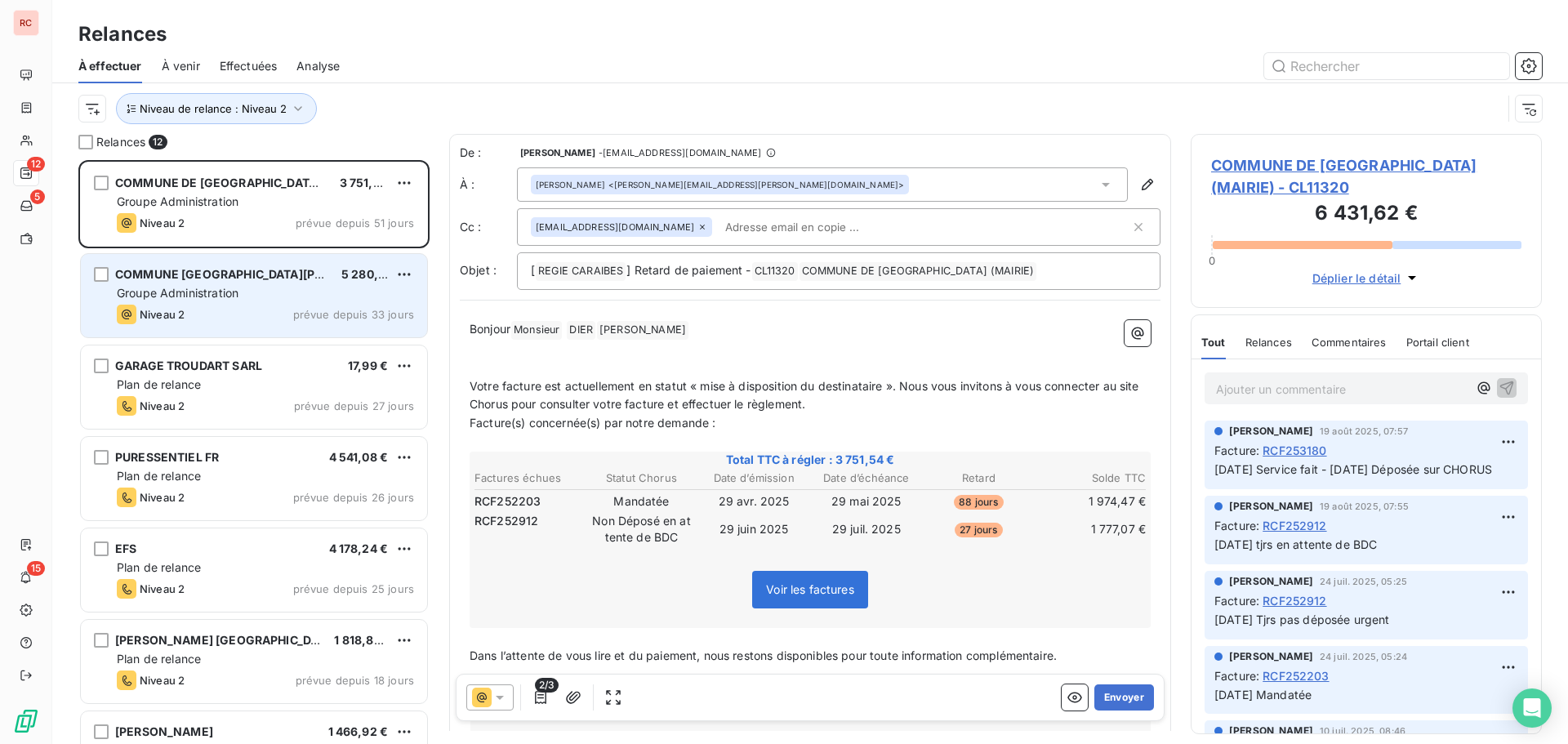
click at [261, 303] on div "COMMUNE SAINTE-MARIE 5 280,69 € Groupe Administration Niveau 2 prévue depuis 33…" at bounding box center [254, 295] width 346 height 83
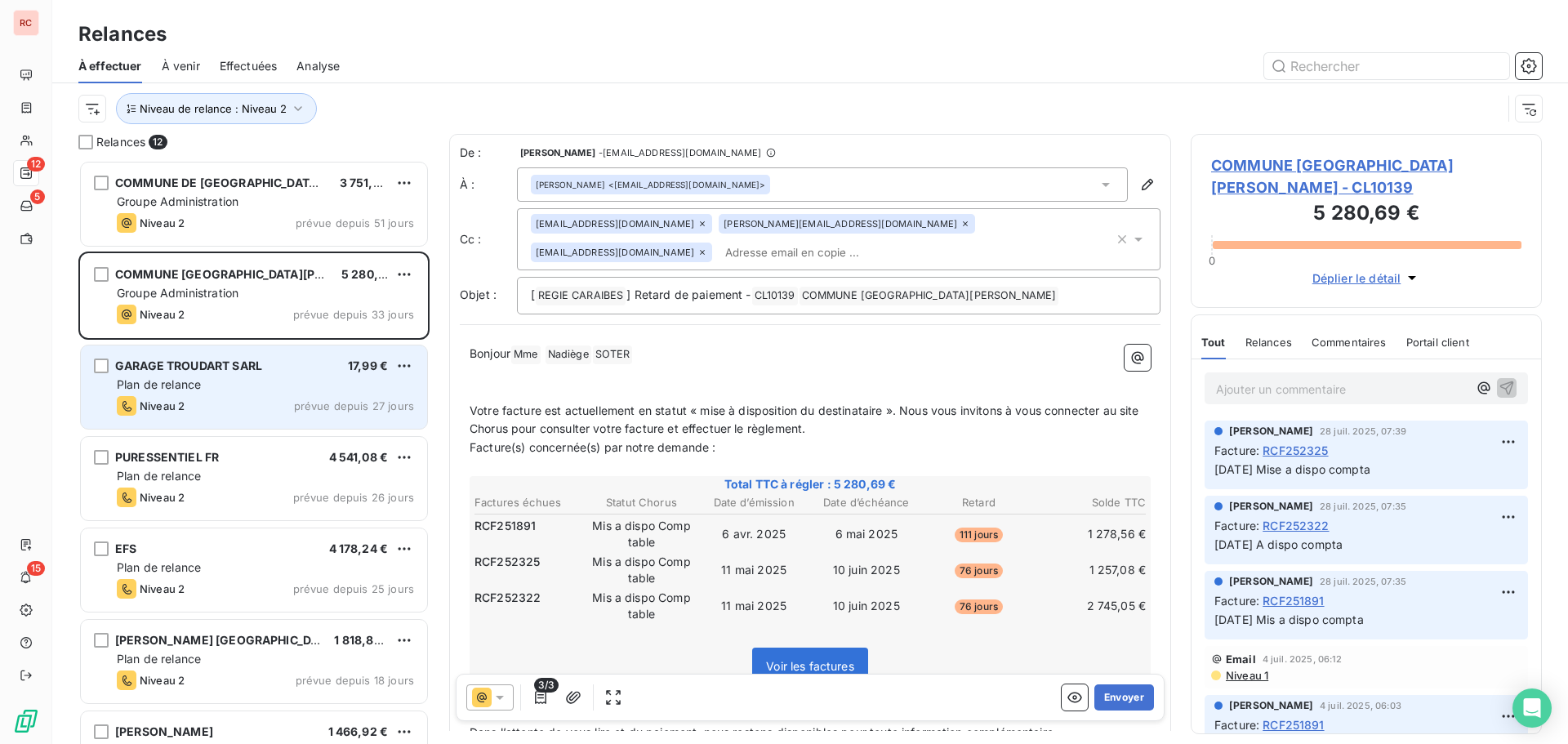
click at [241, 398] on div "Niveau 2 prévue depuis 27 jours" at bounding box center [265, 405] width 297 height 20
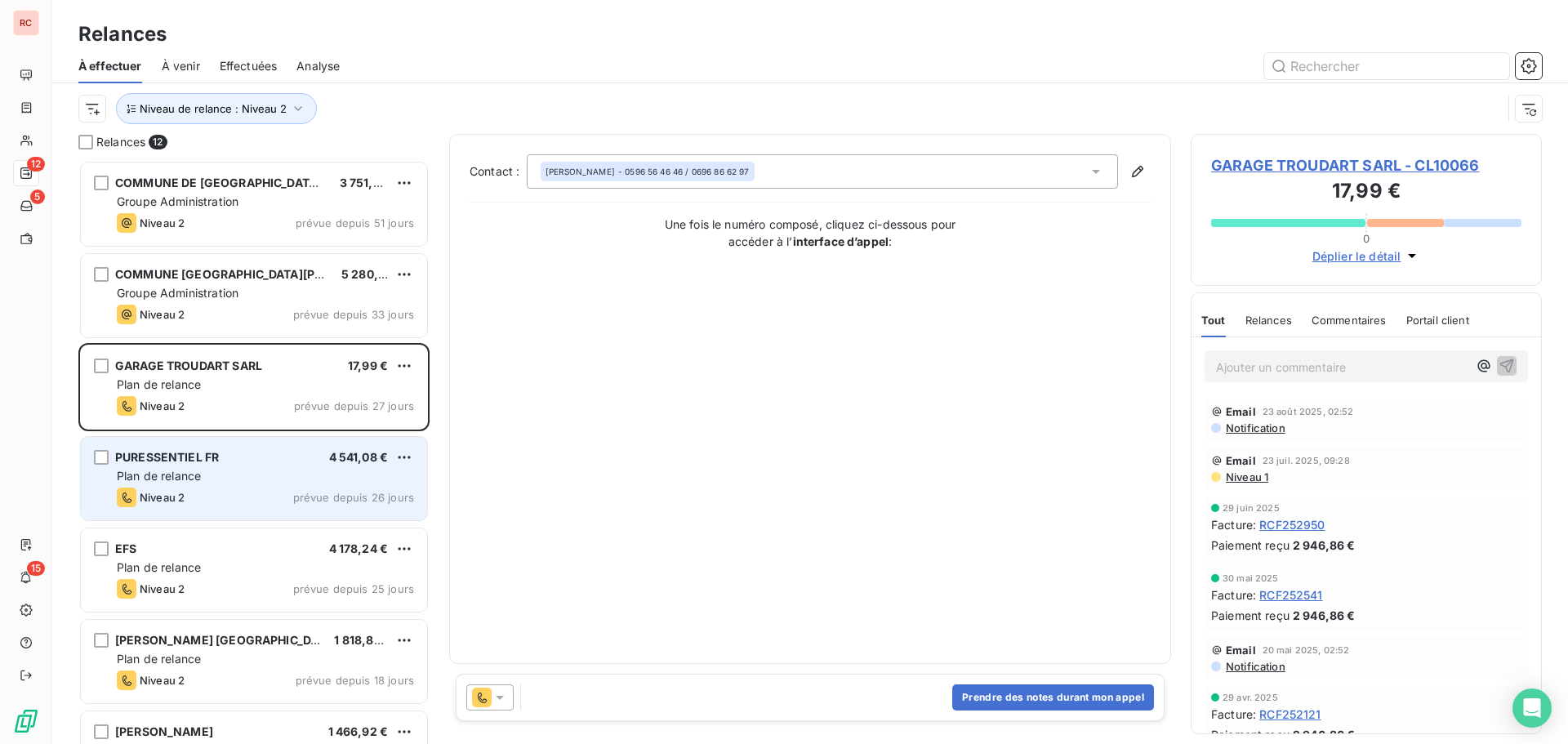
click at [222, 477] on div "Plan de relance" at bounding box center [265, 476] width 297 height 16
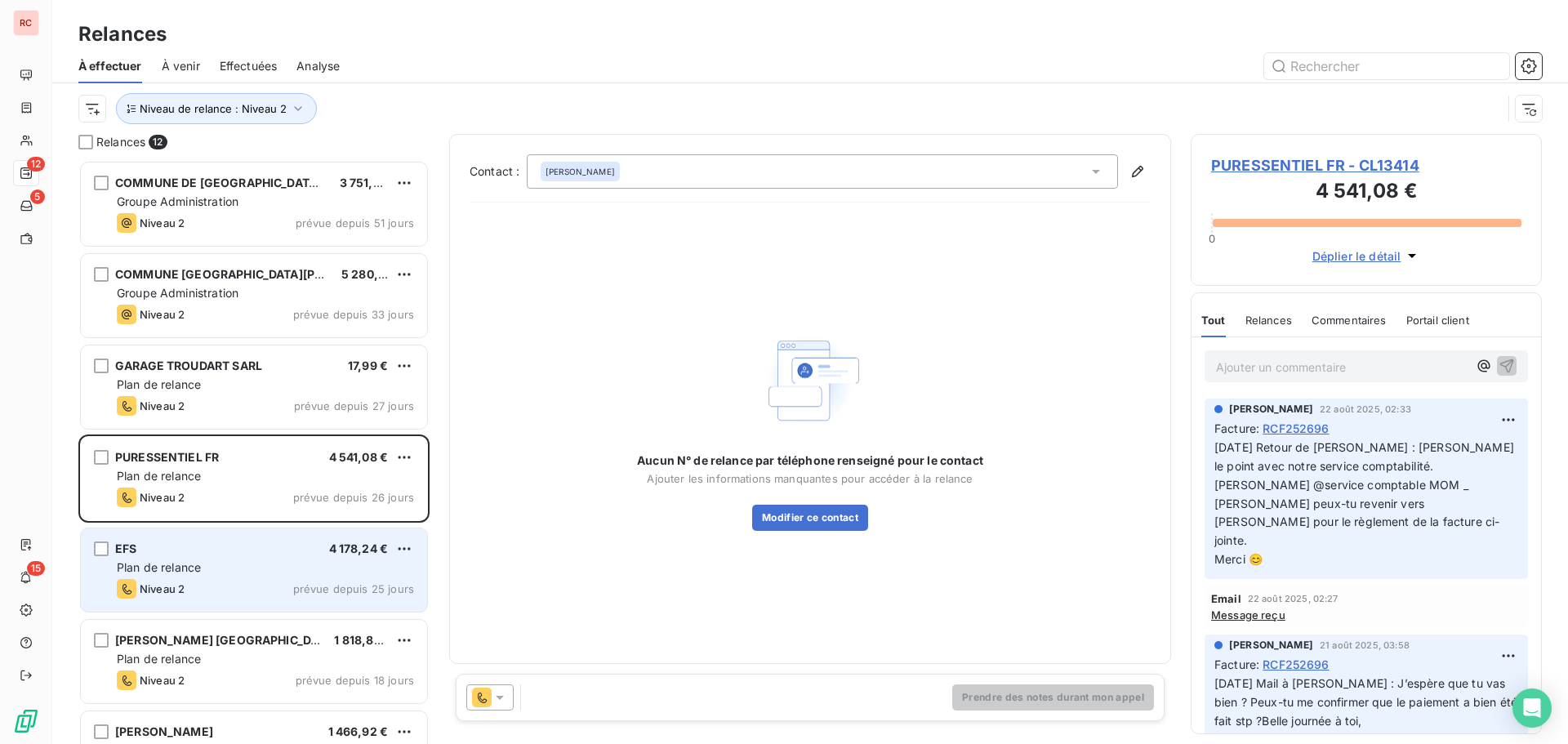
click at [210, 557] on div "EFS 4 178,24 € Plan de relance Niveau 2 prévue depuis 25 jours" at bounding box center [254, 570] width 346 height 83
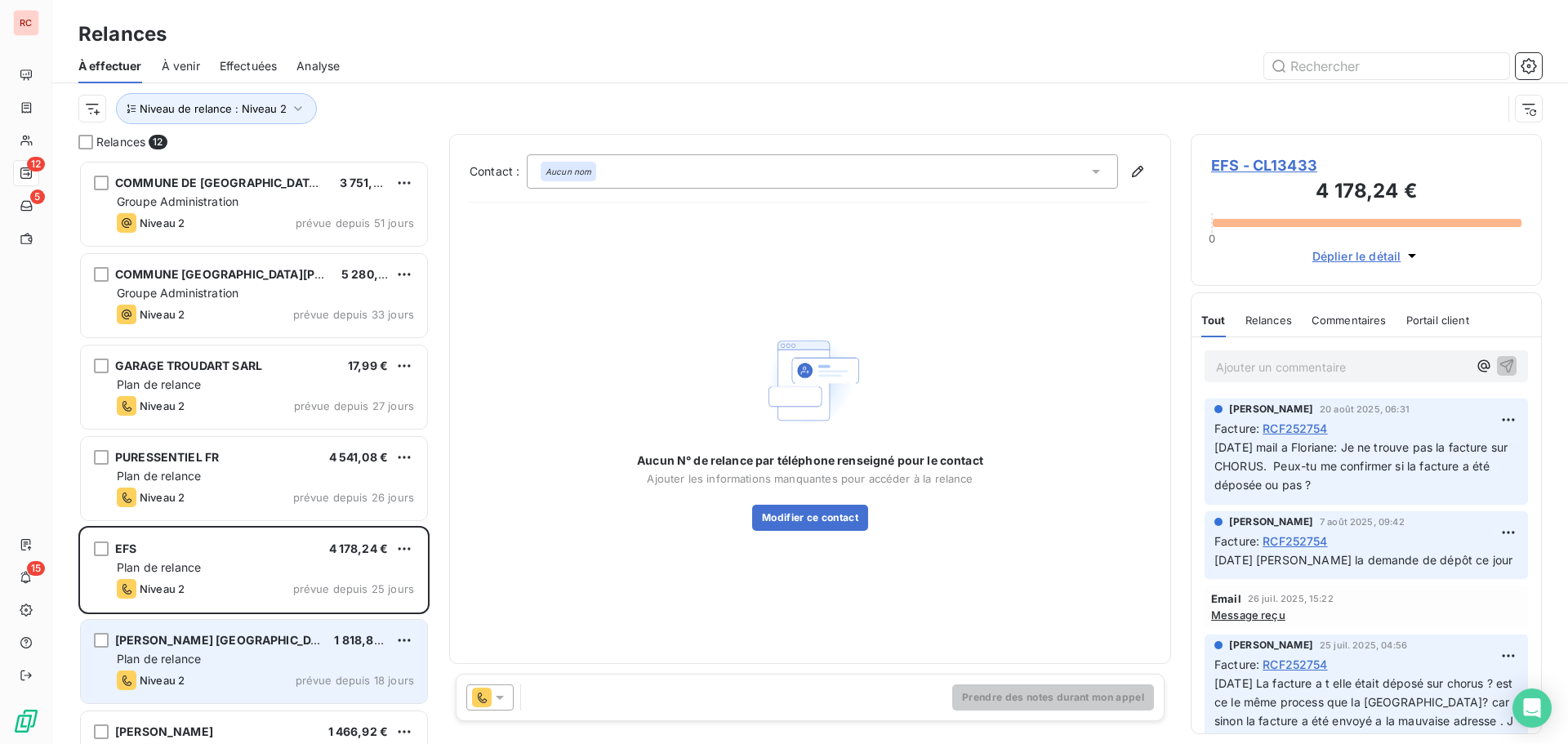
click at [194, 649] on div "SAUR [GEOGRAPHIC_DATA]" at bounding box center [218, 640] width 206 height 16
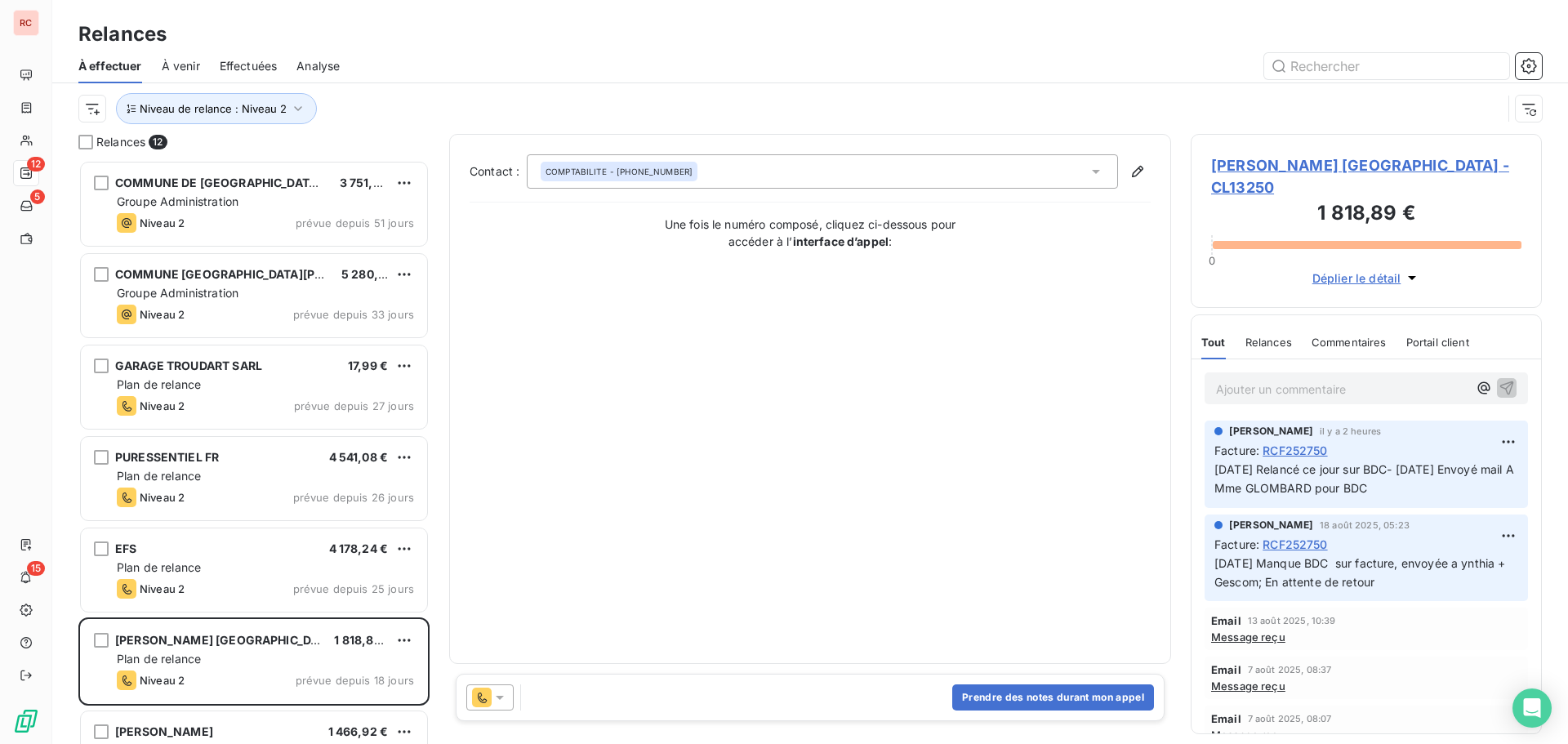
scroll to position [246, 0]
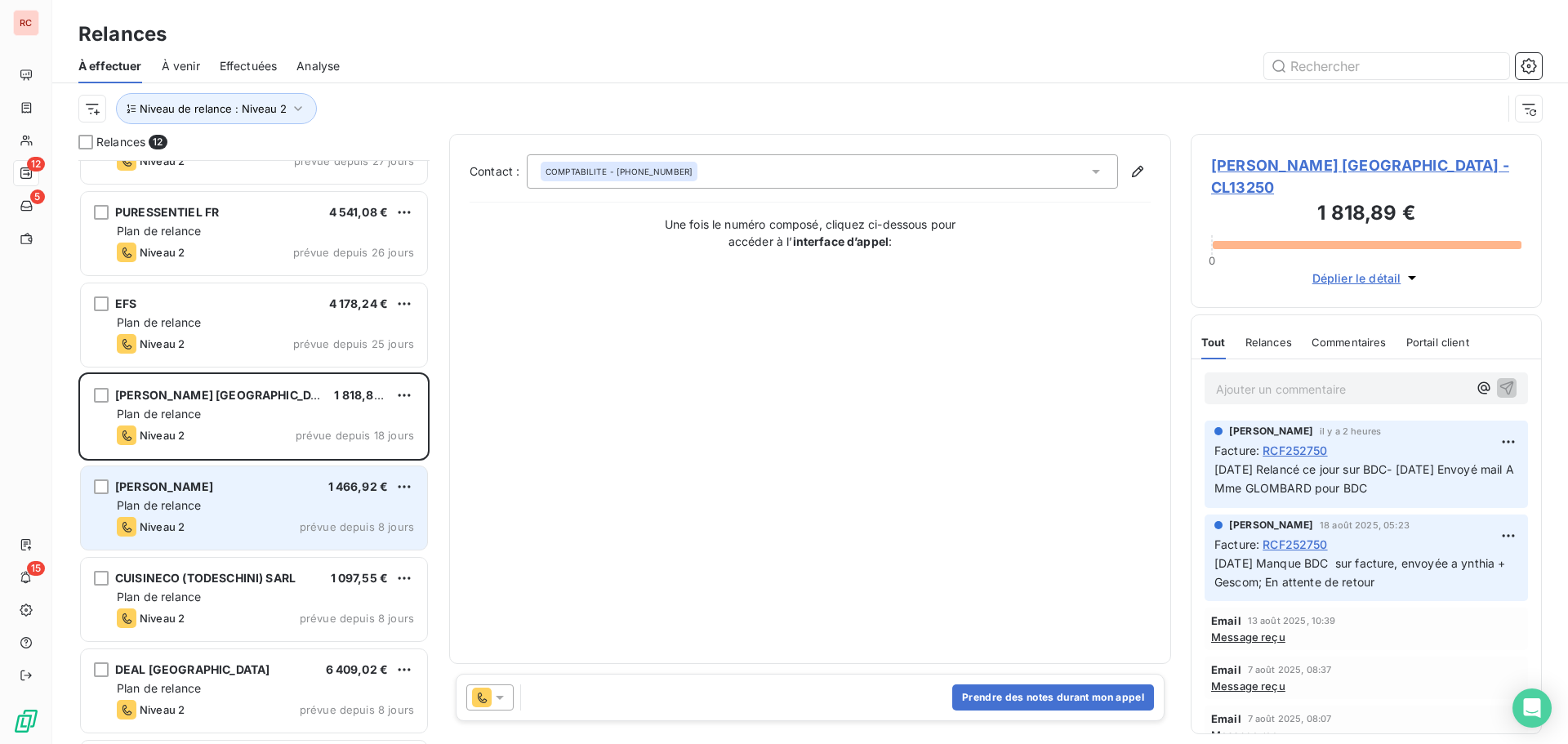
click at [236, 525] on div "Niveau 2 prévue depuis 8 jours" at bounding box center [265, 526] width 297 height 20
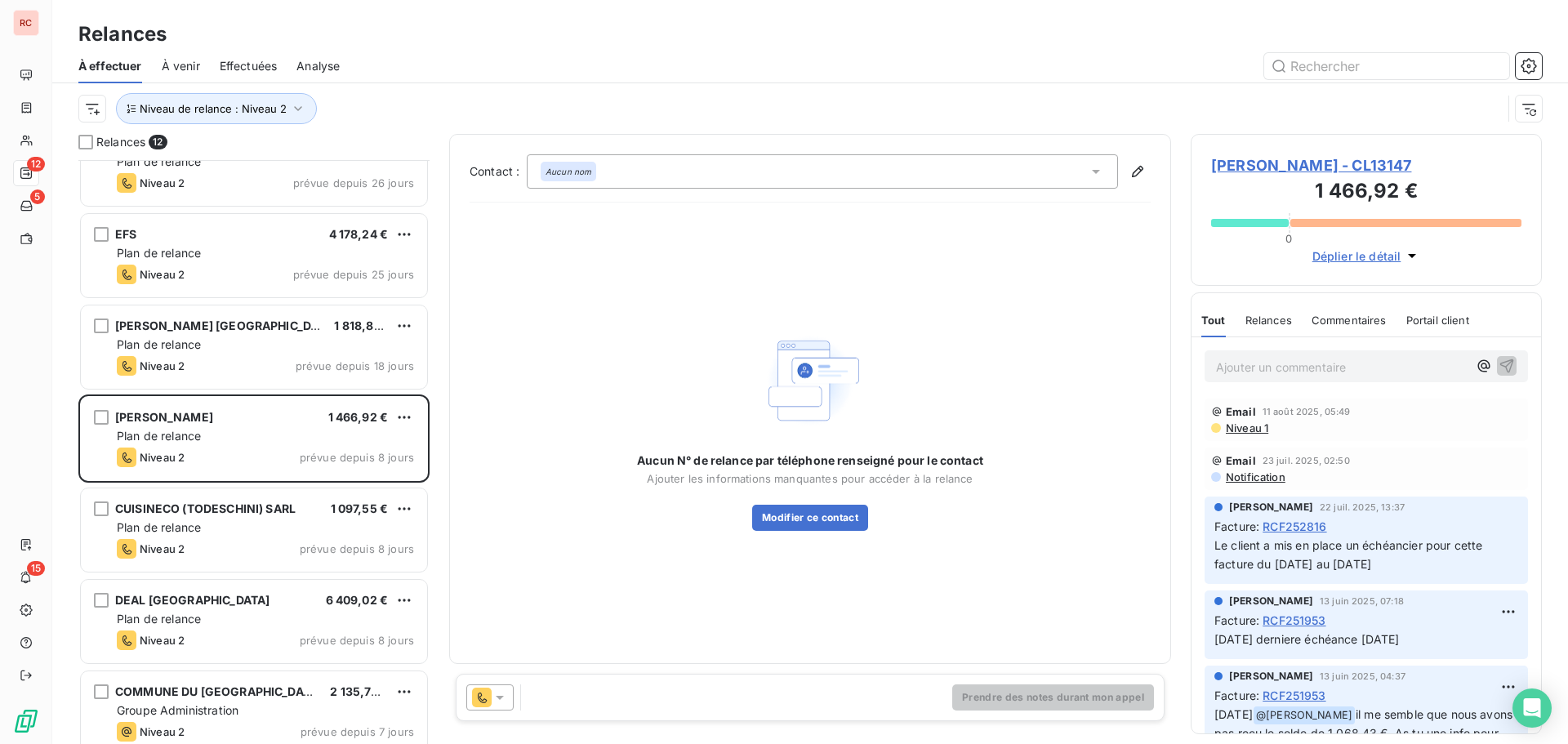
scroll to position [410, 0]
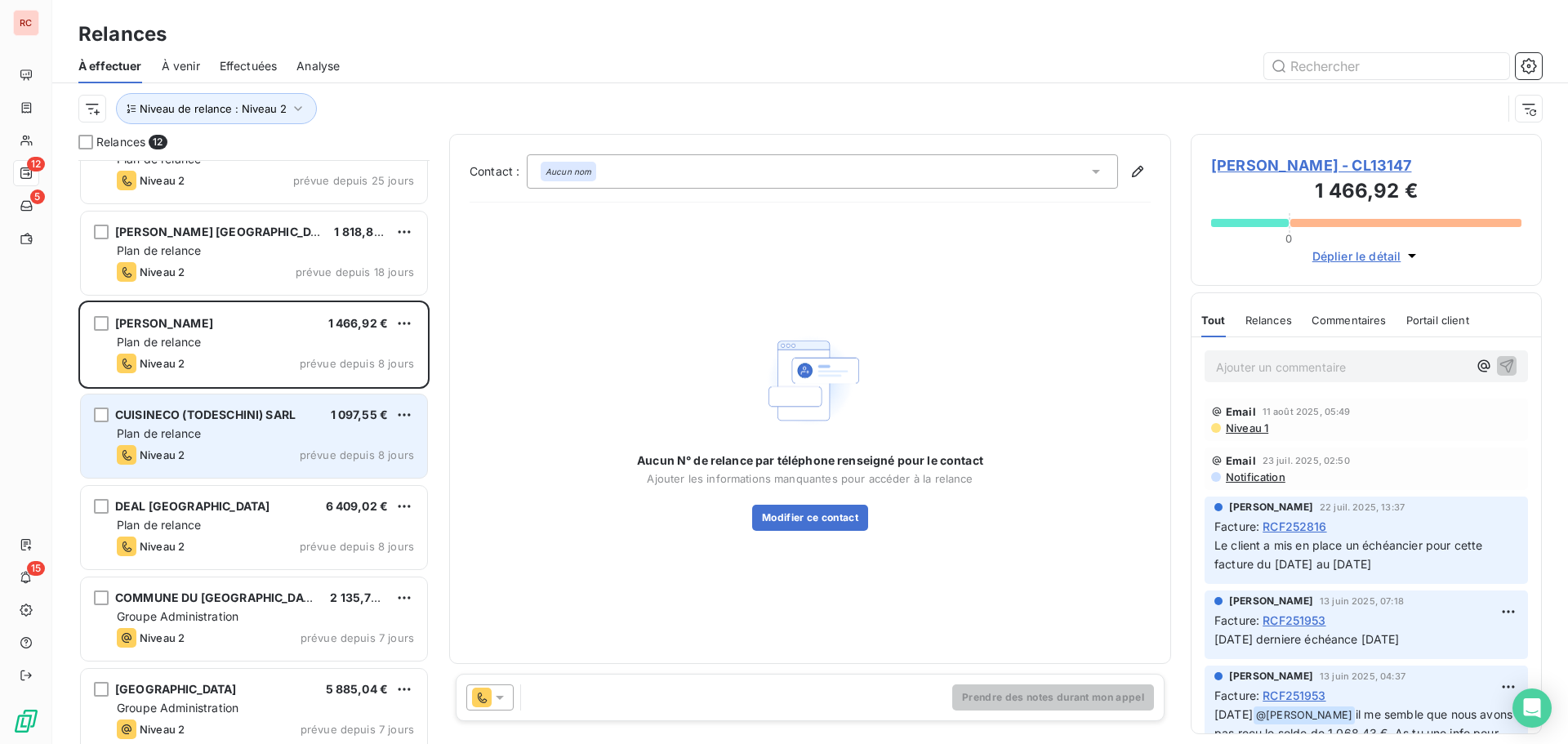
click at [284, 430] on div "Plan de relance" at bounding box center [265, 434] width 297 height 16
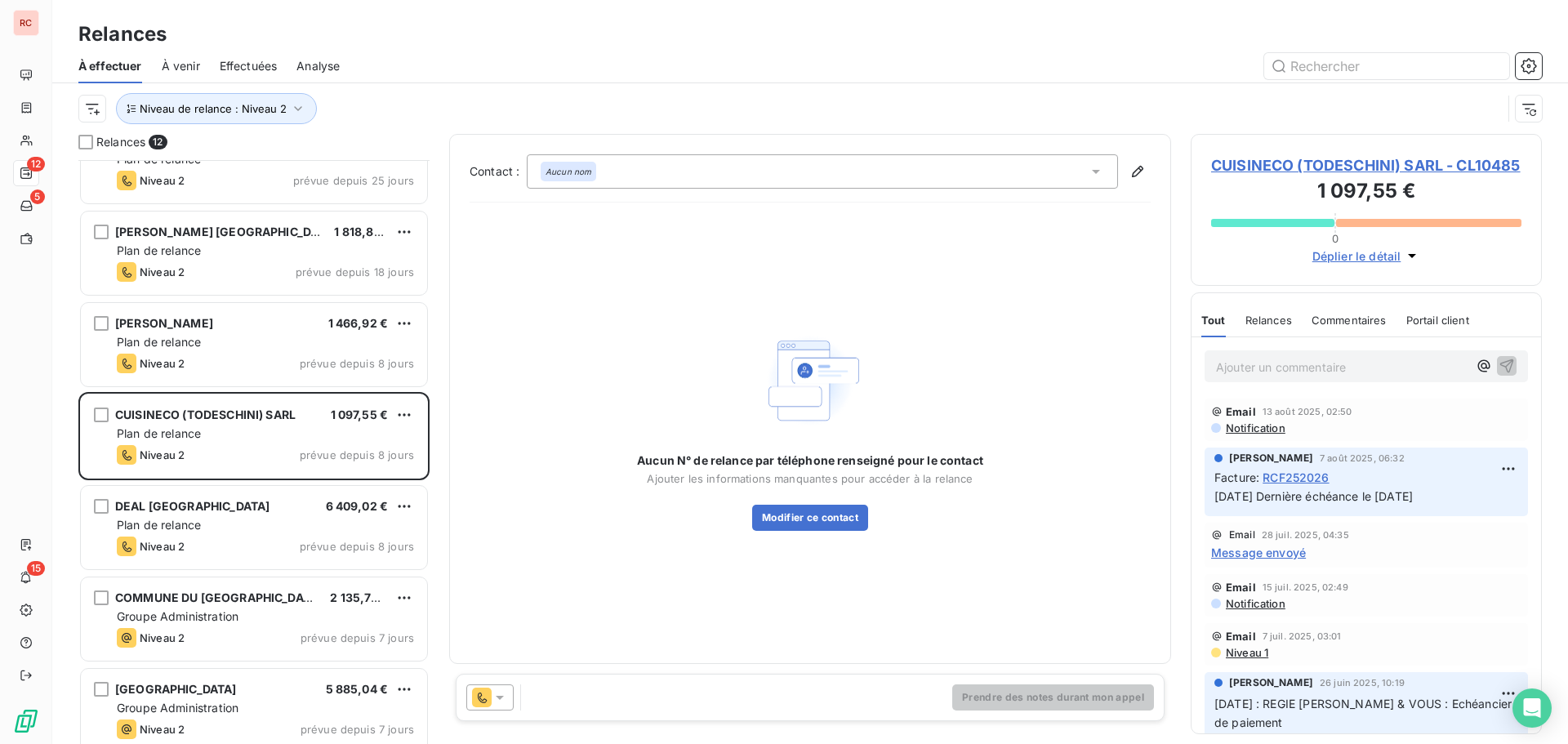
click at [506, 704] on icon at bounding box center [500, 698] width 16 height 16
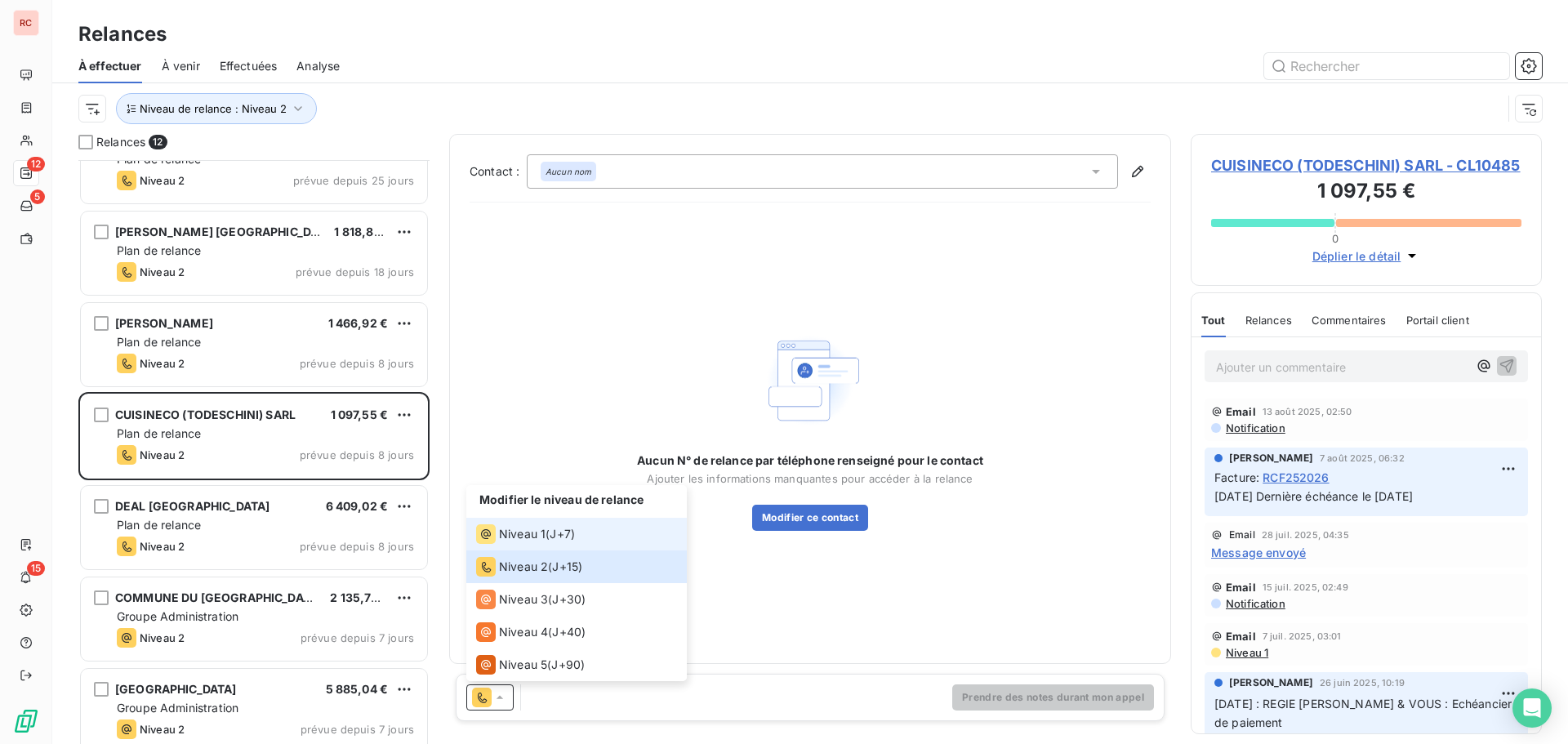
click at [551, 537] on div "Niveau 1 ( J+7 )" at bounding box center [525, 534] width 99 height 20
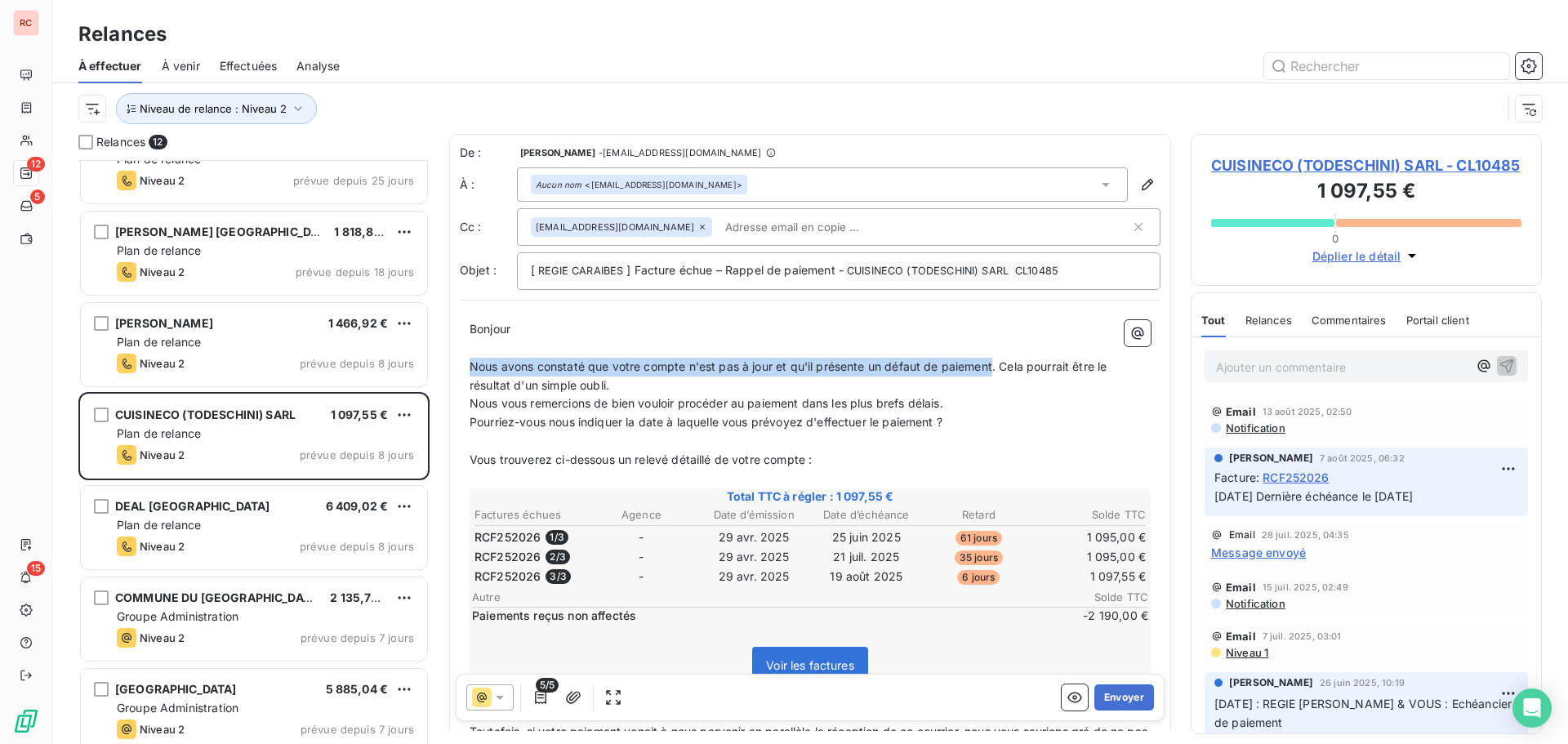
drag, startPoint x: 993, startPoint y: 366, endPoint x: 451, endPoint y: 365, distance: 542.0
click at [451, 365] on div "De : Claire DELAERE - cdelaere@rcigroup.fr À : Aucun nom <compta.gestiondom@gma…" at bounding box center [810, 639] width 722 height 1012
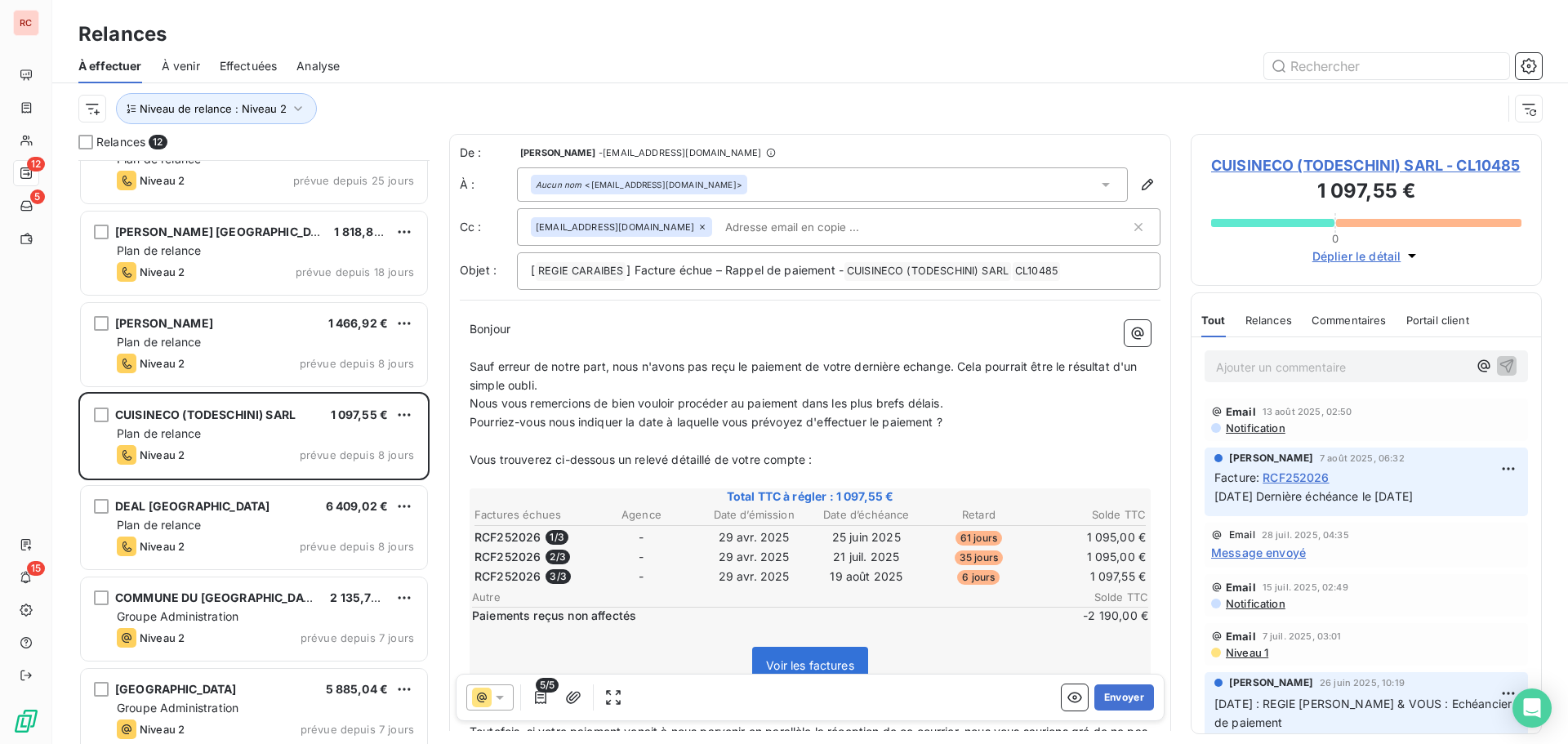
drag, startPoint x: 929, startPoint y: 367, endPoint x: 902, endPoint y: 392, distance: 36.8
click at [902, 392] on p "Sauf erreur de notre part, nous n'avons pas reçu le paiement de votre dernière …" at bounding box center [810, 377] width 681 height 38
drag, startPoint x: 917, startPoint y: 361, endPoint x: 901, endPoint y: 375, distance: 21.3
click at [901, 375] on p "Sauf erreur de notre part, nous n'avons pas reçu le paiement de votre dernière …" at bounding box center [810, 377] width 681 height 38
click at [950, 370] on span "Sauf erreur de notre part, nous n'avons pas reçu le paiement de votre dernière …" at bounding box center [805, 375] width 672 height 33
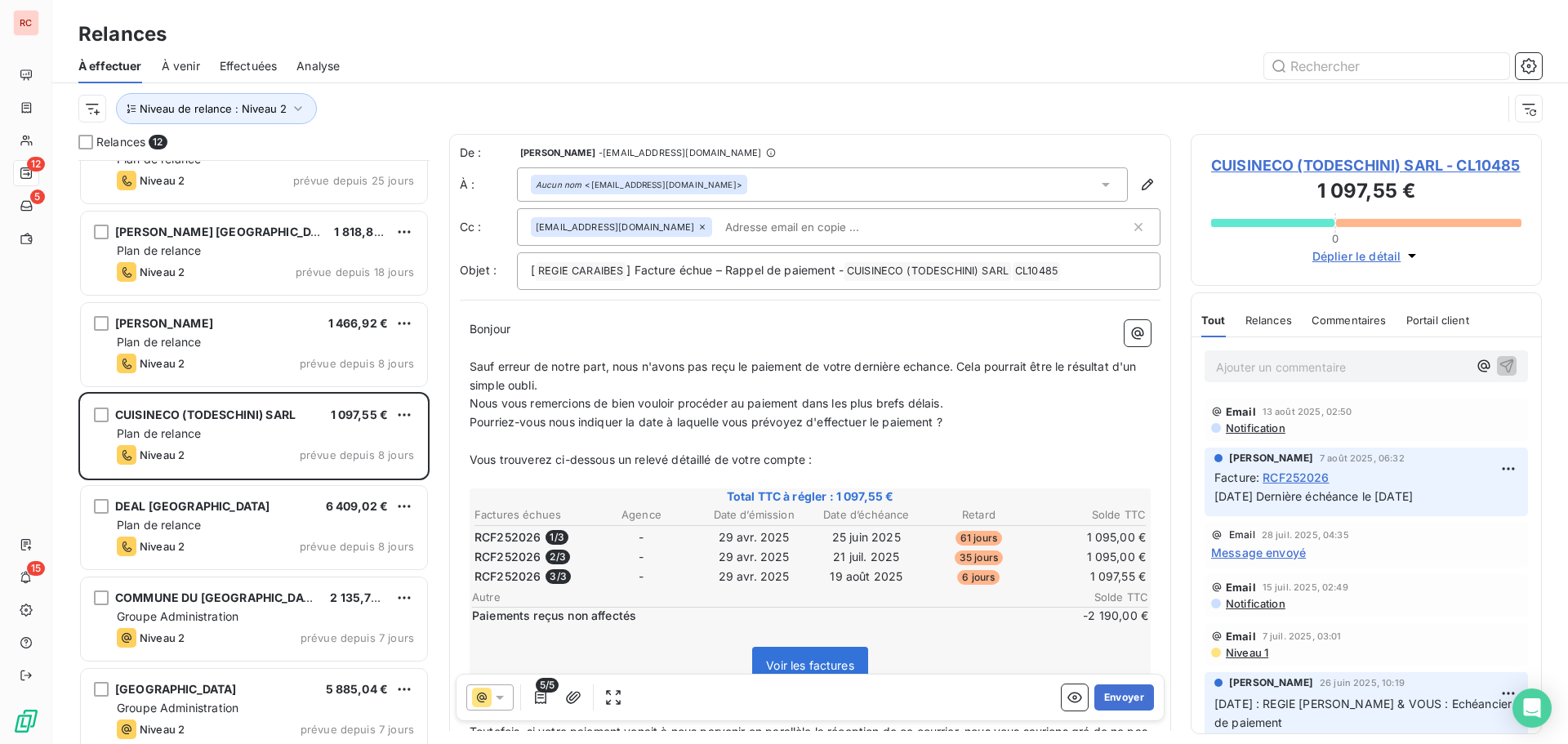
click at [984, 392] on p "Sauf erreur de notre part, nous n'avons pas reçu le paiement de votre dernière …" at bounding box center [810, 377] width 681 height 38
click at [893, 362] on span "Sauf erreur de notre part, nous n'avons pas reçu le paiement de votre dernière …" at bounding box center [805, 375] width 671 height 33
click at [950, 365] on span "Sauf erreur de notre part, nous n'avons pas reçu le paiement de votre dernière …" at bounding box center [806, 375] width 674 height 33
click at [876, 408] on span "Nous vous remercions de bien vouloir procéder au paiement dans les plus brefs d…" at bounding box center [706, 403] width 474 height 14
click at [955, 402] on p "Nous vous remercions de bien vouloir procéder au paiement dans les plus brefs d…" at bounding box center [810, 404] width 681 height 19
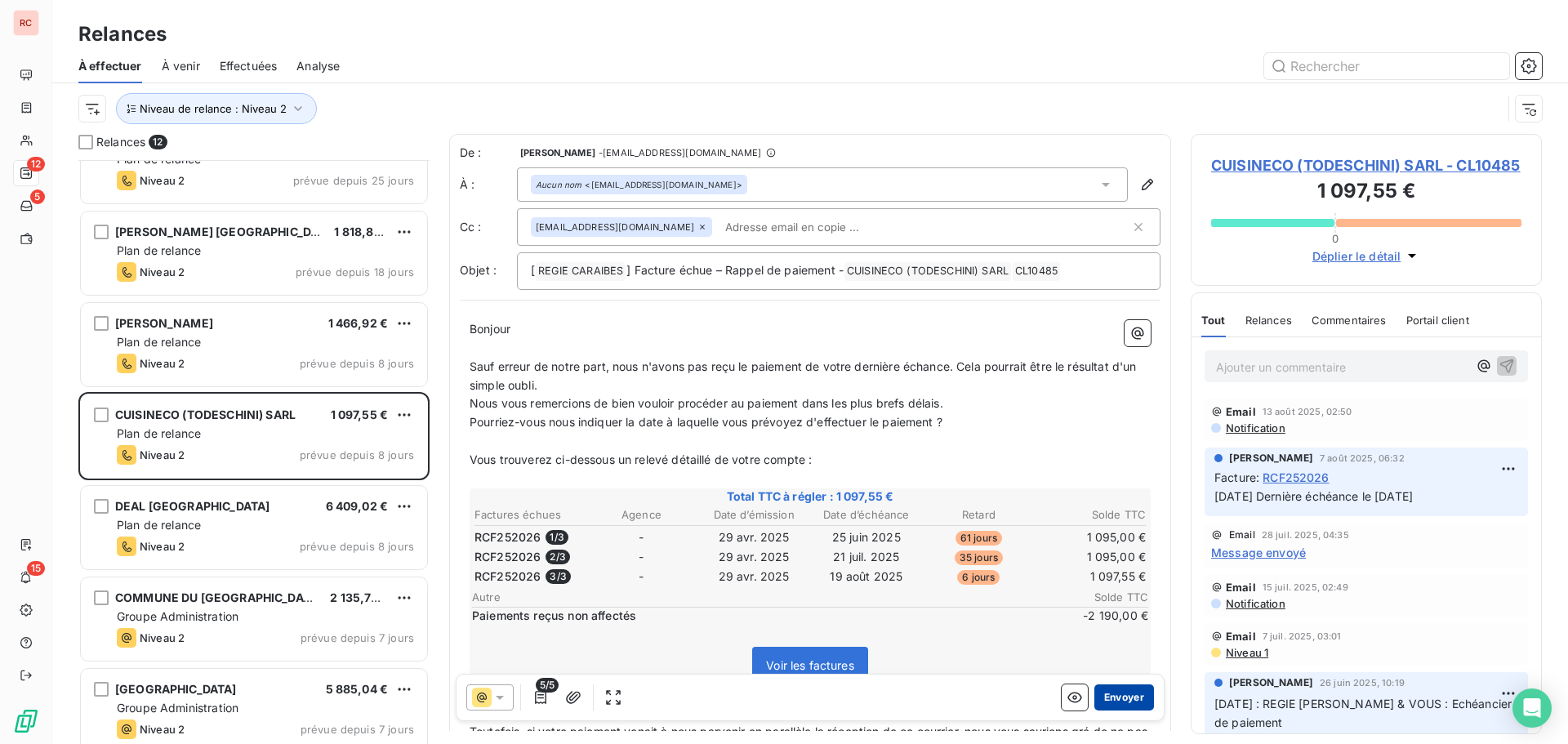
click at [1099, 691] on button "Envoyer" at bounding box center [1124, 698] width 60 height 27
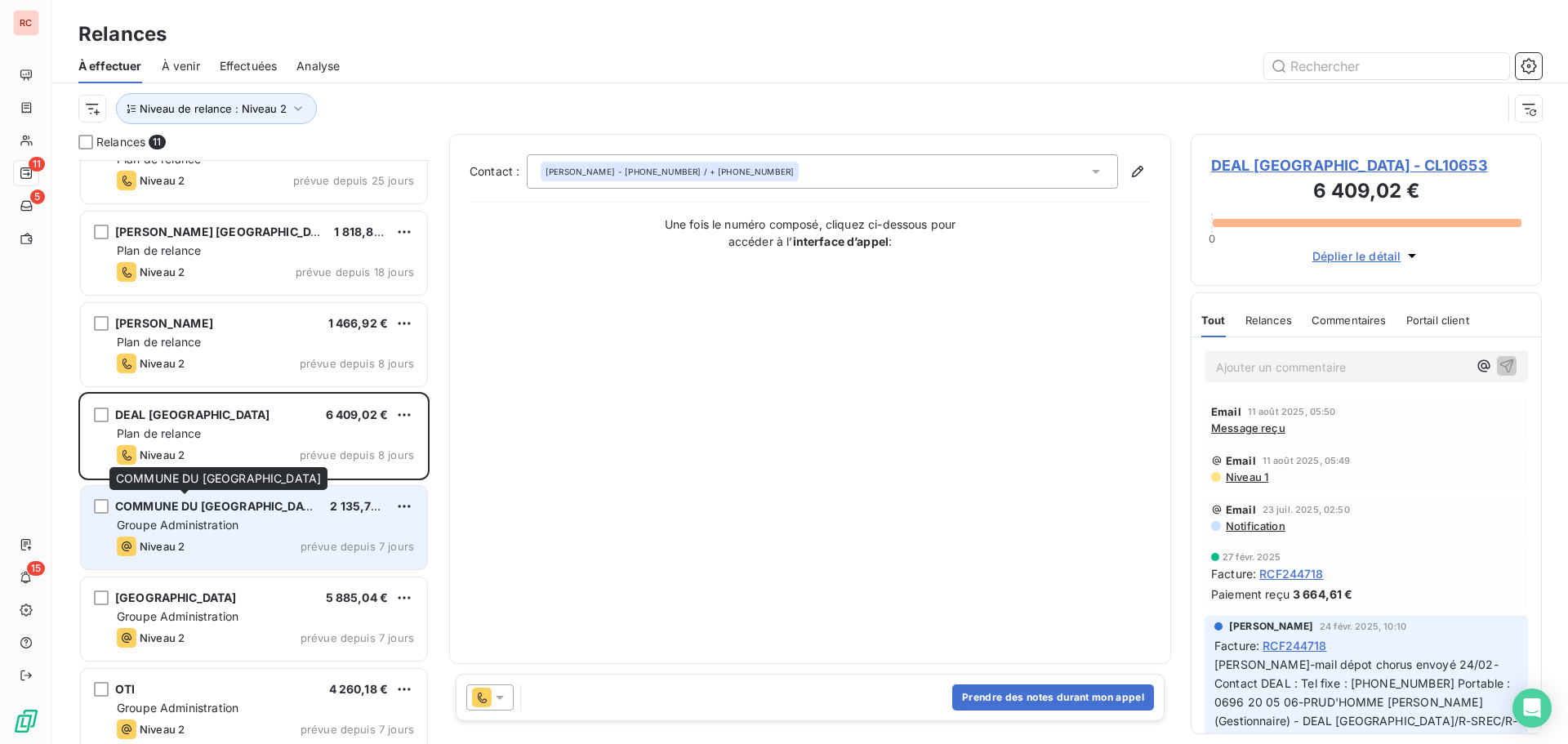
click at [194, 511] on span "COMMUNE DU [GEOGRAPHIC_DATA]" at bounding box center [218, 506] width 206 height 14
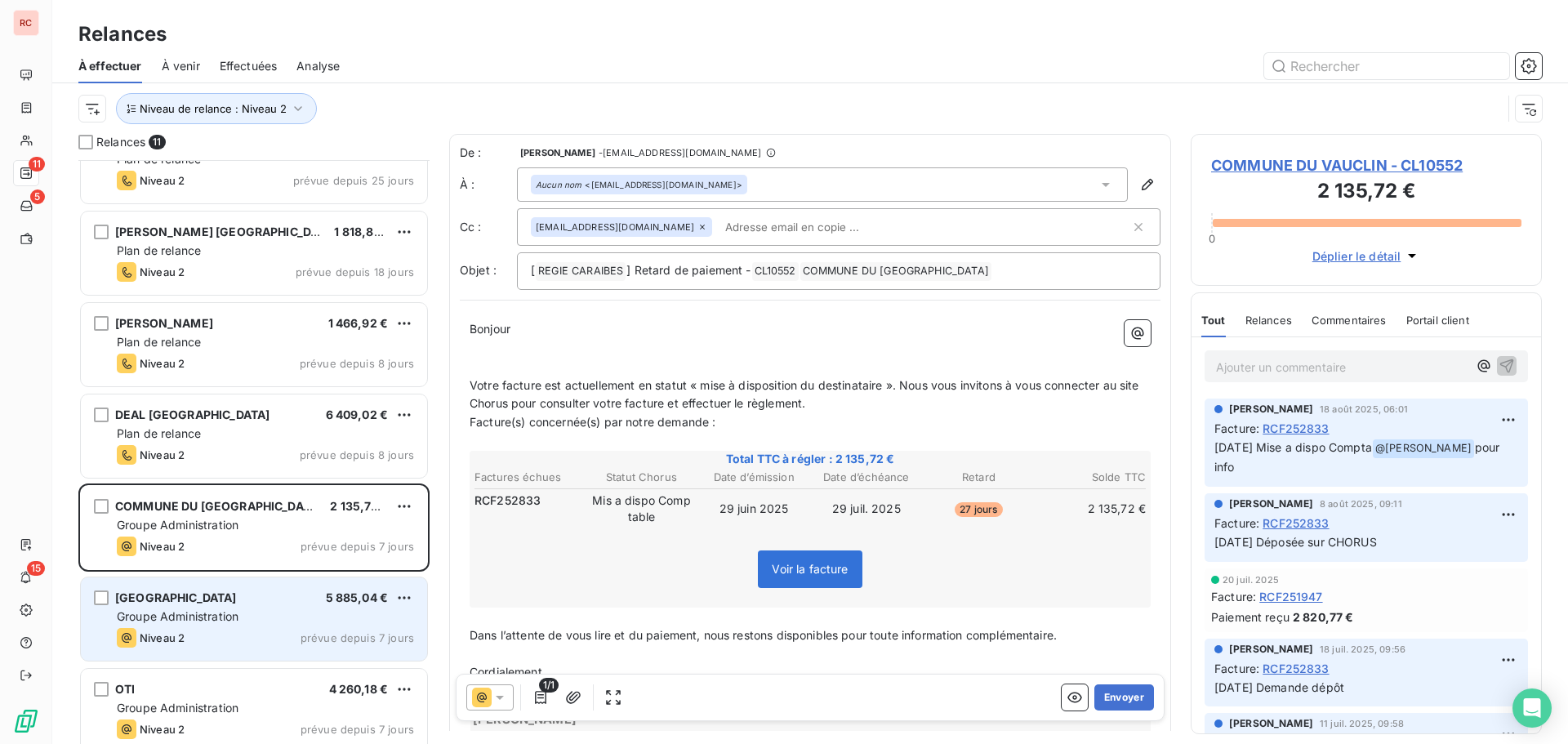
click at [236, 622] on span "Groupe Administration" at bounding box center [177, 616] width 122 height 14
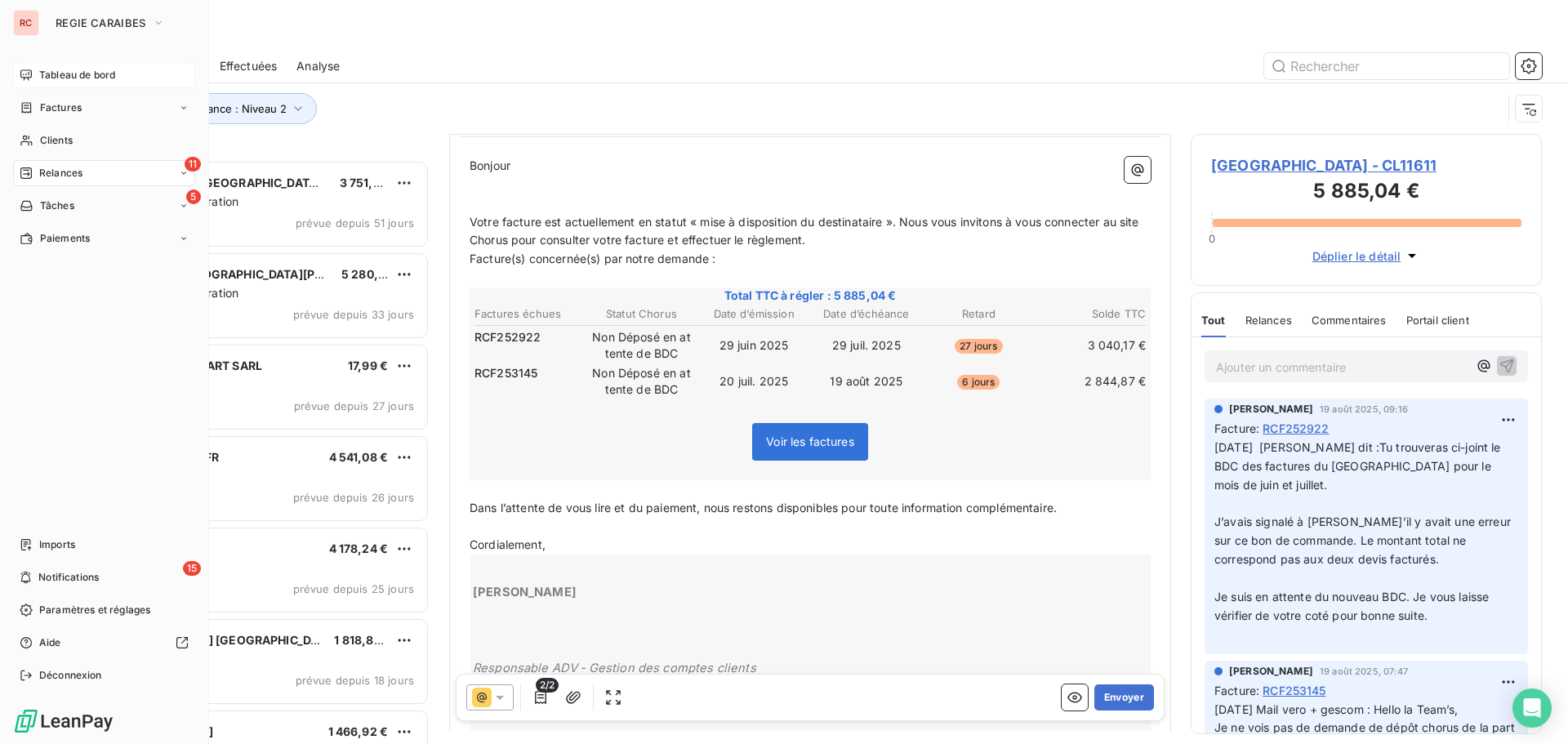
click at [87, 79] on span "Tableau de bord" at bounding box center [77, 75] width 76 height 15
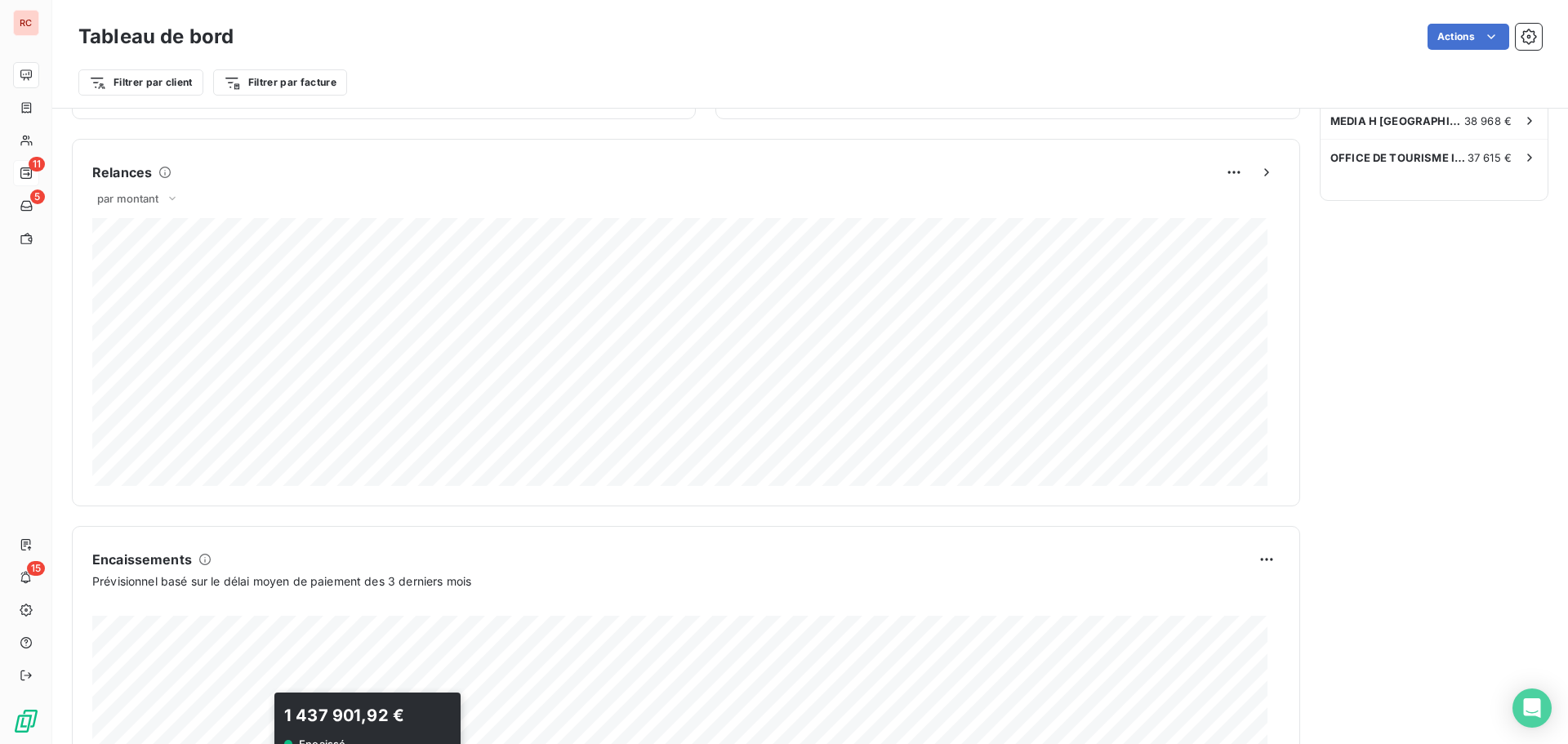
scroll to position [848, 0]
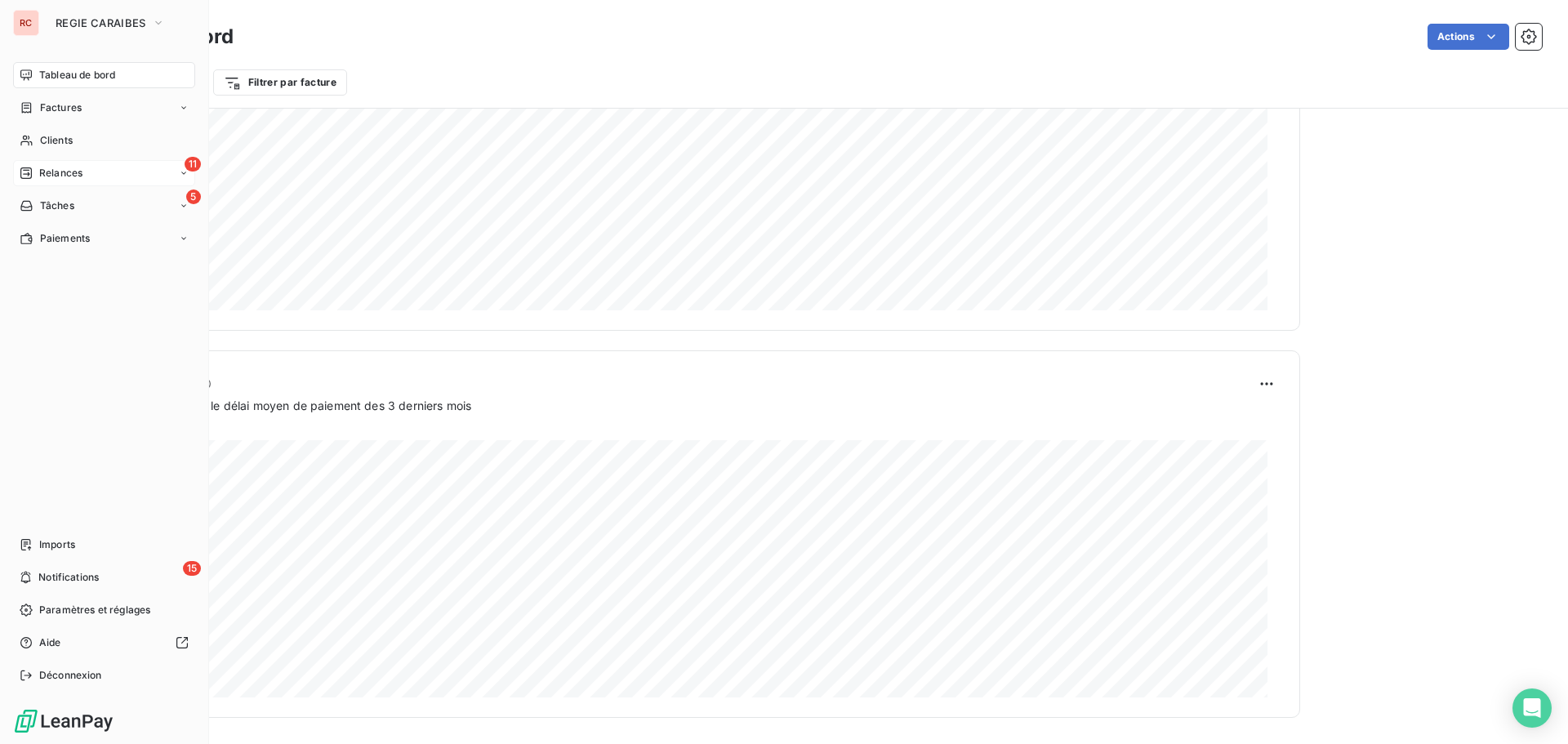
click at [69, 81] on span "Tableau de bord" at bounding box center [77, 75] width 76 height 15
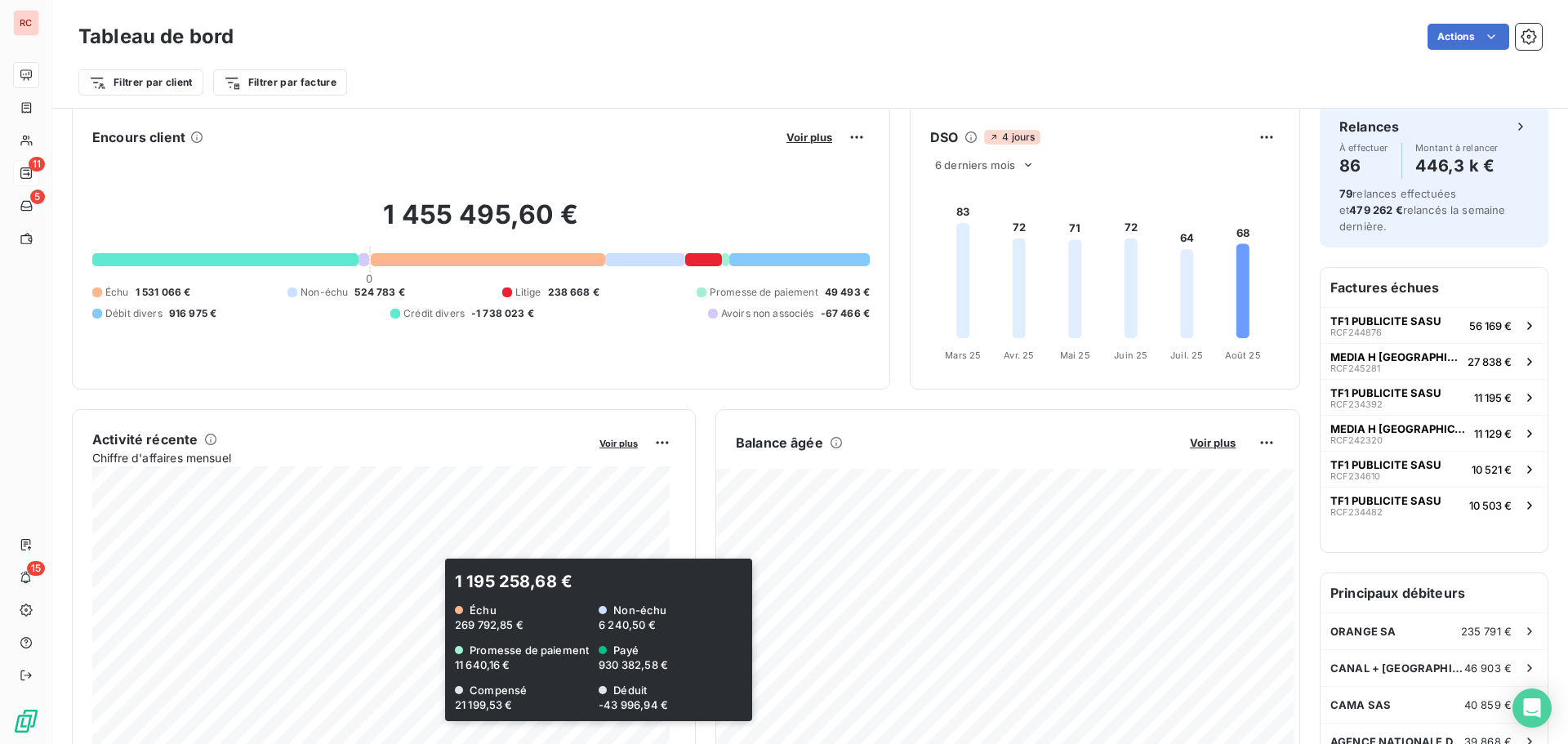
scroll to position [0, 0]
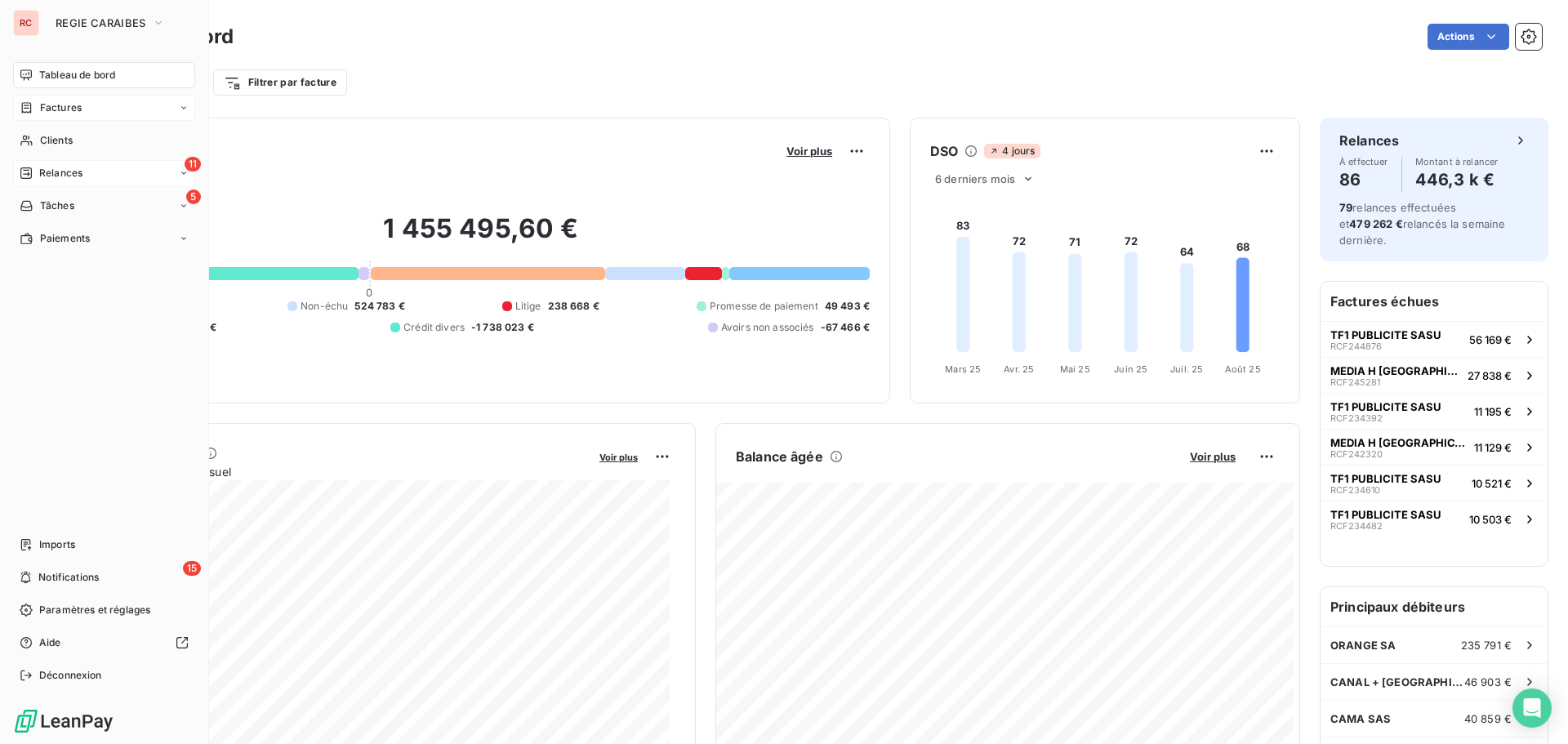
click at [60, 114] on span "Factures" at bounding box center [61, 107] width 42 height 15
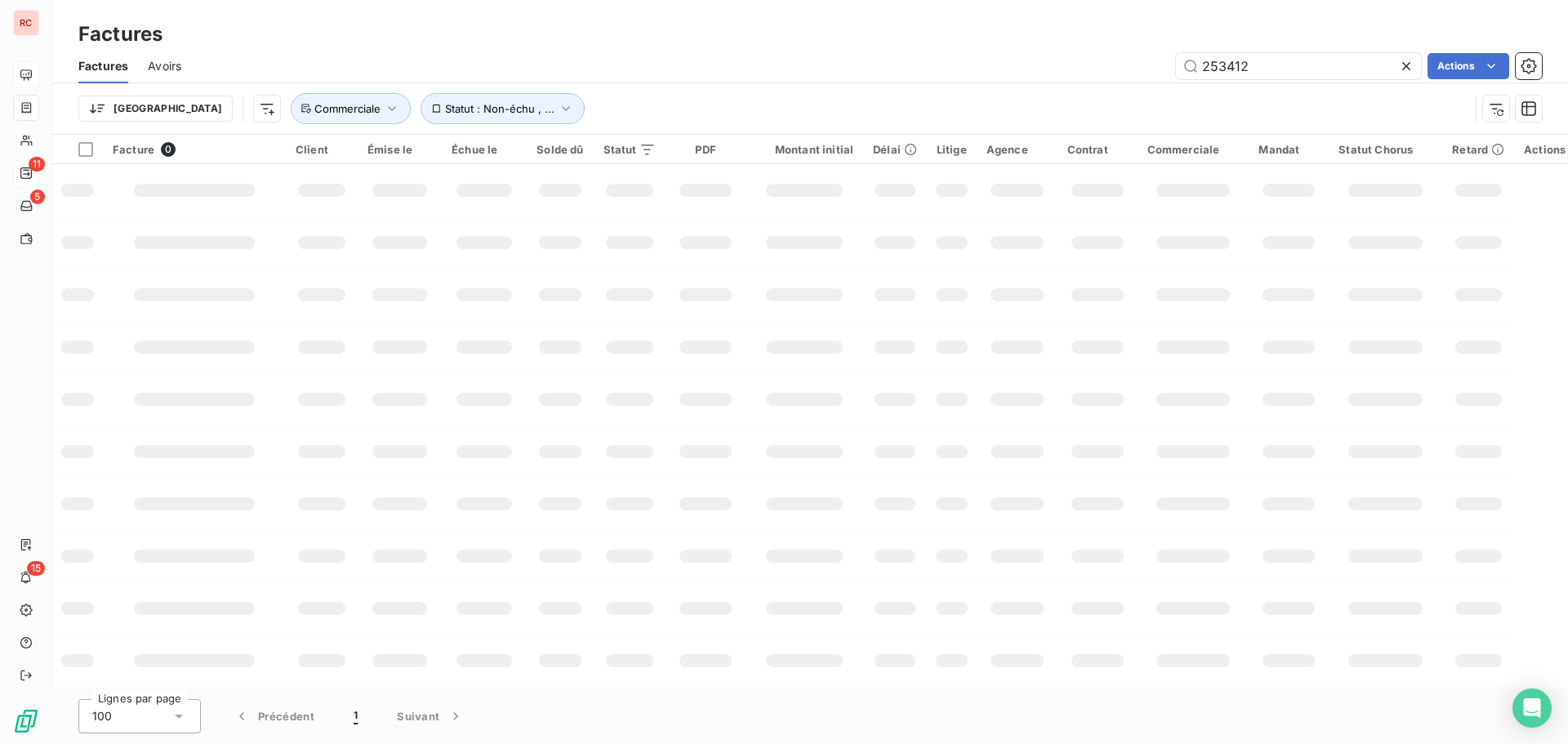
drag, startPoint x: 1305, startPoint y: 69, endPoint x: 1017, endPoint y: 85, distance: 288.4
click at [1017, 85] on div "Factures Avoirs 253412 Actions Trier Statut : Non-échu , ... Commerciale" at bounding box center [810, 91] width 1516 height 85
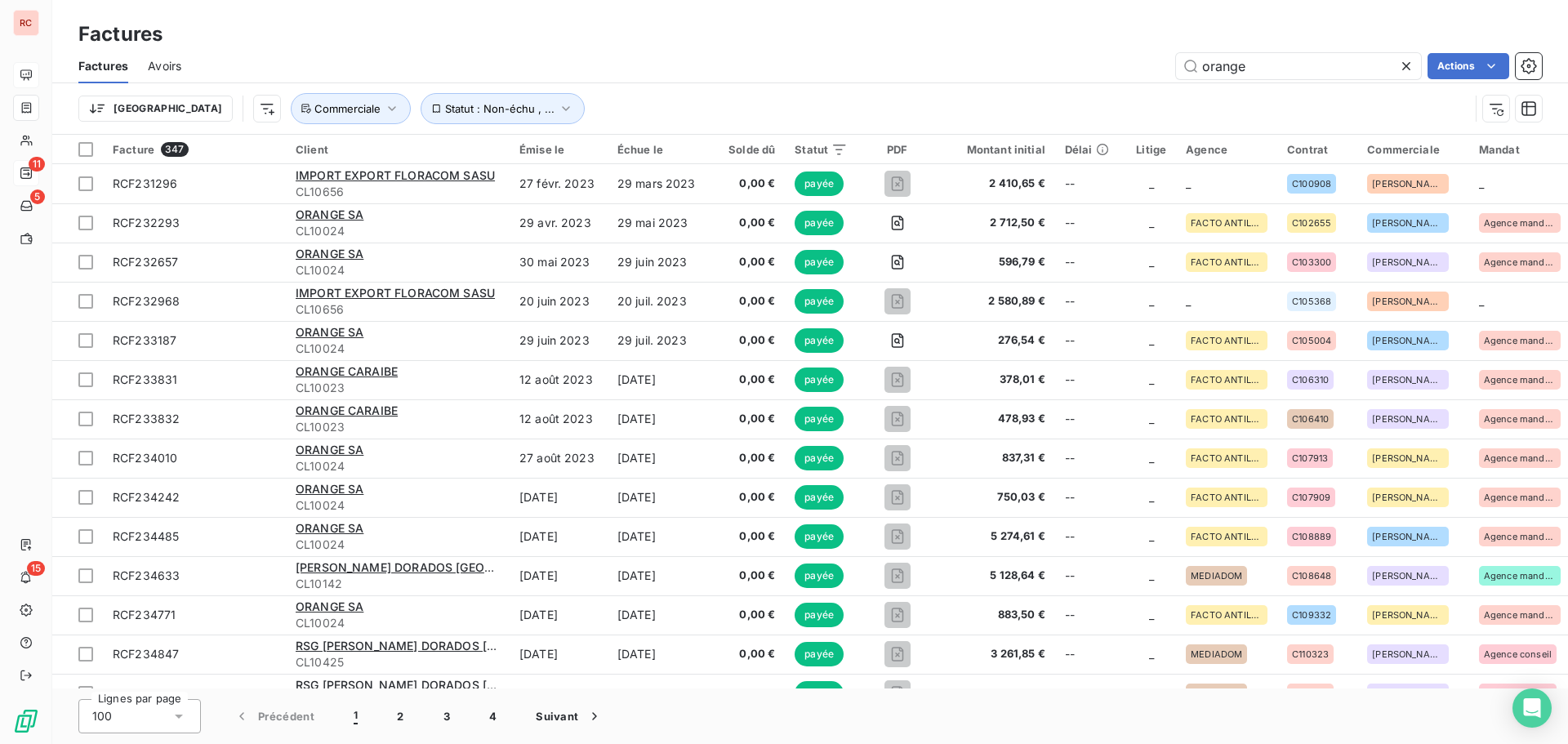
type input "orange"
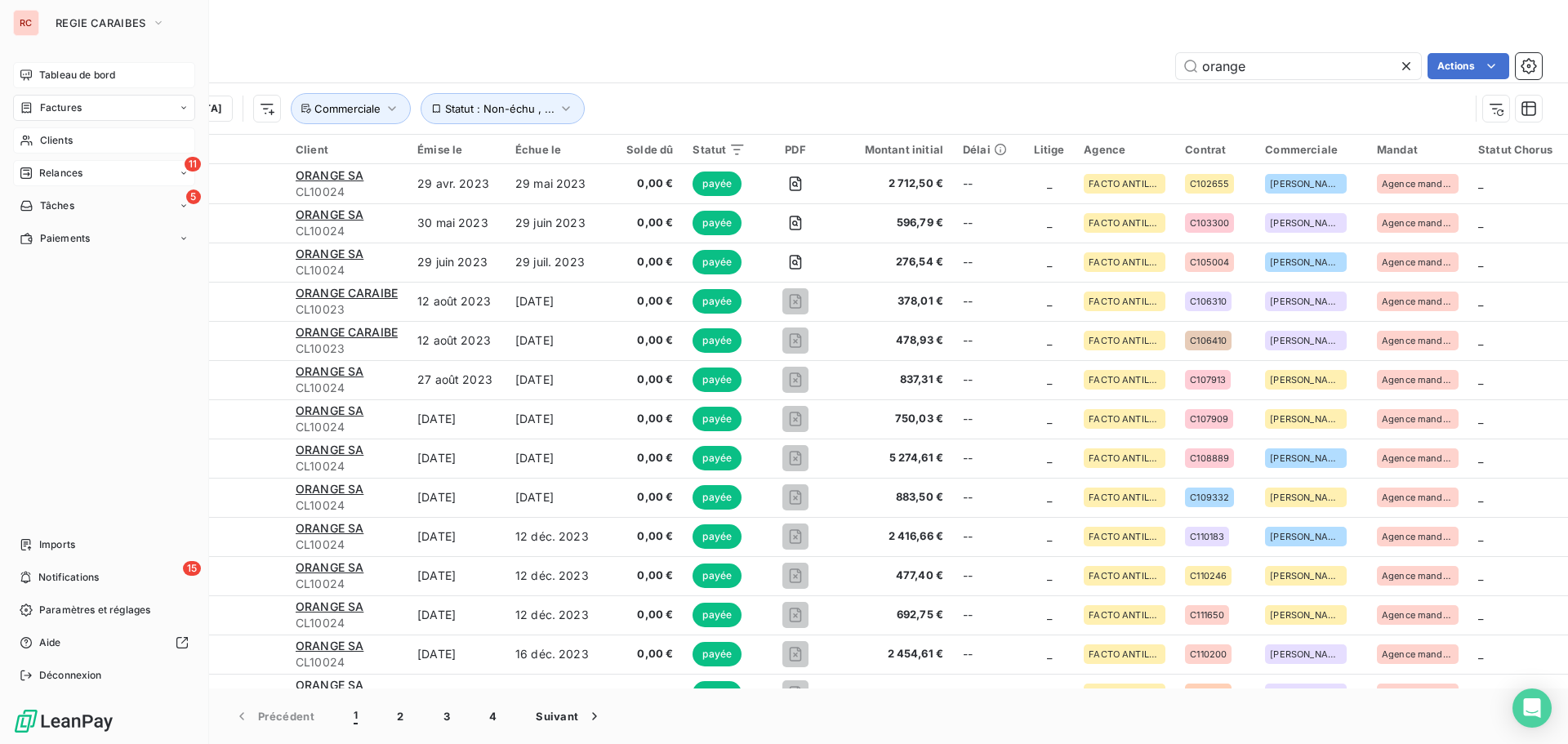
click at [70, 148] on div "Clients" at bounding box center [104, 141] width 183 height 27
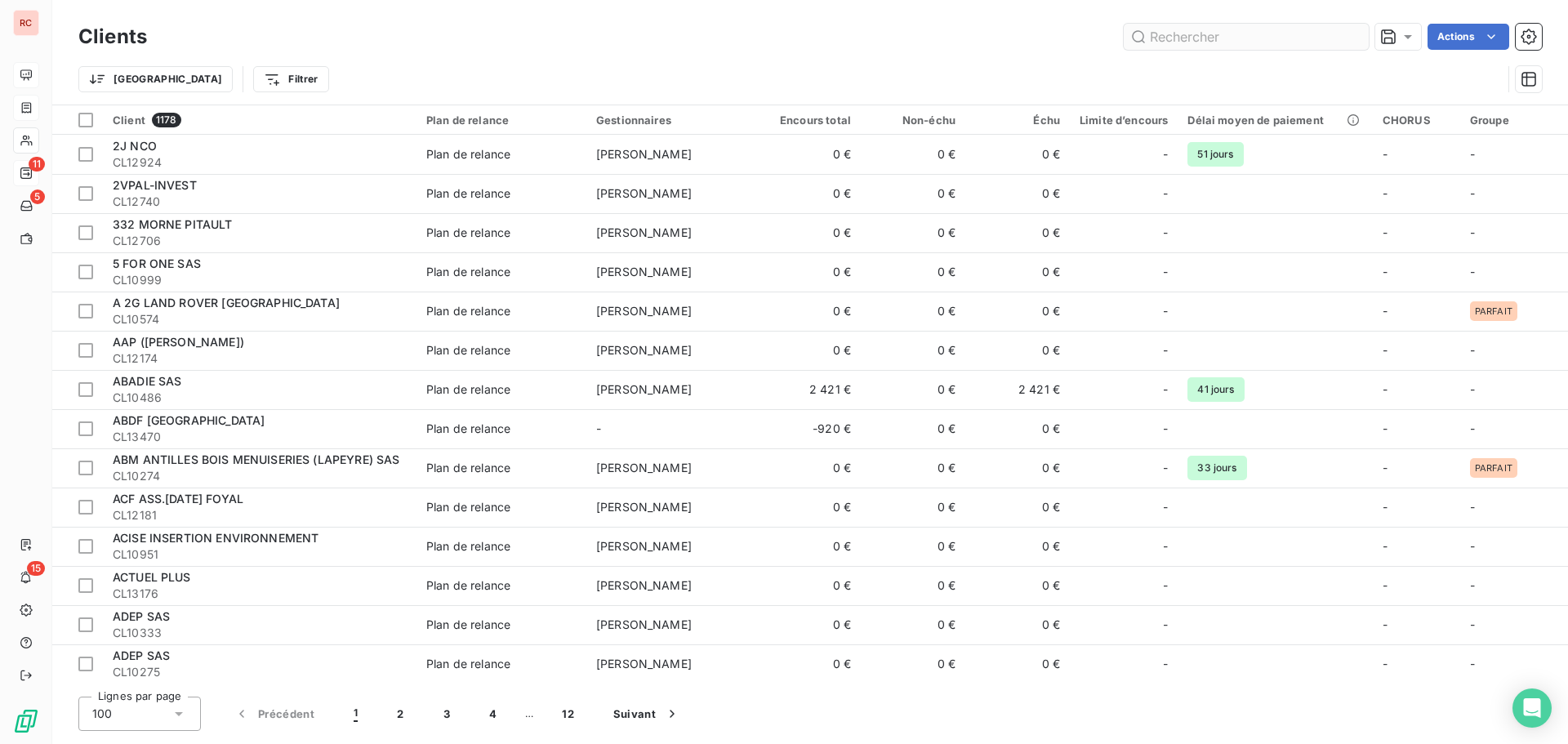
click at [1179, 39] on input "text" at bounding box center [1247, 37] width 245 height 27
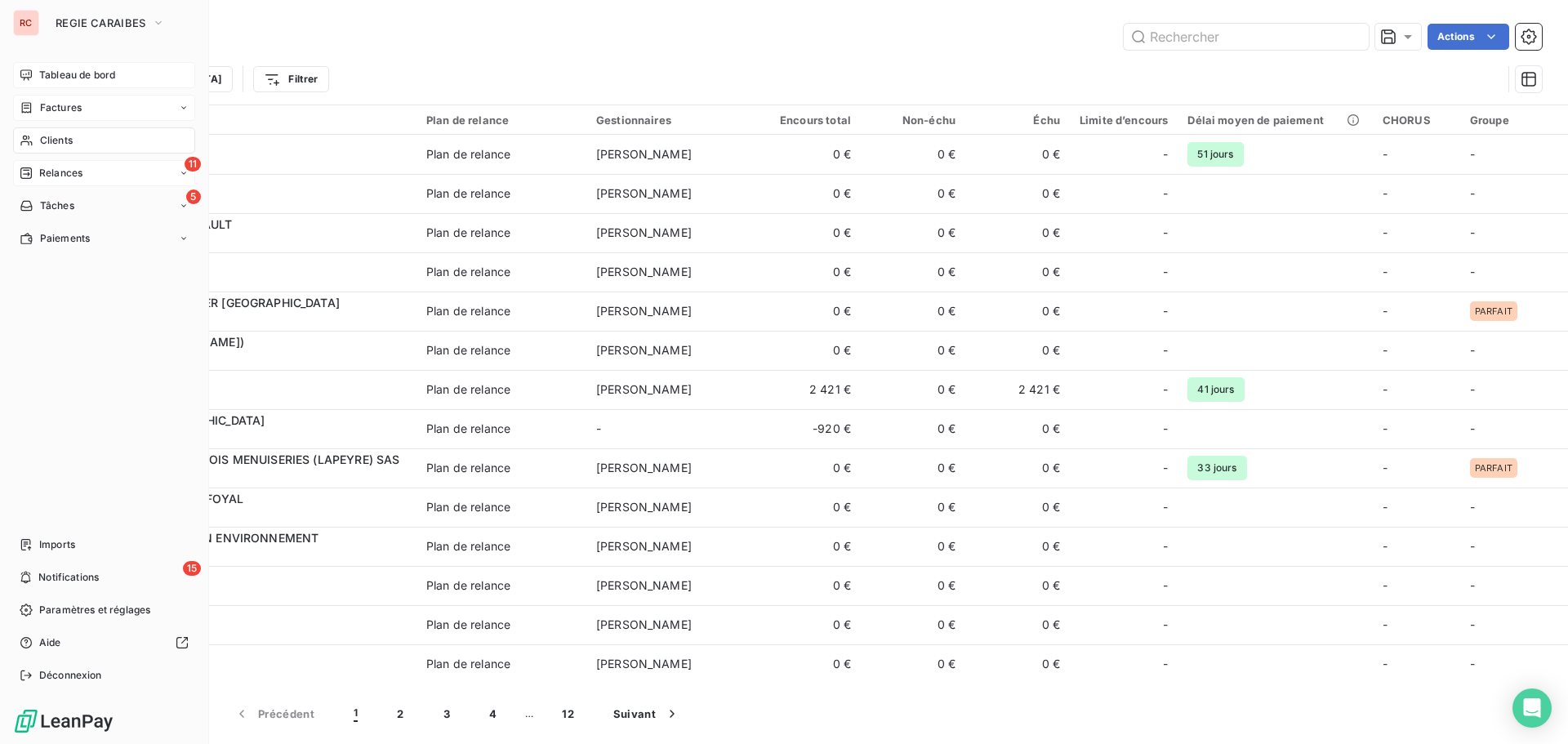
click at [52, 141] on span "Clients" at bounding box center [57, 140] width 33 height 15
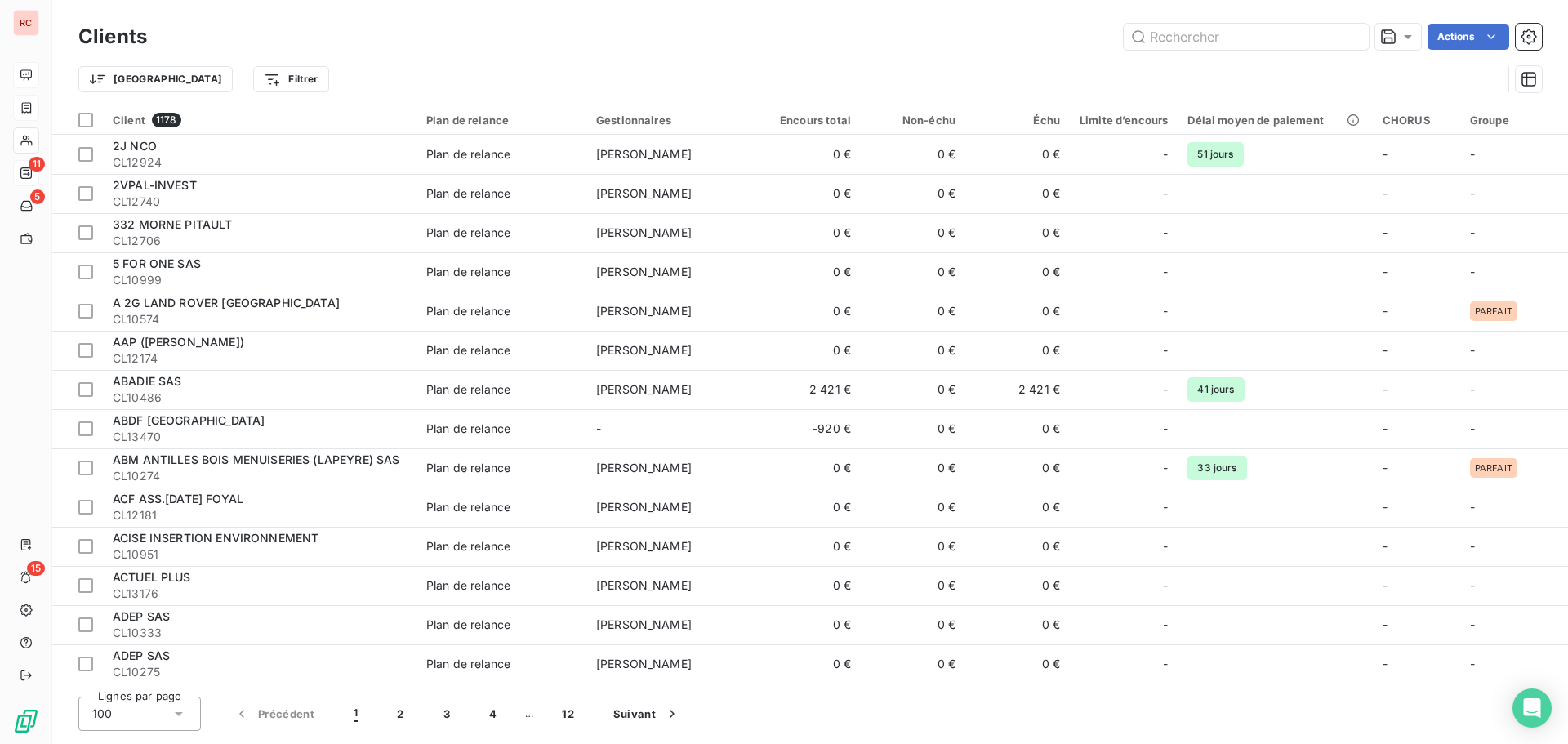
click at [1203, 55] on div "Trier Filtrer" at bounding box center [811, 79] width 1463 height 51
click at [1196, 42] on input "text" at bounding box center [1247, 37] width 245 height 27
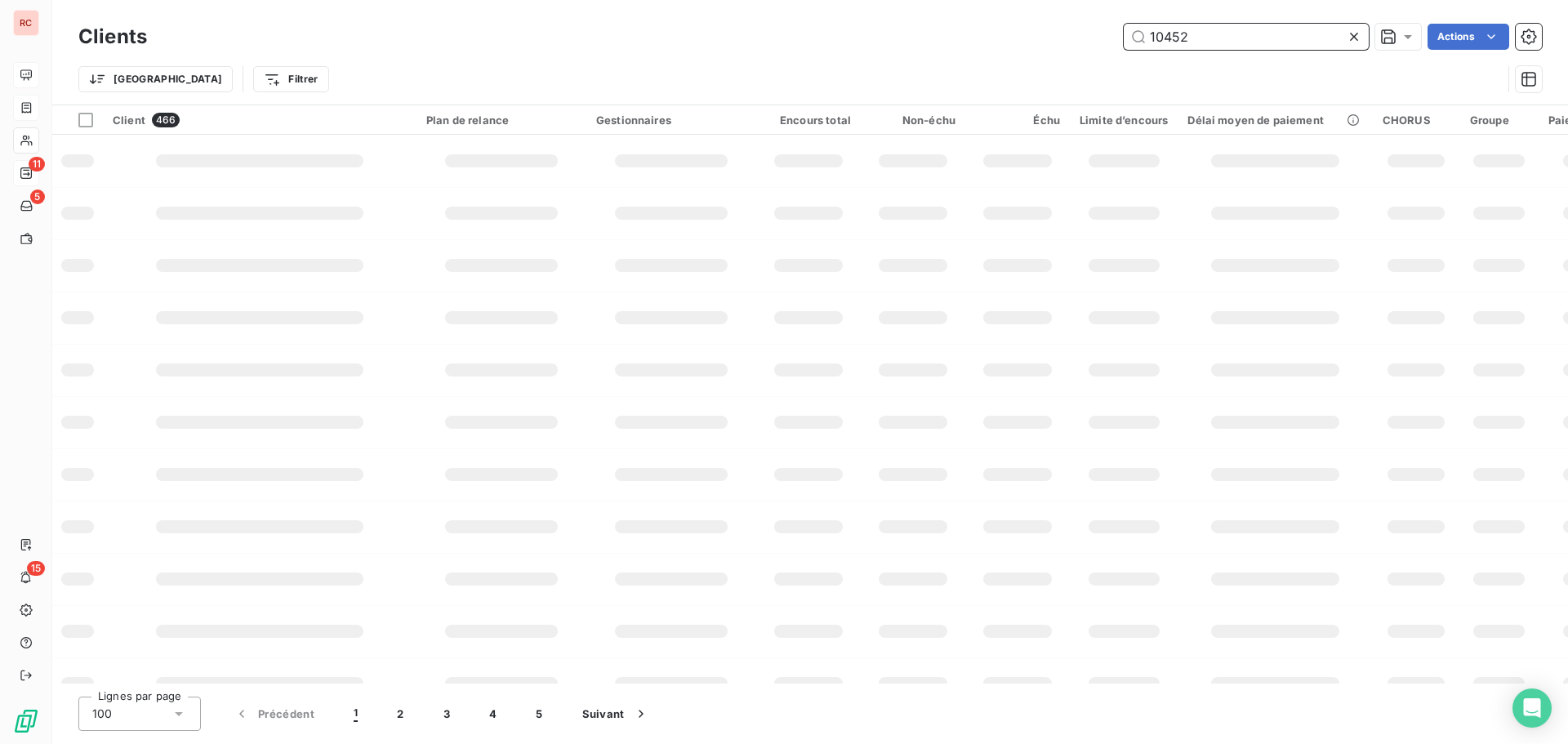
type input "10452"
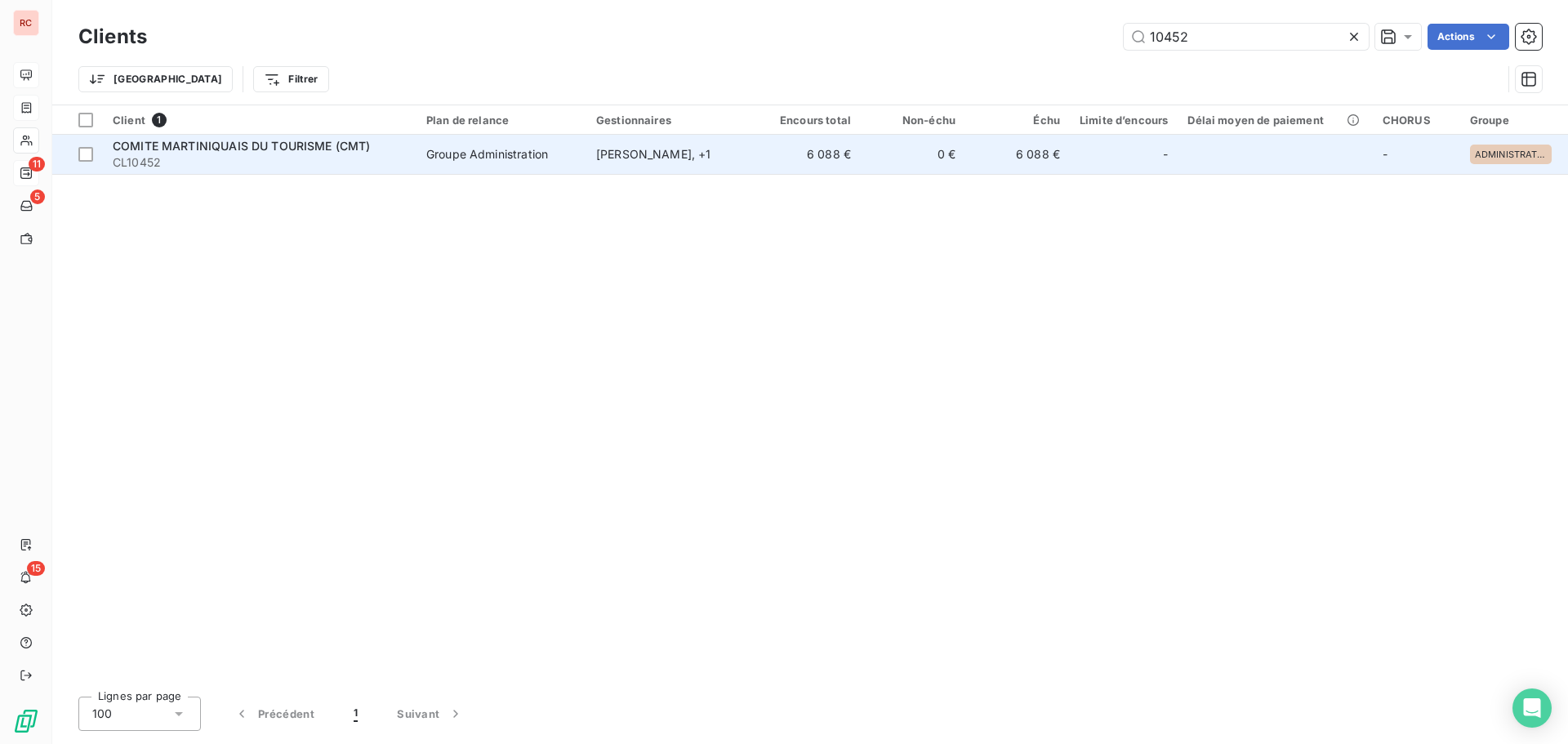
click at [539, 171] on td "Groupe Administration" at bounding box center [501, 154] width 170 height 39
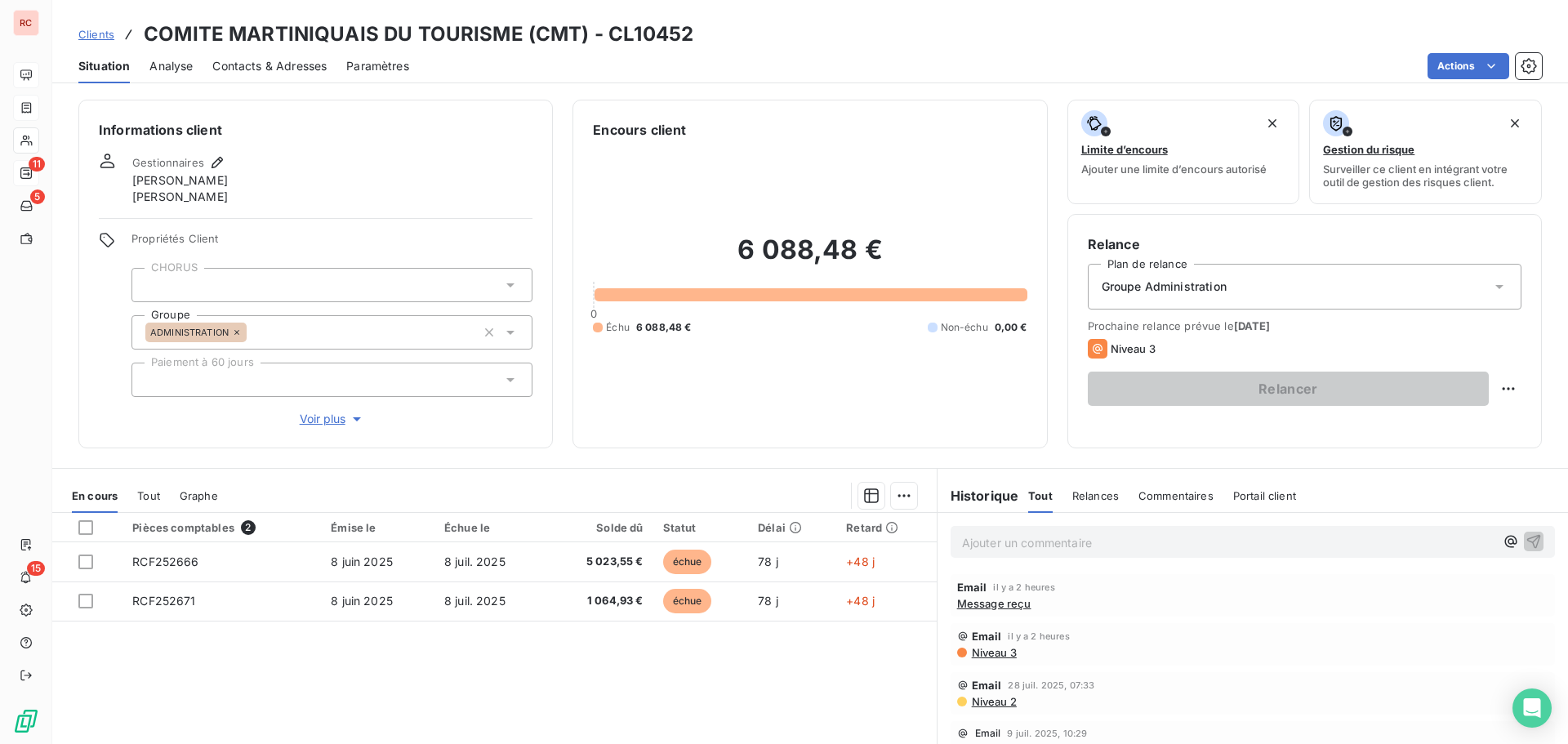
click at [306, 63] on span "Contacts & Adresses" at bounding box center [269, 66] width 114 height 16
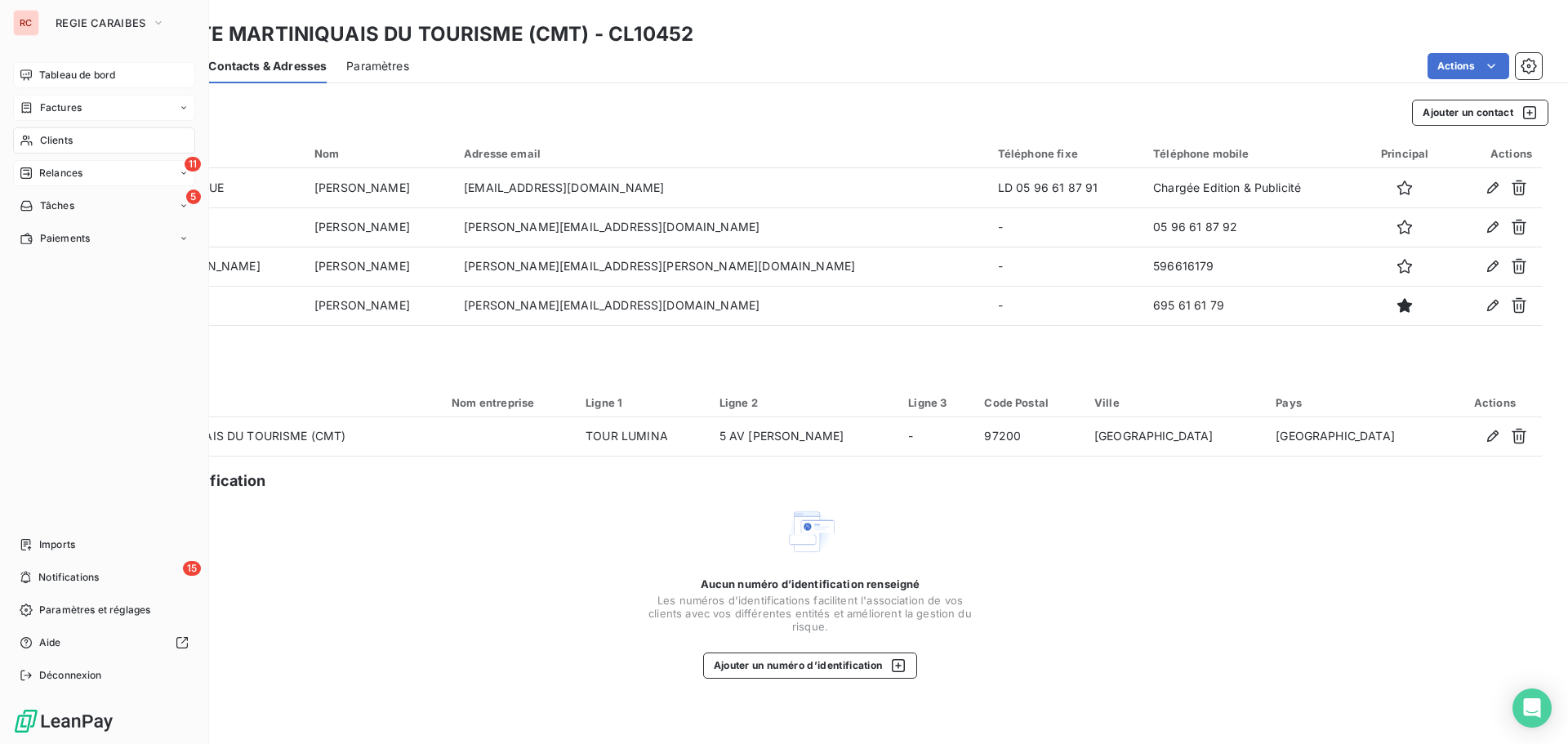
click at [48, 170] on span "Relances" at bounding box center [61, 173] width 44 height 15
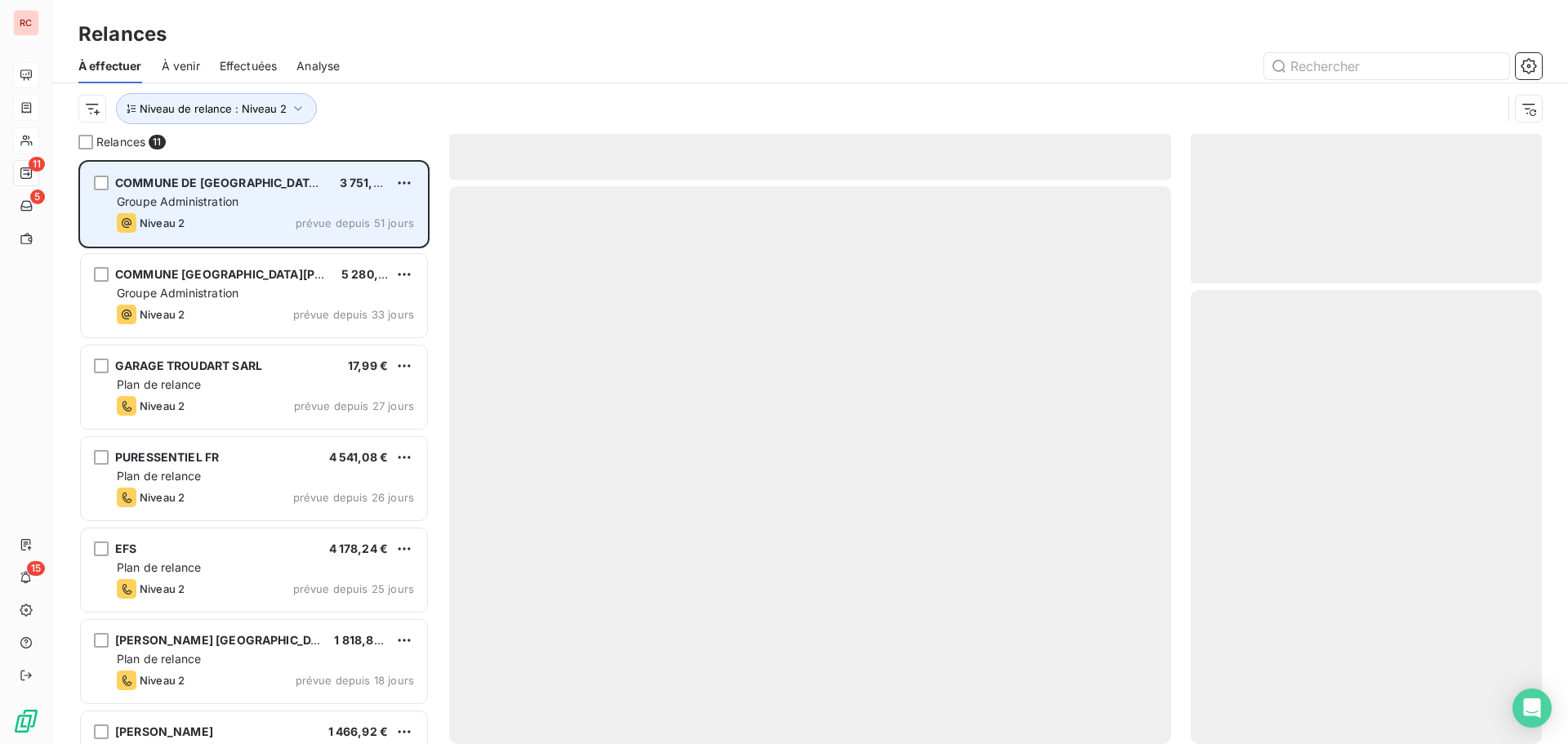
scroll to position [572, 339]
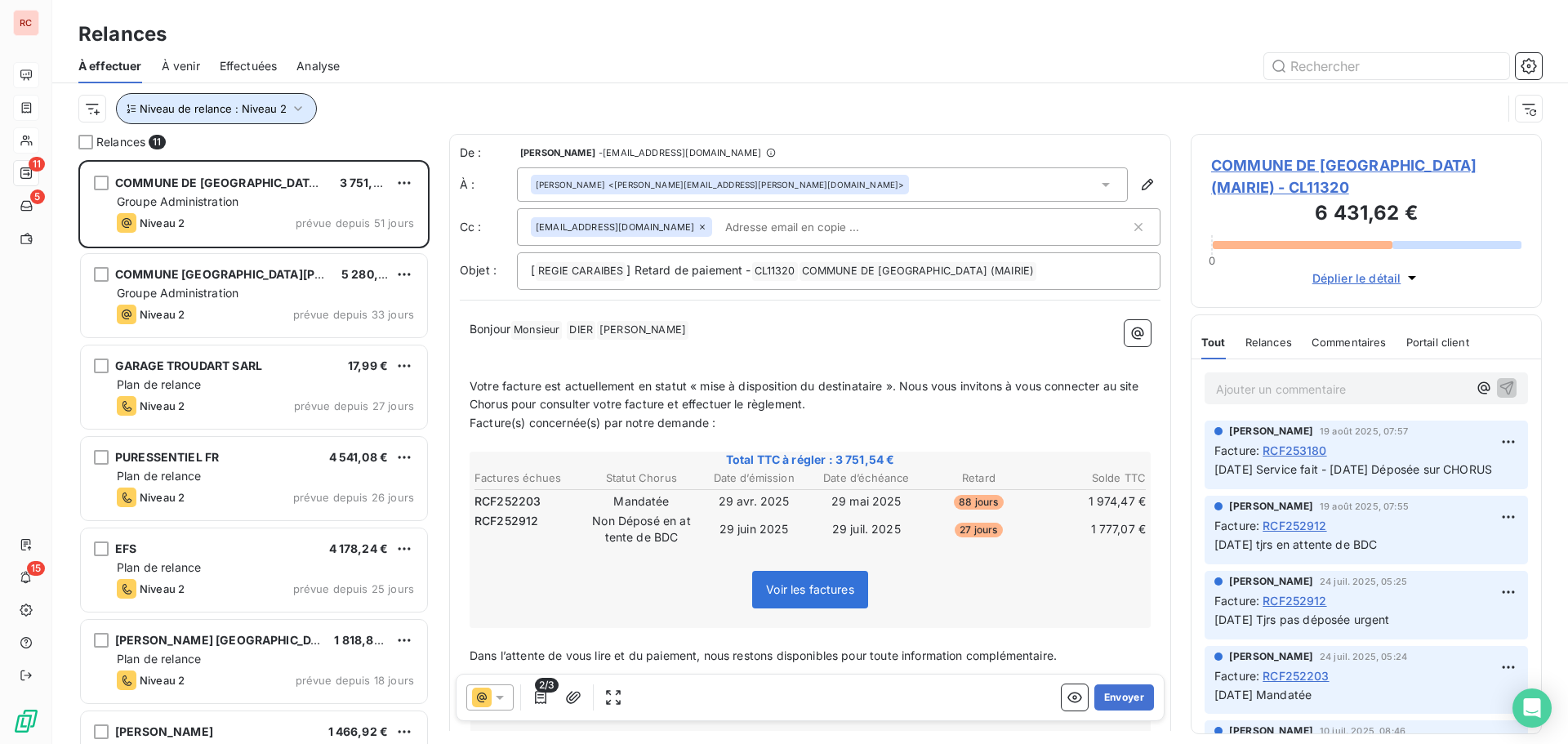
click at [297, 110] on icon "button" at bounding box center [297, 108] width 16 height 16
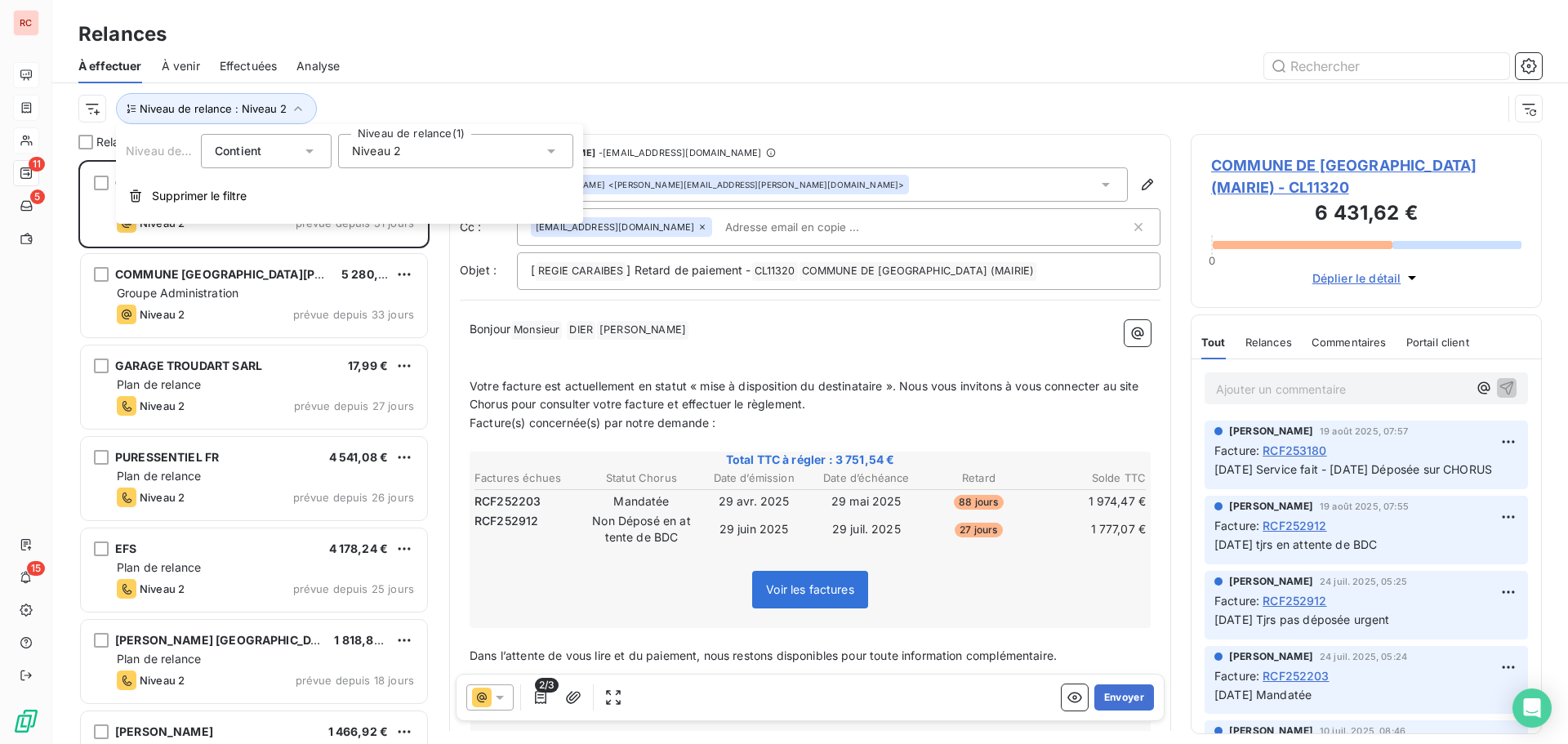
click at [559, 155] on icon at bounding box center [551, 151] width 16 height 16
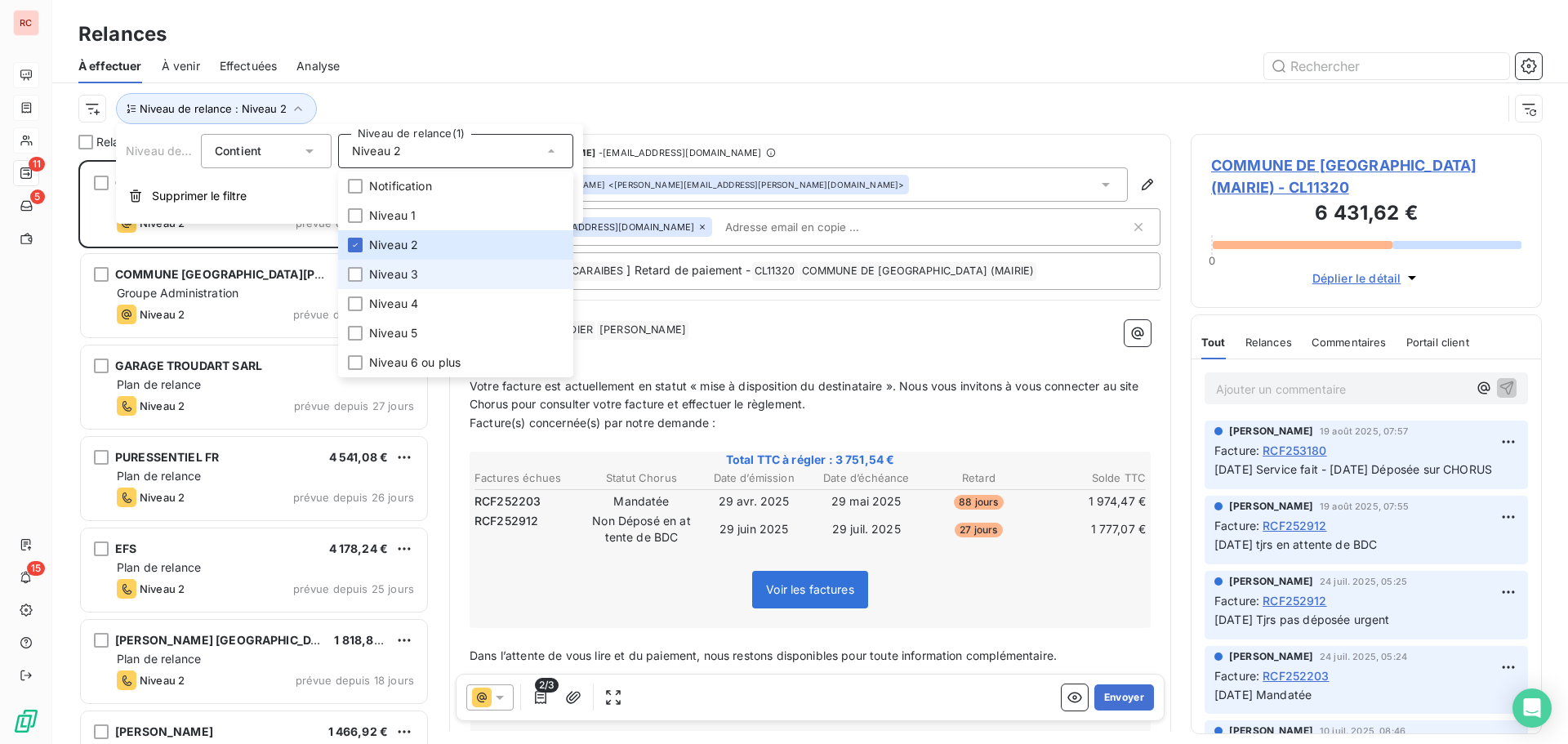
click at [453, 269] on li "Niveau 3" at bounding box center [456, 274] width 236 height 29
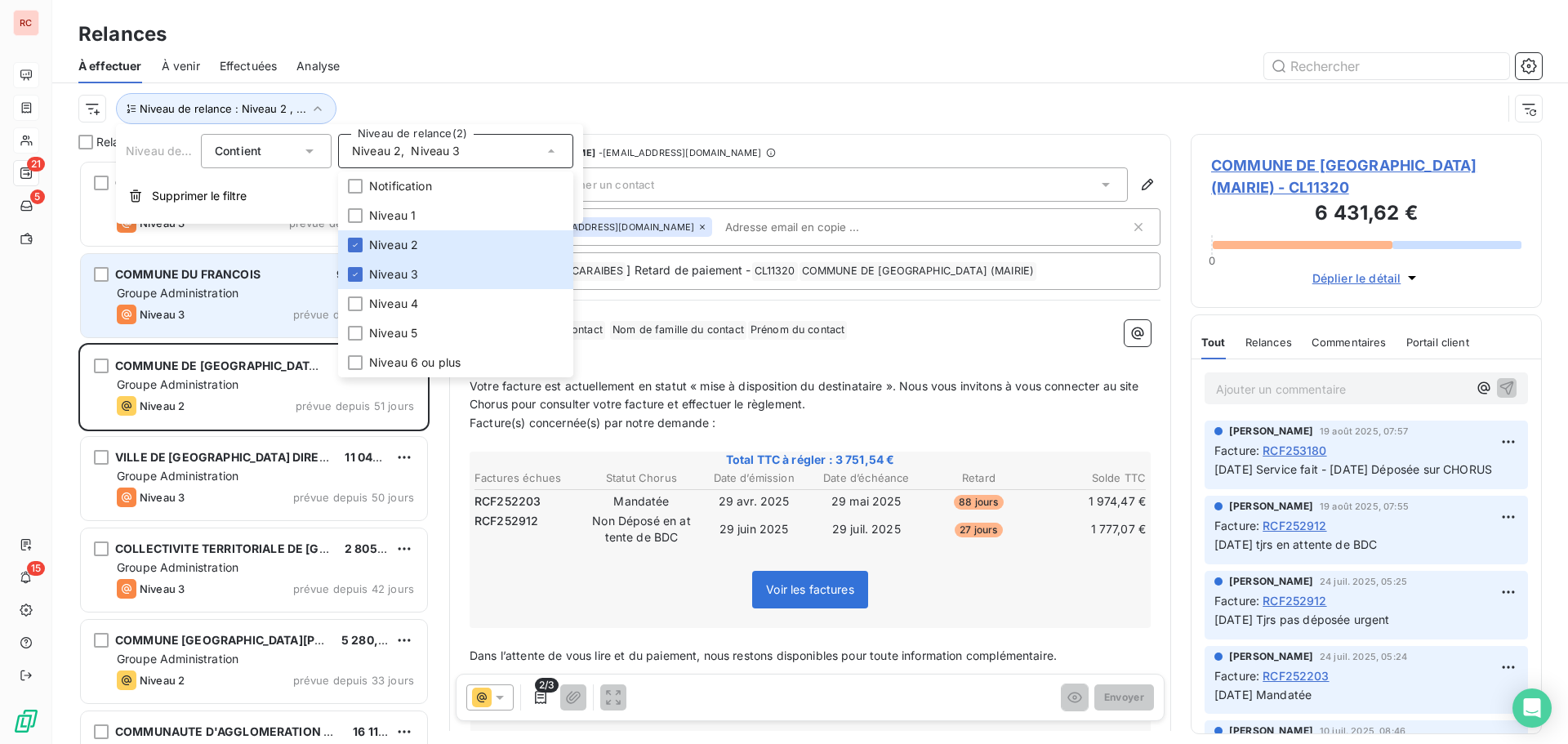
click at [226, 291] on span "Groupe Administration" at bounding box center [177, 293] width 122 height 14
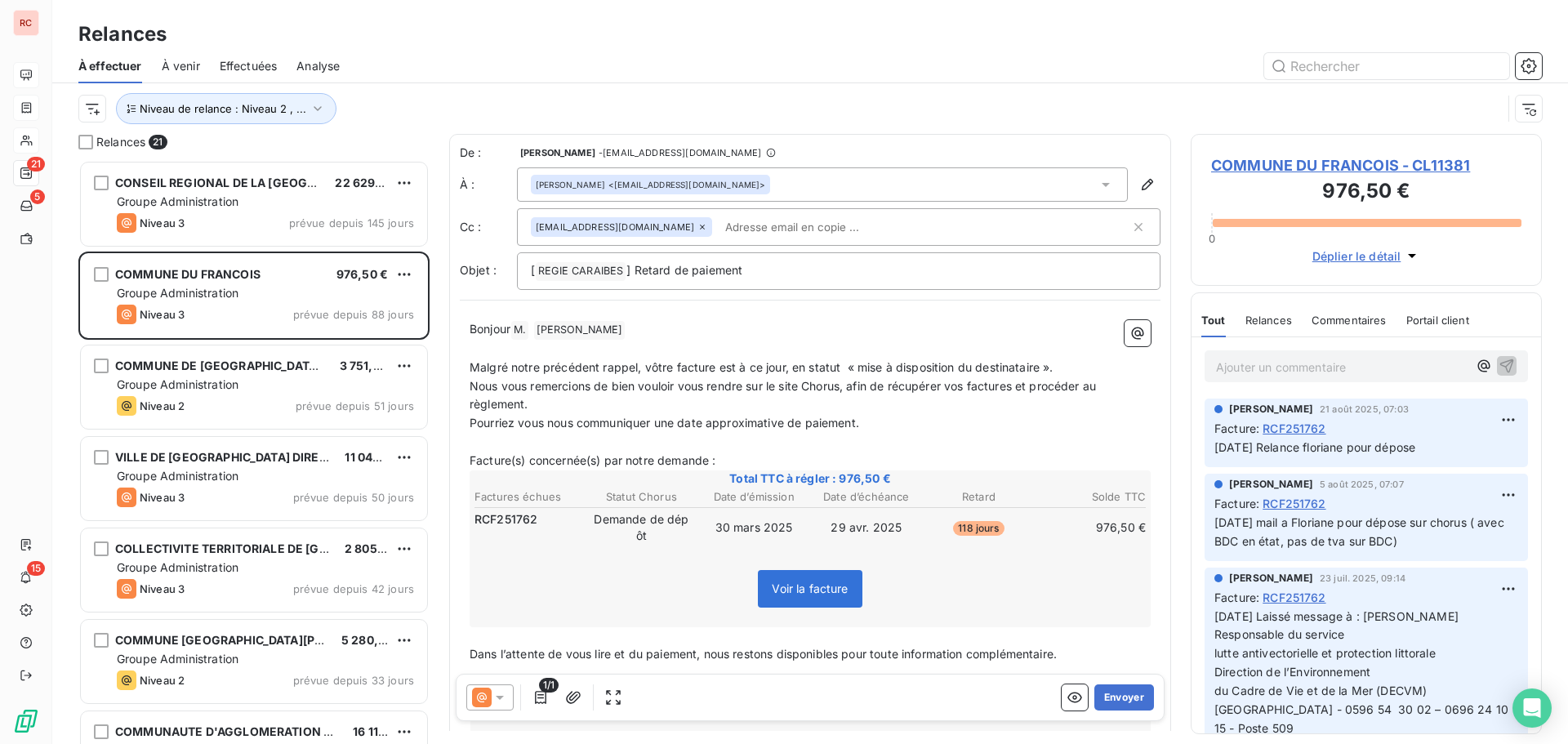
click at [533, 392] on span "Nous vous remercions de bien vouloir vous rendre sur le site Chorus, afin de ré…" at bounding box center [784, 395] width 630 height 33
drag, startPoint x: 536, startPoint y: 406, endPoint x: 466, endPoint y: 388, distance: 72.3
click at [466, 388] on div "Bonjour M. ﻿ YERRO Fabien ﻿ ﻿ ﻿ Malgré notre précédent rappel, vôtre facture es…" at bounding box center [811, 656] width 701 height 692
copy span "Nous vous remercions de bien vouloir vous rendre sur le site Chorus, afin de ré…"
drag, startPoint x: 315, startPoint y: 103, endPoint x: 320, endPoint y: 113, distance: 11.2
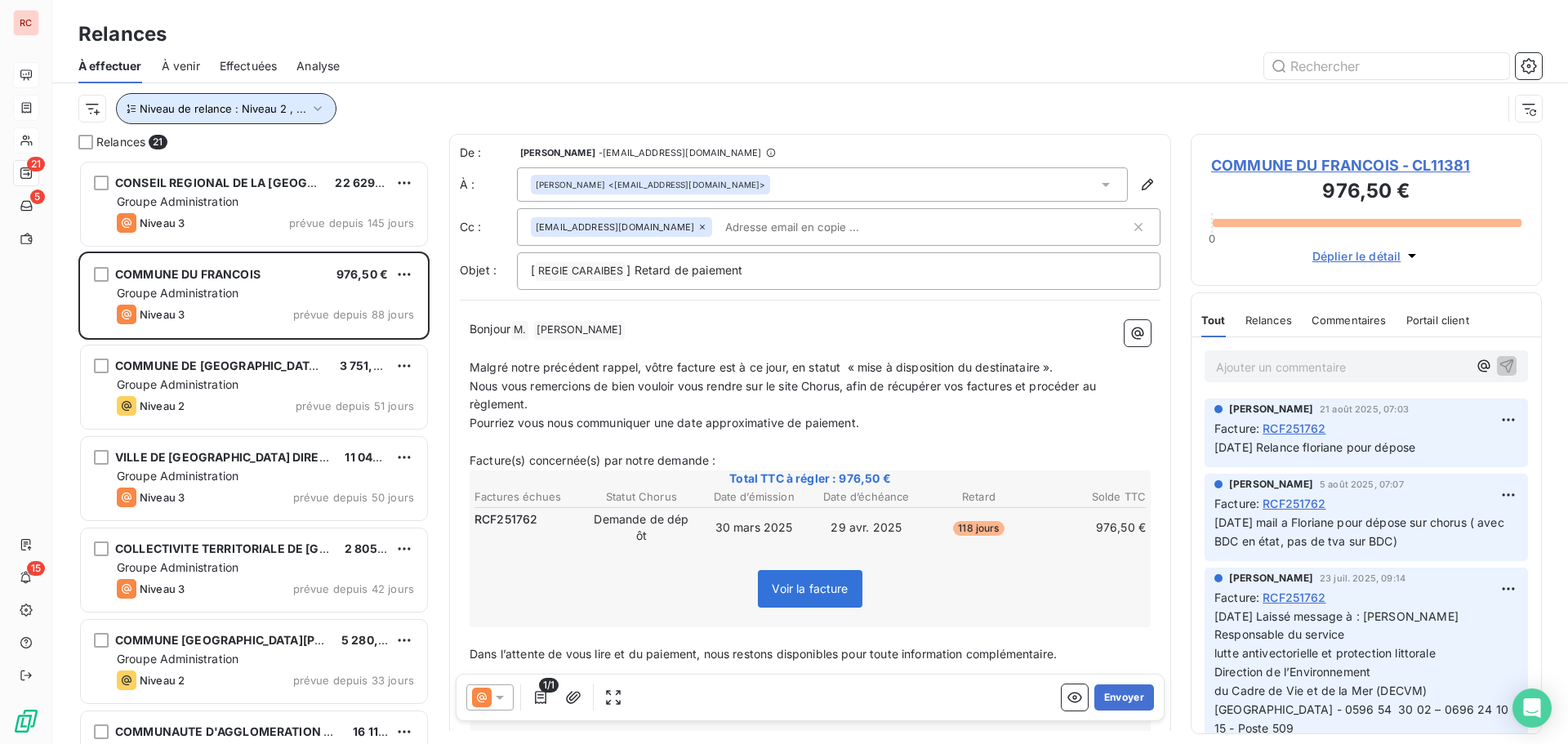
click at [315, 103] on icon "button" at bounding box center [317, 108] width 16 height 16
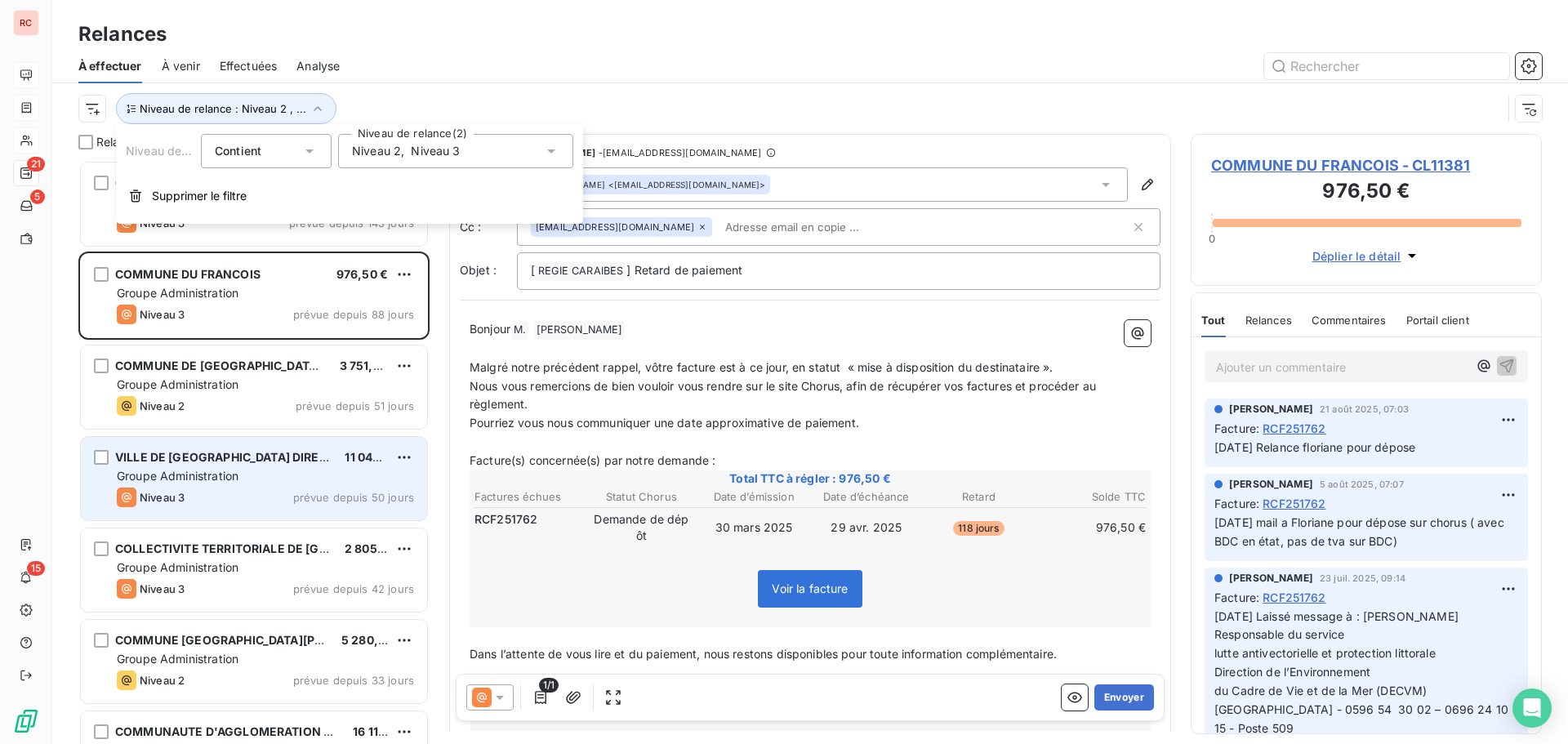
click at [319, 479] on div "Groupe Administration" at bounding box center [265, 476] width 297 height 16
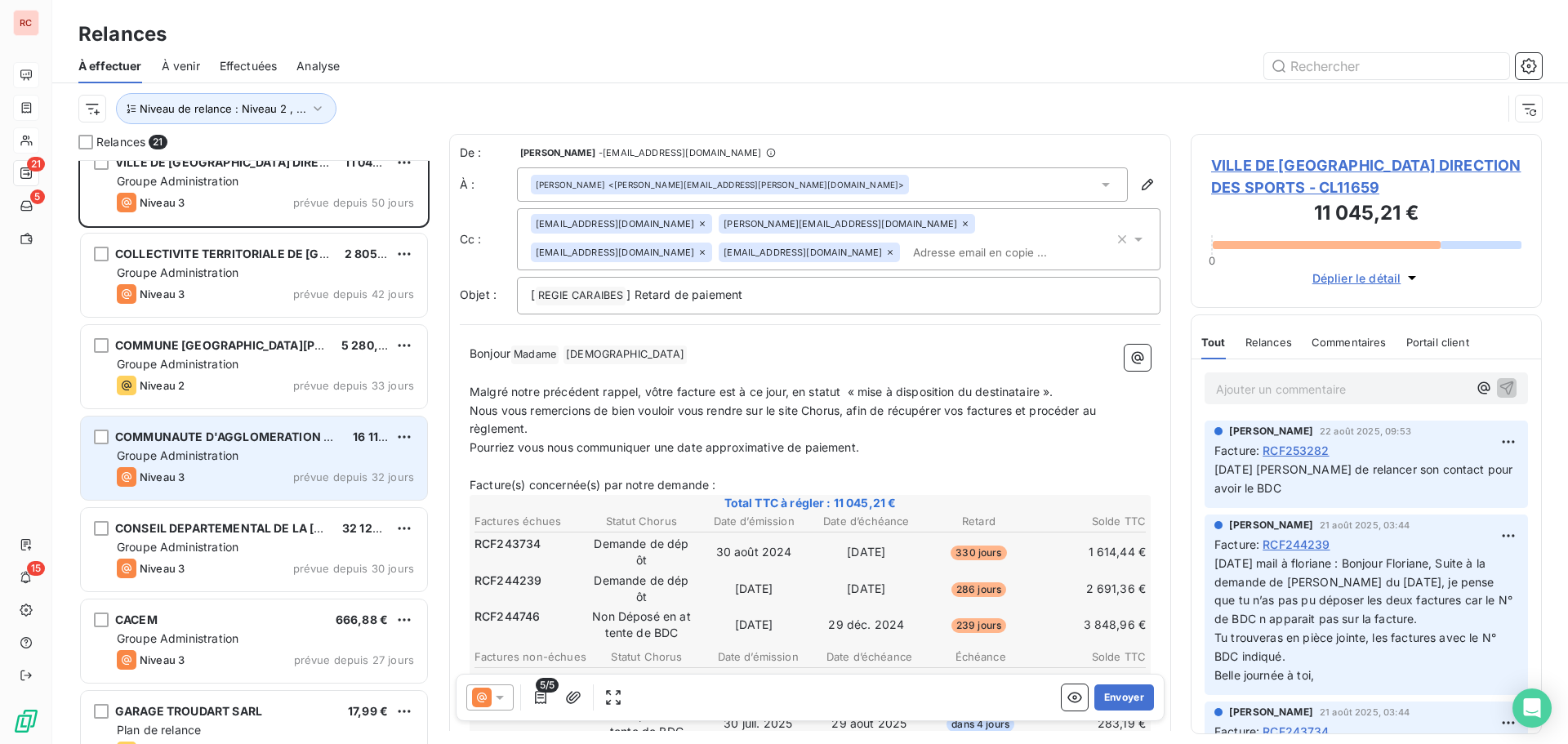
scroll to position [491, 0]
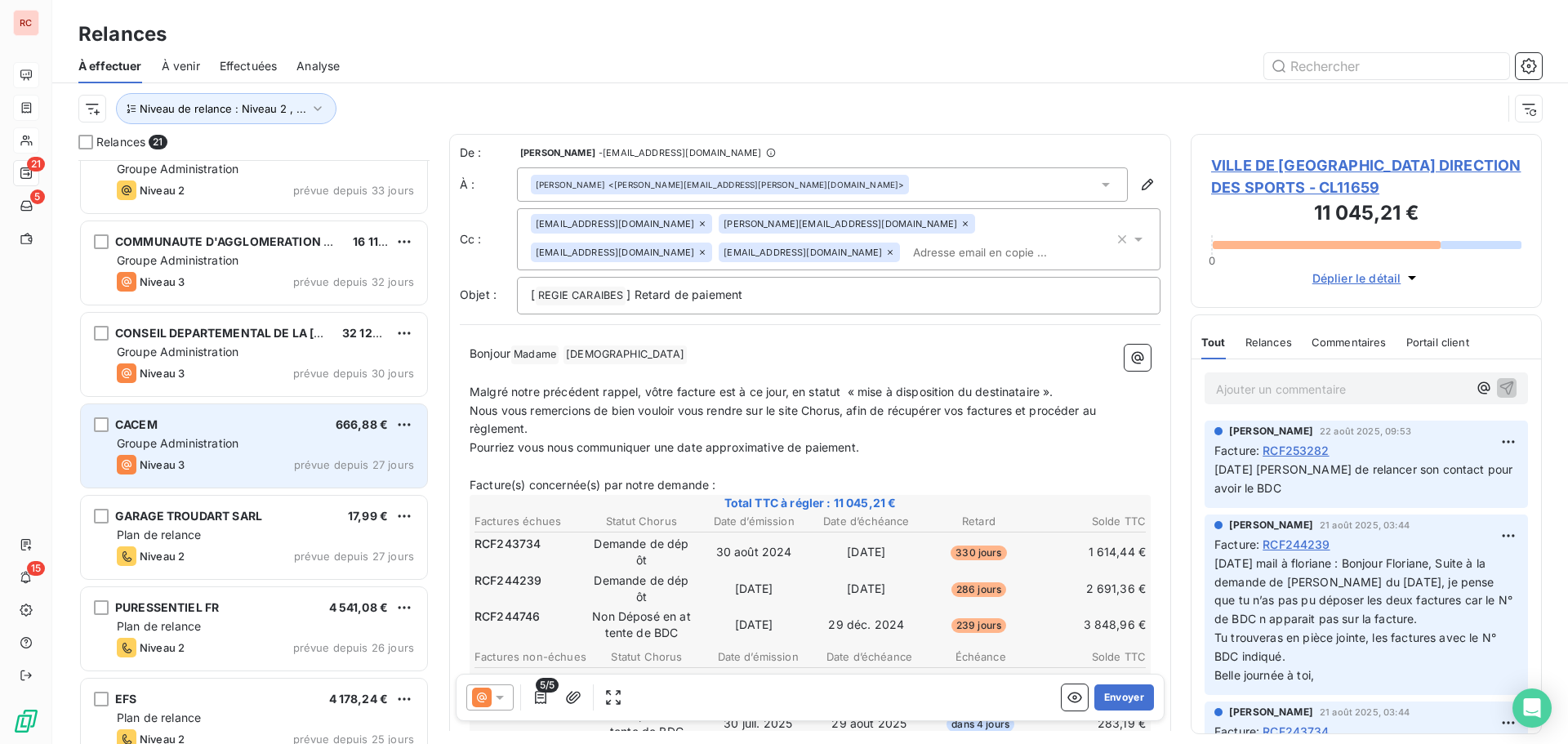
click at [286, 438] on div "Groupe Administration" at bounding box center [265, 443] width 297 height 16
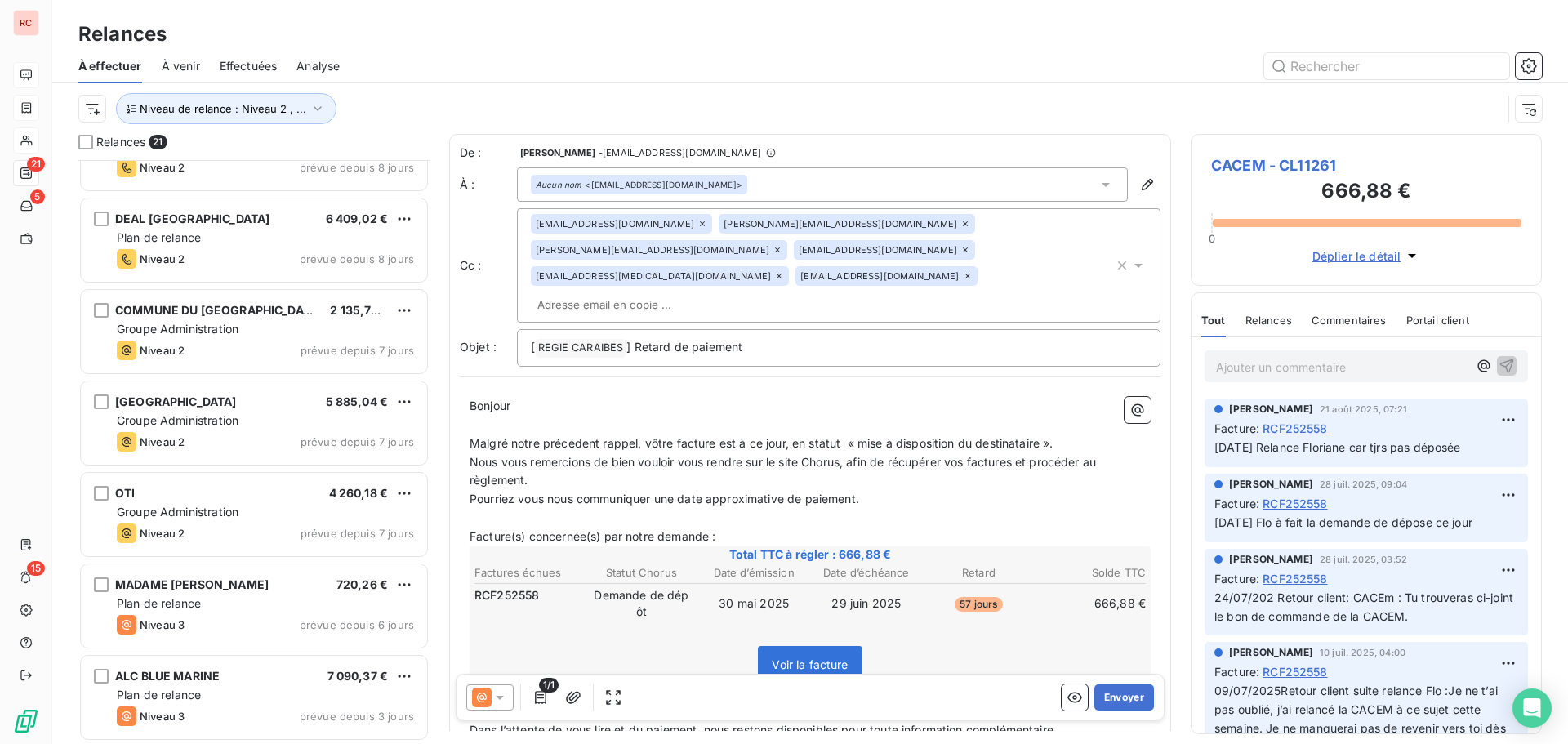
scroll to position [1338, 0]
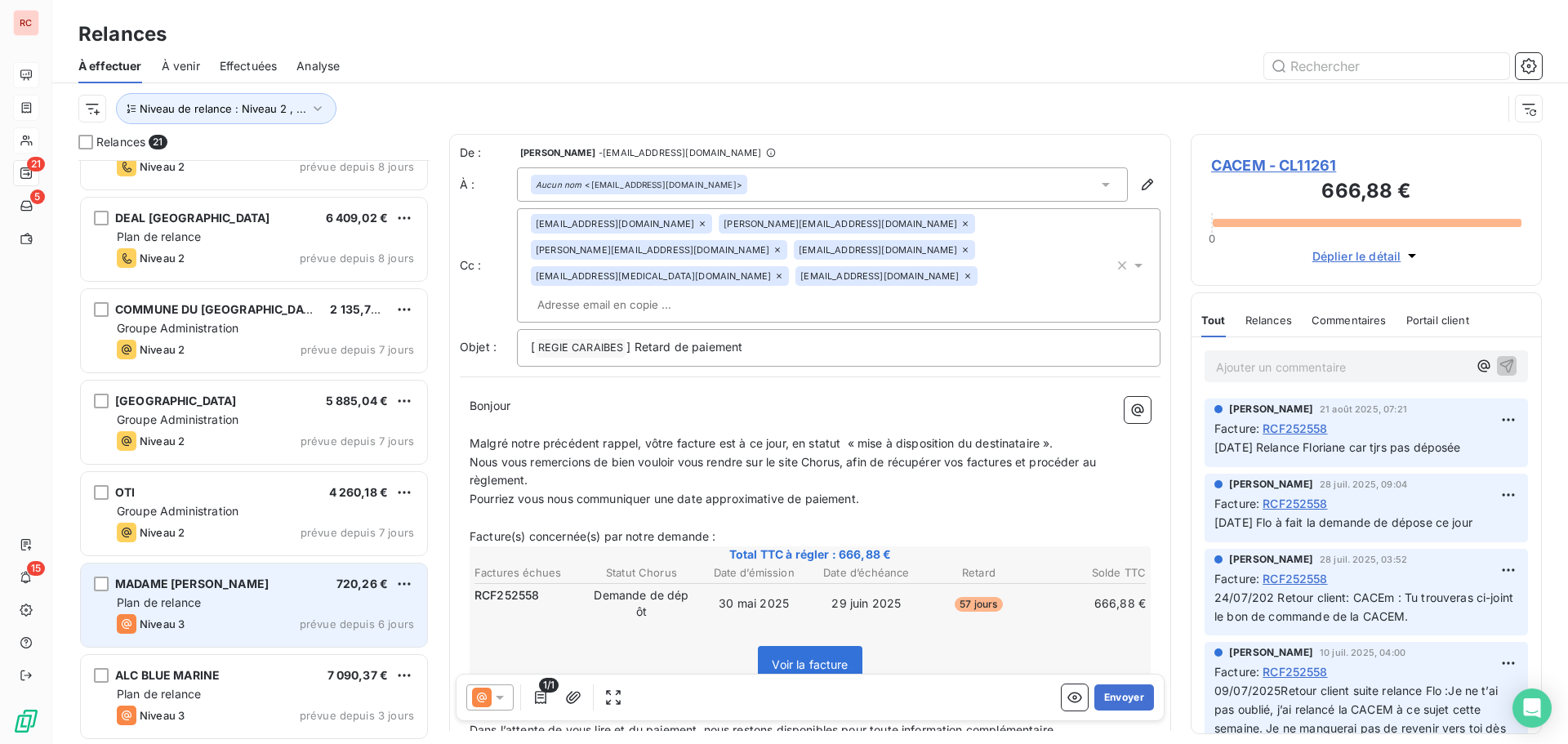
click at [304, 579] on div "MADAME LUDNIE BAZILE 720,26 €" at bounding box center [265, 584] width 297 height 15
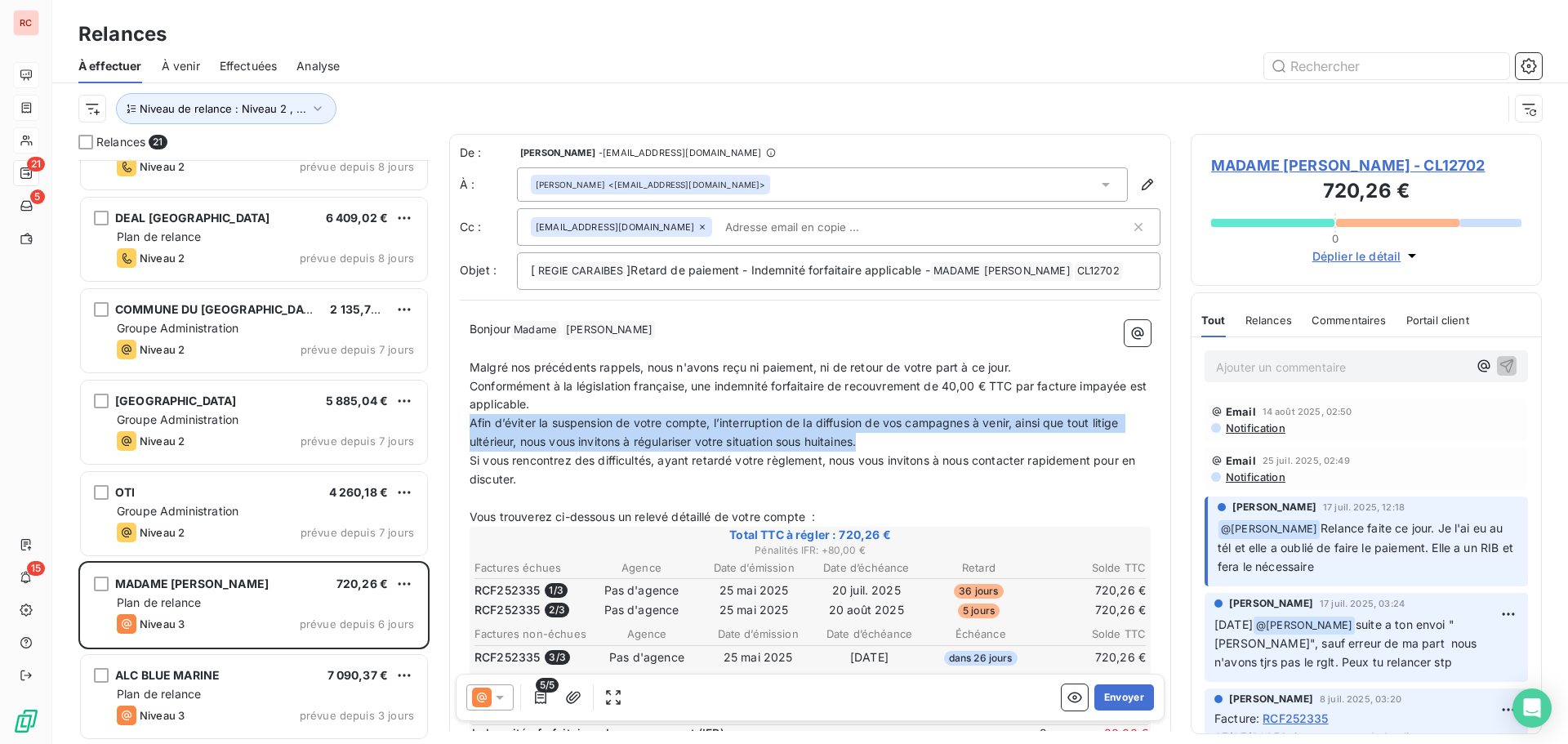
drag, startPoint x: 871, startPoint y: 439, endPoint x: 470, endPoint y: 421, distance: 401.4
click at [470, 421] on p "Afin d’éviter la suspension de votre compte, l’interruption de la diffusion de …" at bounding box center [810, 433] width 681 height 38
copy span "Afin d’éviter la suspension de votre compte, l’interruption de la diffusion de …"
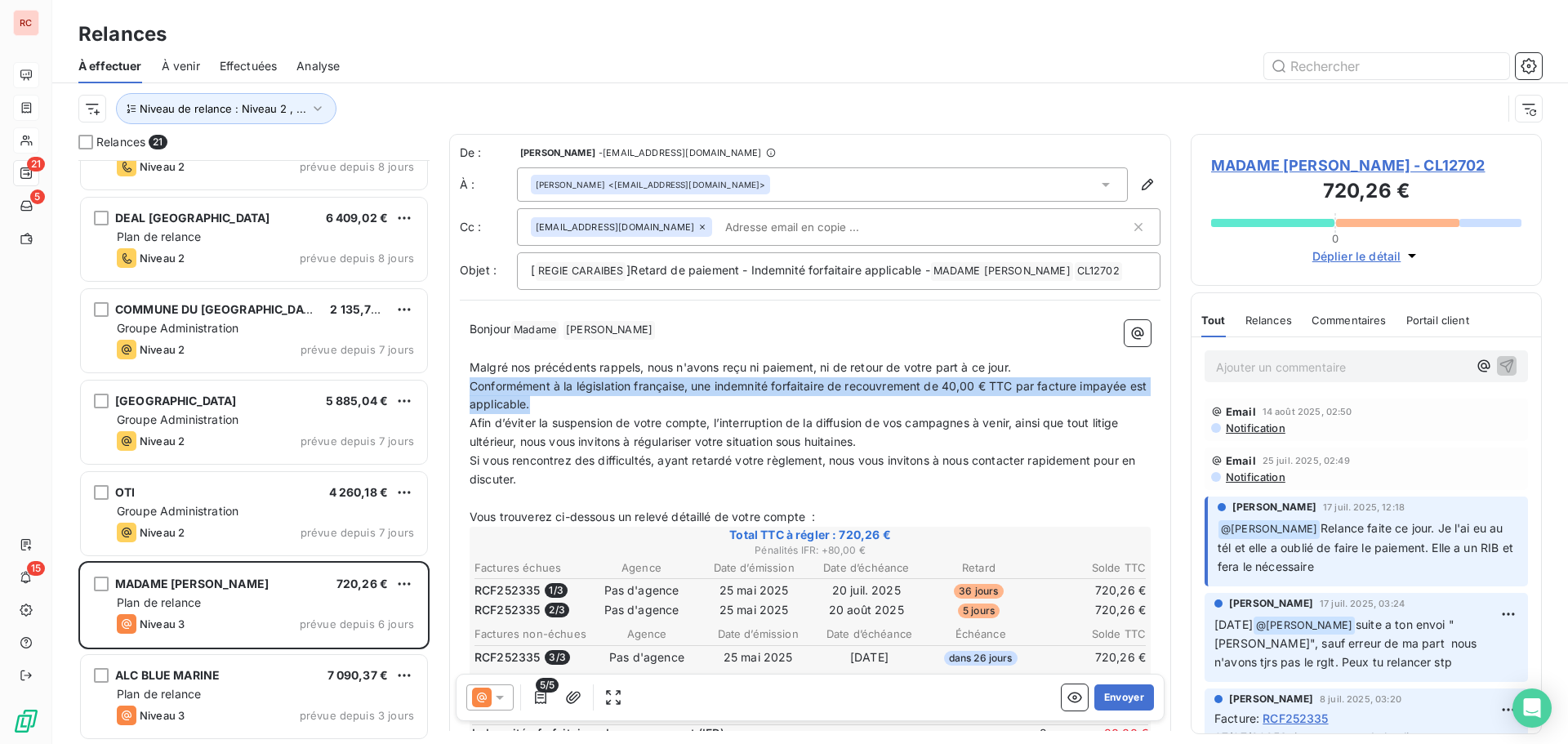
drag, startPoint x: 569, startPoint y: 402, endPoint x: 465, endPoint y: 391, distance: 104.6
copy span "Conformément à la législation française, une indemnité forfaitaire de recouvrem…"
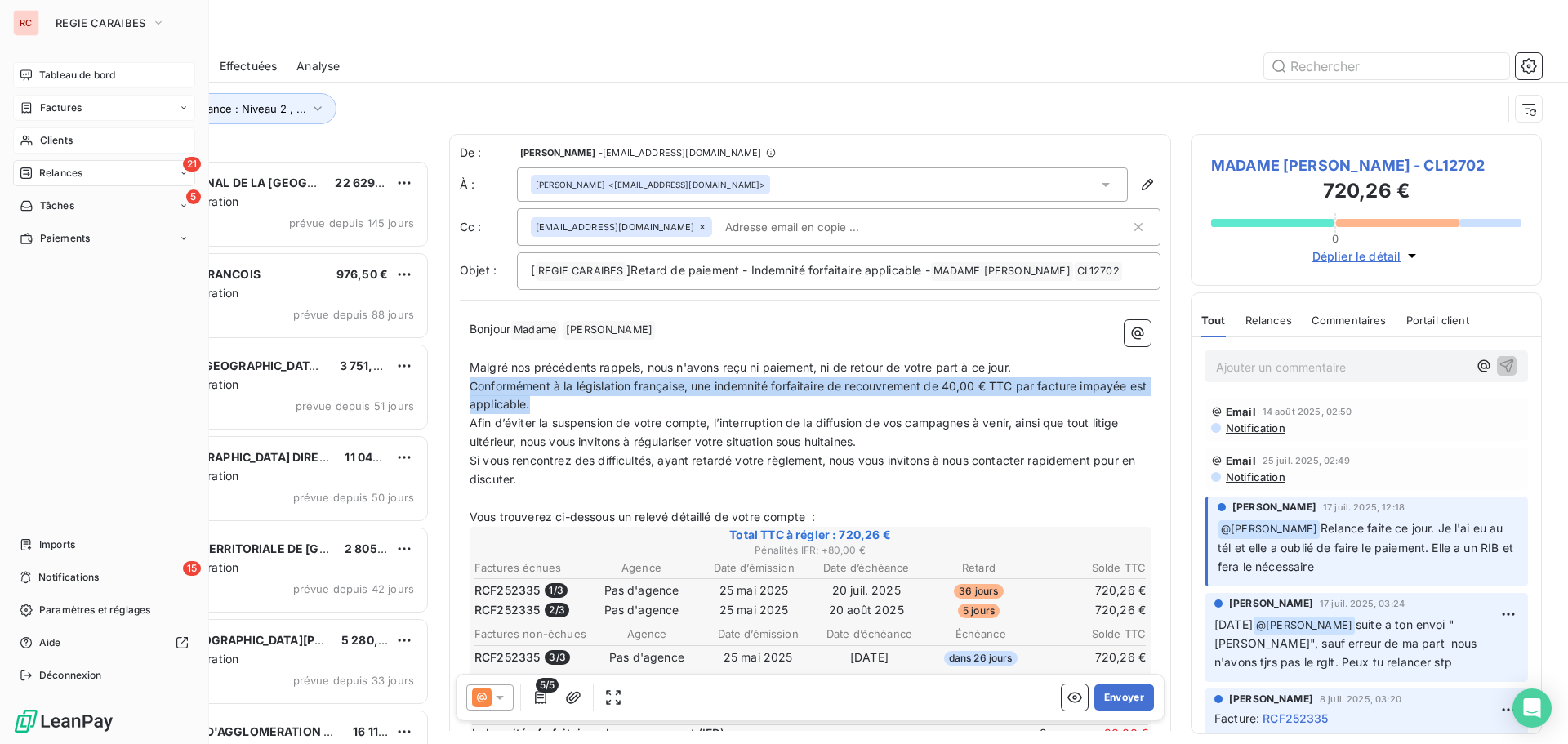
click at [64, 72] on span "Tableau de bord" at bounding box center [77, 75] width 76 height 15
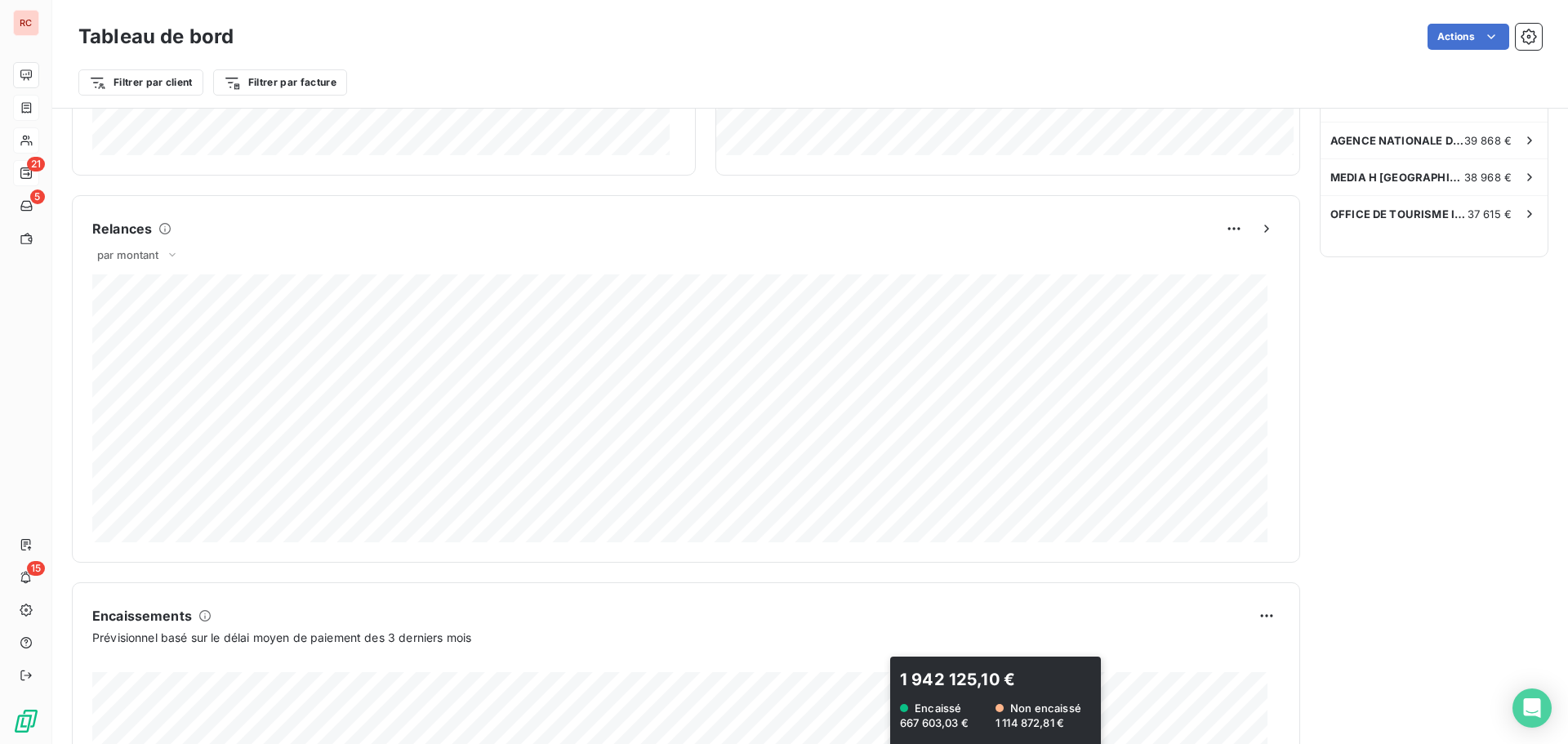
scroll to position [603, 0]
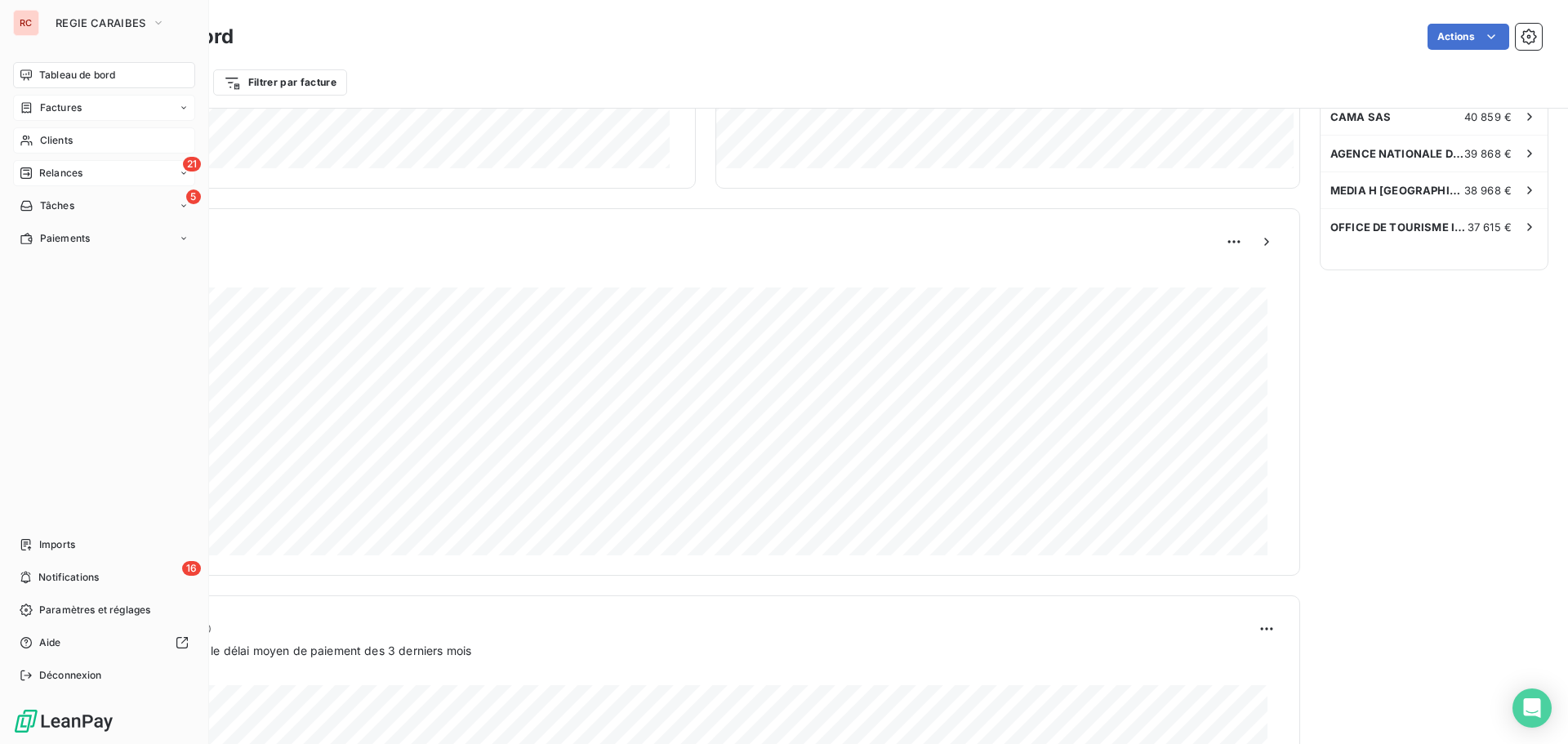
drag, startPoint x: 75, startPoint y: 114, endPoint x: 123, endPoint y: 114, distance: 48.0
click at [75, 114] on span "Factures" at bounding box center [61, 107] width 42 height 15
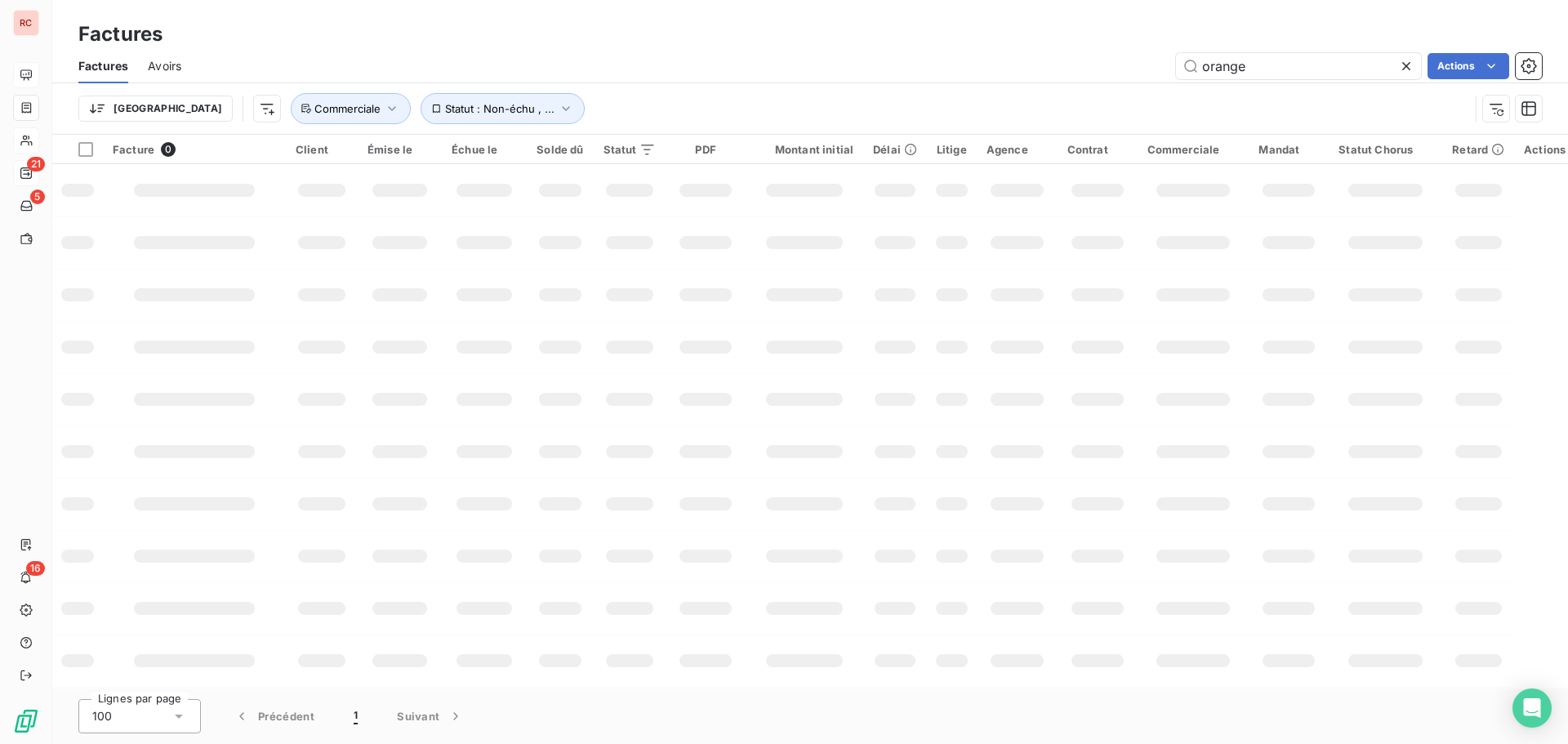
drag, startPoint x: 1266, startPoint y: 68, endPoint x: 1143, endPoint y: 77, distance: 123.3
click at [1143, 77] on div "orange Actions" at bounding box center [871, 66] width 1341 height 27
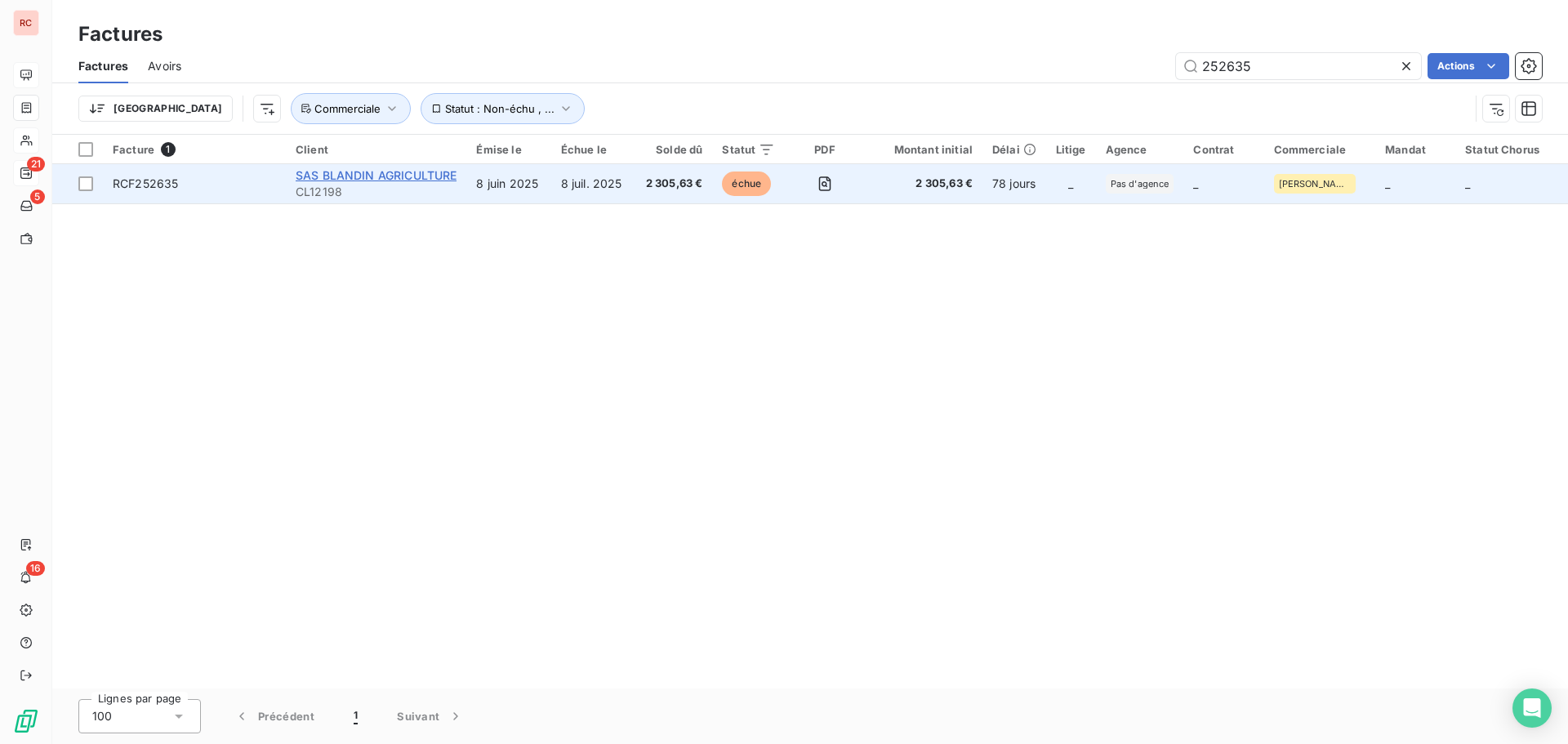
type input "252635"
click at [358, 174] on span "SAS BLANDIN AGRICULTURE" at bounding box center [376, 175] width 161 height 14
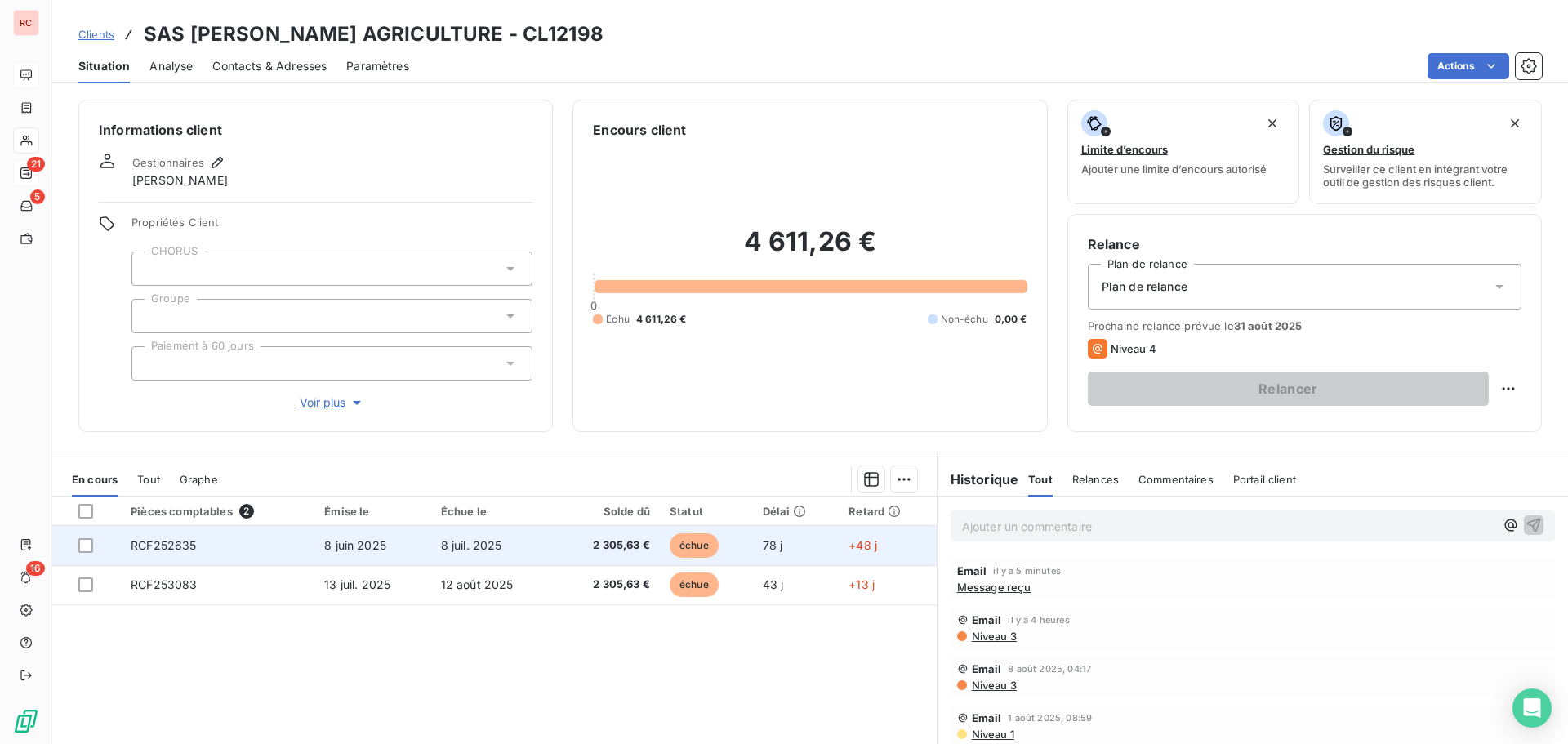
click at [345, 544] on span "8 juin 2025" at bounding box center [355, 545] width 62 height 14
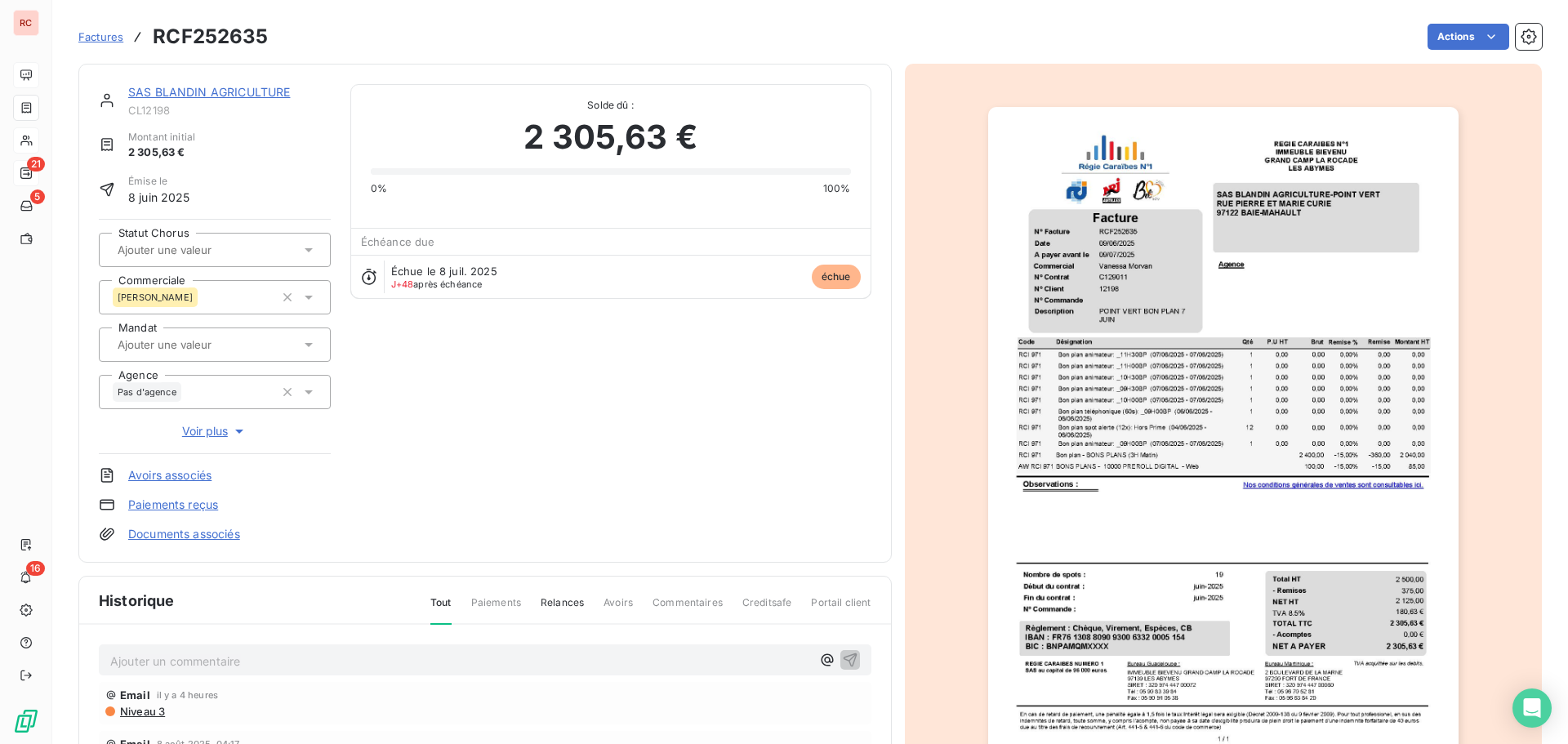
click at [146, 660] on p "Ajouter un commentaire ﻿" at bounding box center [461, 662] width 701 height 21
click at [310, 658] on span "25/08/2025 Ordre de virement au 22/08/2025" at bounding box center [211, 660] width 200 height 14
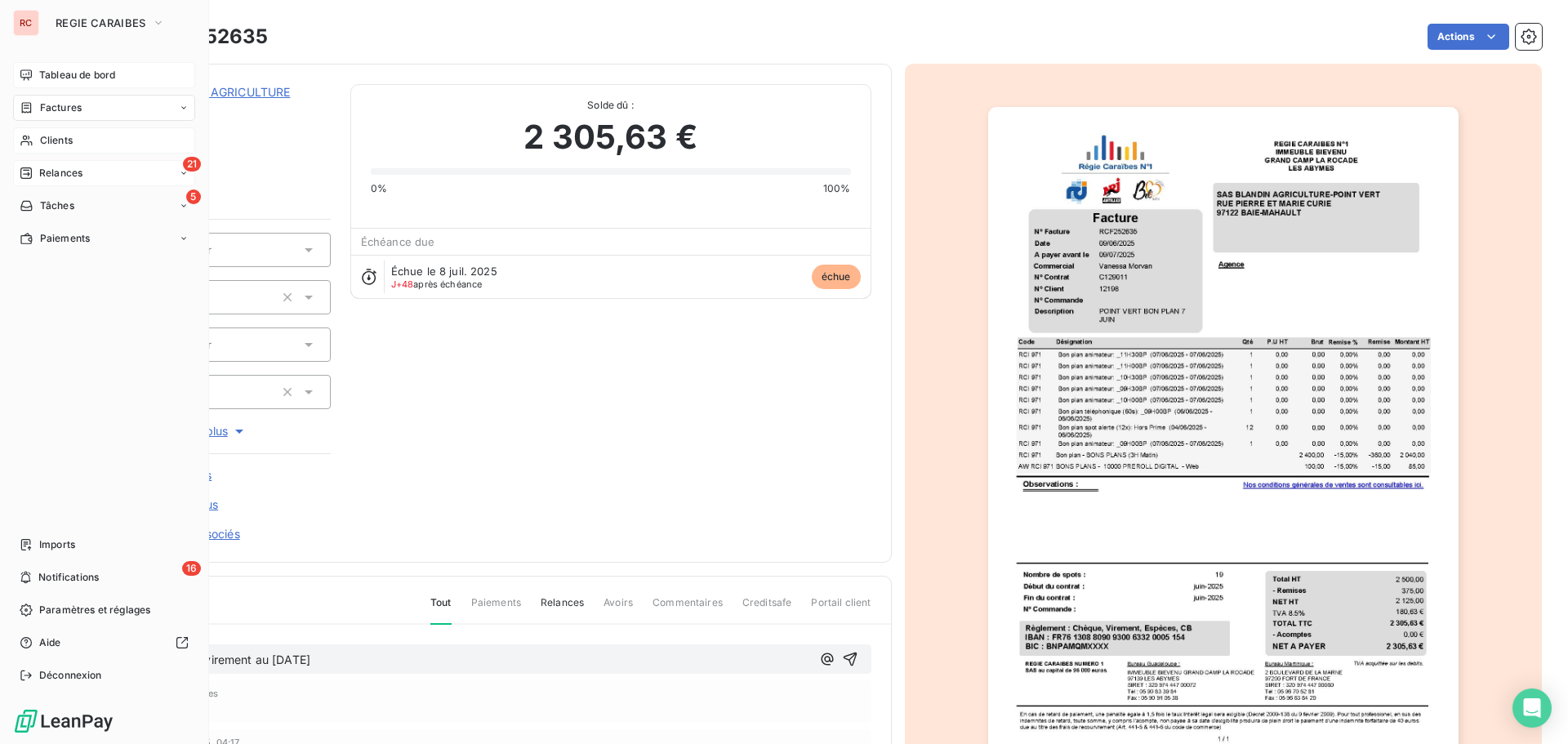
drag, startPoint x: 309, startPoint y: 663, endPoint x: 1, endPoint y: 646, distance: 308.5
click at [1, 646] on div "RC REGIE CARAIBES Tableau de bord Factures Clients 21 Relances 5 Tâches Paiemen…" at bounding box center [784, 372] width 1568 height 744
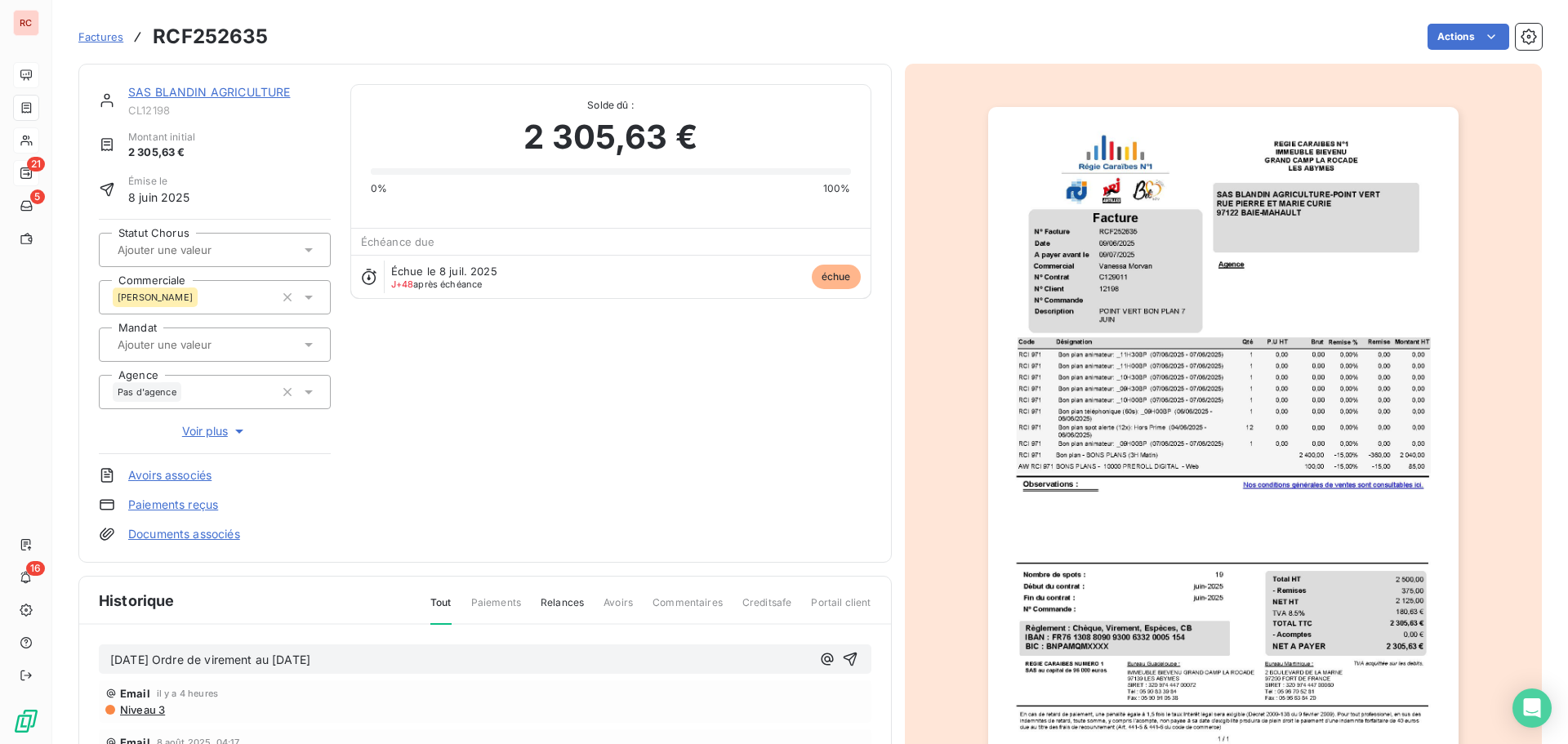
copy span "25/08/2025 Ordre de virement au 22/08/2025"
click at [843, 655] on icon "button" at bounding box center [850, 660] width 14 height 14
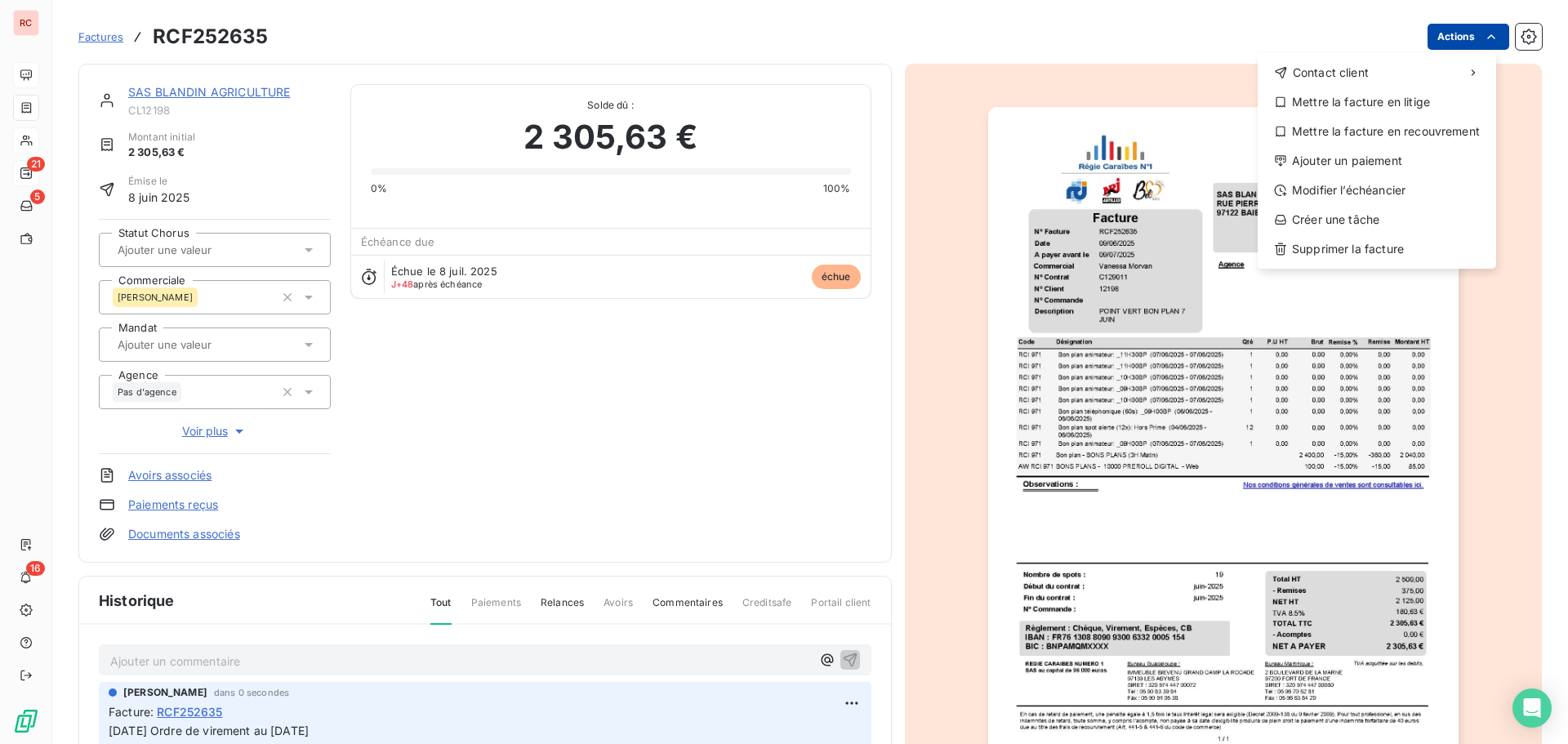
click at [1452, 36] on html "RC 21 5 16 Factures RCF252635 Actions Contact client Mettre la facture en litig…" at bounding box center [784, 372] width 1568 height 744
click at [1360, 166] on div "Ajouter un paiement" at bounding box center [1377, 161] width 225 height 27
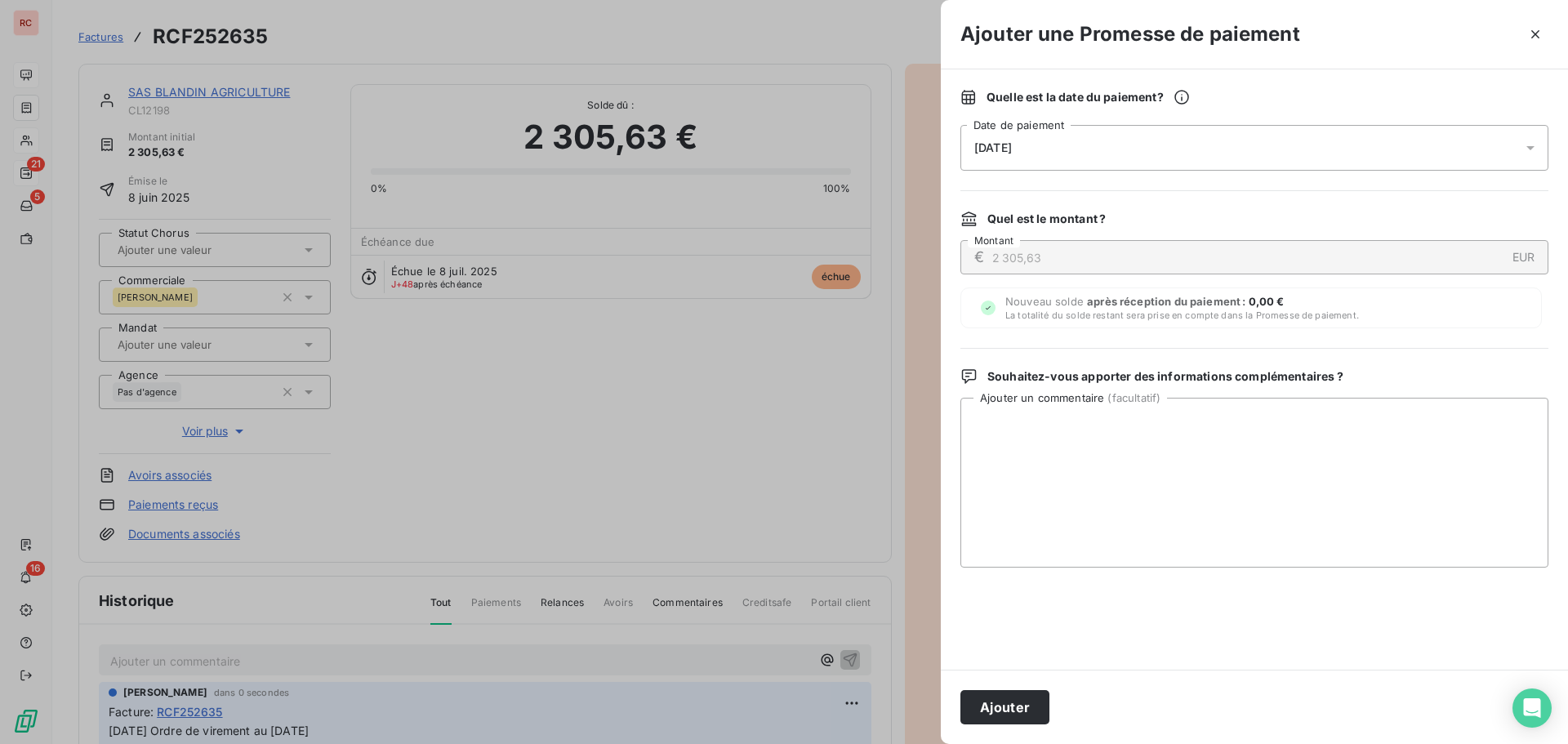
click at [1530, 149] on icon at bounding box center [1531, 148] width 9 height 4
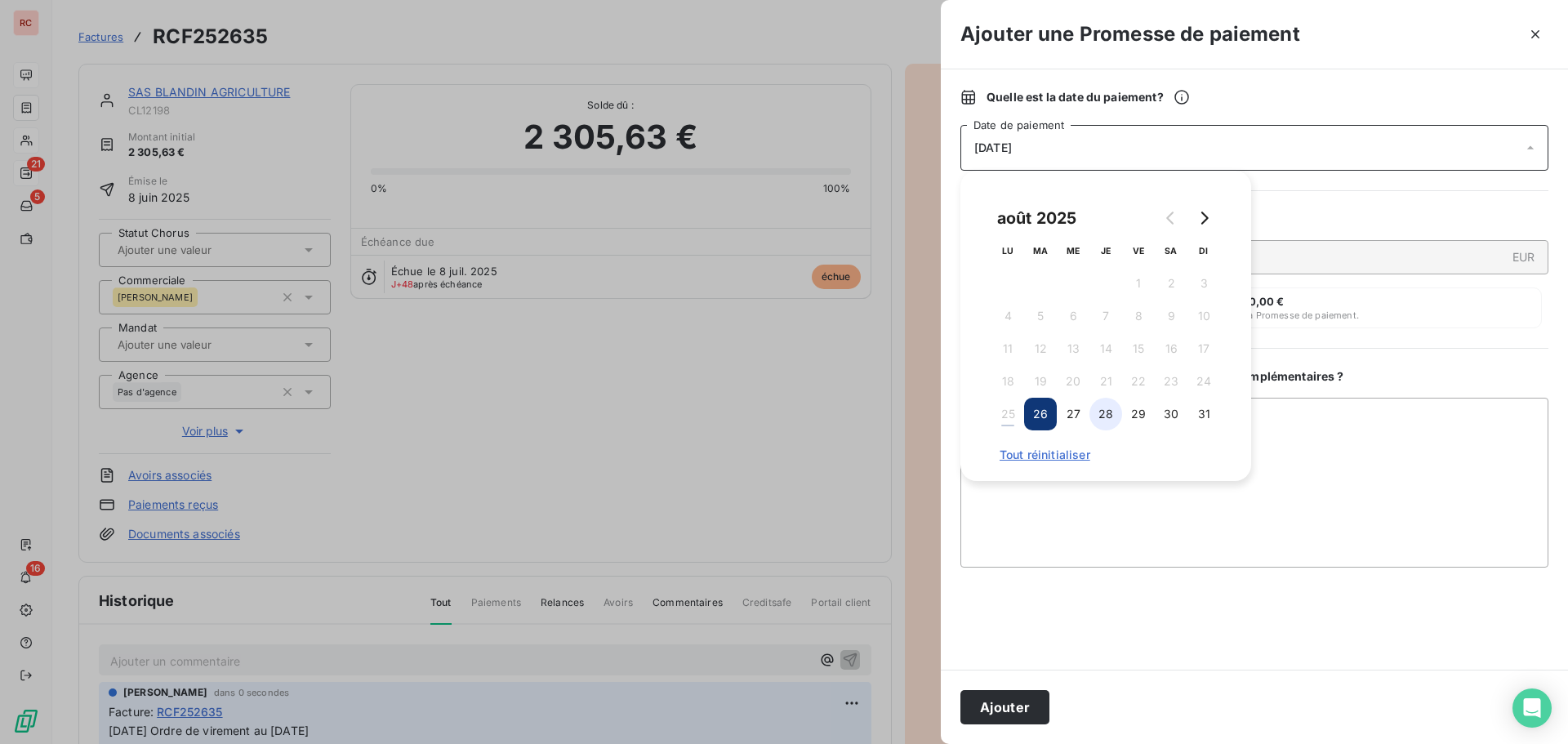
click at [1104, 424] on button "28" at bounding box center [1106, 414] width 33 height 33
click at [1021, 514] on textarea "Ajouter un commentaire ( facultatif )" at bounding box center [1254, 483] width 588 height 170
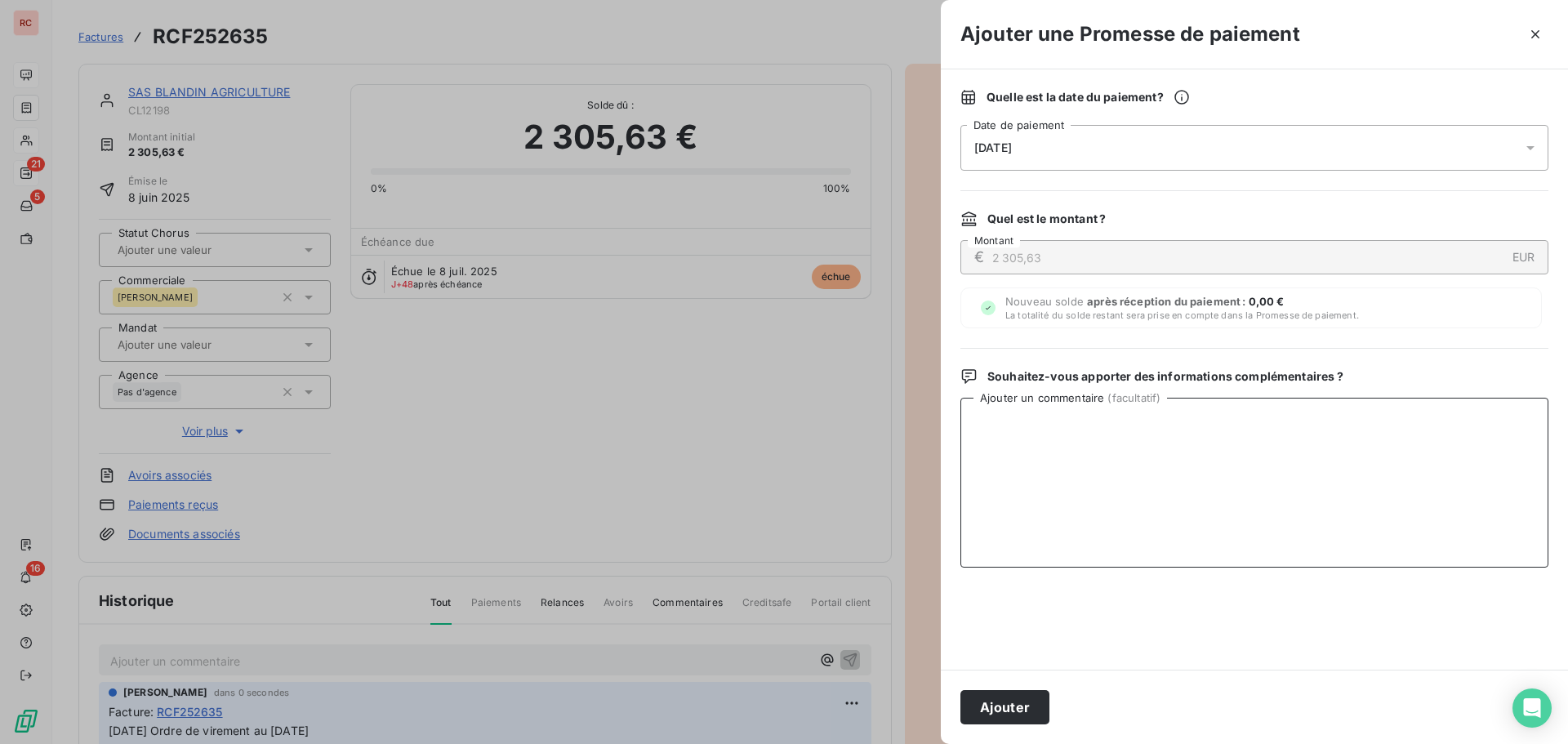
paste textarea "25/08/2025 Ordre de virement au 22/08/2025"
type textarea "25/08/2025 Ordre de virement au 22/08/2025"
click at [1015, 701] on button "Ajouter" at bounding box center [1005, 707] width 89 height 34
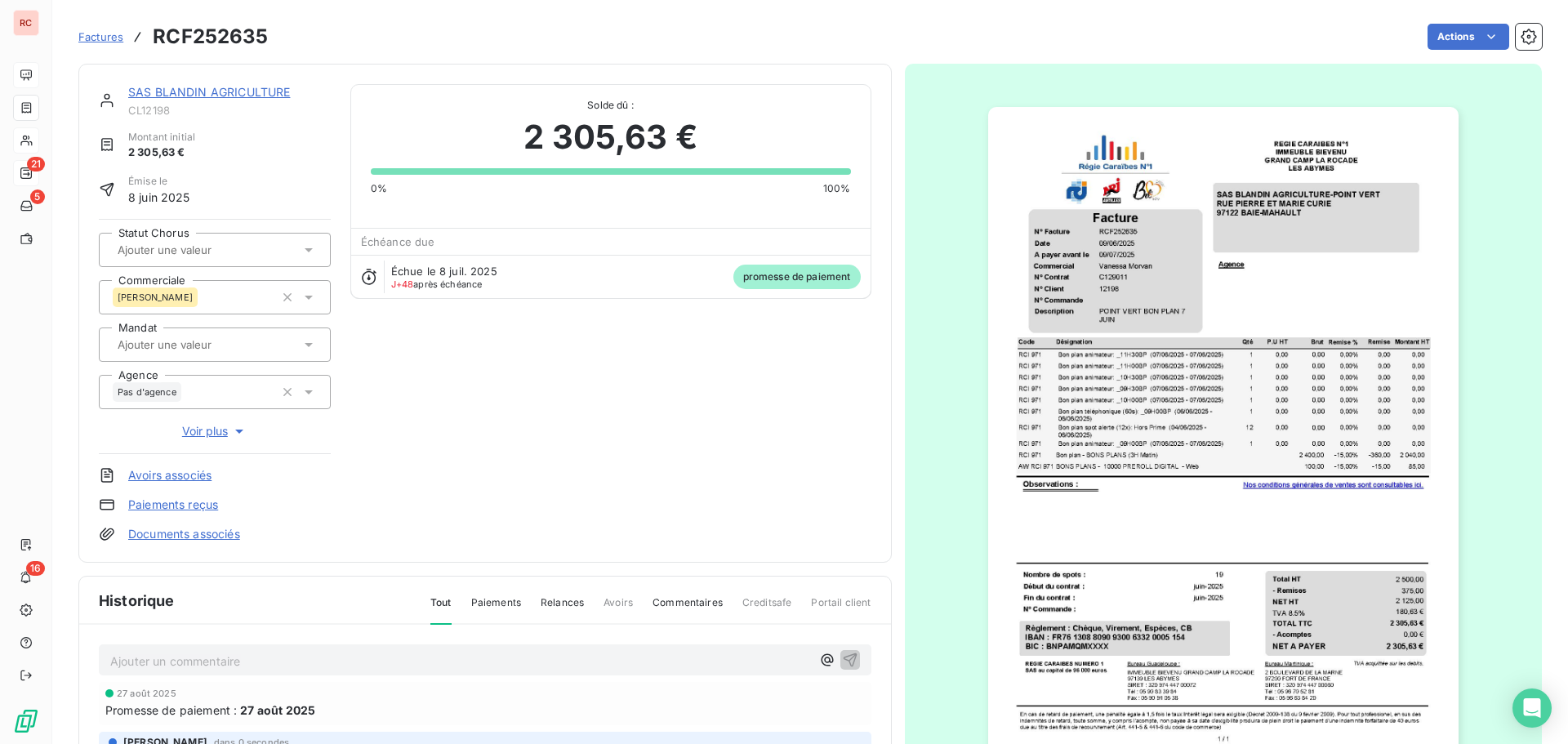
click at [148, 88] on link "SAS BLANDIN AGRICULTURE" at bounding box center [209, 92] width 162 height 14
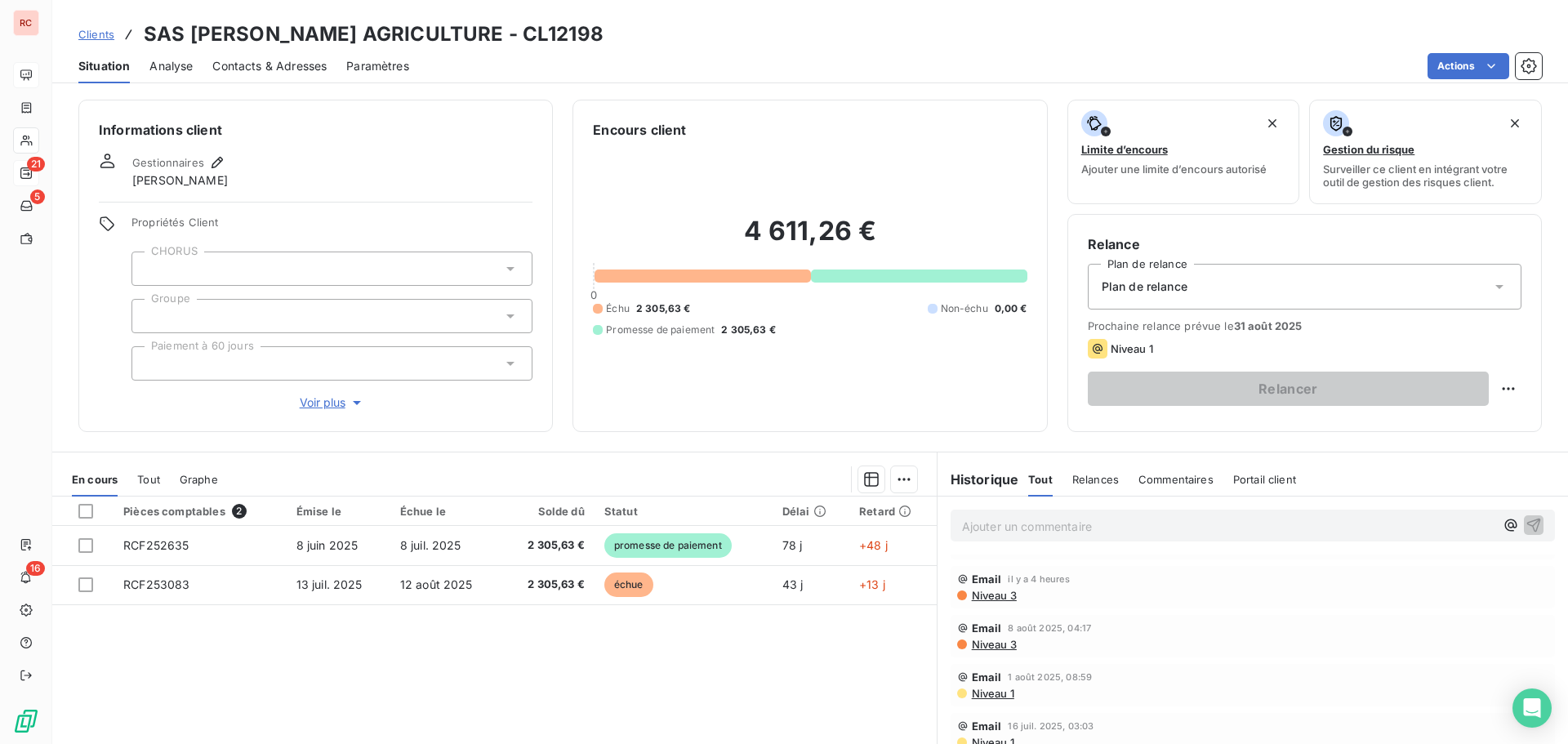
scroll to position [81, 0]
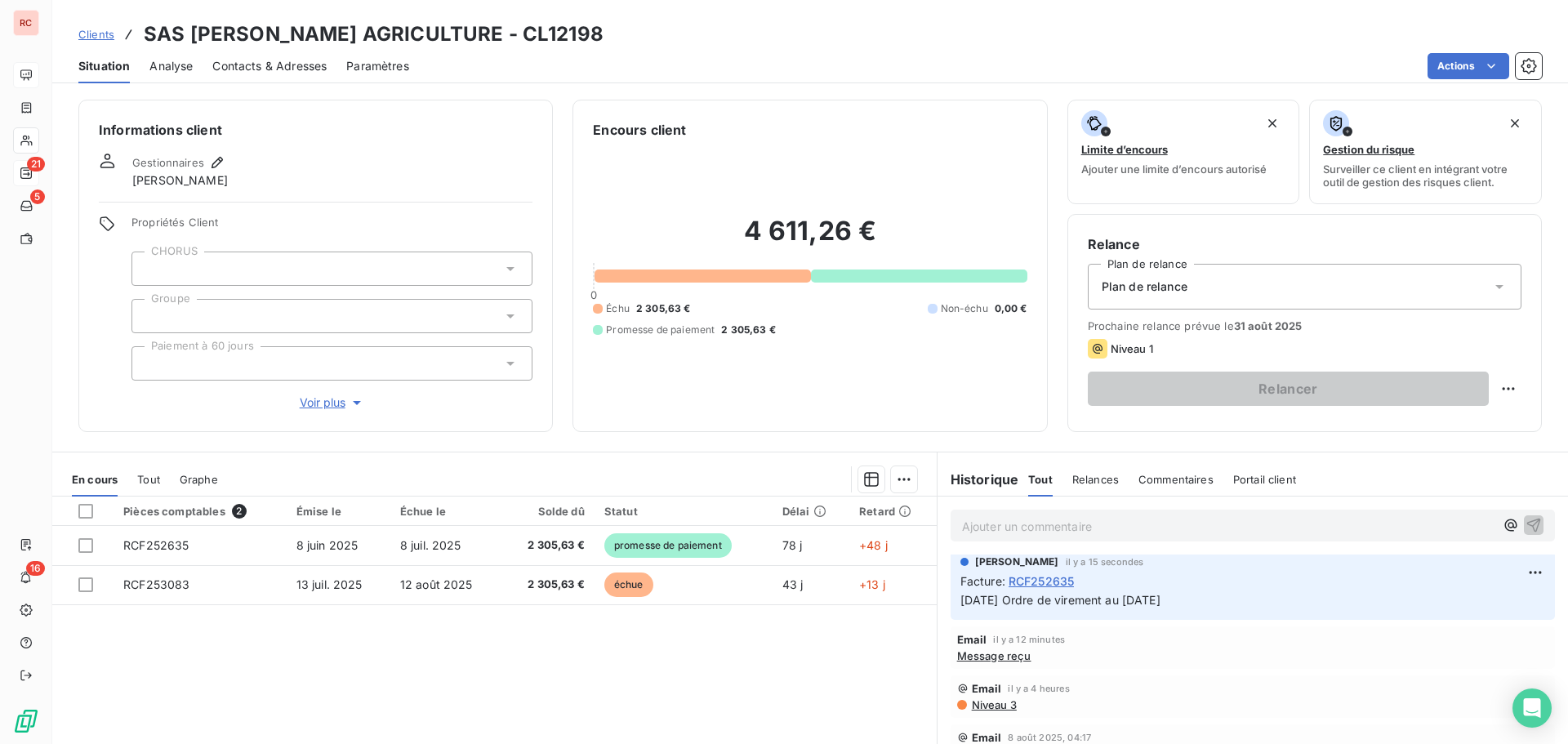
click at [985, 708] on span "Niveau 3" at bounding box center [993, 705] width 46 height 13
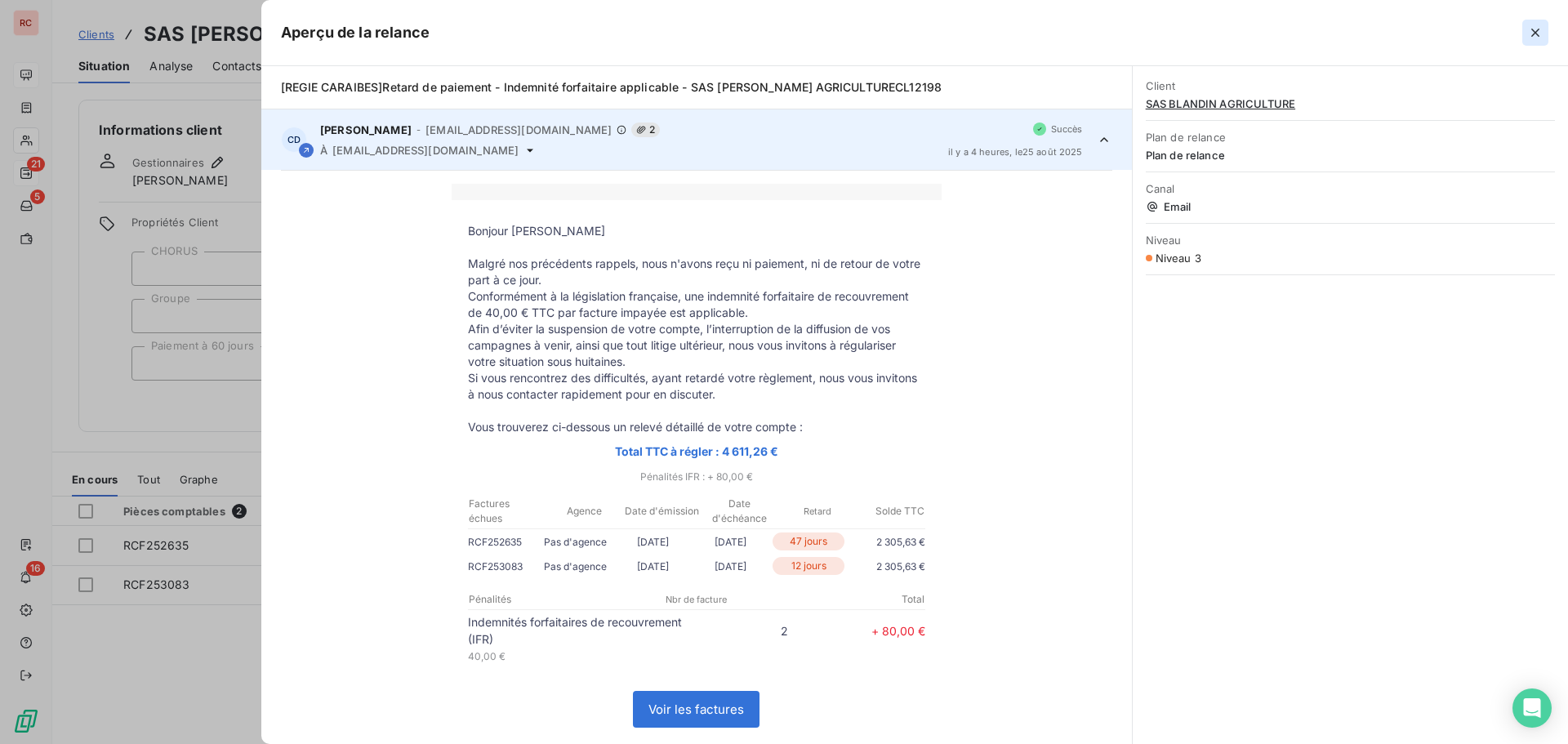
click at [1531, 33] on icon "button" at bounding box center [1535, 33] width 16 height 16
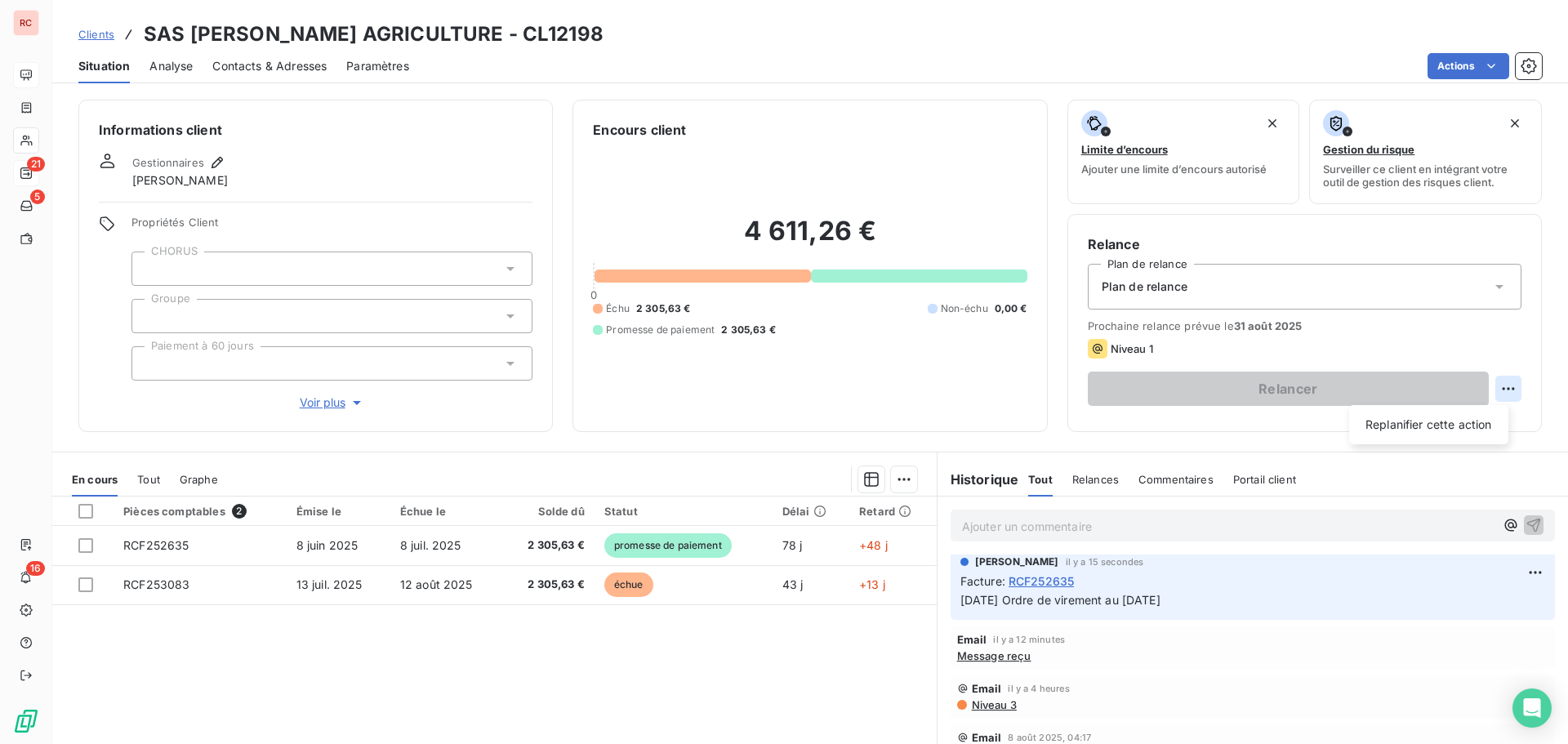
click at [1495, 385] on html "RC 21 5 16 Clients SAS BLANDIN AGRICULTURE - CL12198 Situation Analyse Contacts…" at bounding box center [784, 372] width 1568 height 744
click at [1461, 432] on div "Replanifier cette action" at bounding box center [1428, 424] width 147 height 27
select select "7"
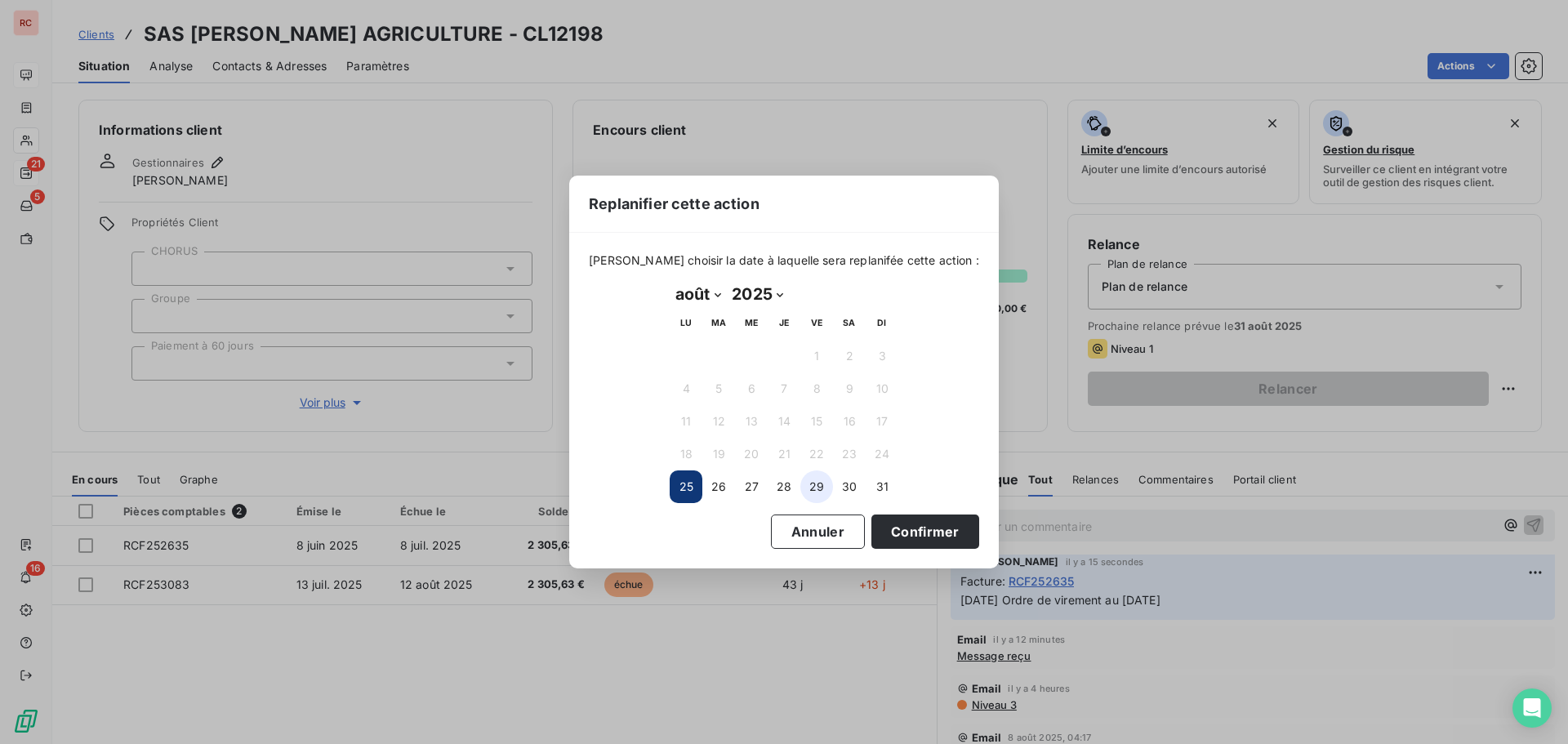
click at [812, 493] on button "29" at bounding box center [817, 487] width 33 height 33
click at [889, 539] on button "Confirmer" at bounding box center [925, 532] width 108 height 34
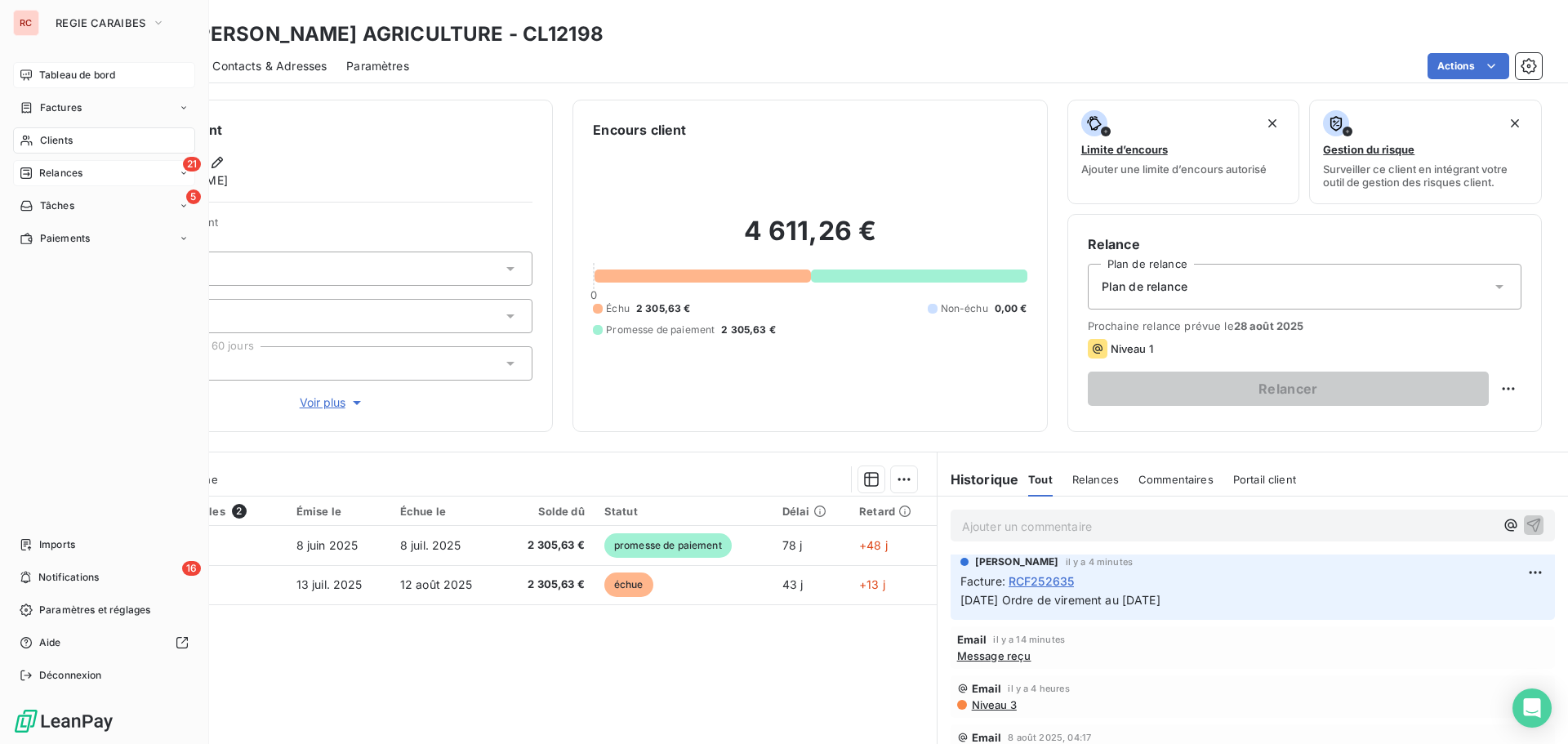
click at [40, 135] on span "Clients" at bounding box center [57, 140] width 33 height 15
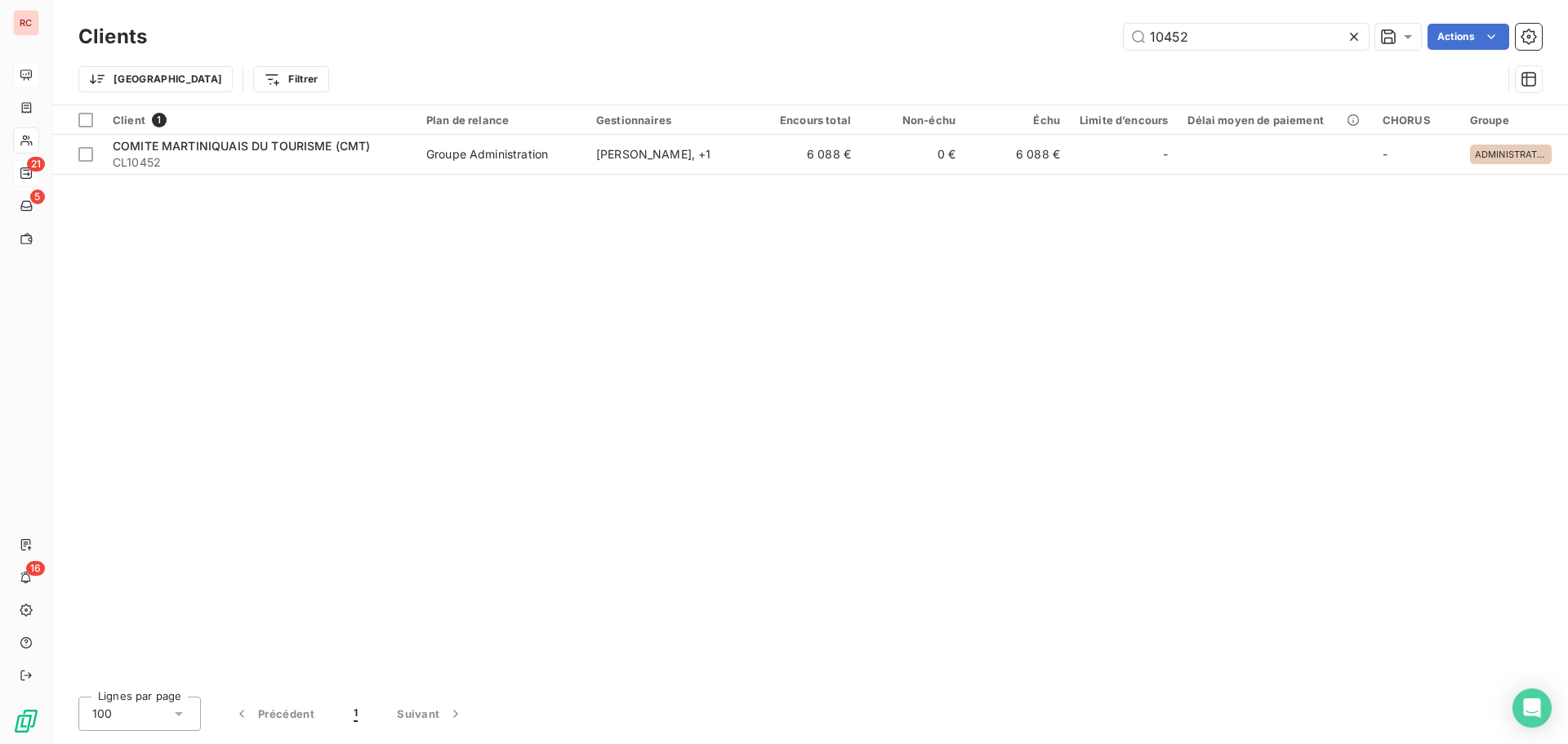
click at [1346, 40] on icon at bounding box center [1354, 36] width 16 height 16
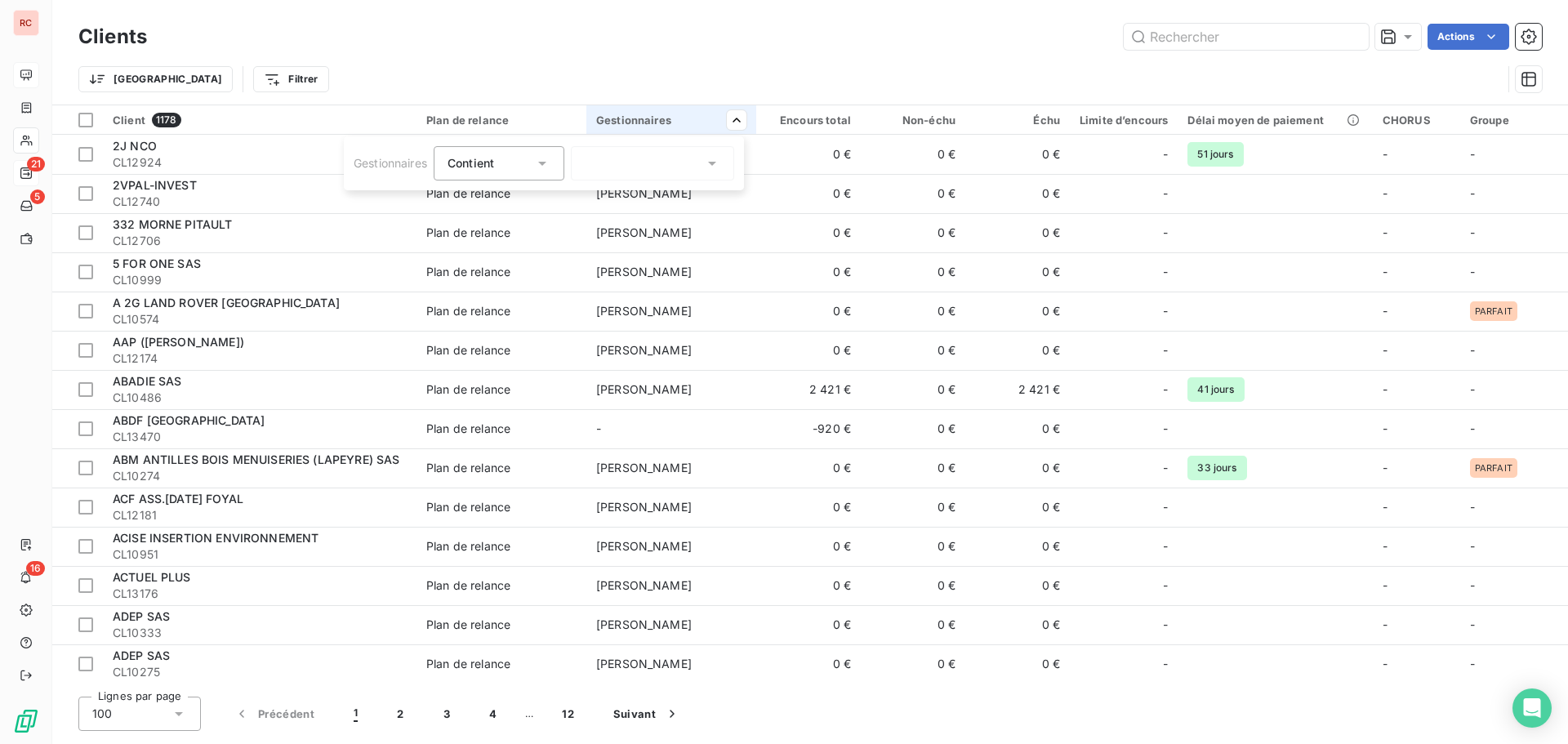
click at [710, 159] on icon at bounding box center [712, 163] width 16 height 16
click at [675, 201] on li "Aucun" at bounding box center [652, 201] width 157 height 29
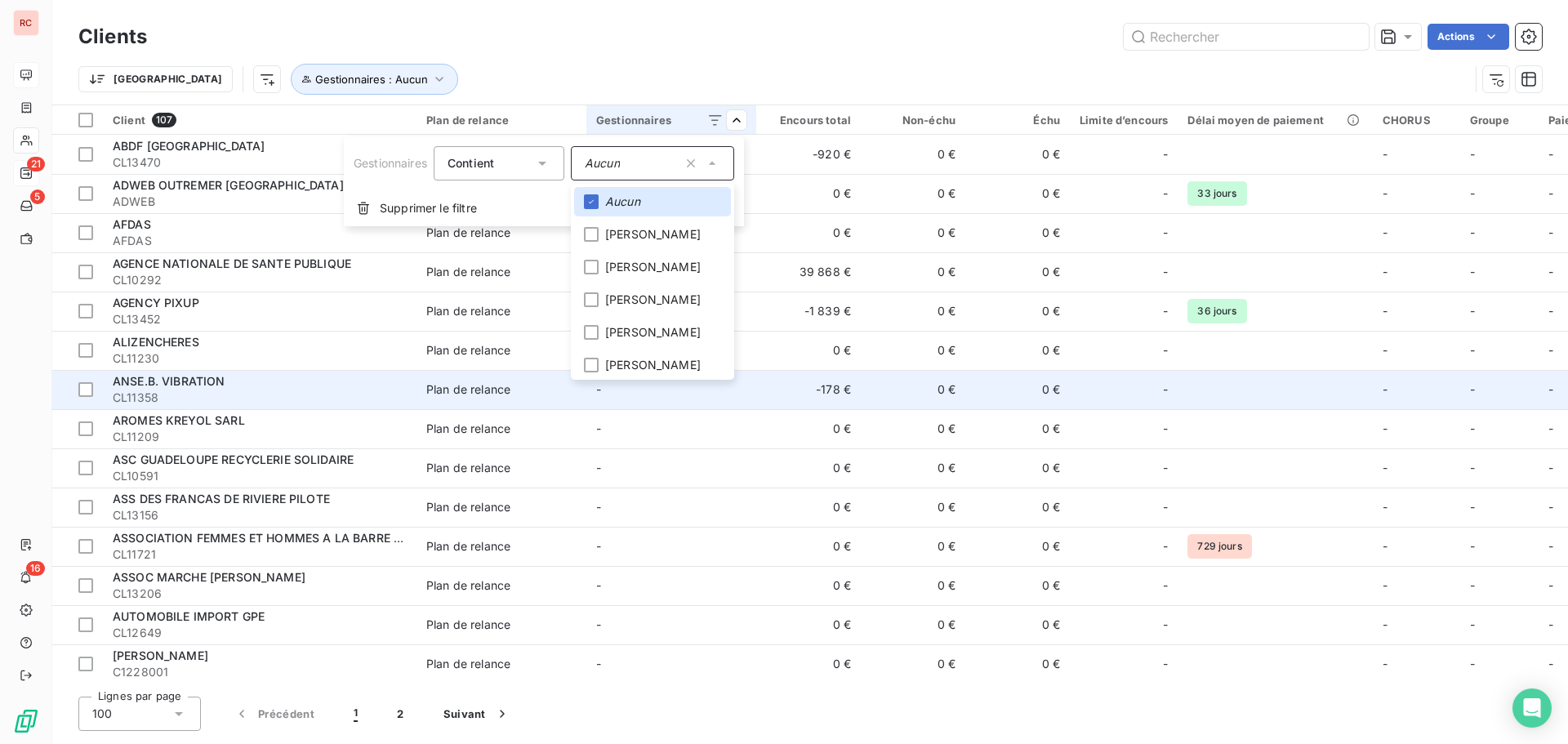
click at [1521, 397] on html "RC 21 5 16 Clients Actions Trier Gestionnaires : Aucun Client 107 Plan de relan…" at bounding box center [784, 372] width 1568 height 744
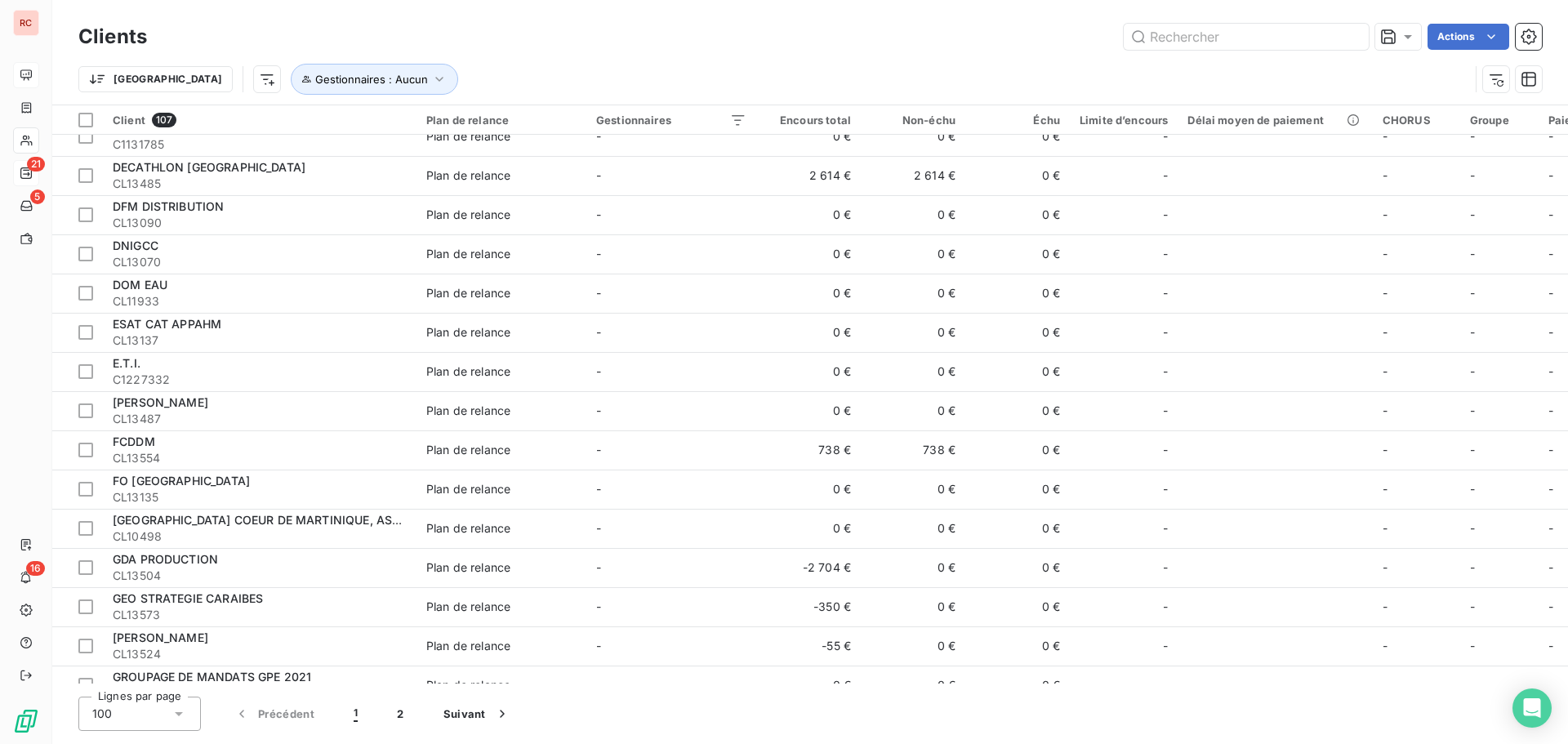
scroll to position [1389, 0]
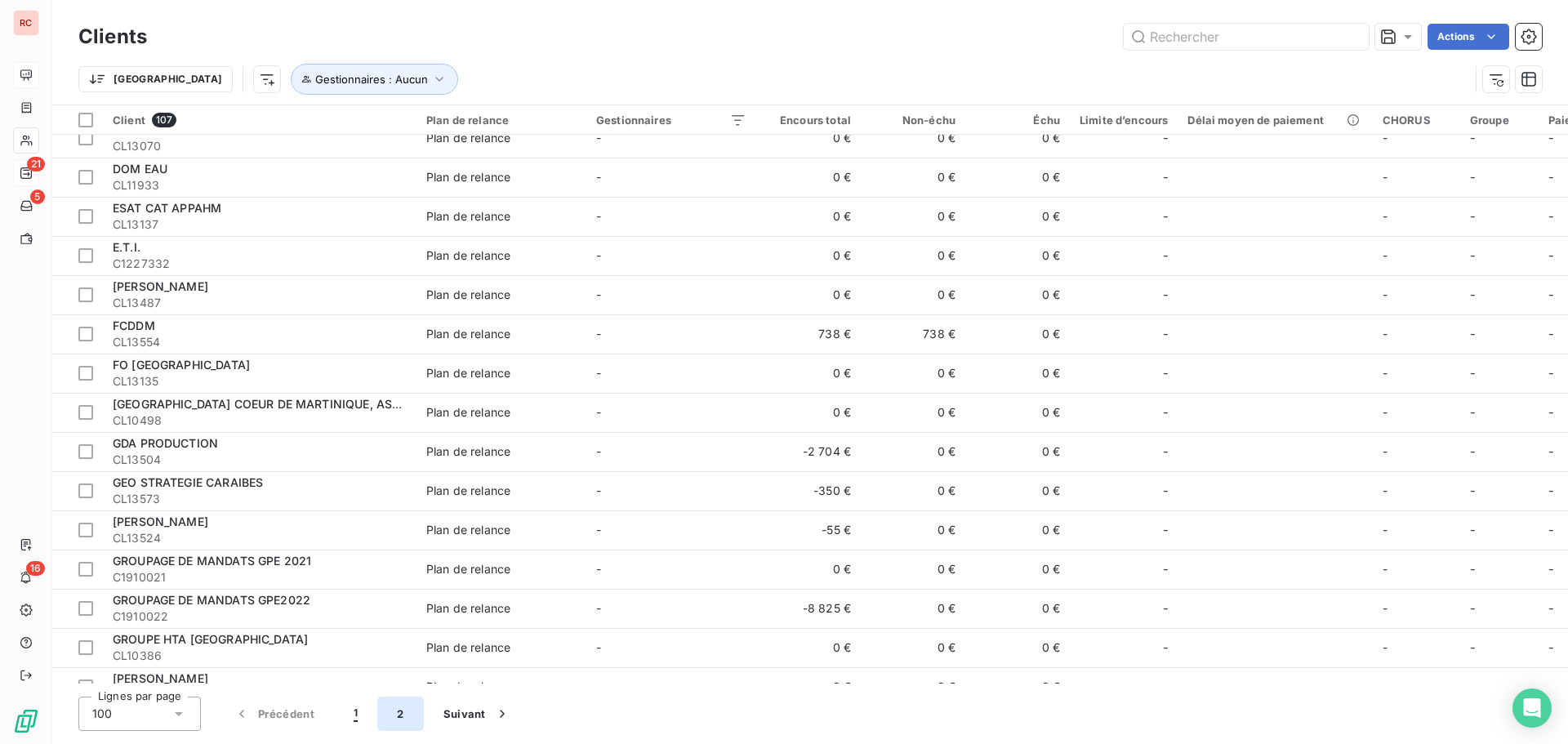
click at [403, 714] on button "2" at bounding box center [399, 714] width 45 height 34
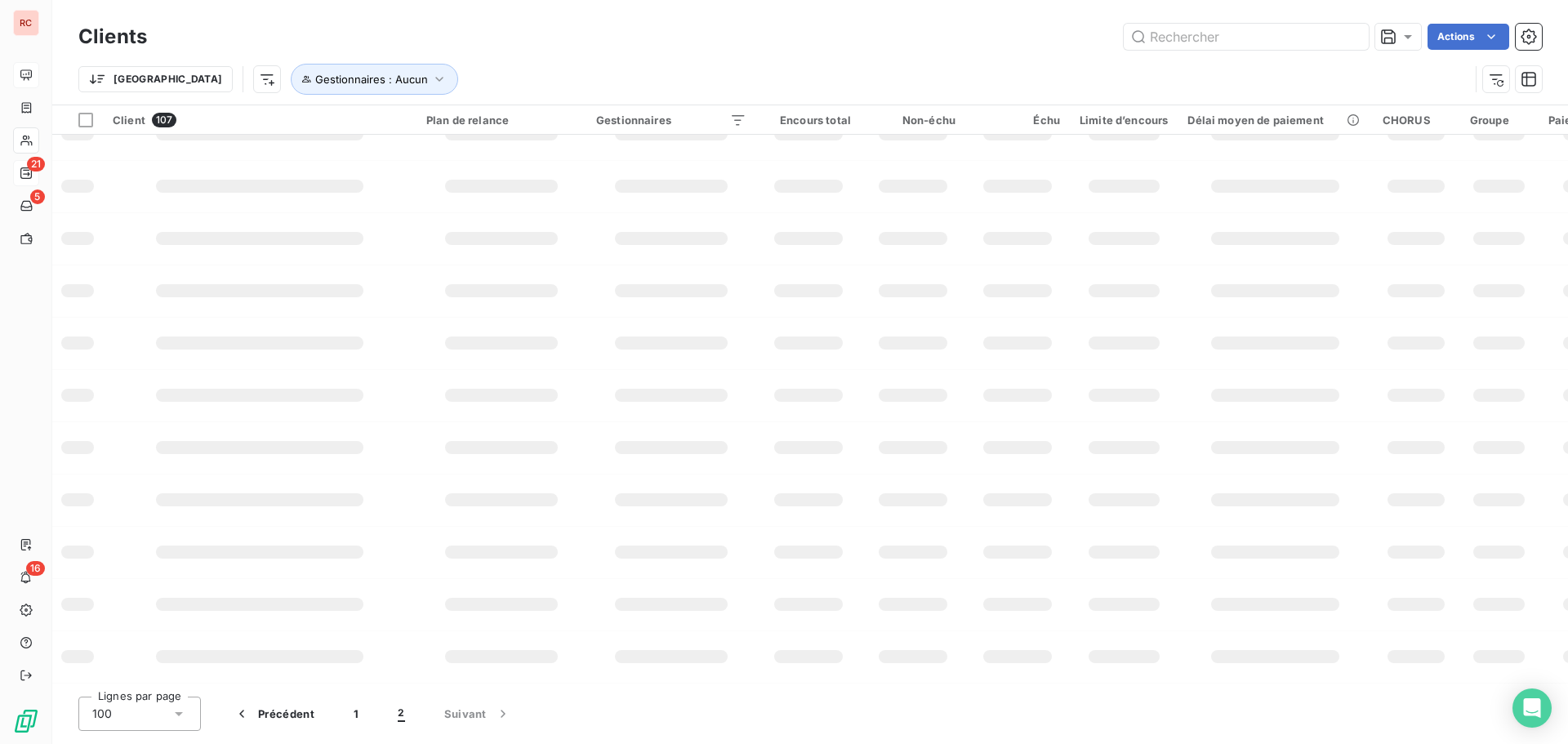
scroll to position [0, 0]
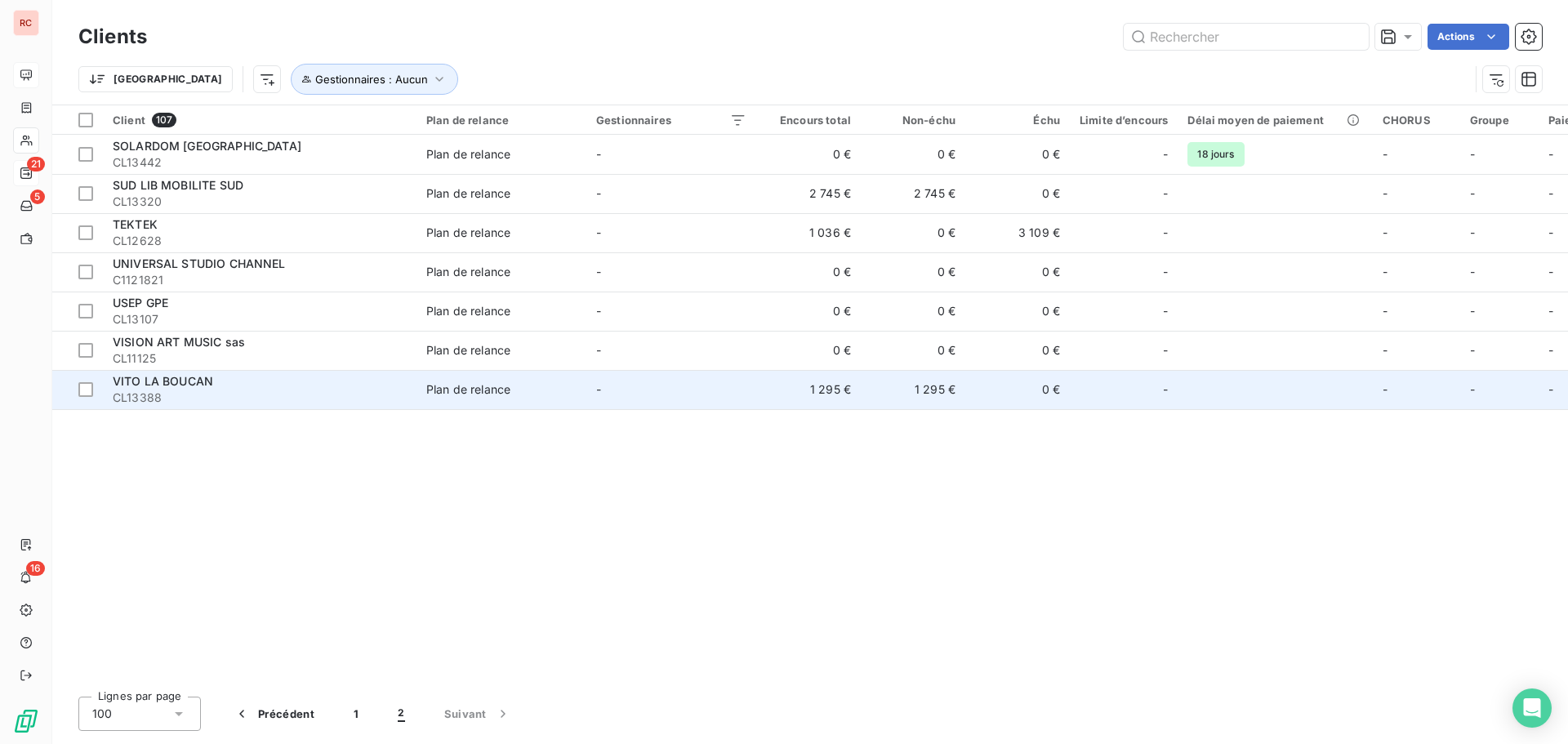
click at [445, 399] on td "Plan de relance" at bounding box center [501, 390] width 170 height 39
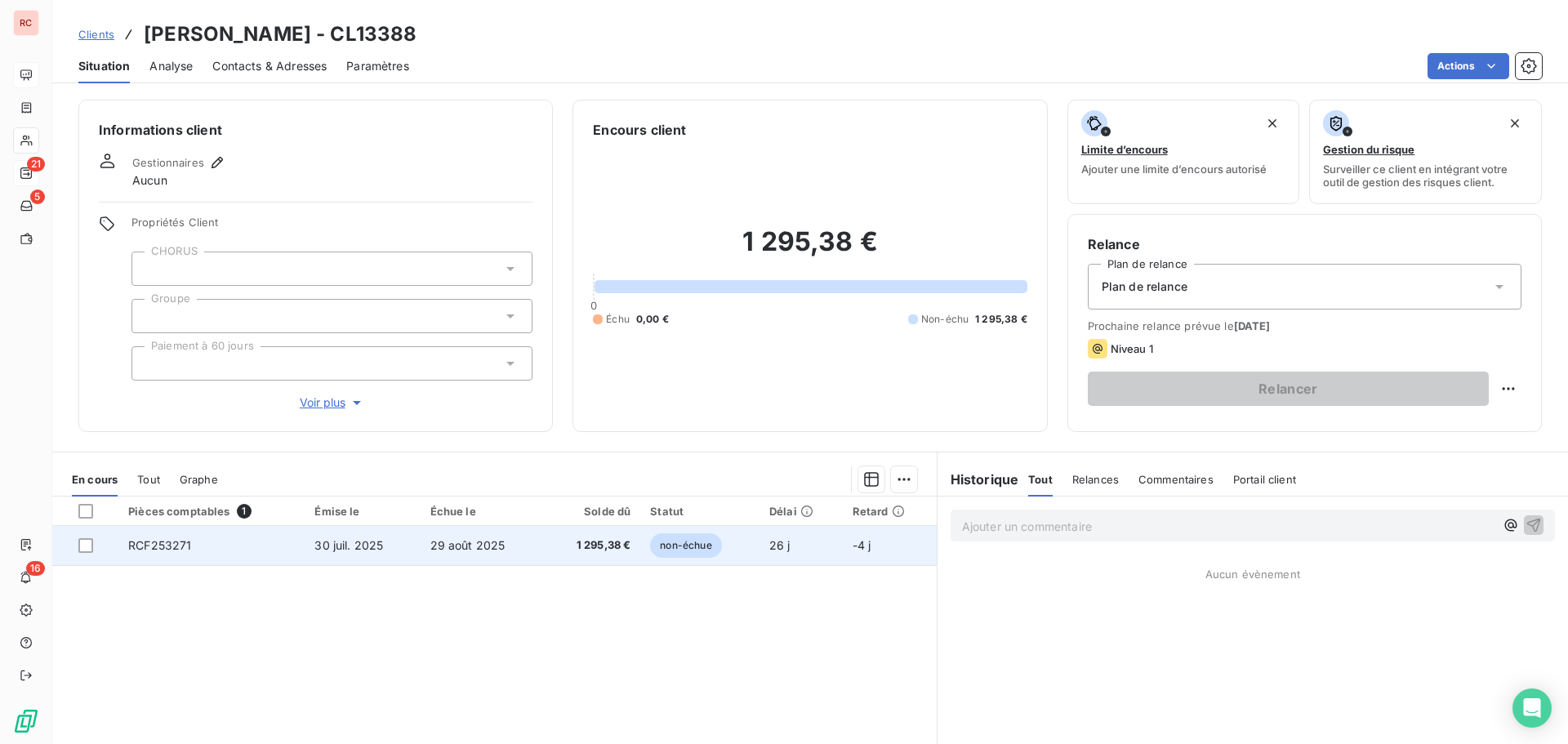
click at [398, 544] on td "30 juil. 2025" at bounding box center [362, 546] width 115 height 39
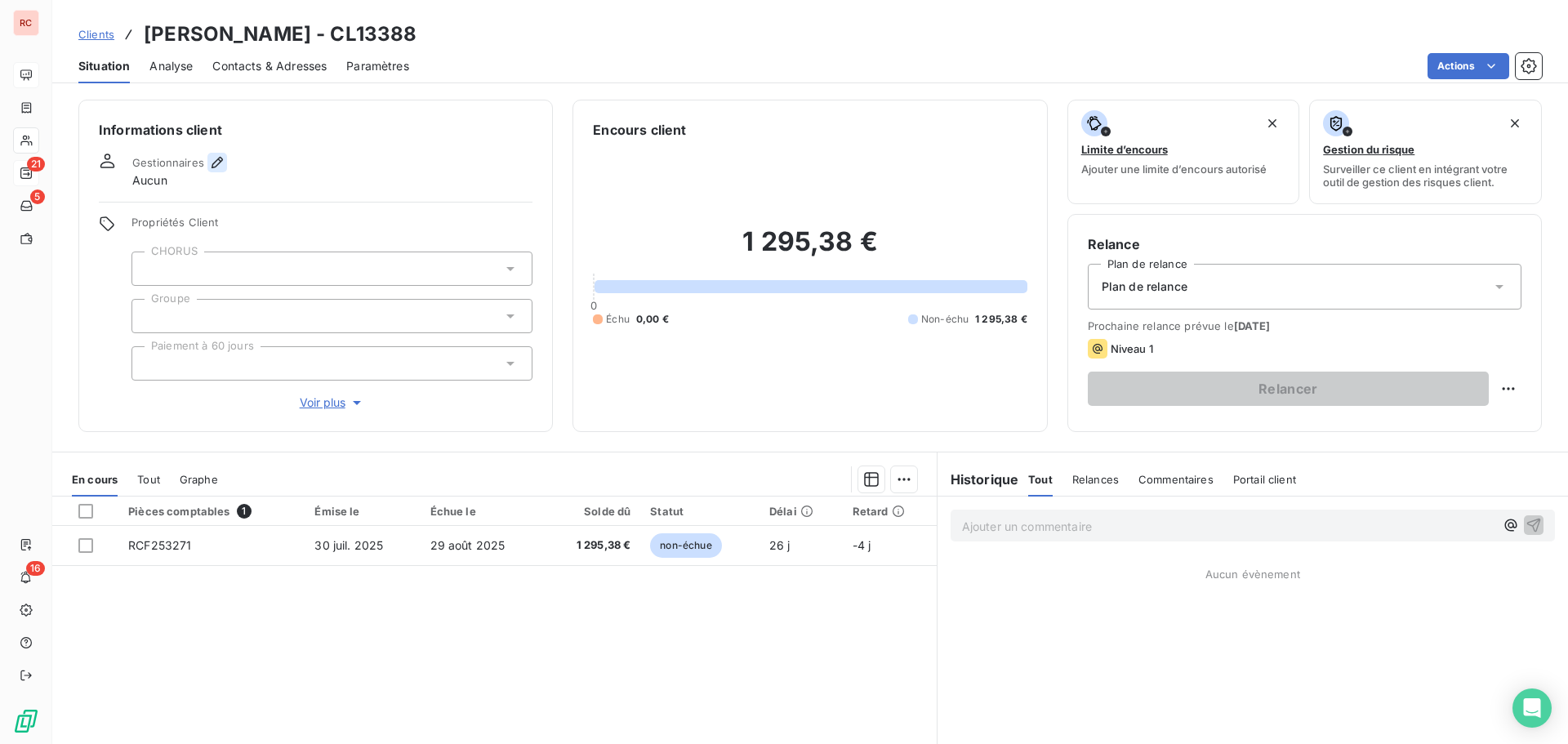
click at [213, 166] on icon "button" at bounding box center [217, 162] width 11 height 11
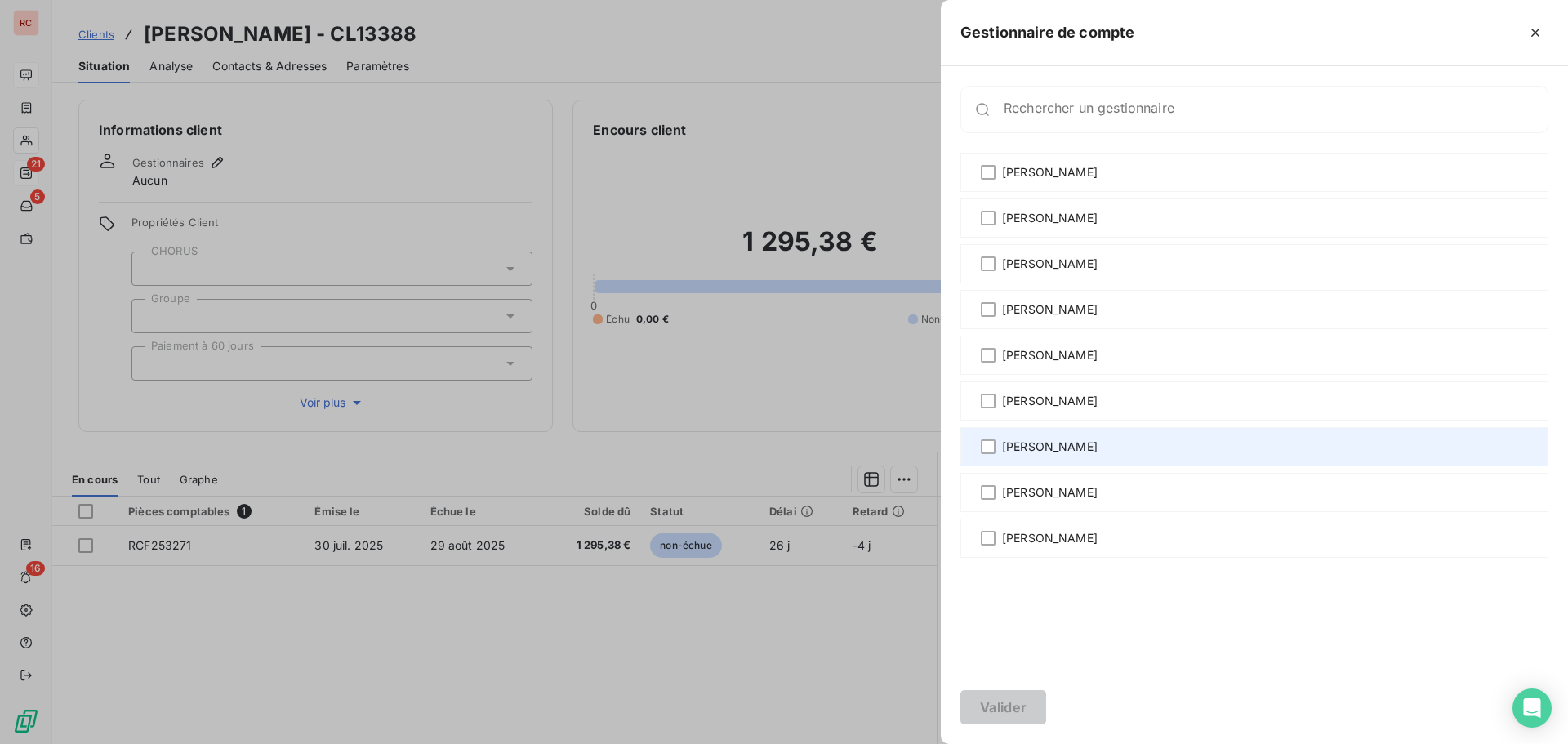
click at [1055, 446] on span "[PERSON_NAME]" at bounding box center [1050, 447] width 96 height 16
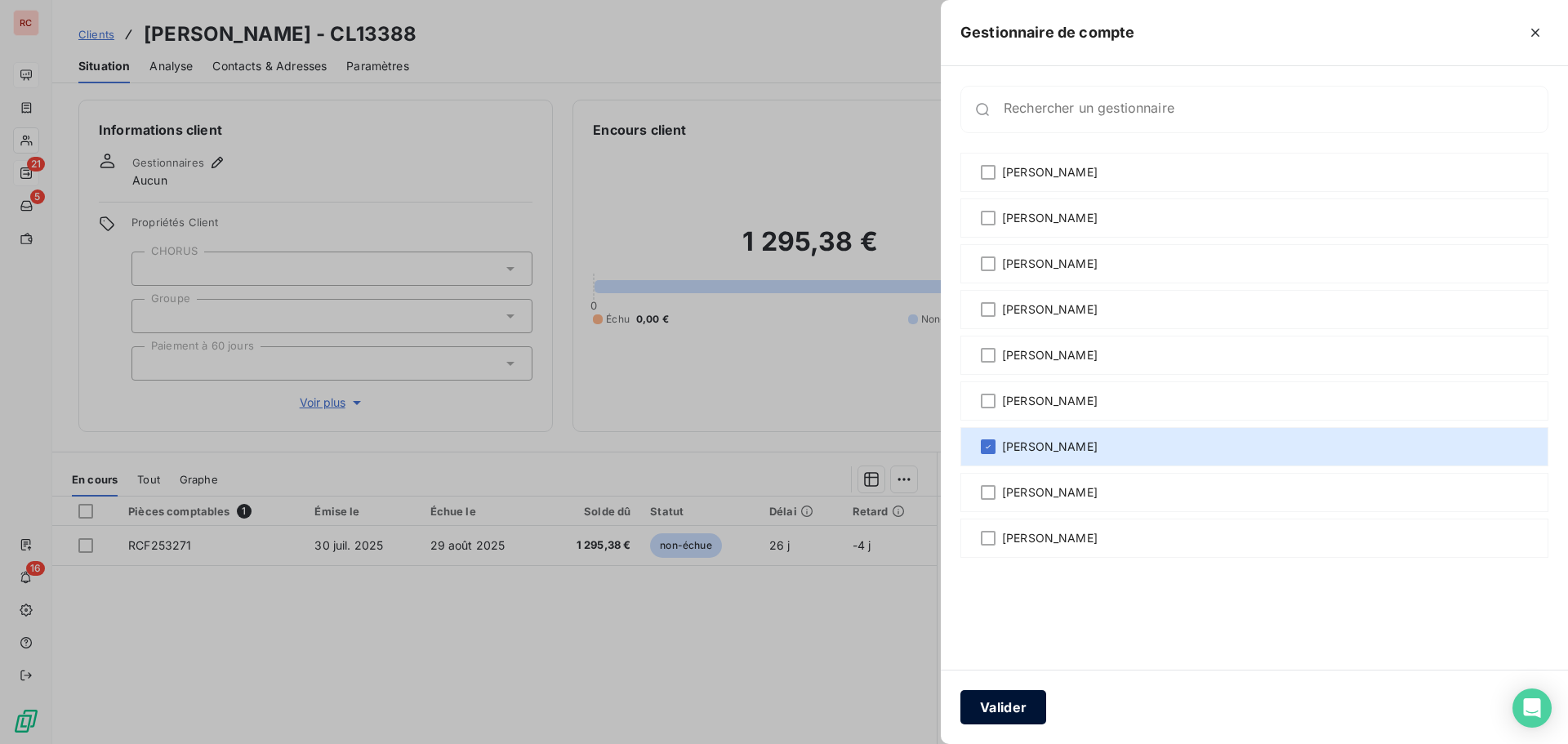
click at [1019, 699] on button "Valider" at bounding box center [1003, 707] width 86 height 34
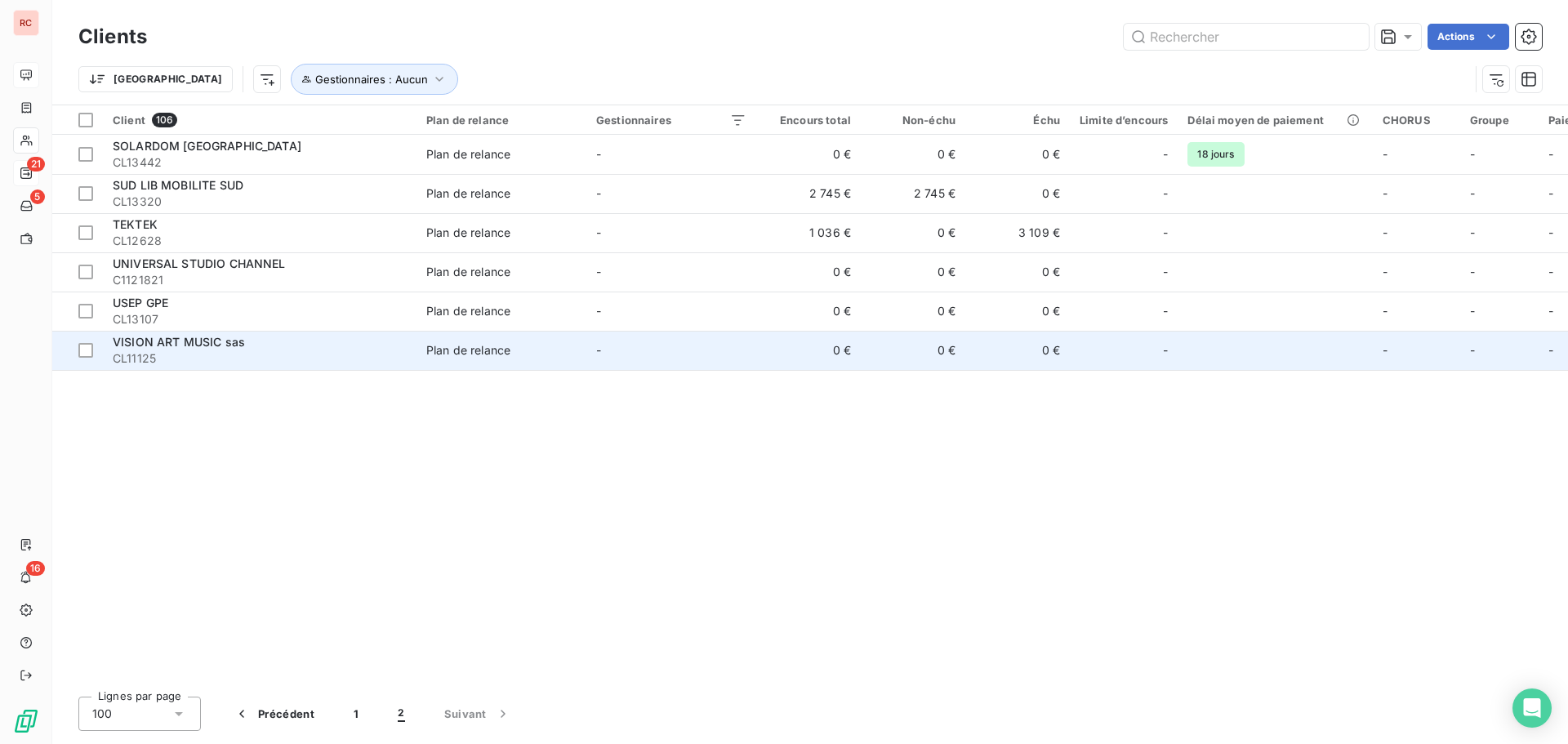
click at [292, 346] on div "VISION ART MUSIC sas" at bounding box center [260, 342] width 294 height 16
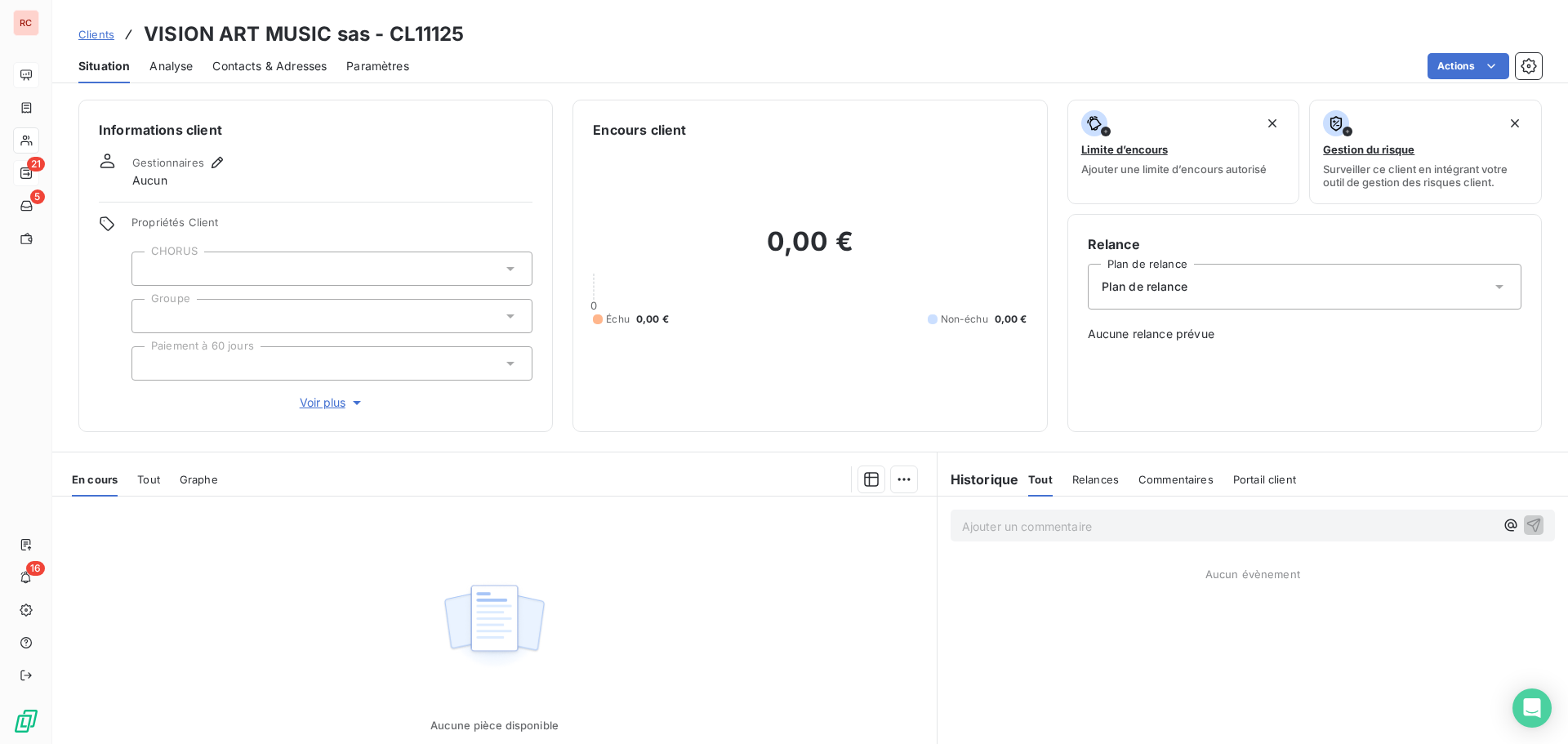
click at [153, 480] on span "Tout" at bounding box center [148, 479] width 23 height 13
click at [105, 482] on span "En cours" at bounding box center [94, 479] width 45 height 13
click at [148, 481] on span "Tout" at bounding box center [148, 479] width 23 height 13
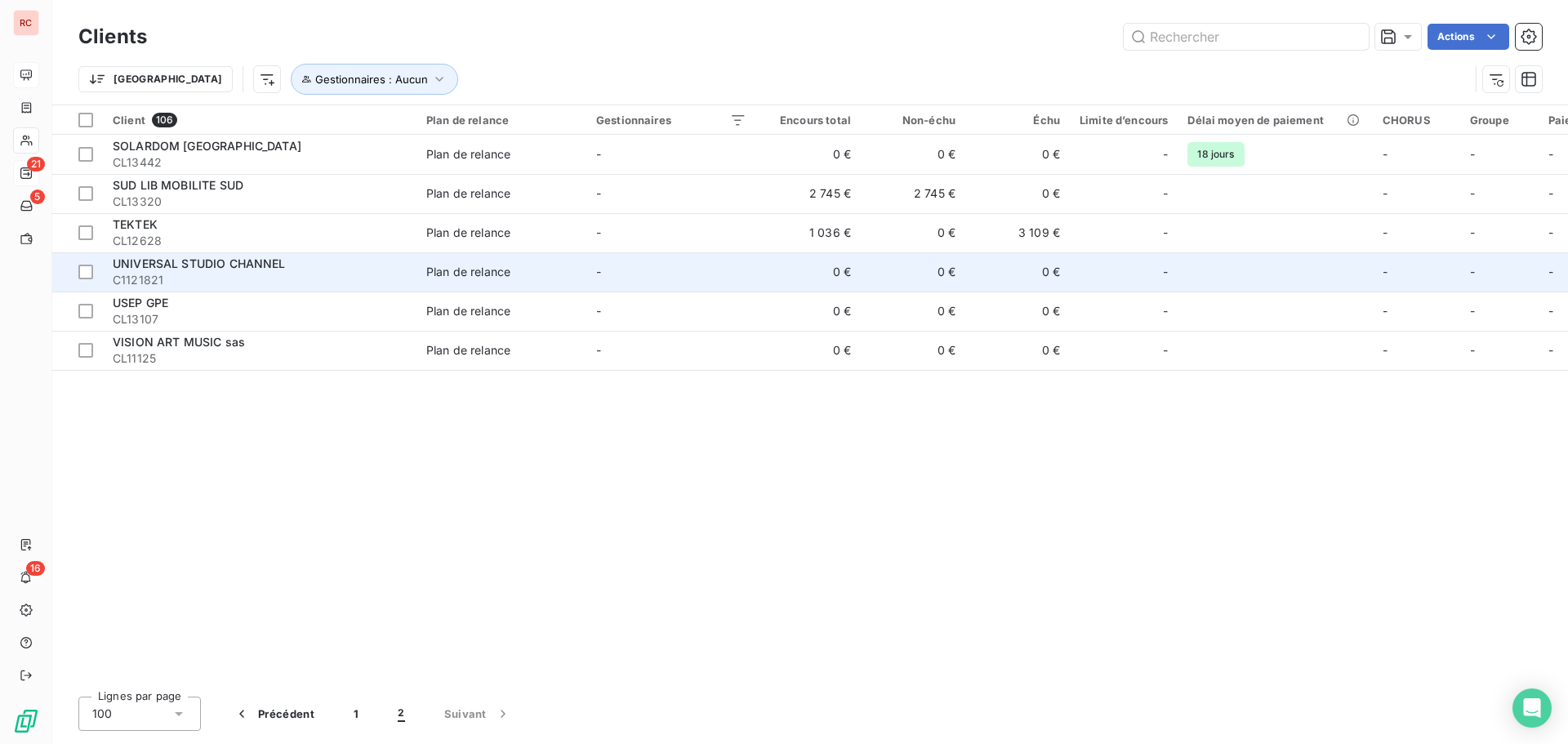
click at [431, 267] on div "Plan de relance" at bounding box center [469, 272] width 84 height 16
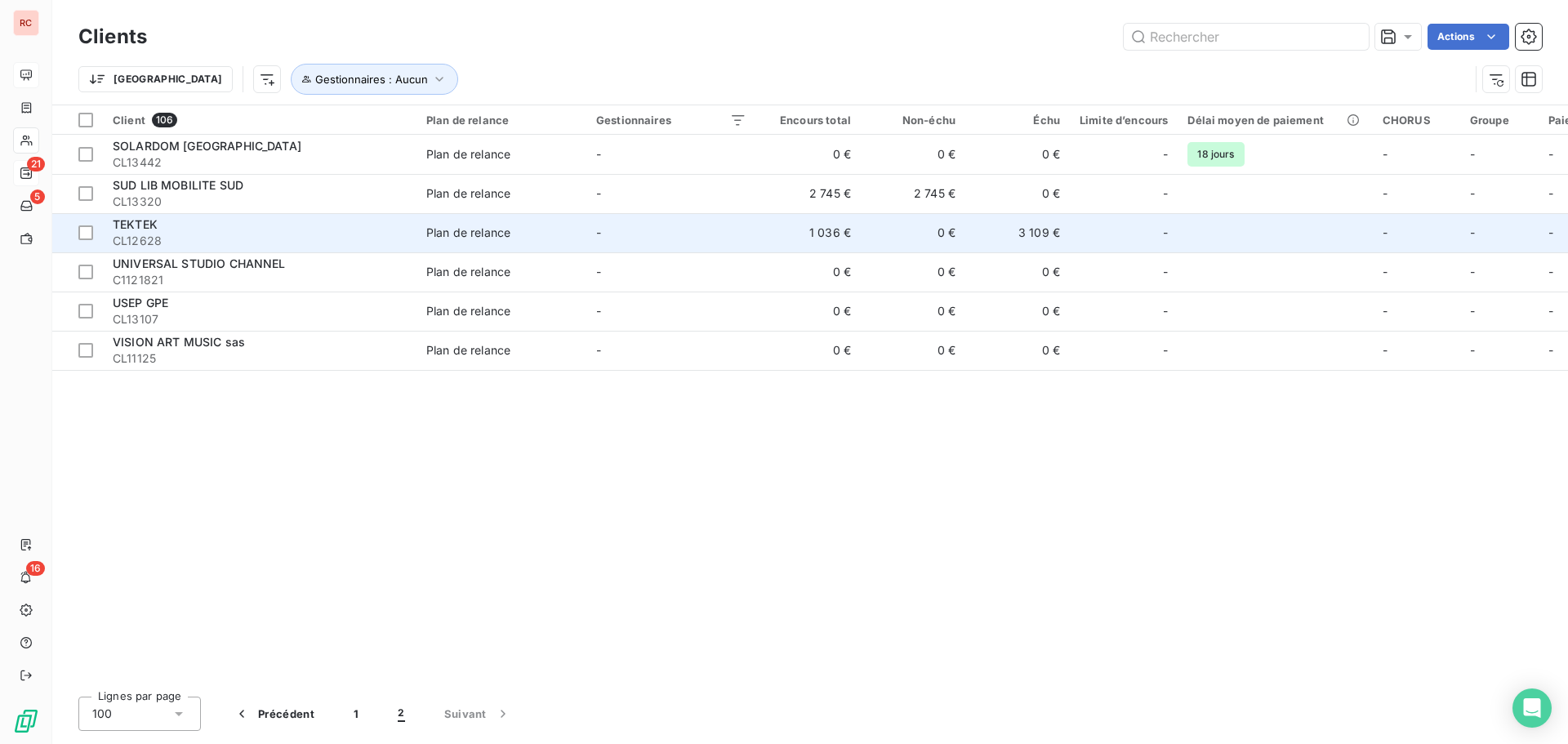
click at [577, 229] on td "Plan de relance" at bounding box center [501, 233] width 170 height 39
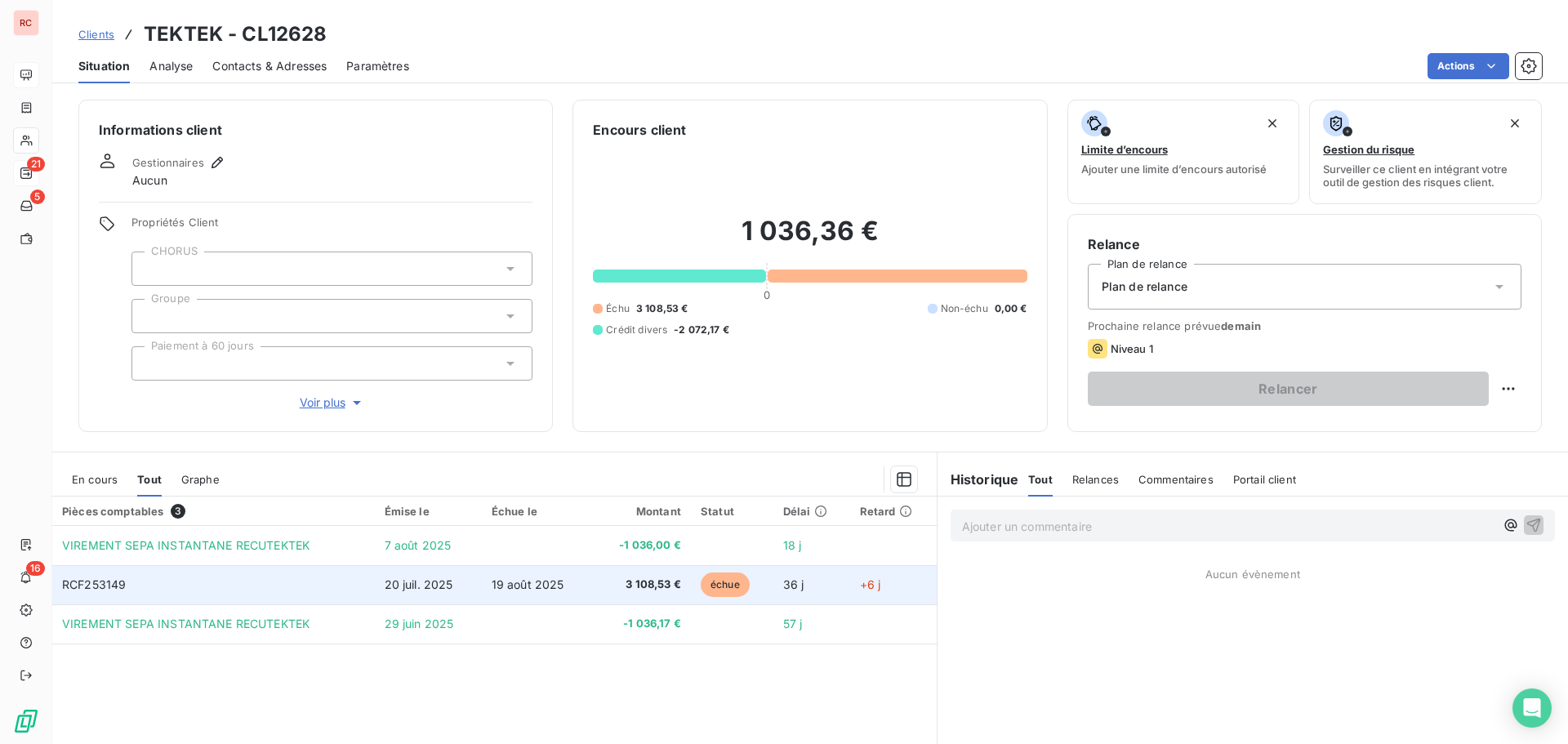
click at [482, 590] on td "19 août 2025" at bounding box center [537, 585] width 111 height 39
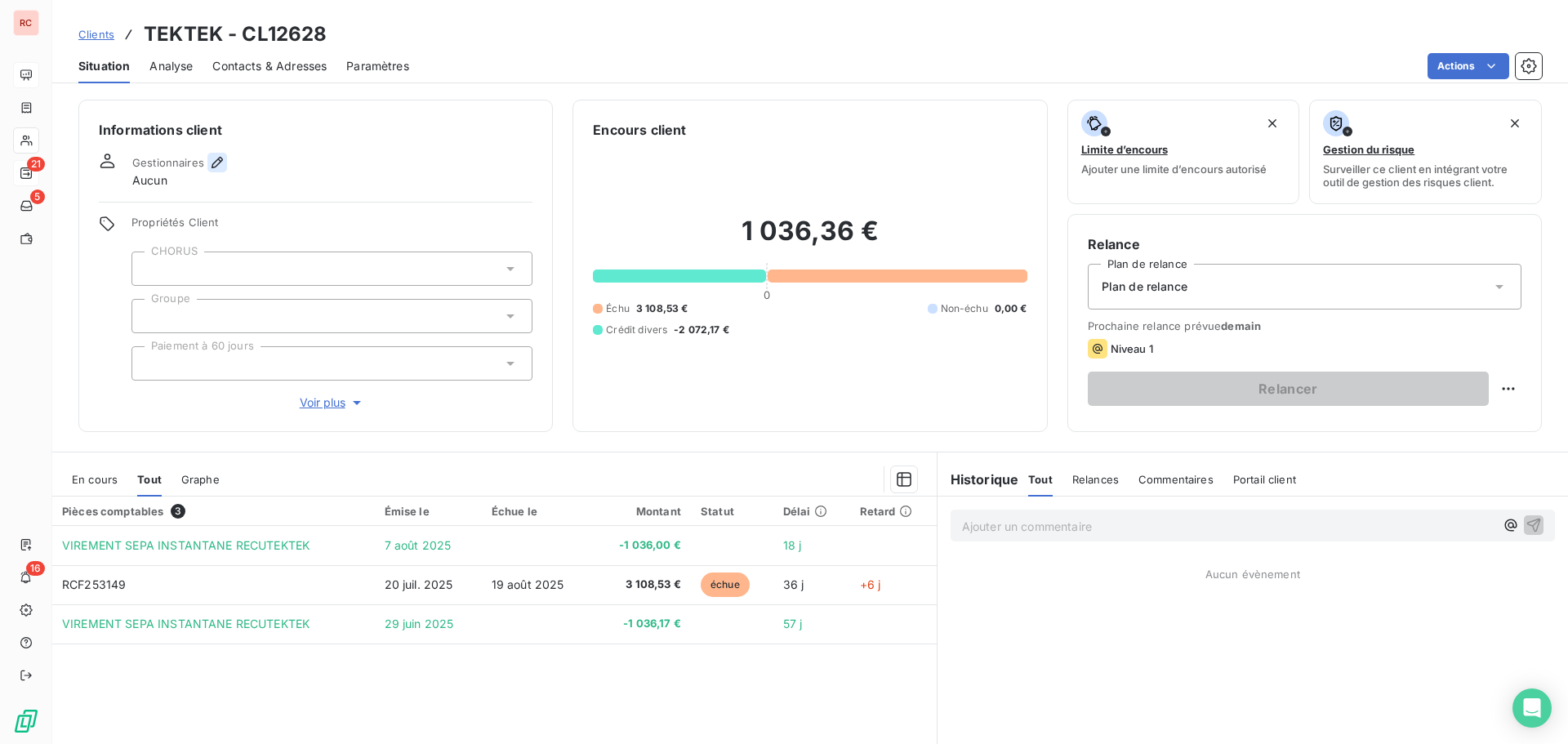
click at [218, 160] on icon "button" at bounding box center [217, 162] width 11 height 11
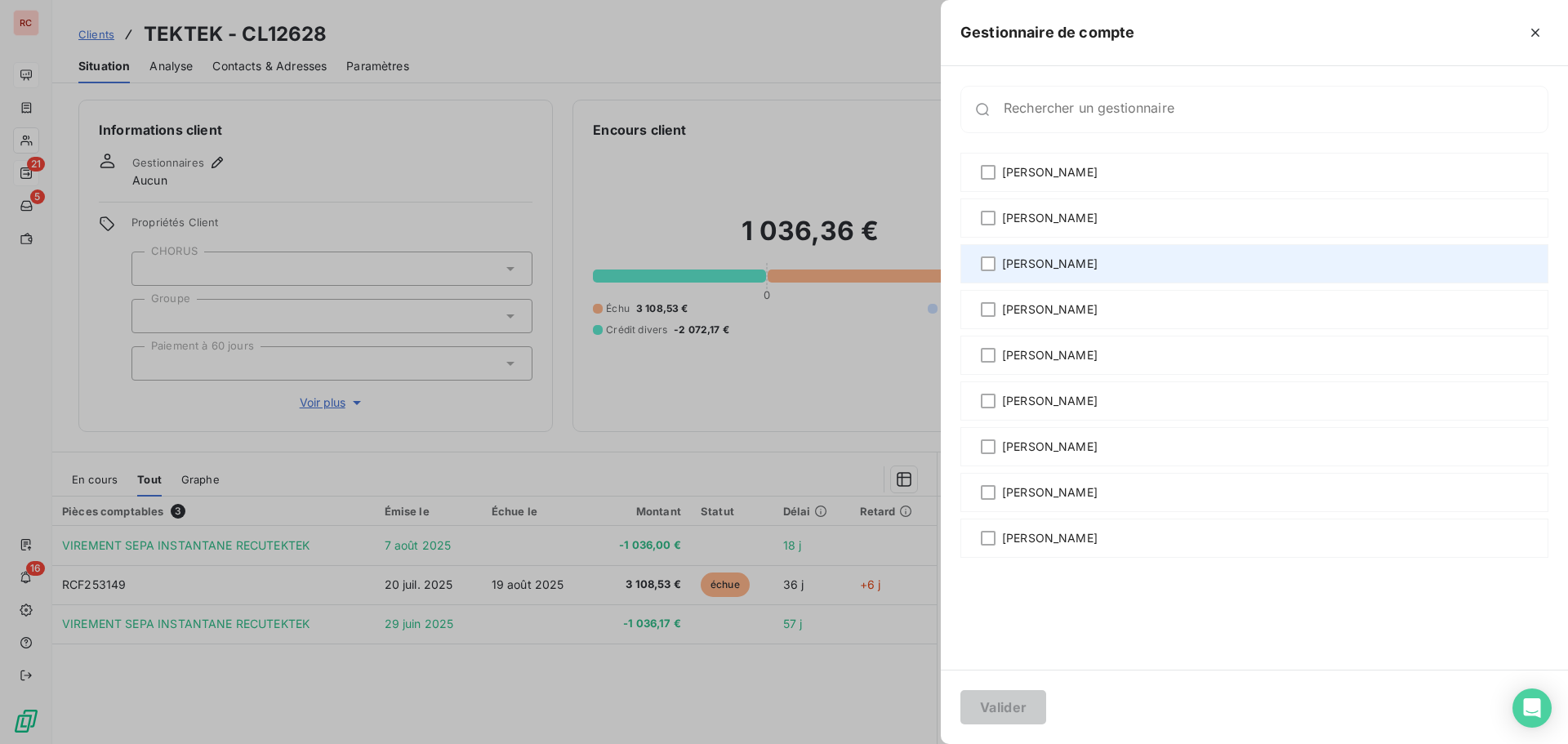
click at [1068, 272] on div "[PERSON_NAME]" at bounding box center [1254, 264] width 588 height 39
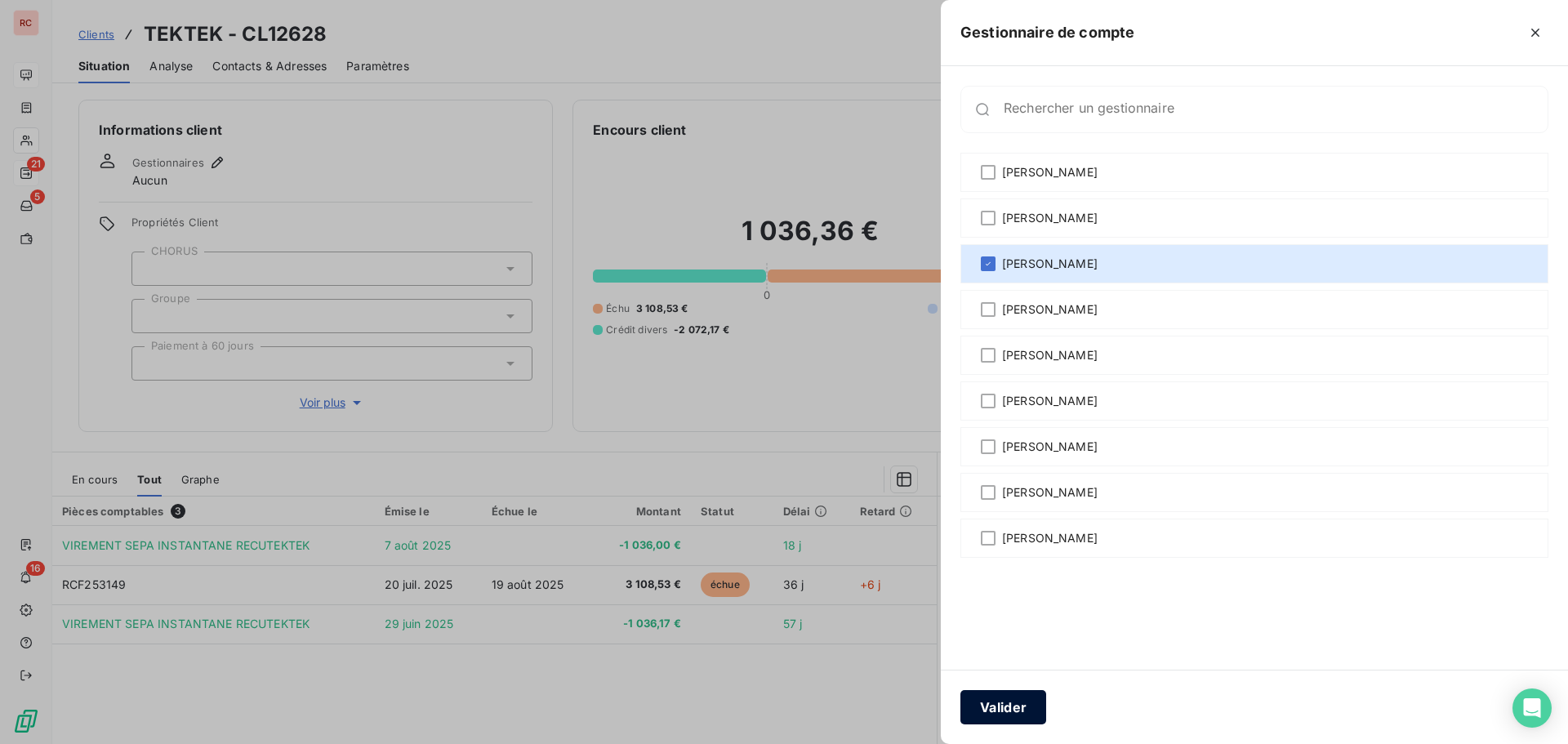
click at [1007, 709] on button "Valider" at bounding box center [1003, 707] width 86 height 34
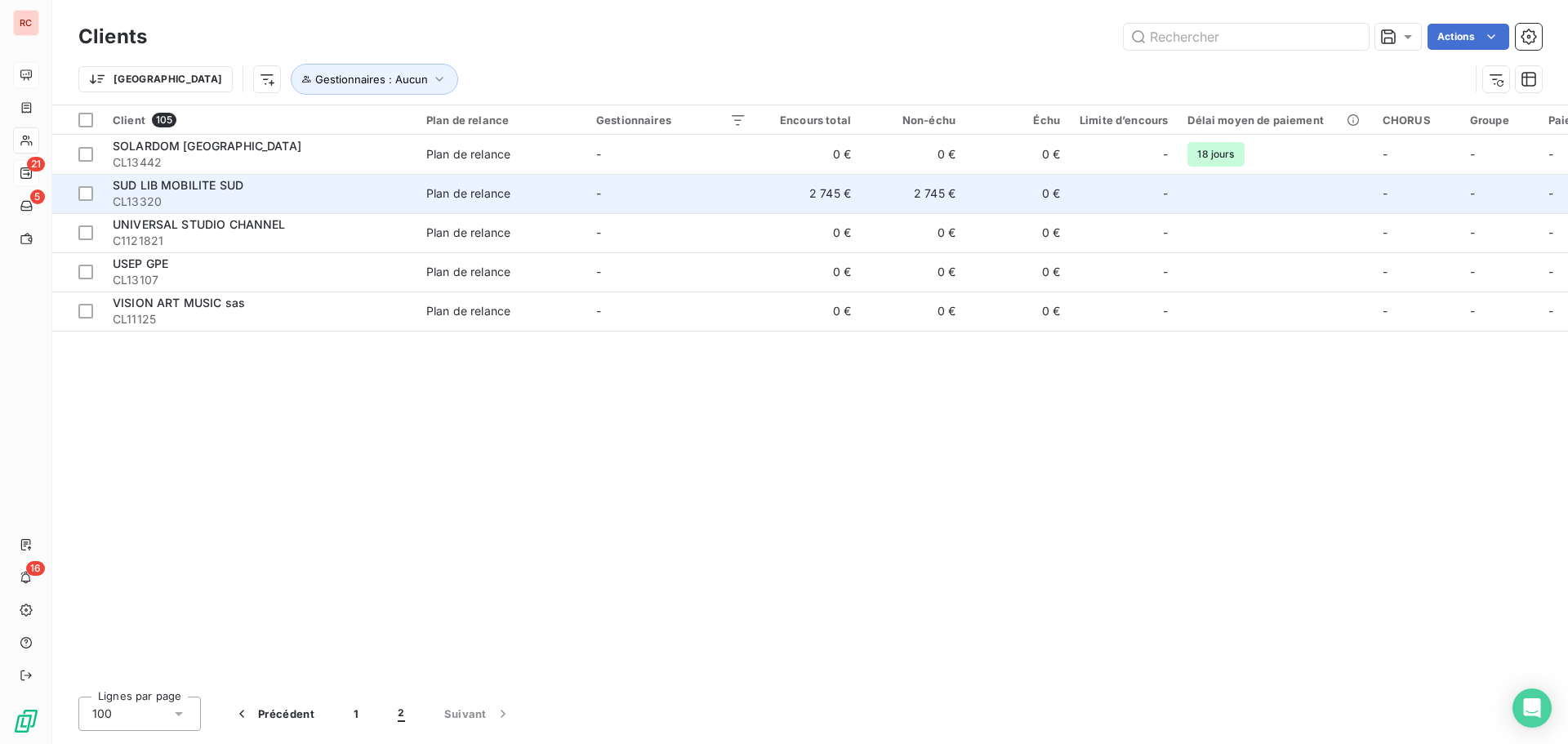
click at [708, 193] on td "-" at bounding box center [671, 194] width 170 height 39
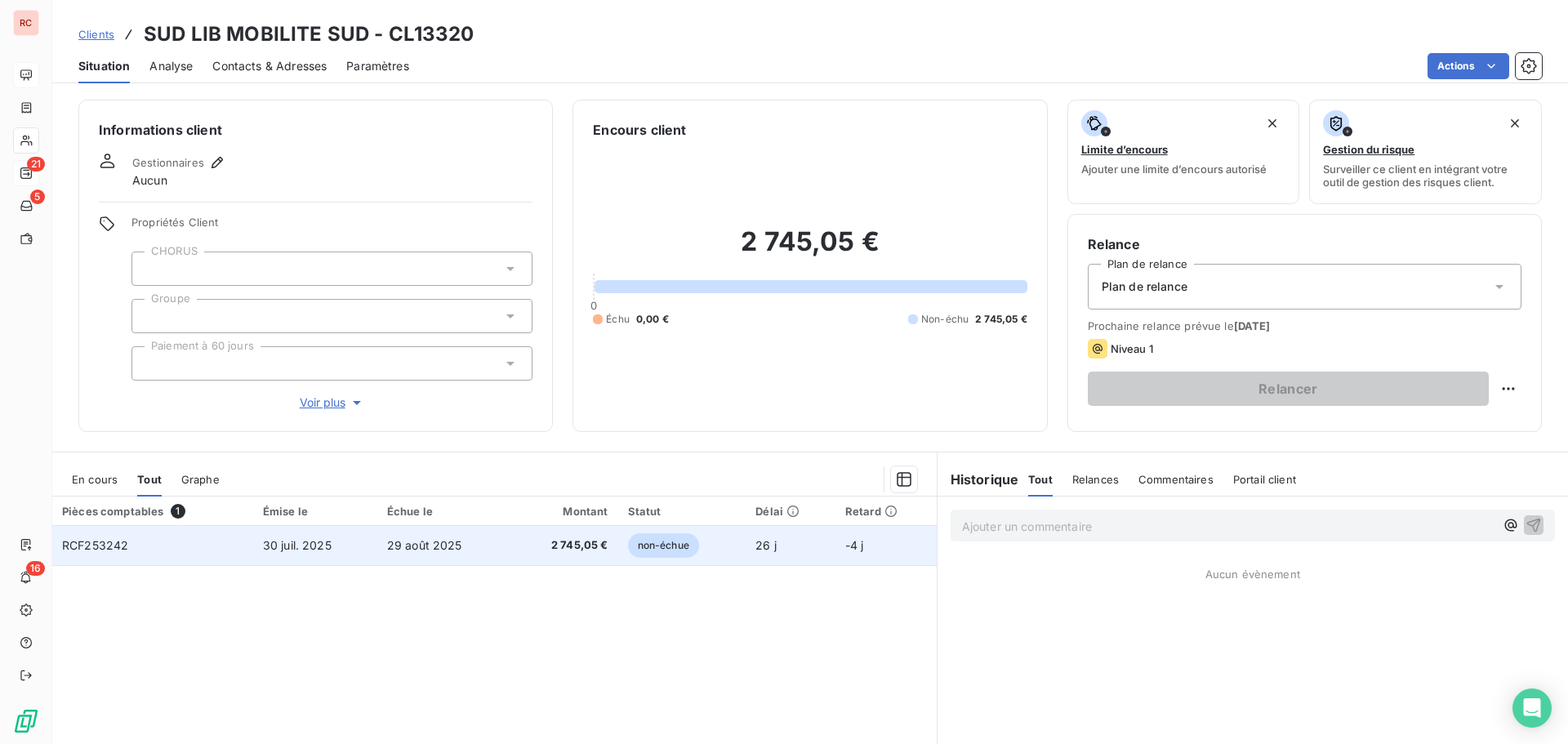
click at [384, 532] on td "29 août 2025" at bounding box center [443, 546] width 133 height 39
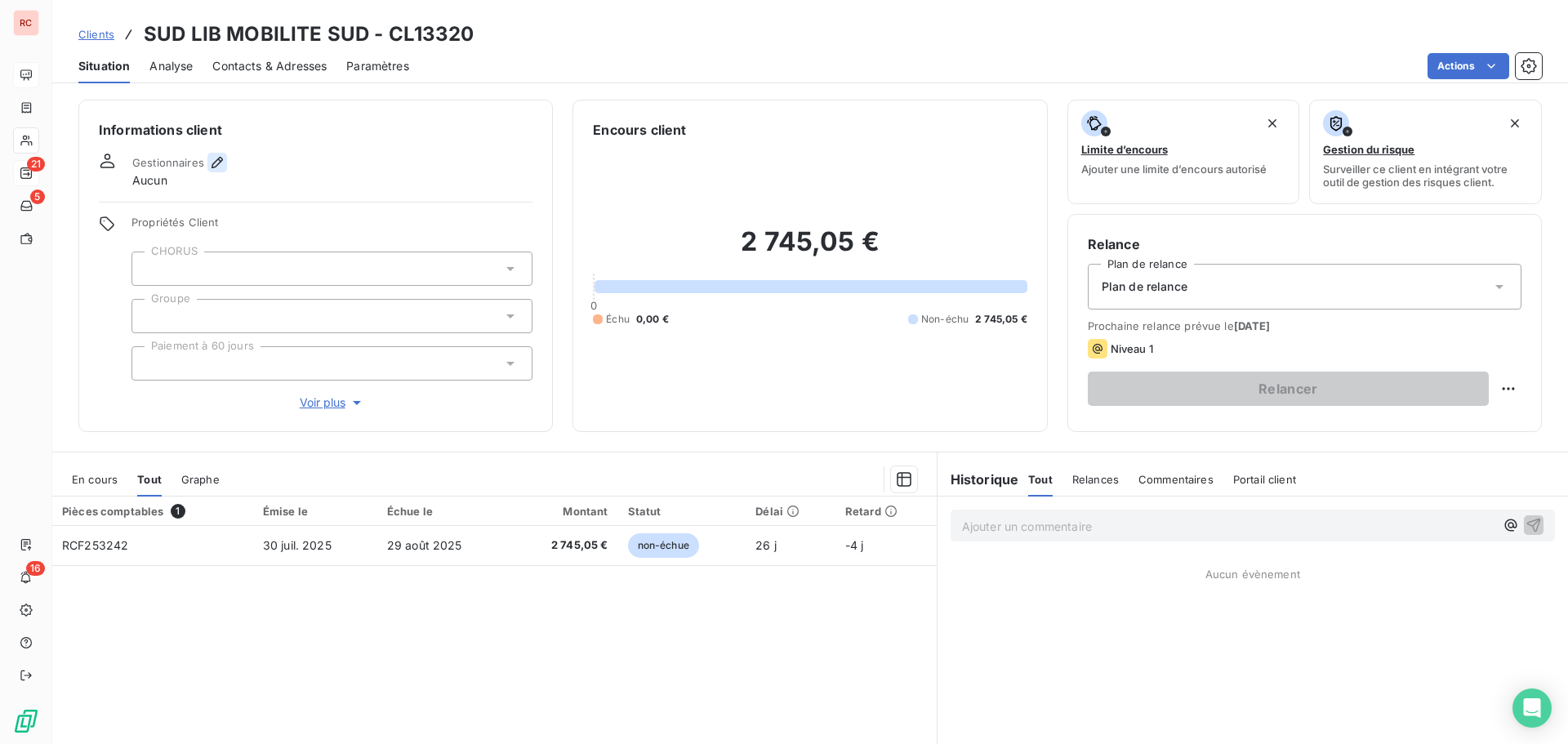
click at [219, 164] on icon "button" at bounding box center [217, 162] width 16 height 16
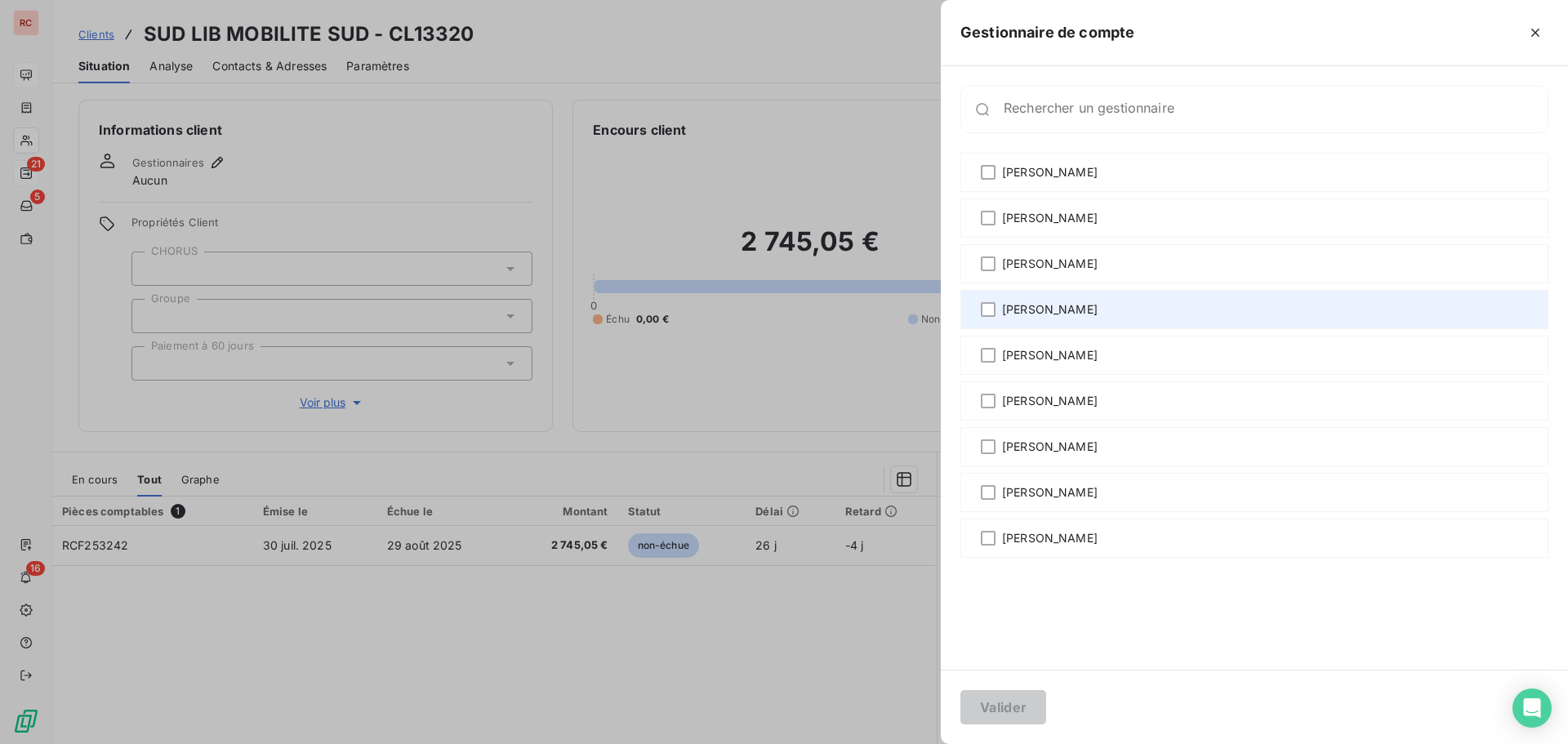
click at [1057, 314] on span "[PERSON_NAME]" at bounding box center [1050, 309] width 96 height 16
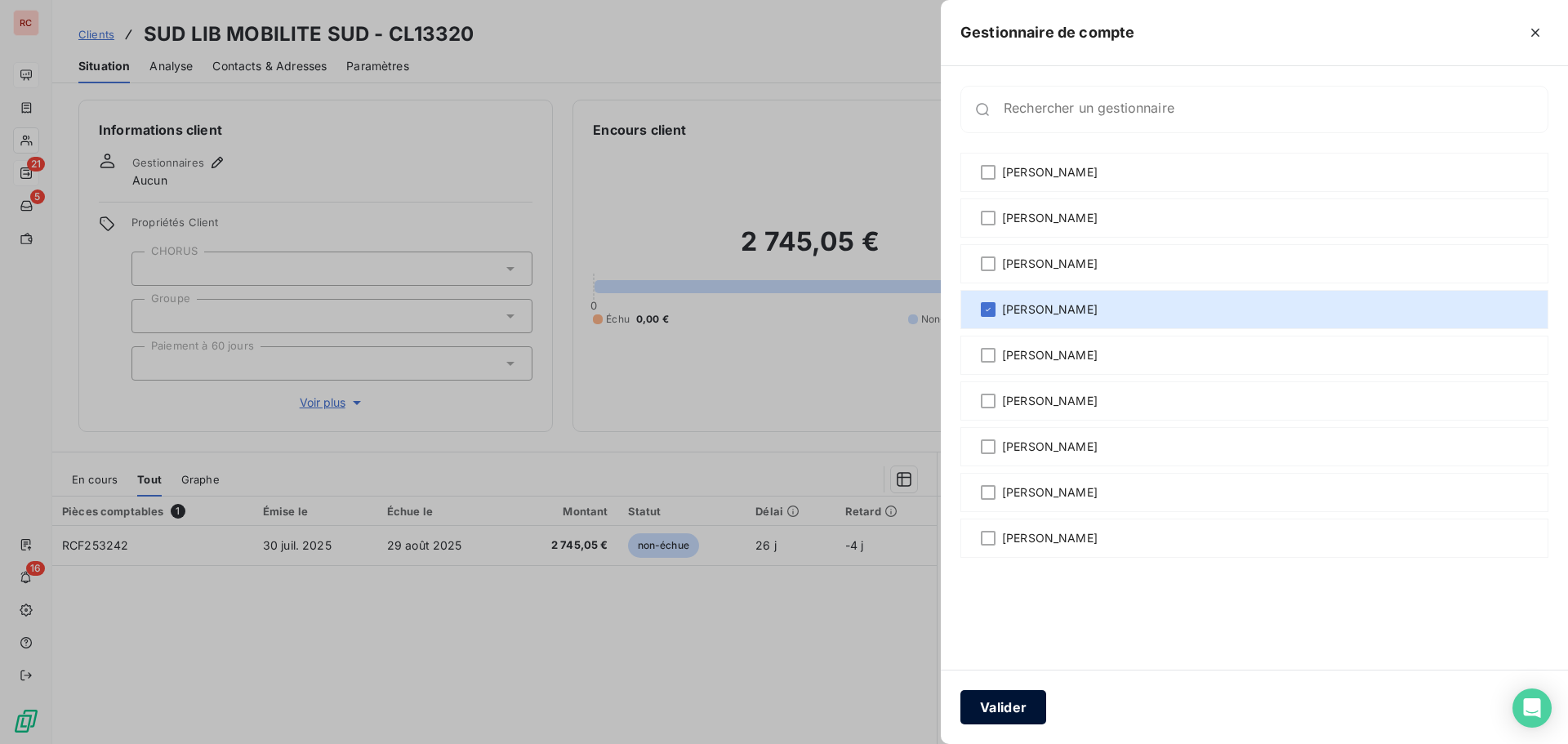
click at [983, 717] on button "Valider" at bounding box center [1003, 707] width 86 height 34
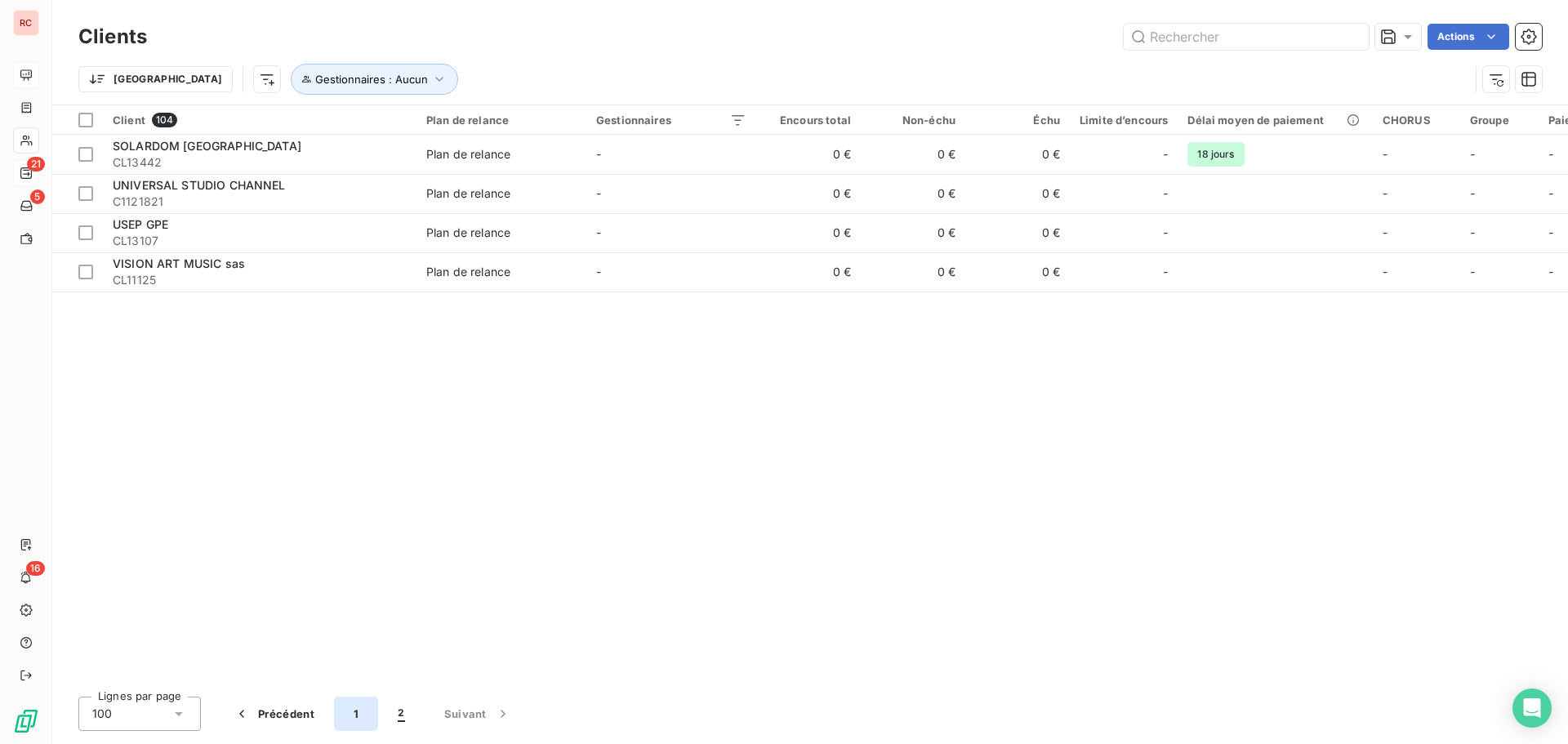
drag, startPoint x: 345, startPoint y: 721, endPoint x: 363, endPoint y: 720, distance: 18.0
click at [347, 721] on button "1" at bounding box center [356, 714] width 44 height 34
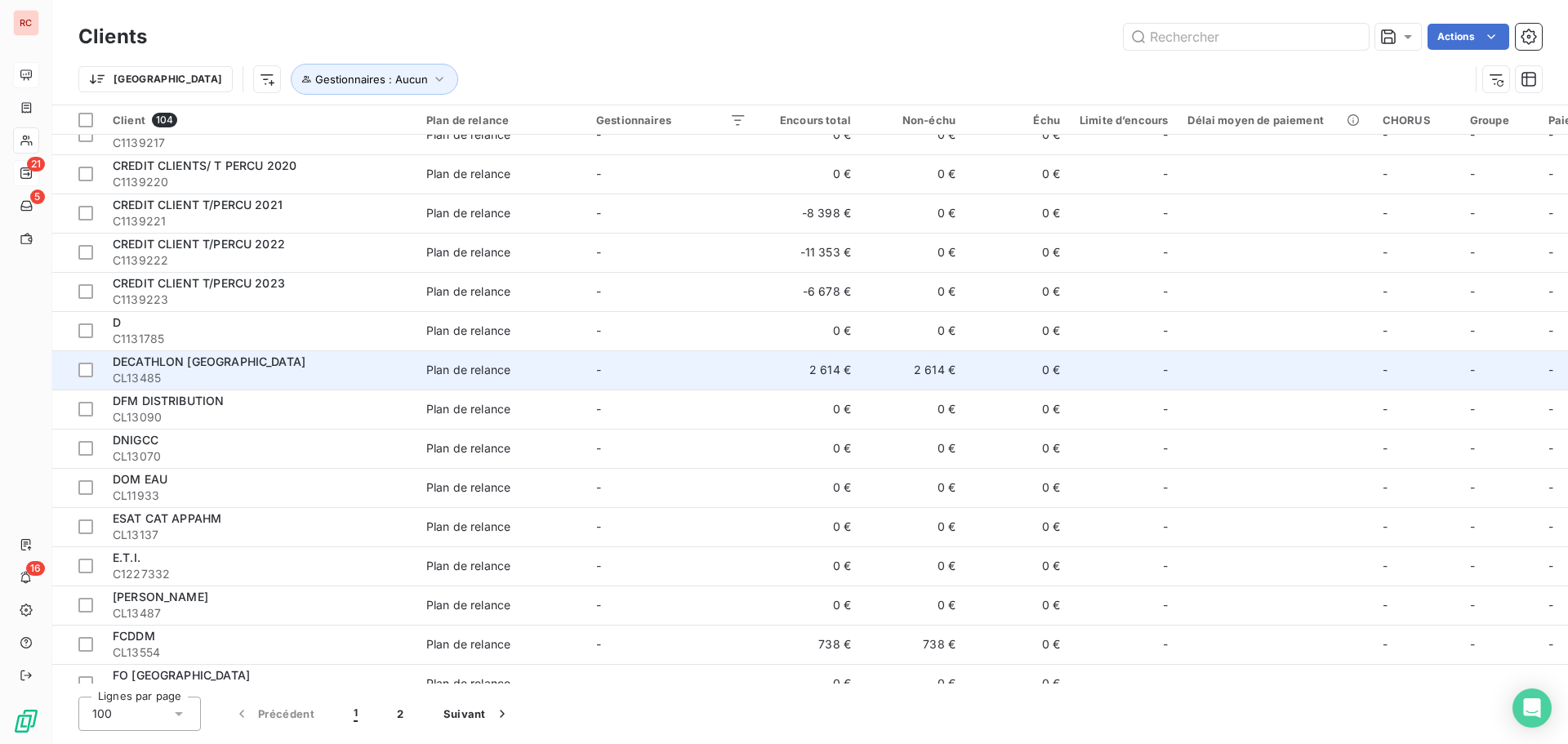
scroll to position [1062, 0]
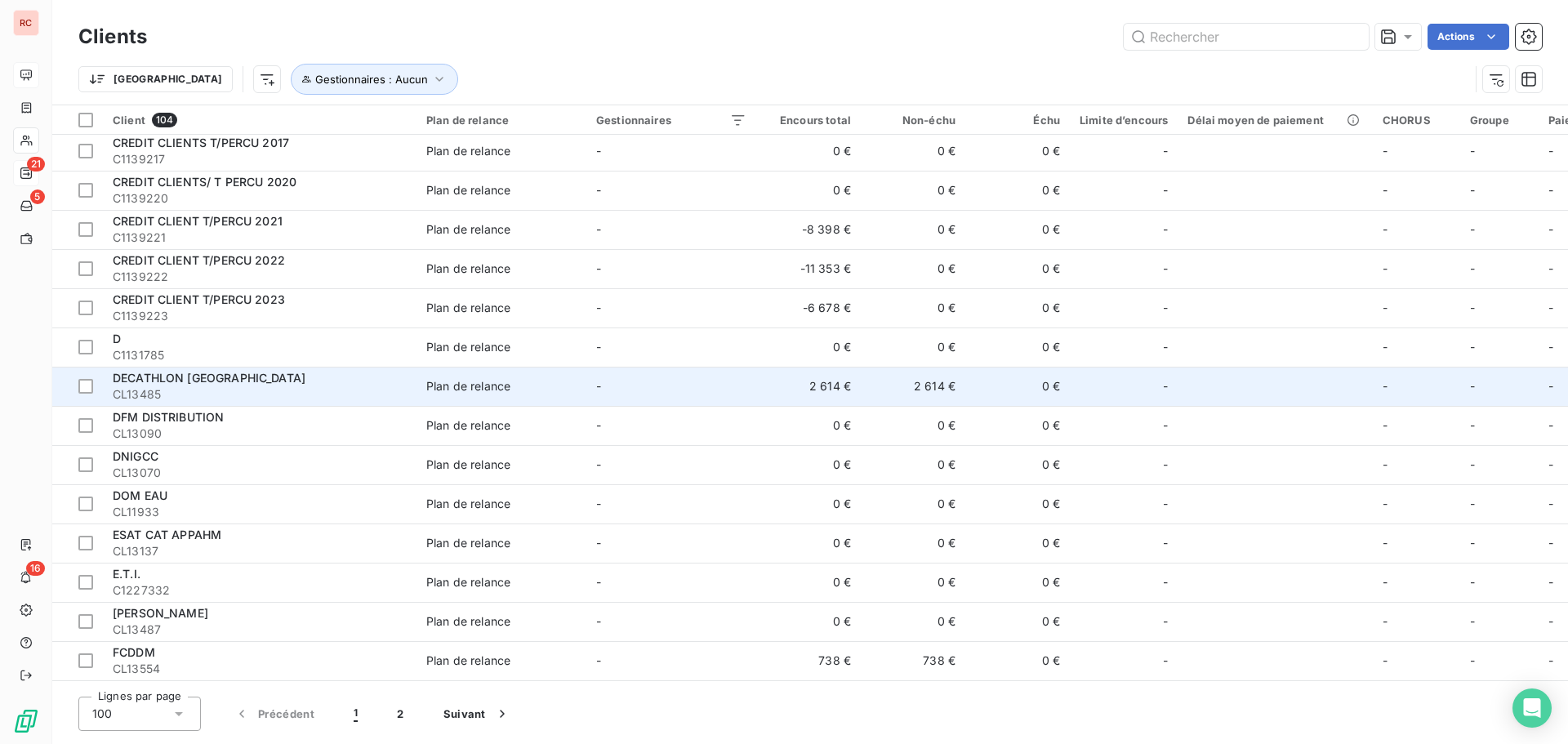
click at [701, 381] on td "-" at bounding box center [671, 387] width 170 height 39
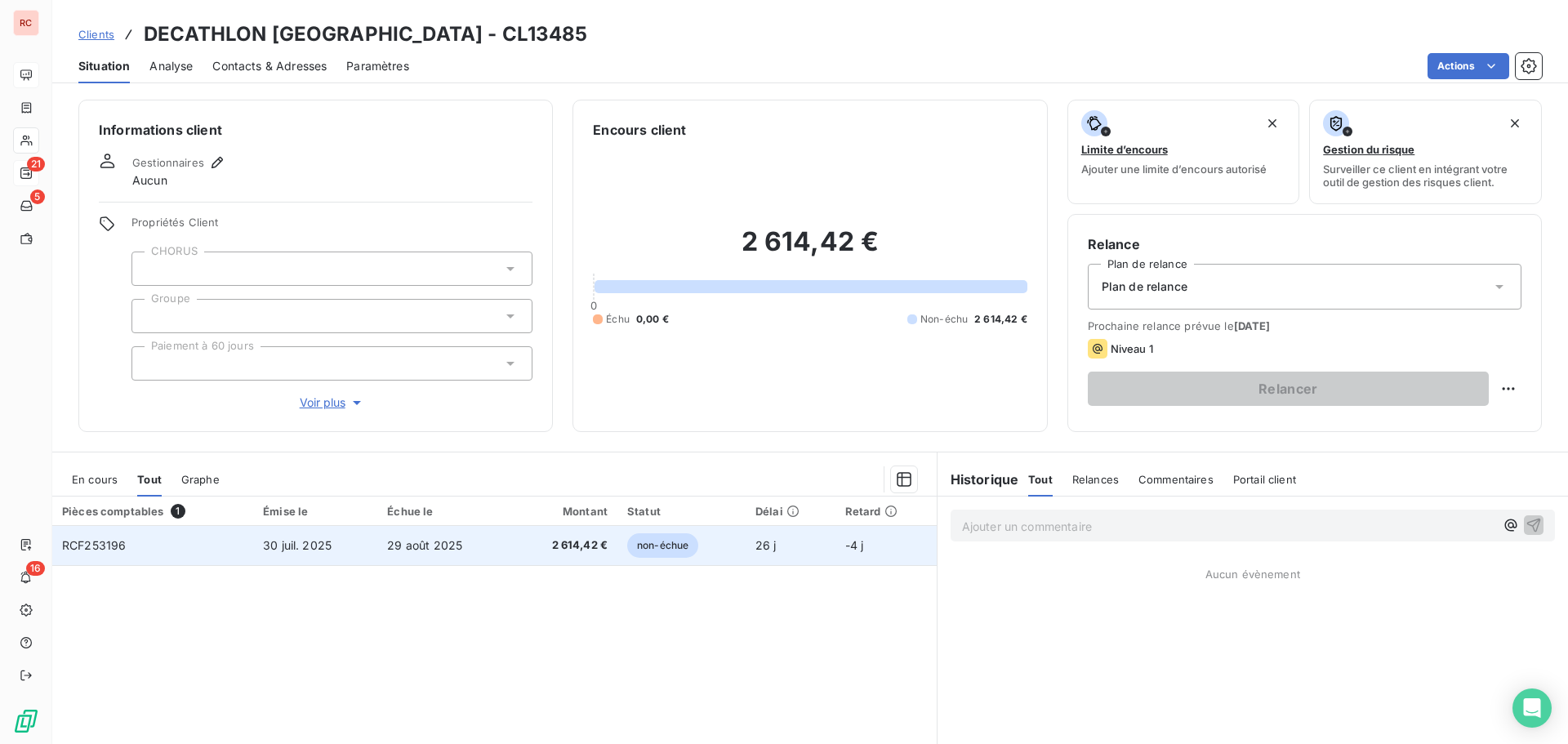
click at [515, 545] on td "2 614,42 €" at bounding box center [565, 546] width 106 height 39
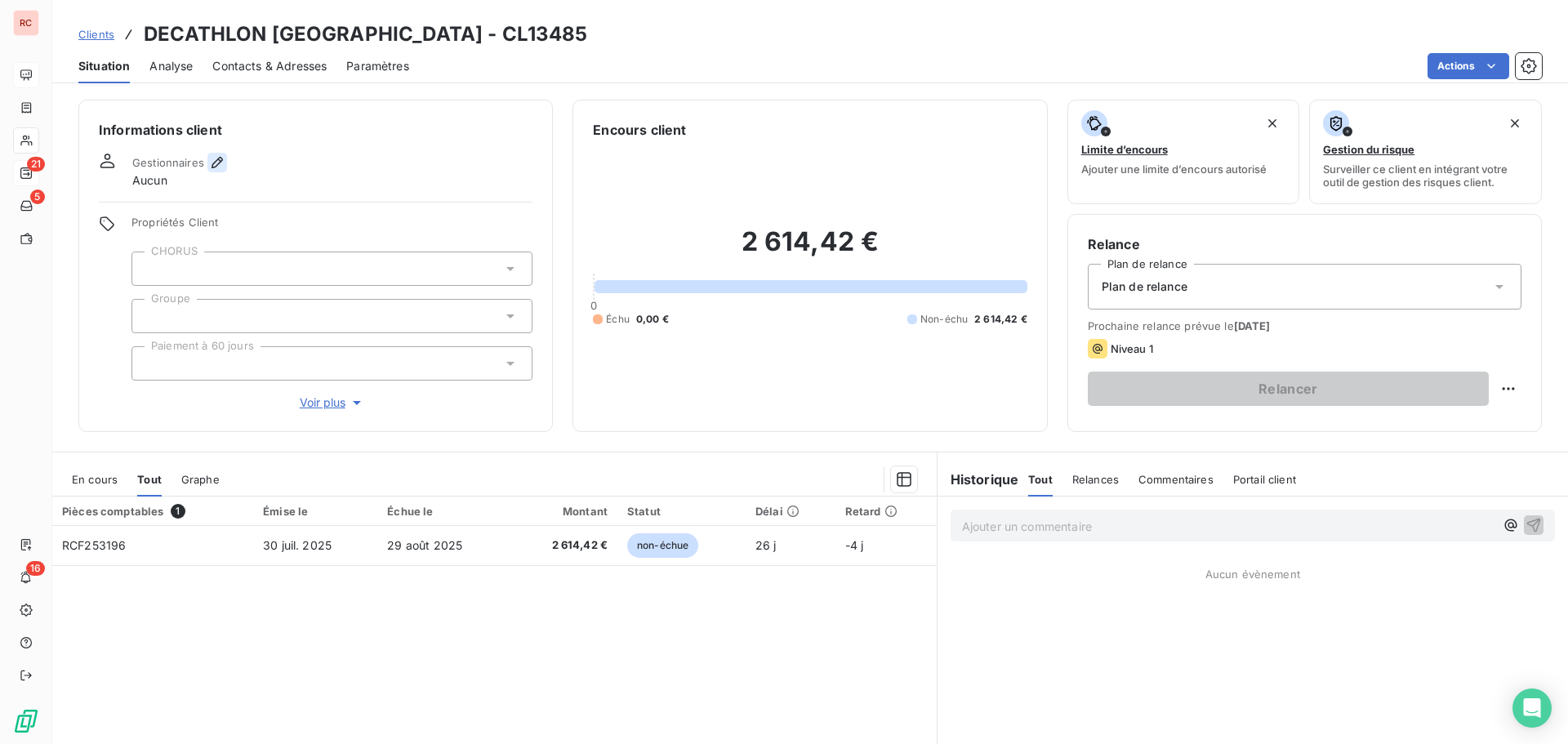
click at [218, 166] on icon "button" at bounding box center [217, 162] width 16 height 16
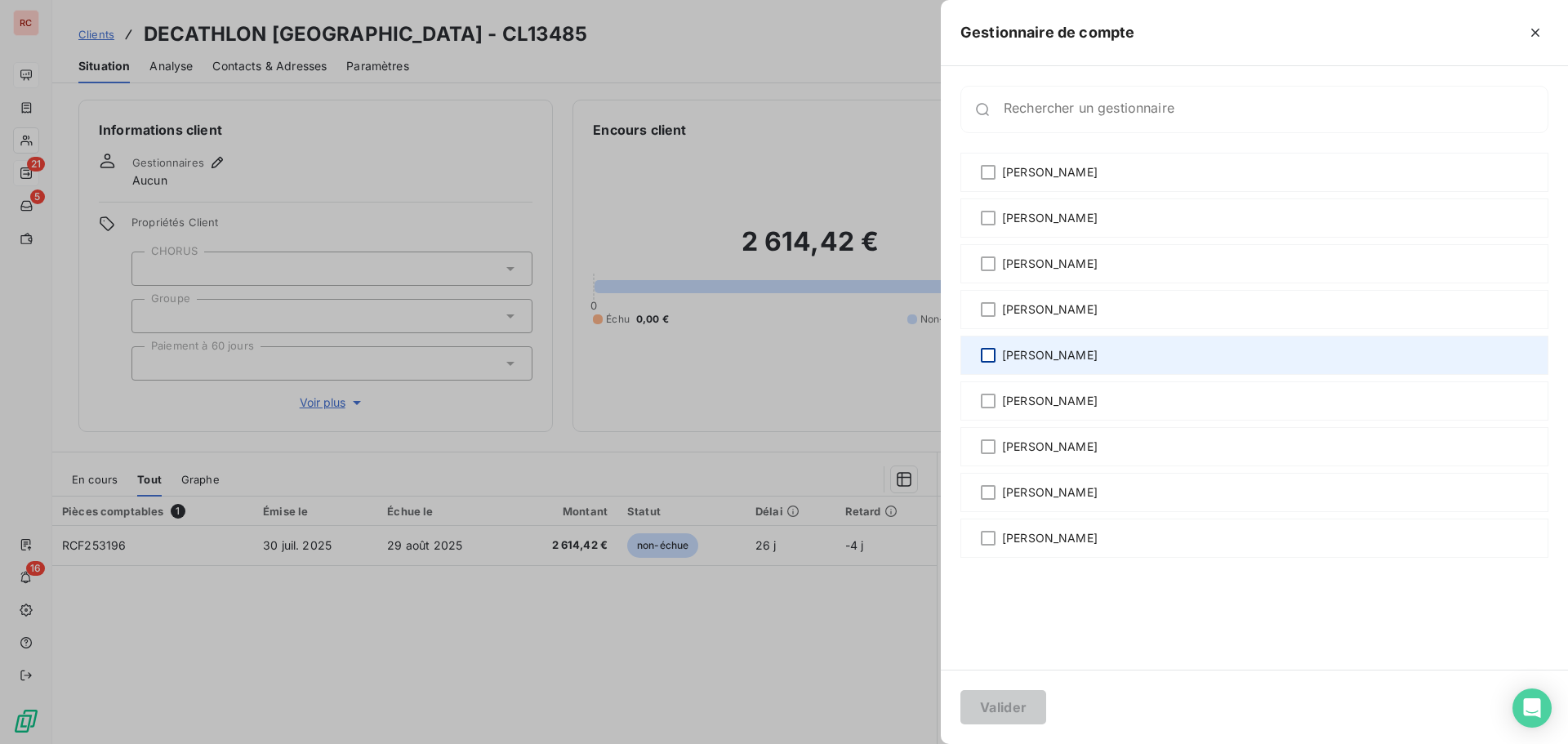
click at [990, 352] on div at bounding box center [988, 355] width 15 height 15
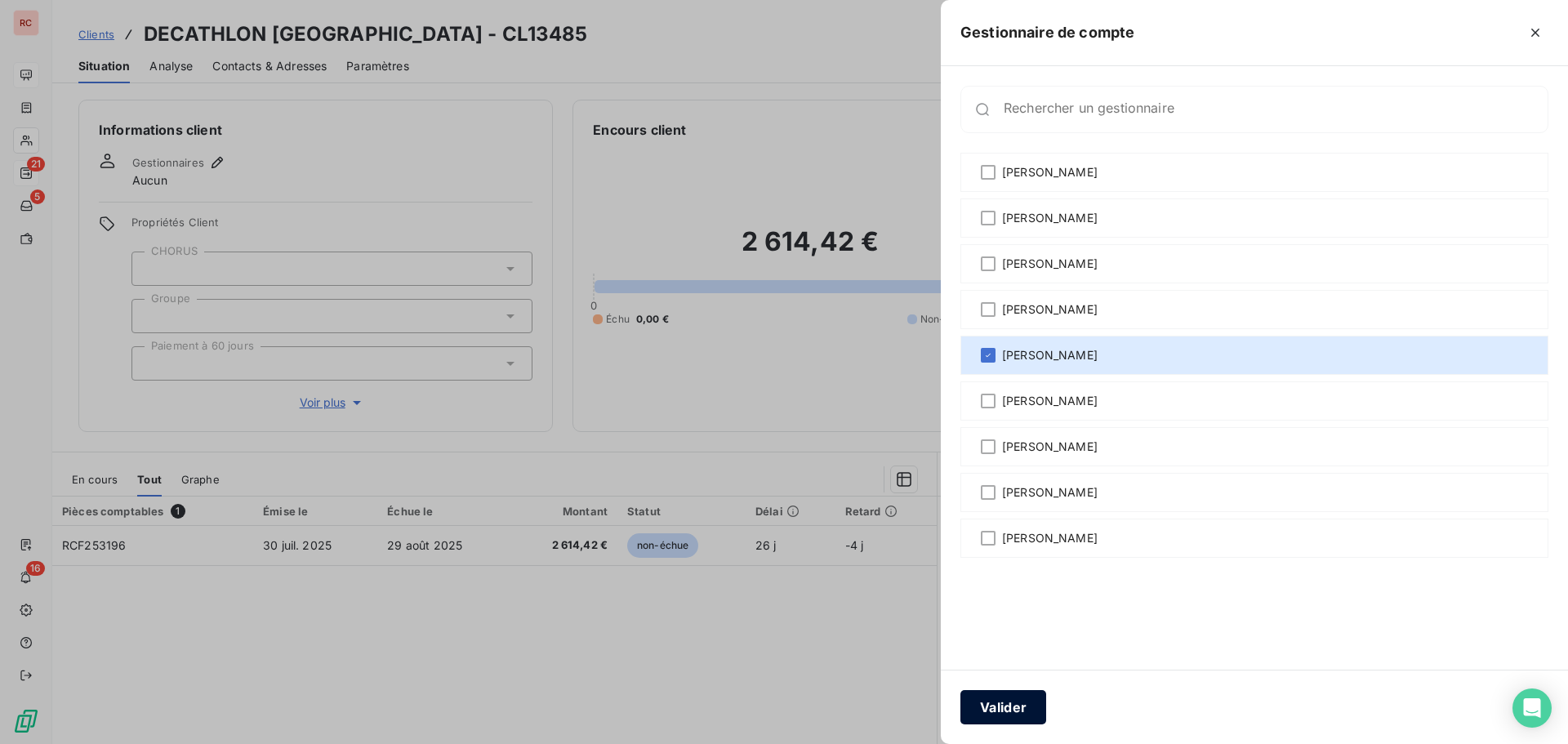
click at [1001, 719] on button "Valider" at bounding box center [1003, 707] width 86 height 34
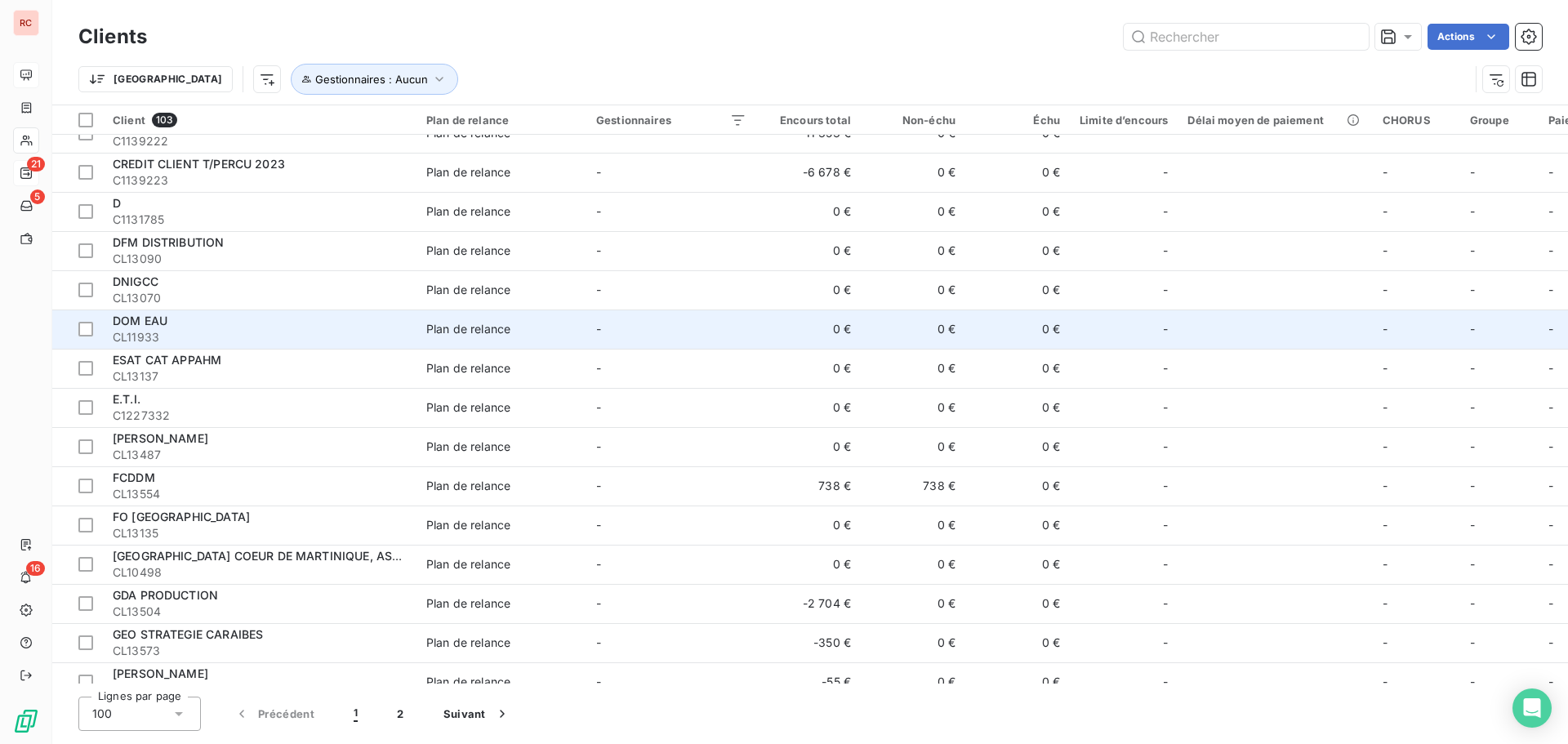
scroll to position [1226, 0]
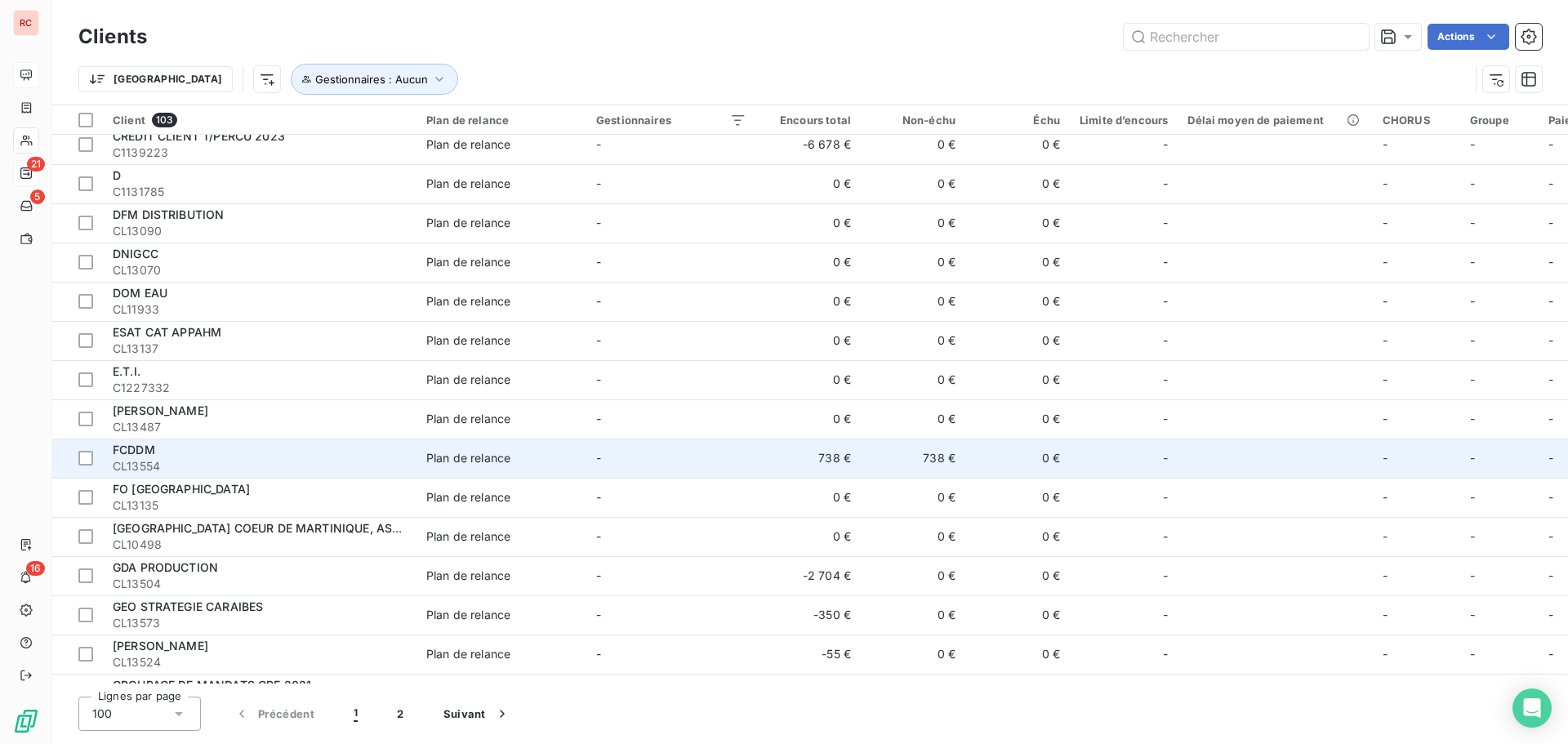
click at [765, 466] on td "738 €" at bounding box center [809, 459] width 105 height 39
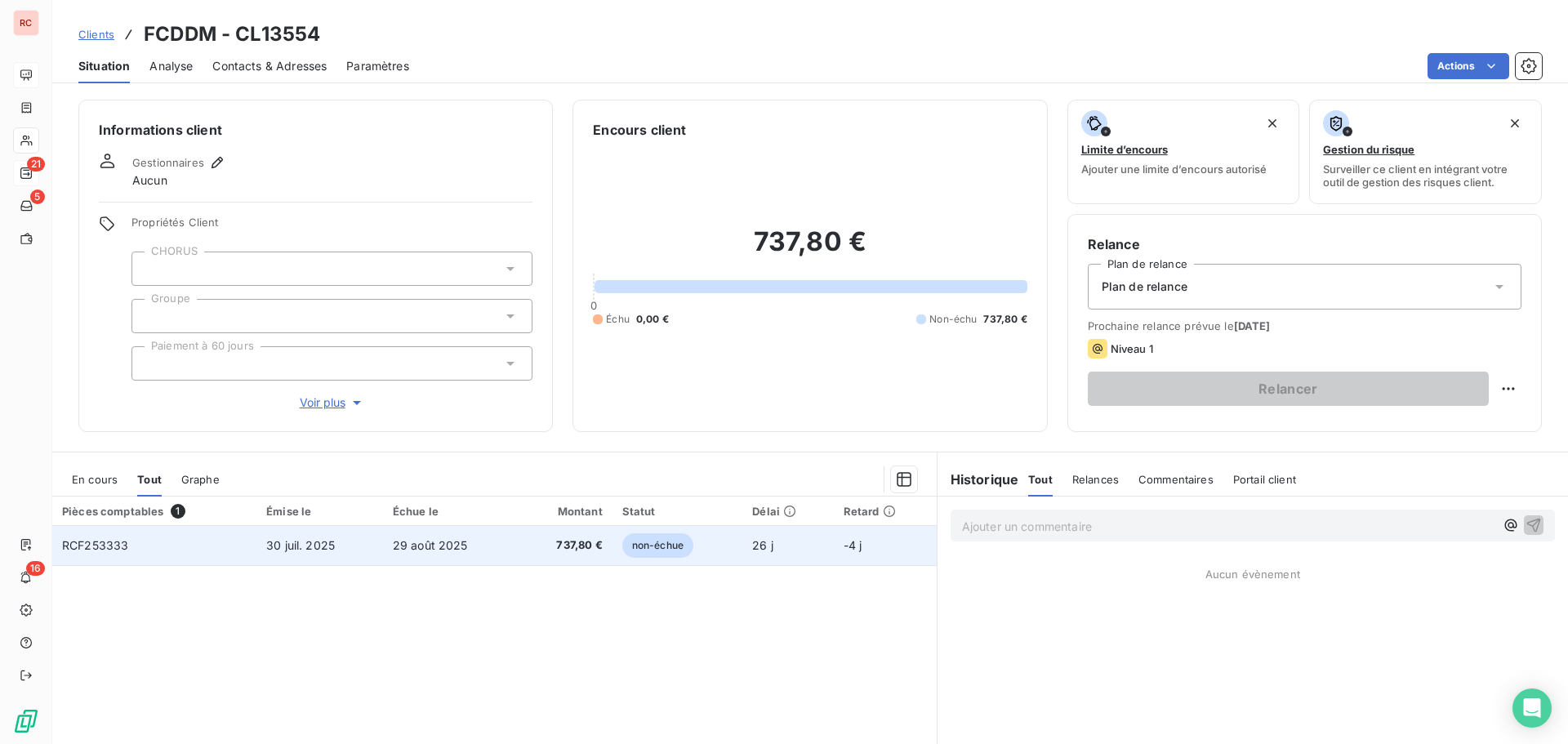
click at [557, 561] on td "737,80 €" at bounding box center [566, 546] width 94 height 39
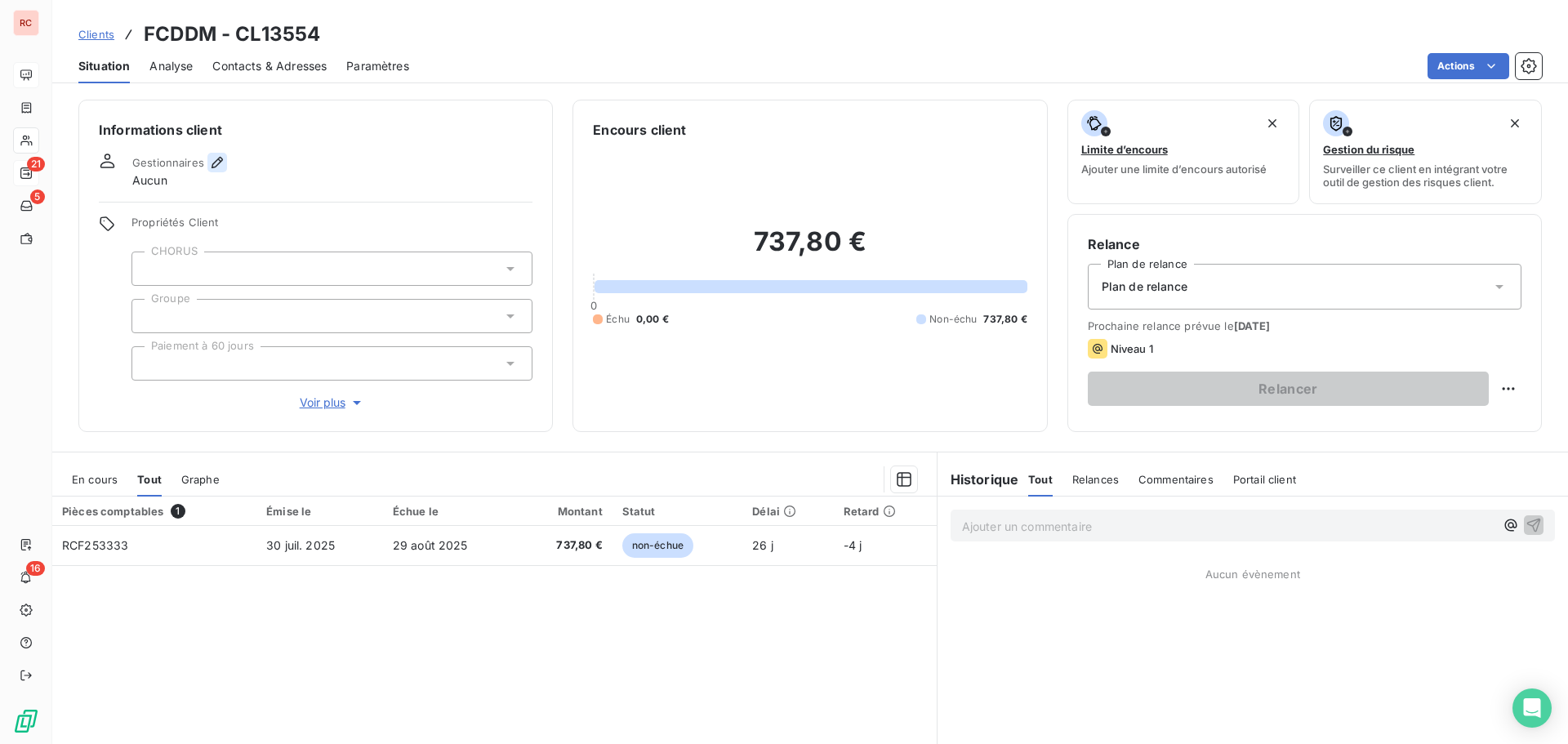
click at [209, 161] on icon "button" at bounding box center [217, 162] width 16 height 16
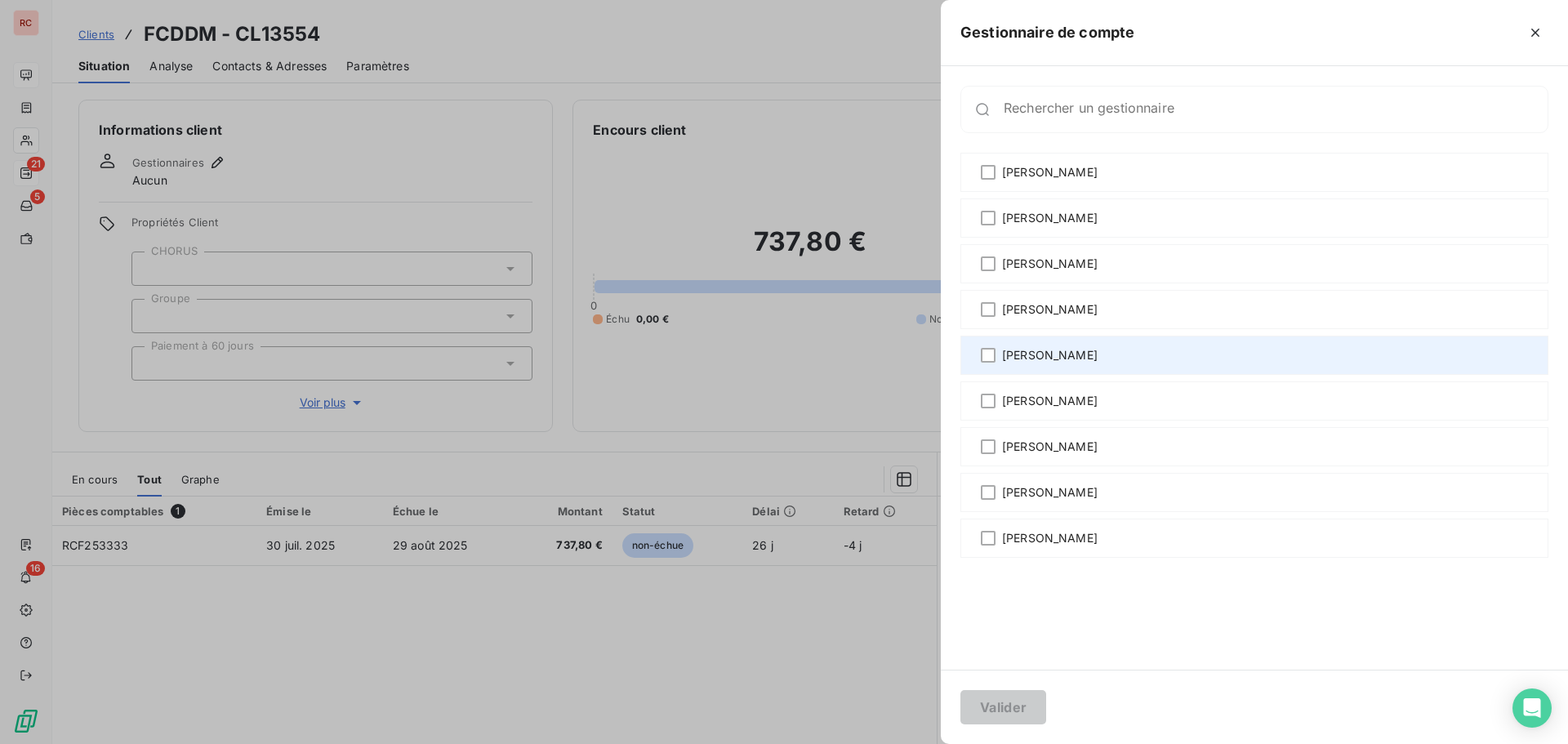
click at [1008, 357] on span "[PERSON_NAME]" at bounding box center [1050, 355] width 96 height 16
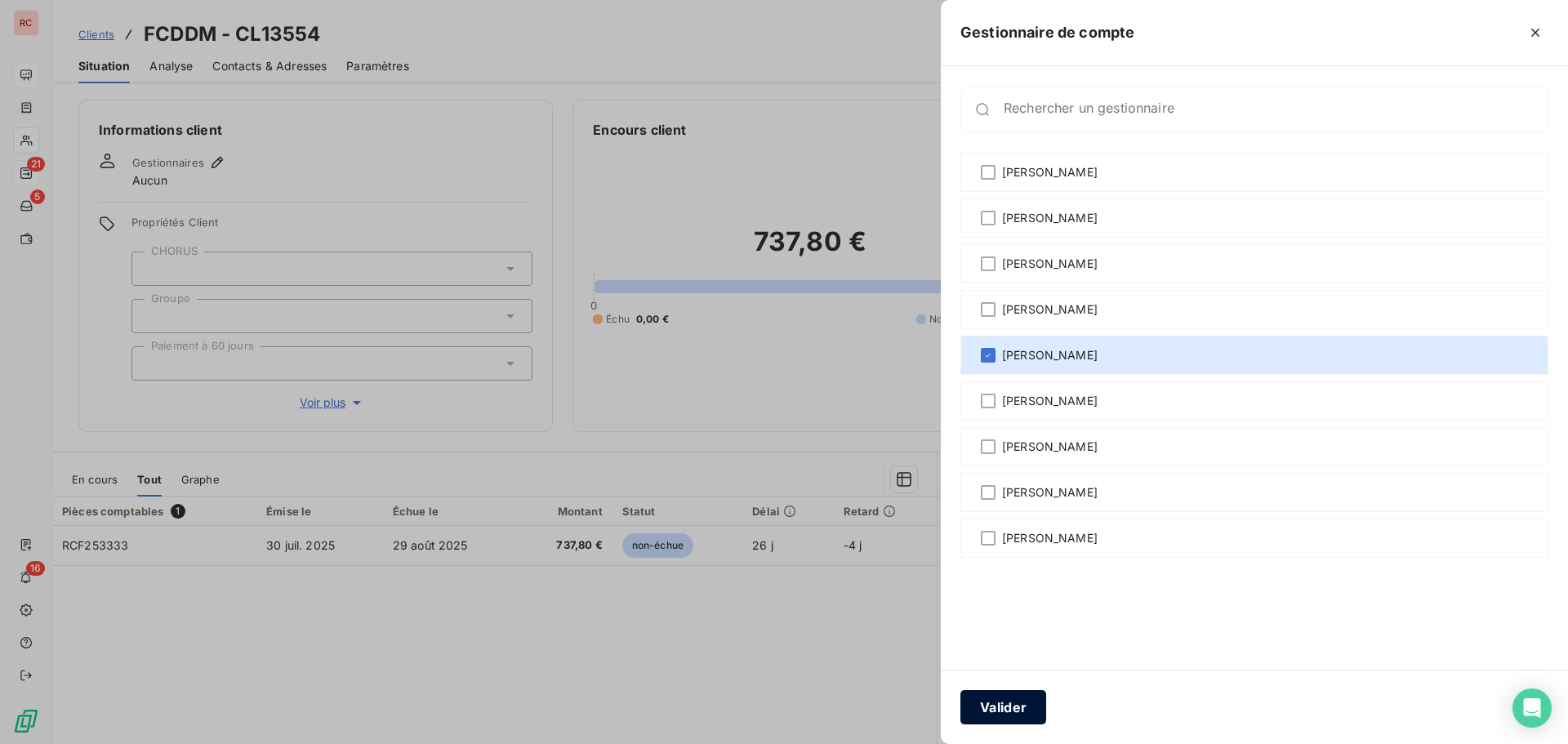
click at [1019, 708] on button "Valider" at bounding box center [1003, 707] width 86 height 34
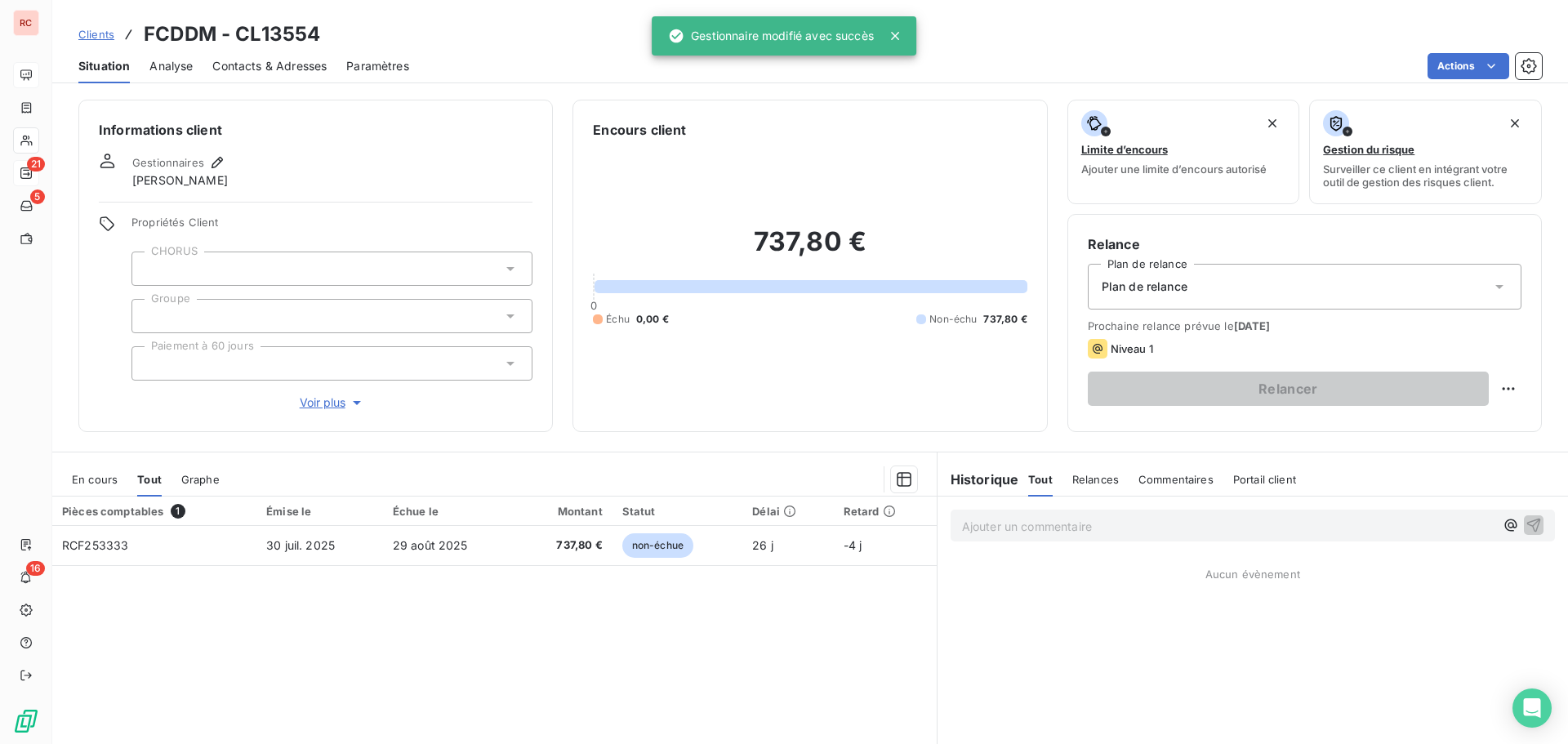
click at [297, 69] on span "Contacts & Adresses" at bounding box center [269, 66] width 114 height 16
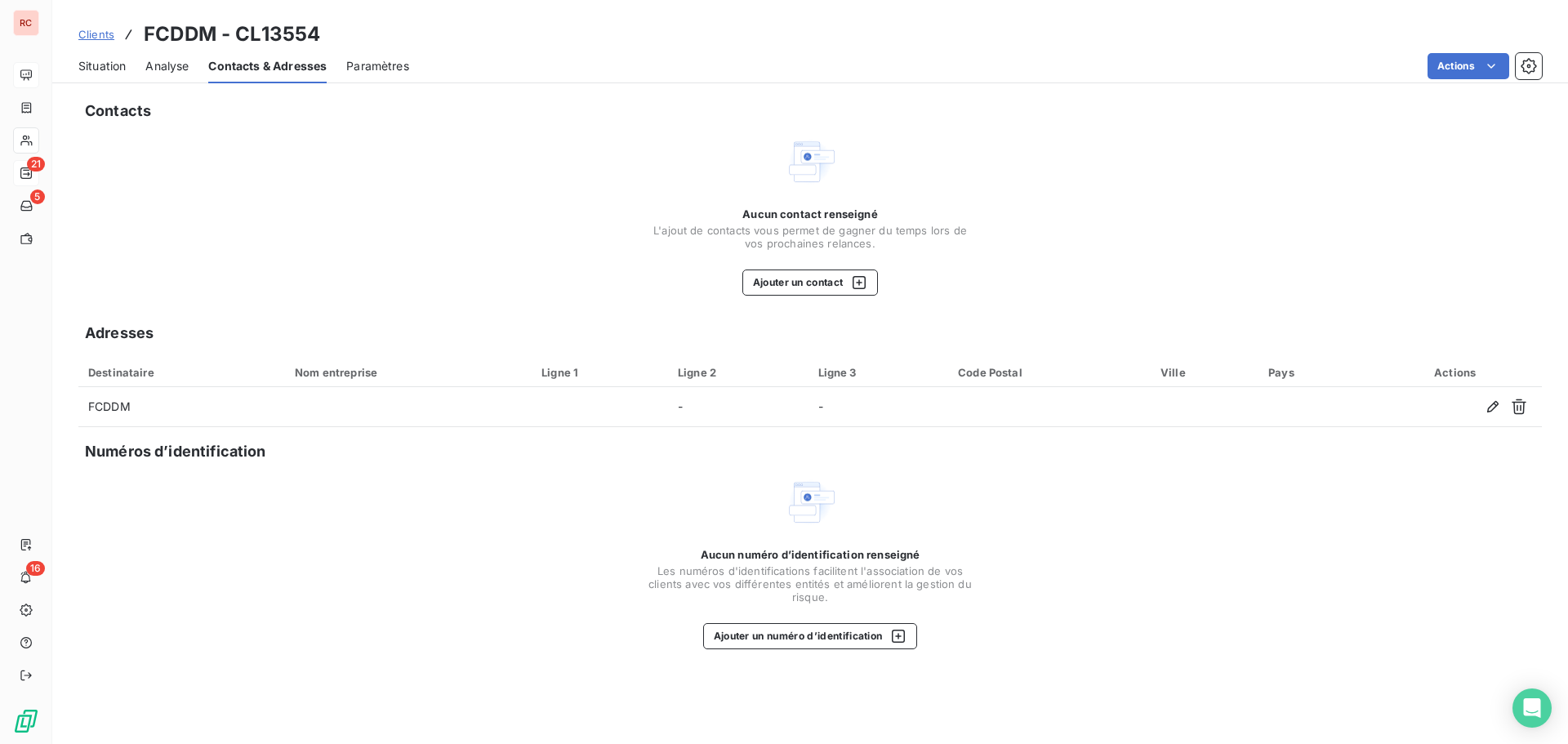
click at [128, 61] on div "Situation Analyse Contacts & Adresses Paramètres Actions" at bounding box center [810, 66] width 1516 height 34
click at [103, 69] on span "Situation" at bounding box center [102, 66] width 47 height 16
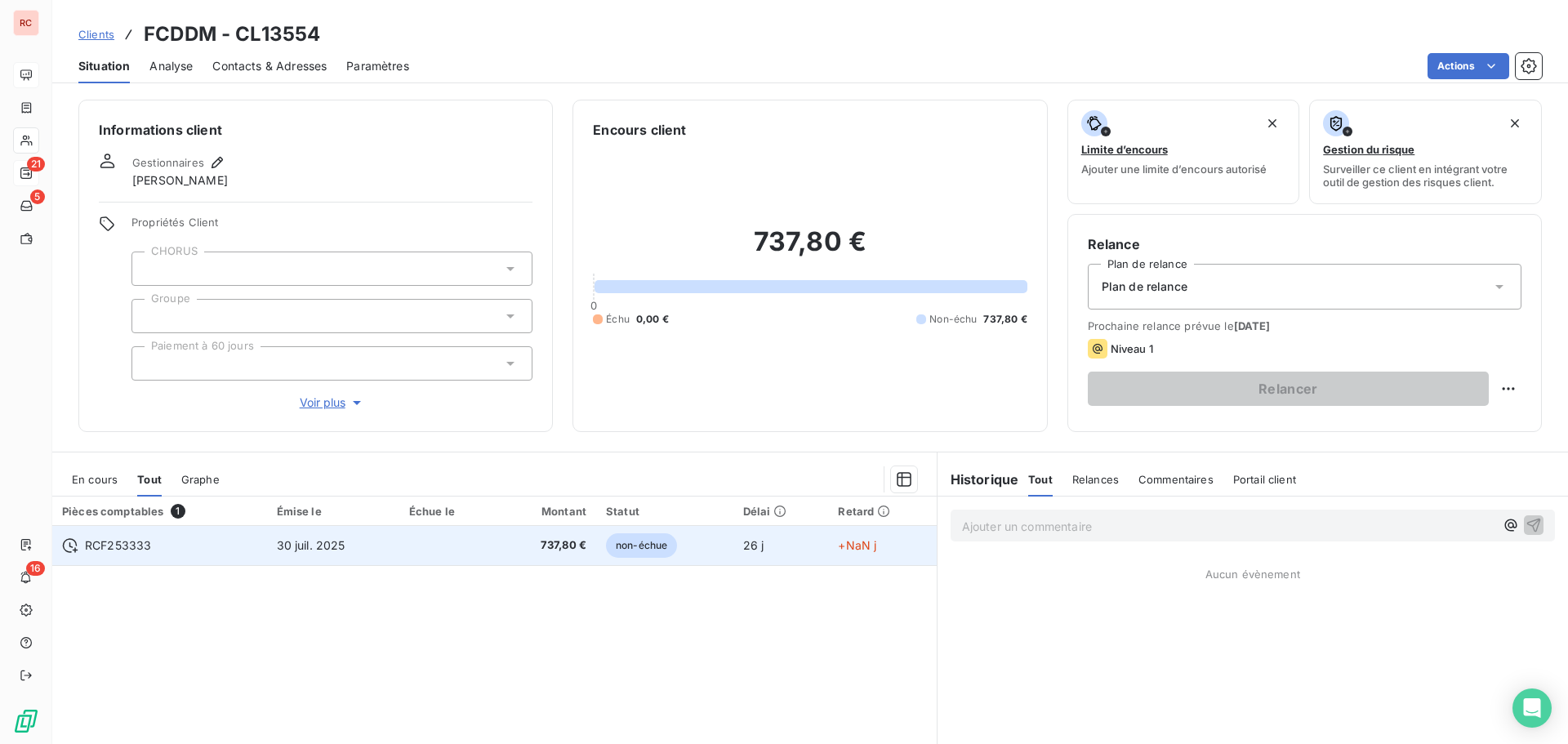
click at [579, 549] on span "737,80 €" at bounding box center [547, 545] width 79 height 16
click at [507, 542] on span "737,80 €" at bounding box center [547, 545] width 79 height 16
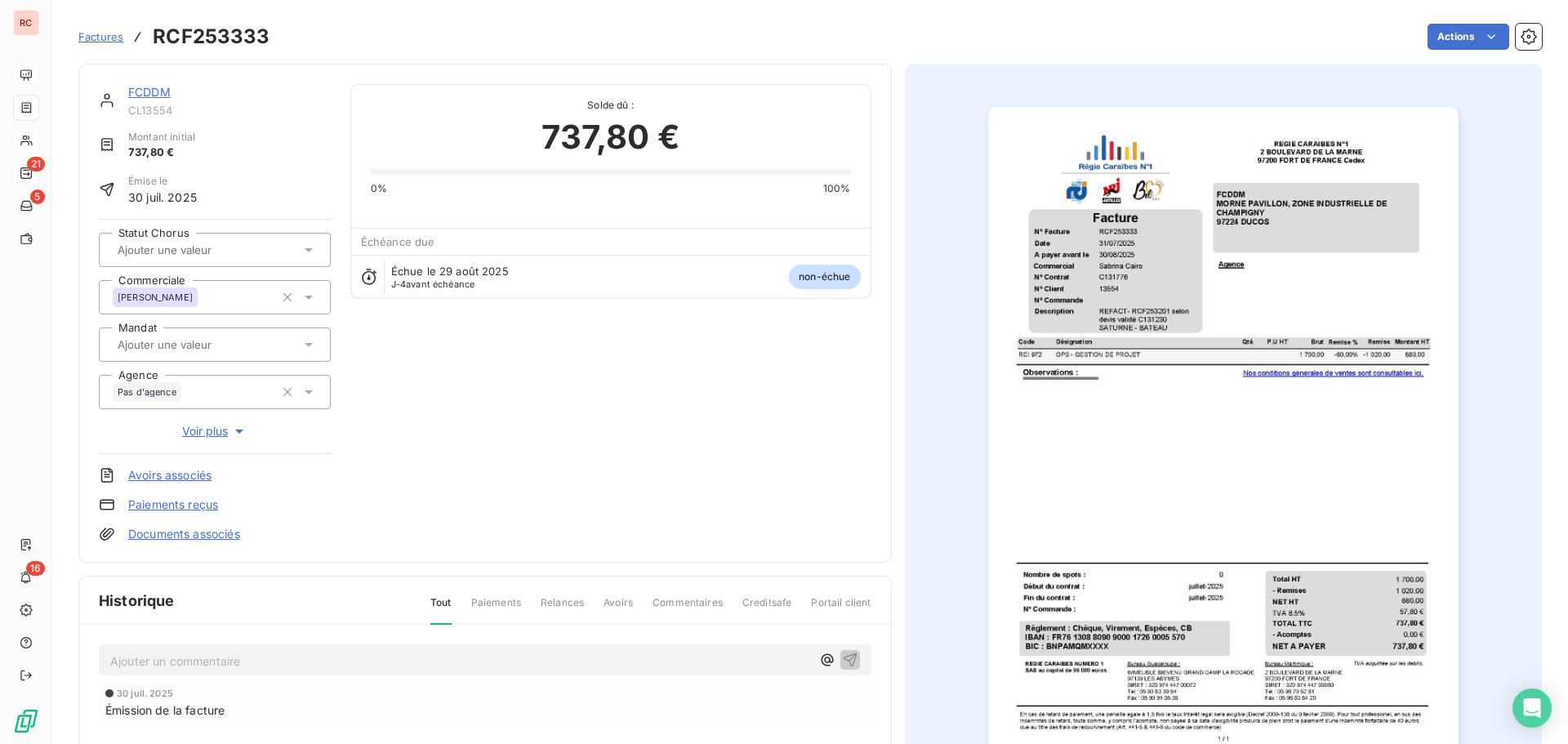
click at [254, 662] on p "Ajouter un commentaire ﻿" at bounding box center [461, 662] width 701 height 21
click at [821, 655] on icon "button" at bounding box center [827, 660] width 12 height 12
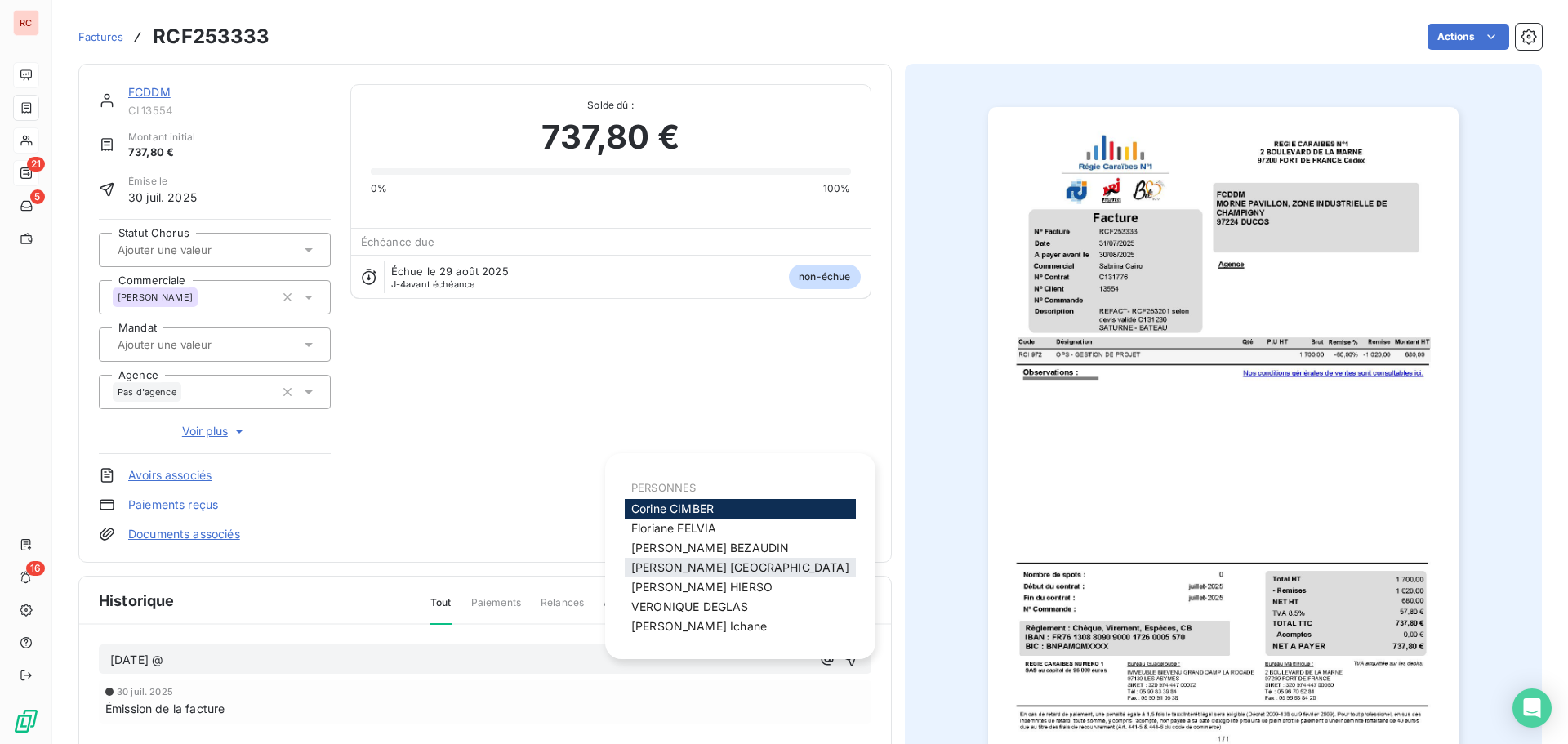
click at [652, 575] on div "Sabrina cairo" at bounding box center [740, 567] width 231 height 20
click at [635, 566] on span "Sabrina cairo" at bounding box center [740, 567] width 218 height 14
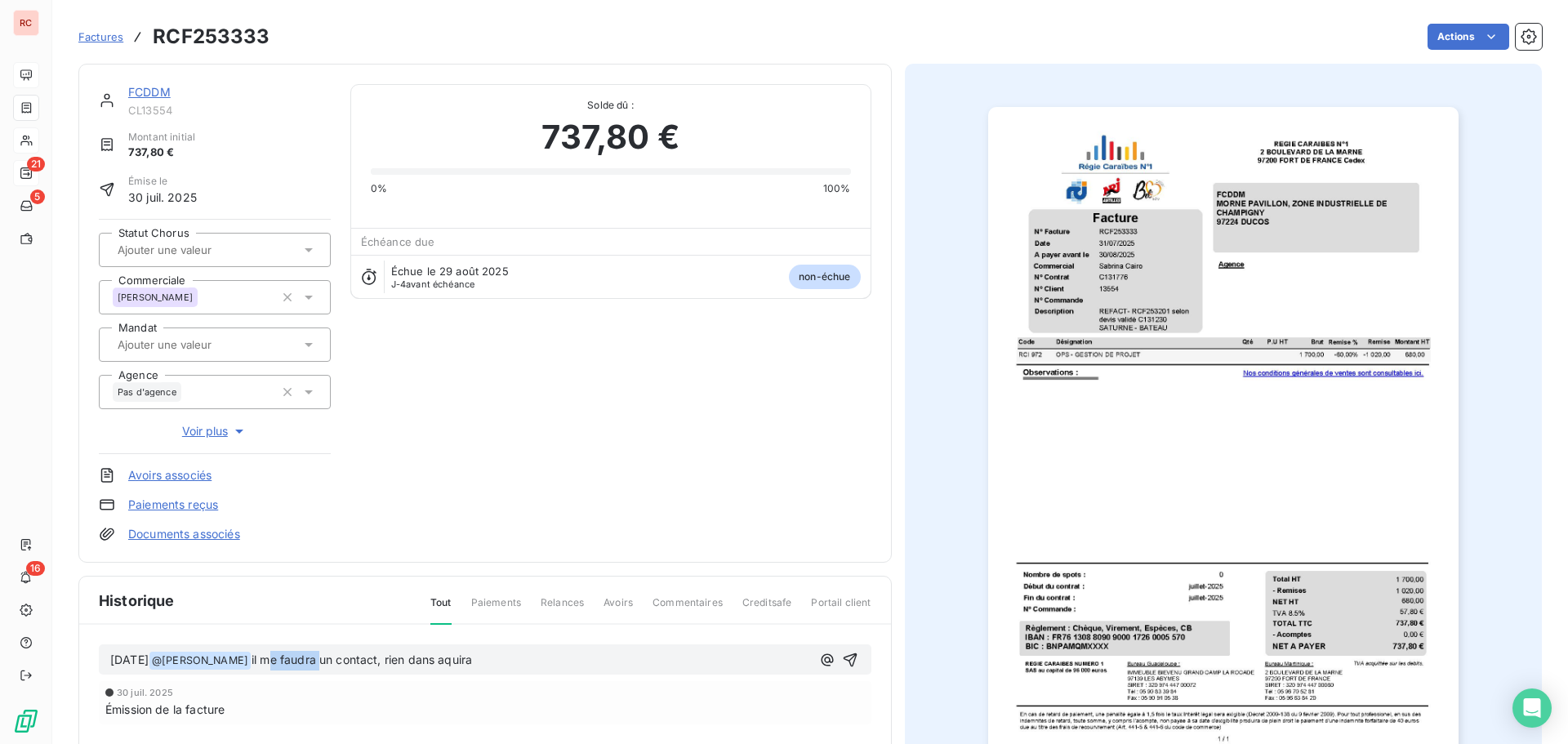
drag, startPoint x: 326, startPoint y: 662, endPoint x: 278, endPoint y: 655, distance: 48.5
click at [278, 655] on span "il me faudra un contact, rien dans aquira" at bounding box center [362, 660] width 220 height 14
click at [479, 657] on p "25/08/2025 @ Sabrina cairo ﻿ il faut un contact, rien dans aquira" at bounding box center [461, 661] width 701 height 20
click at [846, 655] on icon "button" at bounding box center [850, 660] width 14 height 14
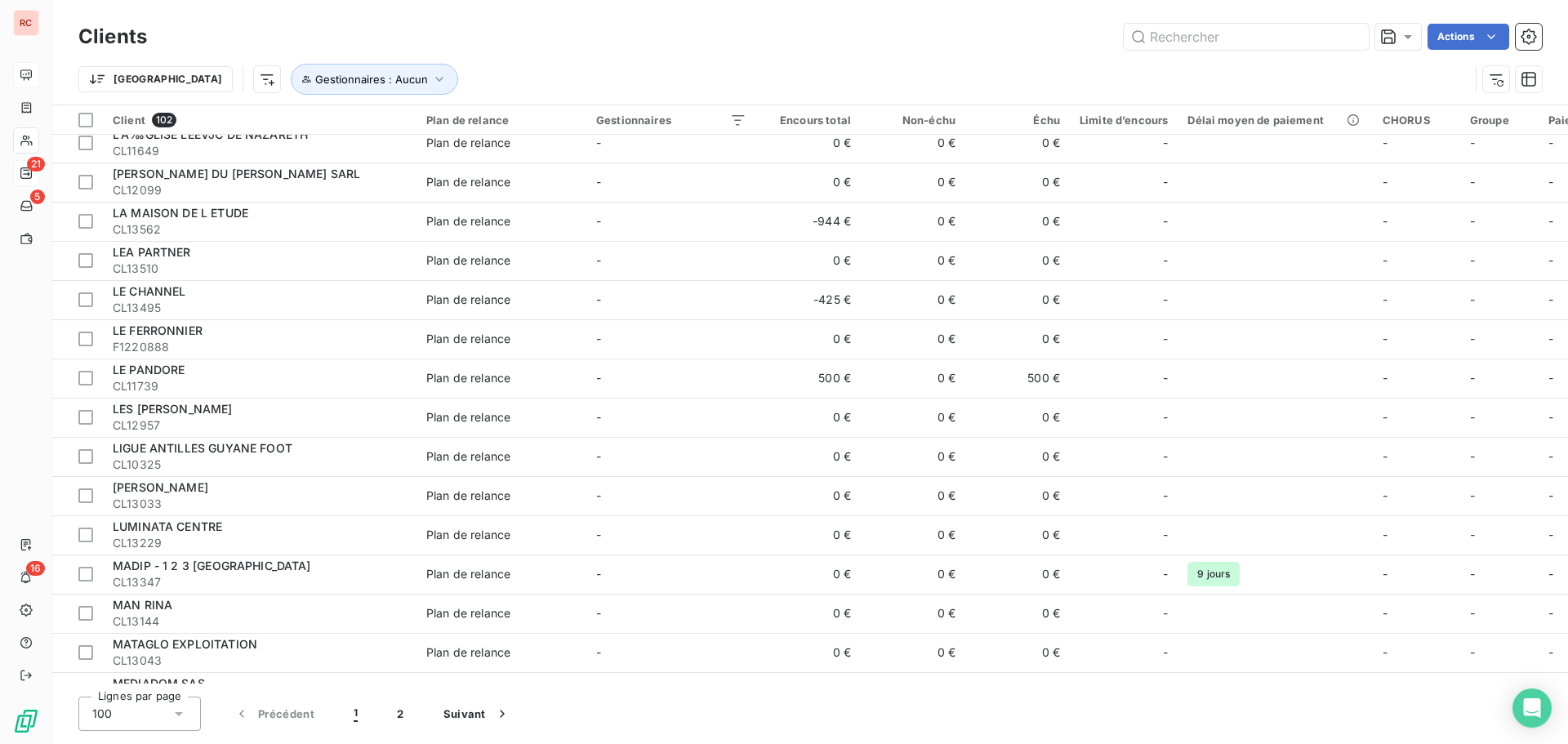
scroll to position [2288, 0]
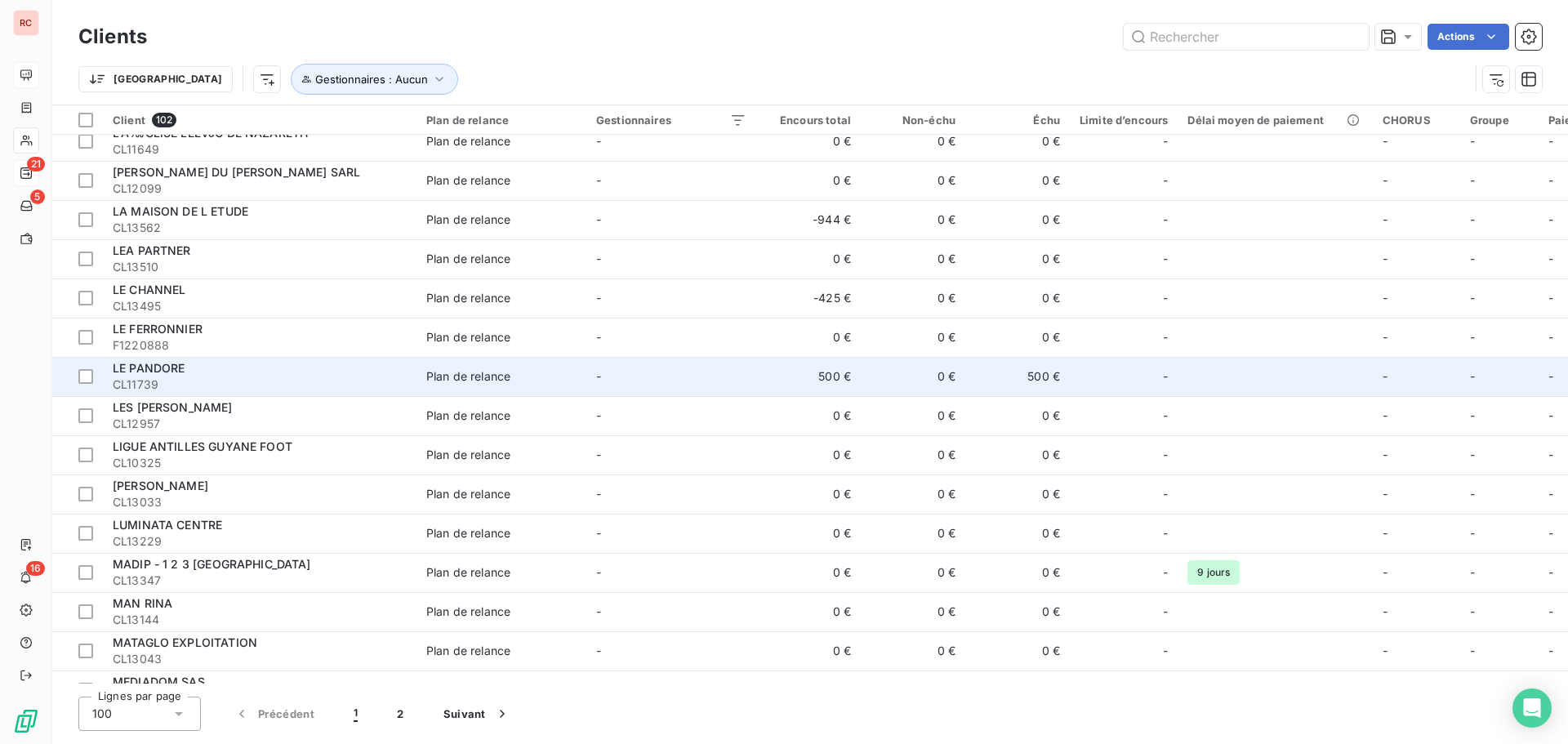
click at [666, 375] on td "-" at bounding box center [671, 377] width 170 height 39
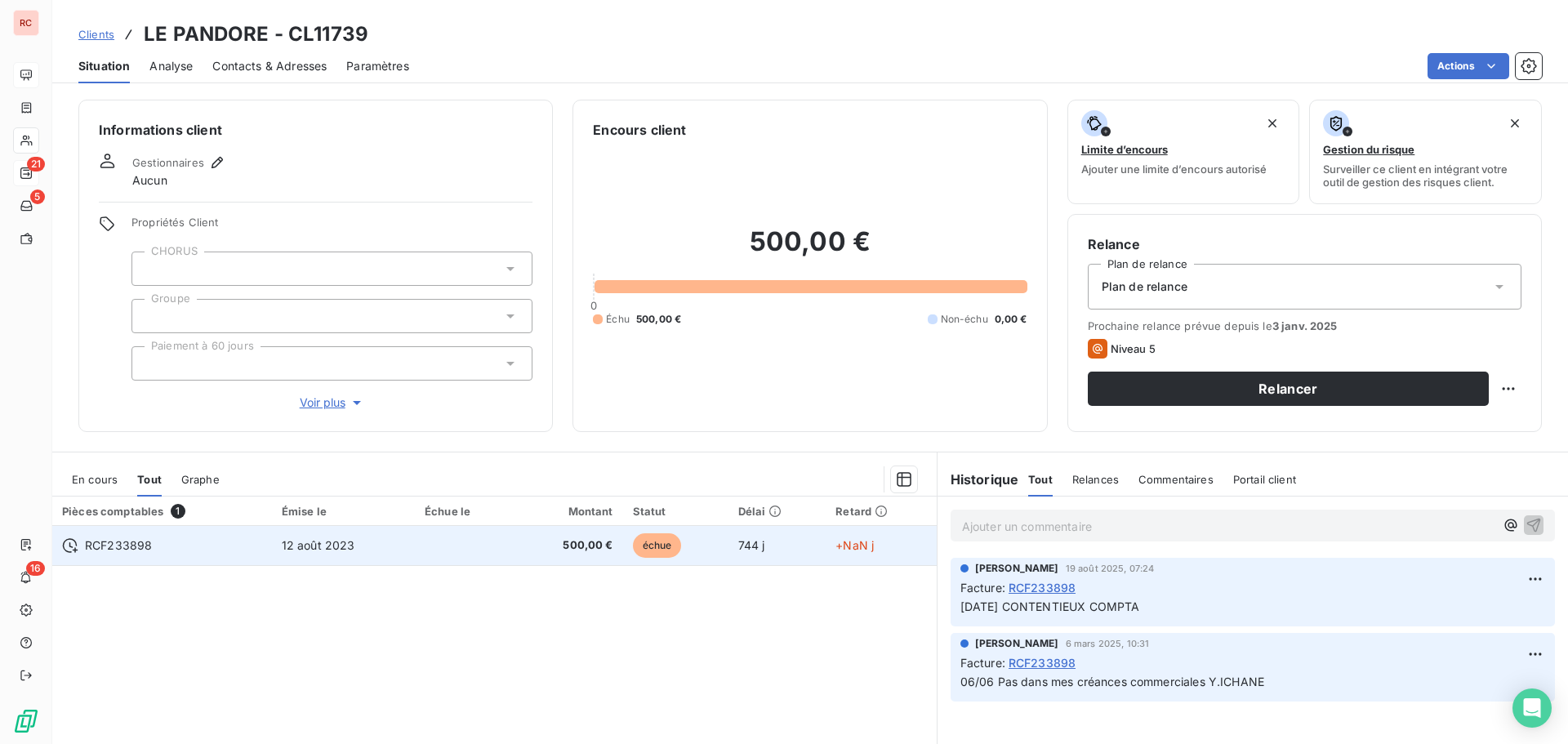
click at [846, 548] on span "+NaN j" at bounding box center [854, 545] width 39 height 14
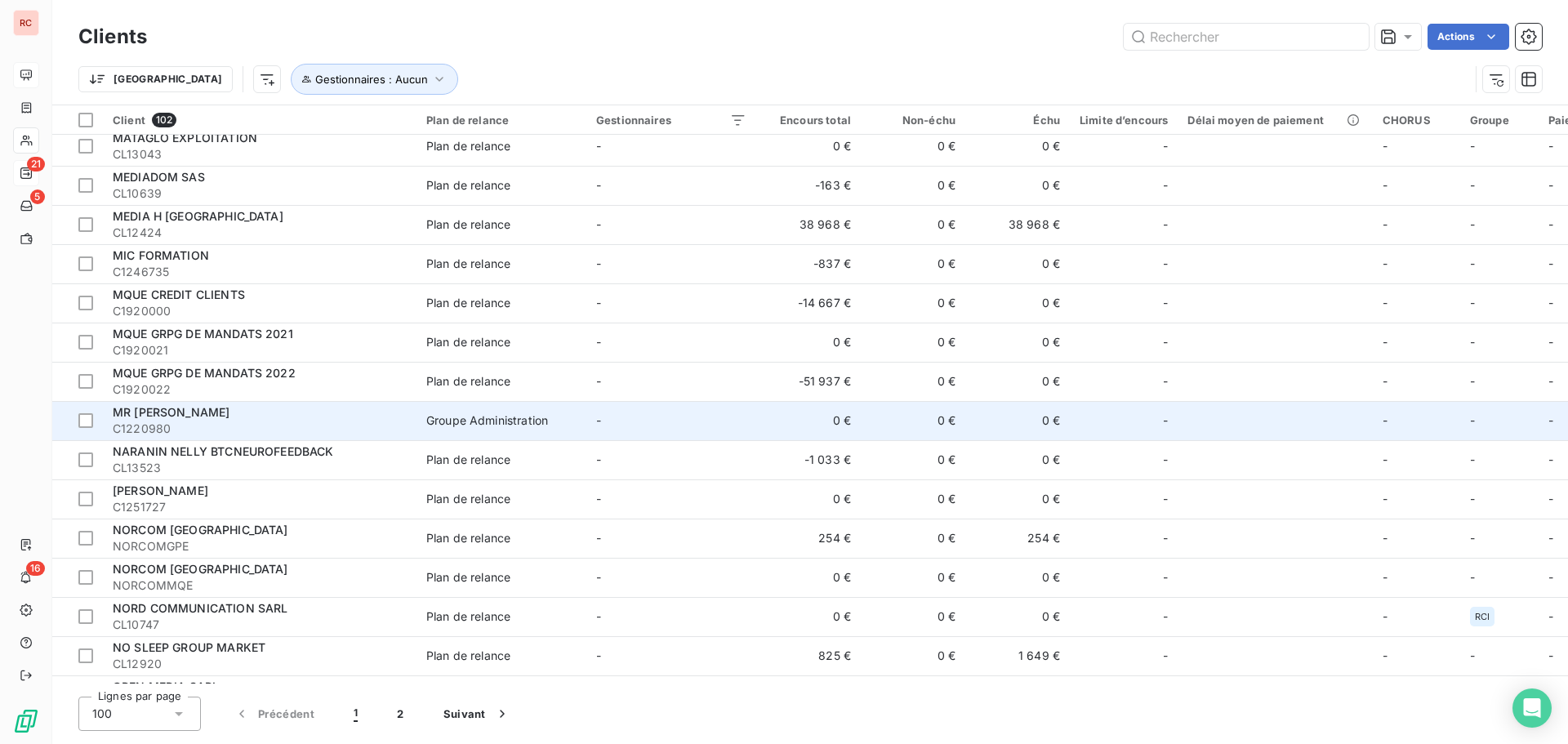
scroll to position [3105, 0]
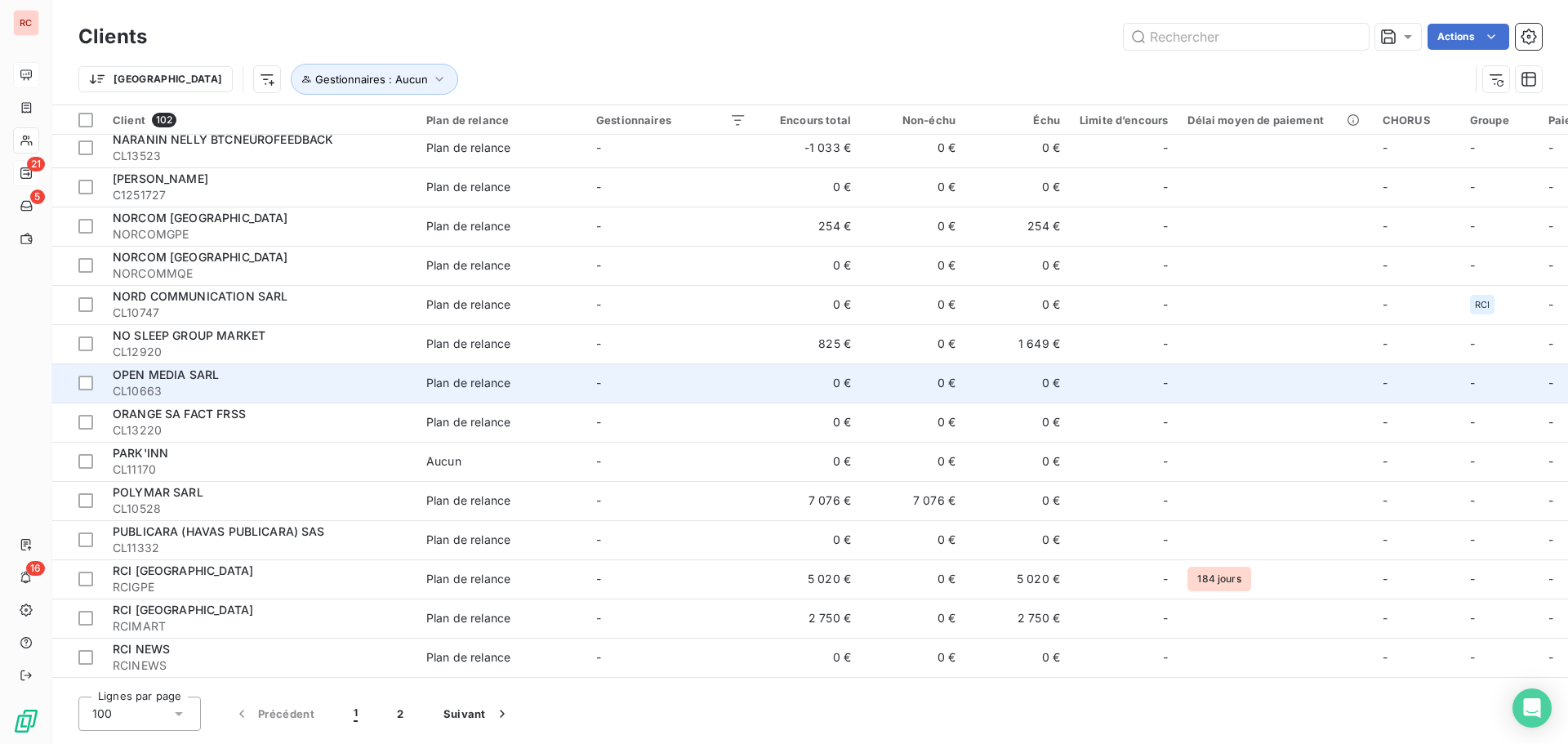
click at [673, 366] on td "-" at bounding box center [671, 383] width 170 height 39
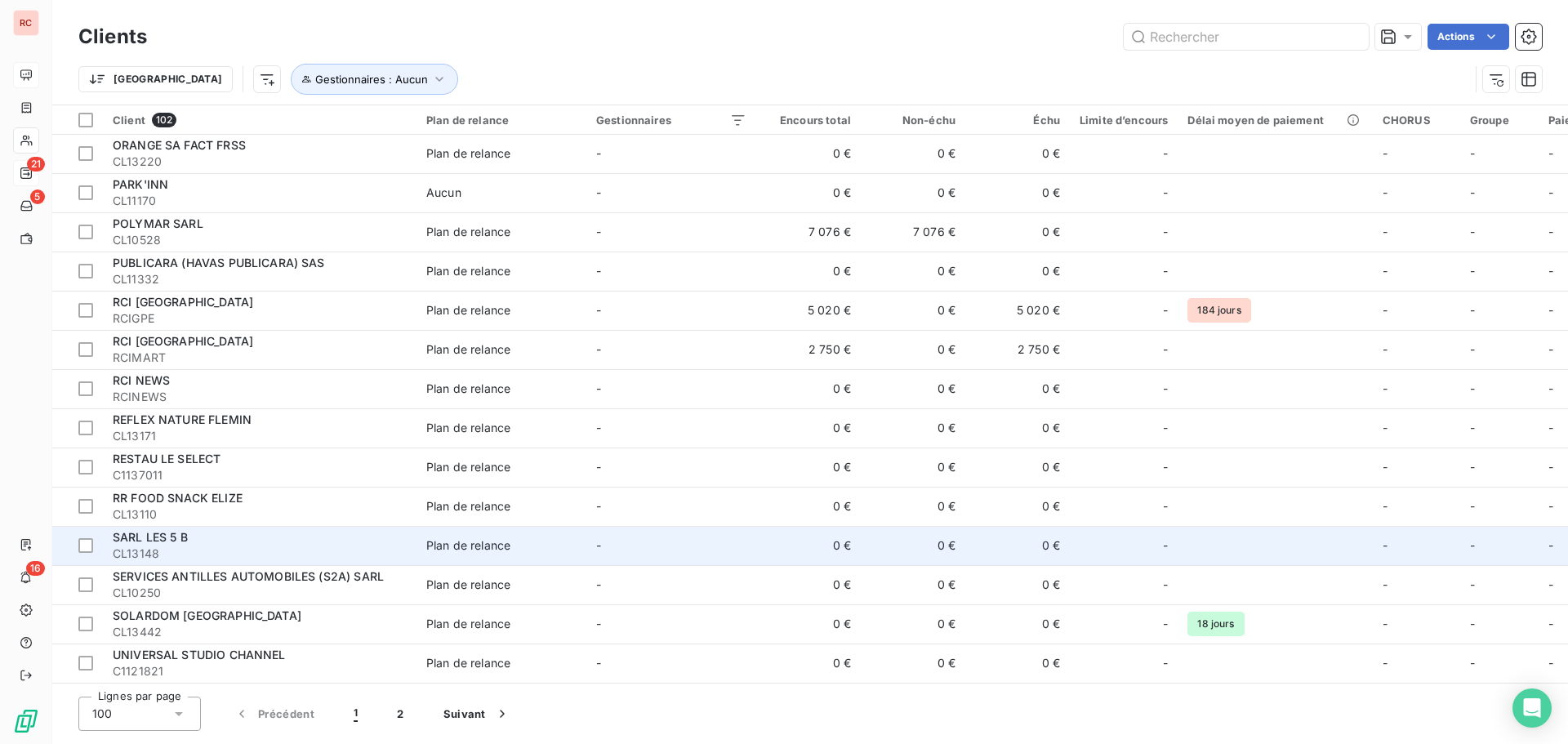
scroll to position [3381, 0]
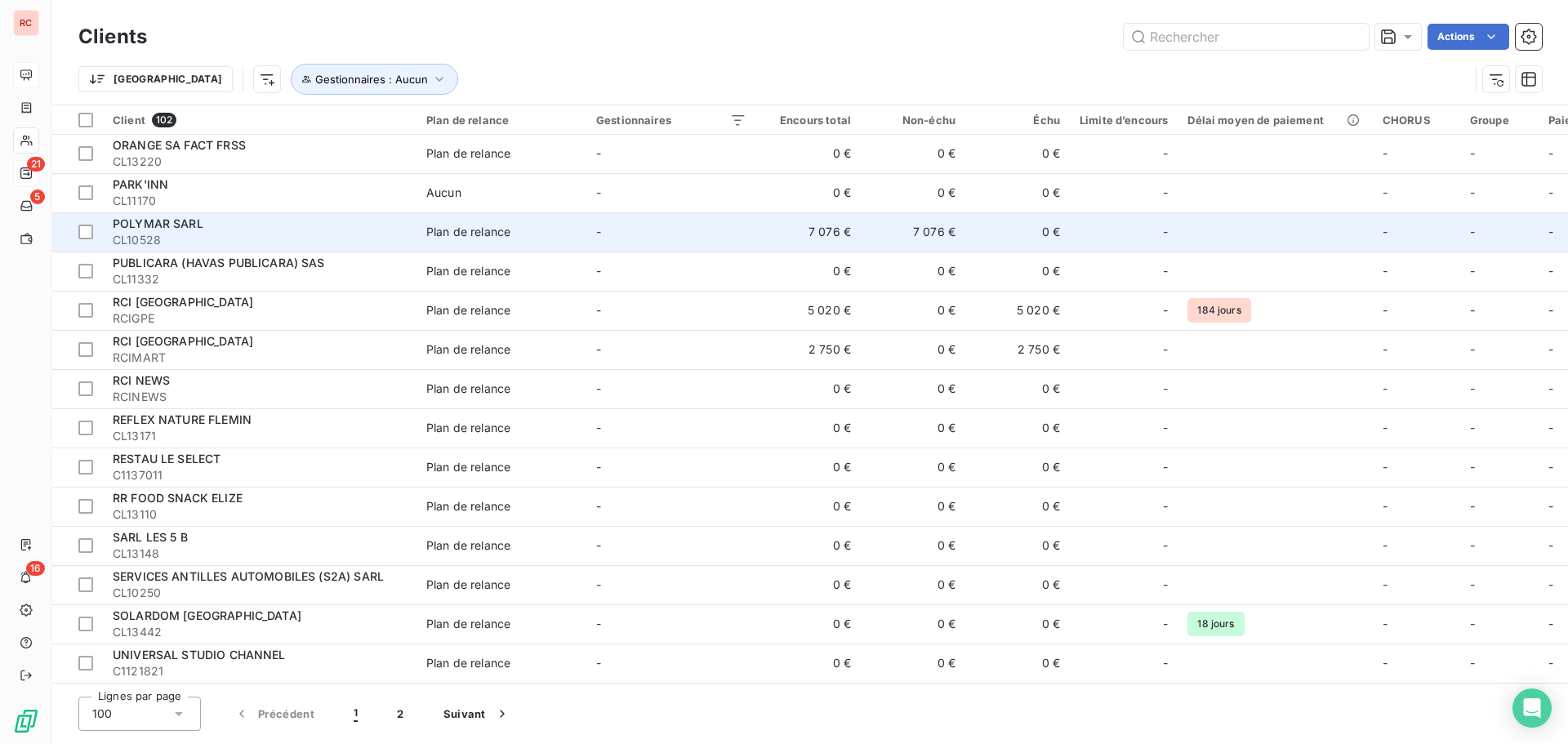
click at [461, 226] on div "Plan de relance" at bounding box center [469, 231] width 84 height 16
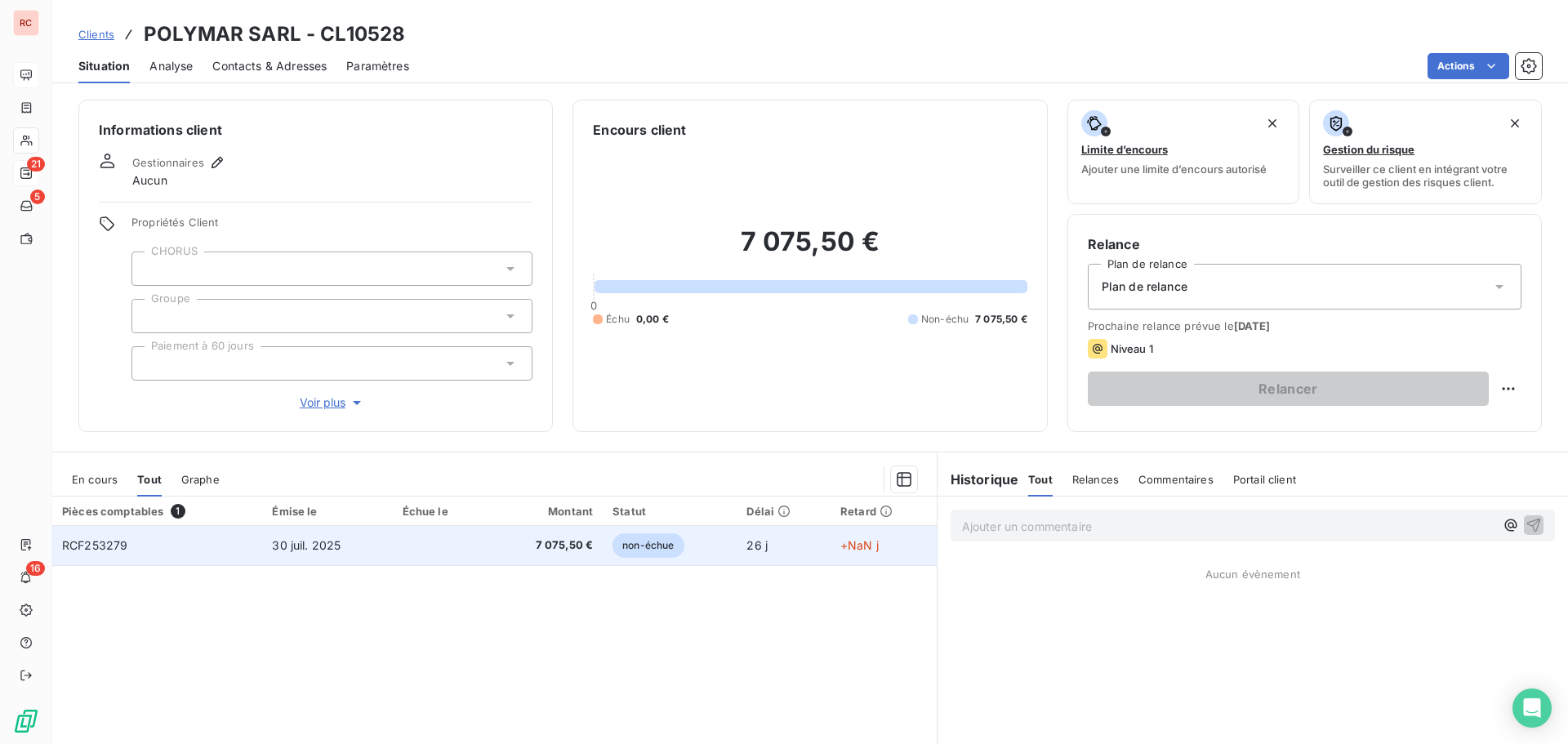
click at [460, 564] on td at bounding box center [441, 546] width 96 height 39
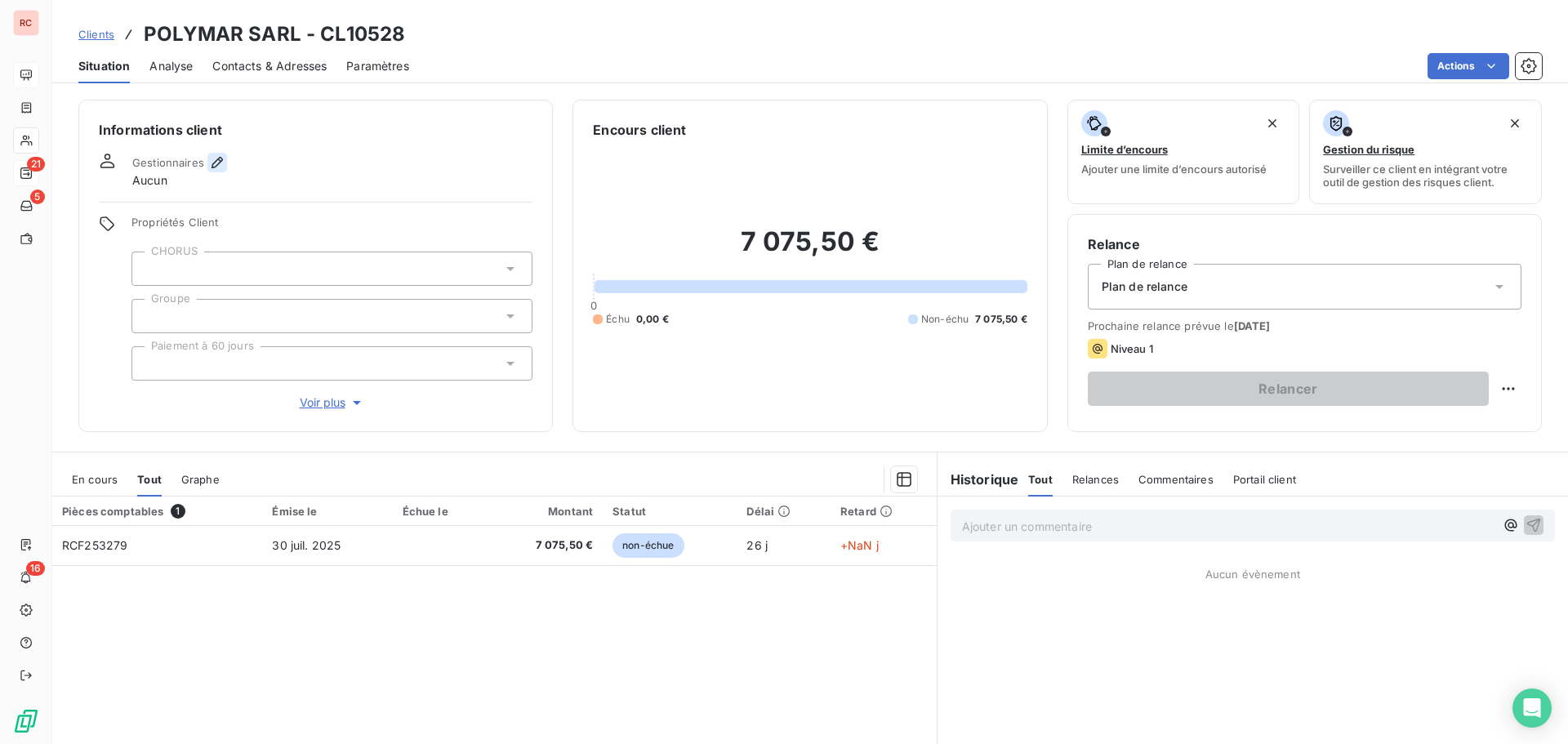
click at [218, 159] on icon "button" at bounding box center [217, 162] width 16 height 16
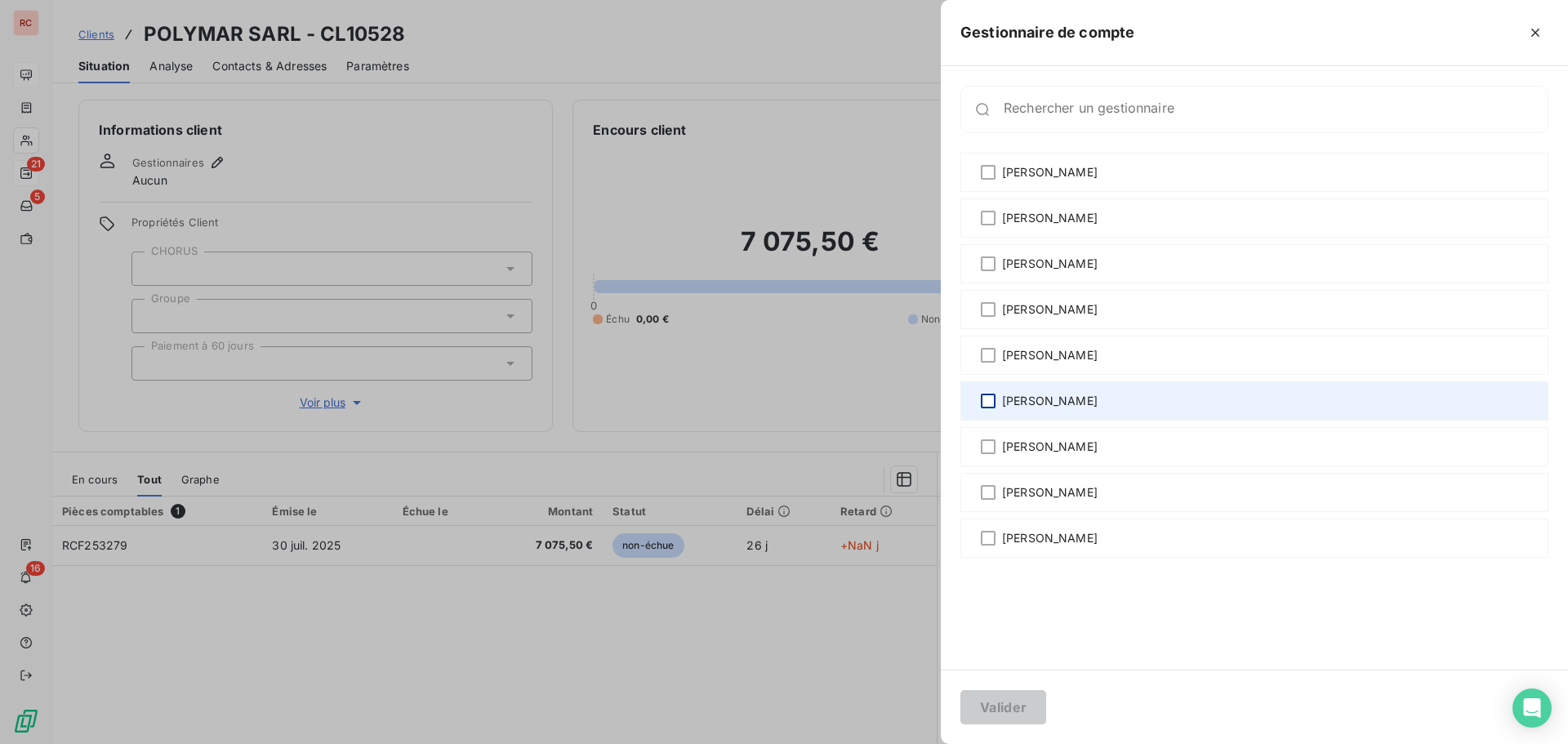
click at [989, 399] on div at bounding box center [988, 400] width 15 height 15
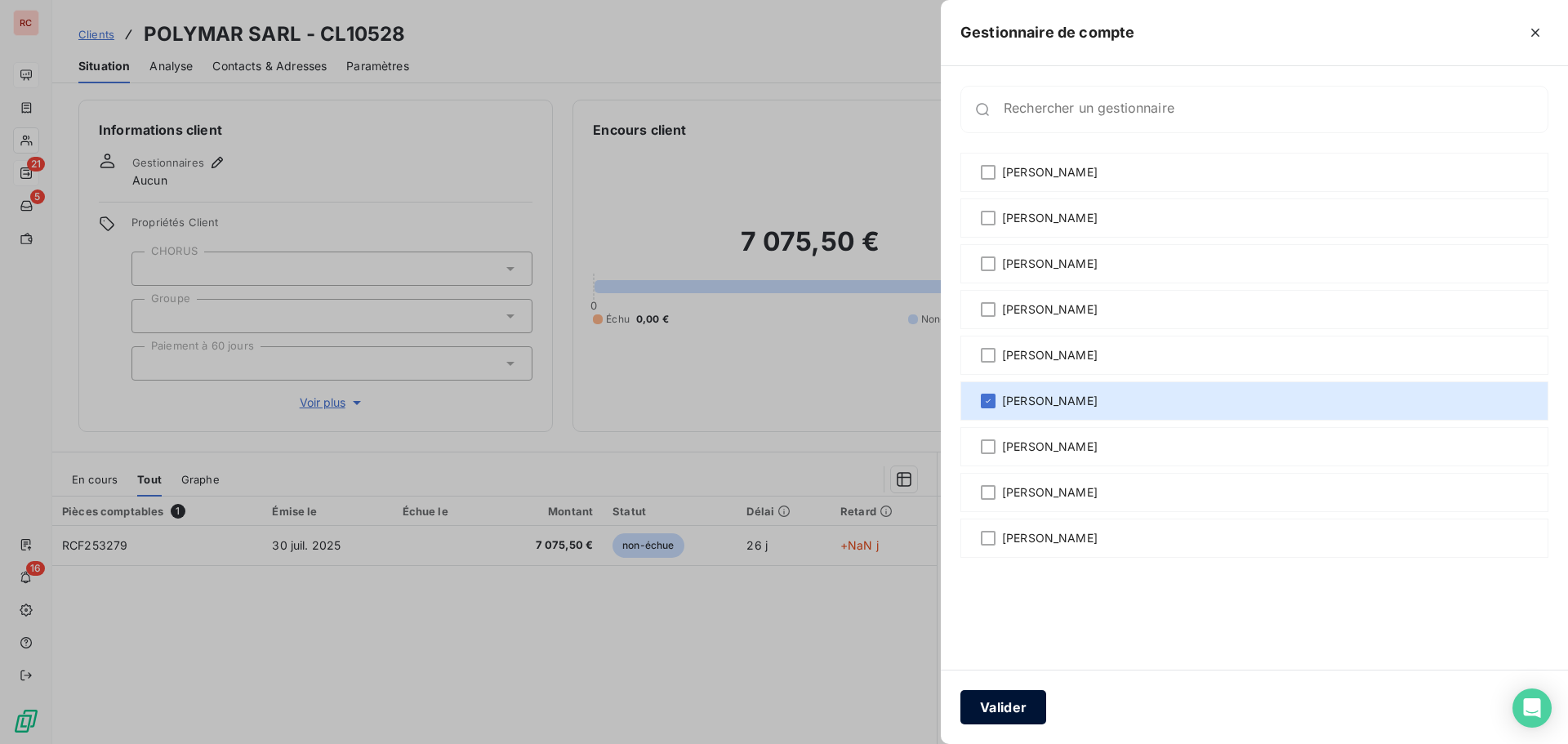
click at [1013, 709] on button "Valider" at bounding box center [1003, 707] width 86 height 34
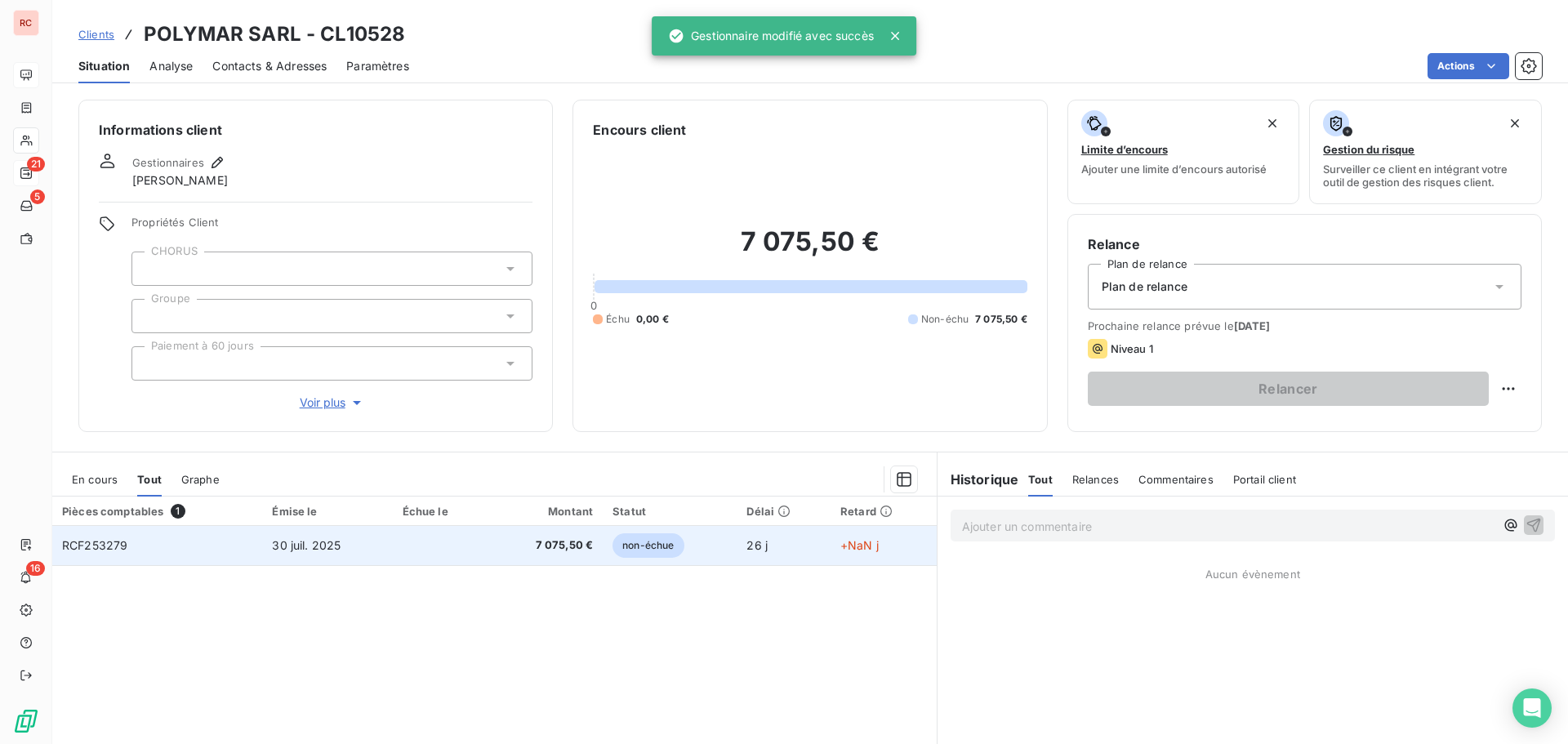
click at [576, 545] on span "7 075,50 €" at bounding box center [546, 545] width 94 height 16
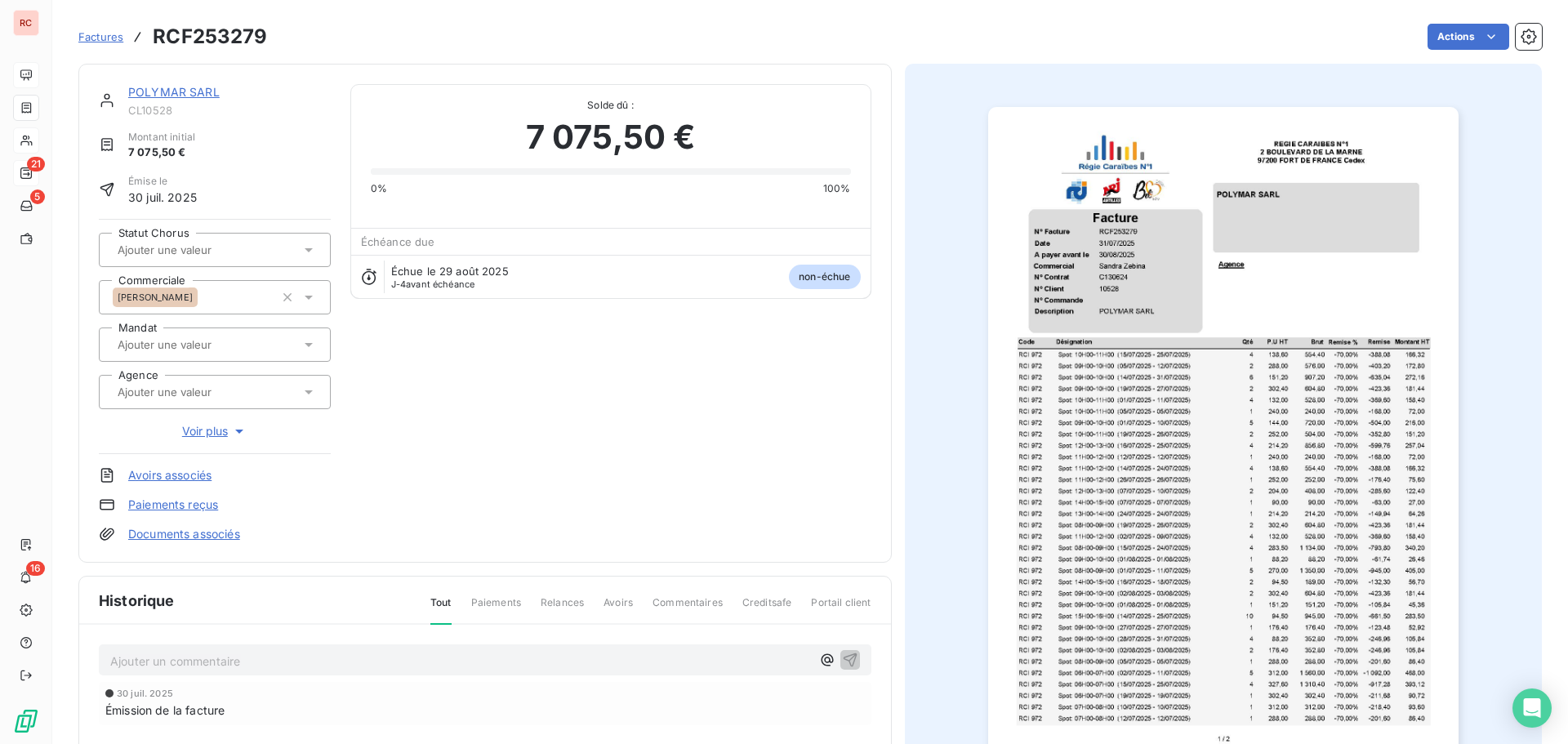
click at [189, 86] on link "POLYMAR SARL" at bounding box center [174, 92] width 92 height 14
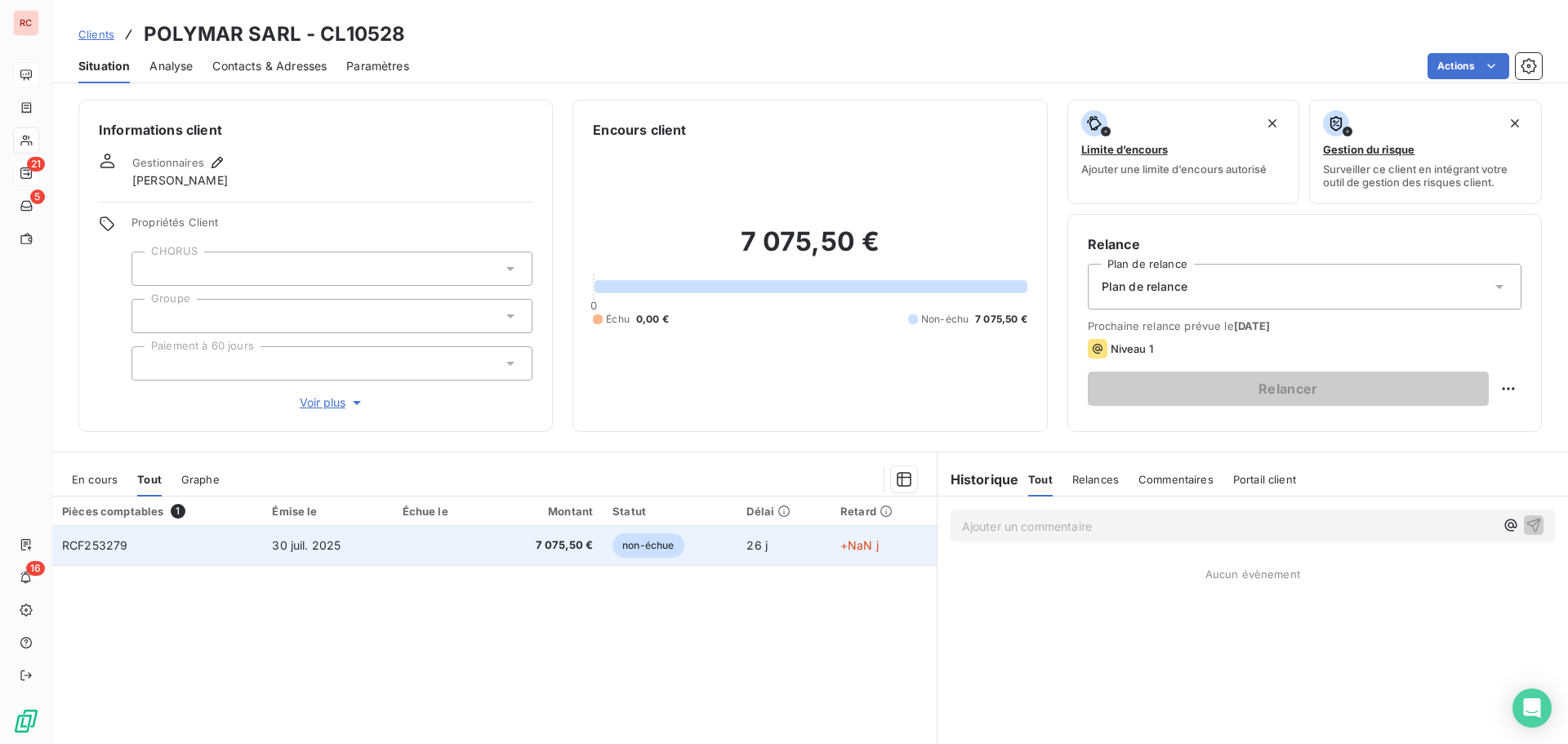
click at [335, 543] on span "30 juil. 2025" at bounding box center [306, 545] width 69 height 14
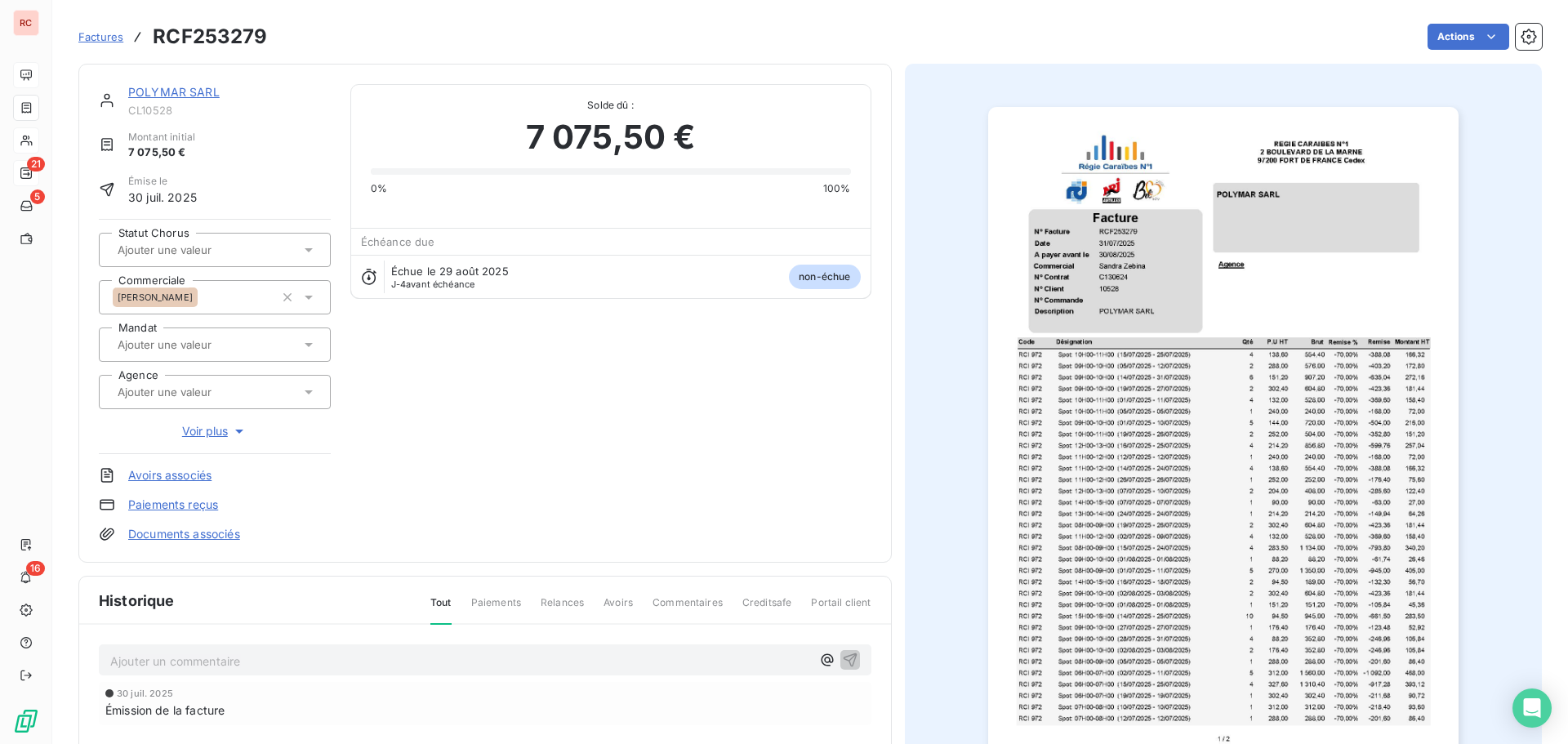
click at [1110, 265] on img "button" at bounding box center [1223, 440] width 470 height 665
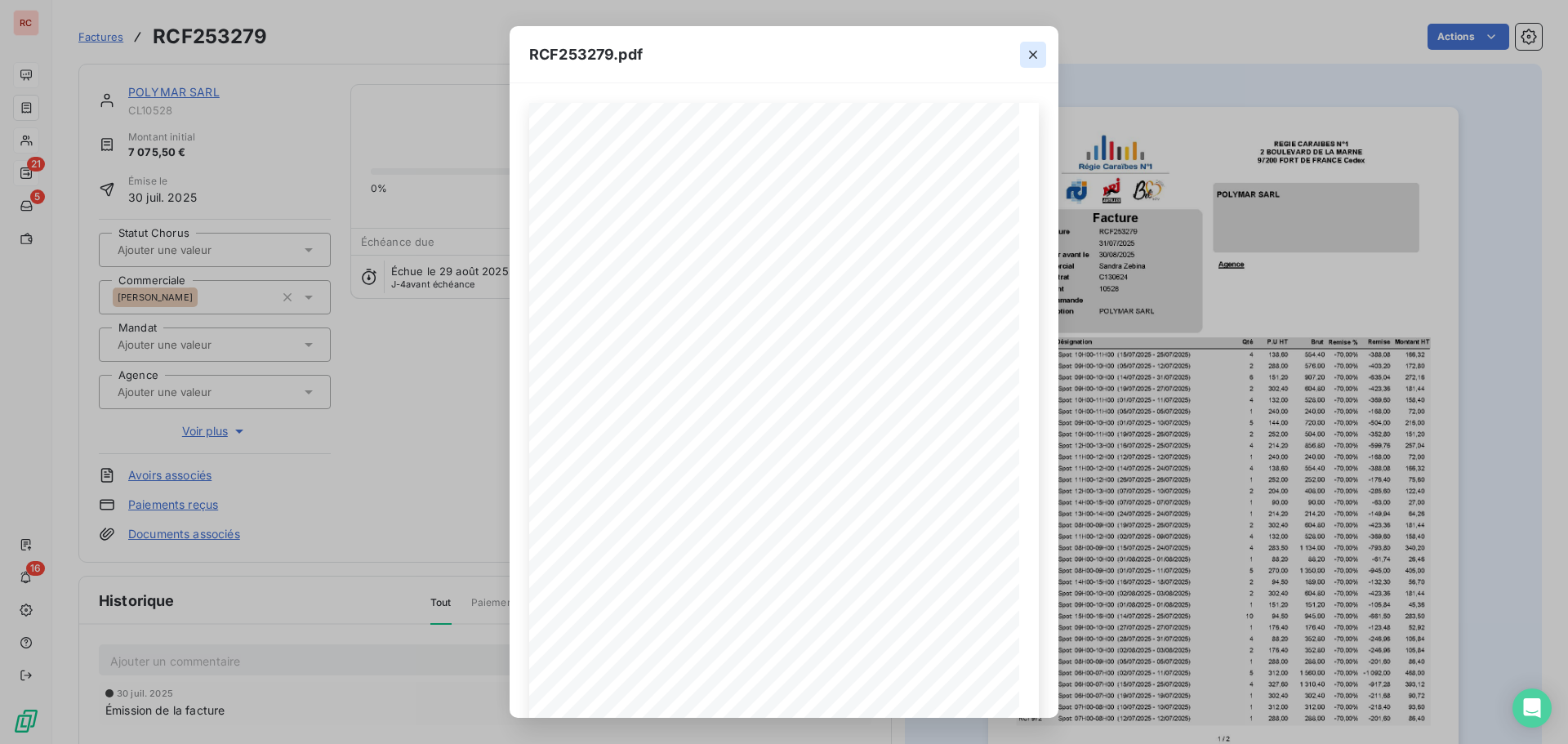
click at [1032, 60] on icon "button" at bounding box center [1032, 54] width 16 height 16
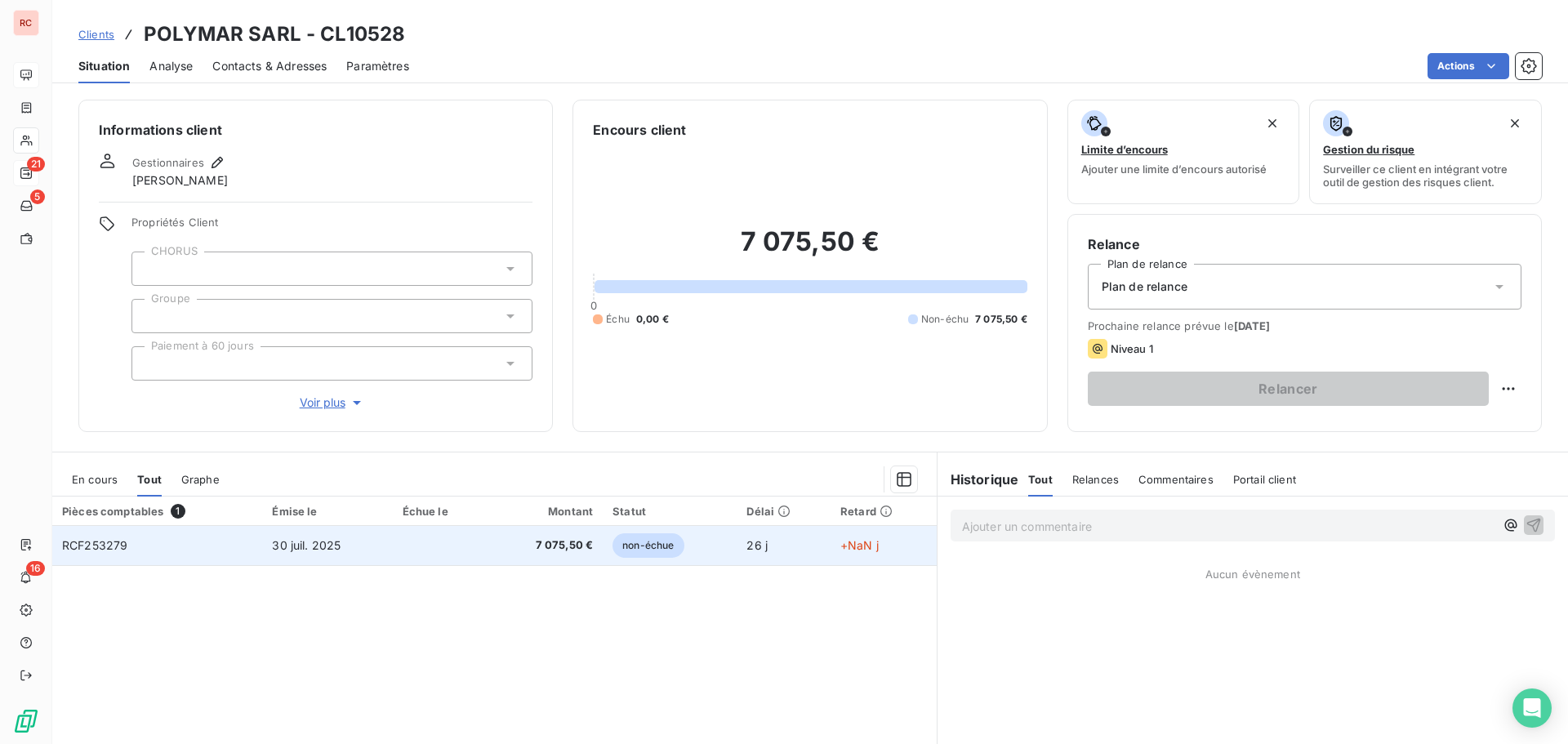
click at [572, 550] on span "7 075,50 €" at bounding box center [546, 545] width 94 height 16
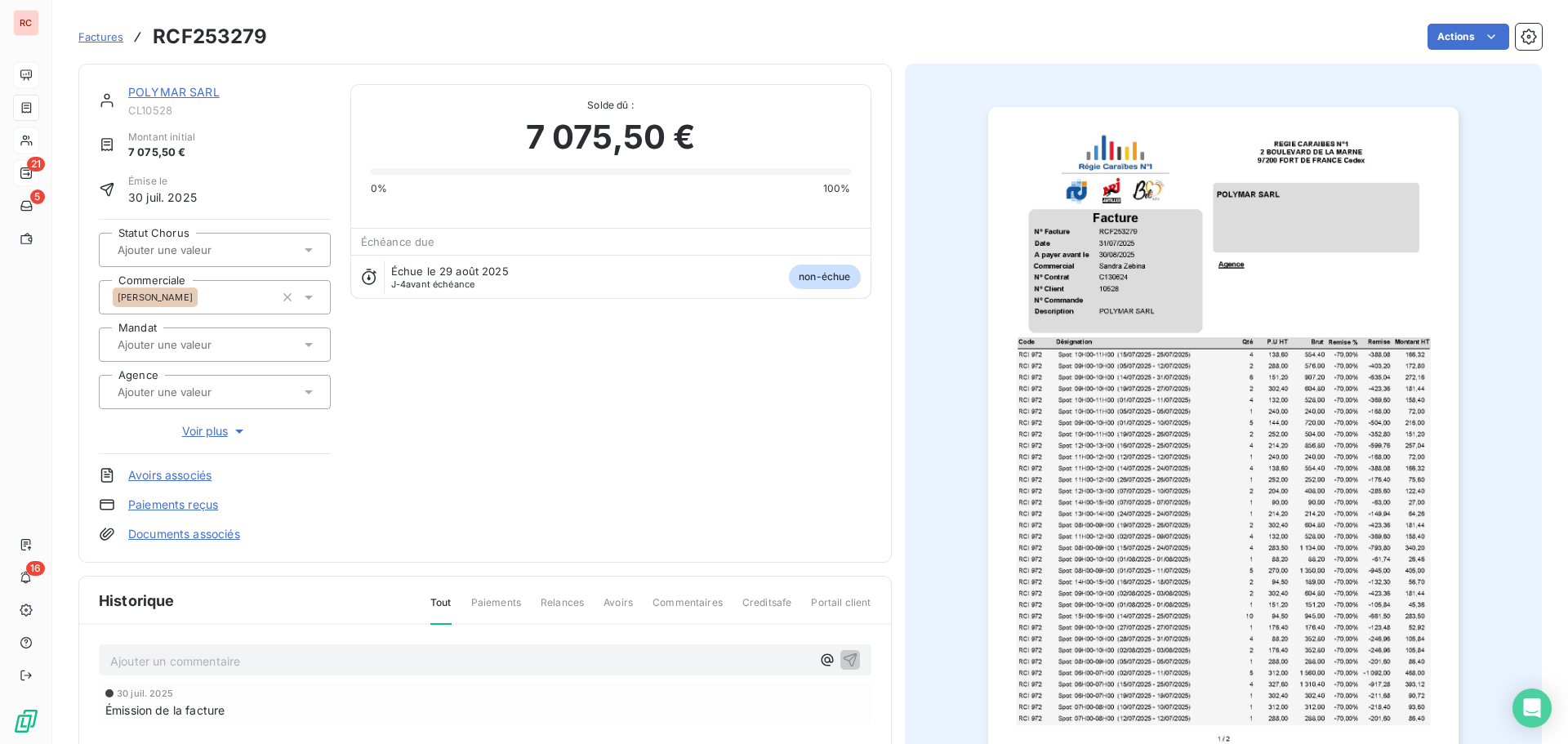
click at [572, 550] on div "POLYMAR SARL CL10528 Montant initial 7 075,50 € Émise le 30 juil. 2025 Statut C…" at bounding box center [485, 313] width 813 height 499
click at [1122, 256] on img "button" at bounding box center [1223, 440] width 470 height 665
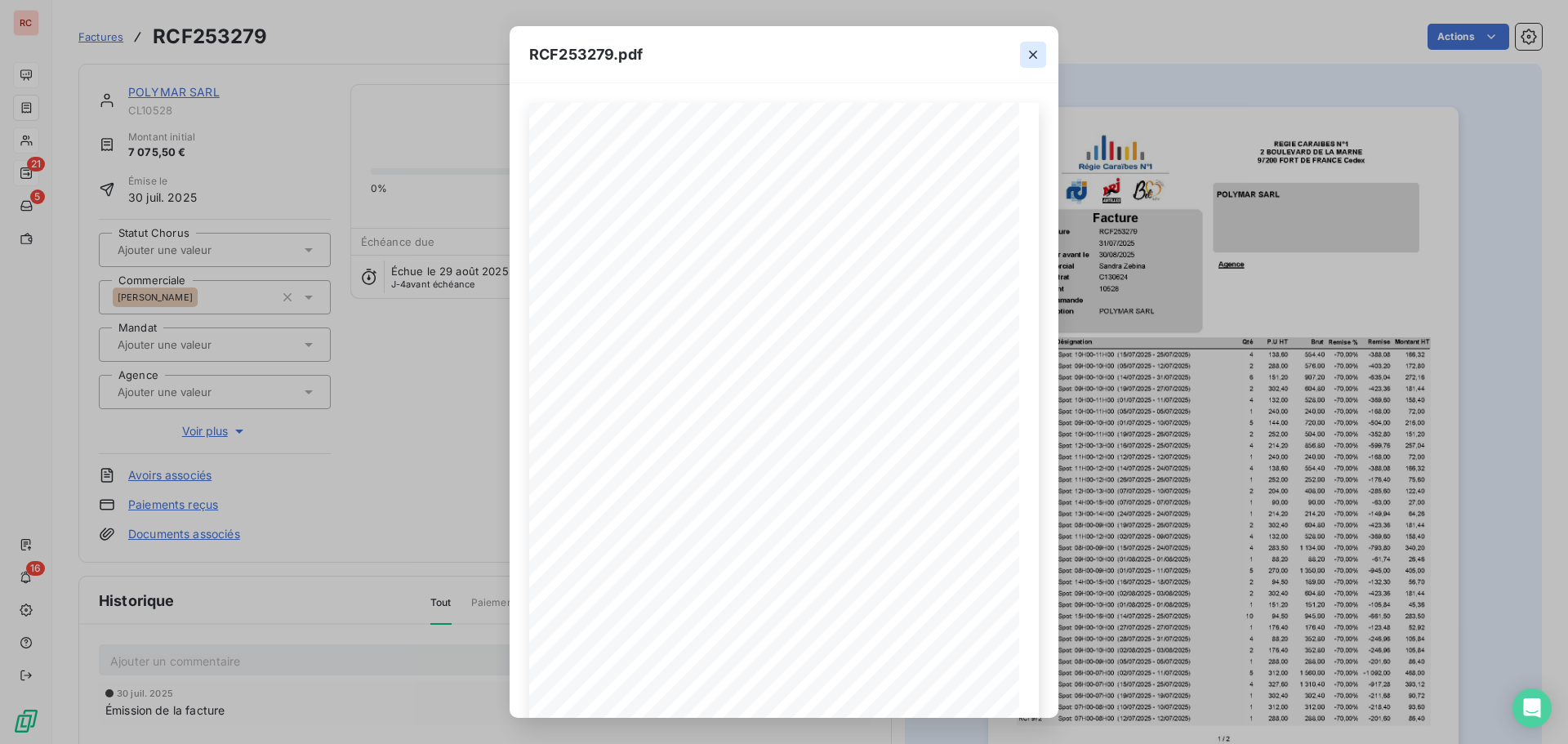
click at [1027, 56] on icon "button" at bounding box center [1032, 54] width 16 height 16
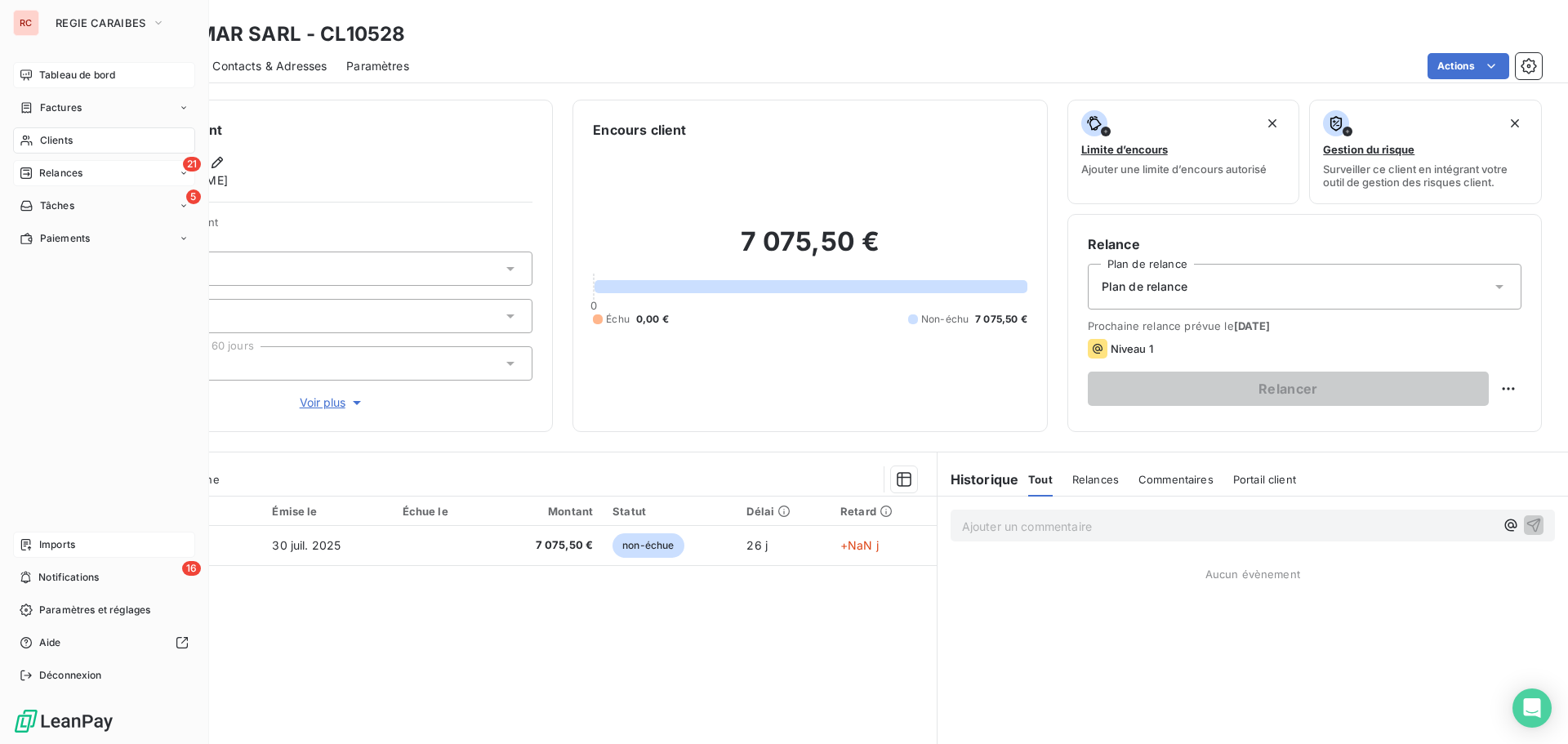
click at [77, 550] on div "Imports" at bounding box center [104, 545] width 183 height 27
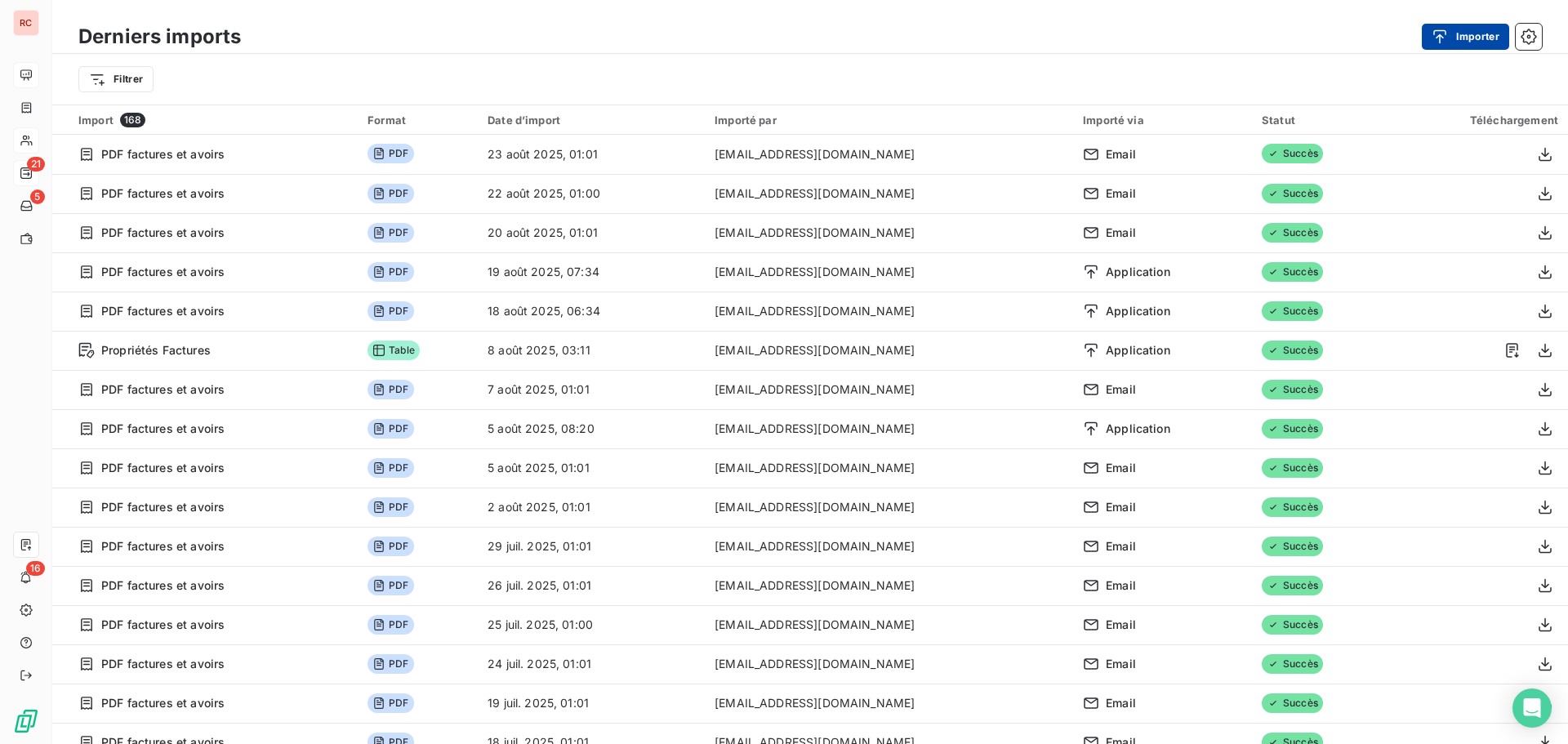
click at [1461, 39] on button "Importer" at bounding box center [1466, 37] width 87 height 27
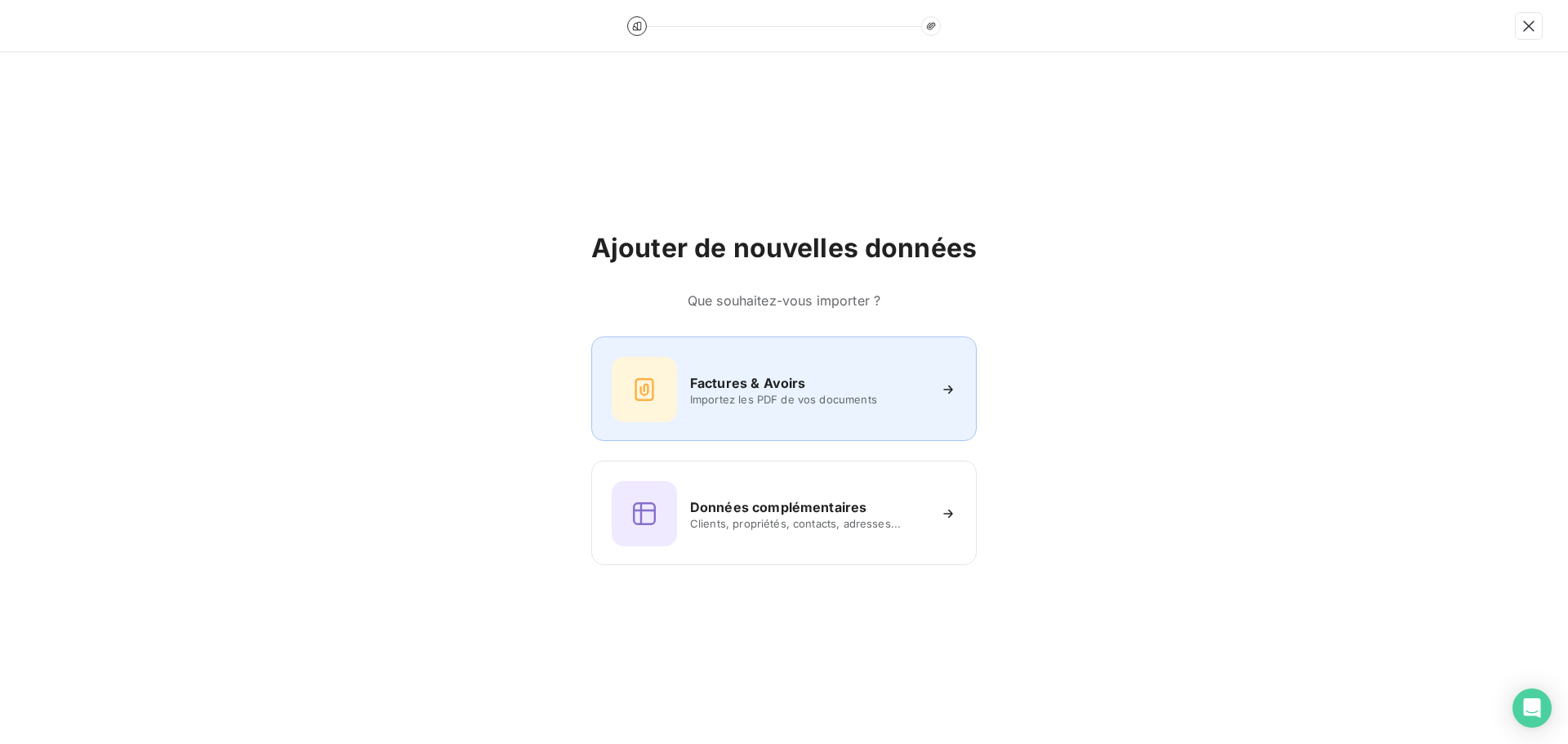
click at [757, 392] on h6 "Factures & Avoirs" at bounding box center [747, 383] width 116 height 20
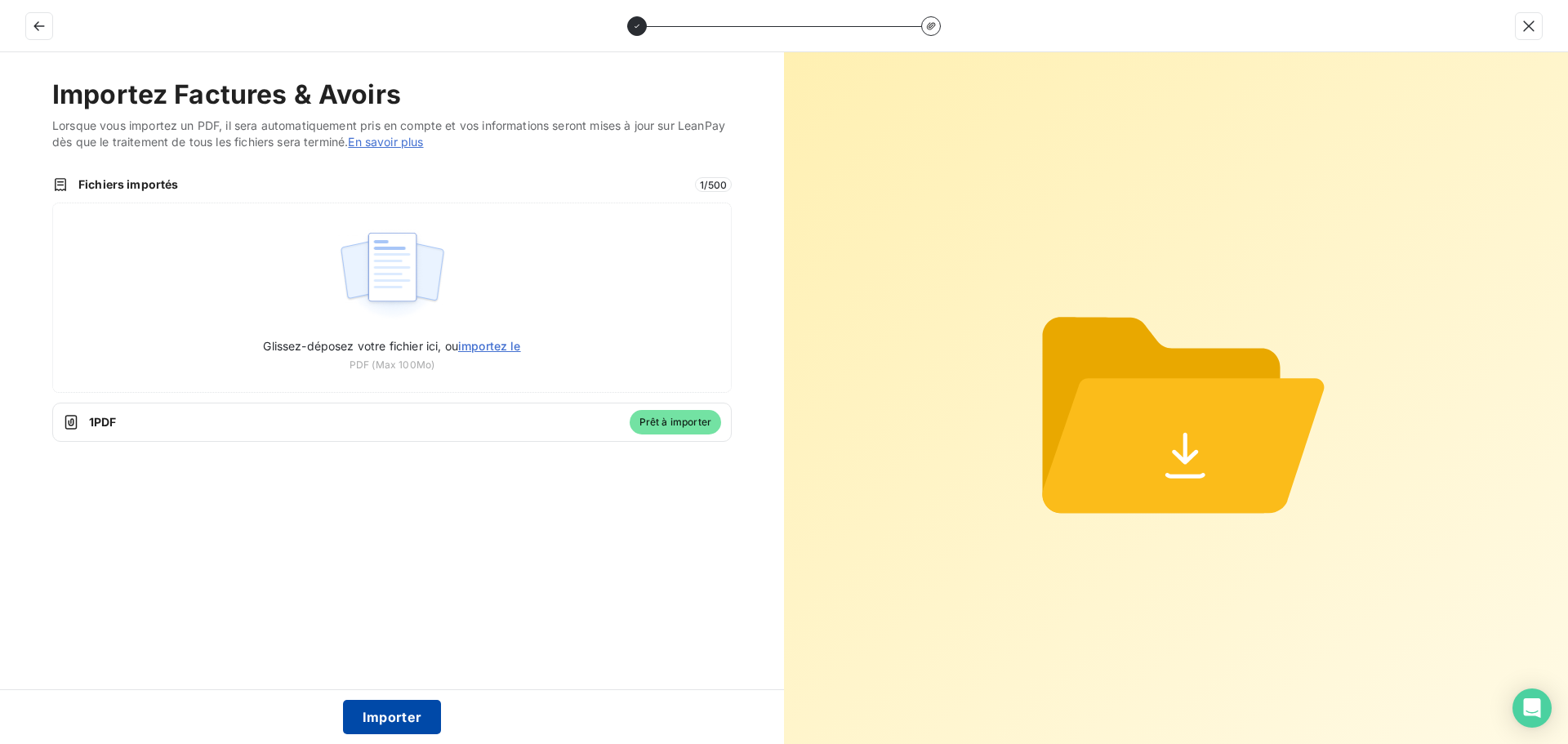
click at [398, 725] on button "Importer" at bounding box center [392, 717] width 99 height 34
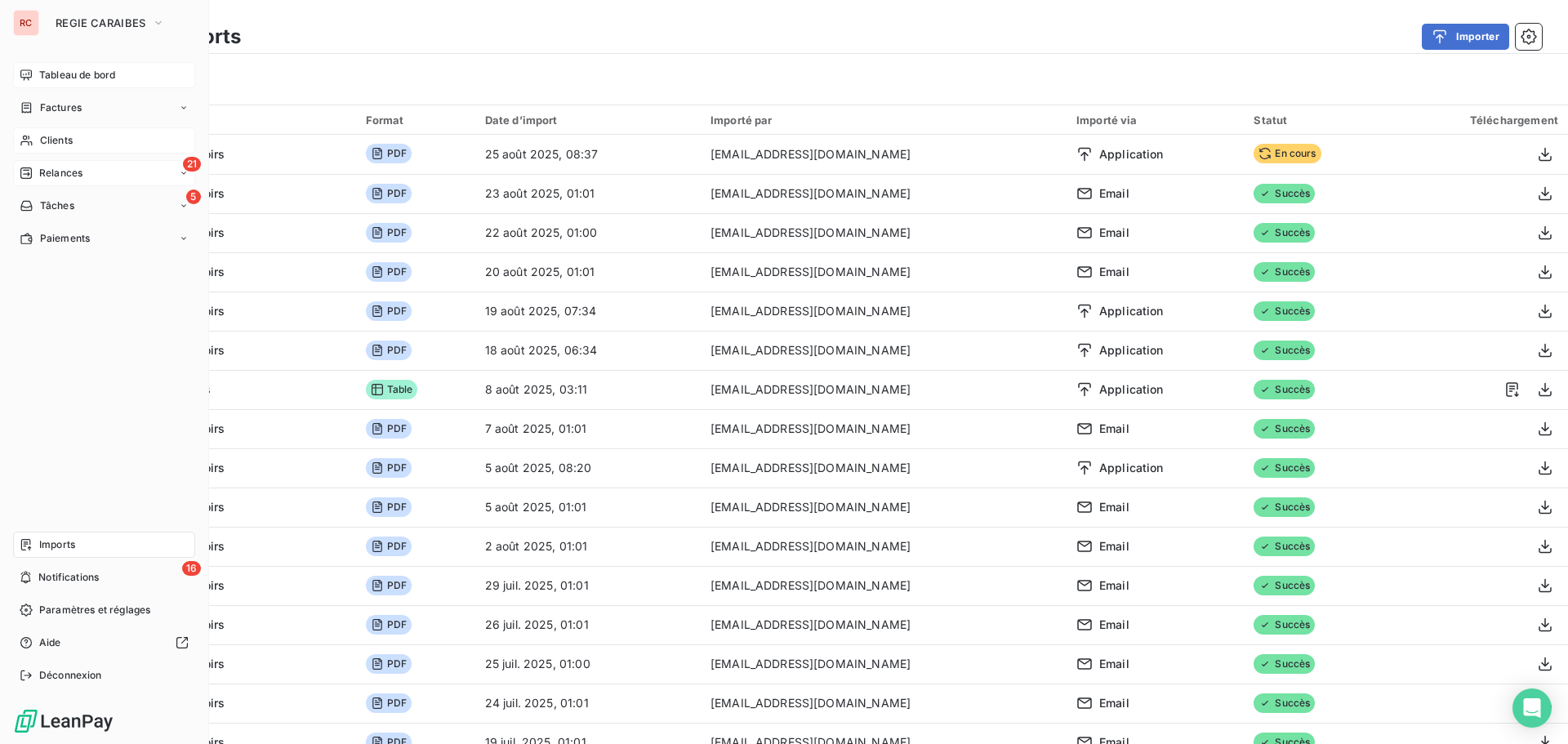
click at [68, 141] on span "Clients" at bounding box center [57, 140] width 33 height 15
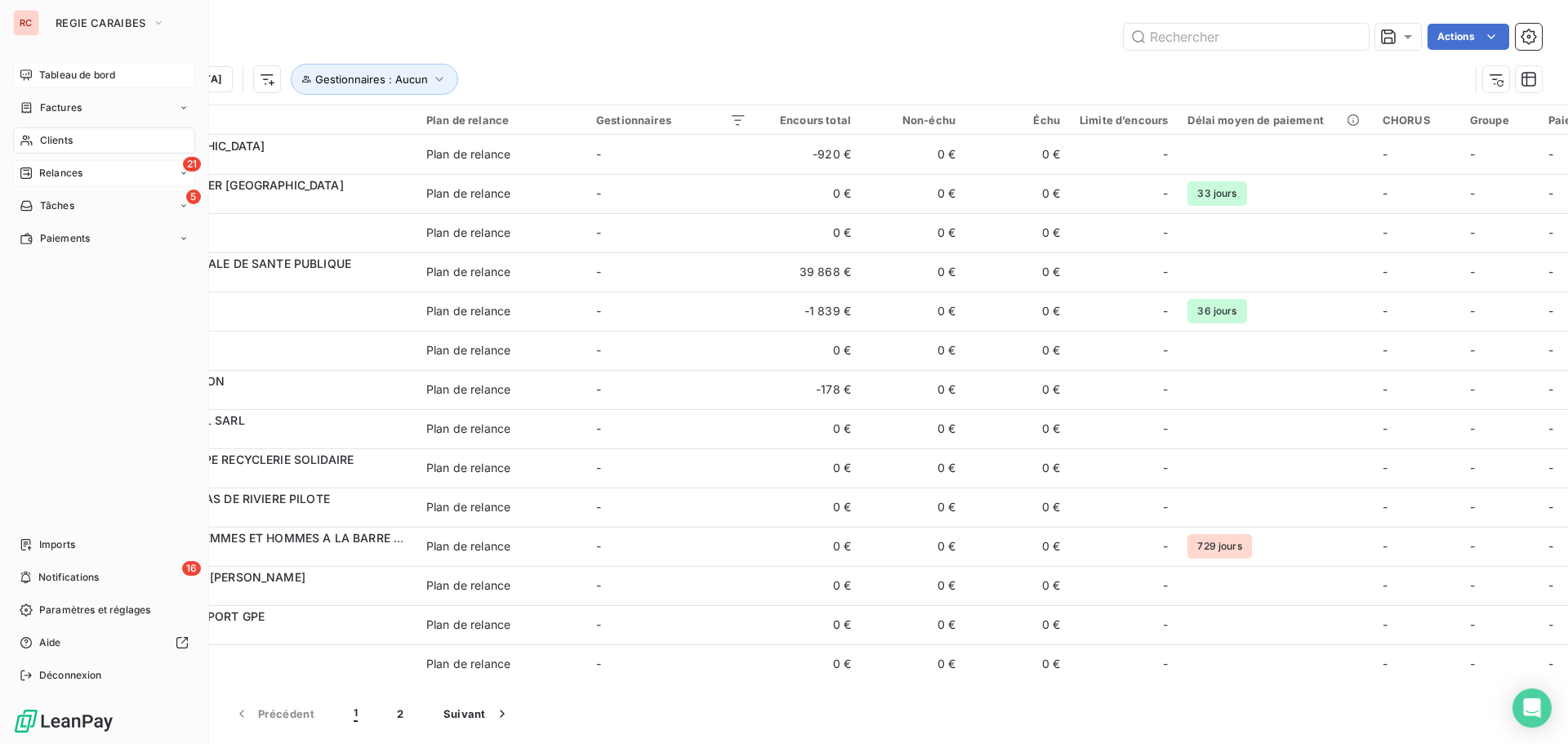
click at [57, 145] on span "Clients" at bounding box center [57, 140] width 33 height 15
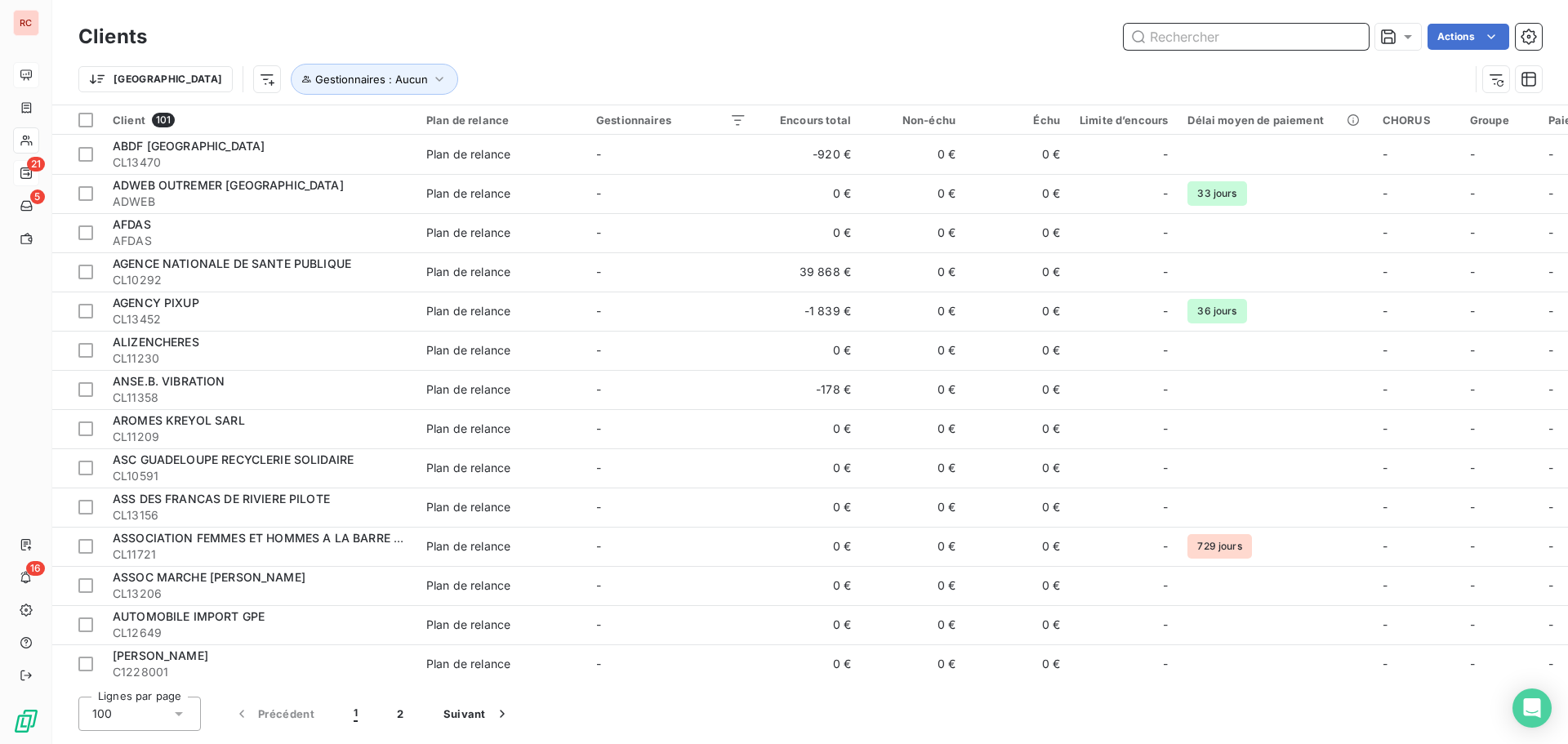
click at [1215, 41] on input "text" at bounding box center [1247, 37] width 245 height 27
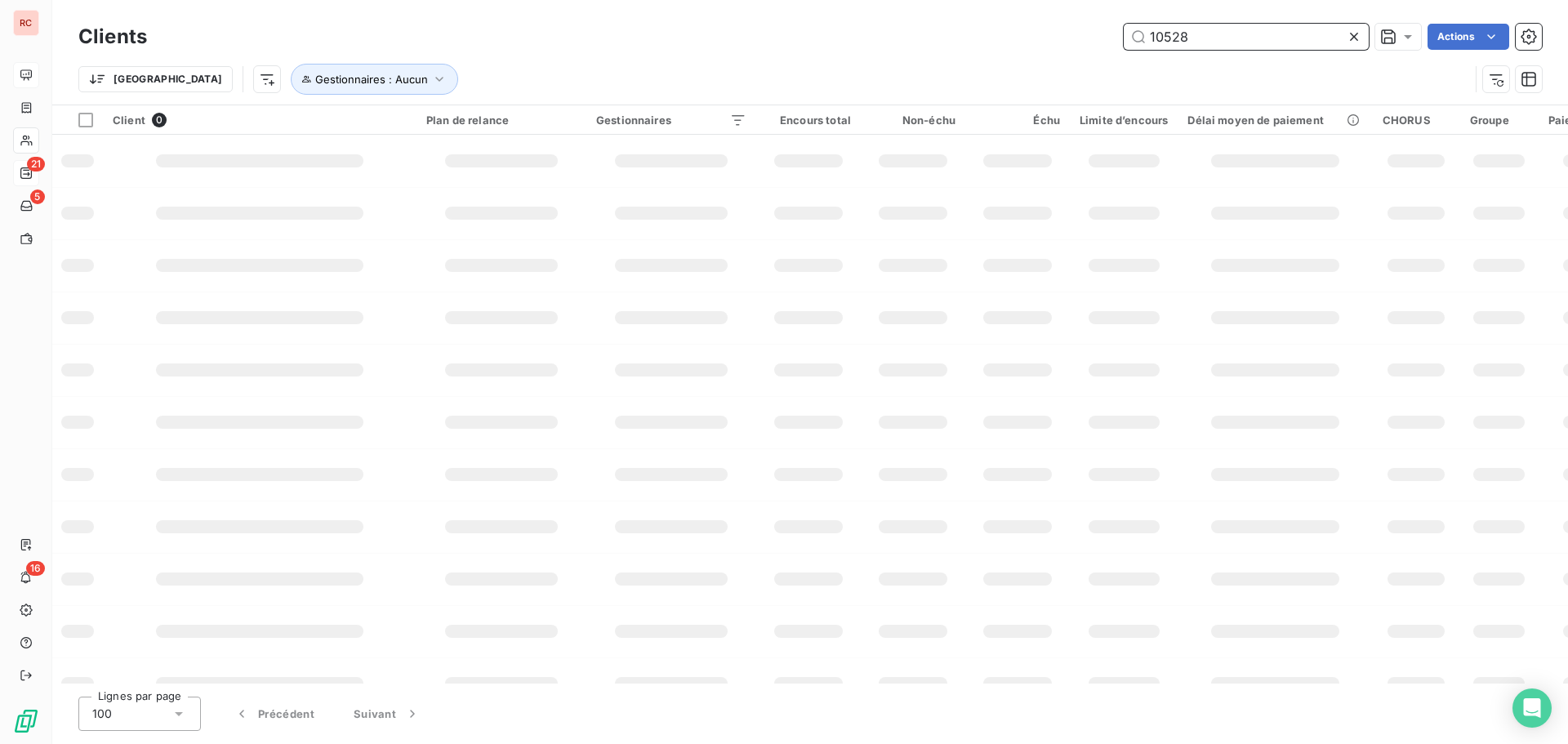
type input "10528"
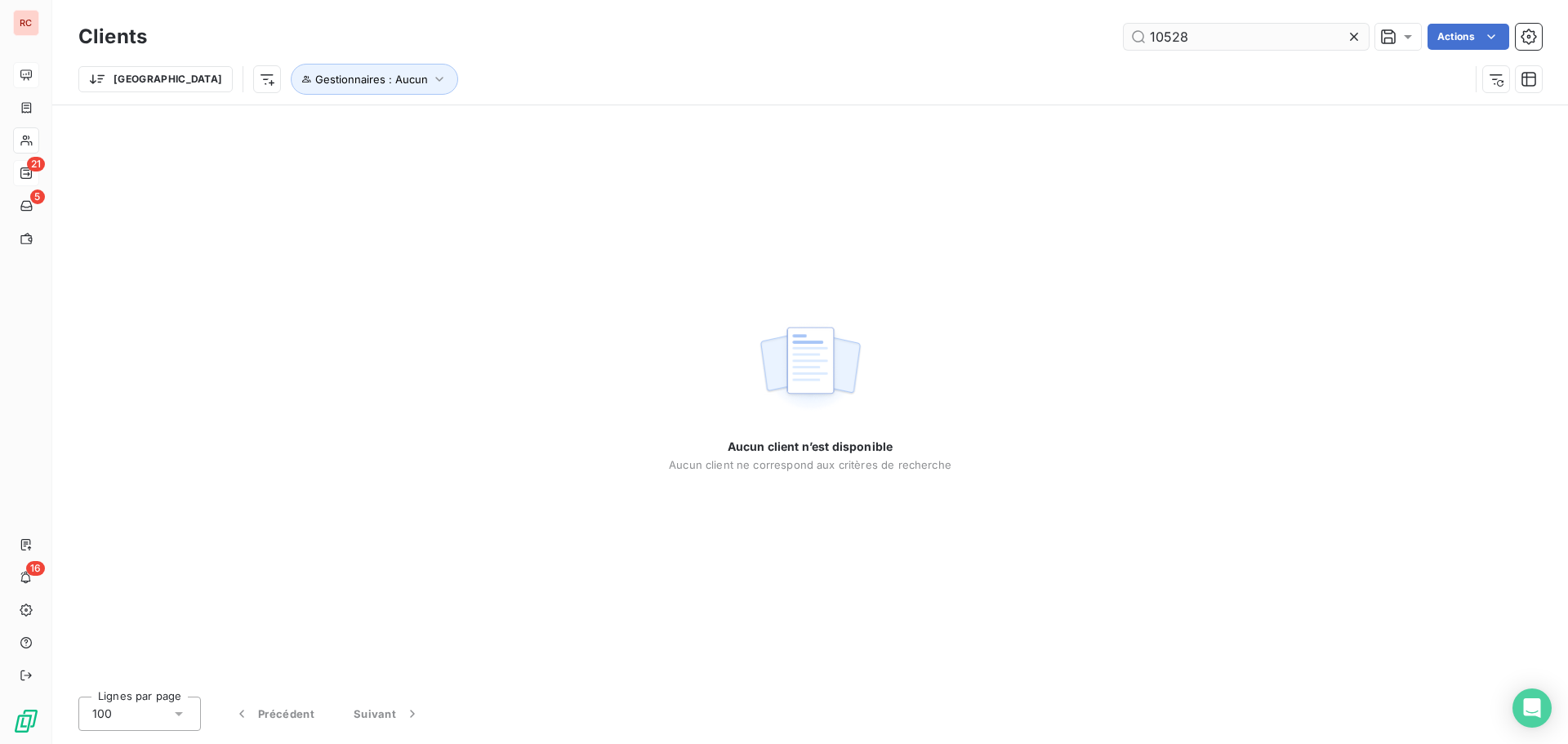
click at [1350, 37] on icon at bounding box center [1354, 36] width 16 height 16
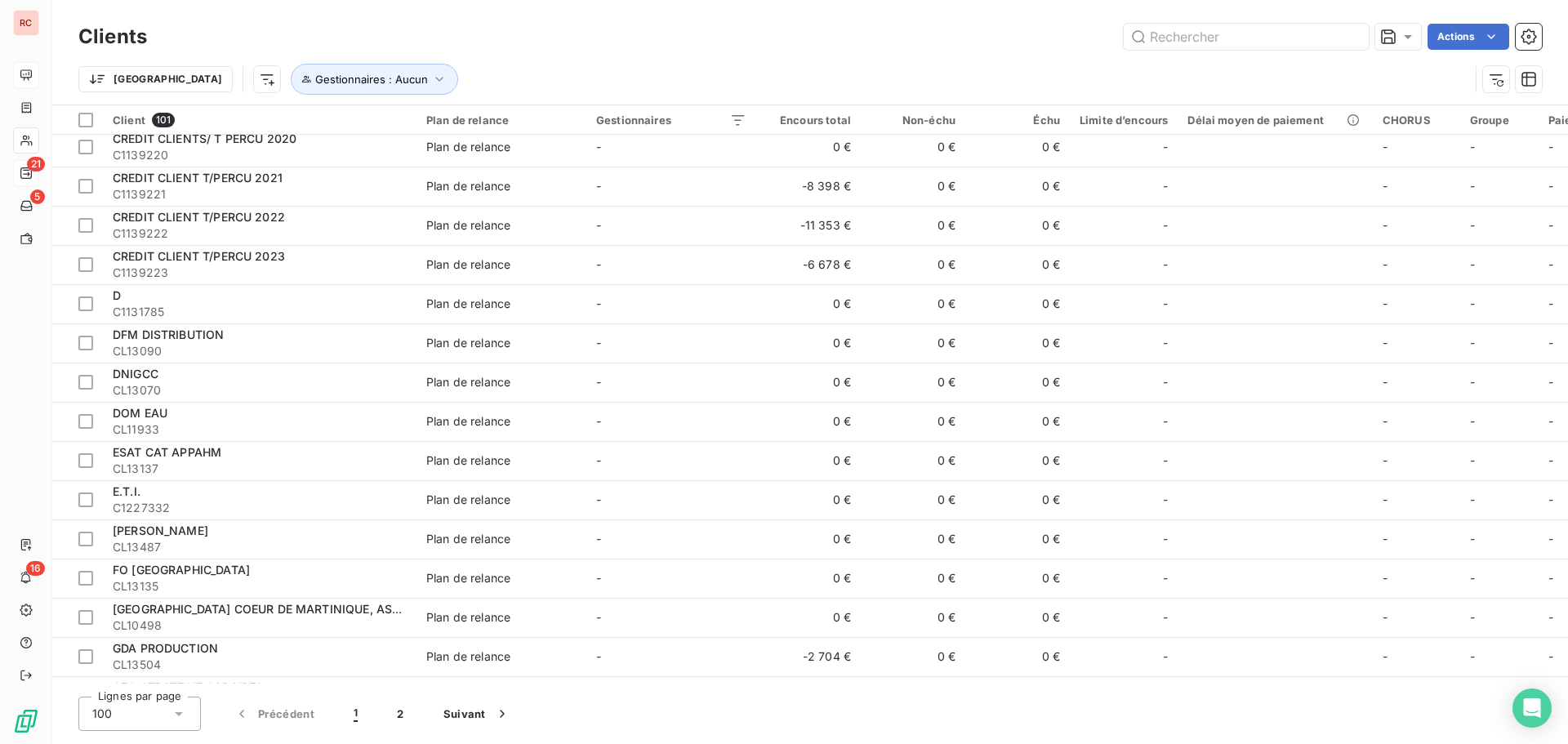
scroll to position [1092, 0]
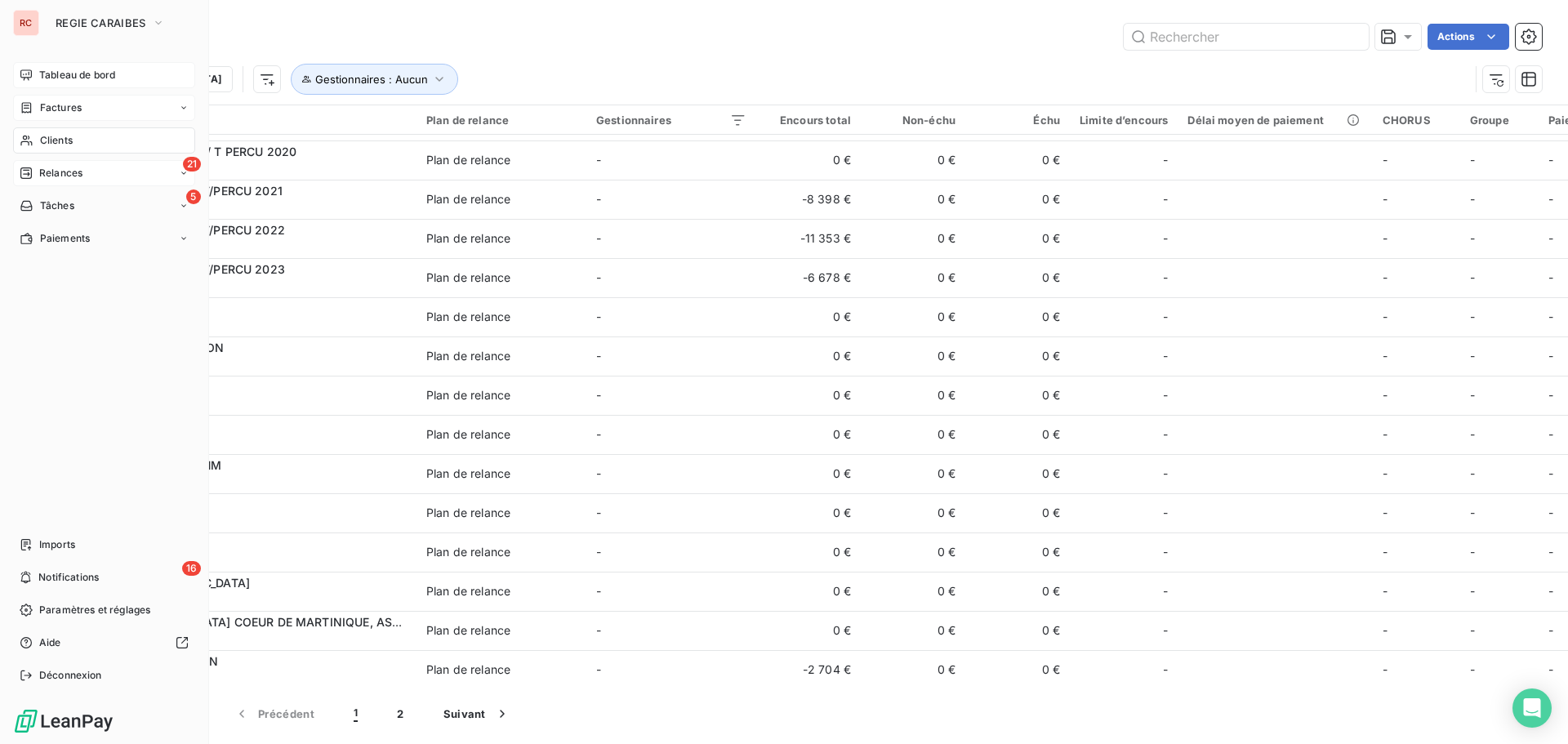
drag, startPoint x: 51, startPoint y: 115, endPoint x: 59, endPoint y: 113, distance: 8.2
click at [51, 115] on div "Factures" at bounding box center [104, 108] width 183 height 27
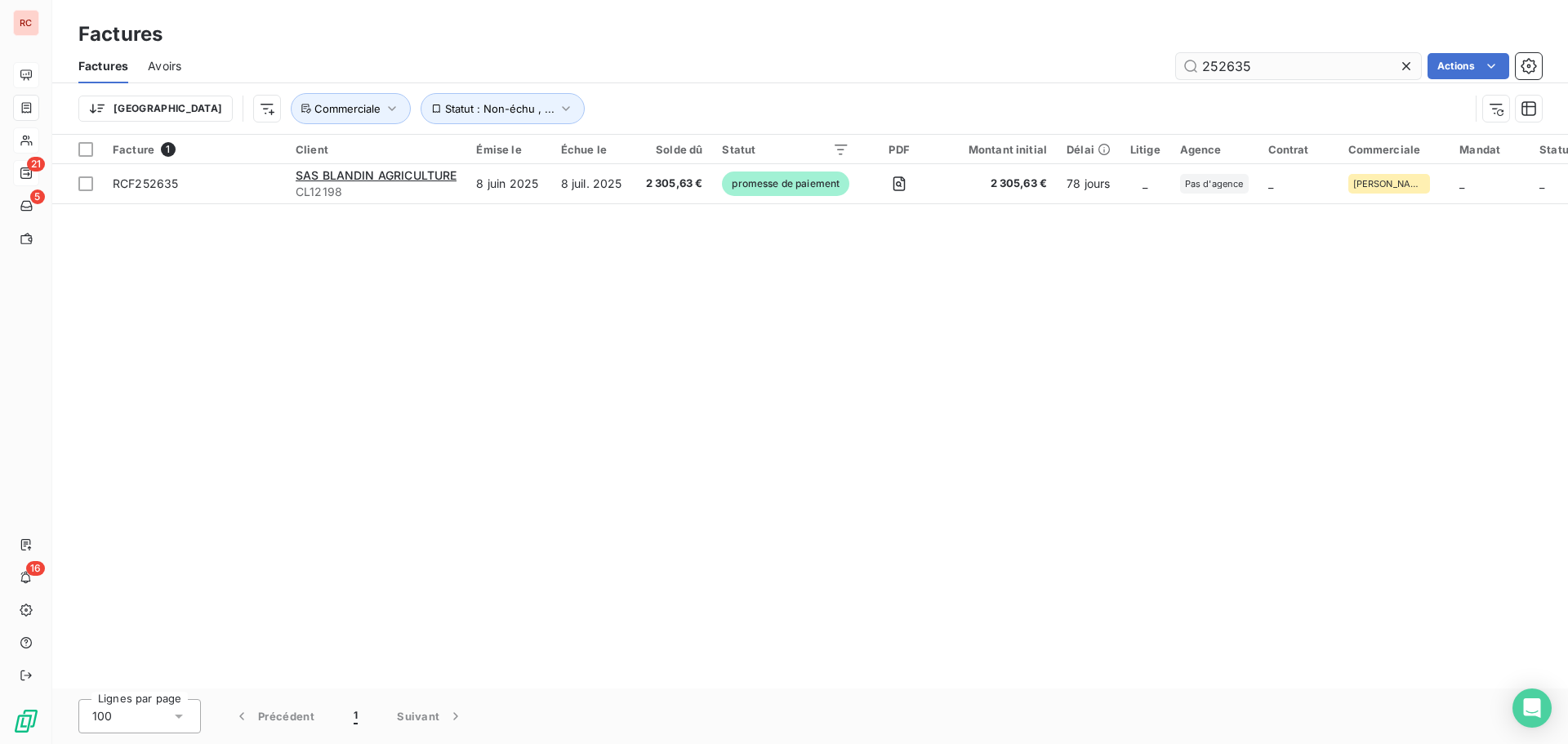
drag, startPoint x: 1272, startPoint y: 63, endPoint x: 1216, endPoint y: 69, distance: 56.3
click at [1216, 69] on input "252635" at bounding box center [1299, 66] width 245 height 27
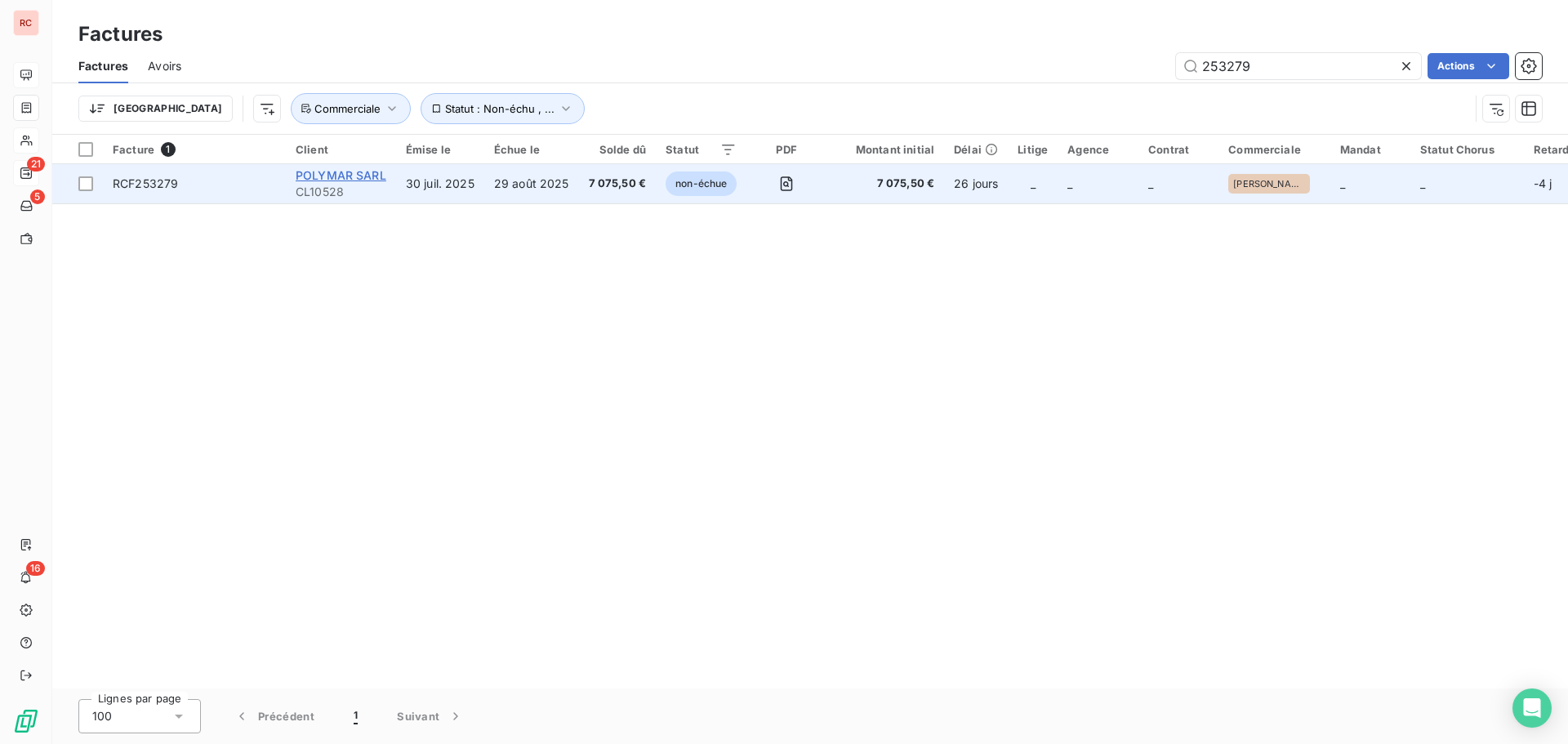
type input "253279"
click at [327, 181] on span "POLYMAR SARL" at bounding box center [341, 175] width 91 height 14
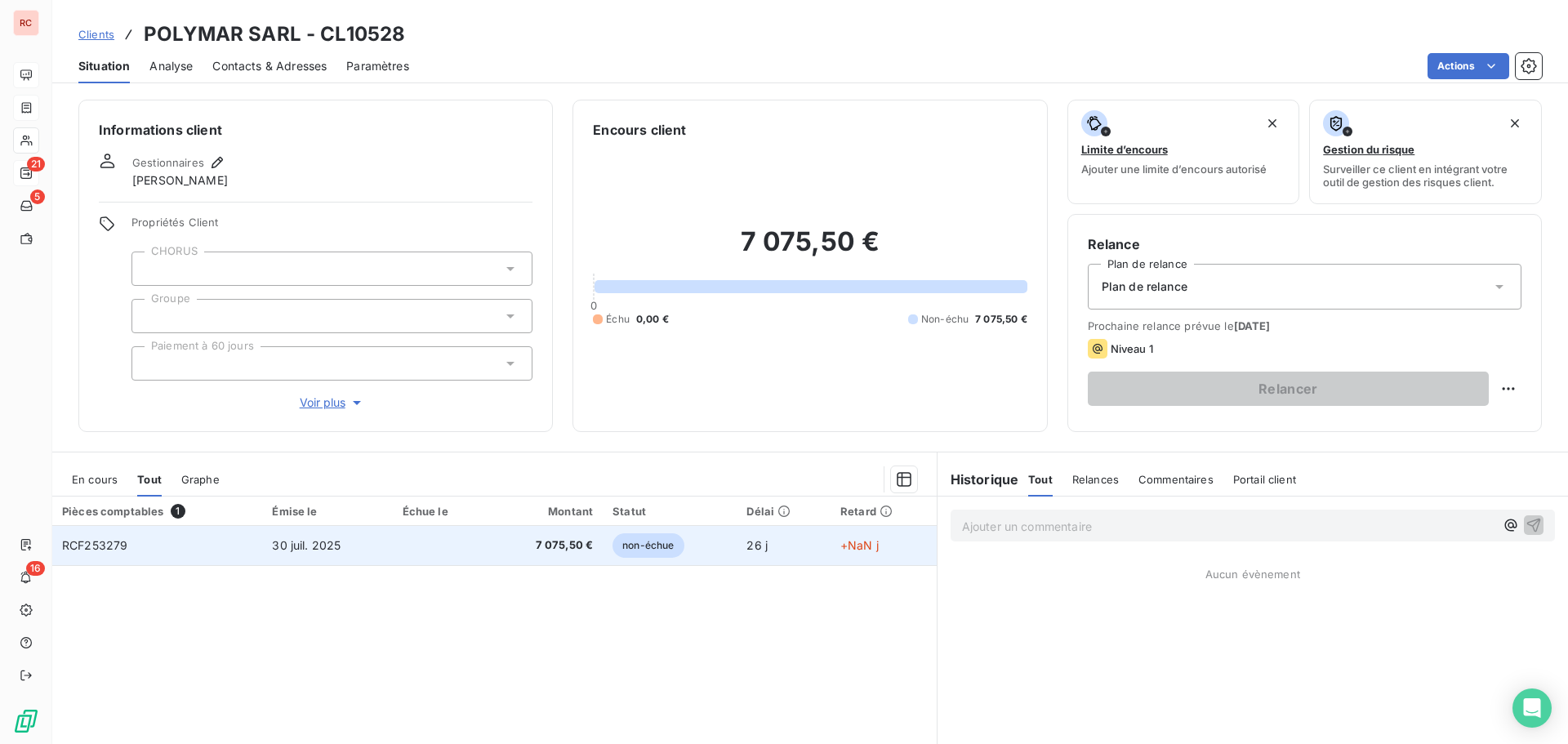
click at [174, 545] on td "RCF253279" at bounding box center [157, 546] width 210 height 39
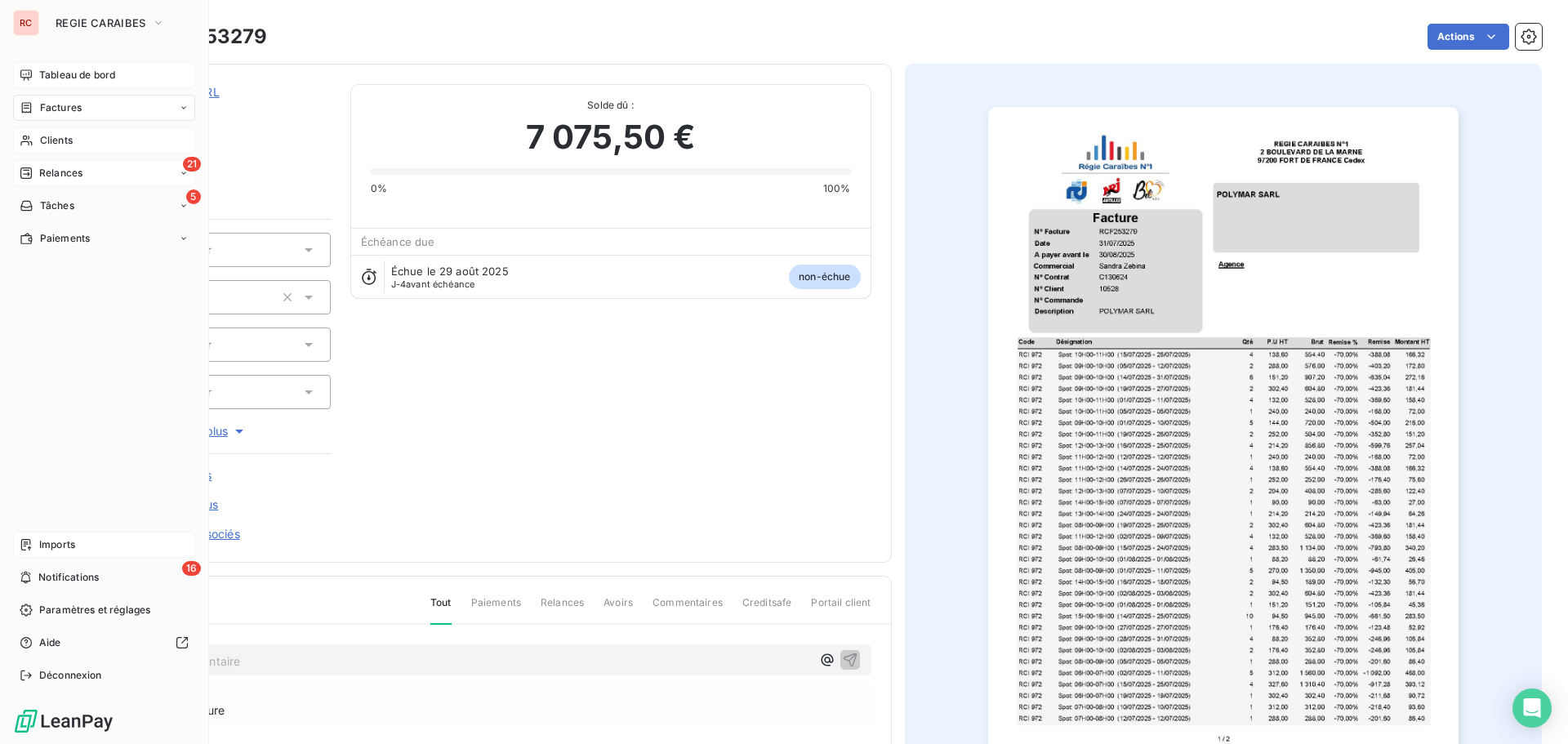
click at [63, 546] on span "Imports" at bounding box center [57, 544] width 36 height 15
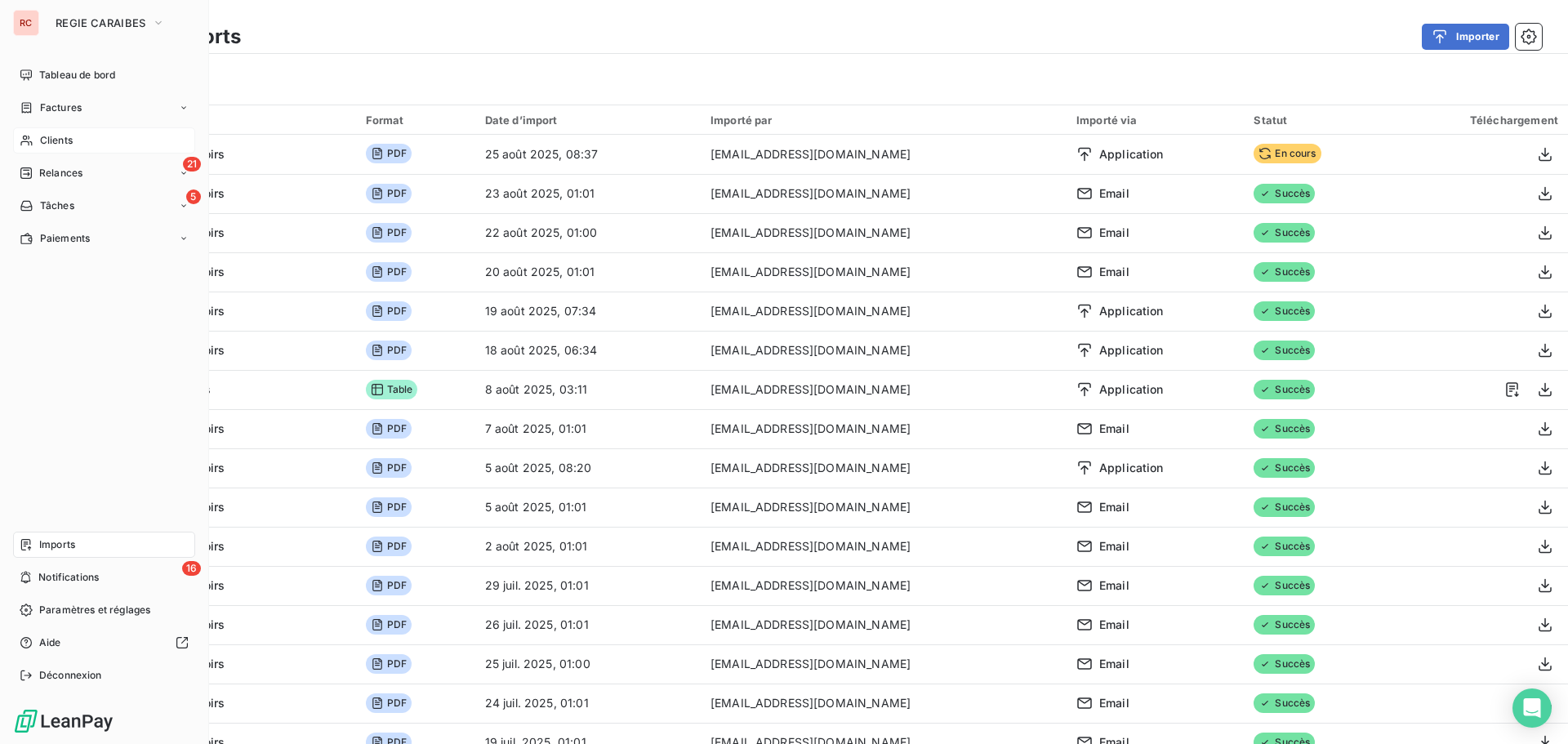
click at [67, 139] on span "Clients" at bounding box center [57, 140] width 33 height 15
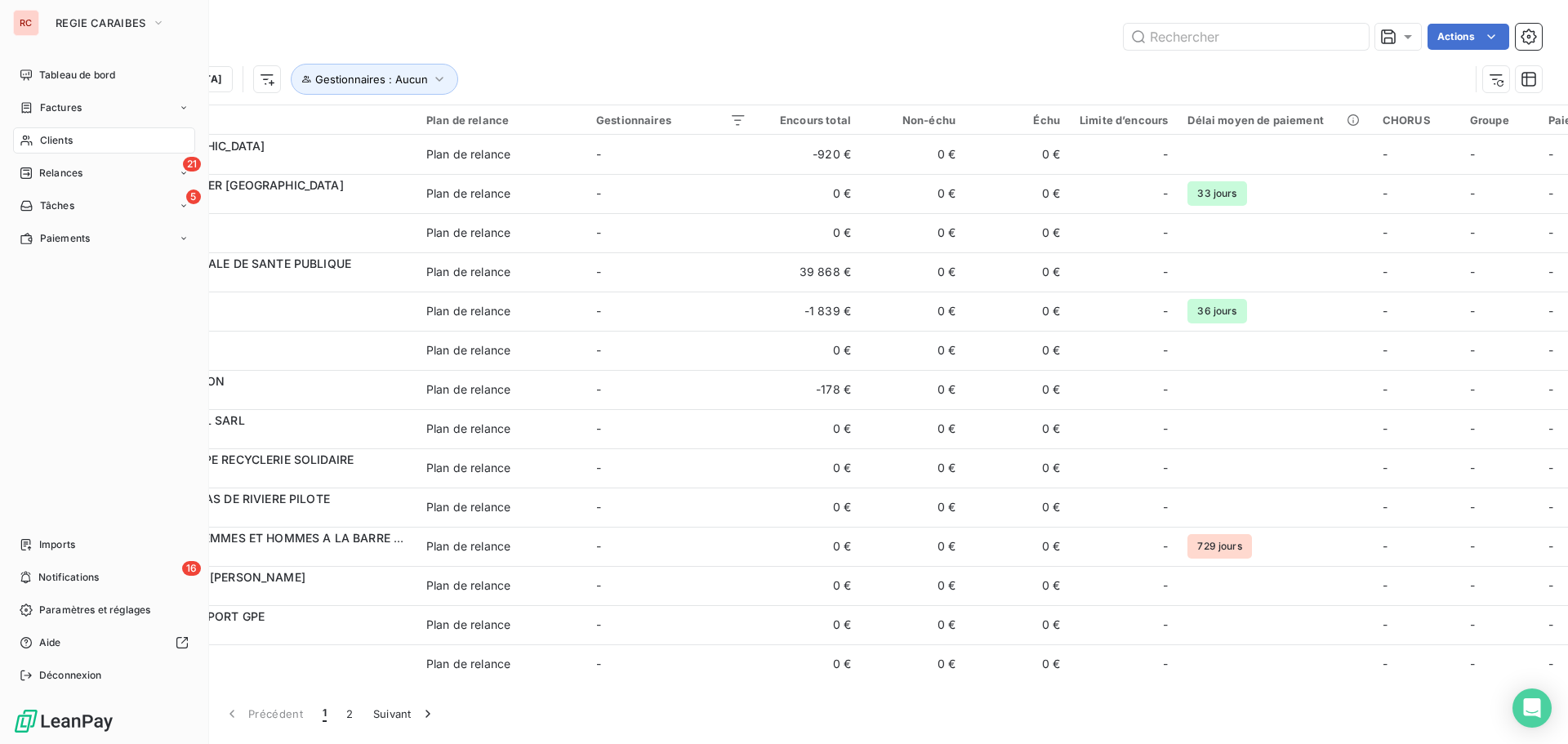
click at [73, 147] on span "Clients" at bounding box center [57, 140] width 33 height 15
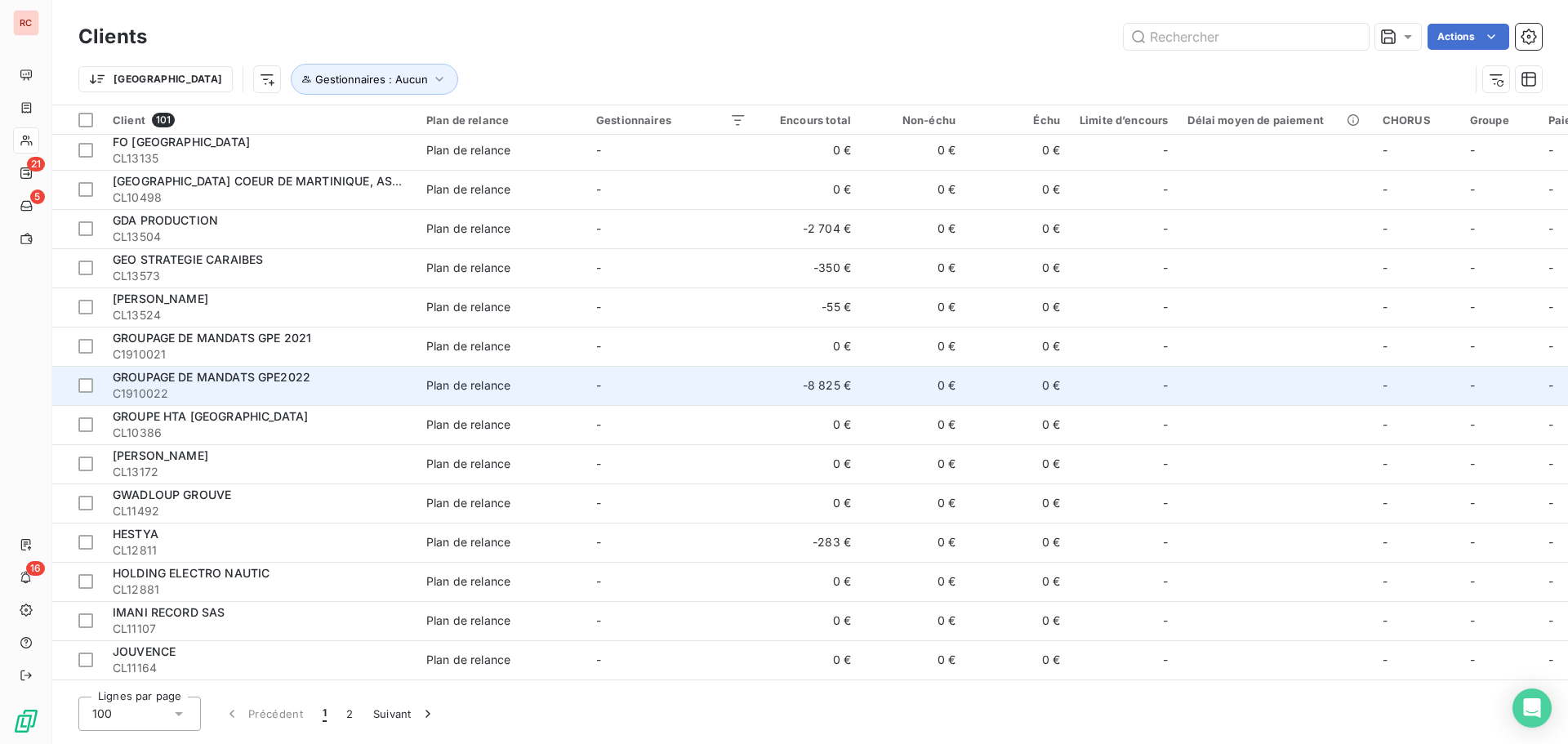
scroll to position [1552, 0]
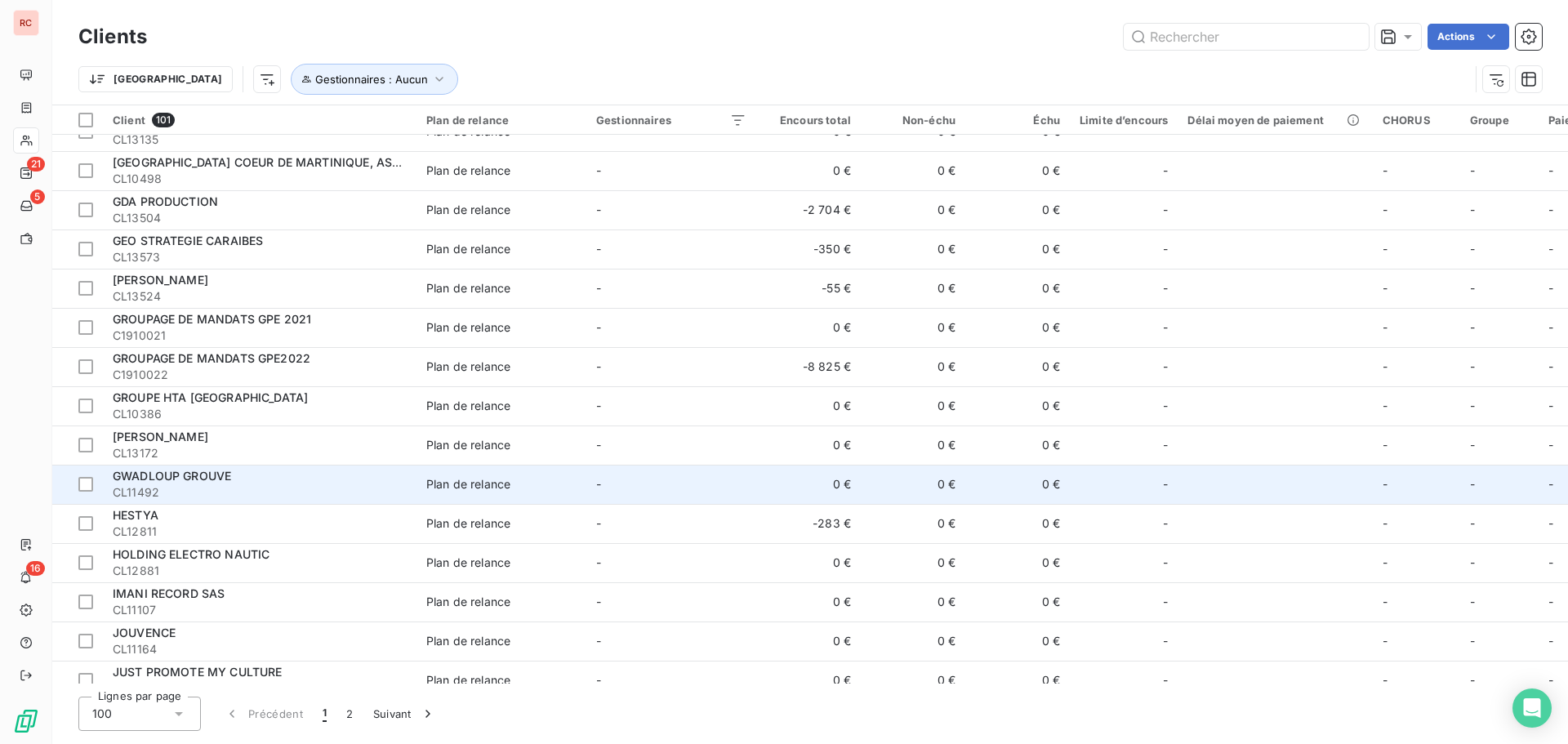
click at [896, 491] on td "0 €" at bounding box center [913, 484] width 105 height 39
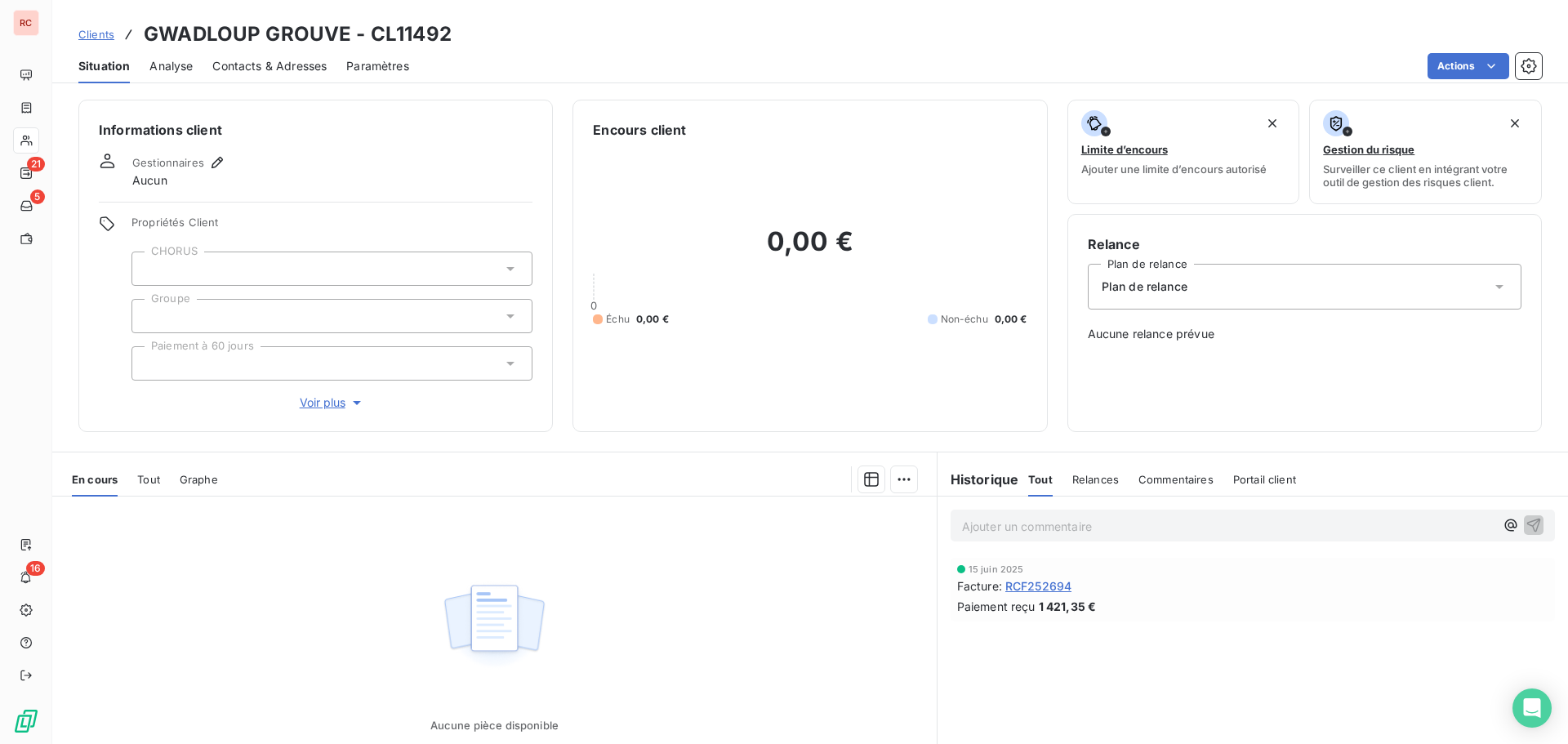
click at [159, 482] on span "Tout" at bounding box center [148, 479] width 23 height 13
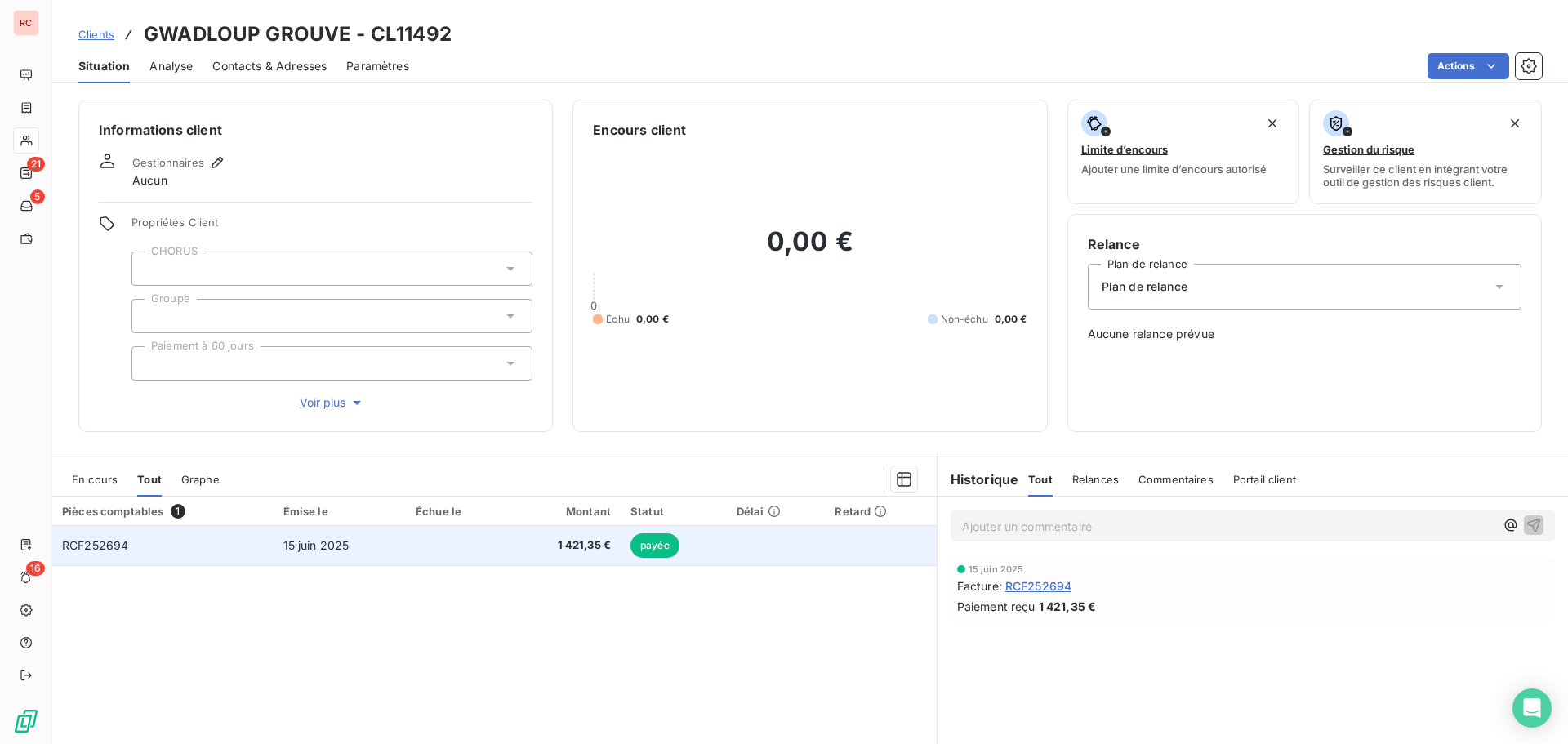
click at [189, 549] on td "RCF252694" at bounding box center [163, 546] width 221 height 39
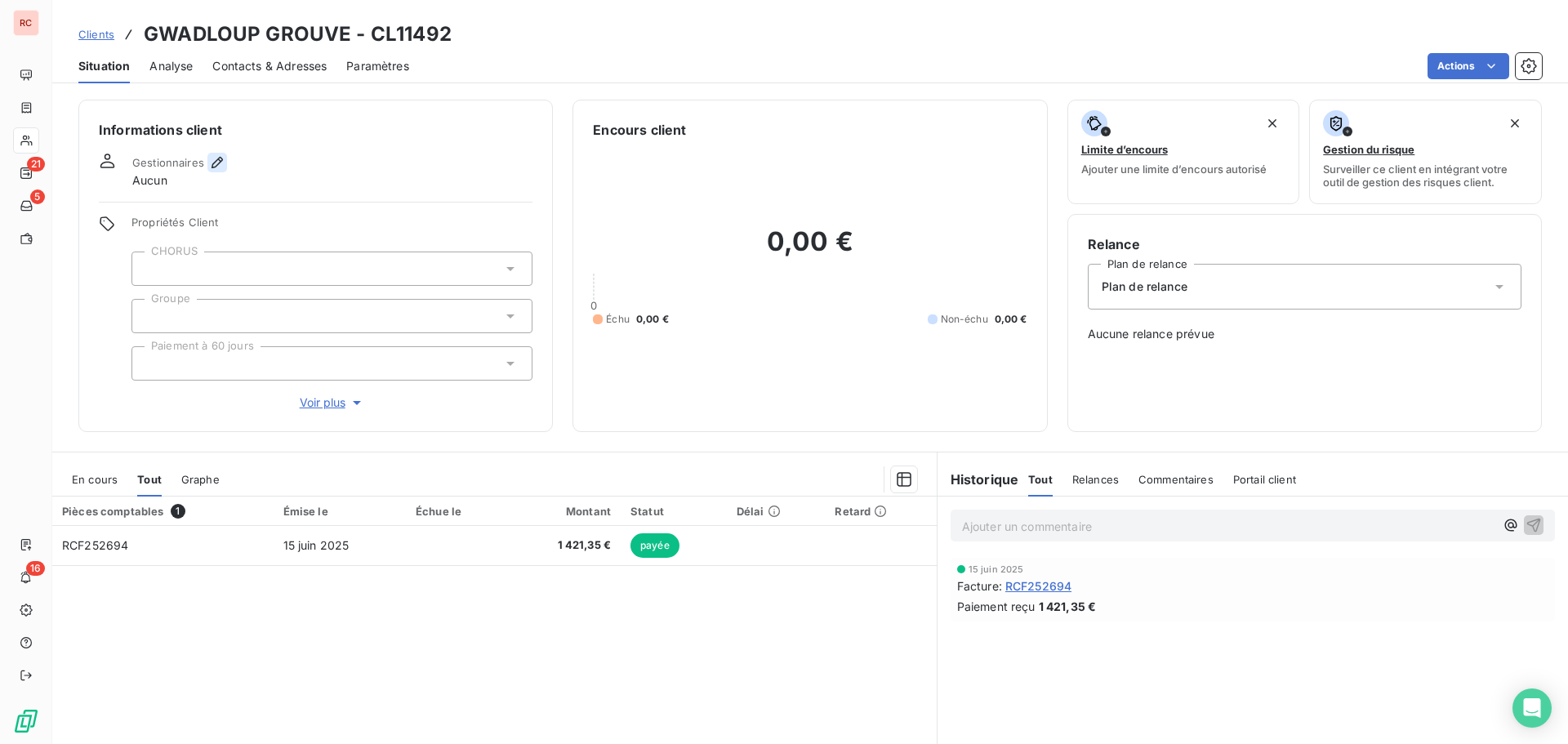
click at [218, 158] on icon "button" at bounding box center [217, 162] width 11 height 11
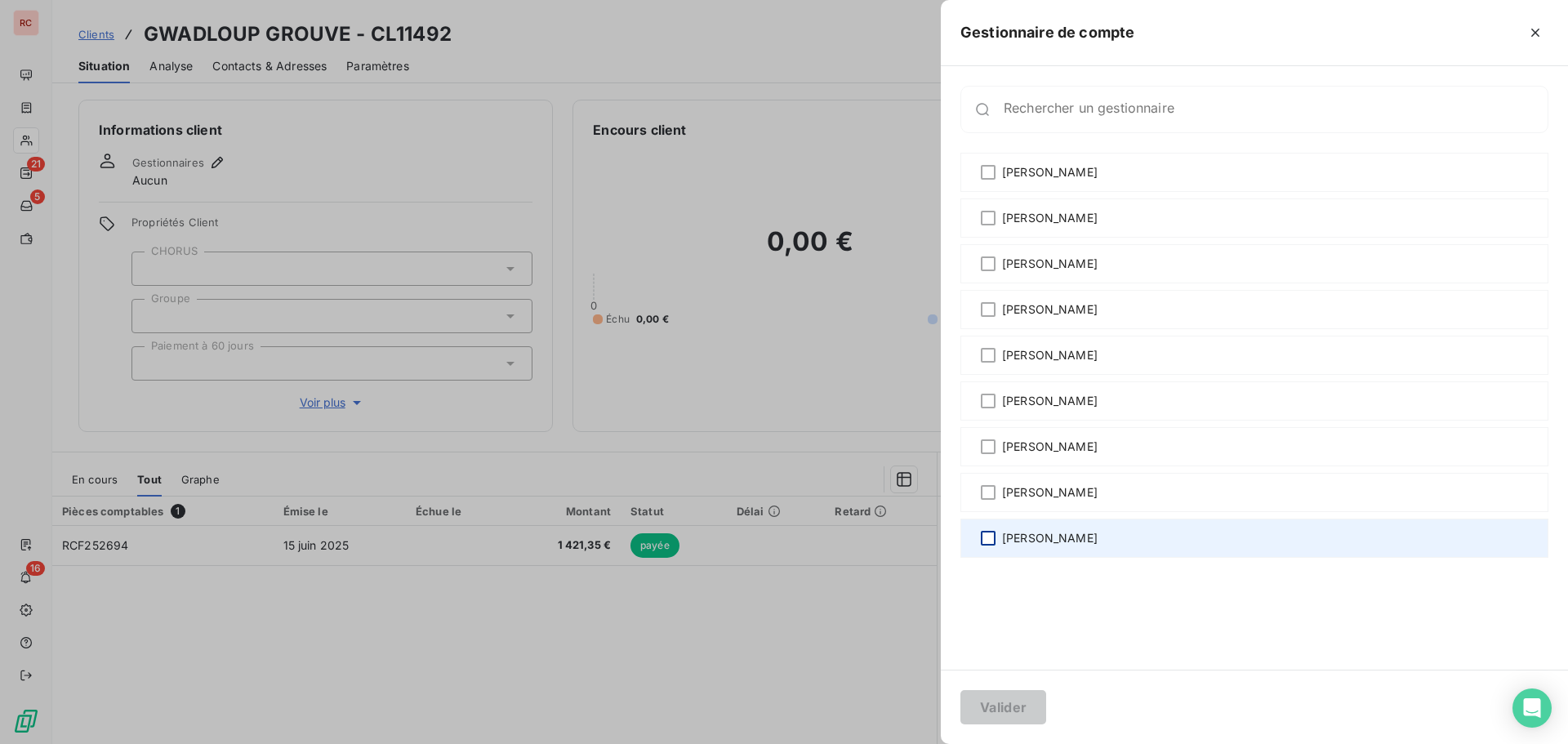
click at [980, 537] on div "[PERSON_NAME]" at bounding box center [1254, 538] width 588 height 39
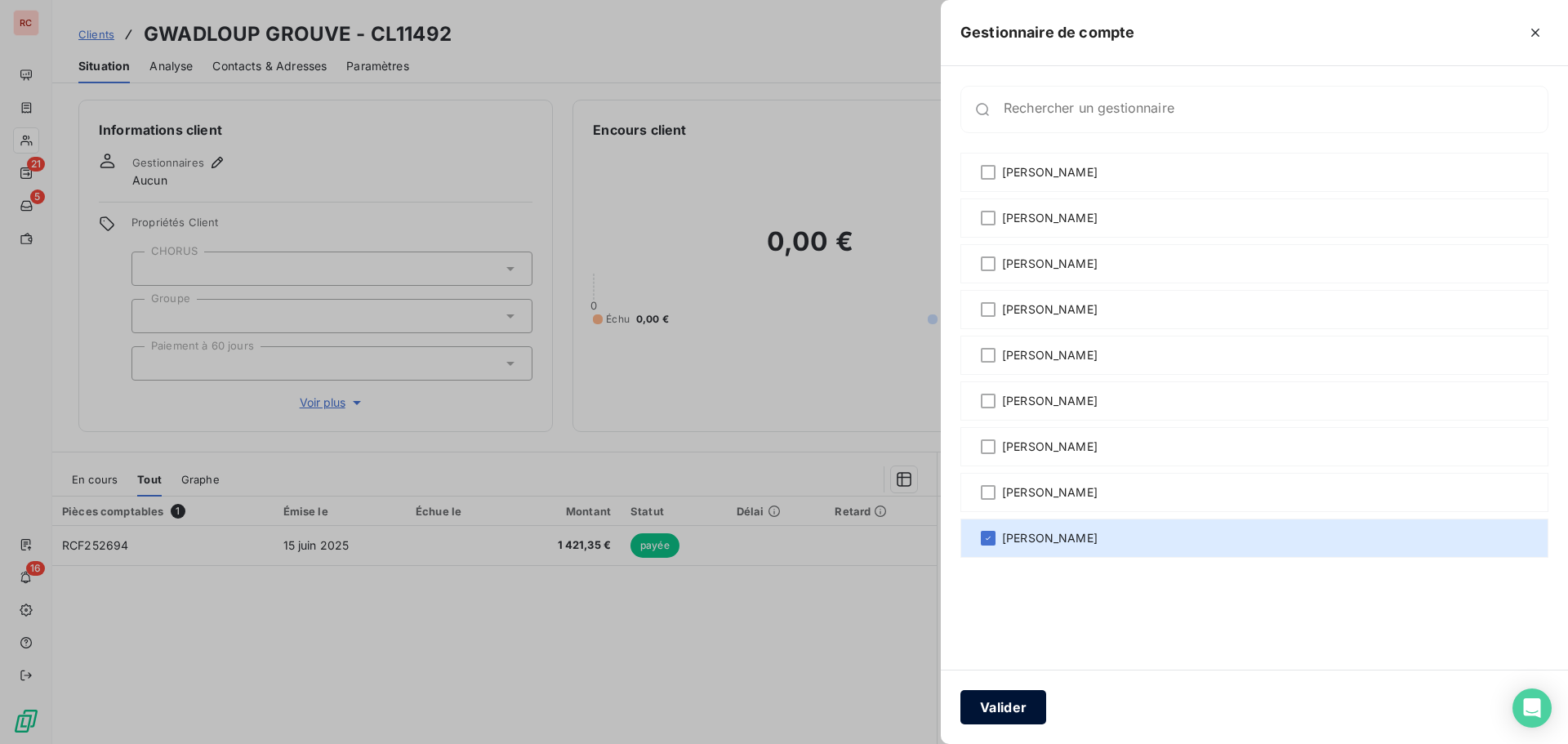
click at [998, 718] on button "Valider" at bounding box center [1003, 707] width 86 height 34
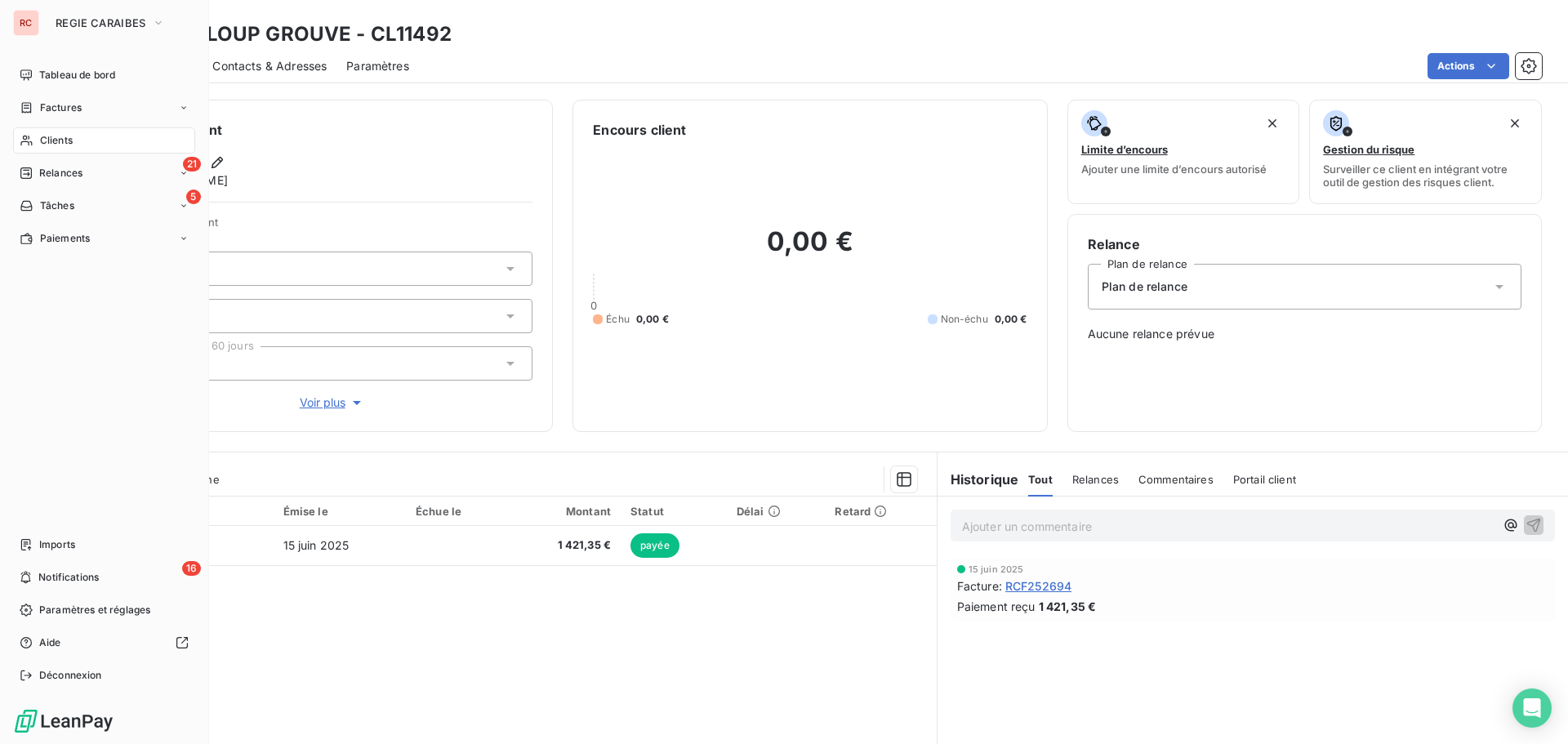
drag, startPoint x: 78, startPoint y: 142, endPoint x: 86, endPoint y: 148, distance: 10.0
click at [78, 142] on div "Clients" at bounding box center [104, 141] width 183 height 27
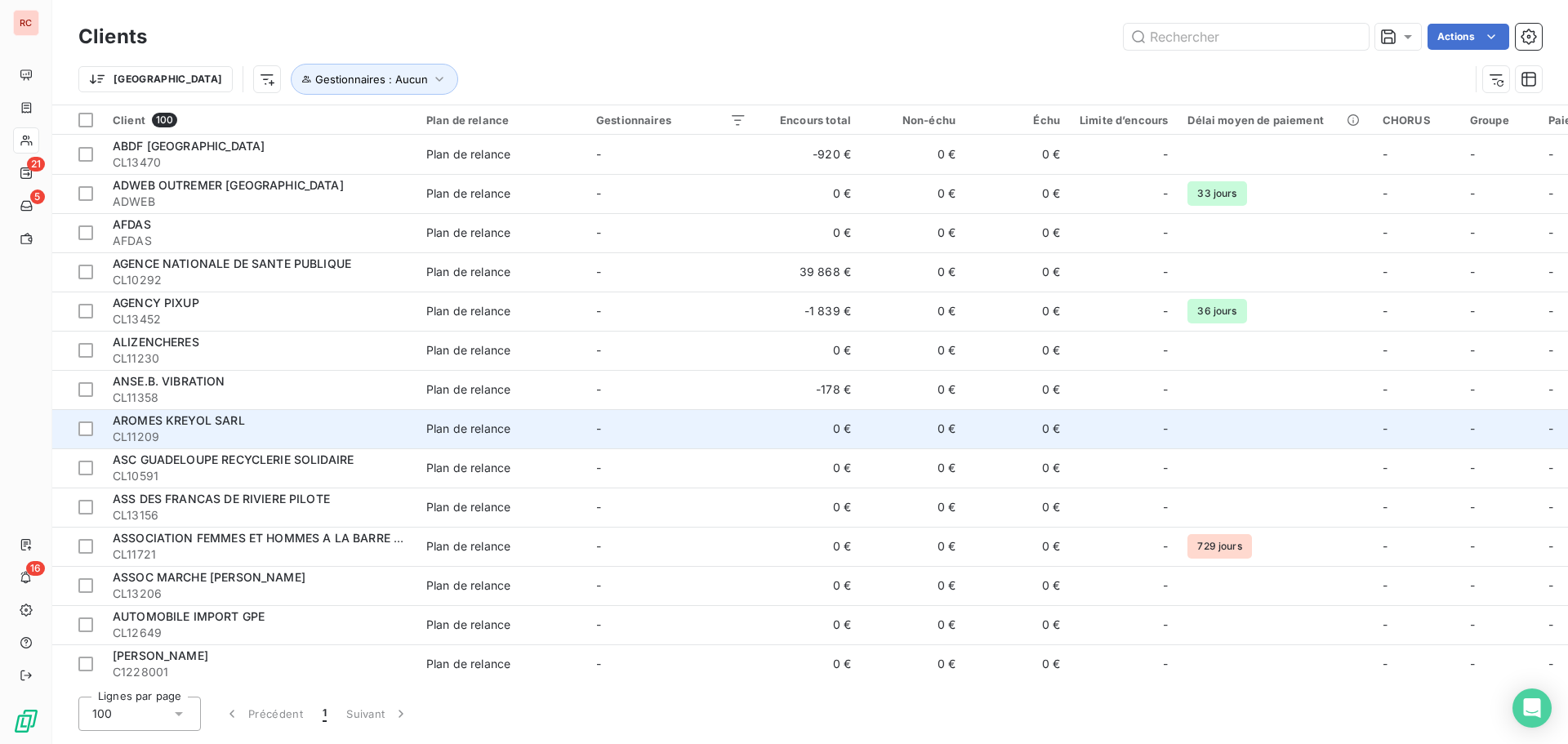
click at [733, 441] on td "-" at bounding box center [671, 429] width 170 height 39
click at [290, 420] on div "AROMES KREYOL SARL" at bounding box center [260, 420] width 294 height 16
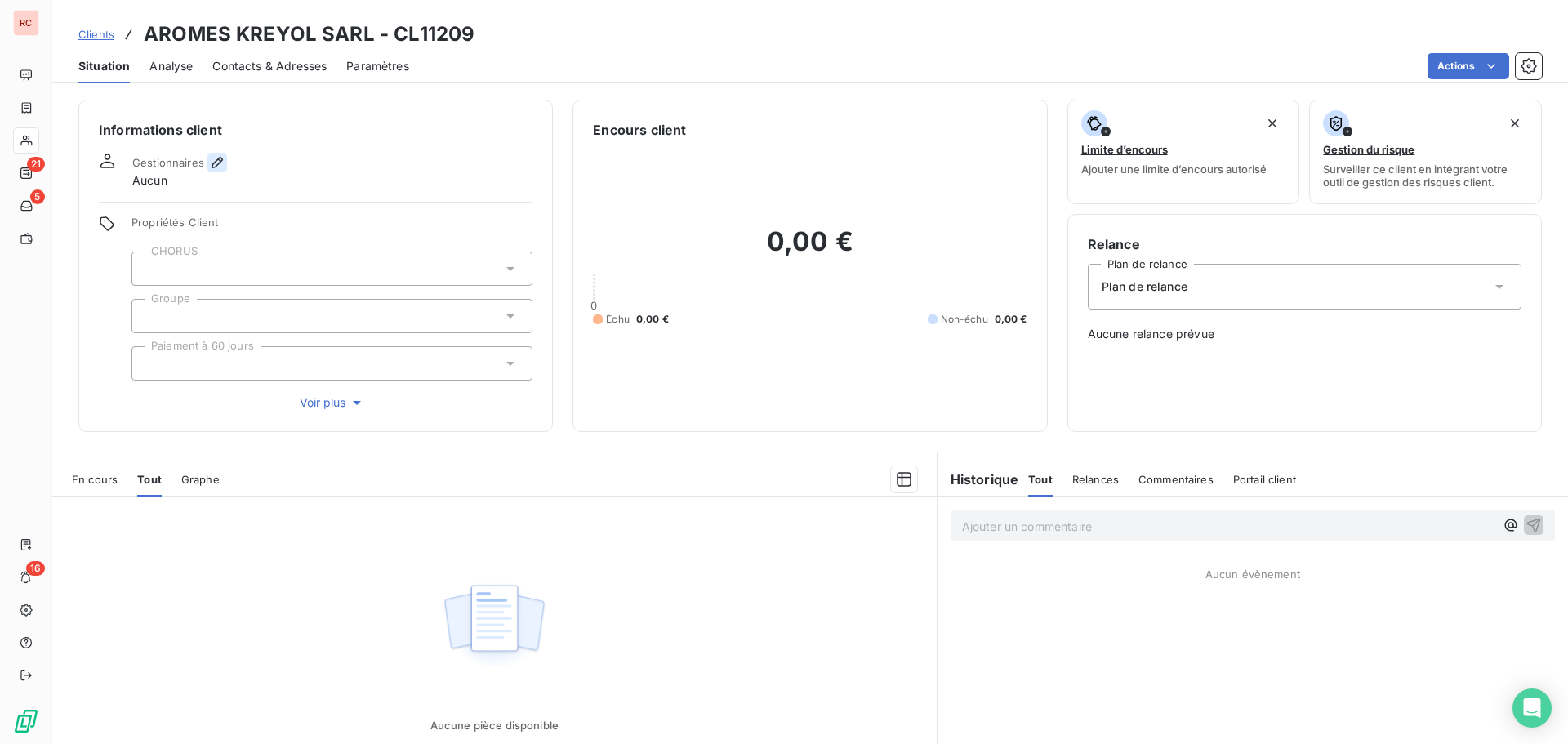
click at [214, 164] on icon "button" at bounding box center [217, 162] width 16 height 16
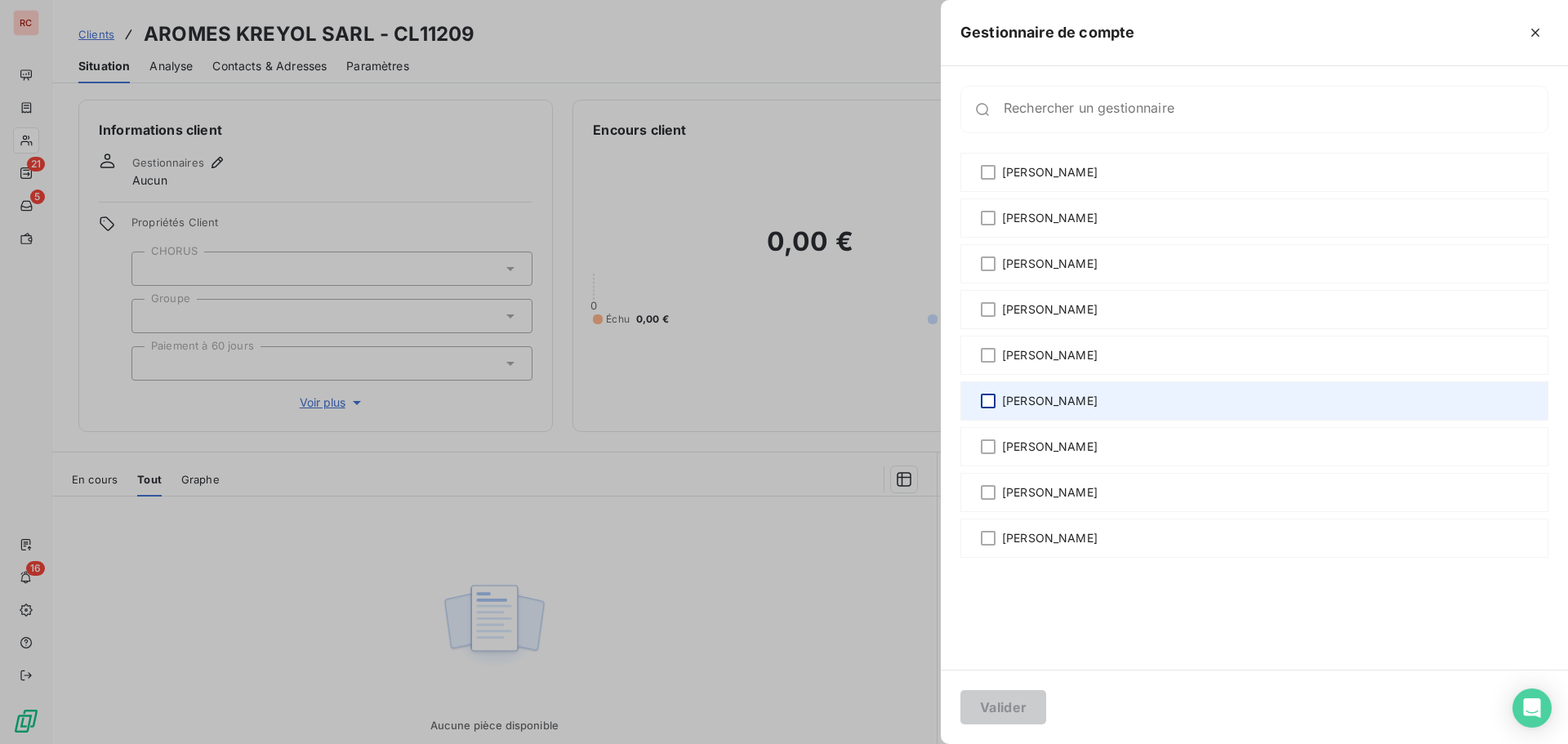
click at [986, 398] on div at bounding box center [988, 400] width 15 height 15
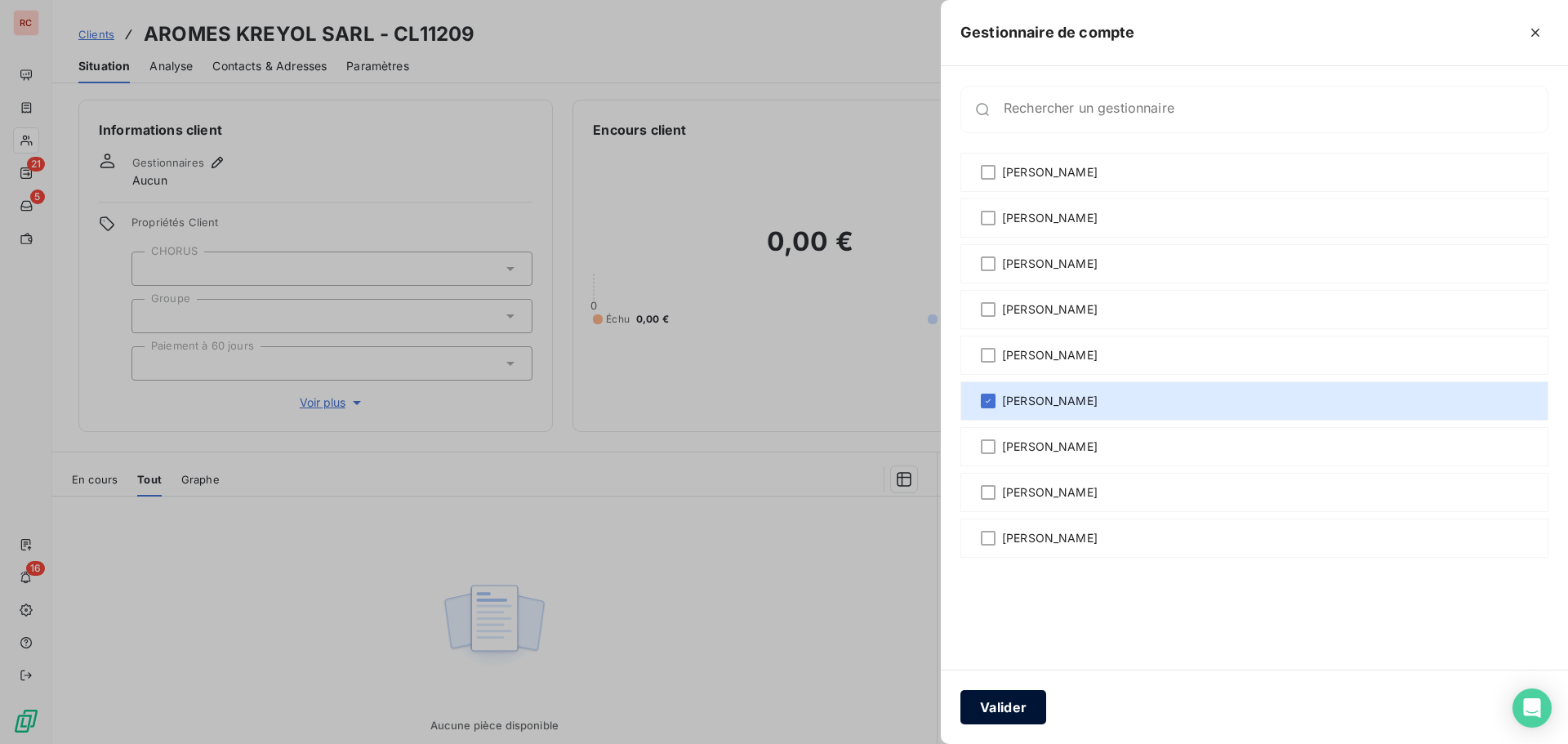
click at [1017, 701] on button "Valider" at bounding box center [1003, 707] width 86 height 34
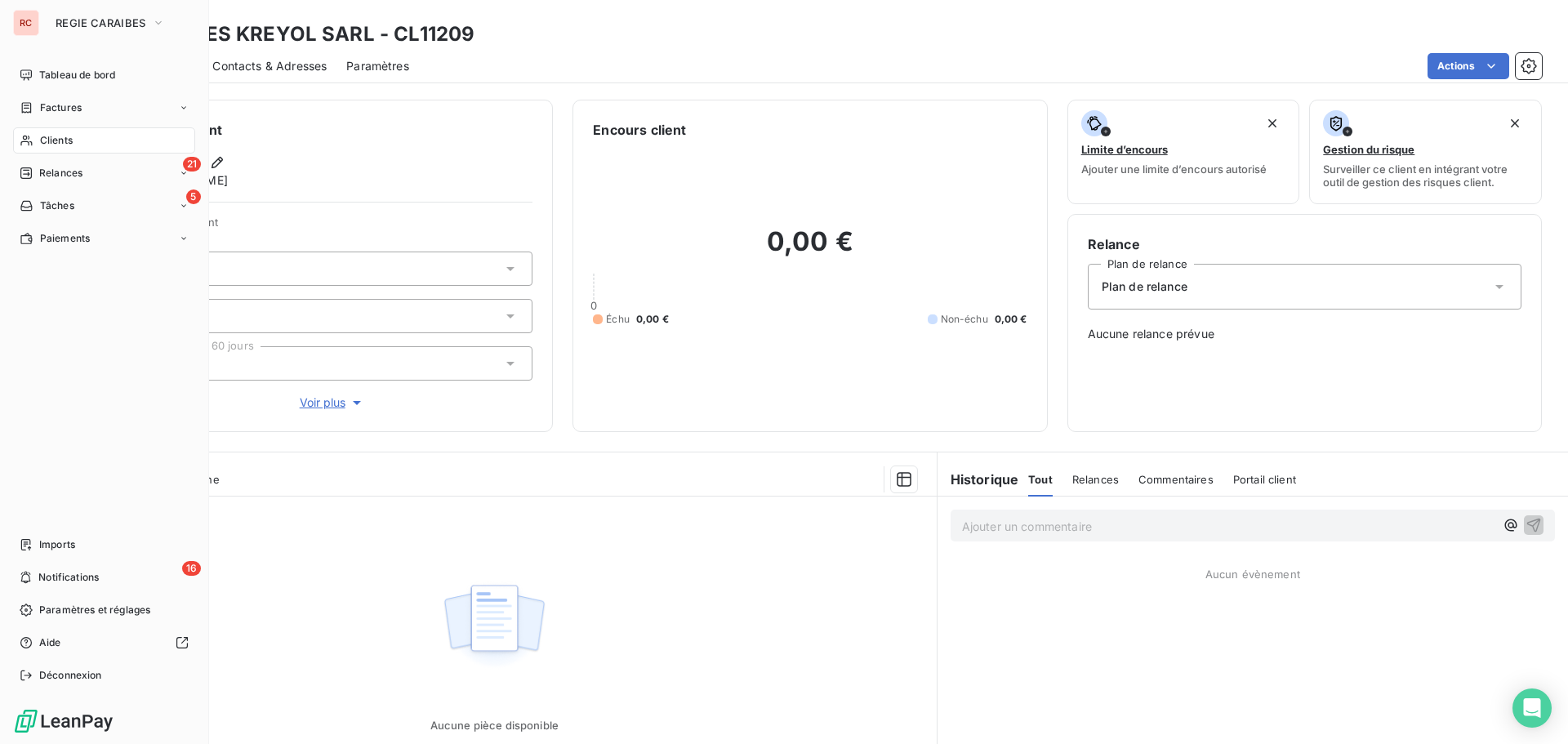
click at [46, 141] on span "Clients" at bounding box center [57, 140] width 33 height 15
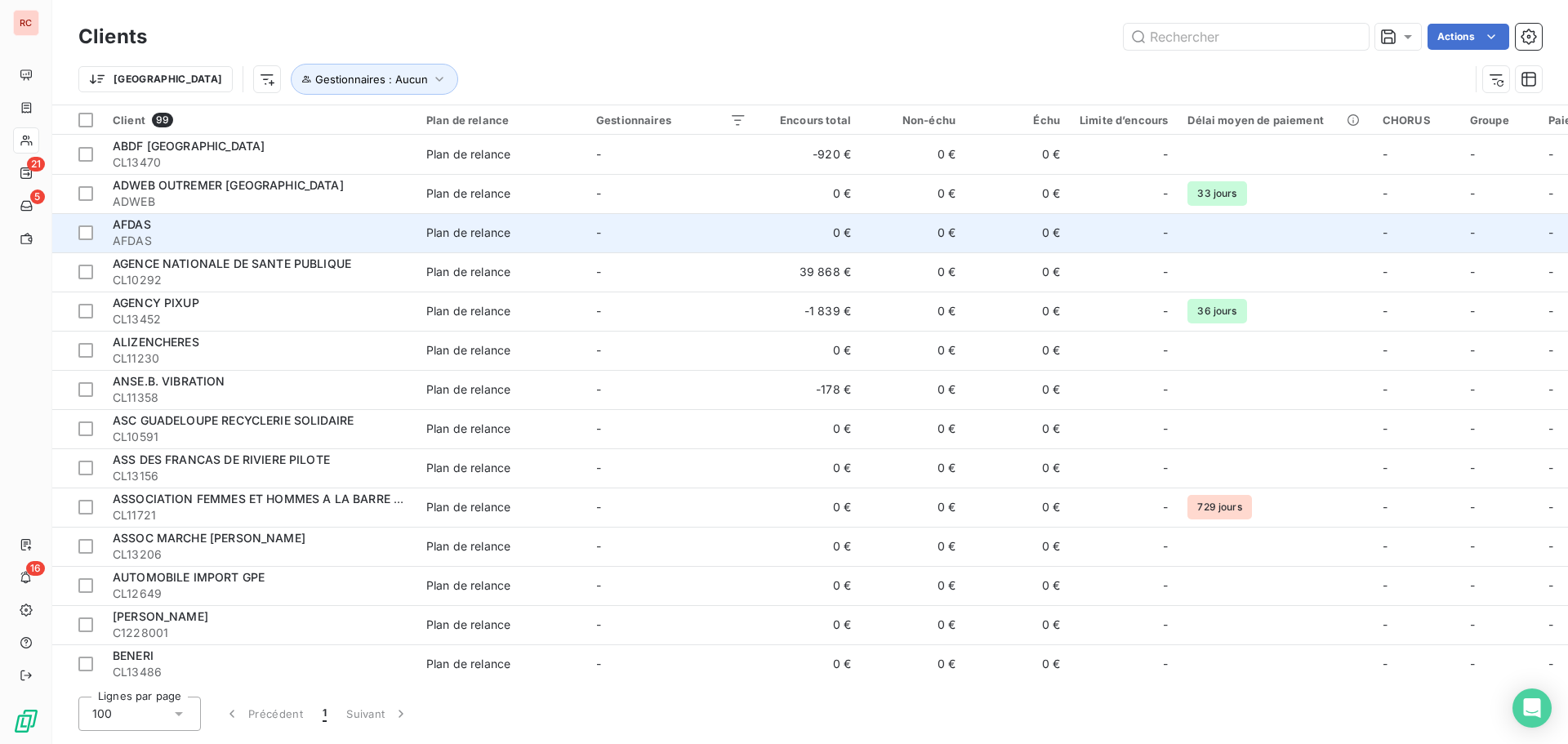
click at [260, 241] on span "AFDAS" at bounding box center [260, 241] width 294 height 16
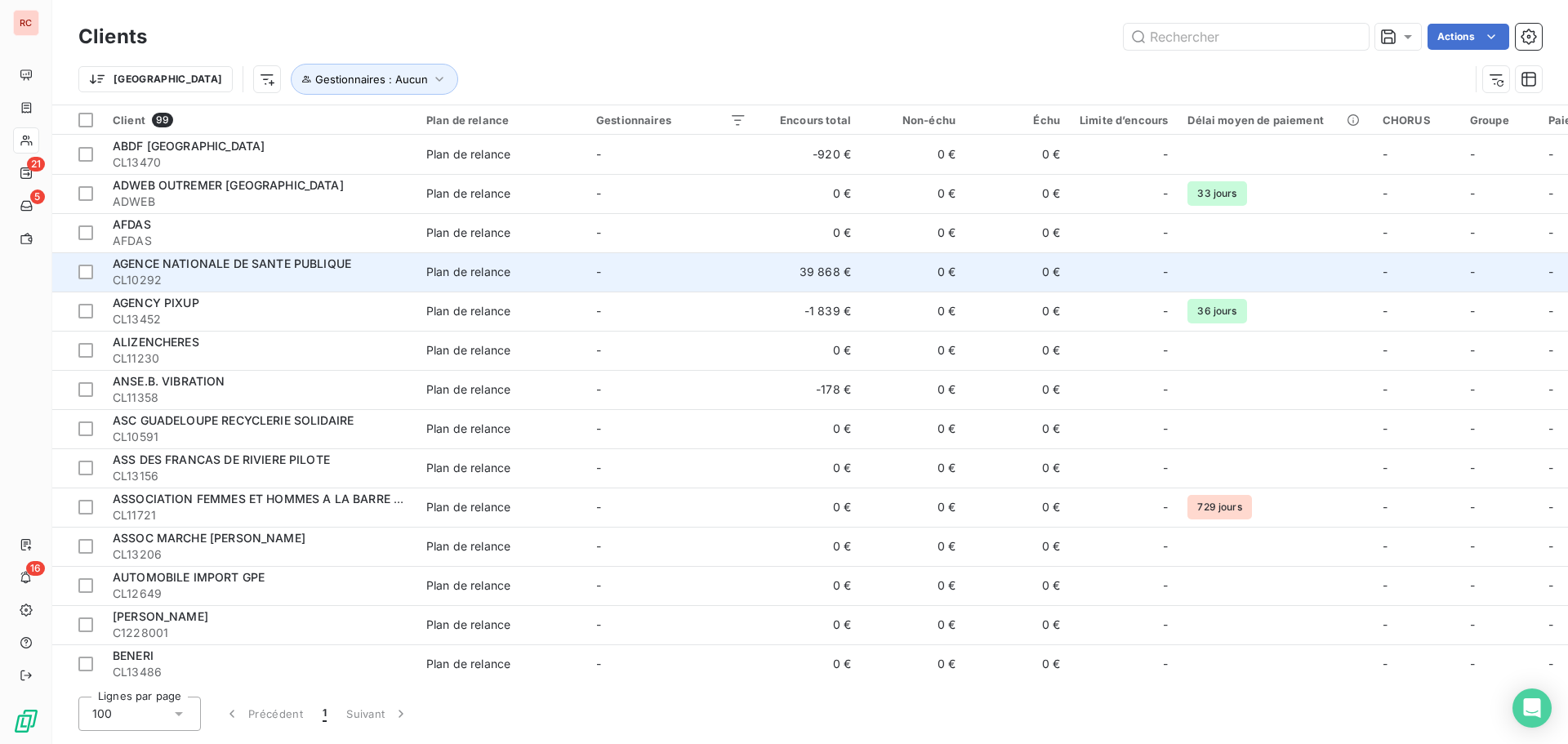
click at [264, 285] on span "CL10292" at bounding box center [260, 279] width 294 height 16
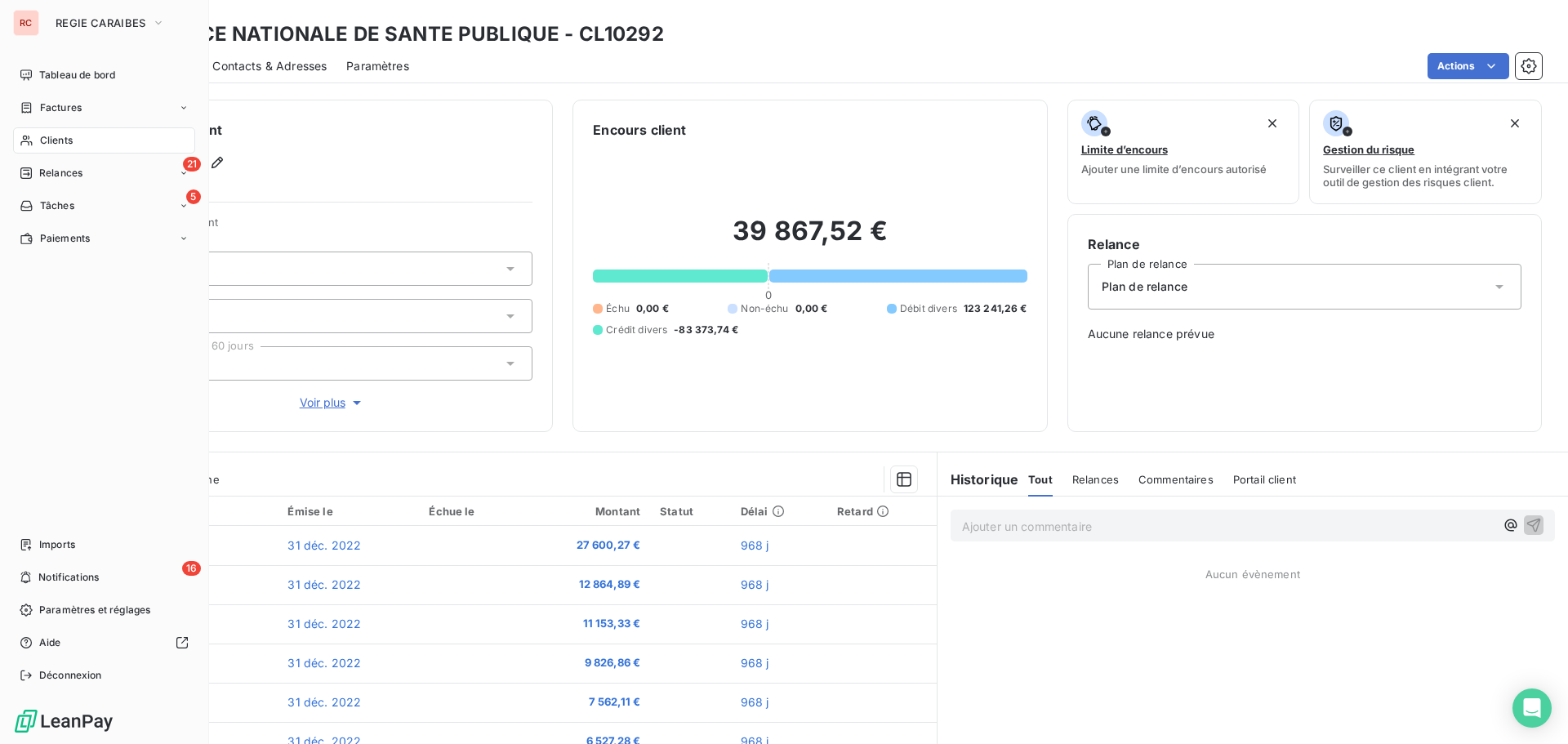
click at [53, 136] on span "Clients" at bounding box center [57, 140] width 33 height 15
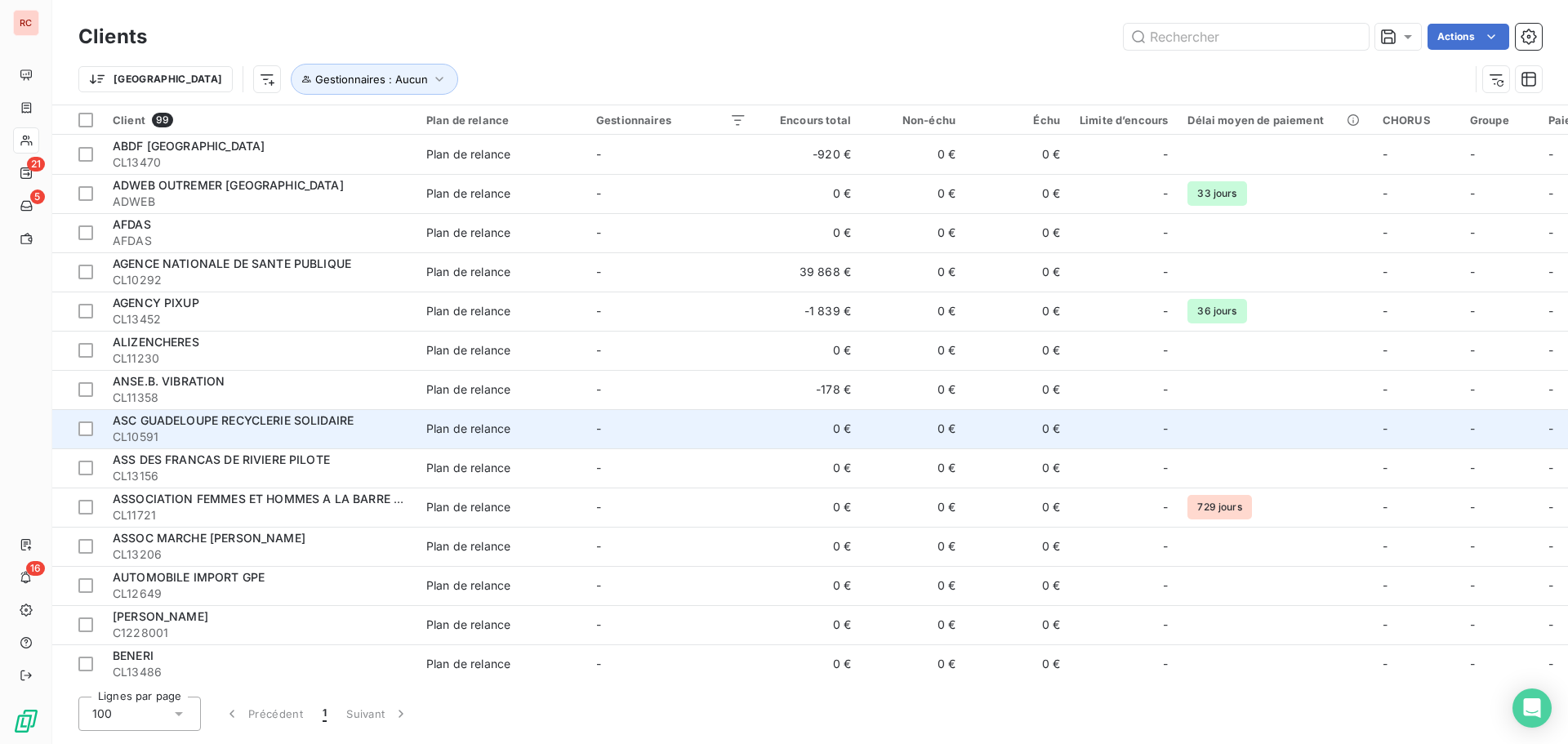
click at [311, 445] on span "CL10591" at bounding box center [260, 436] width 294 height 16
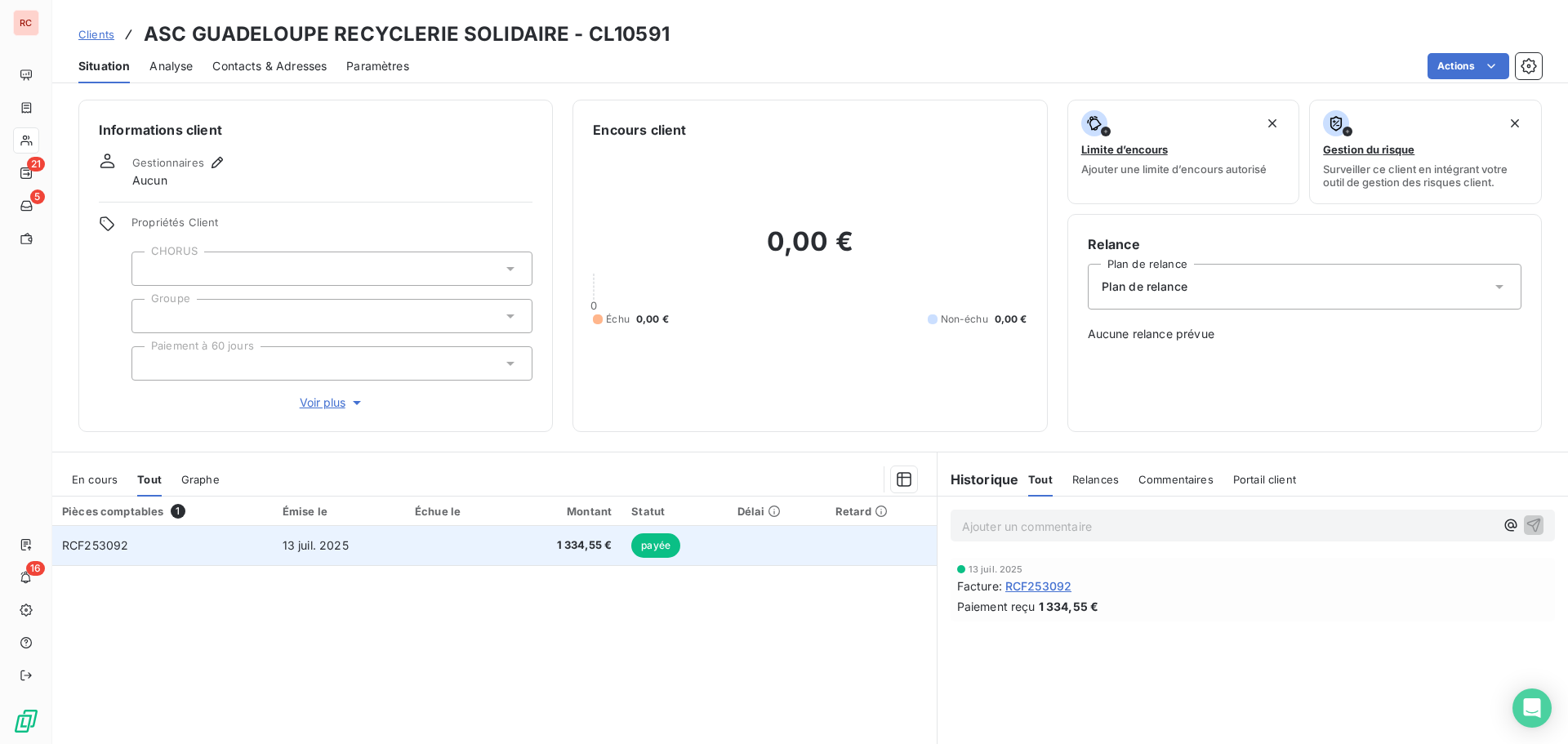
click at [272, 535] on td "13 juil. 2025" at bounding box center [338, 546] width 132 height 39
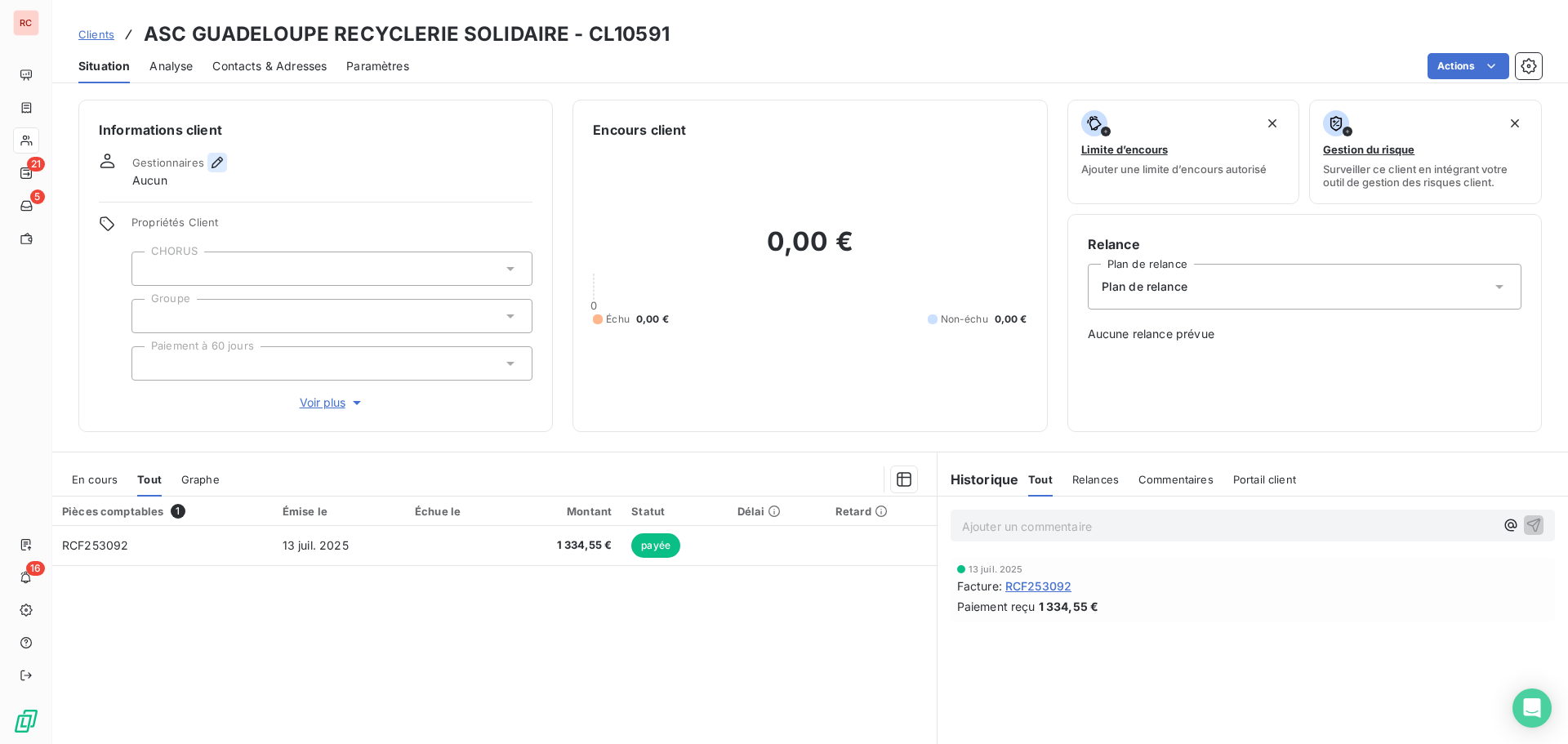
click at [218, 165] on icon "button" at bounding box center [217, 162] width 16 height 16
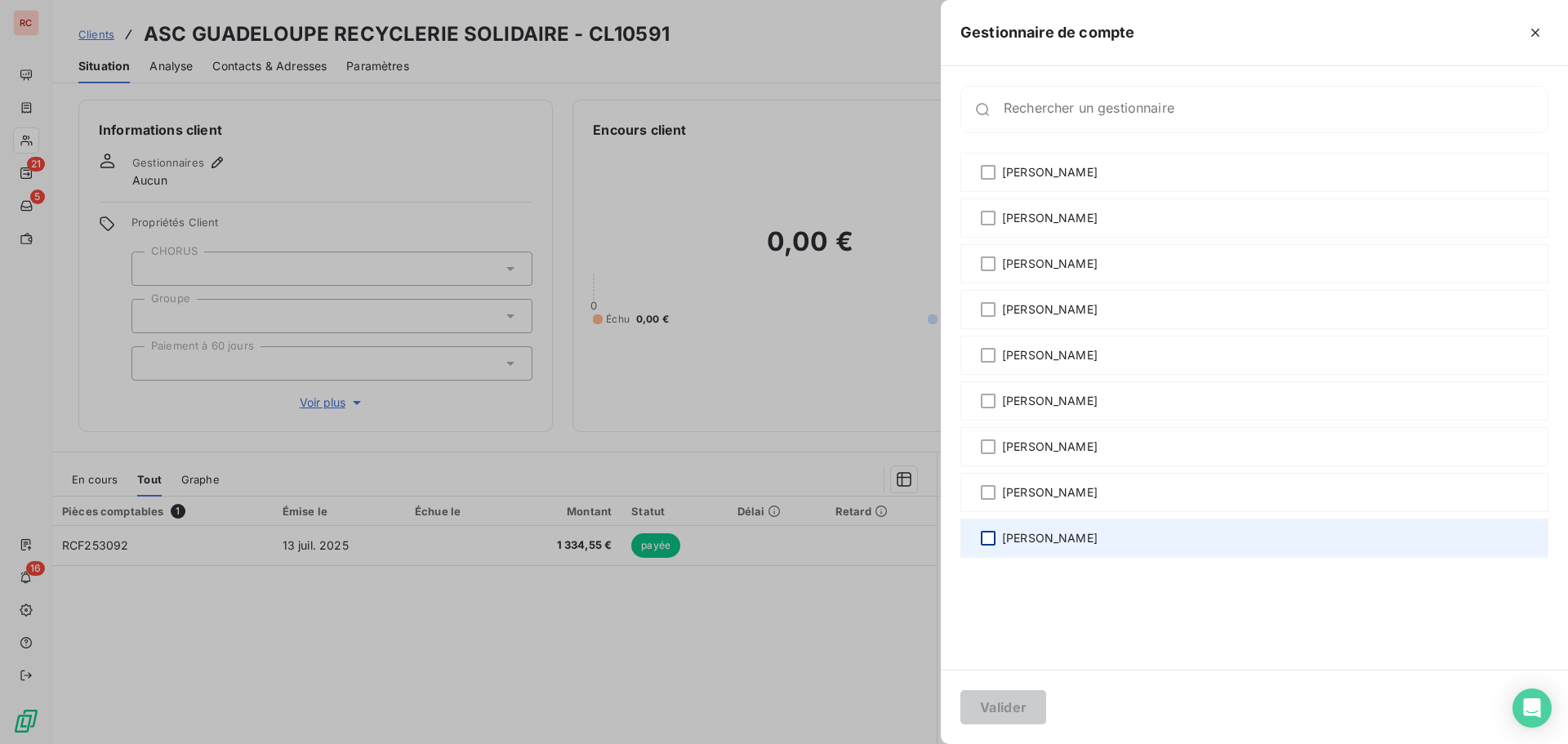
click at [986, 534] on div at bounding box center [988, 538] width 15 height 15
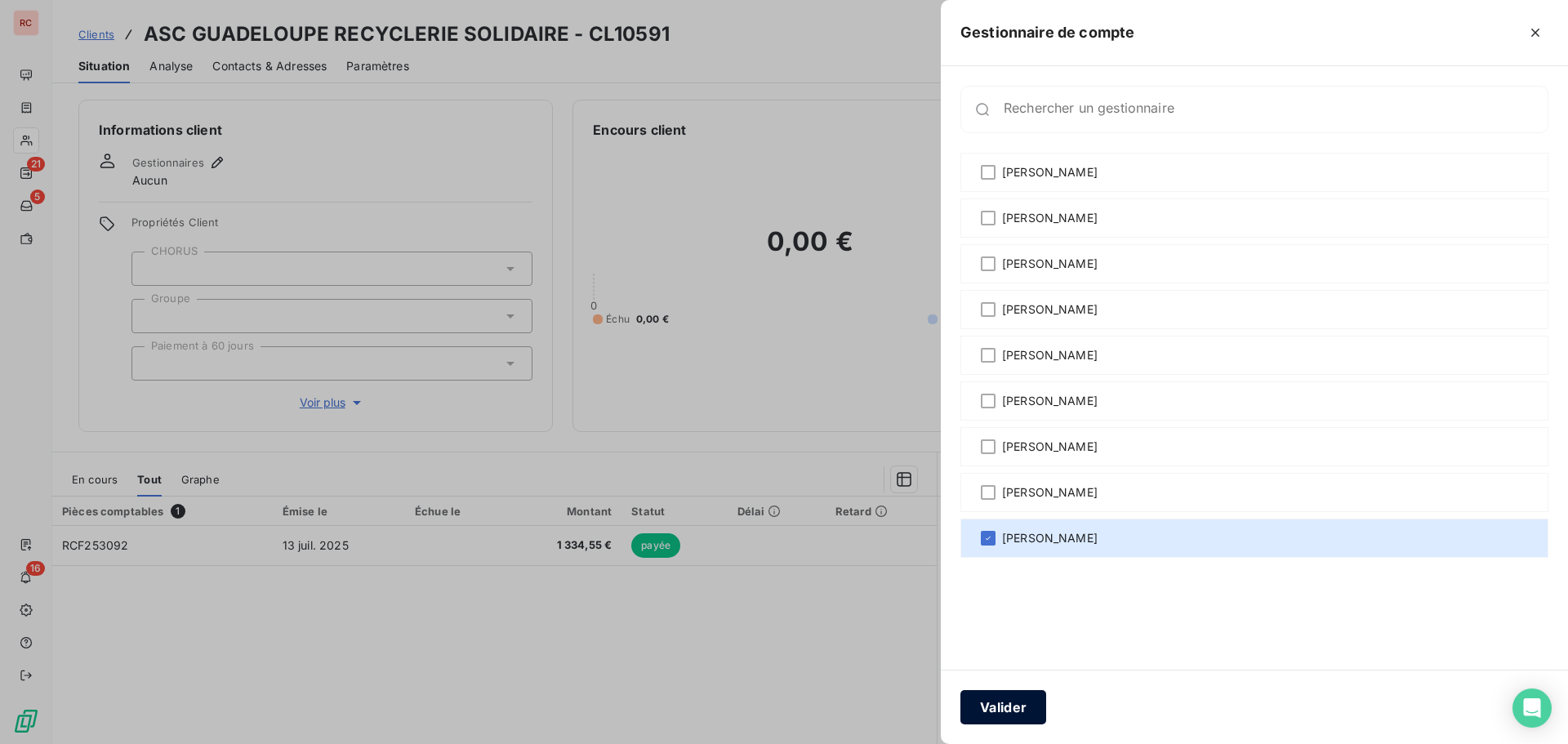
click at [994, 717] on button "Valider" at bounding box center [1003, 707] width 86 height 34
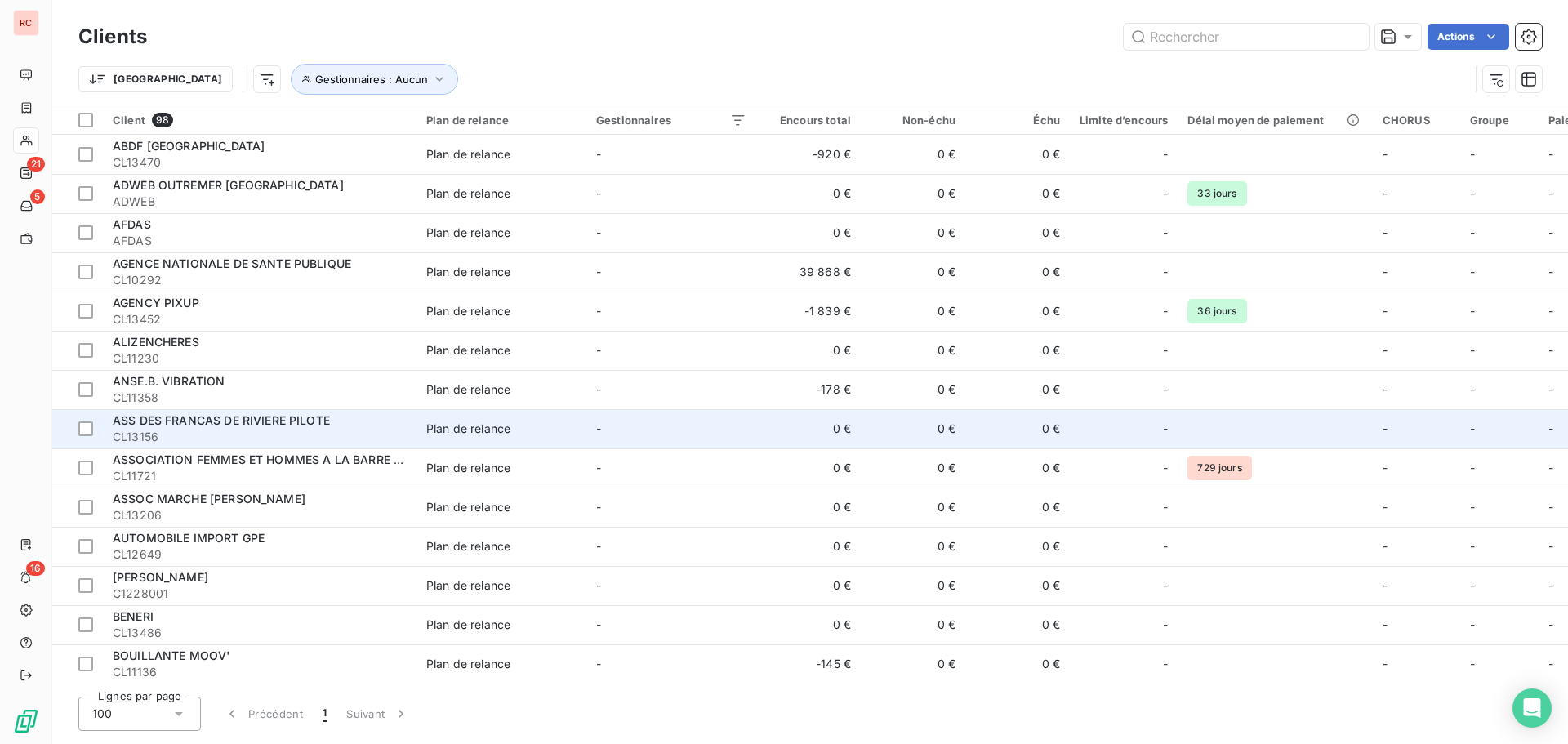
click at [287, 439] on span "CL13156" at bounding box center [260, 436] width 294 height 16
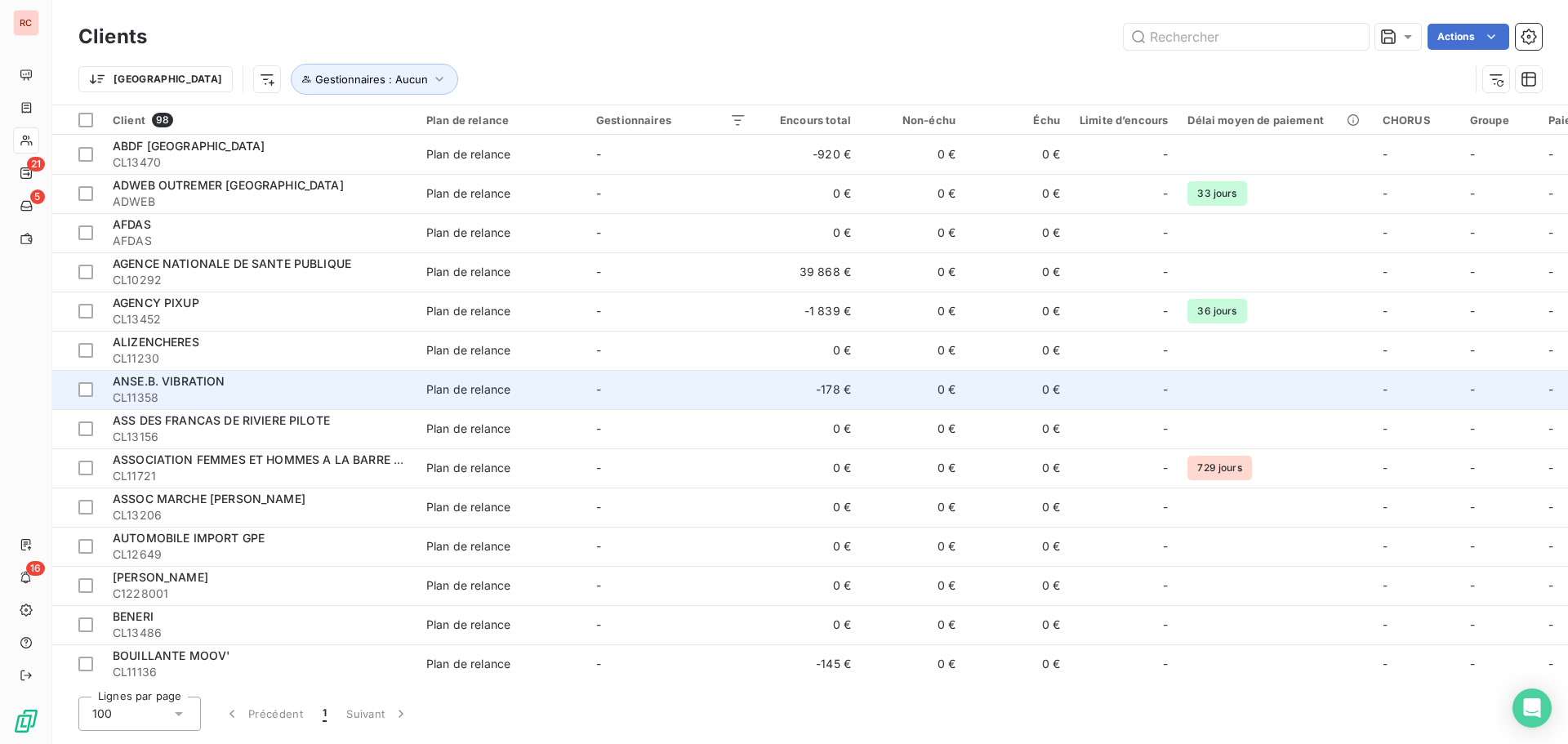
click at [253, 389] on div "ANSE.B. VIBRATION" at bounding box center [260, 381] width 294 height 16
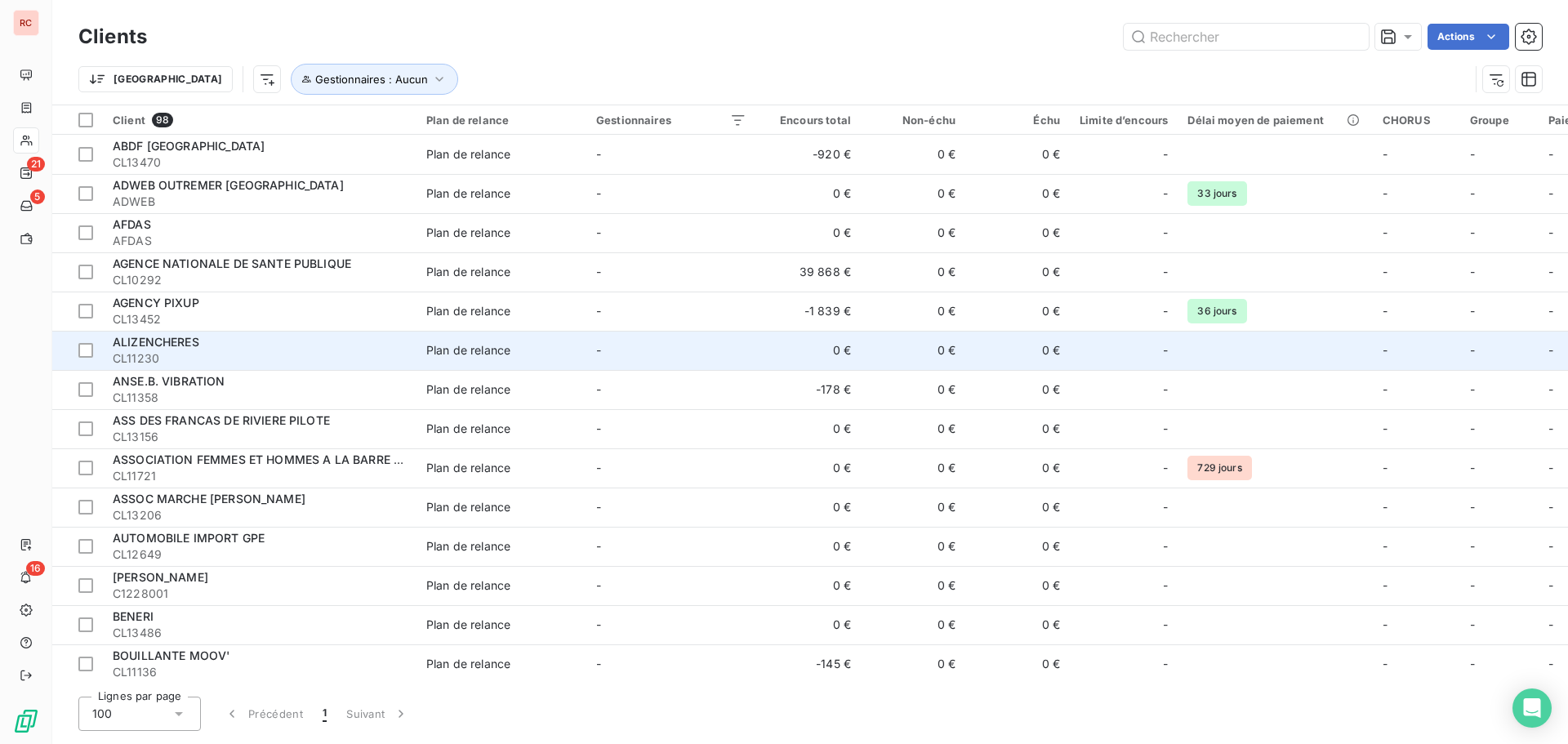
click at [261, 354] on span "CL11230" at bounding box center [260, 358] width 294 height 16
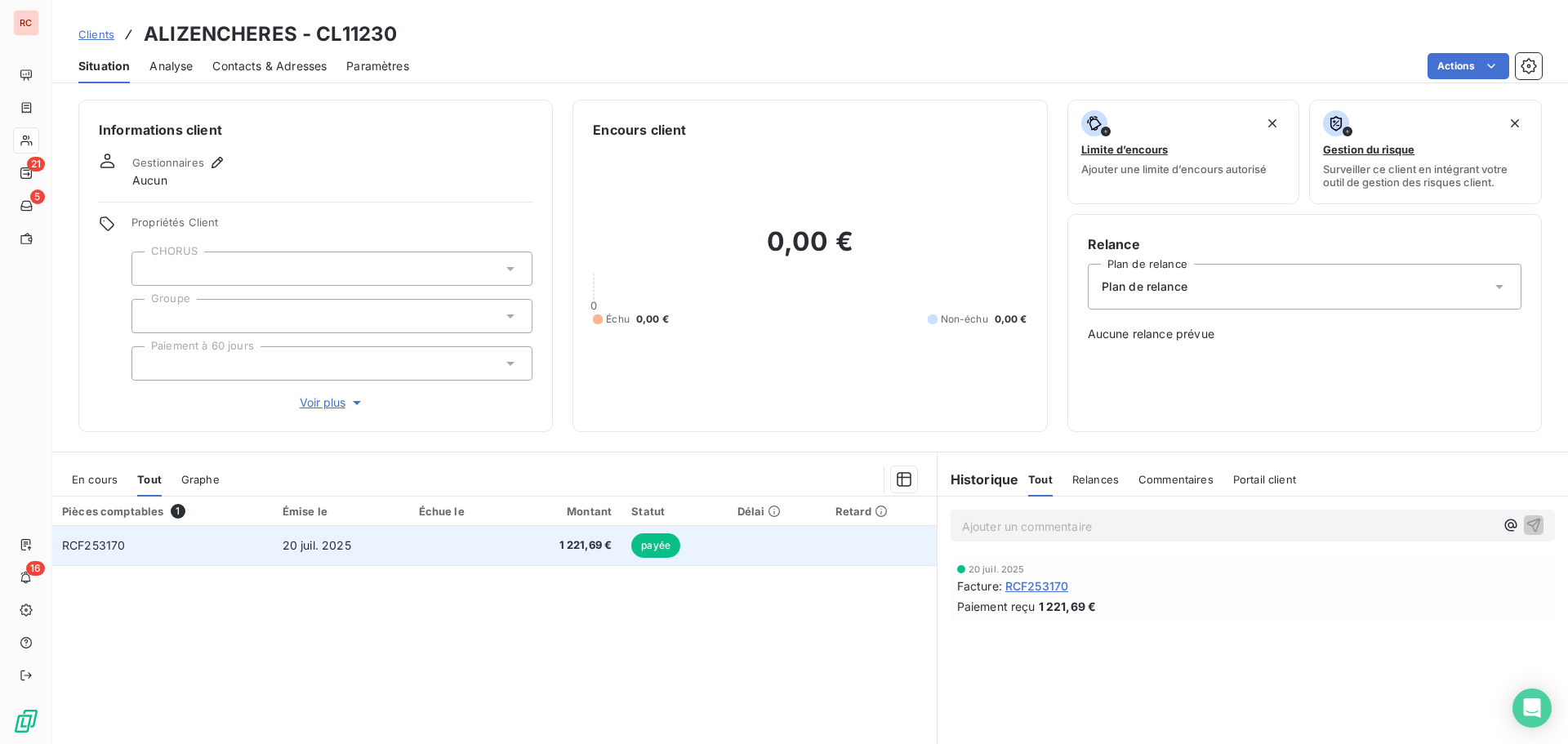
click at [278, 537] on td "20 juil. 2025" at bounding box center [340, 546] width 136 height 39
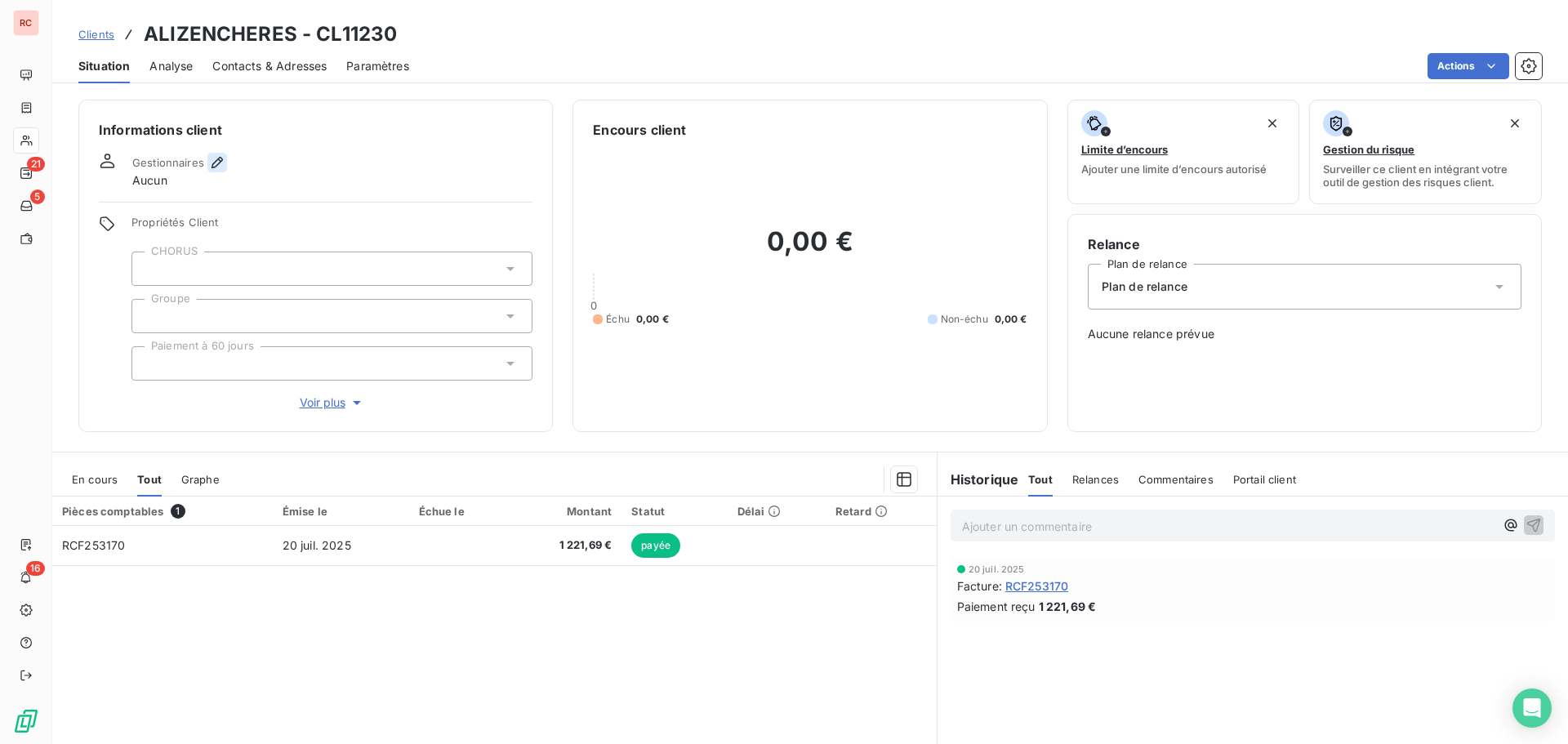
click at [220, 158] on icon "button" at bounding box center [217, 162] width 16 height 16
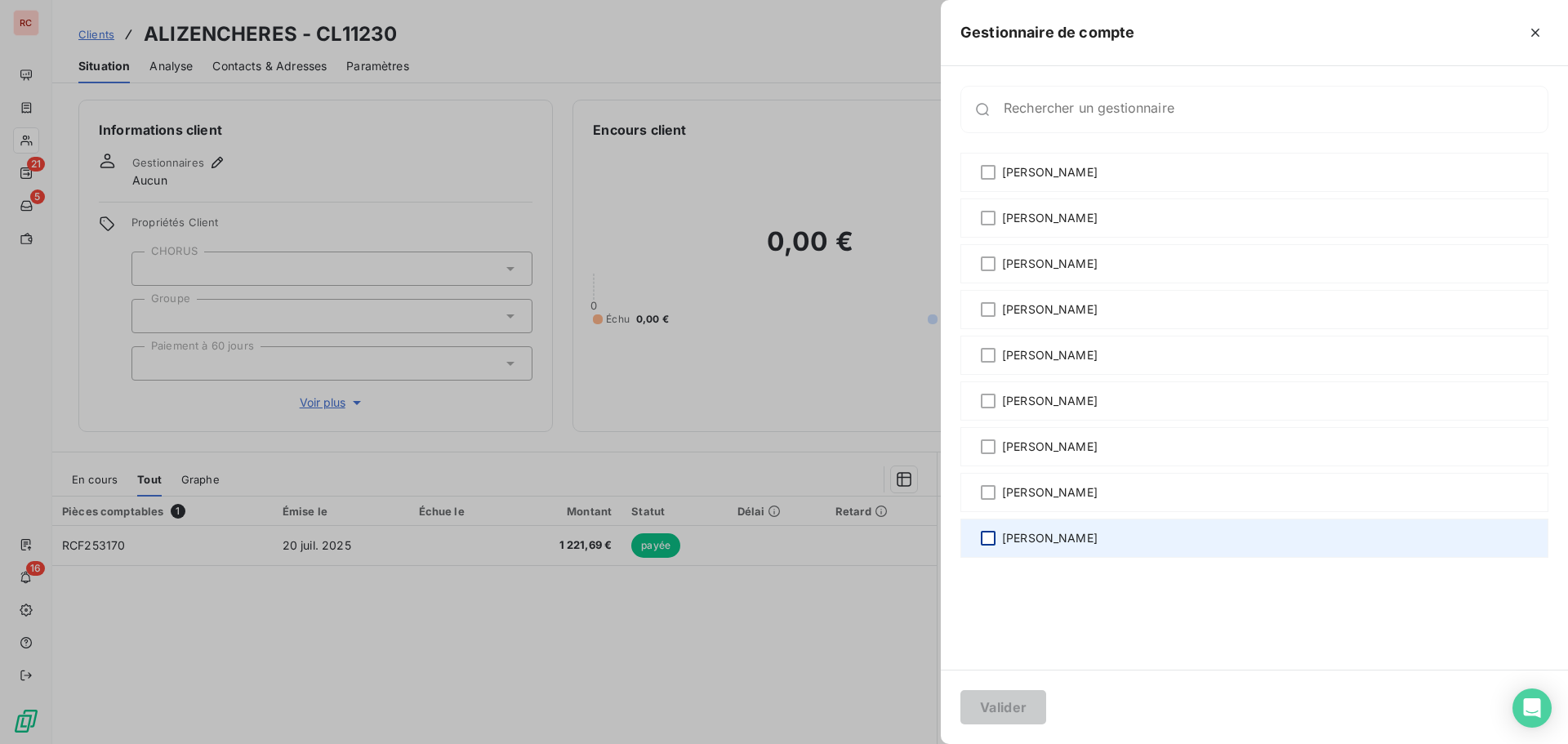
click at [991, 535] on div at bounding box center [988, 538] width 15 height 15
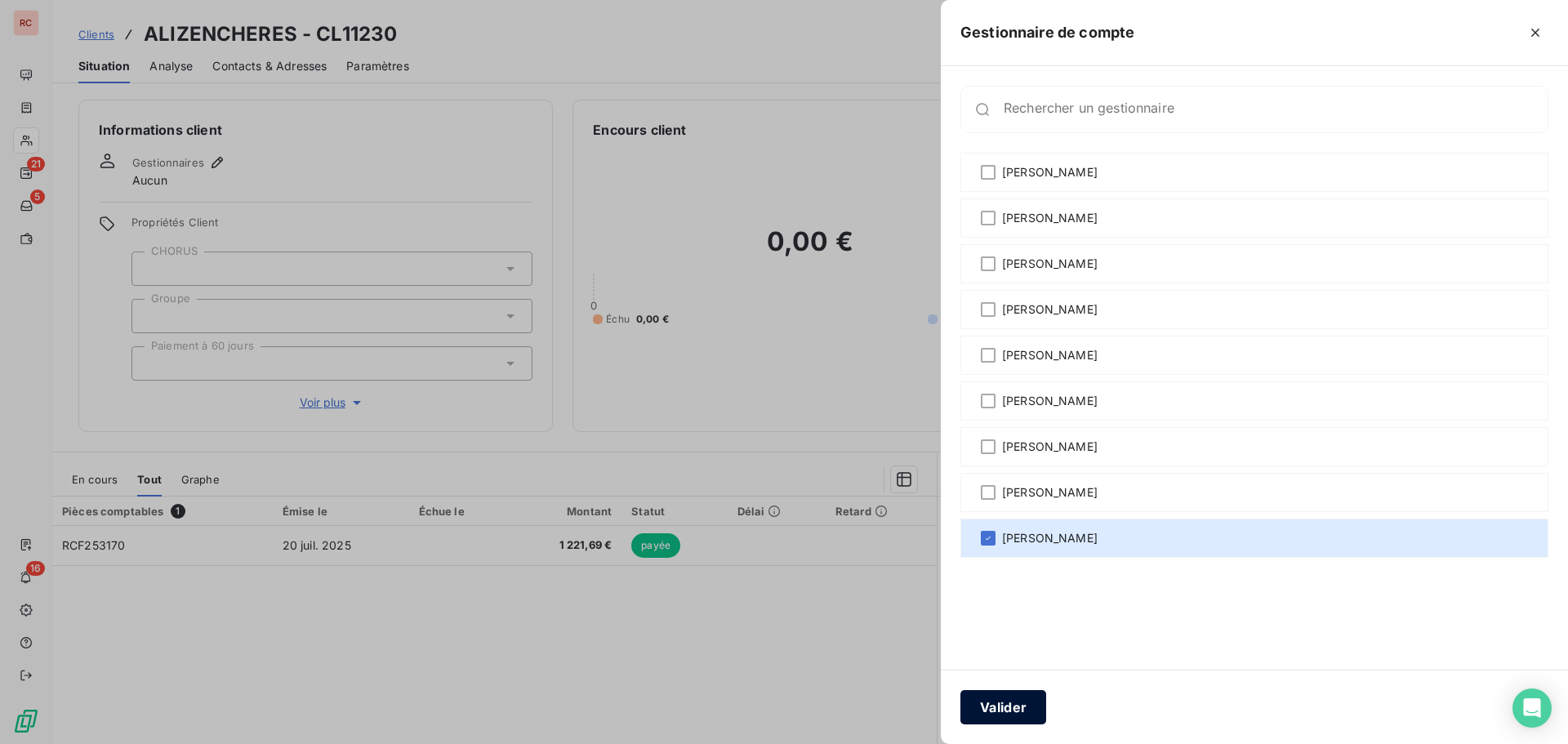
click at [999, 707] on button "Valider" at bounding box center [1003, 707] width 86 height 34
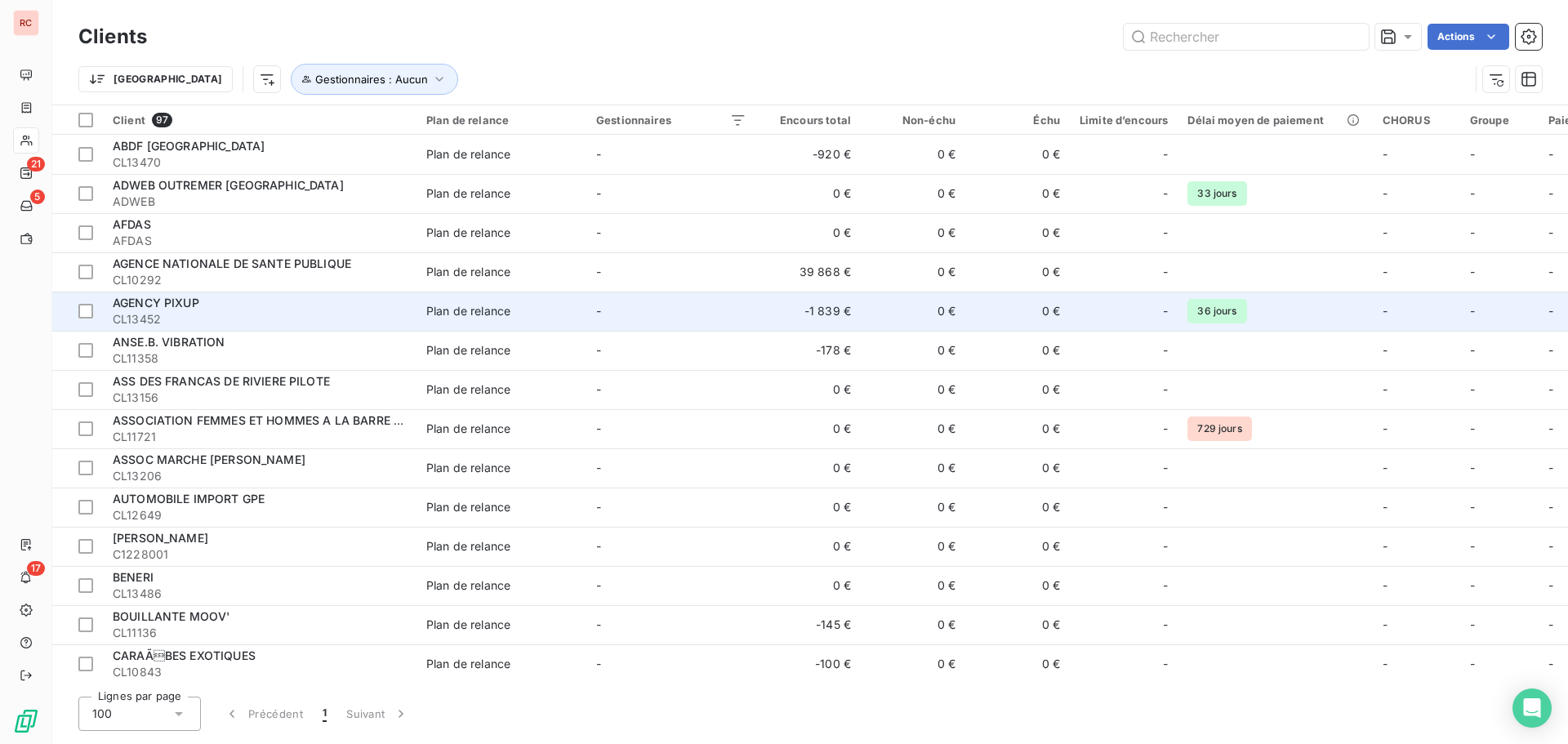
click at [223, 317] on span "CL13452" at bounding box center [260, 319] width 294 height 16
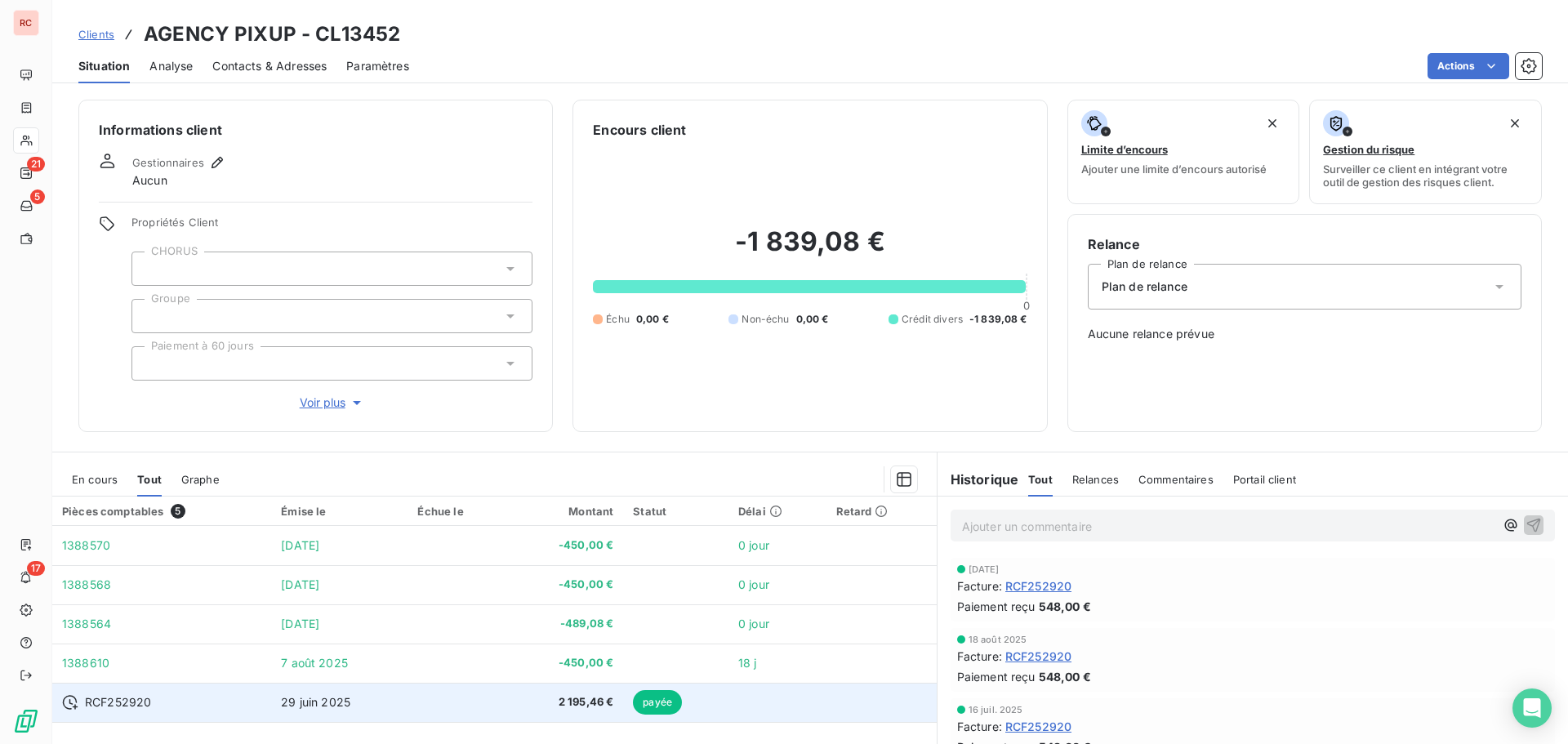
click at [512, 715] on td "2 195,46 €" at bounding box center [566, 703] width 115 height 39
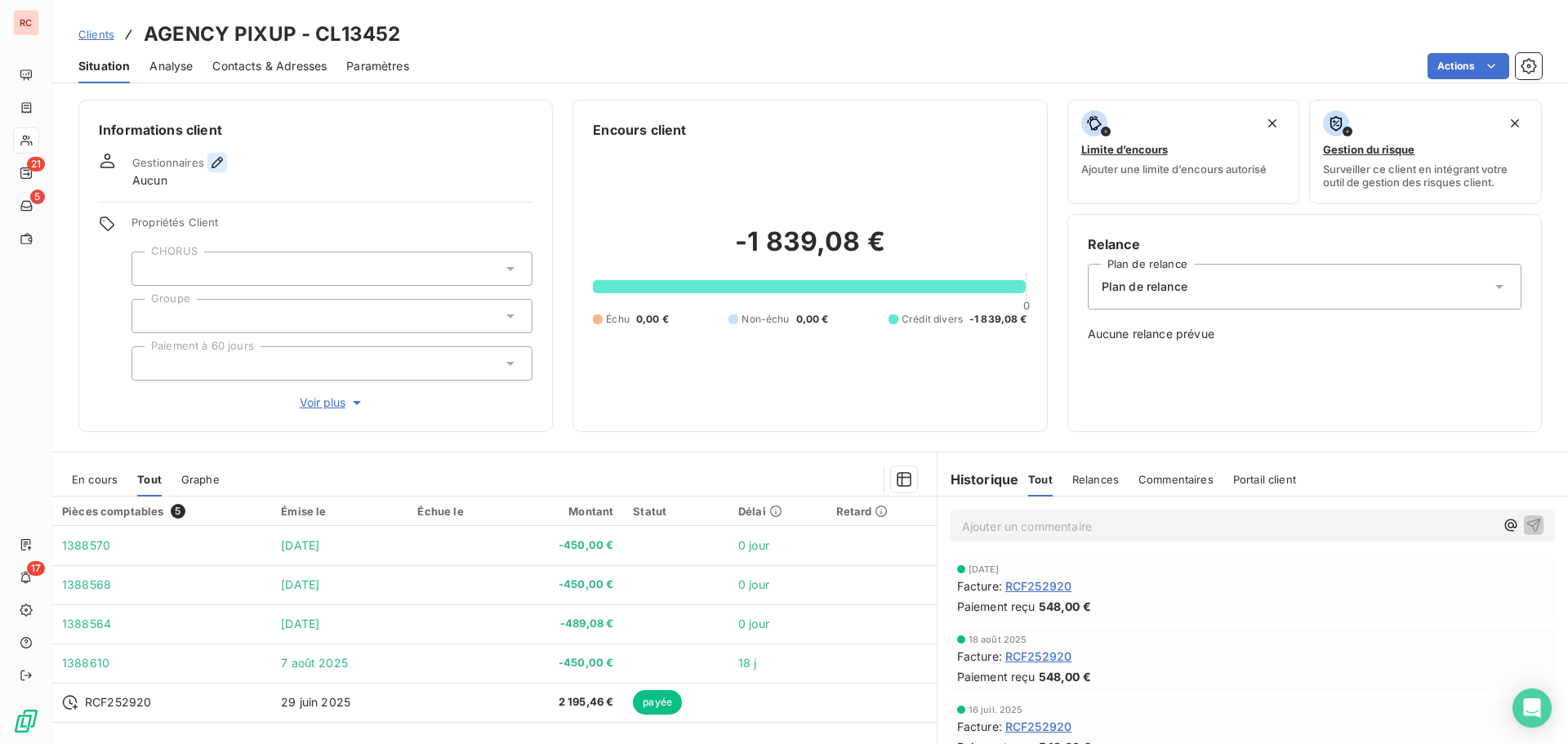
click at [220, 159] on icon "button" at bounding box center [217, 162] width 11 height 11
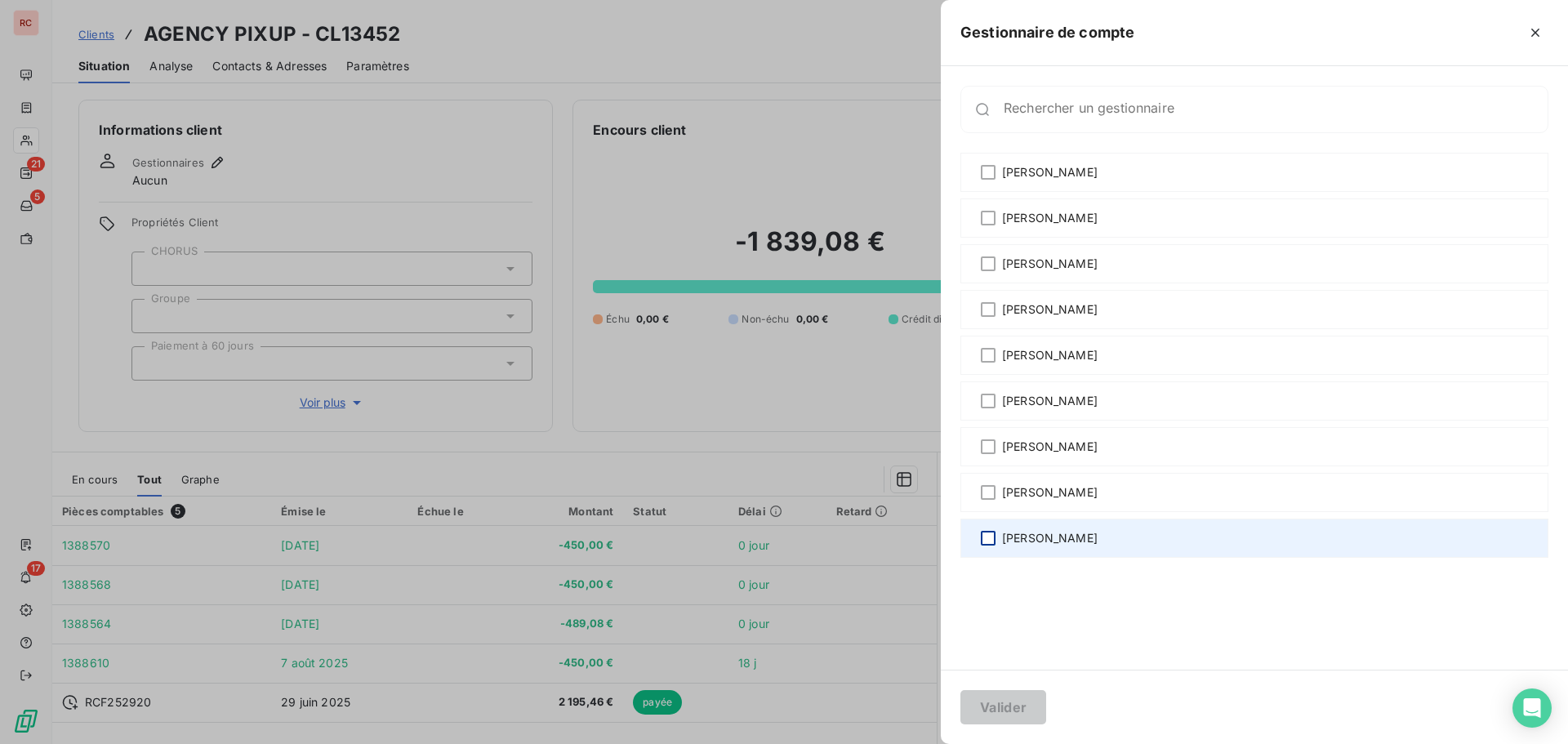
click at [987, 535] on div at bounding box center [988, 538] width 15 height 15
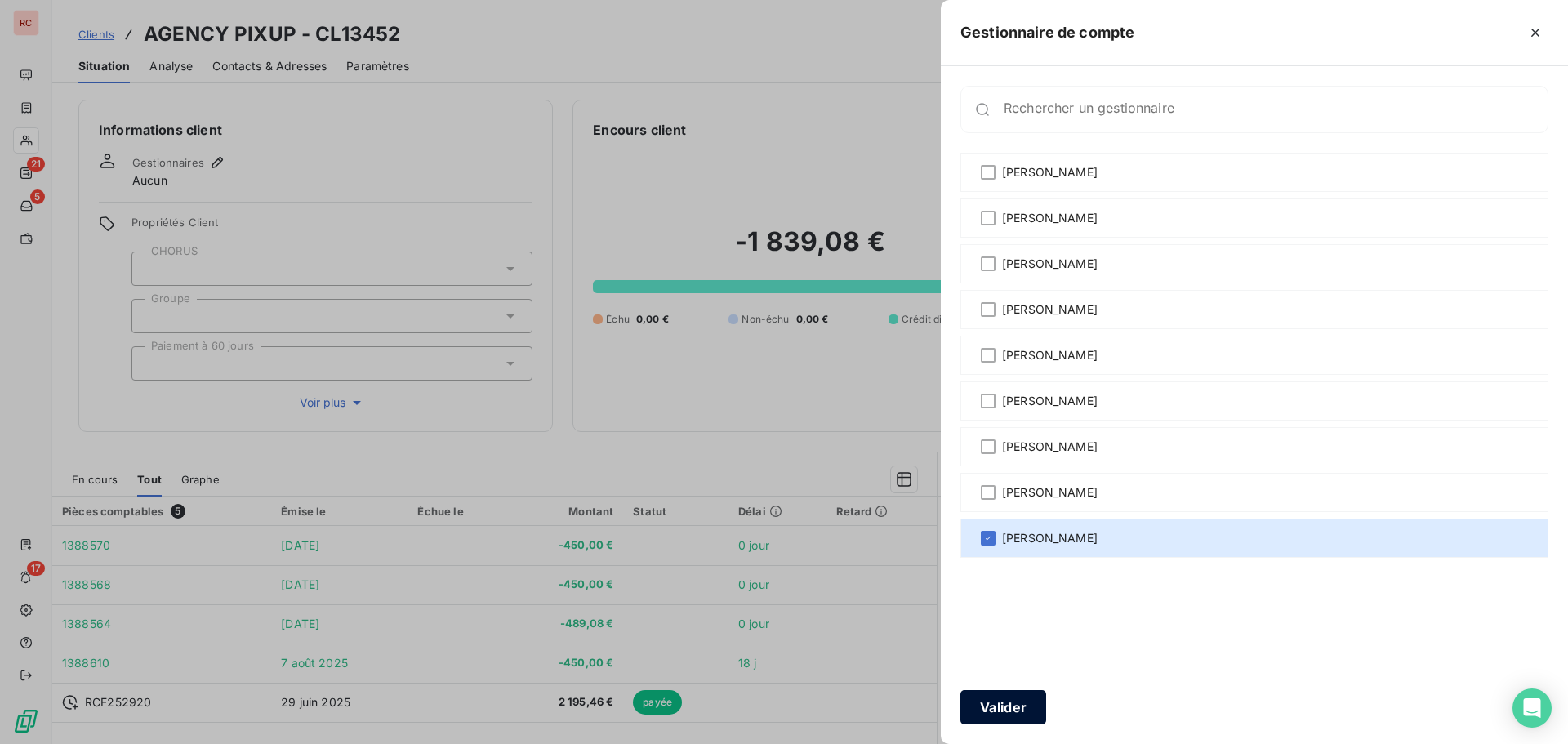
click at [993, 714] on button "Valider" at bounding box center [1003, 707] width 86 height 34
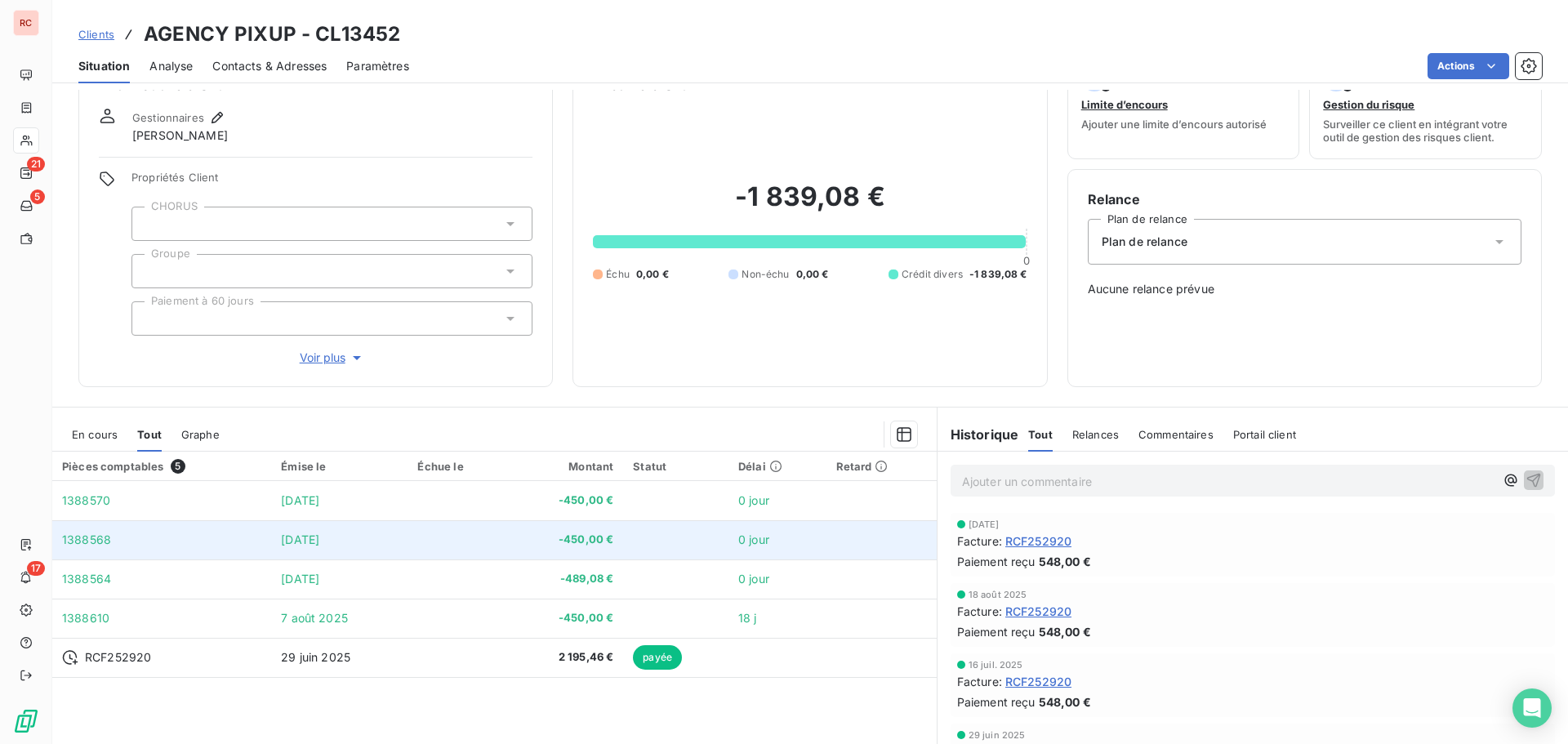
scroll to position [81, 0]
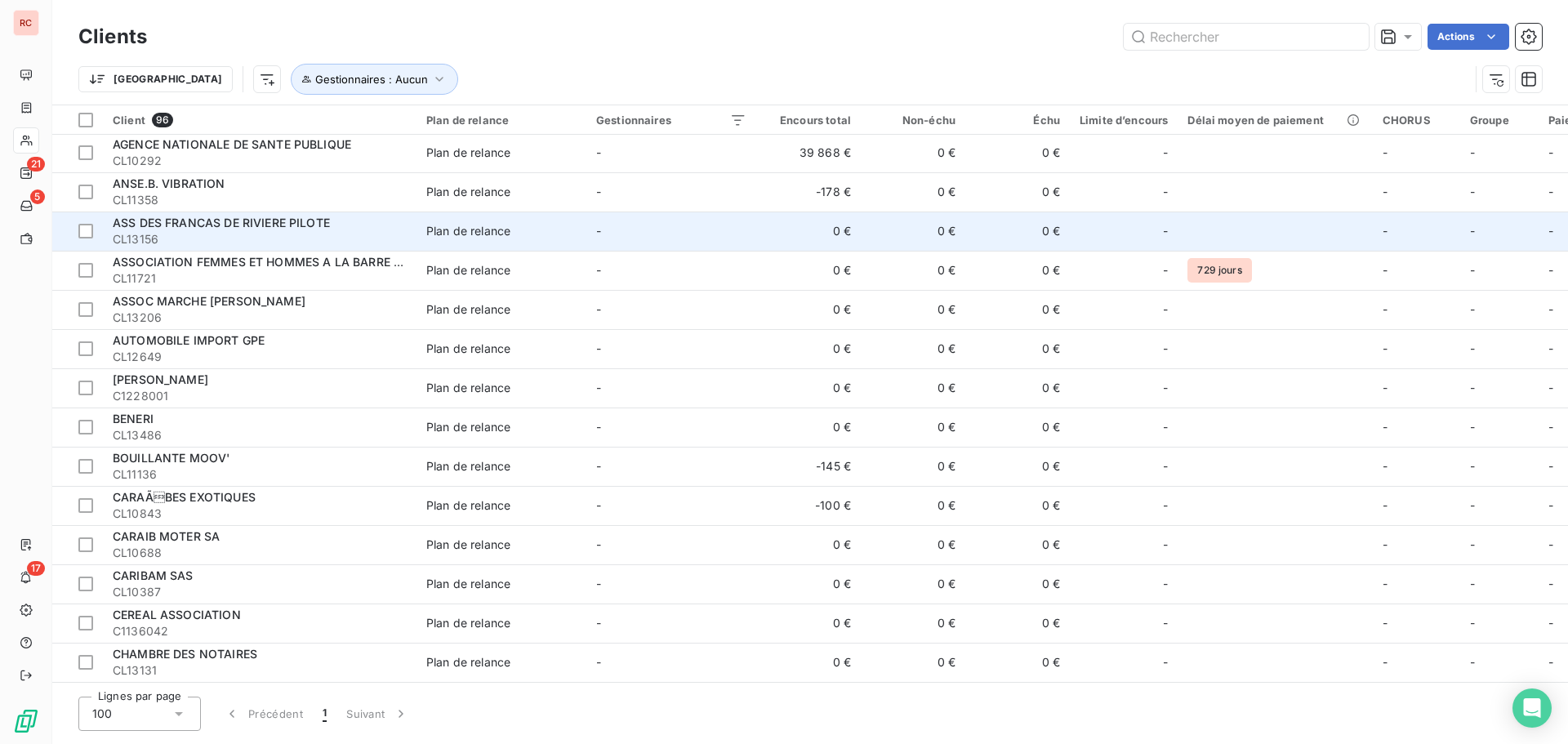
scroll to position [164, 0]
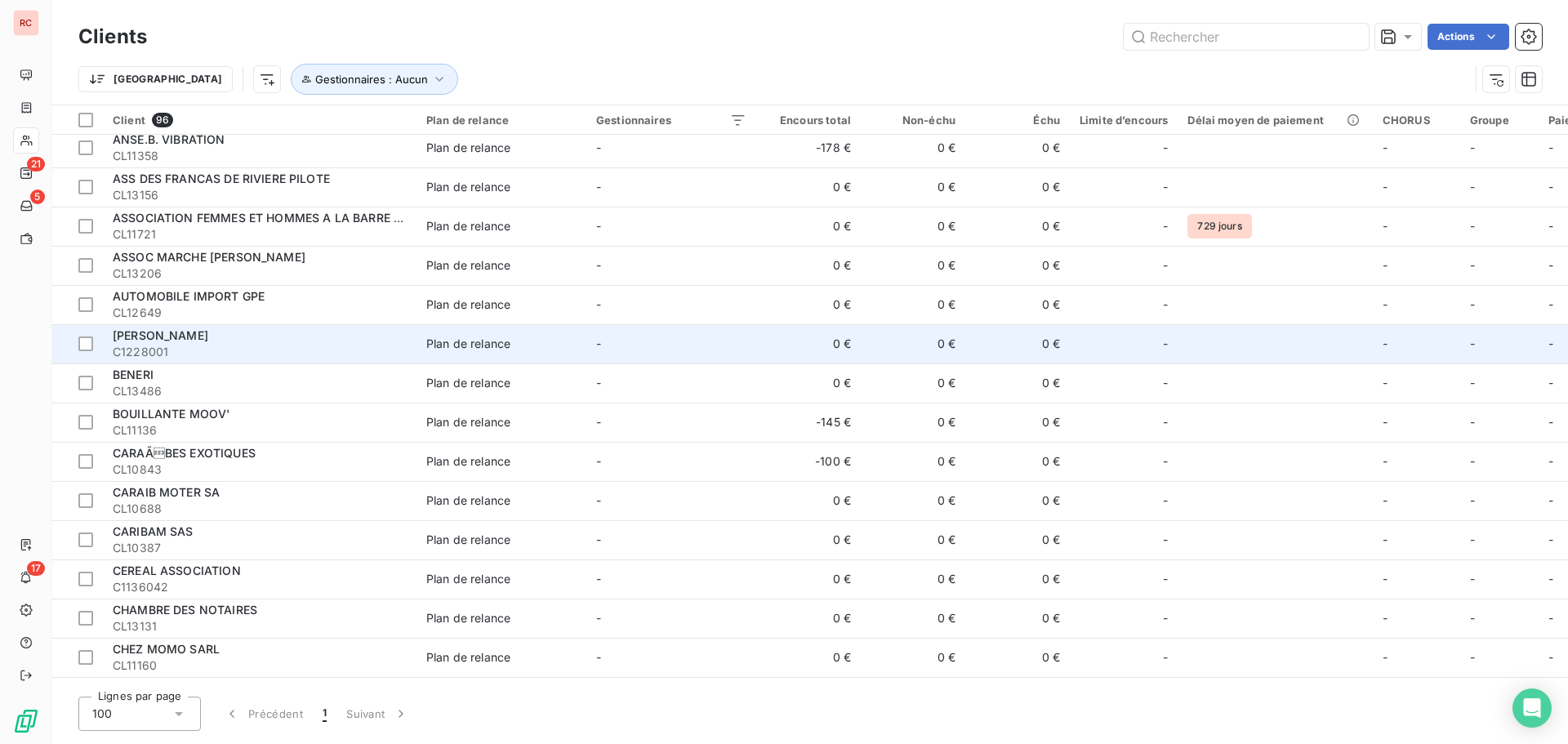
click at [476, 351] on div "Plan de relance" at bounding box center [469, 344] width 84 height 16
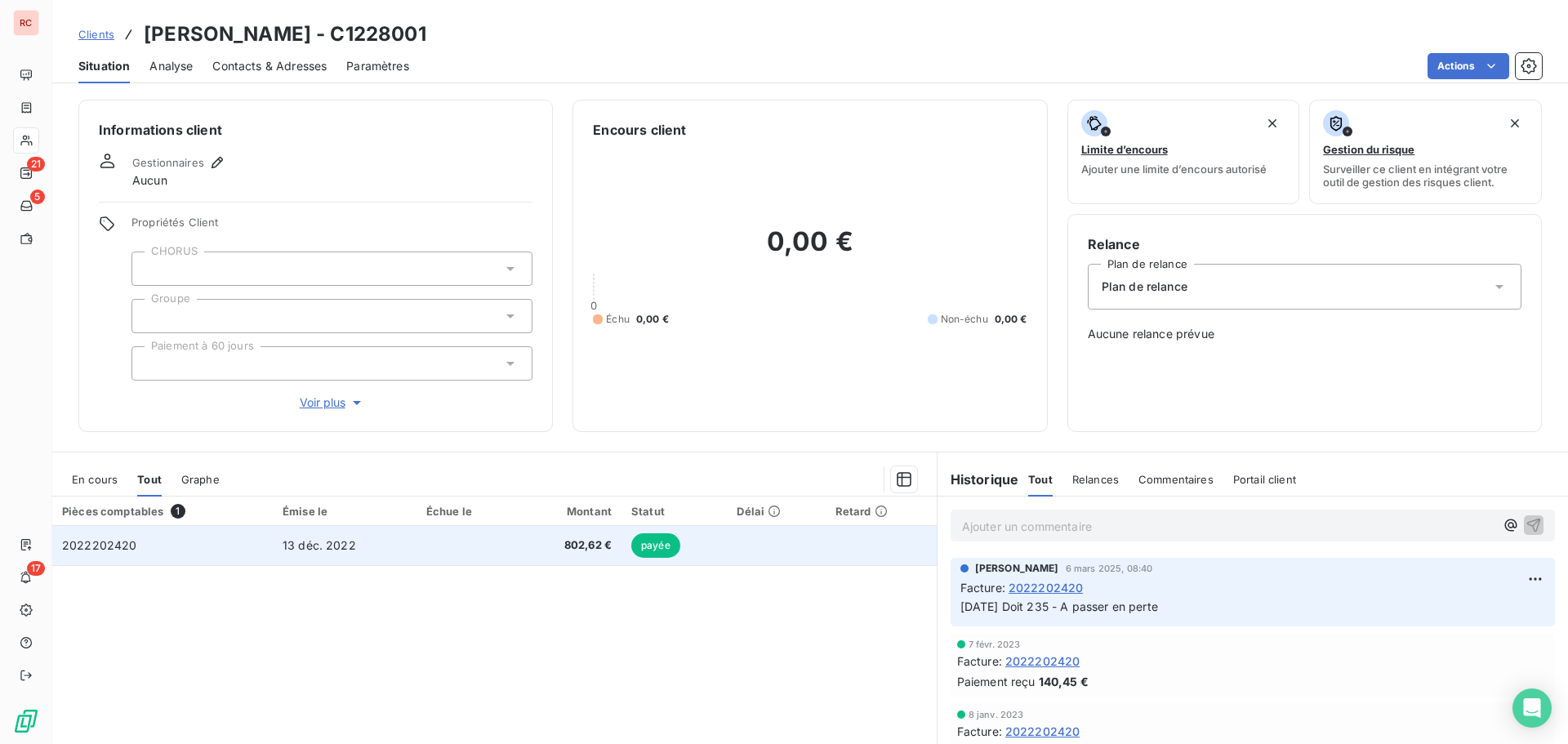
click at [407, 540] on td "13 déc. 2022" at bounding box center [344, 546] width 144 height 39
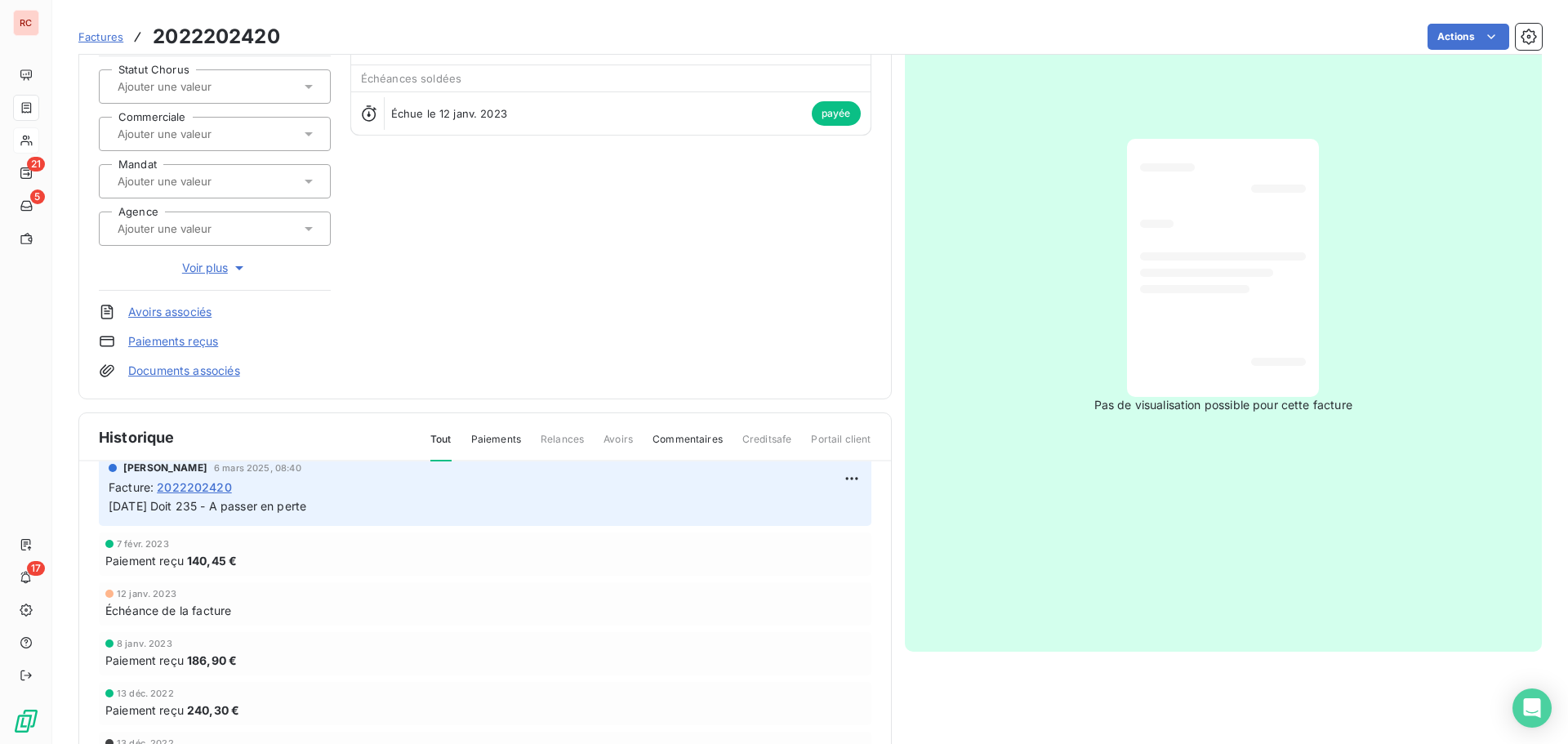
scroll to position [112, 0]
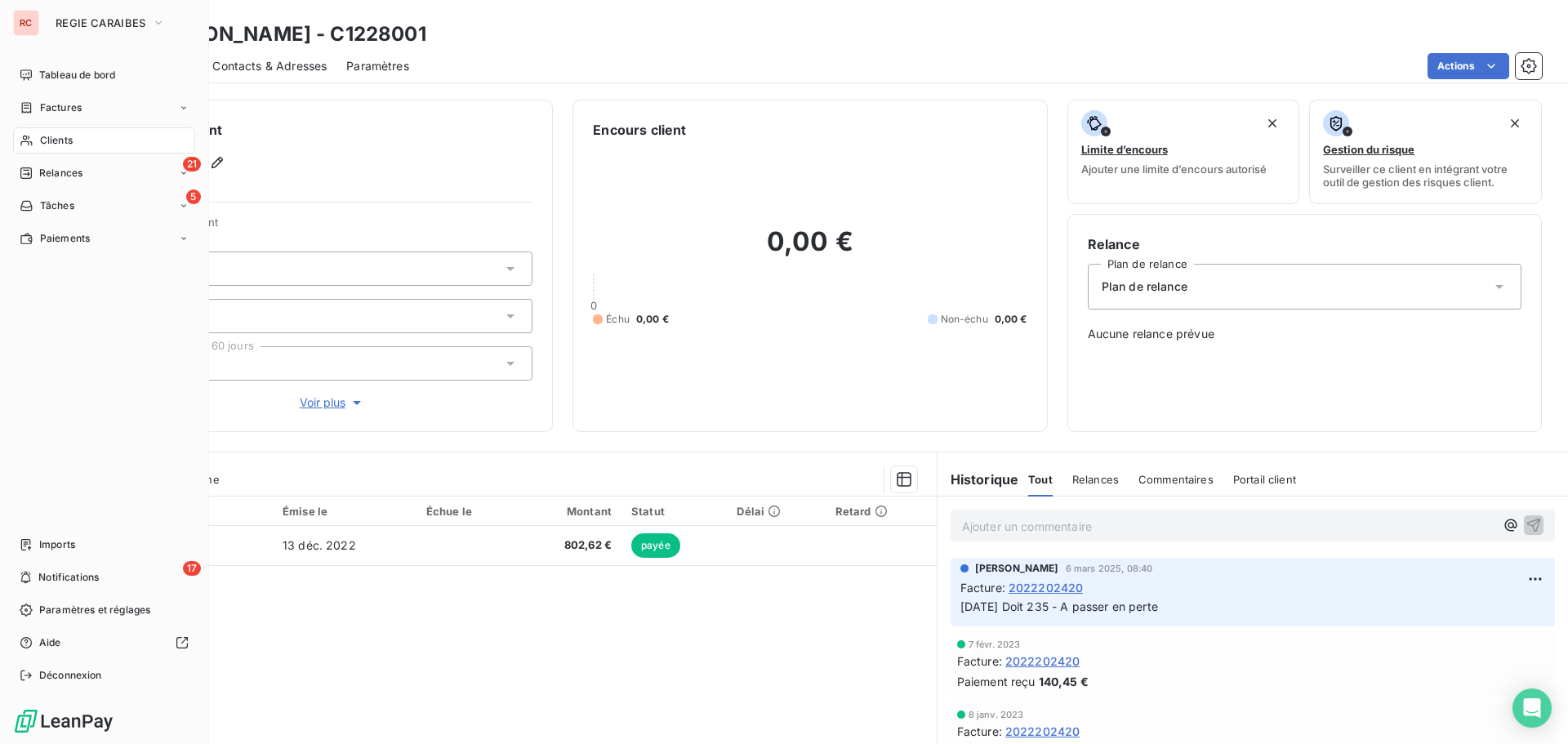
click at [39, 137] on div "Clients" at bounding box center [104, 141] width 183 height 27
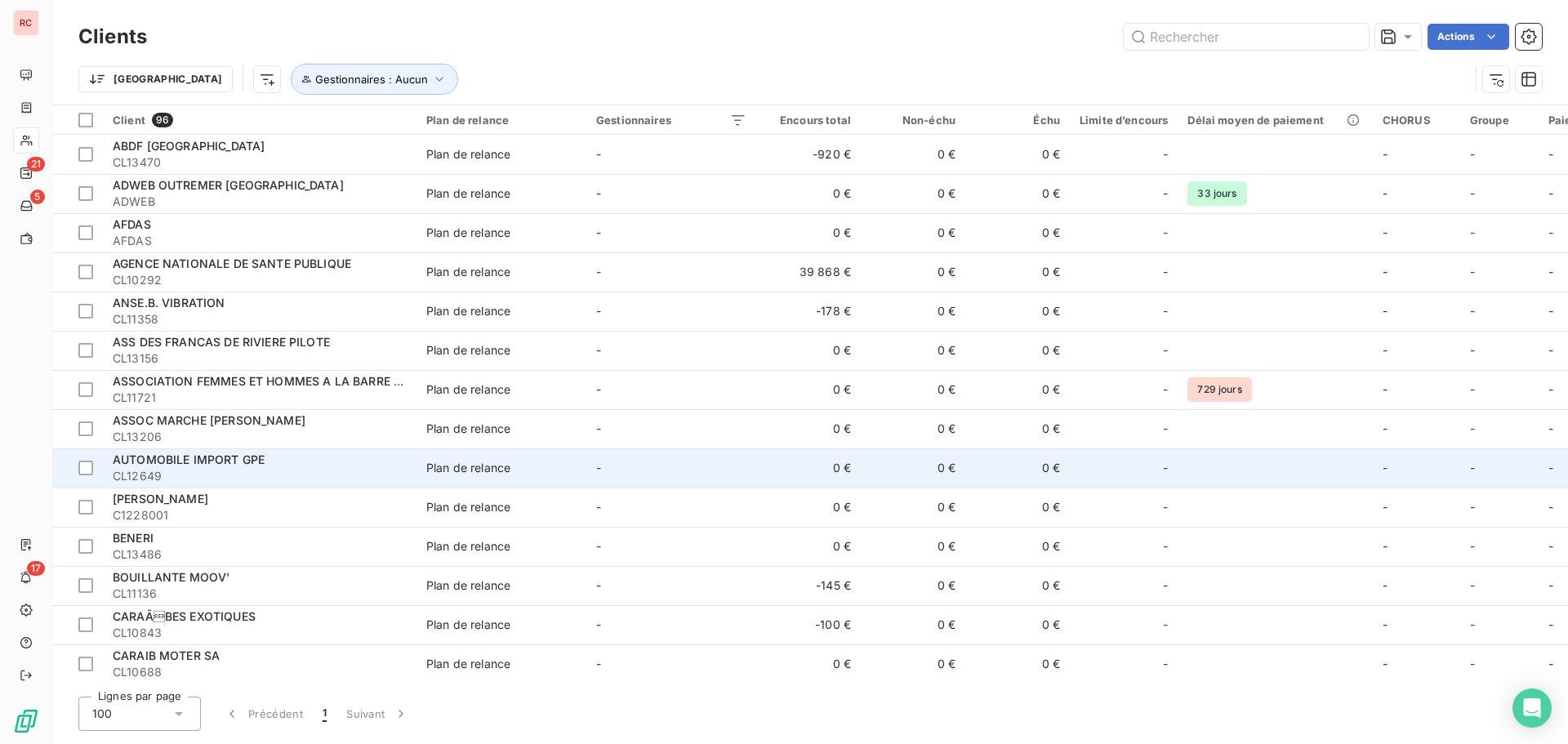
click at [377, 467] on div "AUTOMOBILE IMPORT GPE" at bounding box center [260, 459] width 294 height 16
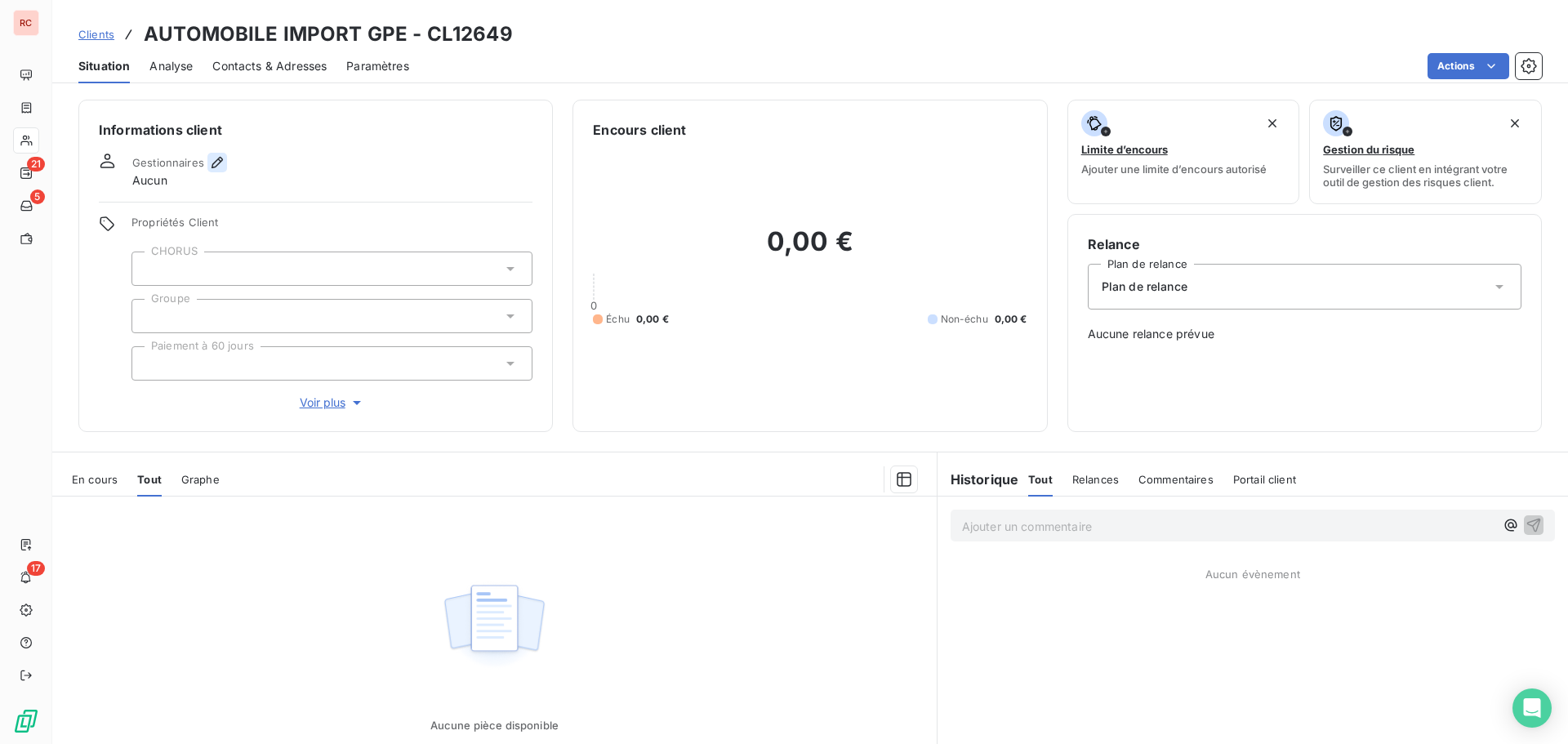
click at [214, 166] on icon "button" at bounding box center [217, 162] width 11 height 11
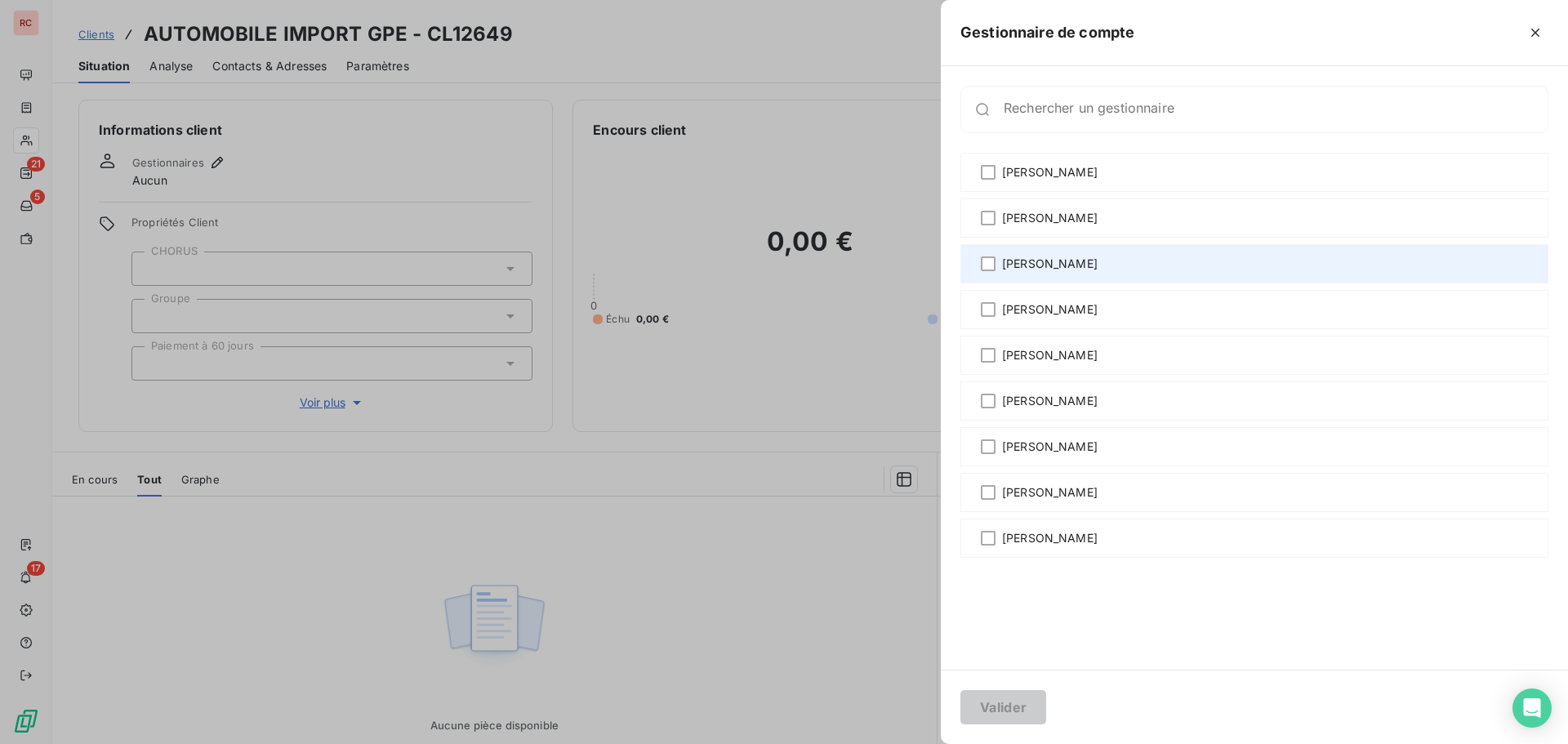
click at [1022, 264] on span "[PERSON_NAME]" at bounding box center [1050, 263] width 96 height 16
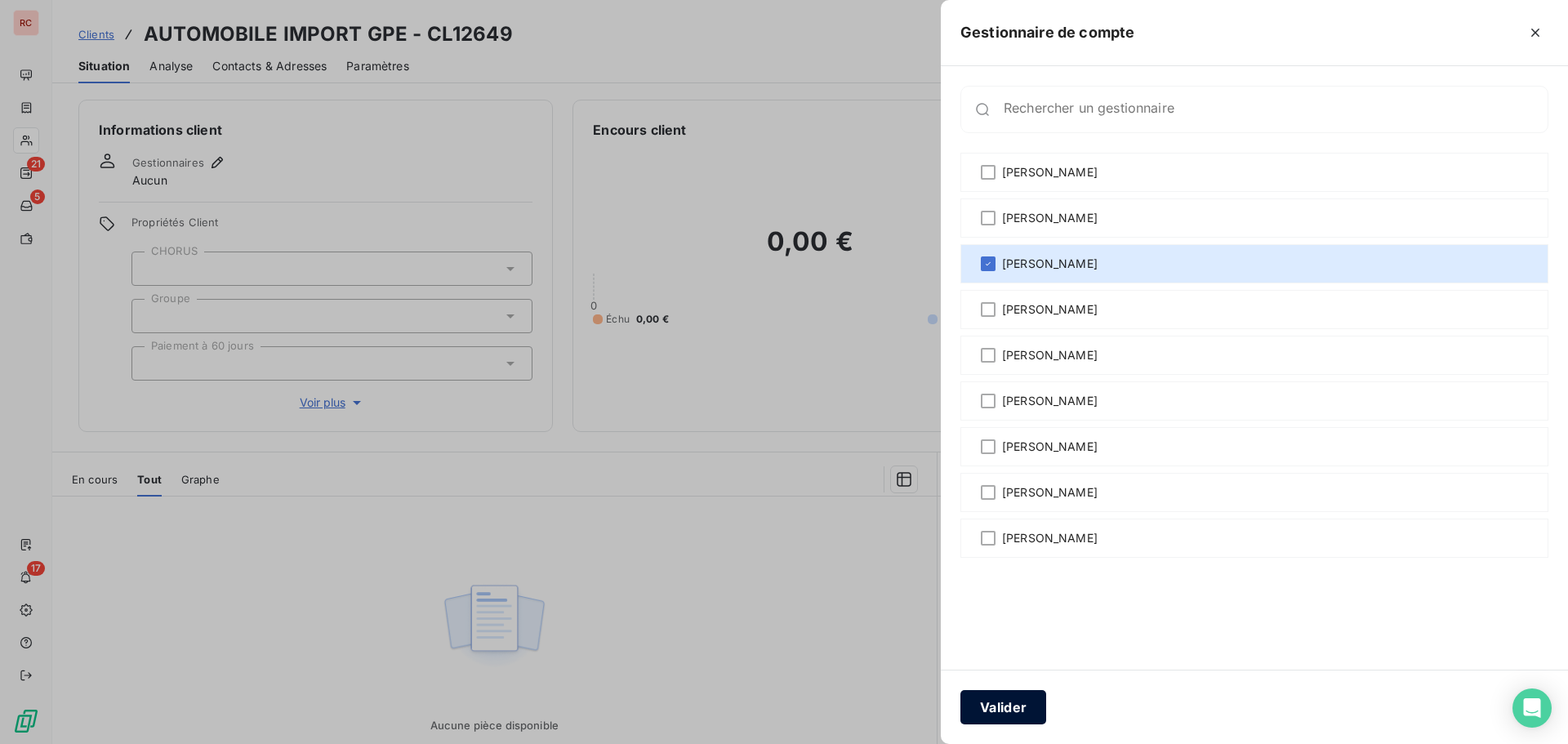
click at [1020, 708] on button "Valider" at bounding box center [1003, 707] width 86 height 34
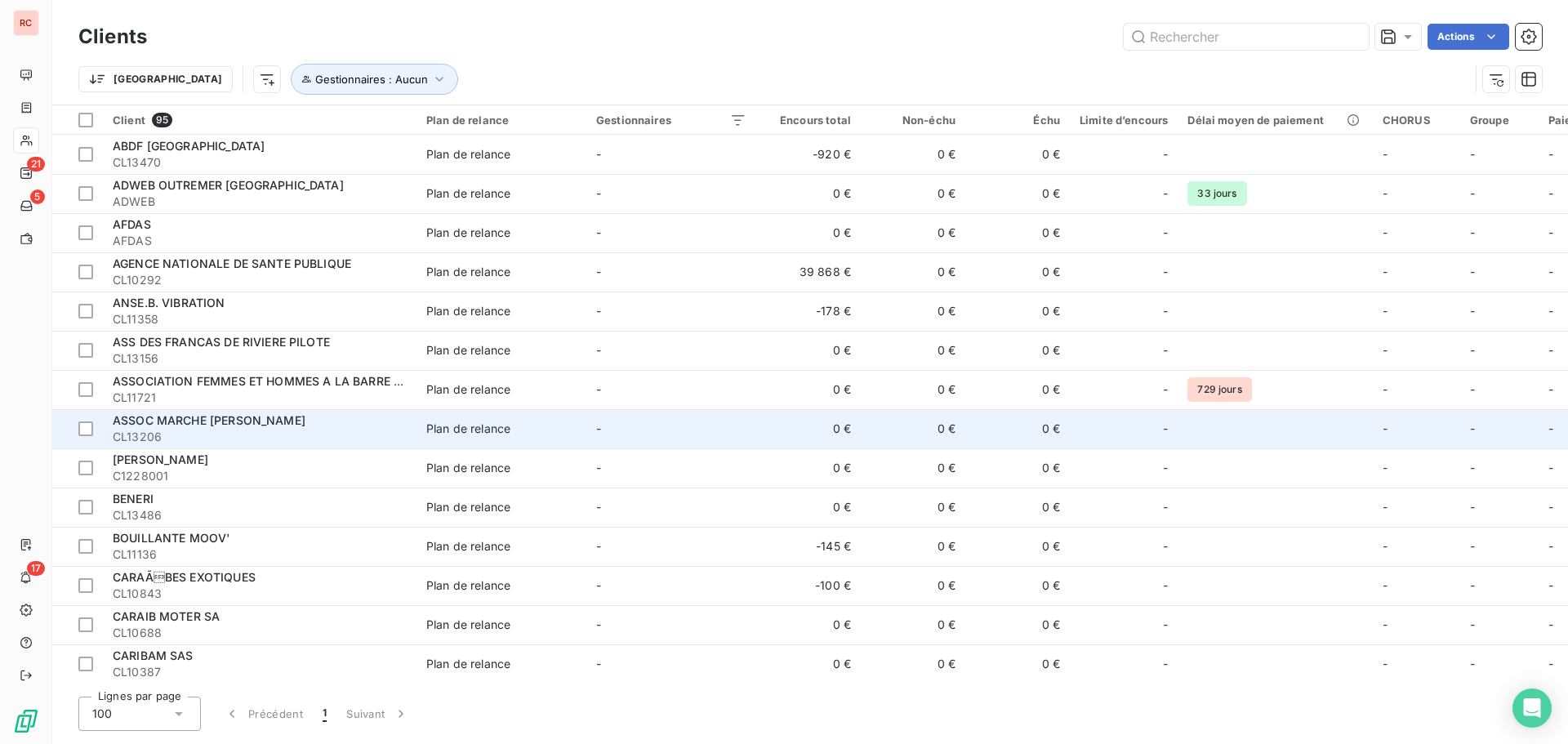
click at [330, 435] on span "CL13206" at bounding box center [260, 436] width 294 height 16
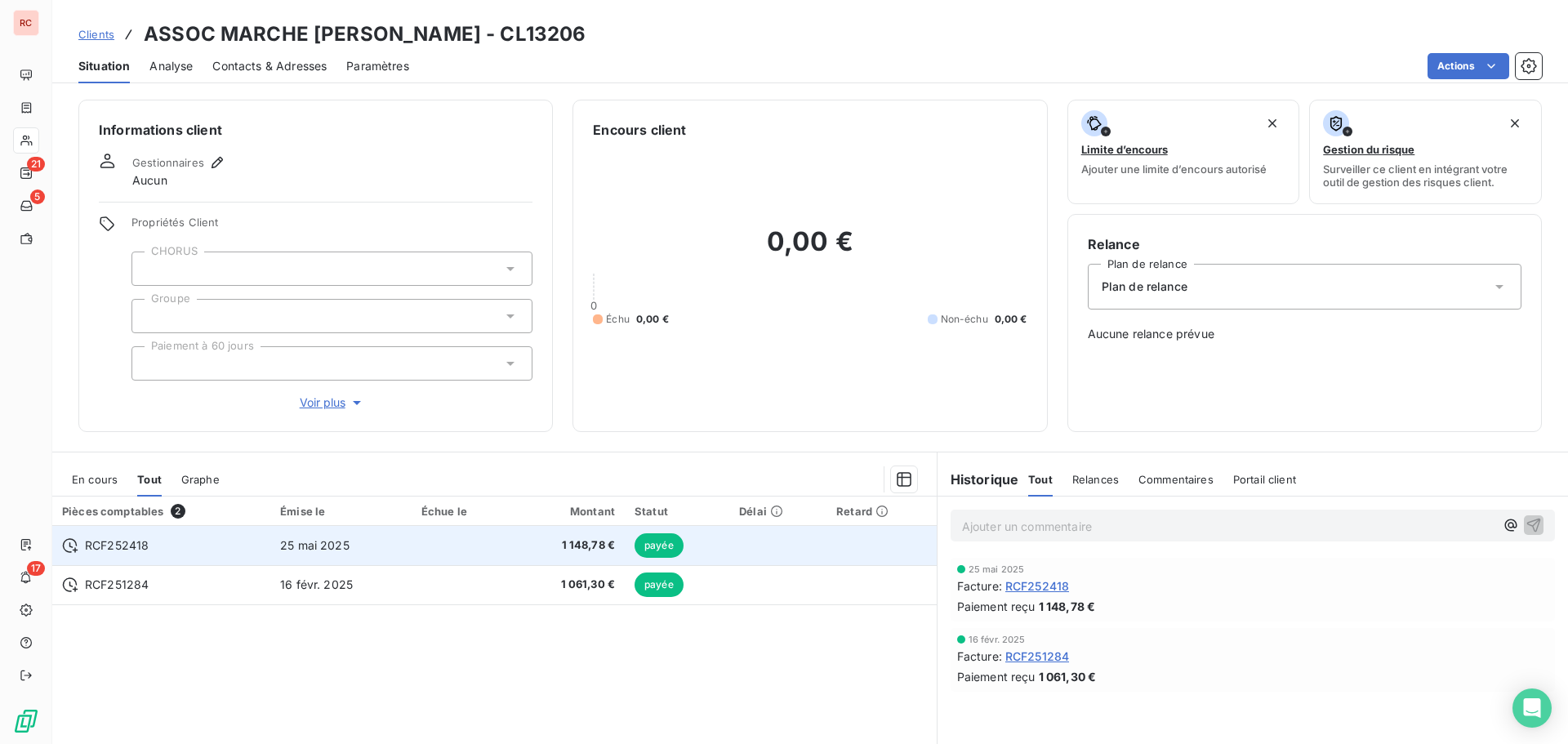
click at [529, 556] on td "1 148,78 €" at bounding box center [569, 546] width 113 height 39
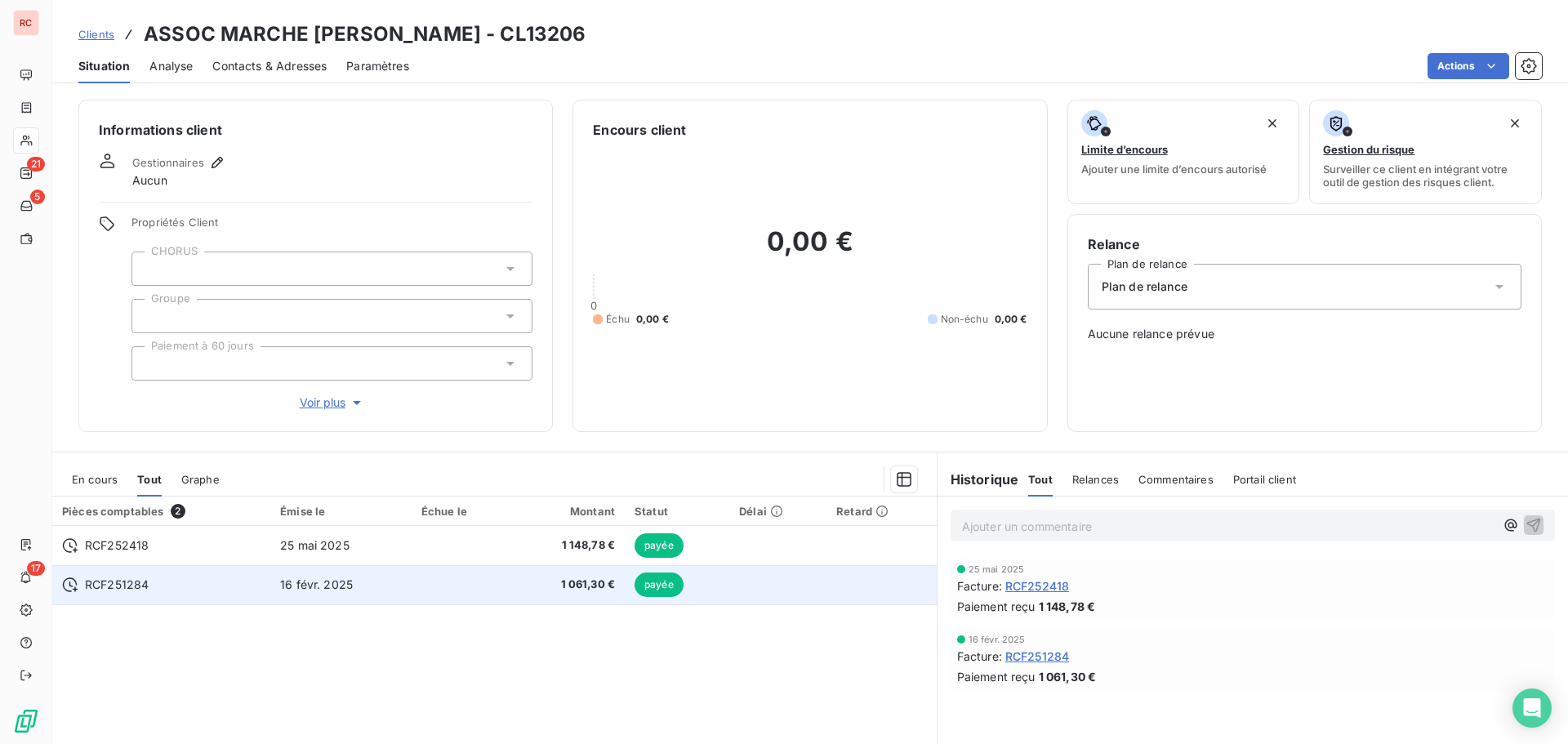
click at [605, 581] on span "1 061,30 €" at bounding box center [568, 585] width 93 height 16
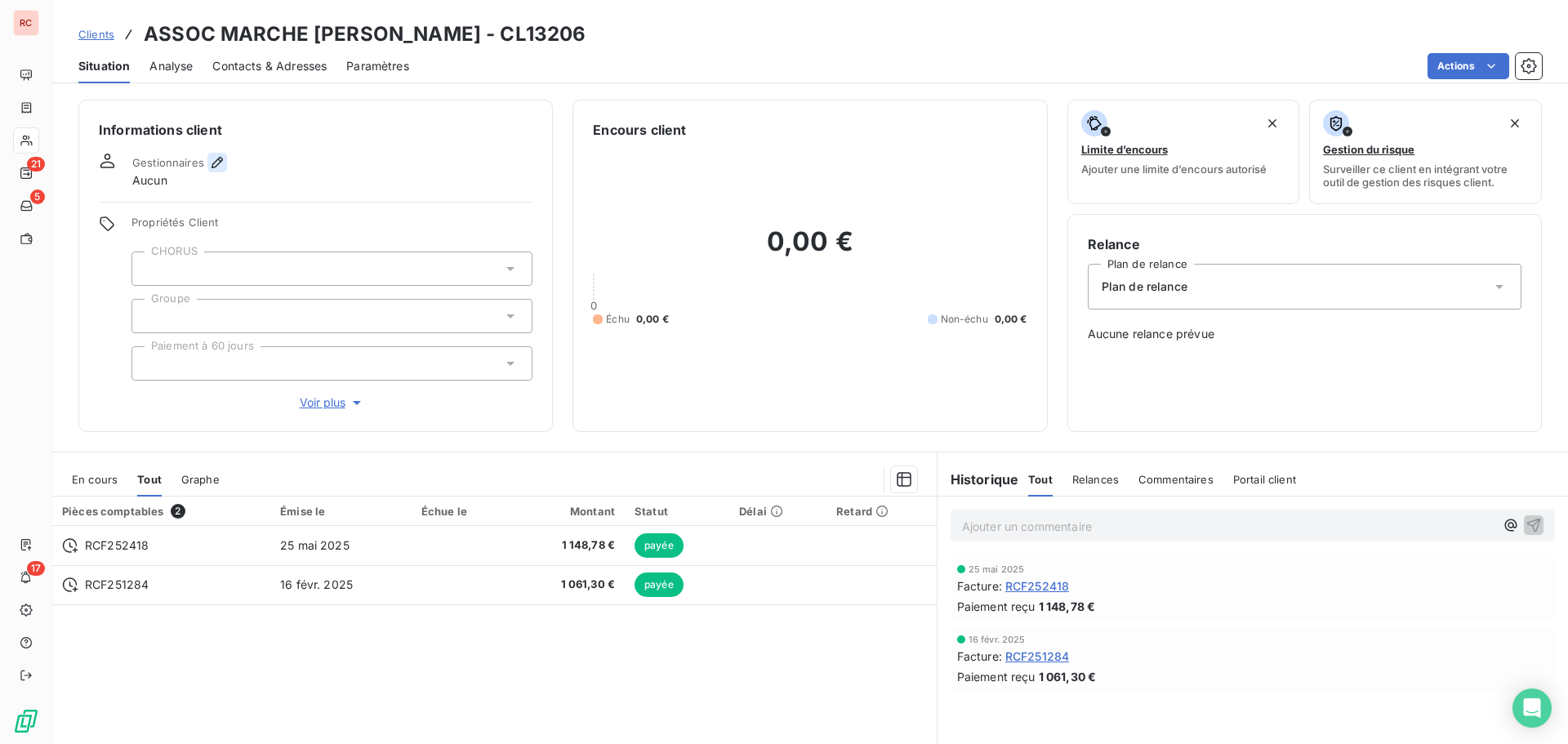
click at [213, 162] on icon "button" at bounding box center [217, 162] width 16 height 16
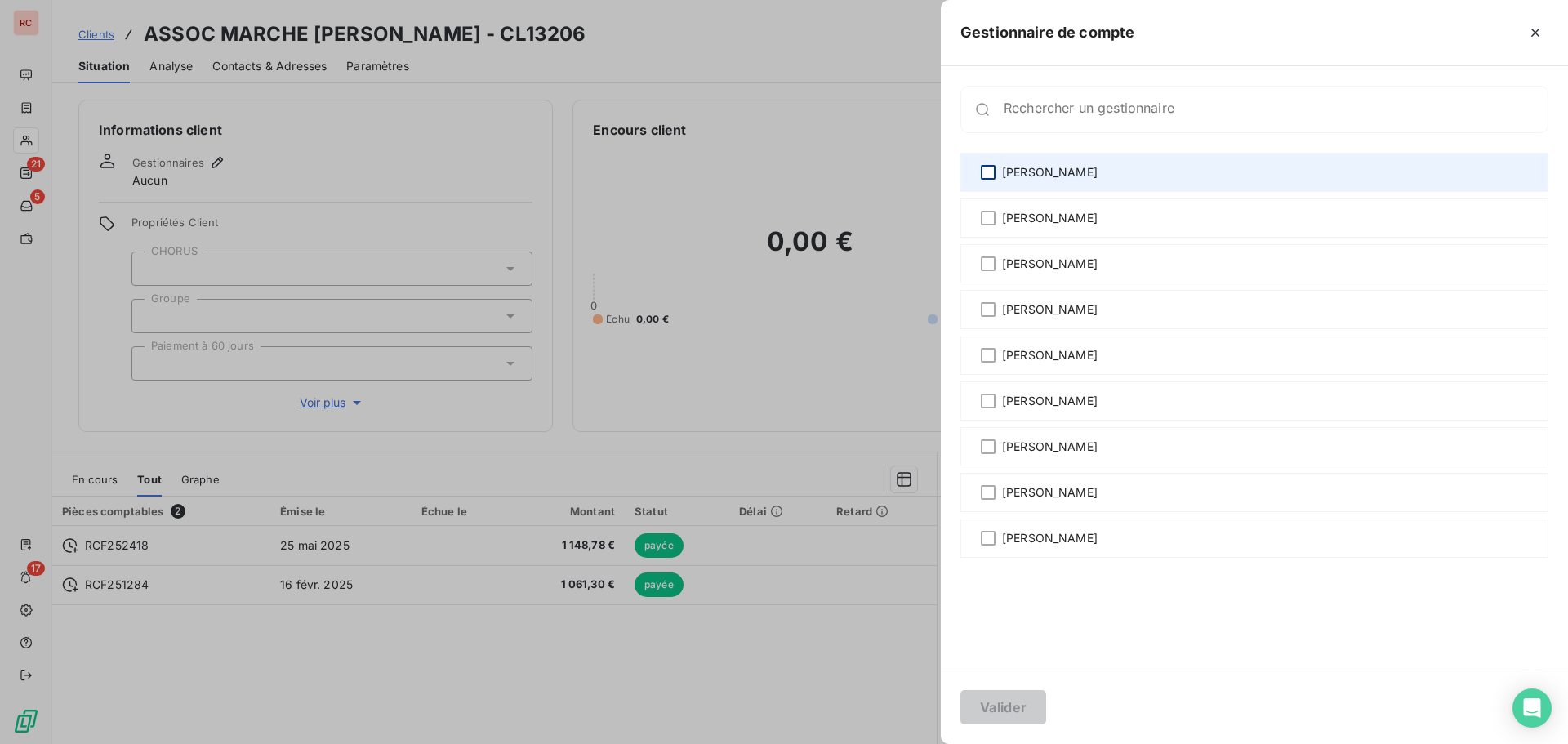
click at [983, 171] on div at bounding box center [988, 172] width 15 height 15
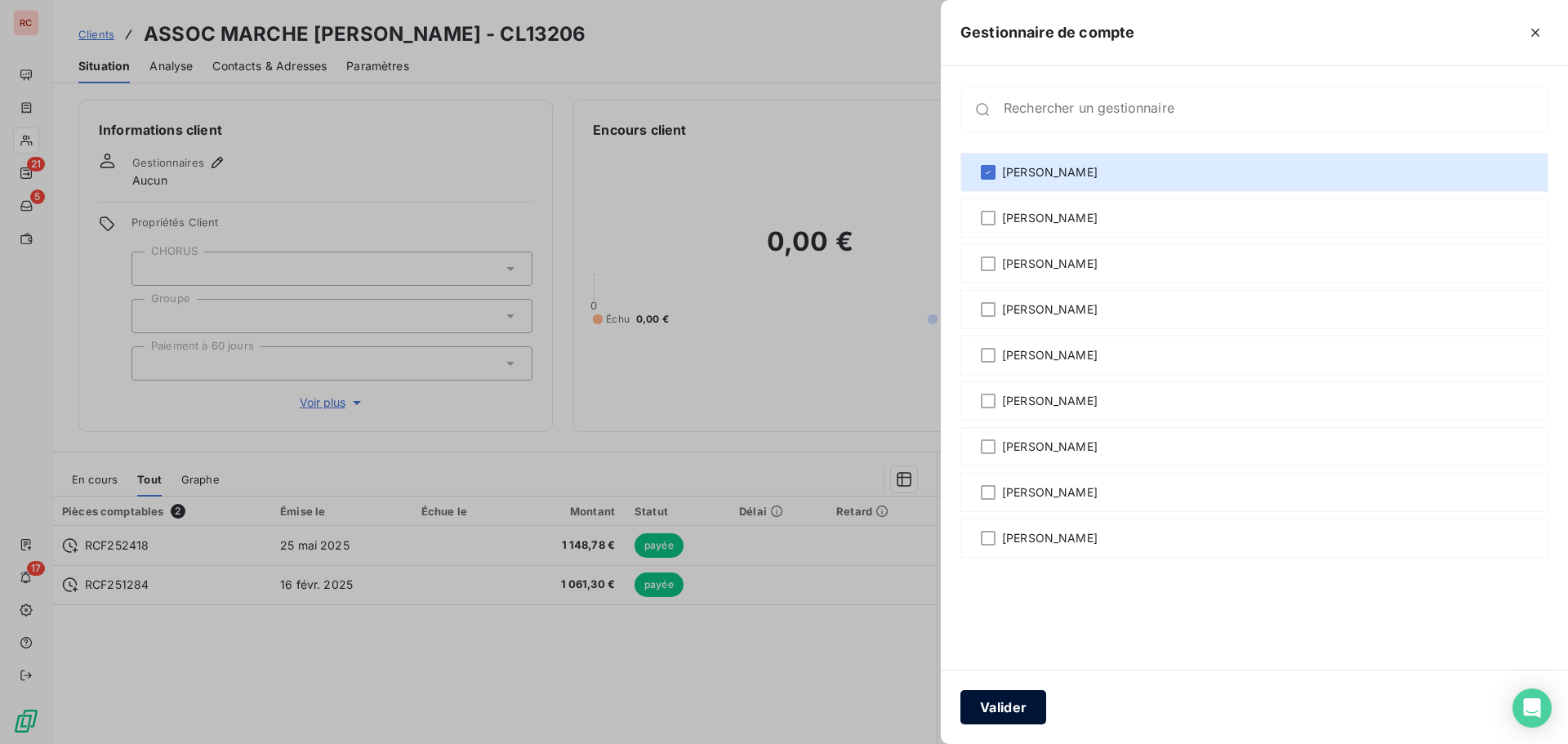
click at [1028, 712] on button "Valider" at bounding box center [1003, 707] width 86 height 34
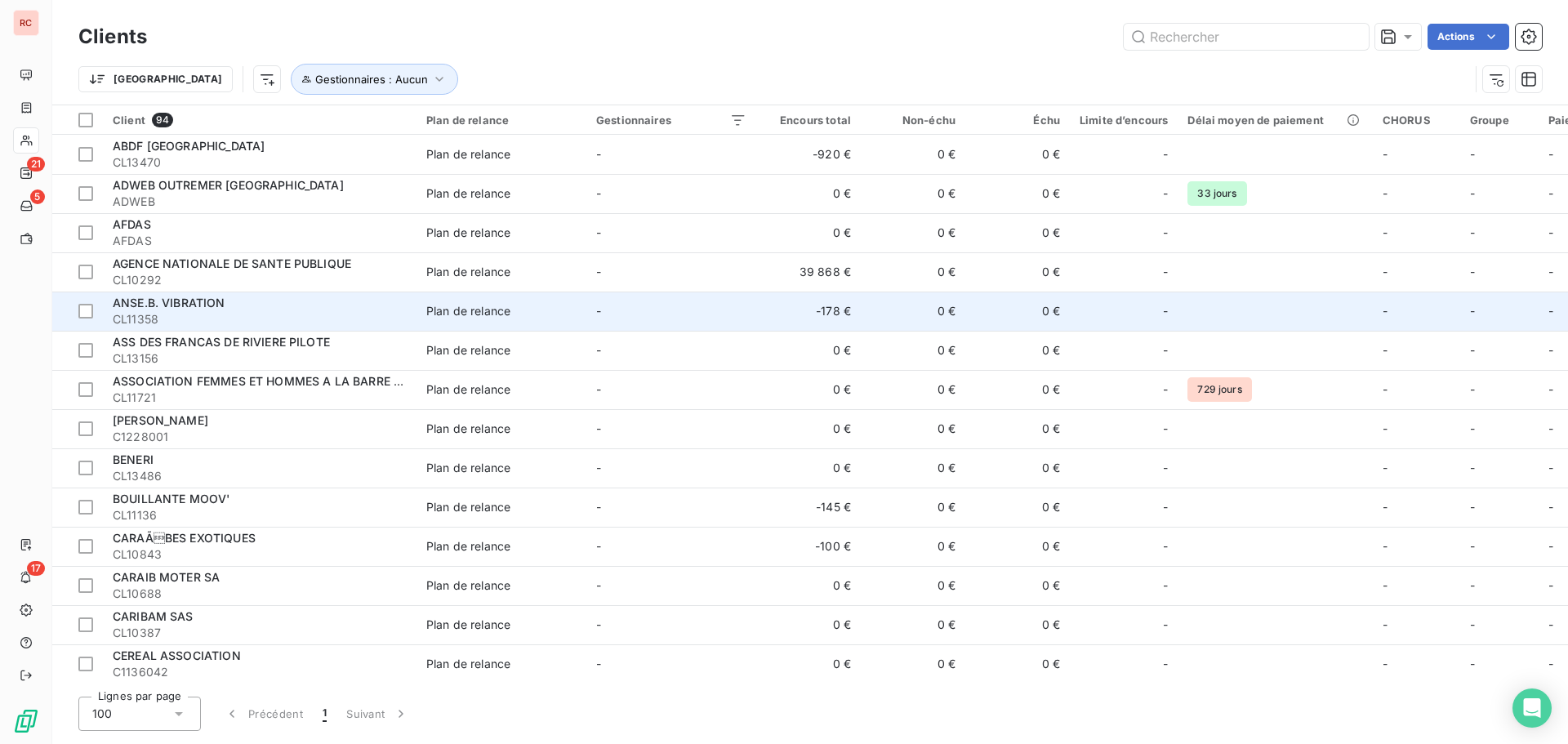
click at [260, 316] on span "CL11358" at bounding box center [260, 319] width 294 height 16
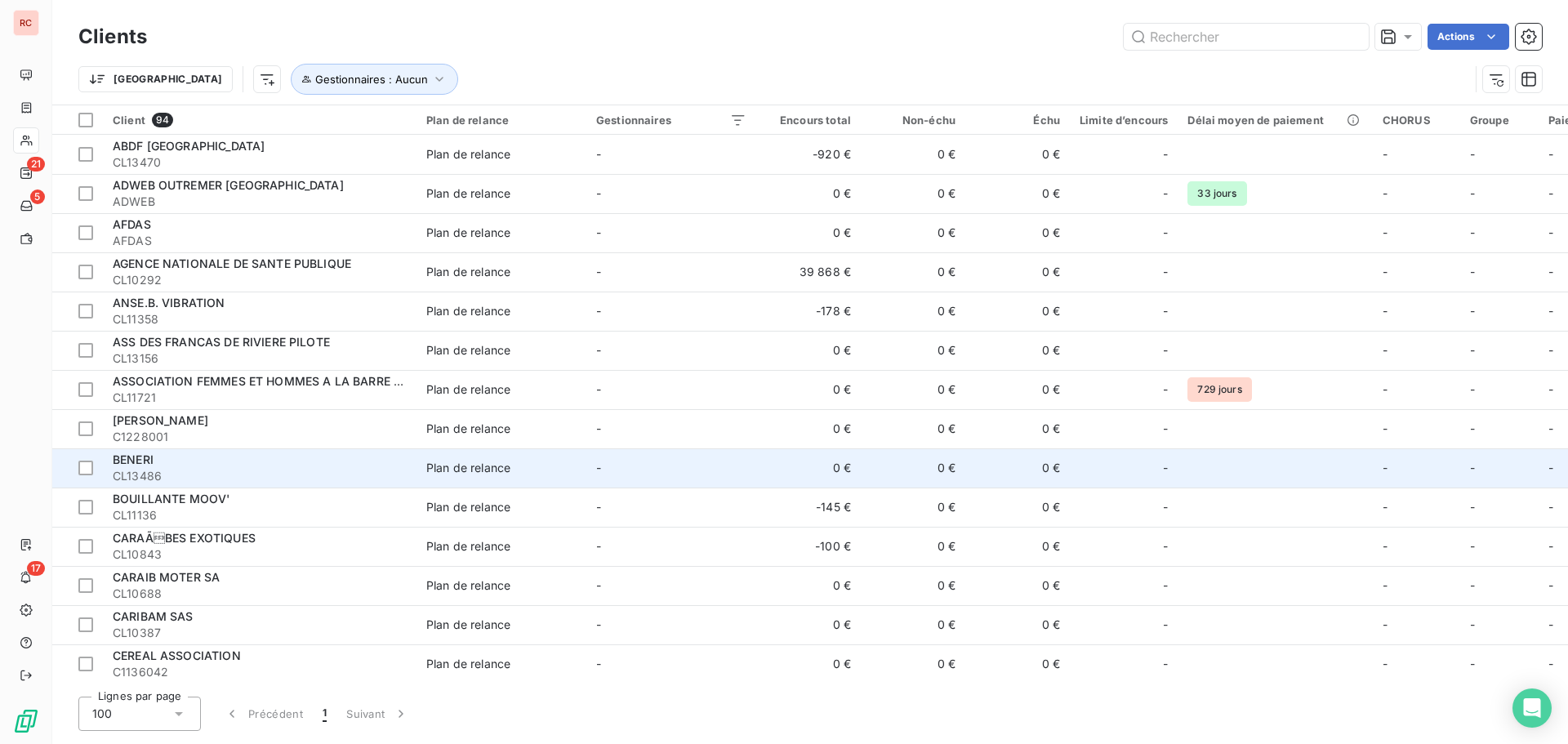
click at [164, 477] on span "CL13486" at bounding box center [260, 476] width 294 height 16
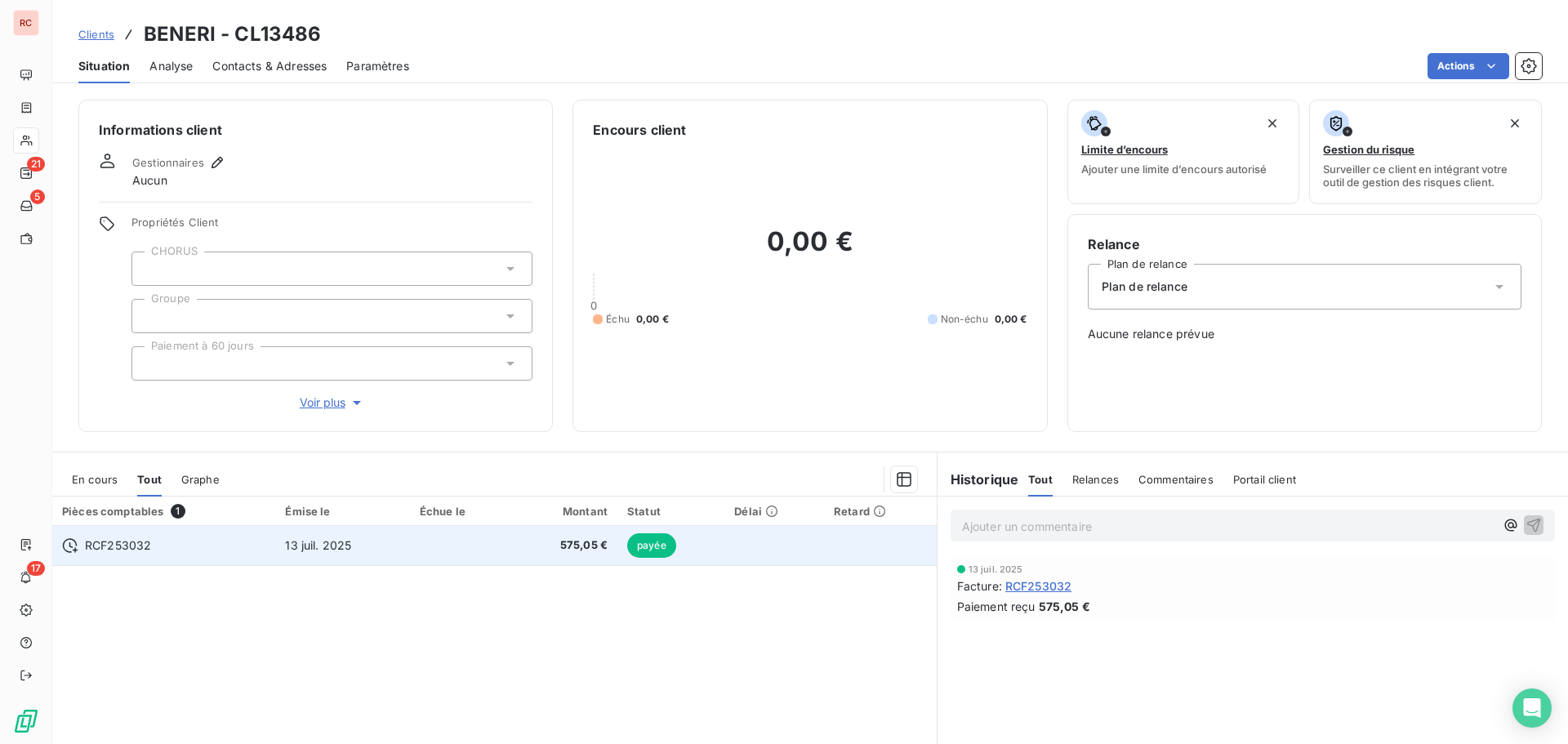
click at [274, 549] on tr "RCF253032 13 juil. 2025 575,05 € payée" at bounding box center [494, 546] width 884 height 39
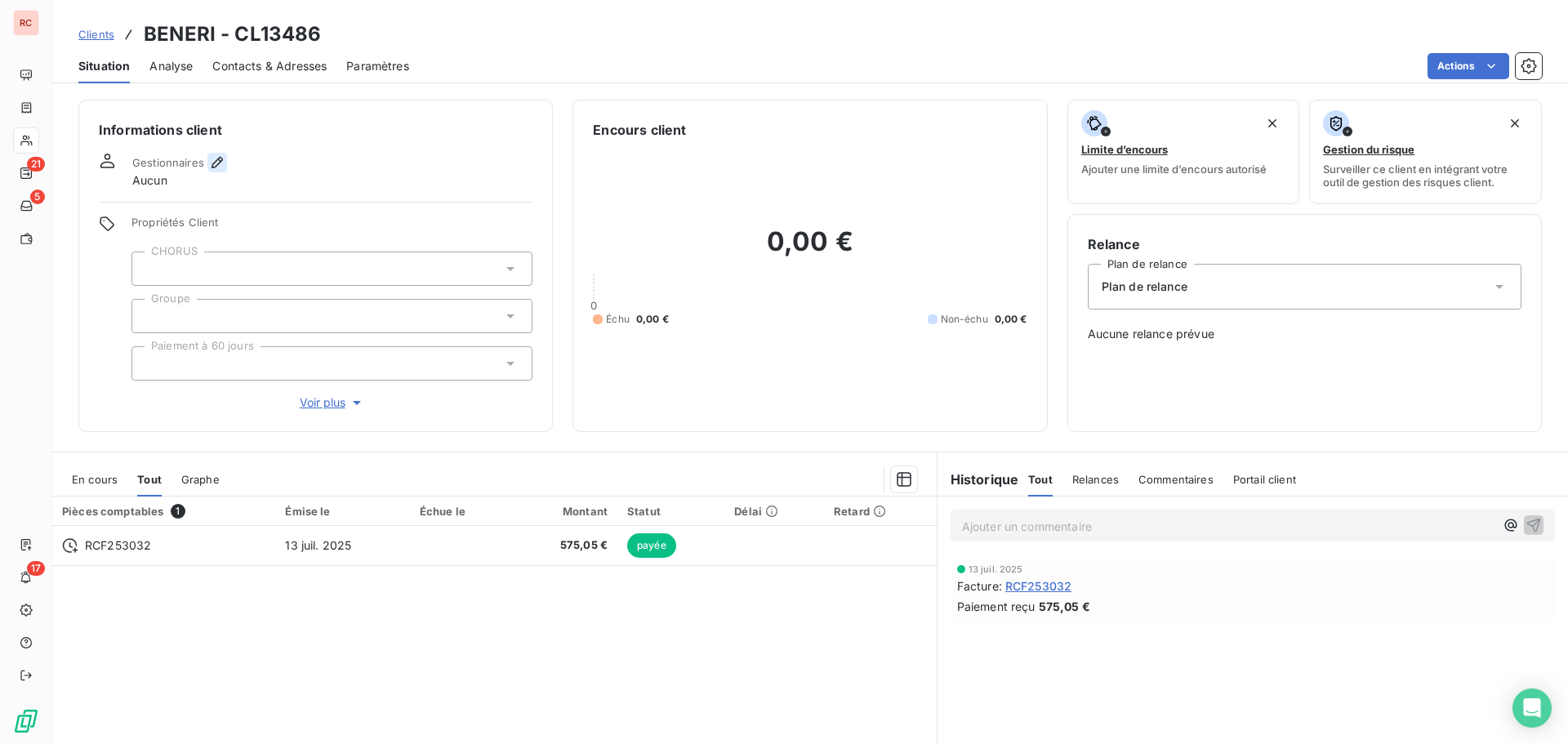
click at [215, 157] on icon "button" at bounding box center [217, 162] width 16 height 16
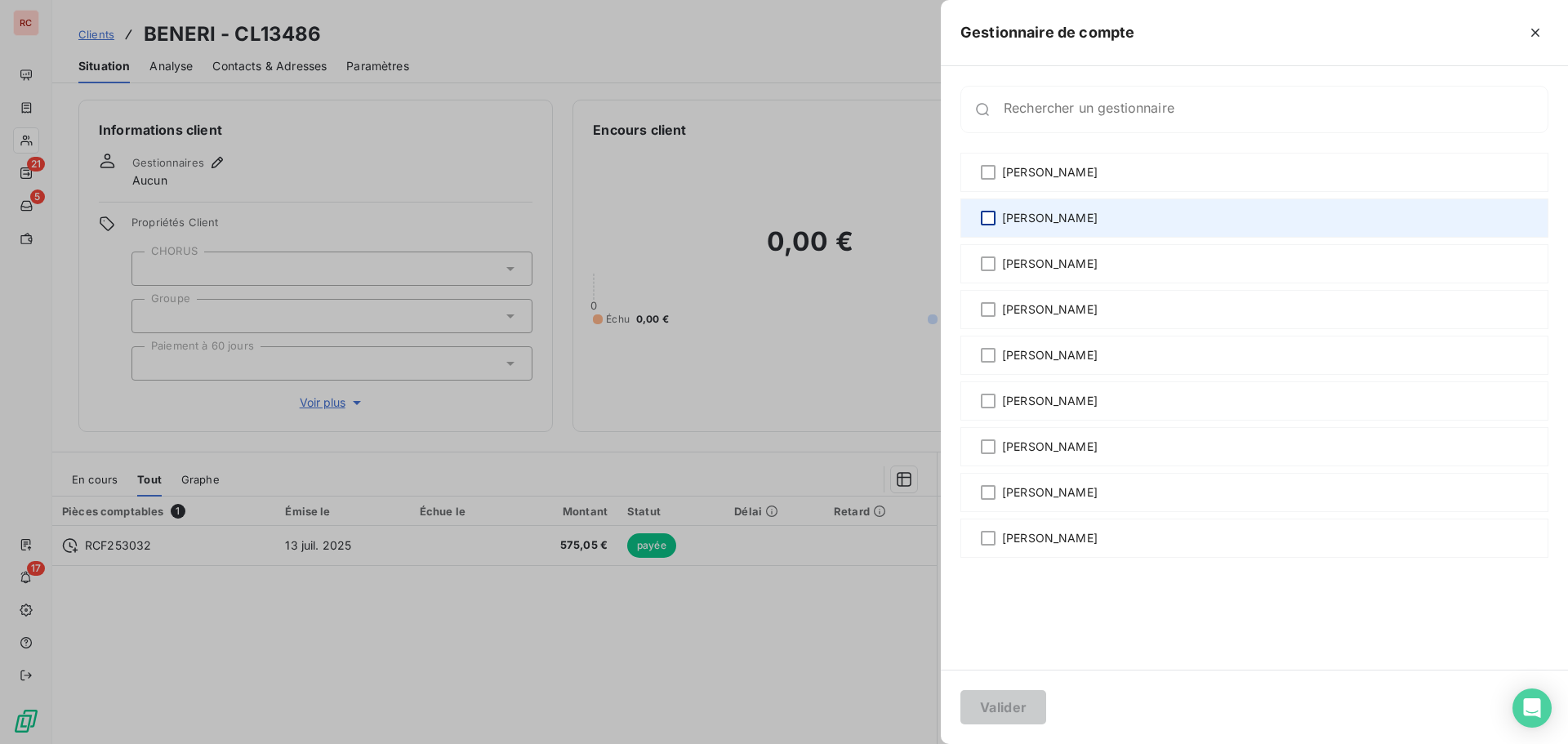
click at [995, 225] on div at bounding box center [988, 218] width 15 height 15
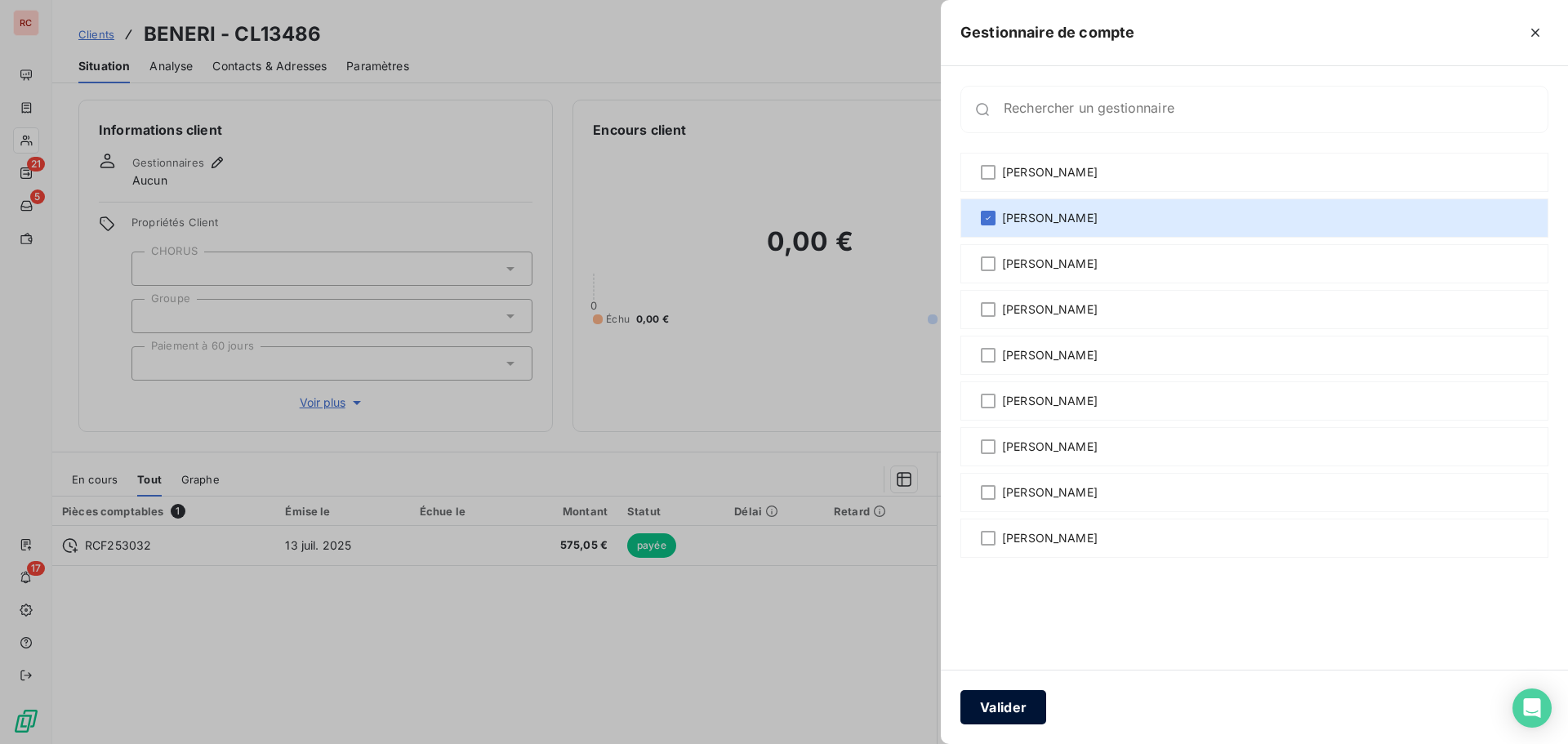
click at [987, 705] on button "Valider" at bounding box center [1003, 707] width 86 height 34
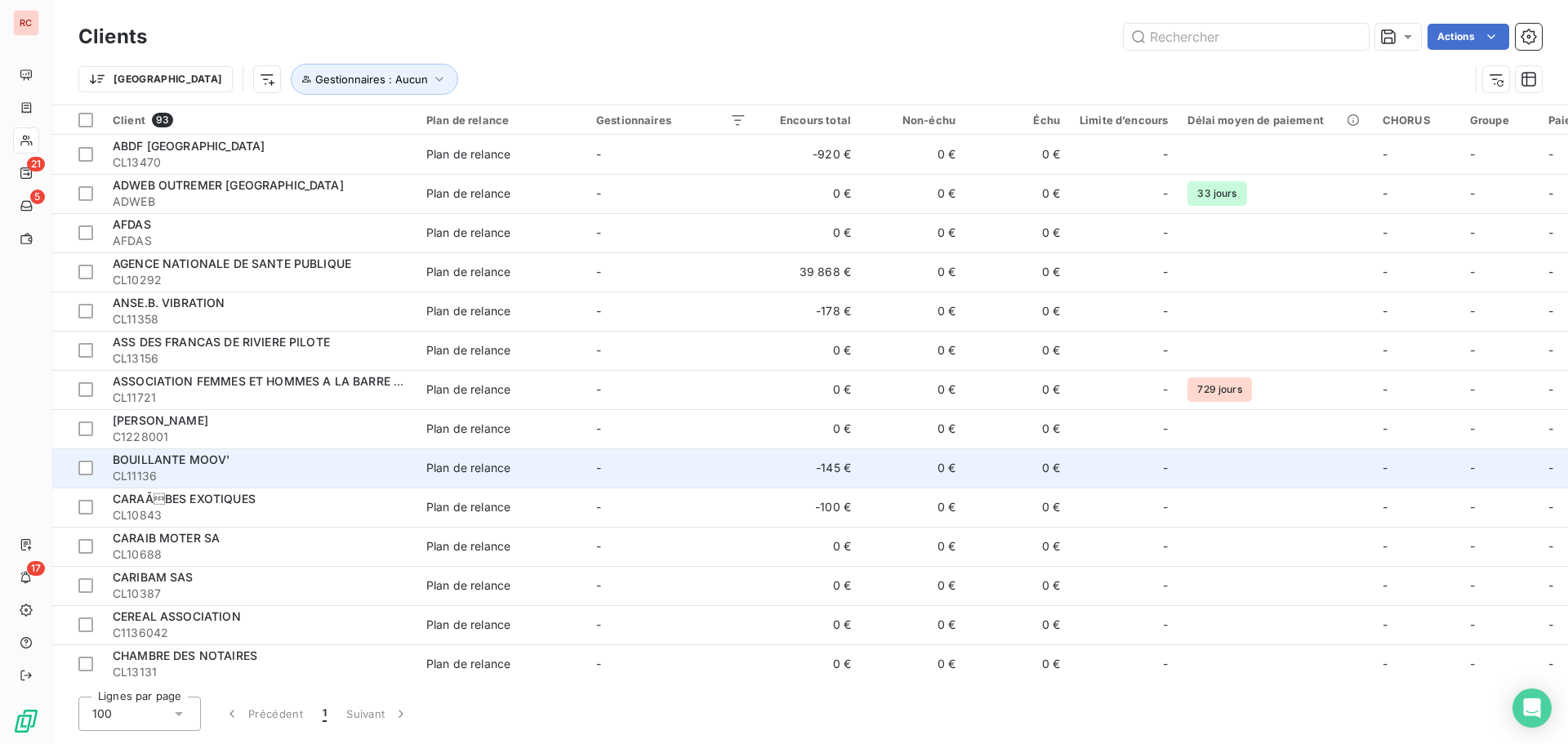
click at [210, 467] on div "BOUILLANTE MOOV'" at bounding box center [260, 459] width 294 height 16
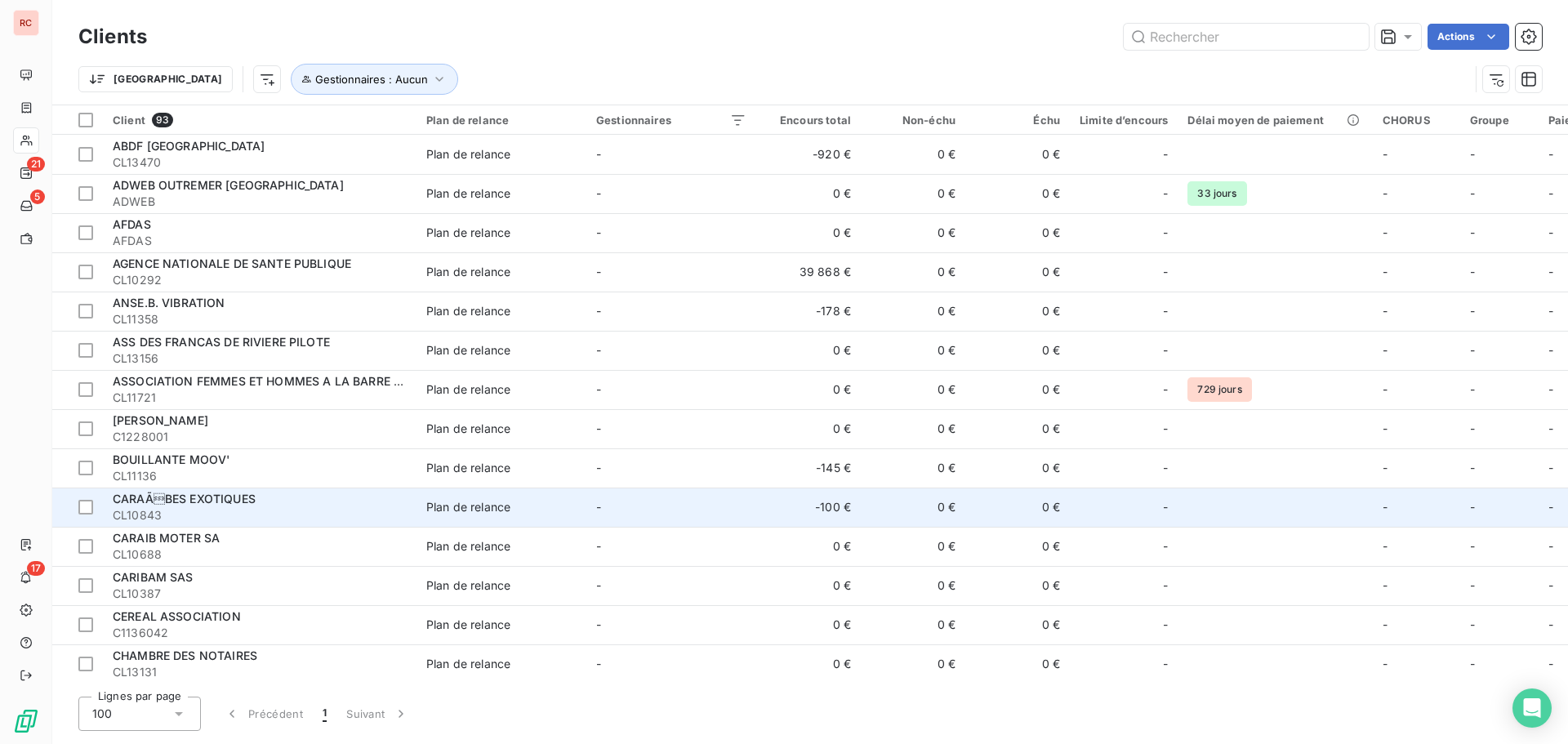
click at [241, 512] on span "CL10843" at bounding box center [260, 515] width 294 height 16
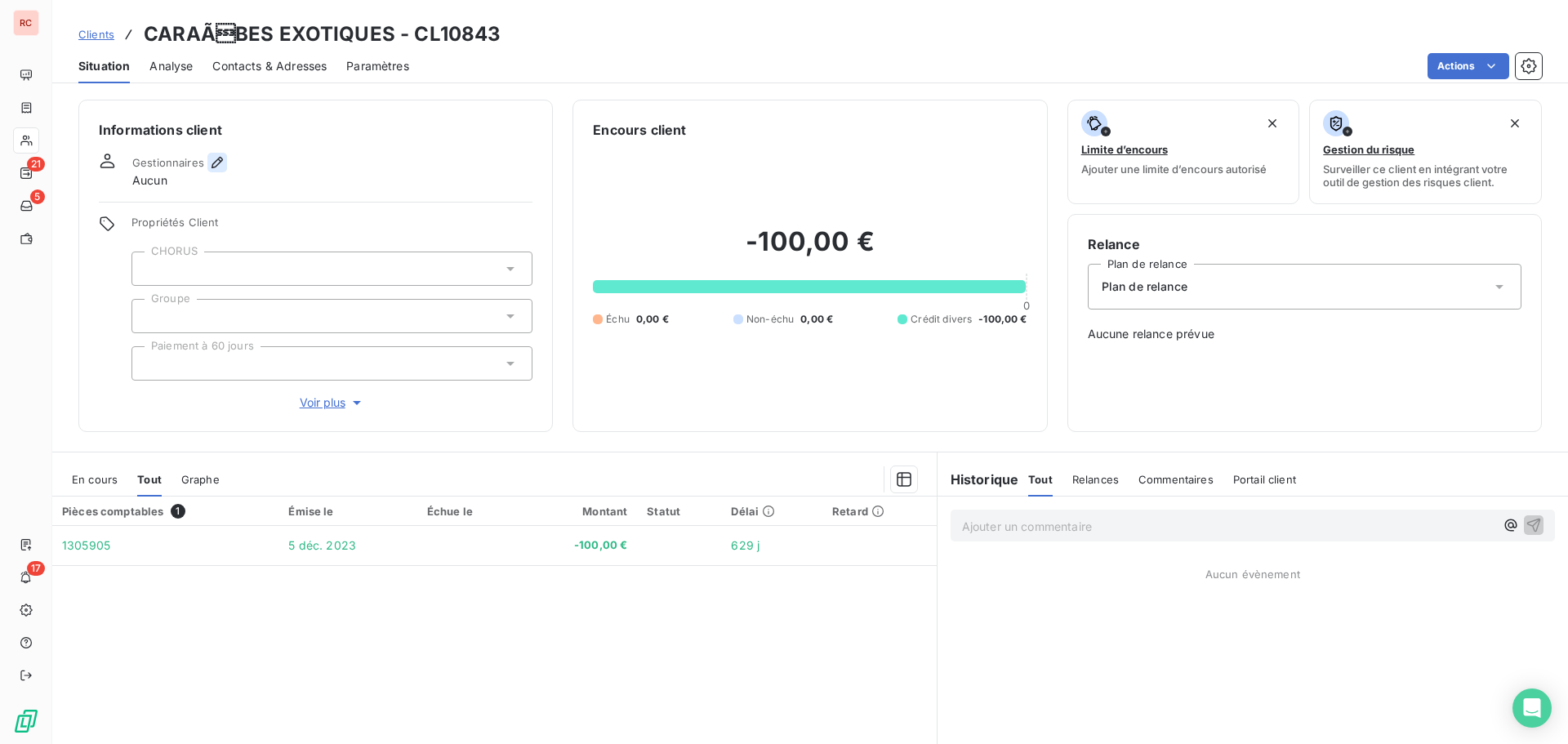
click at [211, 153] on button "button" at bounding box center [217, 162] width 20 height 20
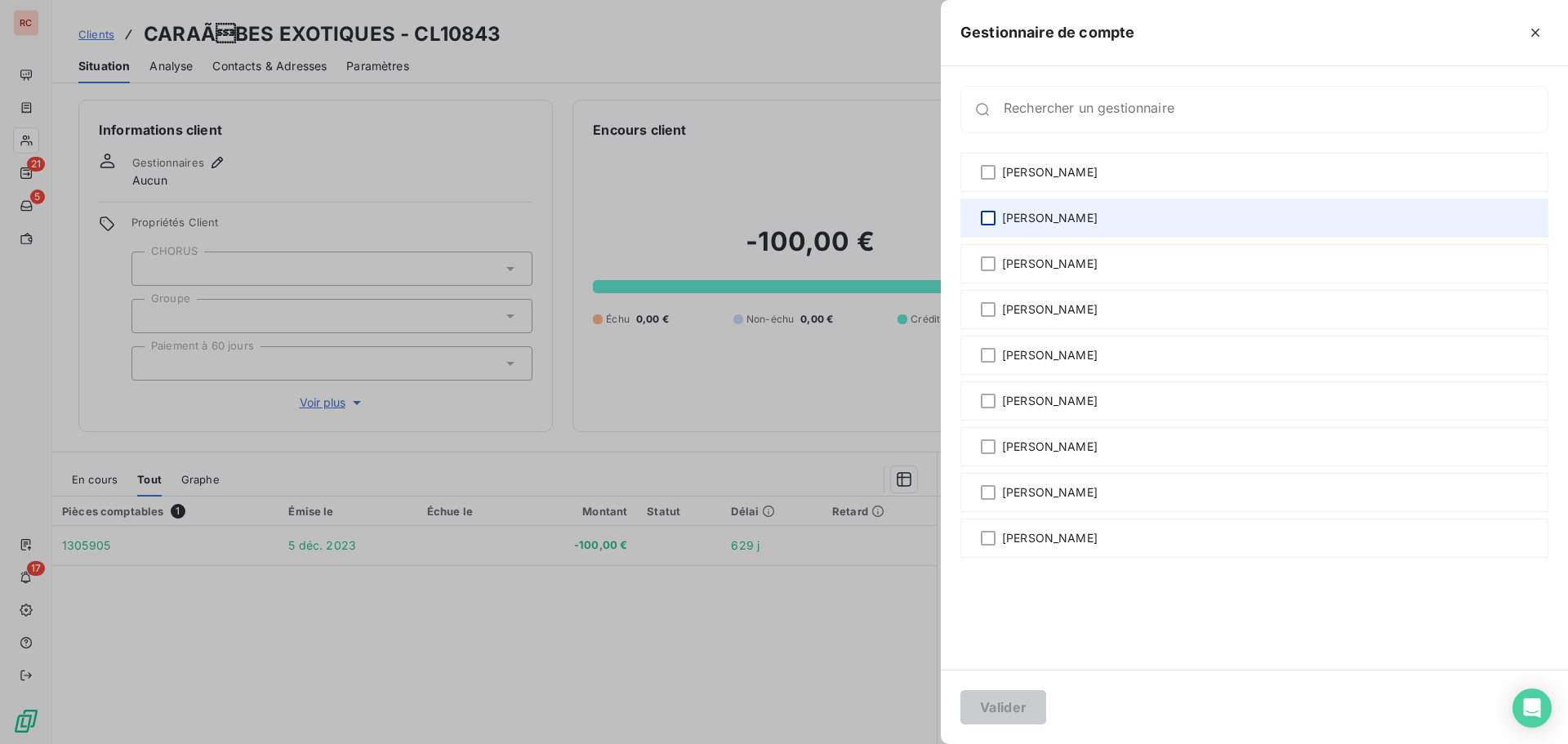
click at [987, 222] on div at bounding box center [988, 218] width 15 height 15
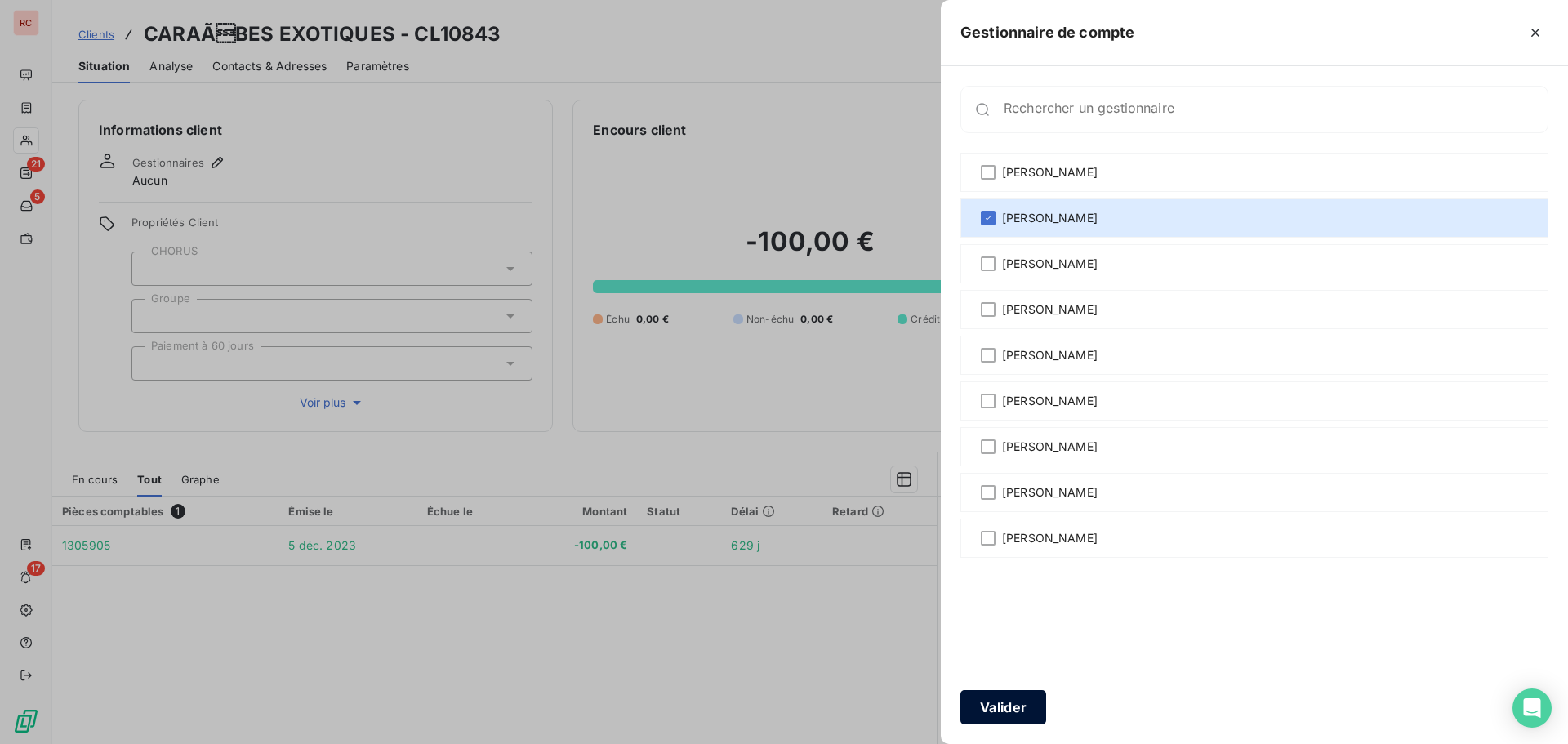
click at [1015, 705] on button "Valider" at bounding box center [1003, 707] width 86 height 34
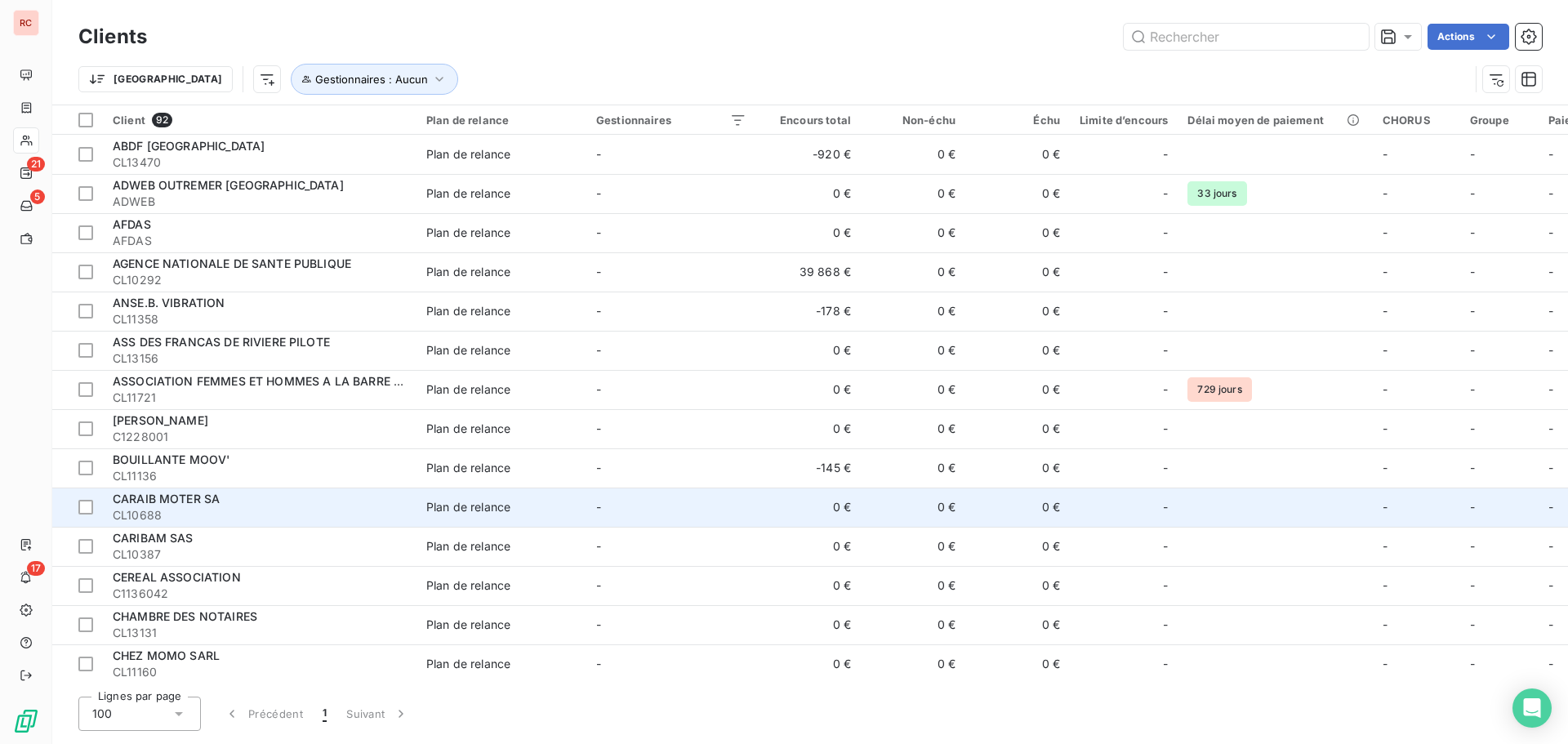
click at [288, 521] on span "CL10688" at bounding box center [260, 515] width 294 height 16
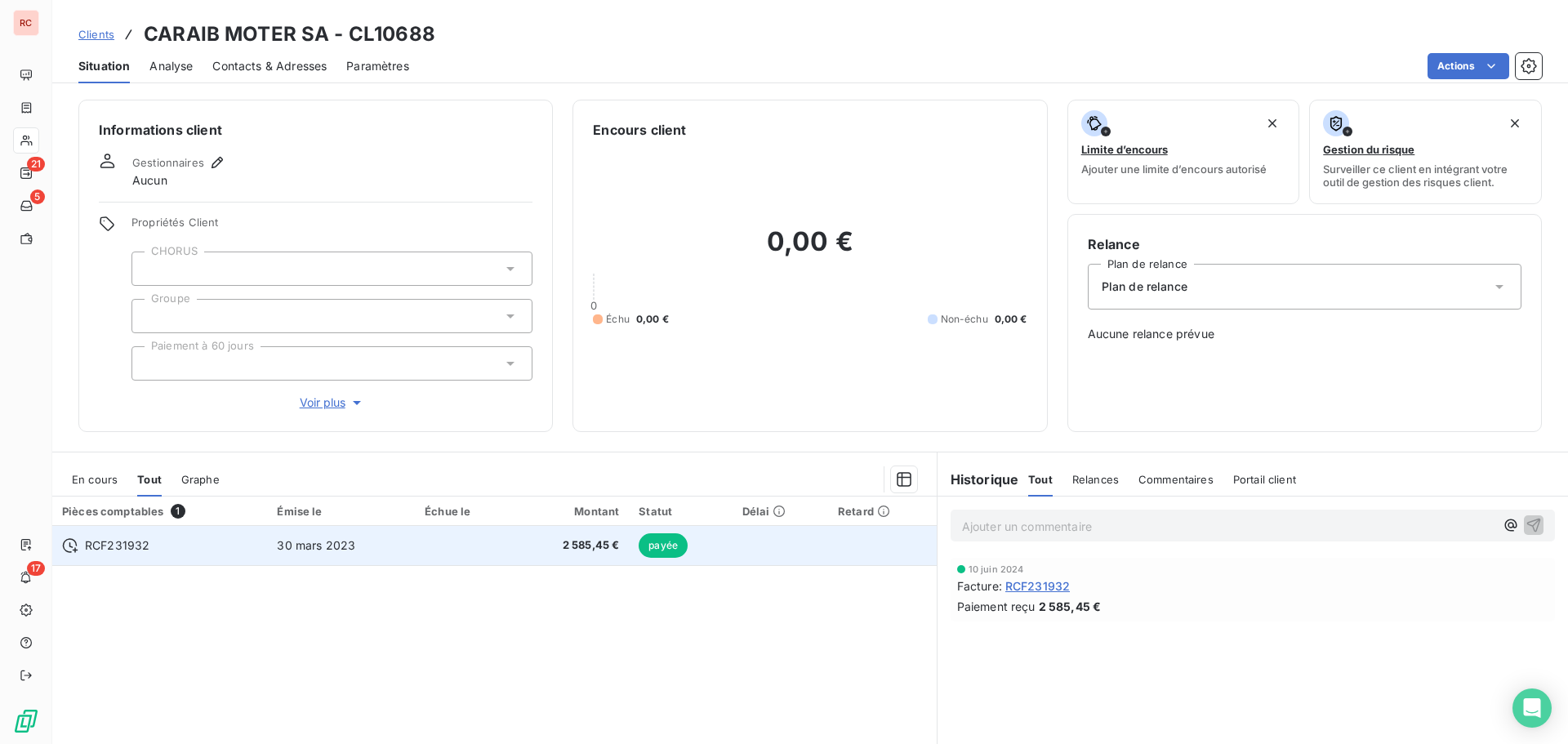
click at [296, 551] on span "30 mars 2023" at bounding box center [316, 545] width 79 height 14
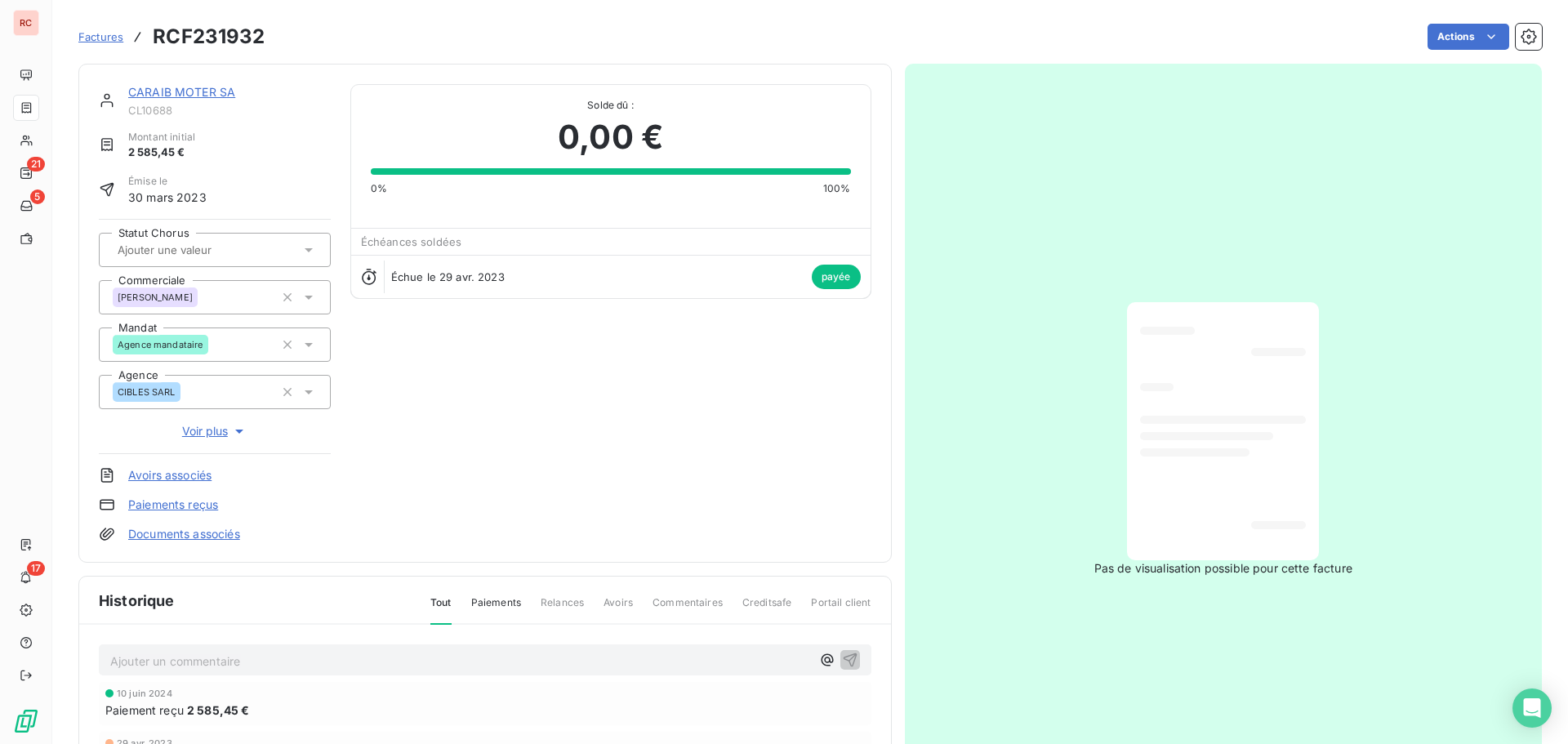
click at [195, 87] on link "CARAIB MOTER SA" at bounding box center [182, 92] width 107 height 14
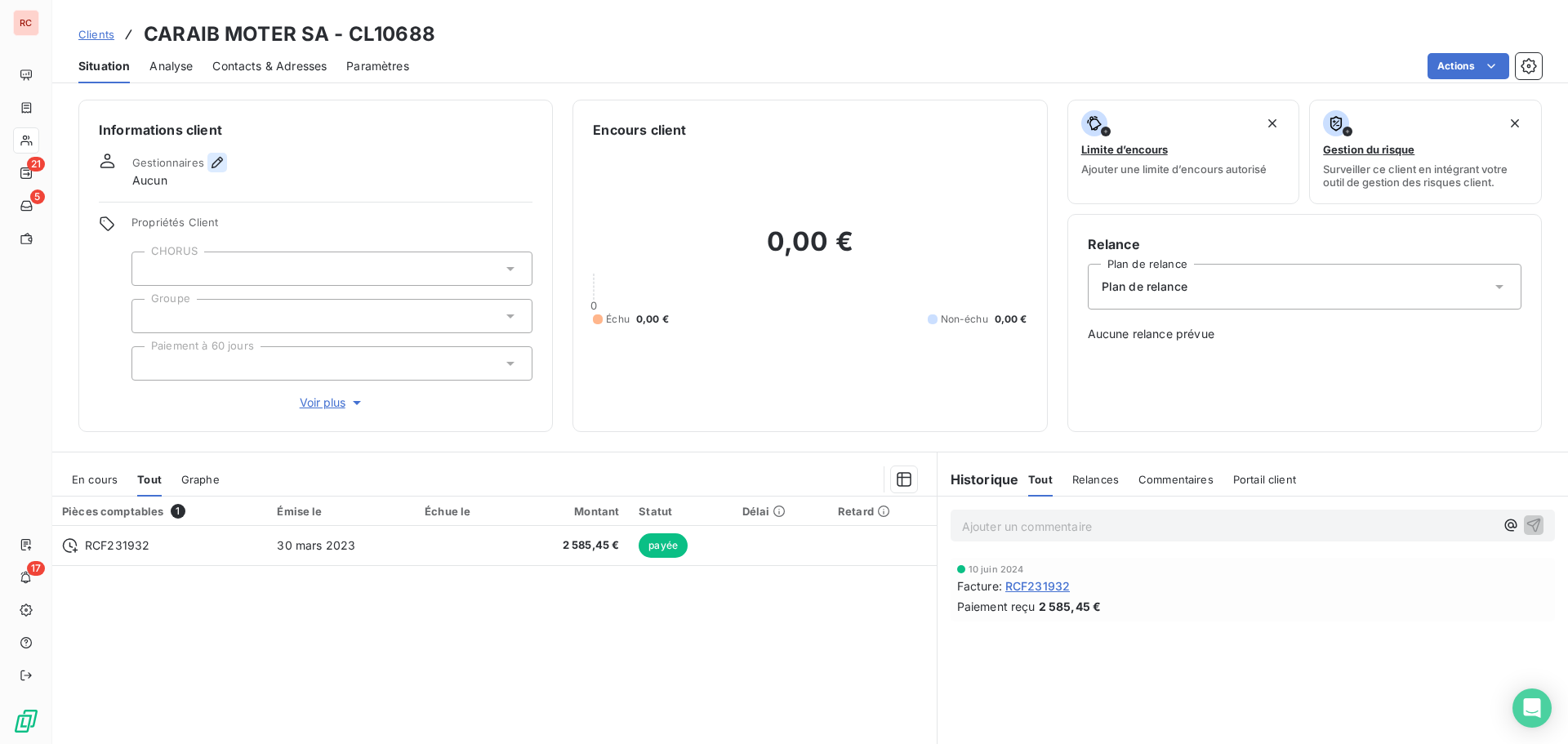
click at [213, 155] on icon "button" at bounding box center [217, 162] width 16 height 16
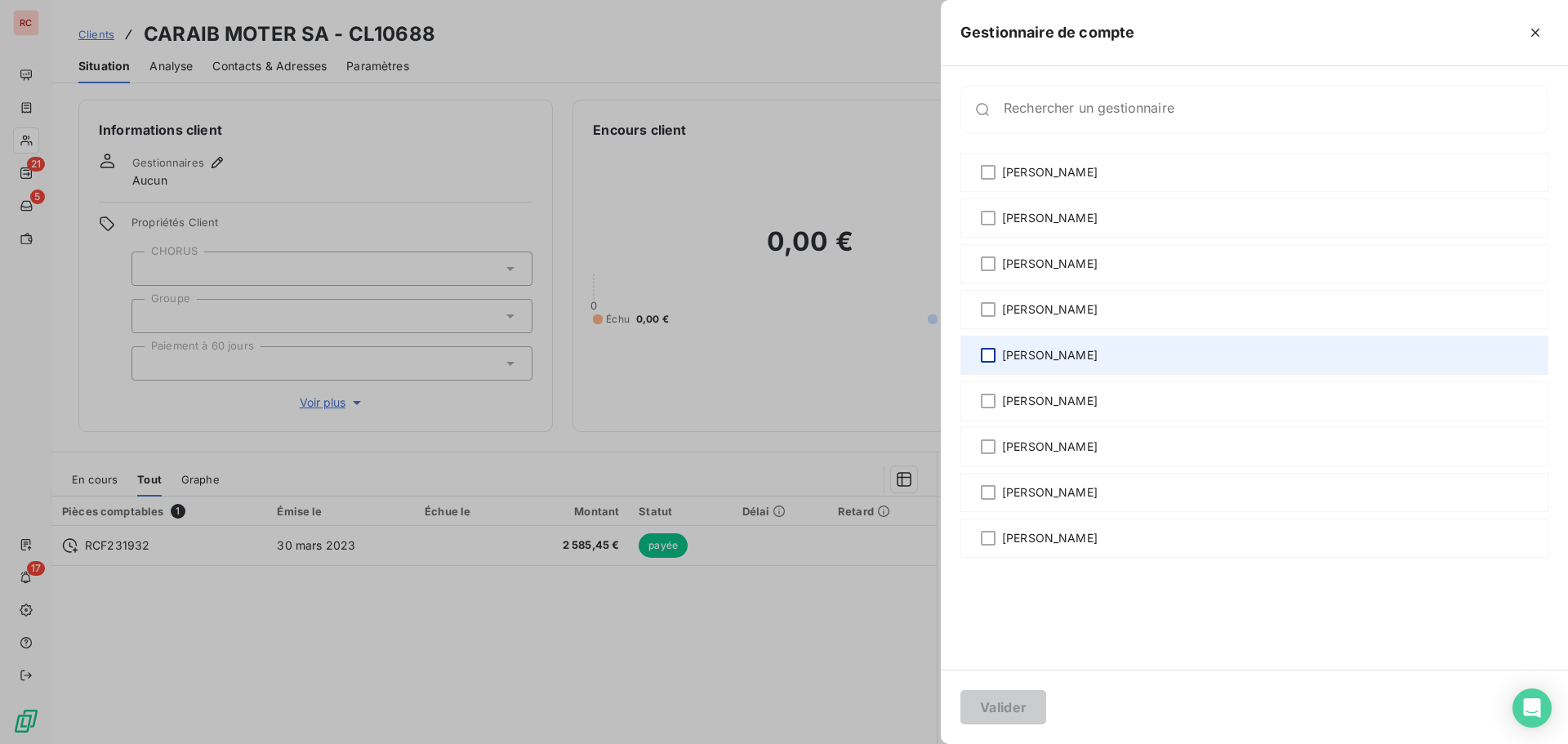
click at [984, 354] on div at bounding box center [988, 355] width 15 height 15
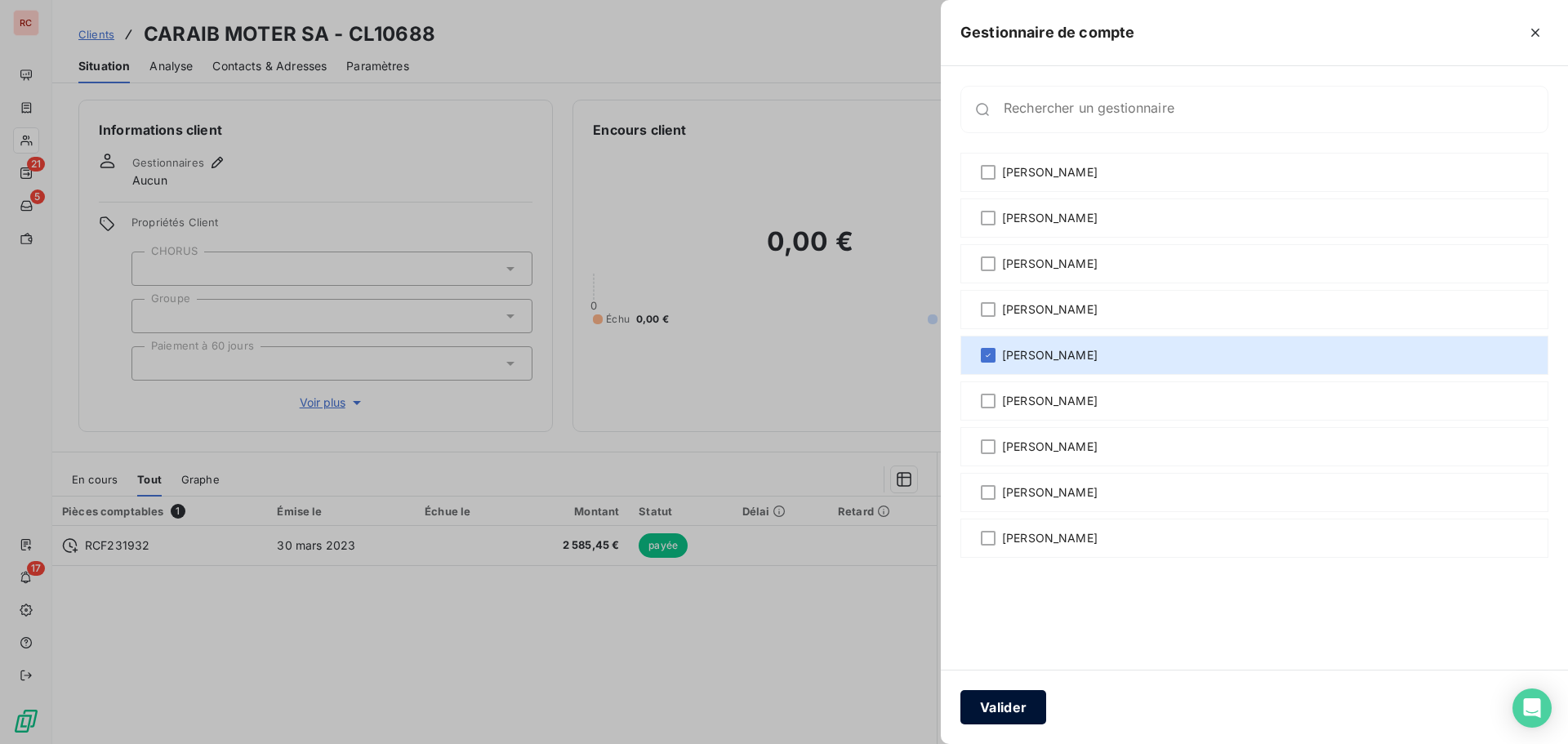
click at [1028, 706] on button "Valider" at bounding box center [1003, 707] width 86 height 34
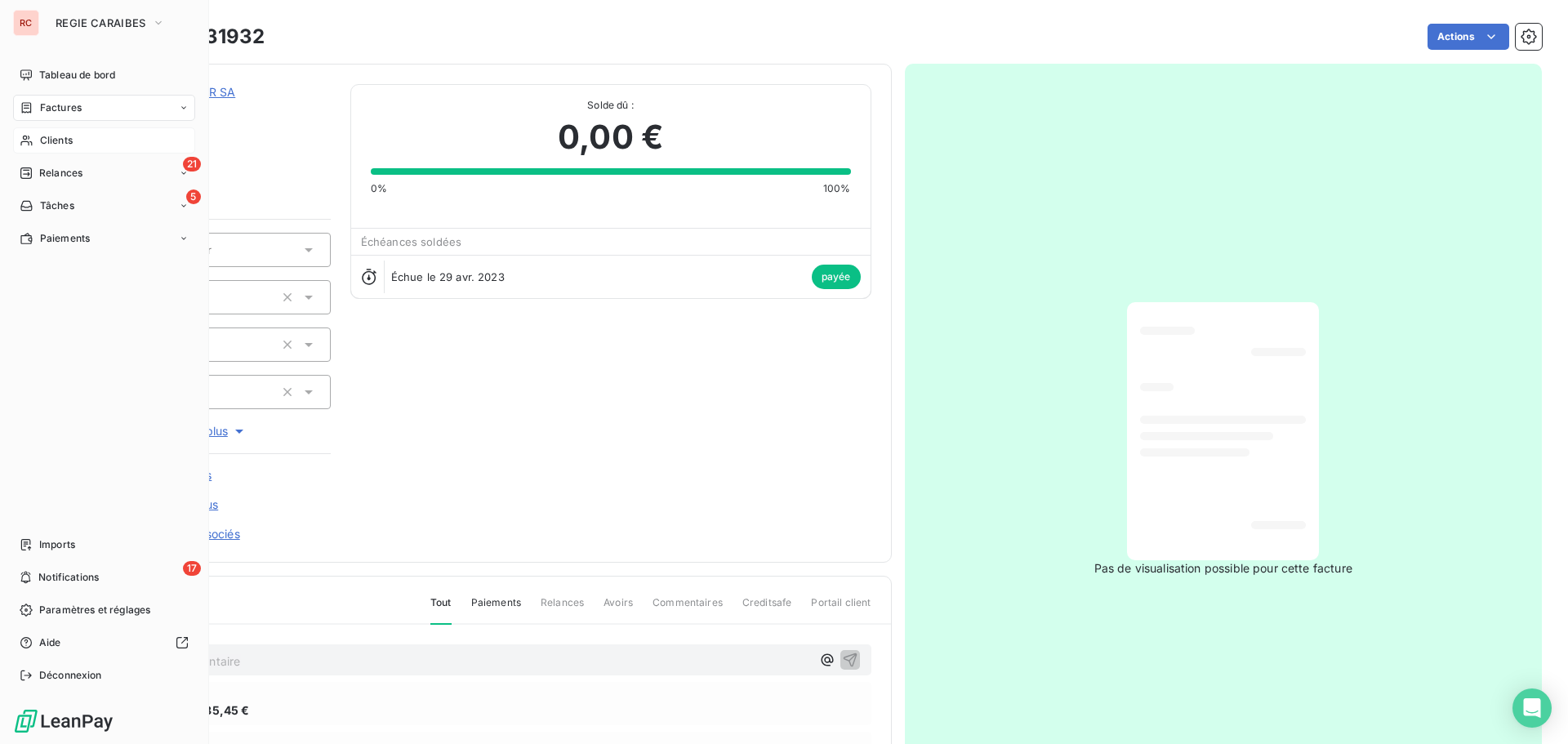
click at [47, 141] on span "Clients" at bounding box center [57, 140] width 33 height 15
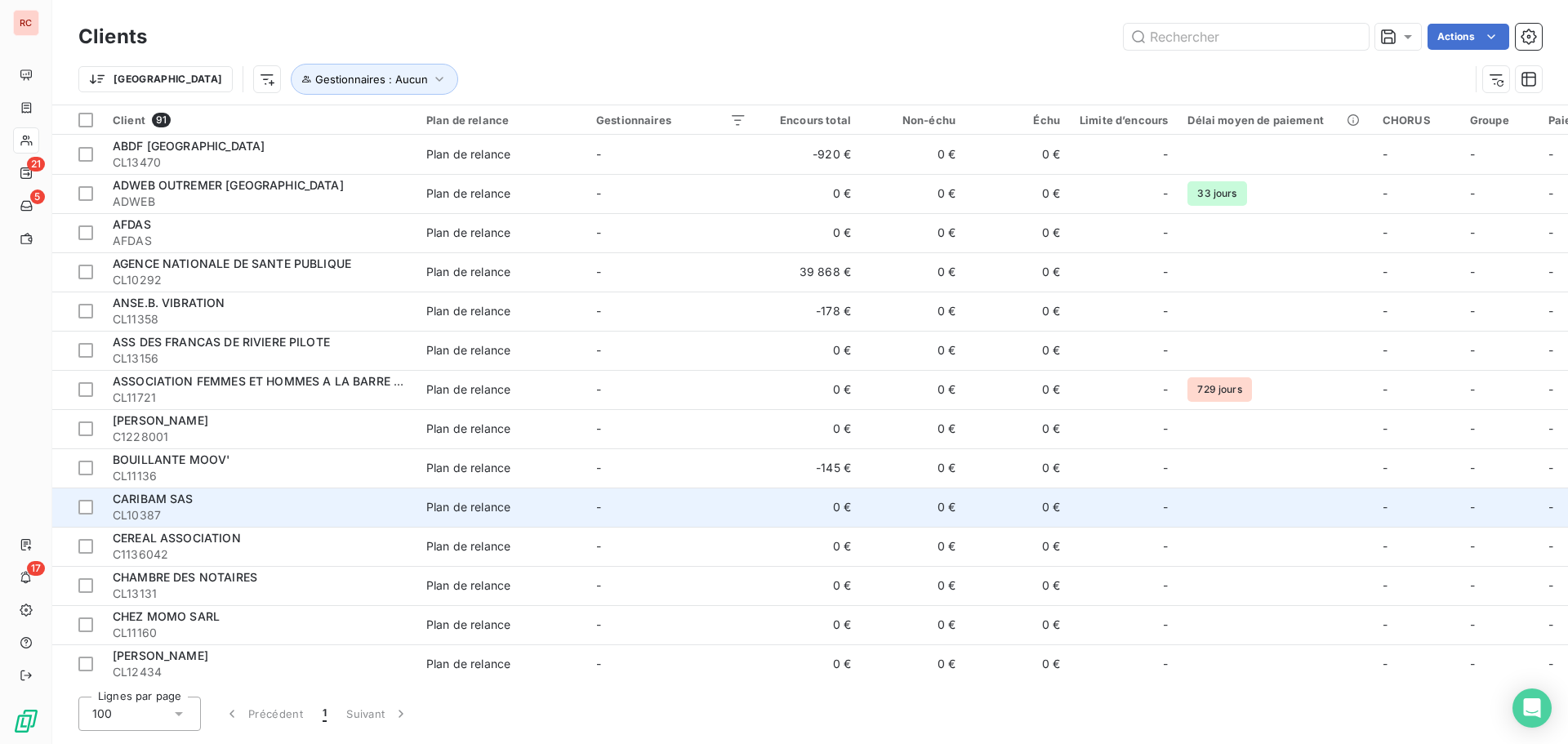
click at [207, 504] on div "CARIBAM SAS" at bounding box center [260, 499] width 294 height 16
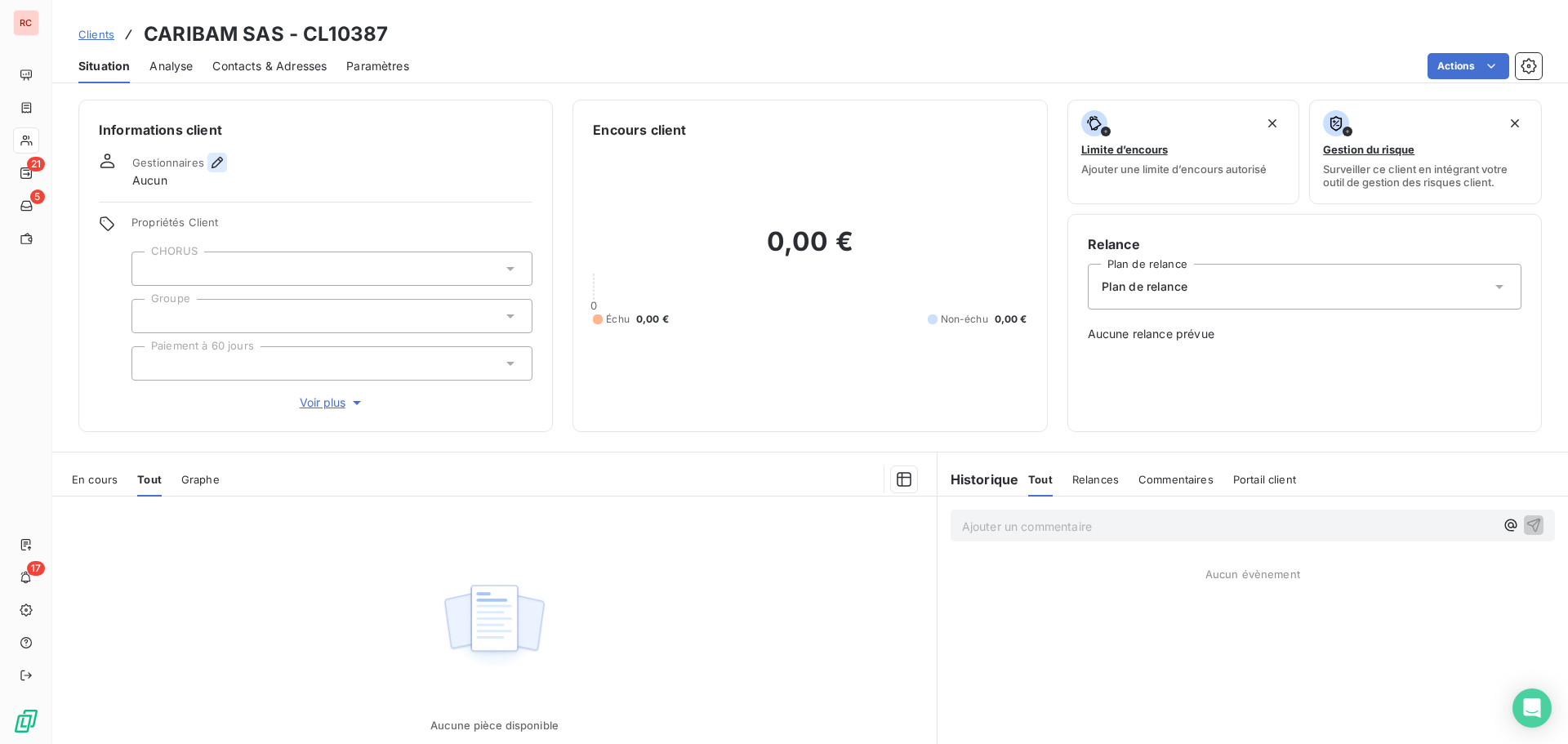
click at [218, 159] on icon "button" at bounding box center [217, 162] width 16 height 16
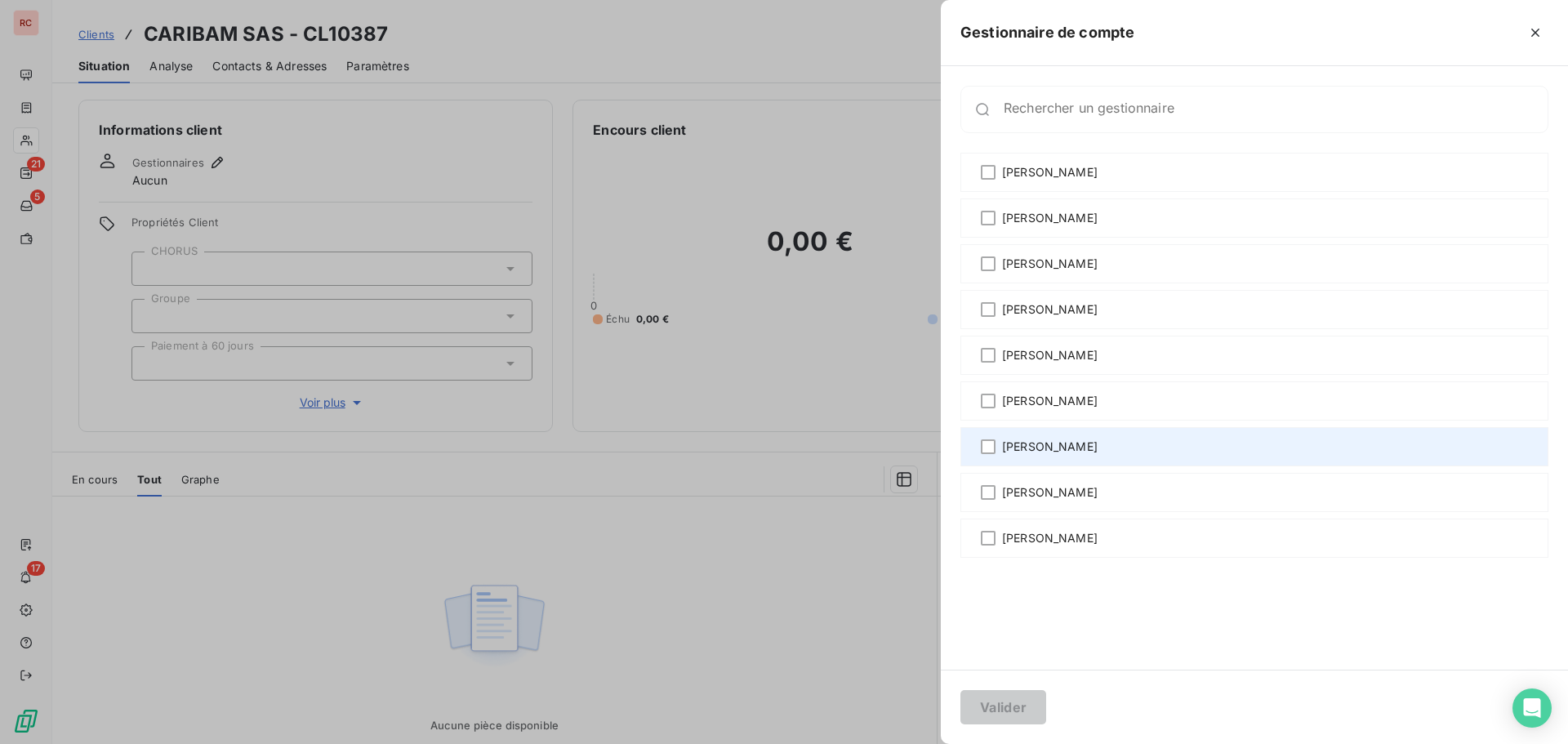
click at [1032, 451] on span "[PERSON_NAME]" at bounding box center [1050, 447] width 96 height 16
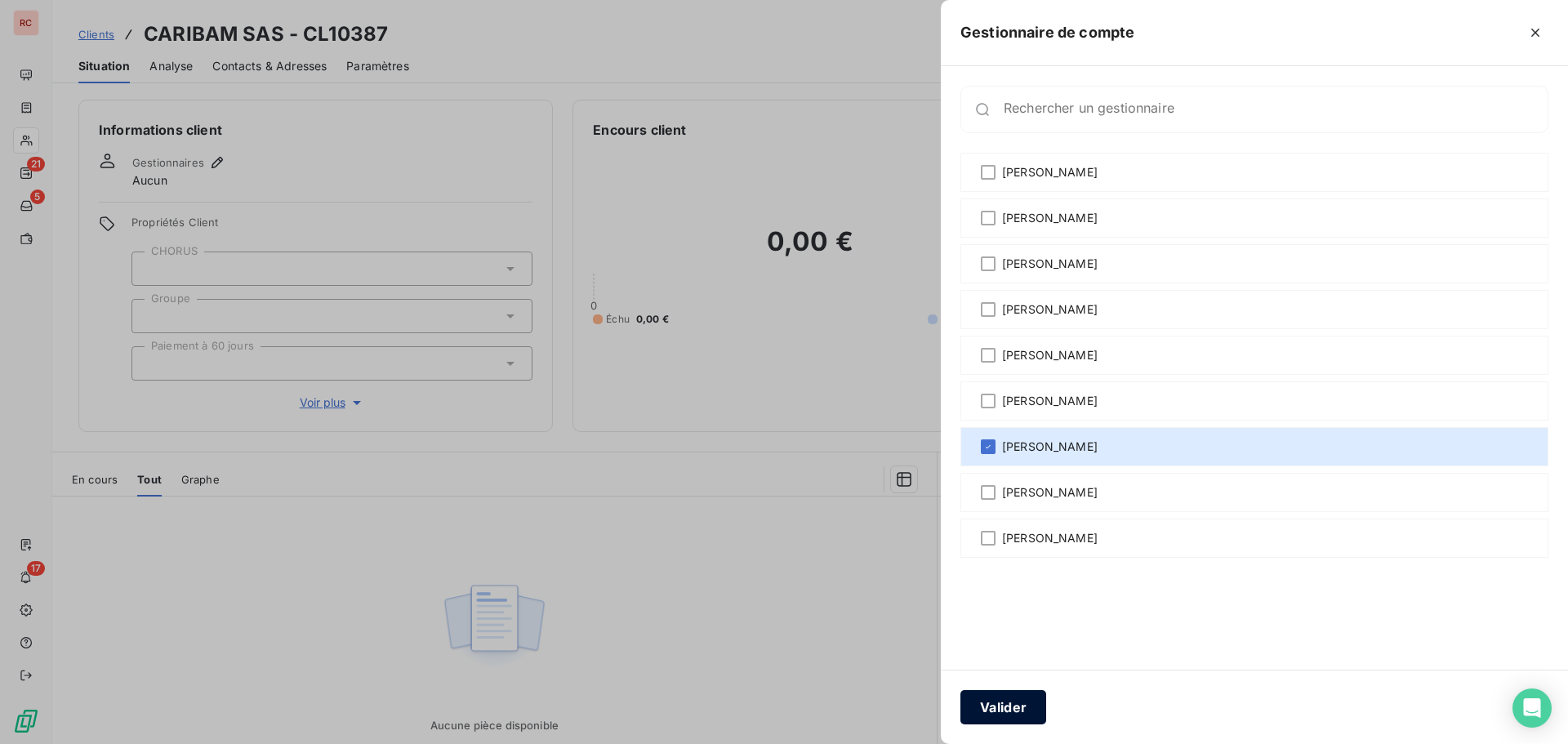
click at [1020, 712] on button "Valider" at bounding box center [1003, 707] width 86 height 34
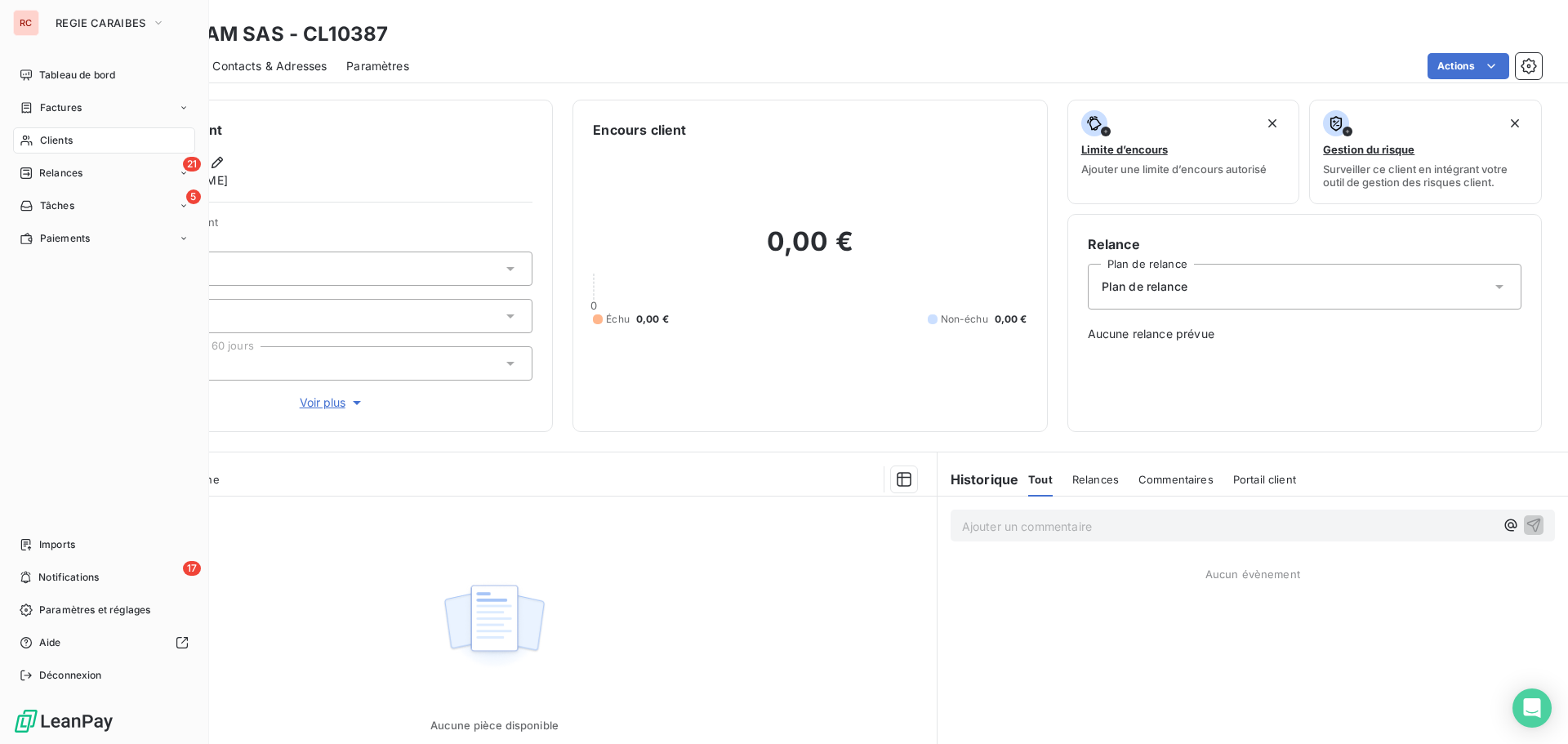
click at [42, 141] on span "Clients" at bounding box center [57, 140] width 33 height 15
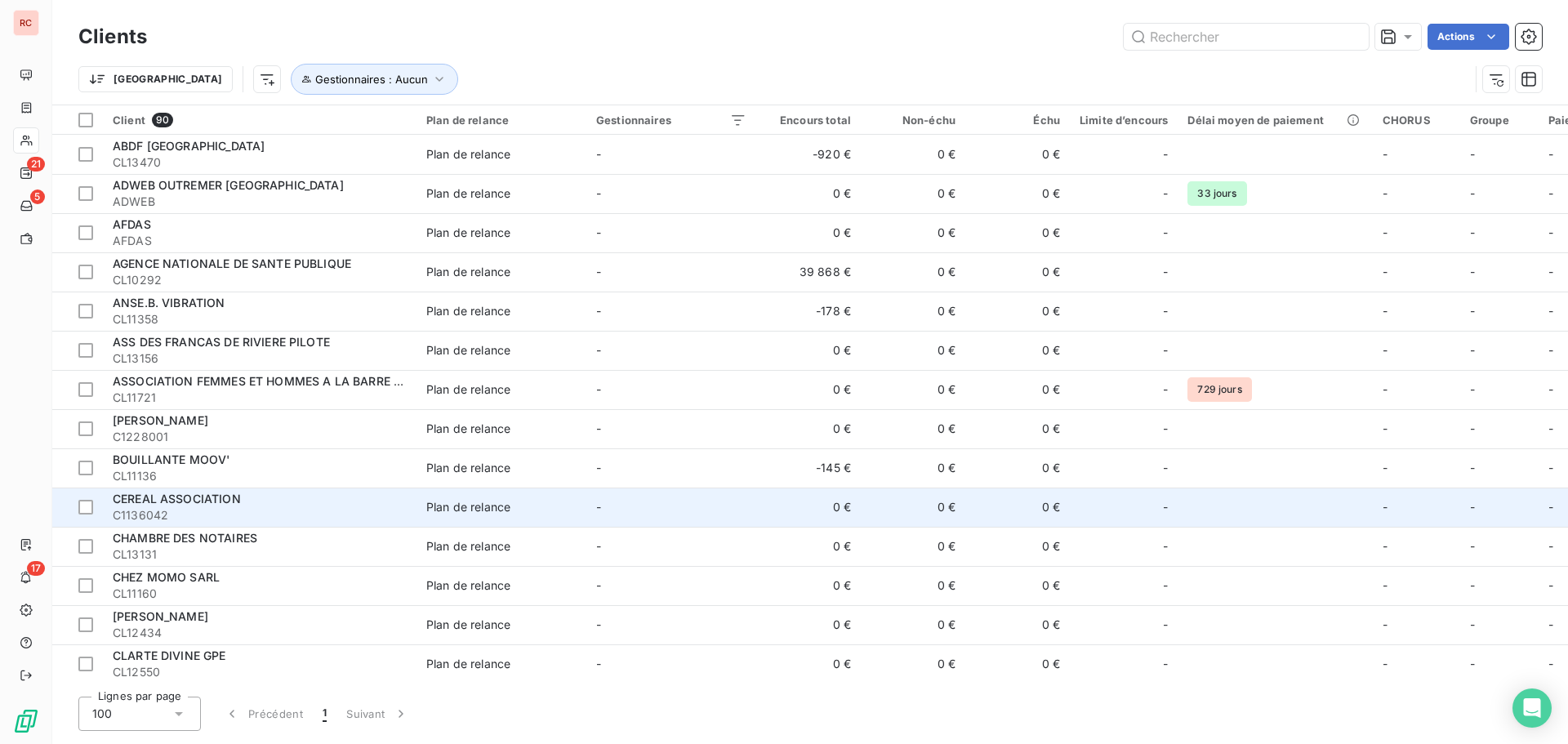
click at [314, 505] on div "CEREAL ASSOCIATION" at bounding box center [260, 499] width 294 height 16
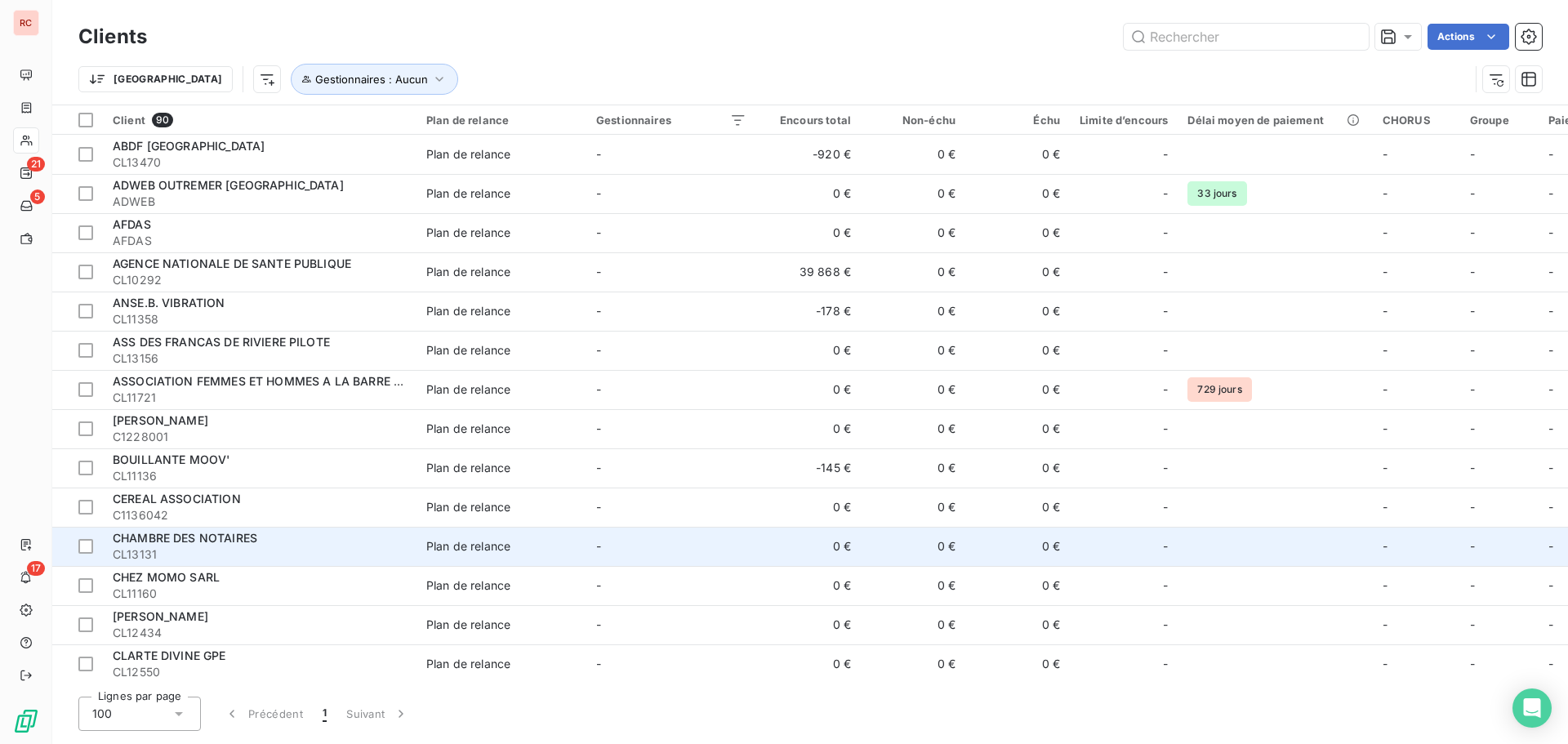
click at [215, 561] on span "CL13131" at bounding box center [260, 555] width 294 height 16
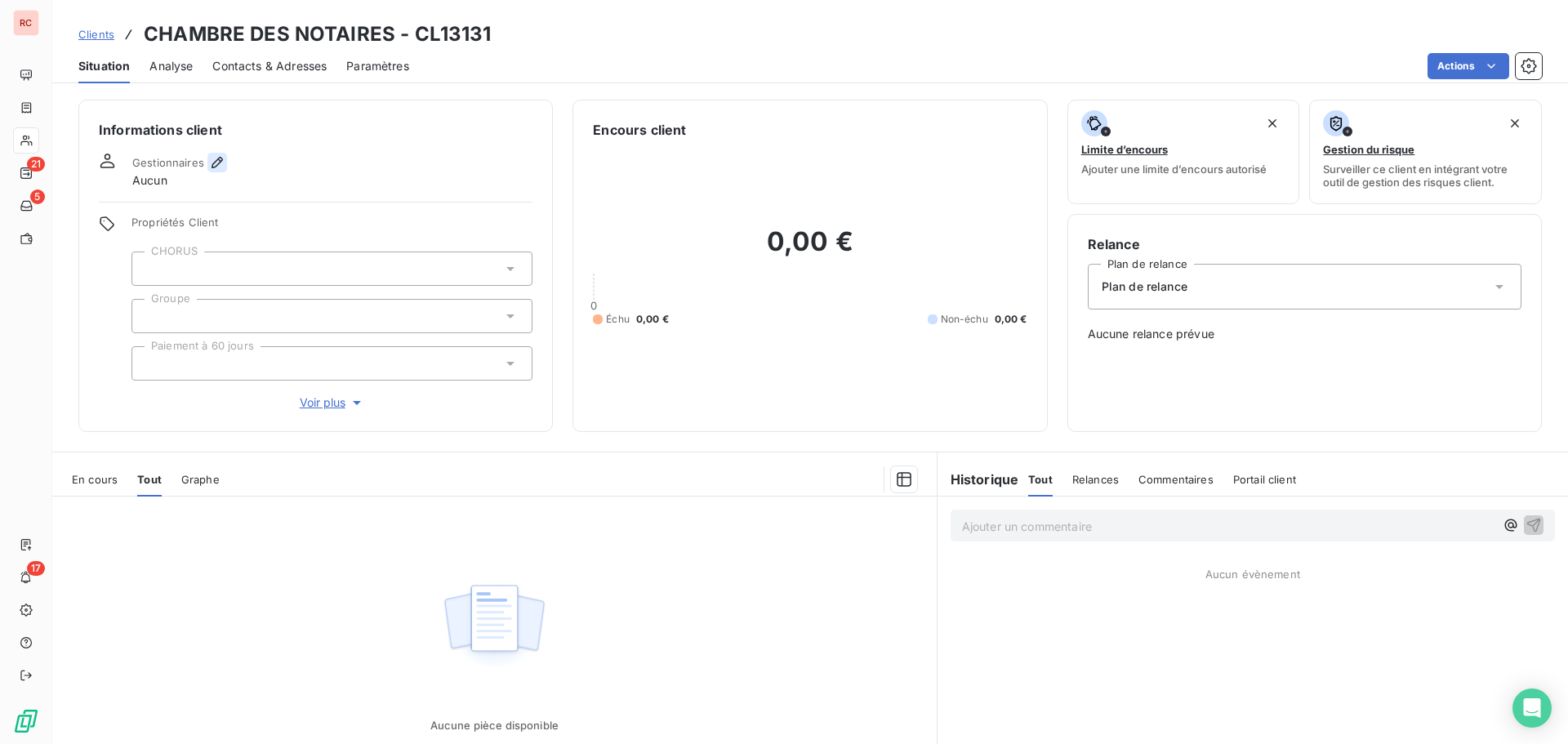
click at [211, 163] on icon "button" at bounding box center [217, 162] width 16 height 16
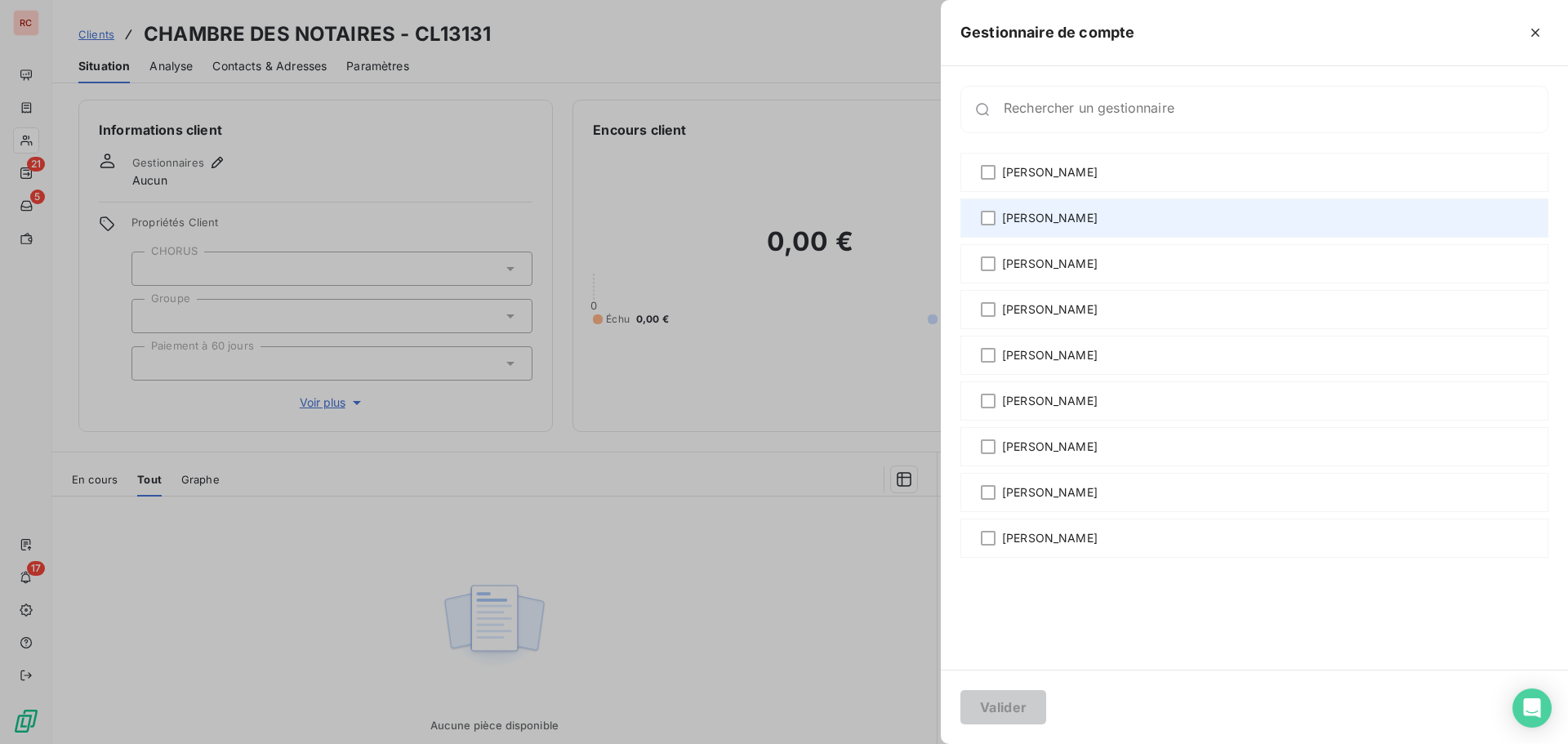
click at [984, 227] on div "[PERSON_NAME]" at bounding box center [1254, 219] width 588 height 39
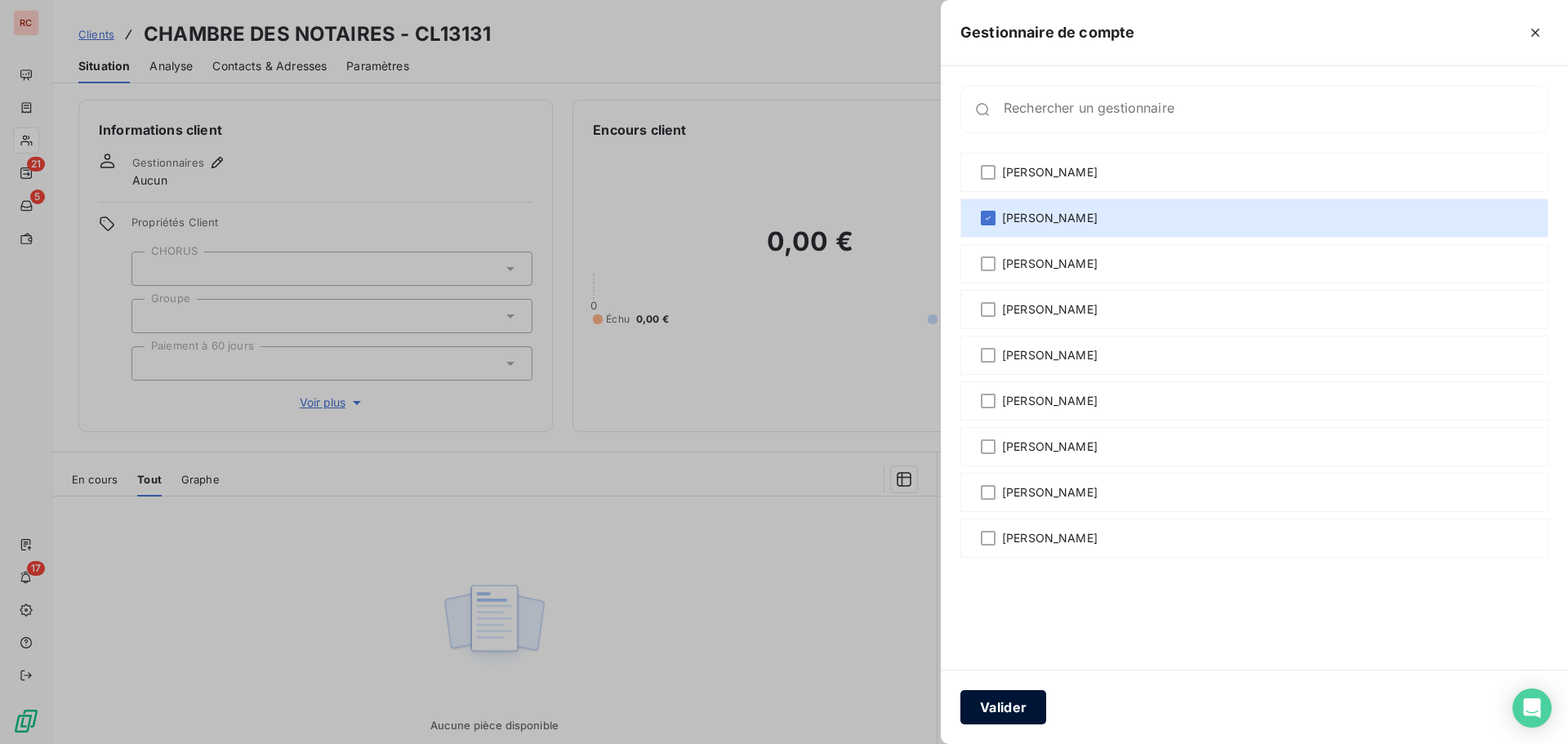
click at [1009, 705] on button "Valider" at bounding box center [1003, 707] width 86 height 34
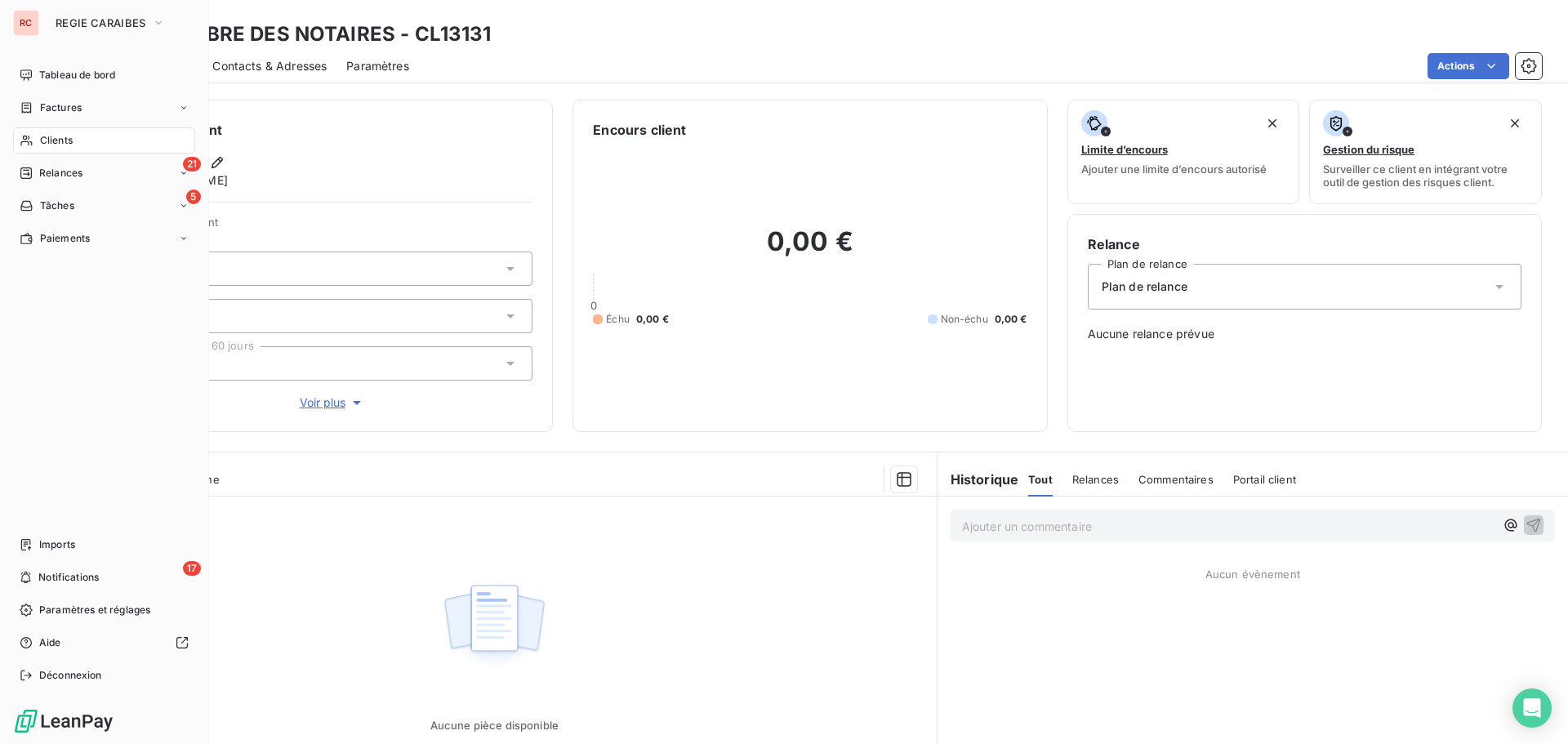
click at [71, 143] on span "Clients" at bounding box center [57, 140] width 33 height 15
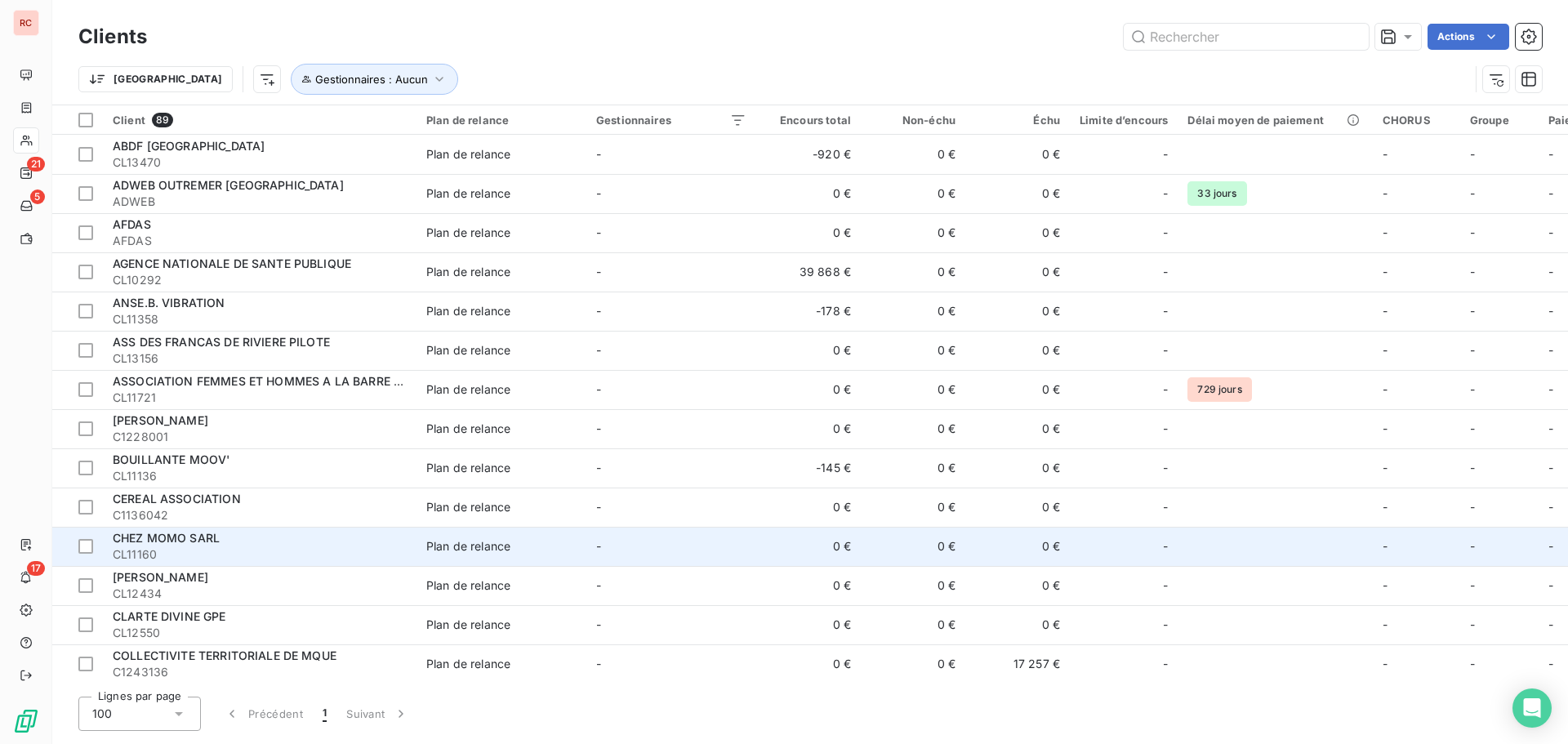
click at [271, 537] on div "CHEZ MOMO SARL" at bounding box center [260, 538] width 294 height 16
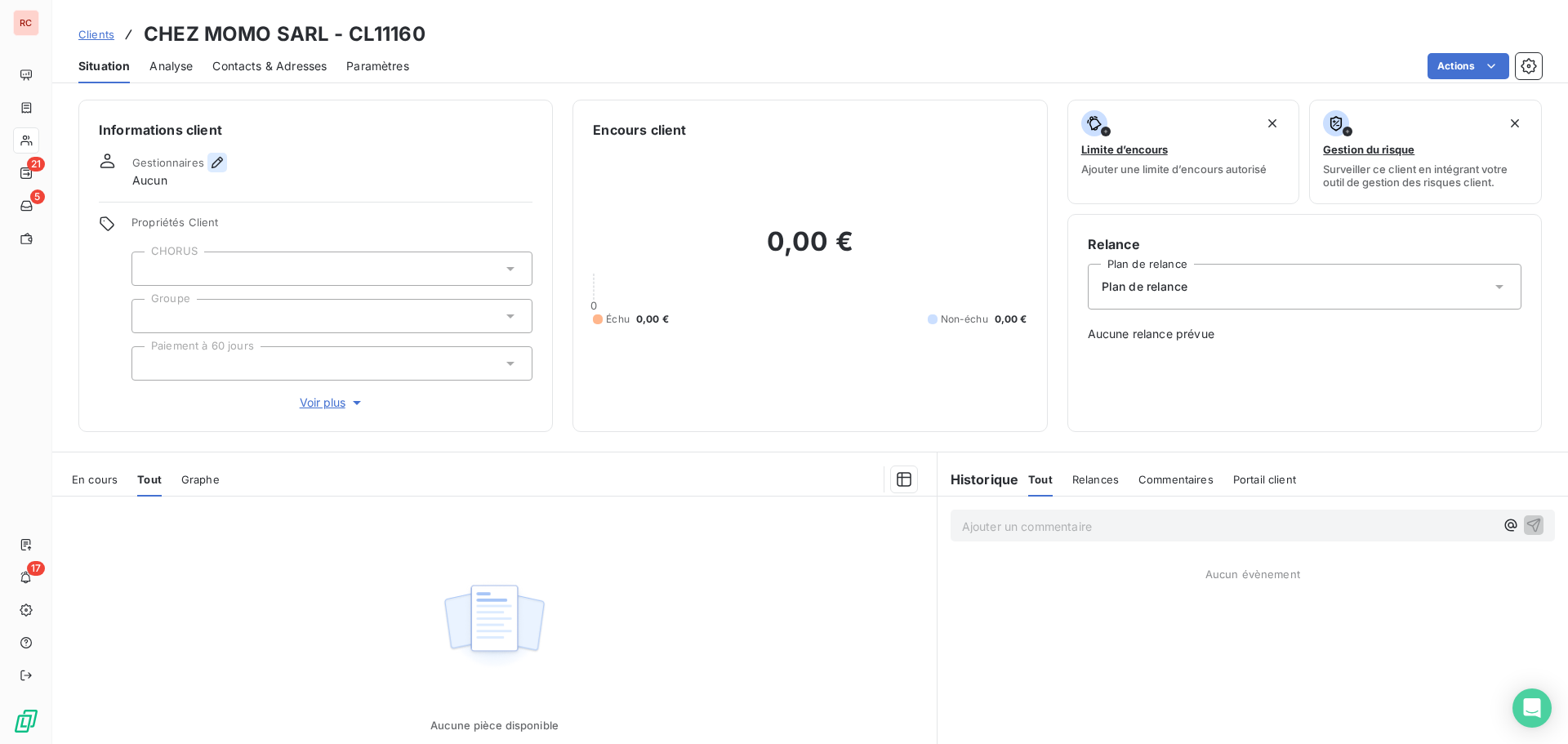
click at [212, 157] on icon "button" at bounding box center [217, 162] width 16 height 16
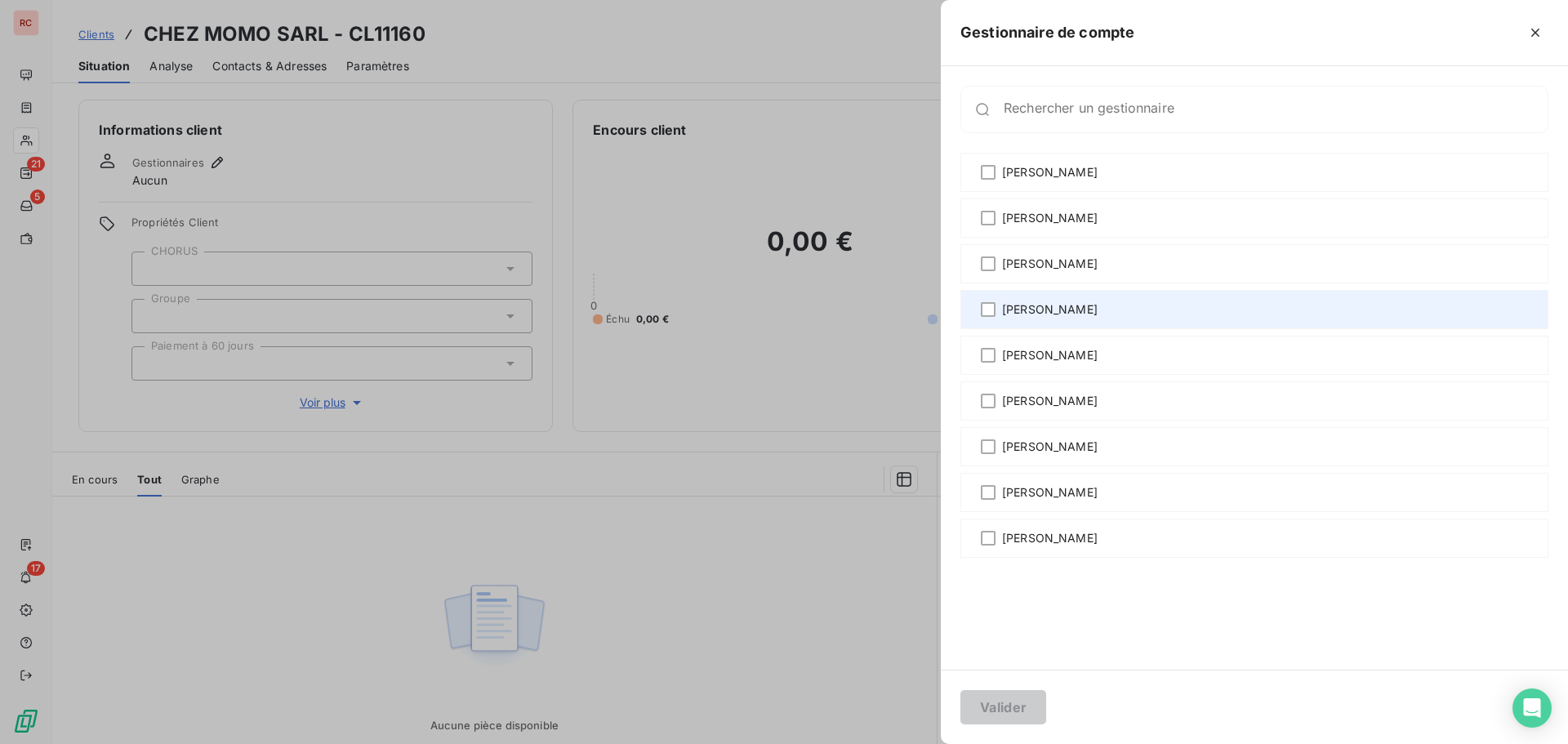
click at [996, 306] on div "[PERSON_NAME]" at bounding box center [1254, 309] width 588 height 39
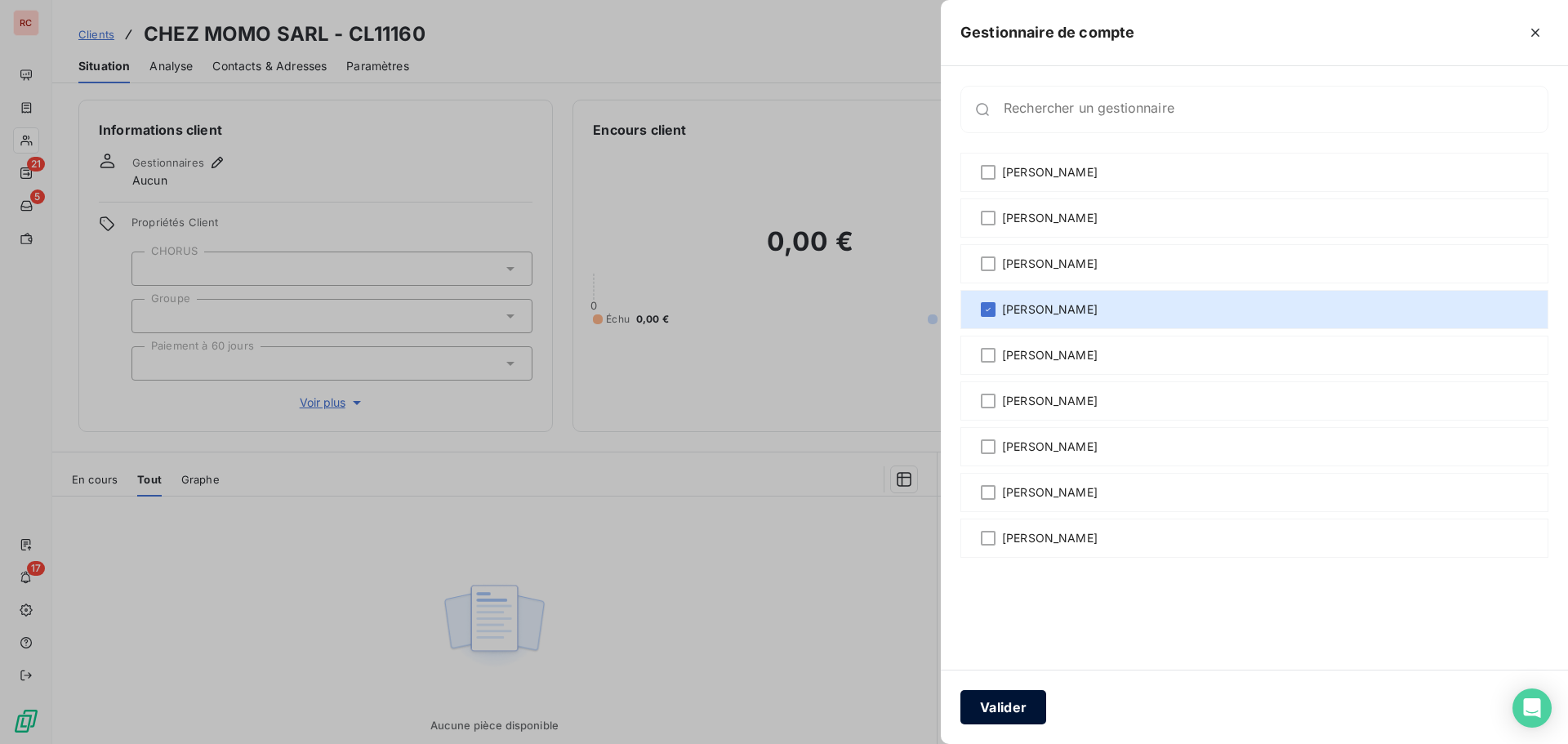
click at [1020, 706] on button "Valider" at bounding box center [1003, 707] width 86 height 34
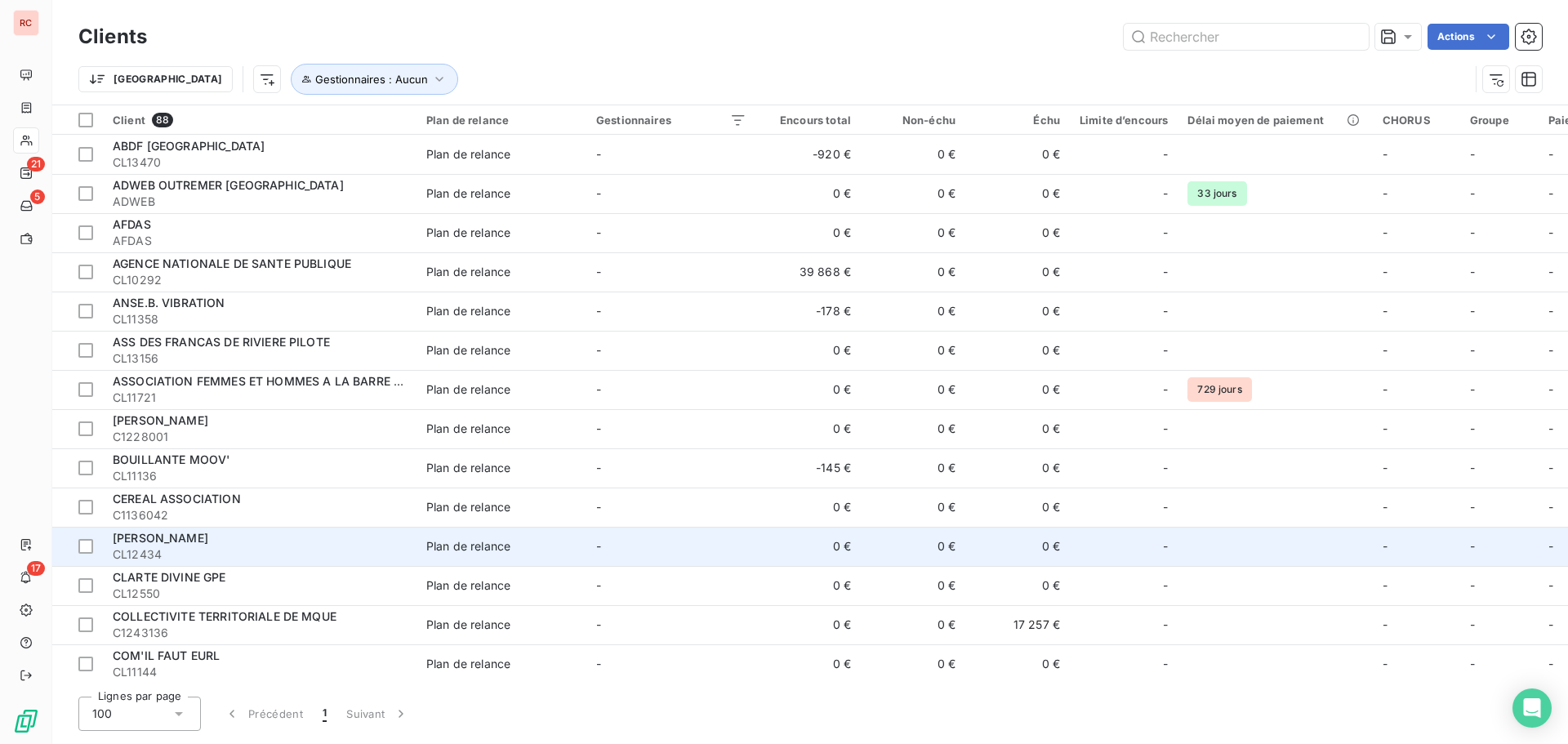
click at [254, 554] on span "CL12434" at bounding box center [260, 555] width 294 height 16
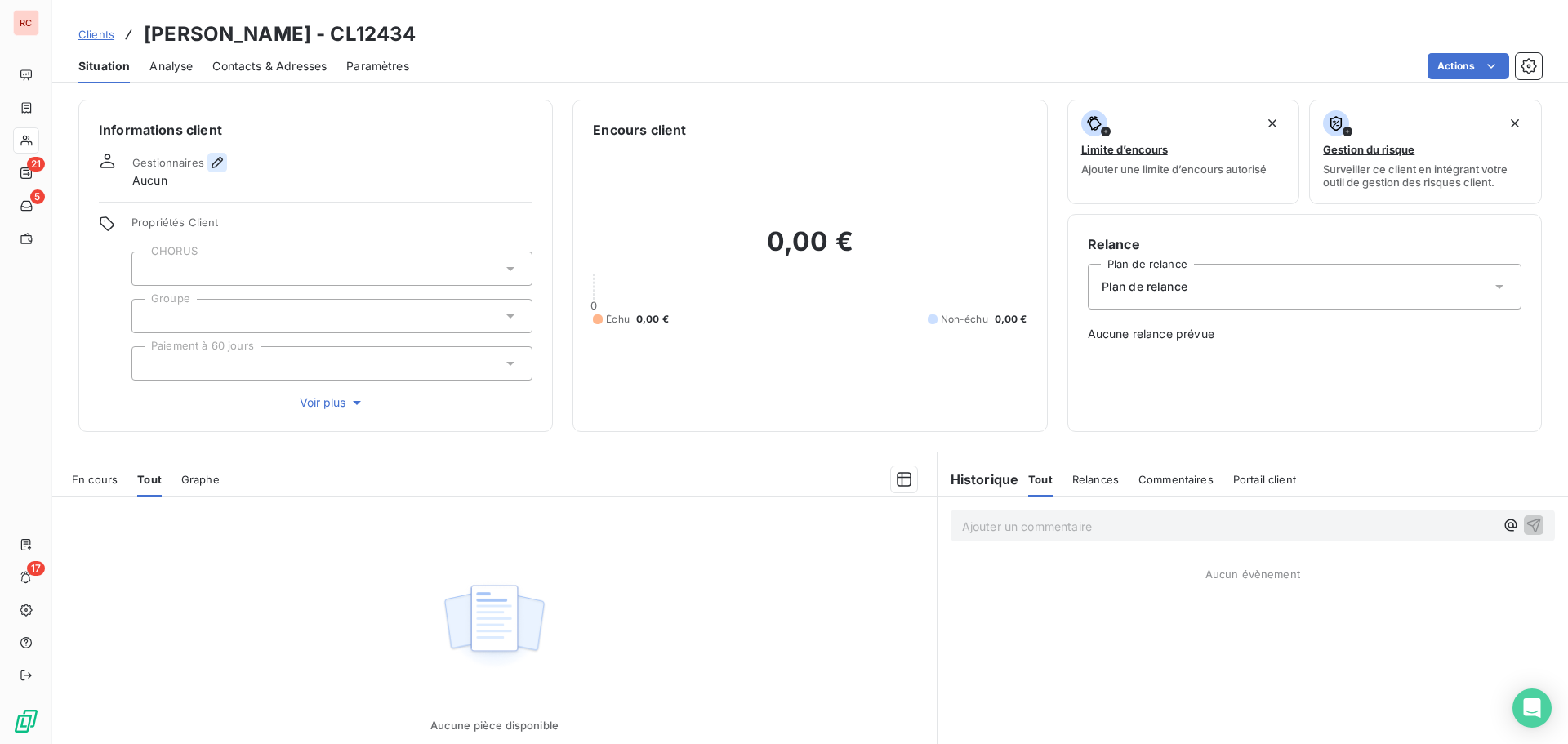
click at [214, 163] on icon "button" at bounding box center [217, 162] width 11 height 11
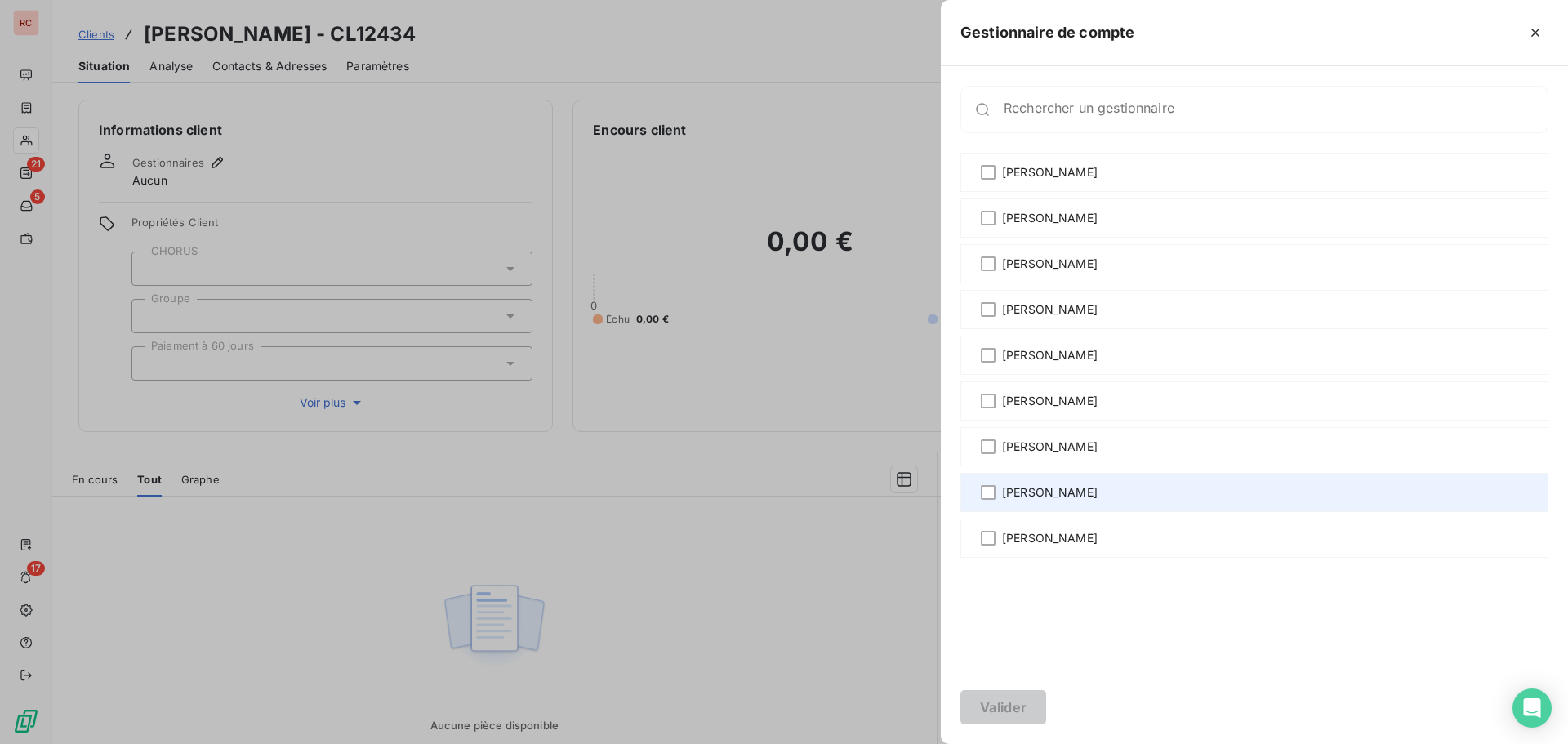
click at [1083, 483] on div "[PERSON_NAME]" at bounding box center [1254, 493] width 588 height 39
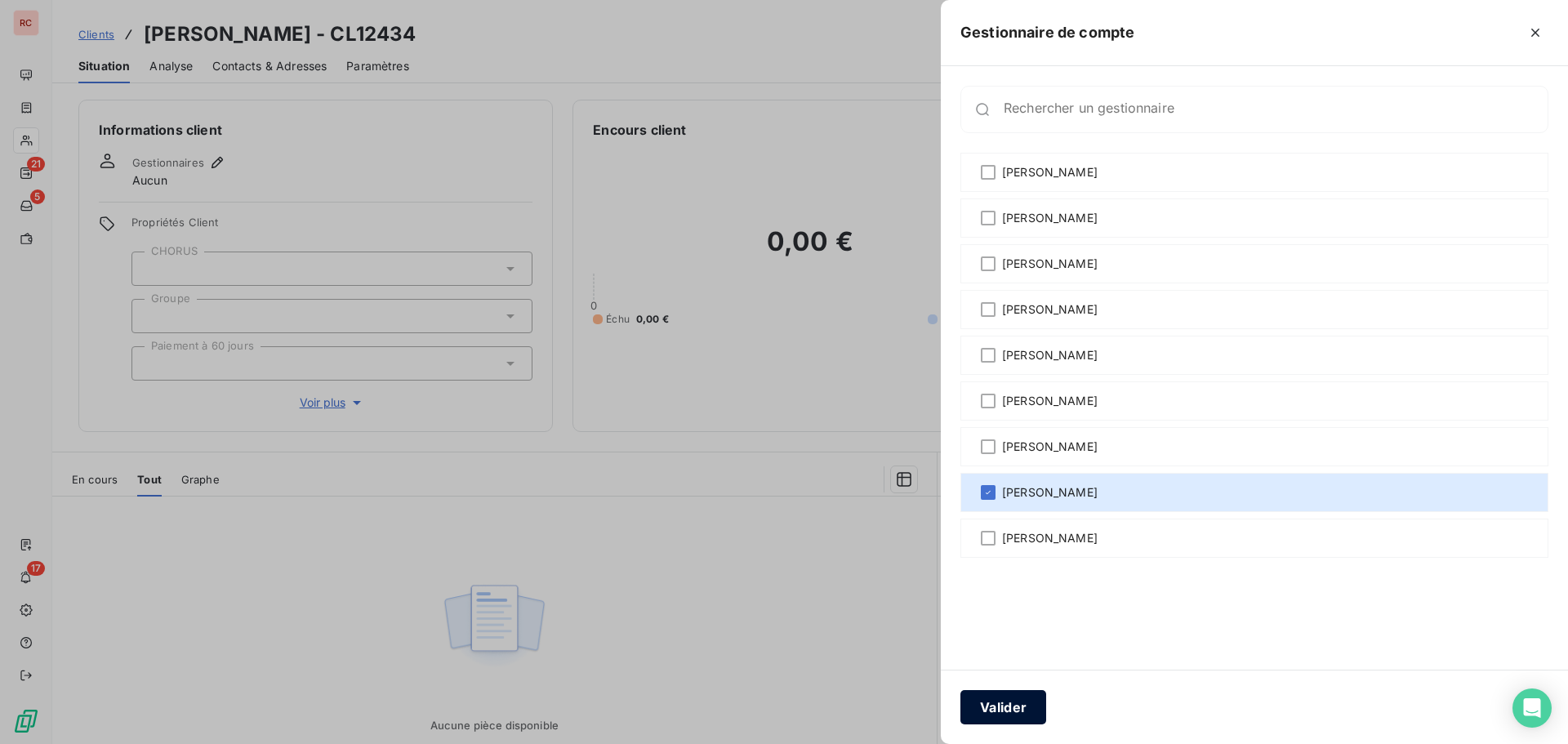
click at [996, 711] on button "Valider" at bounding box center [1003, 707] width 86 height 34
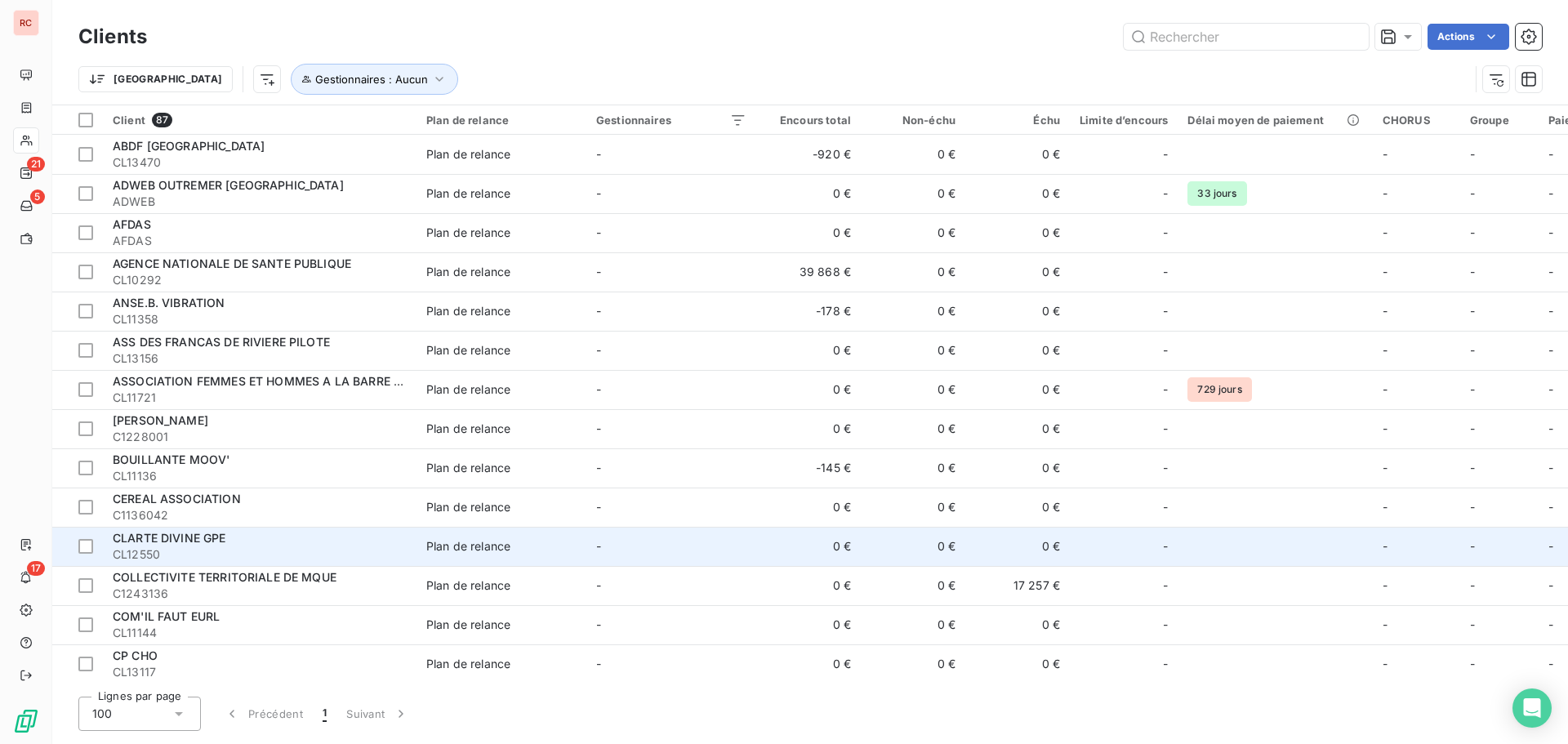
click at [304, 547] on span "CL12550" at bounding box center [260, 555] width 294 height 16
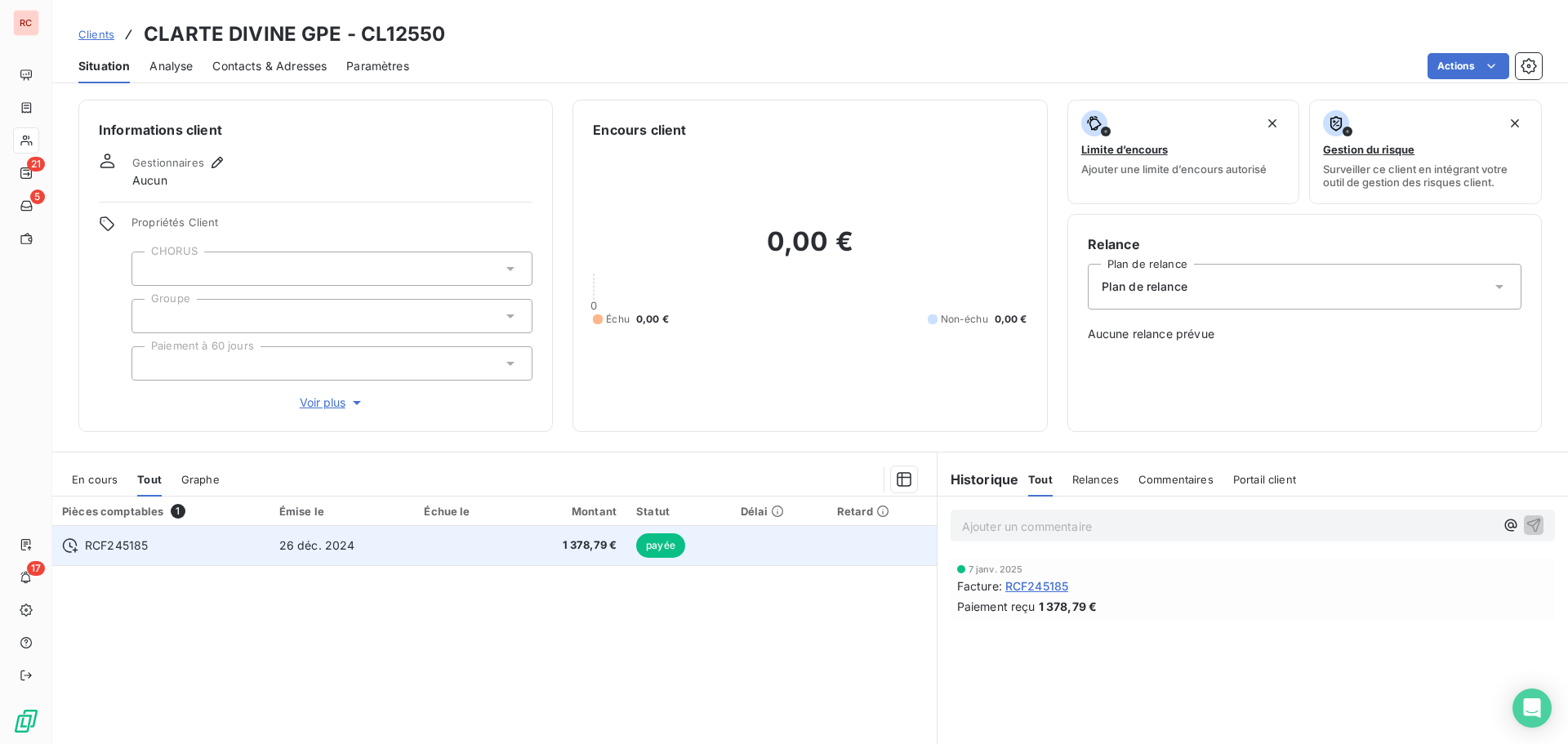
click at [337, 547] on span "26 déc. 2024" at bounding box center [317, 545] width 76 height 14
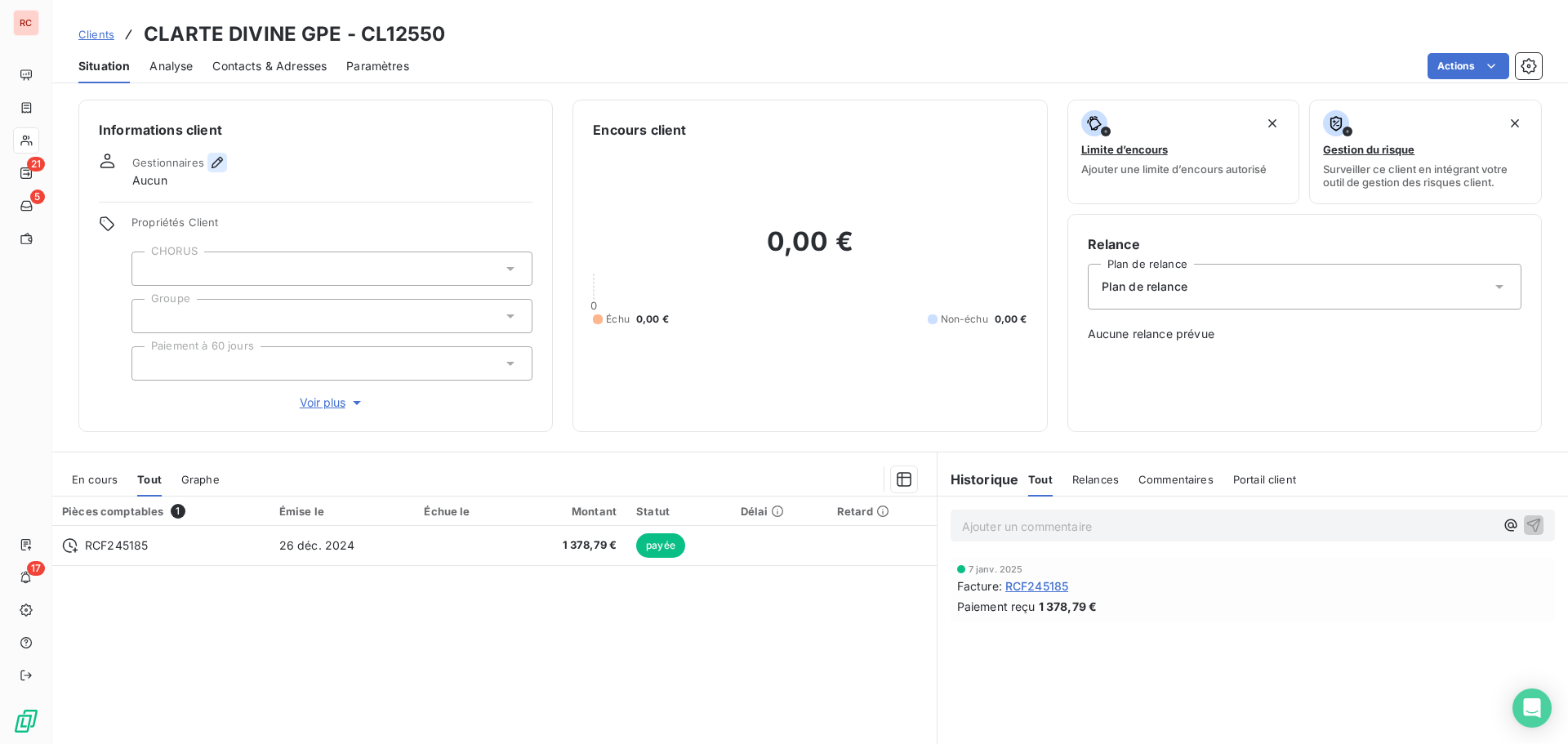
click at [211, 159] on icon "button" at bounding box center [217, 162] width 16 height 16
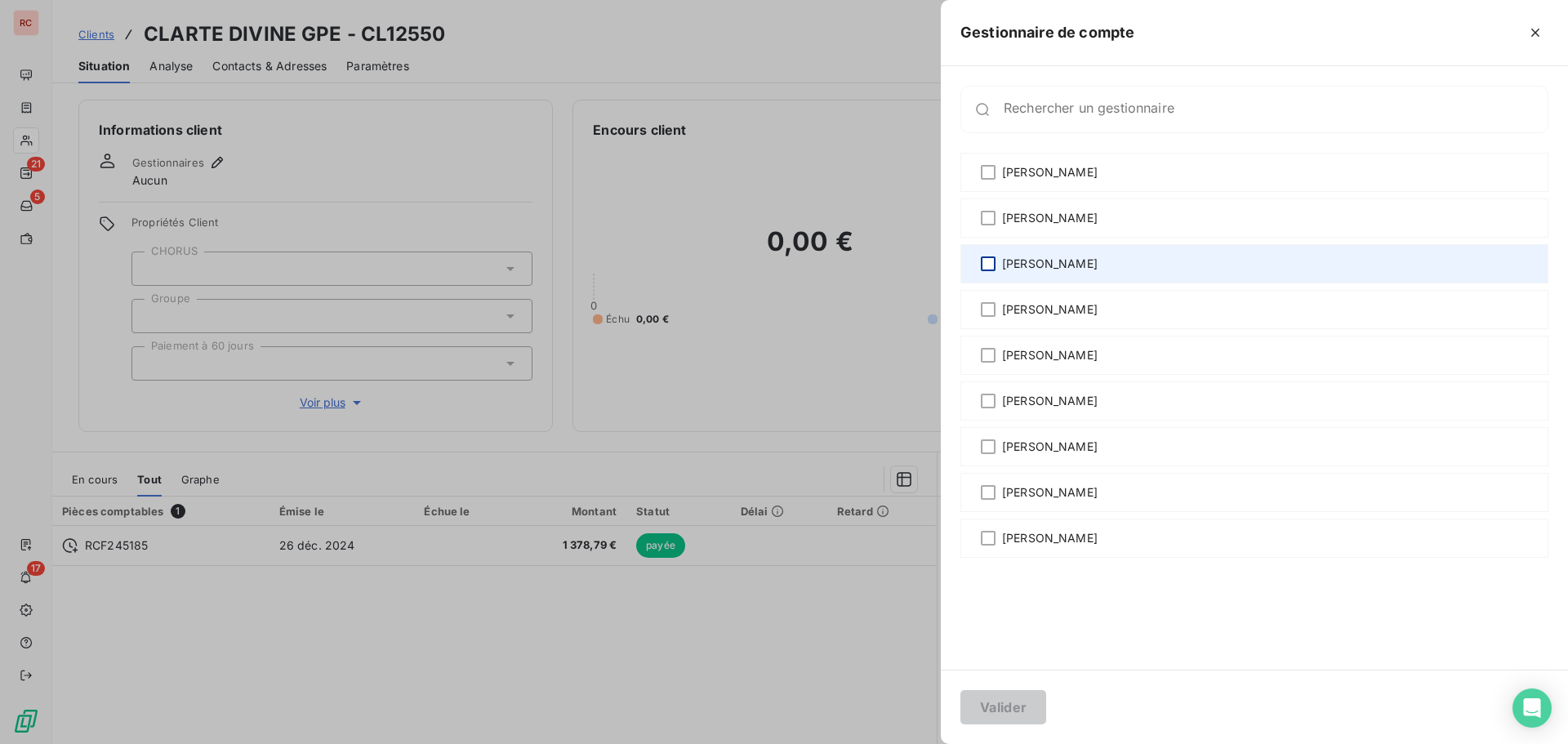
click at [988, 264] on div at bounding box center [988, 263] width 15 height 15
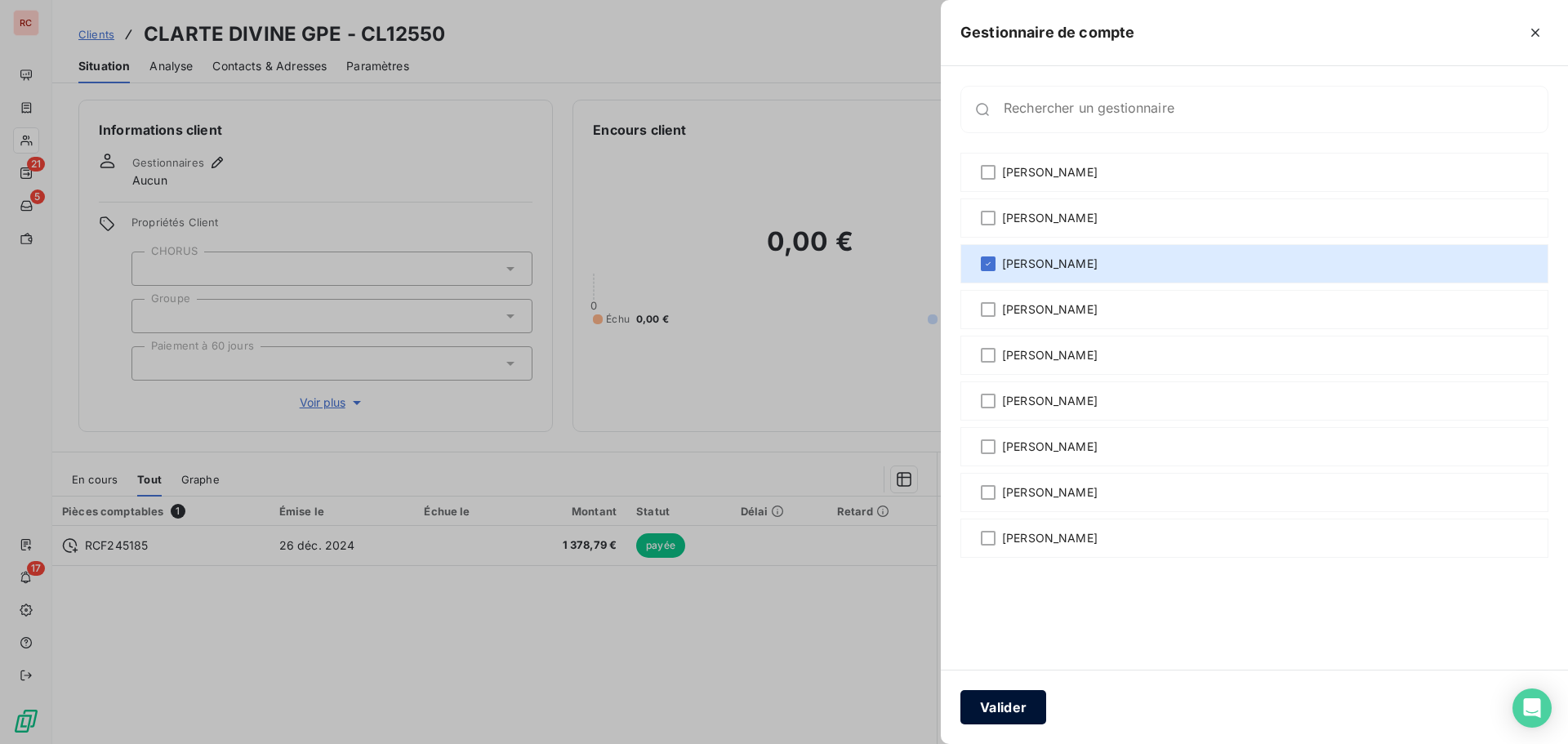
click at [1011, 705] on button "Valider" at bounding box center [1003, 707] width 86 height 34
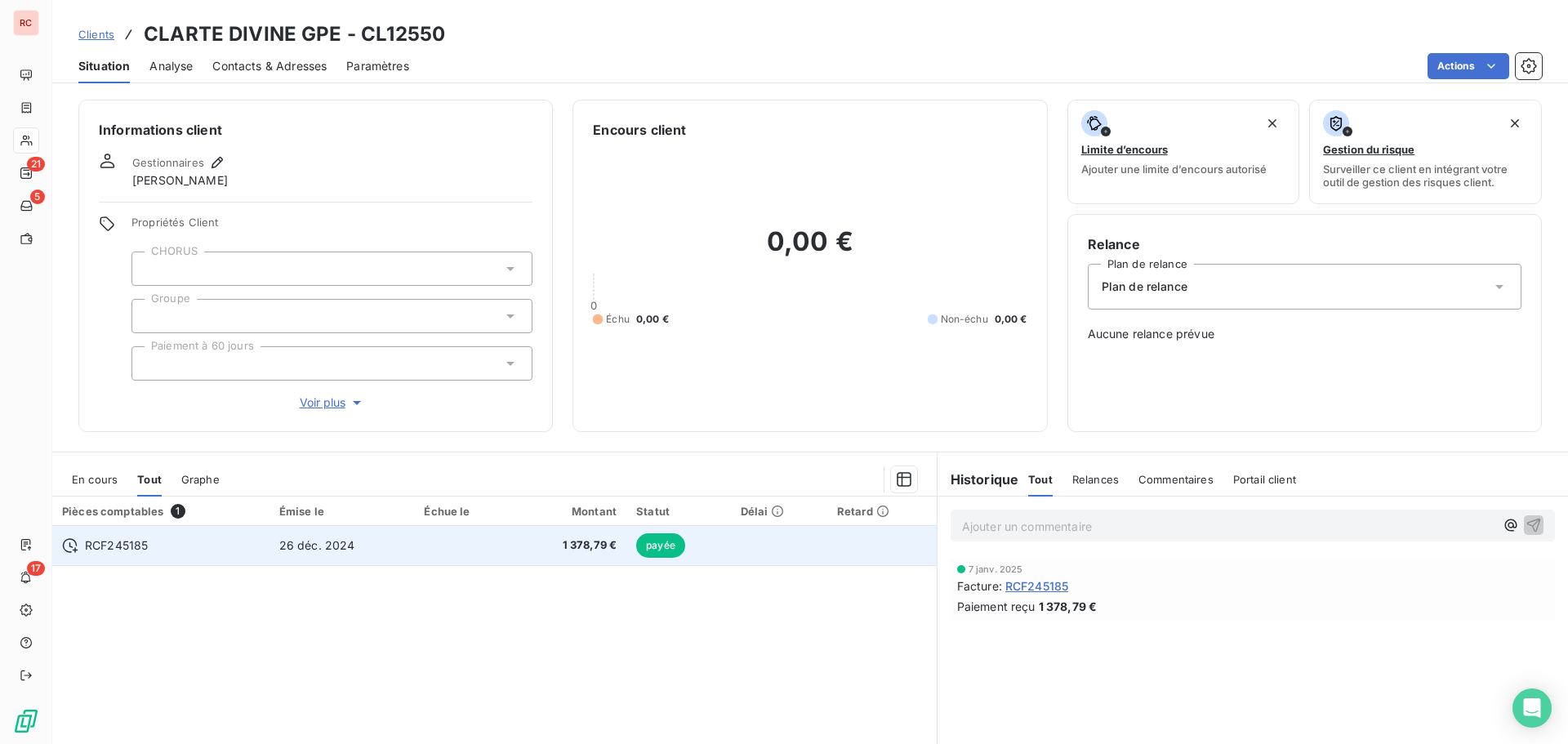
click at [206, 550] on div "RCF245185" at bounding box center [160, 545] width 198 height 16
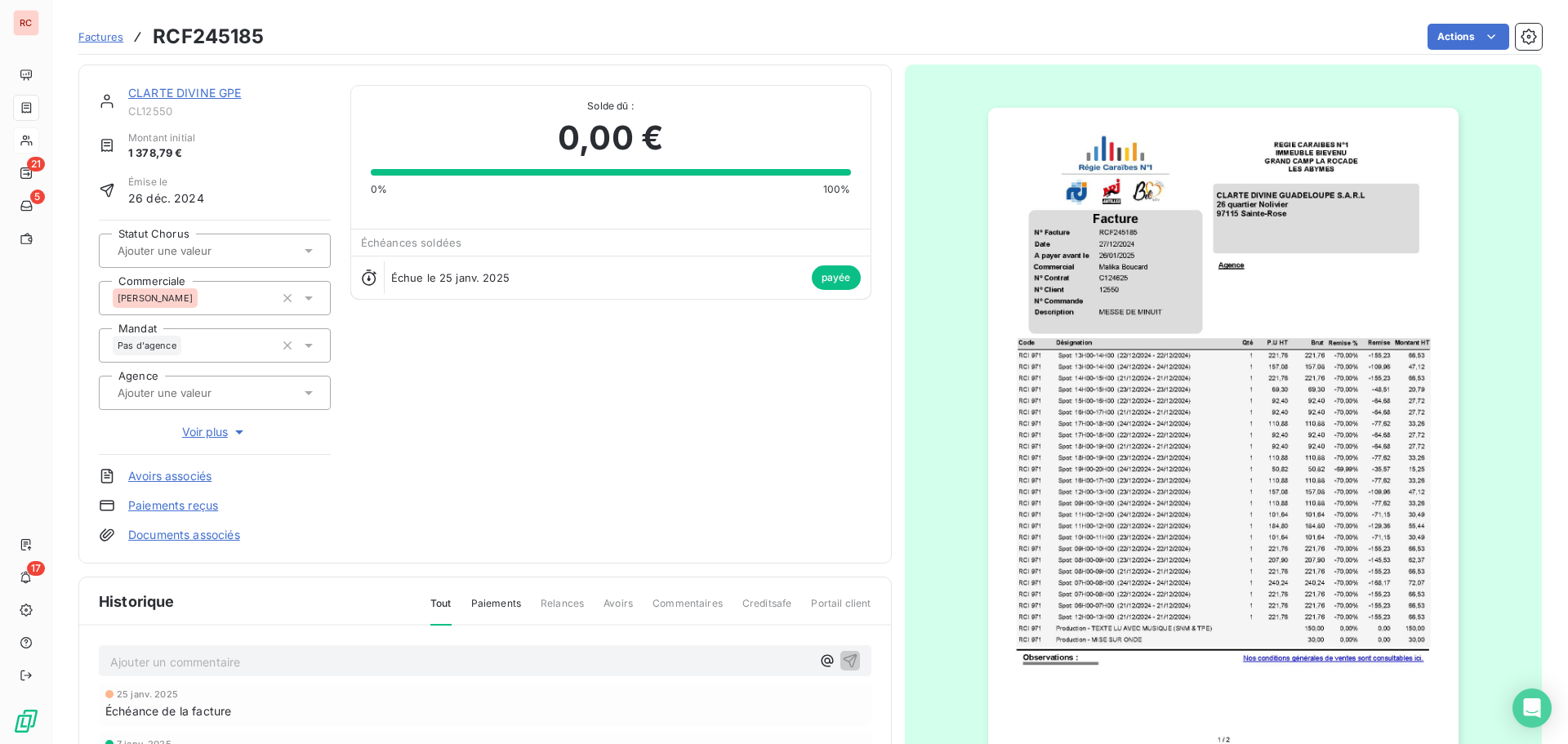
scroll to position [165, 0]
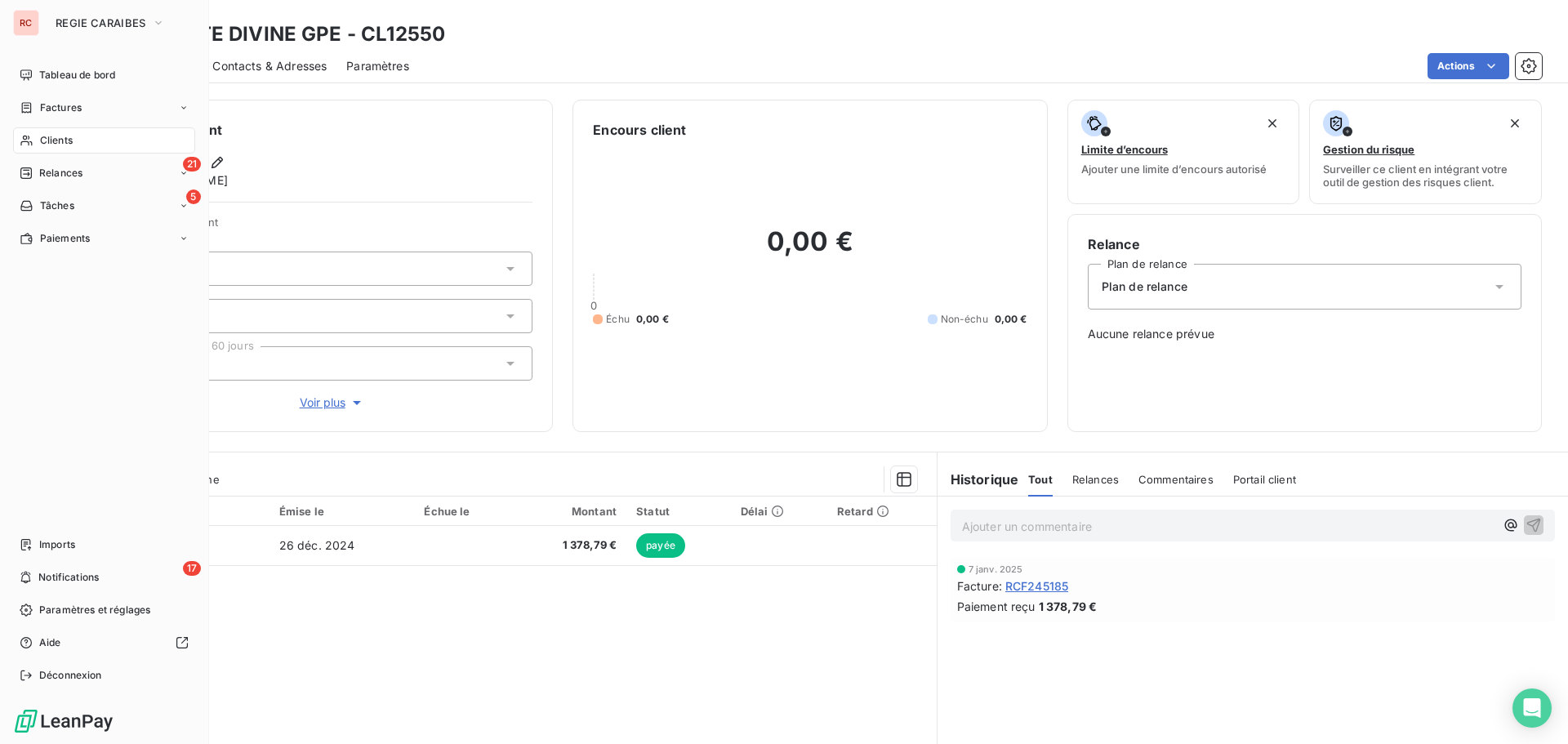
click at [63, 153] on nav "Tableau de bord Factures Clients 21 Relances 5 Tâches Paiements" at bounding box center [104, 156] width 183 height 189
click at [63, 144] on span "Clients" at bounding box center [57, 140] width 33 height 15
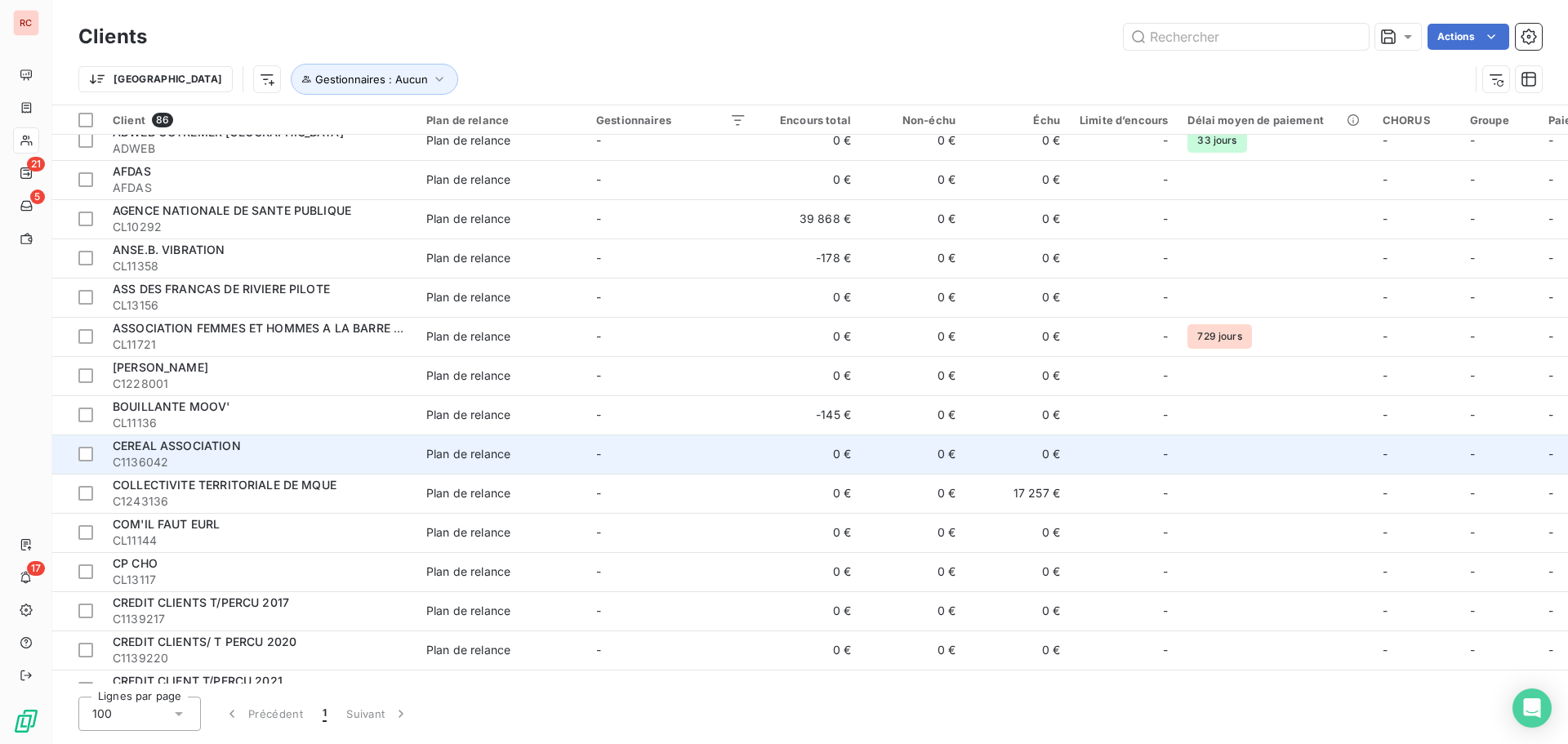
scroll to position [81, 0]
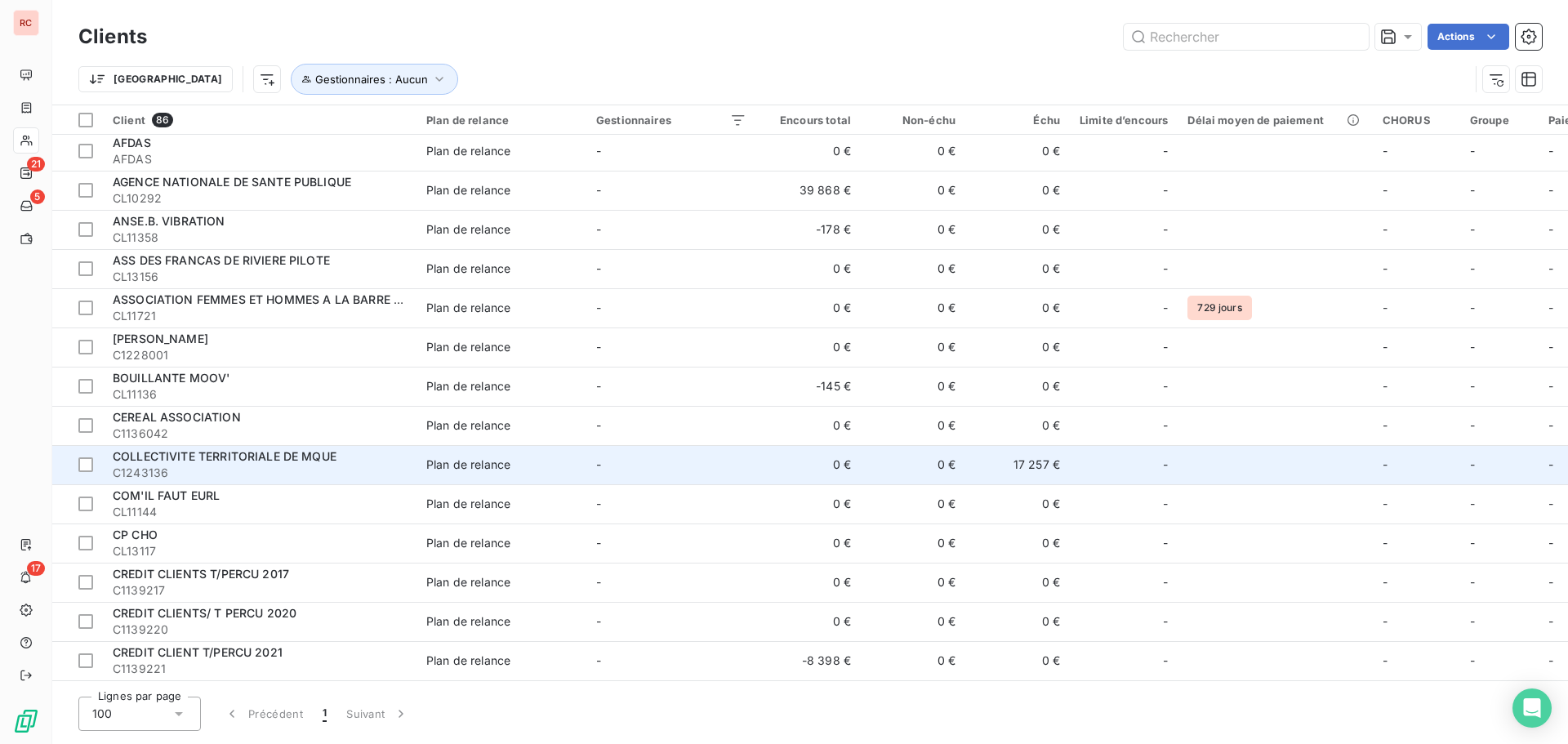
click at [261, 483] on td "COLLECTIVITE TERRITORIALE DE MQUE C1243136" at bounding box center [260, 465] width 314 height 39
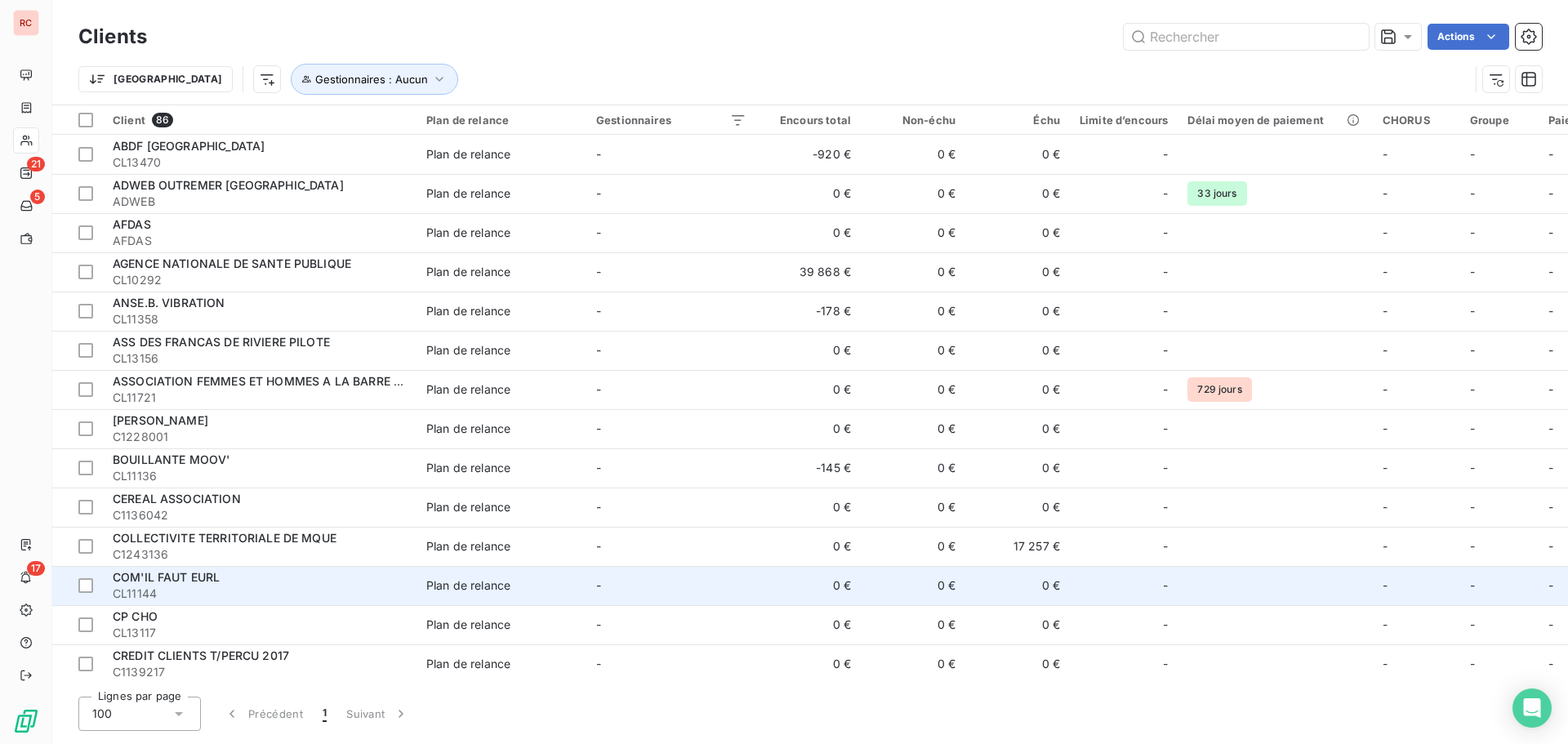
click at [253, 585] on div "COM'IL FAUT EURL" at bounding box center [260, 577] width 294 height 16
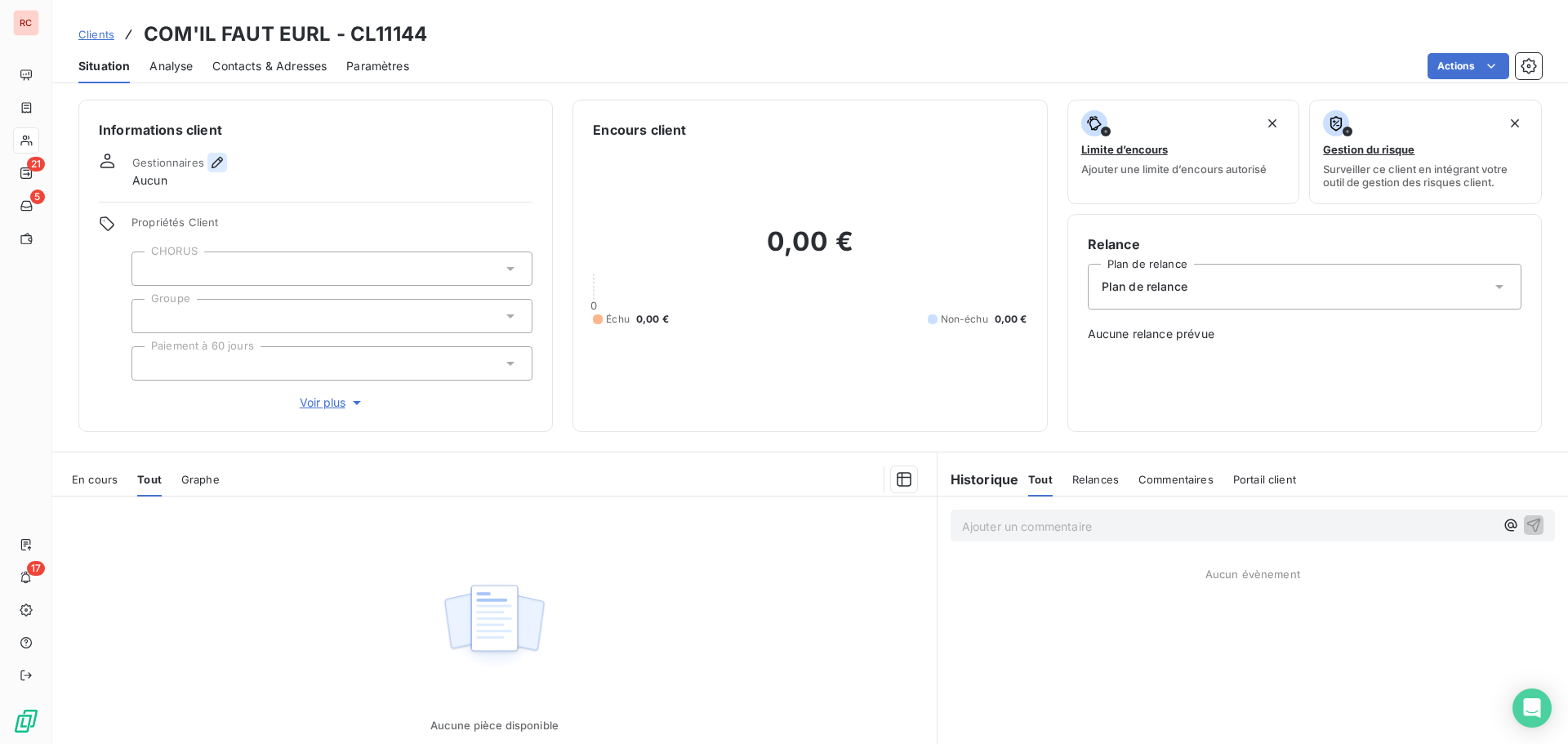
click at [218, 154] on icon "button" at bounding box center [217, 162] width 16 height 16
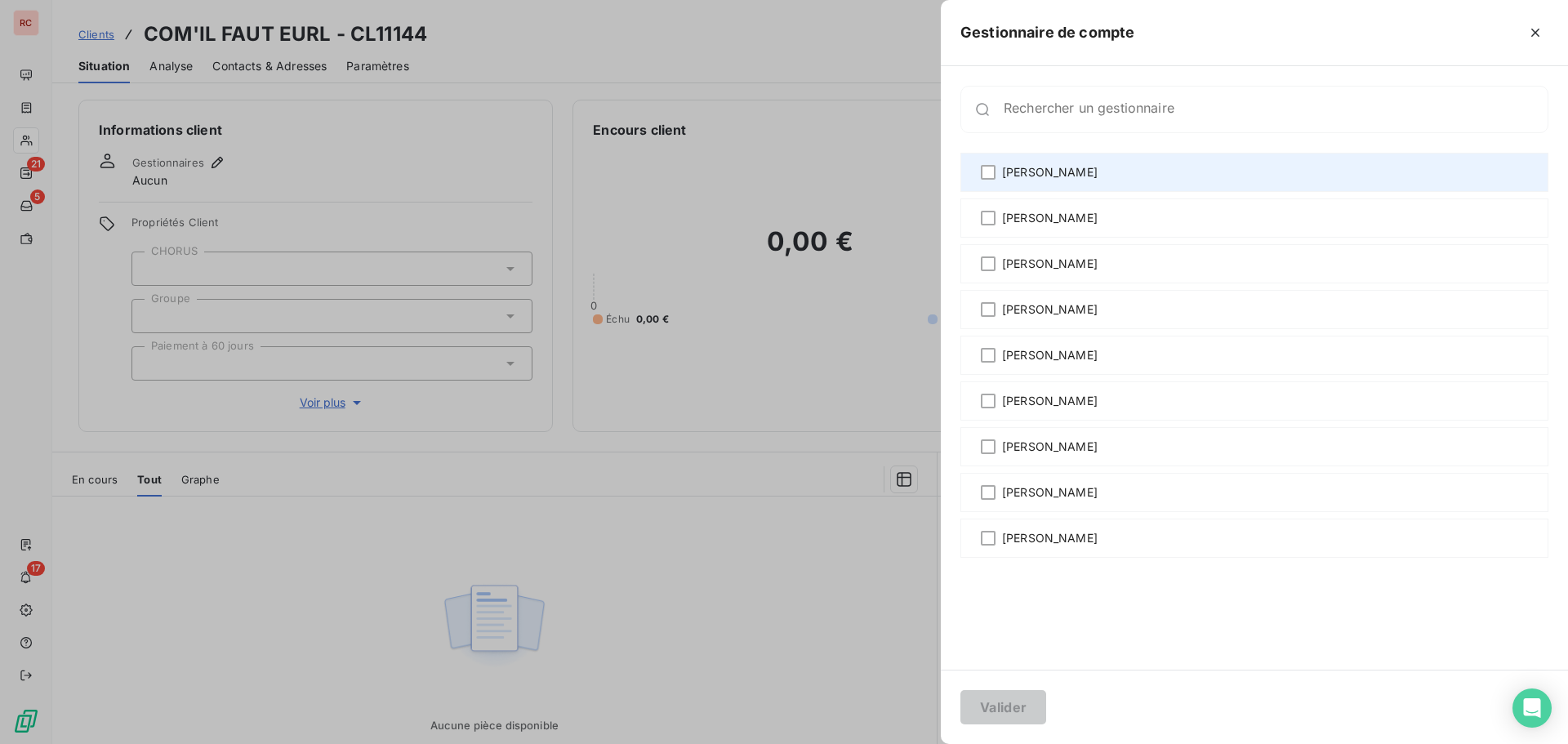
click at [1026, 183] on div "[PERSON_NAME]" at bounding box center [1254, 172] width 588 height 39
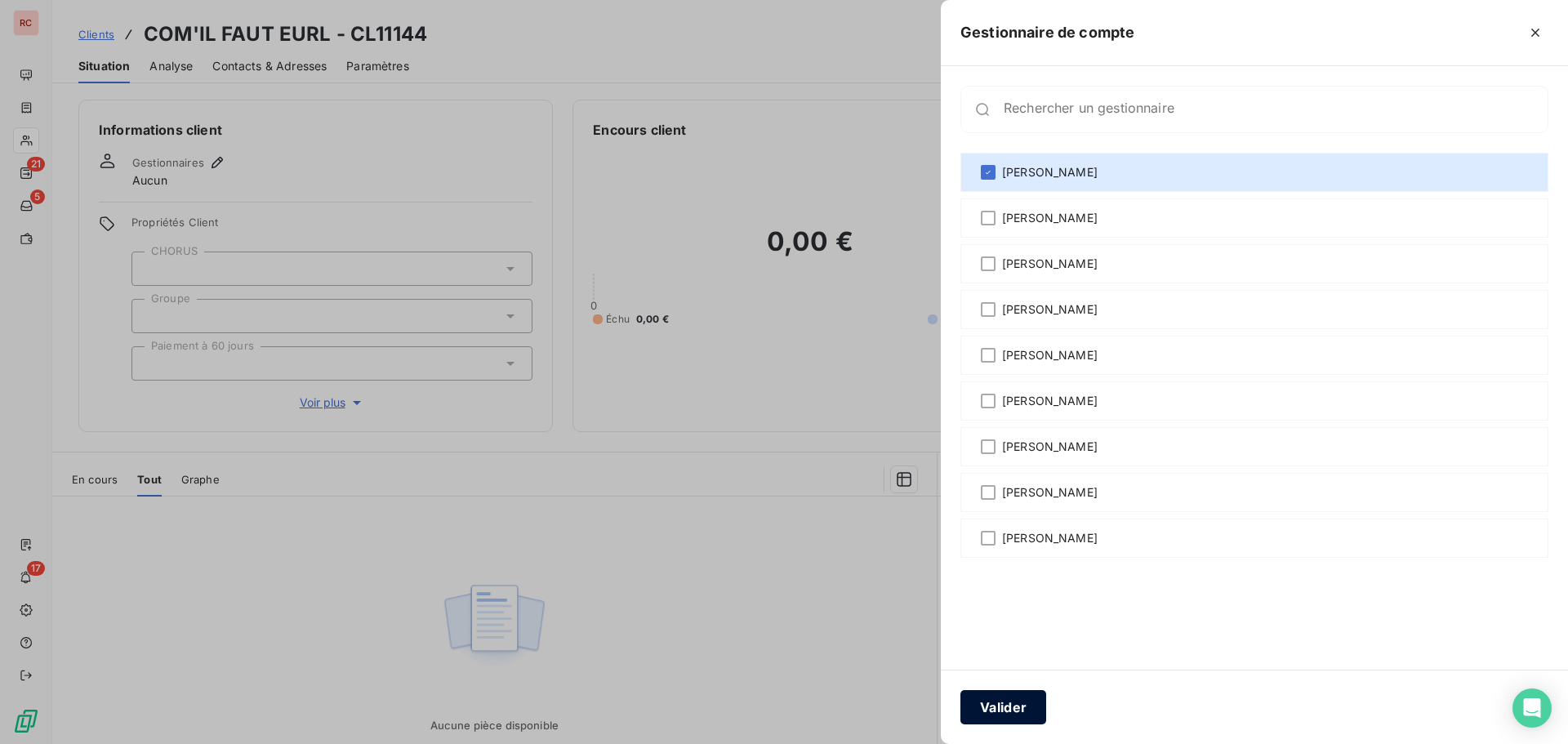
click at [996, 705] on button "Valider" at bounding box center [1003, 707] width 86 height 34
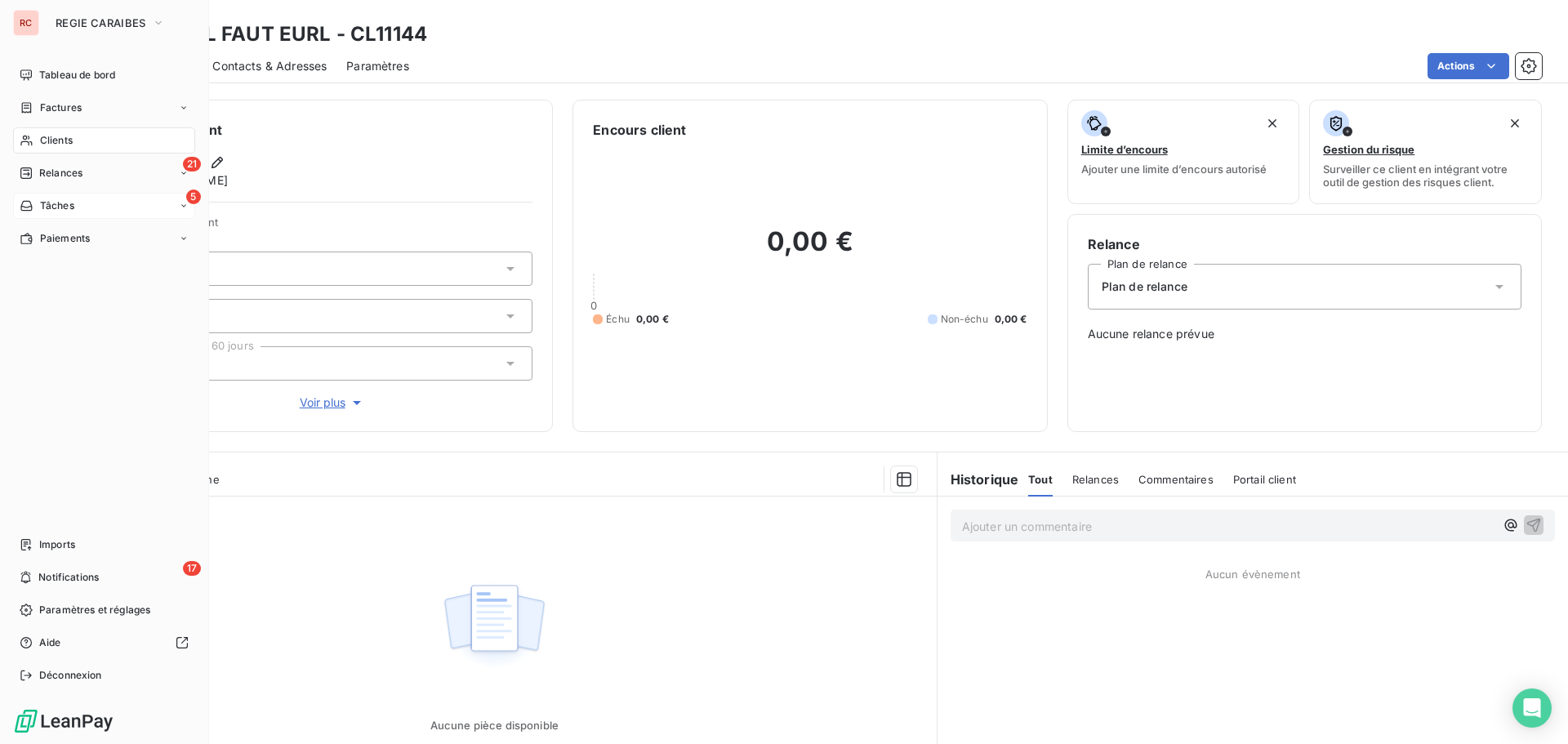
drag, startPoint x: 61, startPoint y: 143, endPoint x: 176, endPoint y: 195, distance: 126.2
click at [61, 143] on span "Clients" at bounding box center [57, 140] width 33 height 15
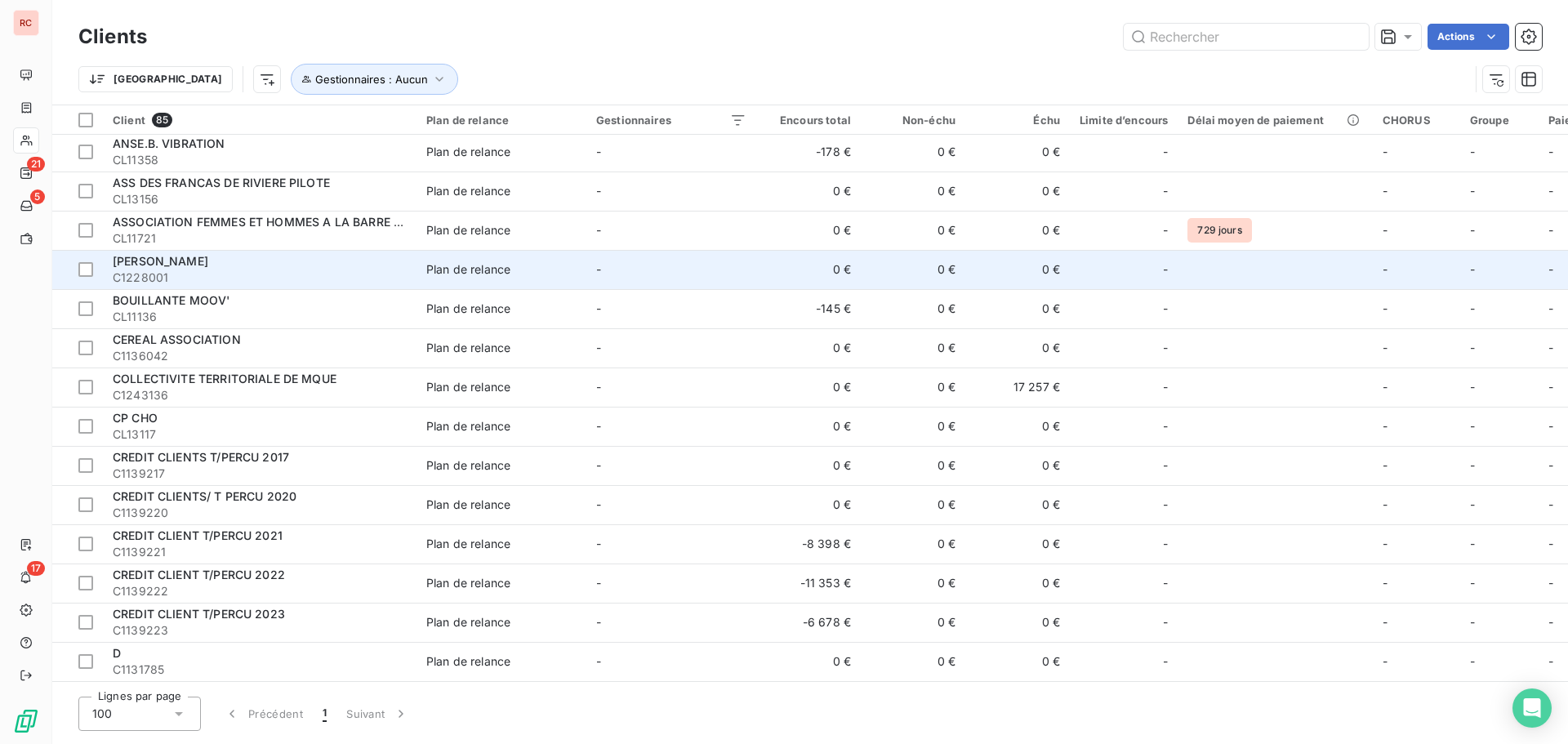
scroll to position [164, 0]
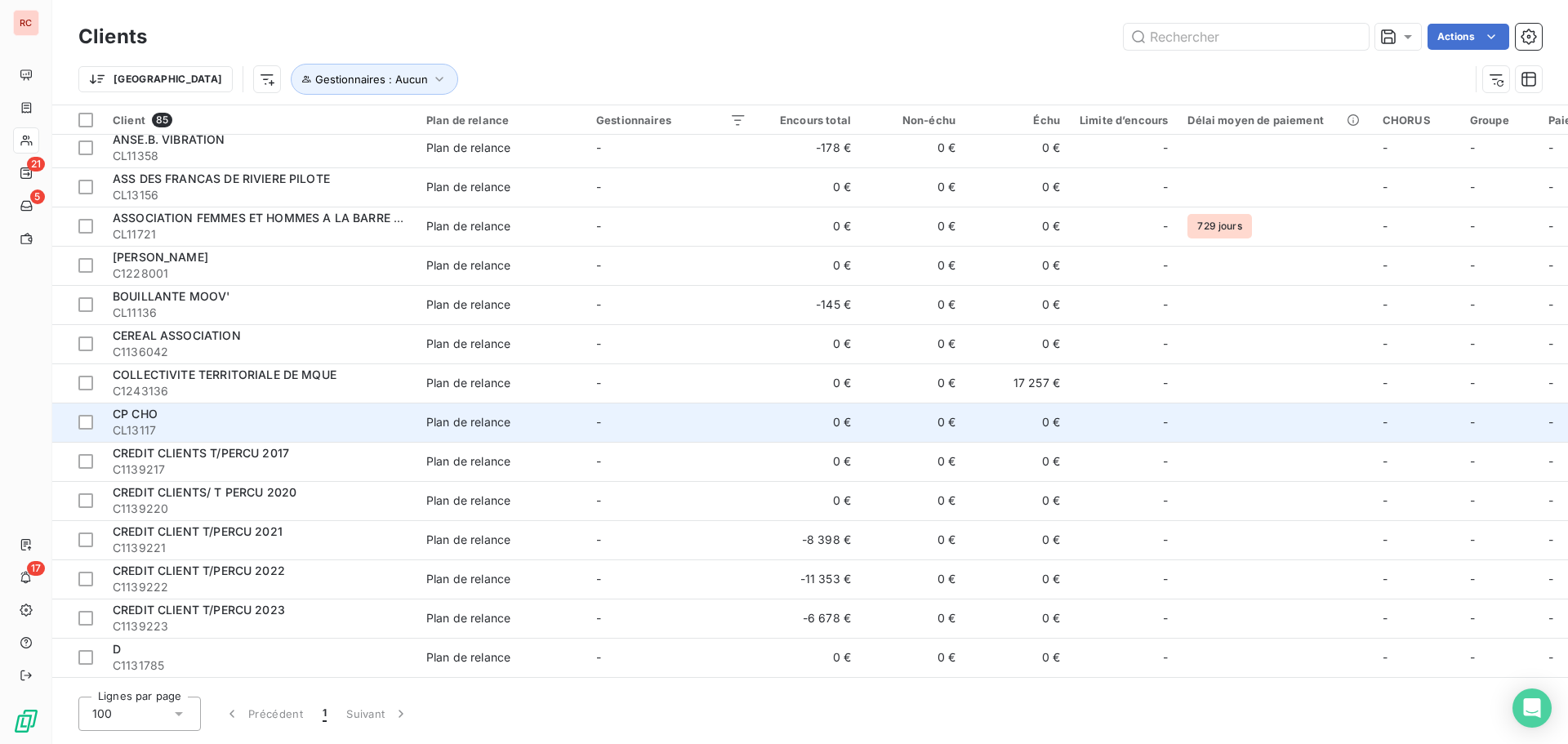
click at [257, 411] on div "CP CHO" at bounding box center [260, 414] width 294 height 16
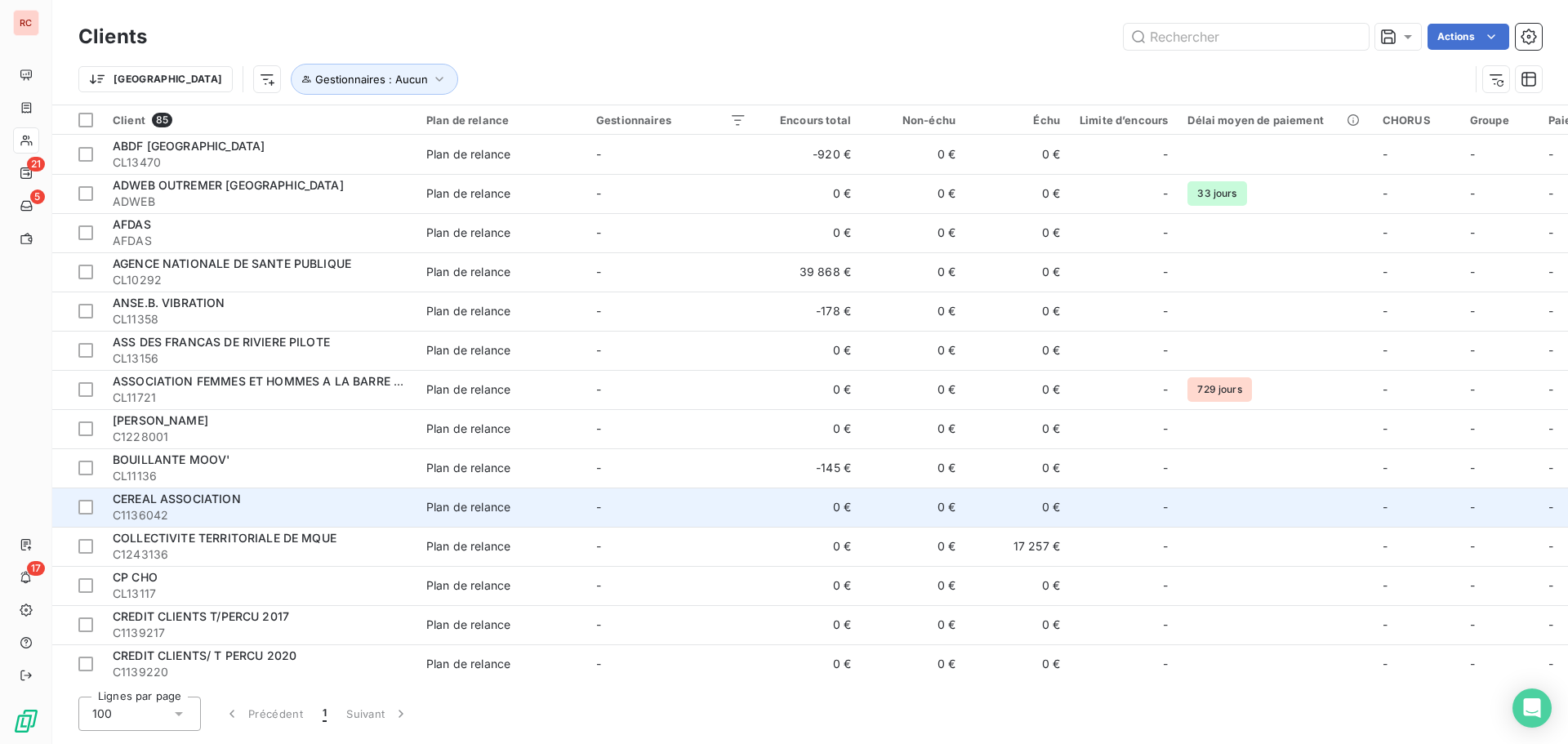
scroll to position [81, 0]
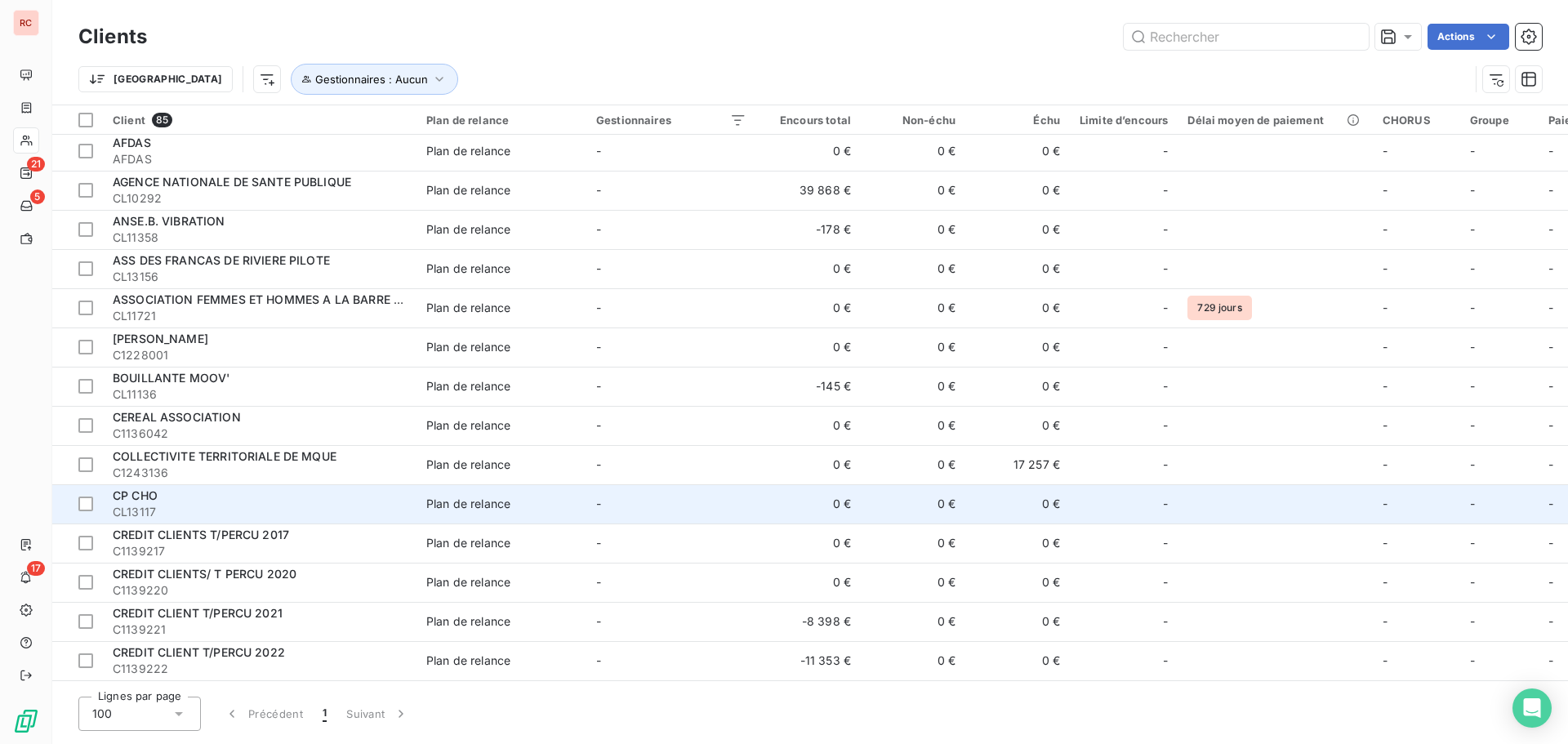
click at [299, 501] on div "CP CHO" at bounding box center [260, 495] width 294 height 16
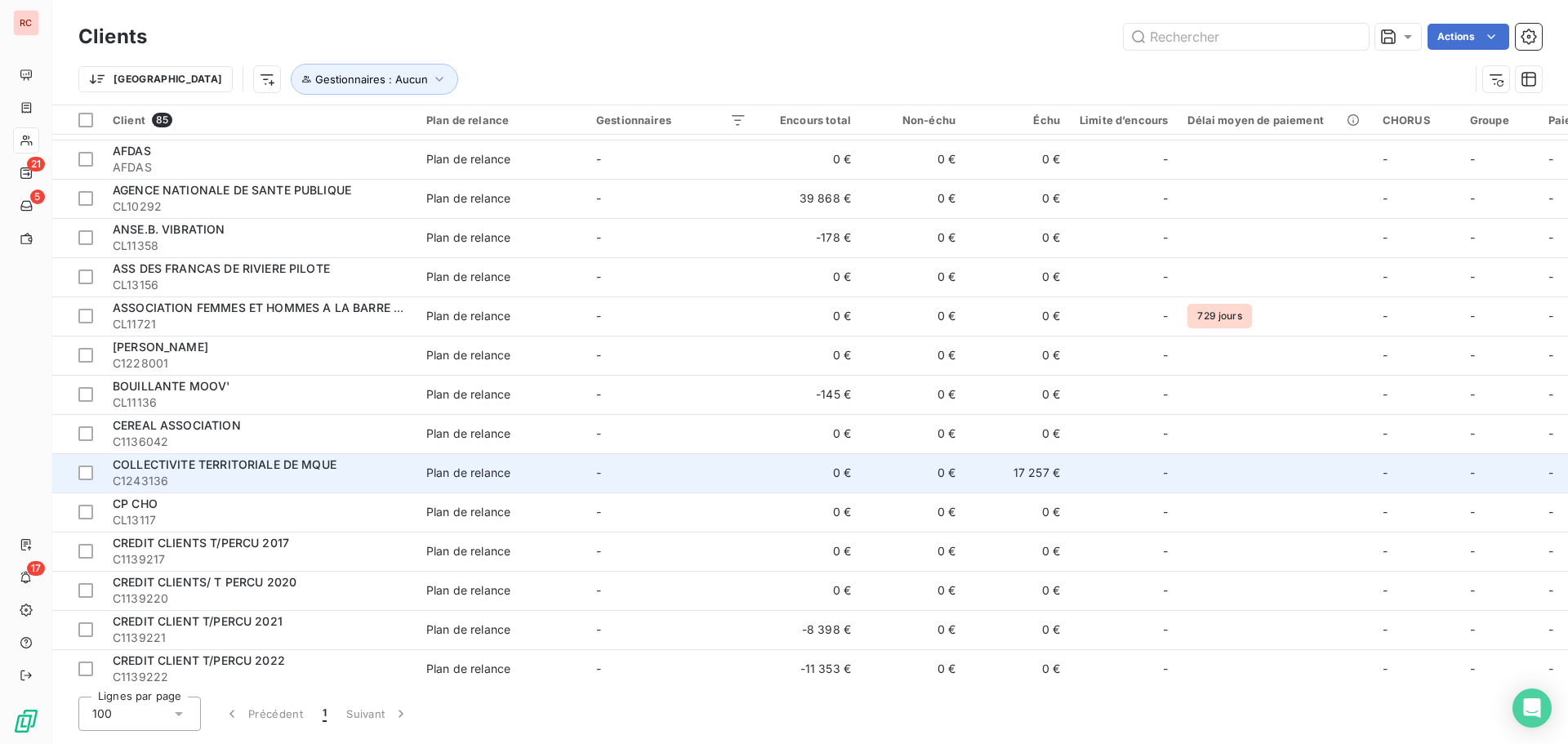
scroll to position [164, 0]
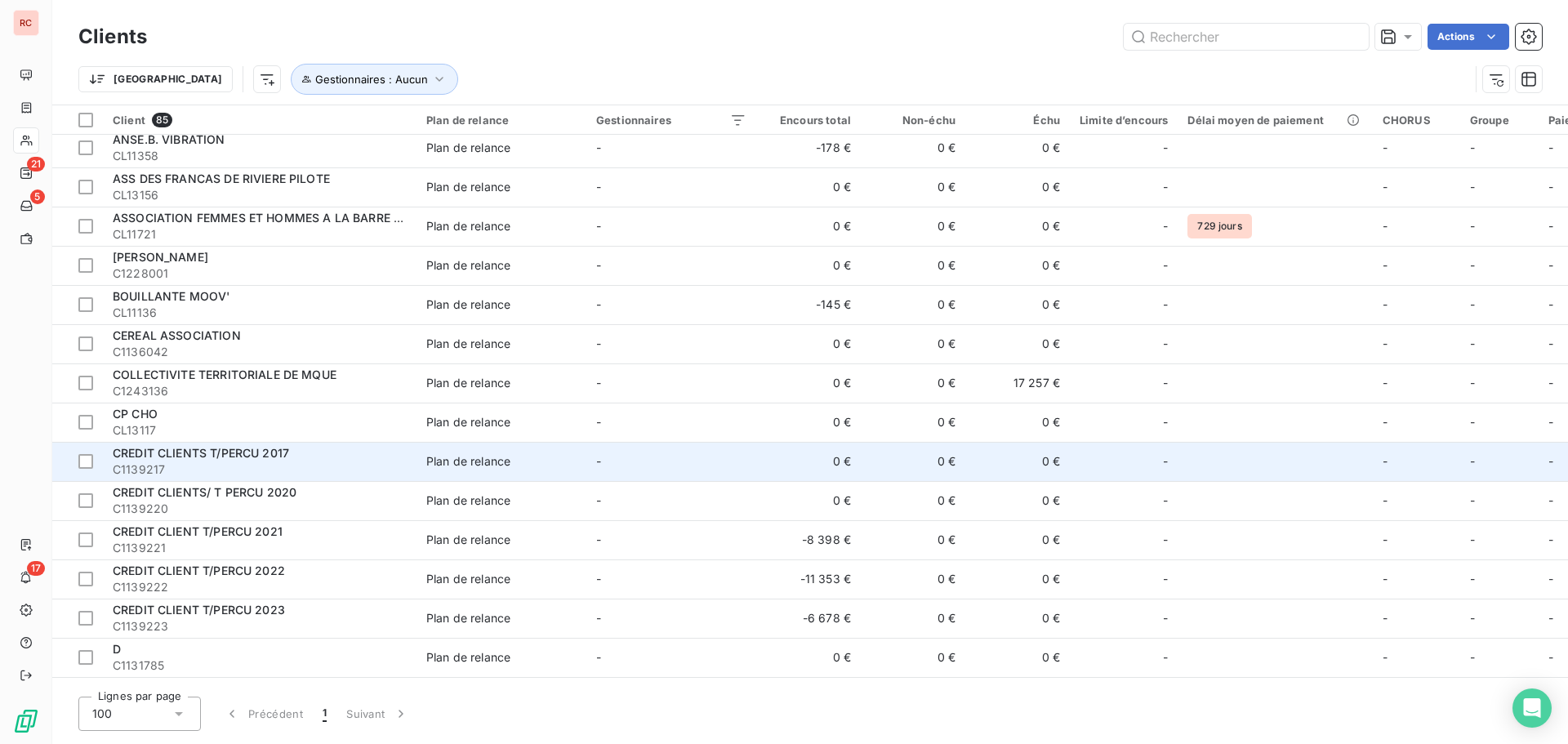
click at [264, 460] on div "CREDIT CLIENTS T/PERCU 2017" at bounding box center [260, 453] width 294 height 16
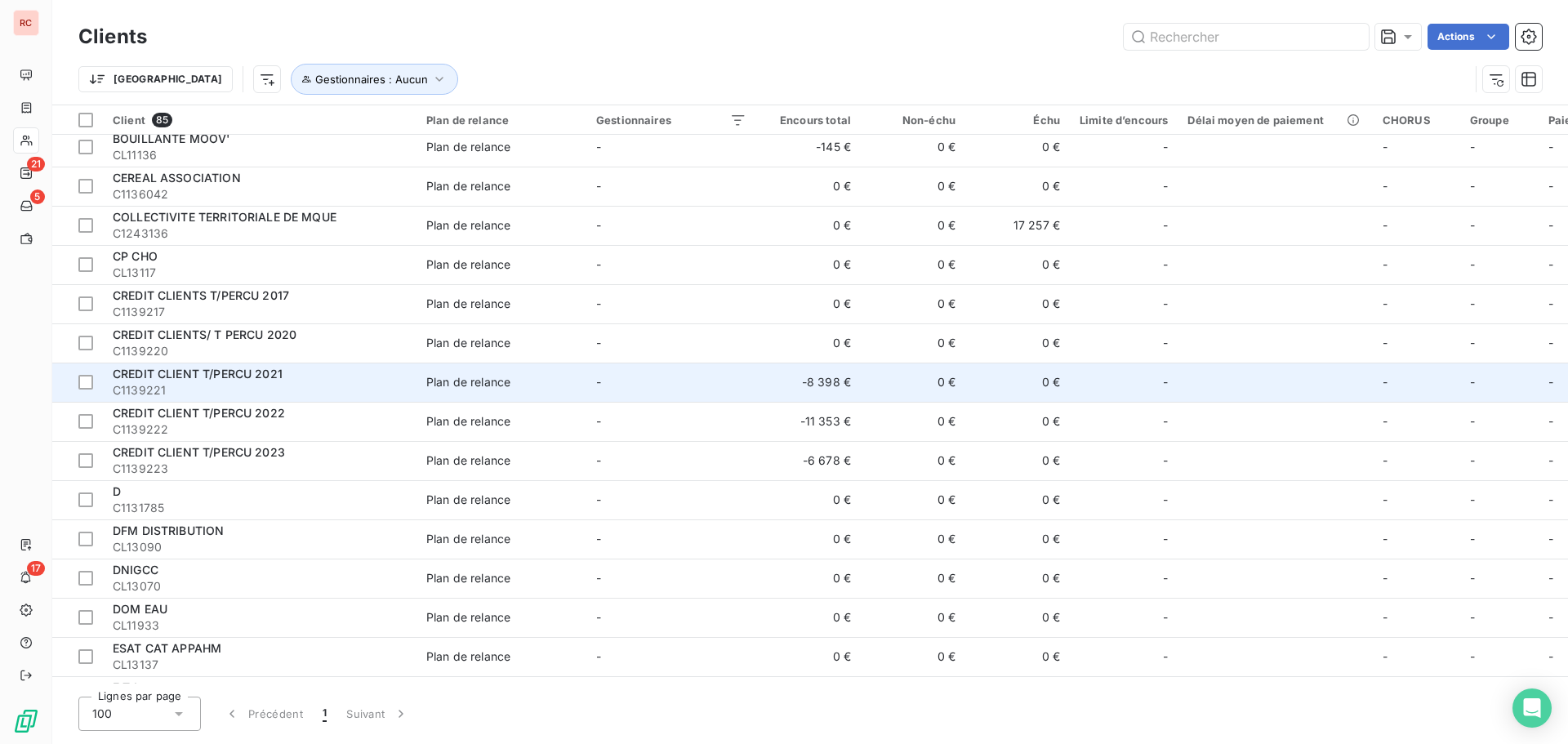
scroll to position [327, 0]
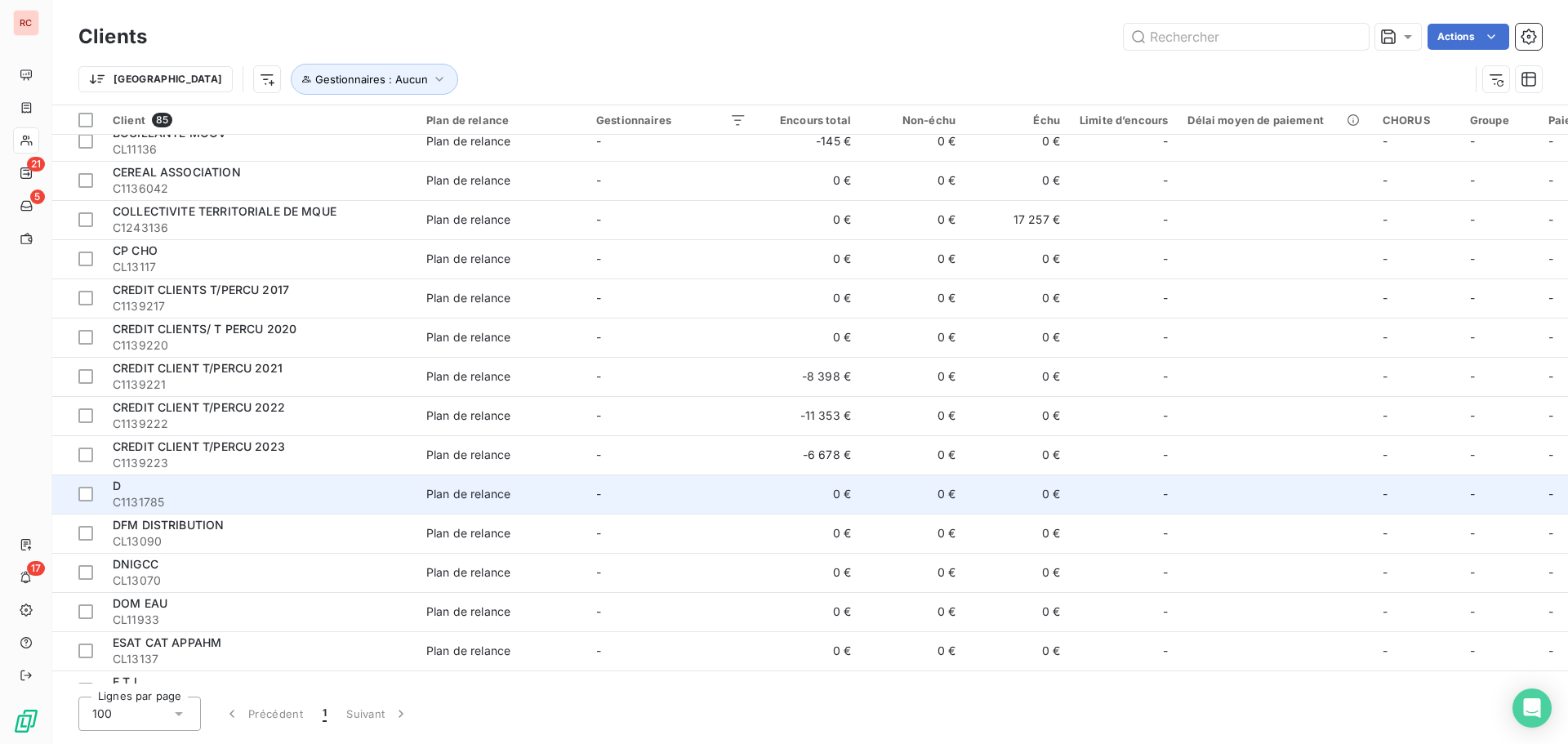
click at [255, 502] on span "C1131785" at bounding box center [260, 502] width 294 height 16
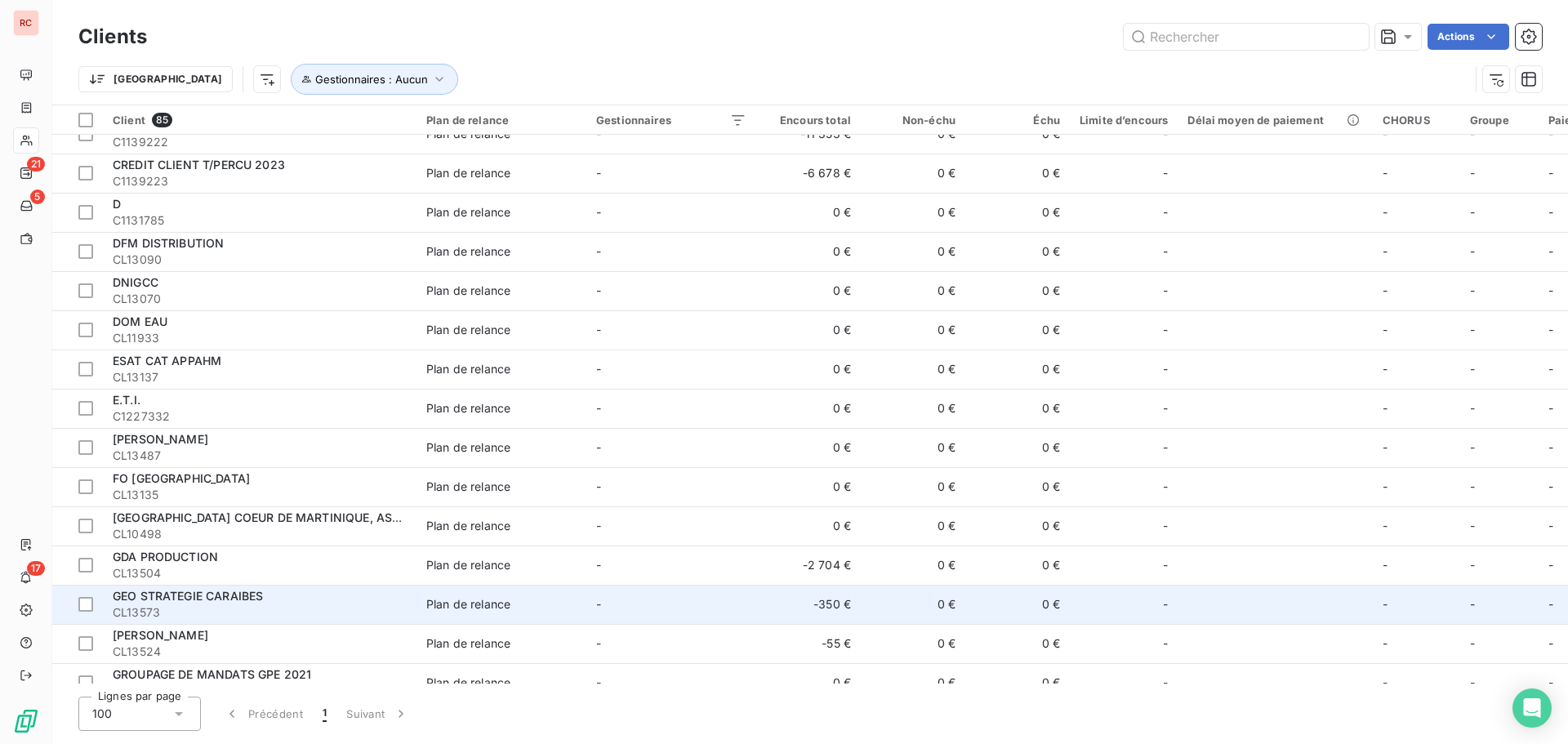
scroll to position [572, 0]
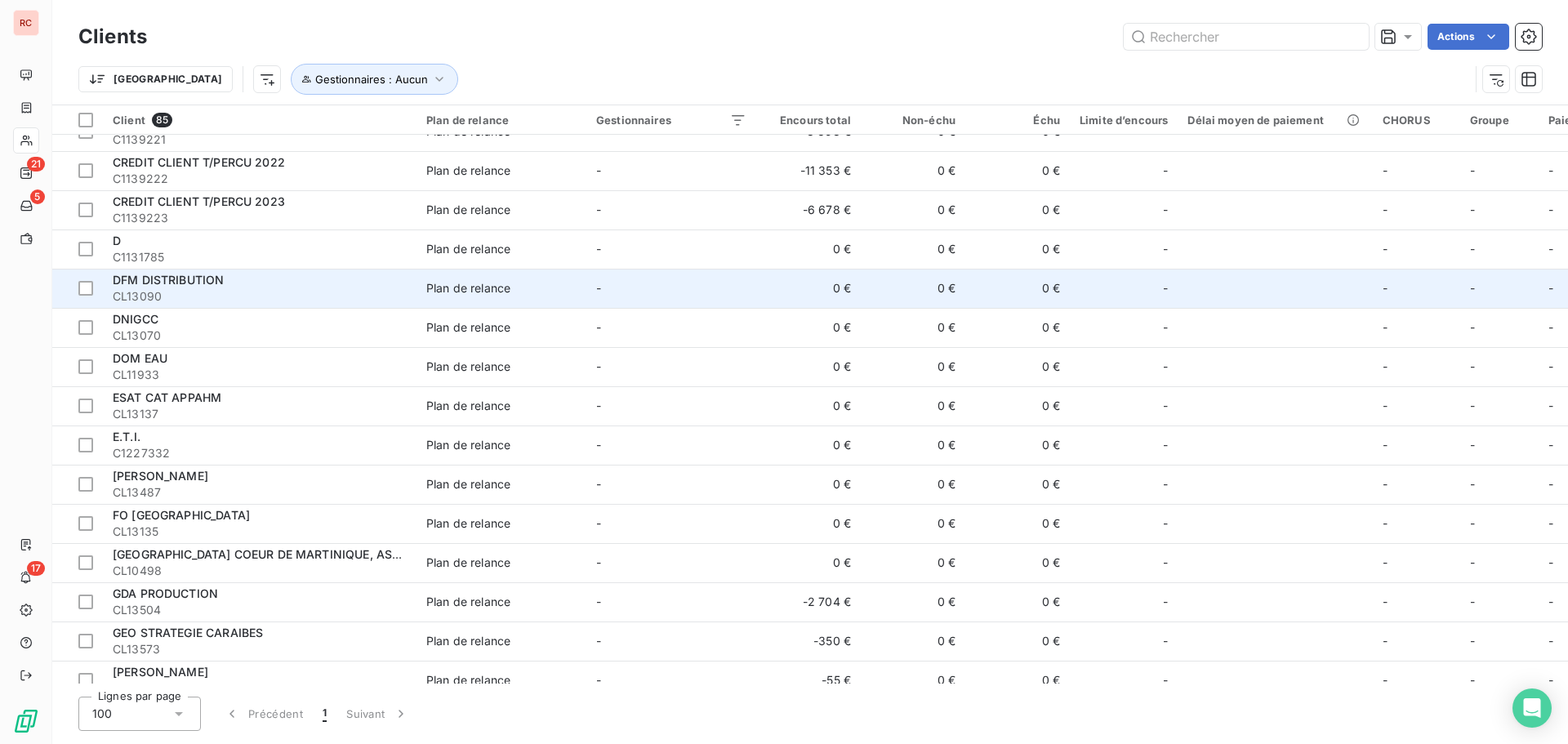
click at [225, 294] on span "CL13090" at bounding box center [260, 296] width 294 height 16
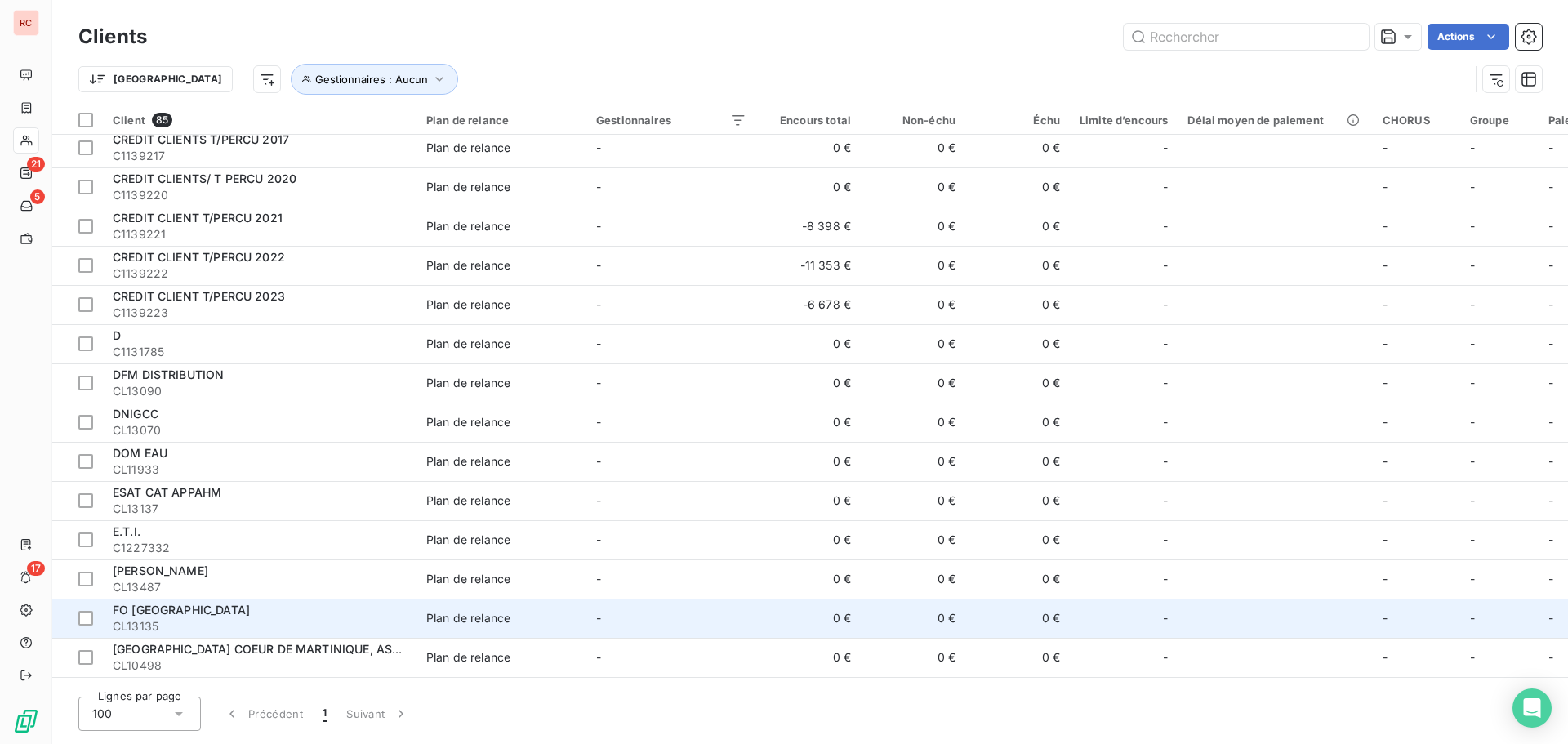
scroll to position [572, 0]
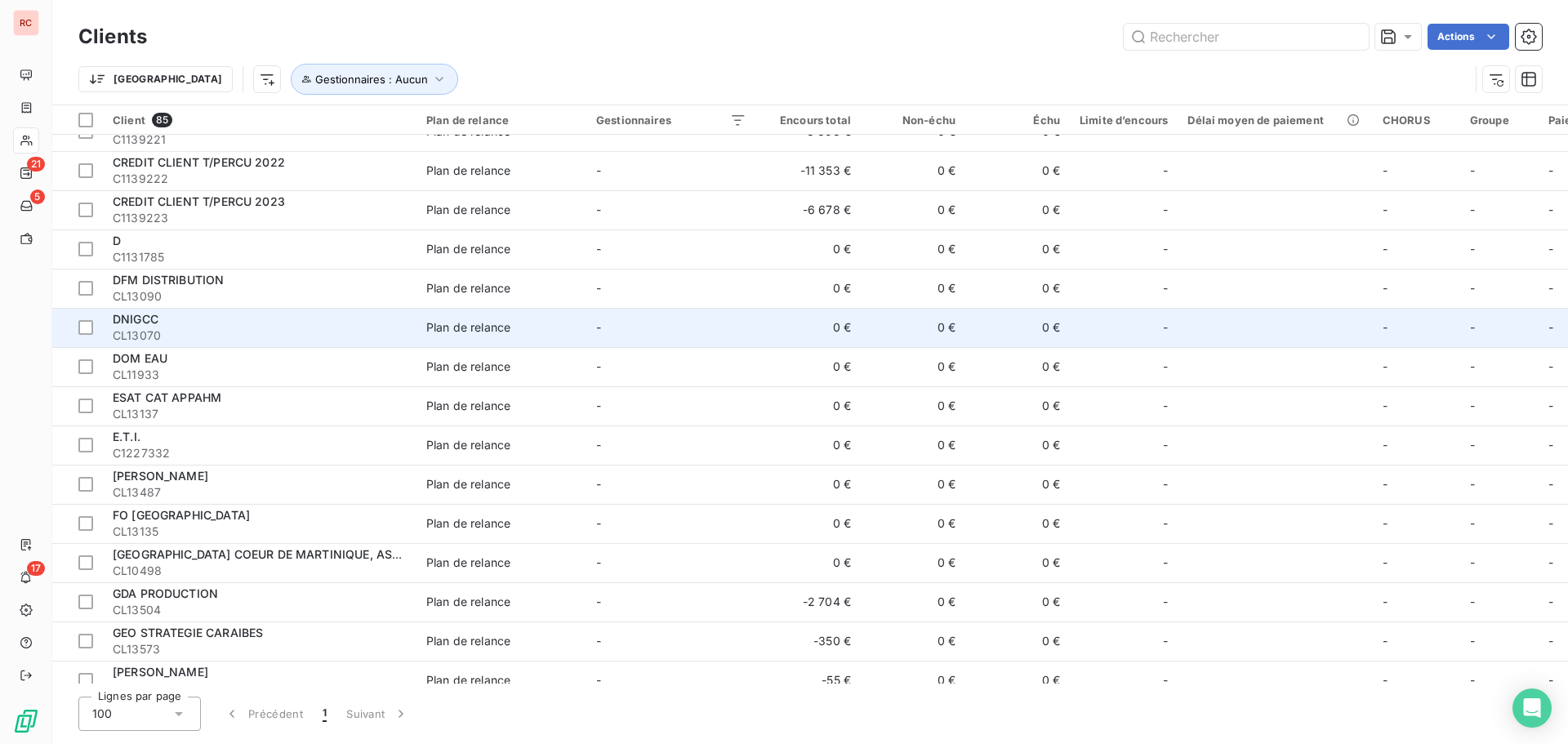
click at [242, 337] on span "CL13070" at bounding box center [260, 335] width 294 height 16
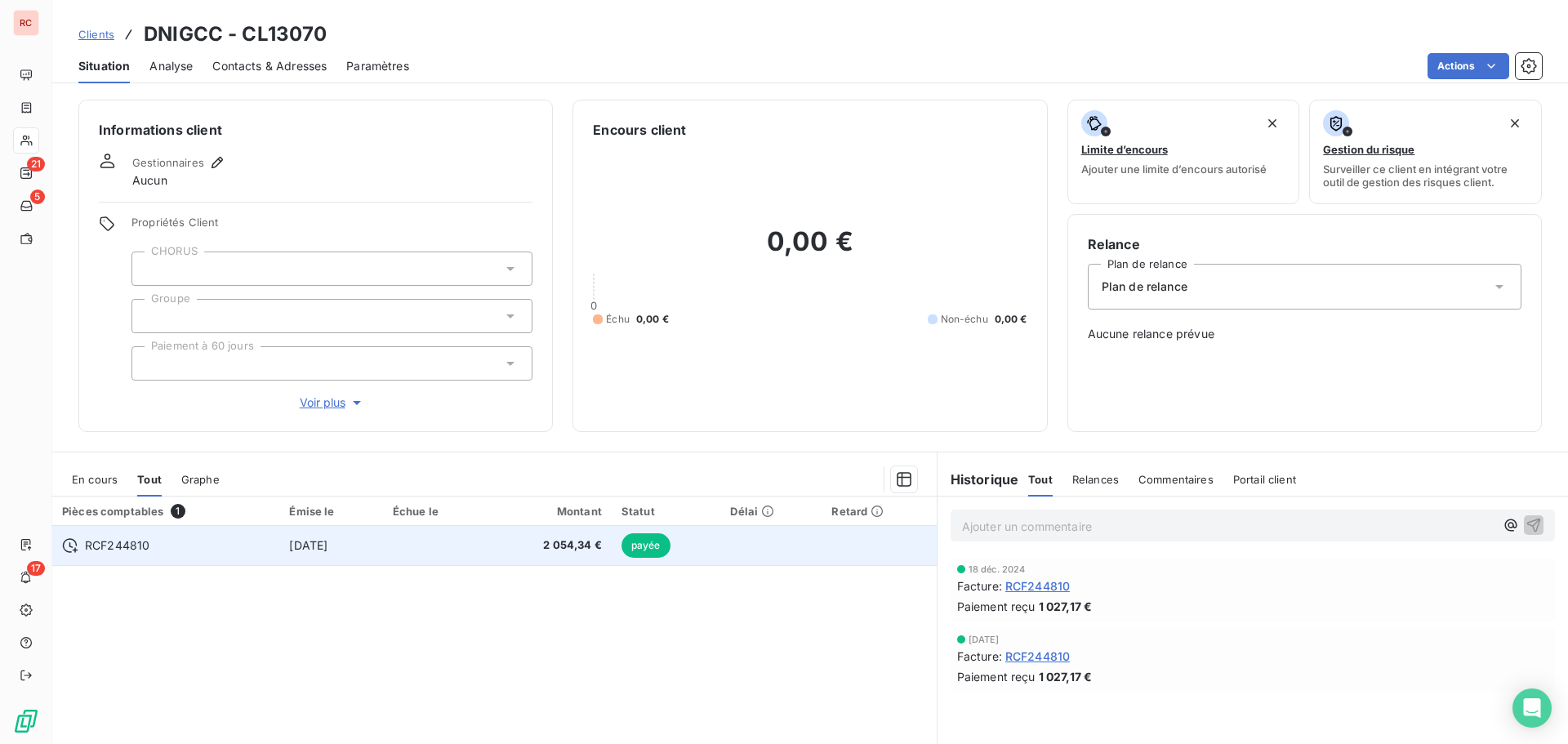
click at [420, 557] on td at bounding box center [435, 546] width 105 height 39
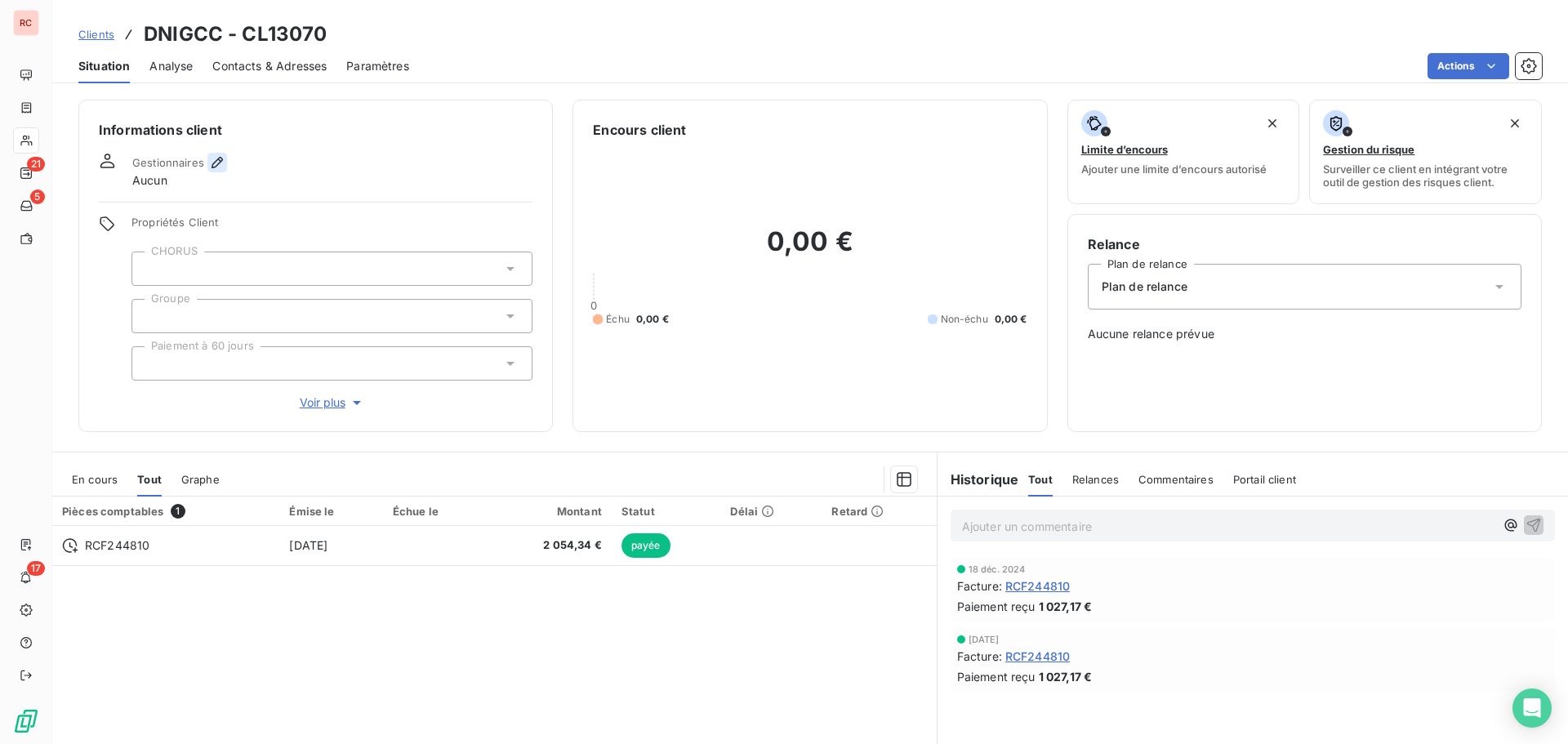
click at [222, 165] on icon "button" at bounding box center [217, 162] width 16 height 16
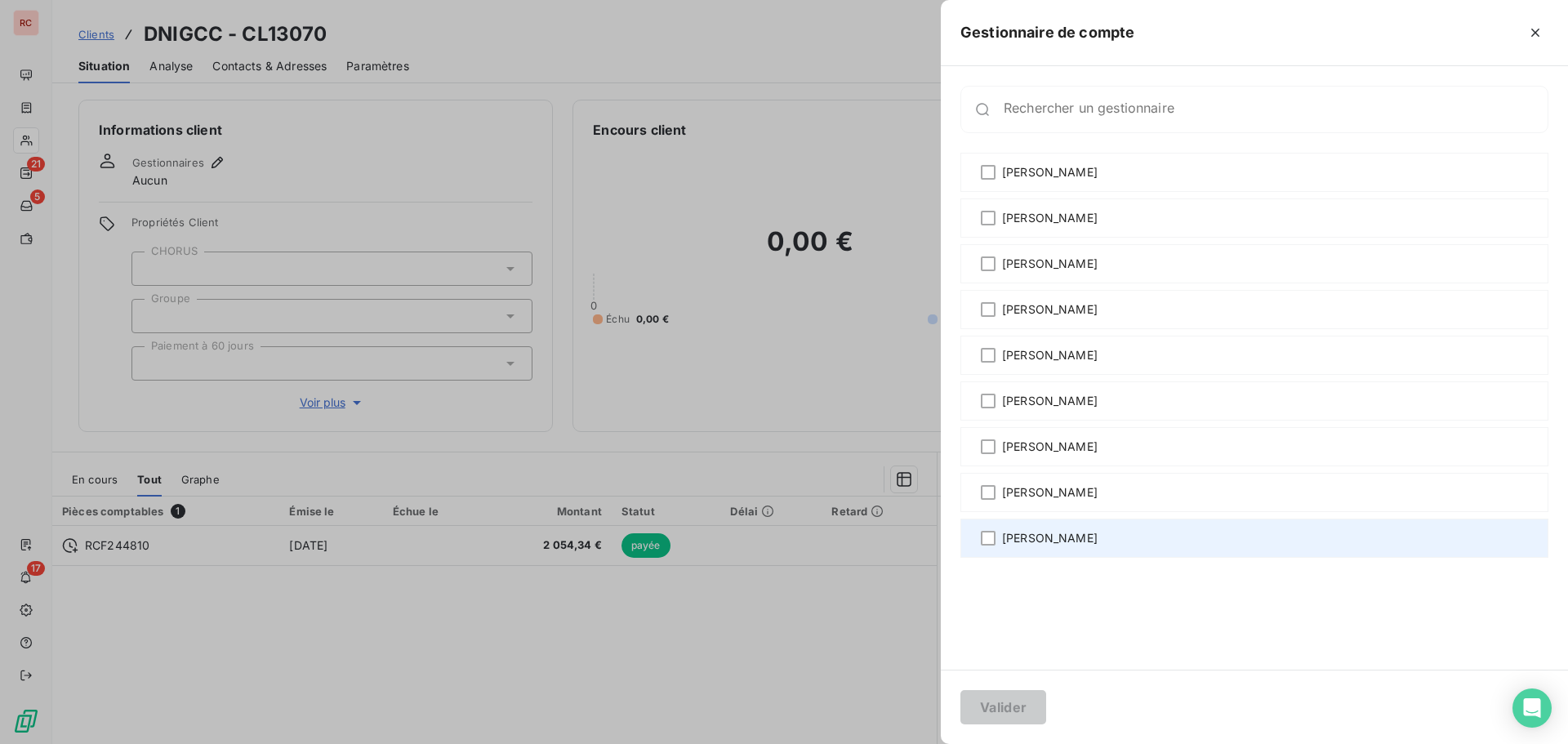
click at [1032, 540] on span "[PERSON_NAME]" at bounding box center [1050, 538] width 96 height 16
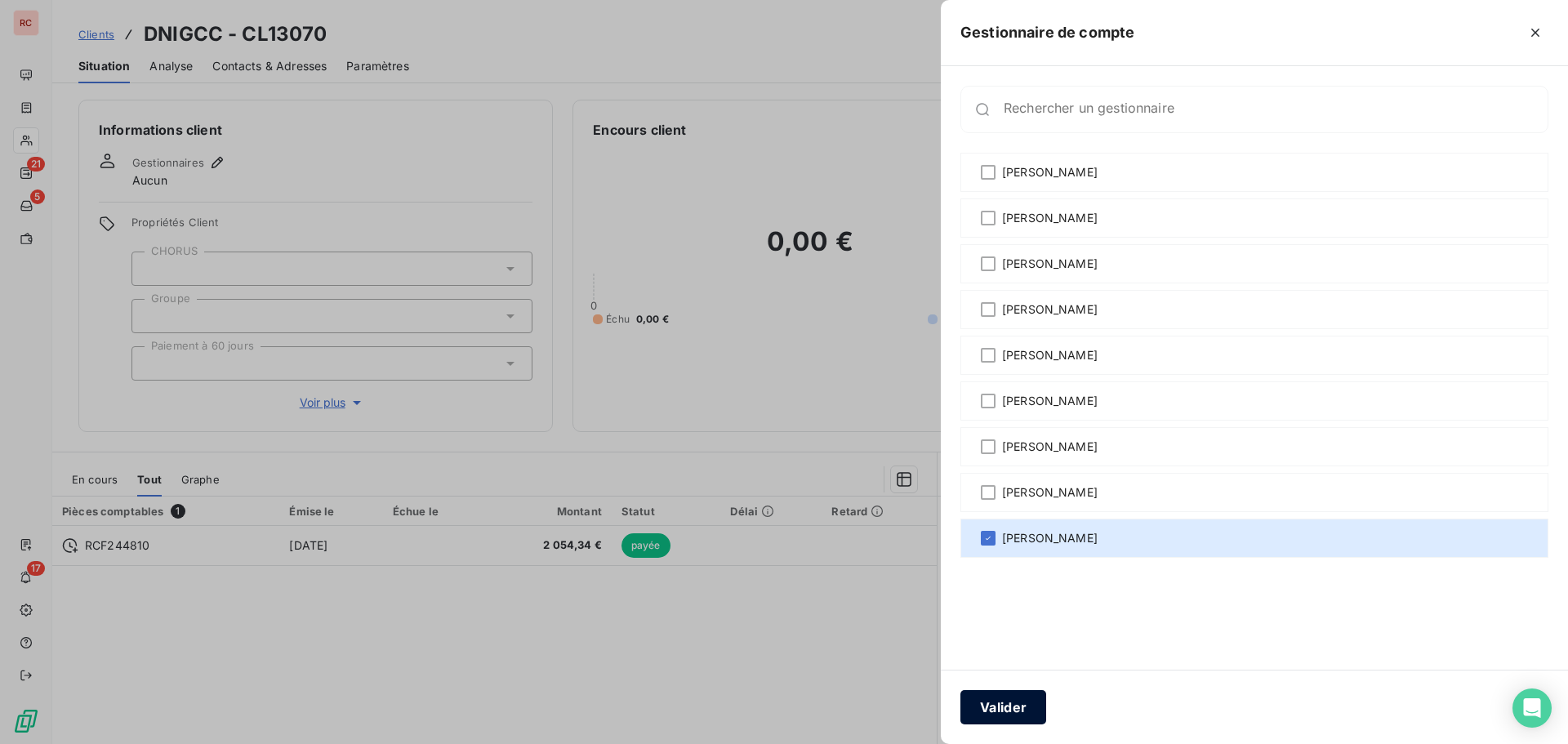
click at [1011, 706] on button "Valider" at bounding box center [1003, 707] width 86 height 34
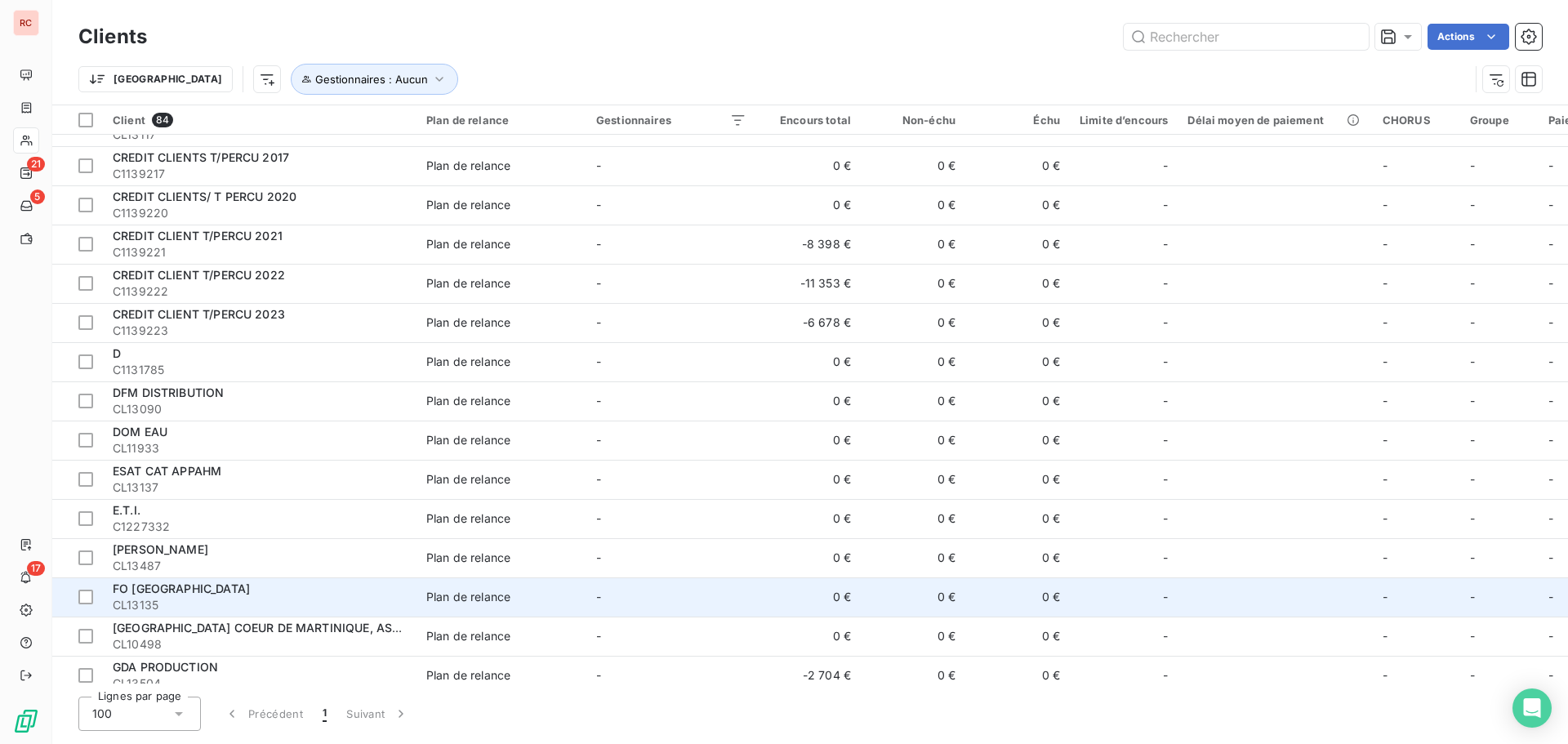
scroll to position [409, 0]
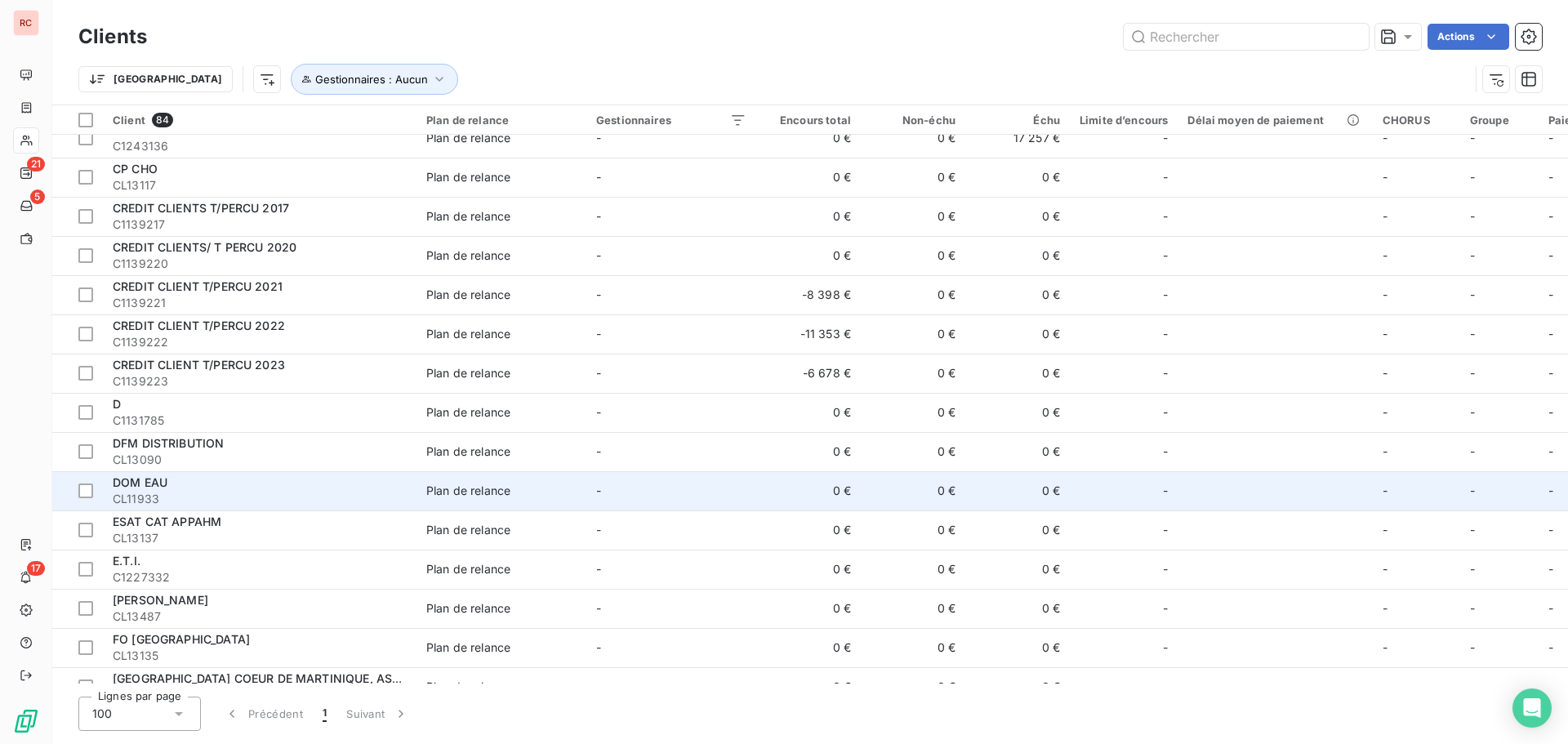
click at [230, 495] on span "CL11933" at bounding box center [260, 499] width 294 height 16
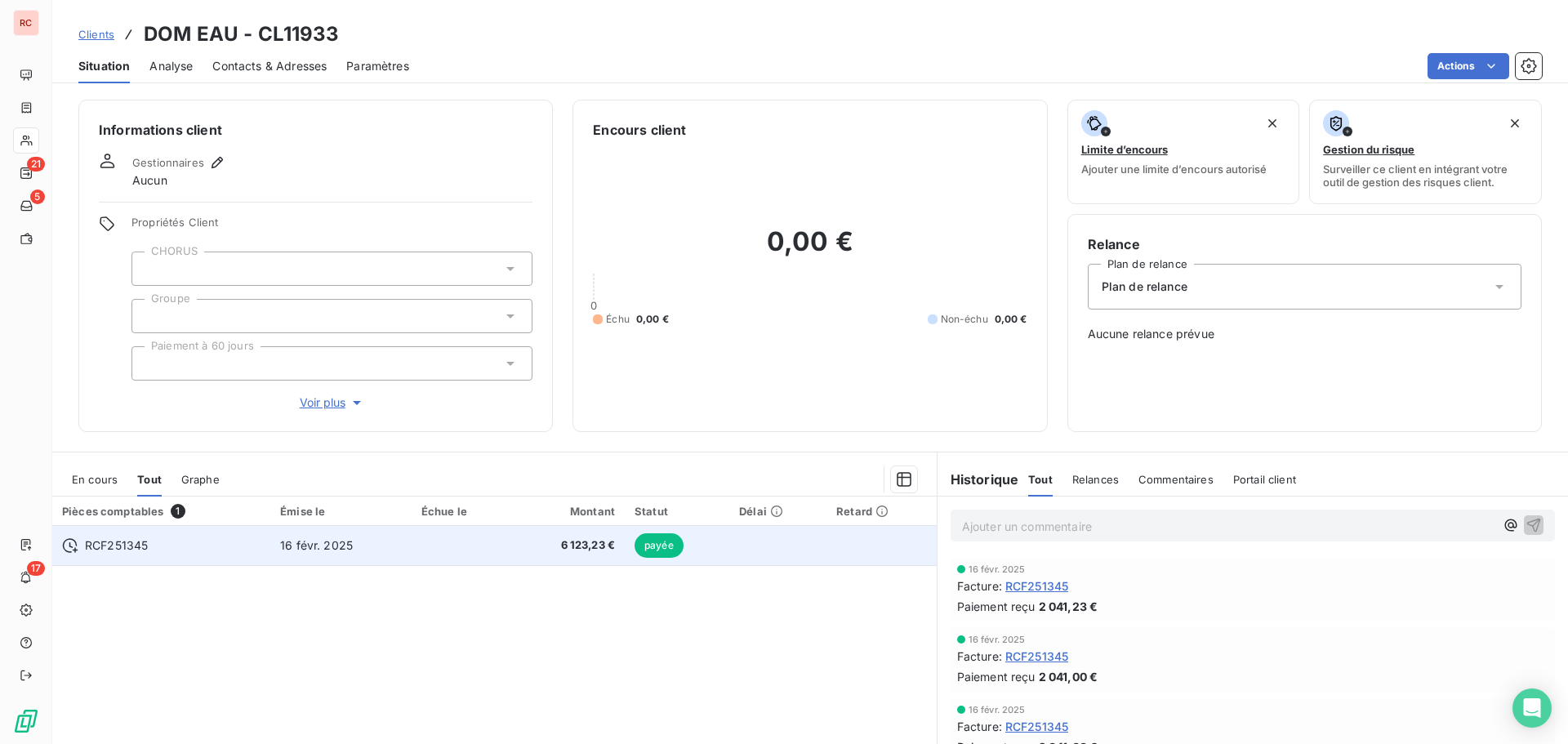
click at [270, 549] on tr "RCF251345 16 févr. 2025 6 123,23 € payée" at bounding box center [494, 546] width 884 height 39
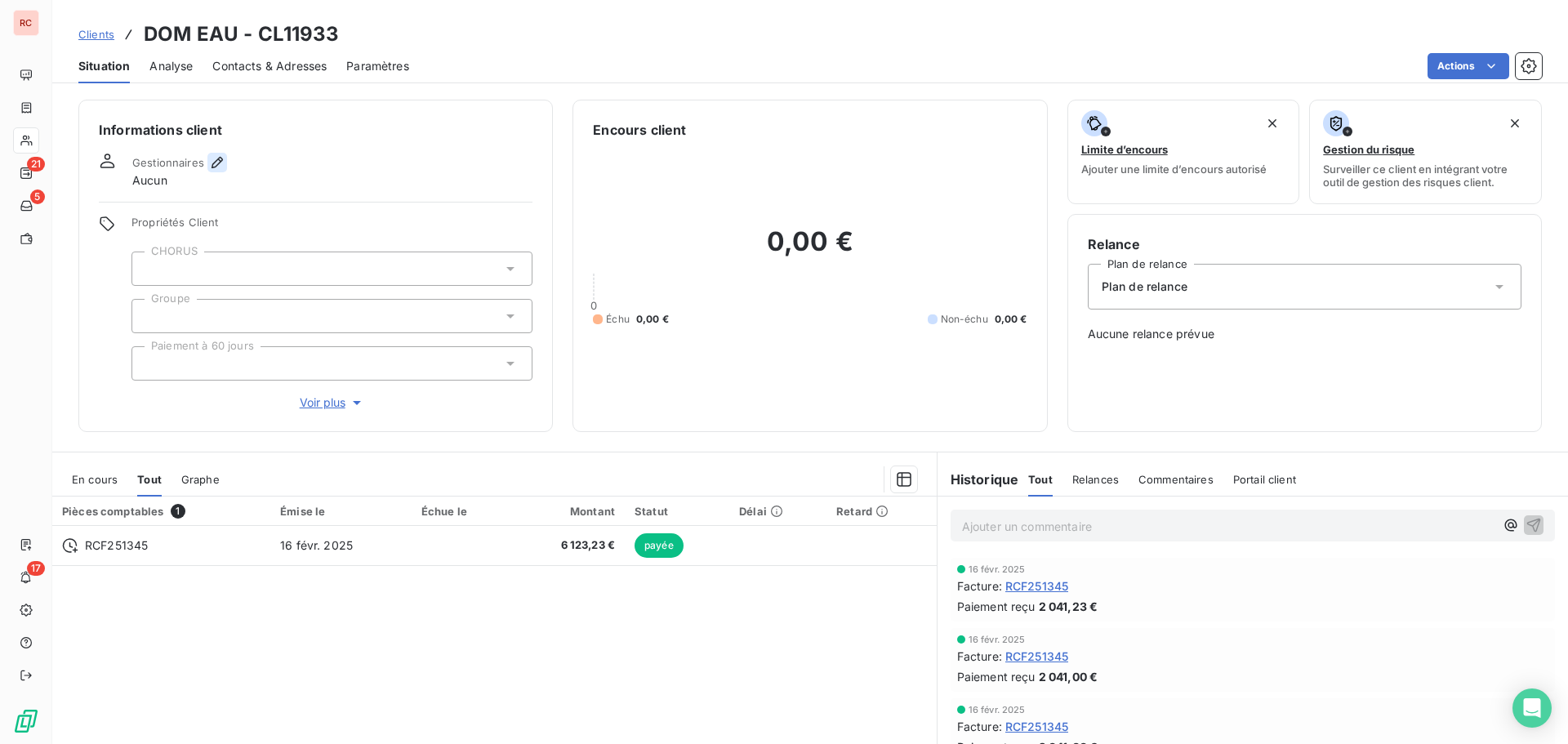
click at [218, 165] on icon "button" at bounding box center [217, 162] width 11 height 11
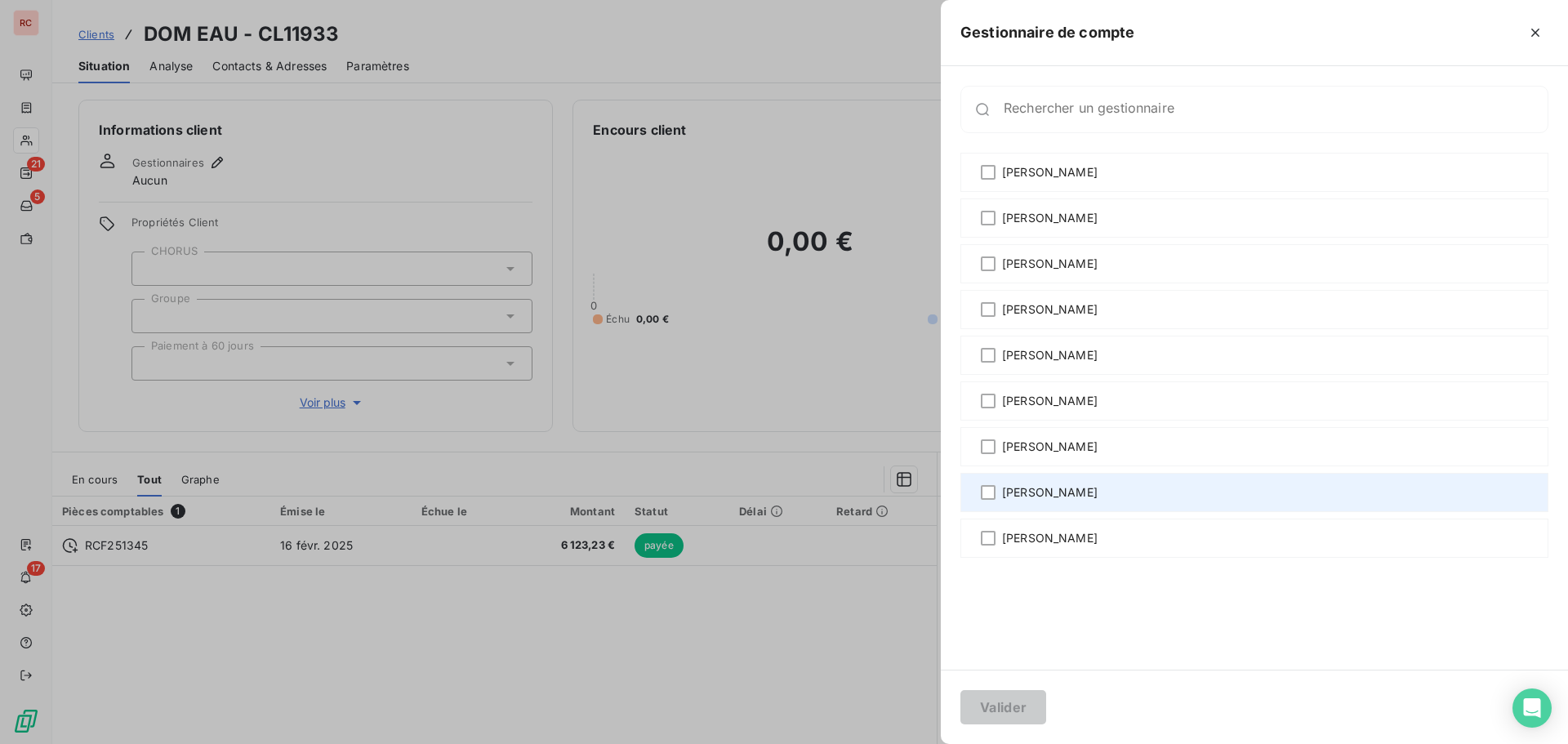
click at [1017, 489] on span "[PERSON_NAME]" at bounding box center [1050, 492] width 96 height 16
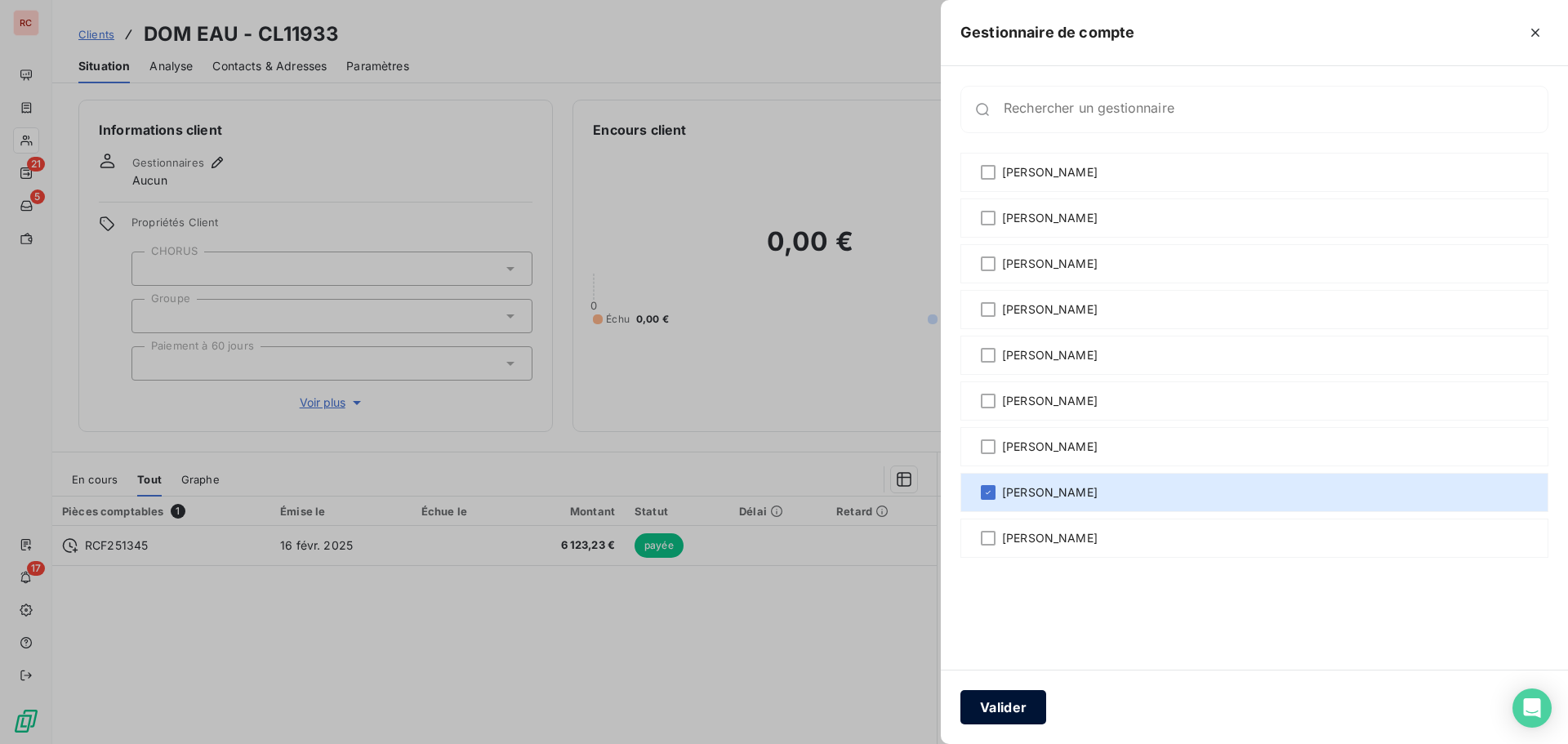
click at [998, 709] on button "Valider" at bounding box center [1003, 707] width 86 height 34
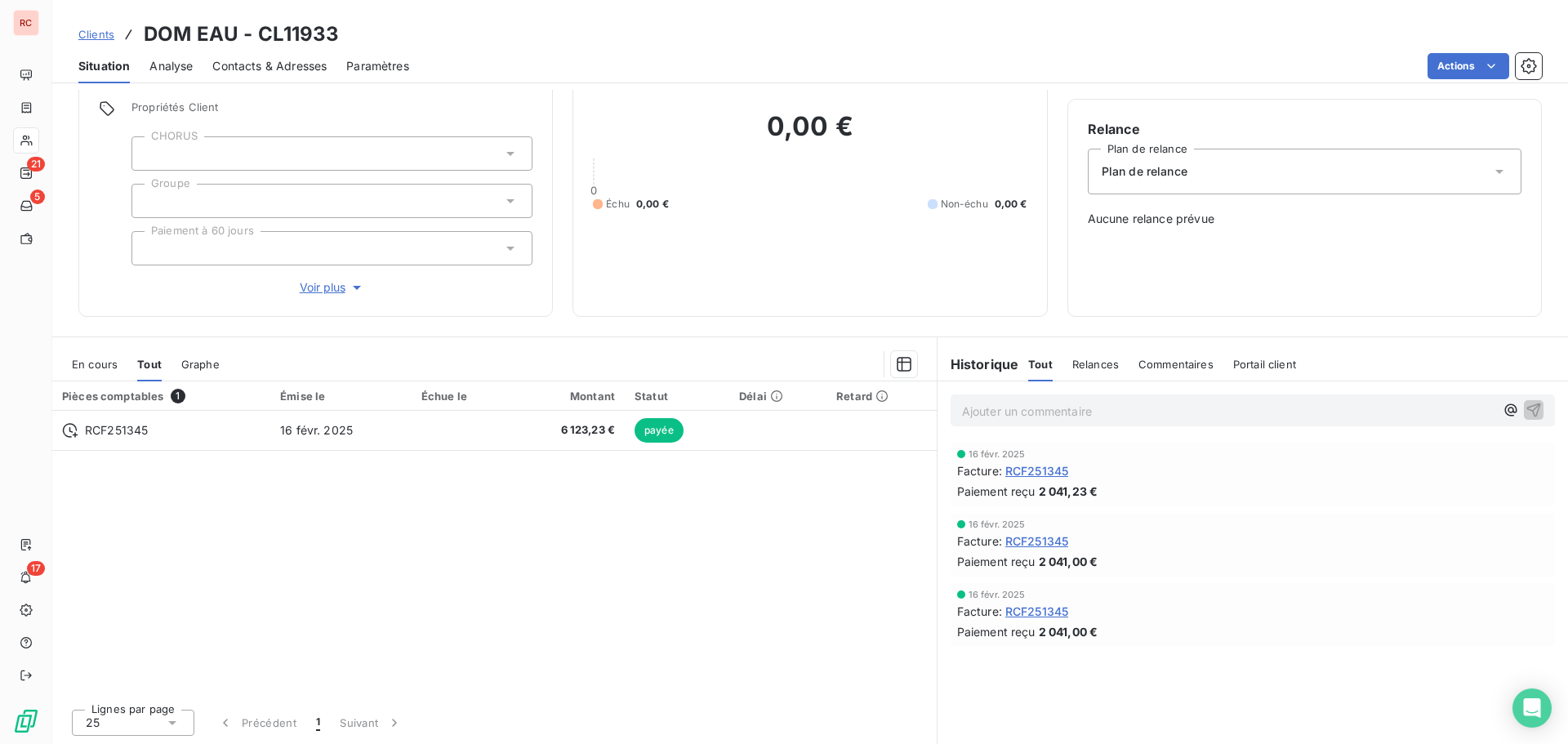
scroll to position [116, 0]
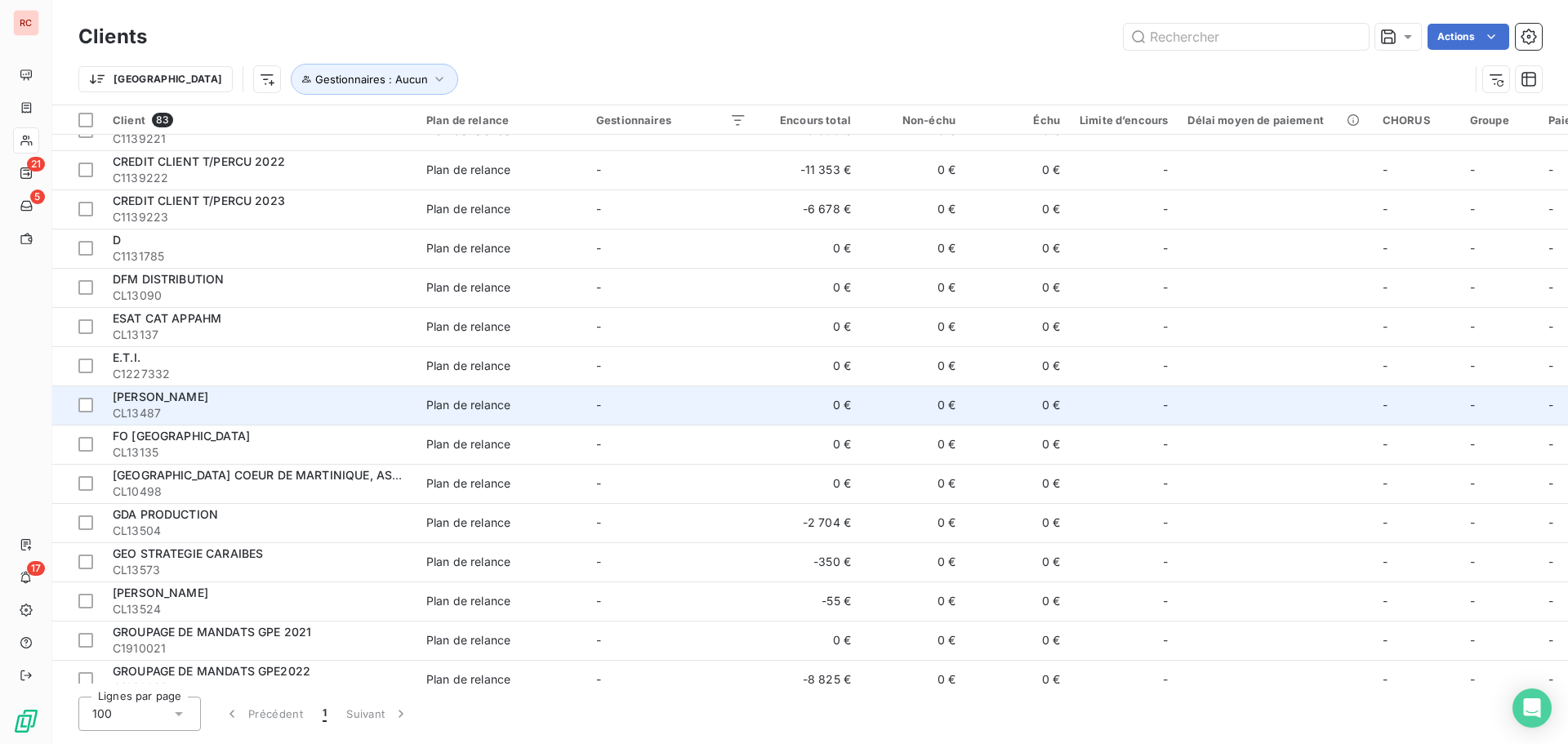
scroll to position [572, 0]
click at [221, 407] on span "CL13487" at bounding box center [260, 414] width 294 height 16
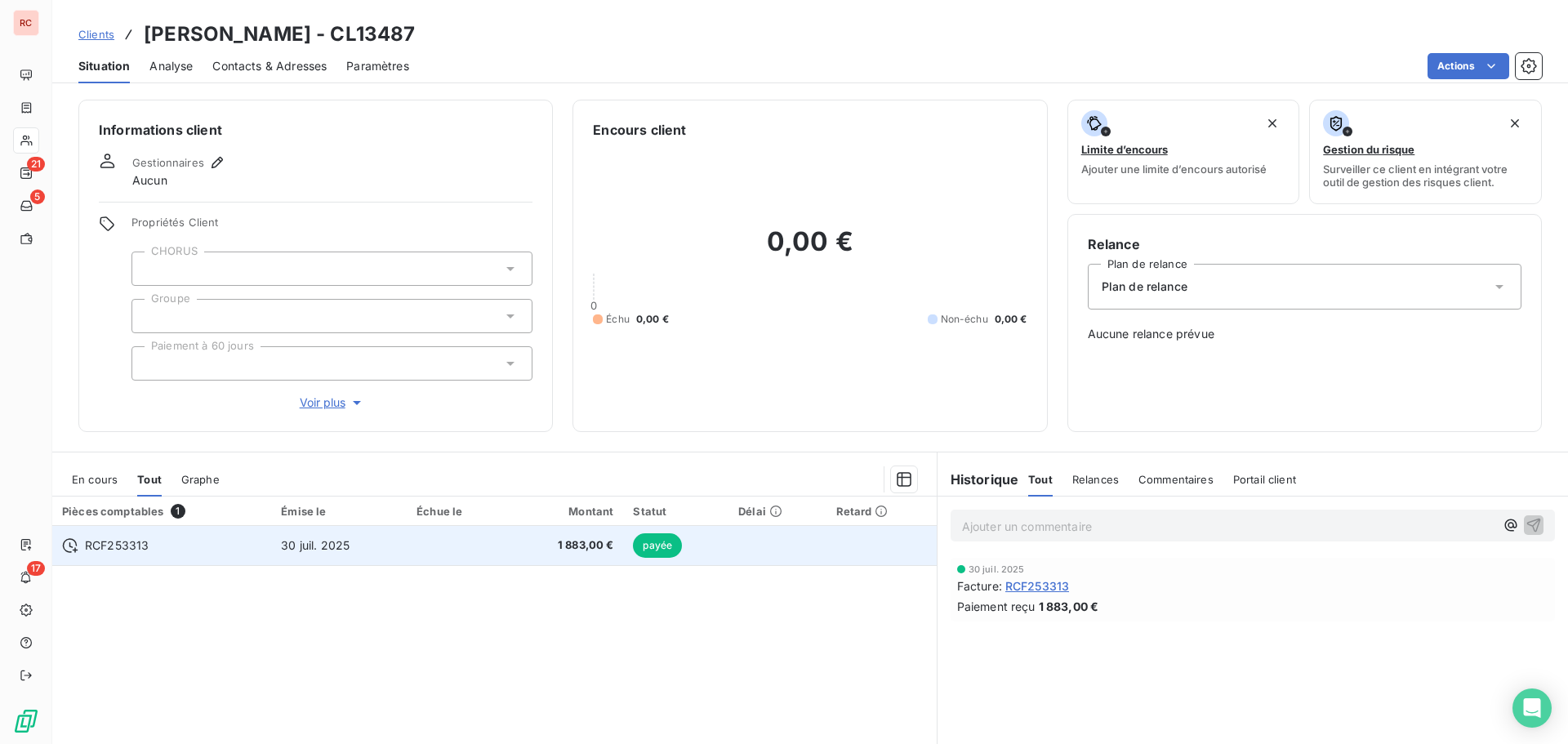
click at [347, 541] on span "30 juil. 2025" at bounding box center [315, 545] width 69 height 14
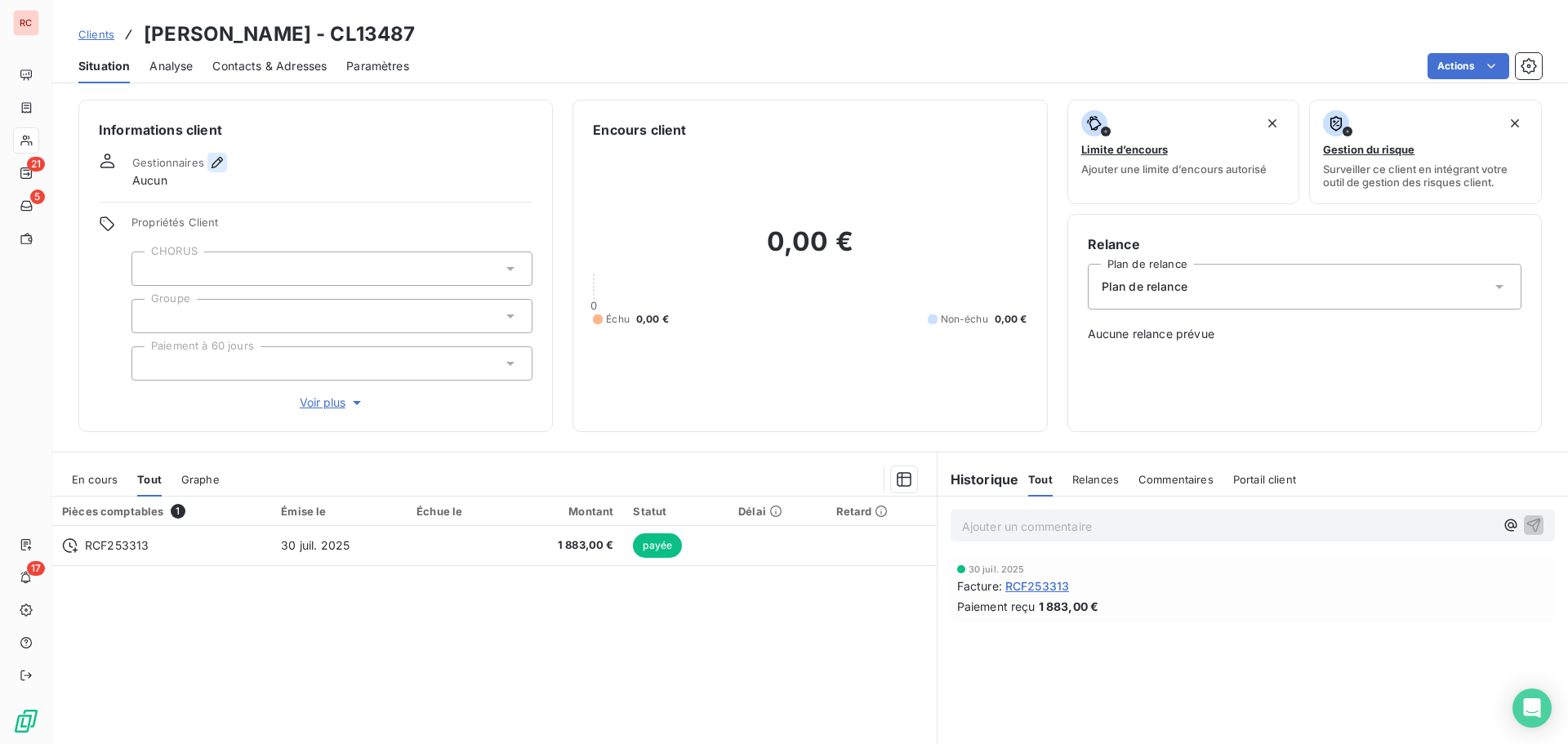
click at [218, 164] on icon "button" at bounding box center [217, 162] width 16 height 16
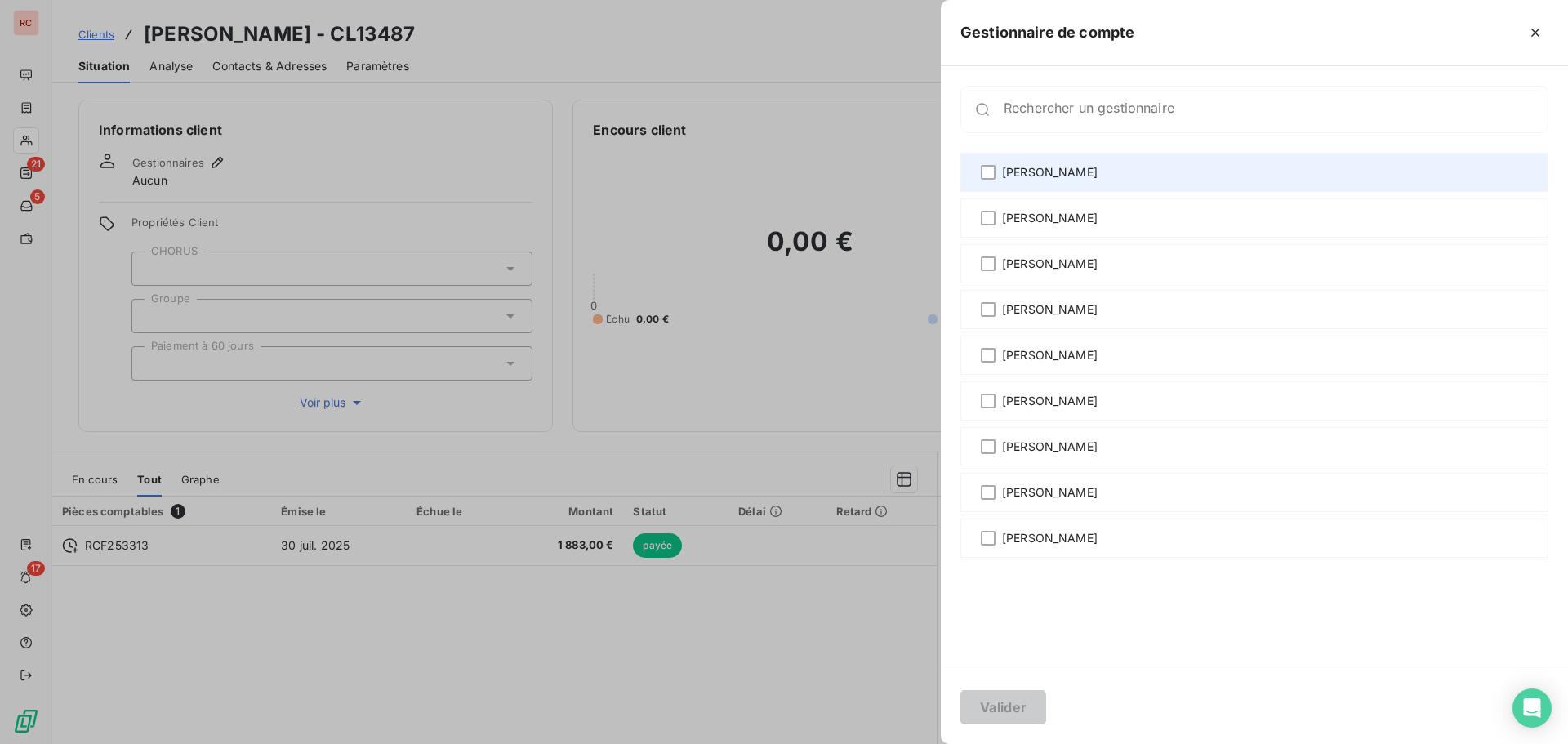
click at [979, 175] on div "[PERSON_NAME]" at bounding box center [1254, 172] width 588 height 39
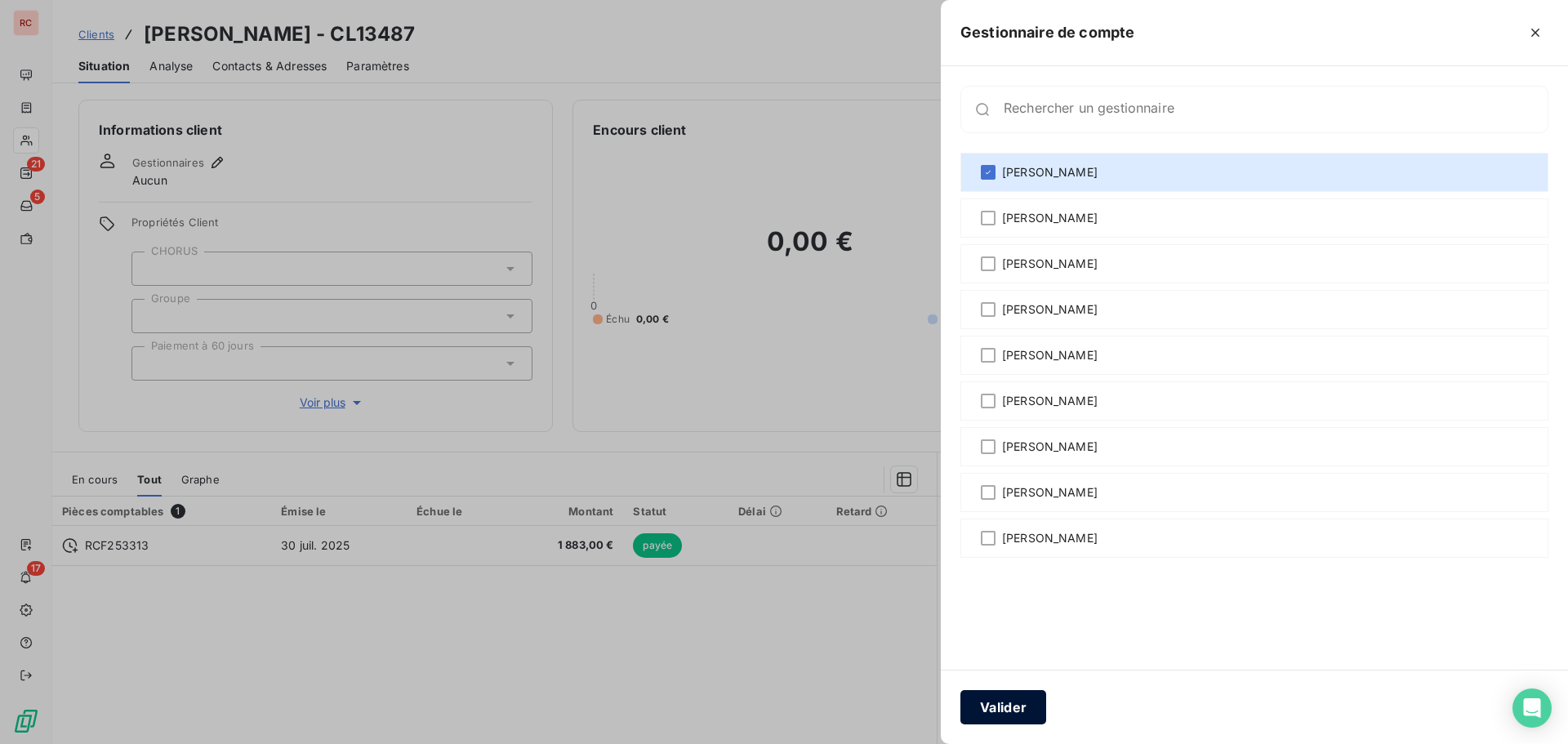
click at [992, 704] on button "Valider" at bounding box center [1003, 707] width 86 height 34
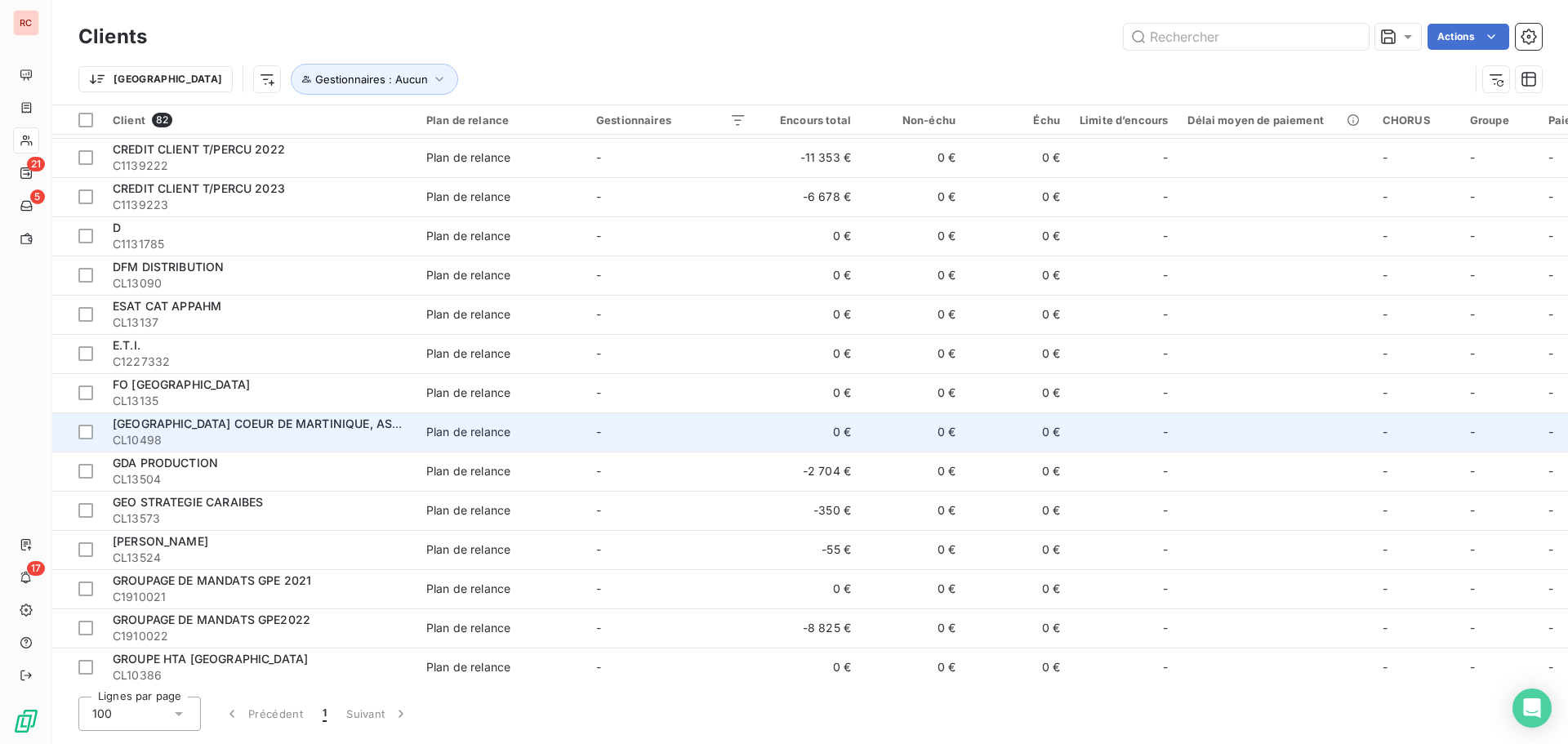
scroll to position [572, 0]
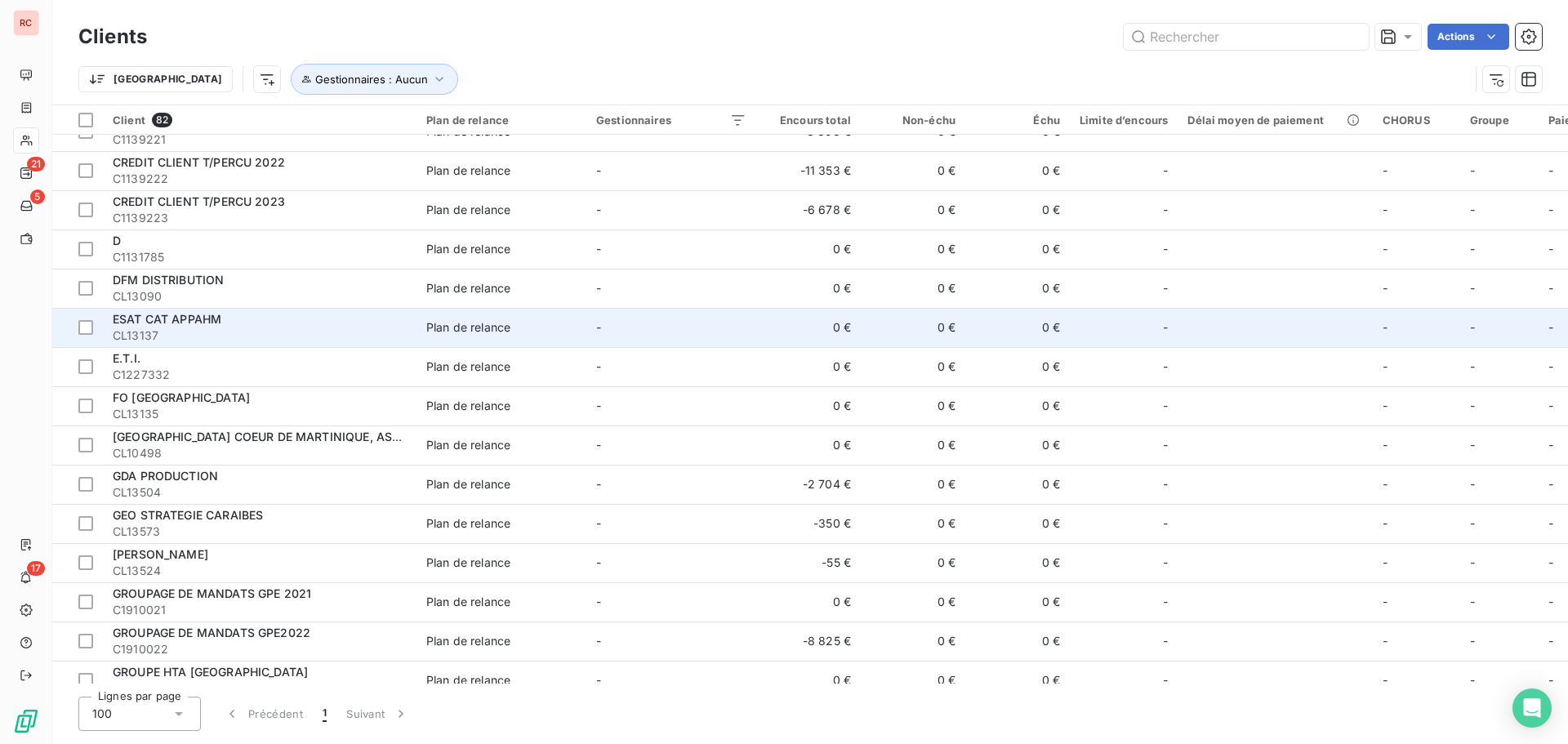
click at [248, 334] on span "CL13137" at bounding box center [260, 335] width 294 height 16
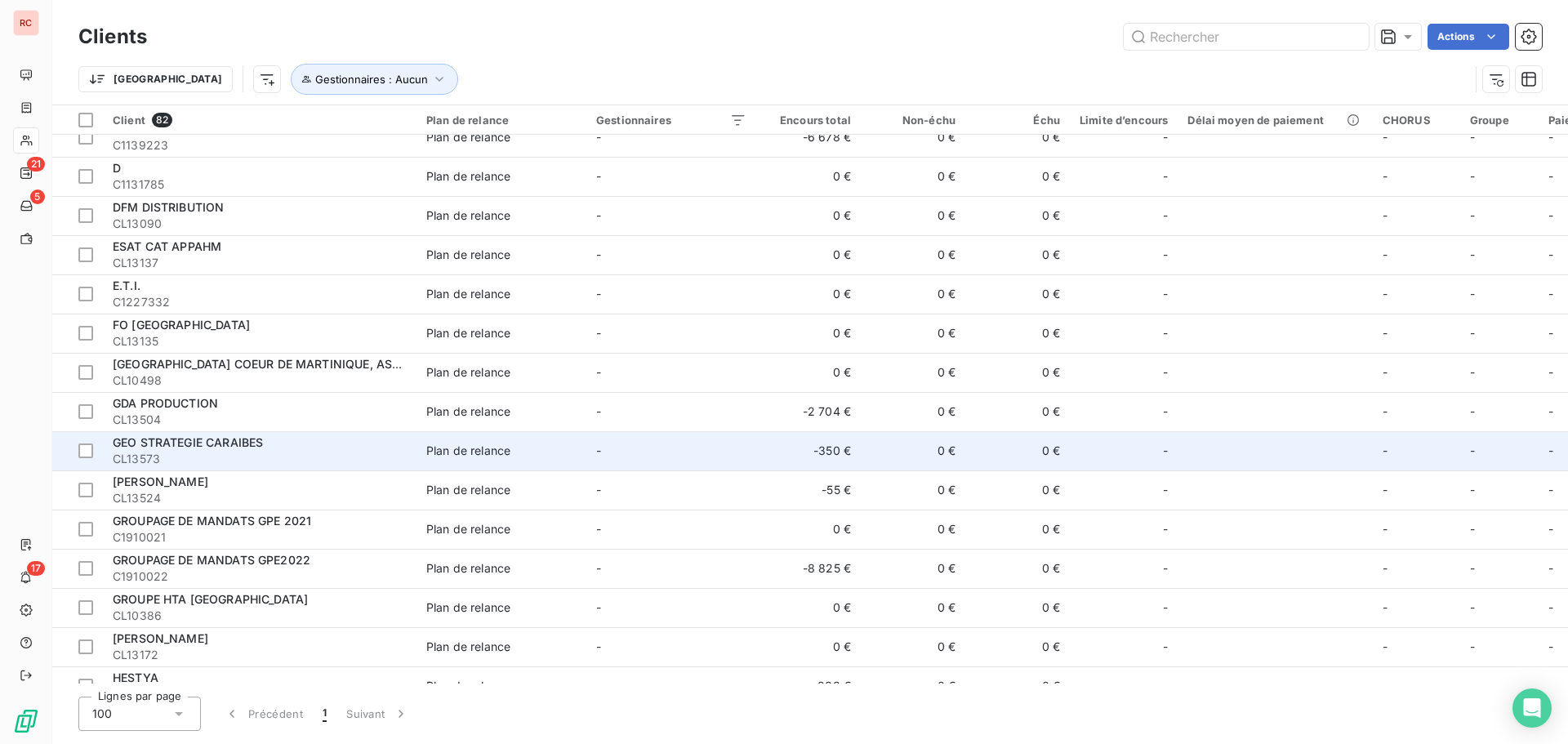
scroll to position [735, 0]
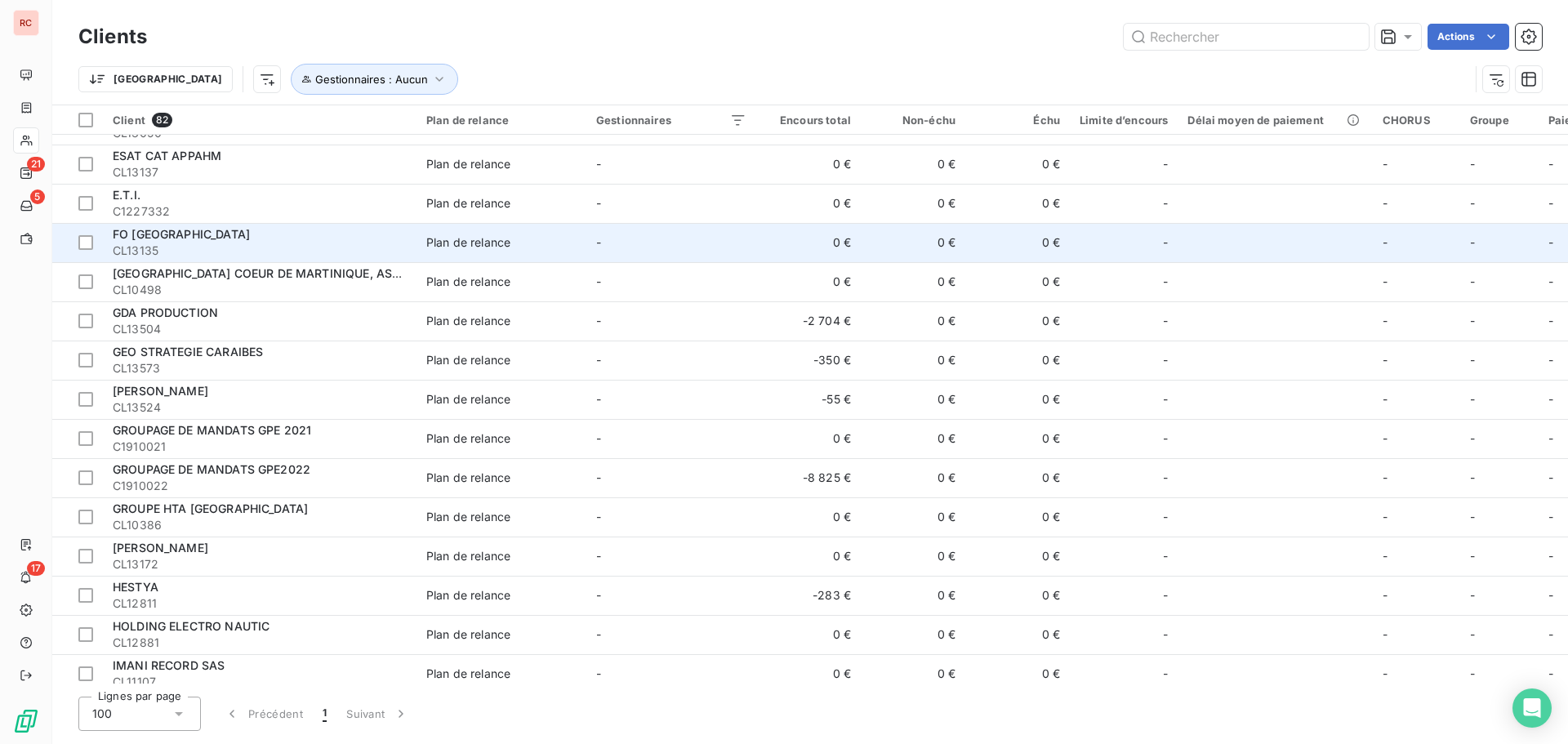
click at [310, 235] on div "FO MARTINIQUE" at bounding box center [260, 234] width 294 height 16
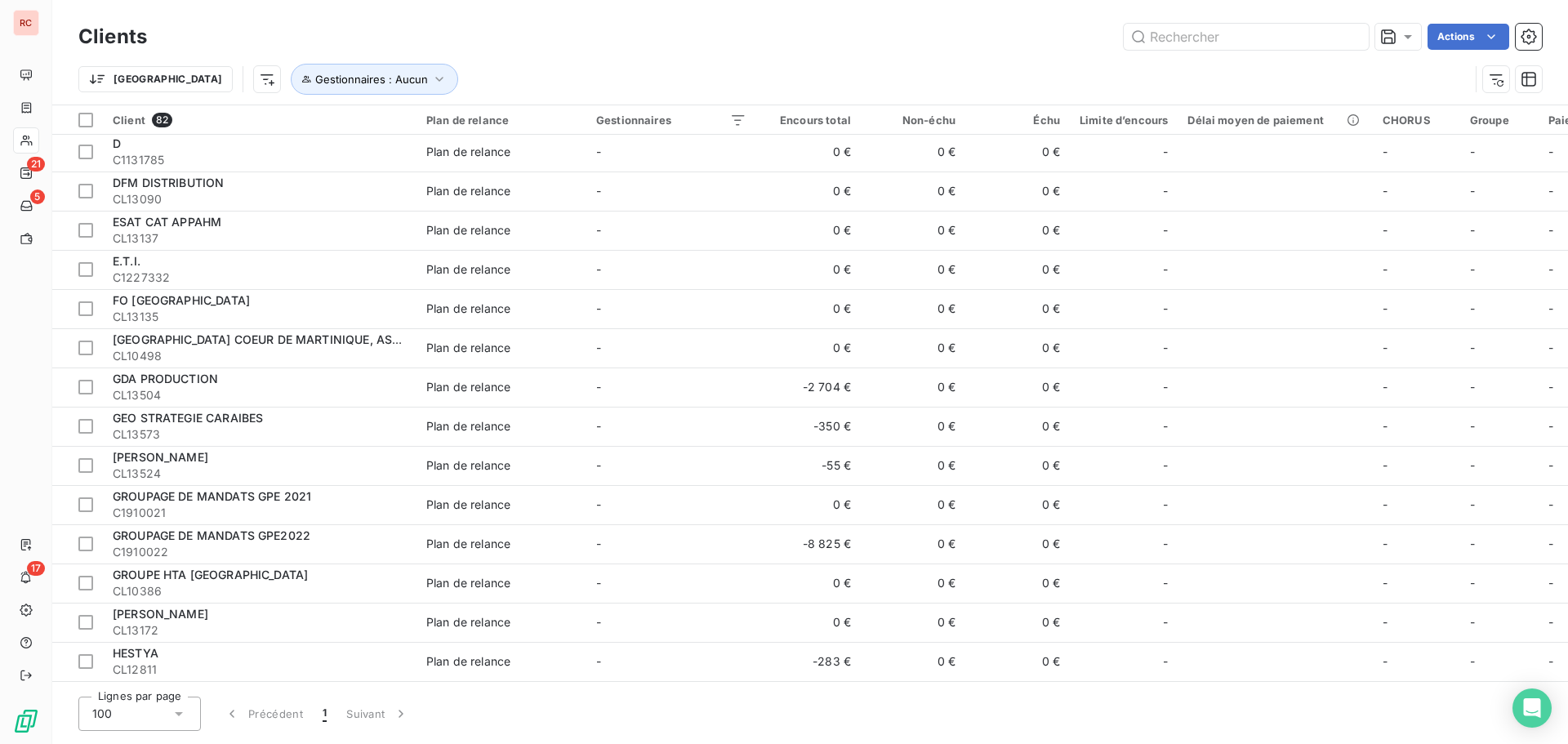
scroll to position [735, 0]
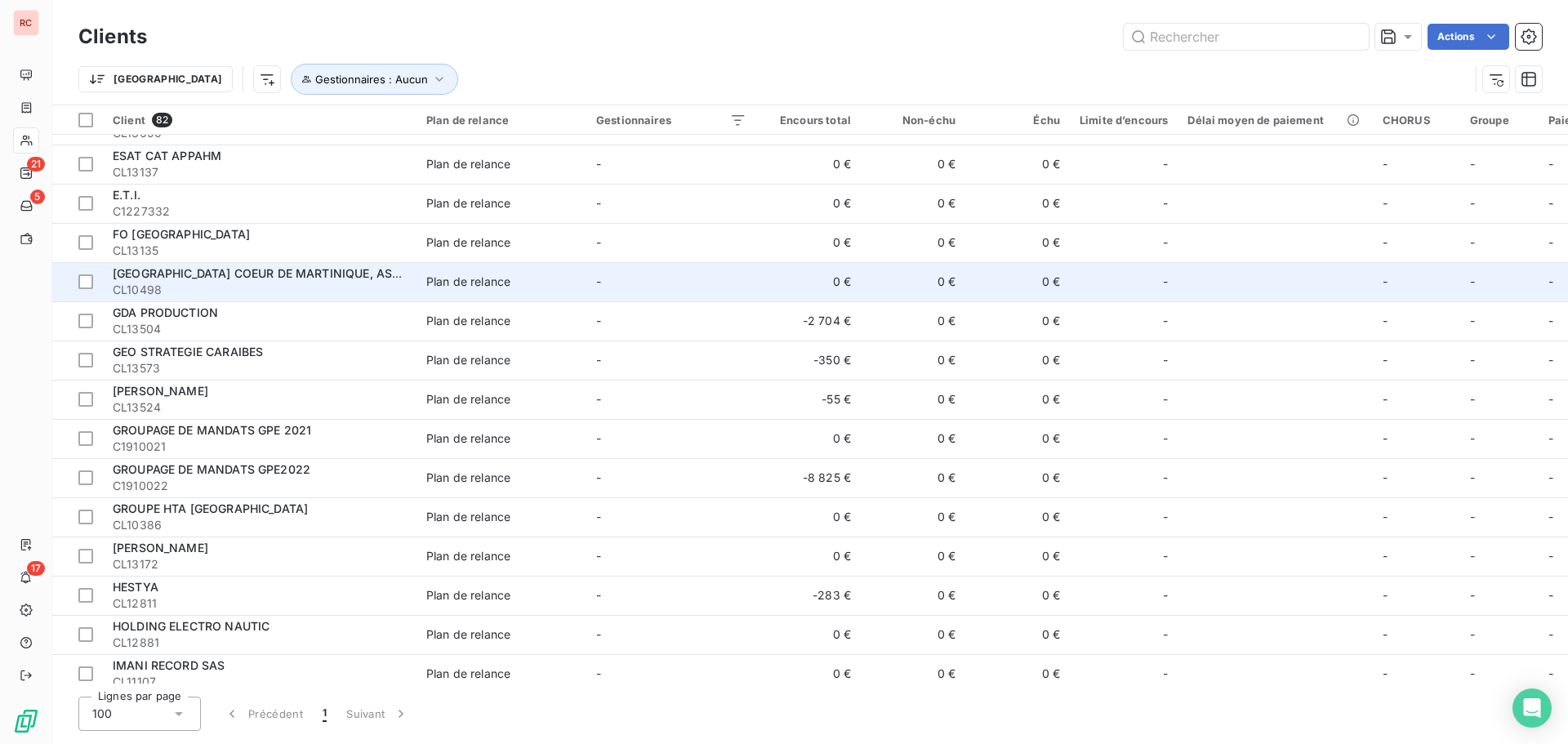
click at [236, 285] on span "CL10498" at bounding box center [260, 290] width 294 height 16
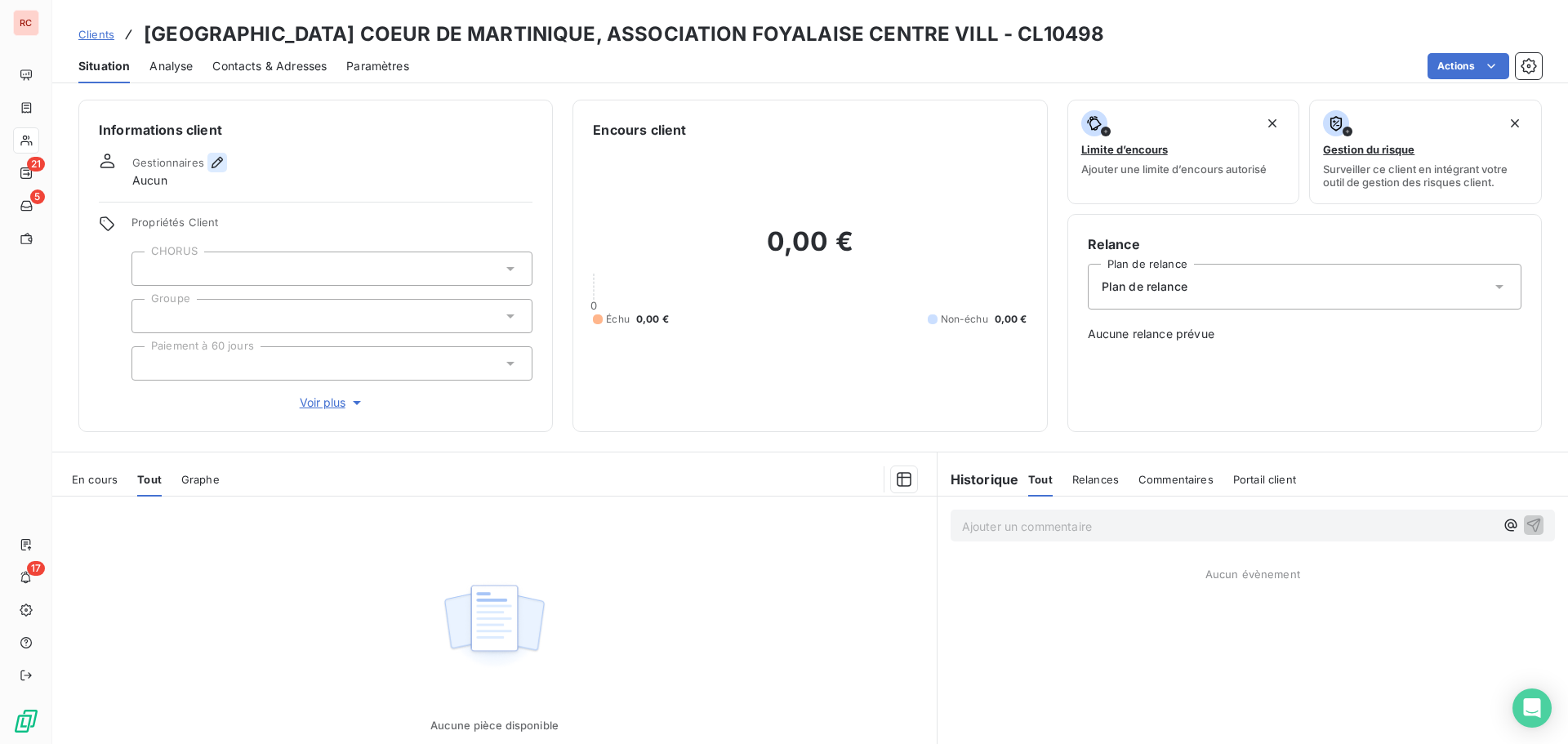
click at [216, 159] on icon "button" at bounding box center [217, 162] width 16 height 16
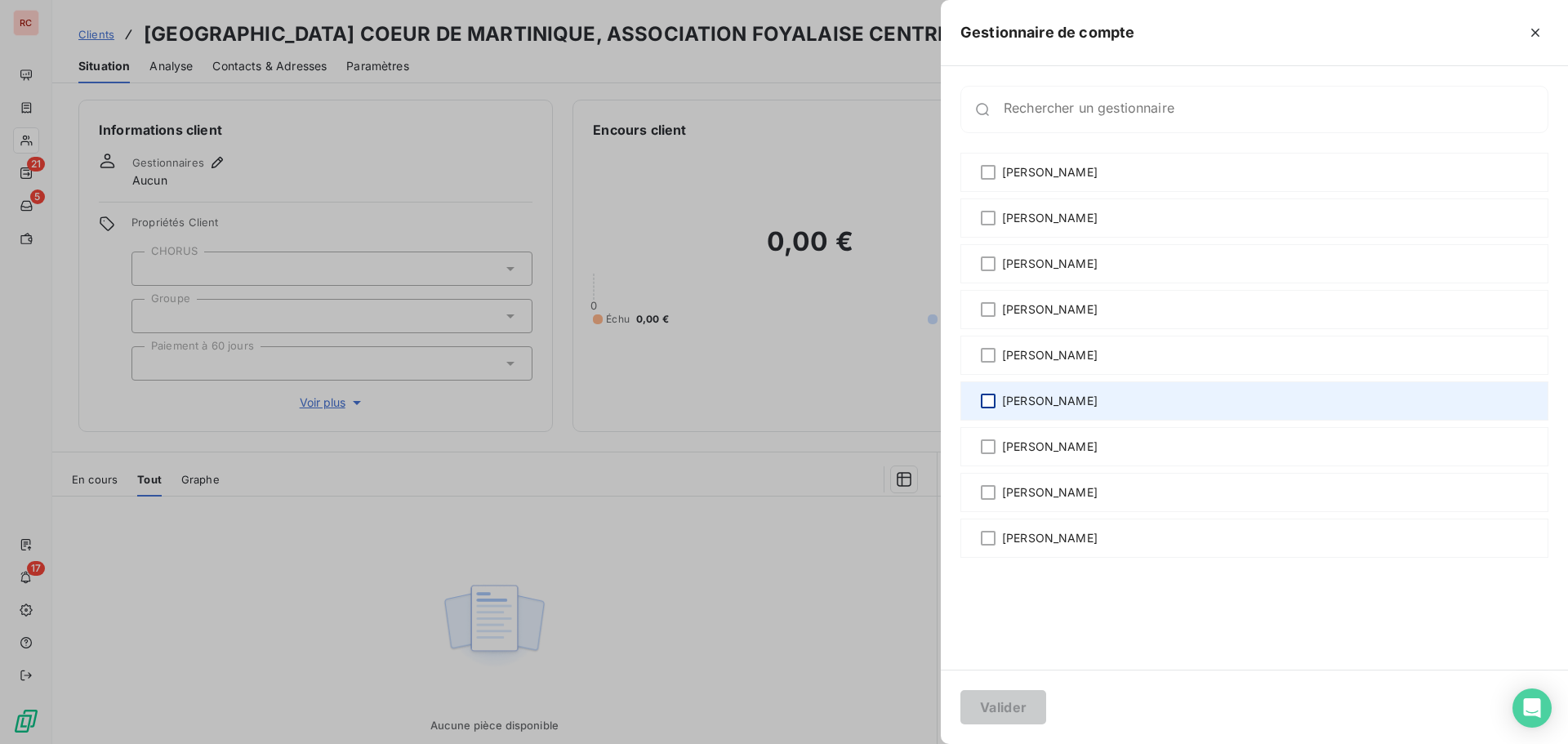
click at [990, 400] on div at bounding box center [988, 400] width 15 height 15
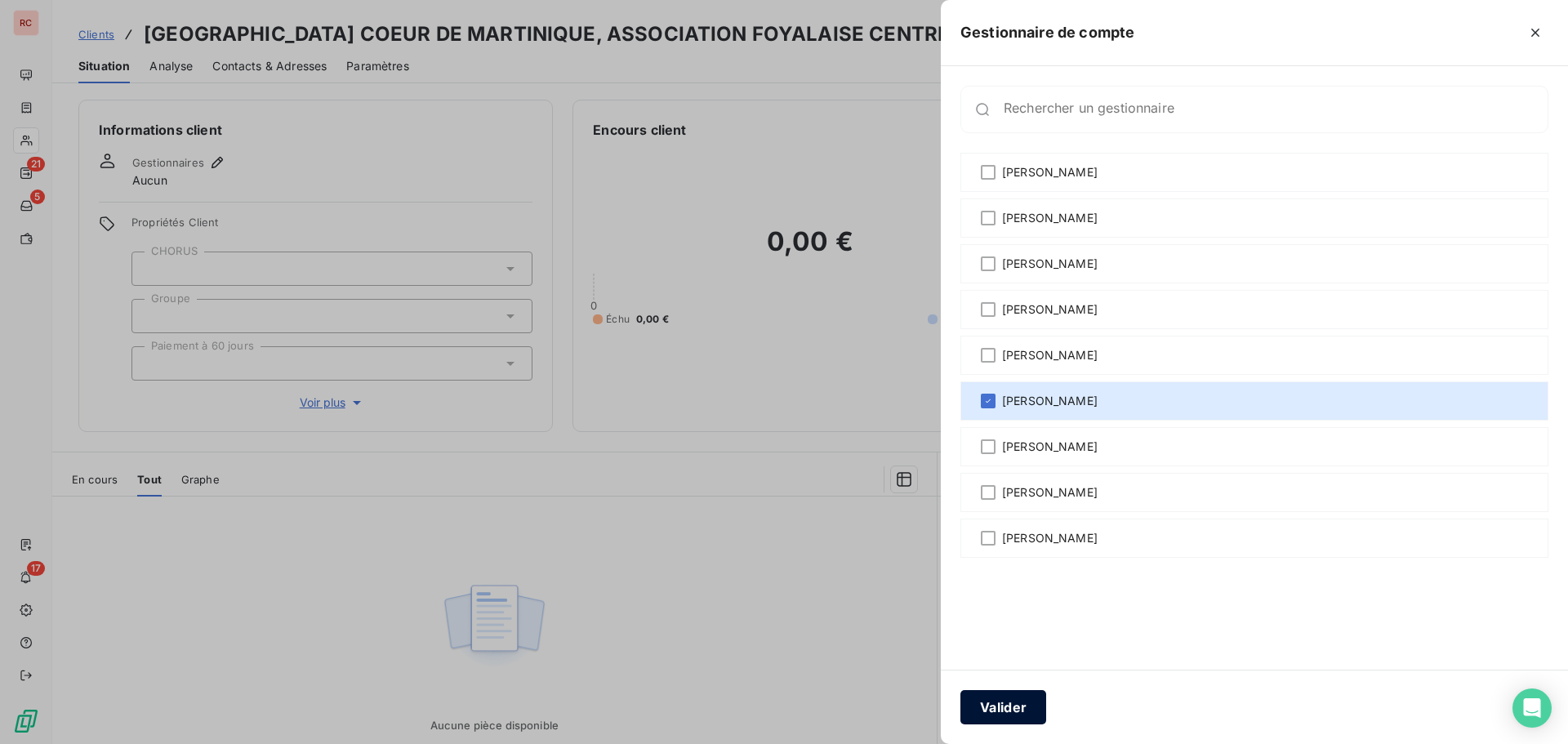
click at [1036, 715] on button "Valider" at bounding box center [1003, 707] width 86 height 34
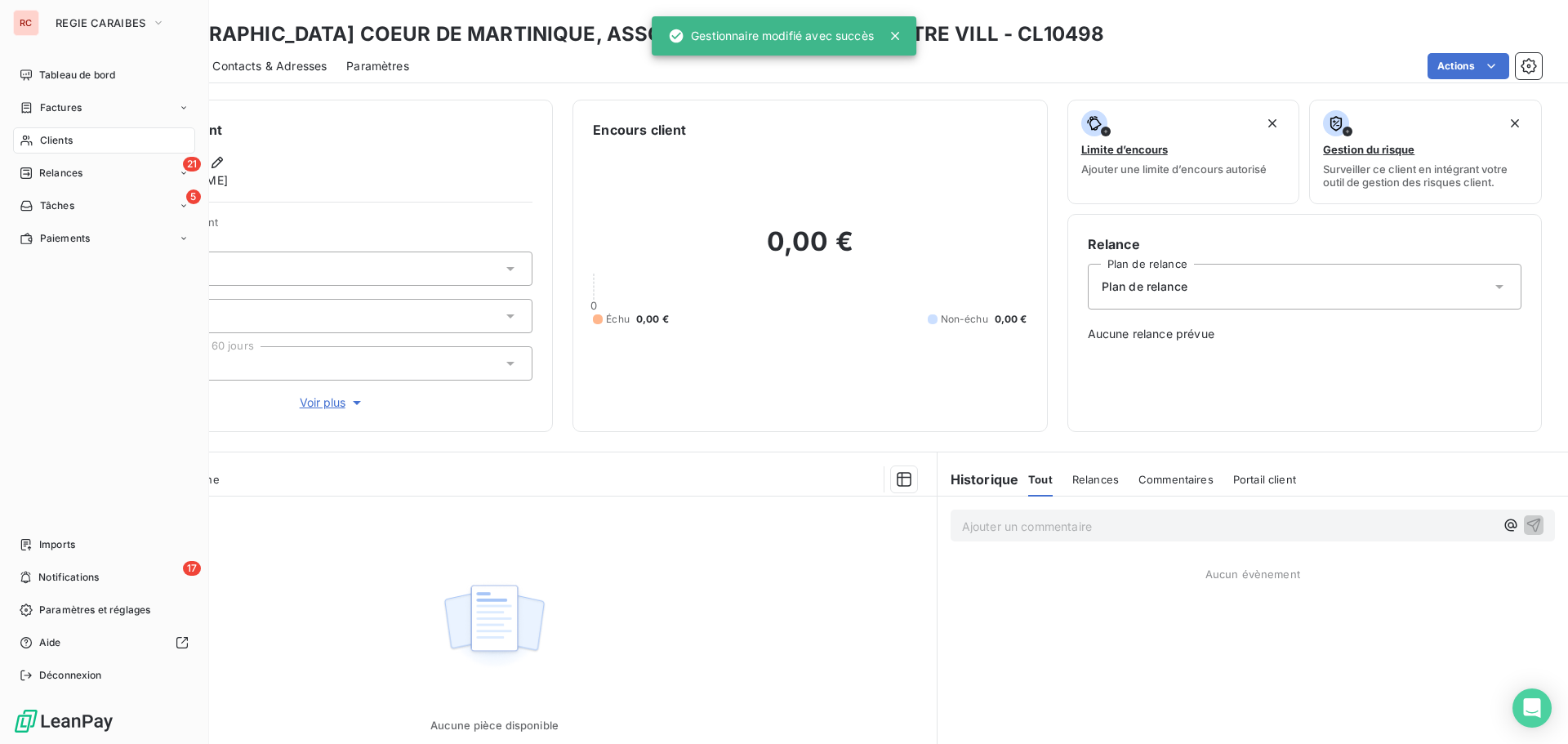
click at [51, 146] on span "Clients" at bounding box center [57, 140] width 33 height 15
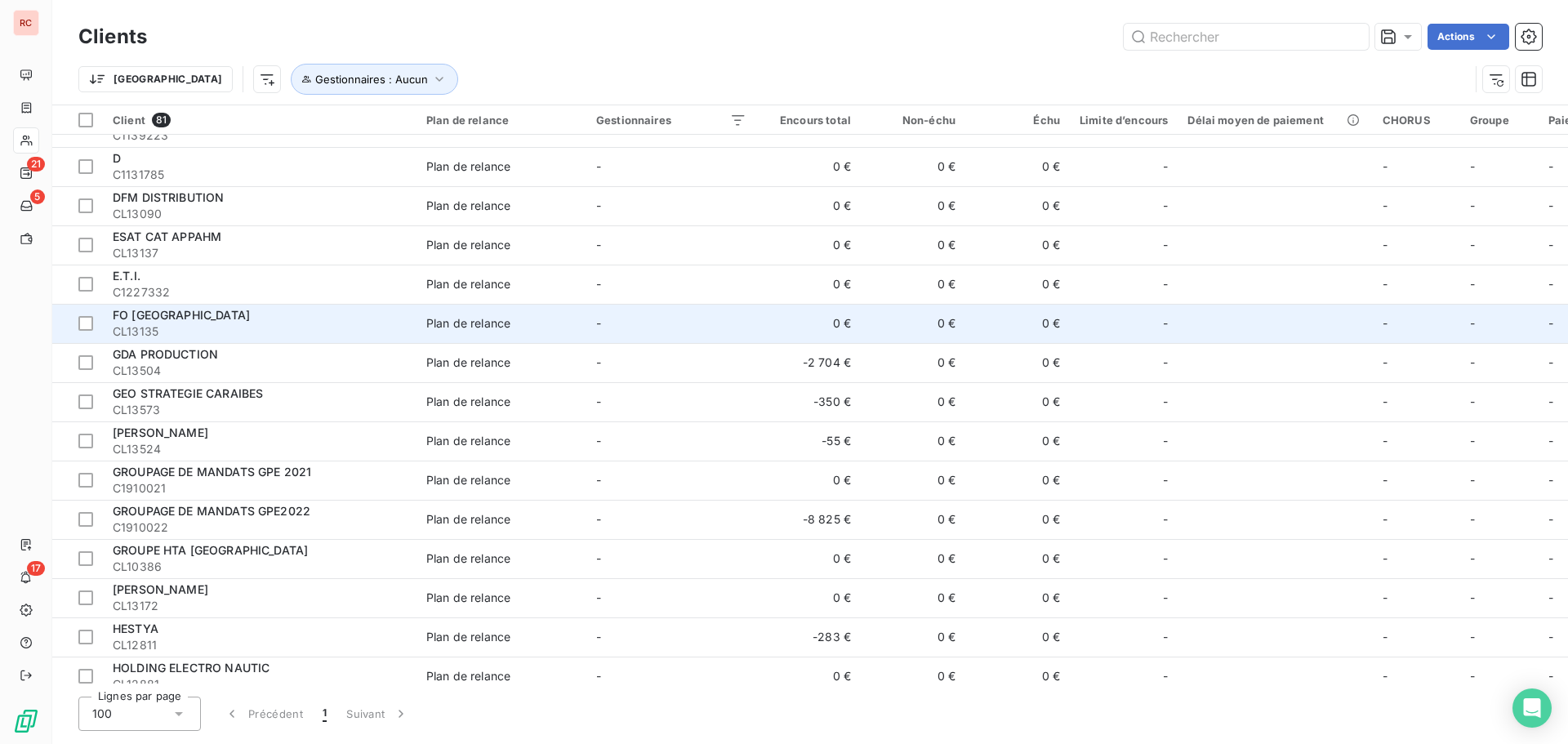
scroll to position [654, 0]
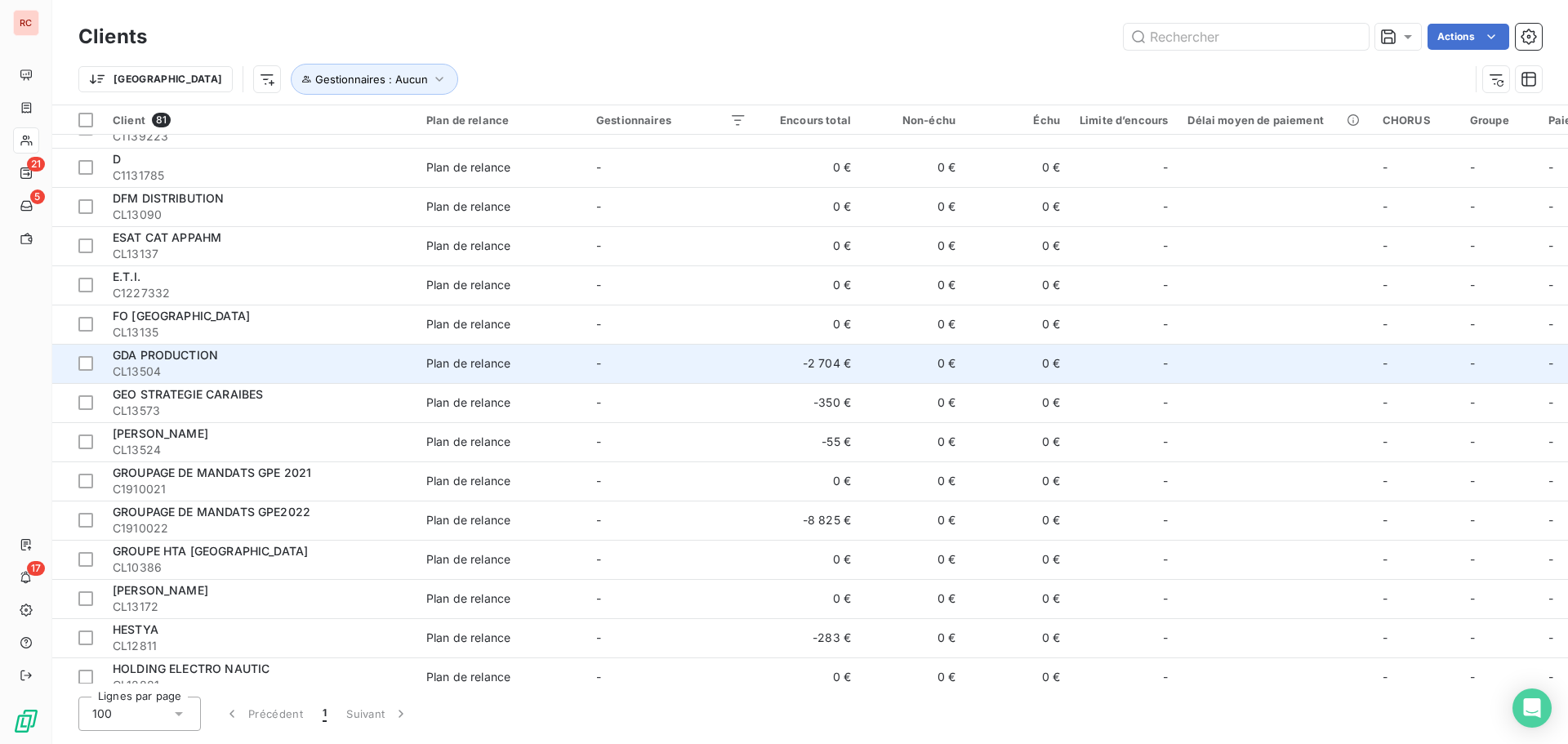
click at [182, 380] on td "GDA PRODUCTION CL13504" at bounding box center [260, 363] width 314 height 39
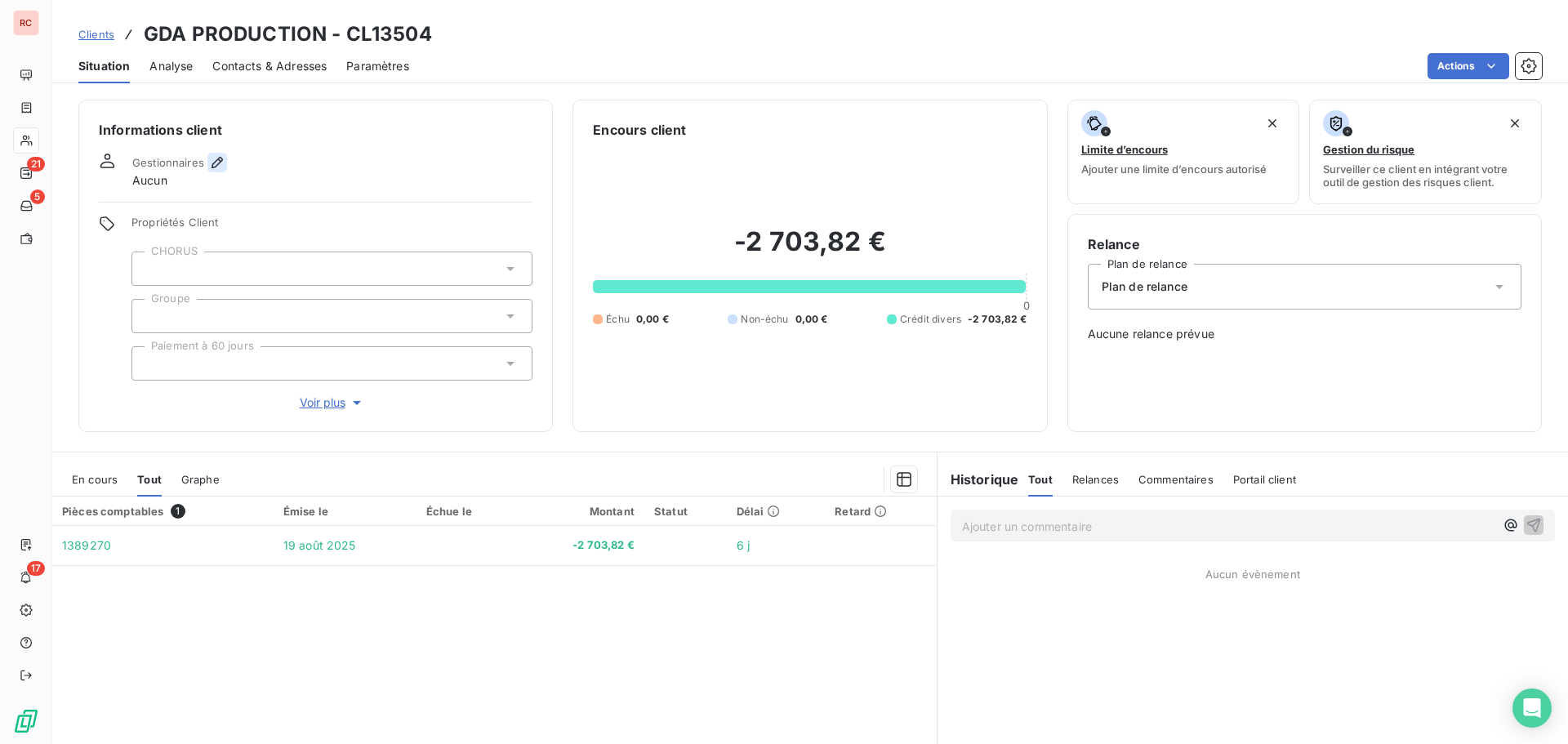
click at [217, 163] on icon "button" at bounding box center [217, 162] width 16 height 16
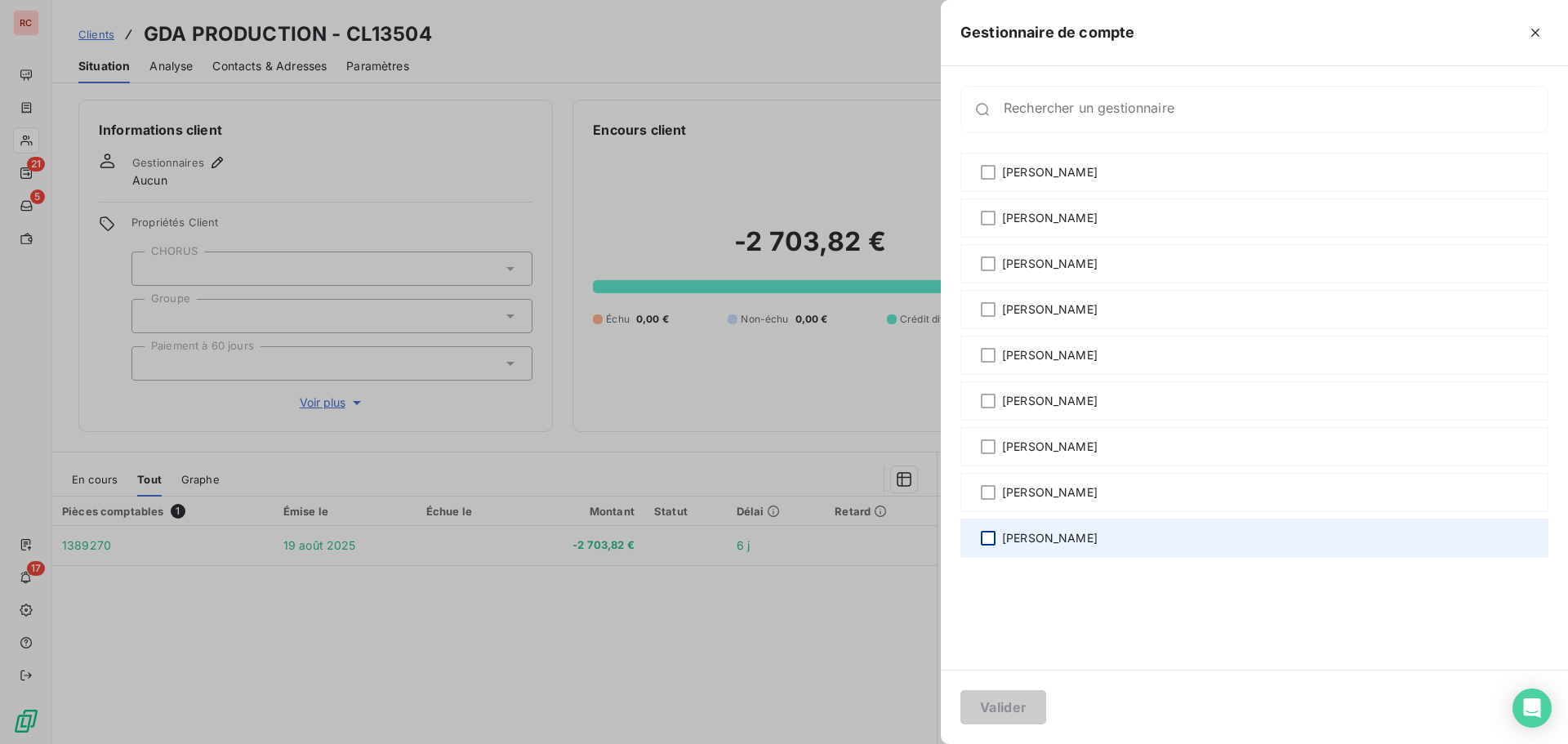
click at [988, 534] on div at bounding box center [988, 538] width 15 height 15
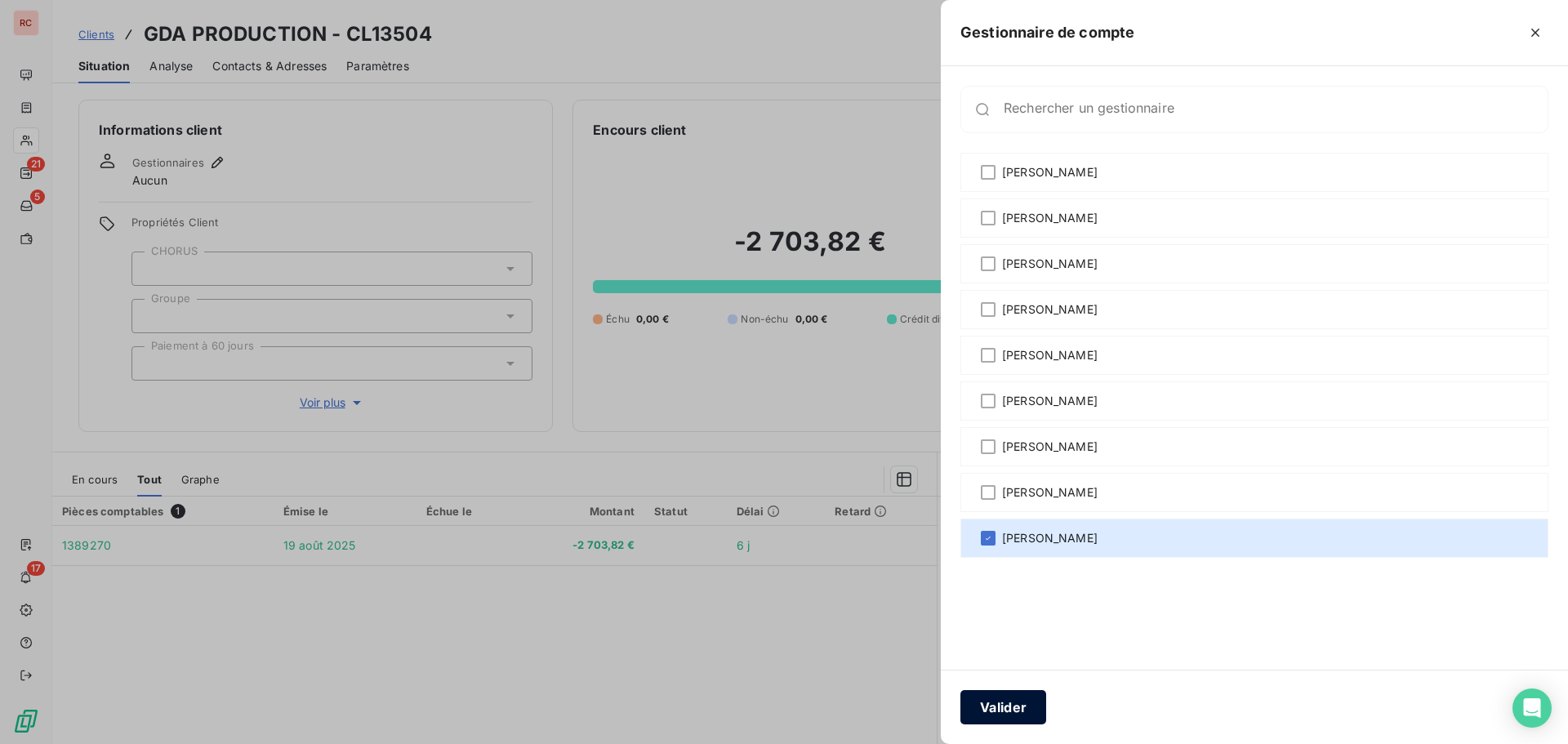
click at [999, 717] on button "Valider" at bounding box center [1003, 707] width 86 height 34
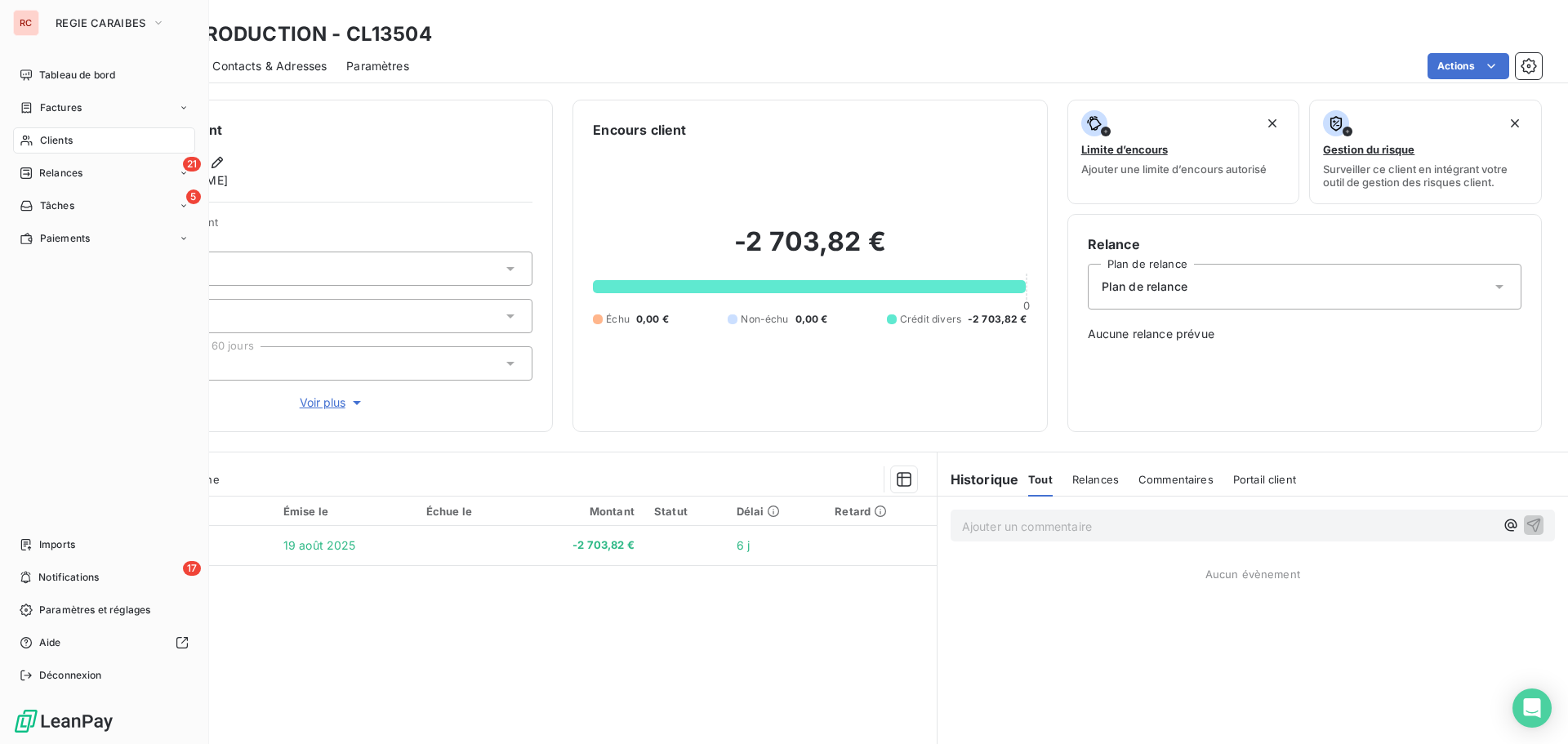
click at [75, 147] on div "Clients" at bounding box center [104, 141] width 183 height 27
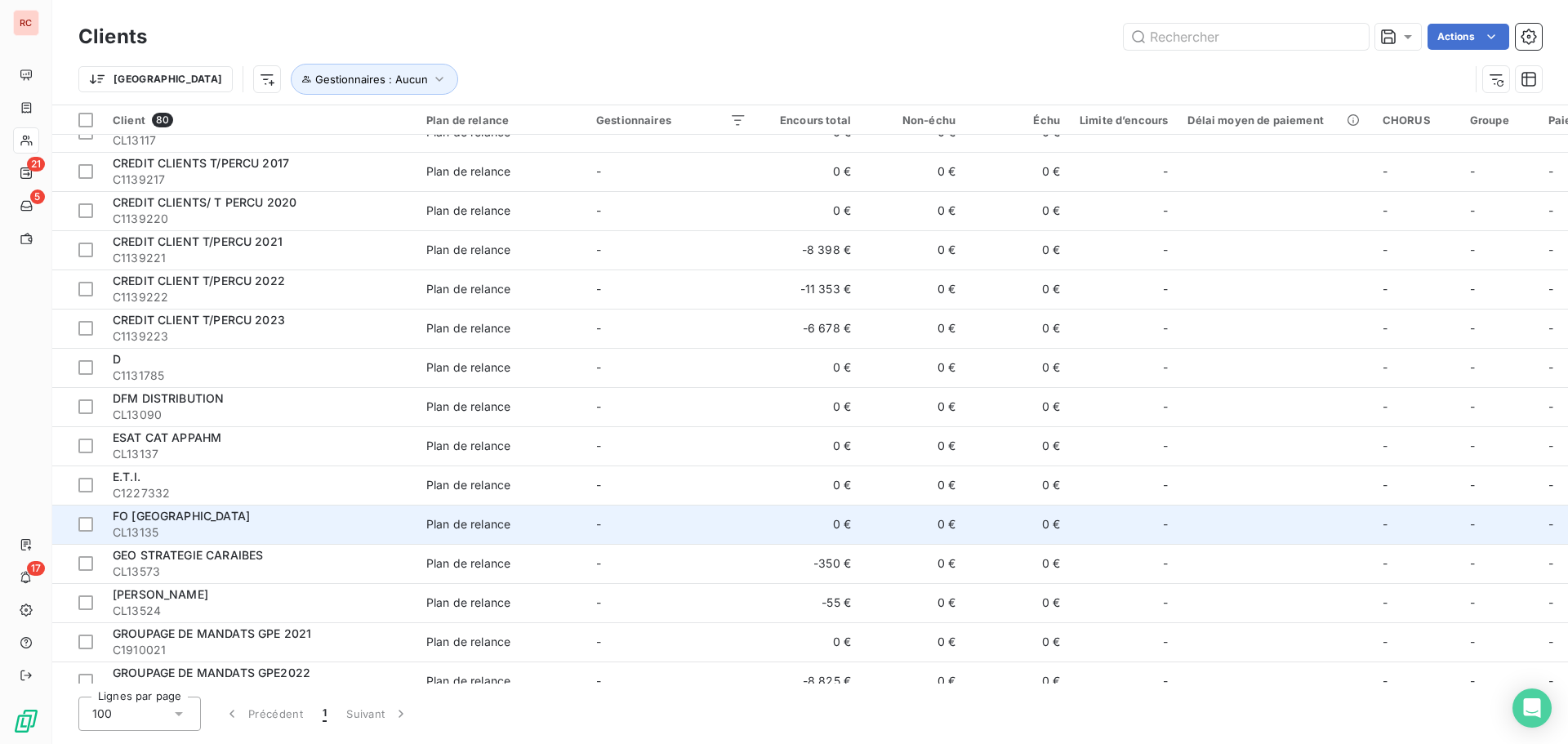
scroll to position [490, 0]
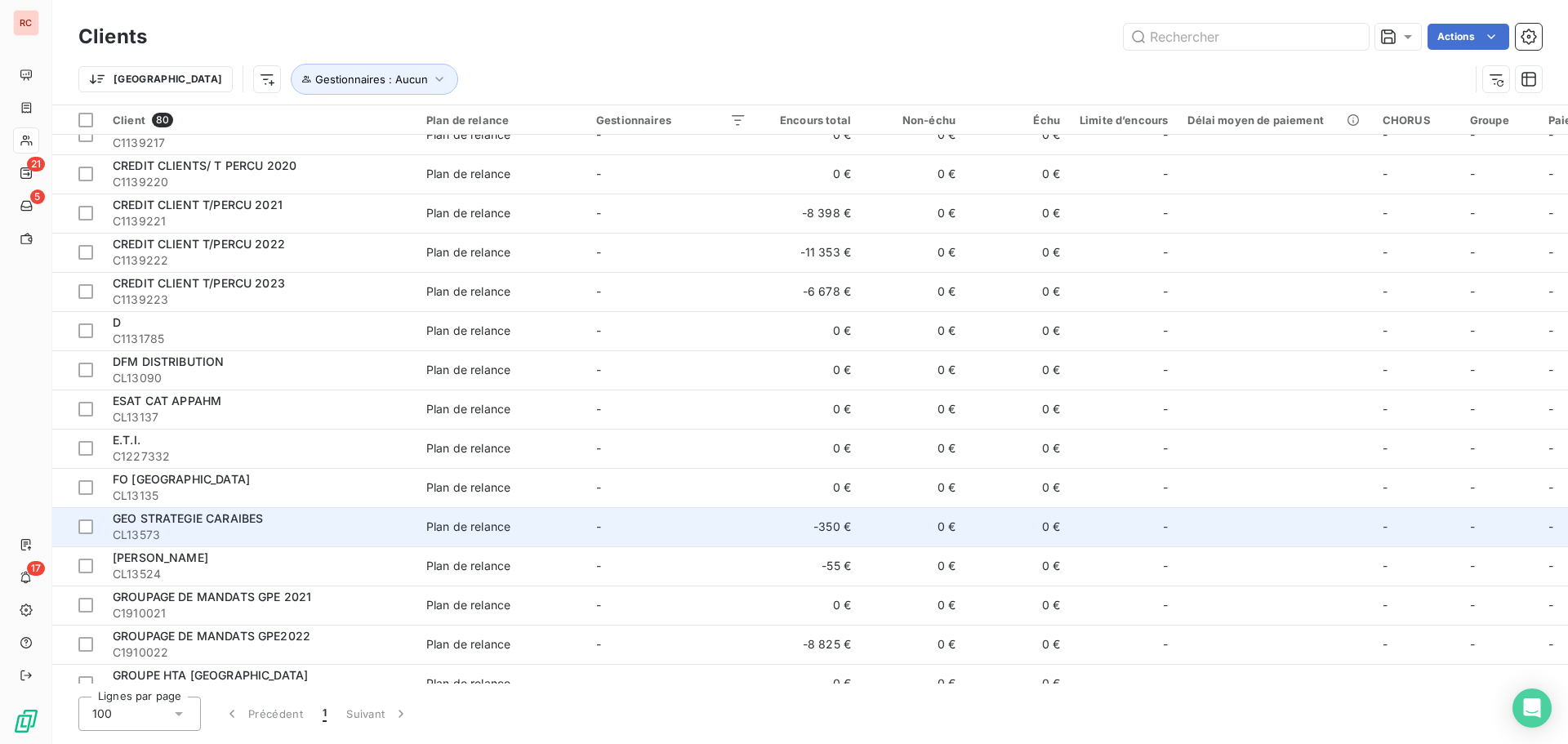
click at [423, 526] on td "Plan de relance" at bounding box center [501, 527] width 170 height 39
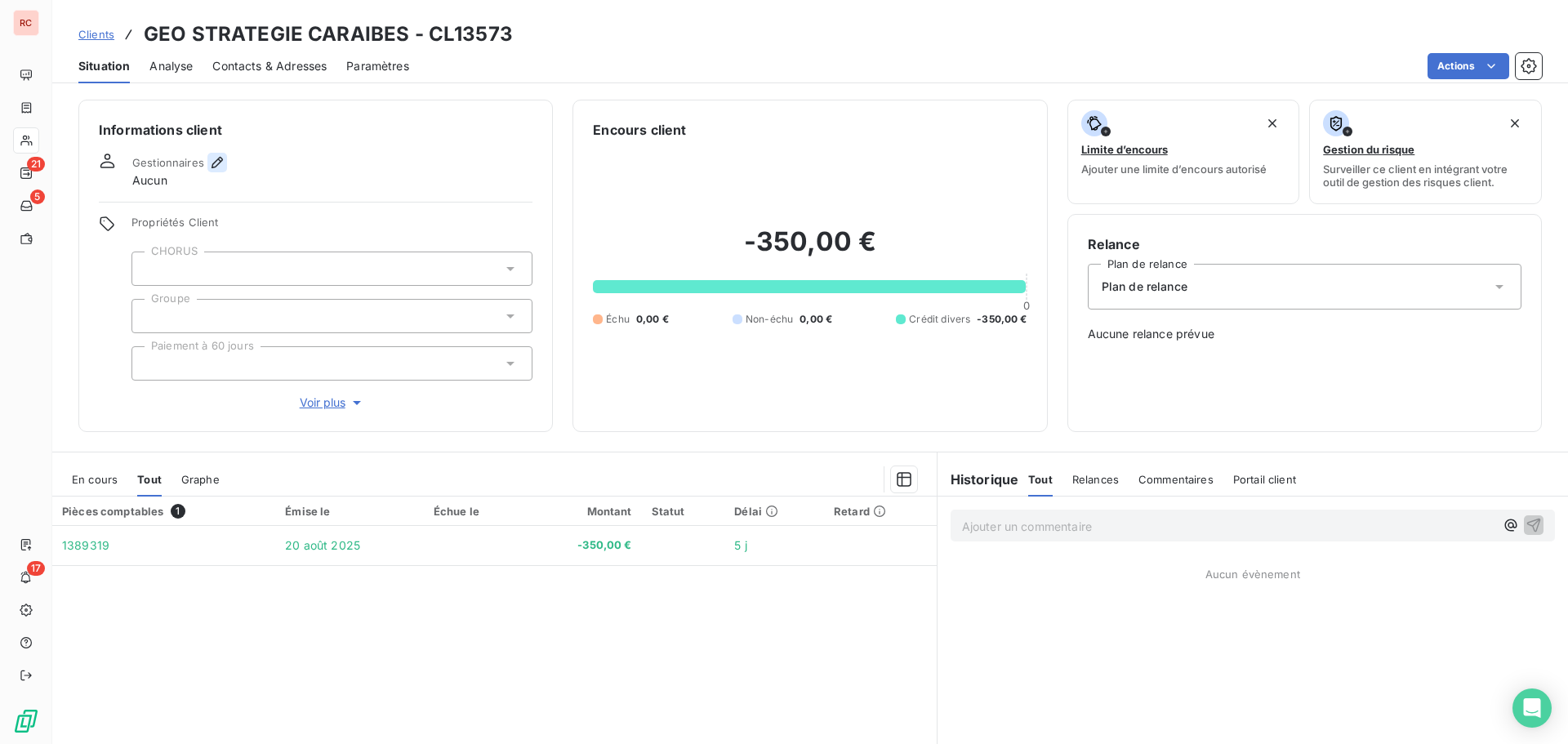
click at [224, 161] on icon "button" at bounding box center [217, 162] width 16 height 16
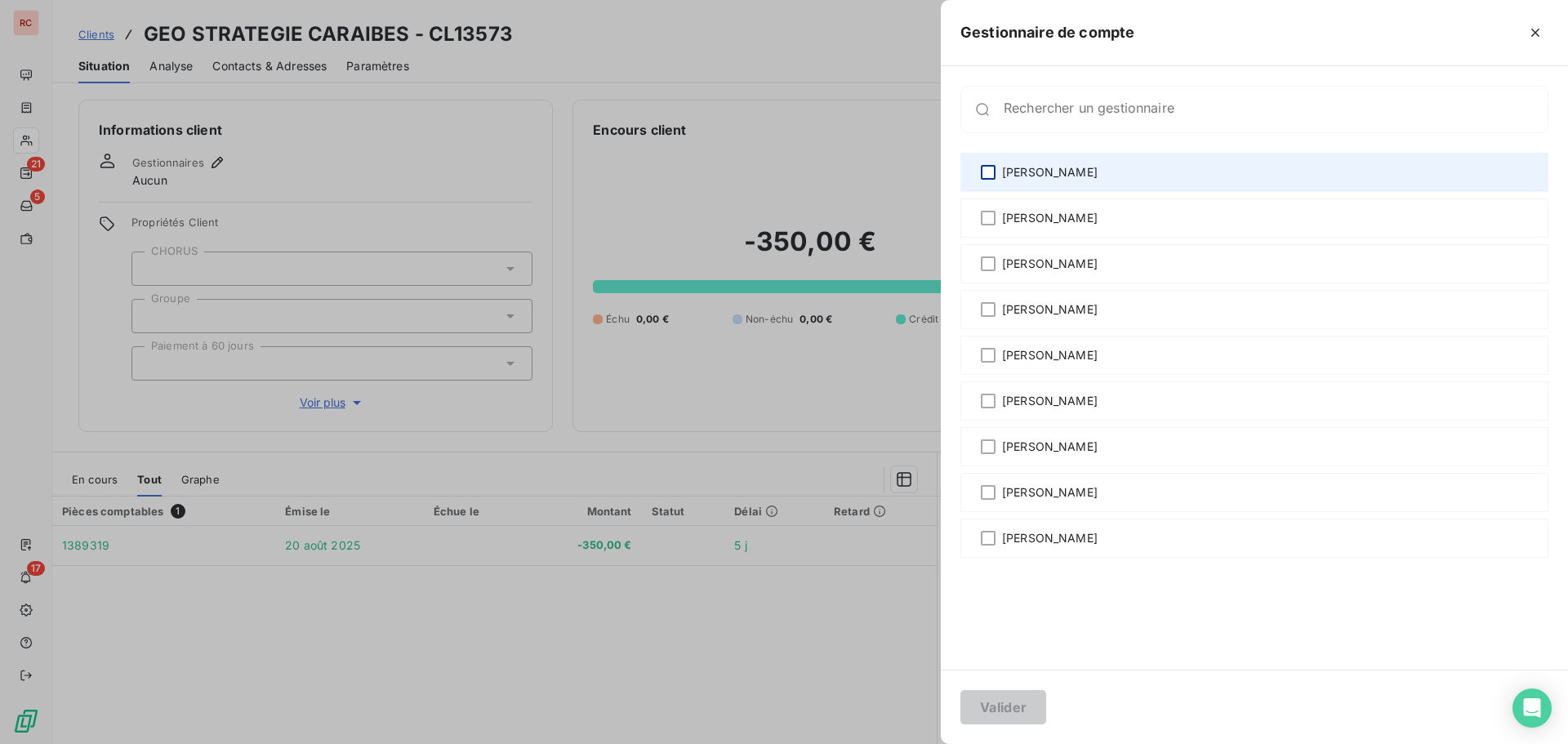
click at [989, 170] on div at bounding box center [988, 172] width 15 height 15
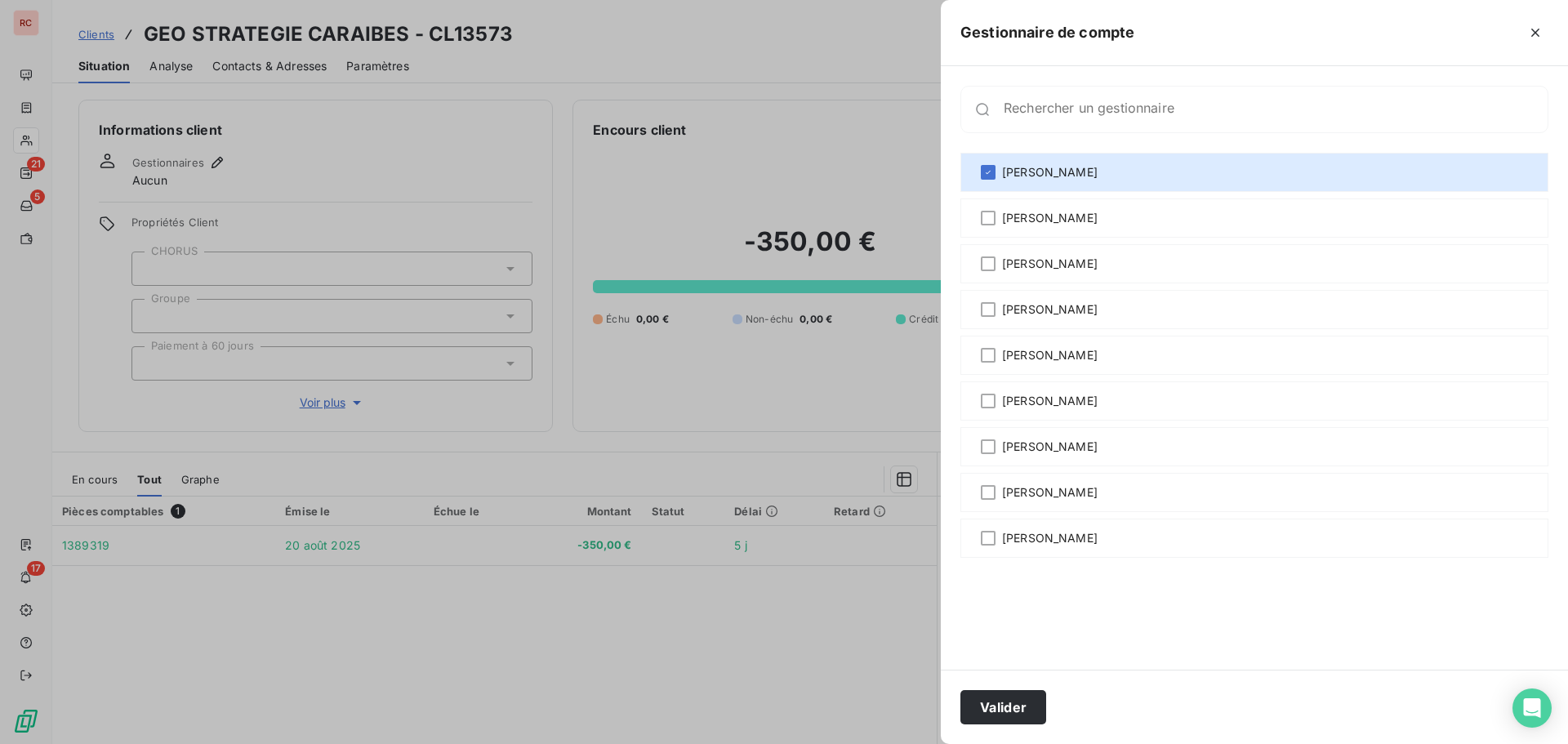
click at [1013, 689] on div "Valider" at bounding box center [1254, 707] width 627 height 75
click at [972, 705] on button "Valider" at bounding box center [1003, 707] width 86 height 34
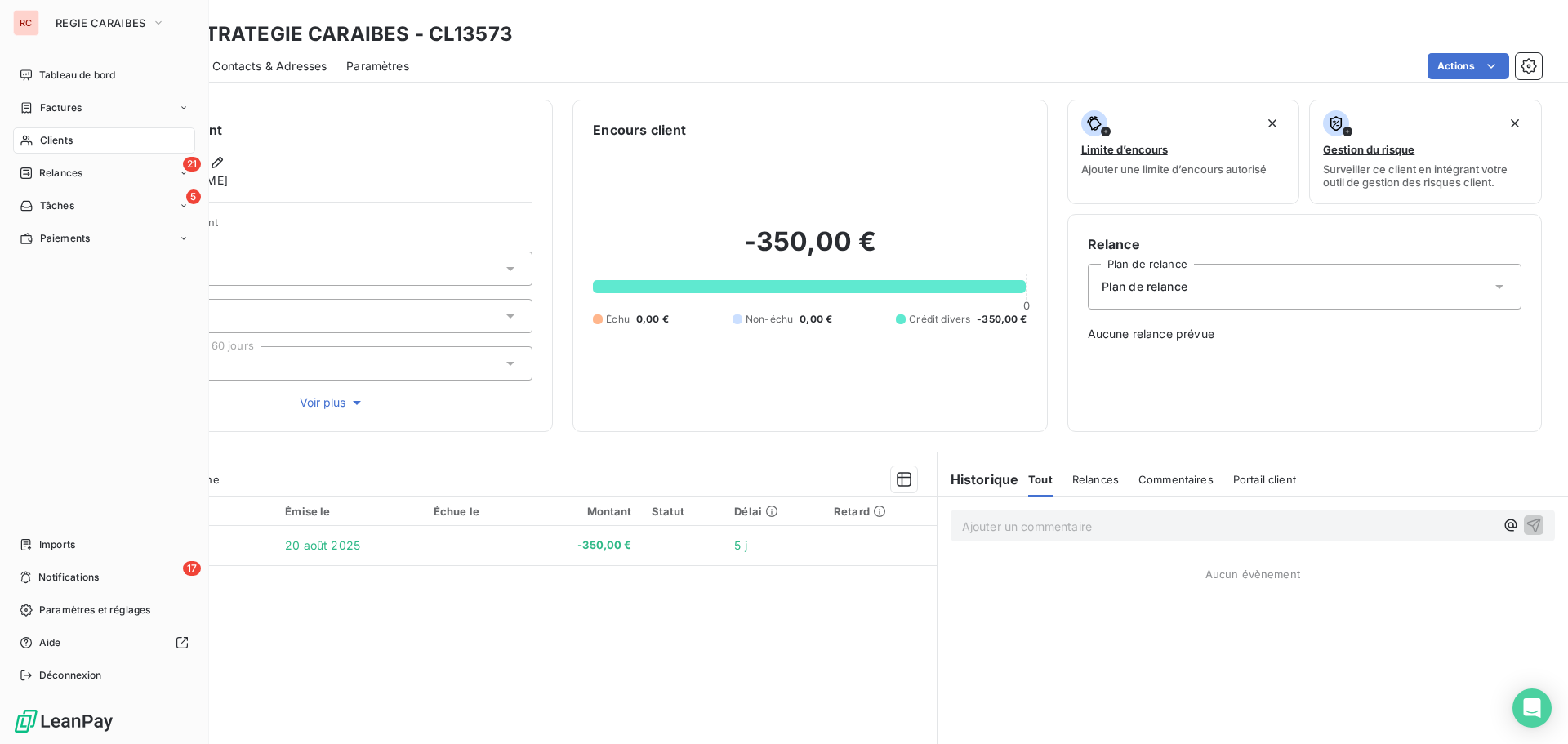
click at [28, 147] on icon at bounding box center [27, 140] width 14 height 13
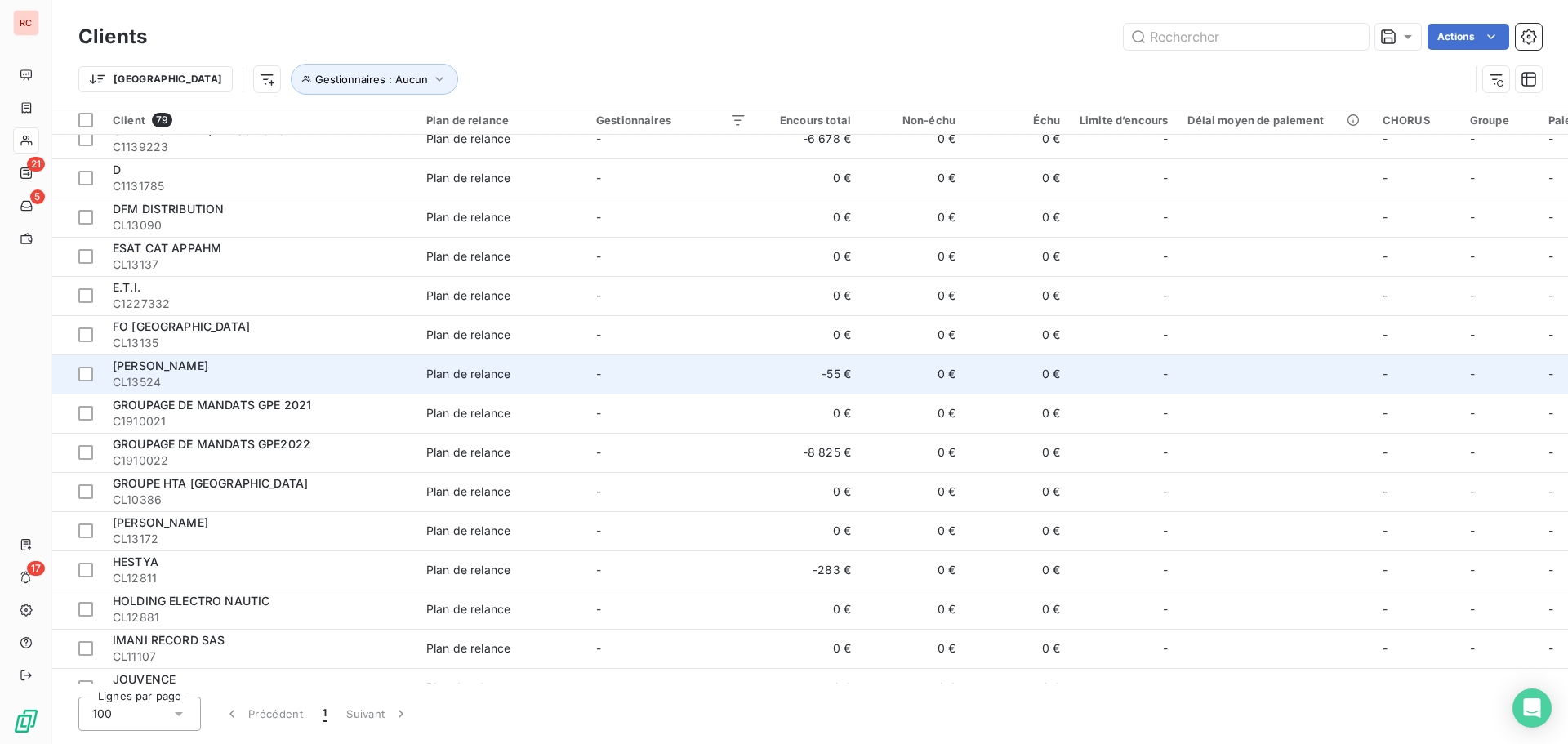
scroll to position [654, 0]
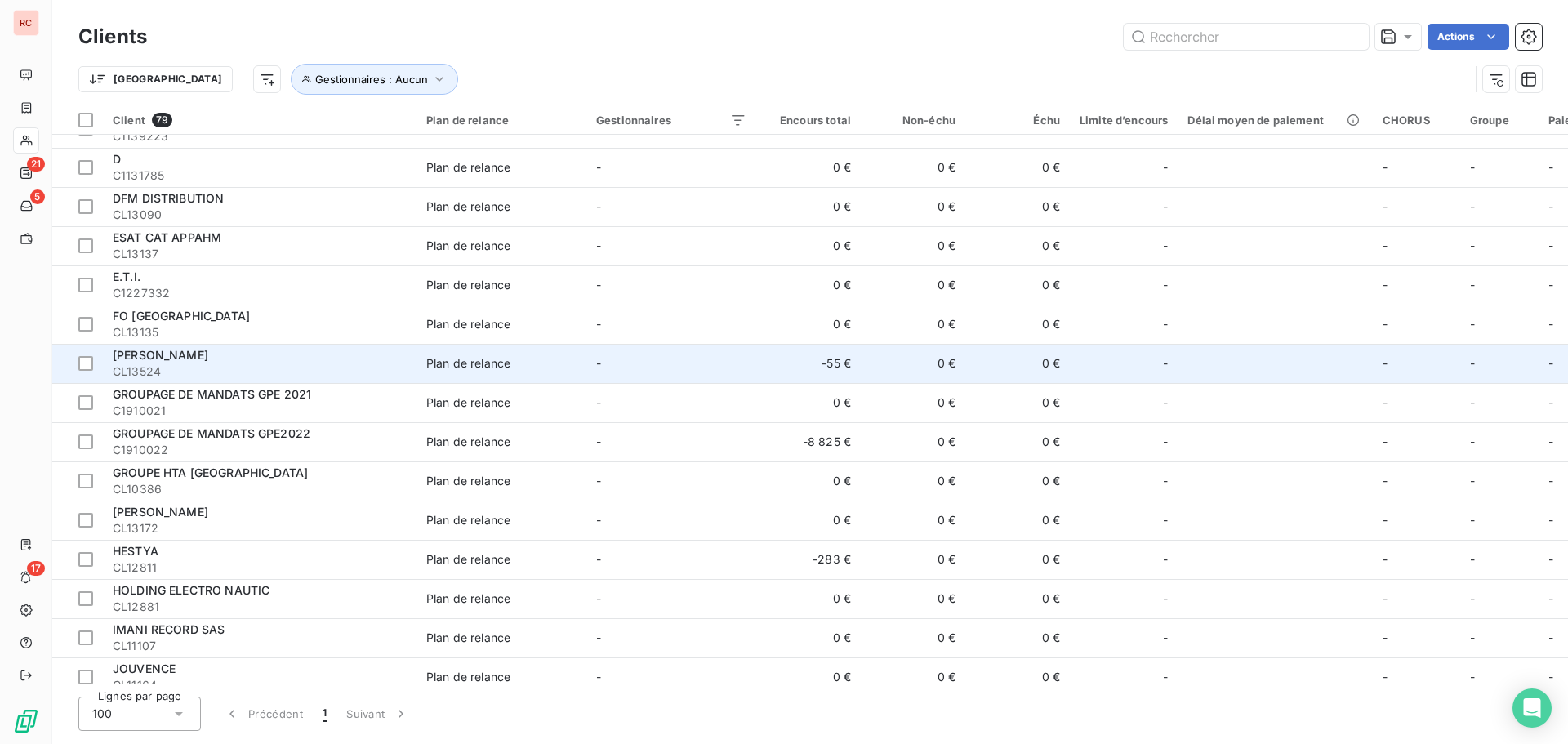
click at [242, 358] on div "GERMAIN OLIVIER" at bounding box center [260, 355] width 294 height 16
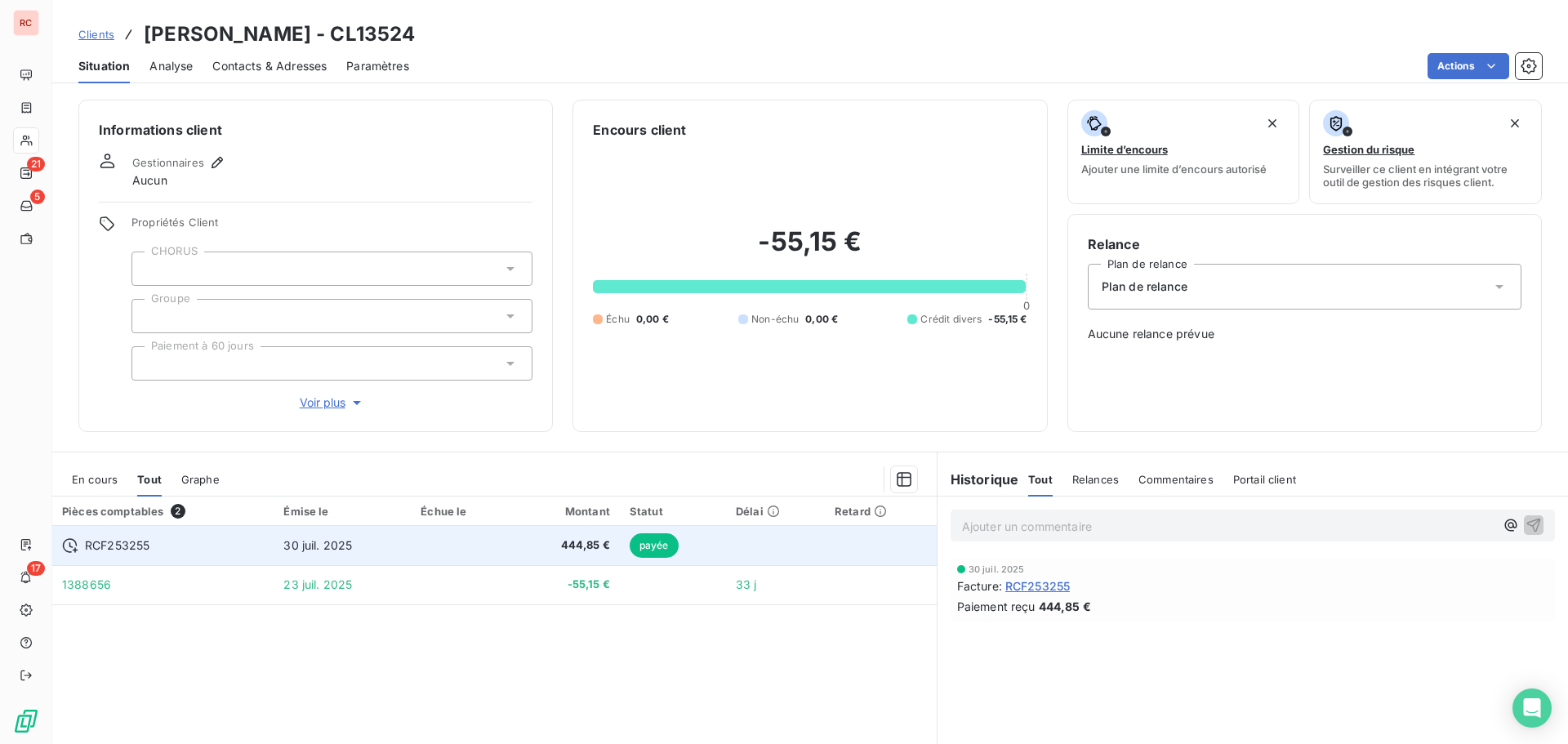
click at [293, 555] on td "30 juil. 2025" at bounding box center [342, 546] width 137 height 39
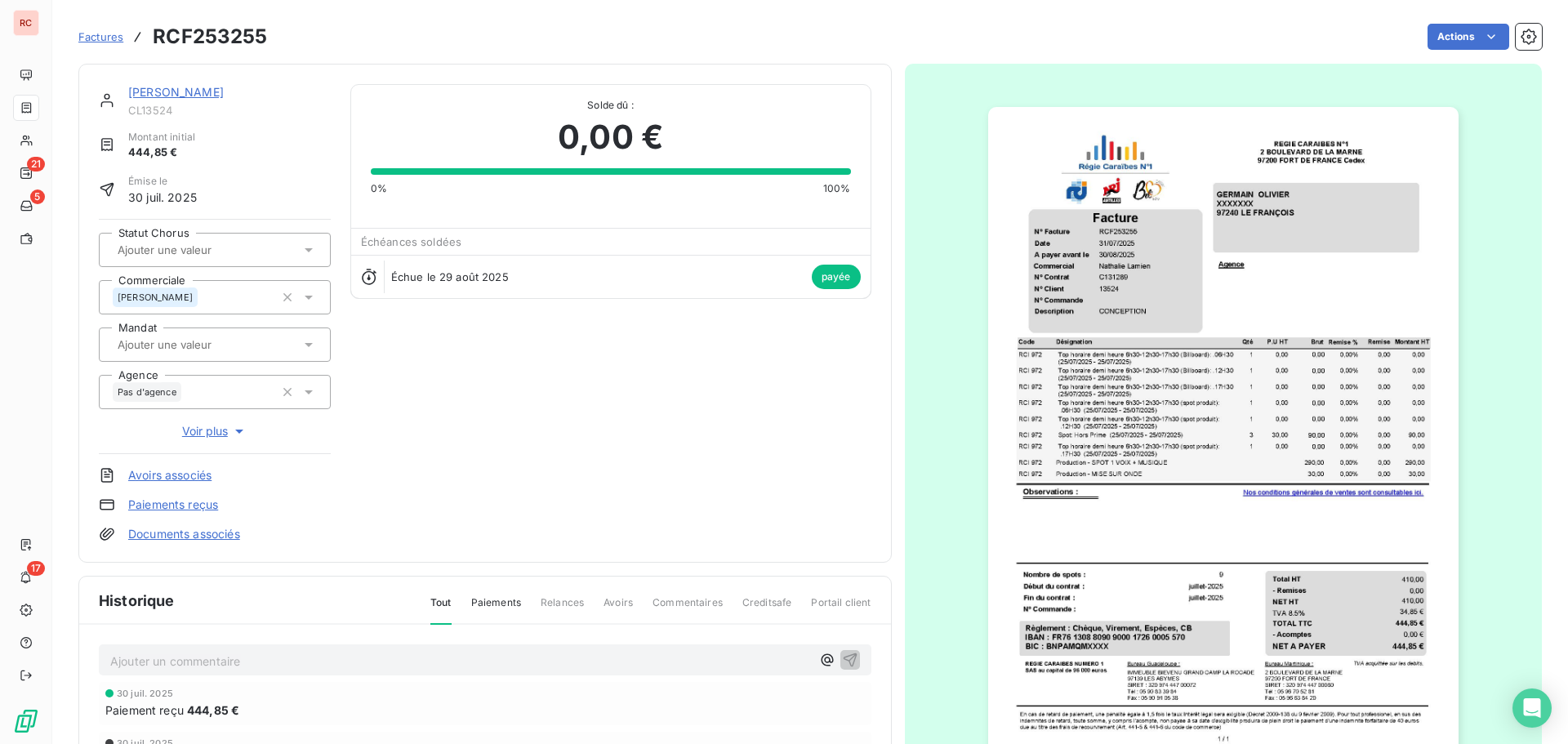
click at [195, 97] on link "GERMAIN OLIVIER" at bounding box center [177, 92] width 96 height 14
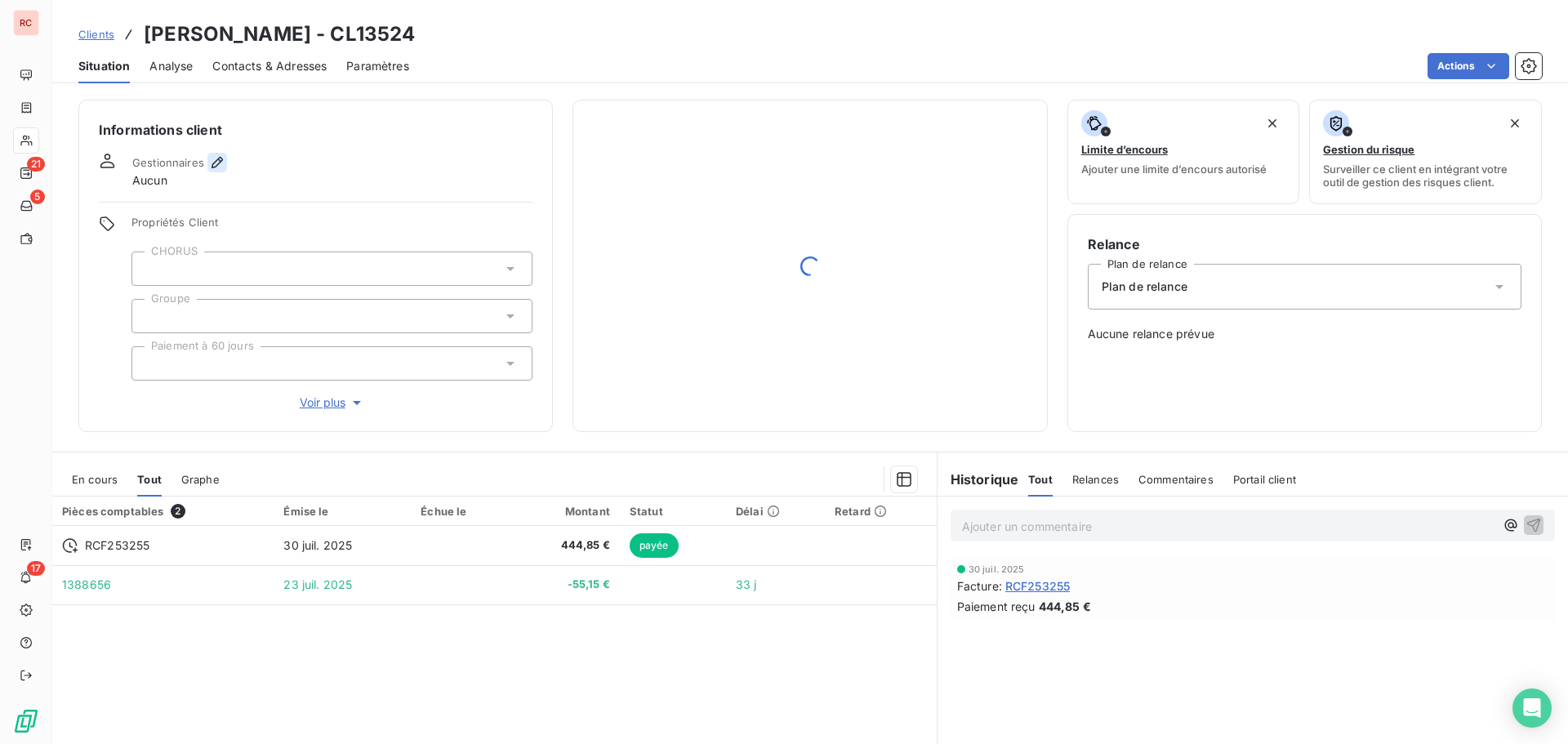
click at [215, 166] on icon "button" at bounding box center [217, 162] width 11 height 11
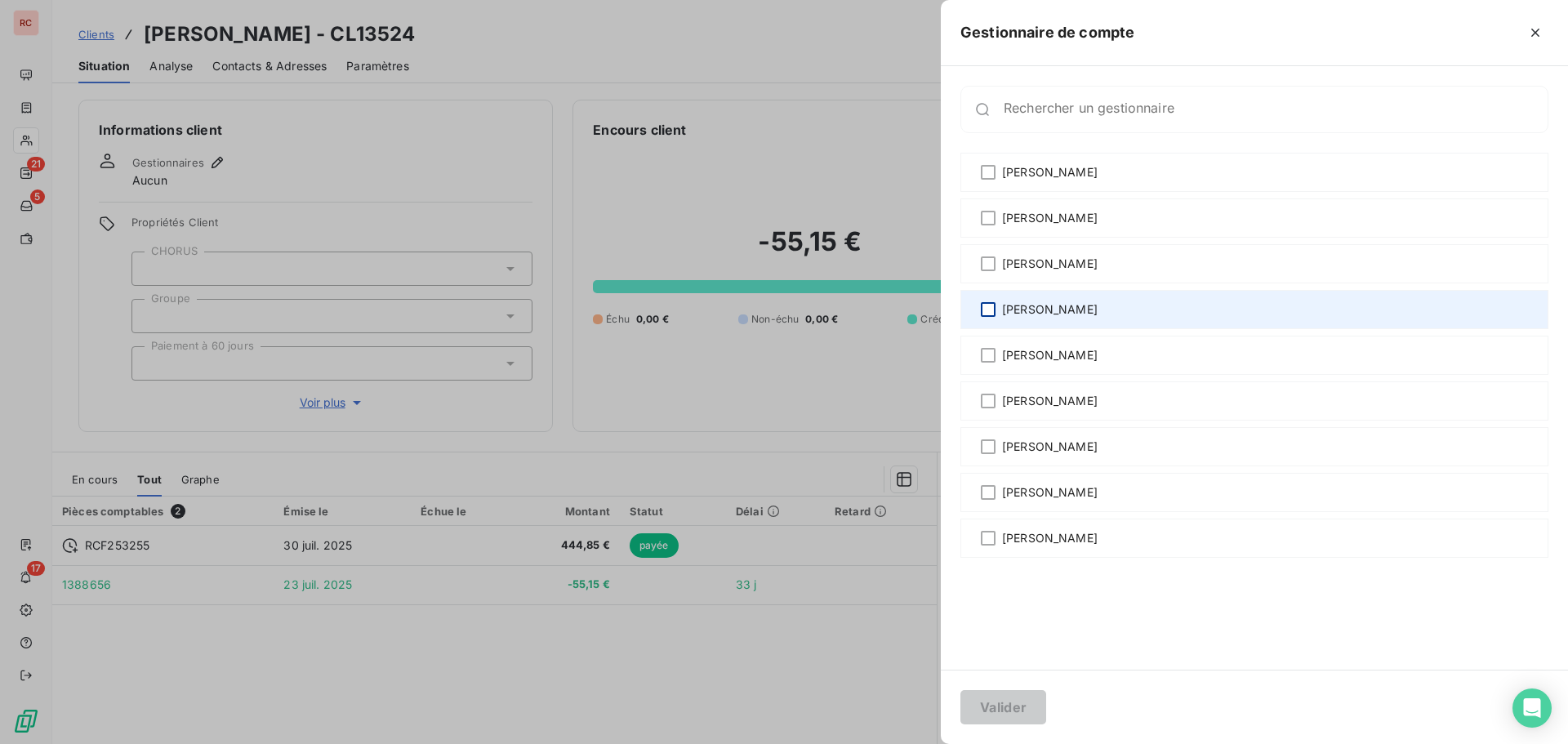
click at [984, 308] on div at bounding box center [988, 309] width 15 height 15
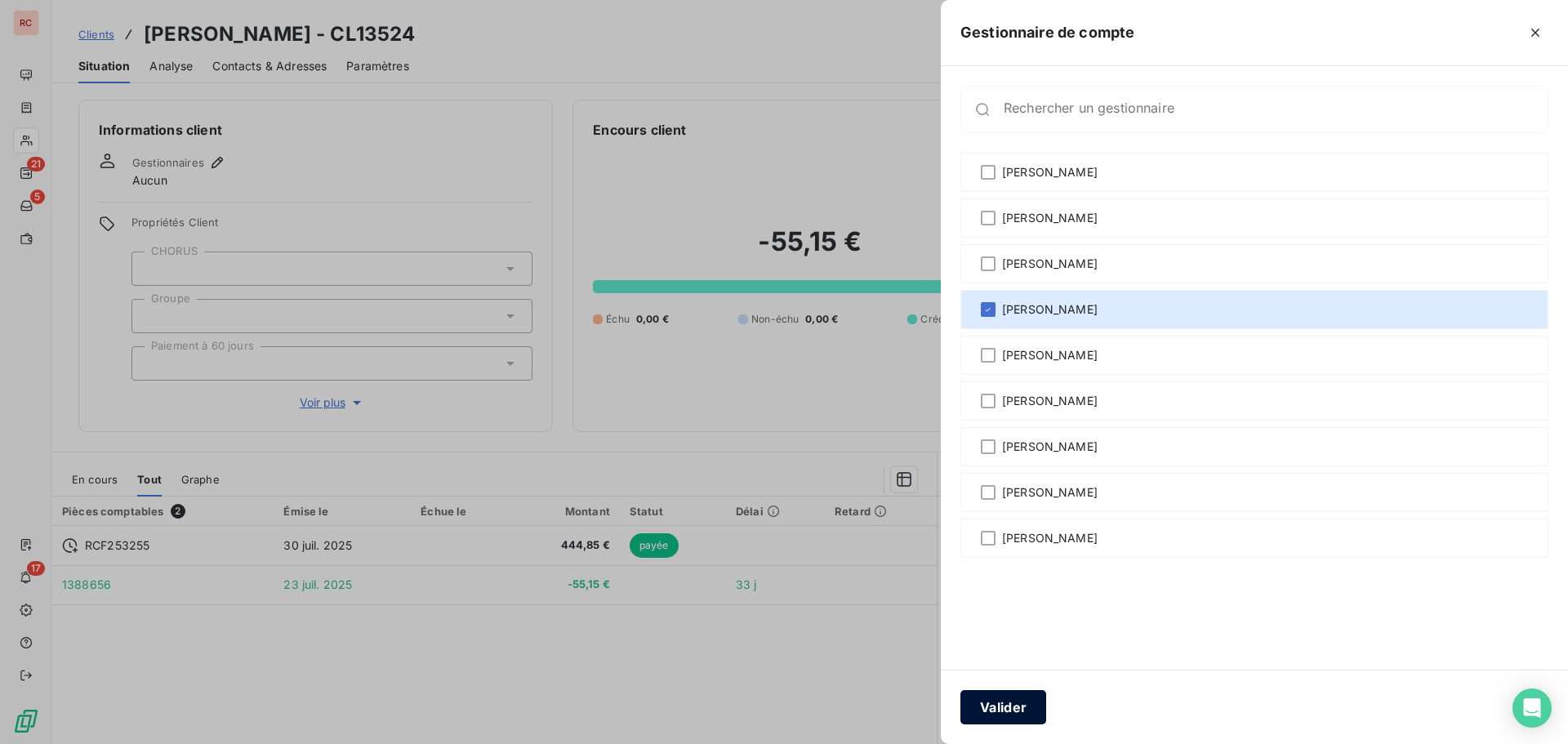
click at [1020, 706] on button "Valider" at bounding box center [1003, 707] width 86 height 34
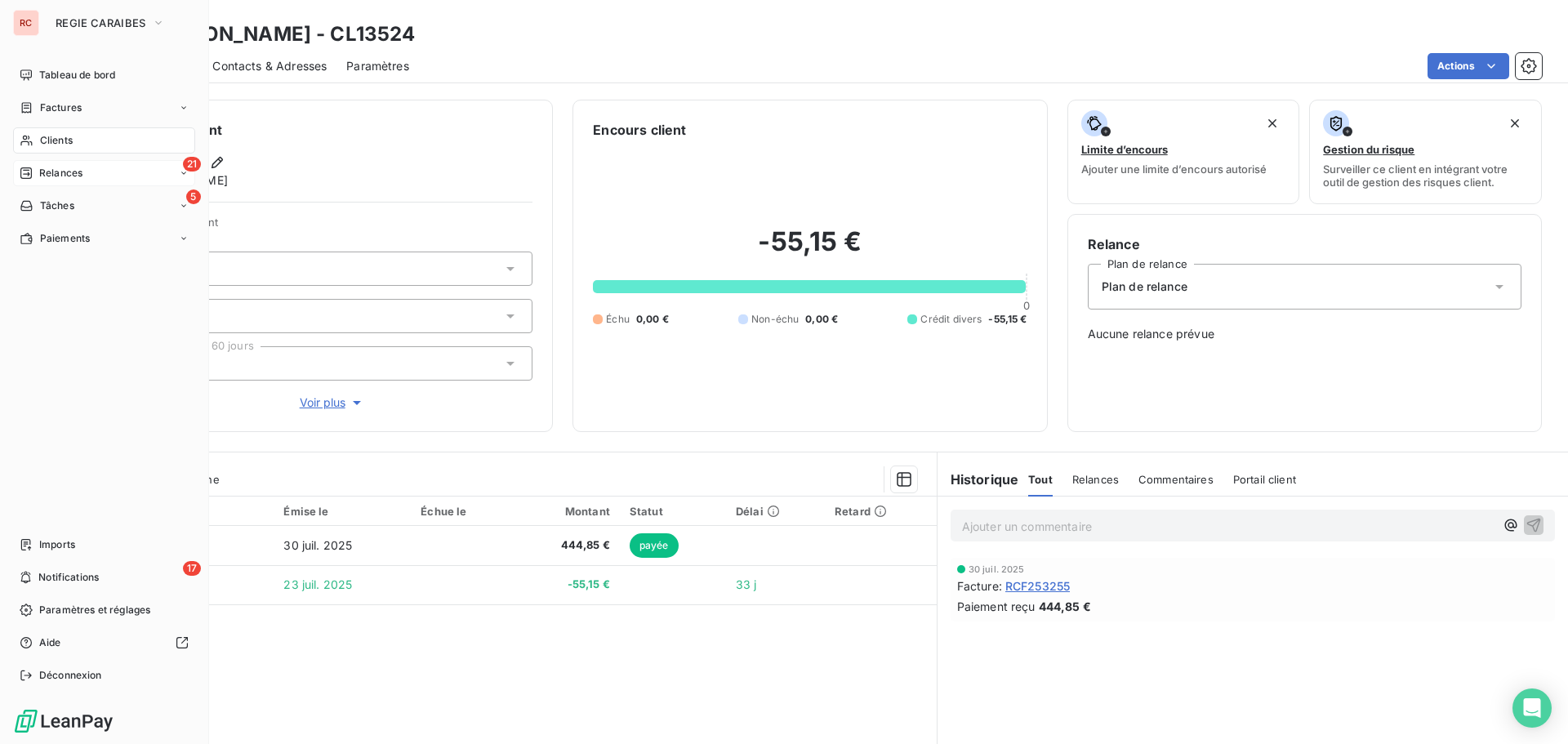
click at [42, 175] on span "Relances" at bounding box center [61, 173] width 44 height 15
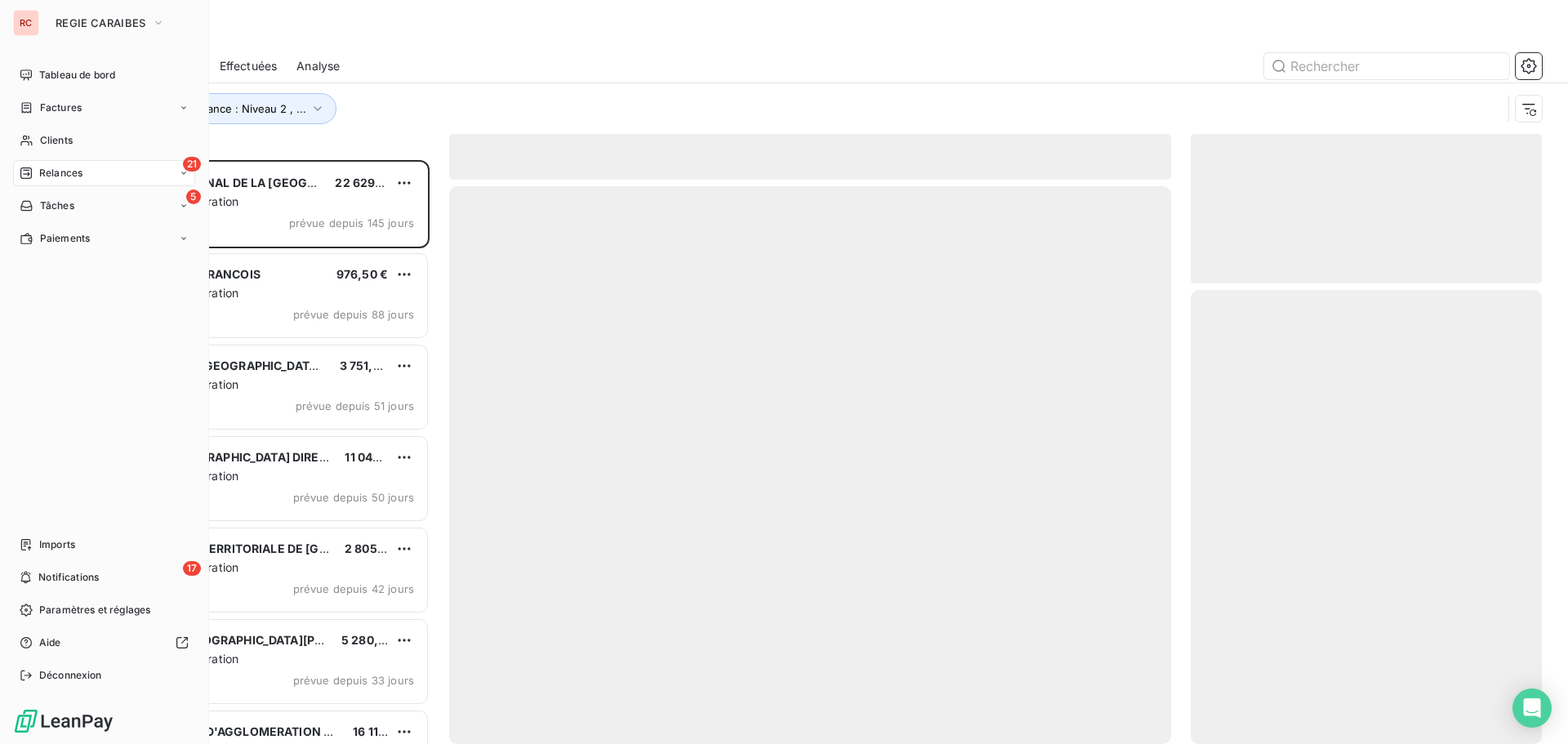
scroll to position [572, 339]
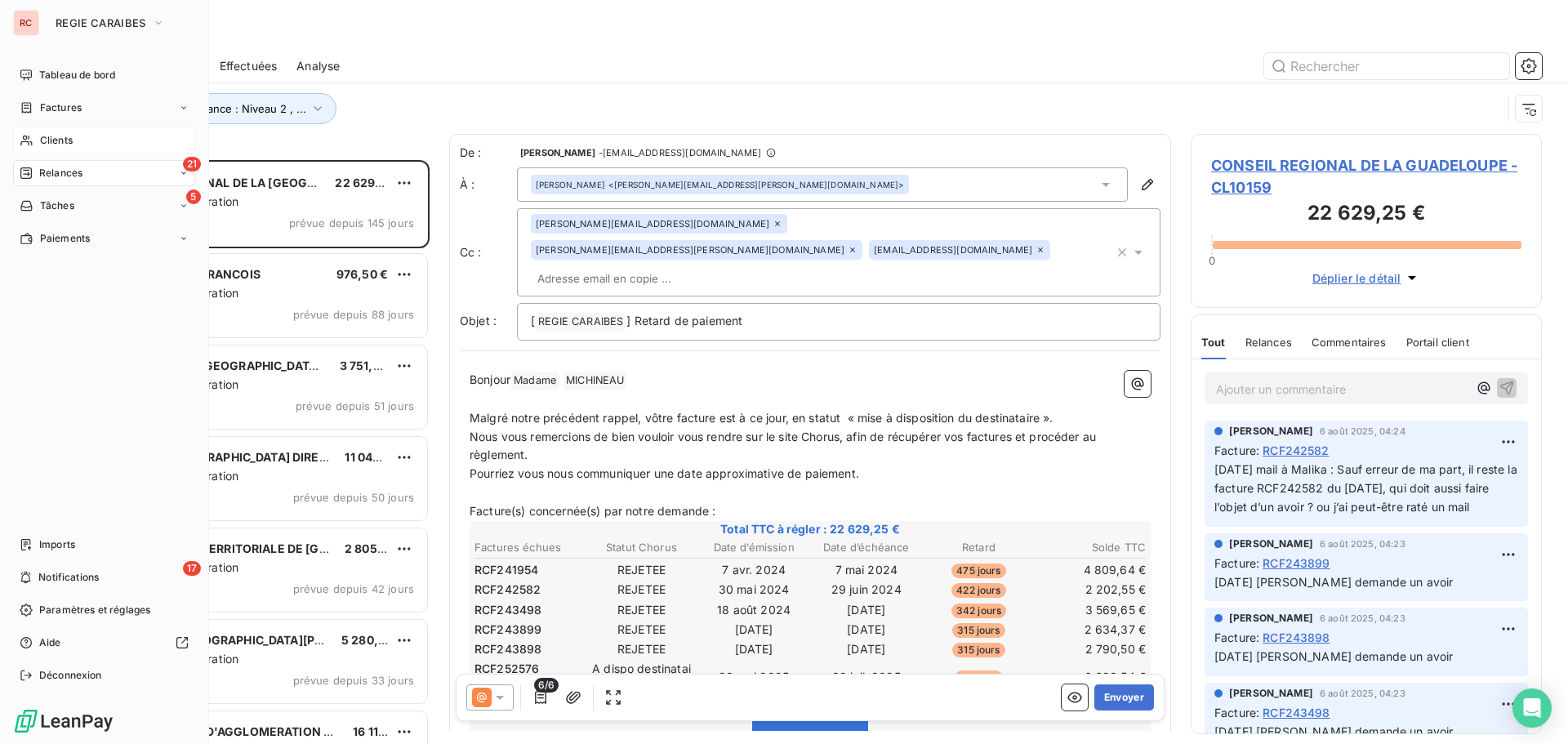
click at [42, 141] on span "Clients" at bounding box center [57, 140] width 33 height 15
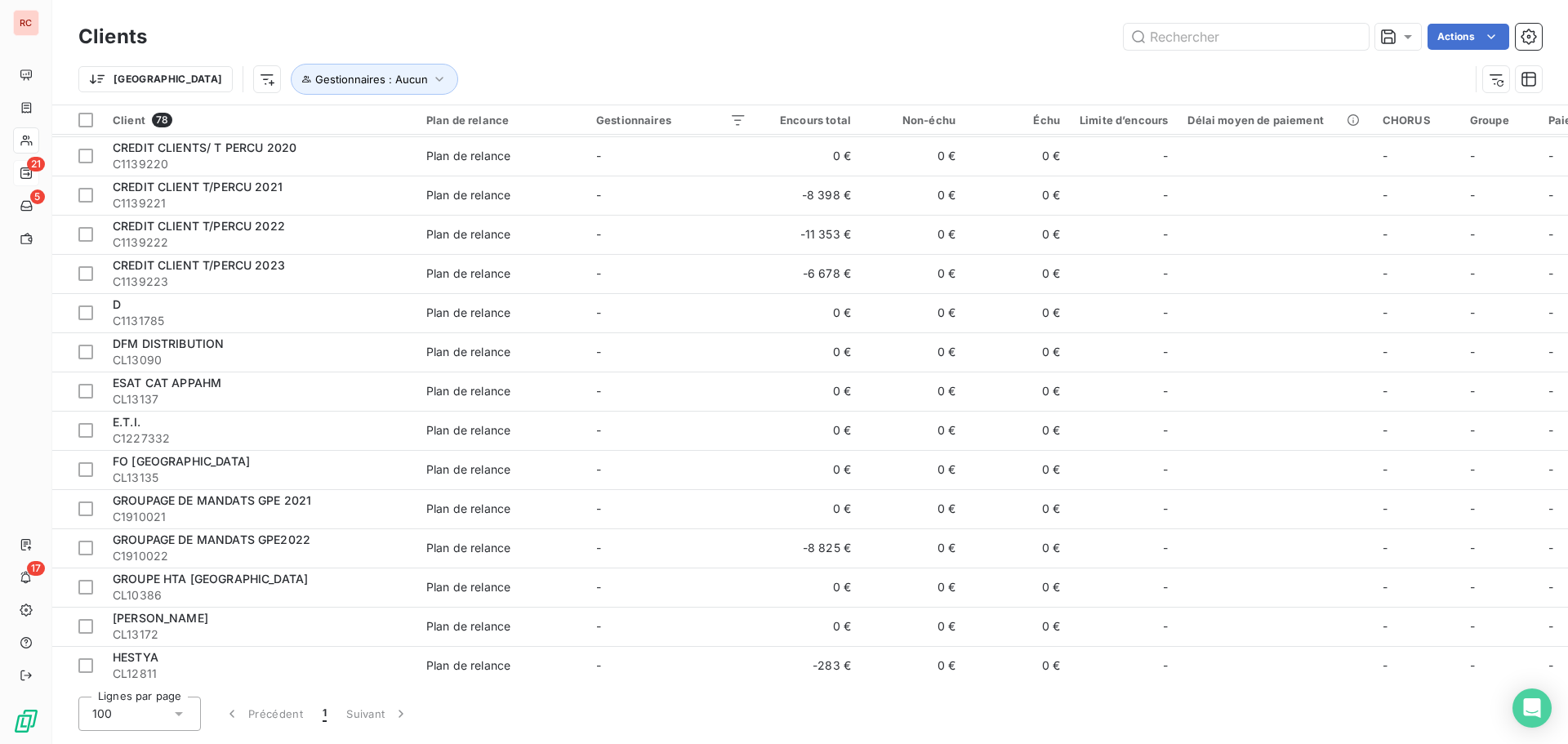
scroll to position [572, 0]
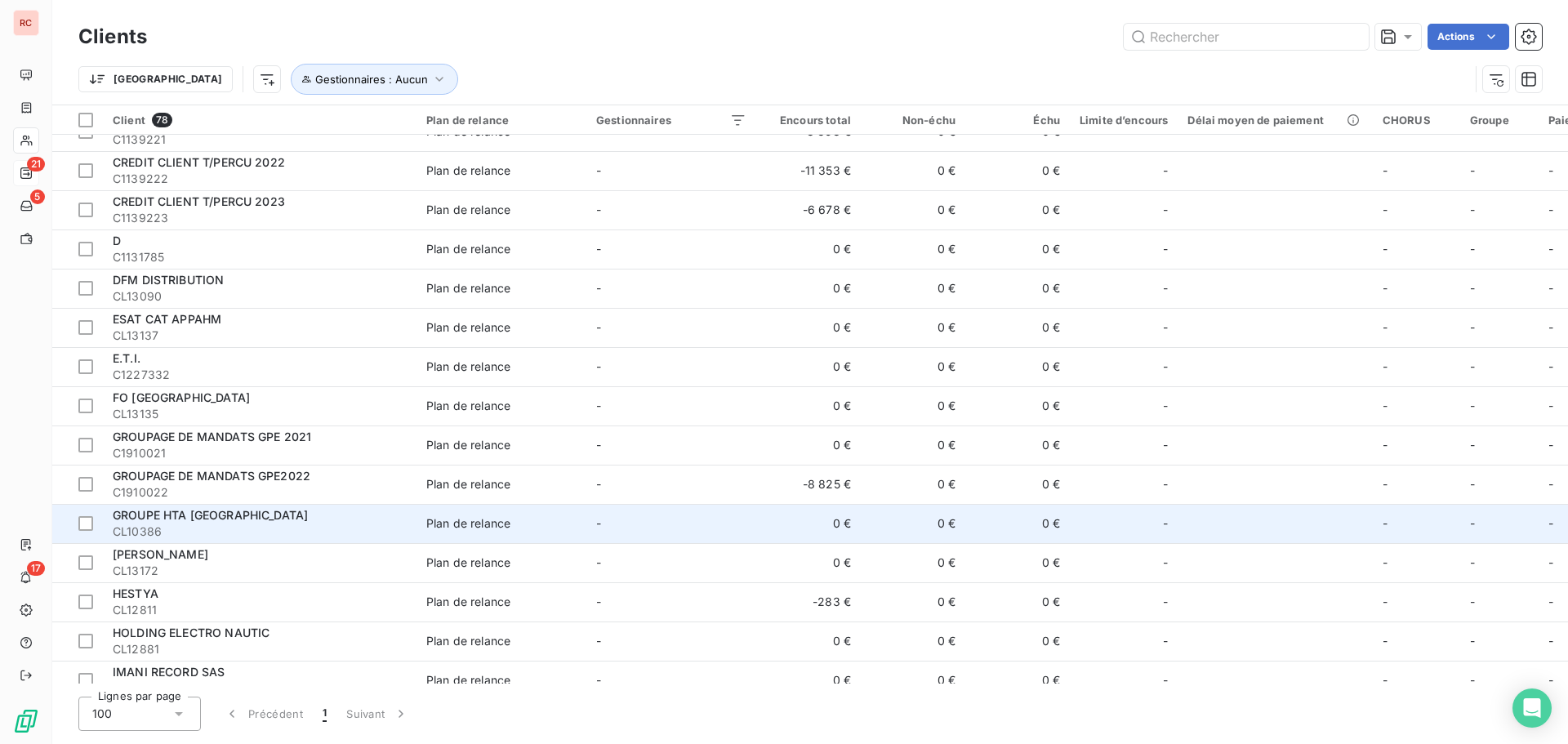
click at [319, 533] on span "CL10386" at bounding box center [260, 531] width 294 height 16
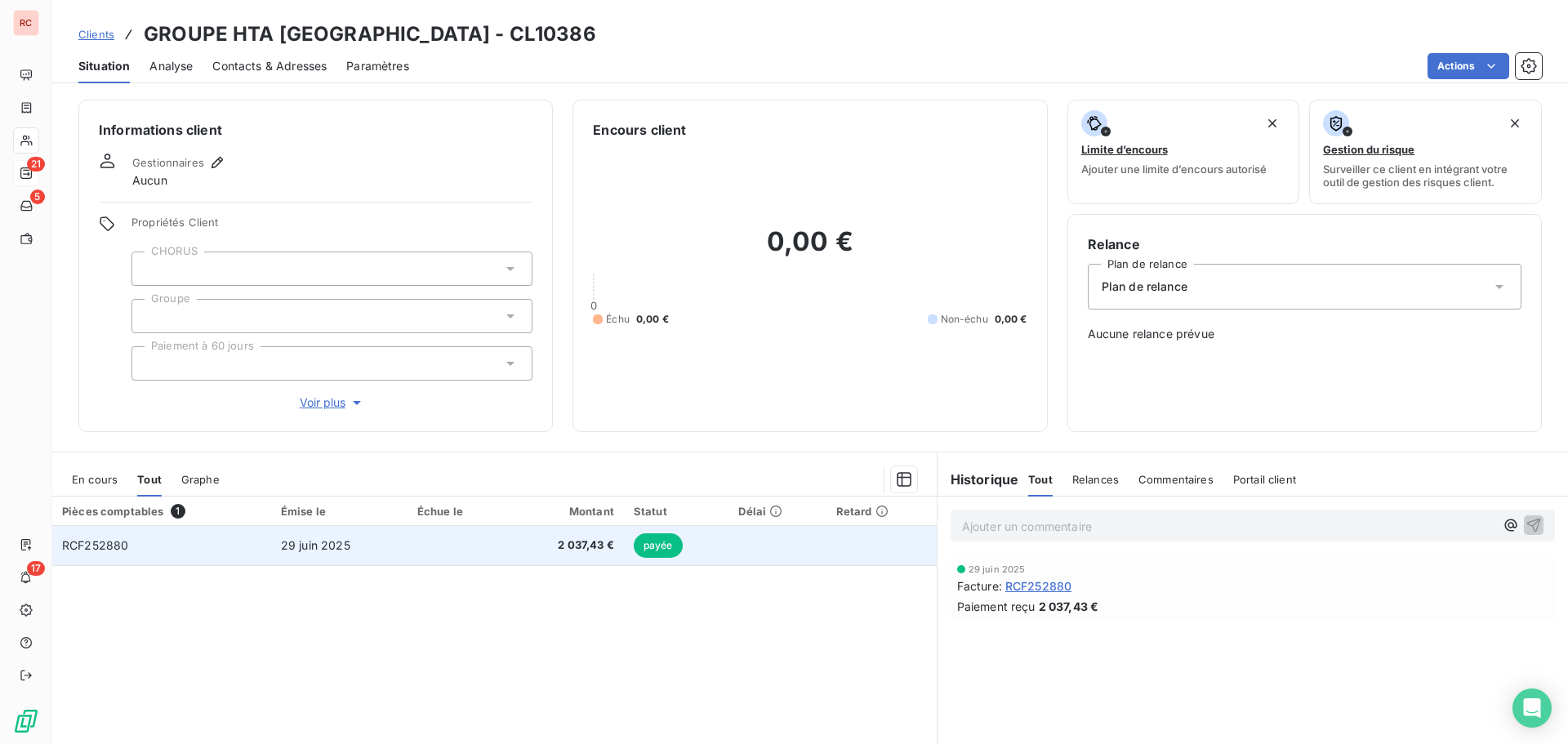
click at [318, 538] on span "29 juin 2025" at bounding box center [315, 545] width 69 height 14
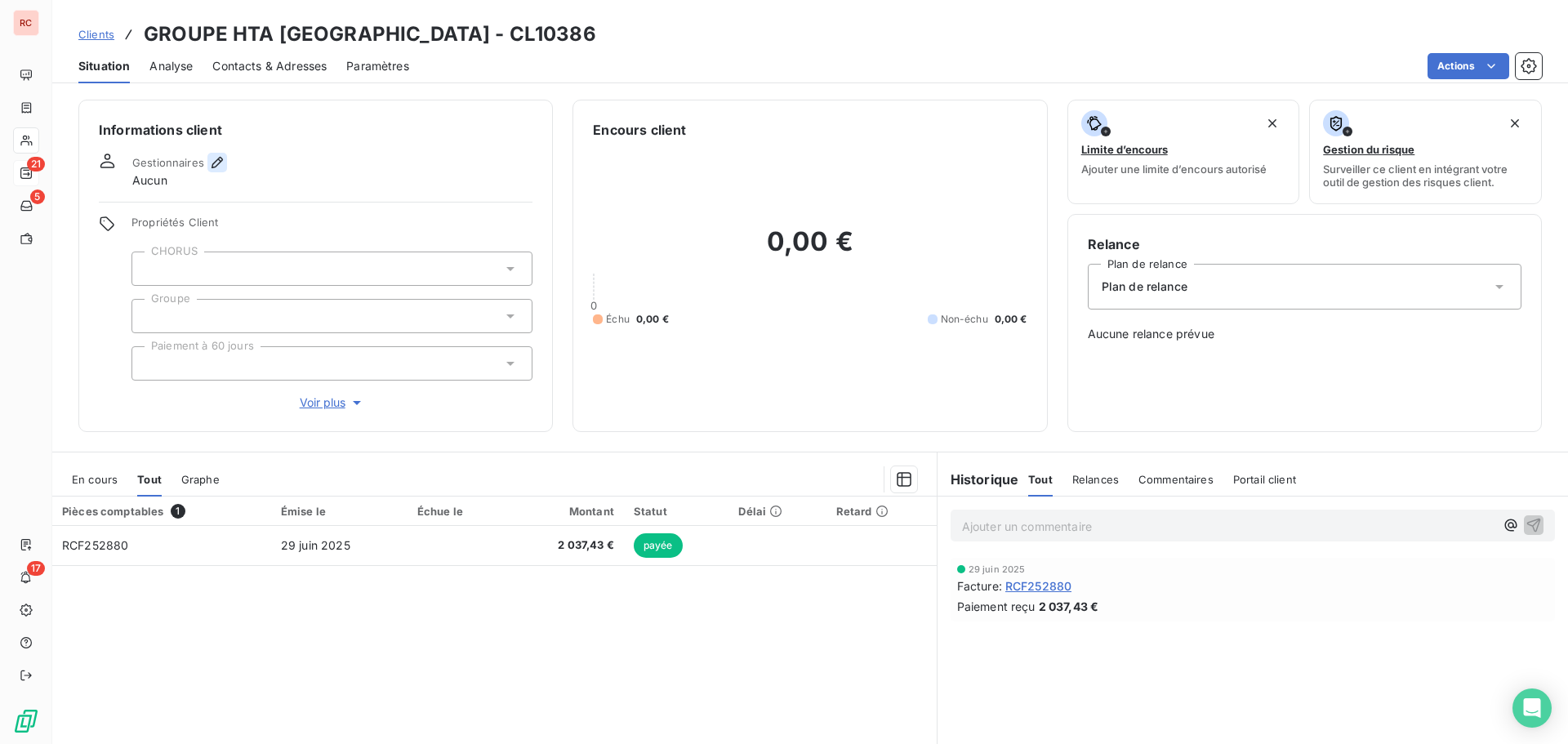
click at [216, 166] on icon "button" at bounding box center [217, 162] width 11 height 11
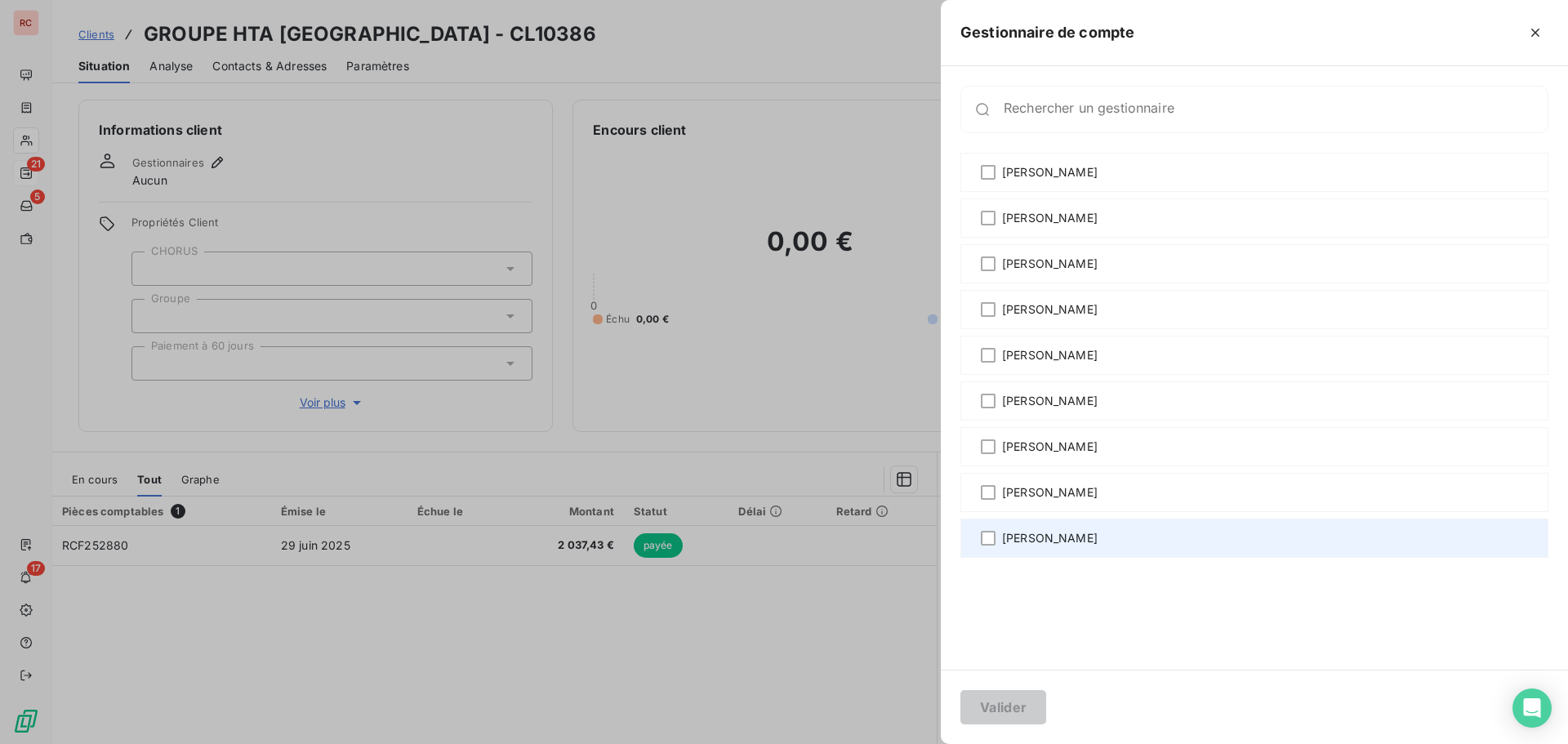
click at [1033, 531] on span "[PERSON_NAME]" at bounding box center [1050, 538] width 96 height 16
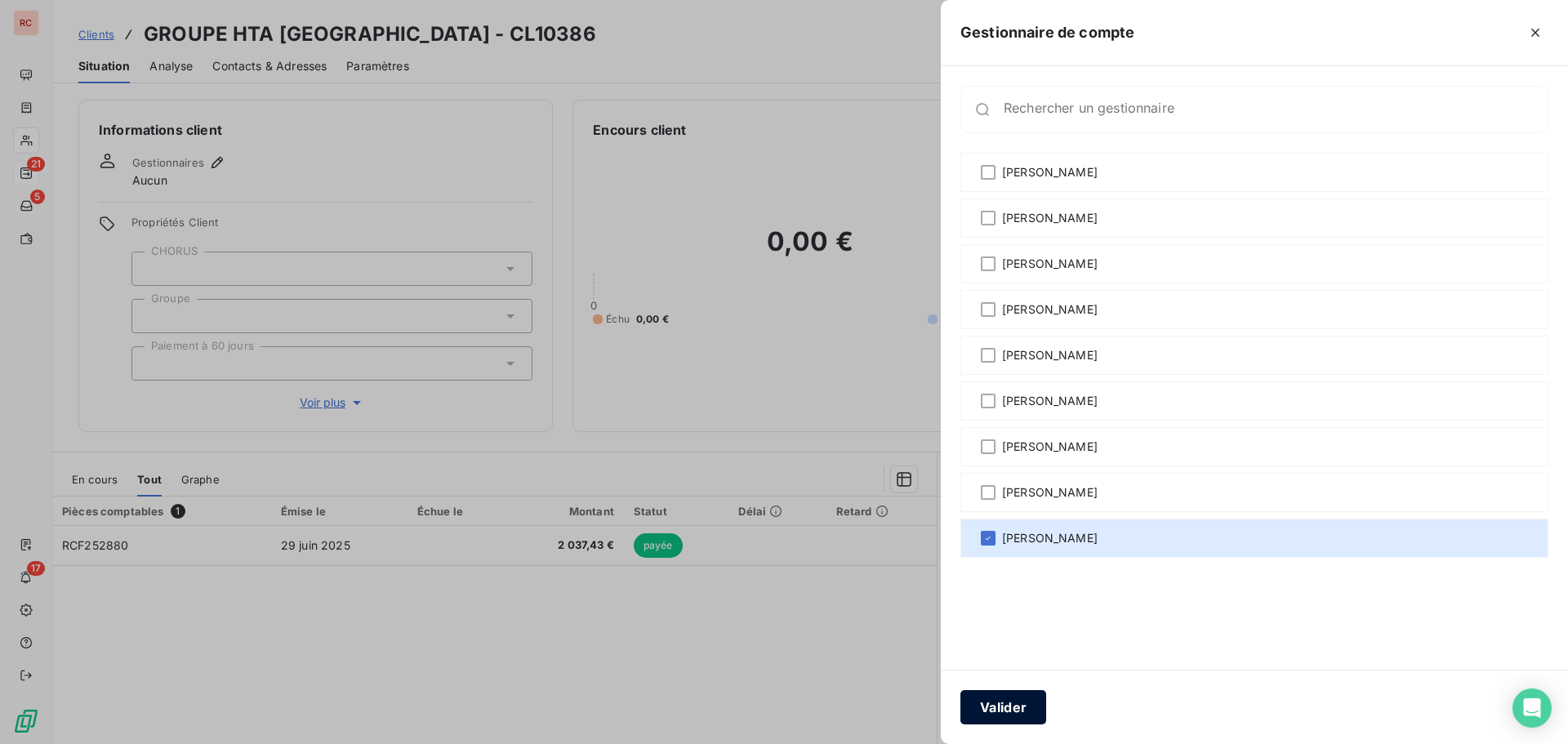
click at [1002, 703] on button "Valider" at bounding box center [1003, 707] width 86 height 34
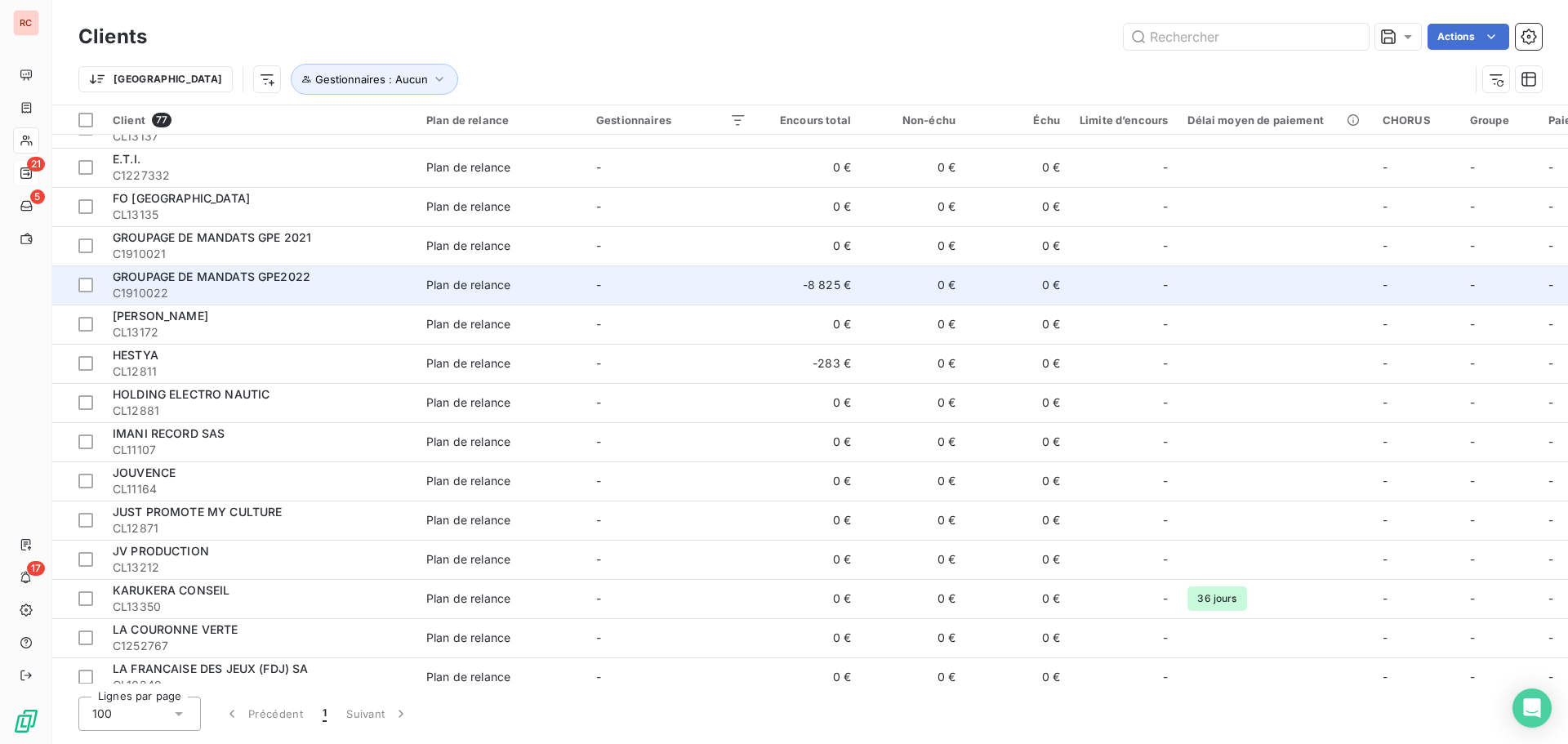
scroll to position [735, 0]
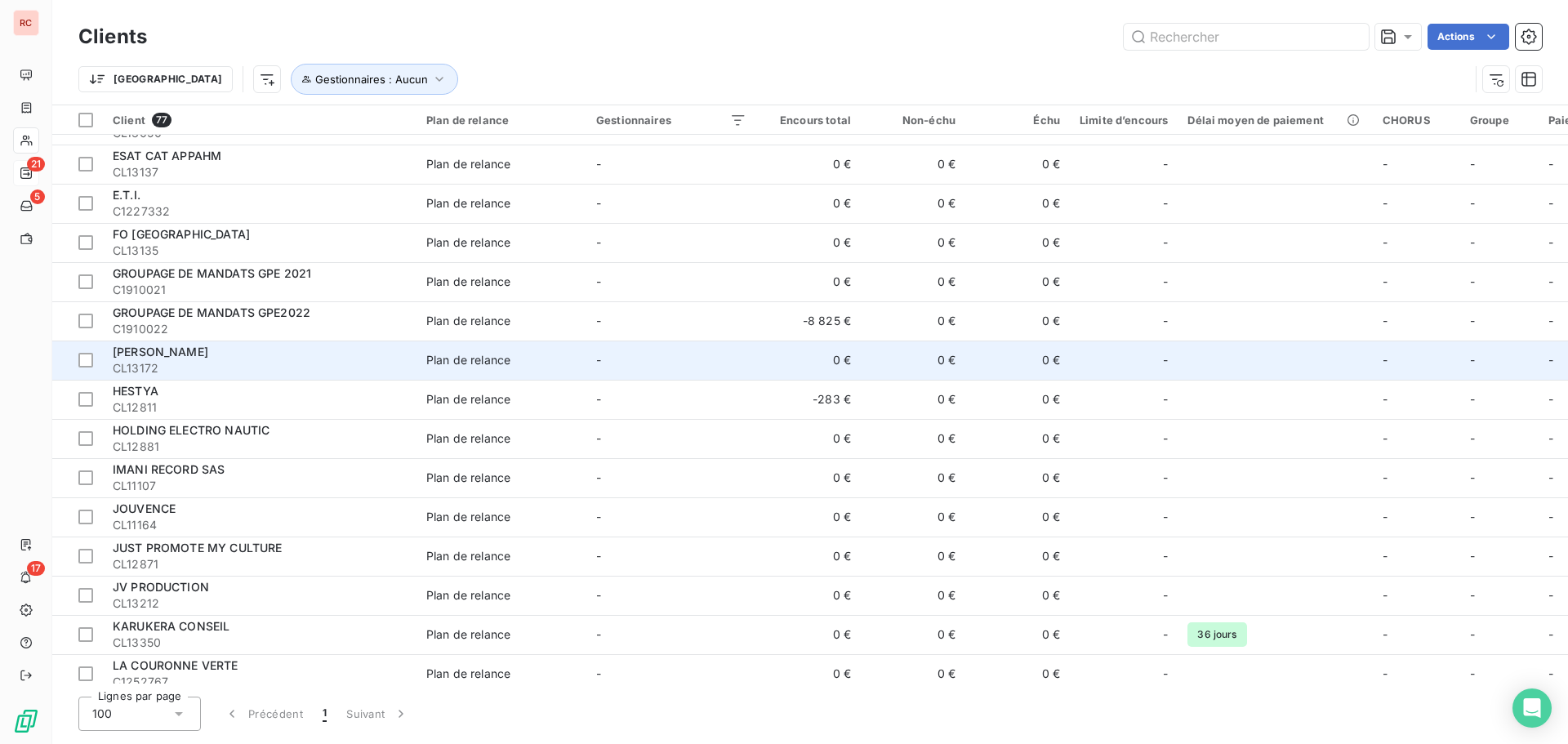
click at [360, 369] on span "CL13172" at bounding box center [260, 368] width 294 height 16
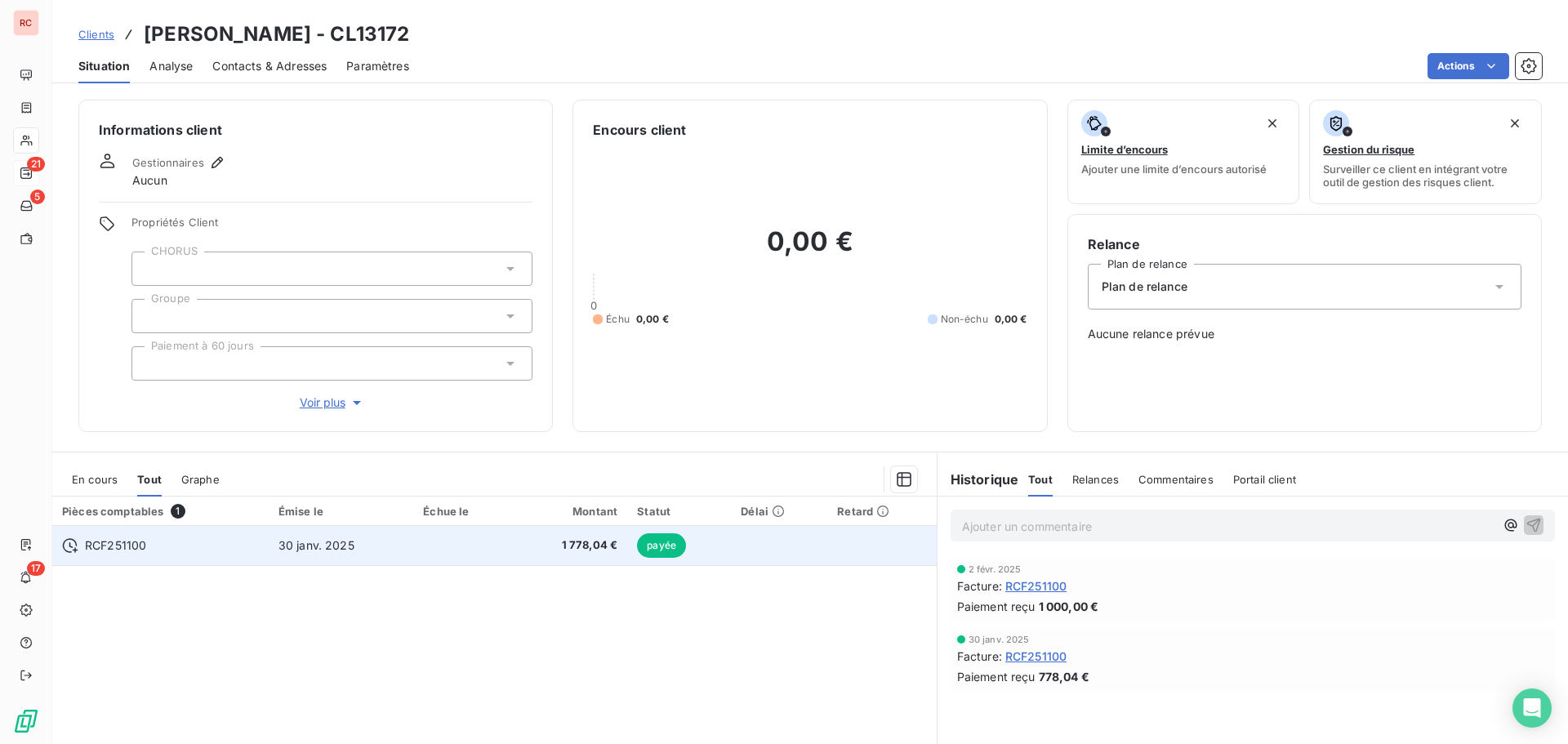
click at [338, 547] on span "30 janv. 2025" at bounding box center [316, 545] width 76 height 14
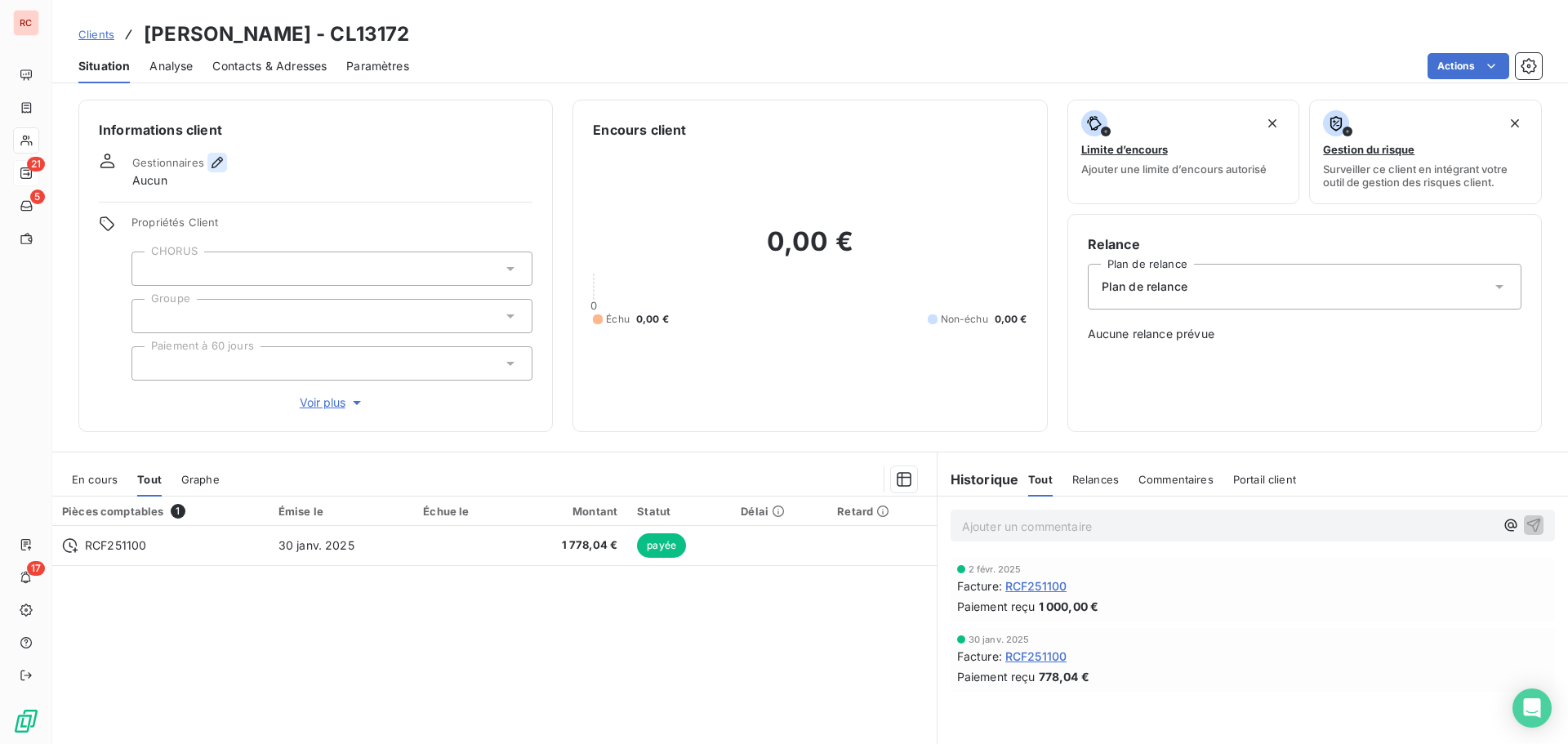
click at [223, 159] on icon "button" at bounding box center [217, 162] width 16 height 16
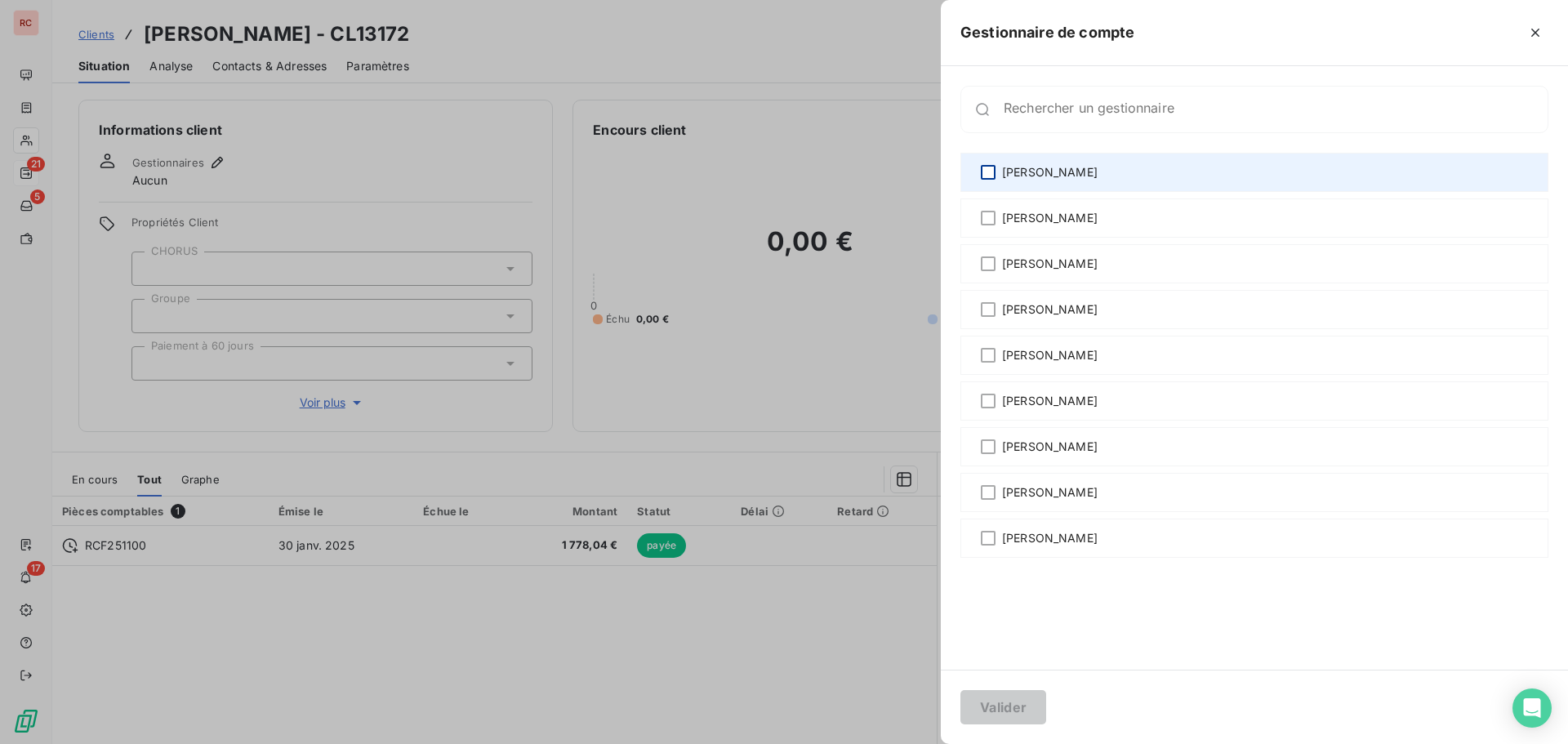
click at [992, 171] on div at bounding box center [988, 172] width 15 height 15
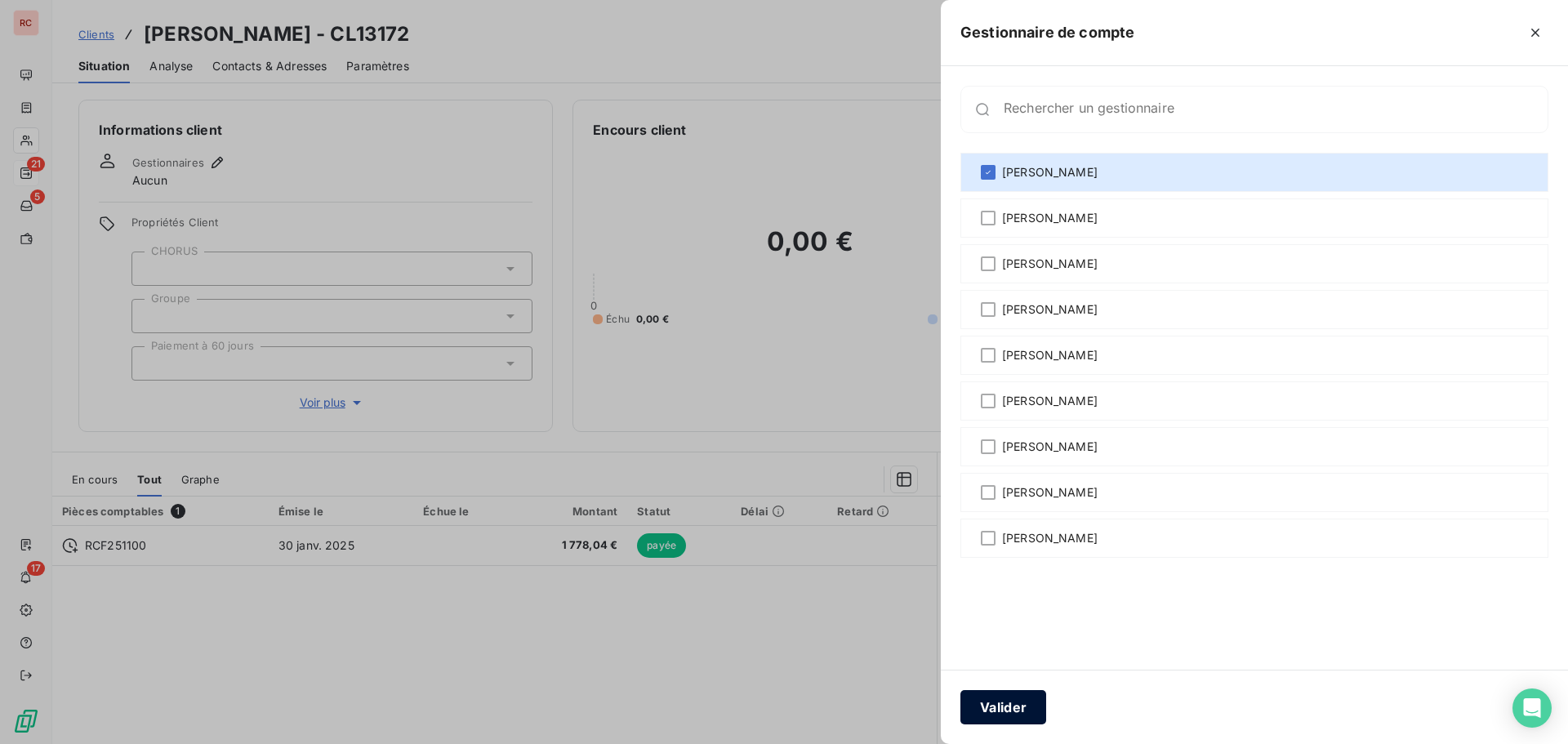
click at [1020, 697] on button "Valider" at bounding box center [1003, 707] width 86 height 34
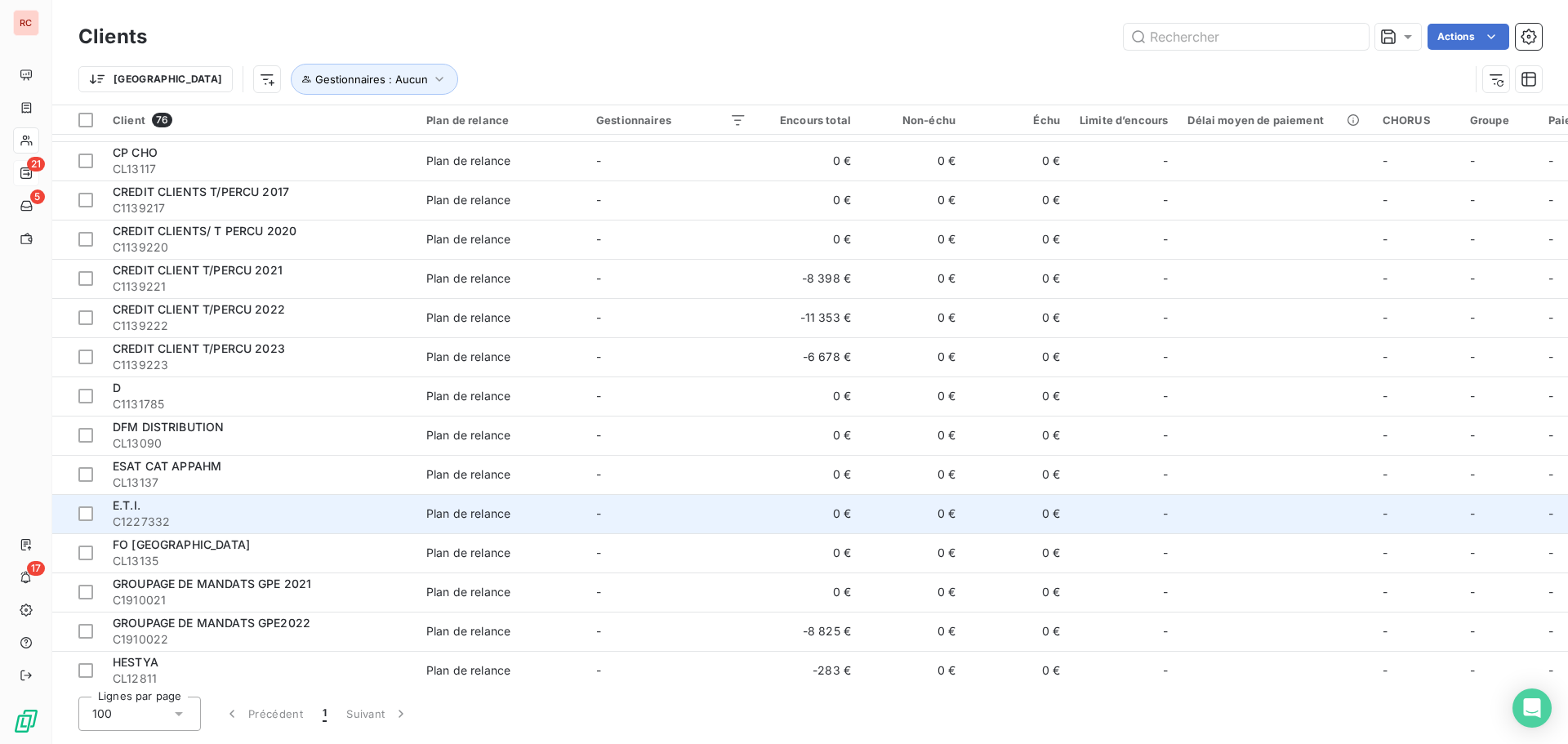
scroll to position [572, 0]
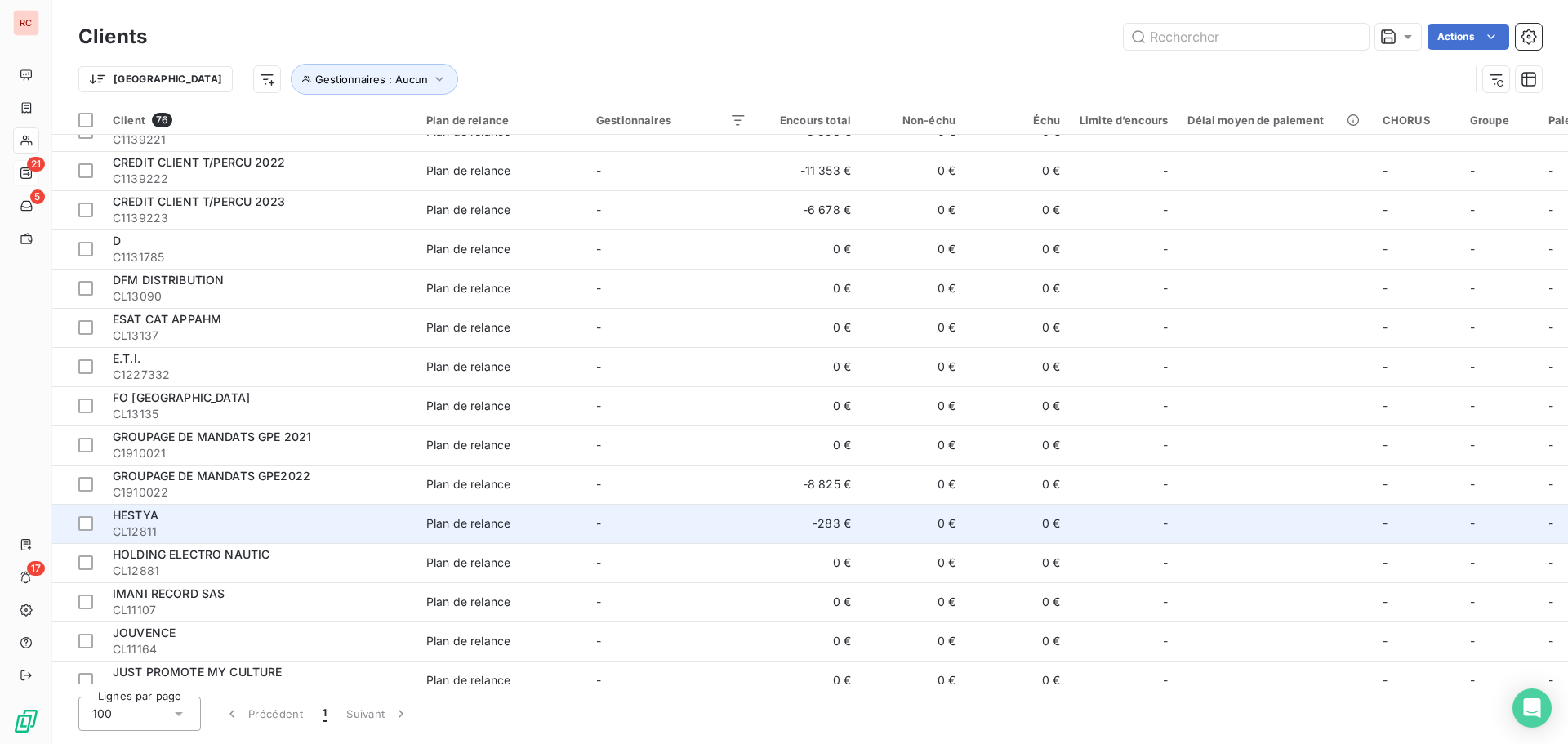
click at [219, 519] on div "HESTYA" at bounding box center [260, 515] width 294 height 16
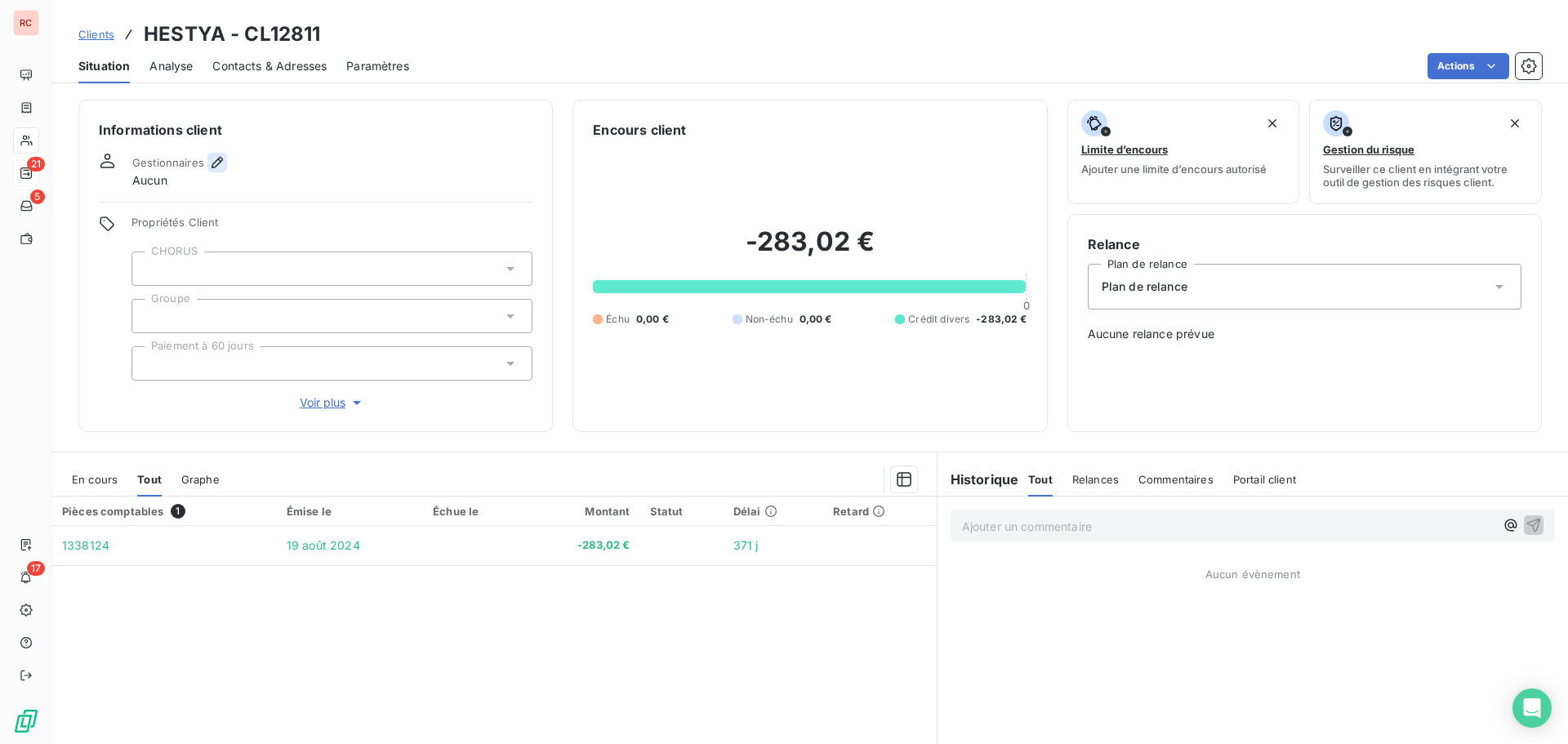
click at [220, 159] on icon "button" at bounding box center [217, 162] width 11 height 11
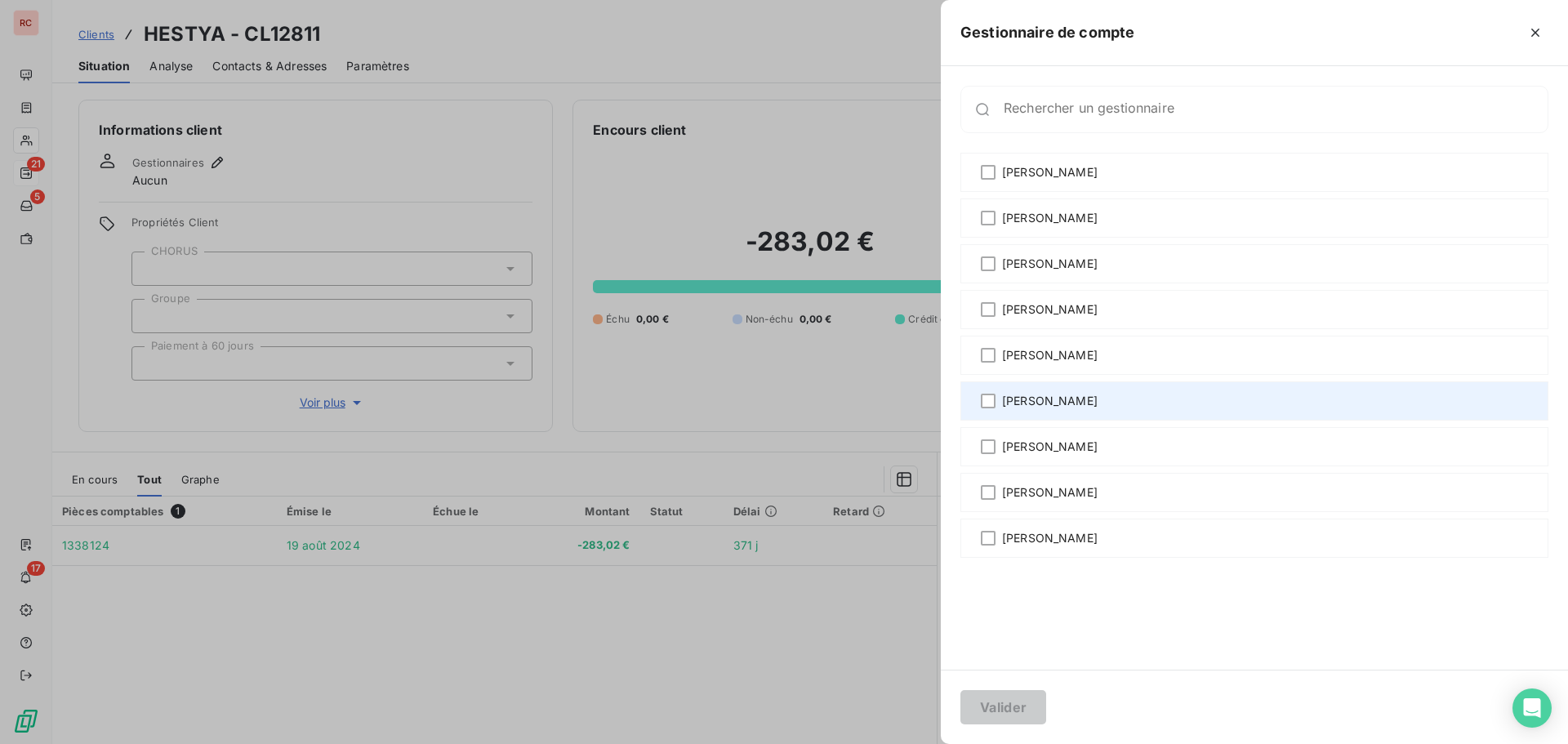
click at [1049, 396] on span "[PERSON_NAME]" at bounding box center [1050, 401] width 96 height 16
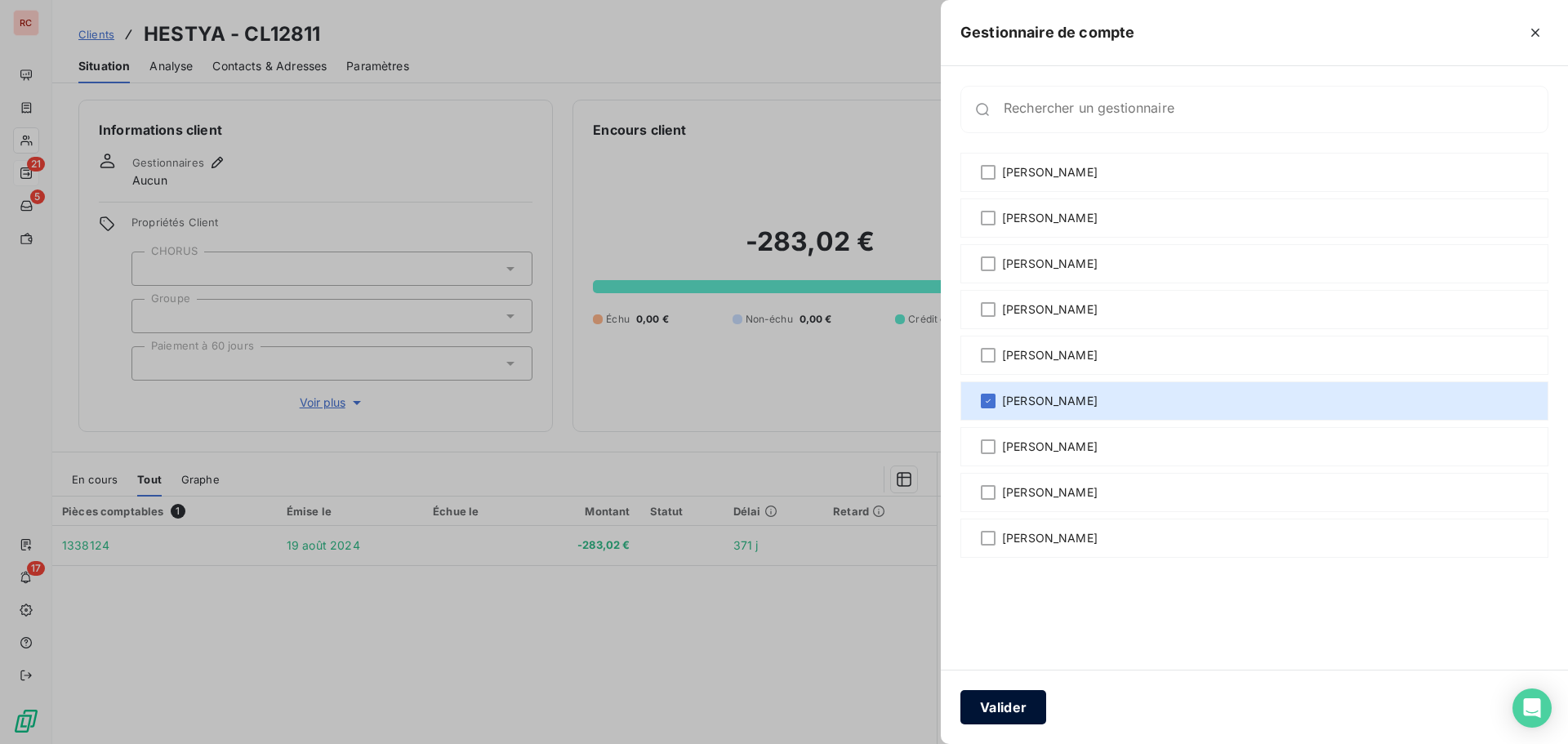
click at [1015, 710] on button "Valider" at bounding box center [1003, 707] width 86 height 34
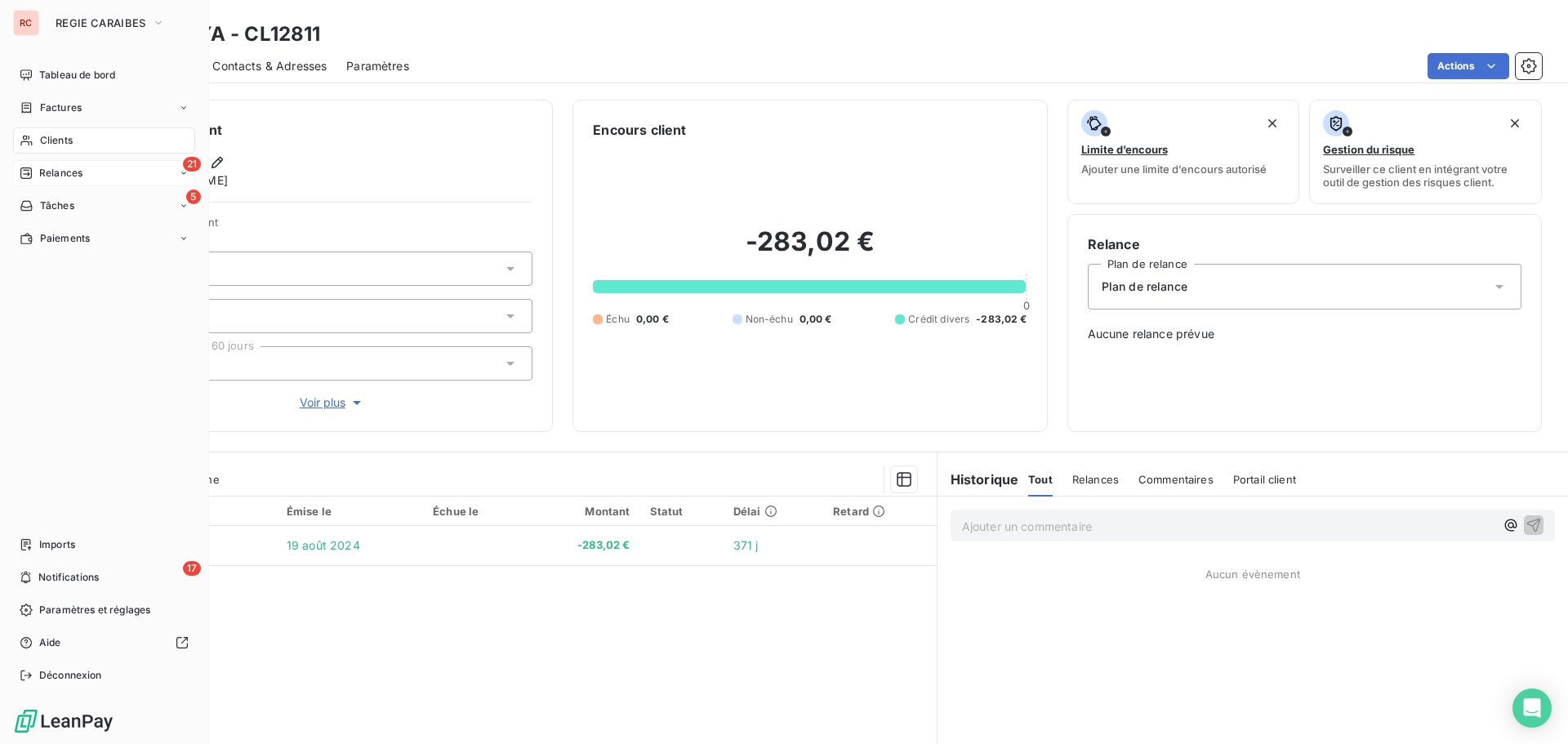
drag, startPoint x: 45, startPoint y: 149, endPoint x: 40, endPoint y: 137, distance: 13.0
click at [40, 141] on span "Clients" at bounding box center [57, 140] width 33 height 15
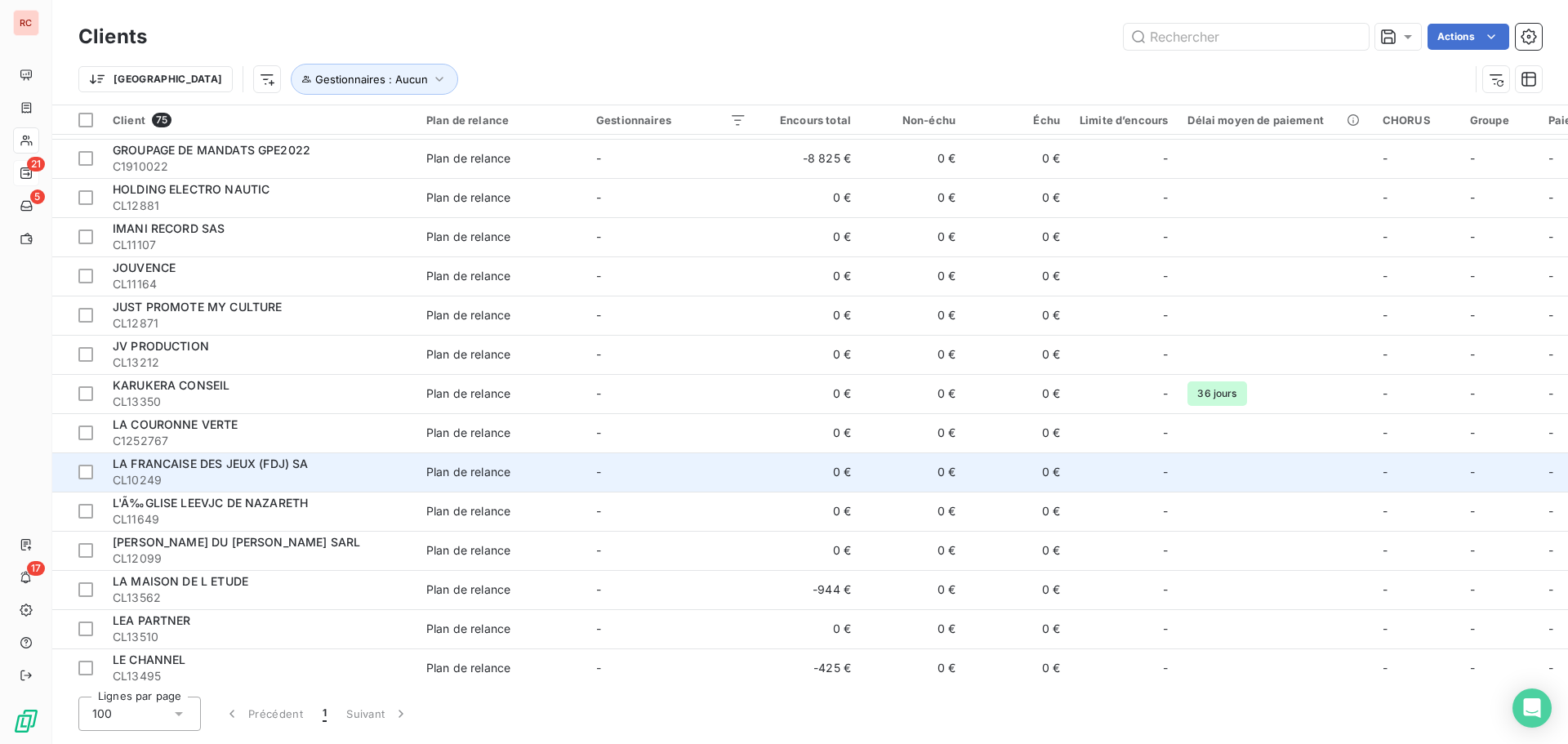
scroll to position [899, 0]
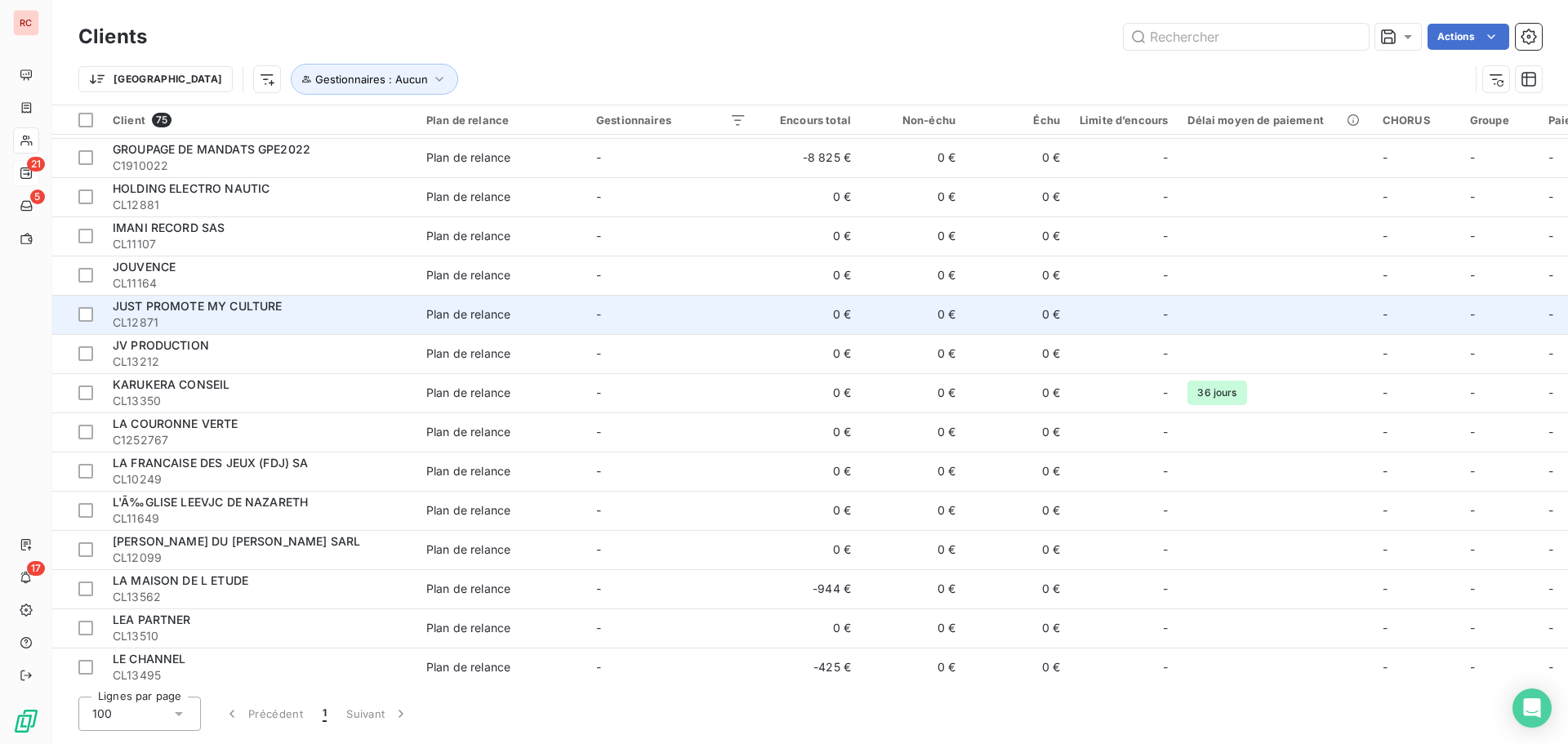
click at [176, 319] on span "CL12871" at bounding box center [260, 322] width 294 height 16
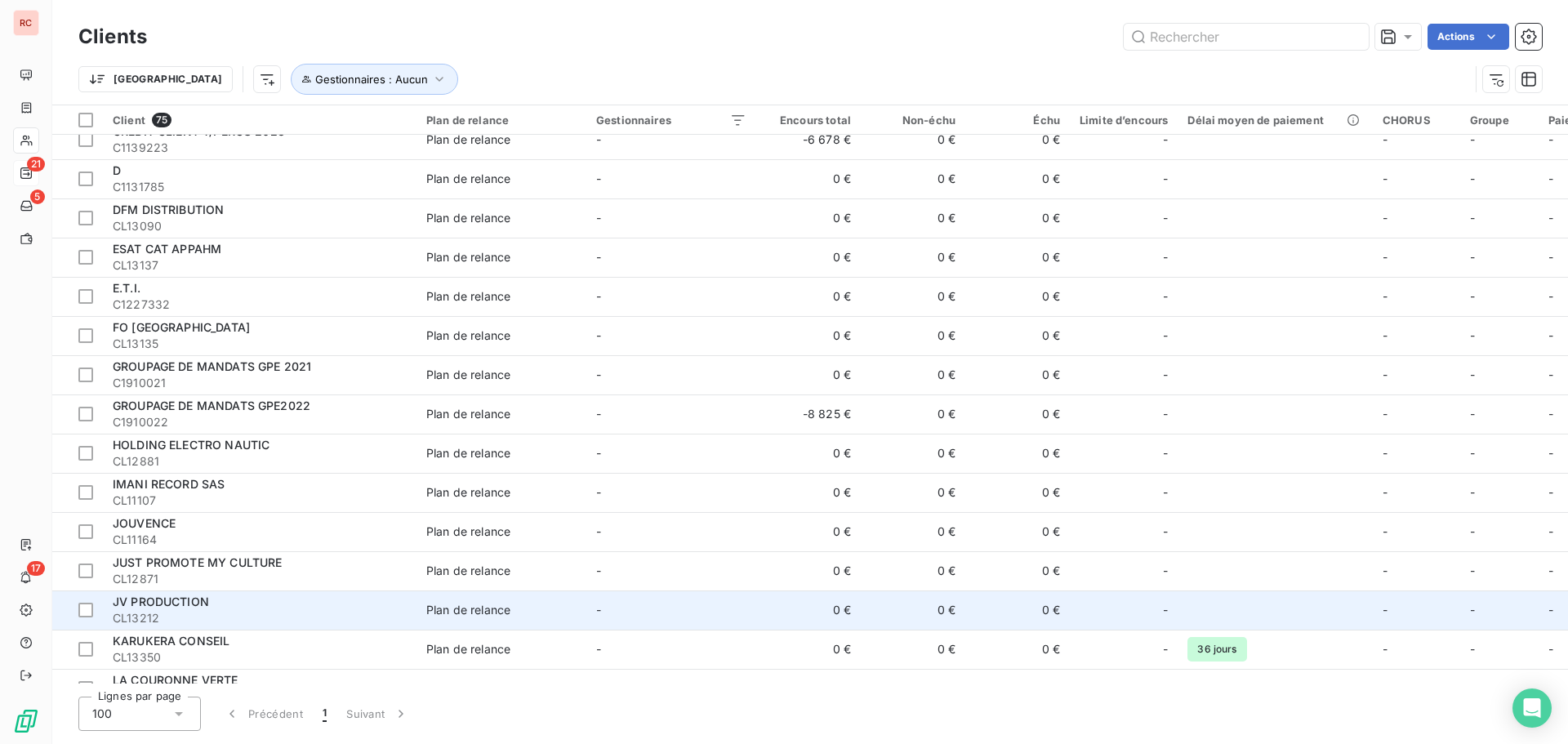
scroll to position [735, 0]
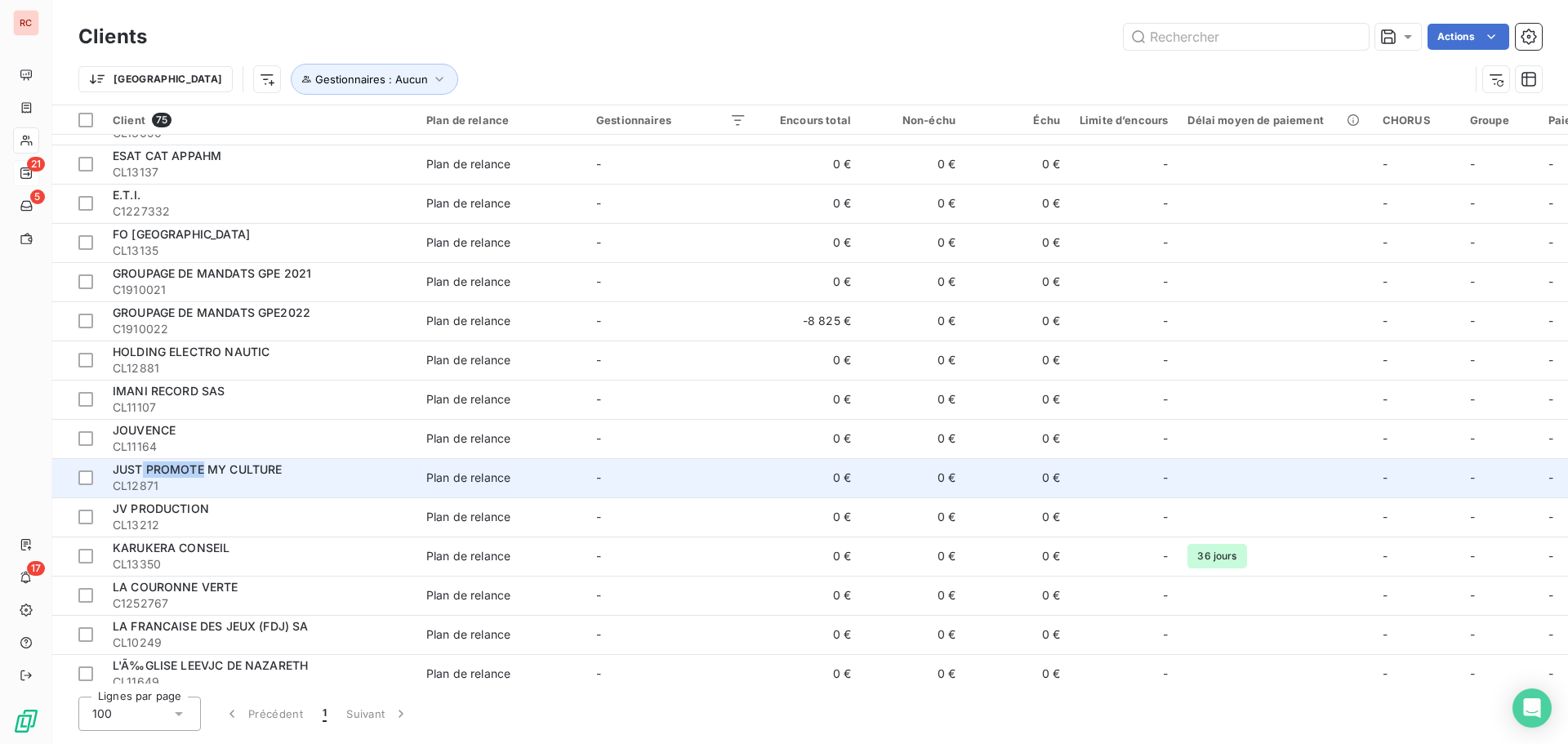
drag, startPoint x: 203, startPoint y: 471, endPoint x: 141, endPoint y: 475, distance: 62.1
click at [141, 475] on span "JUST PROMOTE MY CULTURE" at bounding box center [197, 470] width 169 height 14
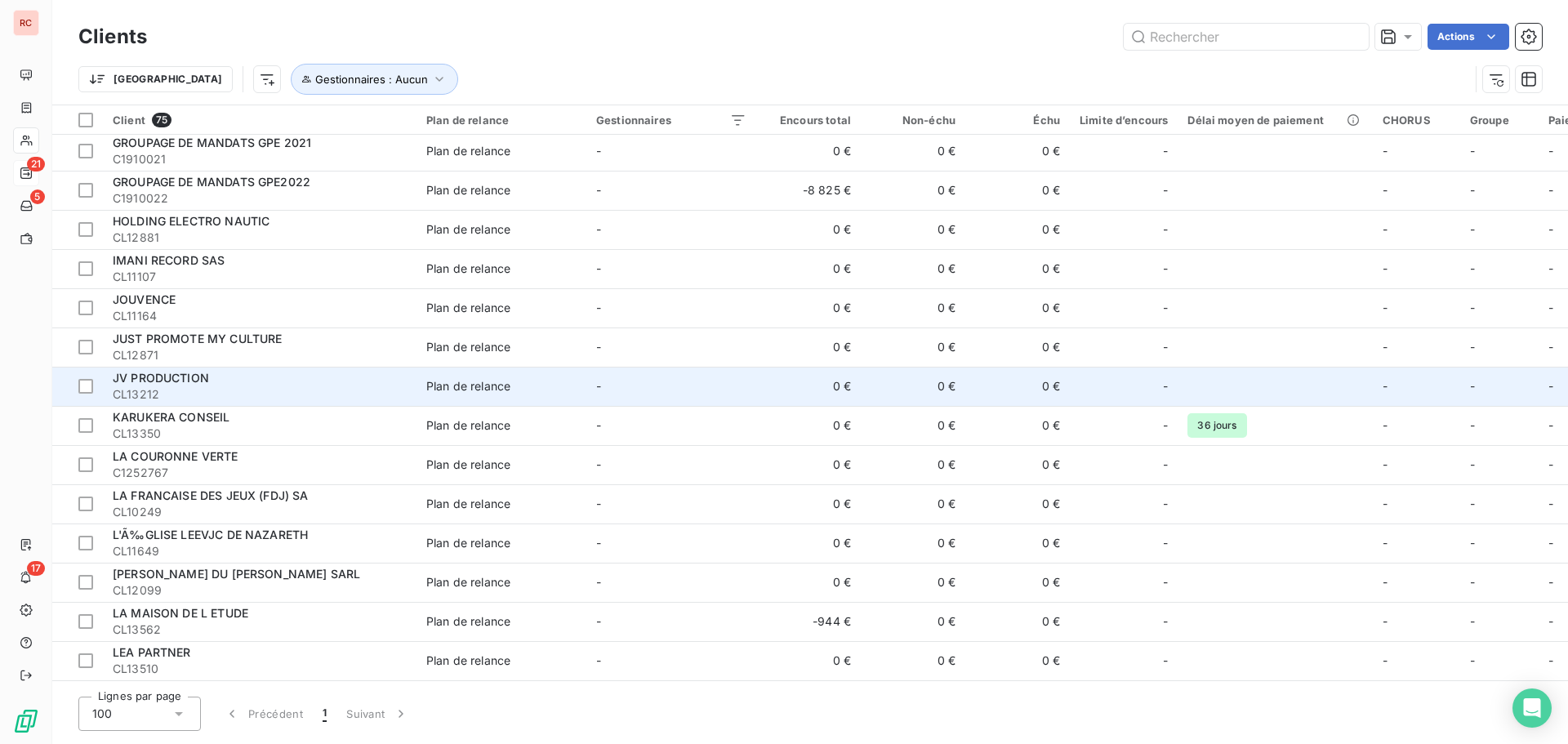
scroll to position [981, 0]
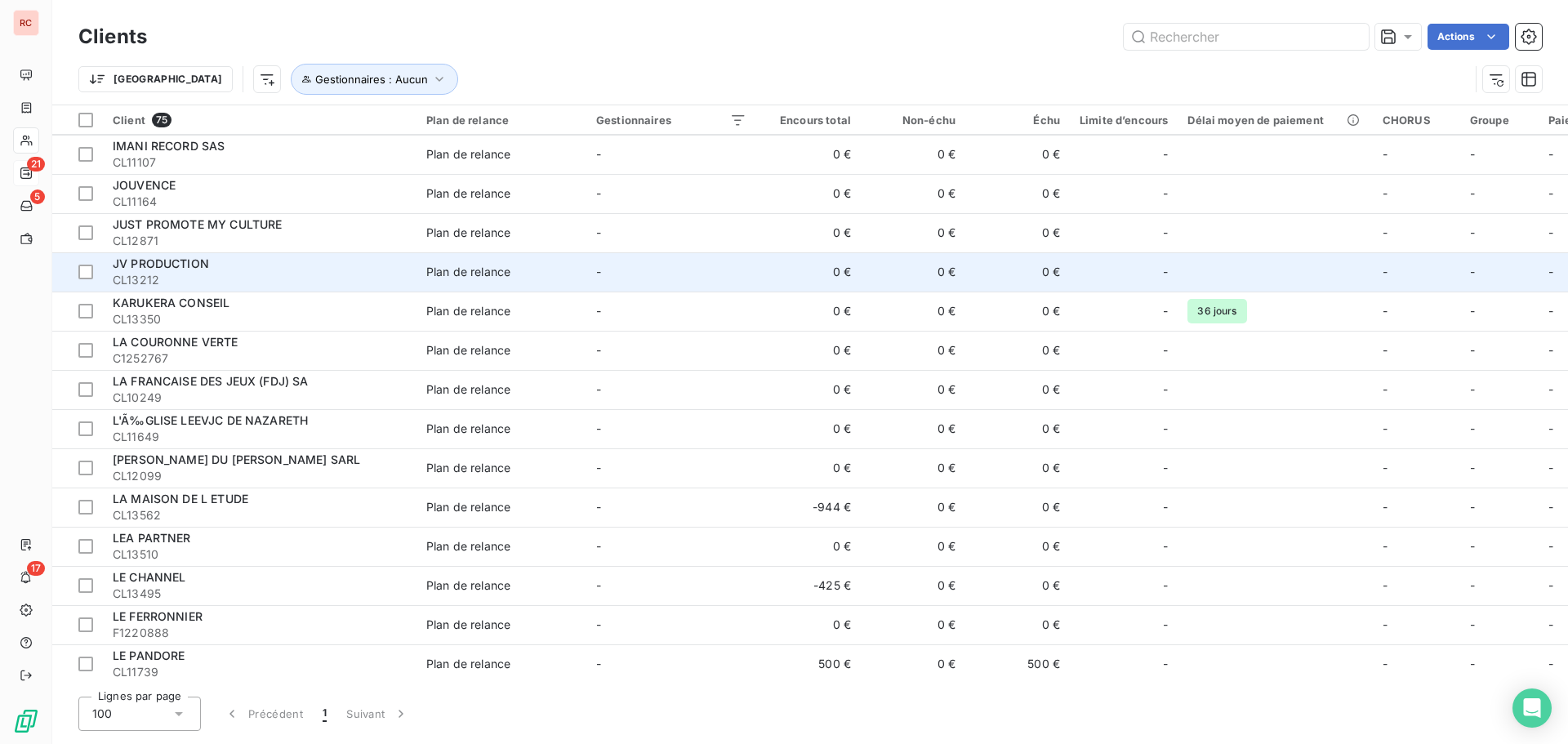
click at [195, 272] on span "CL13212" at bounding box center [260, 279] width 294 height 16
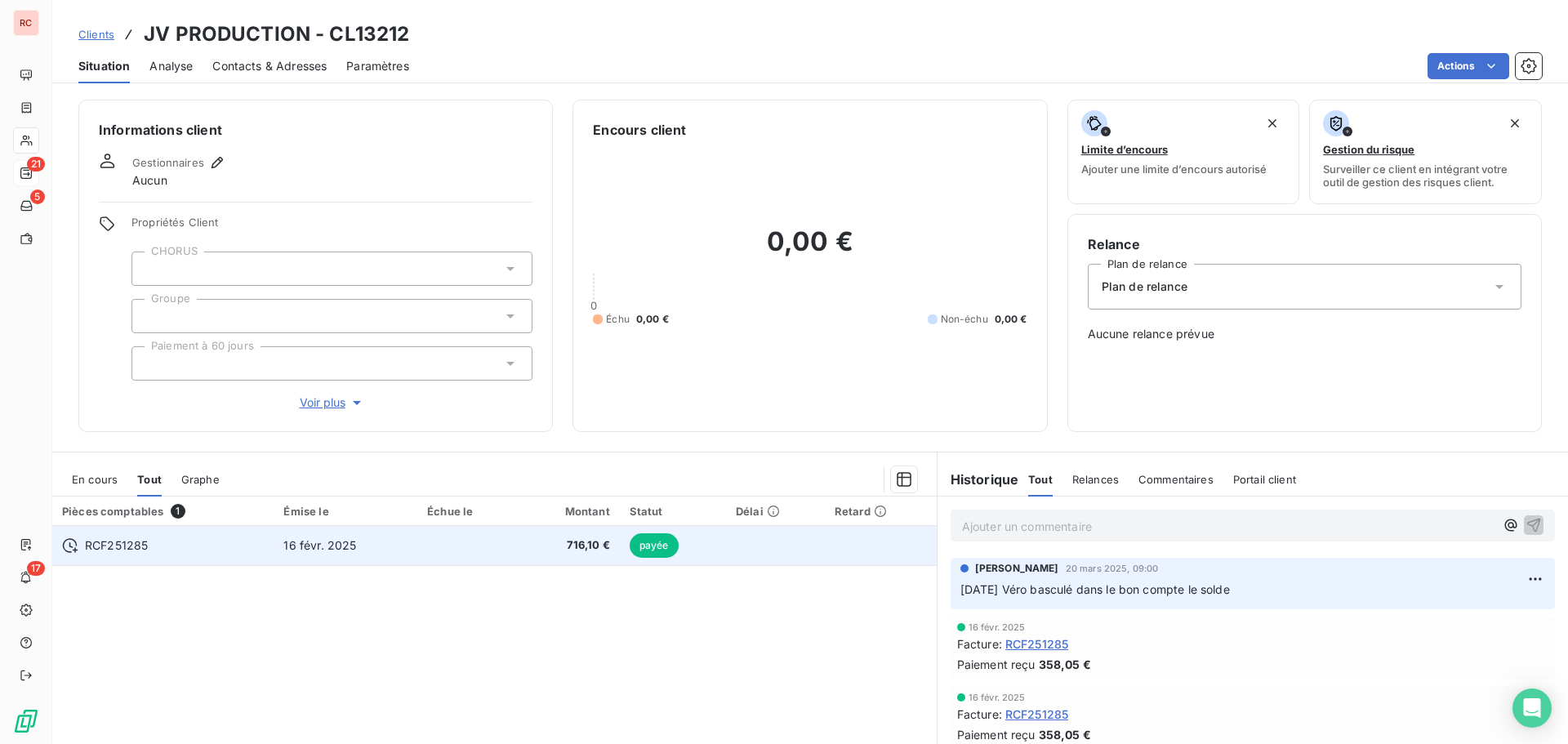
click at [295, 557] on td "16 févr. 2025" at bounding box center [345, 546] width 144 height 39
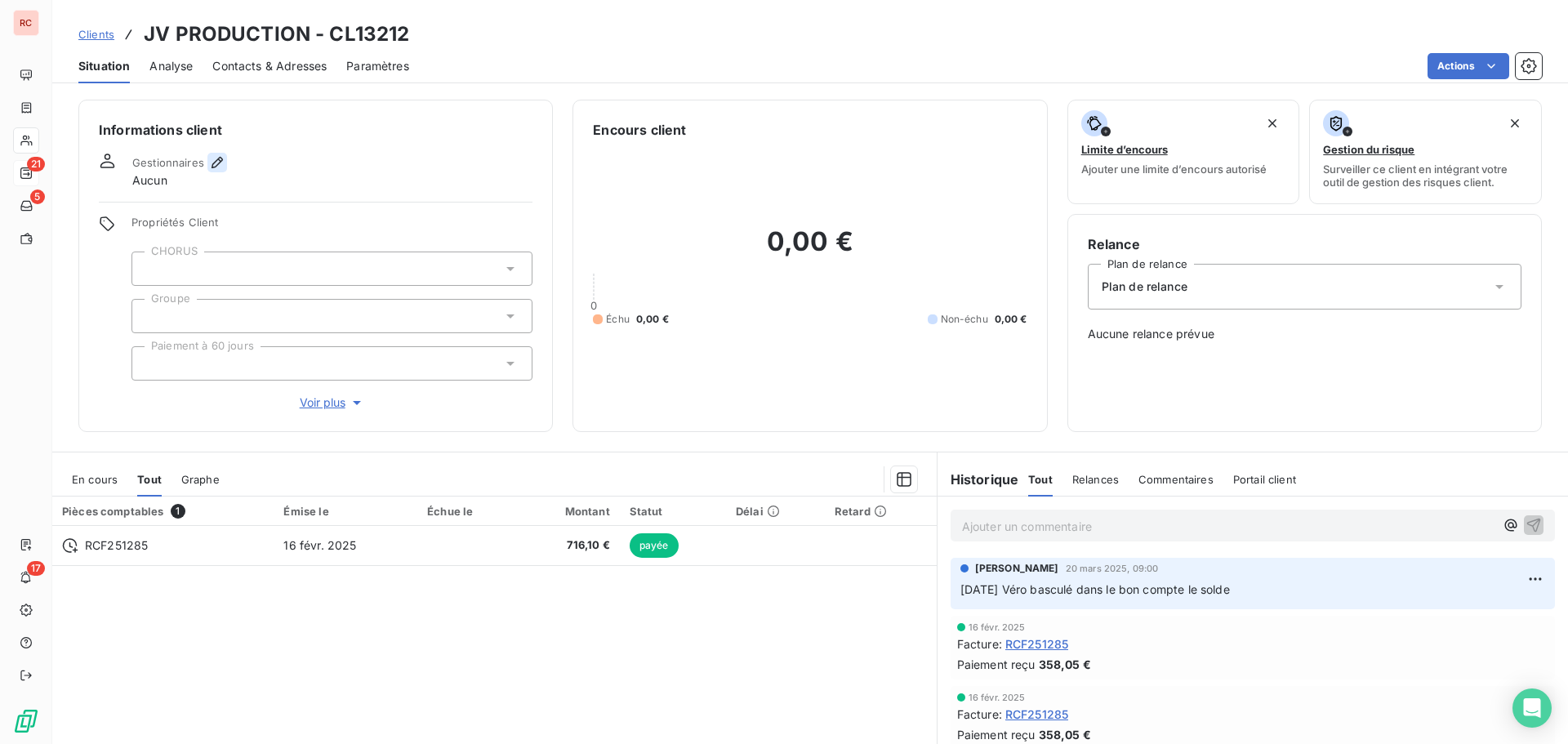
click at [224, 155] on icon "button" at bounding box center [217, 162] width 16 height 16
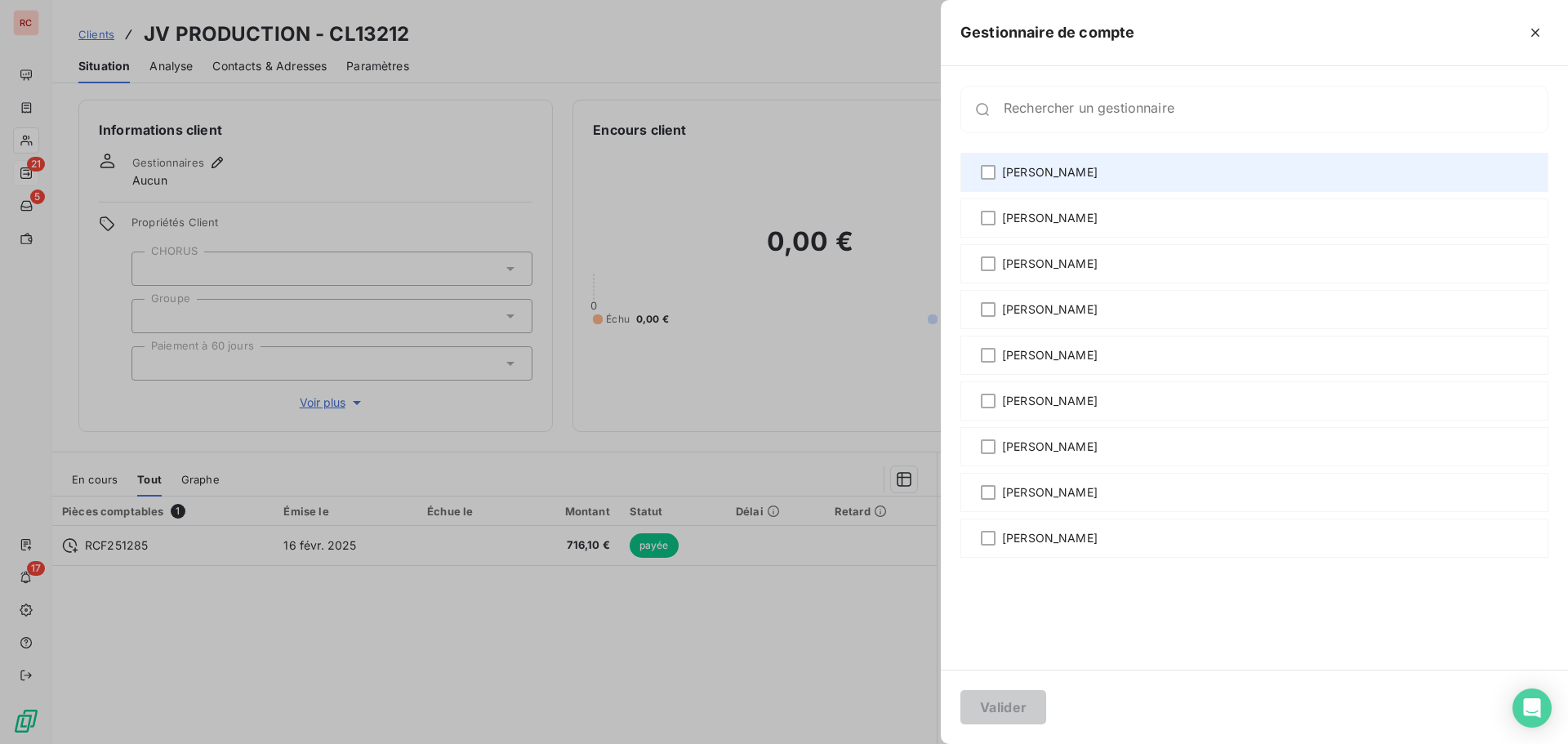
click at [1003, 172] on span "[PERSON_NAME]" at bounding box center [1050, 172] width 96 height 16
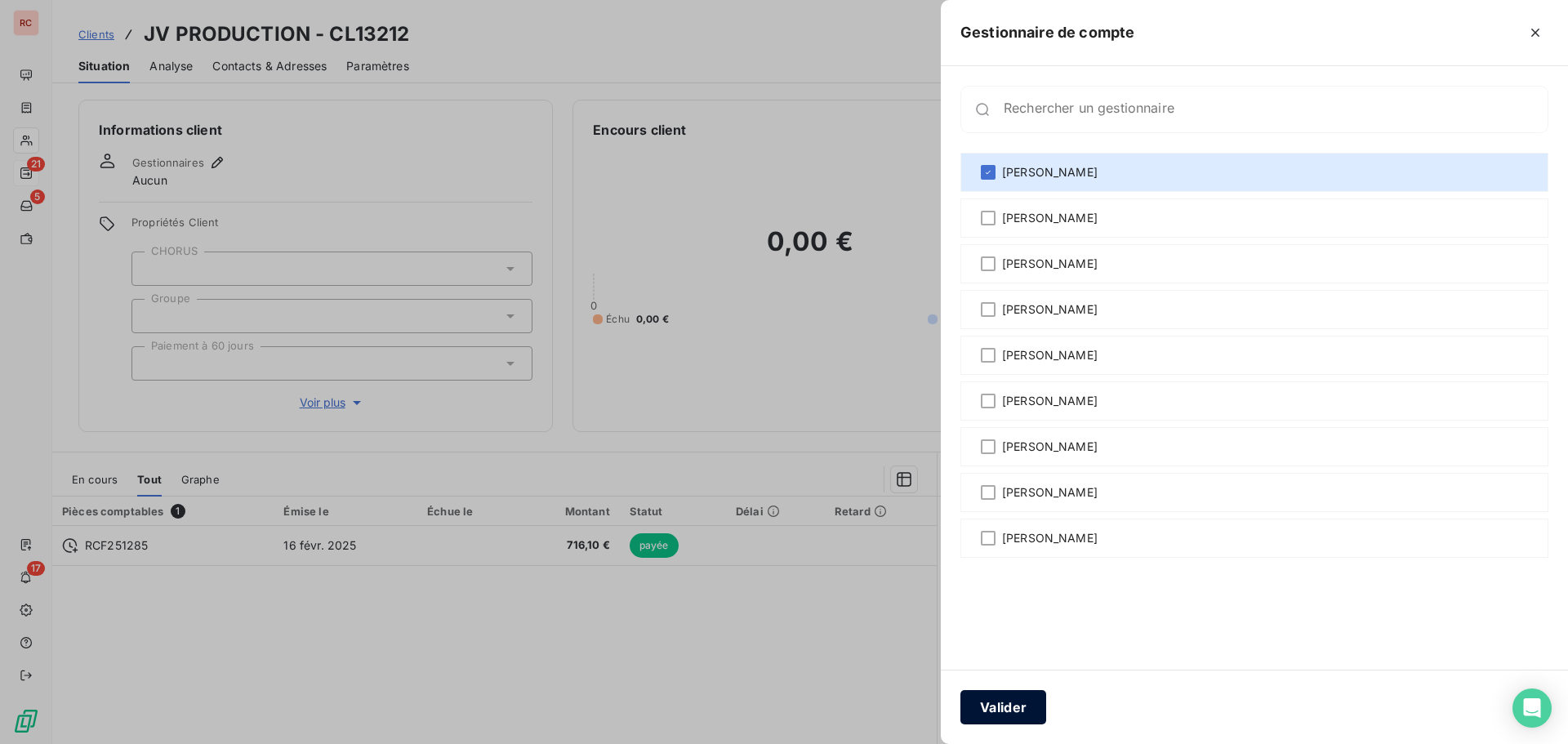
click at [1029, 708] on button "Valider" at bounding box center [1003, 707] width 86 height 34
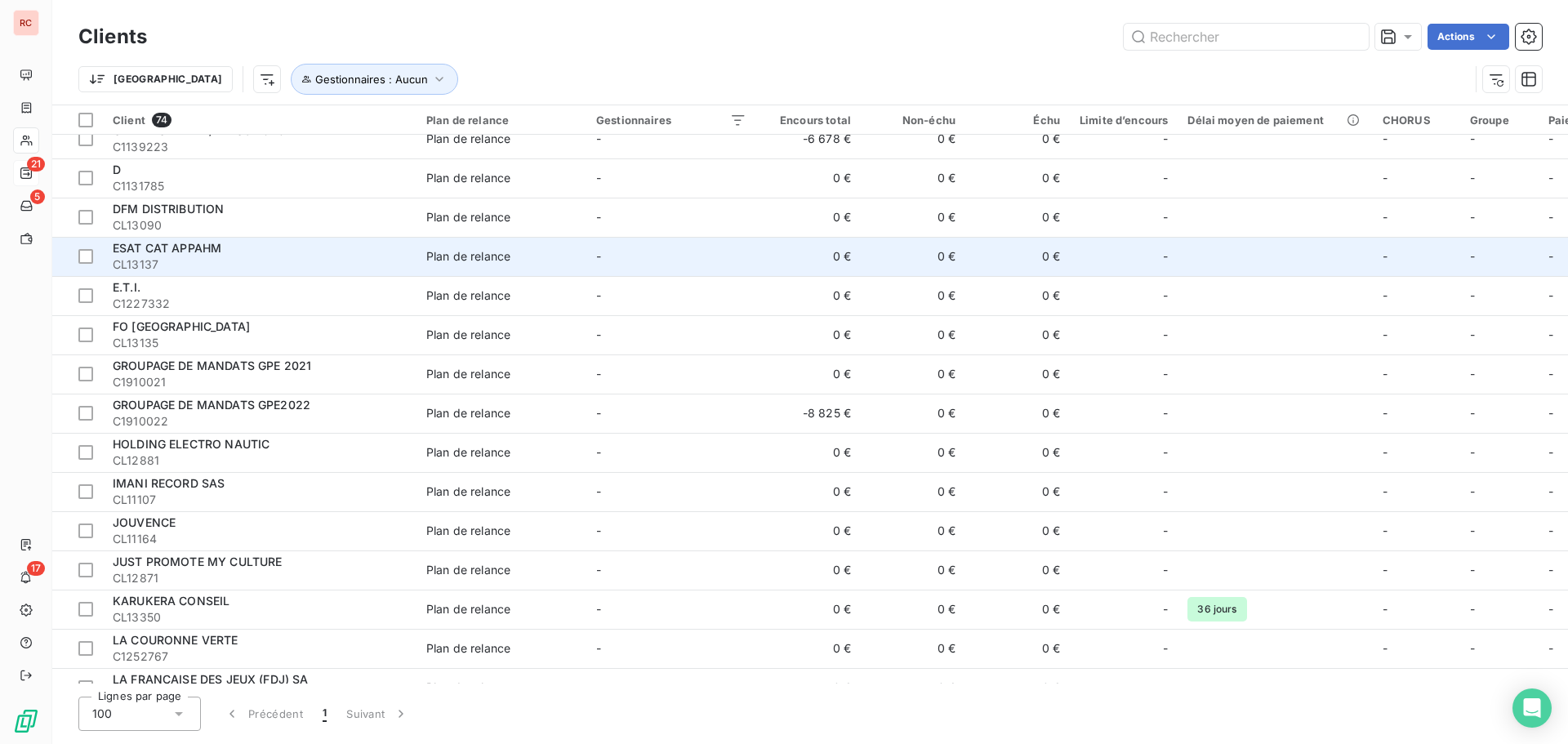
scroll to position [735, 0]
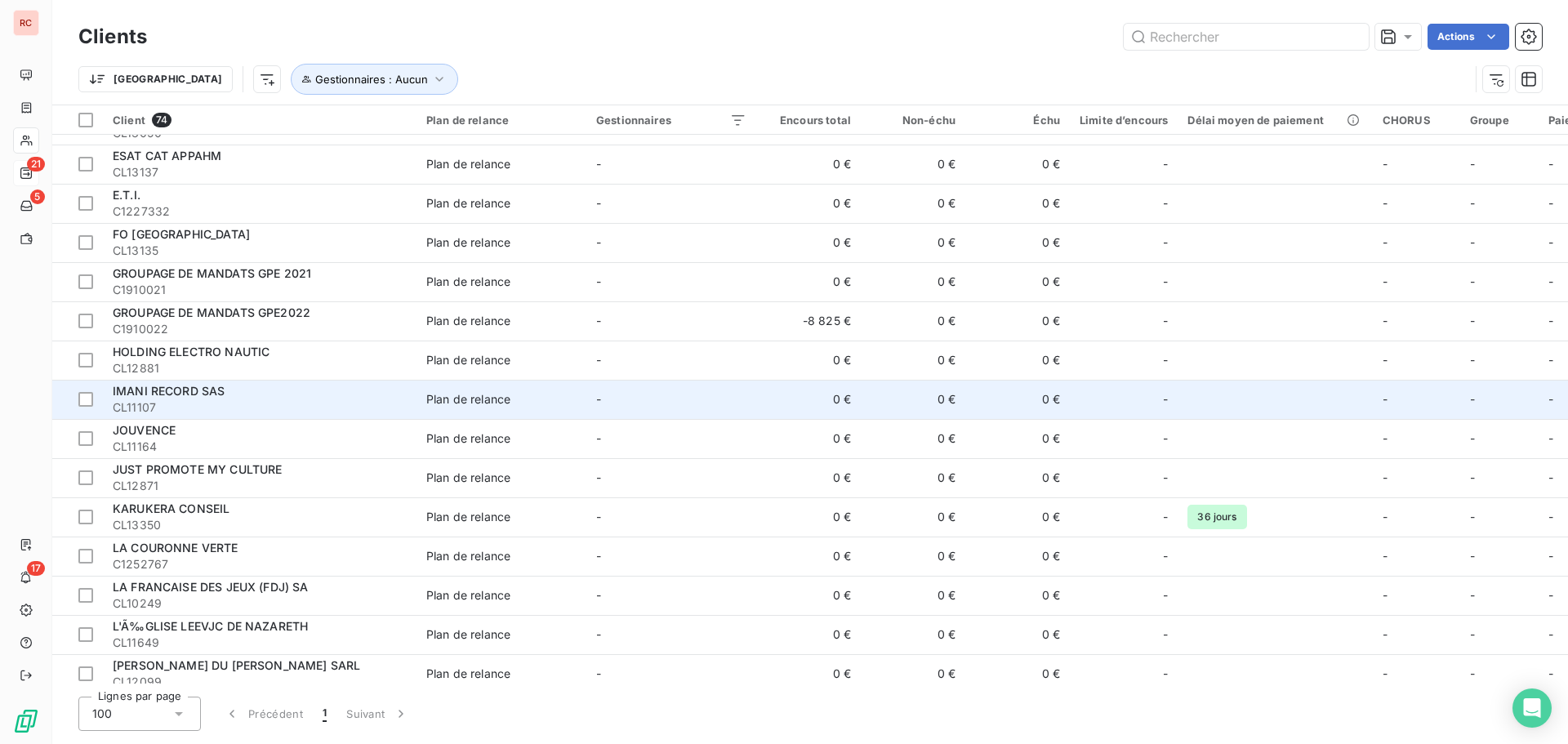
click at [305, 404] on span "CL11107" at bounding box center [260, 407] width 294 height 16
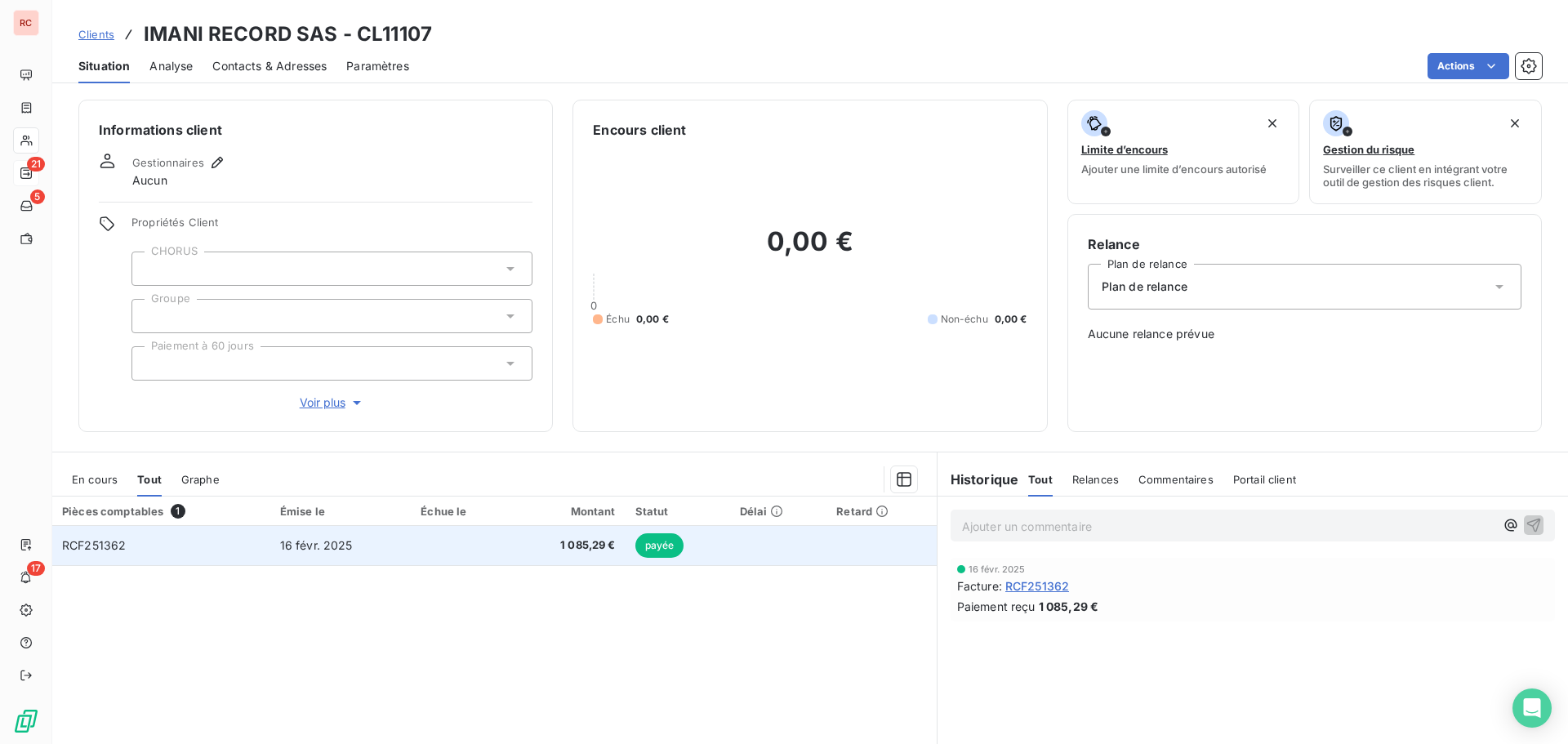
click at [306, 549] on span "16 févr. 2025" at bounding box center [316, 545] width 73 height 14
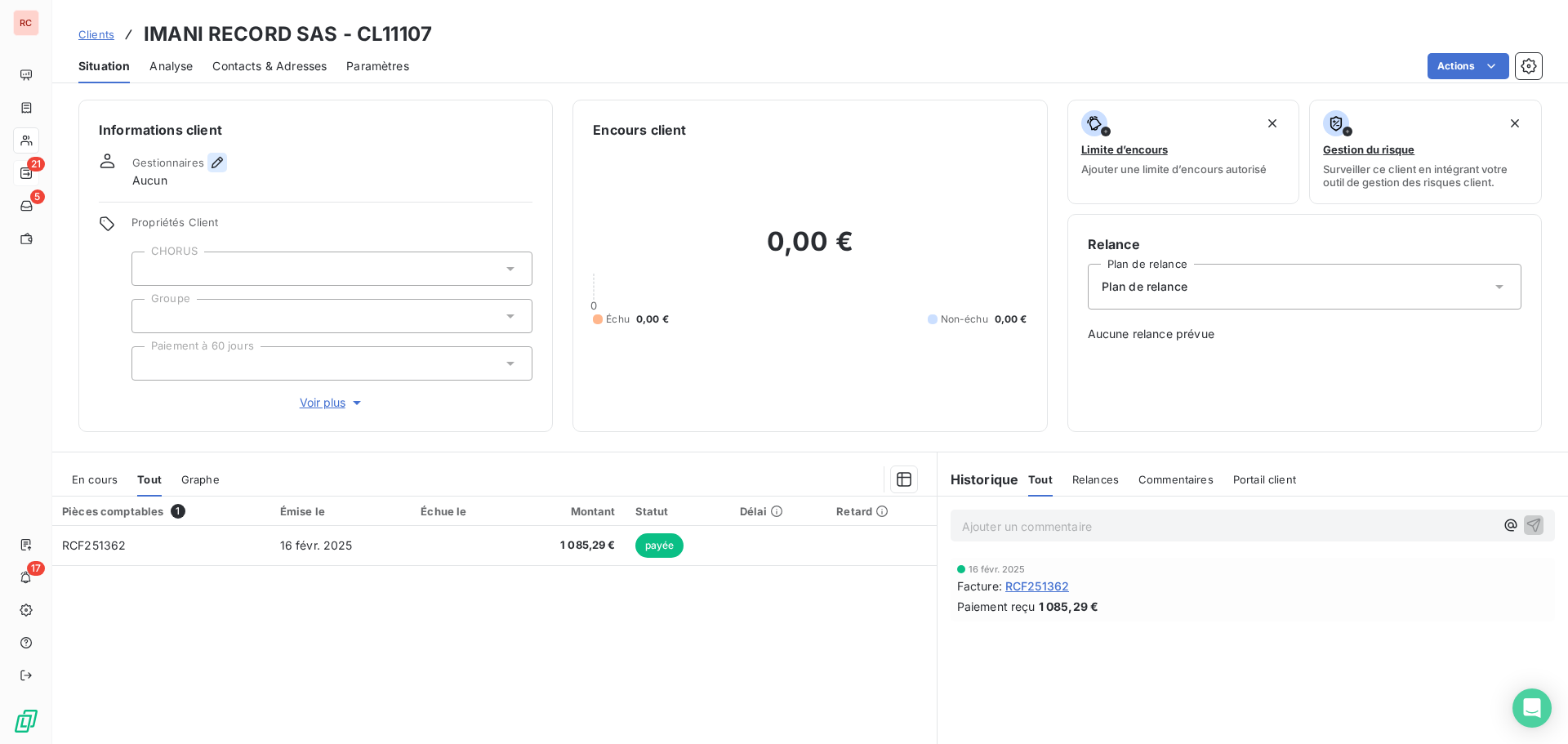
click at [224, 165] on icon "button" at bounding box center [217, 162] width 16 height 16
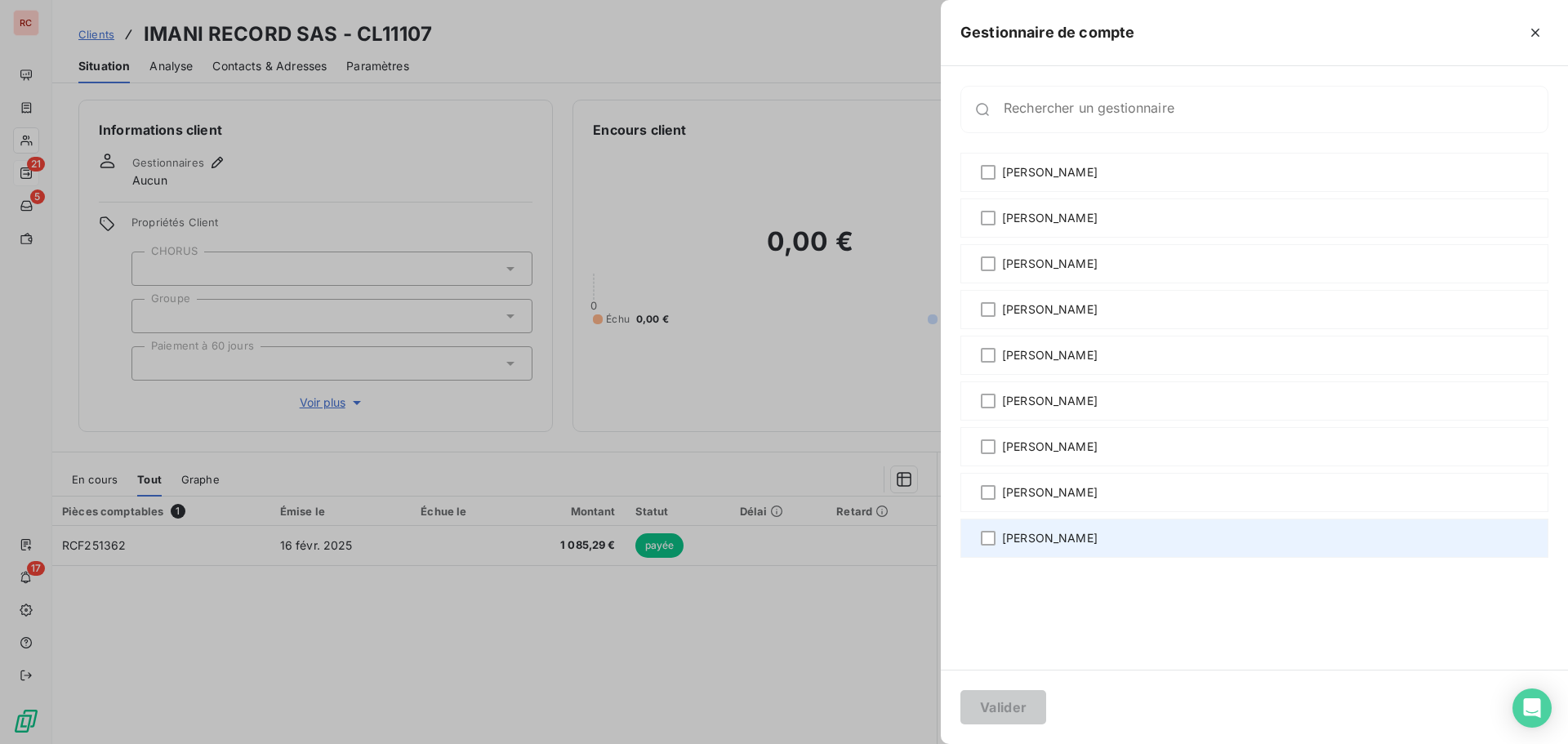
click at [996, 538] on div "[PERSON_NAME]" at bounding box center [1254, 538] width 588 height 39
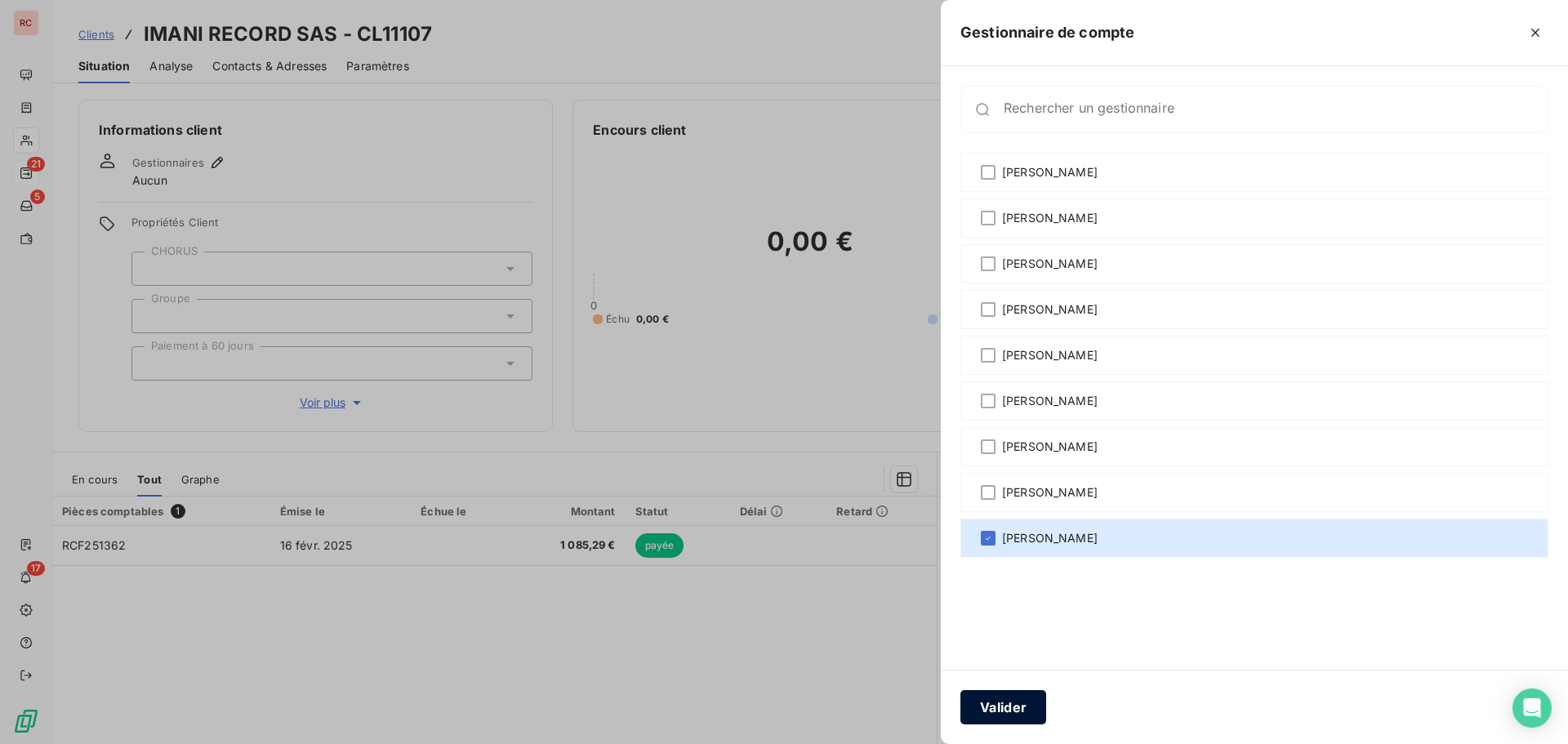
click at [1014, 714] on button "Valider" at bounding box center [1003, 707] width 86 height 34
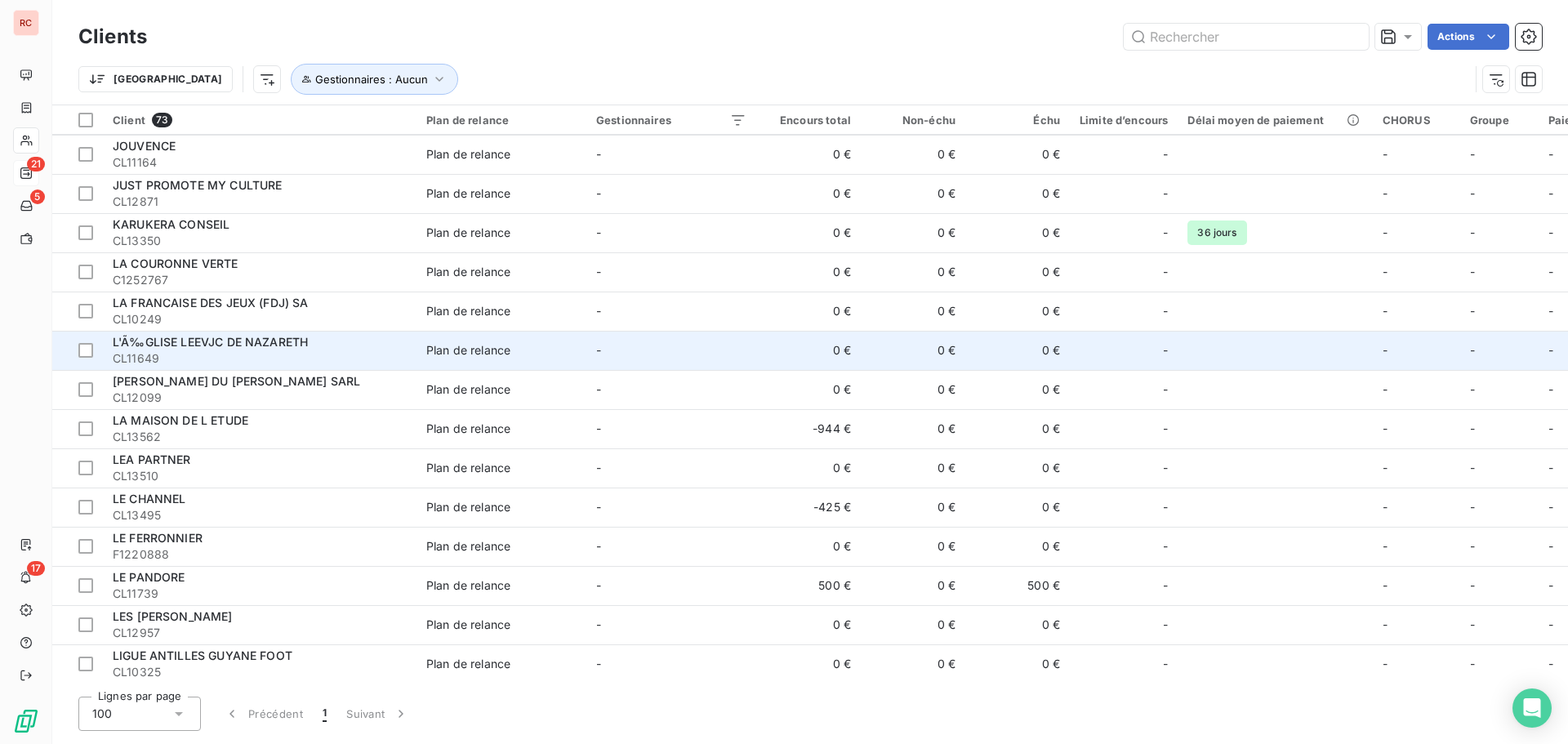
scroll to position [899, 0]
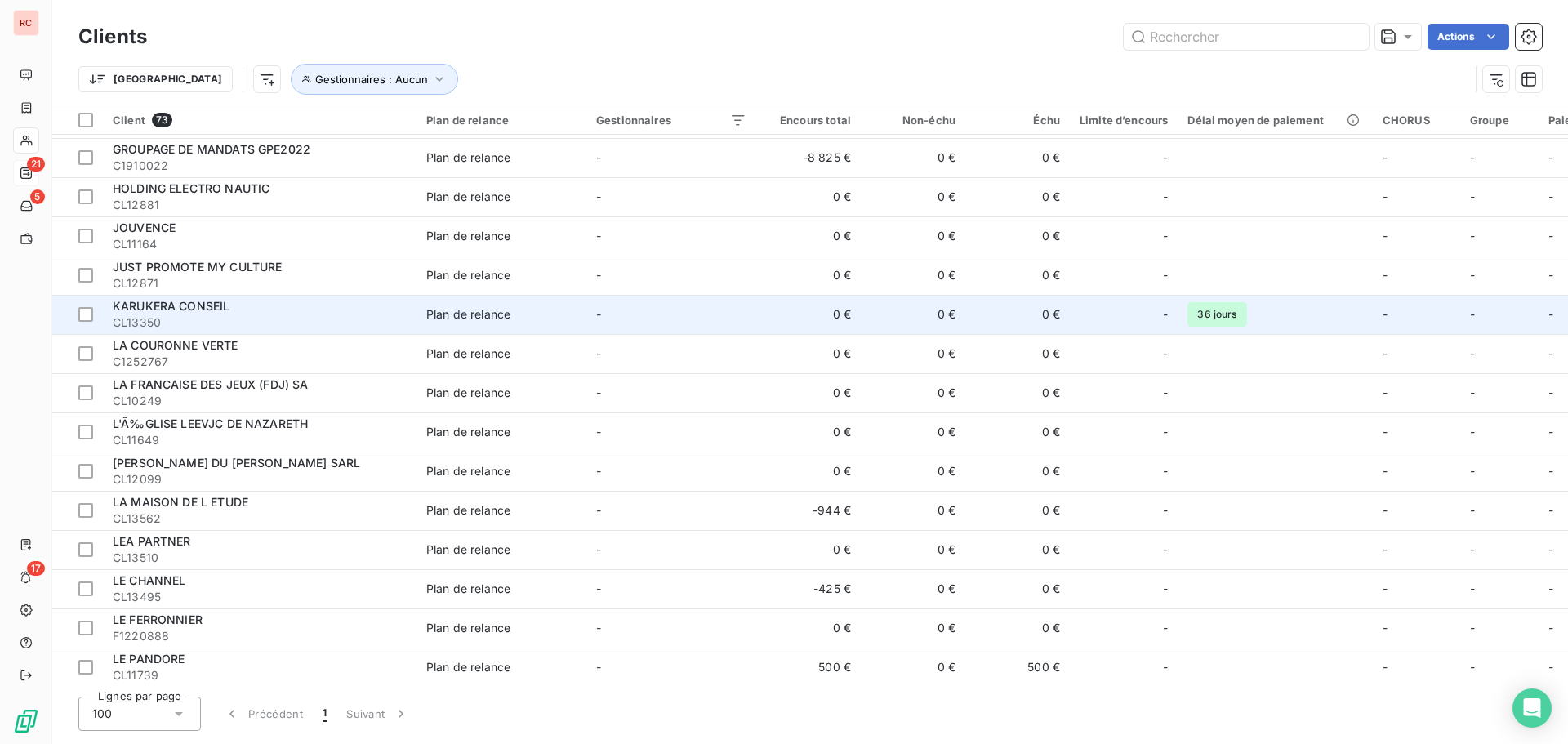
click at [254, 316] on span "CL13350" at bounding box center [260, 322] width 294 height 16
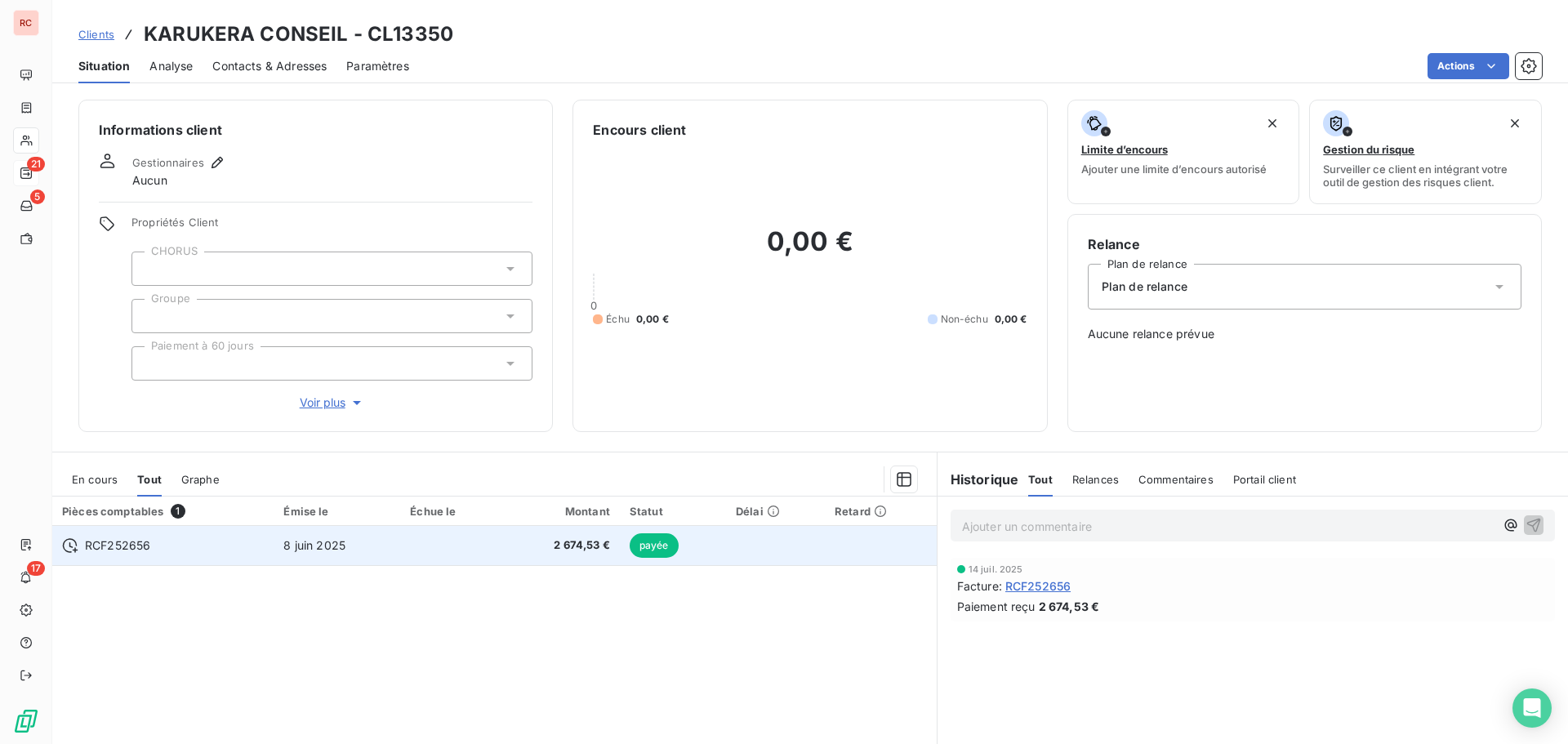
click at [554, 548] on span "2 674,53 €" at bounding box center [561, 545] width 98 height 16
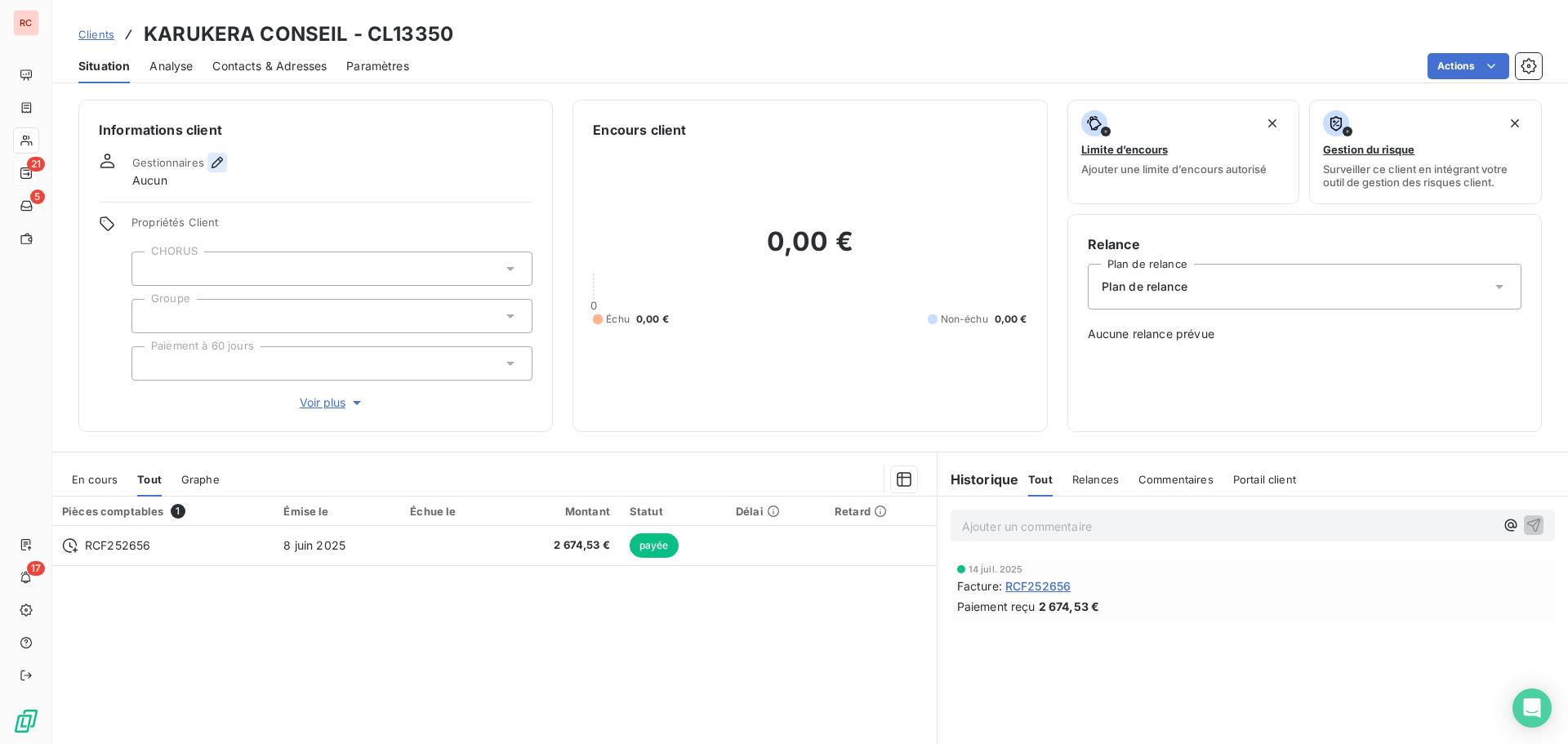
click at [218, 159] on icon "button" at bounding box center [217, 162] width 11 height 11
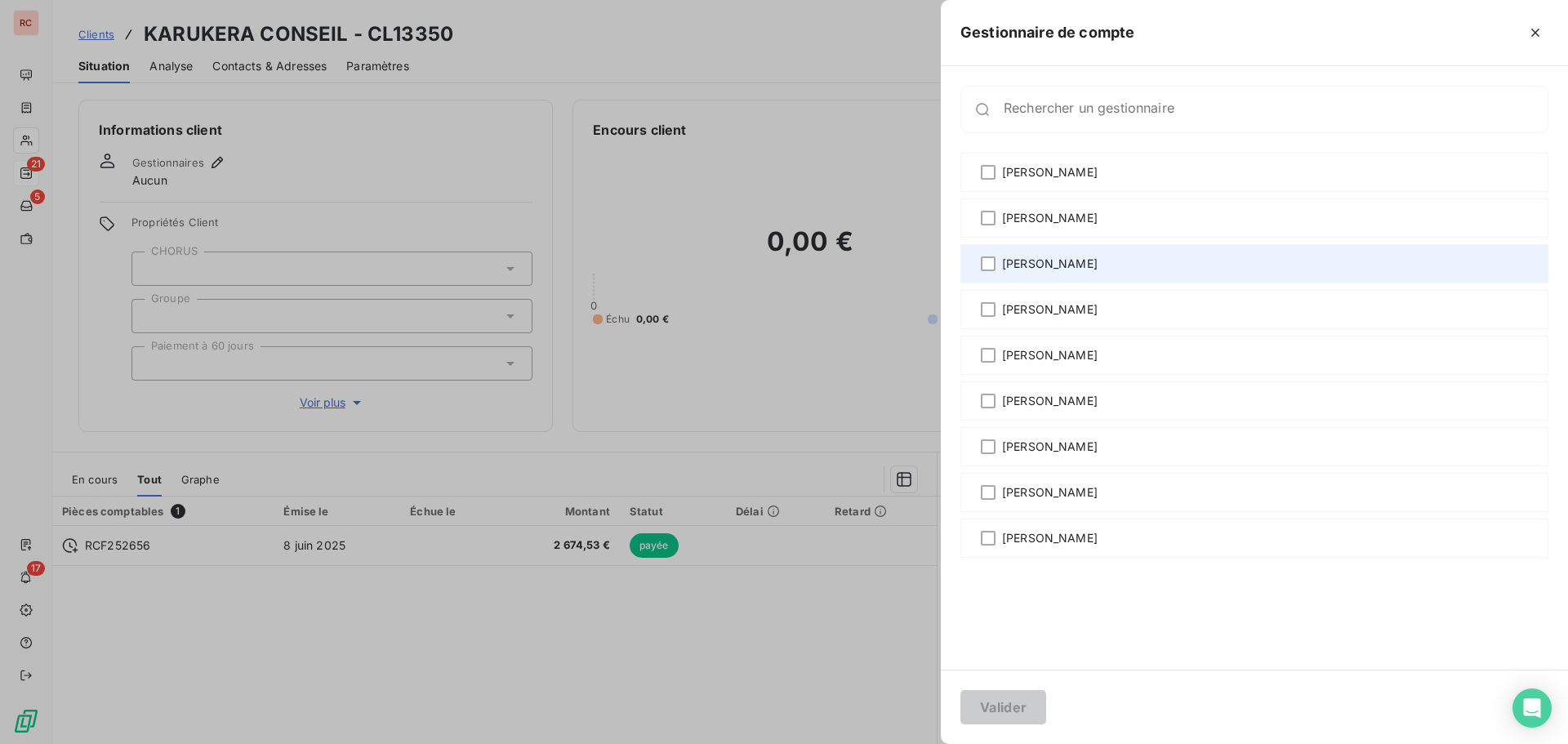
click at [989, 255] on div "[PERSON_NAME]" at bounding box center [1254, 264] width 588 height 39
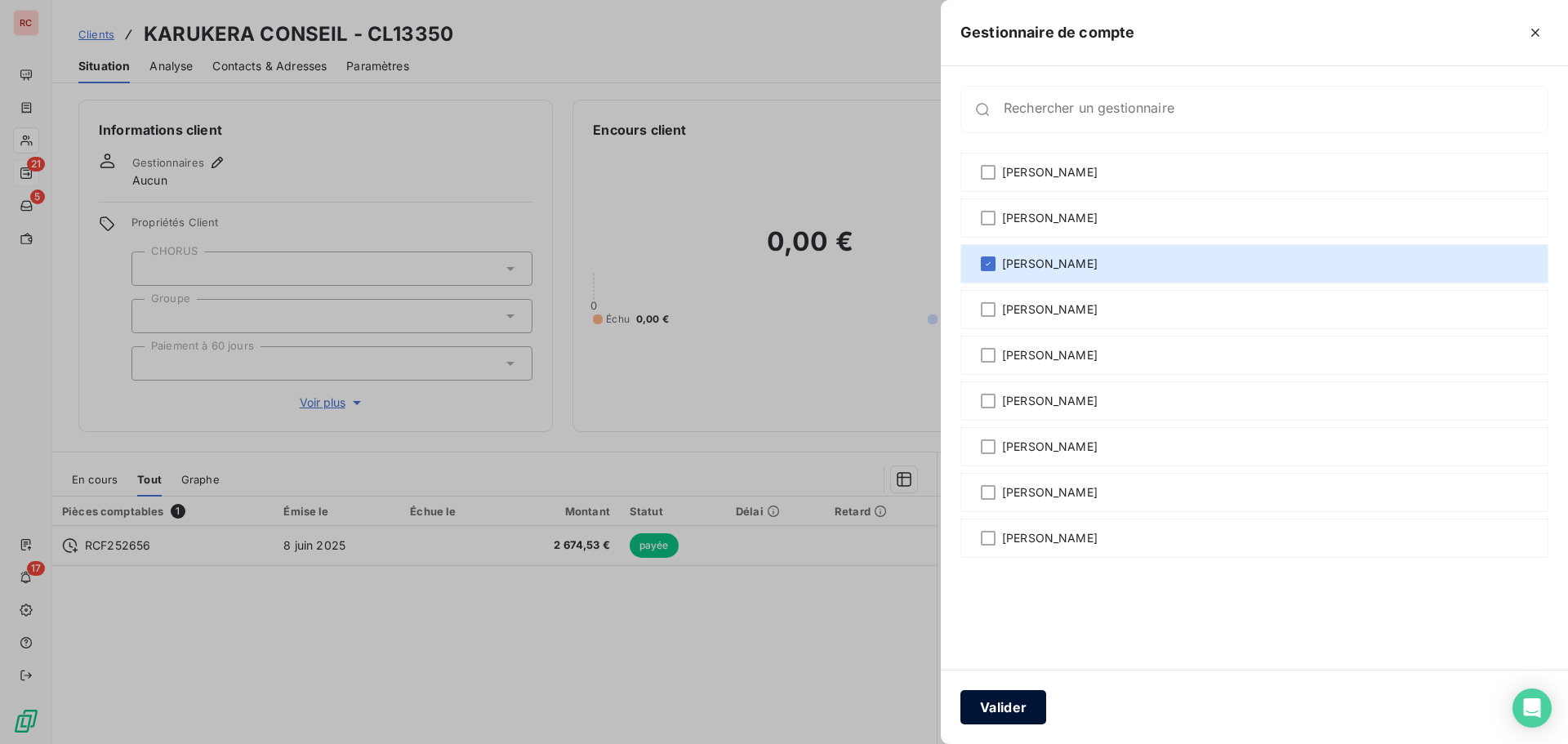
click at [1017, 704] on button "Valider" at bounding box center [1003, 707] width 86 height 34
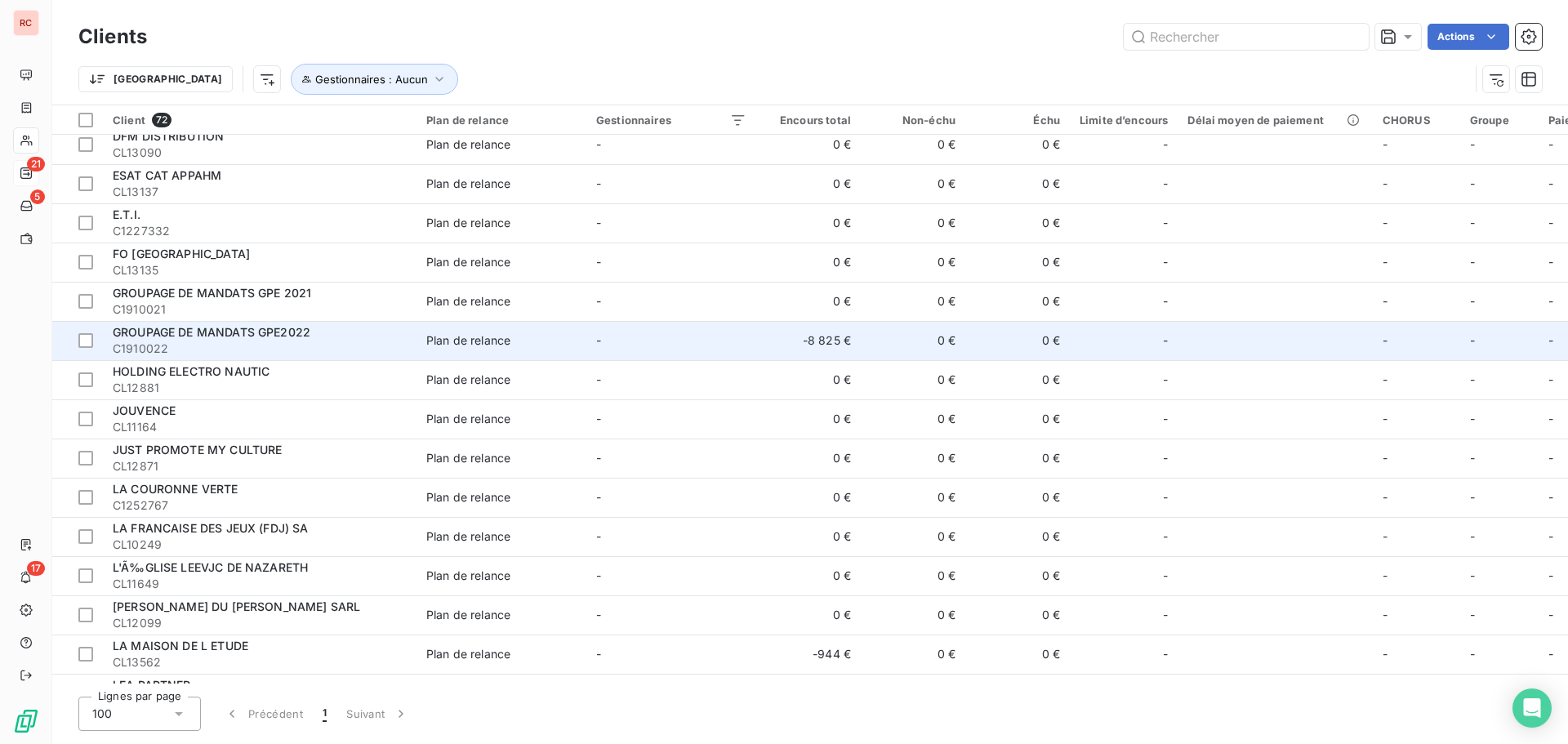
scroll to position [735, 0]
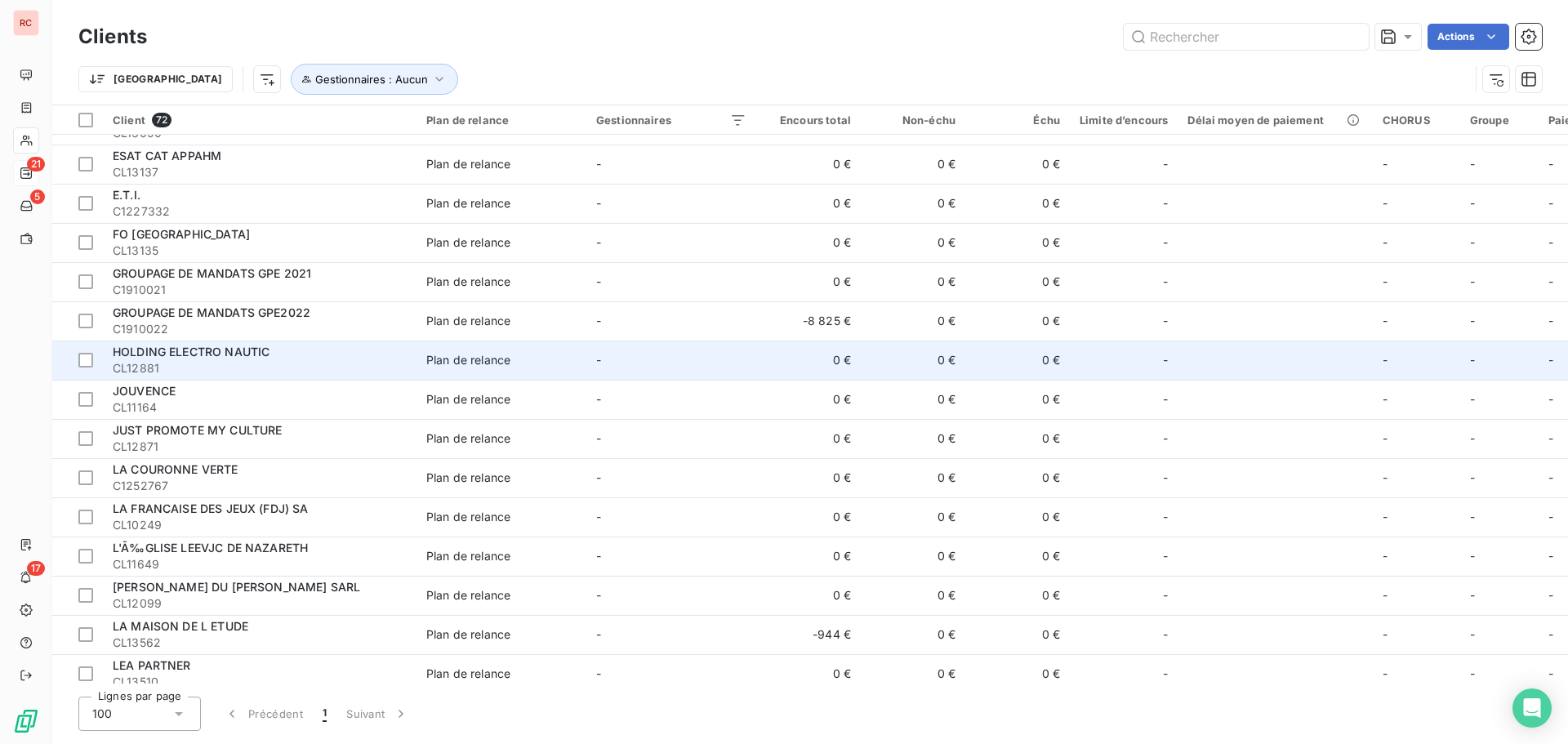
click at [283, 361] on span "CL12881" at bounding box center [260, 368] width 294 height 16
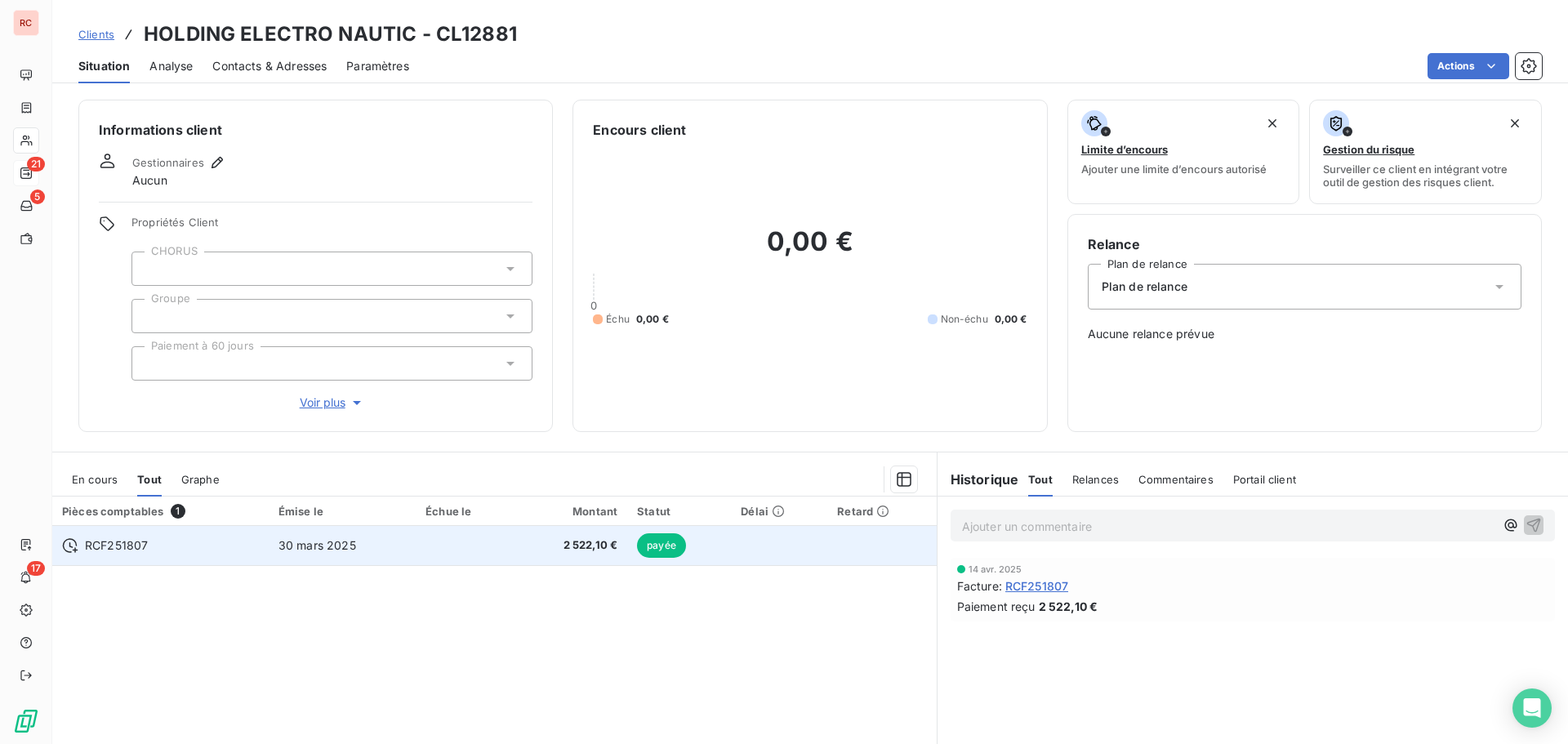
click at [530, 533] on td "2 522,10 €" at bounding box center [571, 546] width 112 height 39
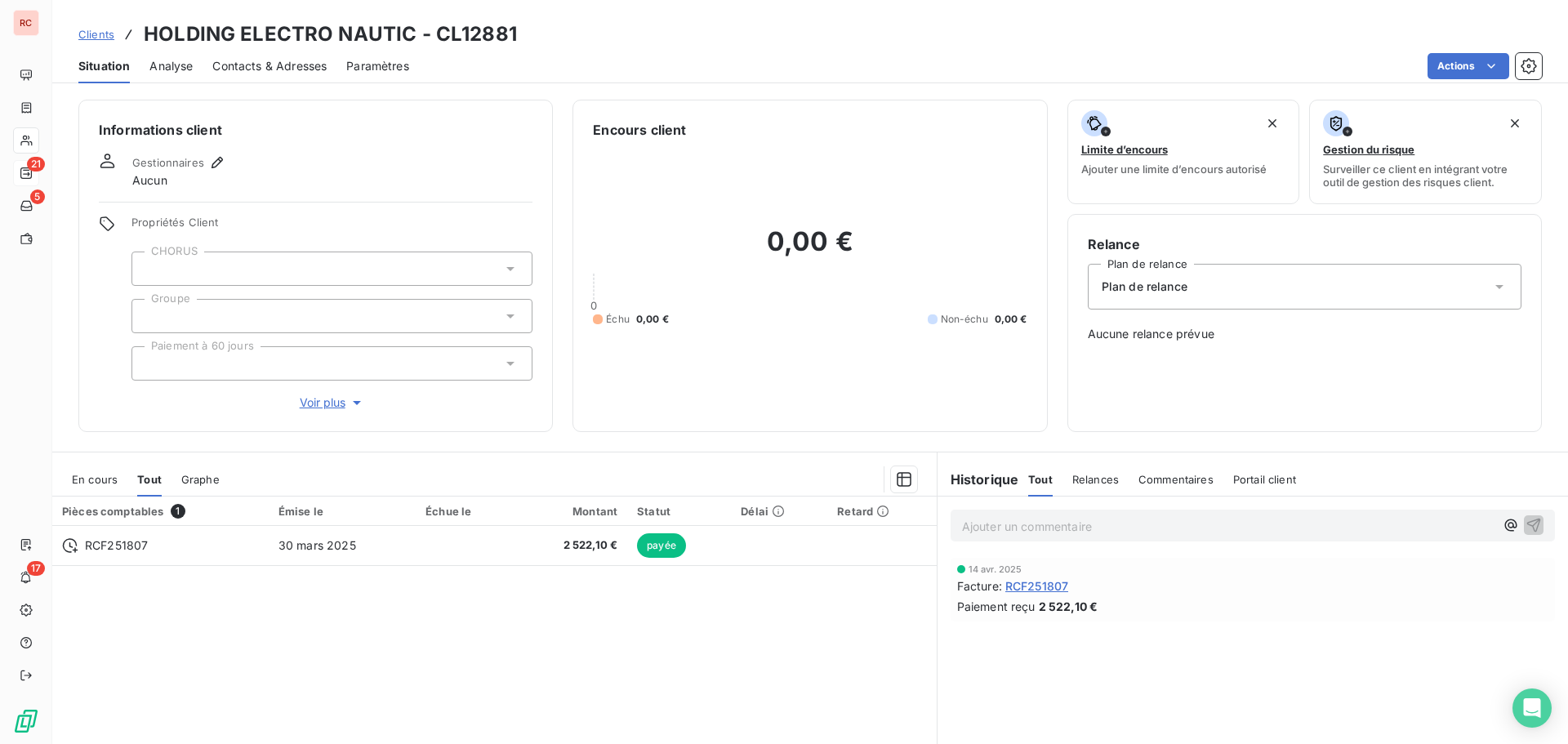
click at [229, 163] on div "Gestionnaires Aucun" at bounding box center [315, 171] width 434 height 36
click at [216, 164] on icon "button" at bounding box center [217, 162] width 16 height 16
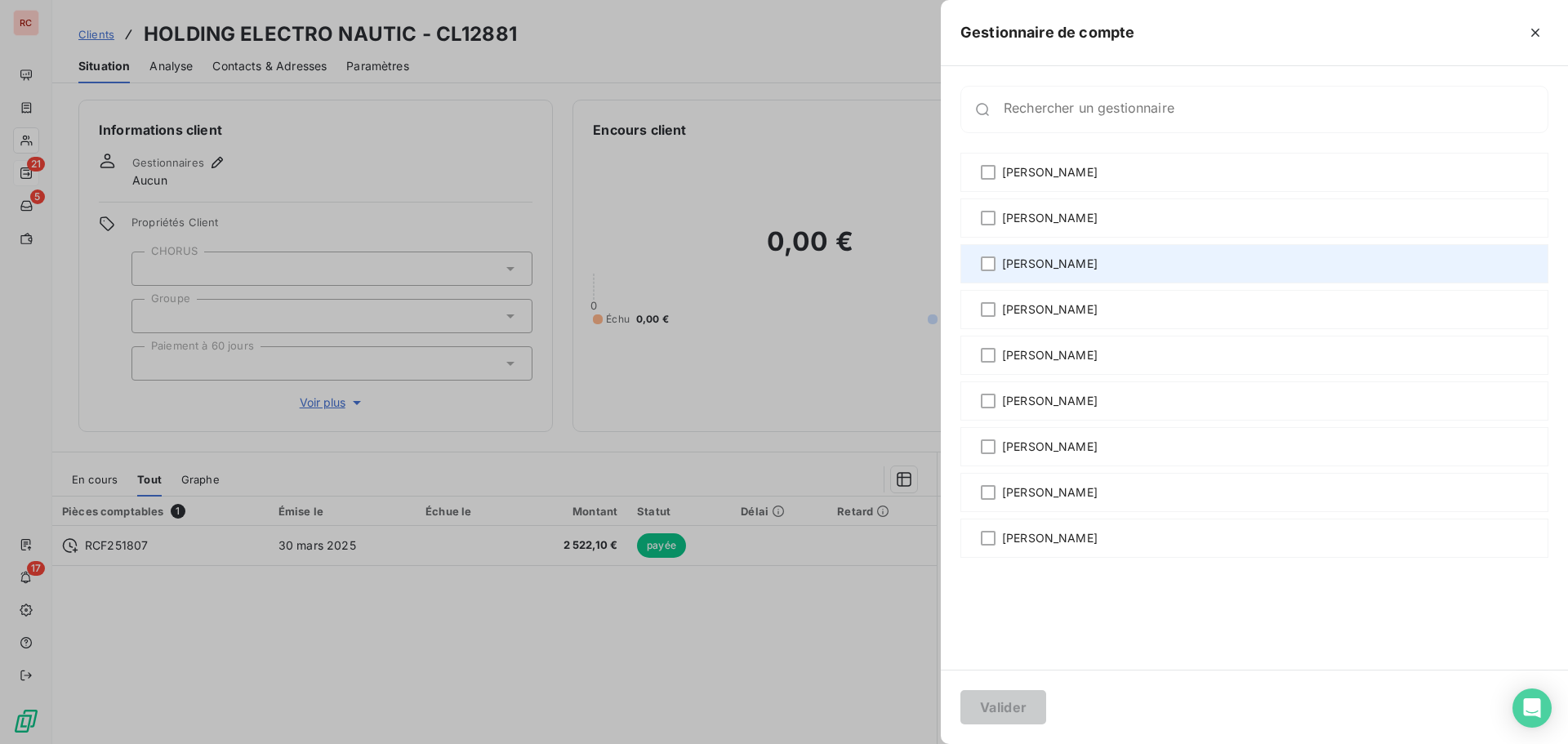
click at [1012, 265] on span "[PERSON_NAME]" at bounding box center [1050, 263] width 96 height 16
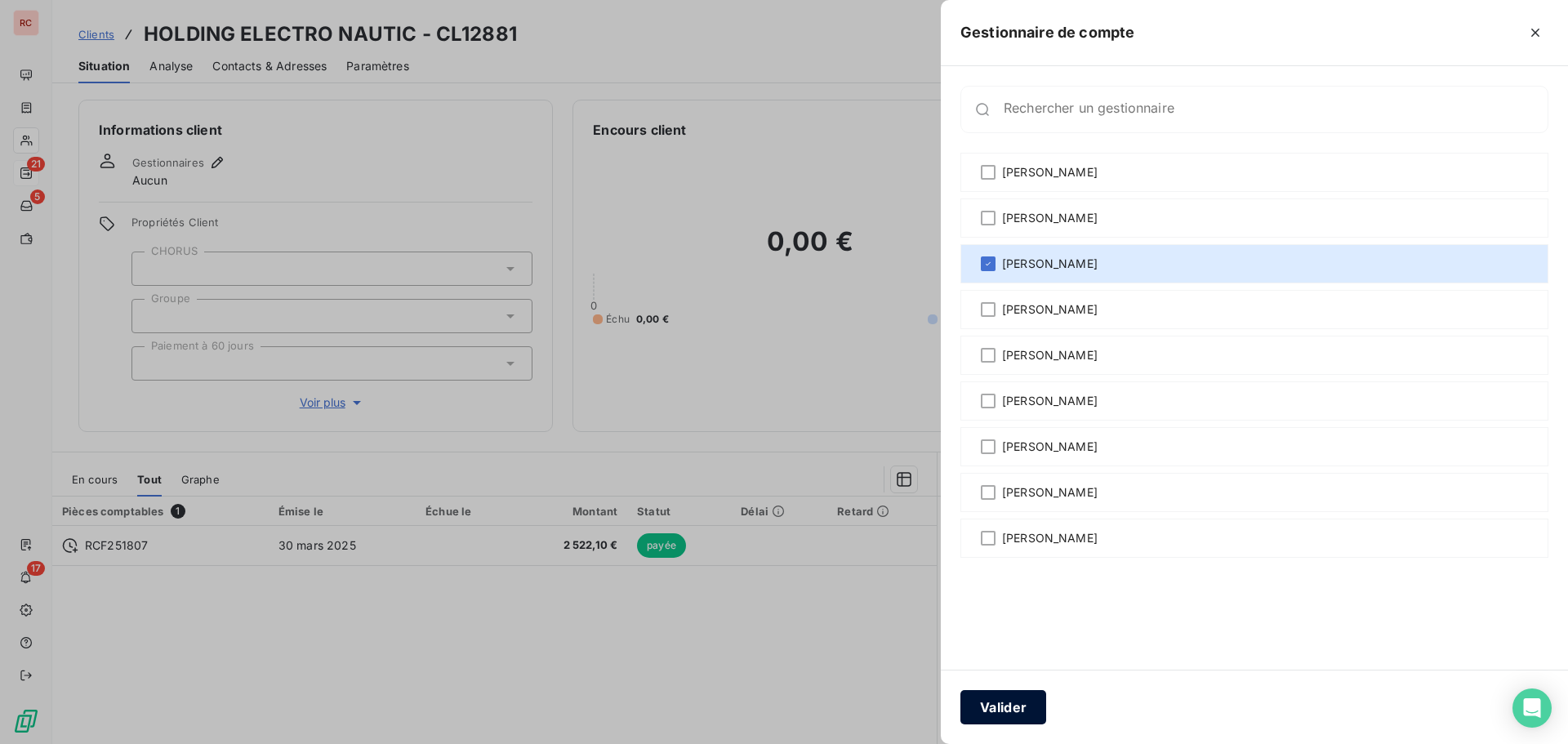
click at [967, 712] on button "Valider" at bounding box center [1003, 707] width 86 height 34
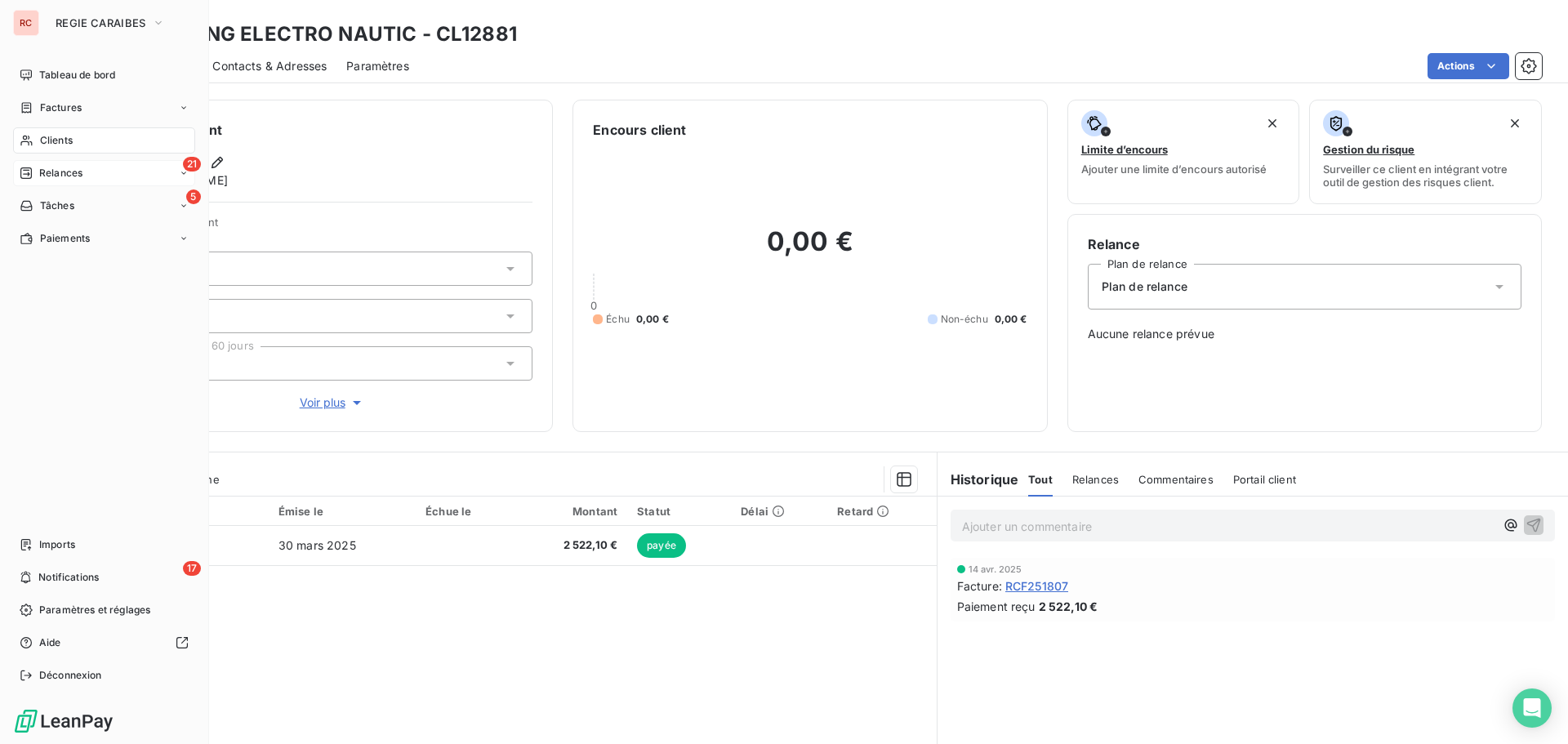
click at [49, 144] on span "Clients" at bounding box center [57, 140] width 33 height 15
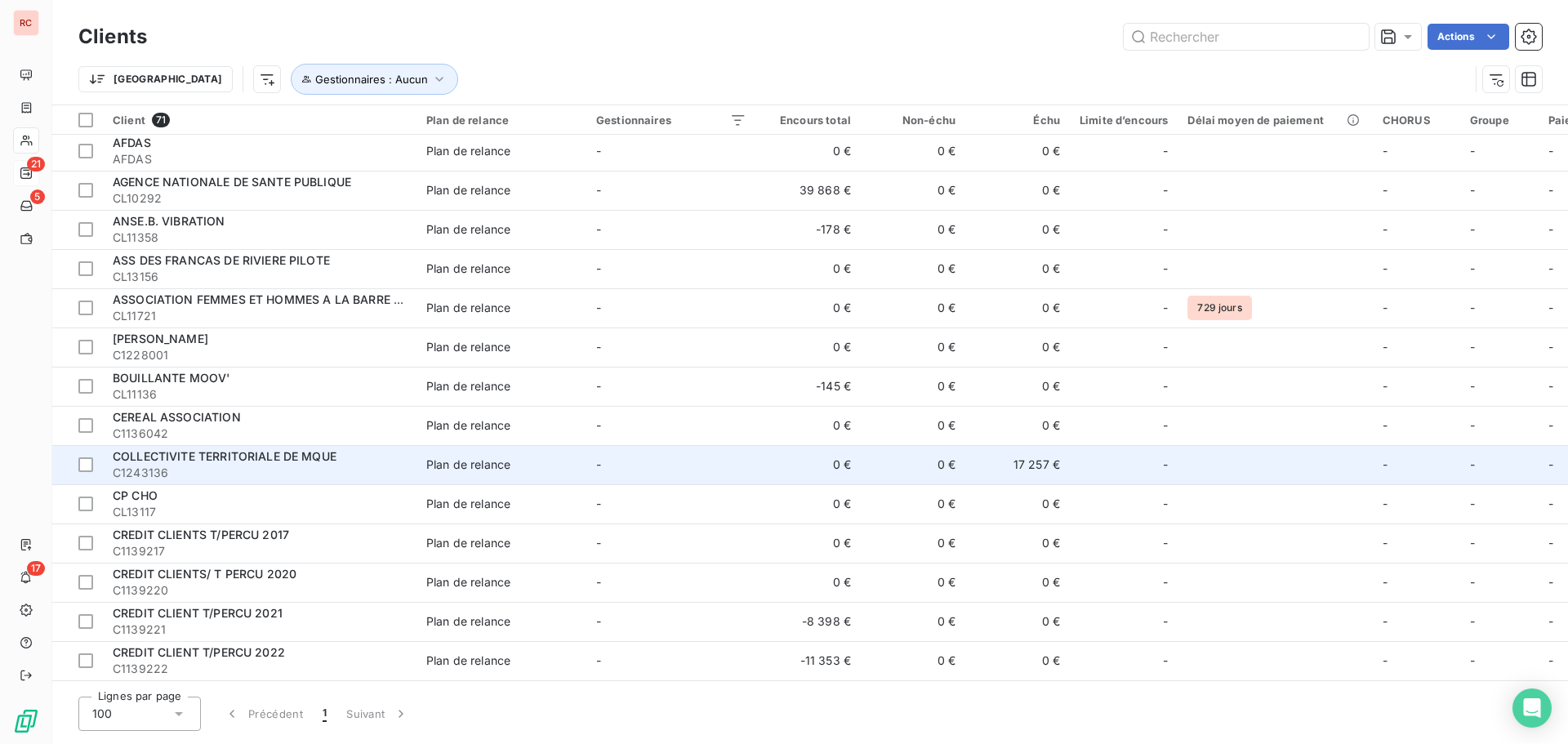
scroll to position [409, 0]
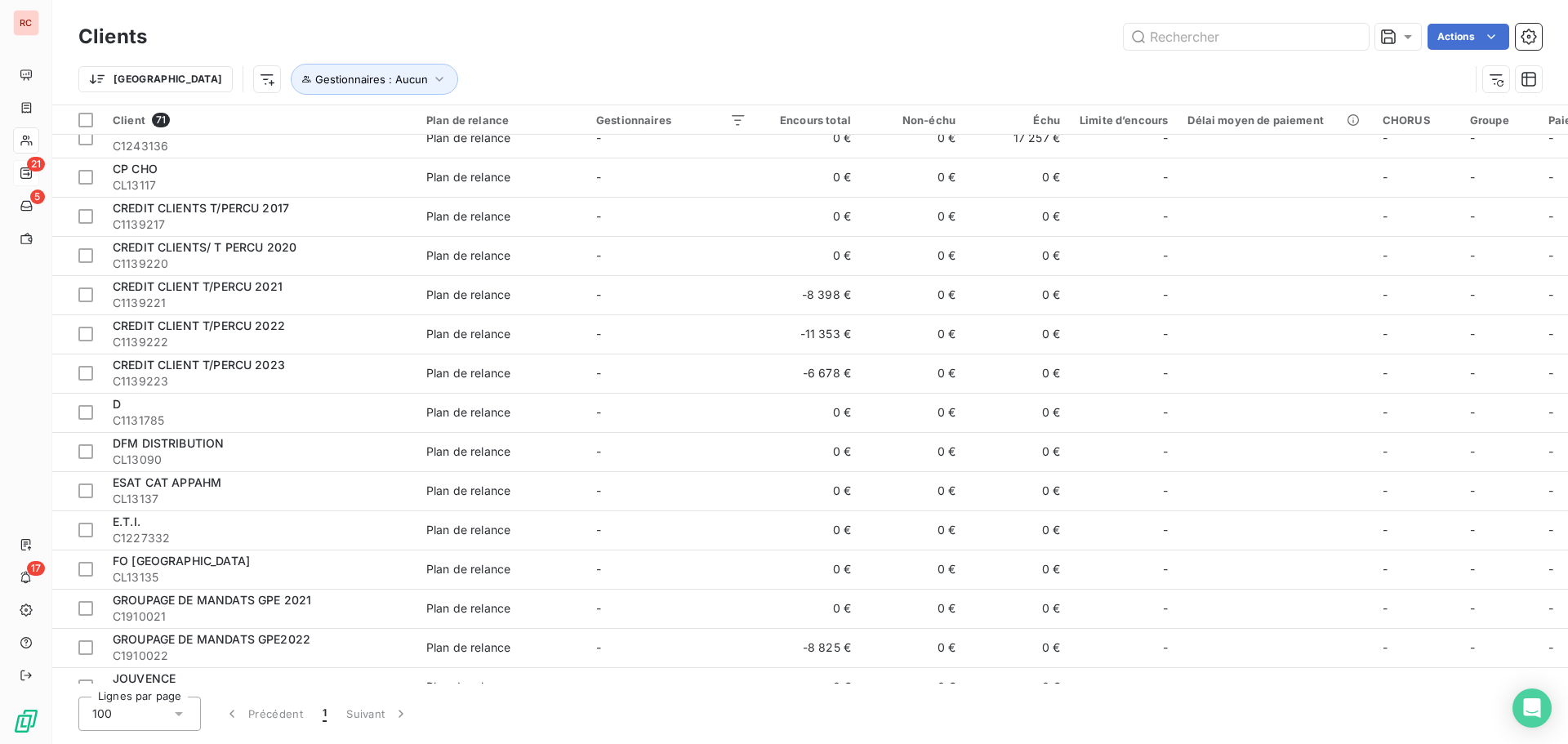
click at [186, 713] on icon at bounding box center [178, 714] width 16 height 16
click at [177, 651] on li "50" at bounding box center [140, 650] width 123 height 29
click at [344, 718] on button "2" at bounding box center [350, 714] width 27 height 34
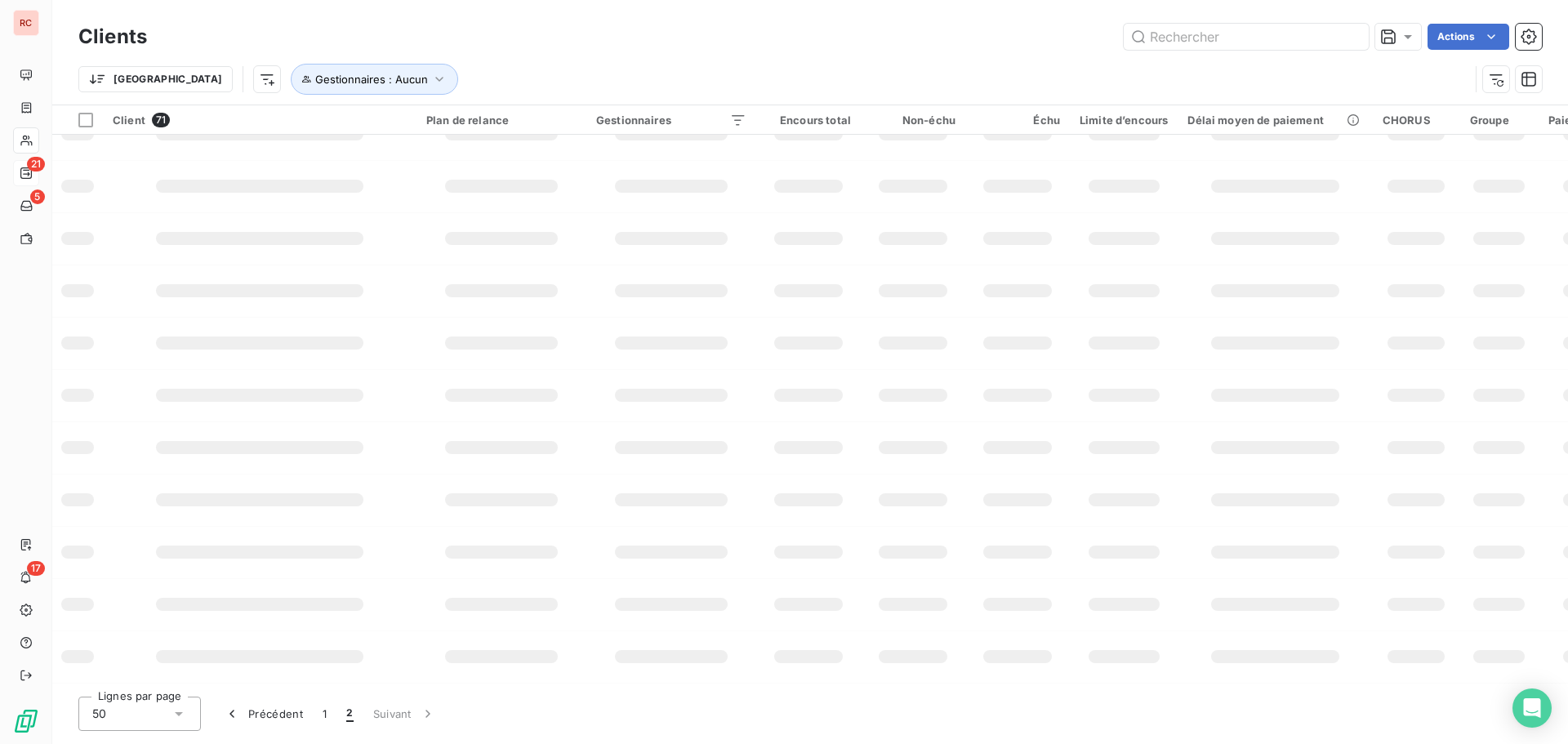
scroll to position [282, 0]
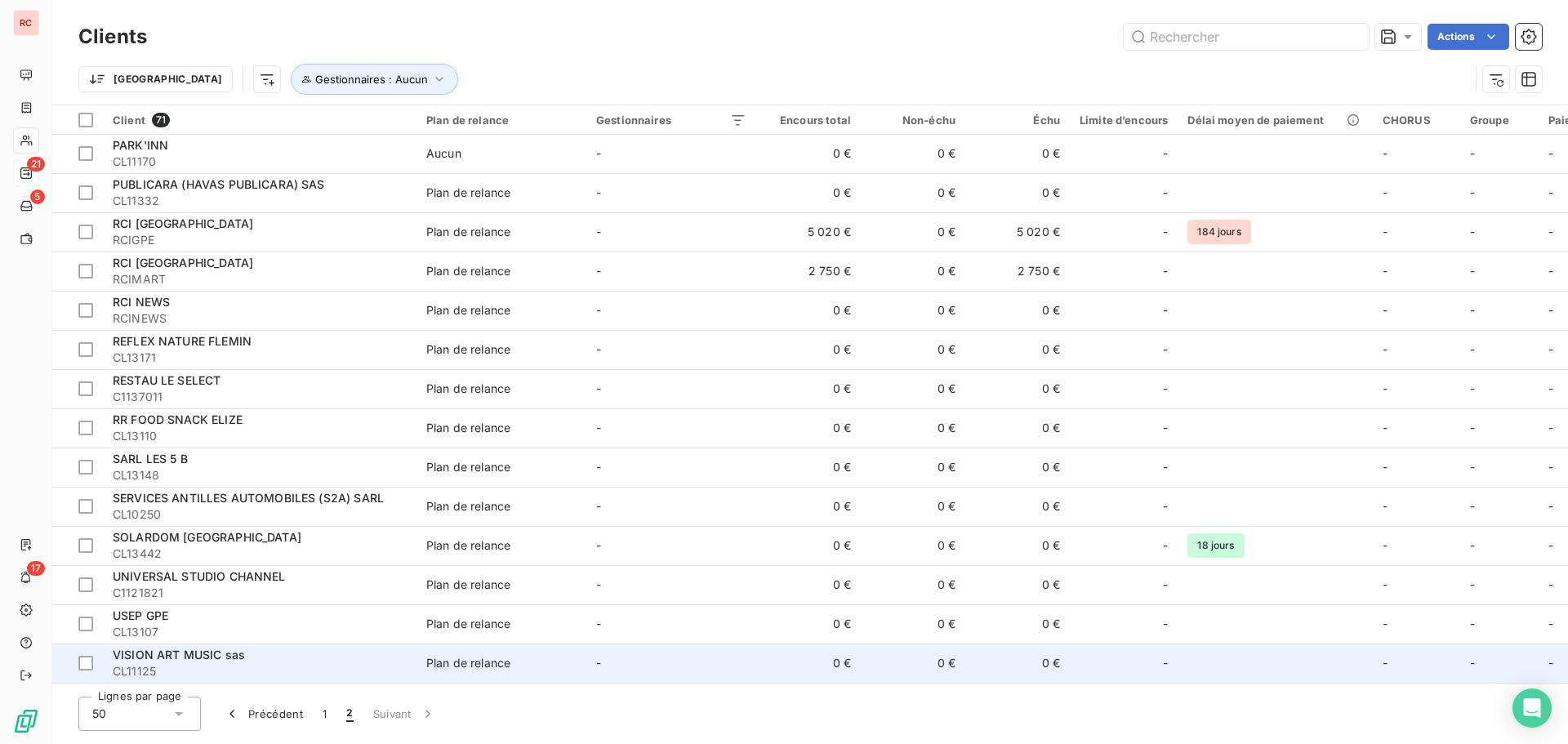
click at [485, 663] on div "Plan de relance" at bounding box center [469, 663] width 84 height 16
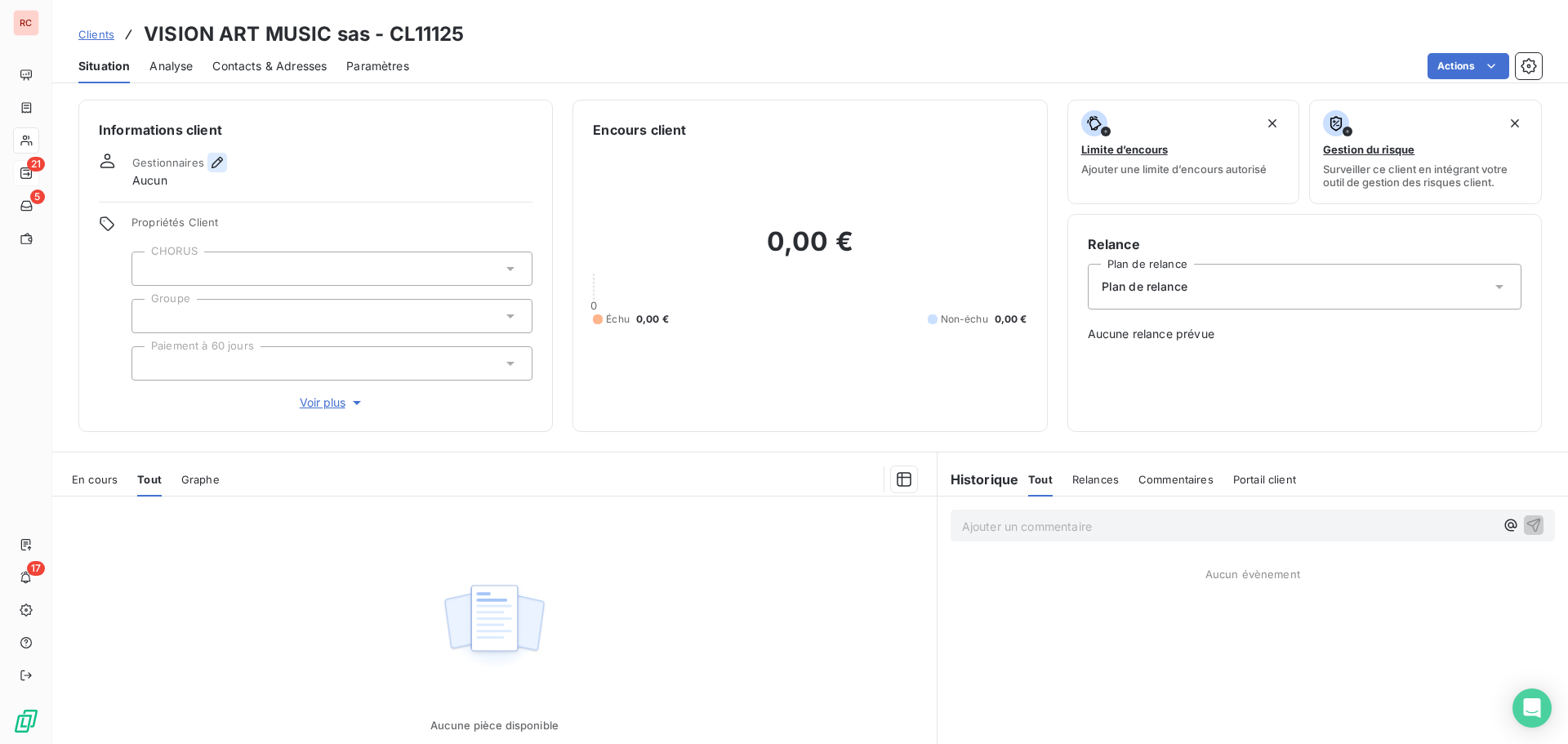
click at [225, 166] on button "button" at bounding box center [217, 162] width 20 height 20
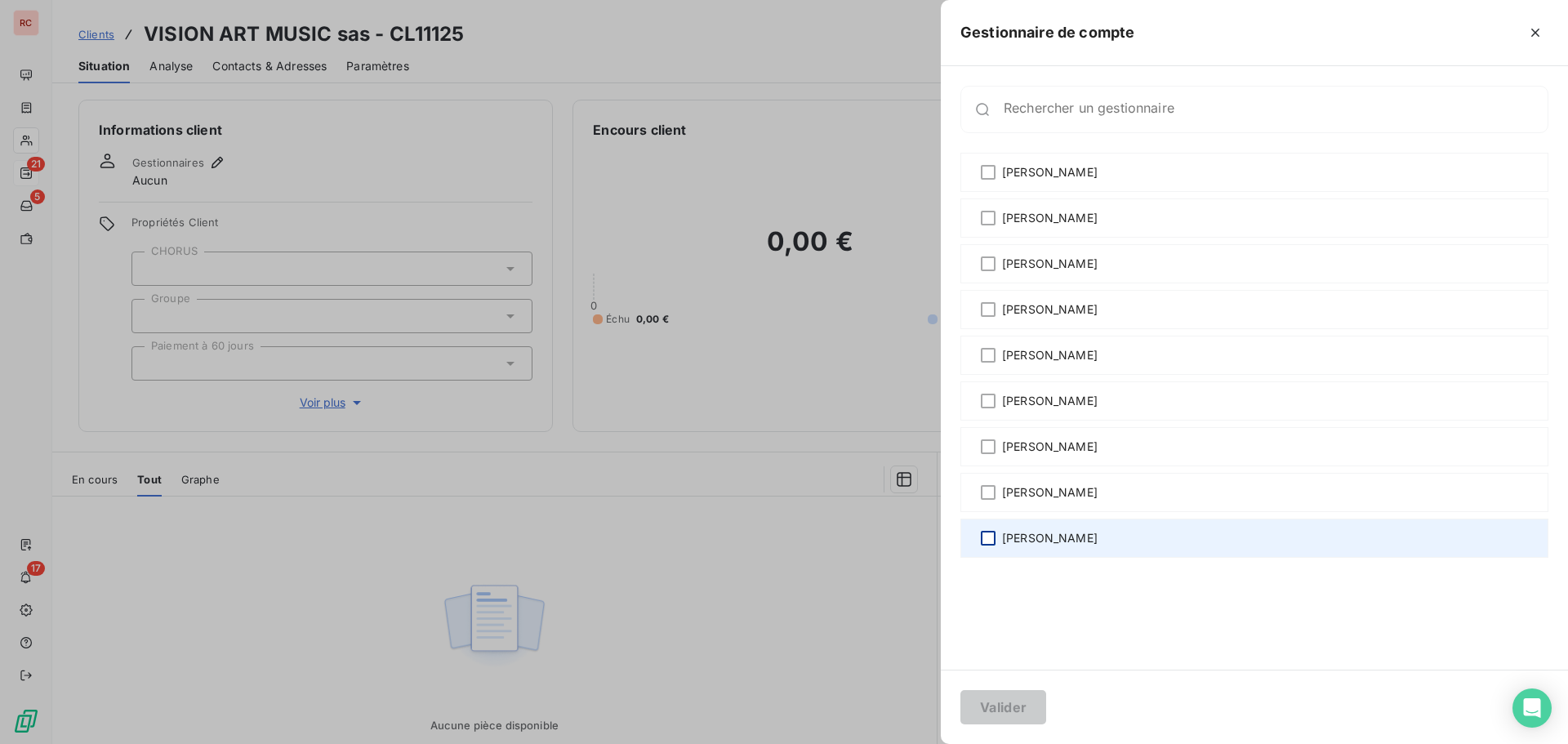
click at [991, 543] on div at bounding box center [988, 538] width 15 height 15
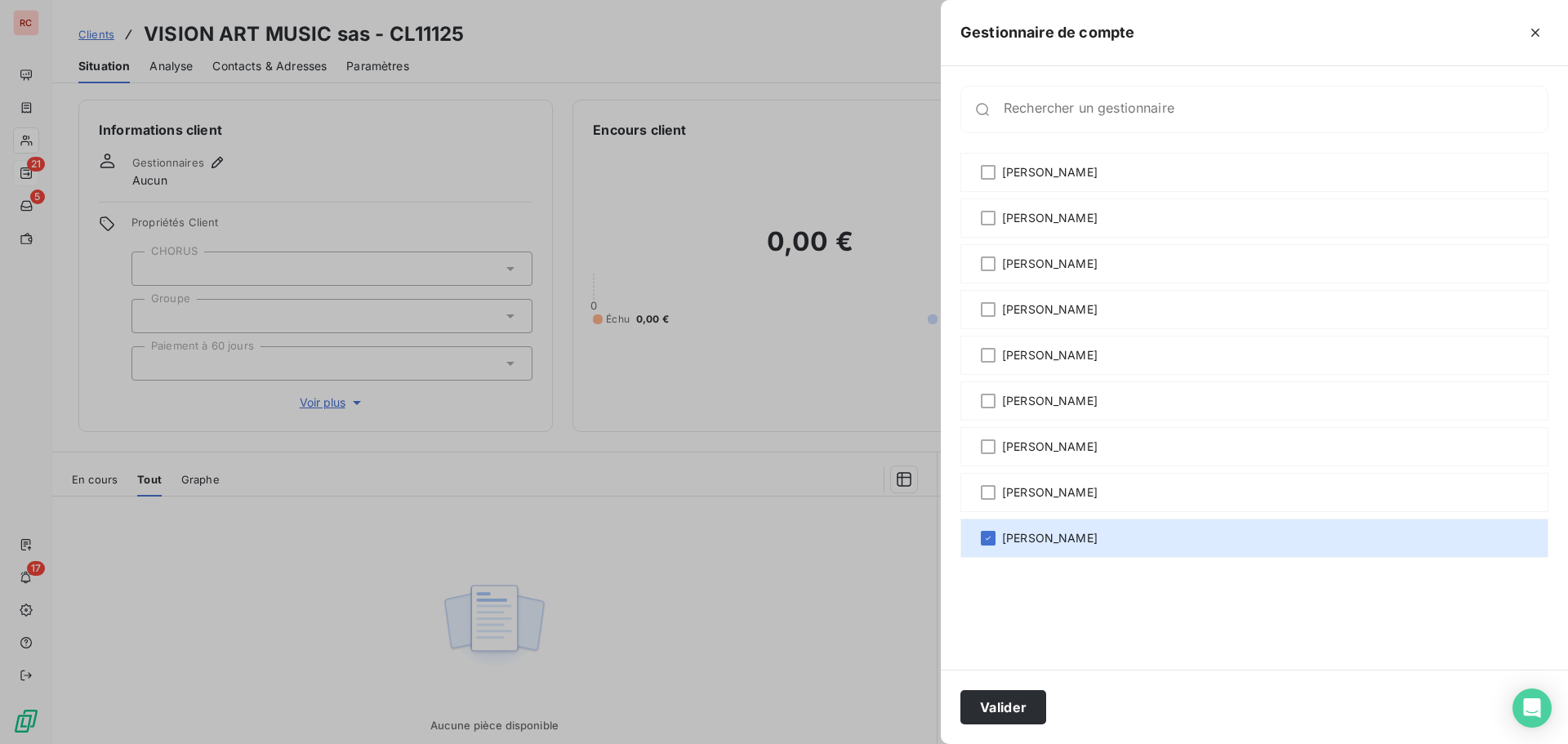
click at [34, 106] on div at bounding box center [784, 372] width 1568 height 744
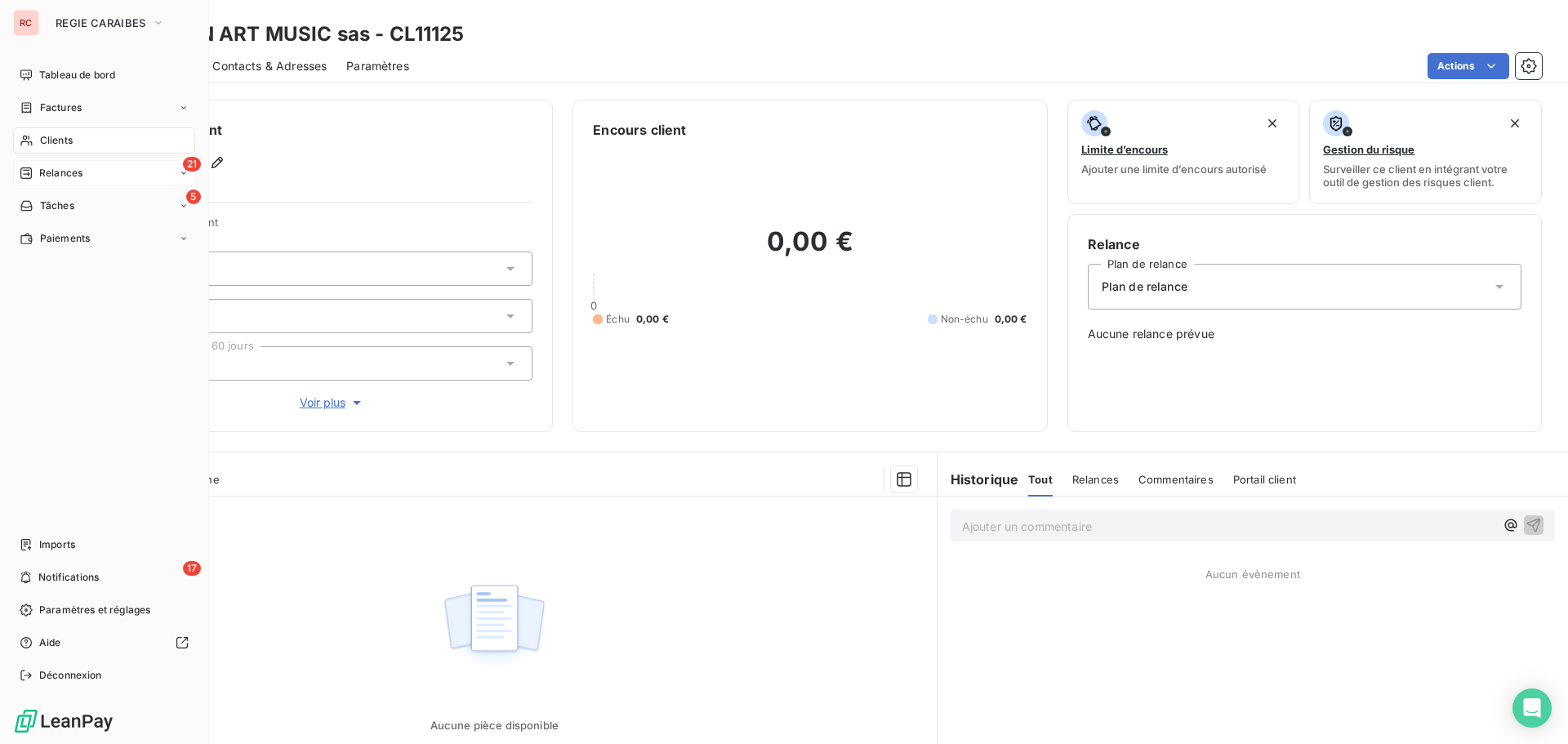
drag, startPoint x: 48, startPoint y: 140, endPoint x: 98, endPoint y: 141, distance: 50.0
click at [48, 140] on span "Clients" at bounding box center [57, 140] width 33 height 15
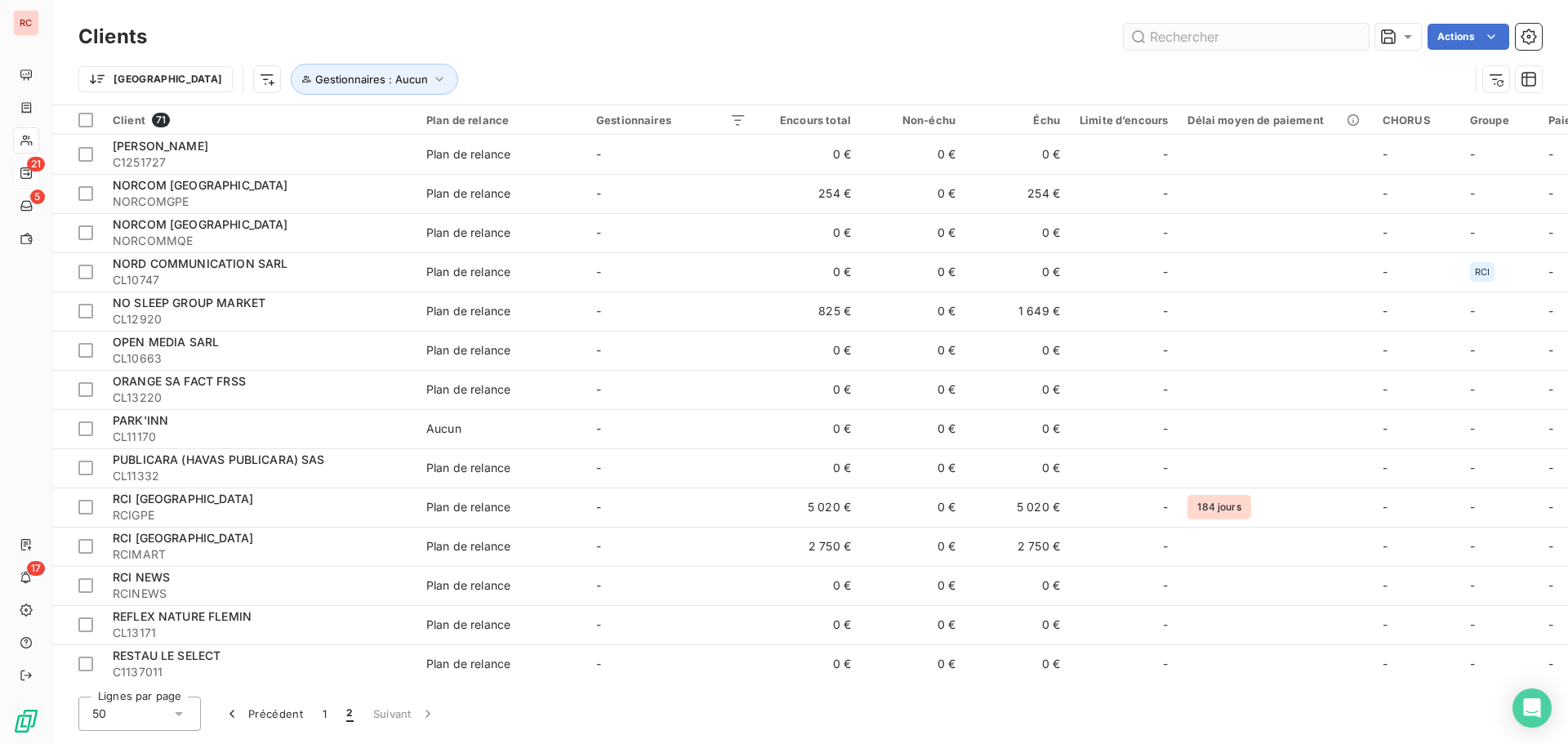
click at [1191, 30] on input "text" at bounding box center [1247, 37] width 245 height 27
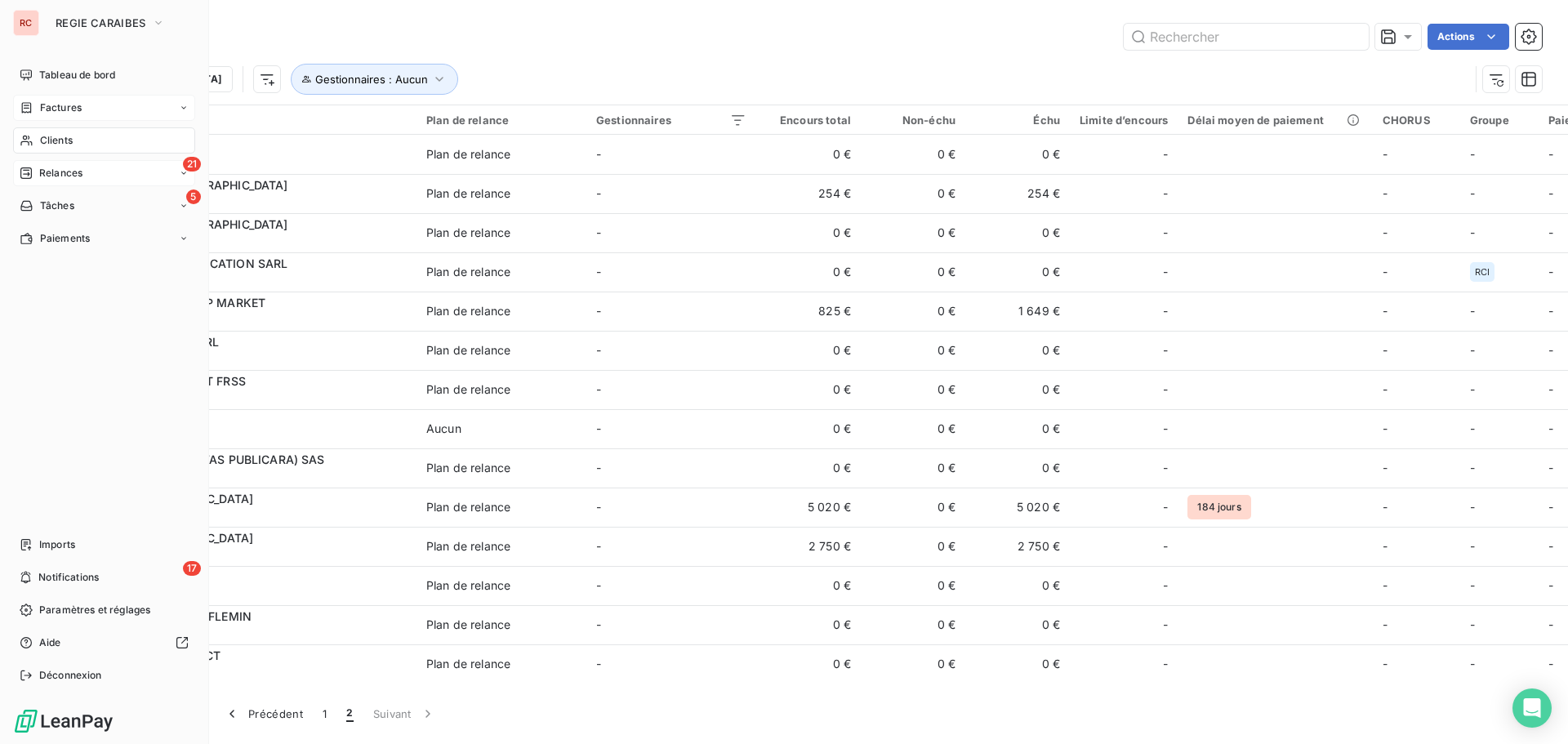
click at [41, 116] on div "Factures" at bounding box center [104, 108] width 183 height 27
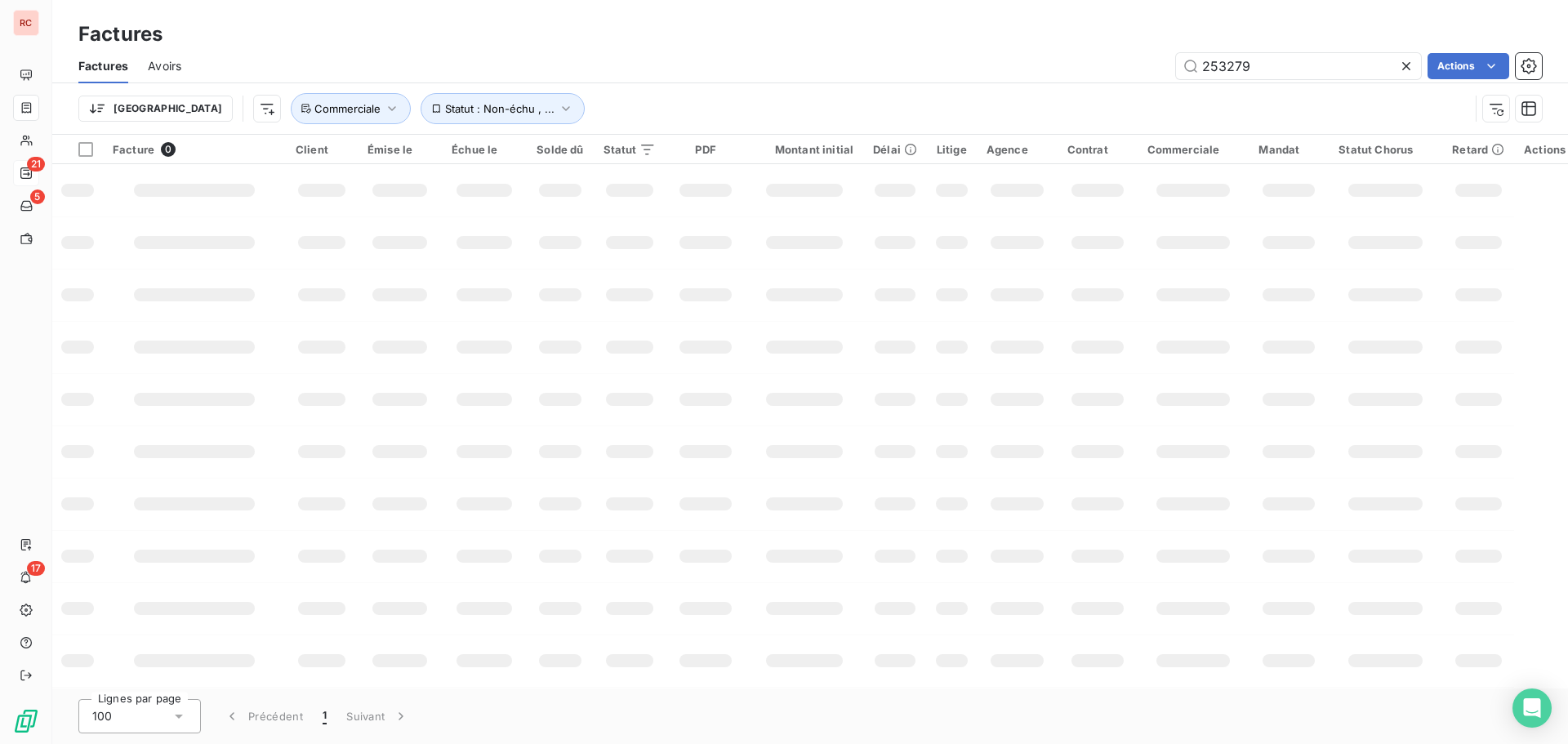
drag, startPoint x: 1292, startPoint y: 69, endPoint x: 1154, endPoint y: 70, distance: 138.0
click at [1154, 70] on div "253279 Actions" at bounding box center [871, 66] width 1341 height 27
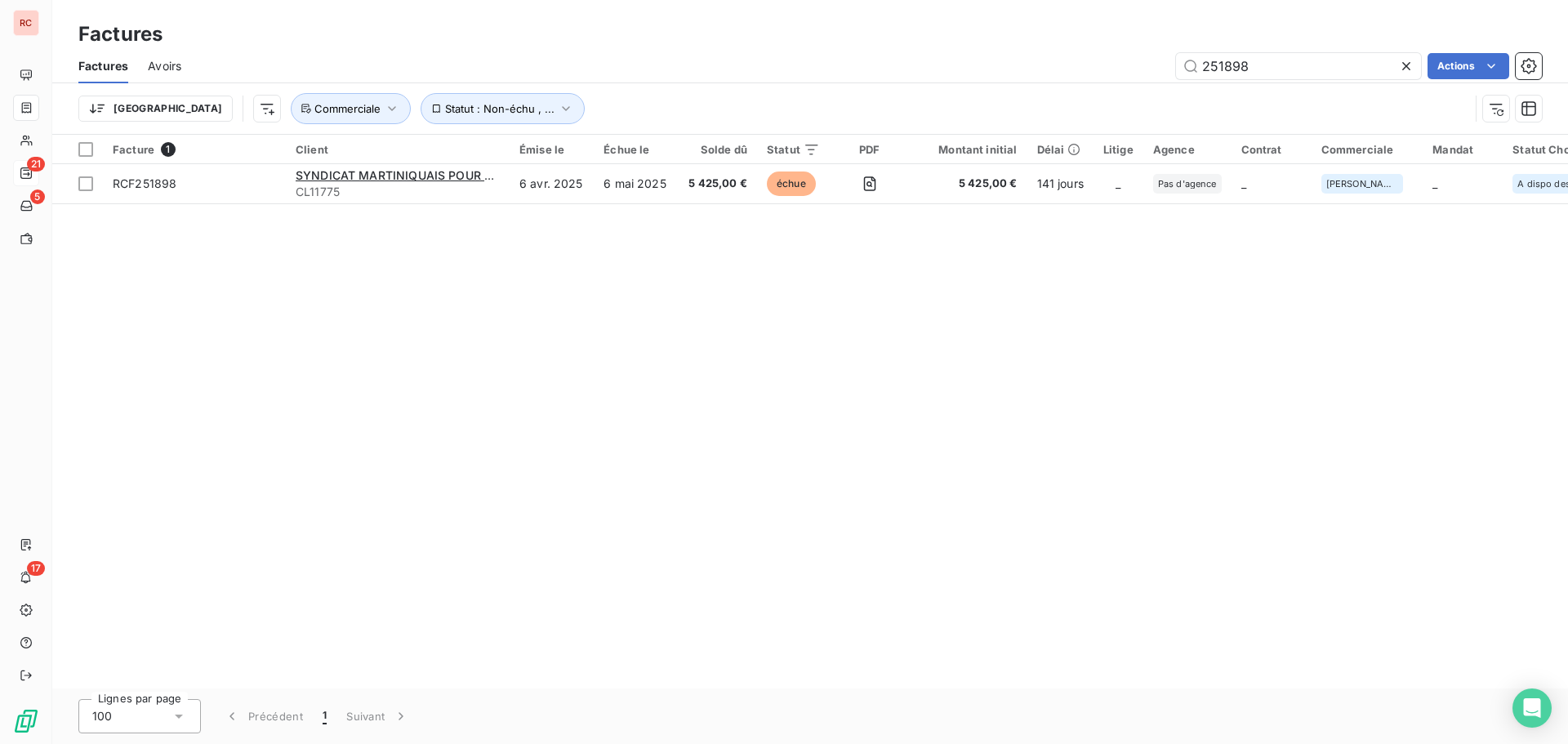
type input "251898"
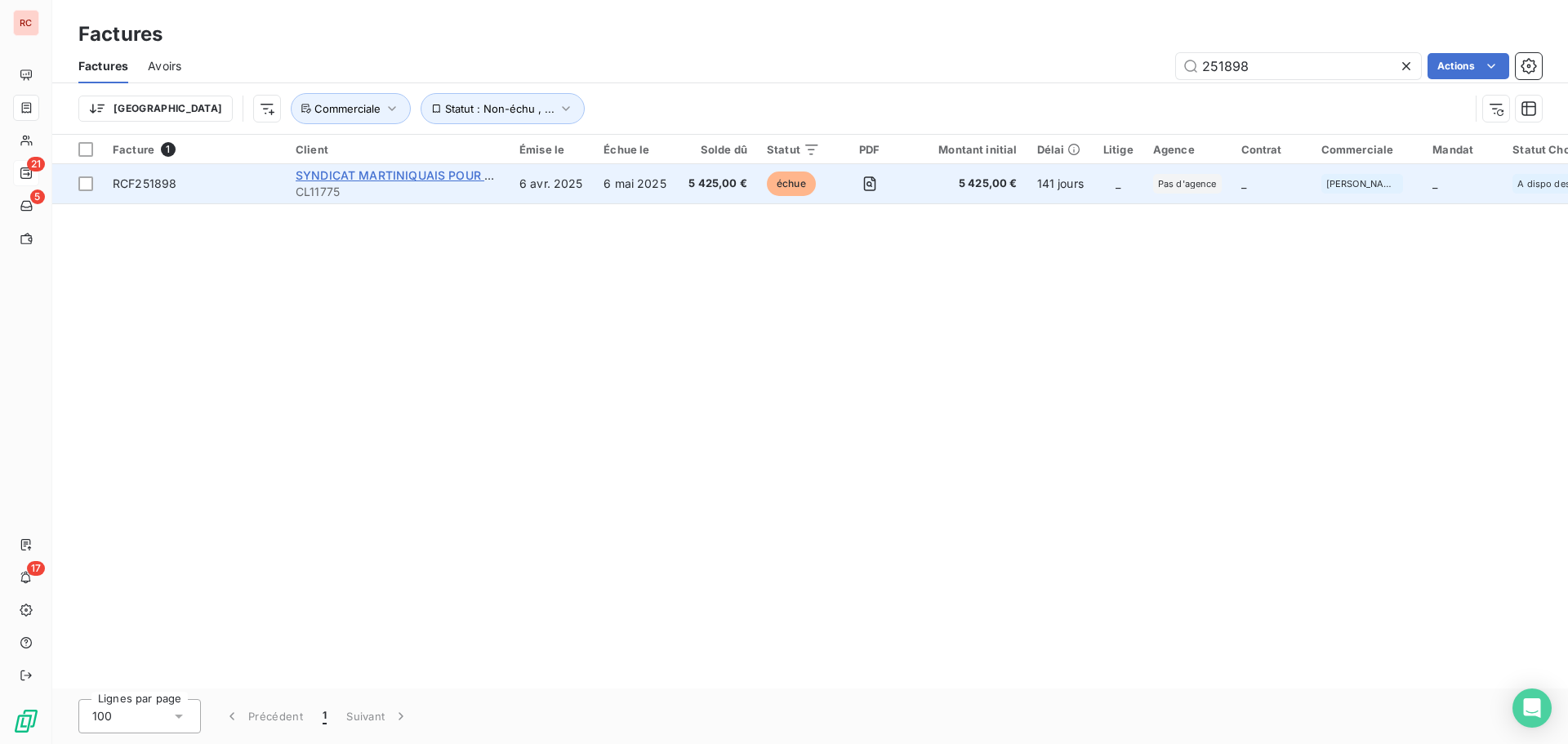
click at [417, 180] on span "SYNDICAT MARTINIQUAIS POUR LE TRAITEMENT ET LA VALORISATION DES DECHE" at bounding box center [532, 175] width 473 height 14
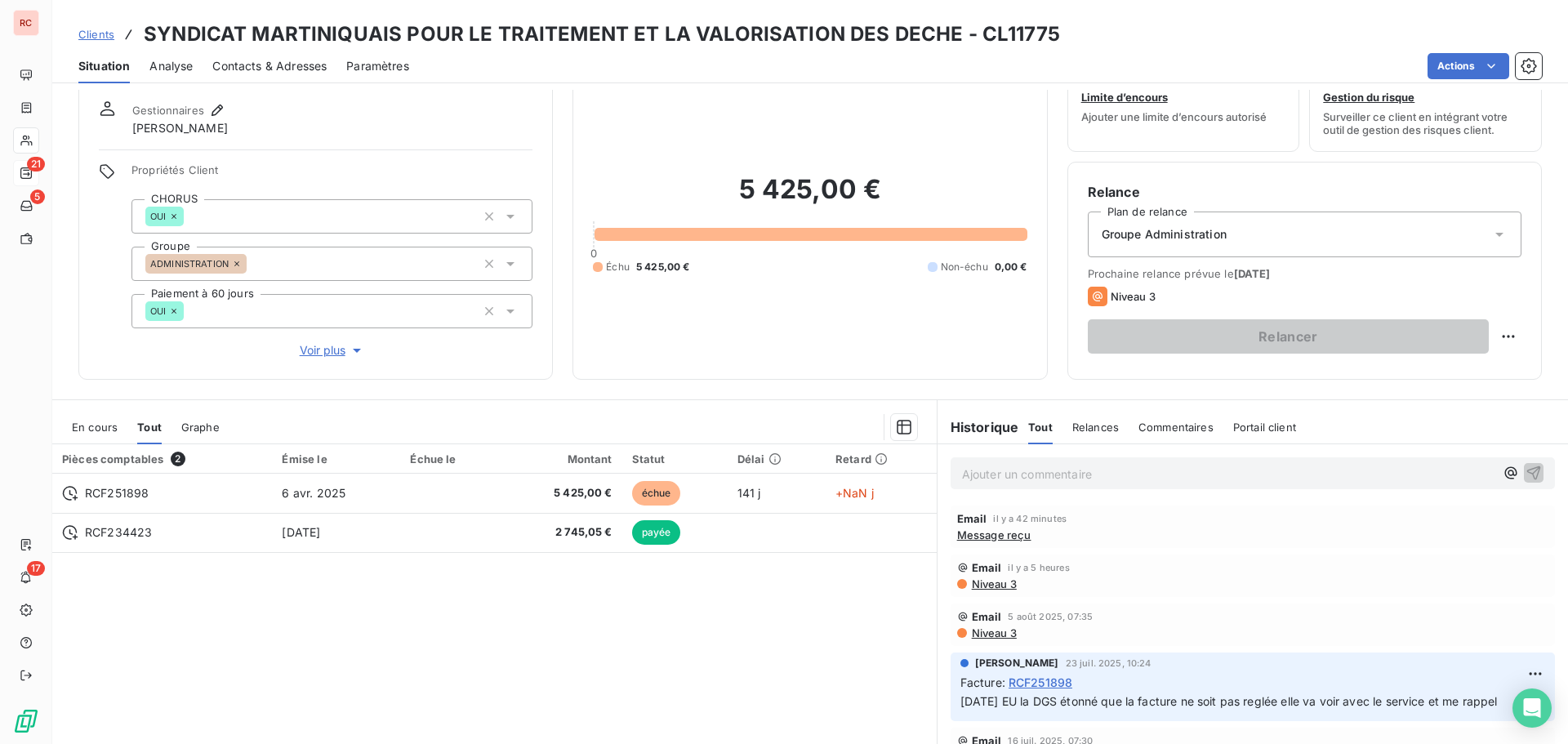
scroll to position [116, 0]
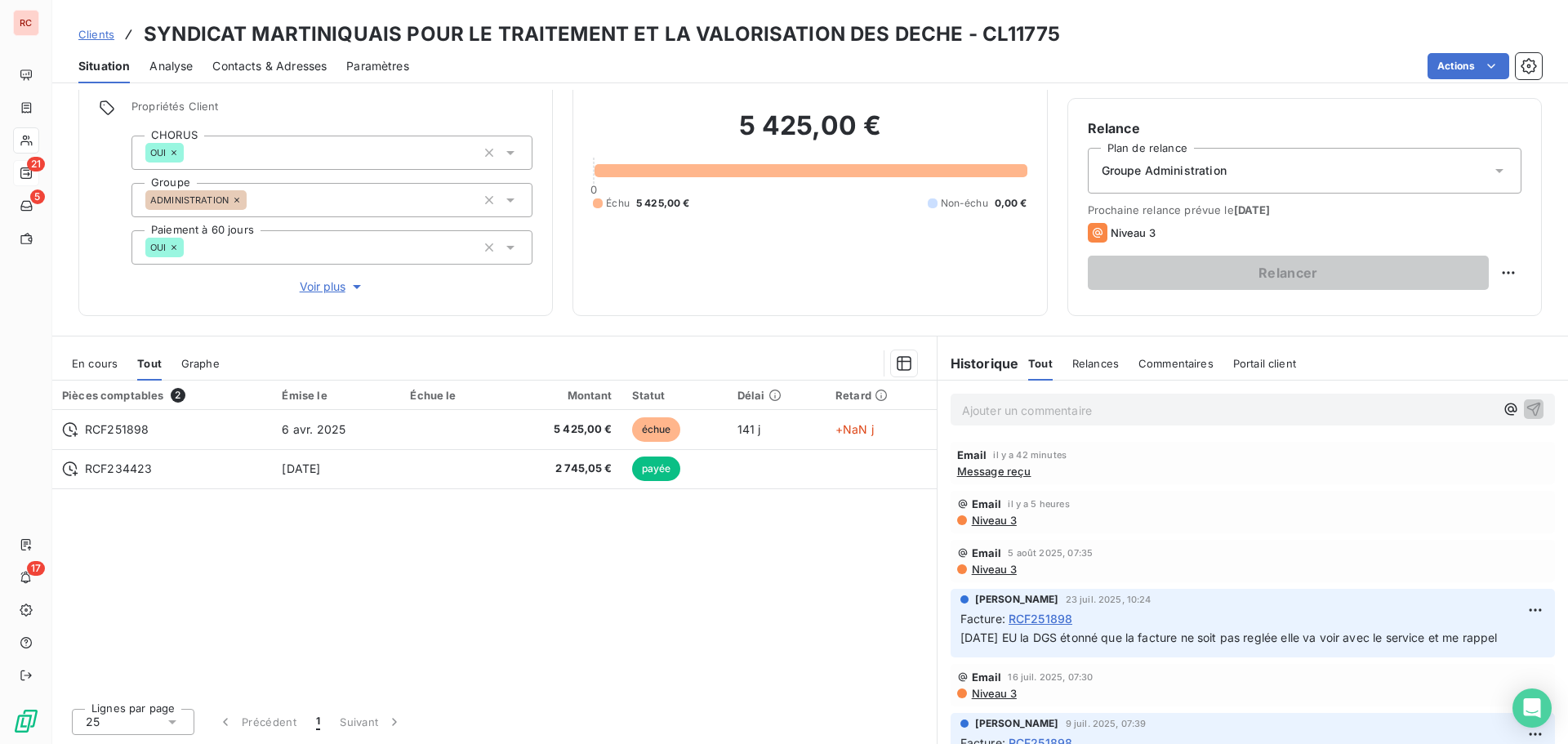
click at [990, 523] on span "Niveau 3" at bounding box center [993, 520] width 46 height 13
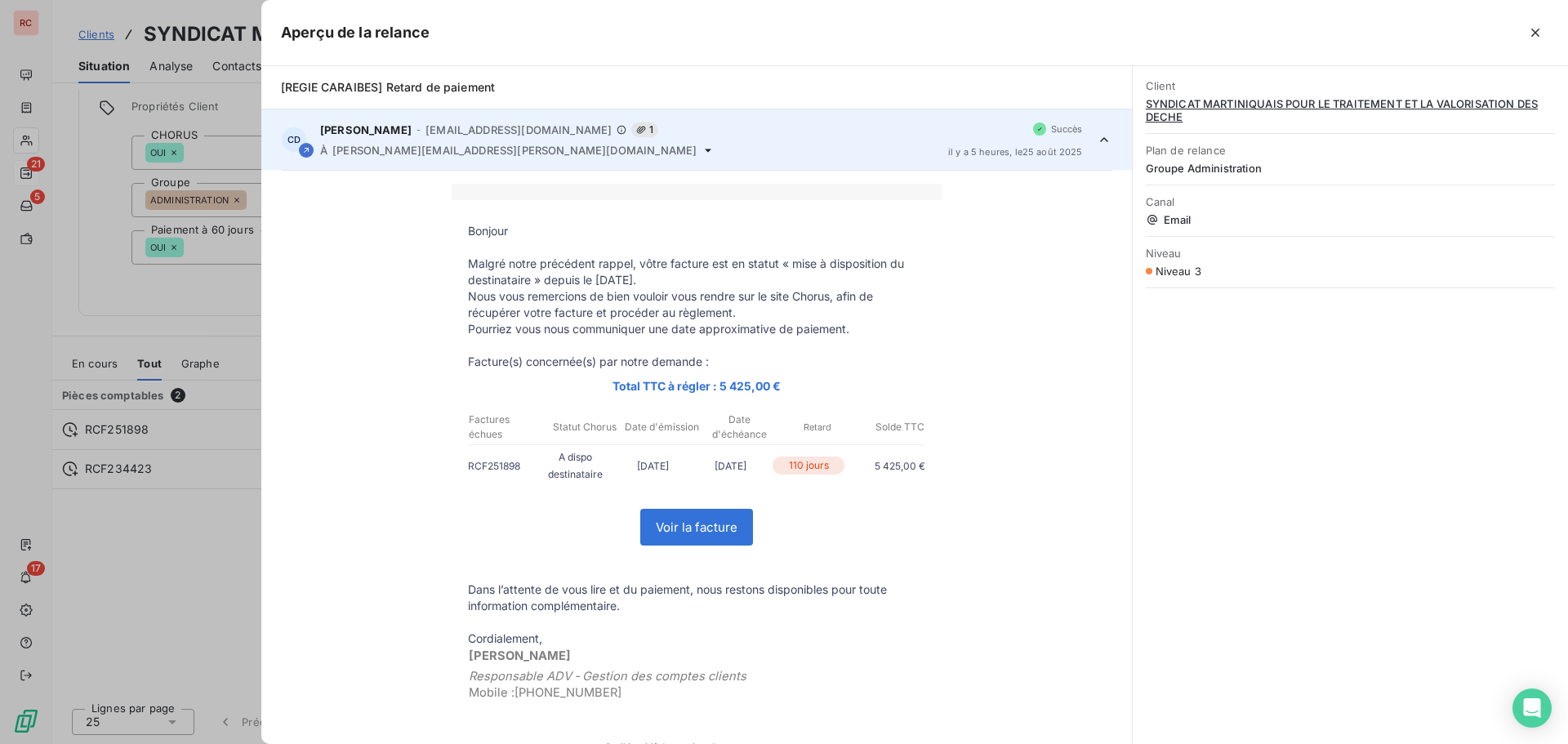
click at [201, 553] on div at bounding box center [784, 372] width 1568 height 744
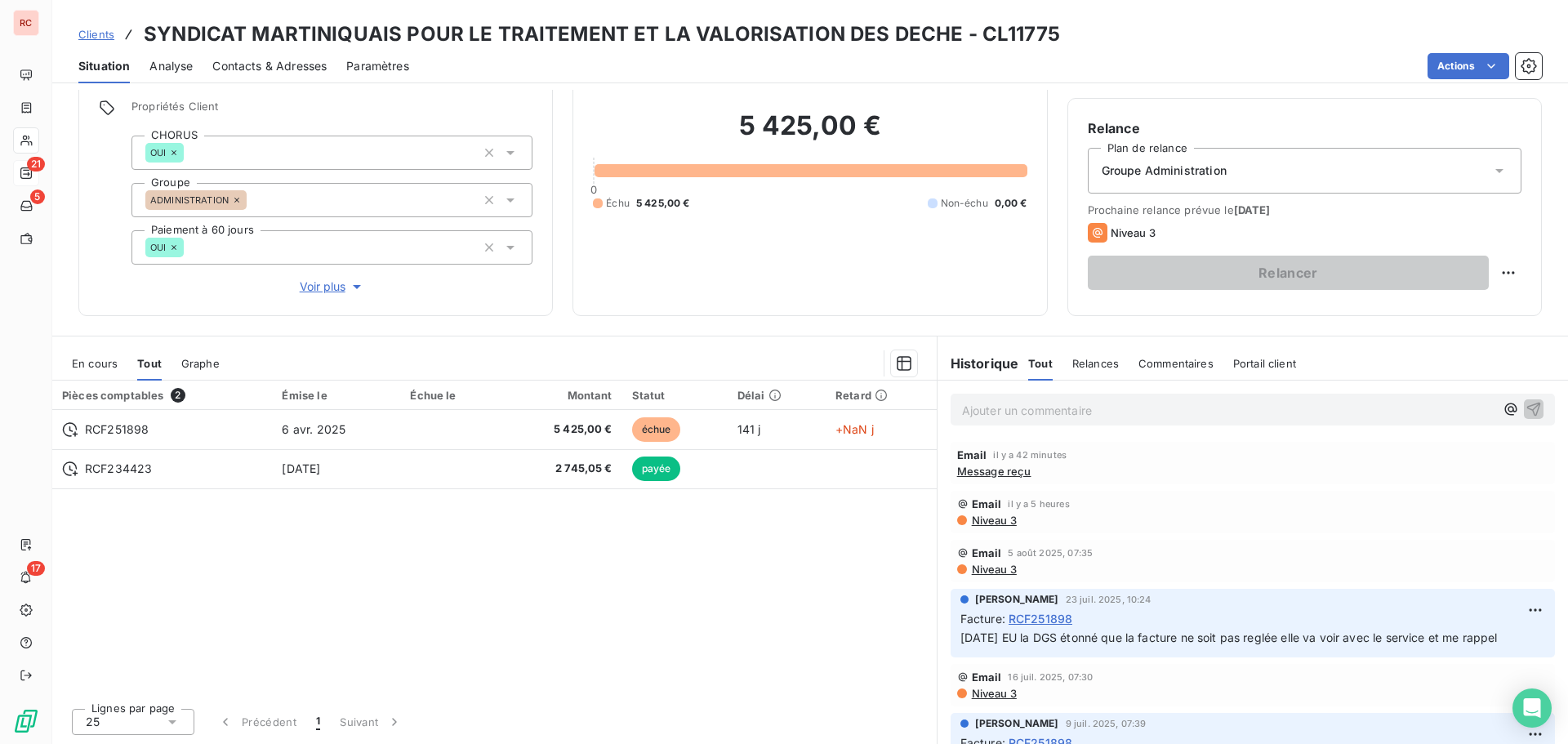
click at [81, 357] on div "En cours" at bounding box center [94, 363] width 45 height 34
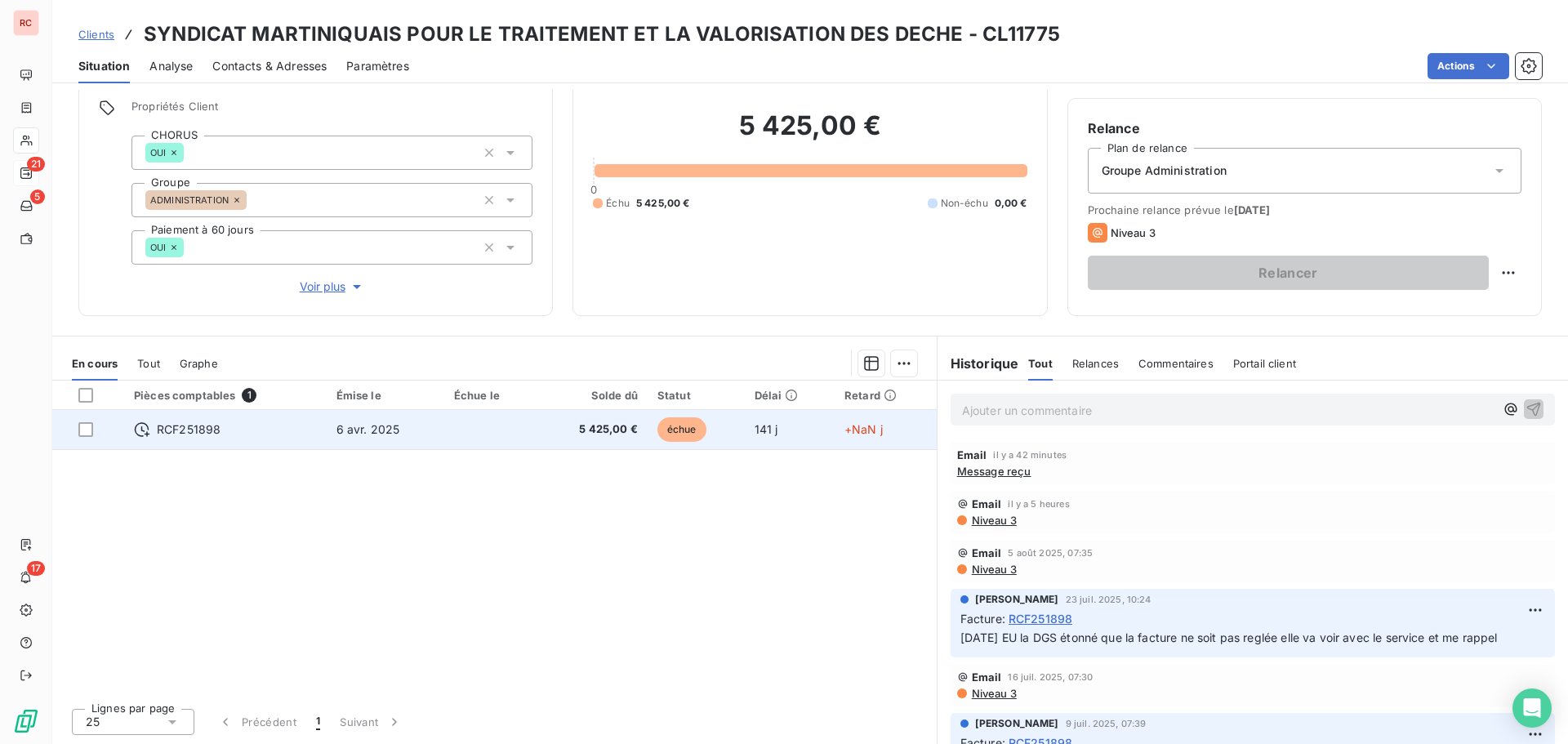
click at [383, 435] on span "6 avr. 2025" at bounding box center [368, 429] width 63 height 14
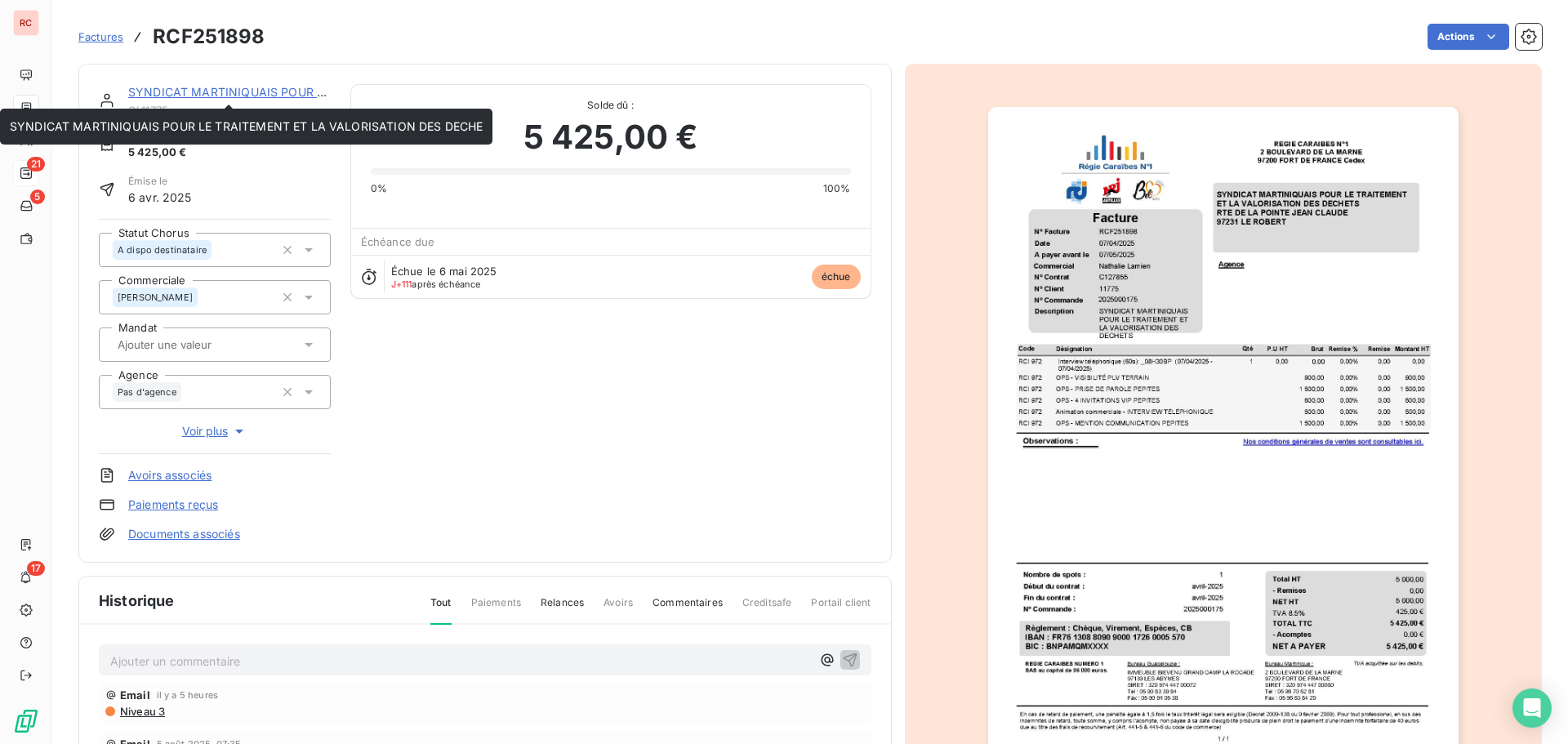
click at [253, 93] on link "SYNDICAT MARTINIQUAIS POUR LE TRAITEMENT ET LA VALORISATION DES DECHE" at bounding box center [365, 92] width 473 height 14
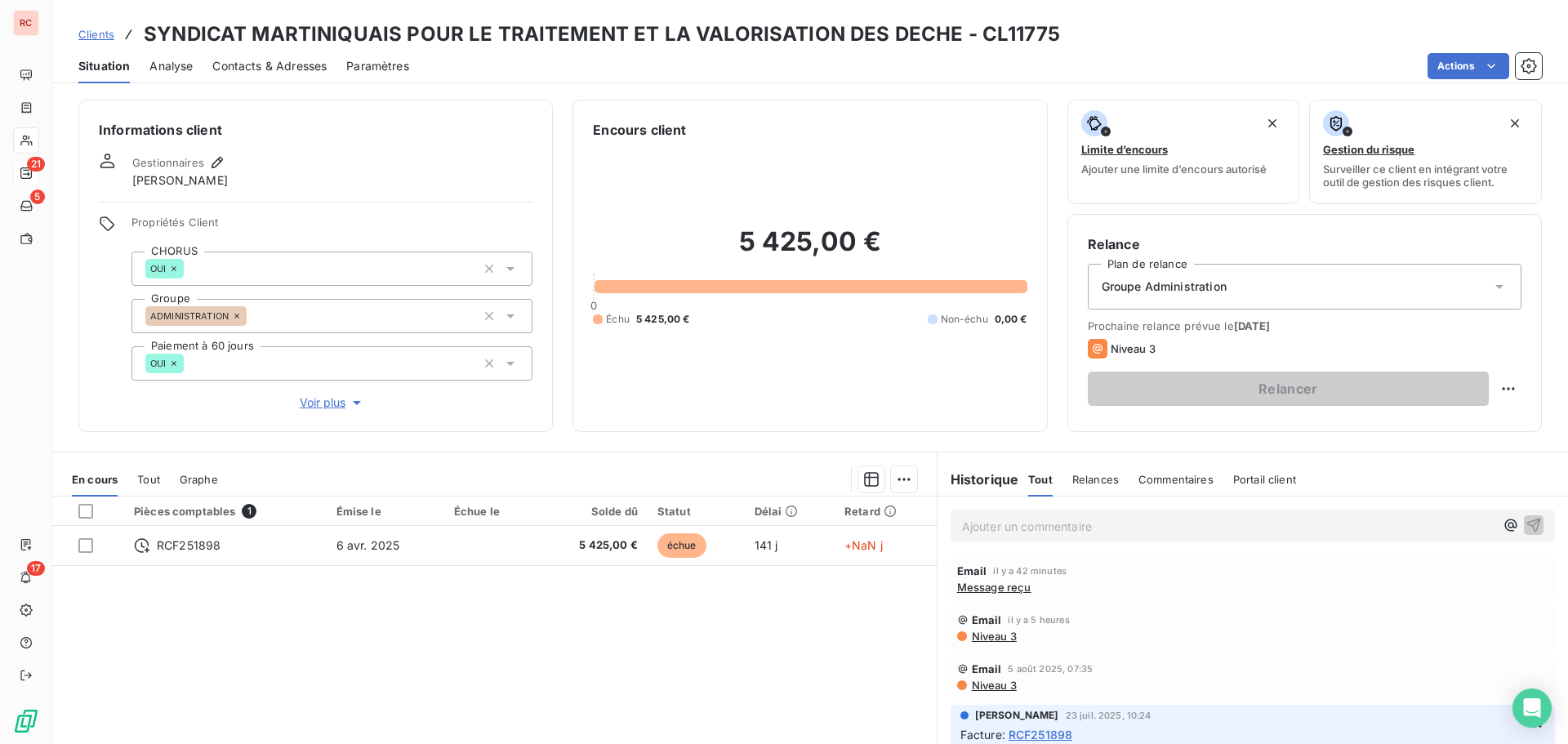
click at [242, 58] on span "Contacts & Adresses" at bounding box center [269, 66] width 114 height 16
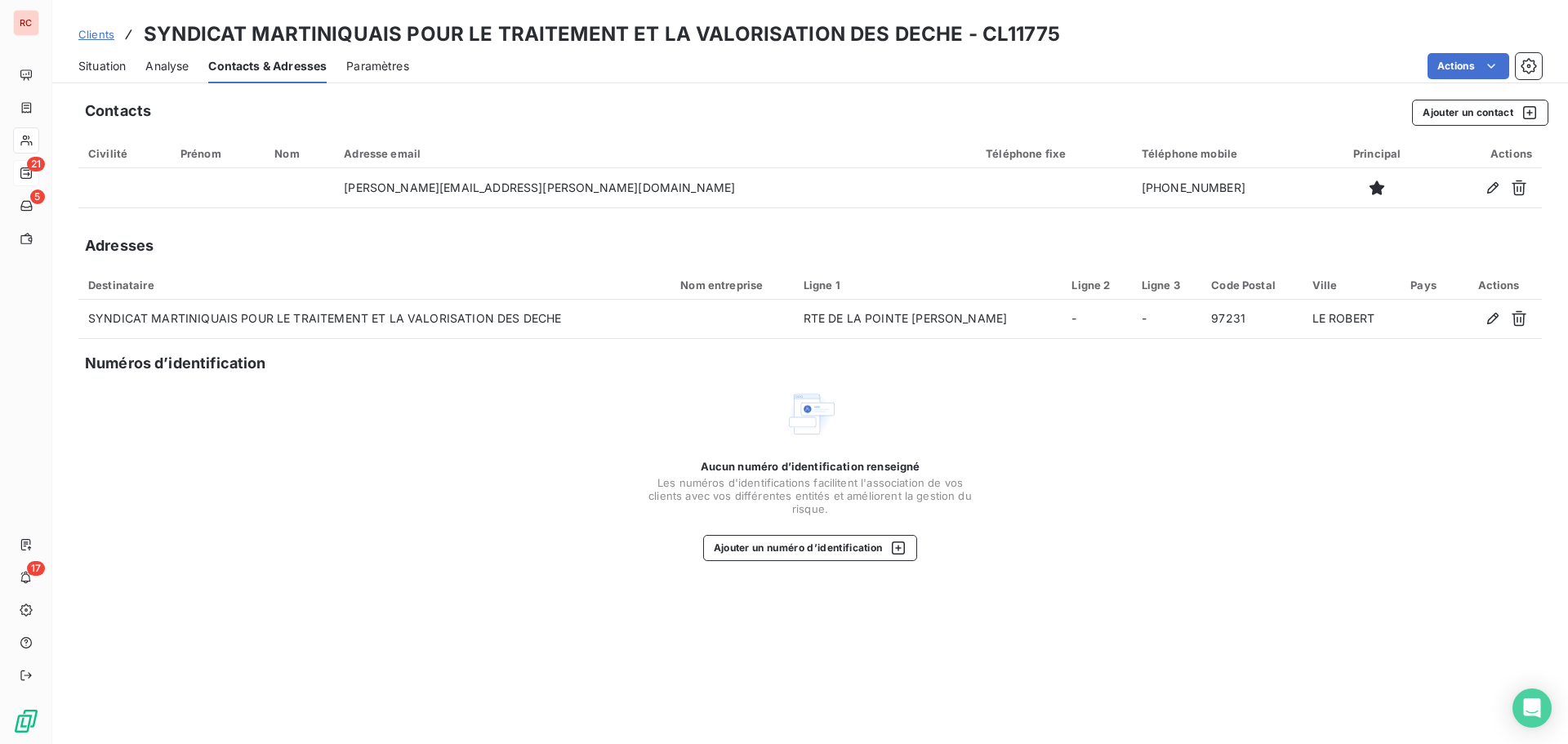
click at [117, 38] on div "Clients SYNDICAT MARTINIQUAIS POUR LE TRAITEMENT ET LA VALORISATION DES DECHE -…" at bounding box center [570, 34] width 982 height 29
click at [94, 38] on span "Clients" at bounding box center [97, 33] width 36 height 13
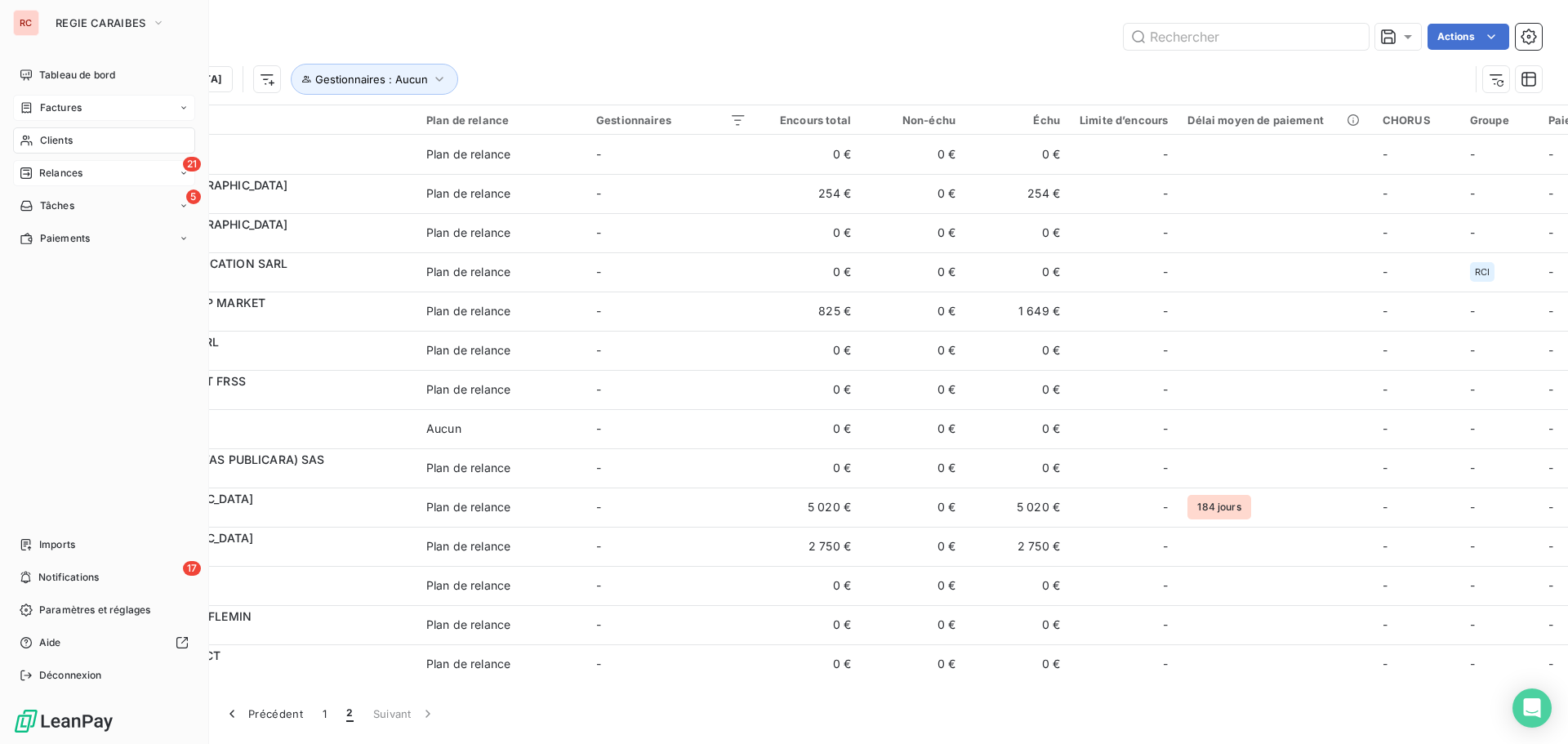
click at [94, 105] on div "Factures" at bounding box center [104, 108] width 183 height 27
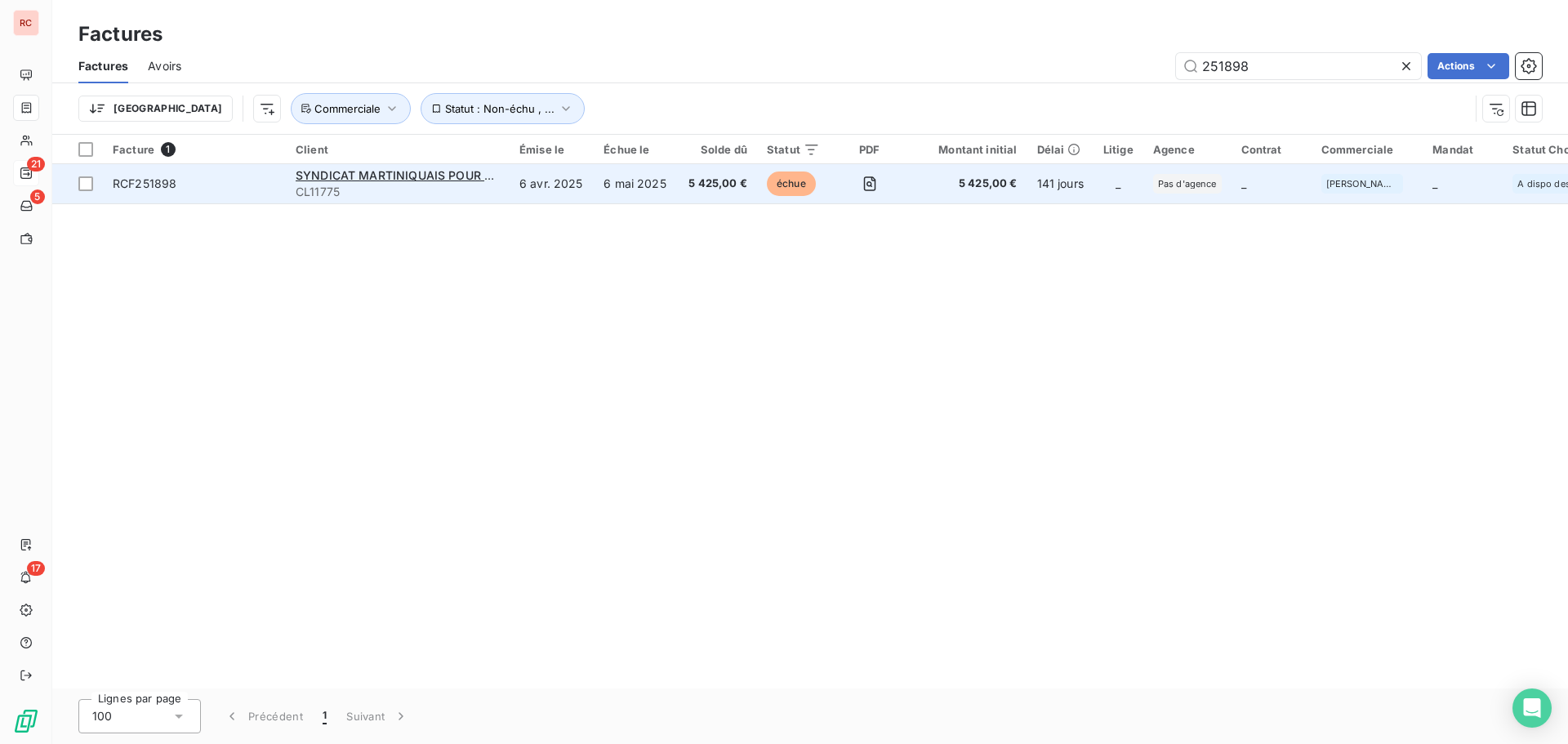
click at [451, 194] on span "CL11775" at bounding box center [398, 191] width 204 height 16
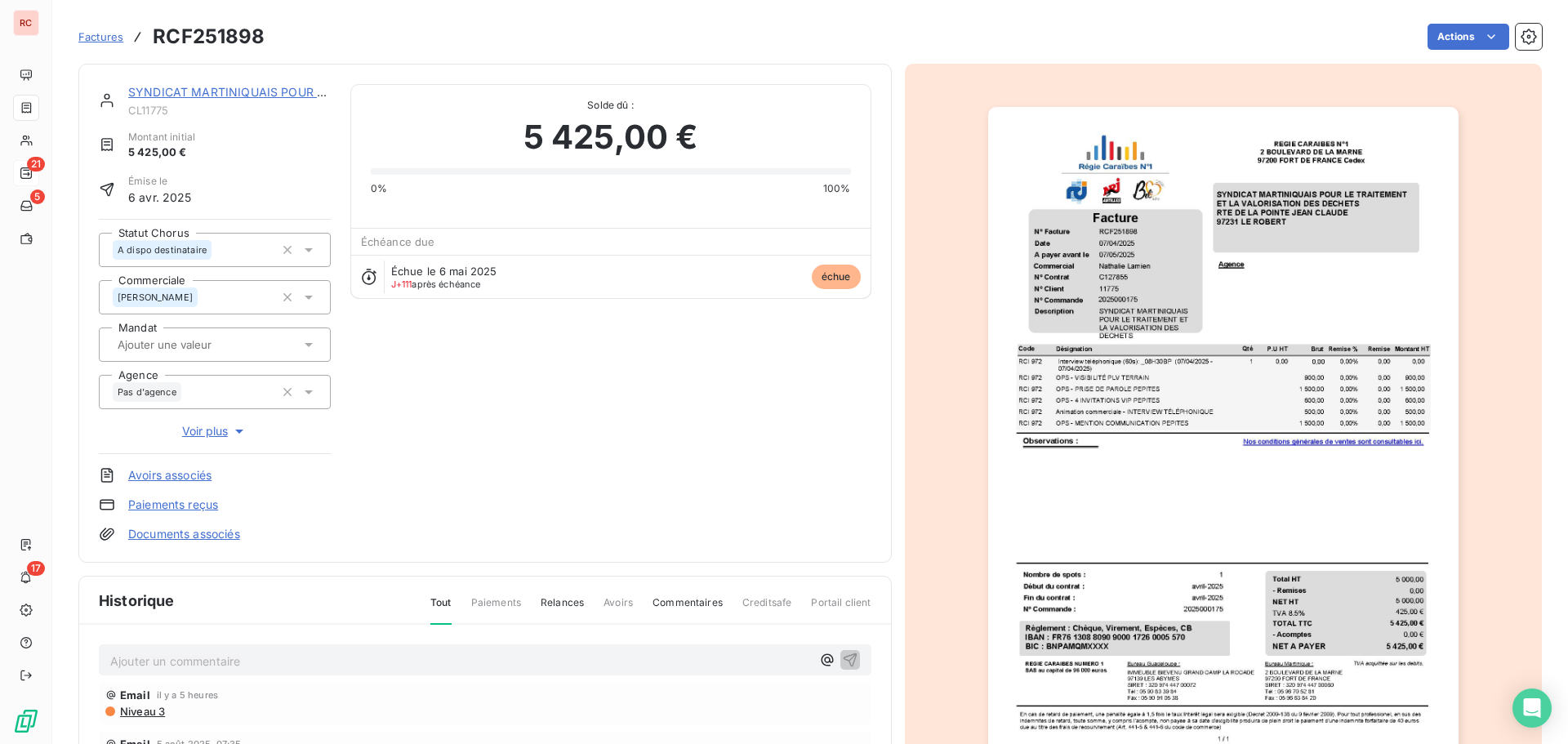
click at [179, 88] on link "SYNDICAT MARTINIQUAIS POUR LE TRAITEMENT ET LA VALORISATION DES DECHE" at bounding box center [365, 92] width 473 height 14
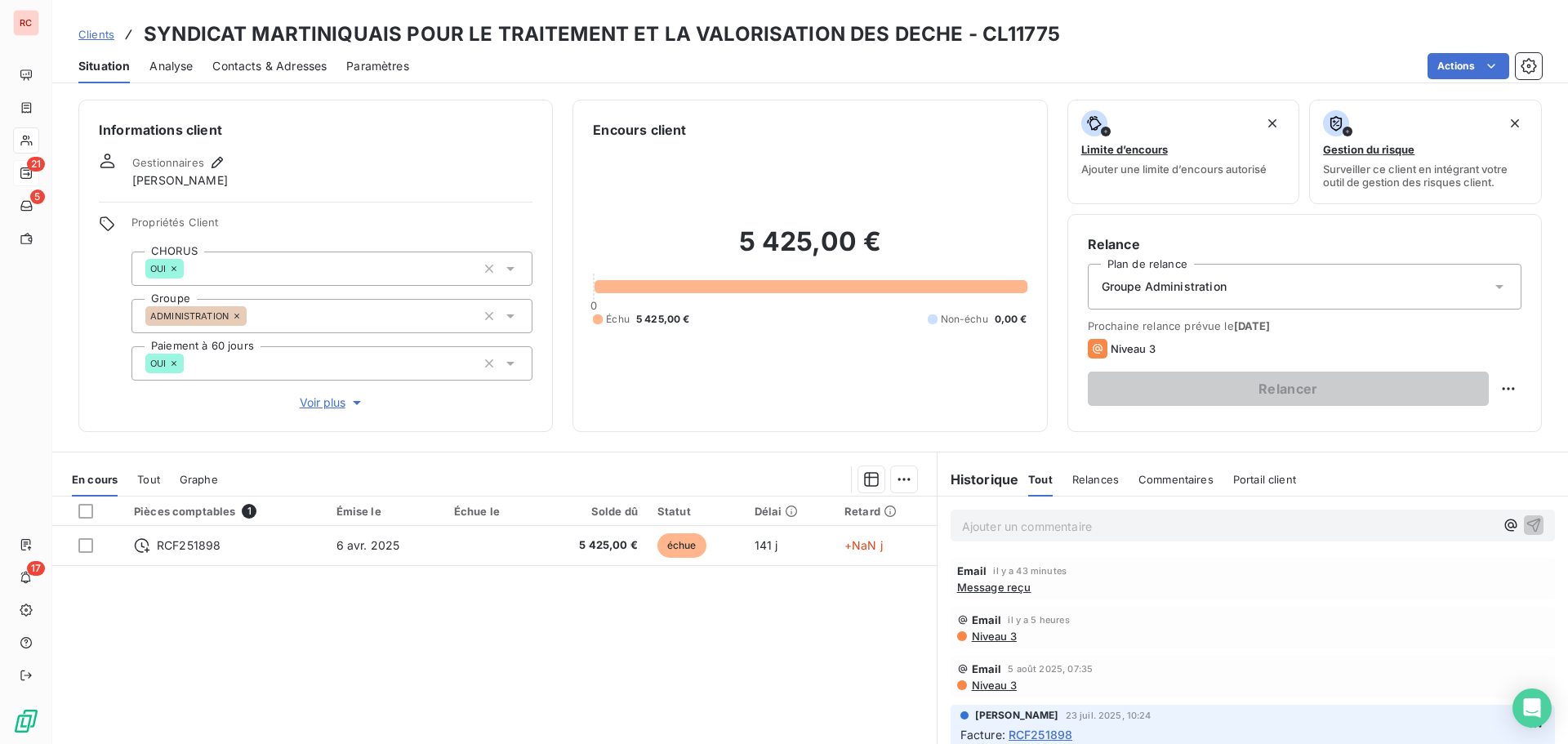
click at [302, 61] on span "Contacts & Adresses" at bounding box center [269, 66] width 114 height 16
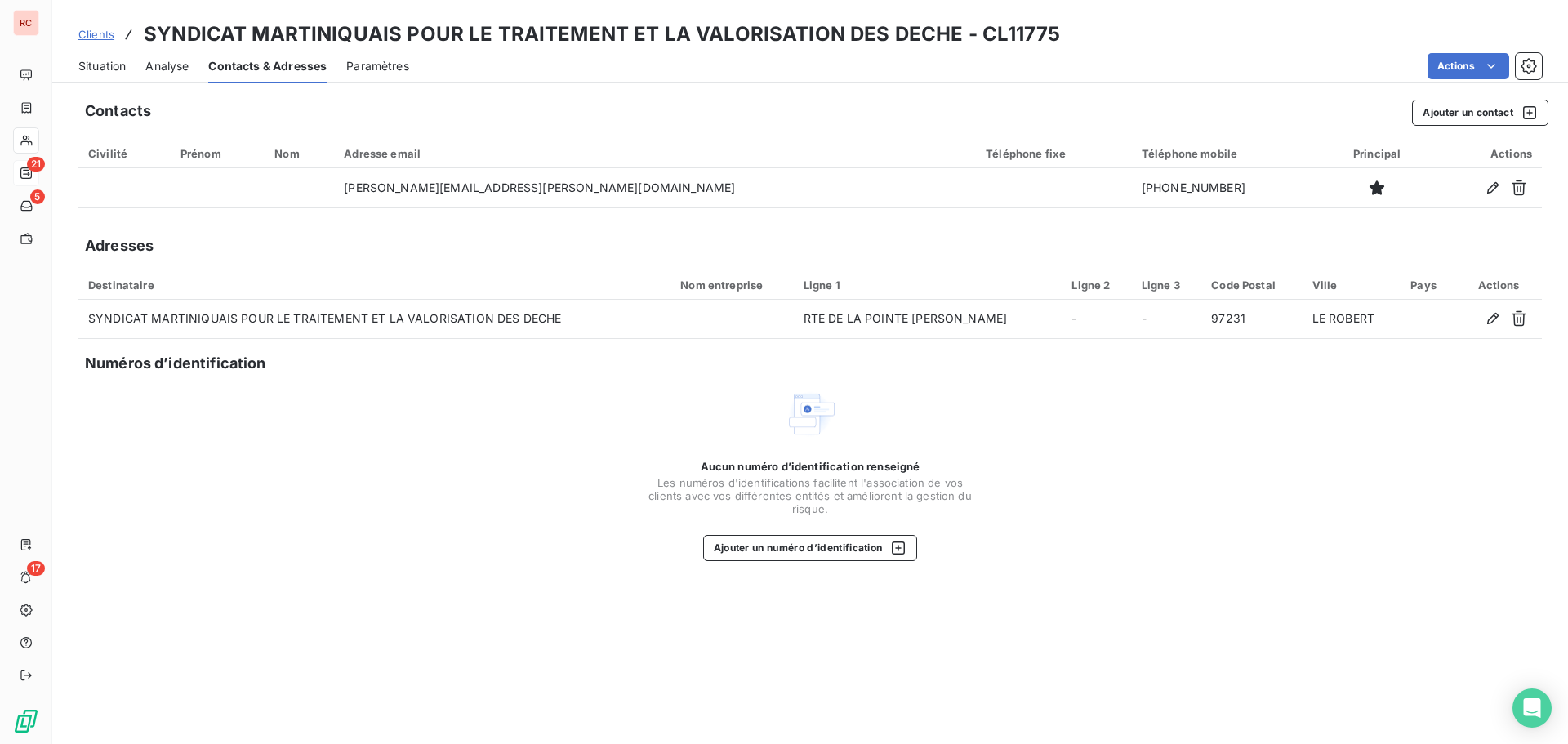
drag, startPoint x: 104, startPoint y: 68, endPoint x: 111, endPoint y: 77, distance: 11.4
click at [104, 68] on span "Situation" at bounding box center [102, 66] width 47 height 16
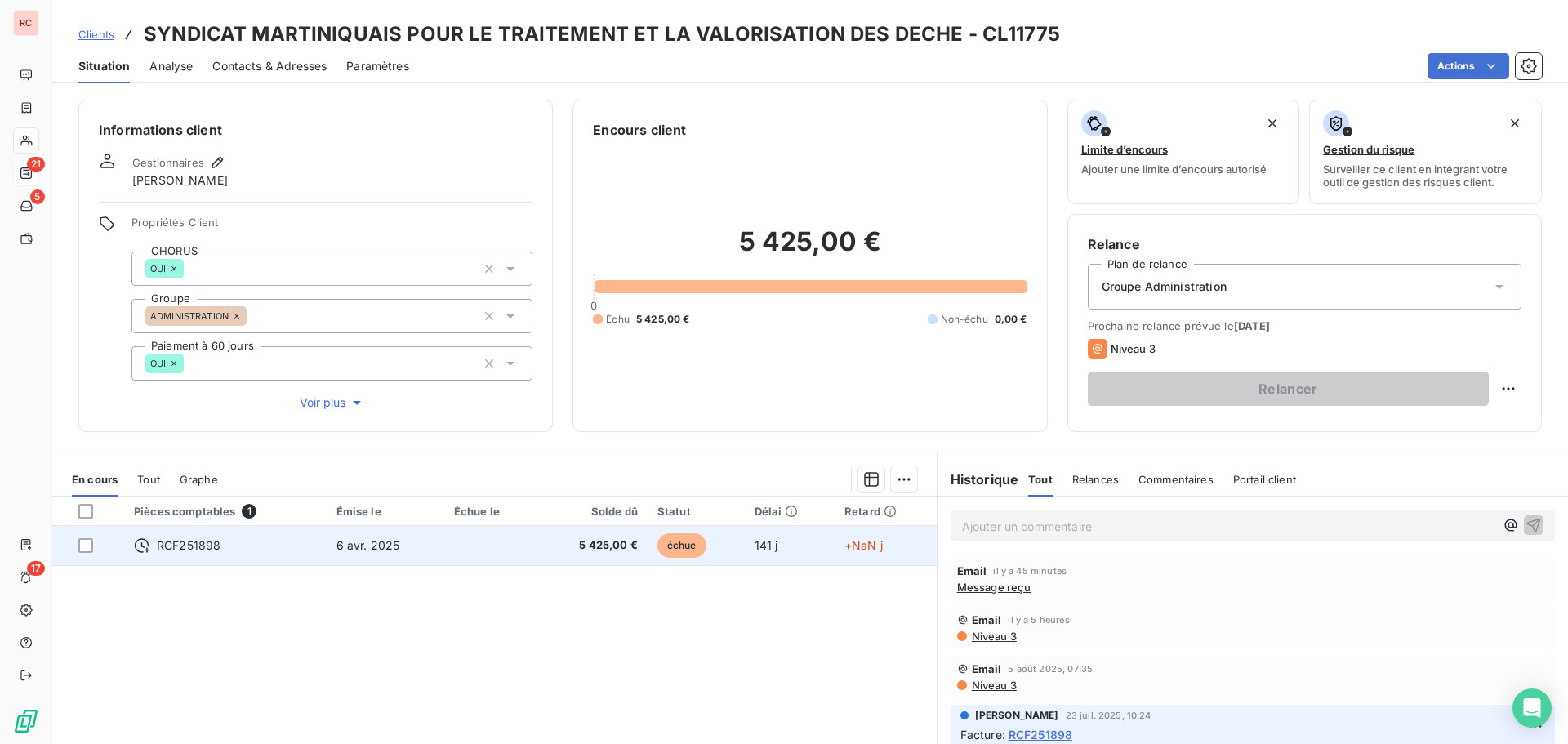
click at [340, 528] on td "6 avr. 2025" at bounding box center [385, 546] width 117 height 39
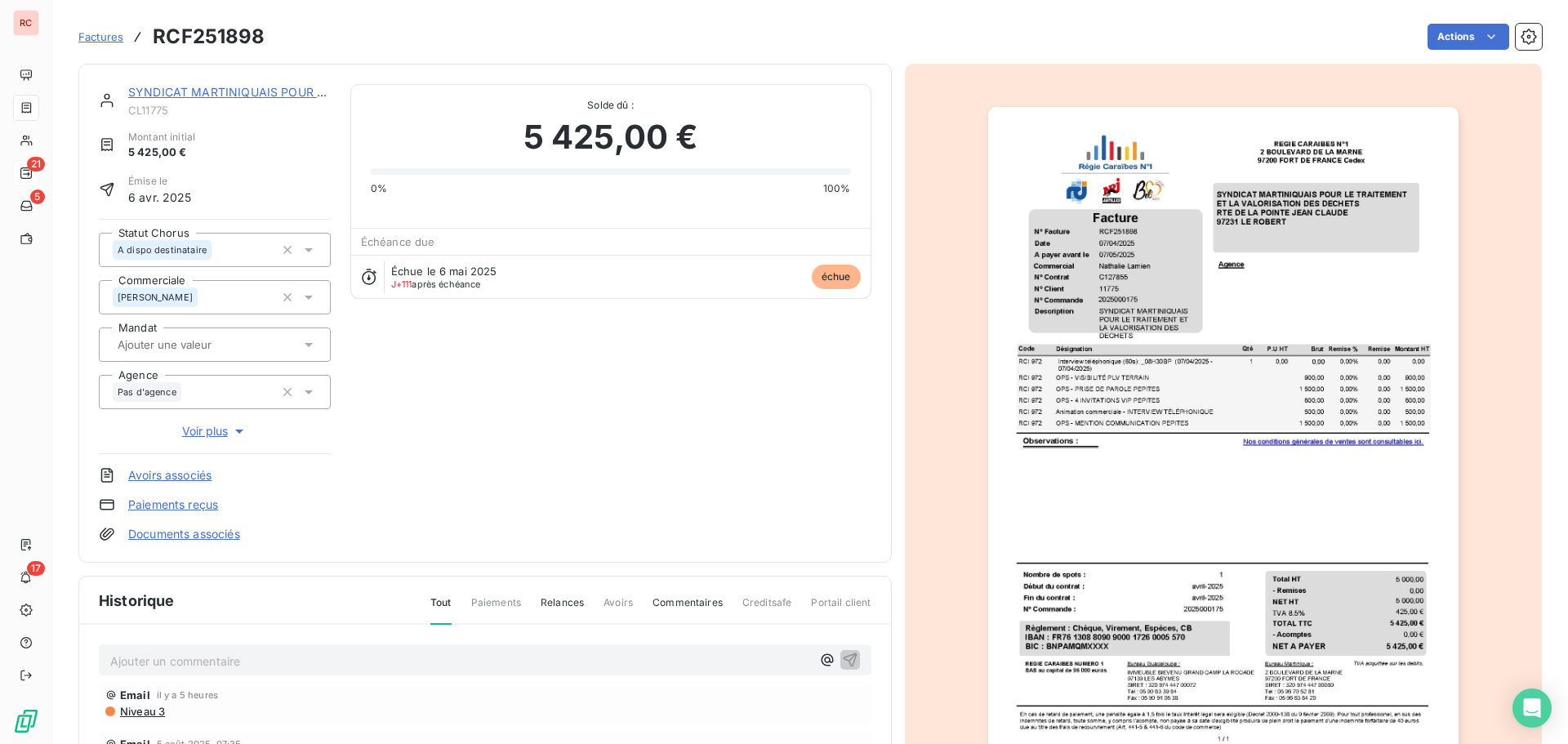
click at [203, 669] on p "Ajouter un commentaire ﻿" at bounding box center [461, 662] width 701 height 21
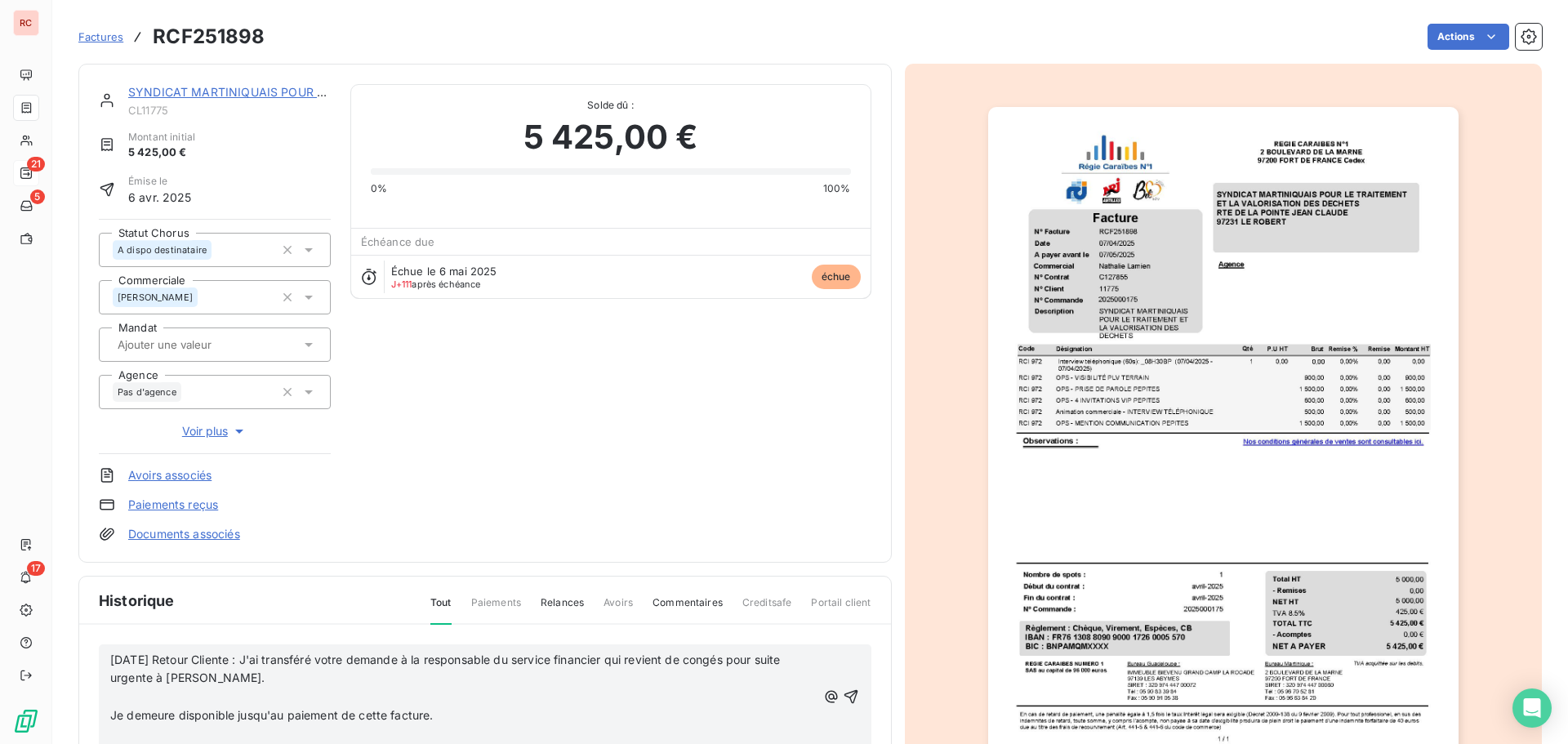
click at [141, 696] on p "﻿" at bounding box center [464, 698] width 707 height 19
click at [111, 698] on span "Je demeure disponible jusqu'au paiement de cette facture." at bounding box center [272, 697] width 323 height 14
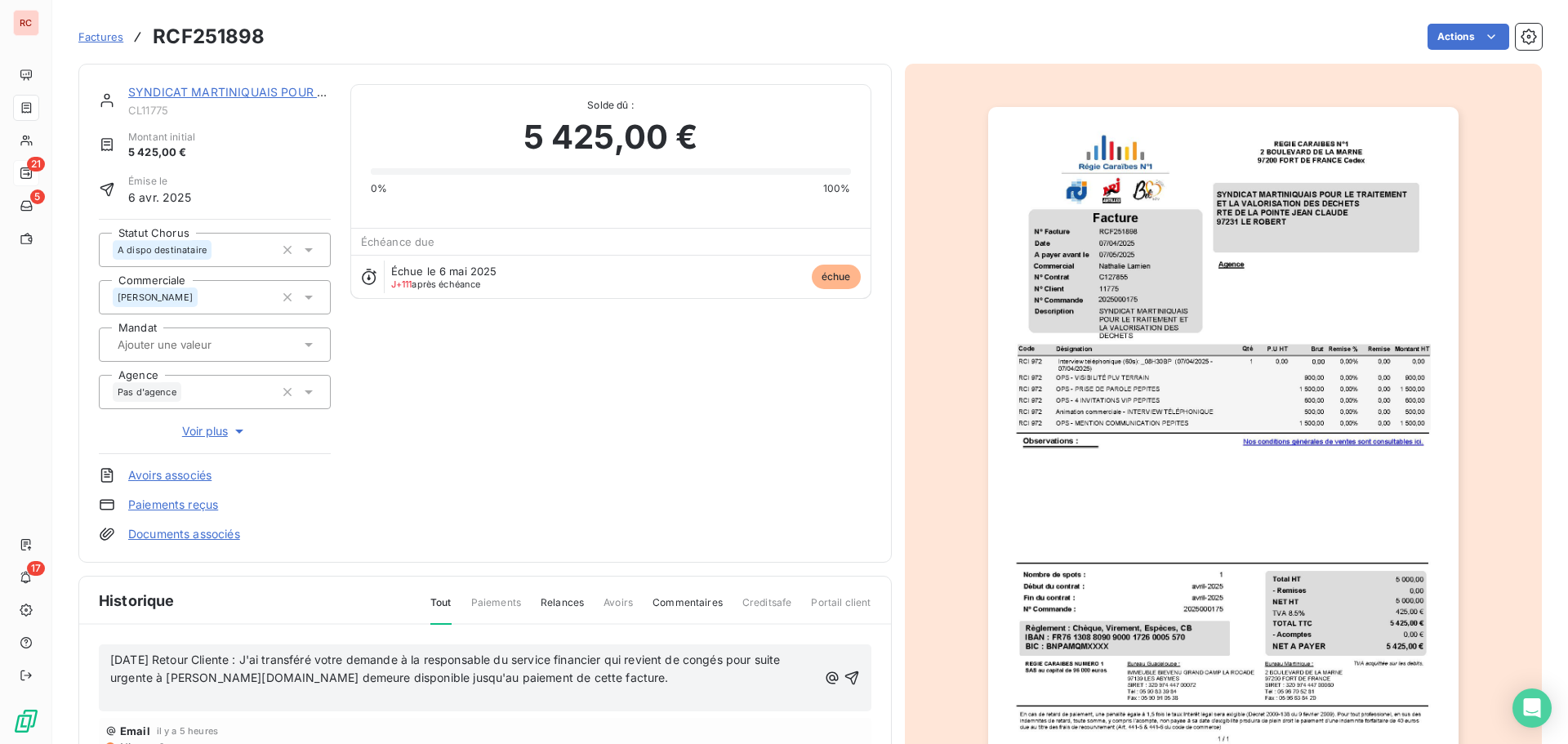
click at [240, 676] on span "25/08/2025 Retour Cliente : J'ai transféré votre demande à la responsable du se…" at bounding box center [447, 669] width 673 height 33
click at [453, 707] on p "﻿" at bounding box center [464, 698] width 708 height 19
click at [844, 668] on icon "button" at bounding box center [852, 668] width 16 height 16
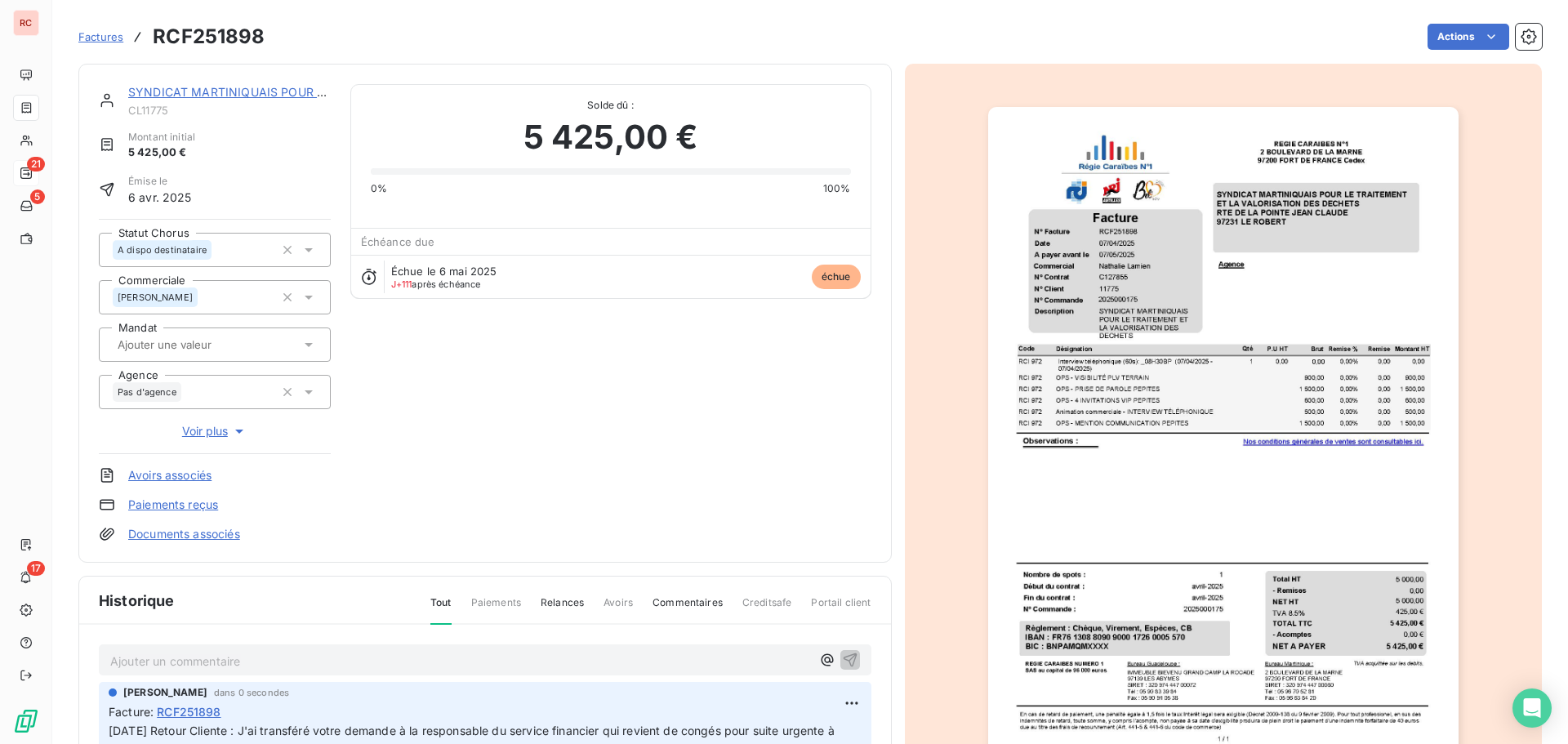
click at [272, 93] on link "SYNDICAT MARTINIQUAIS POUR LE TRAITEMENT ET LA VALORISATION DES DECHE" at bounding box center [365, 92] width 473 height 14
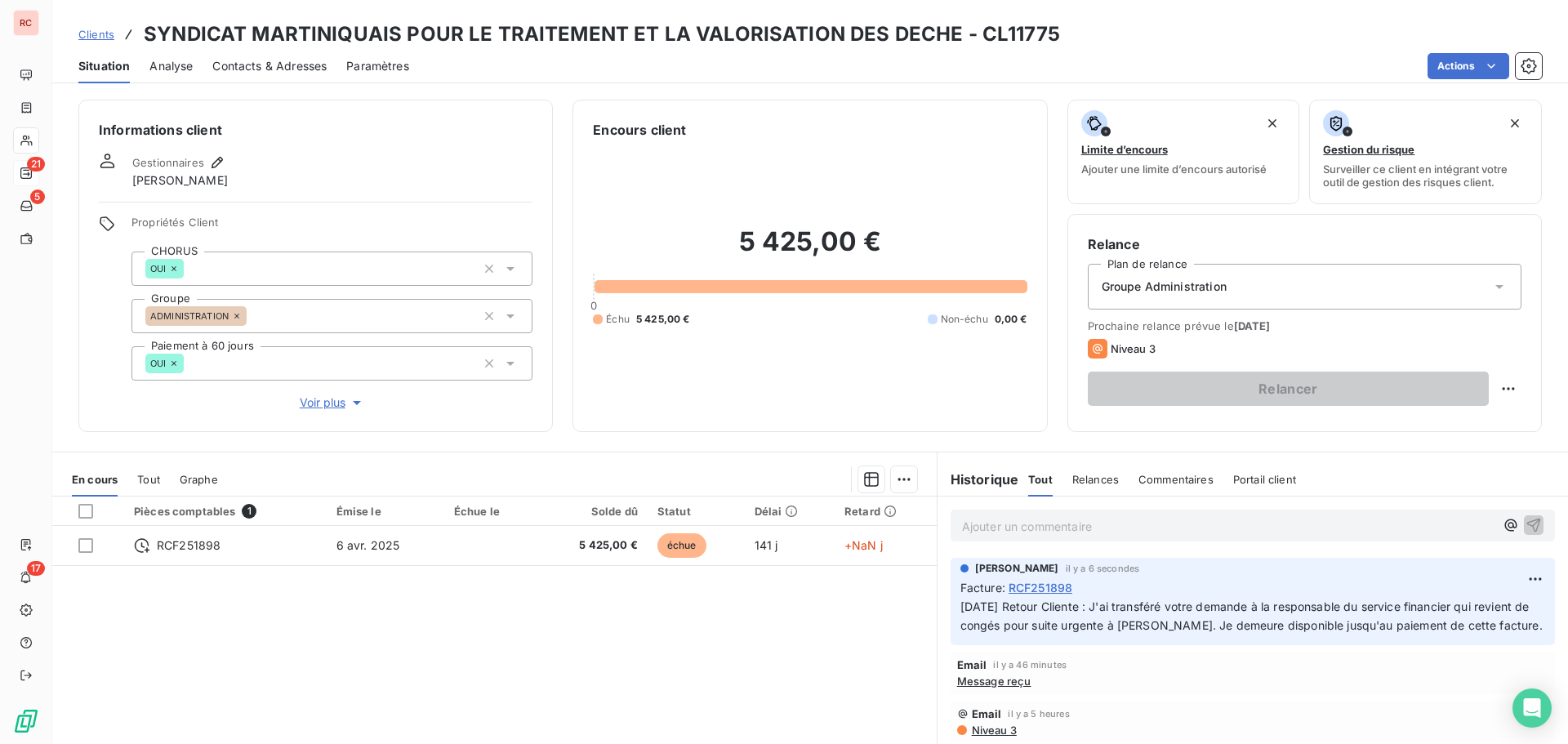
click at [316, 74] on span "Contacts & Adresses" at bounding box center [269, 66] width 114 height 16
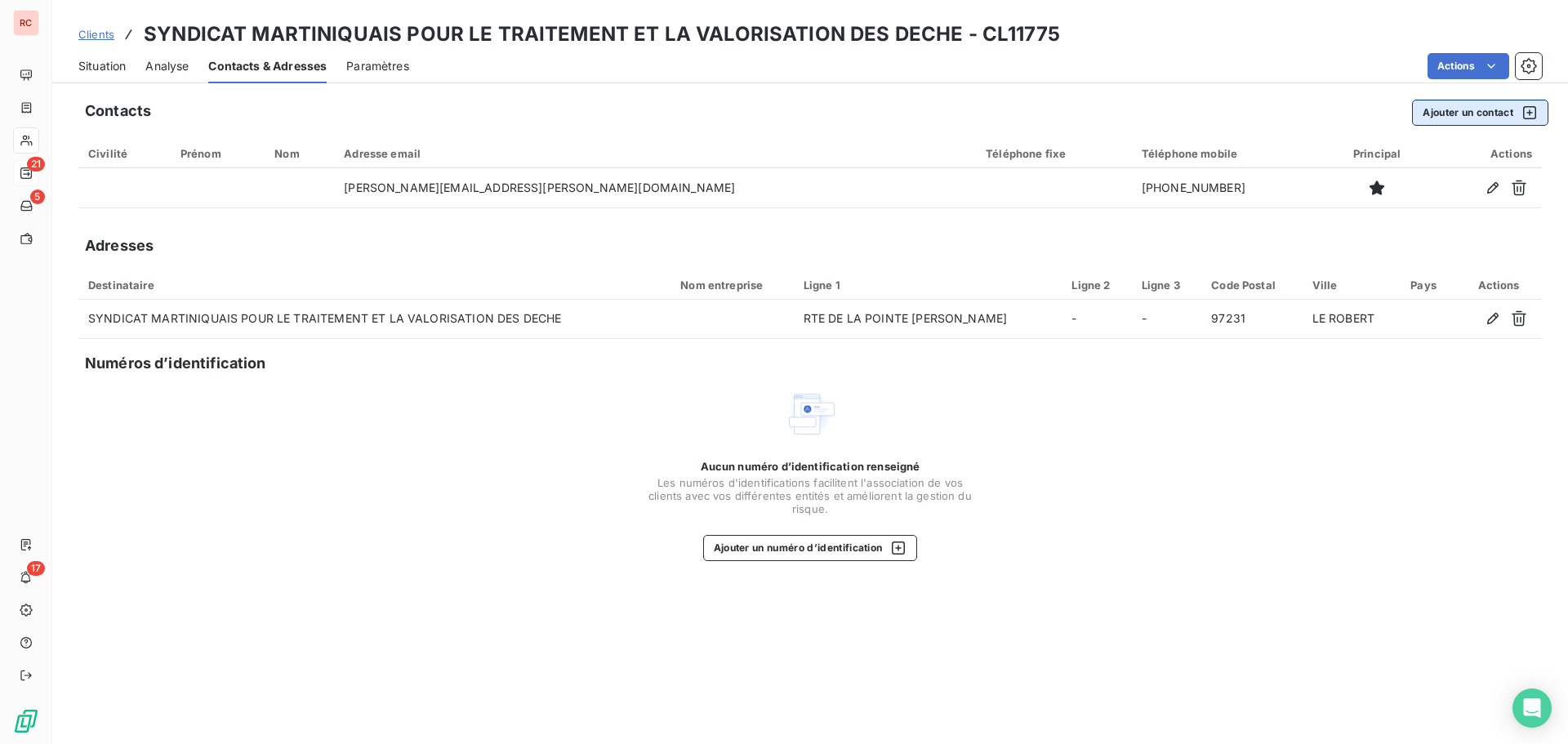
click at [1463, 120] on button "Ajouter un contact" at bounding box center [1480, 112] width 136 height 27
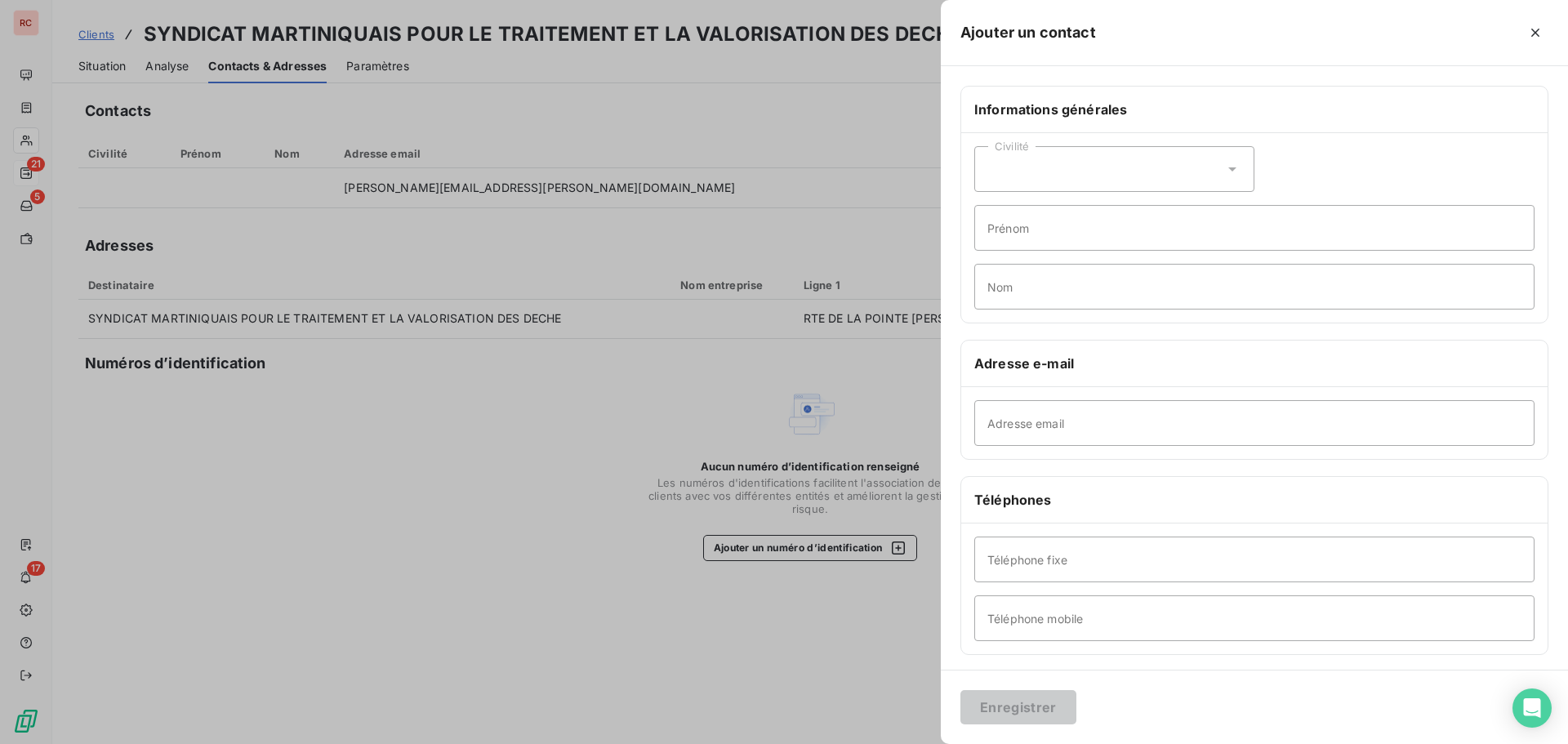
drag, startPoint x: 1218, startPoint y: 166, endPoint x: 1212, endPoint y: 171, distance: 7.8
click at [1224, 167] on icon at bounding box center [1232, 169] width 16 height 16
click at [1039, 212] on span "Madame" at bounding box center [1028, 210] width 44 height 15
click at [1014, 303] on input "Nom" at bounding box center [1254, 286] width 560 height 45
drag, startPoint x: 1059, startPoint y: 282, endPoint x: 939, endPoint y: 298, distance: 121.1
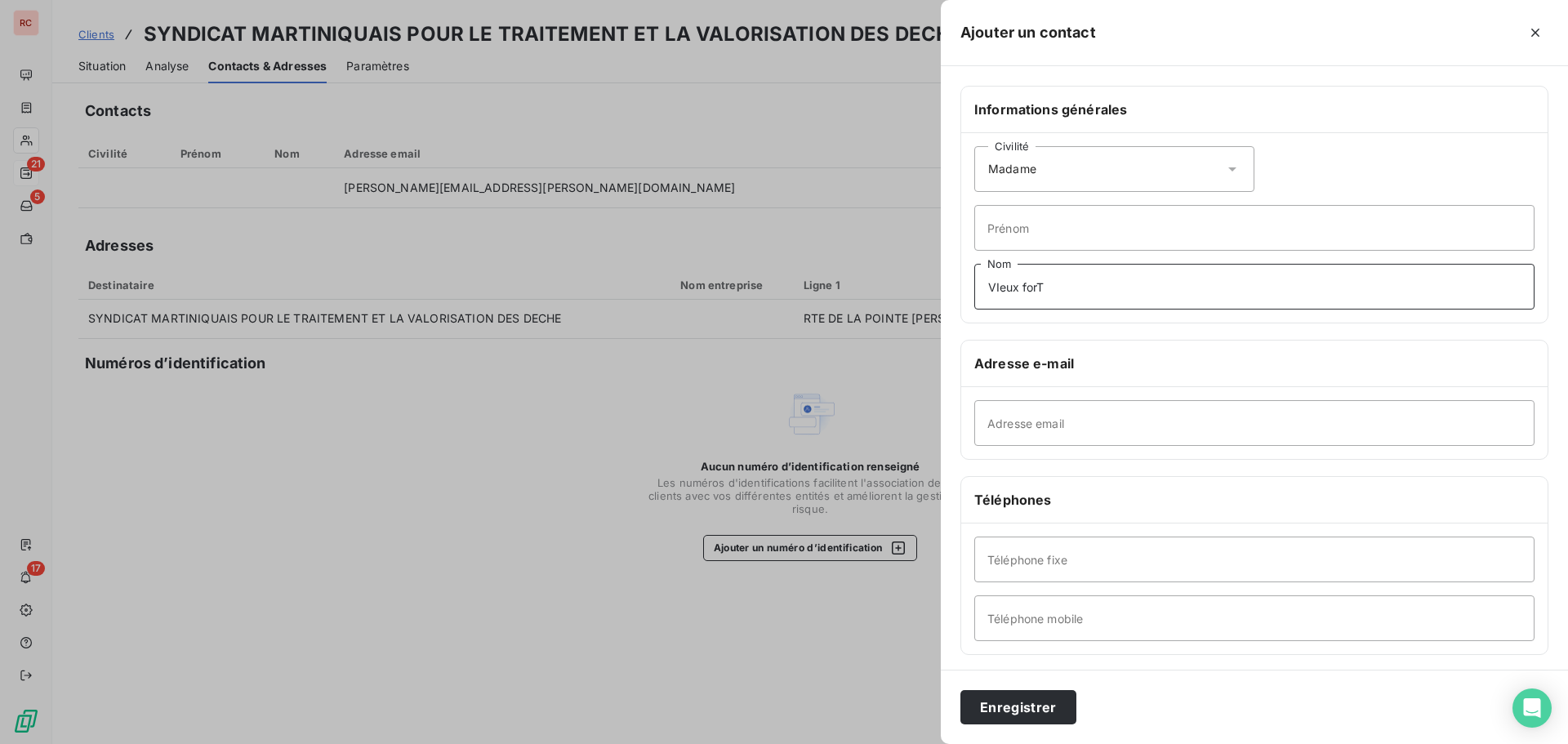
click at [939, 743] on div "Ajouter un contact Informations générales Civilité Madame Prénom VIeux forT Nom…" at bounding box center [784, 744] width 1568 height 0
drag, startPoint x: 1082, startPoint y: 296, endPoint x: 967, endPoint y: 278, distance: 116.4
click at [967, 278] on div "Civilité Madame Prénom VIEUX-FORT Nom" at bounding box center [1254, 227] width 586 height 189
type input "VIEUX-FORT"
click at [1021, 426] on input "Adresse email" at bounding box center [1254, 423] width 560 height 45
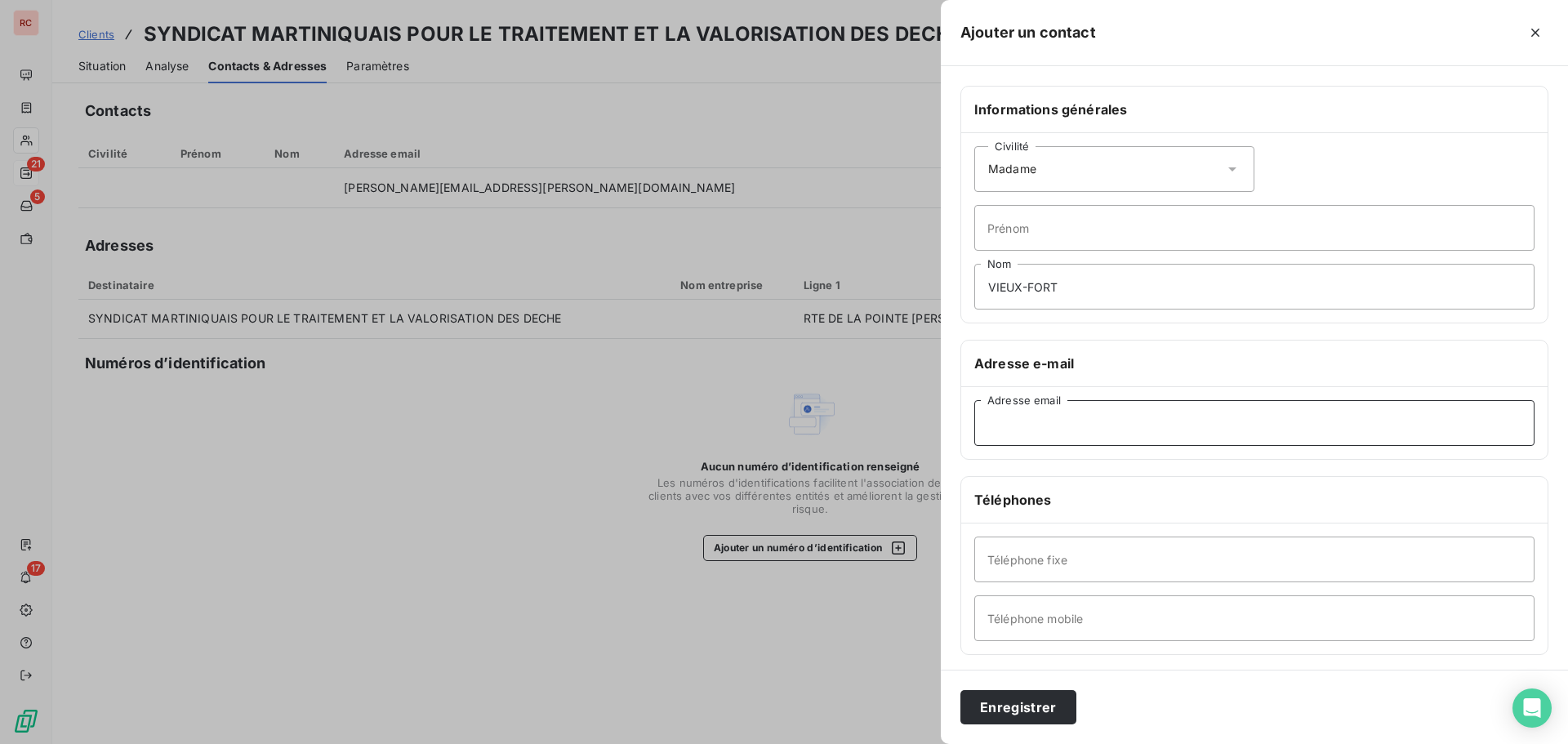
paste input "marie-line.vieux-fort@smtvd.fr"
type input "marie-line.vieux-fort@smtvd.fr"
click at [1013, 708] on button "Enregistrer" at bounding box center [1018, 707] width 116 height 34
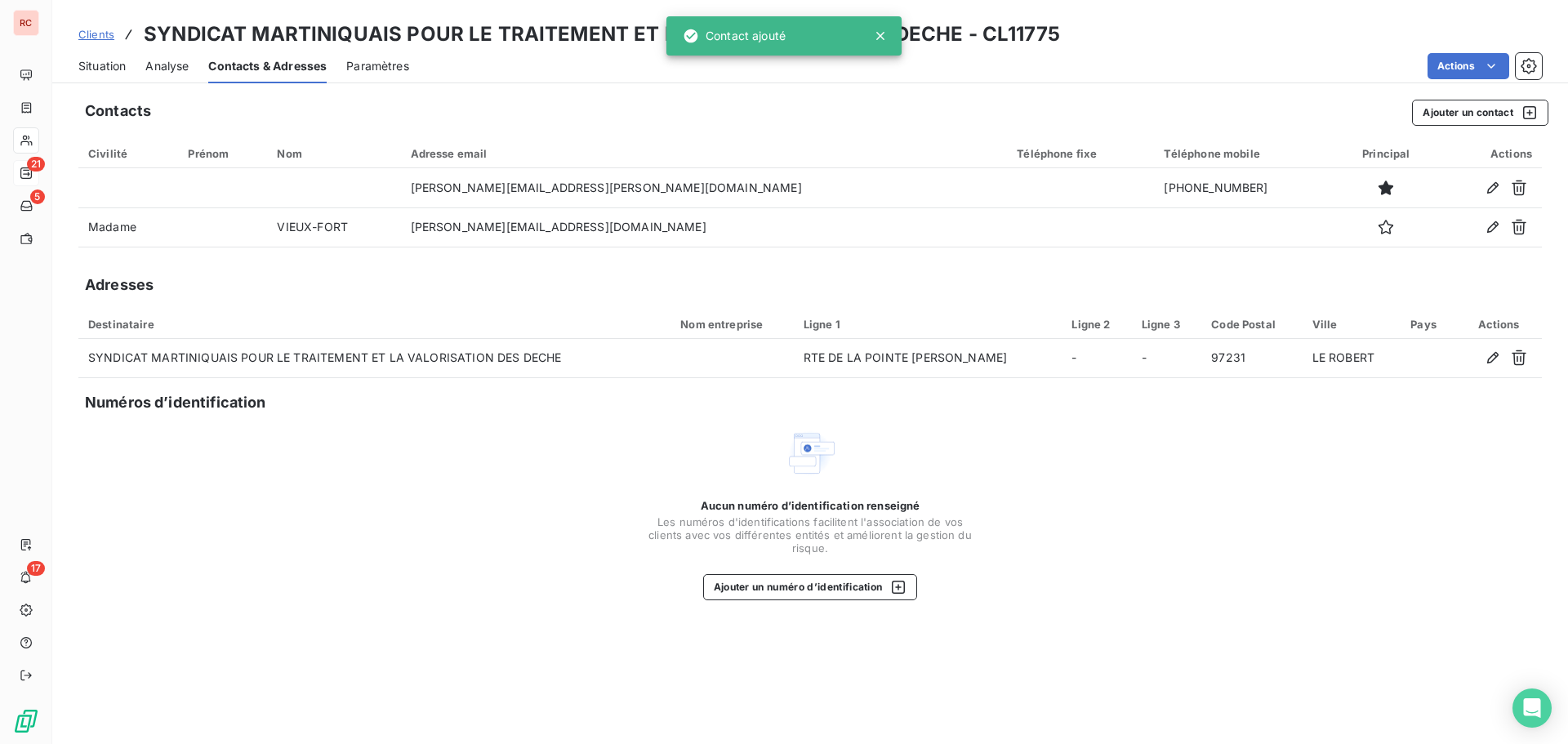
click at [106, 75] on div "Situation" at bounding box center [102, 66] width 47 height 34
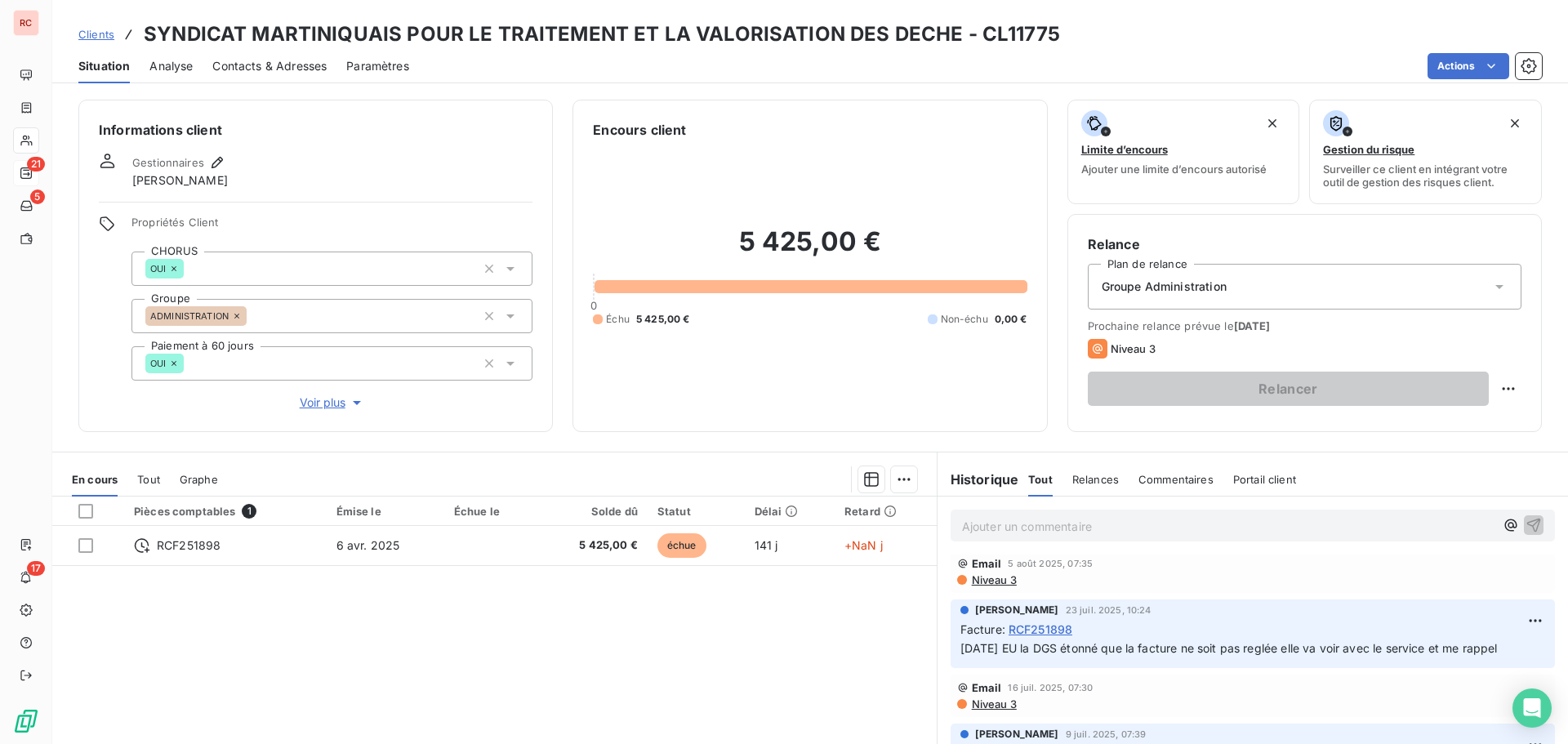
scroll to position [245, 0]
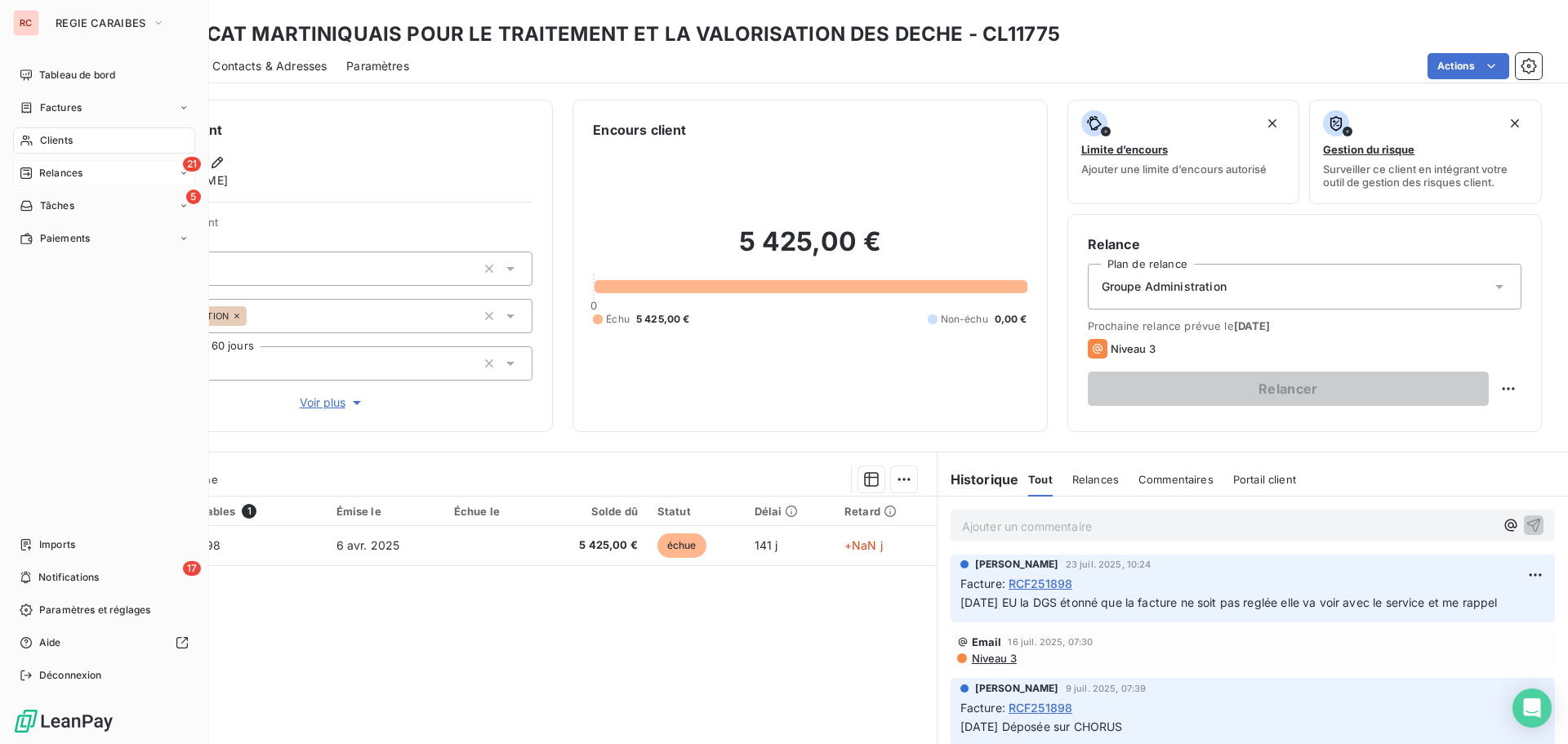
click at [57, 141] on span "Clients" at bounding box center [57, 140] width 33 height 15
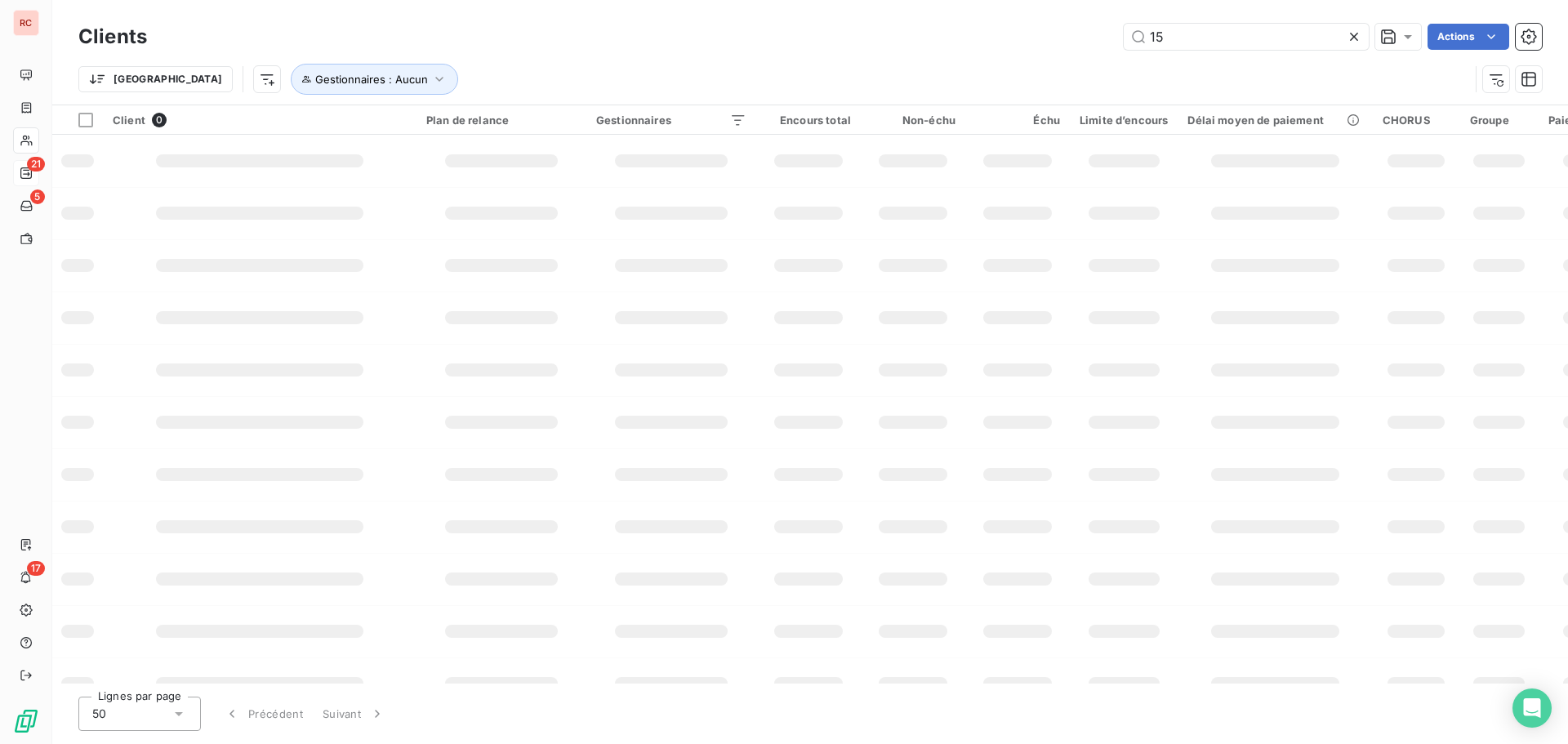
type input "1"
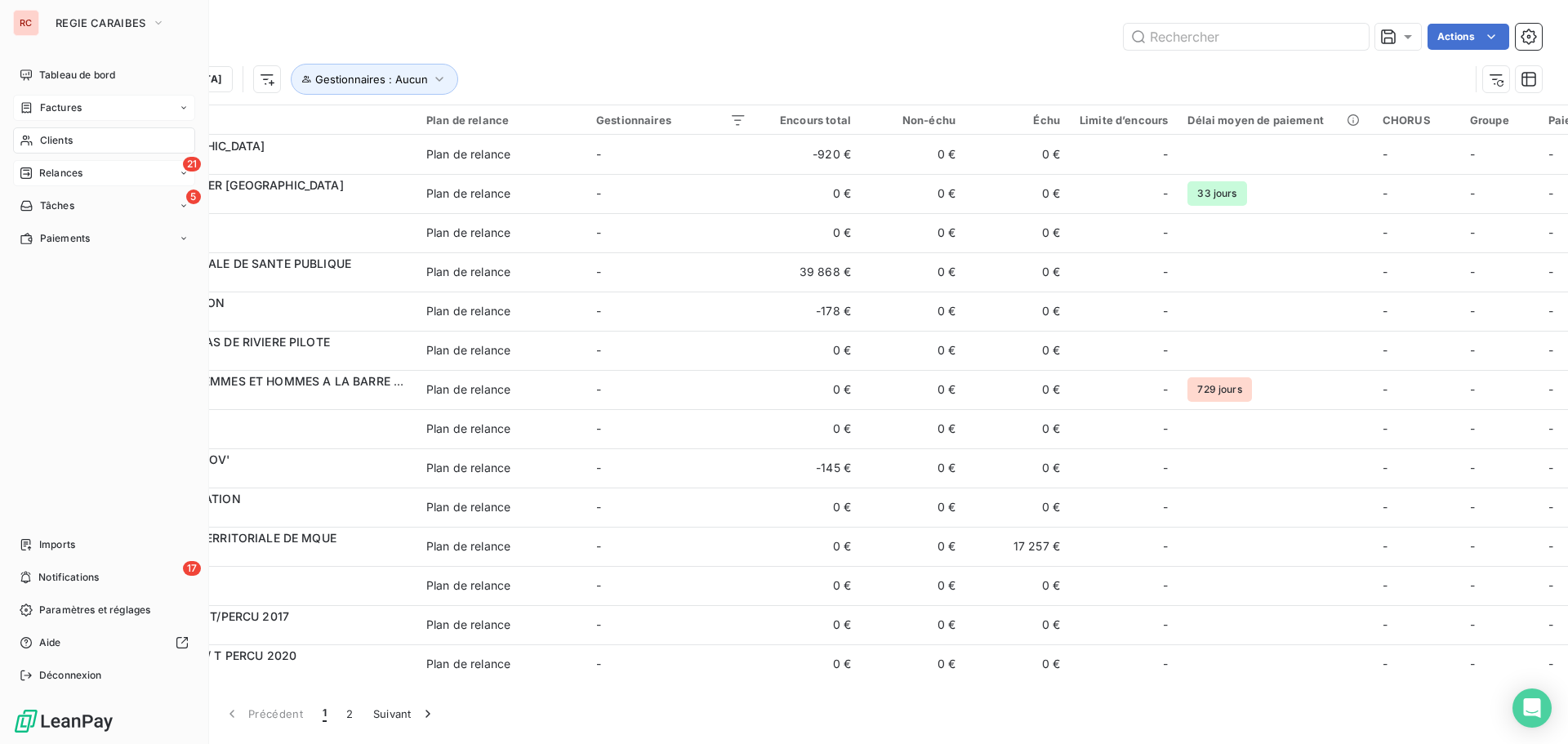
click at [73, 103] on span "Factures" at bounding box center [61, 107] width 42 height 15
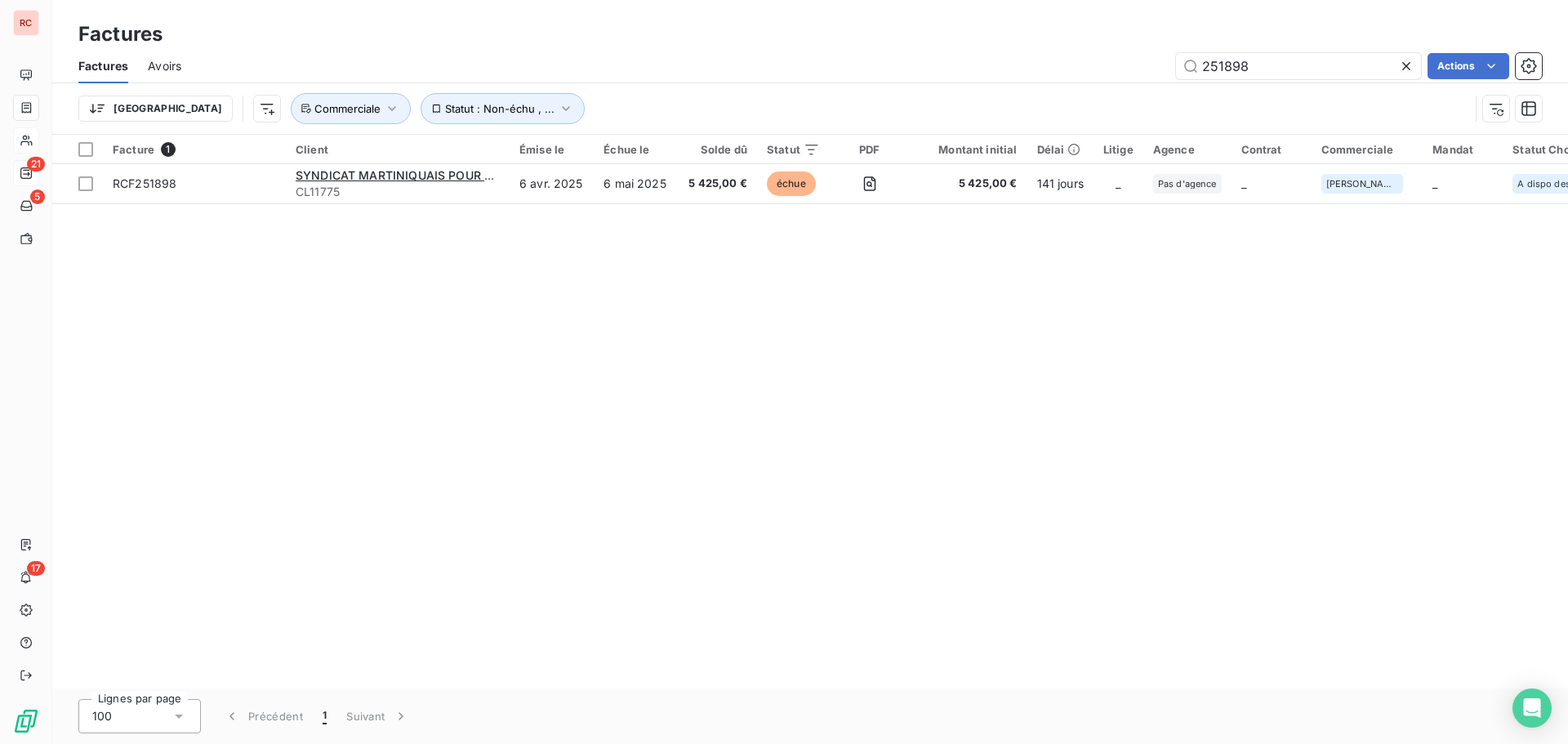
drag, startPoint x: 1277, startPoint y: 63, endPoint x: 1155, endPoint y: 59, distance: 122.1
click at [1155, 59] on div "251898 Actions" at bounding box center [871, 66] width 1341 height 27
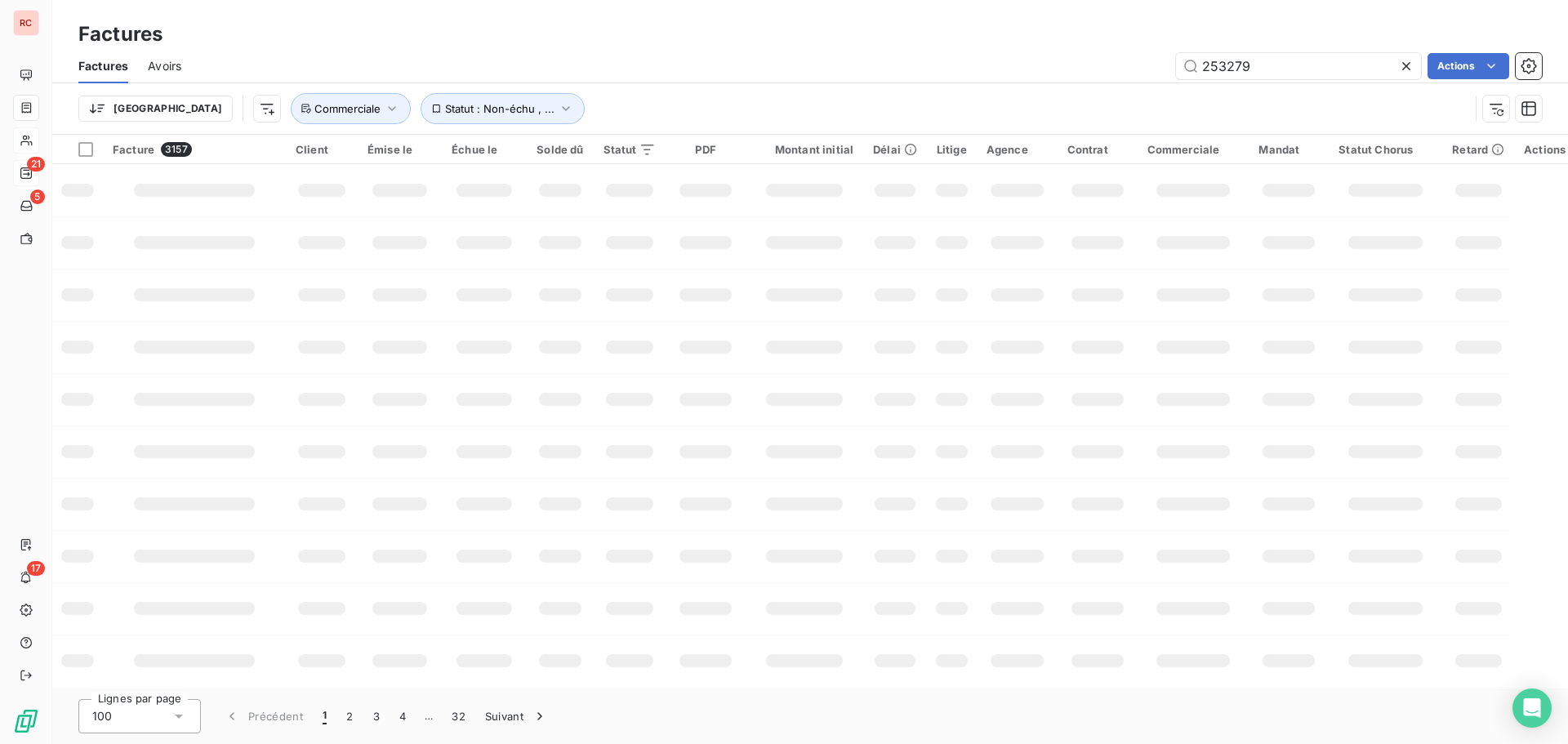
type input "253279"
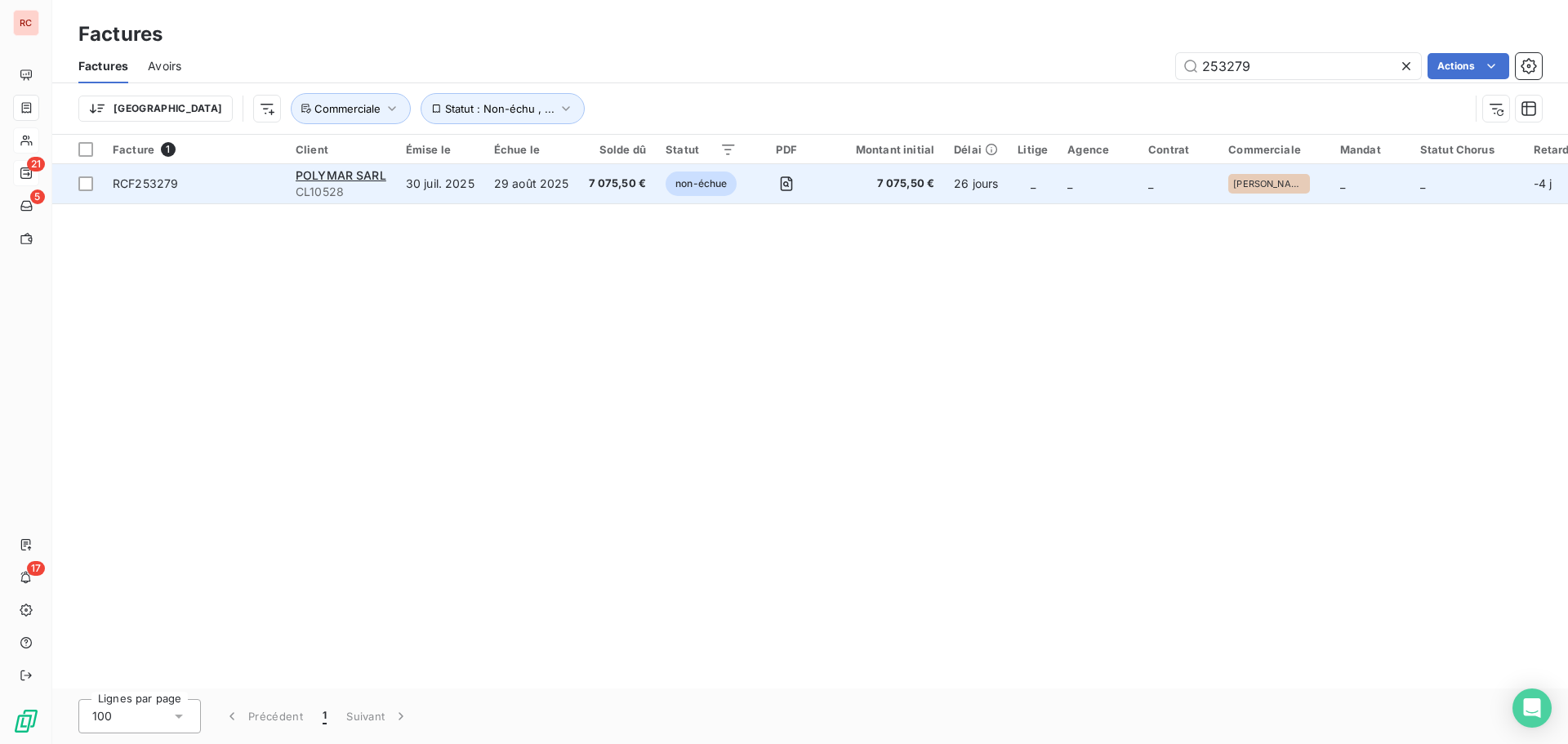
click at [550, 191] on td "29 août 2025" at bounding box center [531, 184] width 95 height 39
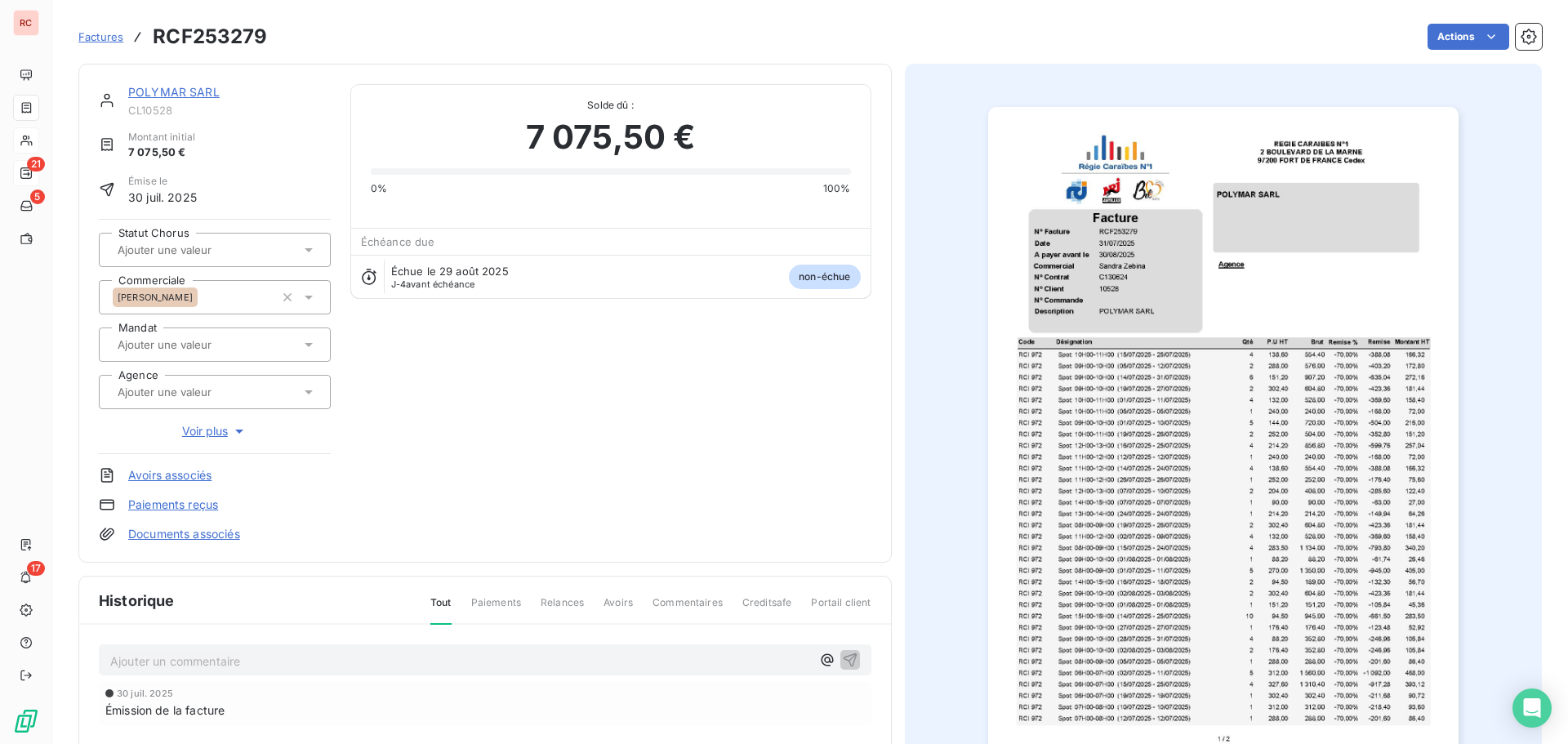
click at [177, 91] on link "POLYMAR SARL" at bounding box center [174, 92] width 92 height 14
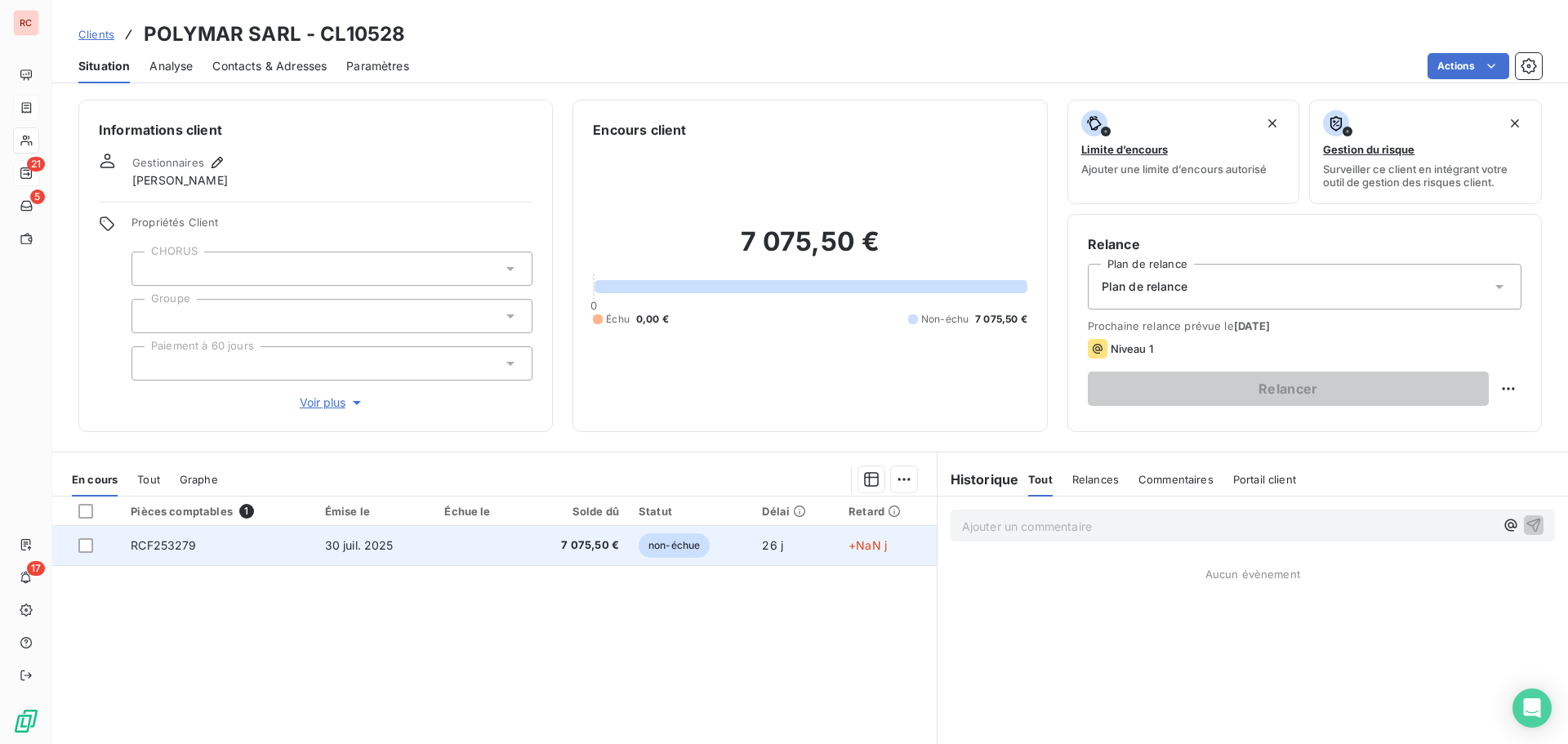
click at [757, 543] on td "26 j" at bounding box center [795, 546] width 87 height 39
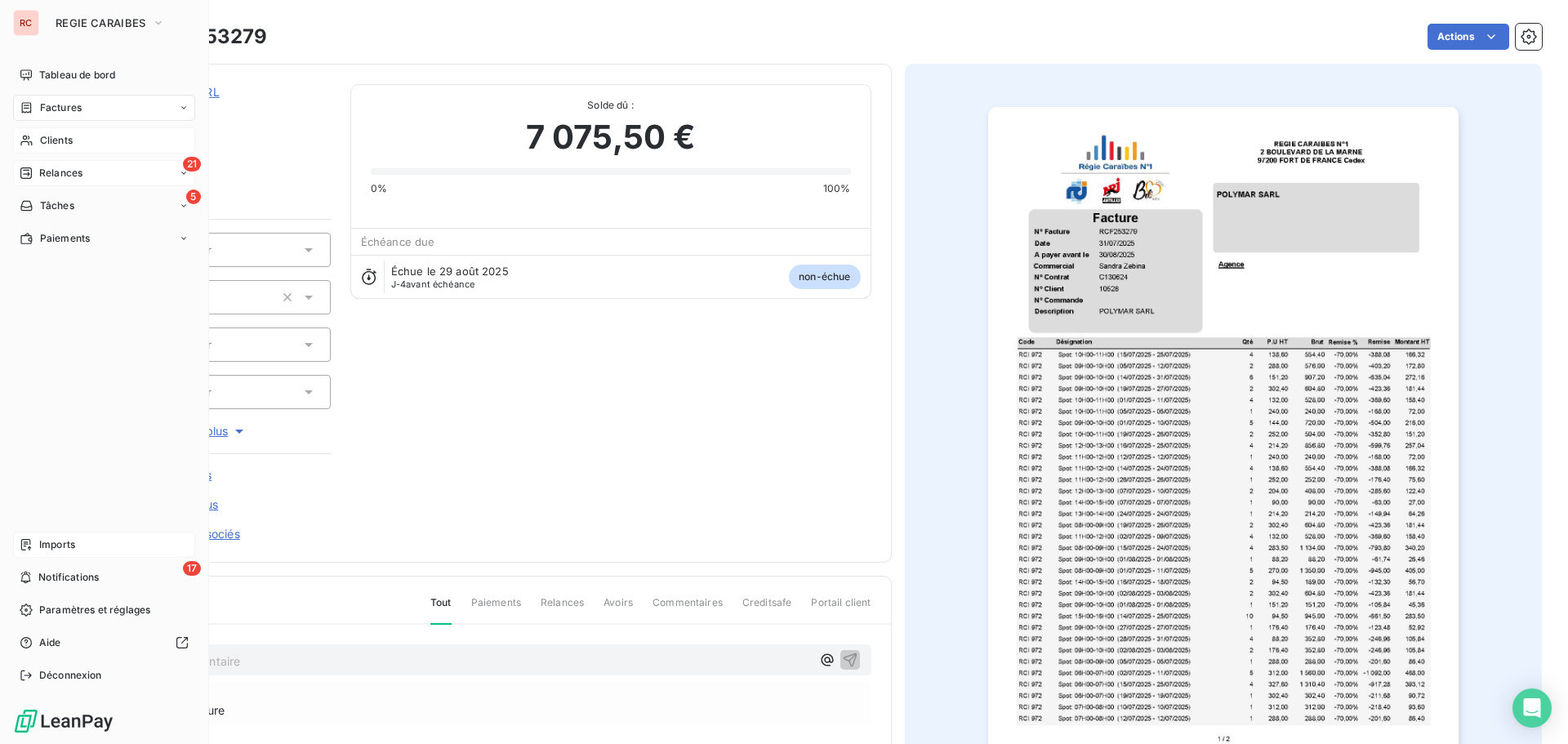
click at [50, 550] on span "Imports" at bounding box center [57, 544] width 36 height 15
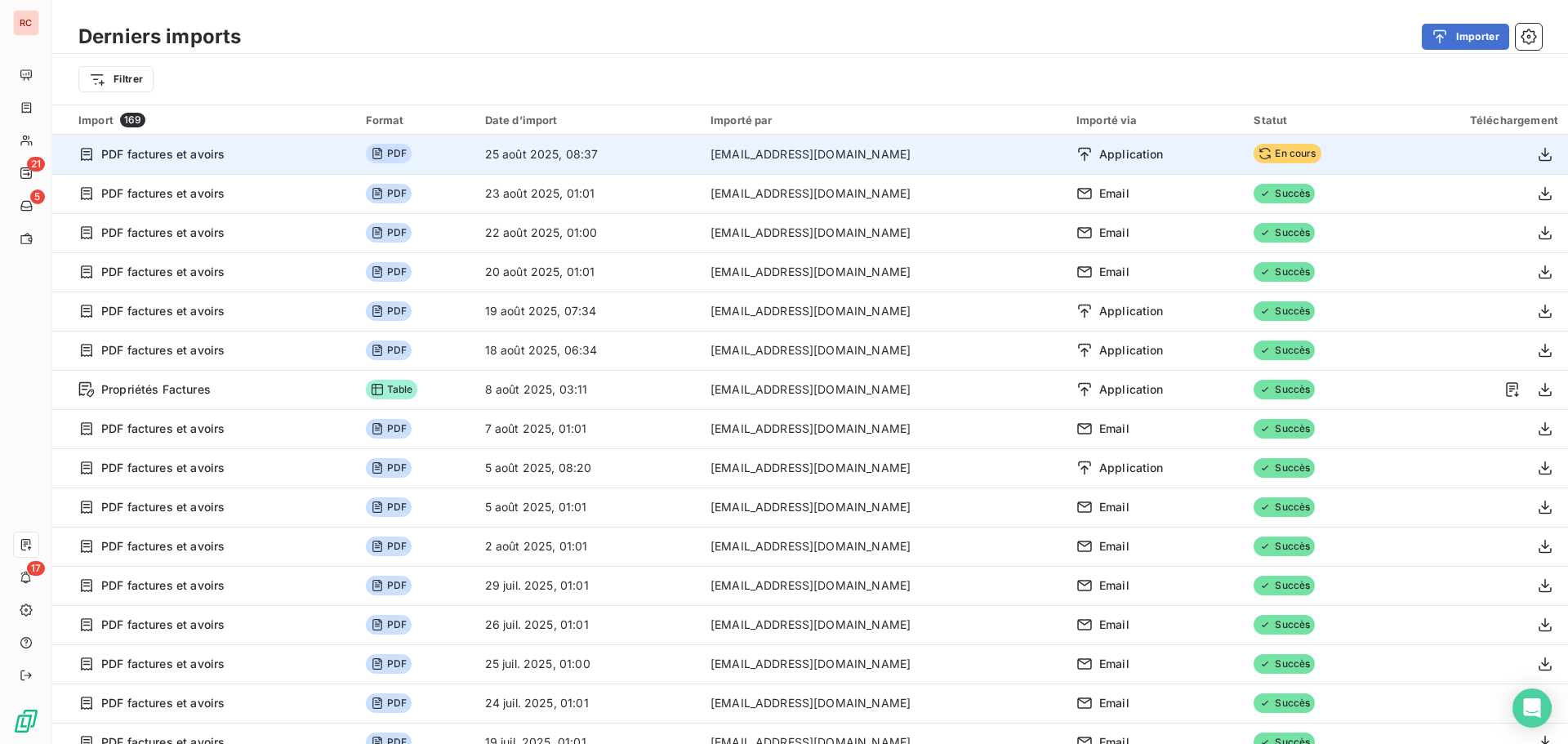
click at [1099, 153] on span "Application" at bounding box center [1131, 154] width 64 height 16
click at [975, 154] on td "[EMAIL_ADDRESS][DOMAIN_NAME]" at bounding box center [883, 154] width 366 height 39
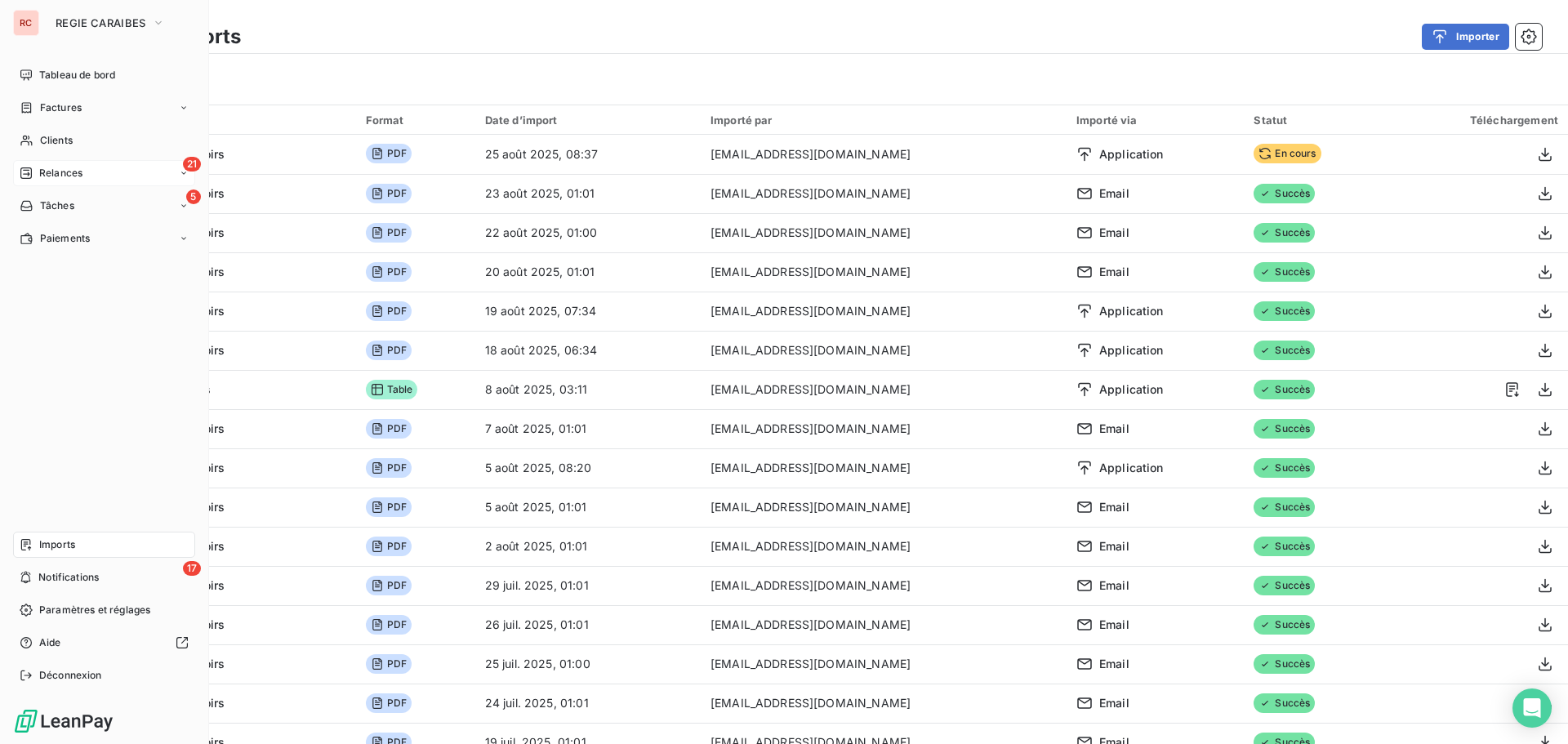
click at [33, 168] on div "Relances" at bounding box center [51, 173] width 63 height 15
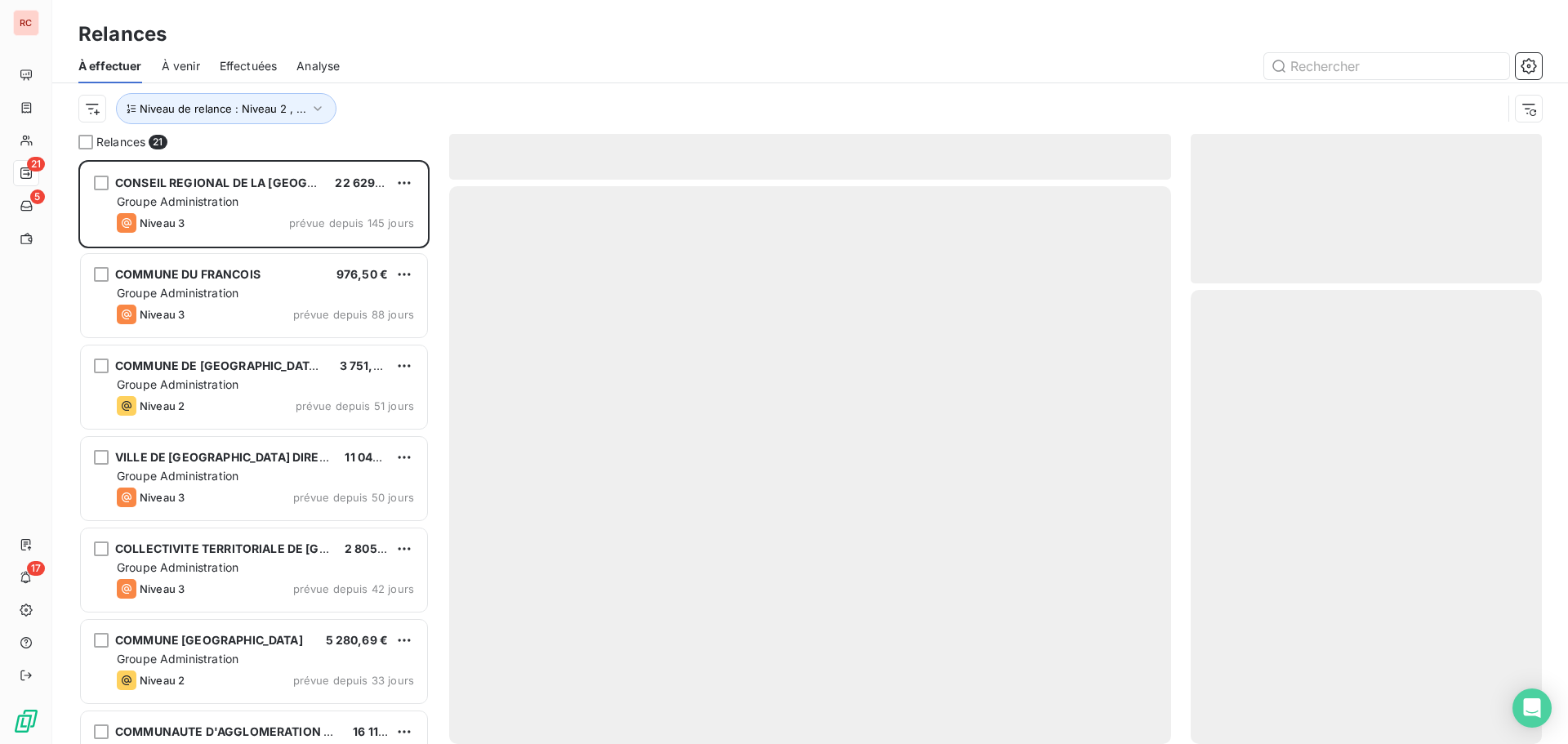
scroll to position [572, 339]
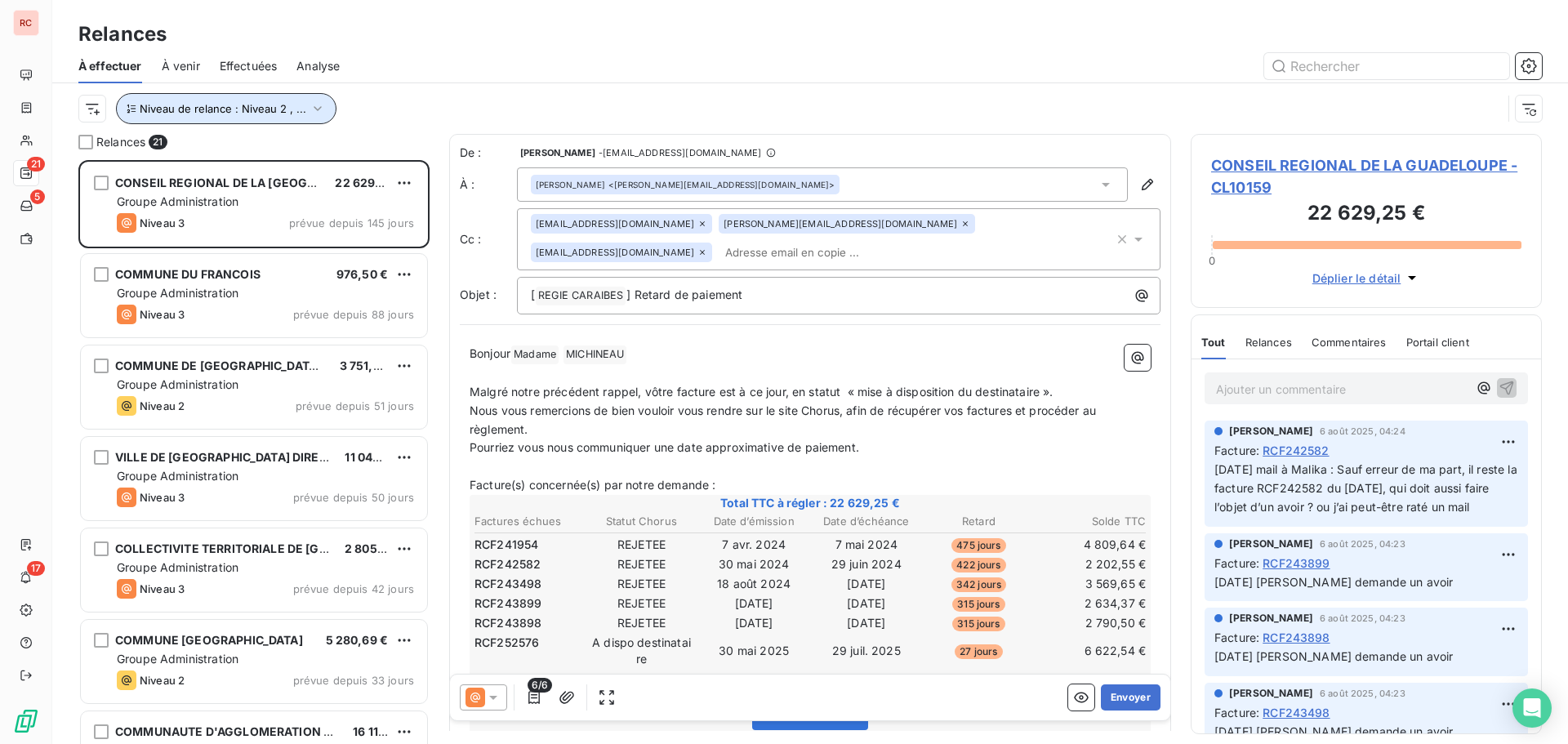
click at [321, 104] on icon "button" at bounding box center [317, 108] width 16 height 16
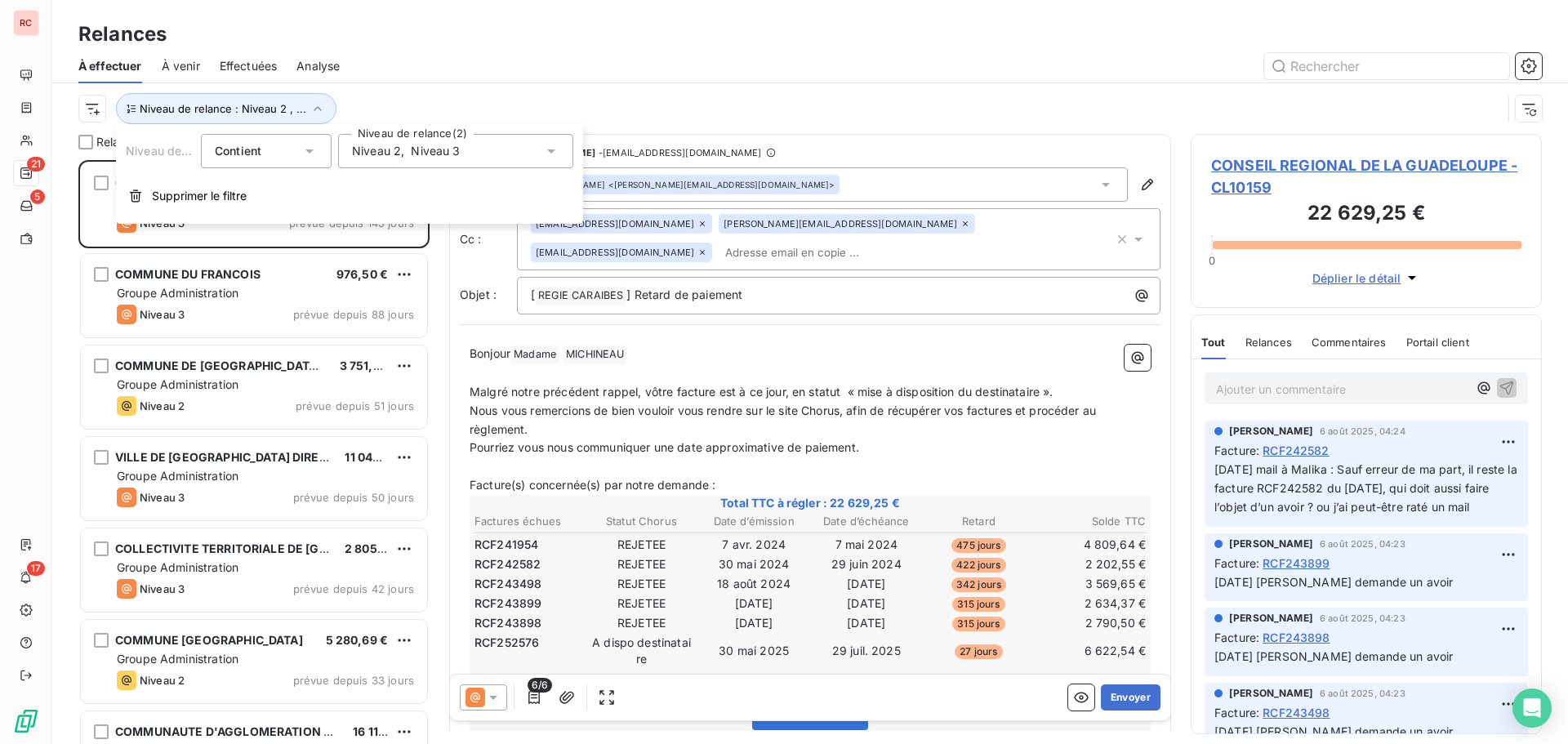
click at [547, 156] on icon at bounding box center [551, 151] width 16 height 16
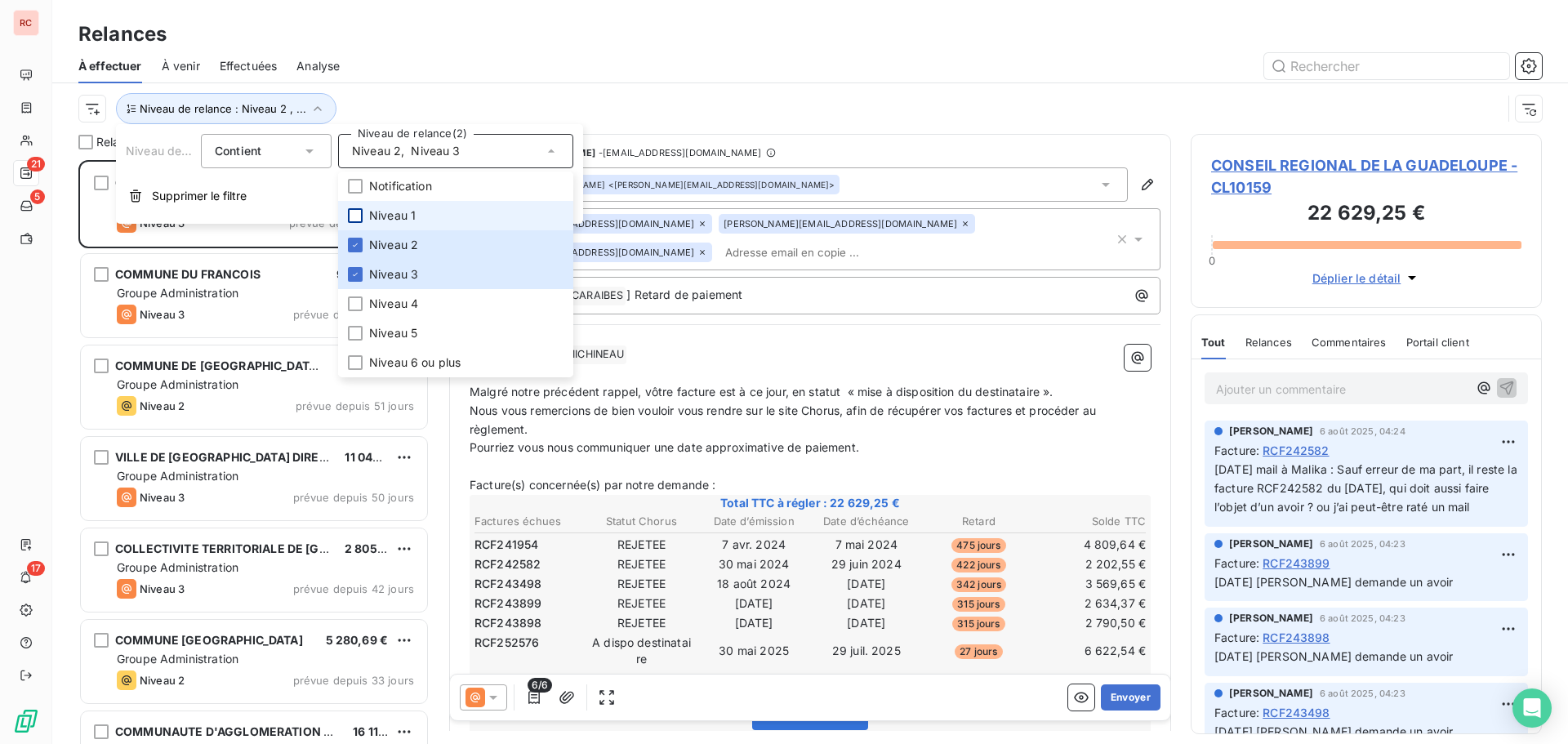
click at [362, 219] on div at bounding box center [355, 215] width 15 height 15
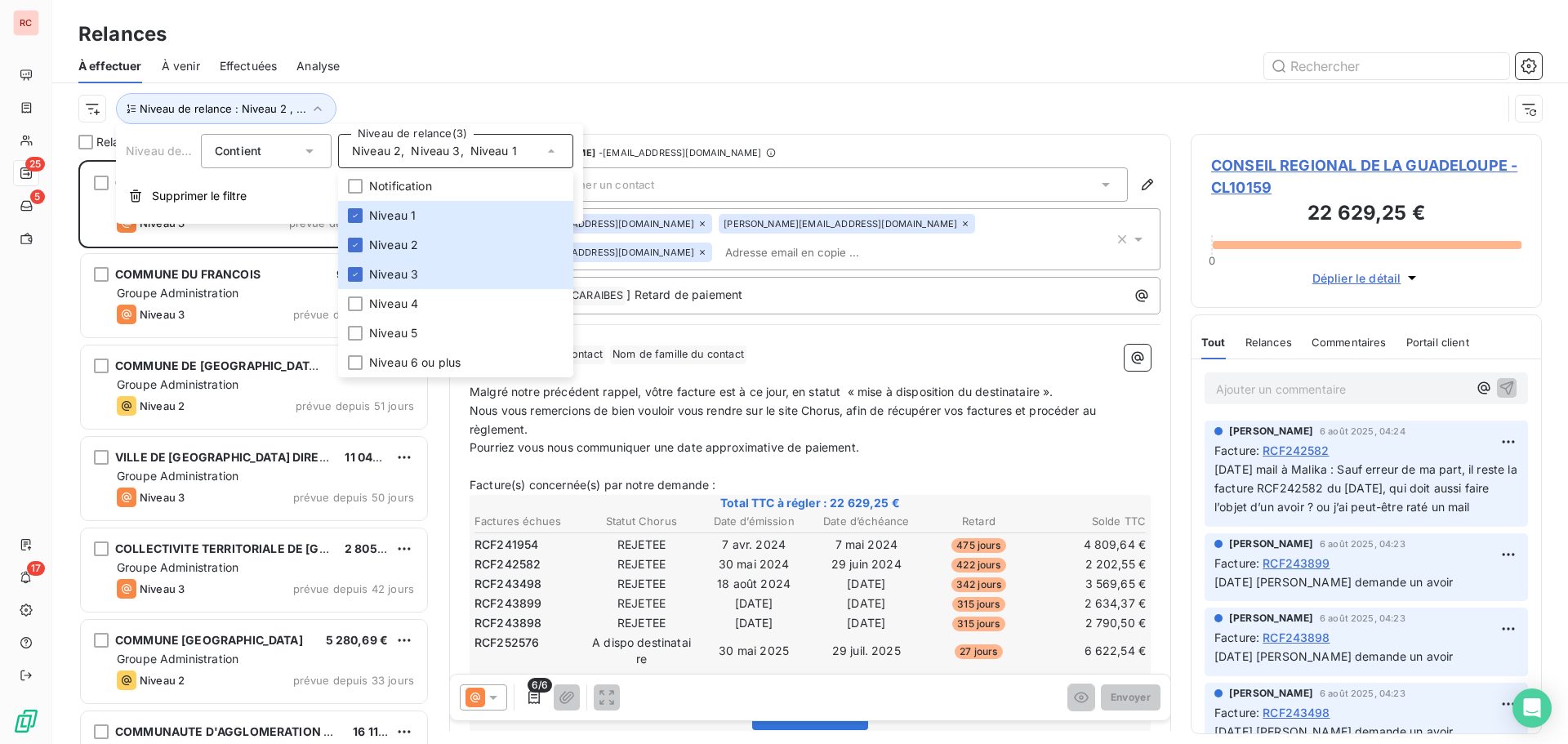
click at [677, 78] on div at bounding box center [950, 66] width 1182 height 27
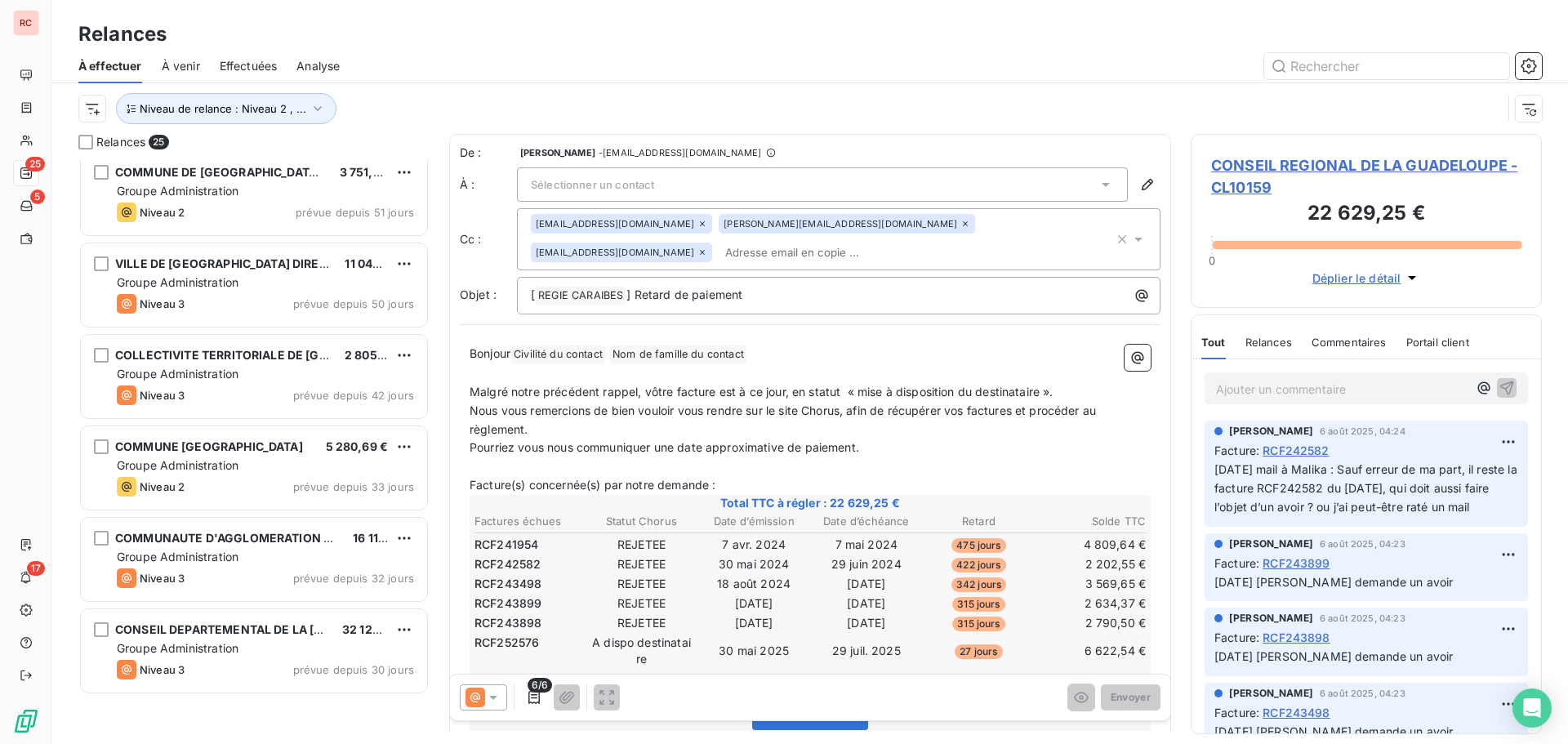
scroll to position [0, 0]
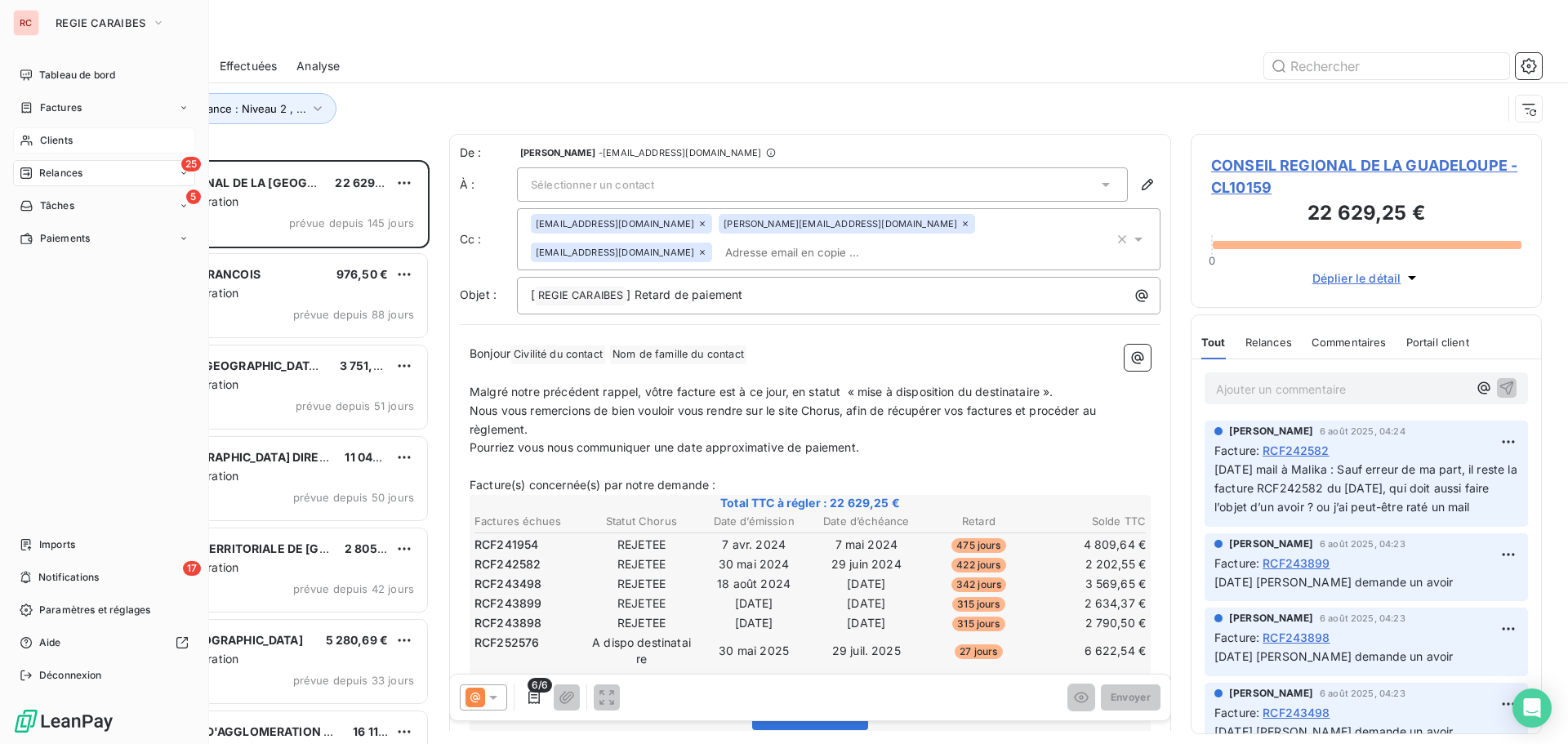
click at [63, 139] on span "Clients" at bounding box center [57, 140] width 33 height 15
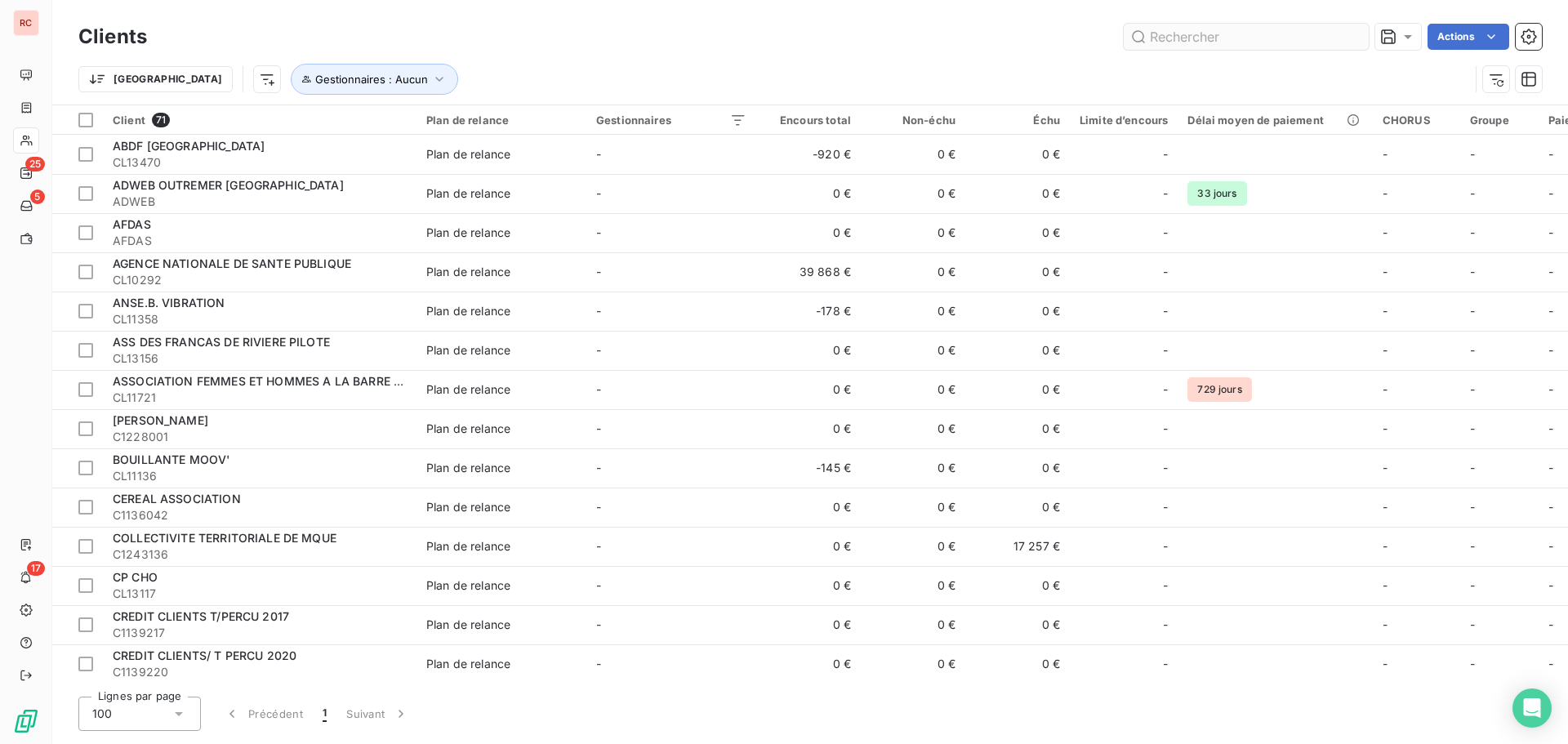
click at [1222, 39] on input "text" at bounding box center [1247, 37] width 245 height 27
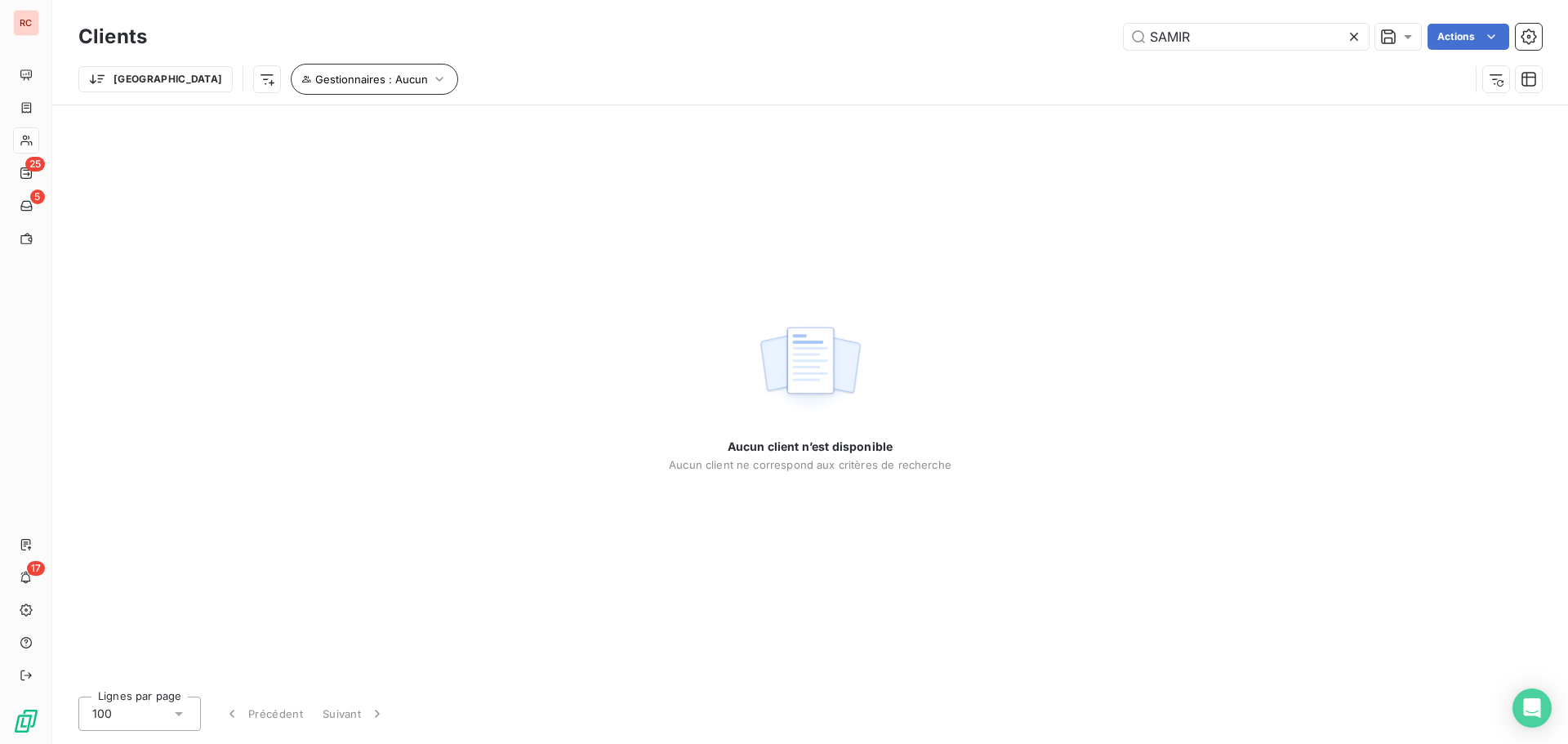
type input "SAMIR"
click at [431, 85] on icon "button" at bounding box center [439, 79] width 16 height 16
click at [552, 123] on icon "button" at bounding box center [553, 122] width 16 height 16
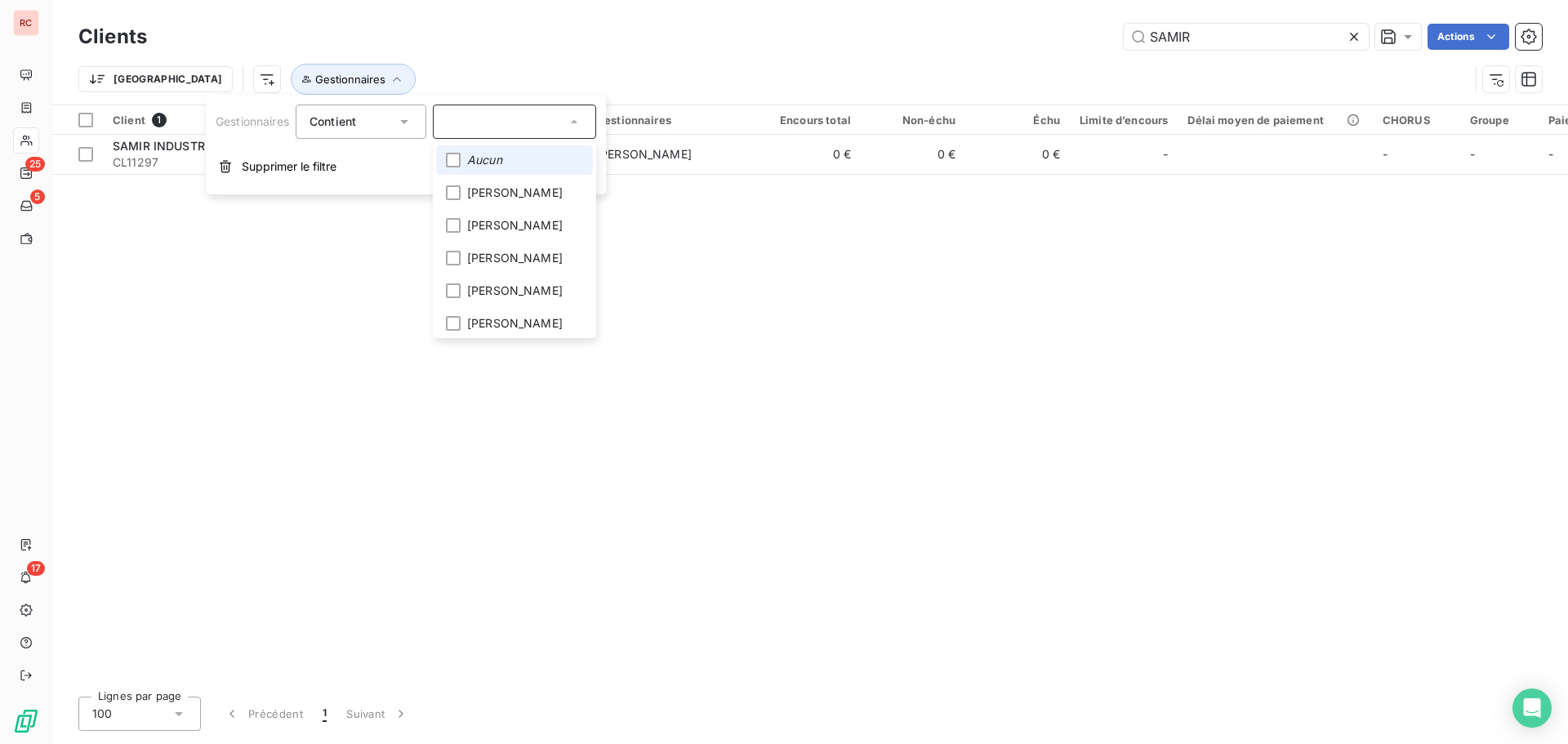
click at [908, 297] on div "Client 1 Plan de relance Gestionnaires Encours total Non-échu Échu Limite d’enc…" at bounding box center [810, 394] width 1516 height 579
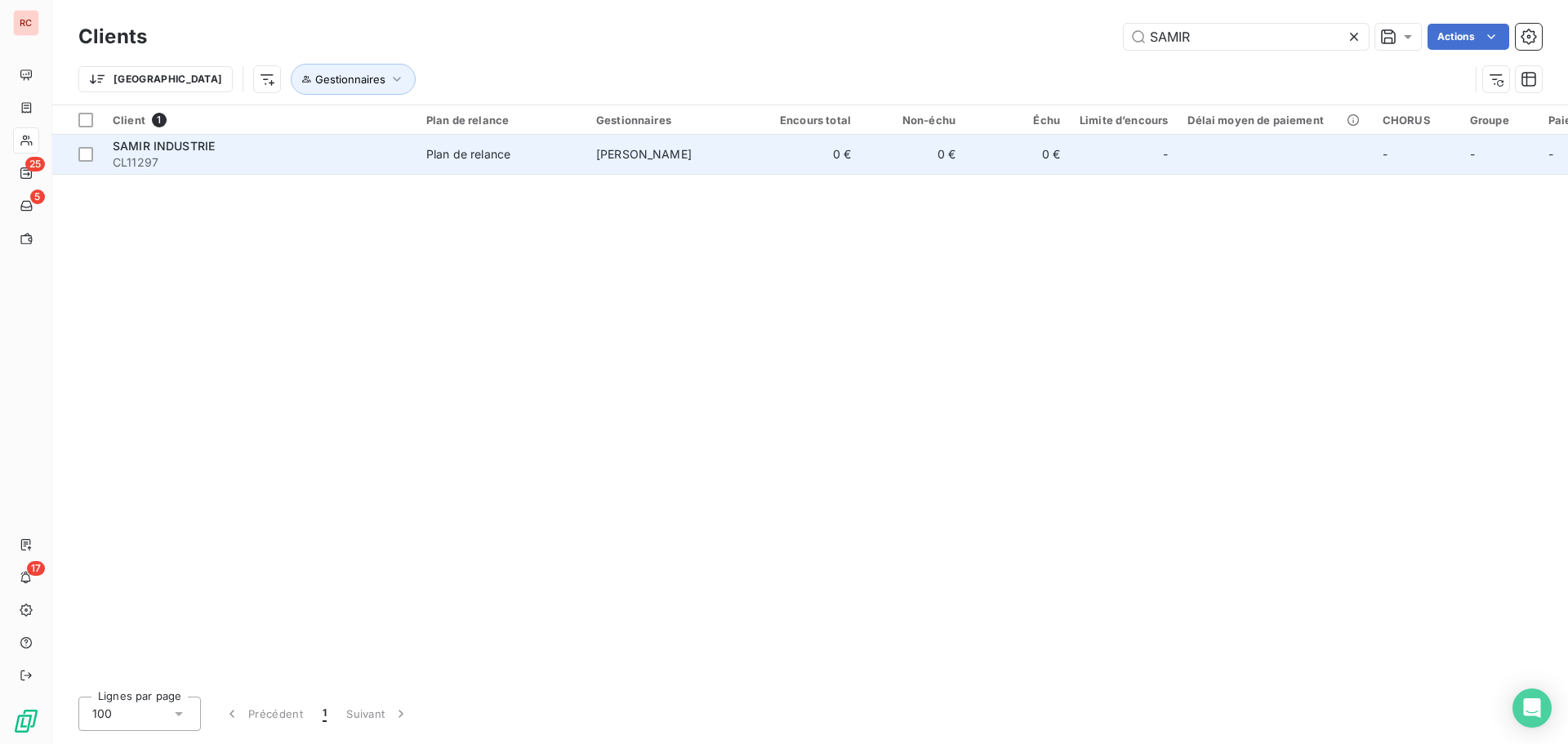
click at [471, 164] on td "Plan de relance" at bounding box center [501, 154] width 170 height 39
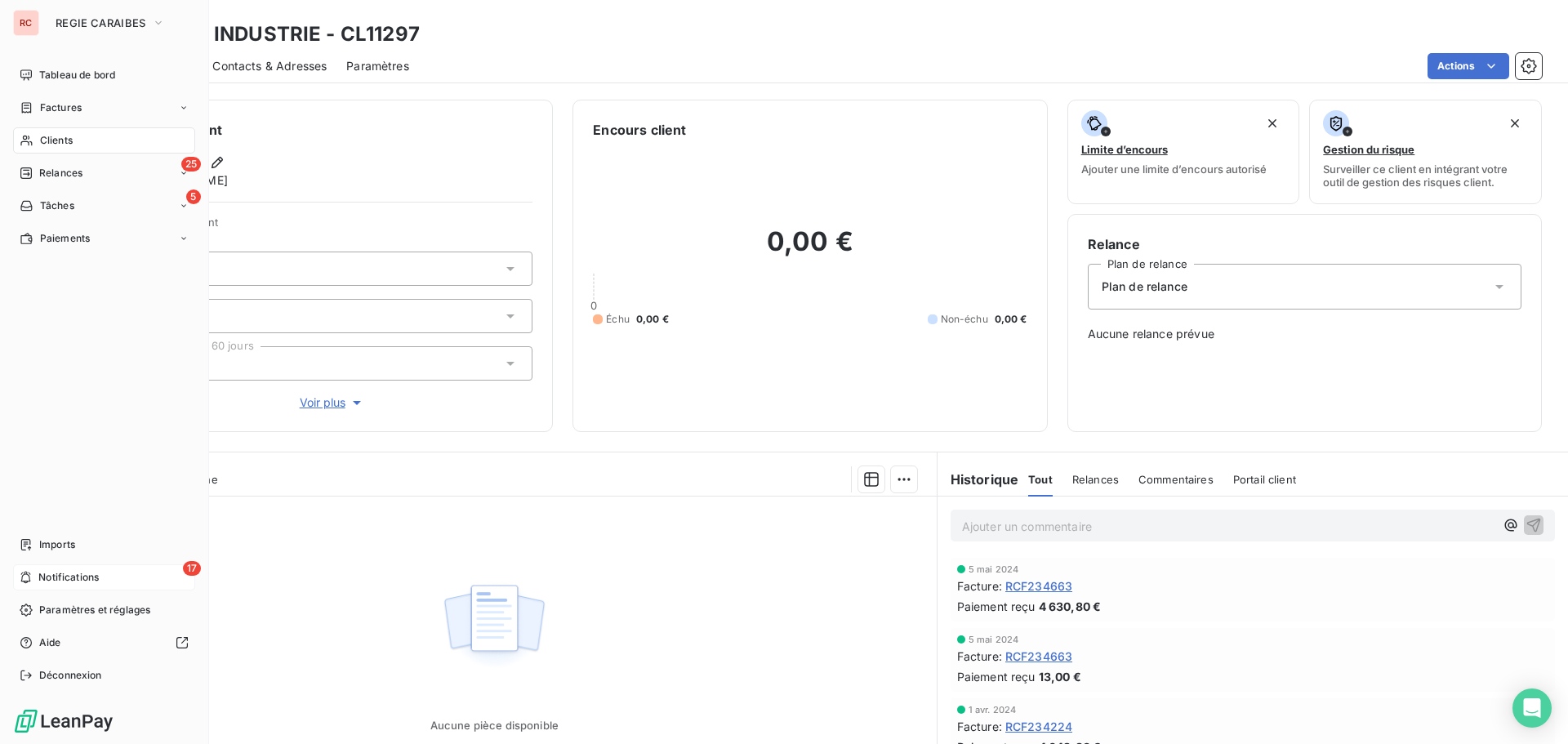
click at [43, 580] on span "Notifications" at bounding box center [69, 577] width 61 height 15
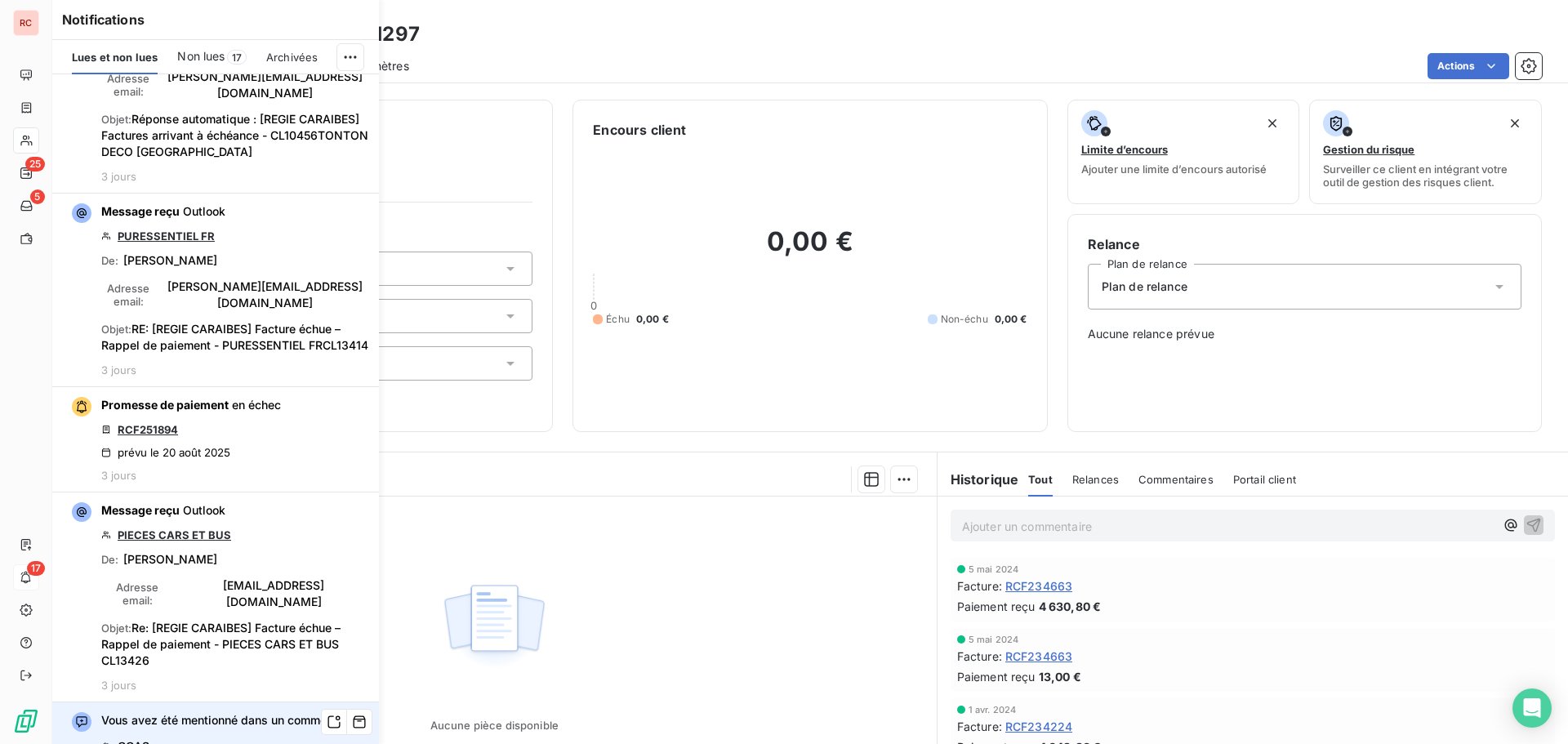
scroll to position [3513, 0]
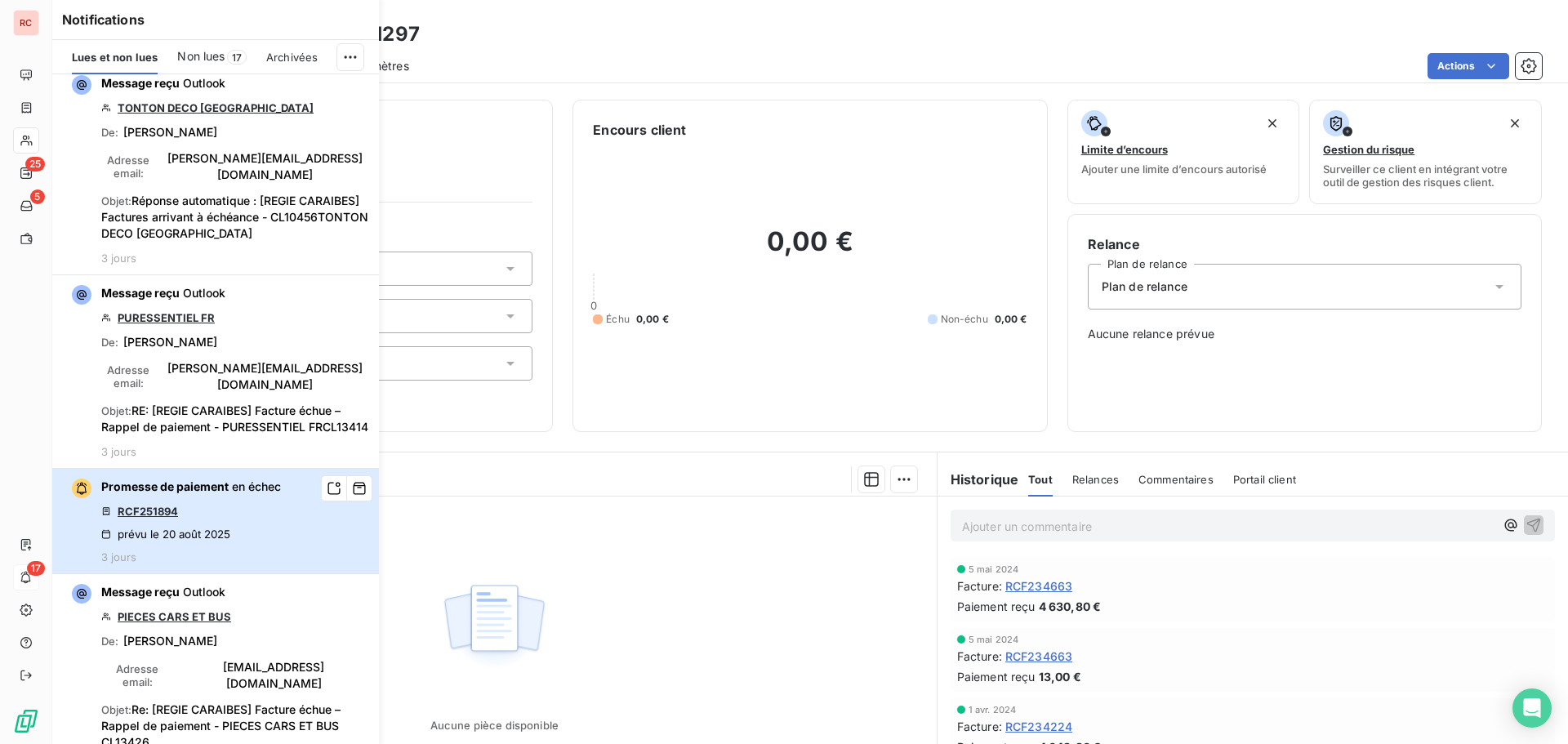
click at [290, 469] on button "Promesse de paiement en échec RCF251894 prévu le 20 août 2025 3 jours" at bounding box center [215, 521] width 326 height 105
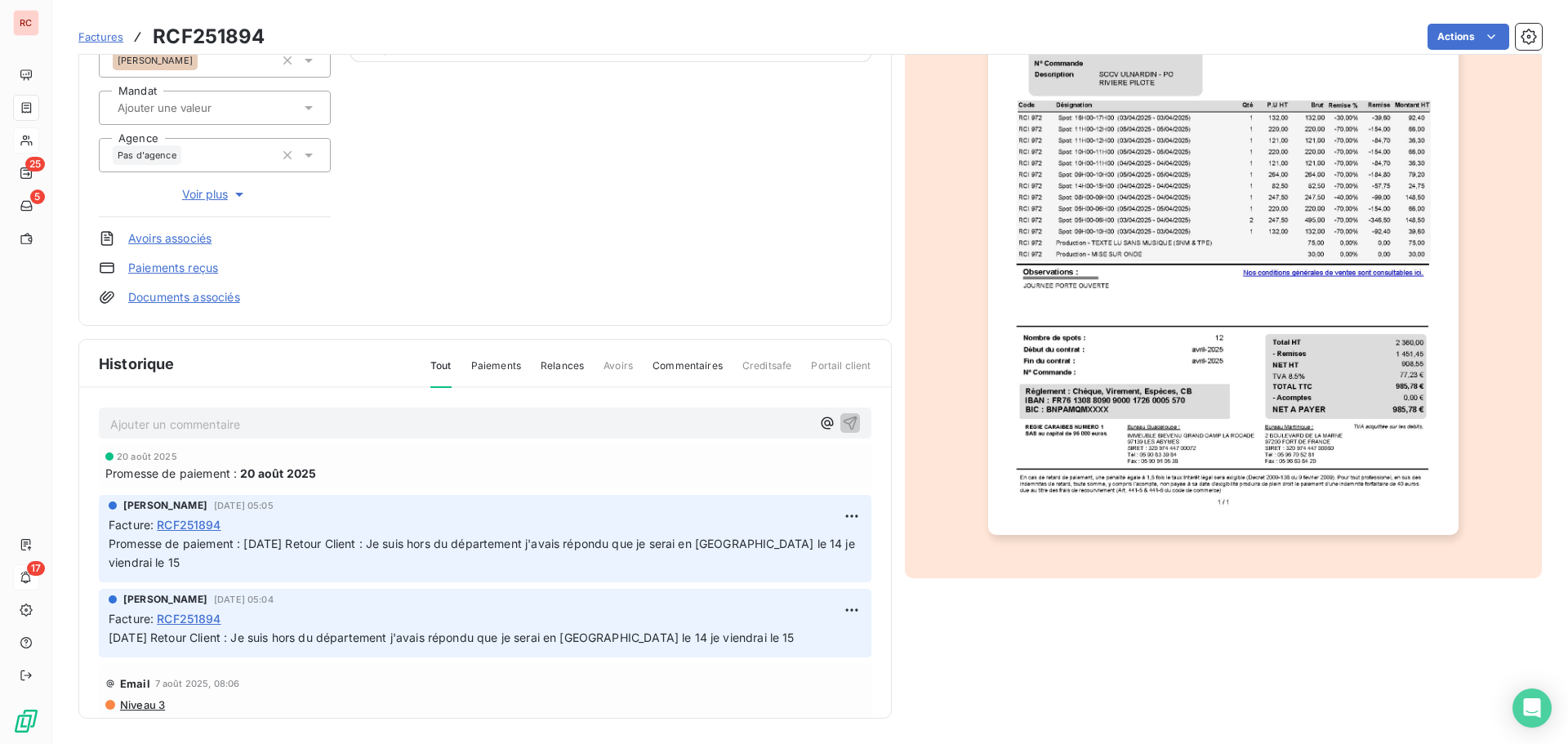
scroll to position [238, 0]
click at [135, 420] on p "Ajouter un commentaire ﻿" at bounding box center [461, 423] width 701 height 21
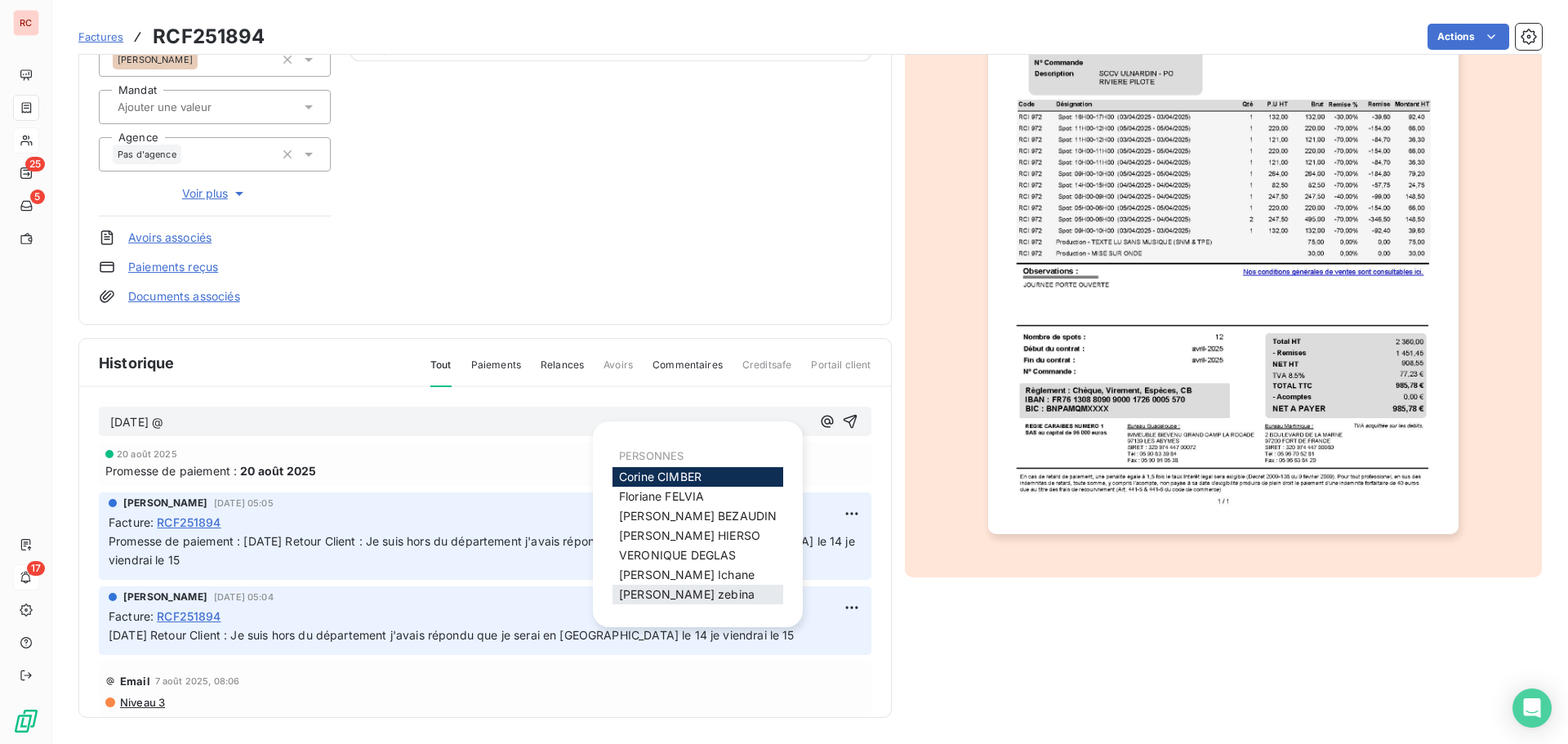
click at [641, 596] on span "sandra zebina" at bounding box center [687, 594] width 135 height 14
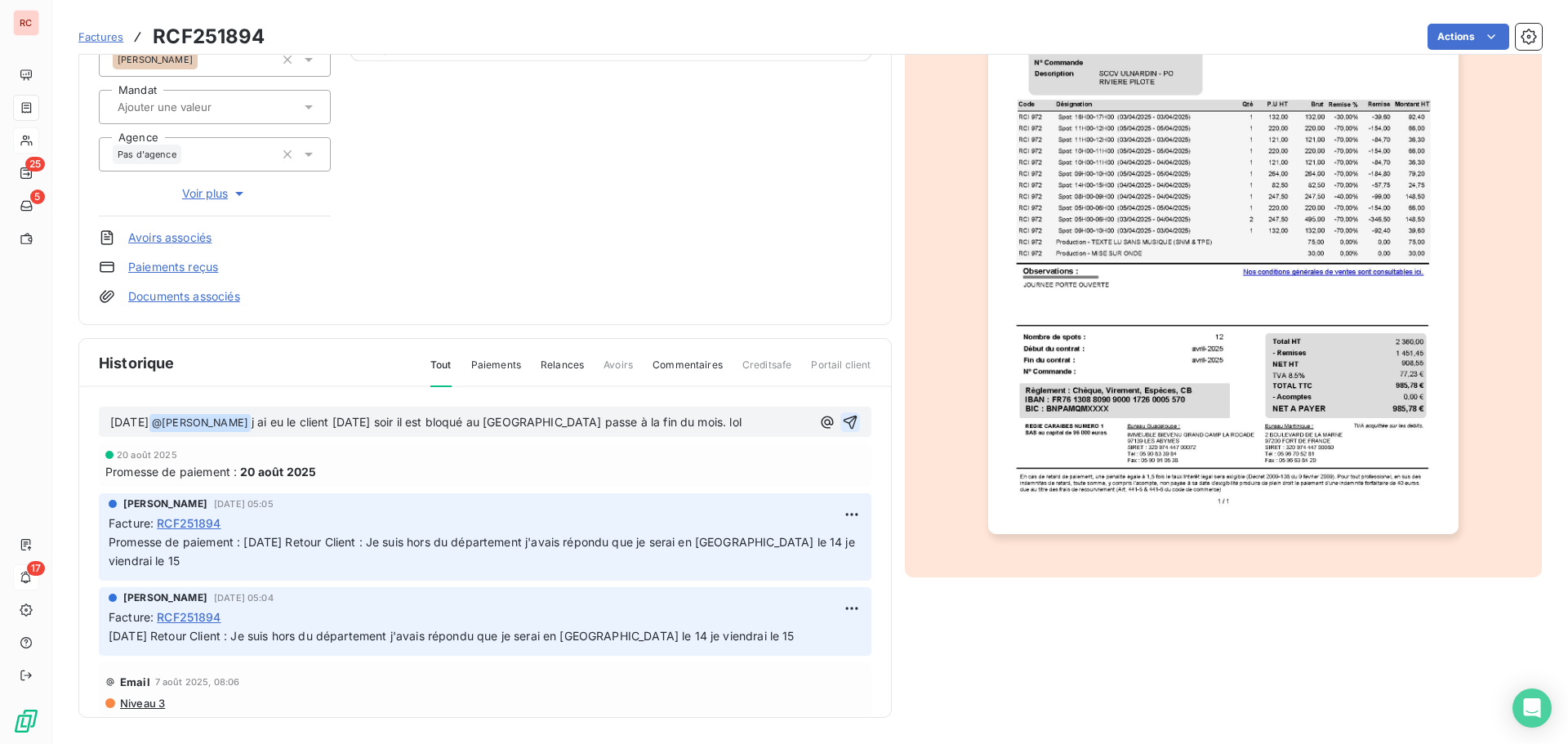
click at [843, 420] on icon "button" at bounding box center [850, 422] width 14 height 14
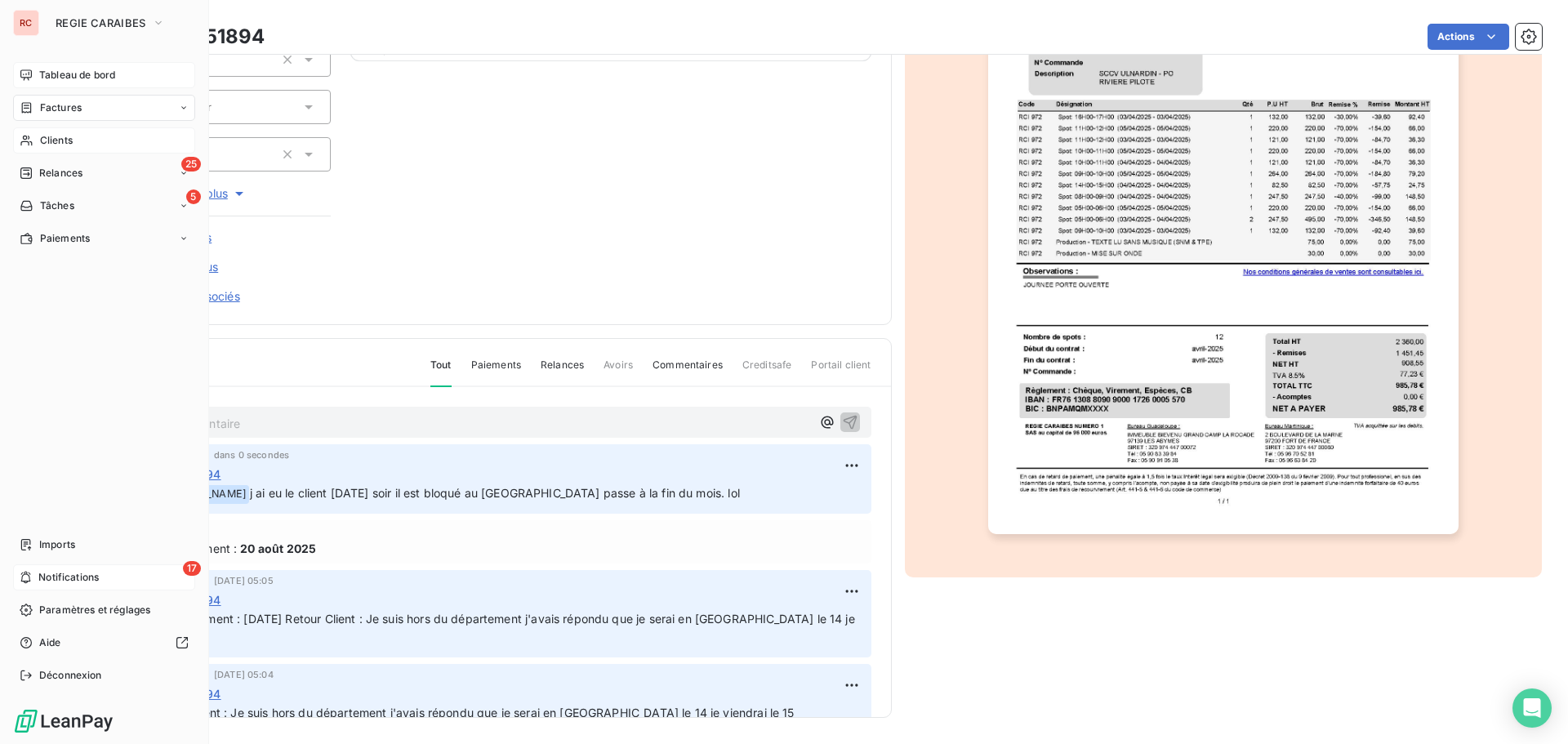
click at [51, 77] on span "Tableau de bord" at bounding box center [77, 75] width 76 height 15
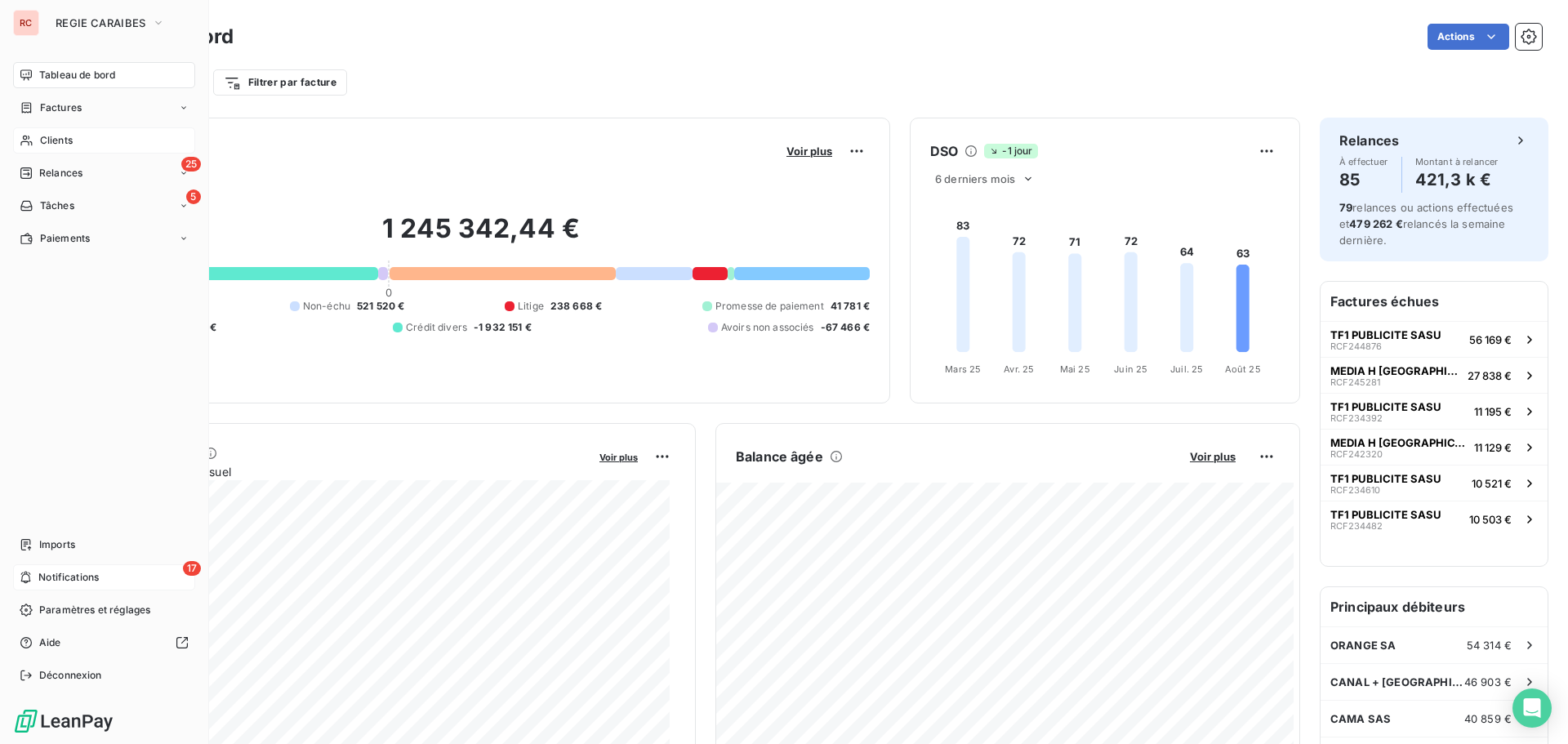
drag, startPoint x: 39, startPoint y: 143, endPoint x: 74, endPoint y: 139, distance: 35.2
click at [39, 143] on div "Clients" at bounding box center [104, 141] width 183 height 27
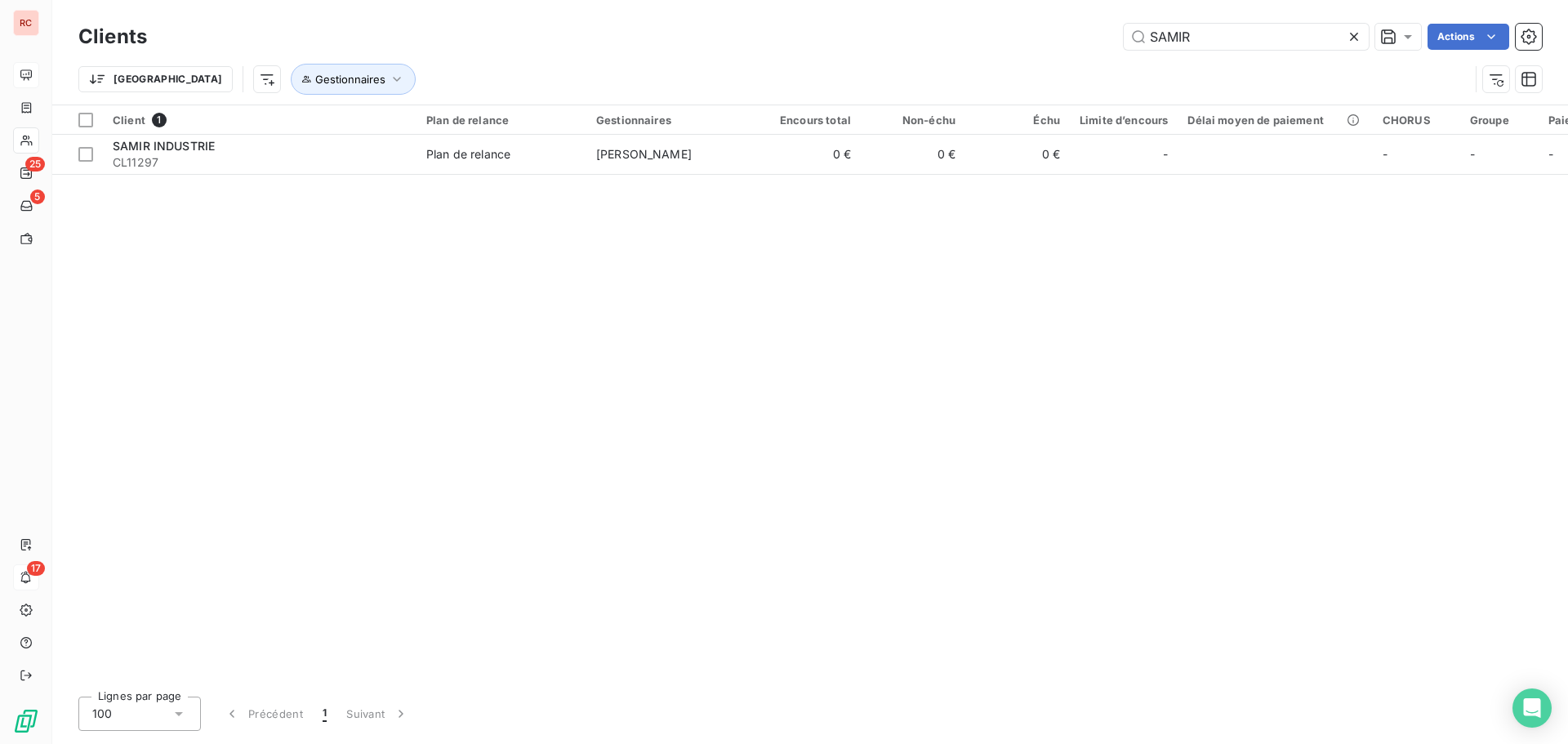
drag, startPoint x: 1206, startPoint y: 36, endPoint x: 1056, endPoint y: 39, distance: 150.0
click at [1056, 39] on div "SAMIR Actions" at bounding box center [853, 37] width 1375 height 27
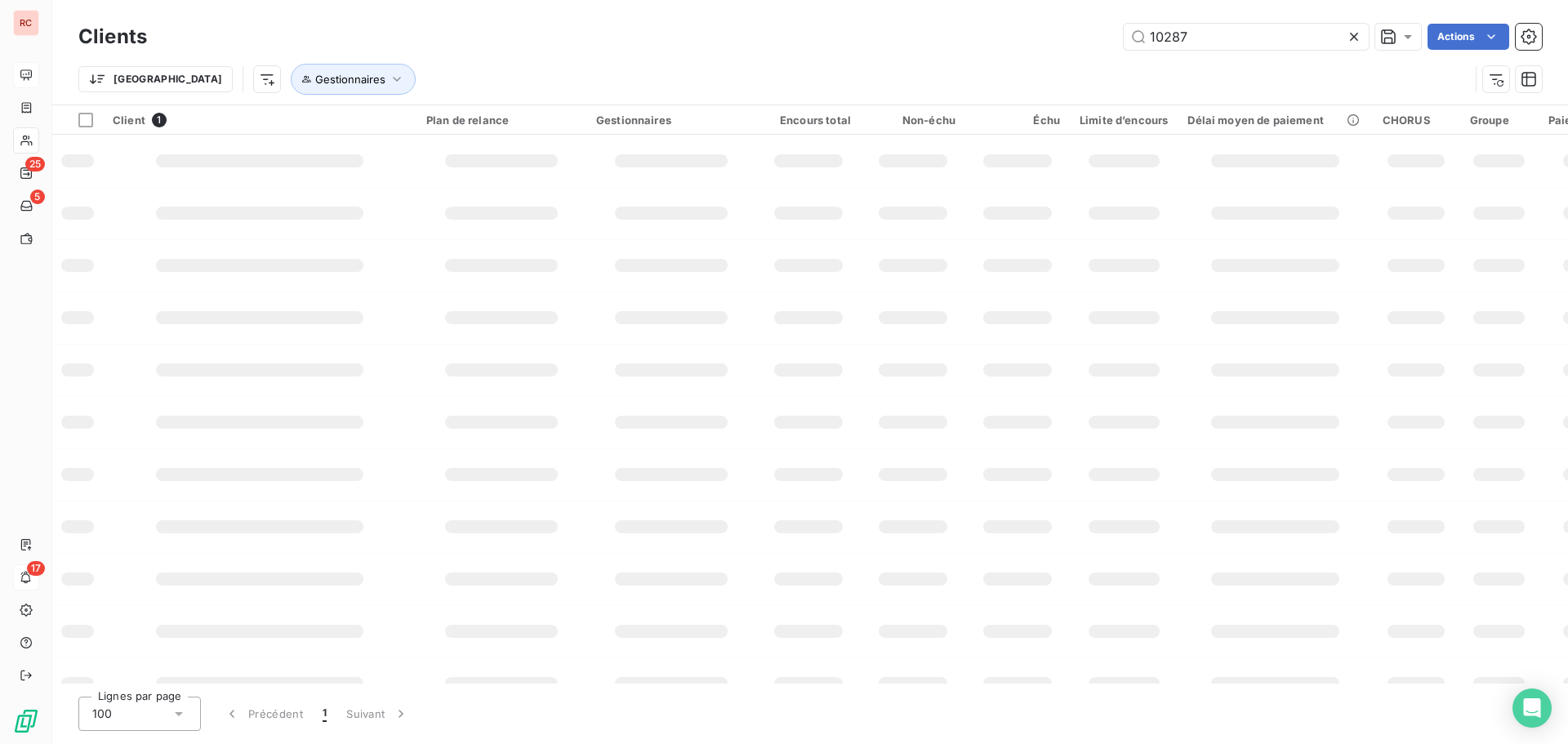
type input "10287"
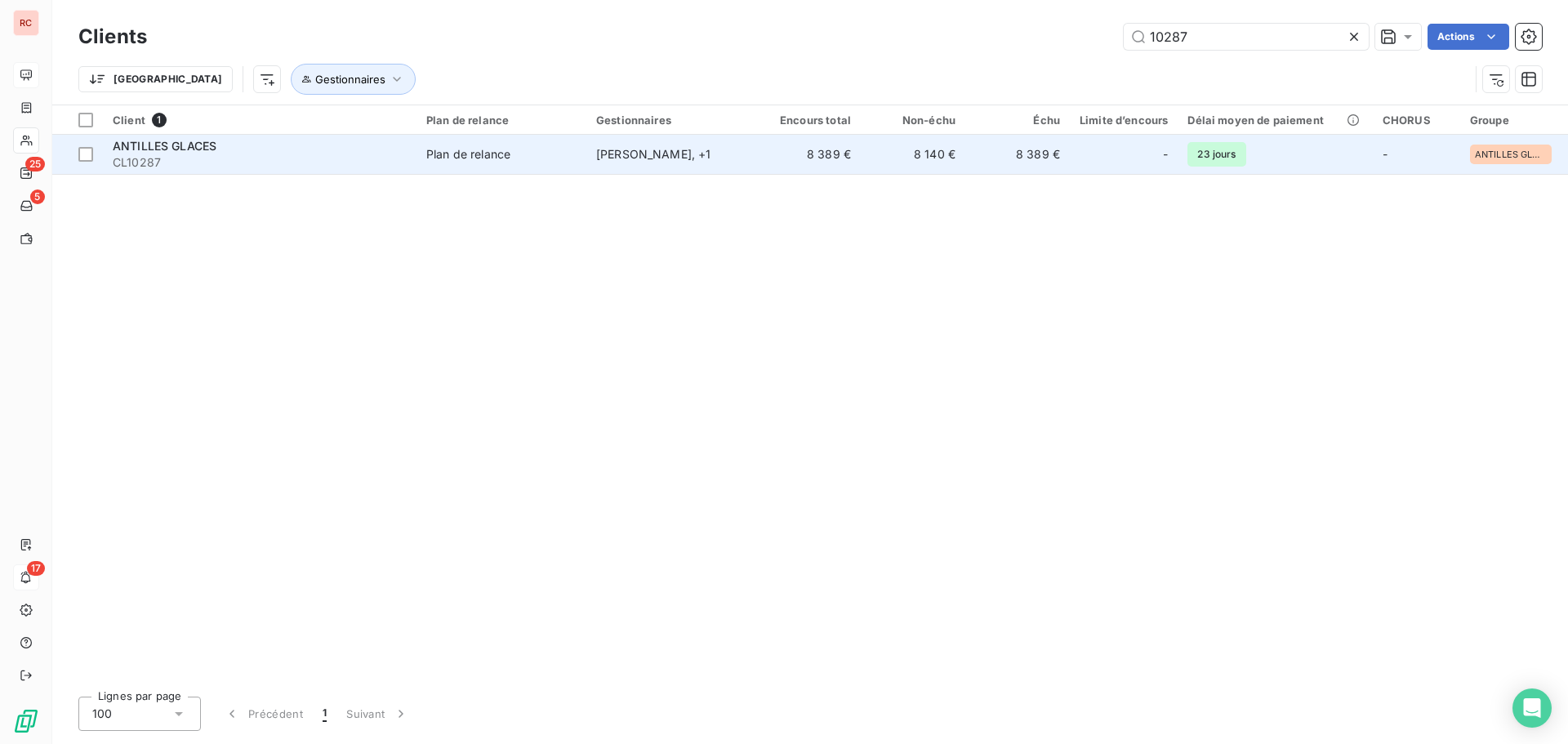
click at [379, 167] on span "CL10287" at bounding box center [260, 162] width 294 height 16
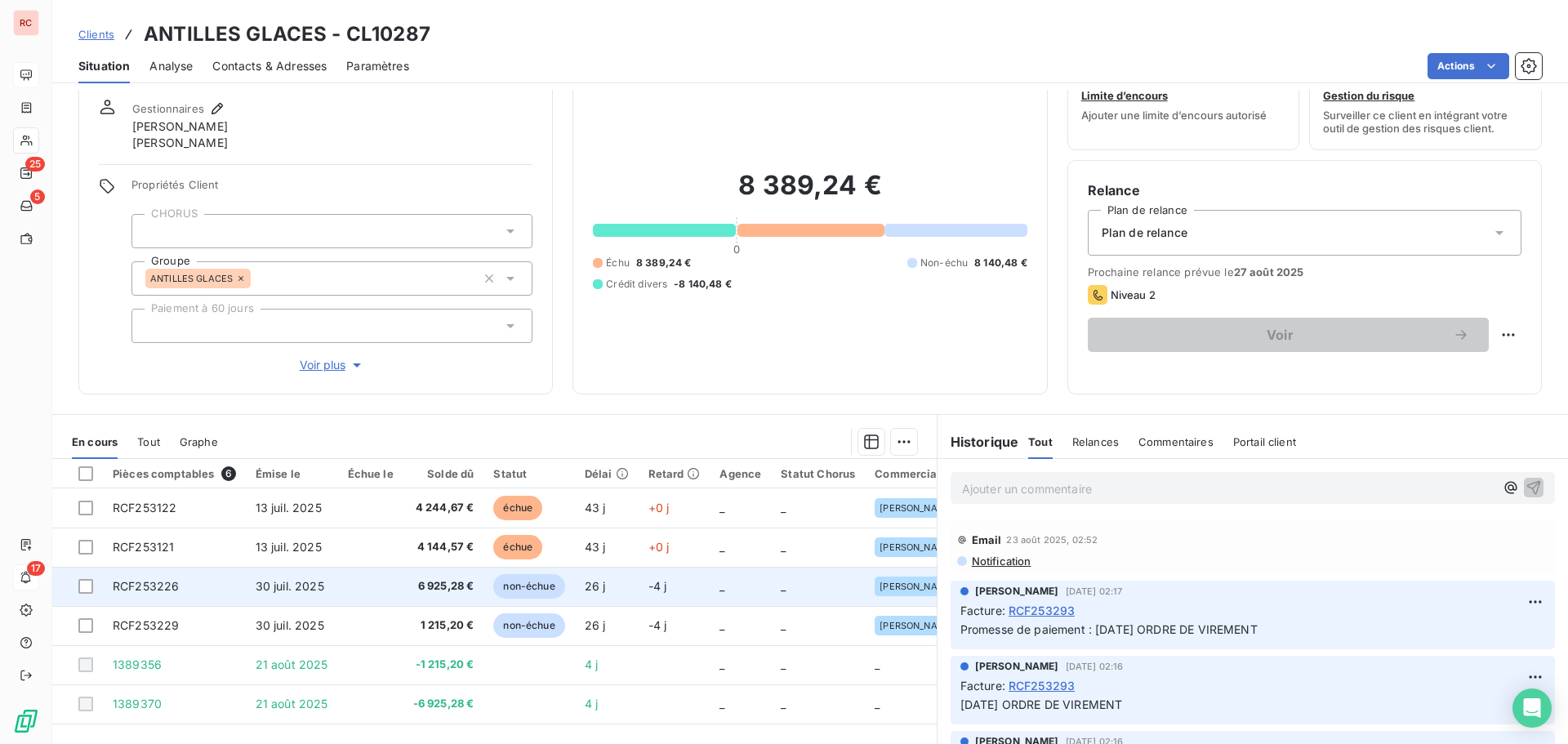
scroll to position [81, 0]
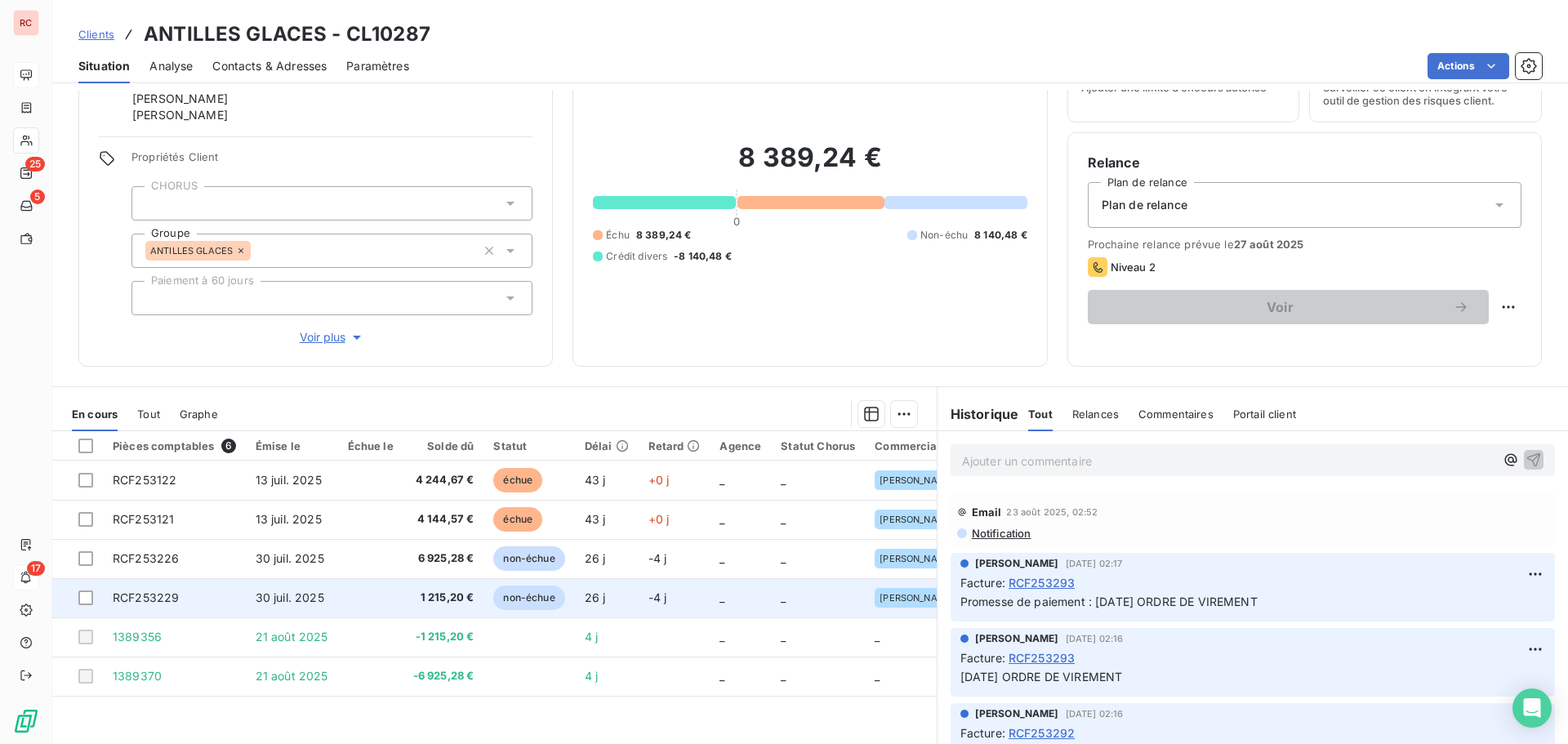
click at [457, 597] on span "1 215,20 €" at bounding box center [443, 597] width 61 height 16
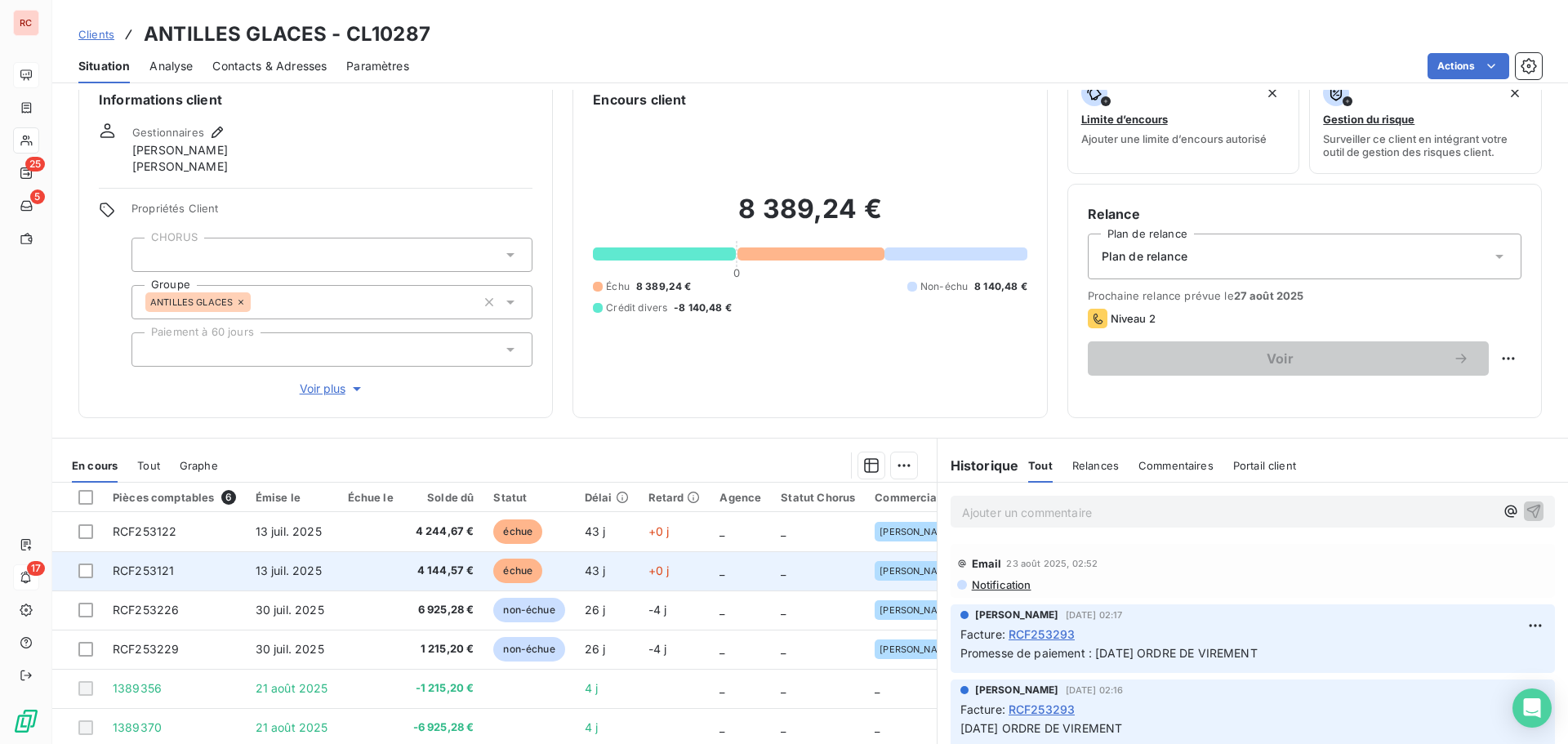
scroll to position [81, 0]
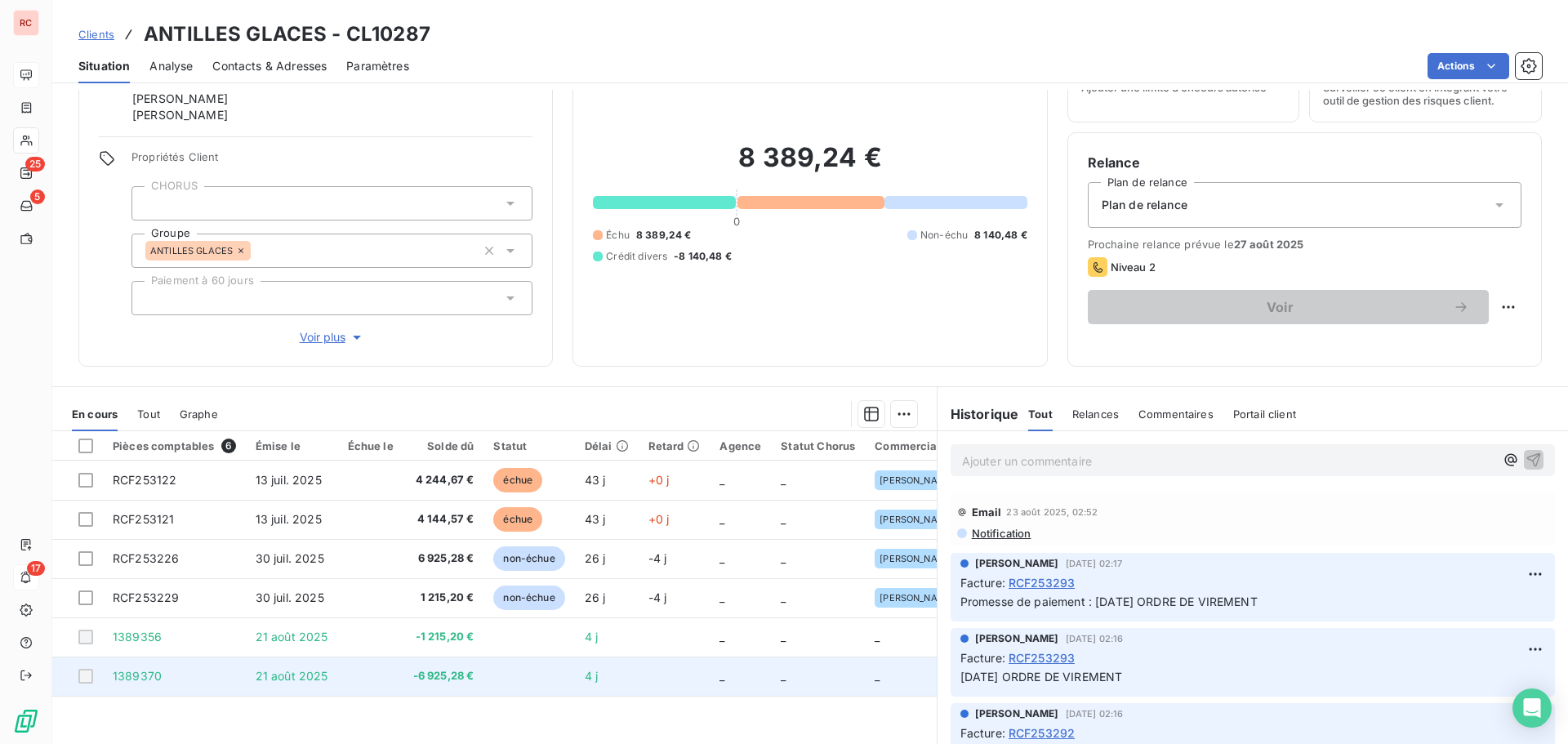
click at [444, 672] on span "-6 925,28 €" at bounding box center [443, 676] width 61 height 16
click at [444, 671] on span "-6 925,28 €" at bounding box center [443, 676] width 61 height 16
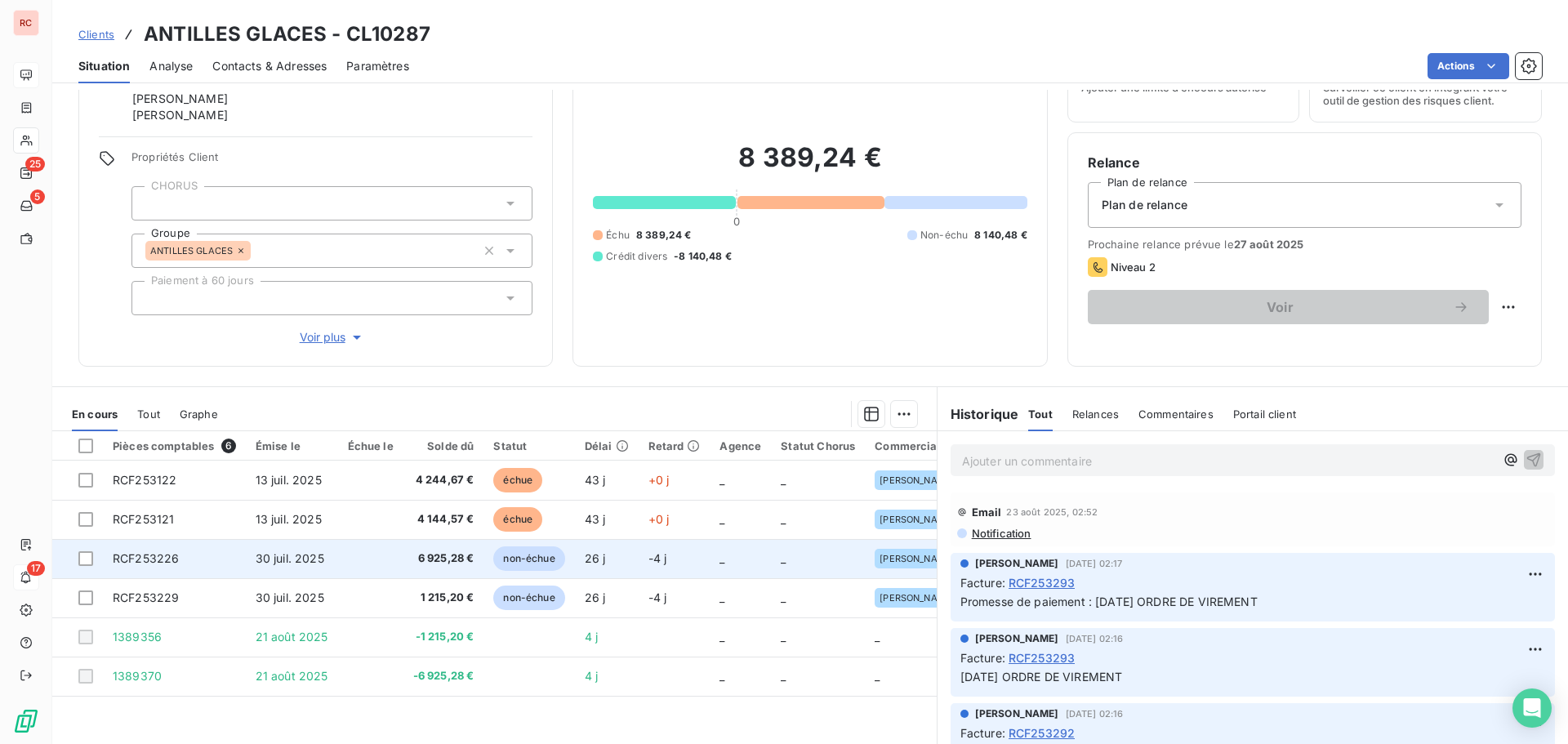
click at [433, 550] on span "6 925,28 €" at bounding box center [443, 558] width 61 height 16
